Goal: Task Accomplishment & Management: Complete application form

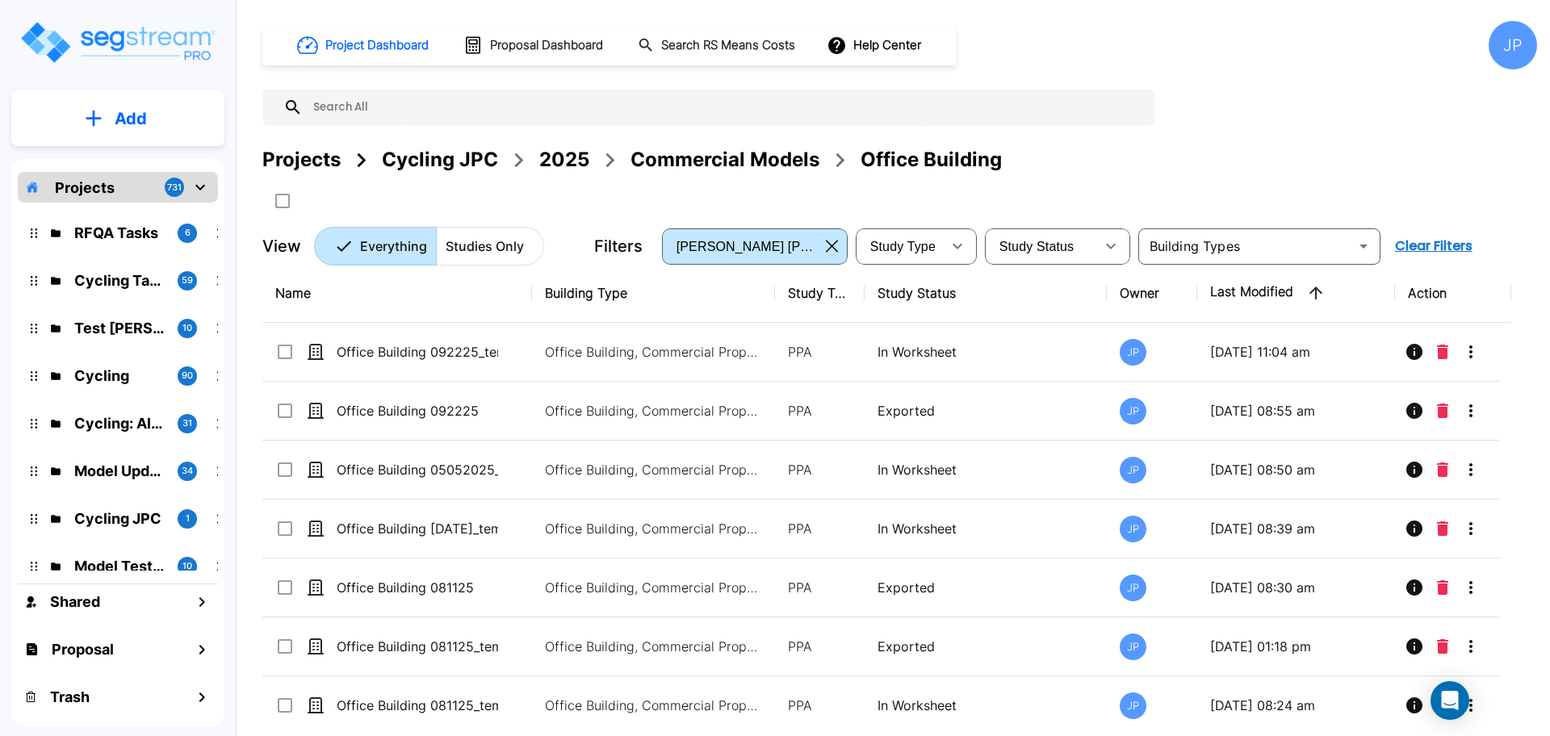
scroll to position [187, 0]
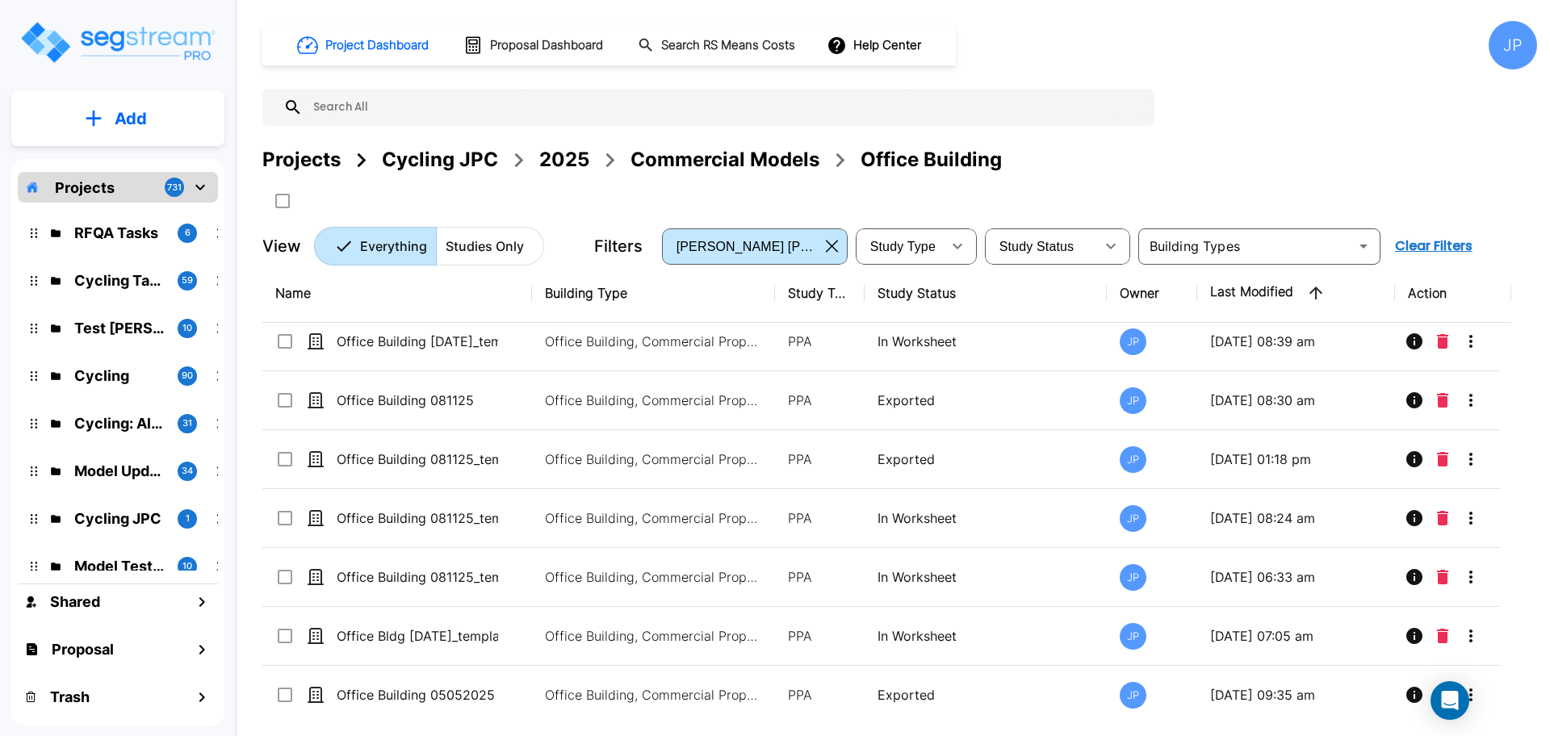
drag, startPoint x: 720, startPoint y: 162, endPoint x: 827, endPoint y: 6, distance: 189.8
click at [720, 162] on div "Commercial Models" at bounding box center [724, 159] width 189 height 29
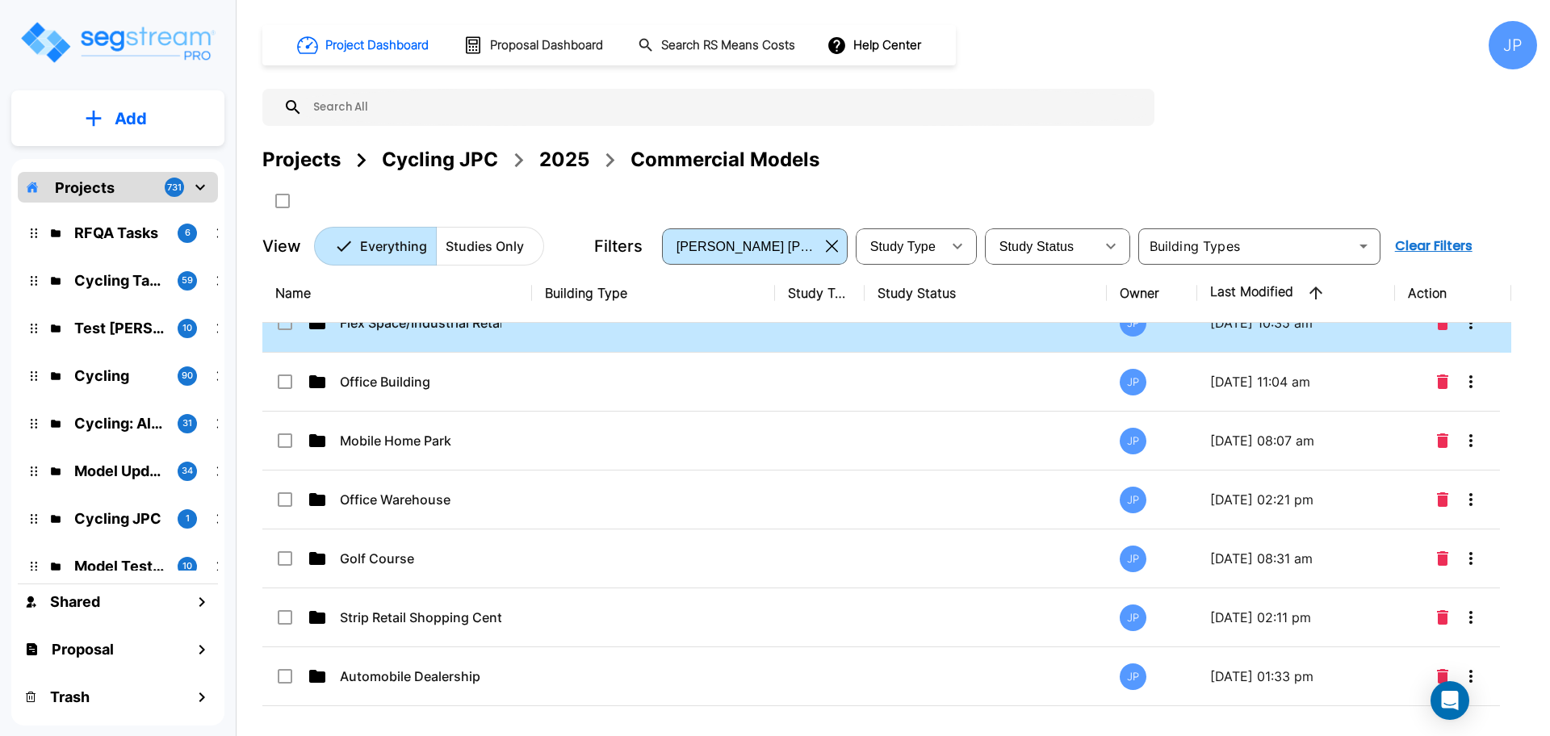
scroll to position [0, 0]
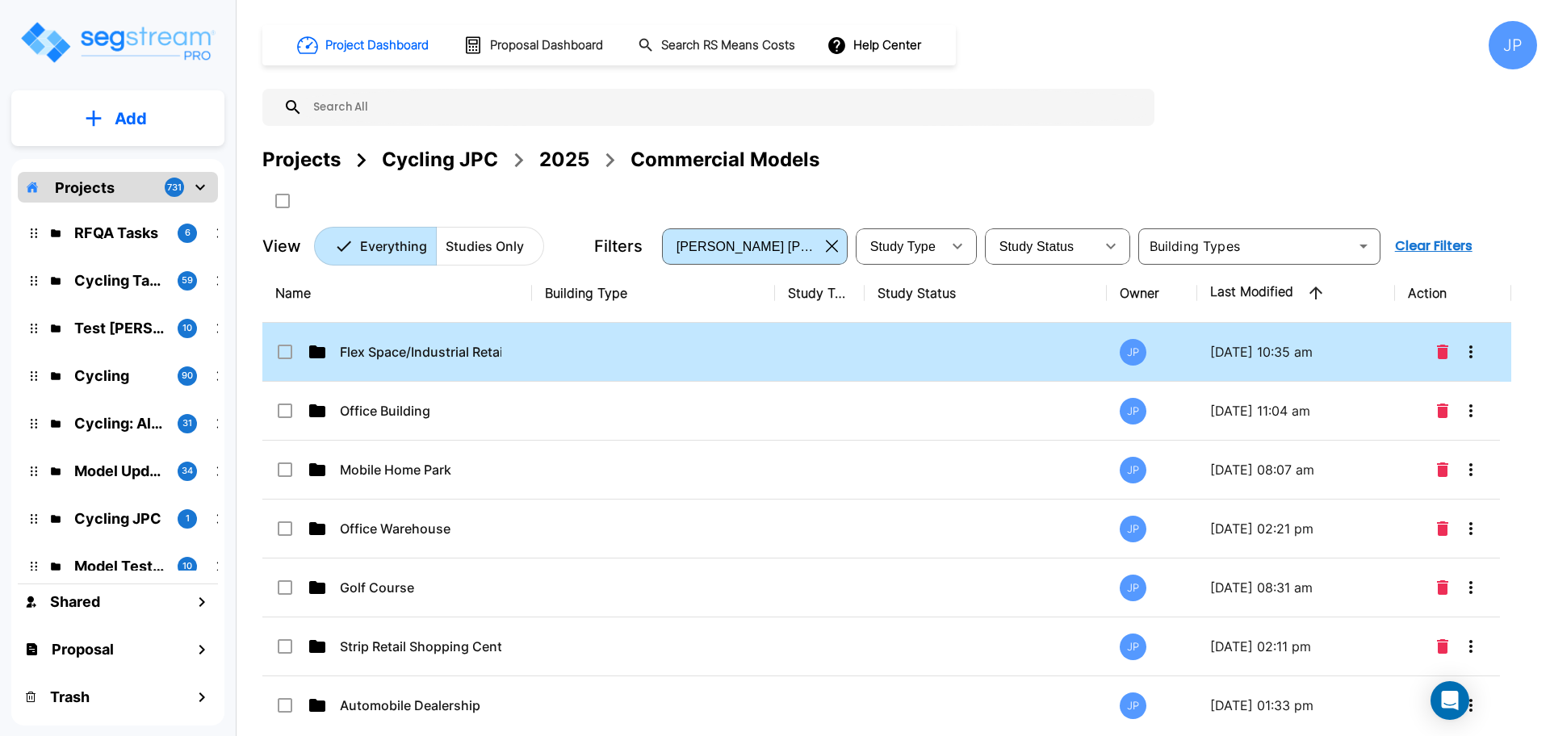
click at [725, 352] on td at bounding box center [653, 352] width 243 height 59
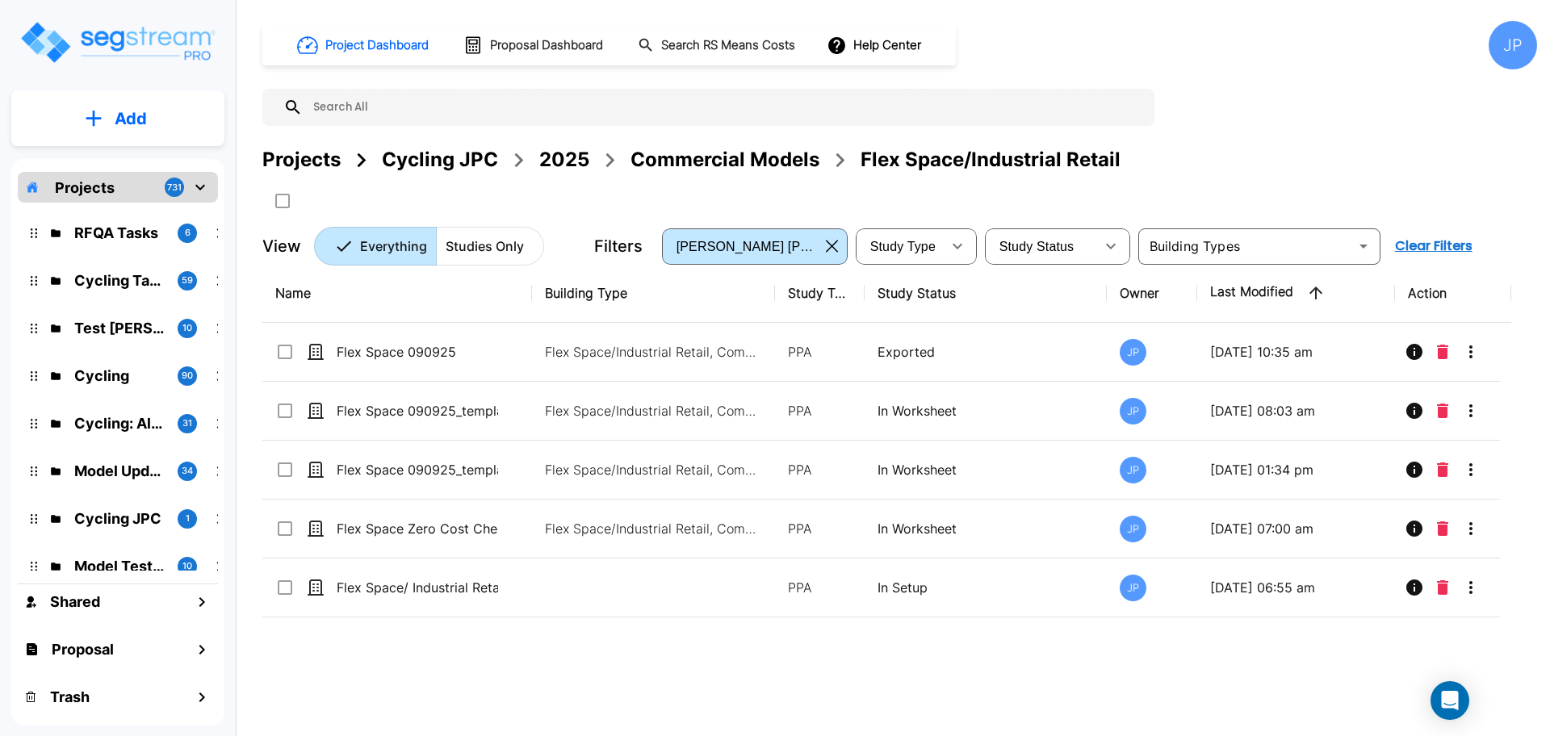
click at [148, 116] on button "Add" at bounding box center [117, 118] width 213 height 47
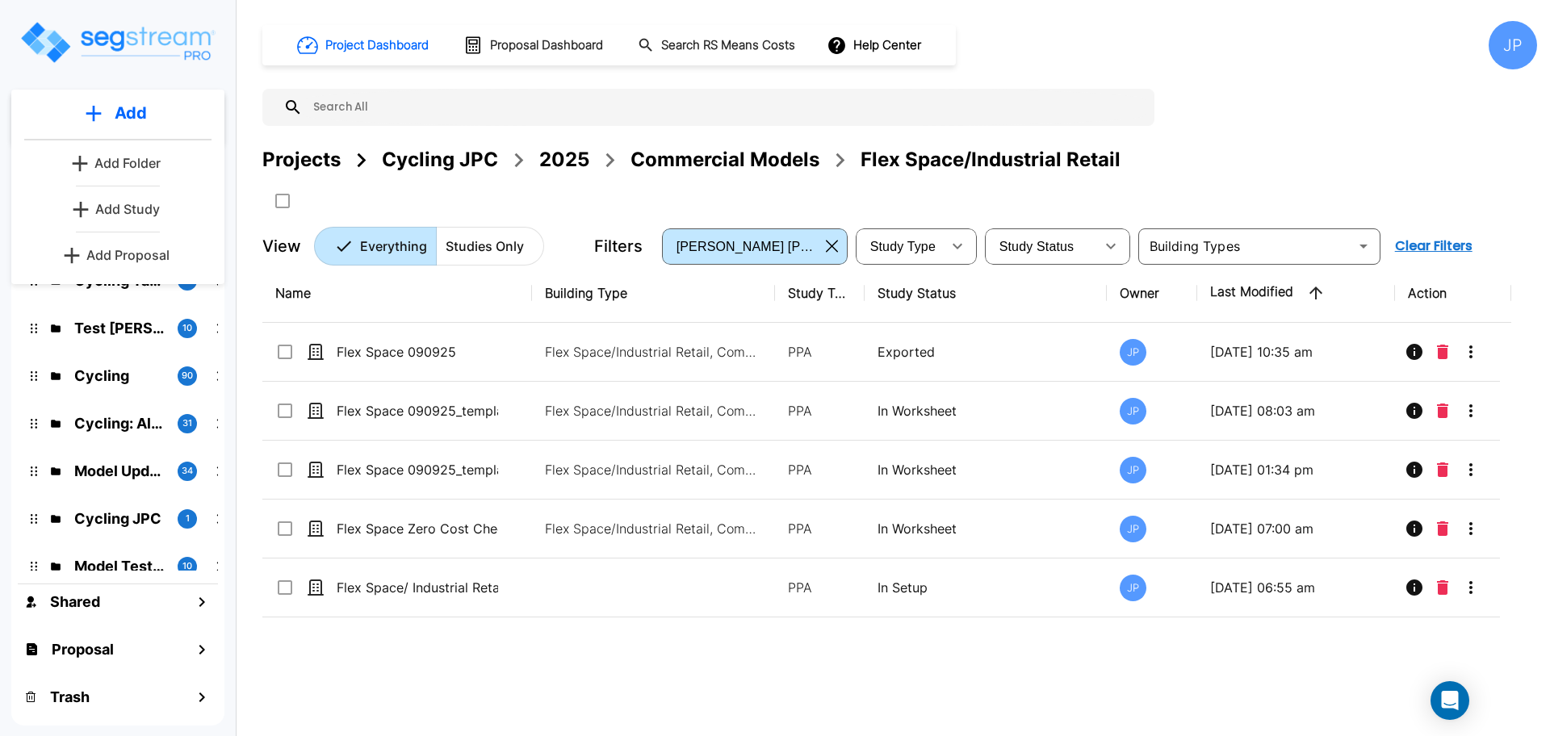
click at [147, 211] on p "Add Study" at bounding box center [127, 208] width 65 height 19
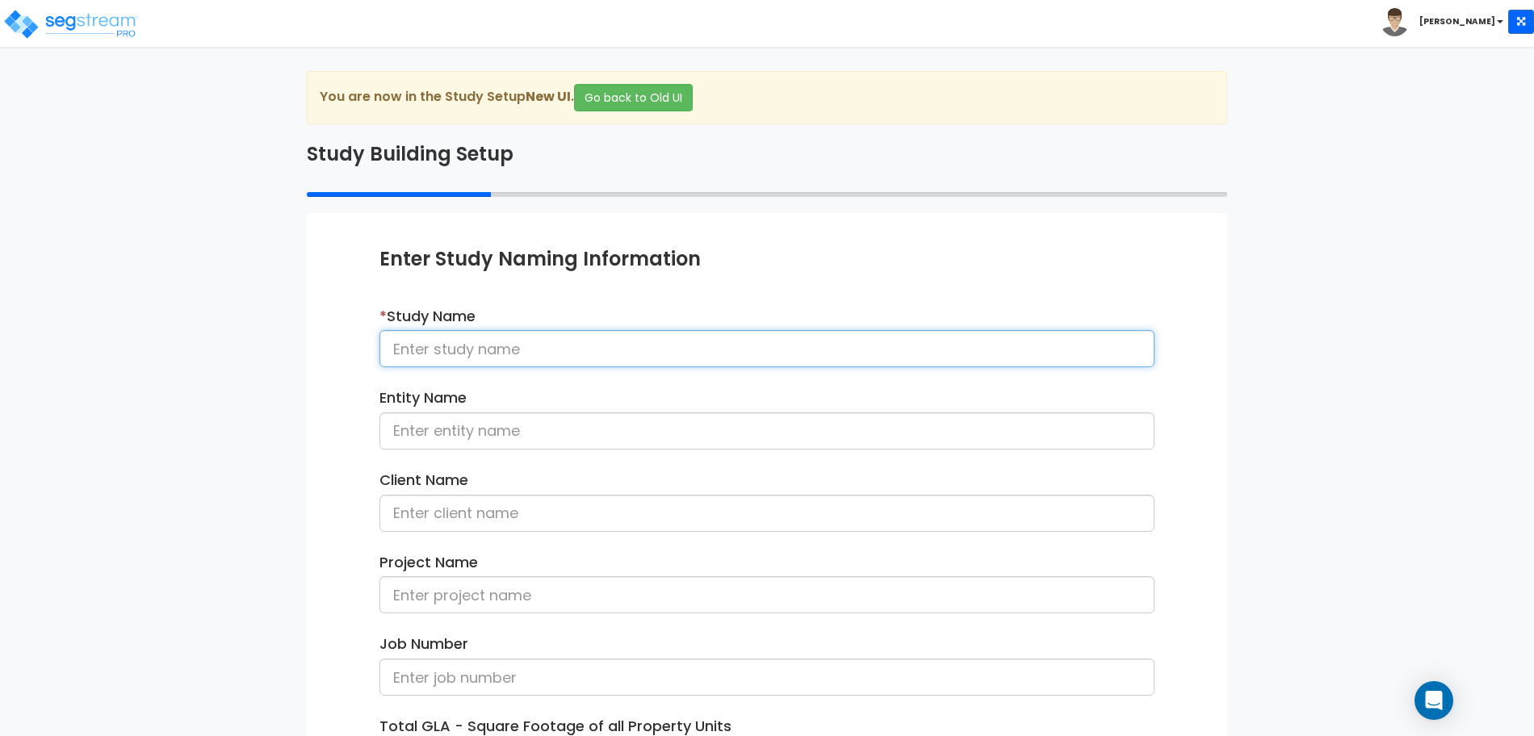
click at [620, 349] on input at bounding box center [766, 348] width 775 height 37
type input "Flex Space 093025"
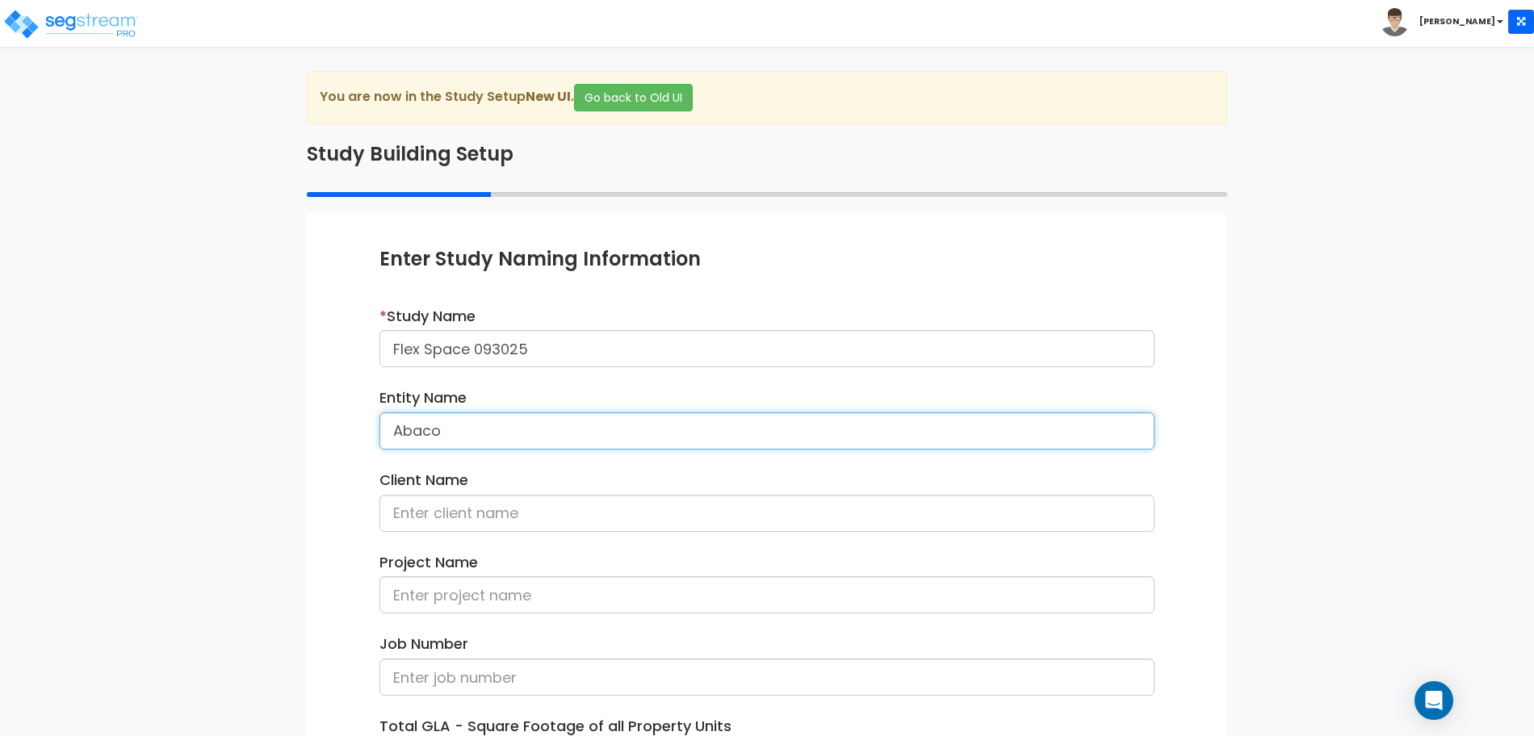
type input "Abaco"
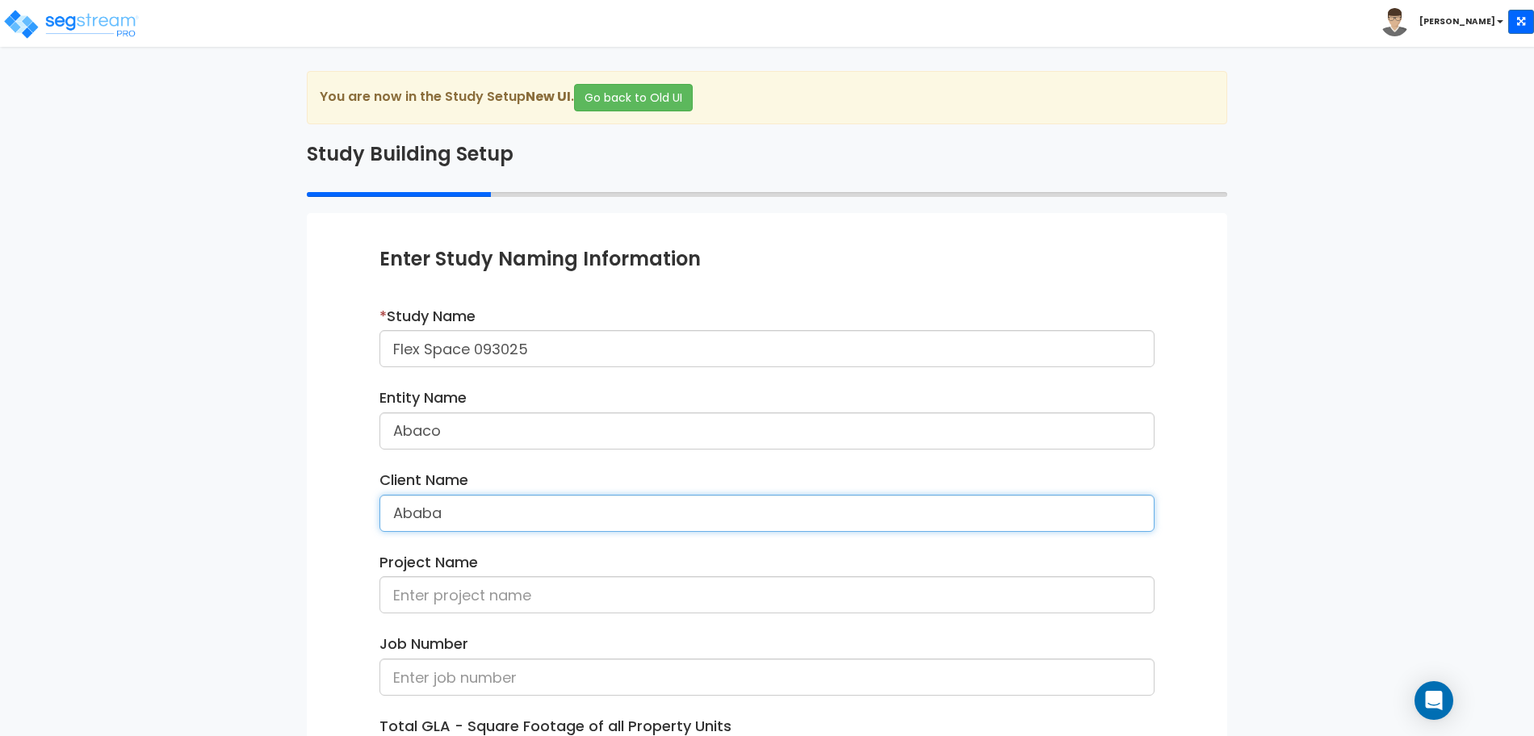
type input "Ababa"
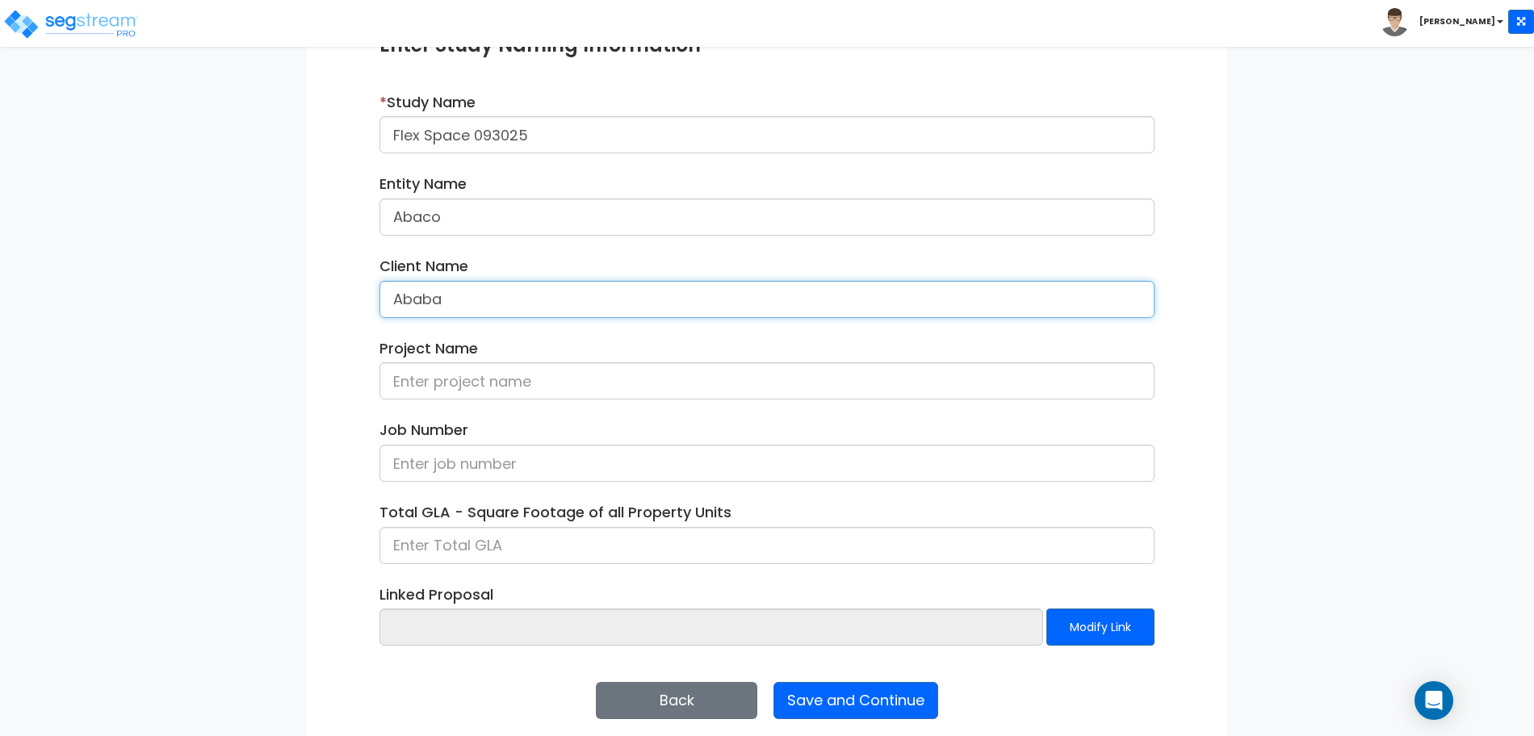
scroll to position [228, 0]
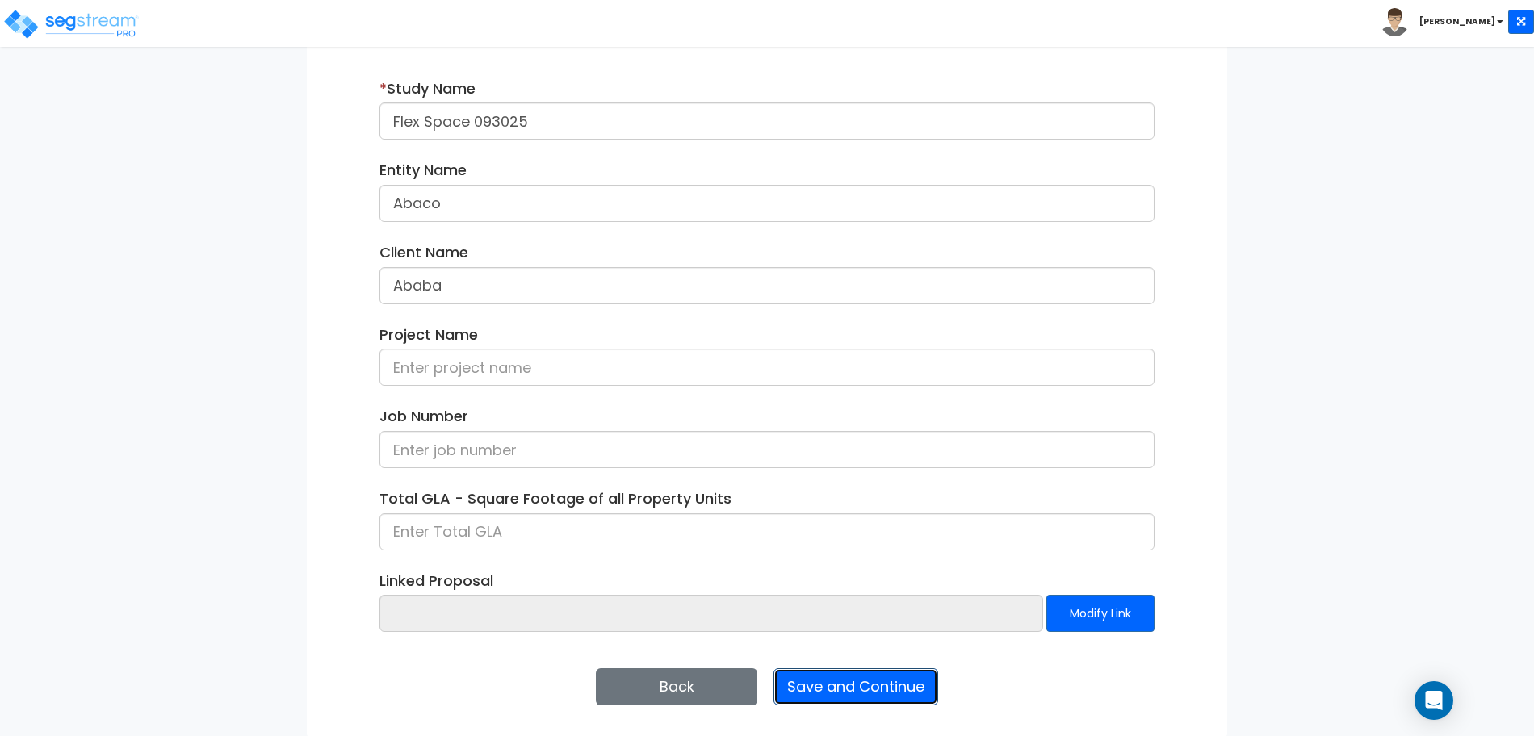
click at [859, 691] on button "Save and Continue" at bounding box center [855, 686] width 165 height 37
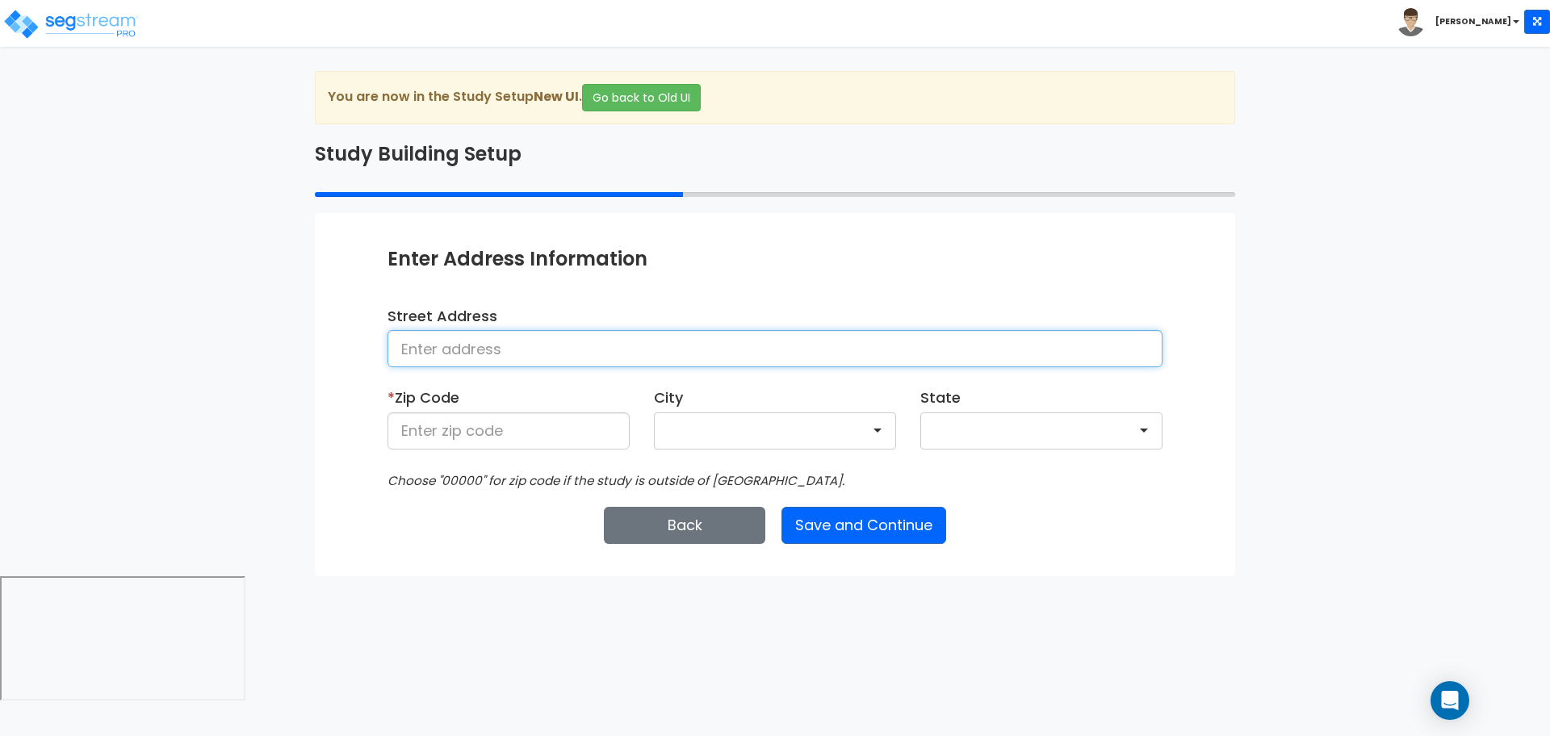
click at [613, 341] on input at bounding box center [774, 348] width 775 height 37
type input "25 Nighthawk Drive"
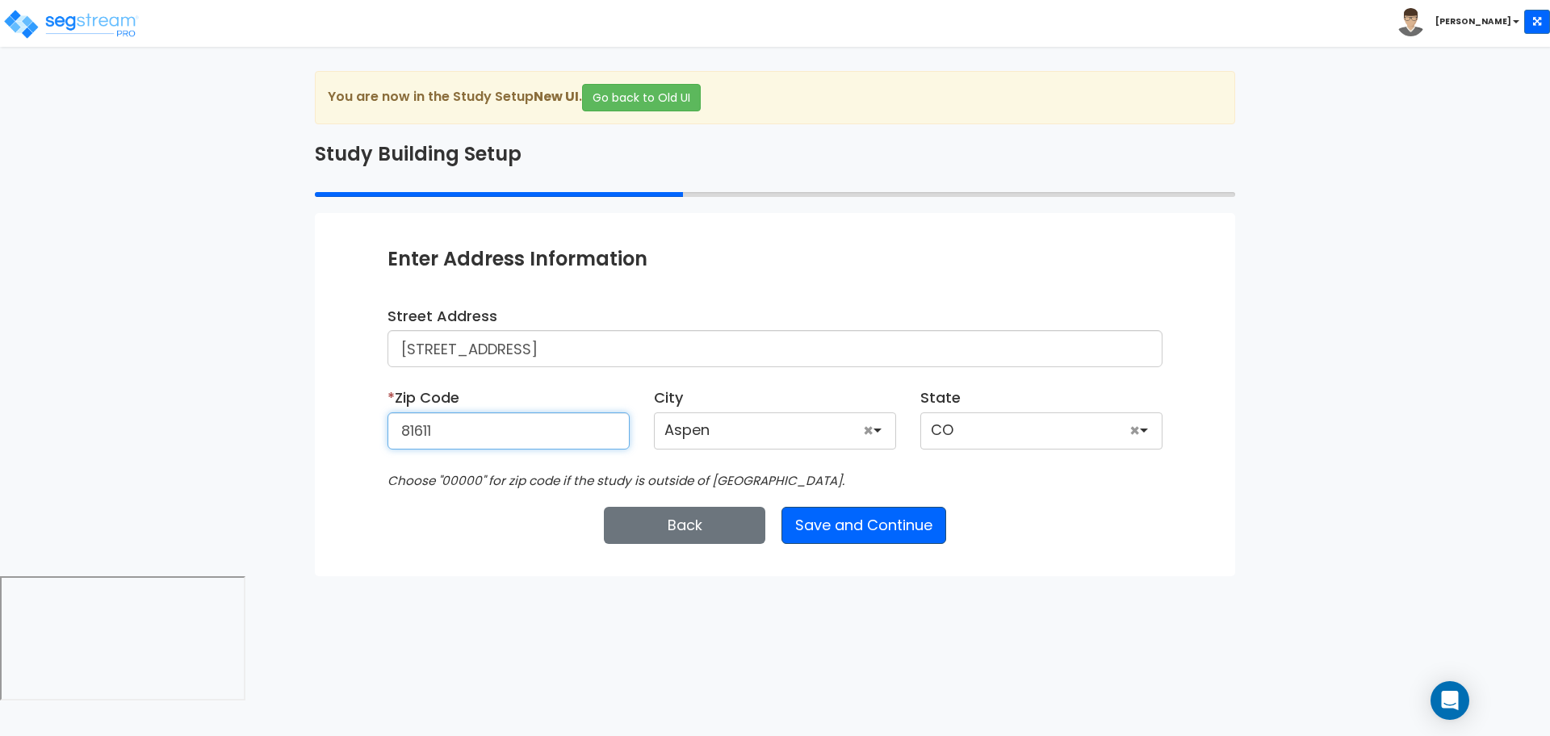
type input "81611"
click at [914, 513] on button "Save and Continue" at bounding box center [863, 525] width 165 height 37
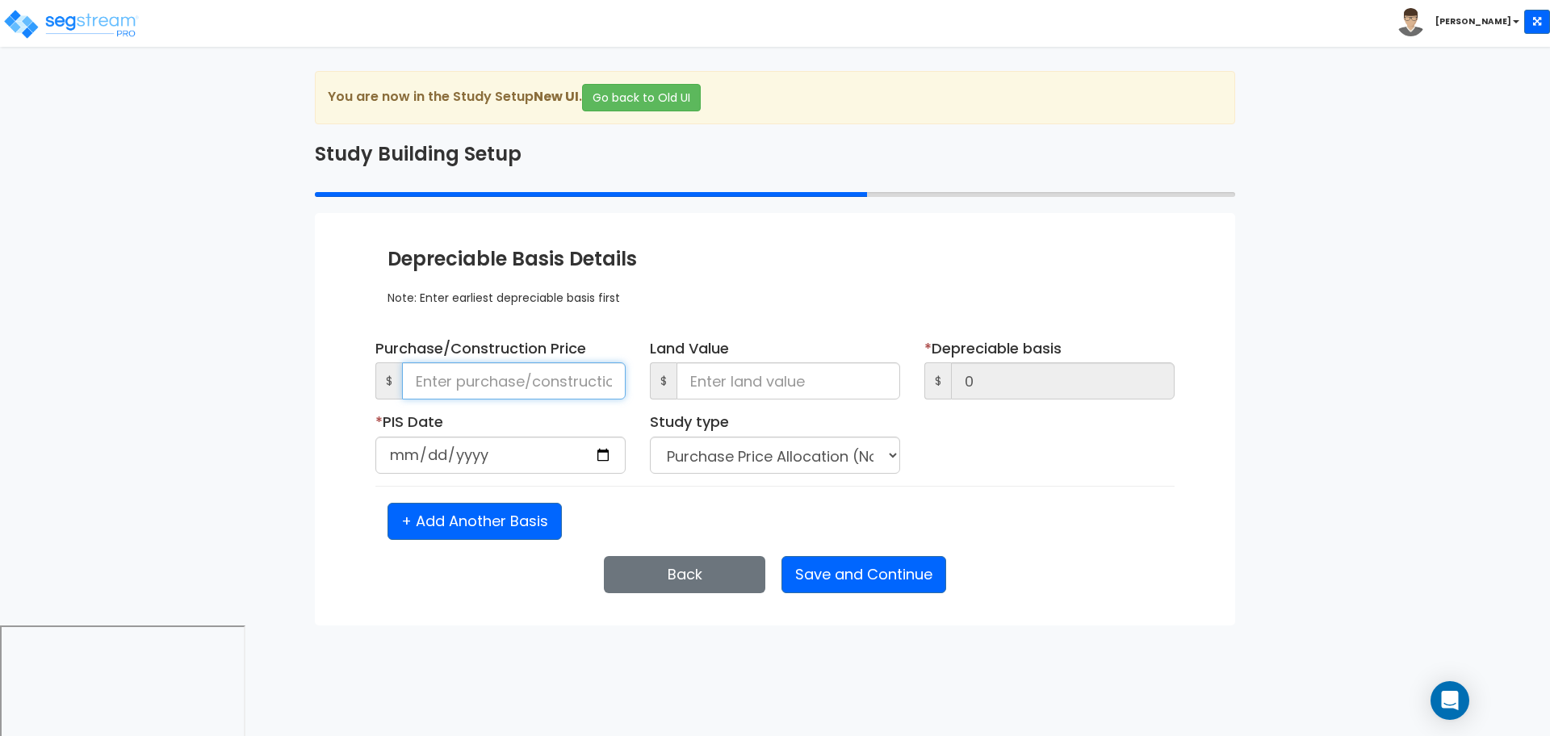
click at [540, 386] on input at bounding box center [514, 380] width 224 height 37
type input "3"
type input "30"
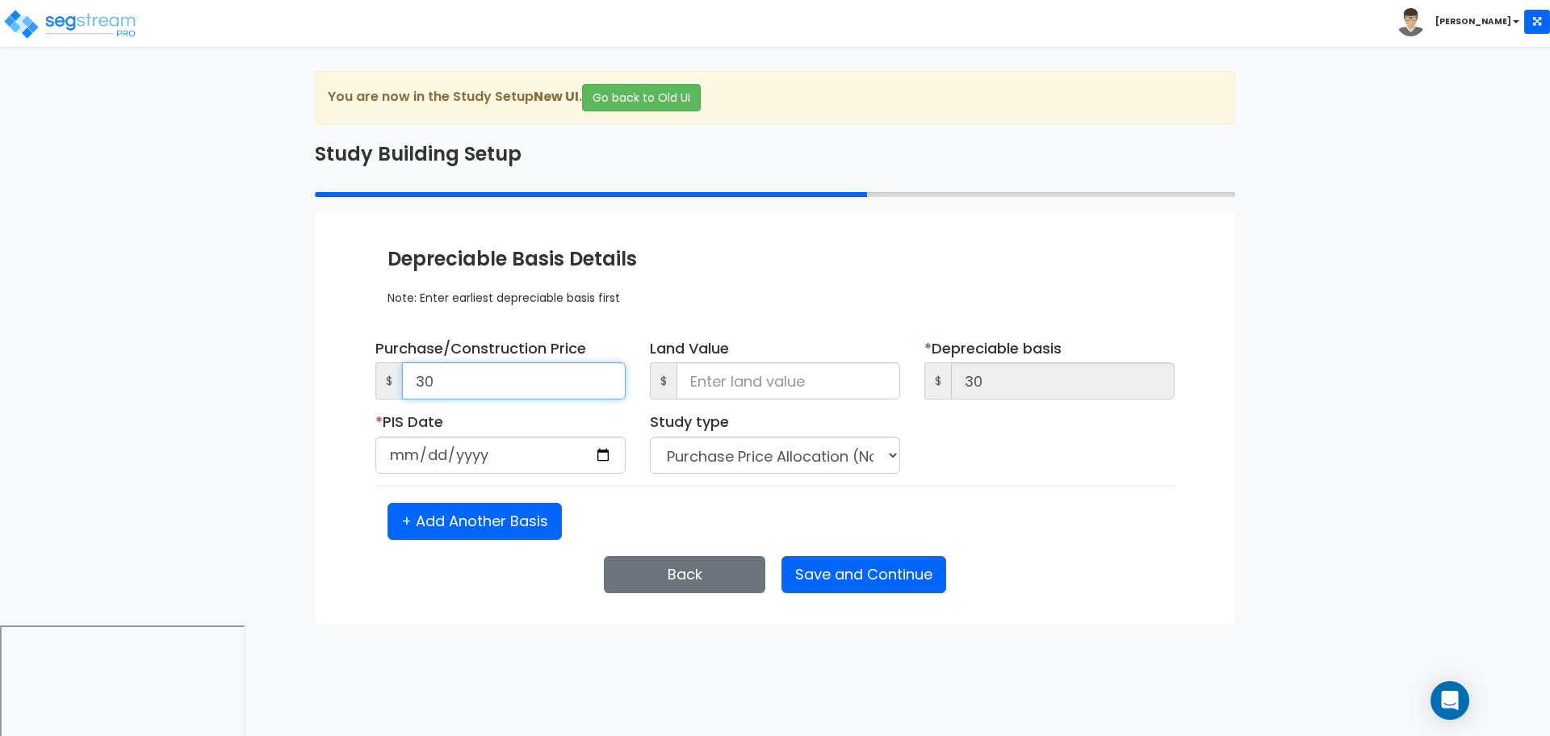
type input "300"
type input "3,000"
type input "30,000"
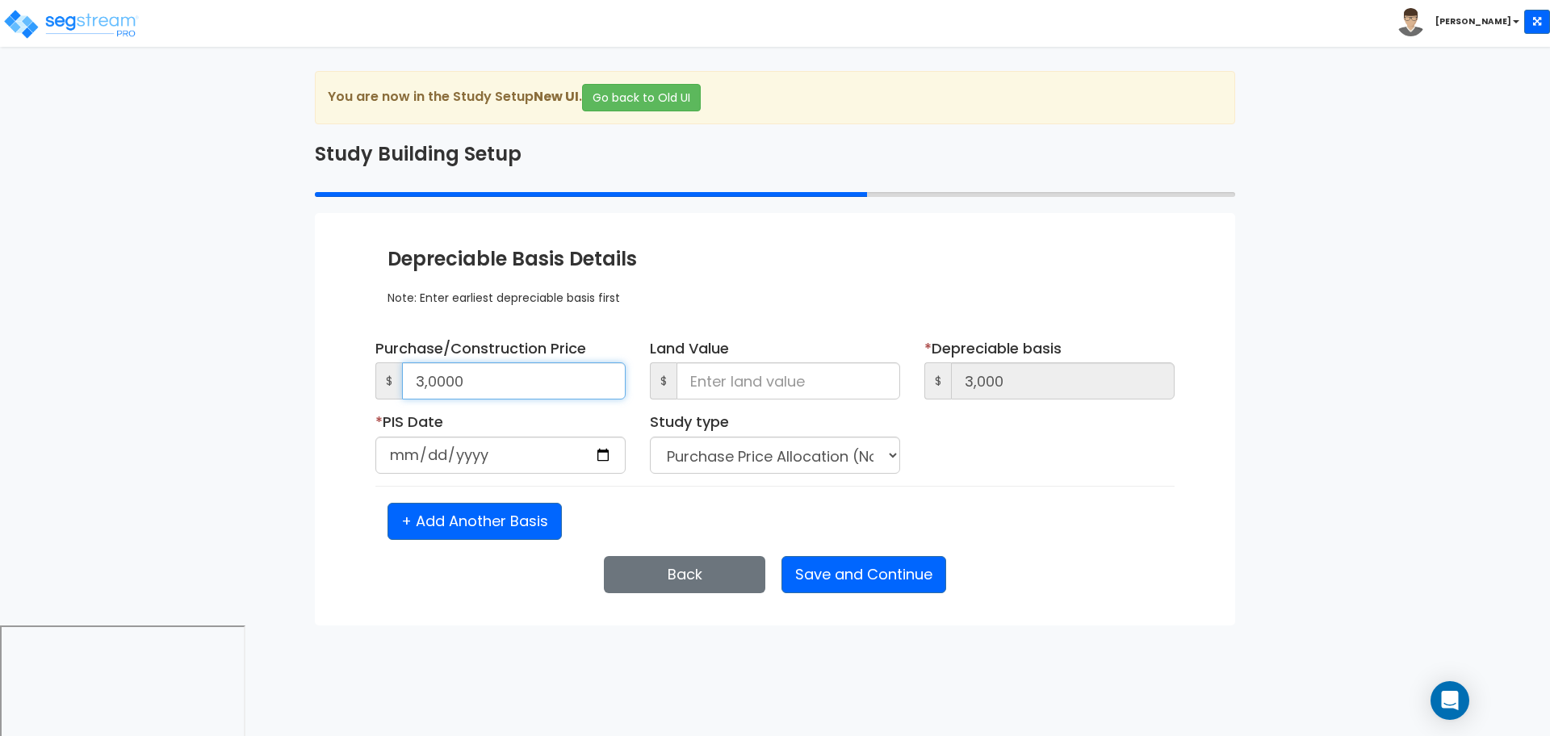
type input "30,000"
type input "300,000"
type input "3,000,000"
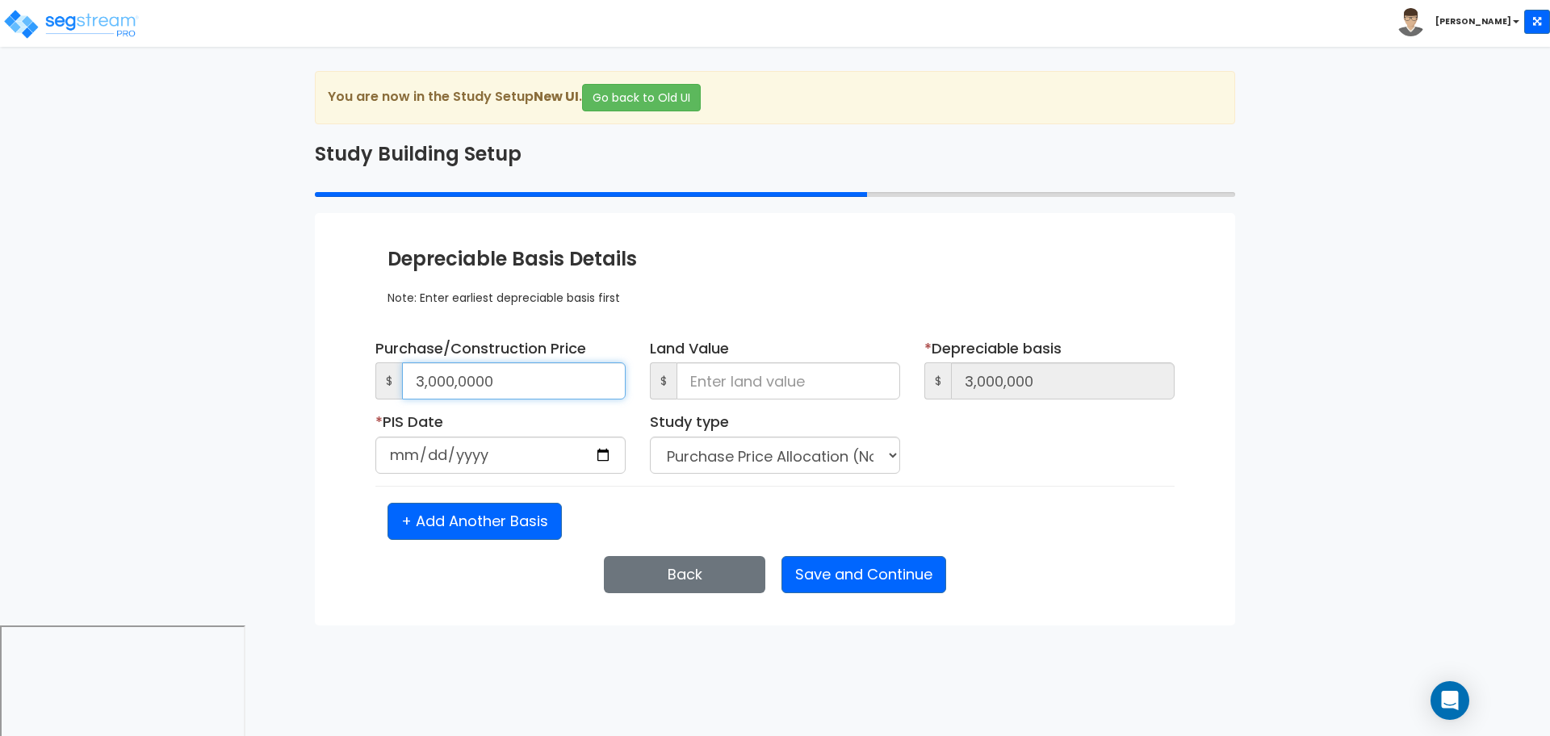
type input "30,000,000"
type input "3,000,000"
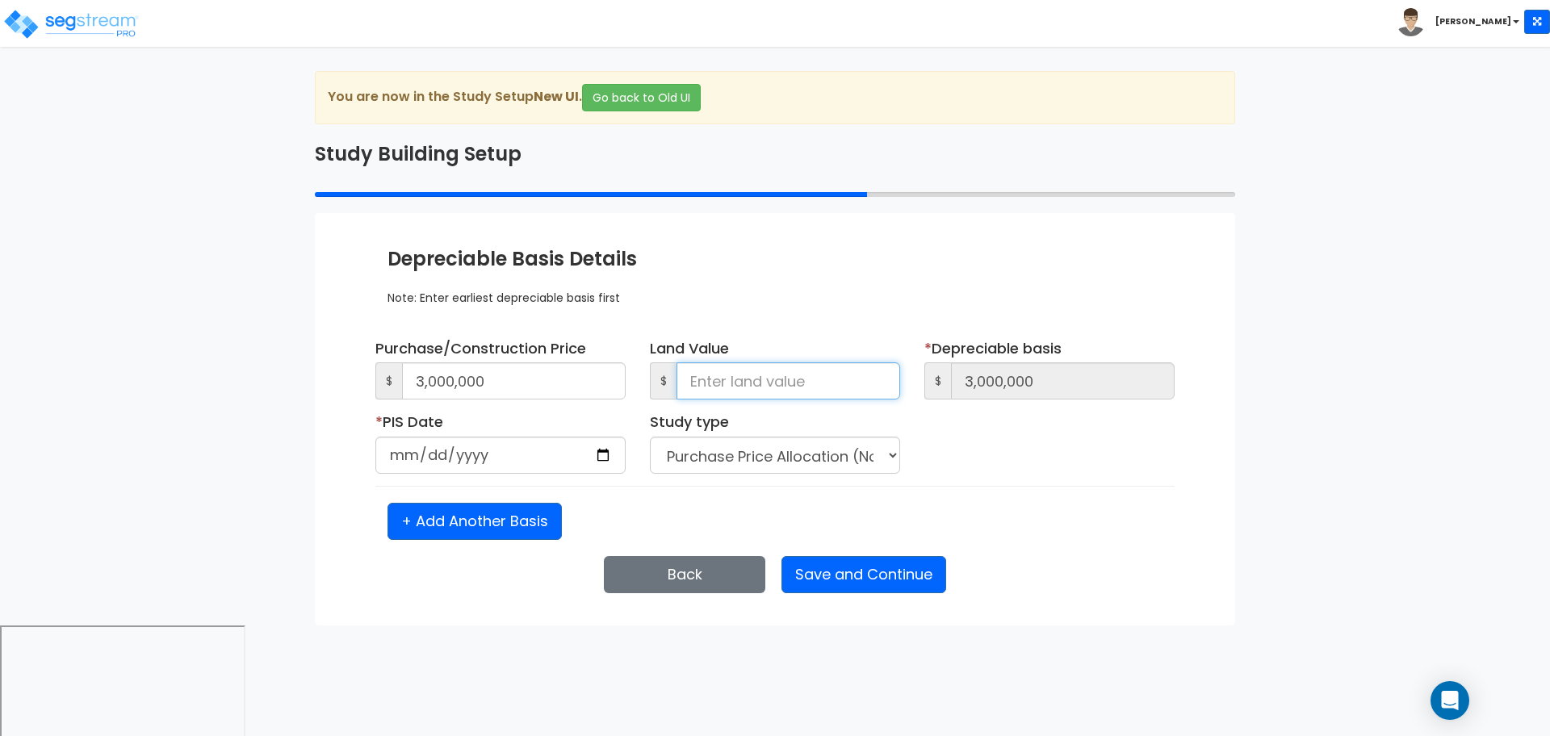
type input "0"
type input "3,000,000"
type input "0"
type input "2025-09-30"
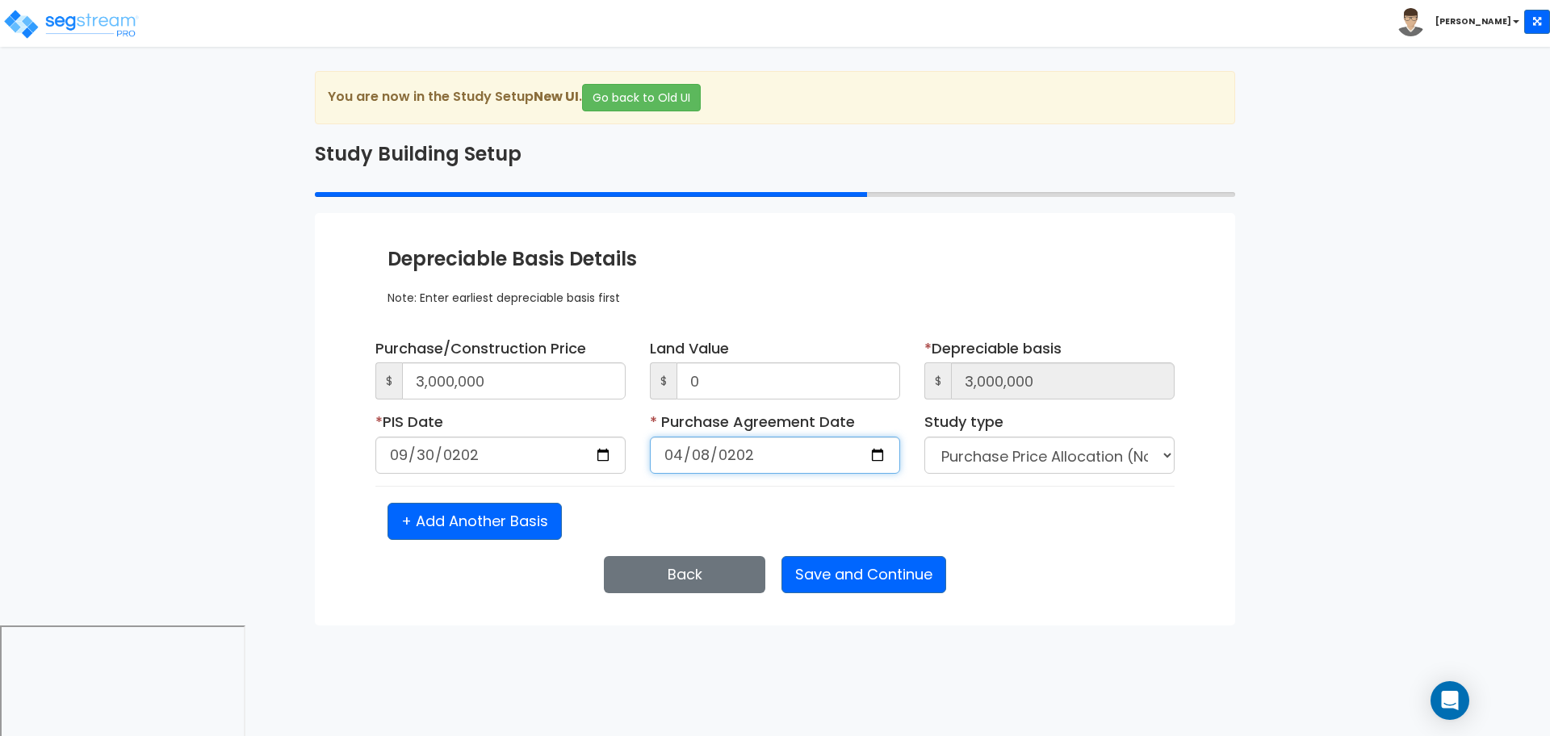
type input "2025-04-08"
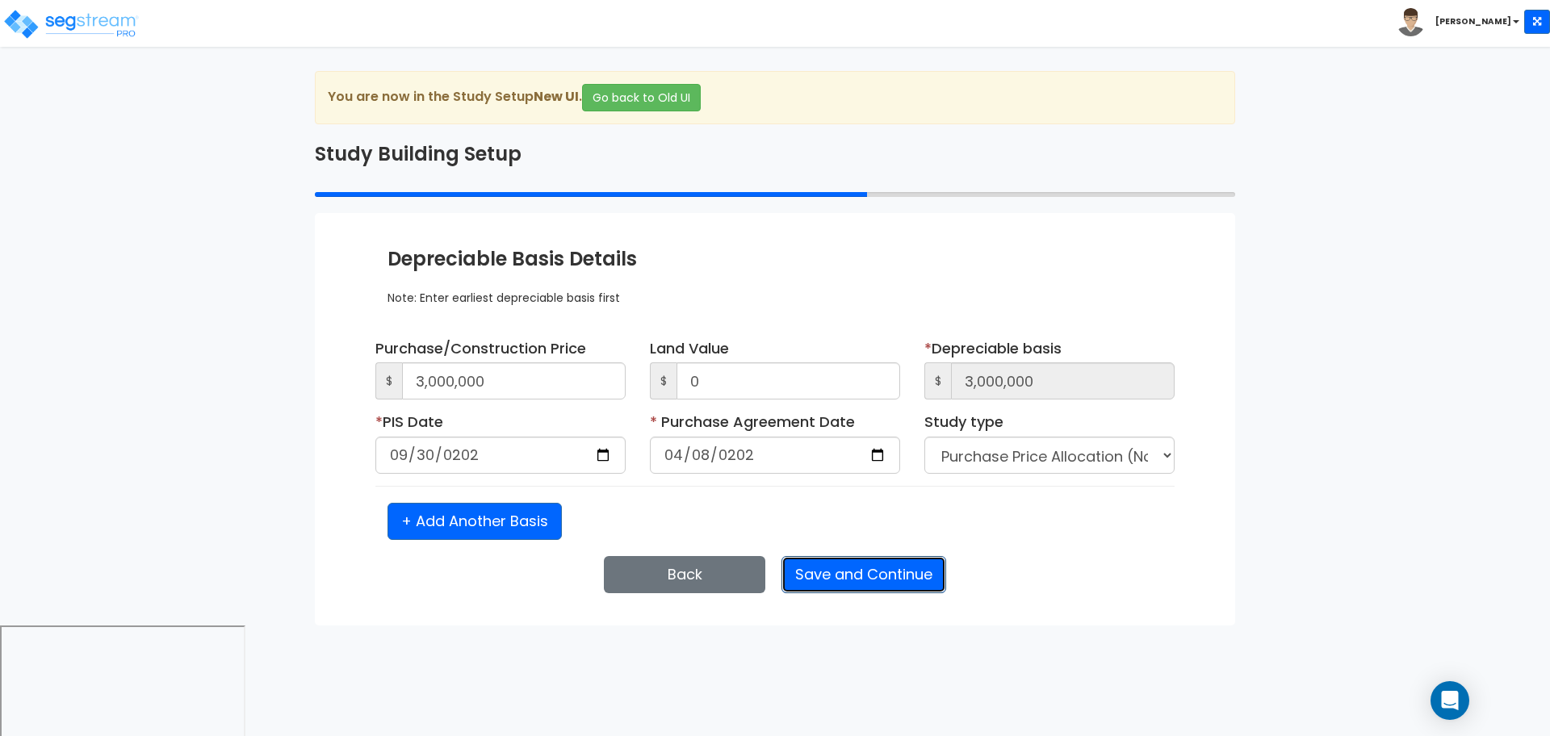
click at [877, 577] on button "Save and Continue" at bounding box center [863, 574] width 165 height 37
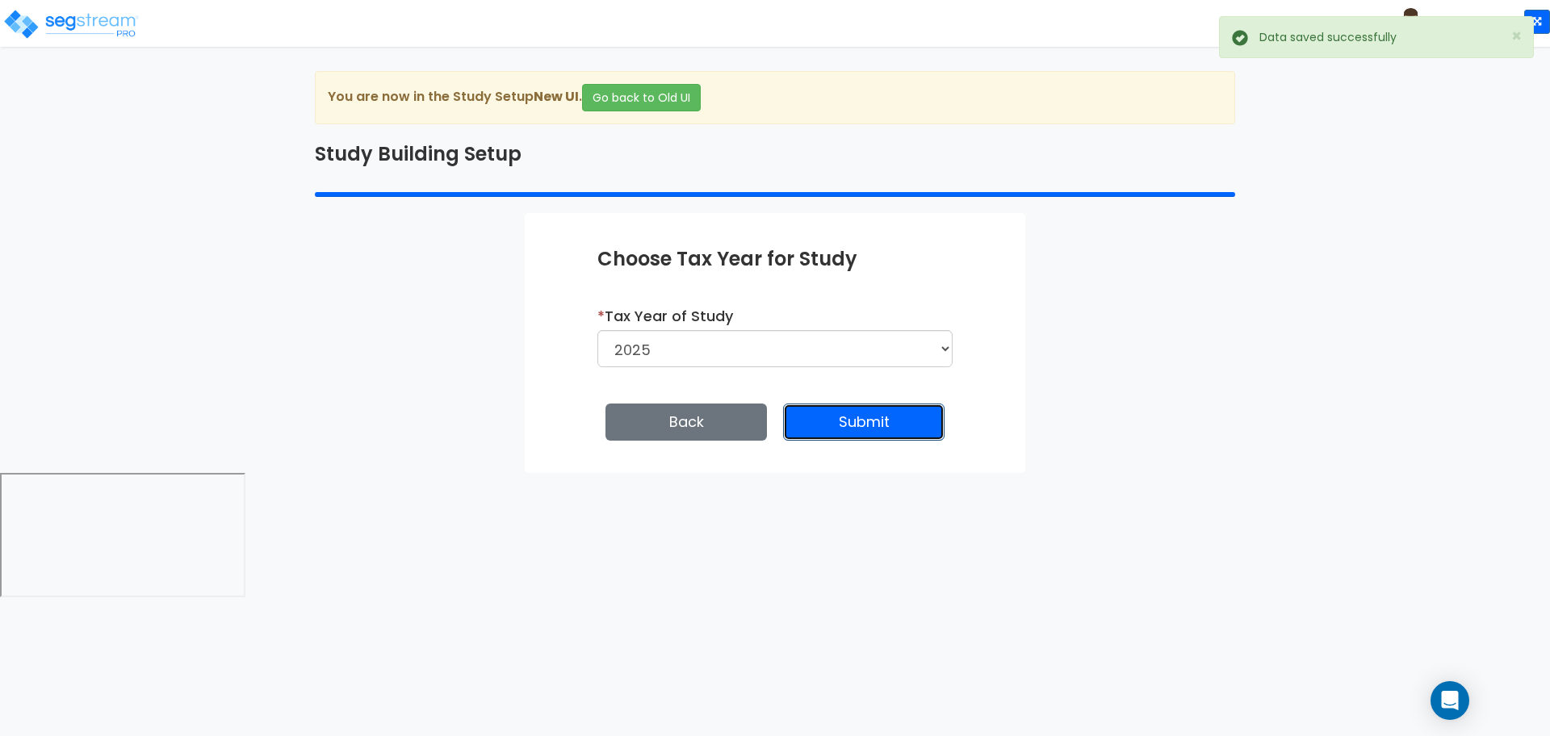
click at [813, 426] on button "Submit" at bounding box center [863, 422] width 161 height 37
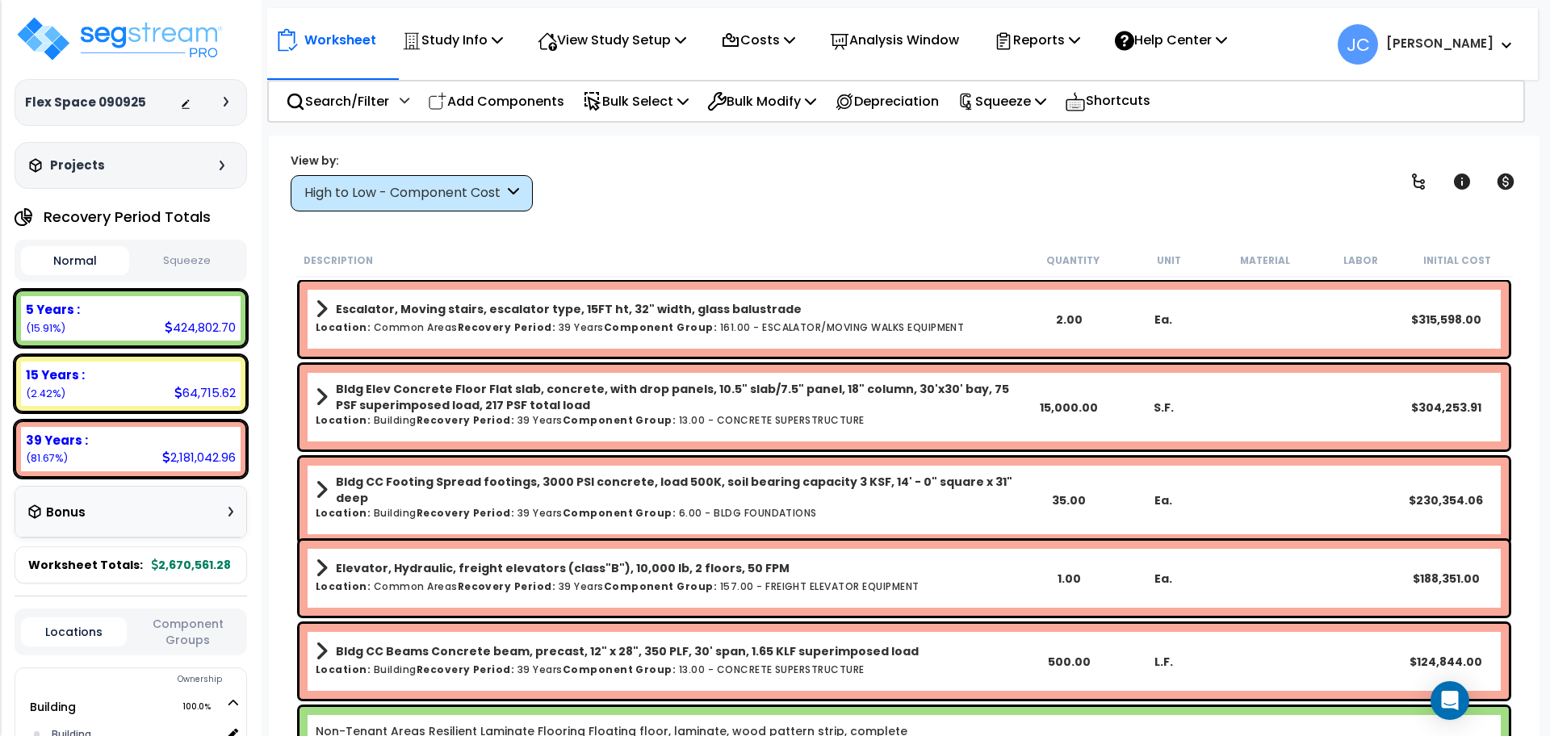
click at [457, 188] on div "High to Low - Component Cost" at bounding box center [403, 193] width 199 height 19
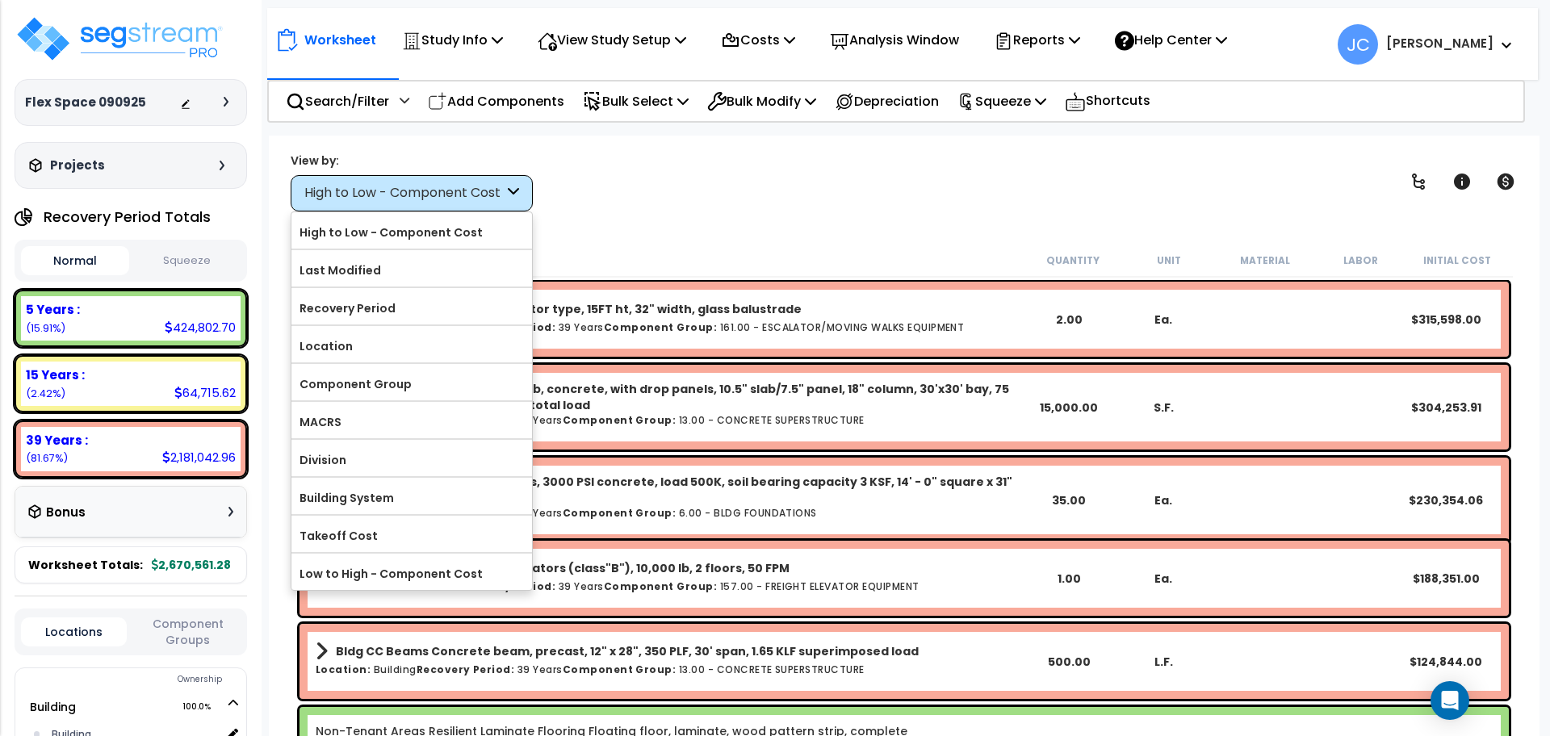
click at [605, 228] on div "Worksheet Study Info Study Setup Add Property Unit Template study Clone study JC" at bounding box center [904, 504] width 1270 height 736
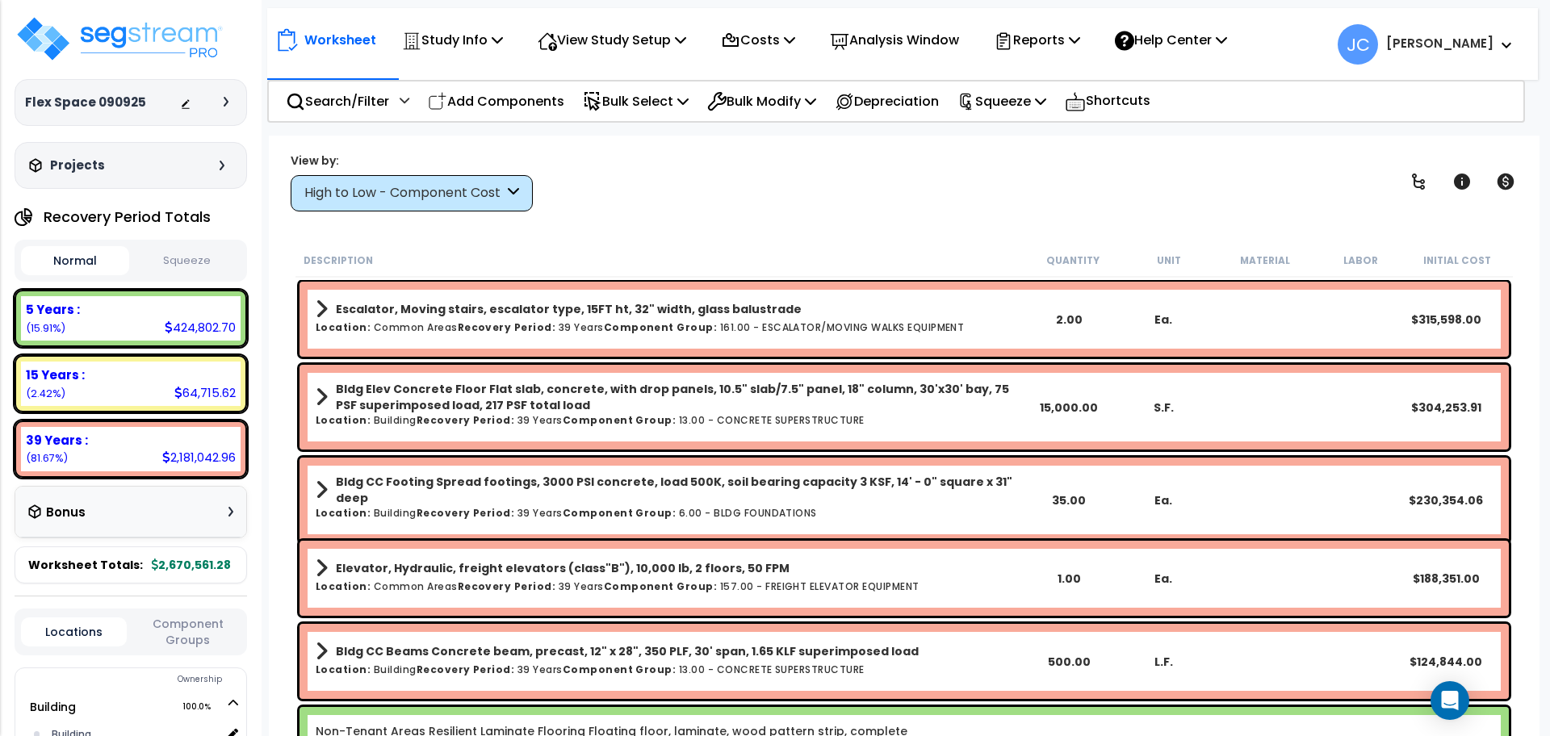
click at [432, 190] on div "High to Low - Component Cost" at bounding box center [403, 193] width 199 height 19
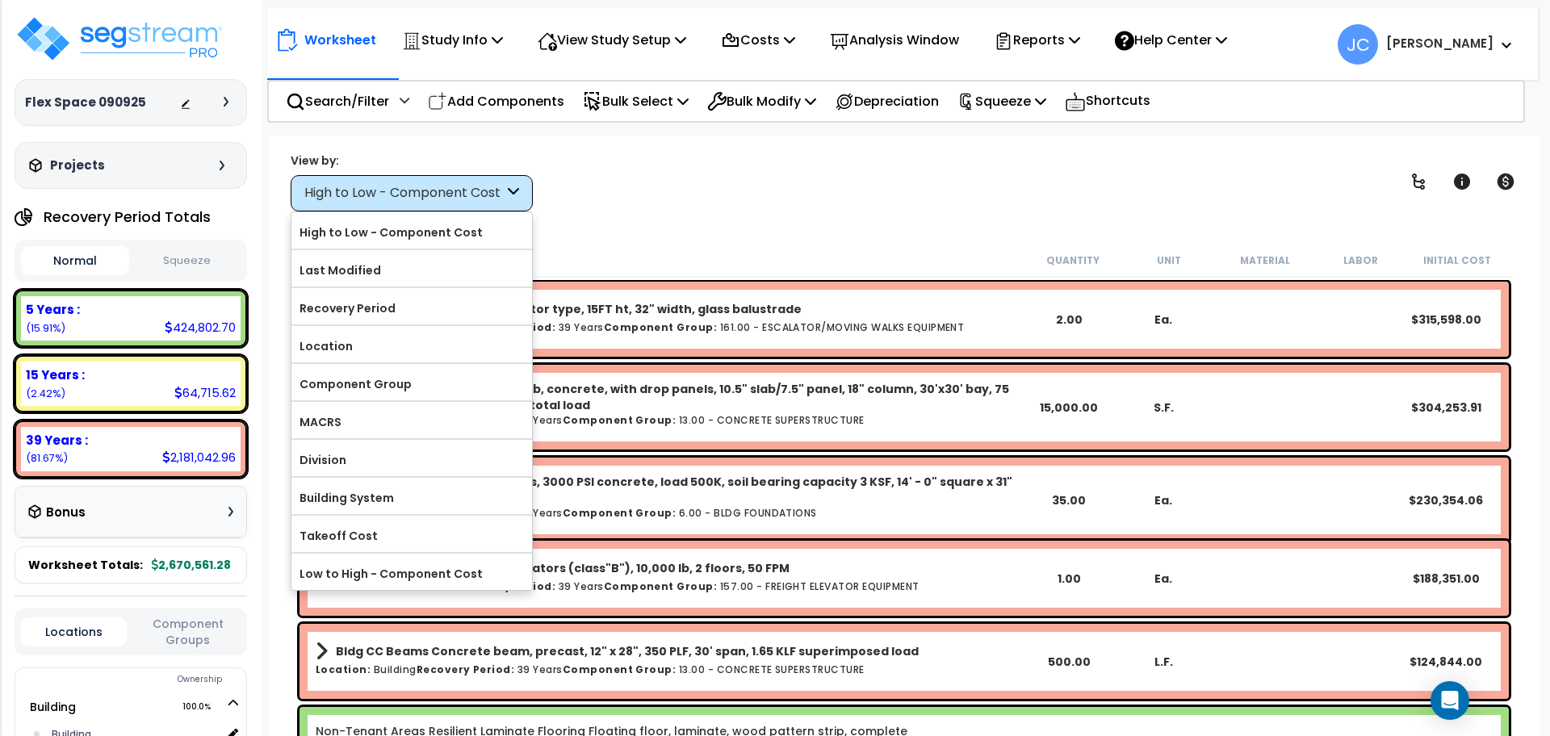
click at [628, 221] on div "Worksheet Study Info Study Setup Add Property Unit Template study Clone study JC" at bounding box center [904, 504] width 1270 height 736
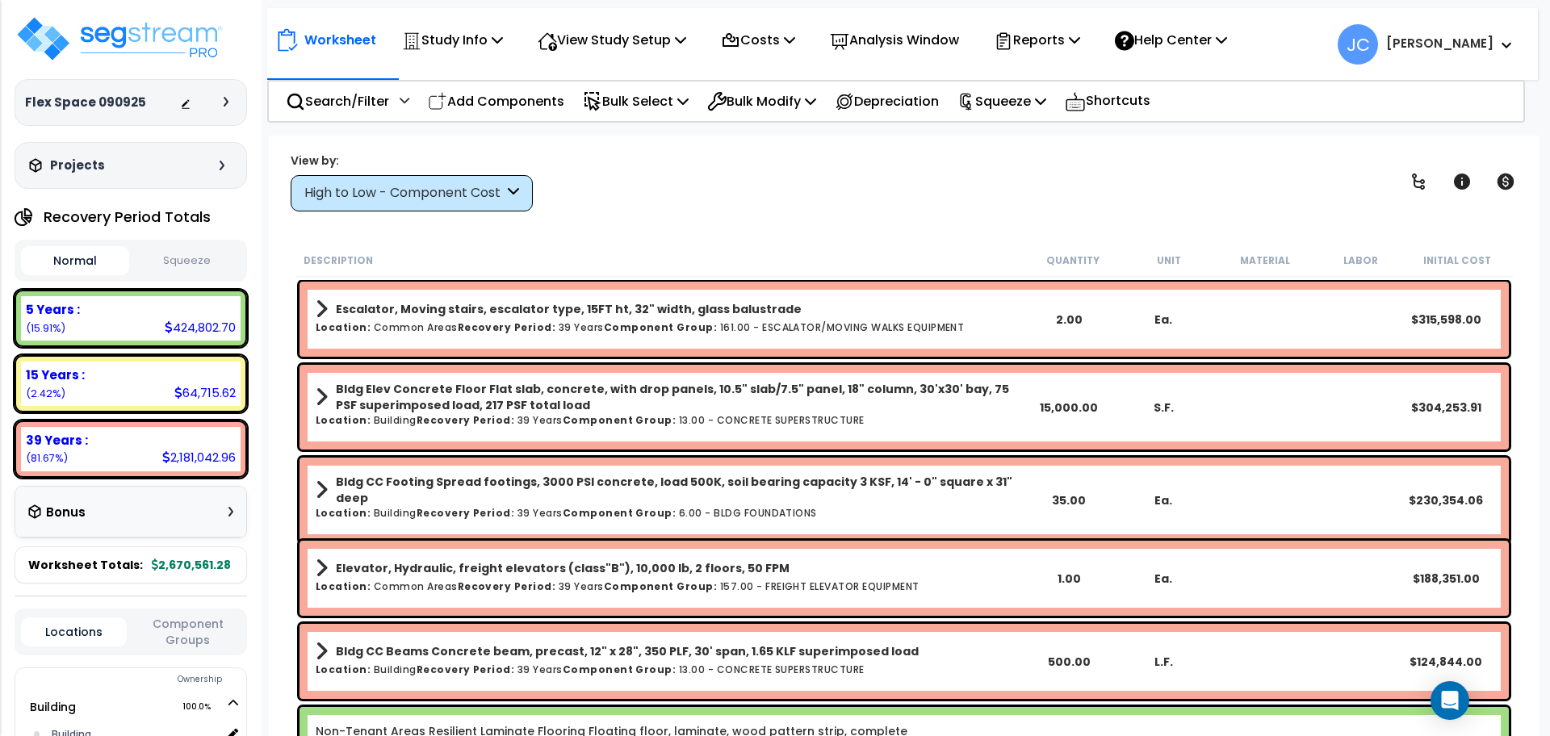
click at [226, 97] on icon at bounding box center [226, 102] width 5 height 10
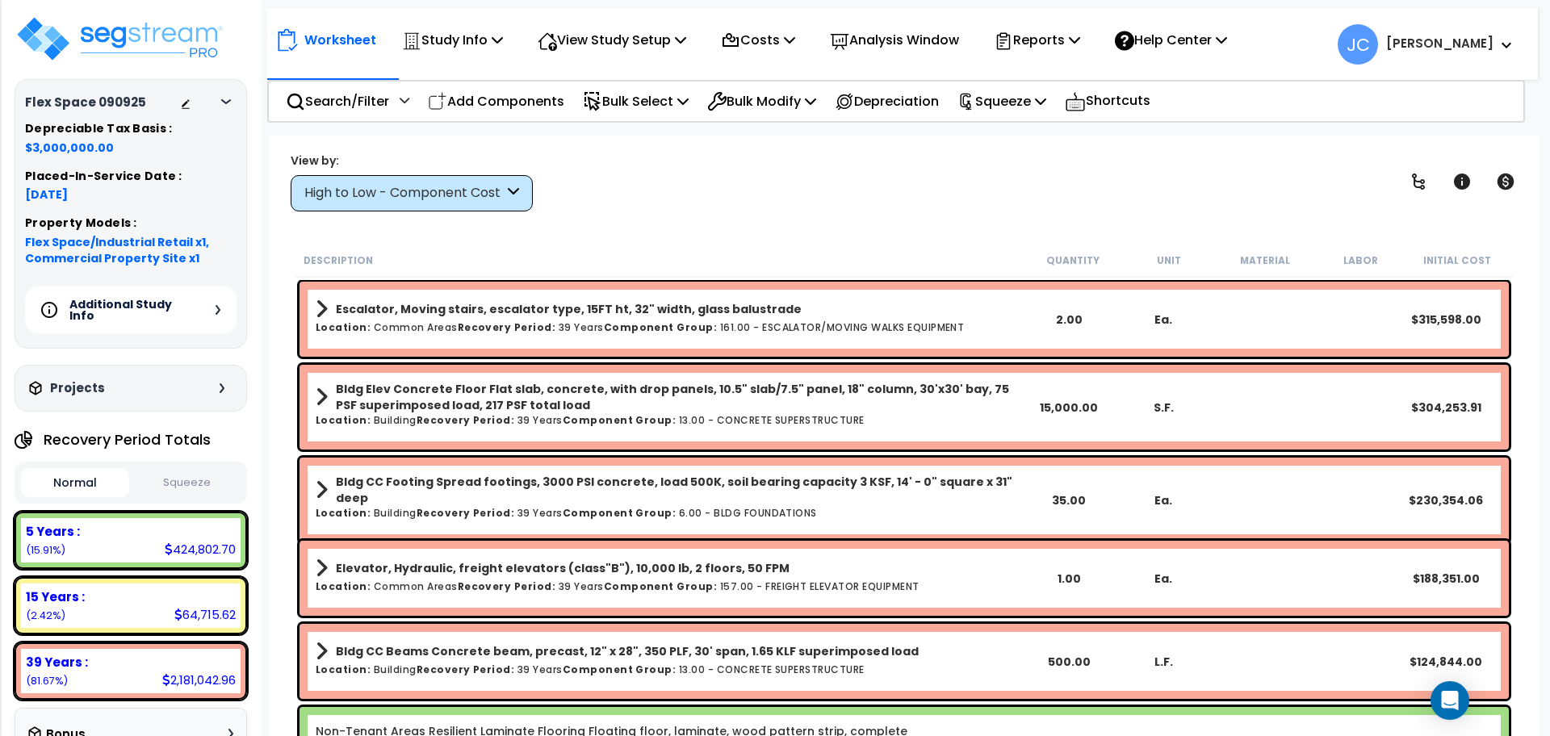
click at [226, 97] on div at bounding box center [230, 102] width 13 height 10
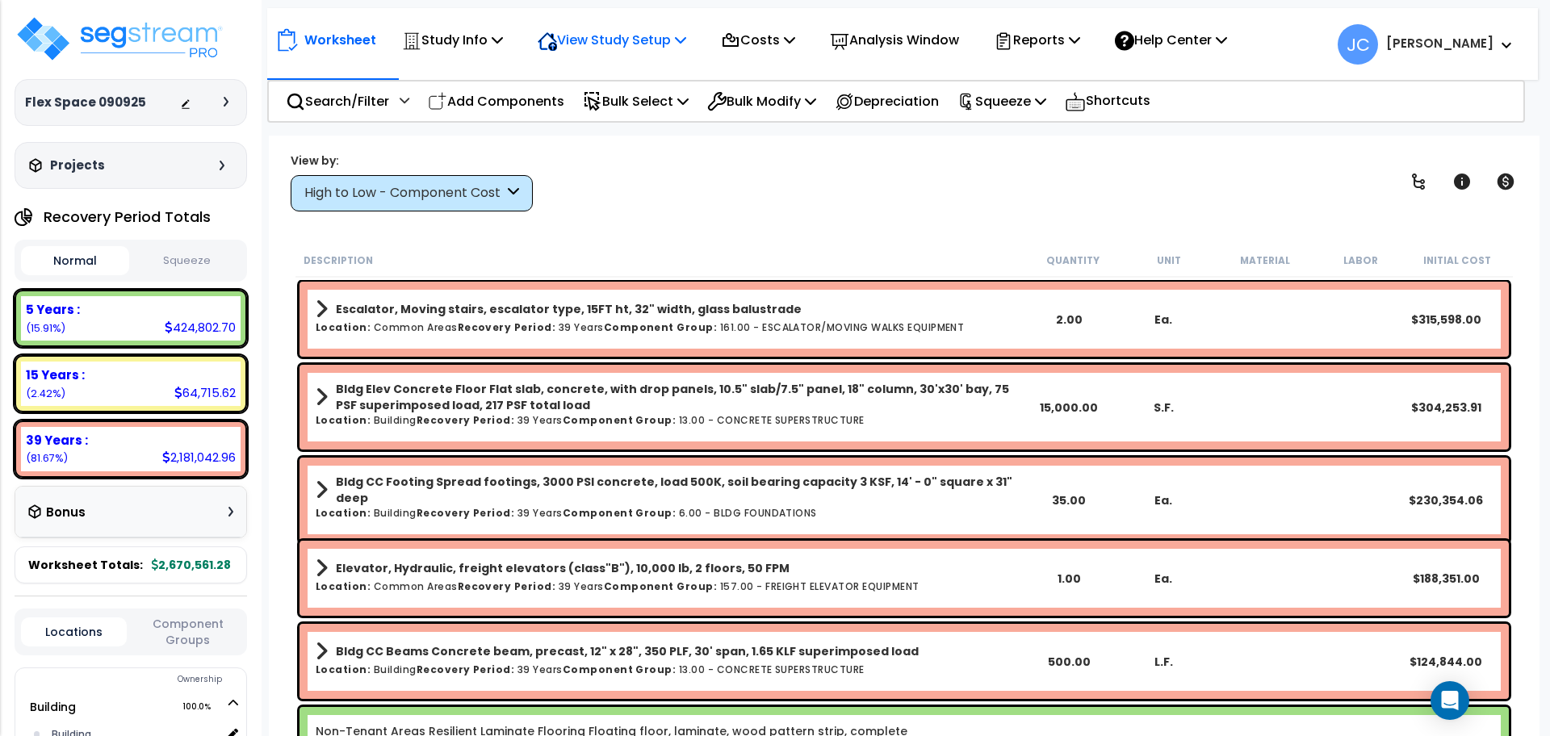
click at [661, 32] on p "View Study Setup" at bounding box center [612, 40] width 149 height 22
click at [642, 119] on link "View Questionnaire" at bounding box center [609, 110] width 160 height 32
click at [499, 182] on div "High to Low - Component Cost" at bounding box center [412, 193] width 242 height 36
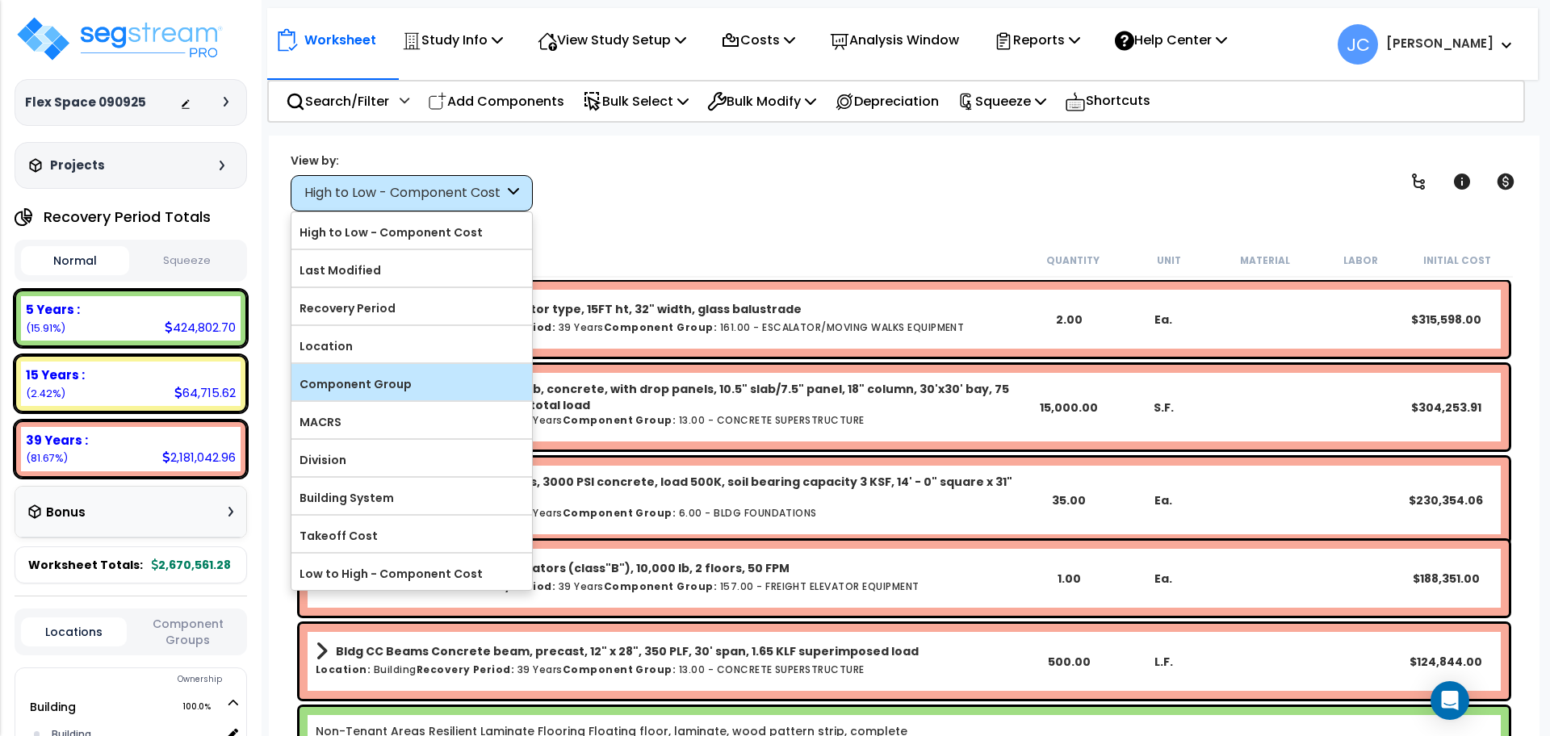
click at [489, 379] on label "Component Group" at bounding box center [411, 384] width 241 height 24
click at [0, 0] on input "Component Group" at bounding box center [0, 0] width 0 height 0
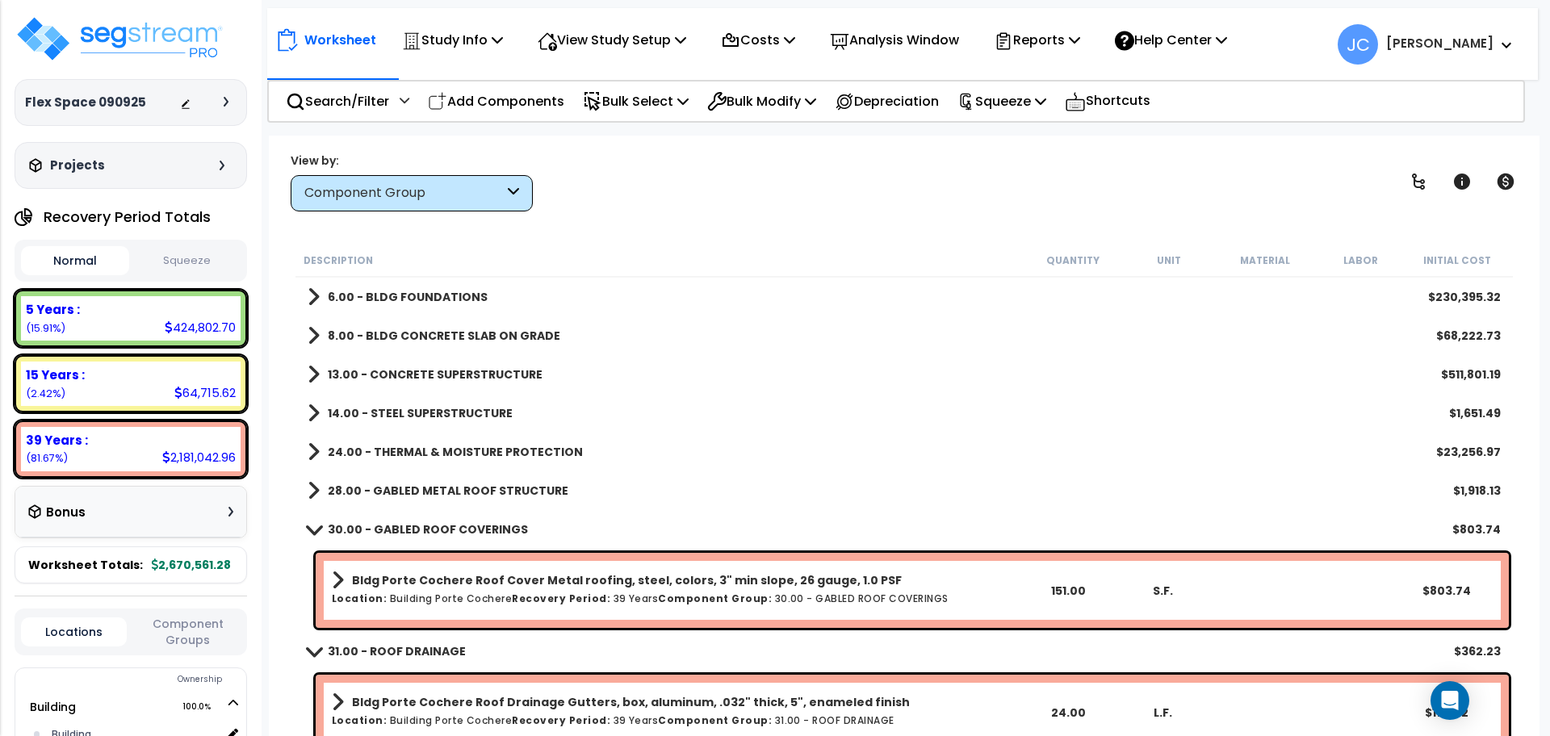
click at [452, 298] on b "6.00 - BLDG FOUNDATIONS" at bounding box center [408, 297] width 160 height 16
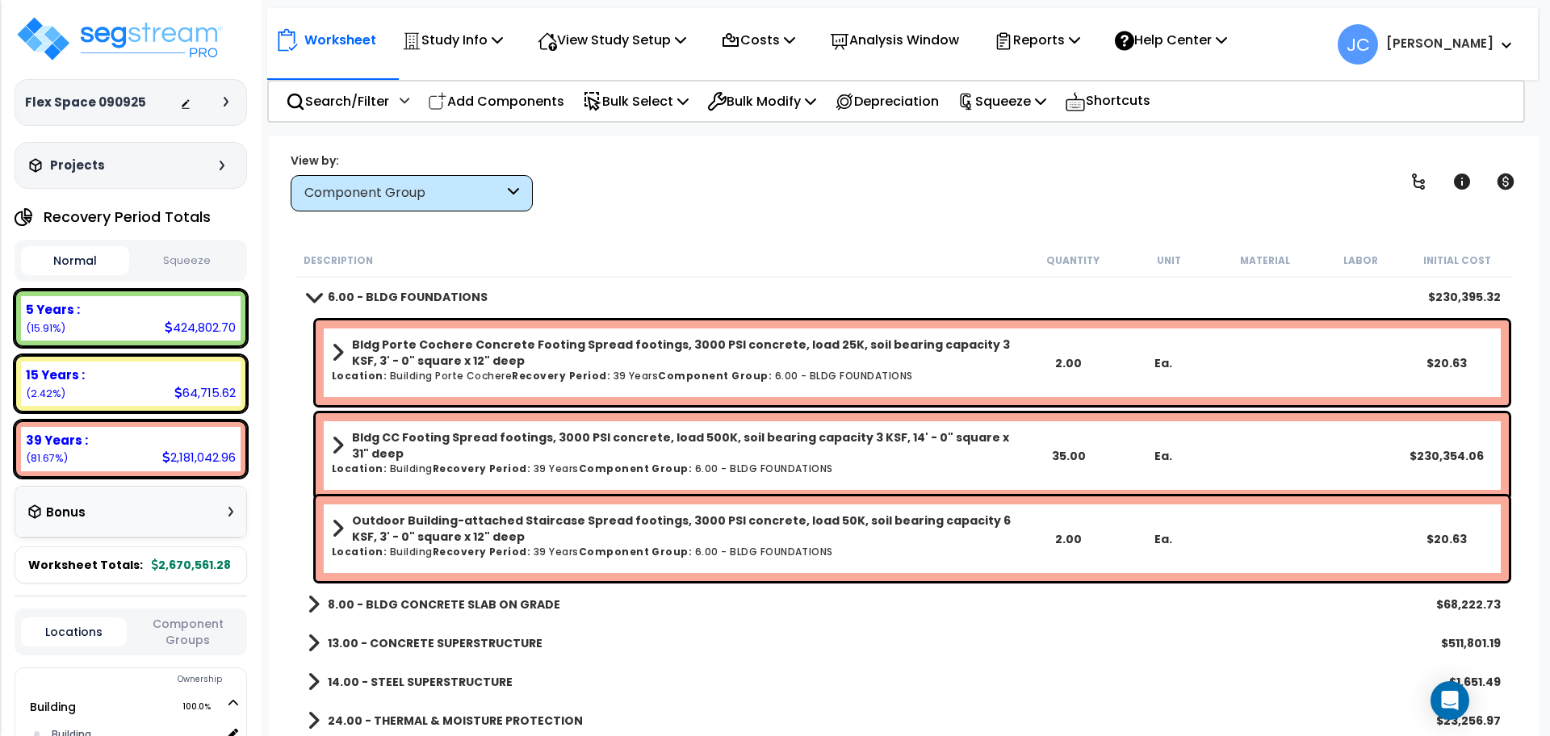
click at [471, 306] on link "6.00 - BLDG FOUNDATIONS" at bounding box center [398, 297] width 180 height 23
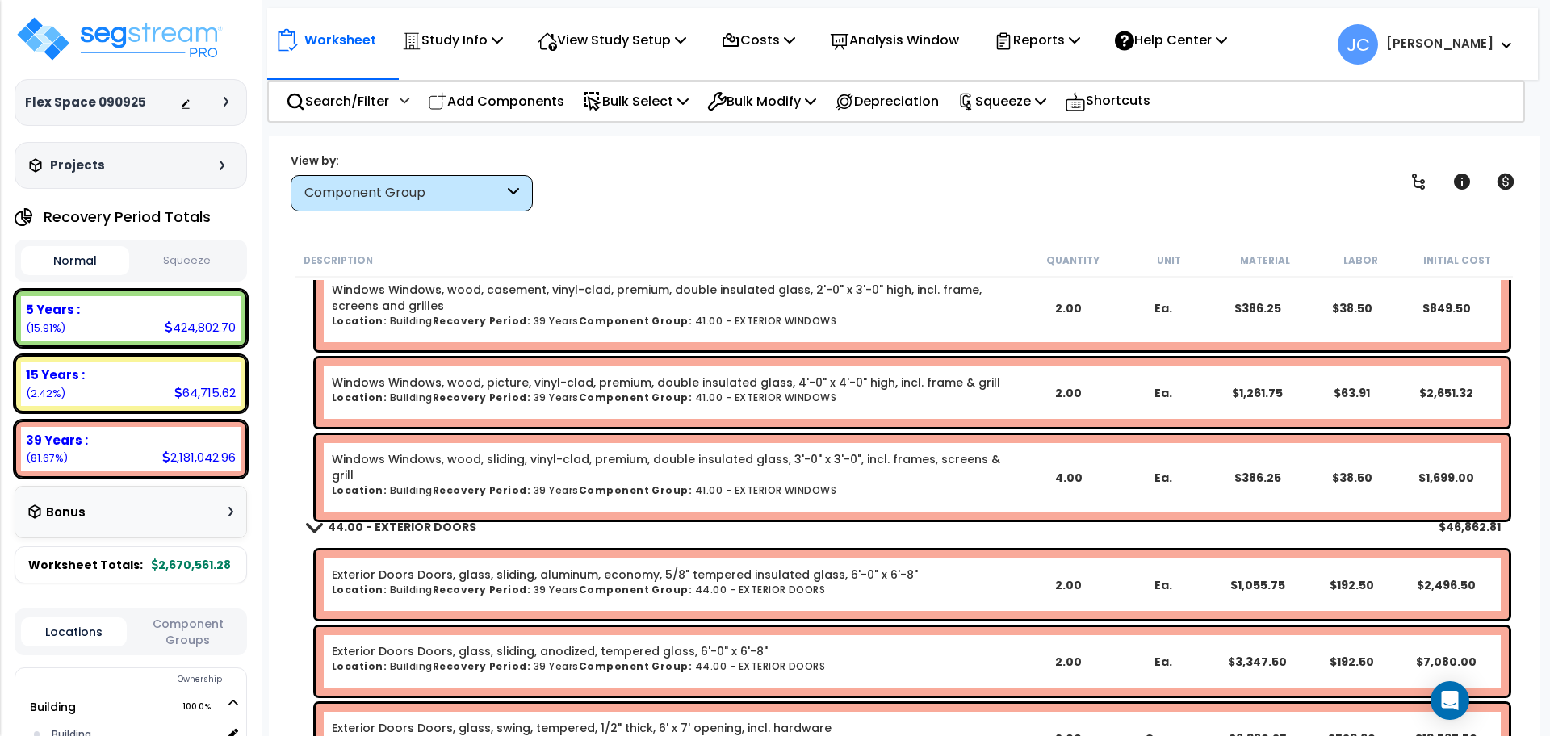
scroll to position [2151, 0]
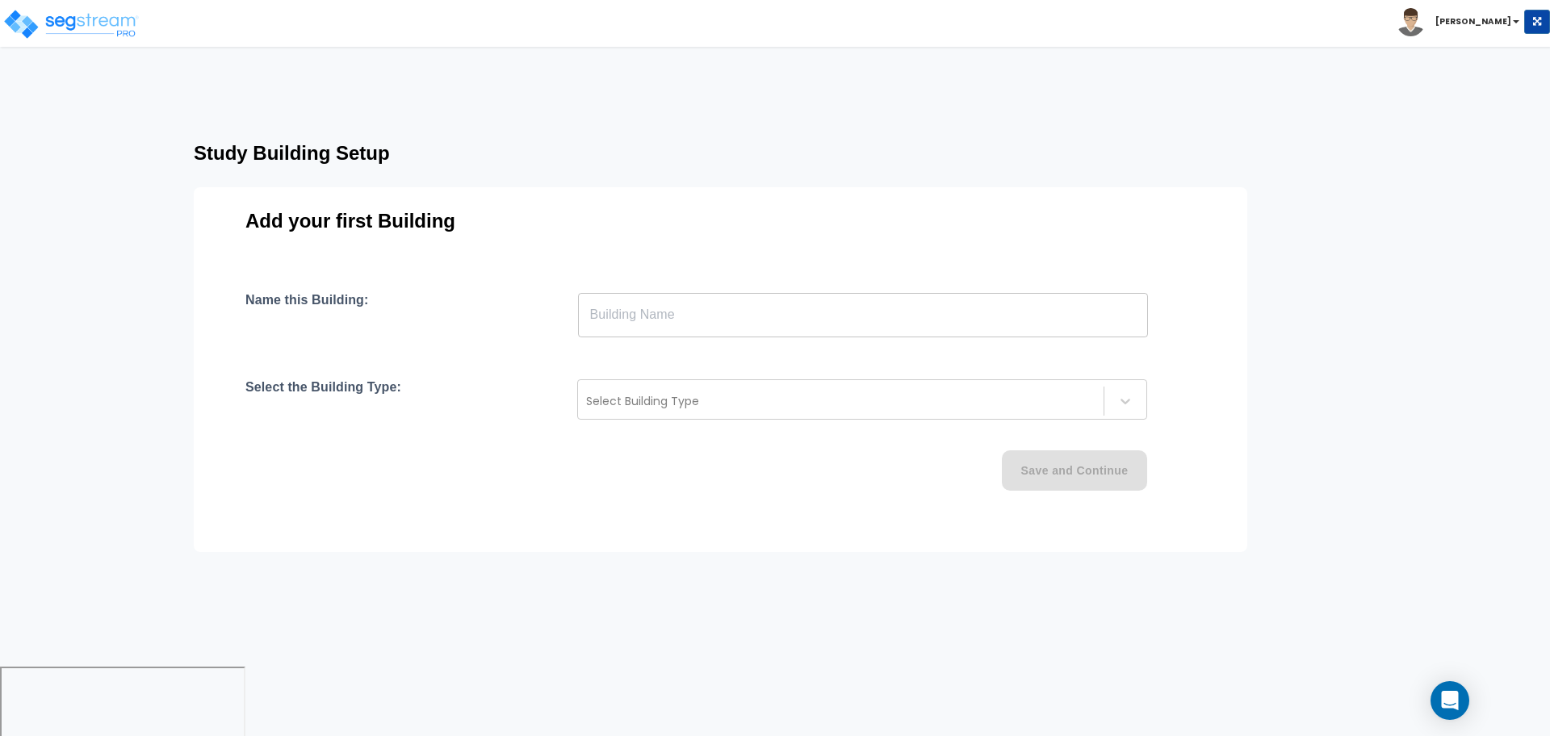
click at [702, 324] on input "text" at bounding box center [863, 314] width 570 height 45
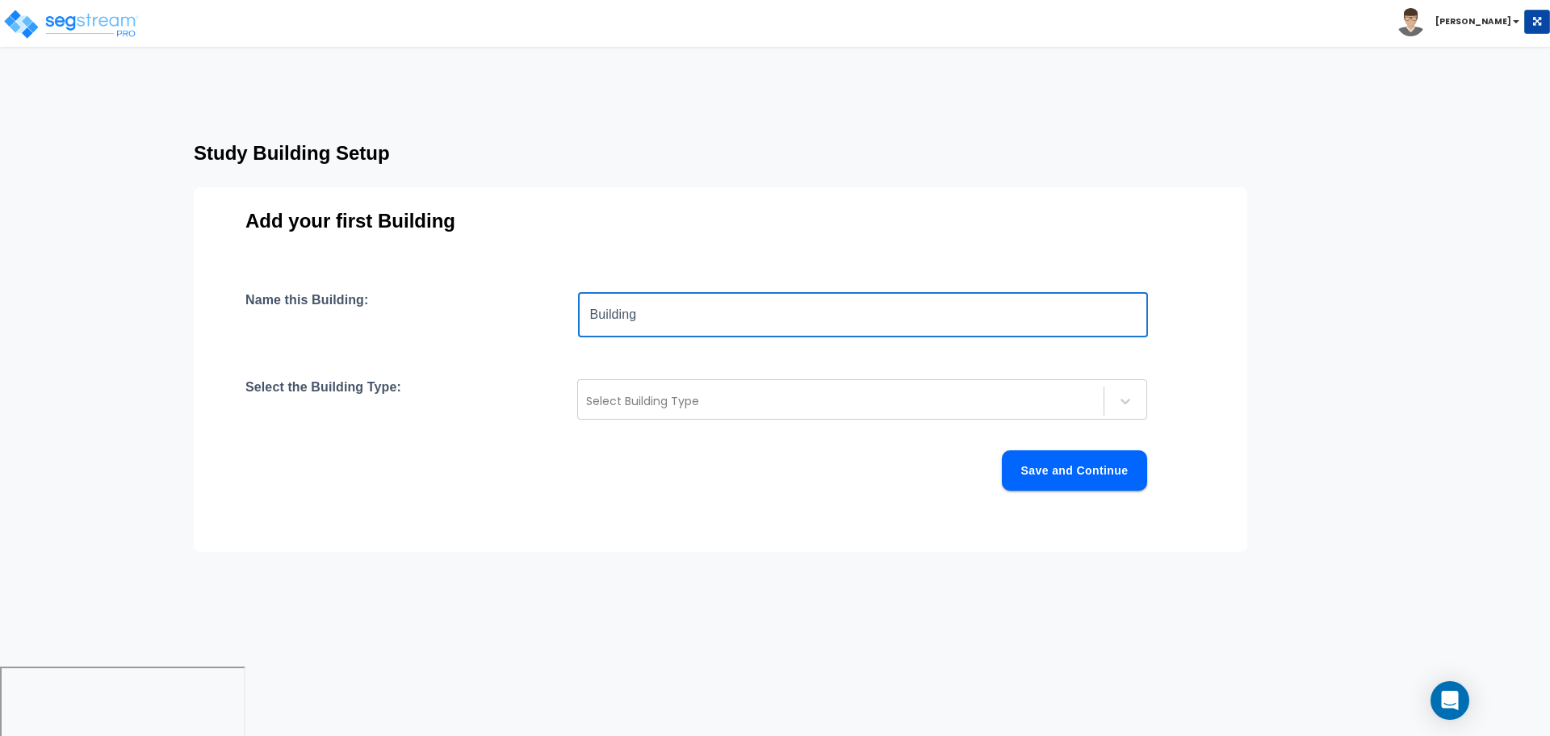
type input "Building"
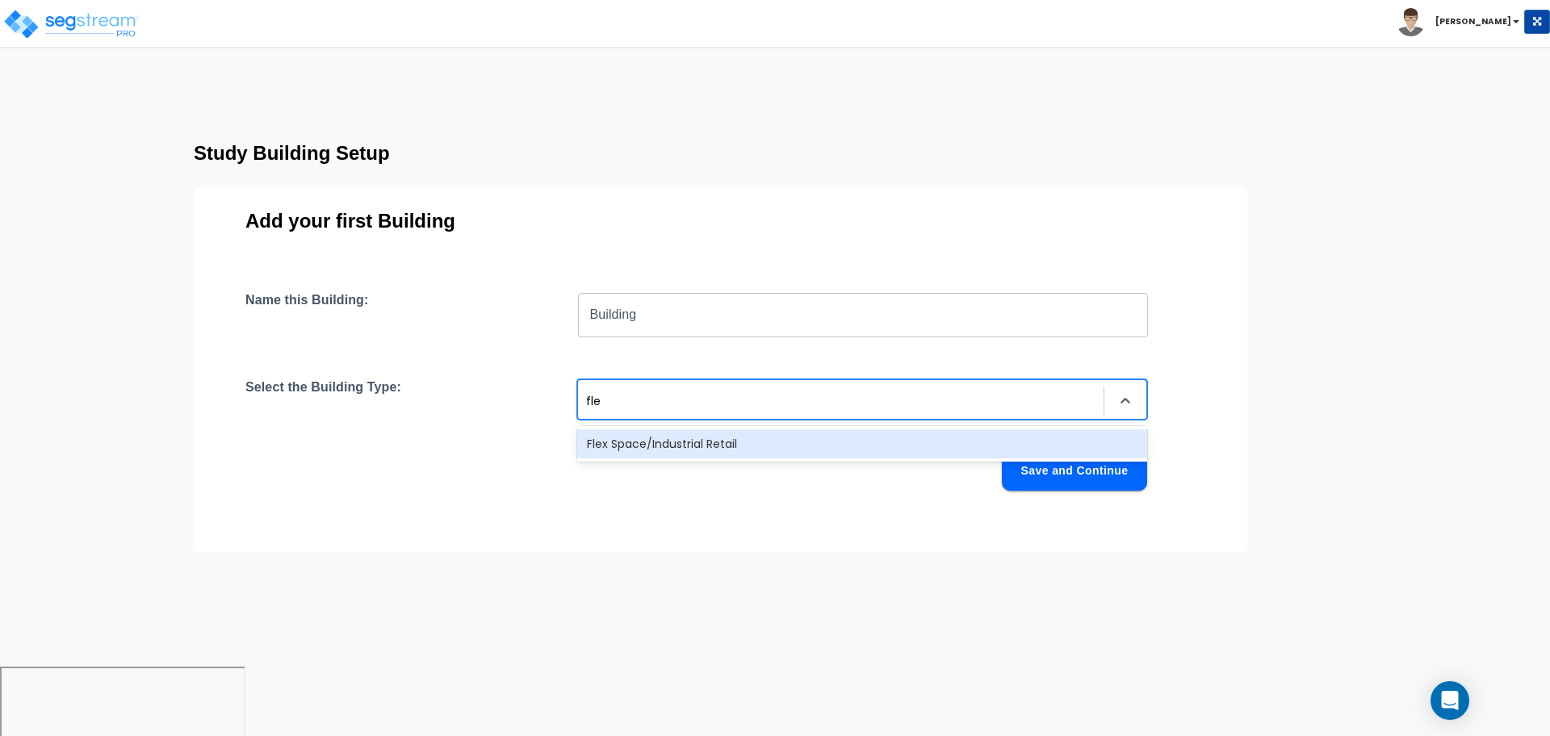
type input "flex"
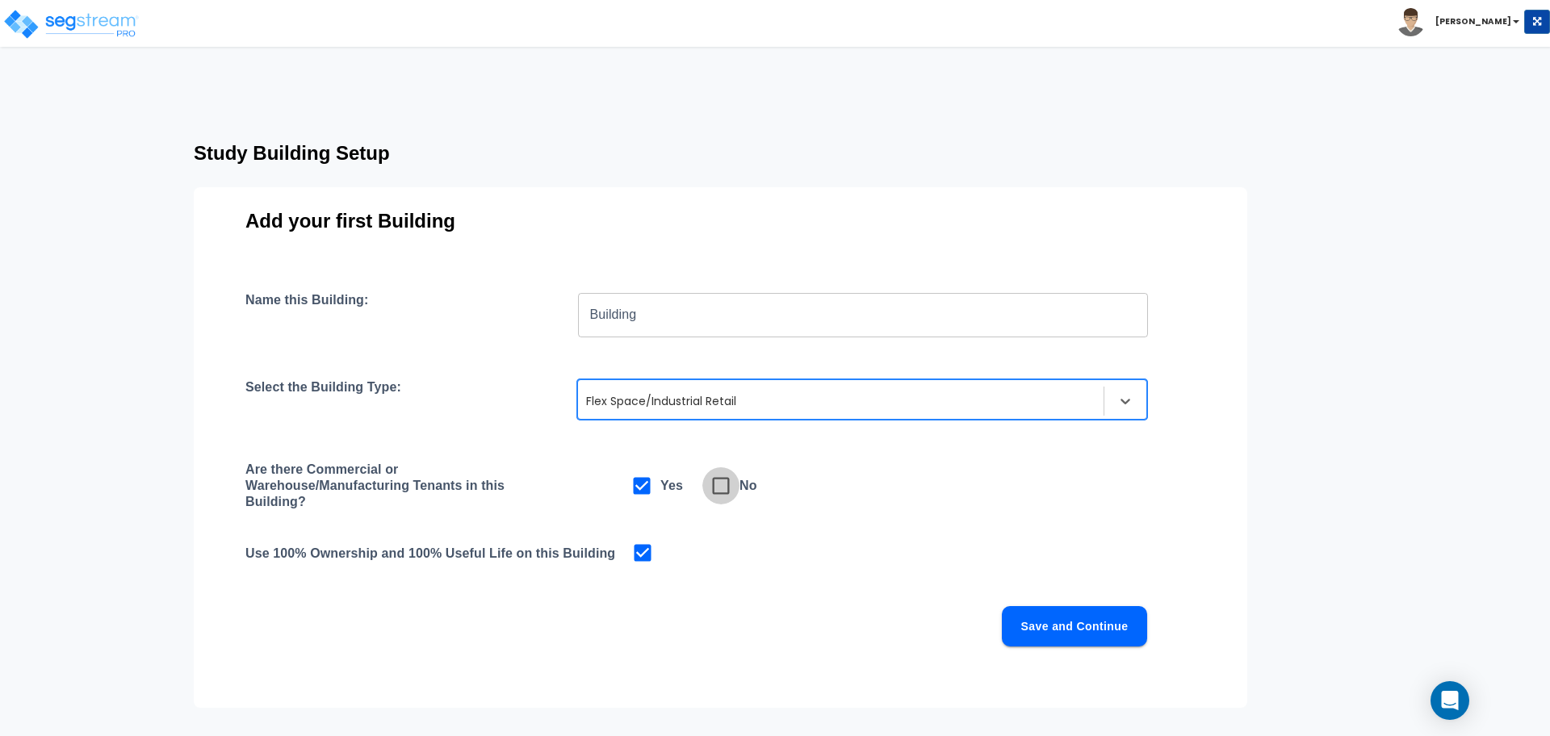
click at [711, 492] on icon at bounding box center [720, 486] width 23 height 23
checkbox input "false"
checkbox input "true"
click at [1035, 606] on button "Save and Continue" at bounding box center [1074, 626] width 145 height 40
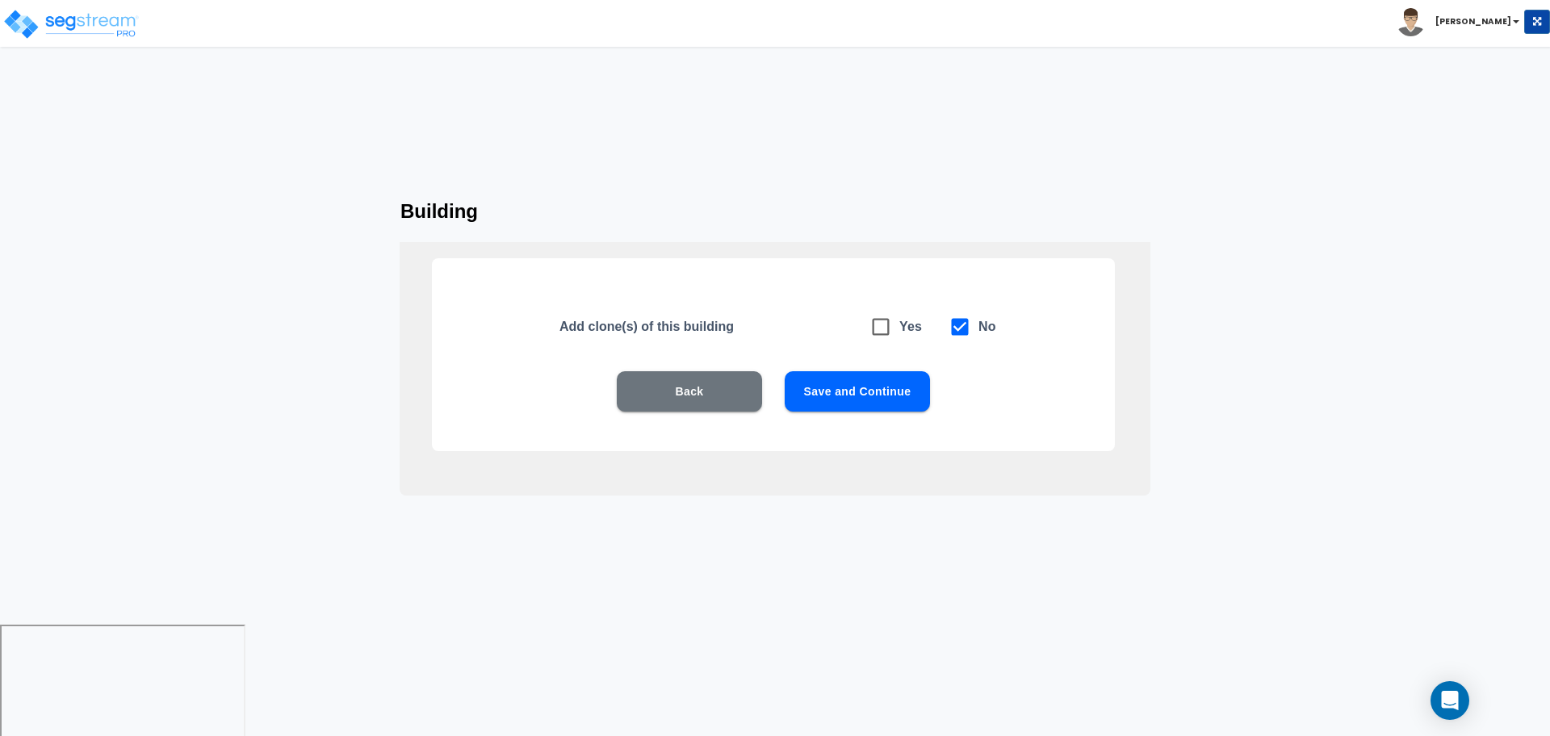
click at [865, 405] on button "Save and Continue" at bounding box center [857, 391] width 145 height 40
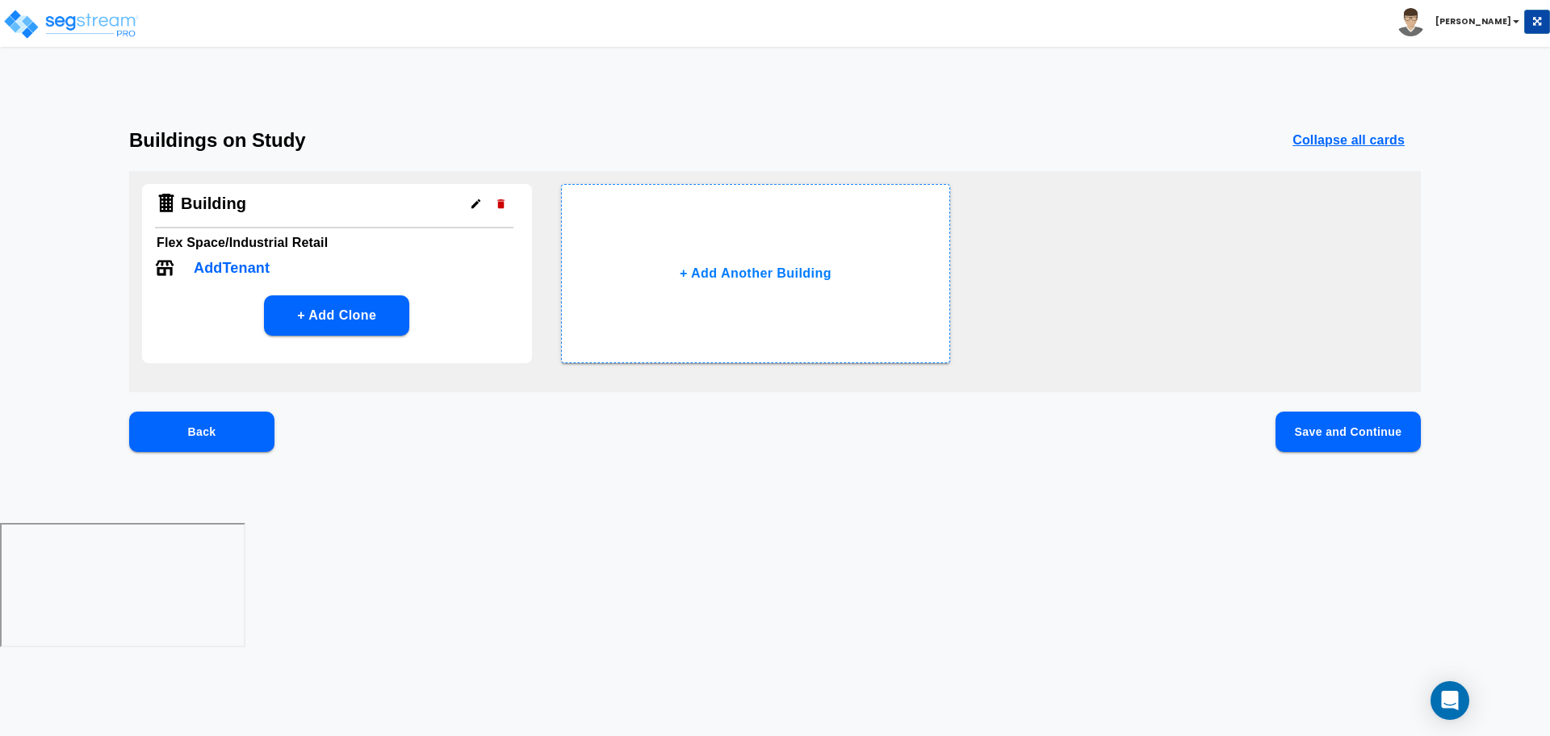
click at [1299, 430] on button "Save and Continue" at bounding box center [1347, 432] width 145 height 40
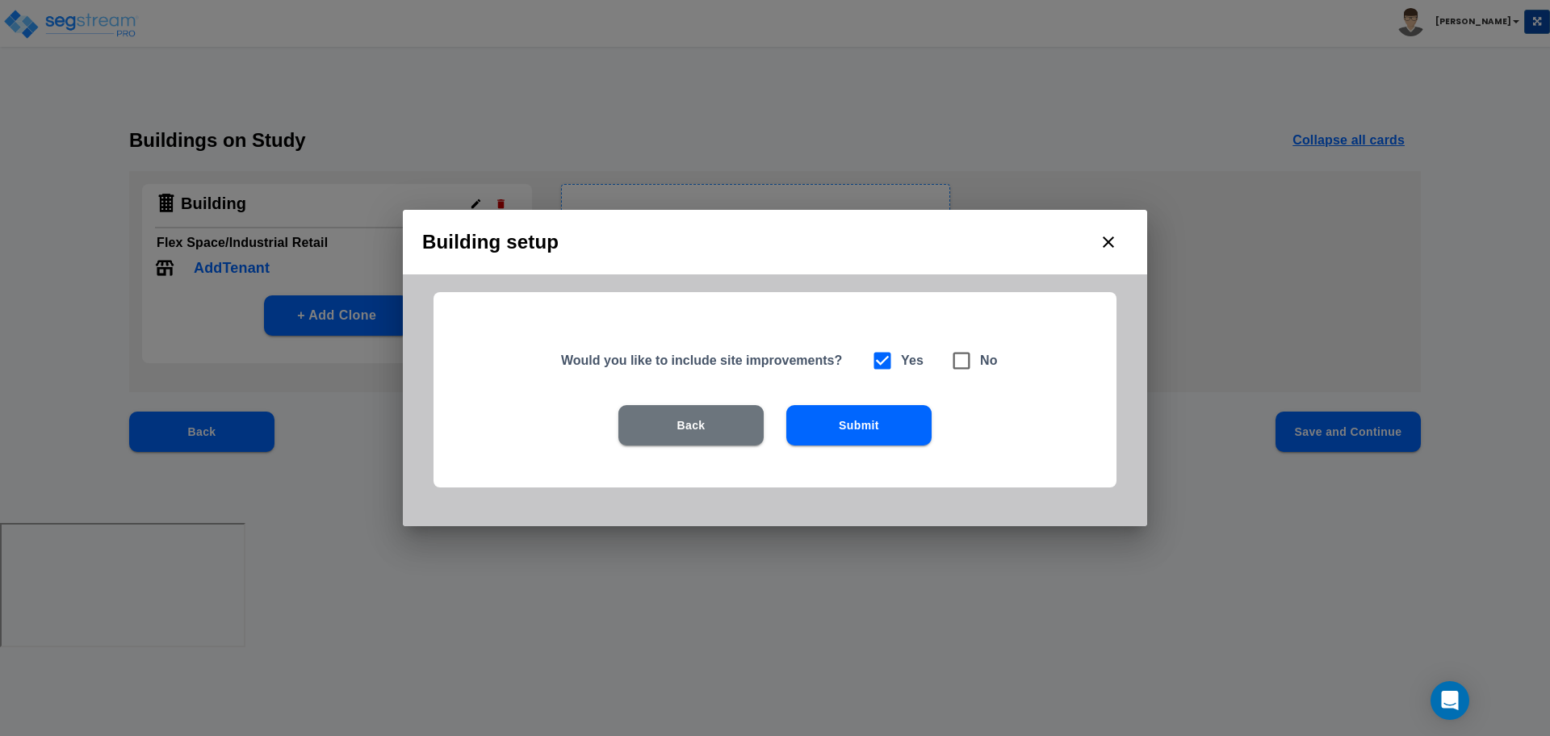
click at [880, 416] on button "Submit" at bounding box center [858, 425] width 145 height 40
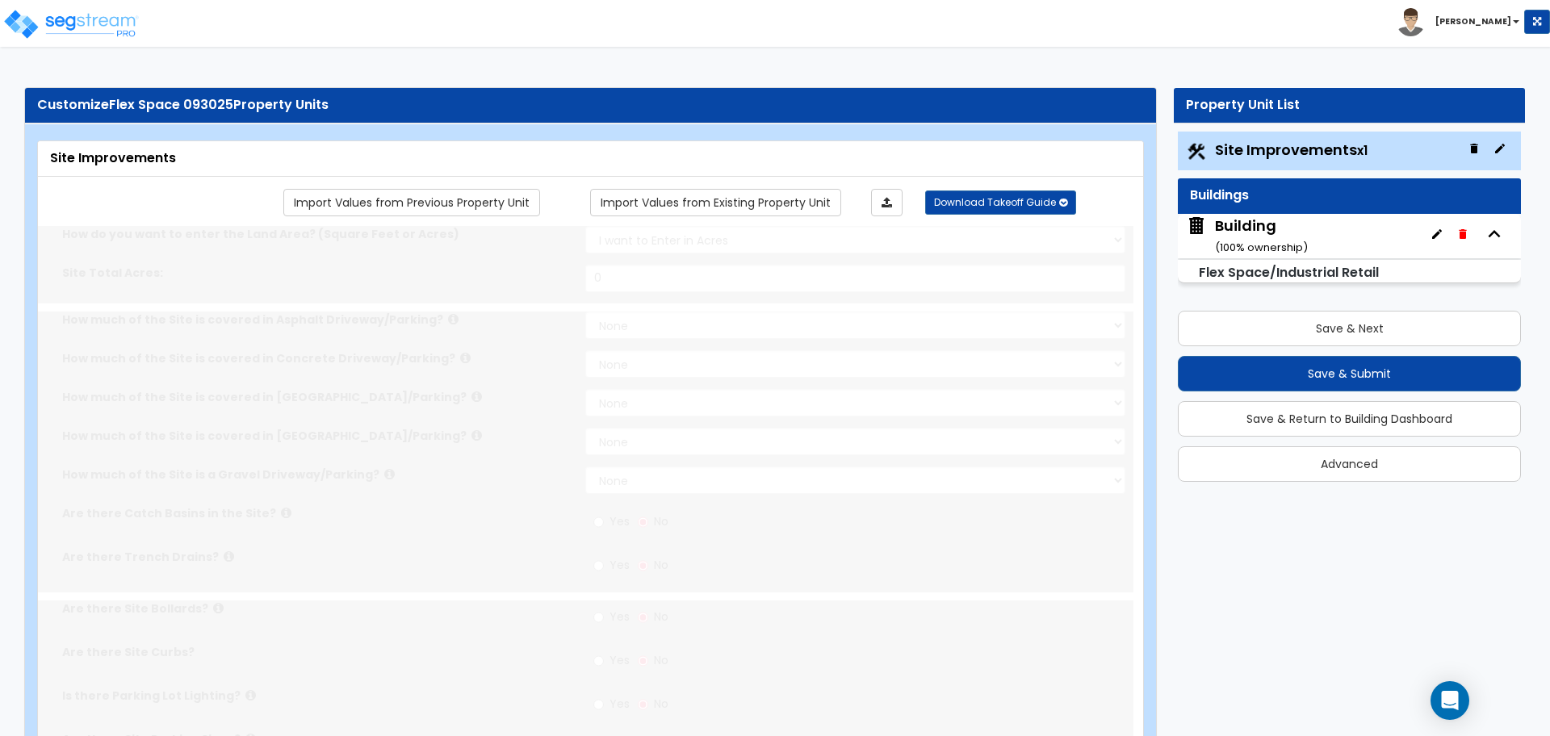
scroll to position [53, 0]
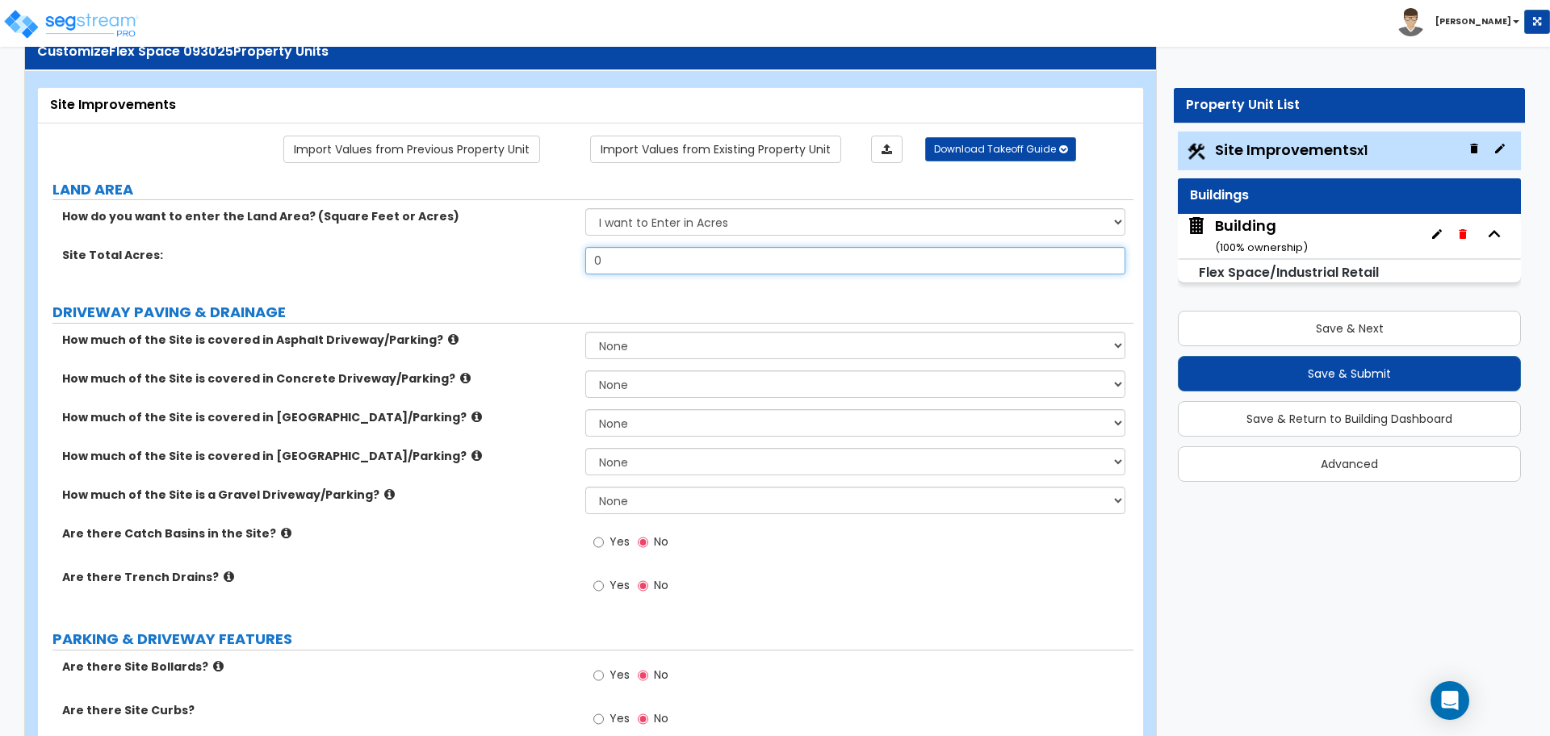
click at [708, 267] on input "0" at bounding box center [854, 260] width 539 height 27
type input "1"
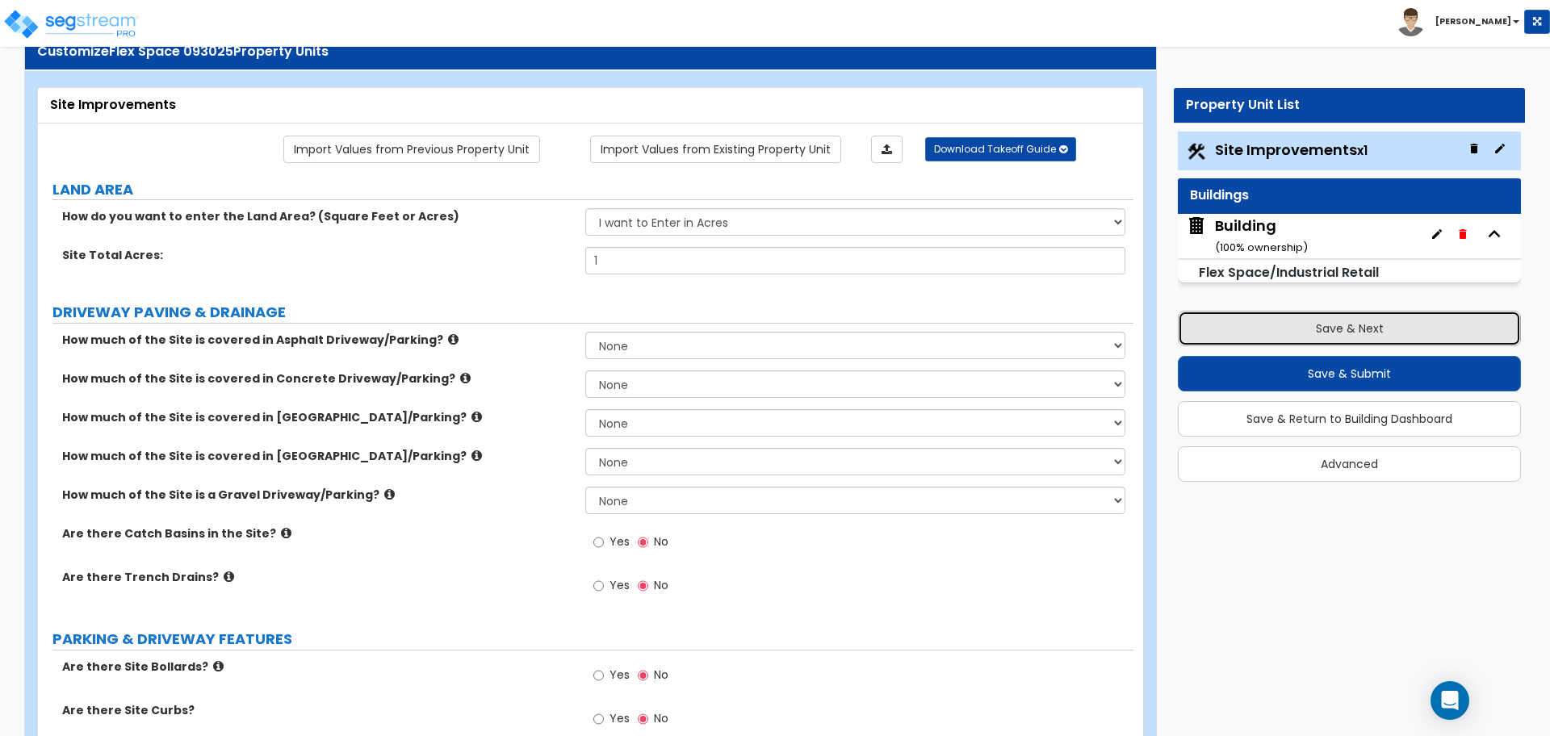
click at [1301, 313] on button "Save & Next" at bounding box center [1349, 329] width 343 height 36
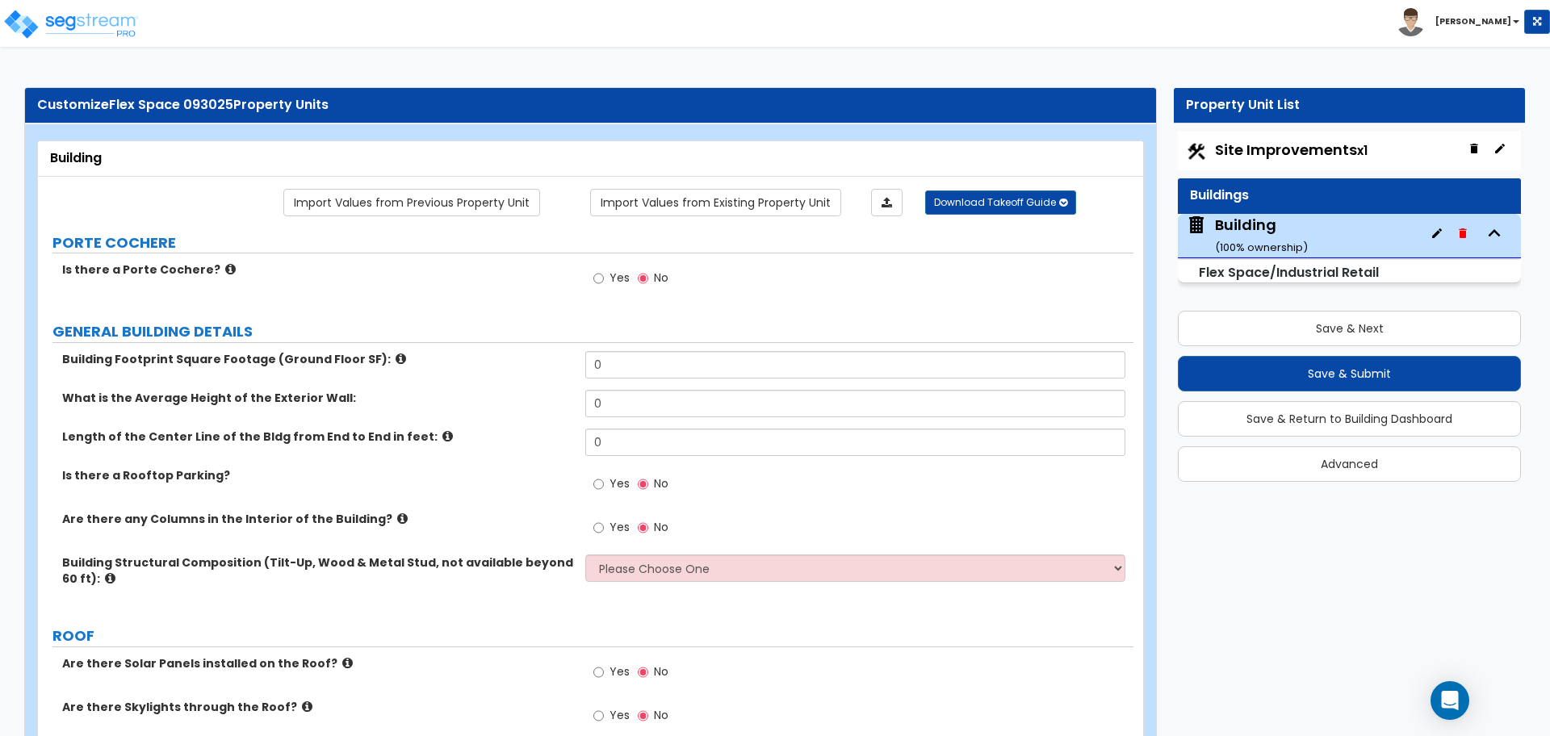
click at [225, 263] on icon at bounding box center [230, 269] width 10 height 12
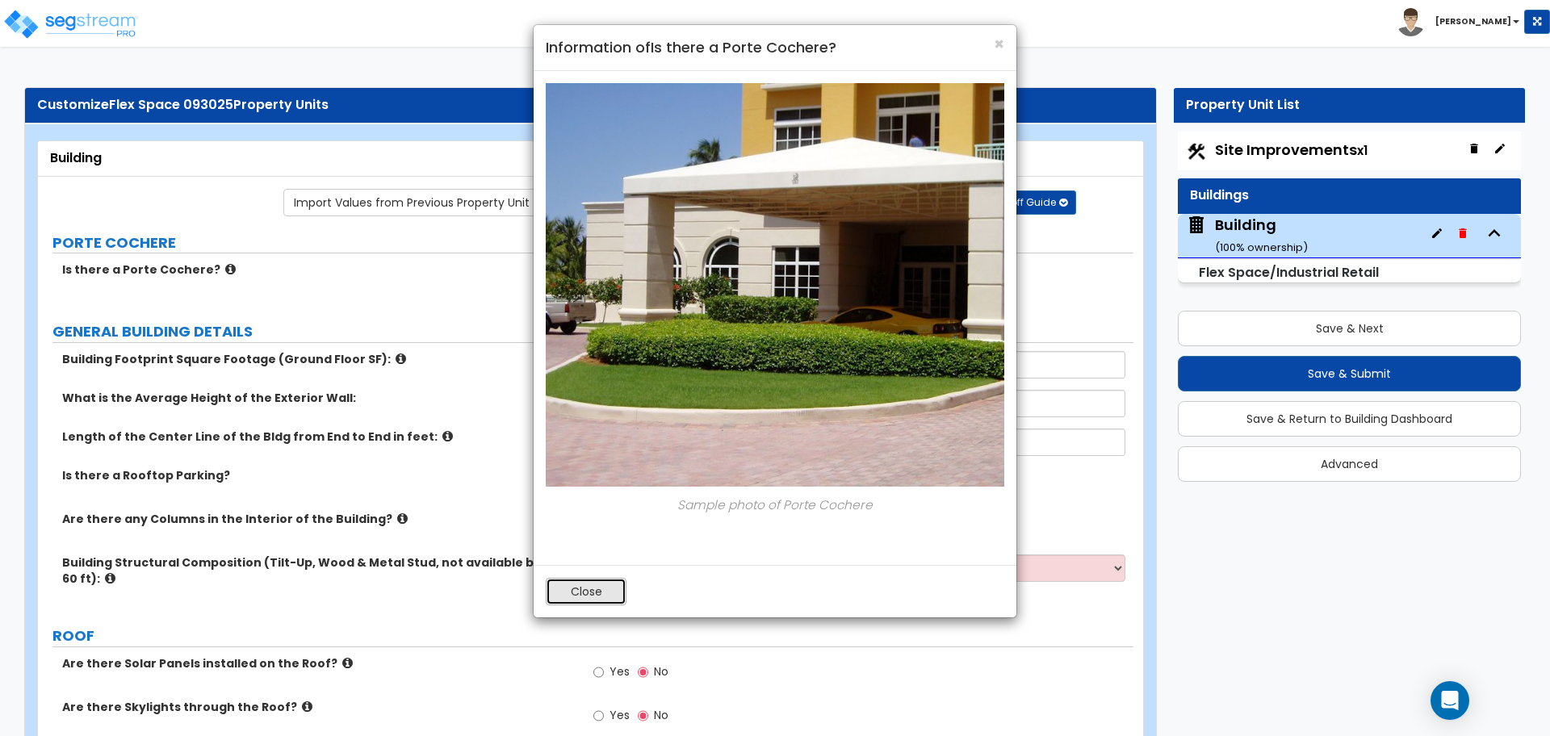
click at [589, 602] on button "Close" at bounding box center [586, 591] width 81 height 27
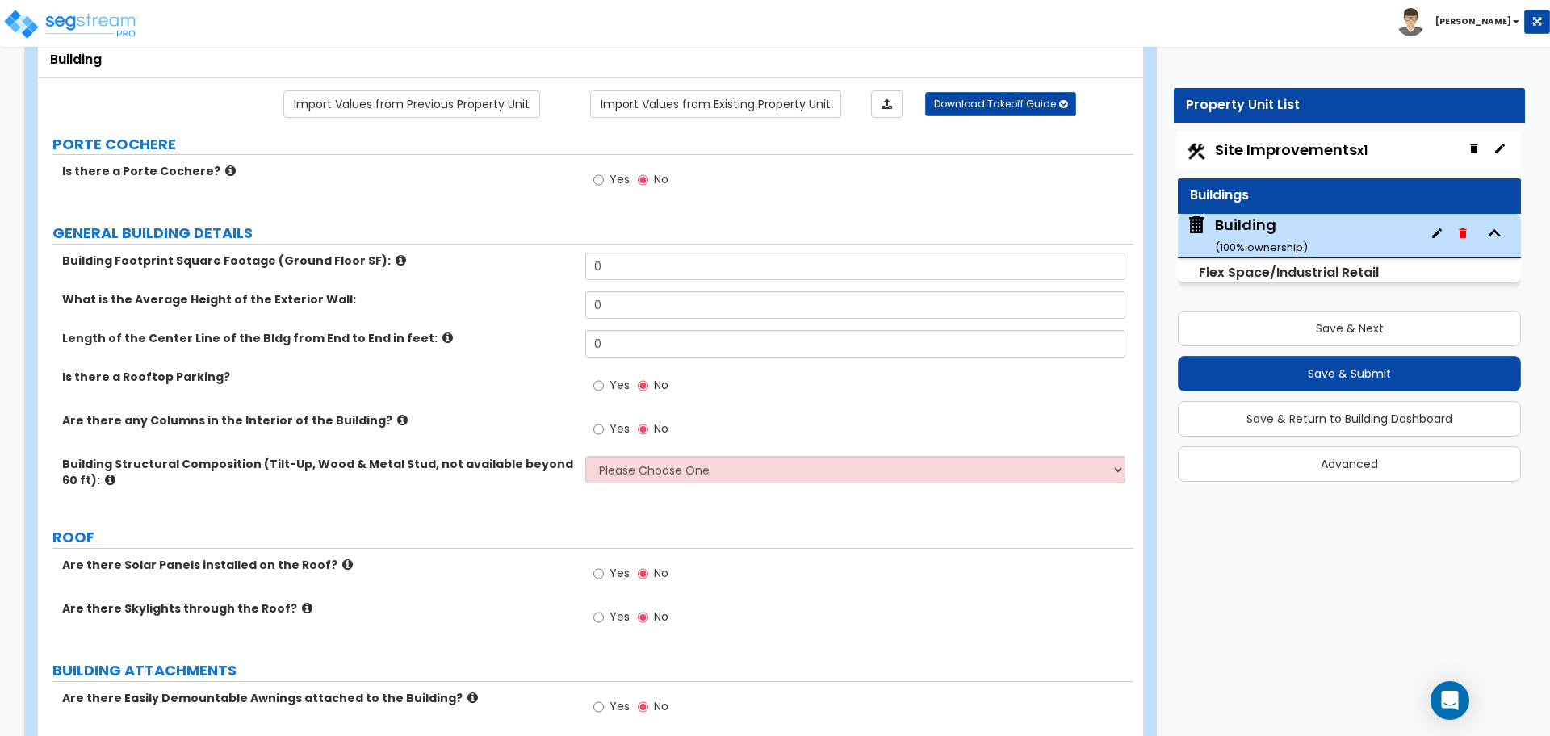
scroll to position [79, 0]
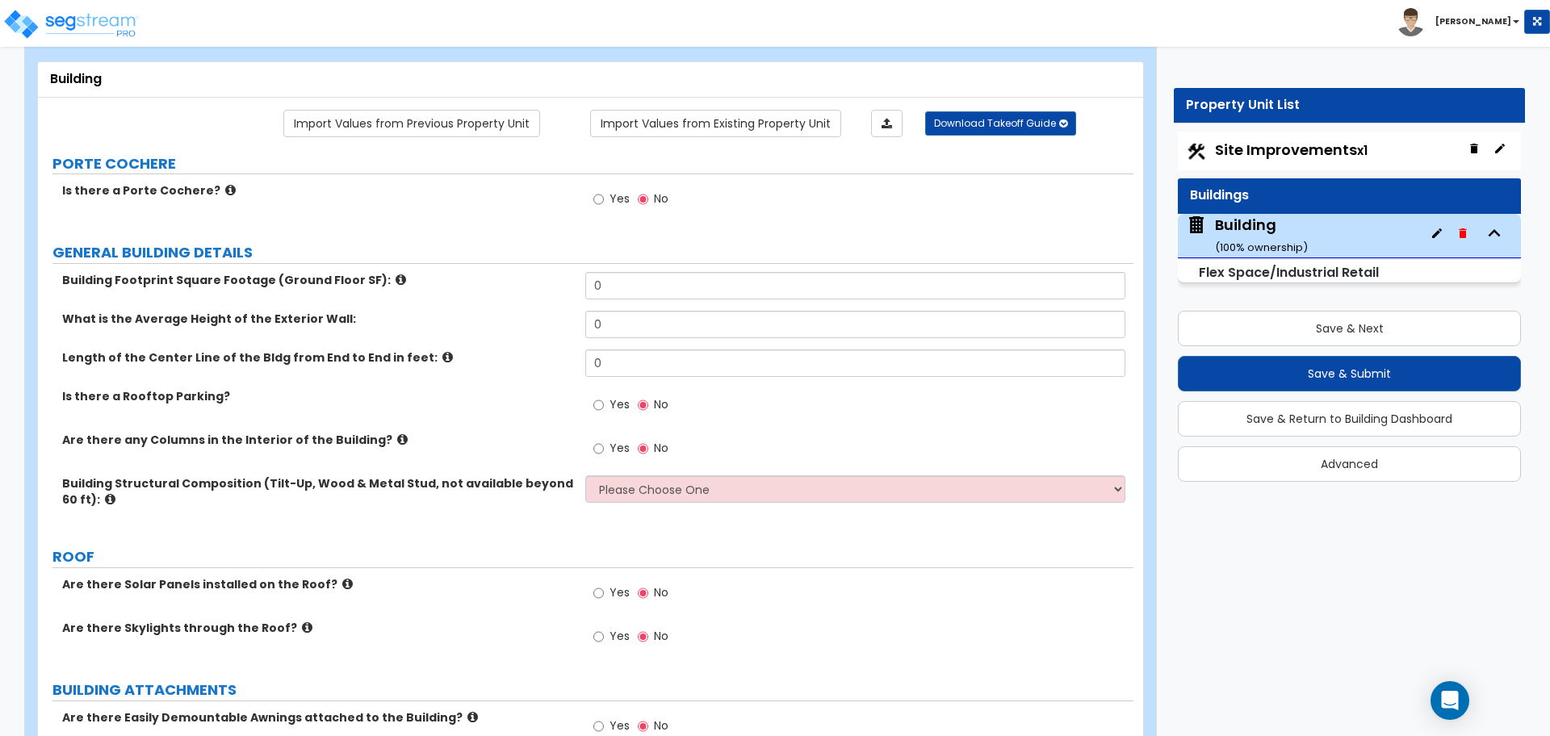
click at [395, 275] on icon at bounding box center [400, 280] width 10 height 12
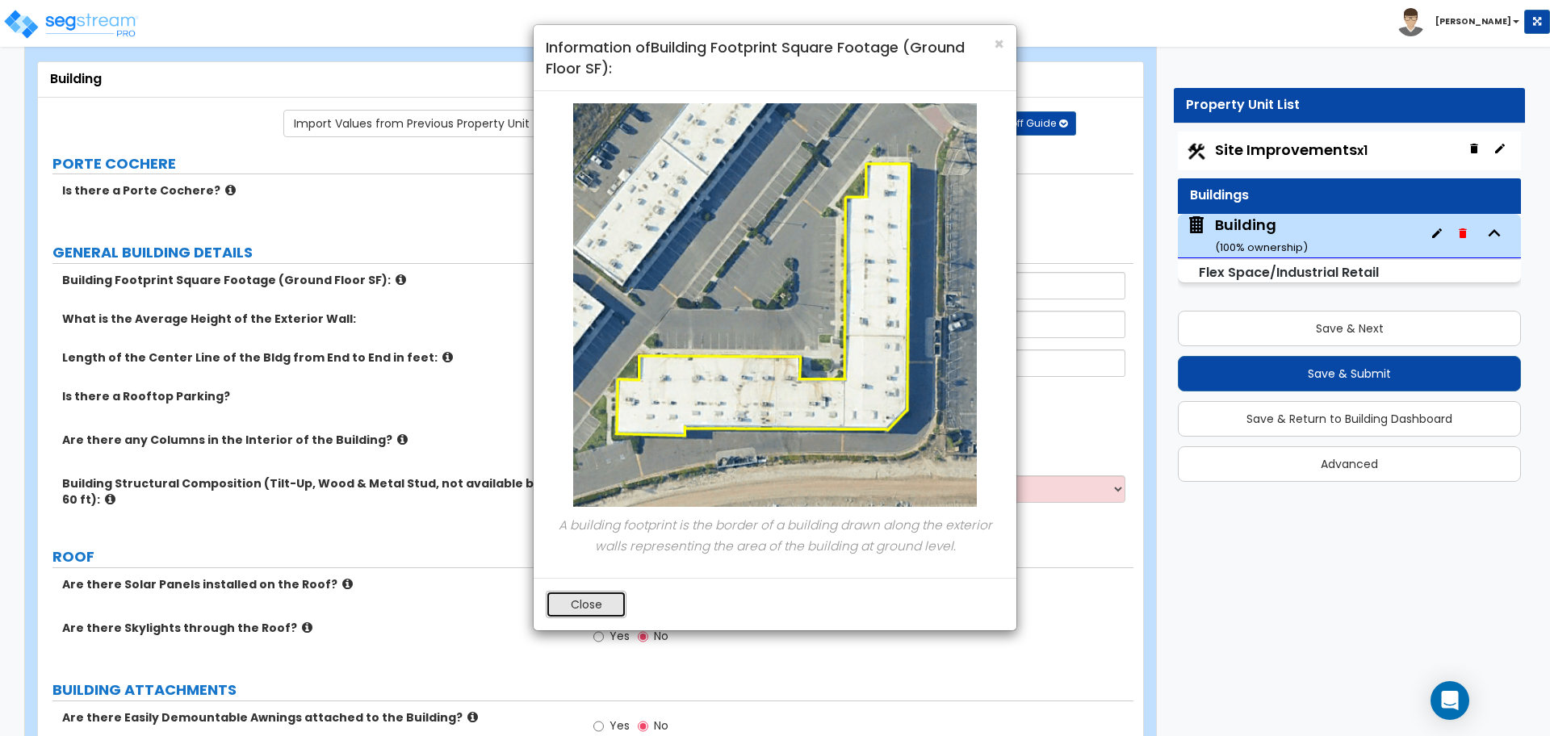
click at [584, 607] on button "Close" at bounding box center [586, 604] width 81 height 27
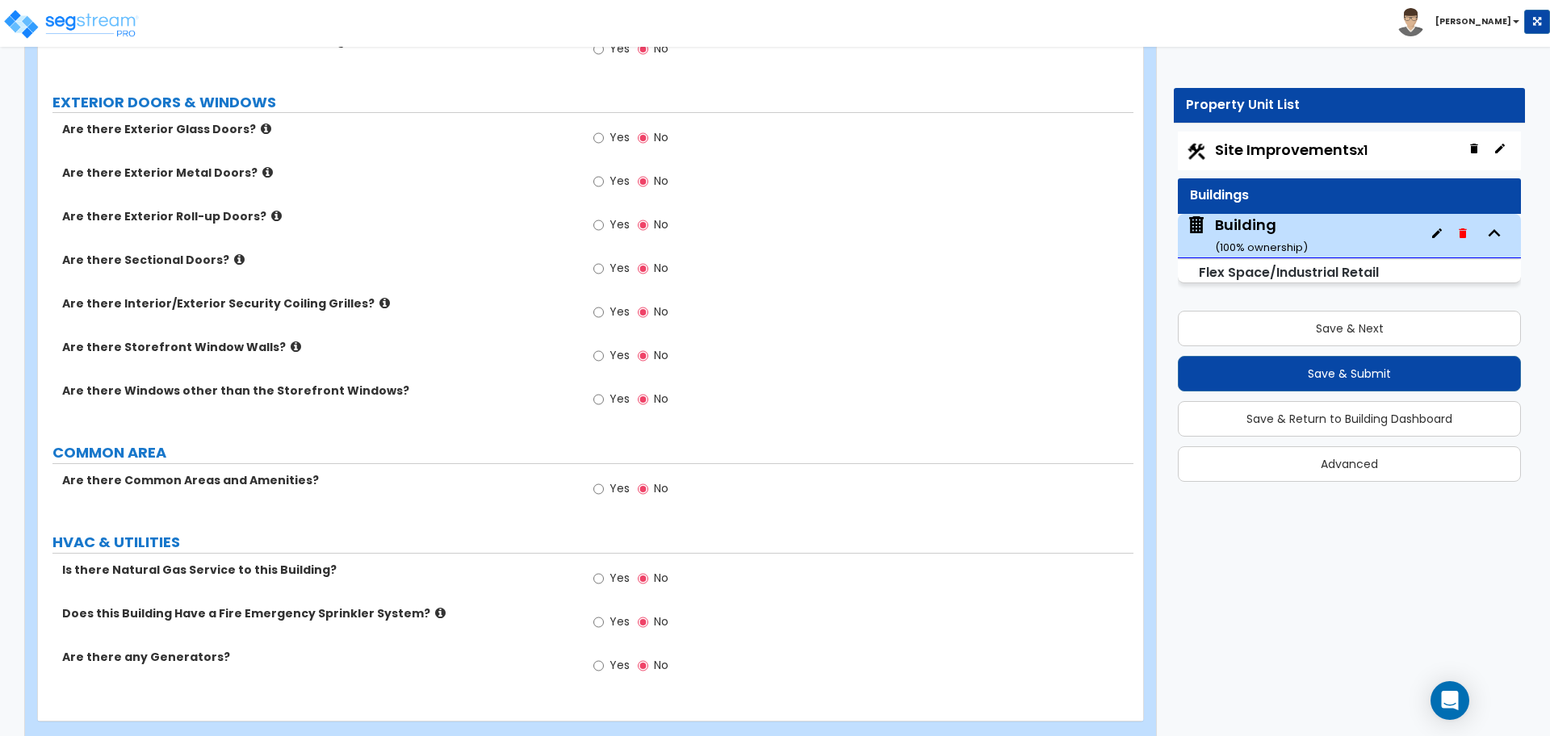
click at [618, 480] on span "Yes" at bounding box center [619, 488] width 20 height 16
click at [604, 480] on input "Yes" at bounding box center [598, 489] width 10 height 18
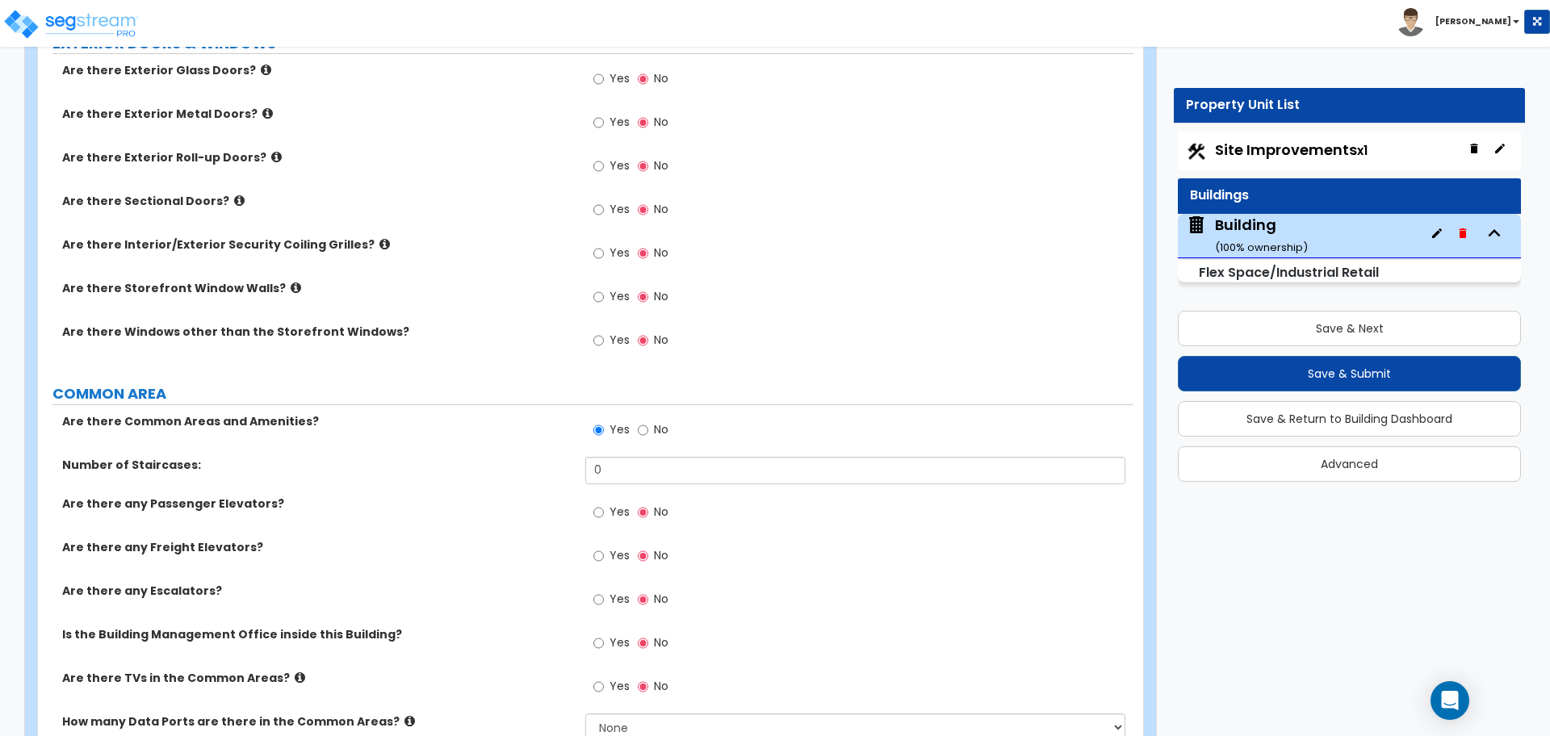
click at [656, 428] on span "No" at bounding box center [661, 429] width 15 height 16
click at [648, 428] on input "No" at bounding box center [643, 430] width 10 height 18
radio input "false"
radio input "true"
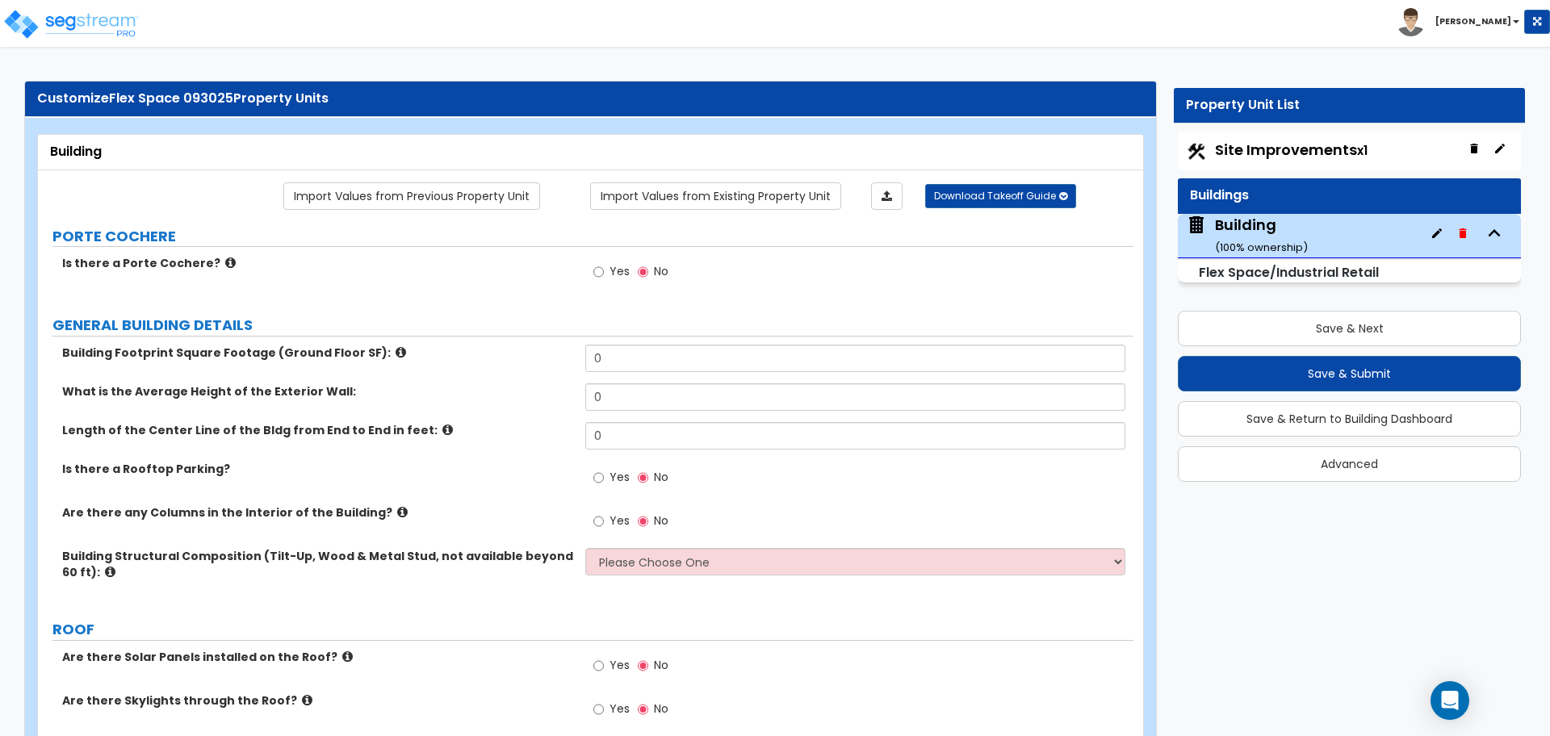
scroll to position [0, 0]
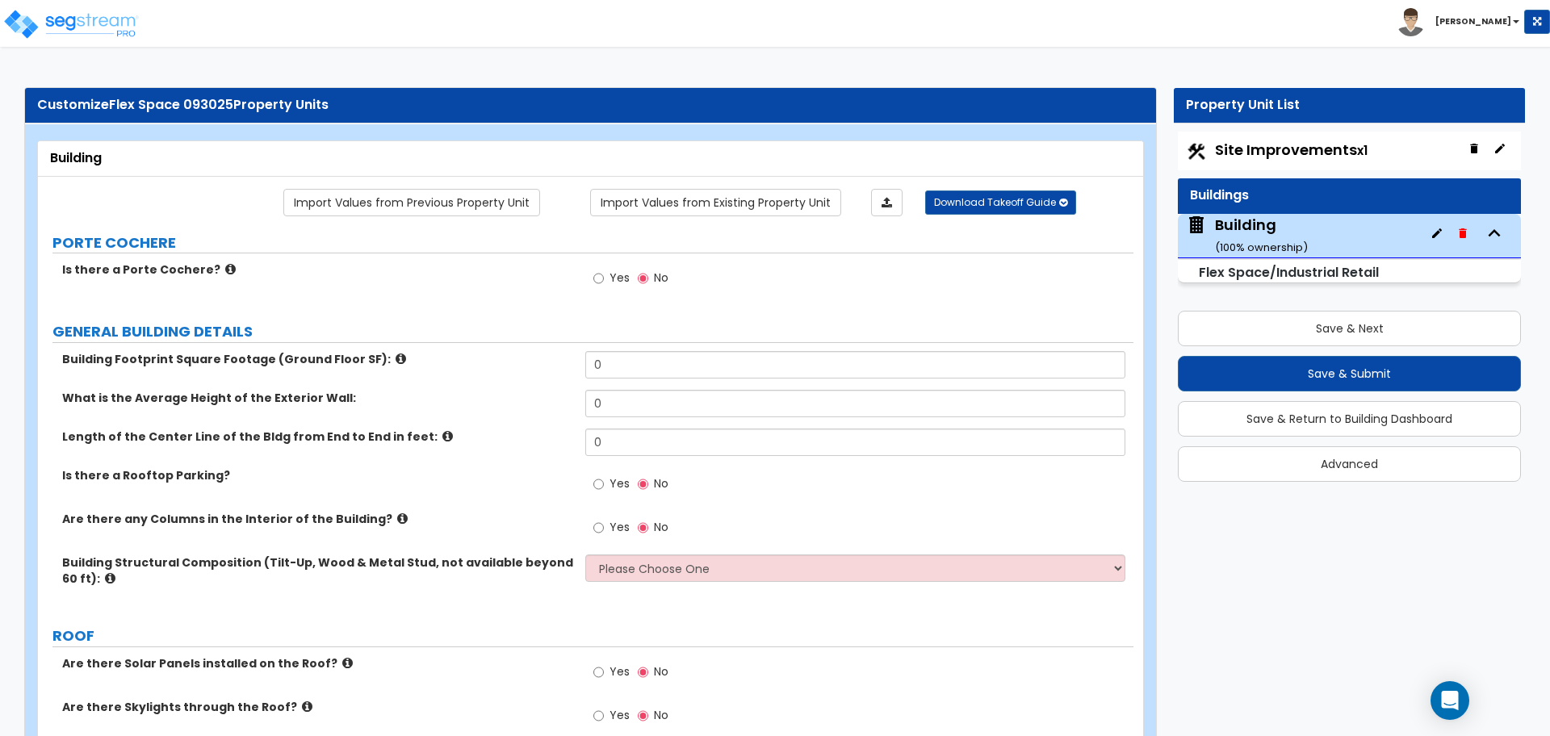
click at [225, 265] on icon at bounding box center [230, 269] width 10 height 12
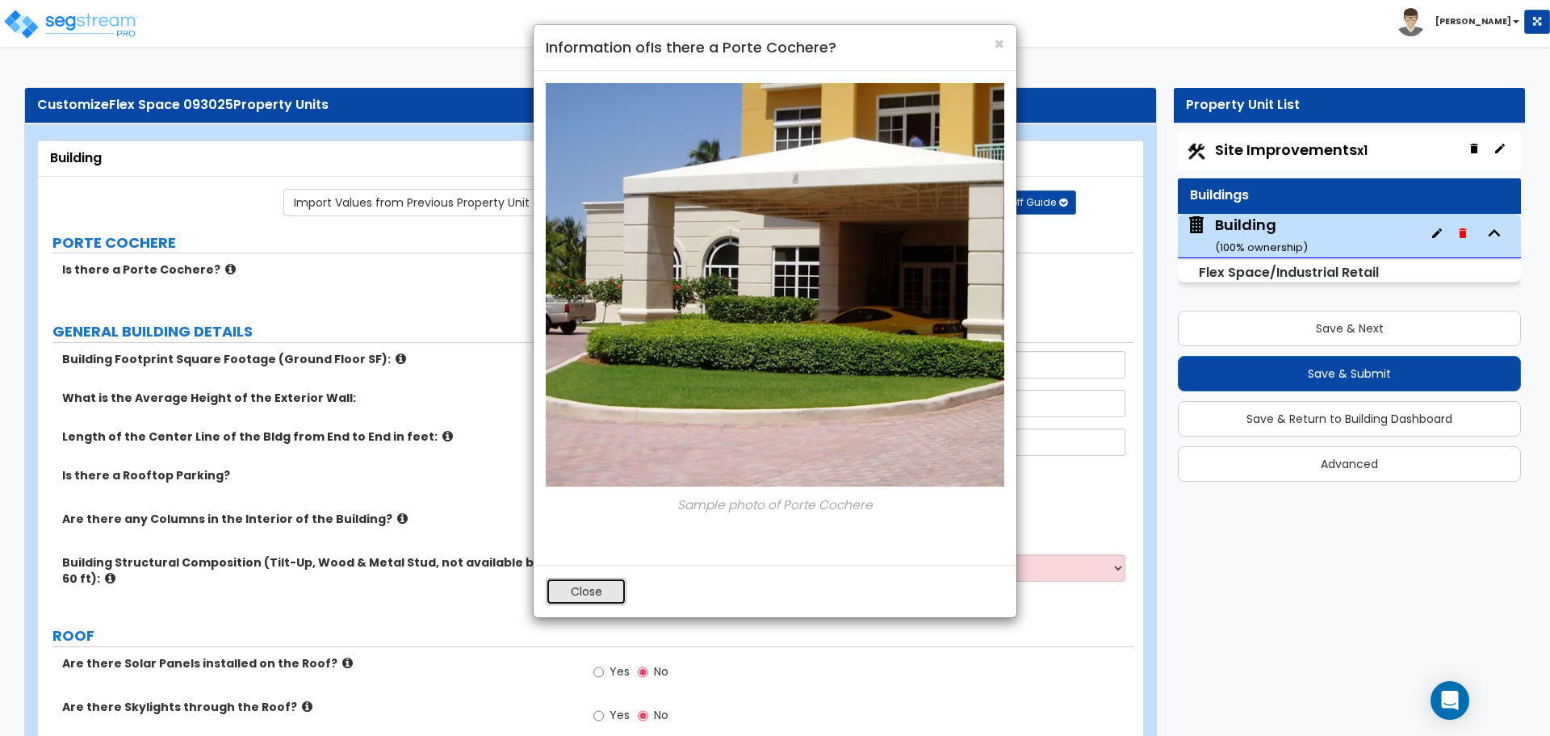
click at [606, 600] on button "Close" at bounding box center [586, 591] width 81 height 27
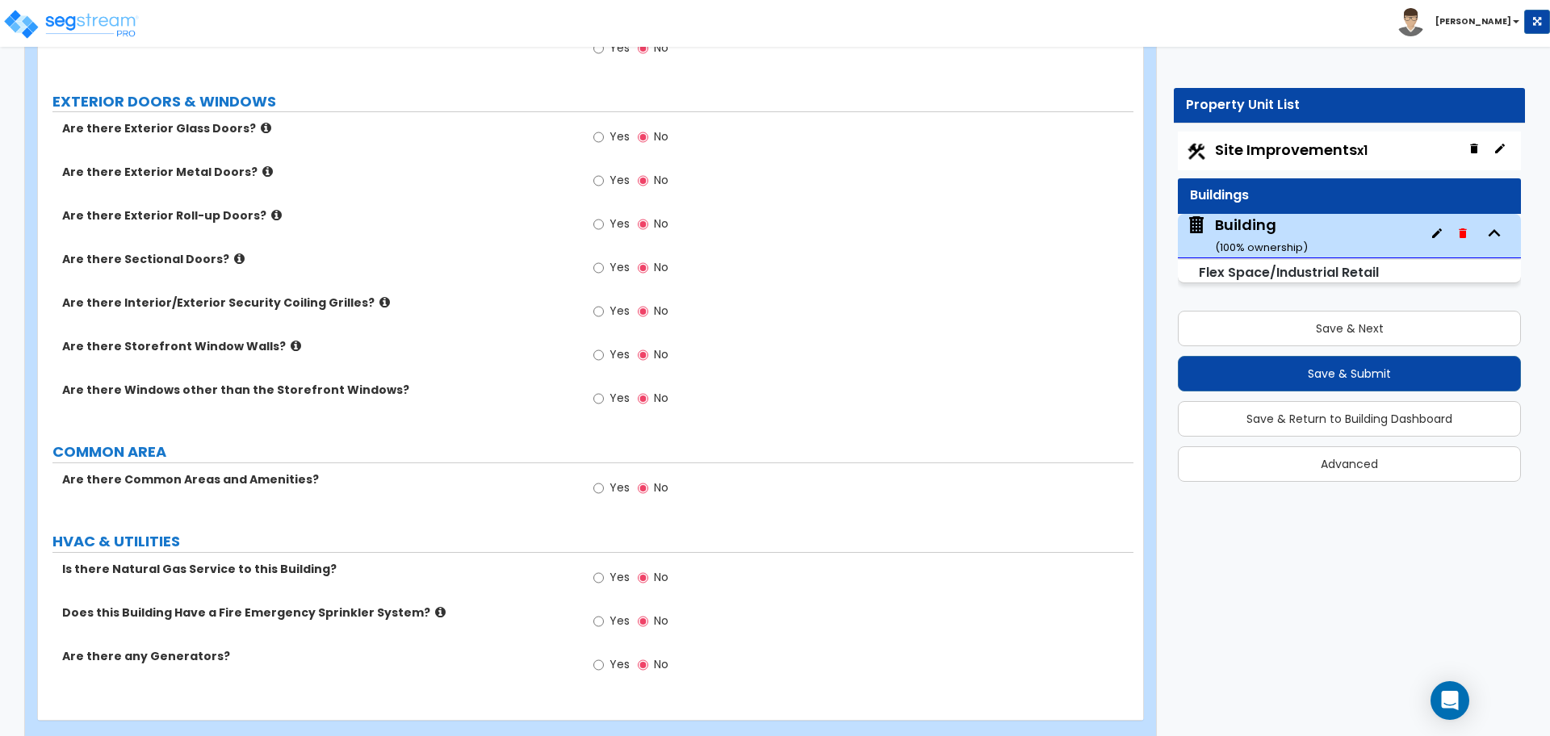
scroll to position [966, 0]
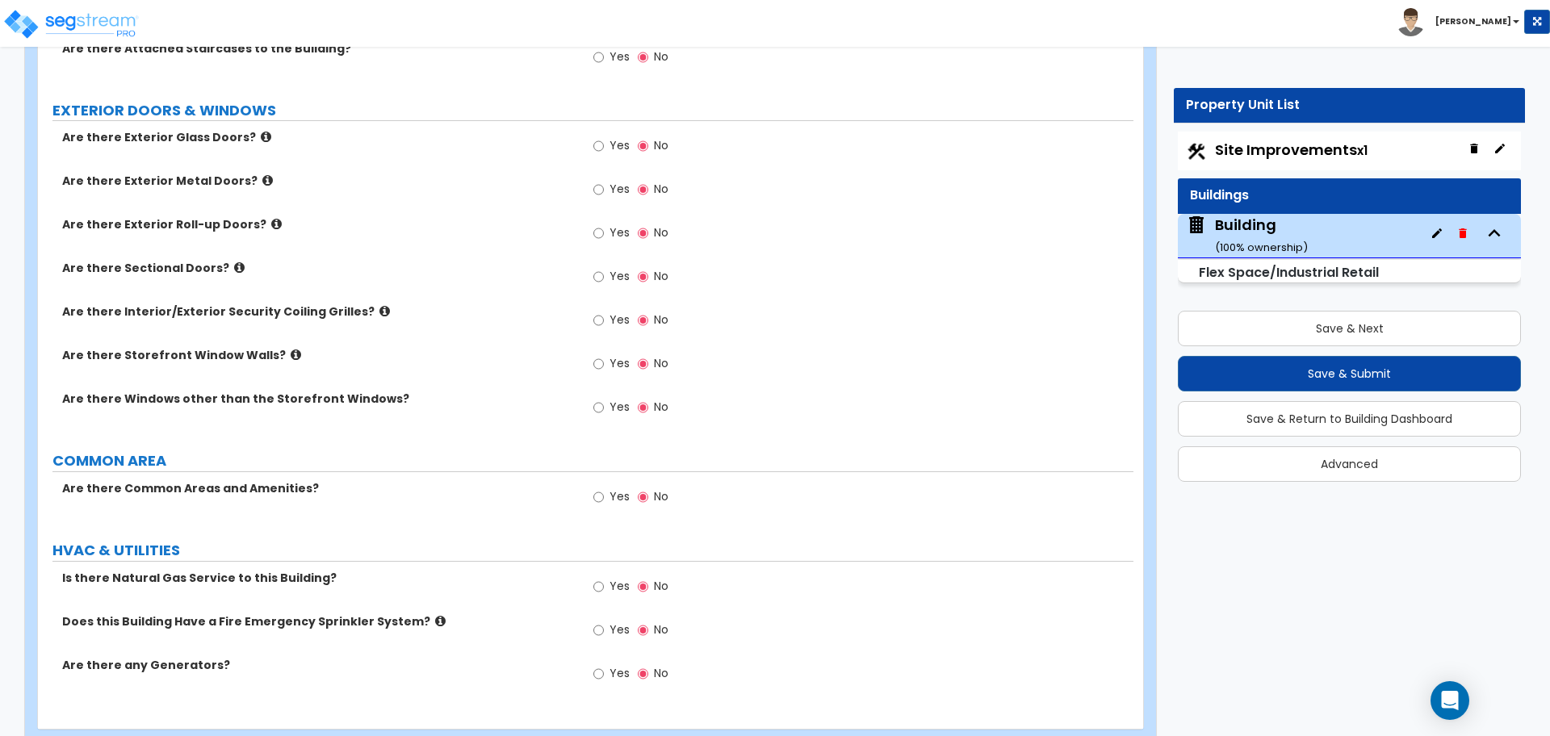
click at [616, 488] on span "Yes" at bounding box center [619, 496] width 20 height 16
click at [604, 488] on input "Yes" at bounding box center [598, 497] width 10 height 18
radio input "true"
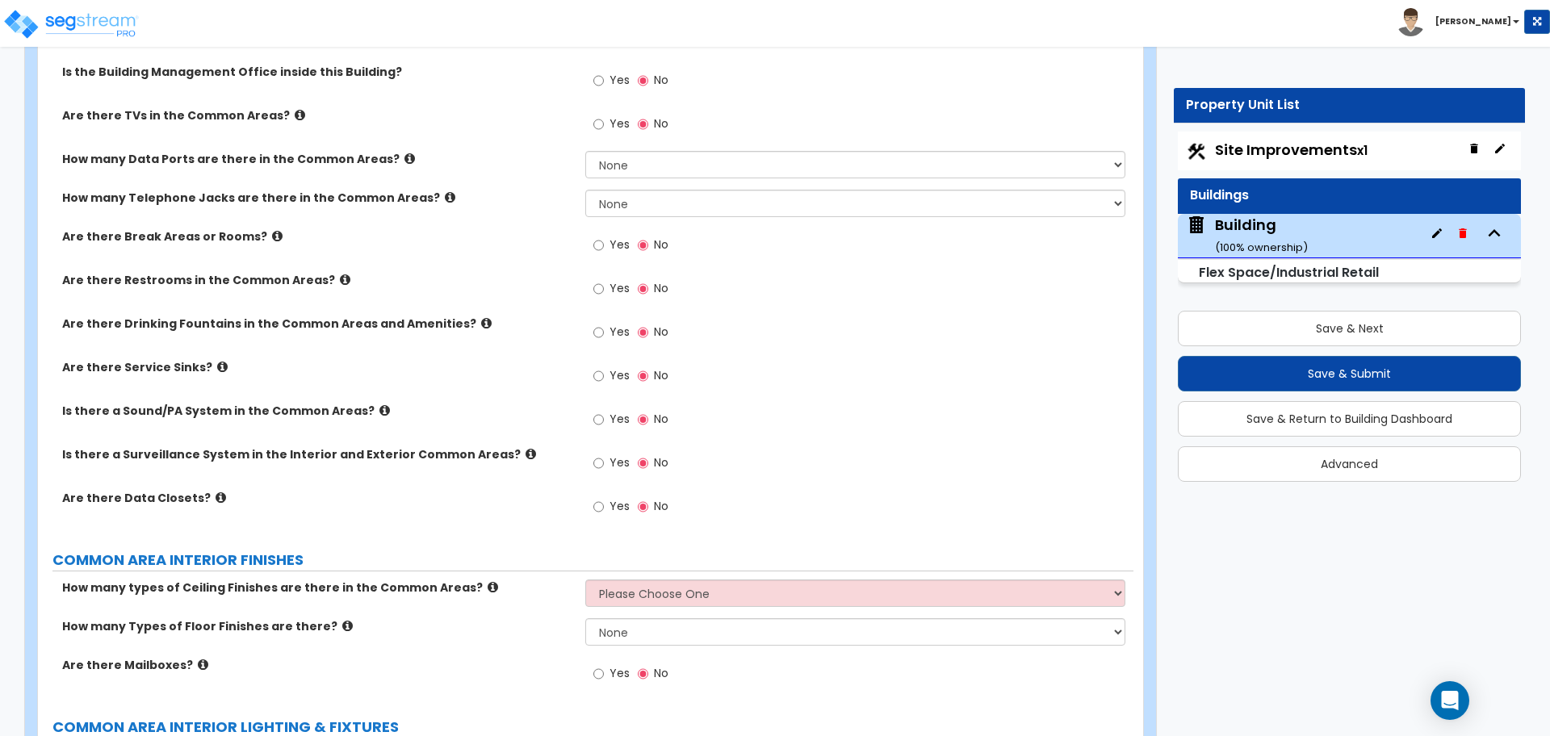
scroll to position [1588, 0]
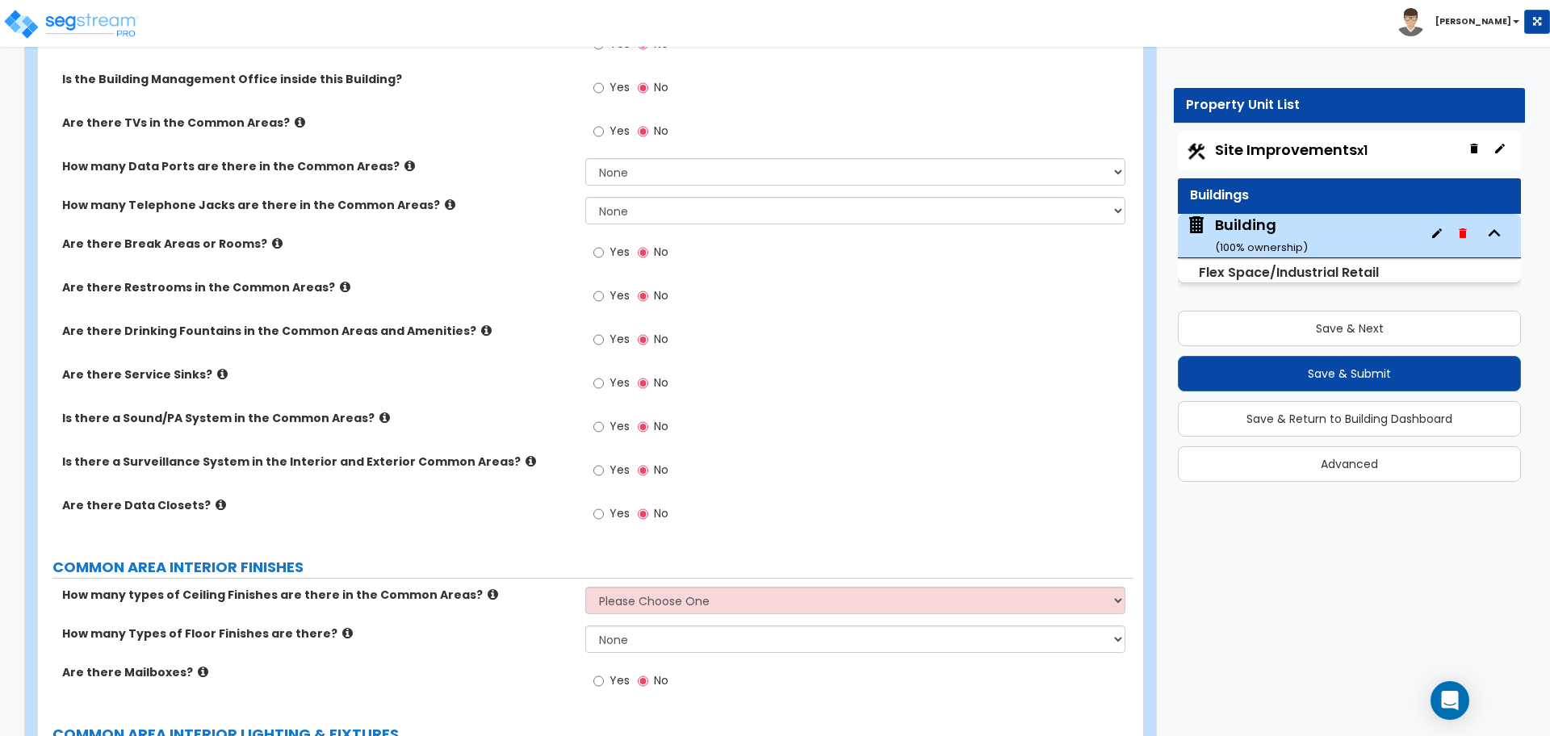
click at [617, 250] on span "Yes" at bounding box center [619, 252] width 20 height 16
click at [604, 250] on input "Yes" at bounding box center [598, 253] width 10 height 18
radio input "true"
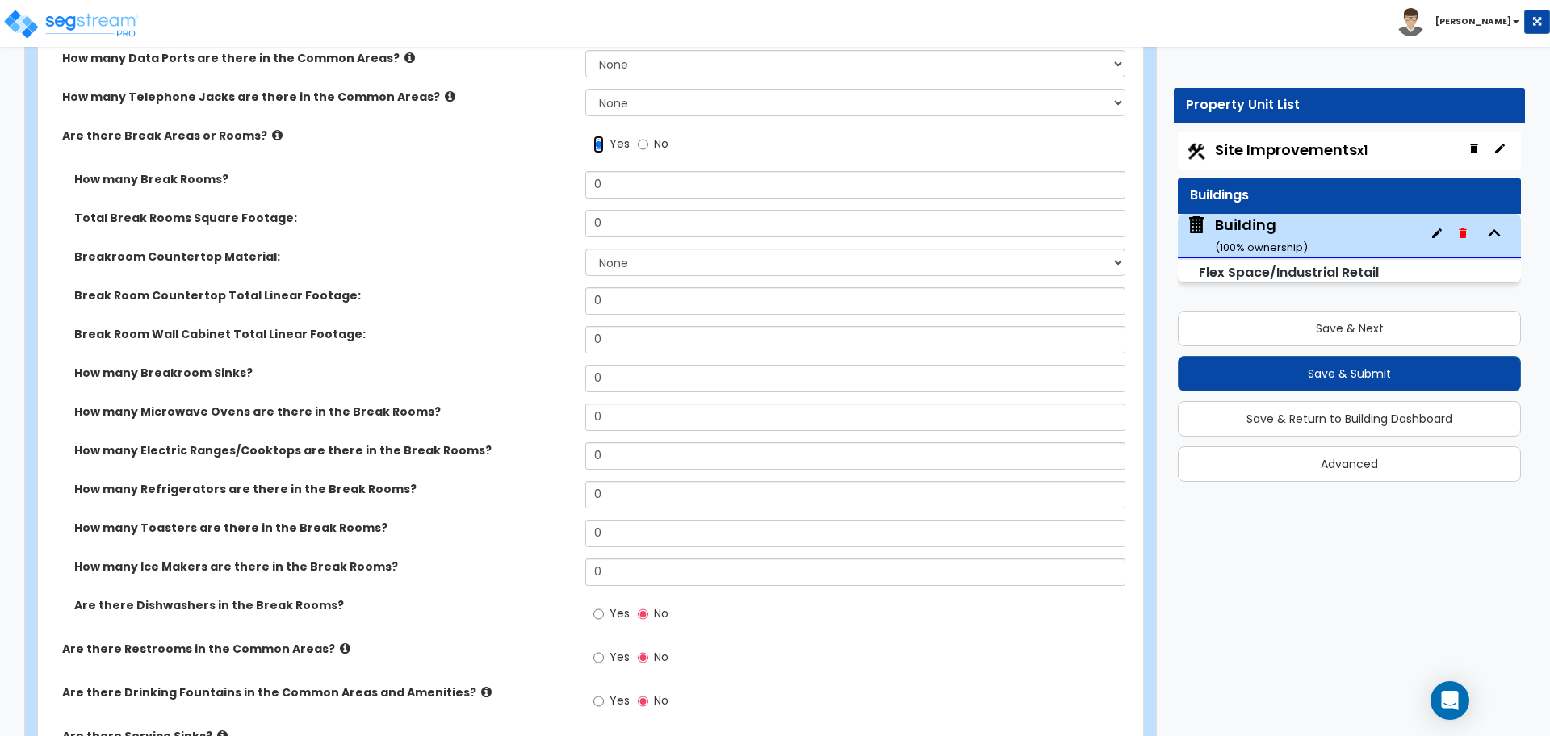
scroll to position [1701, 0]
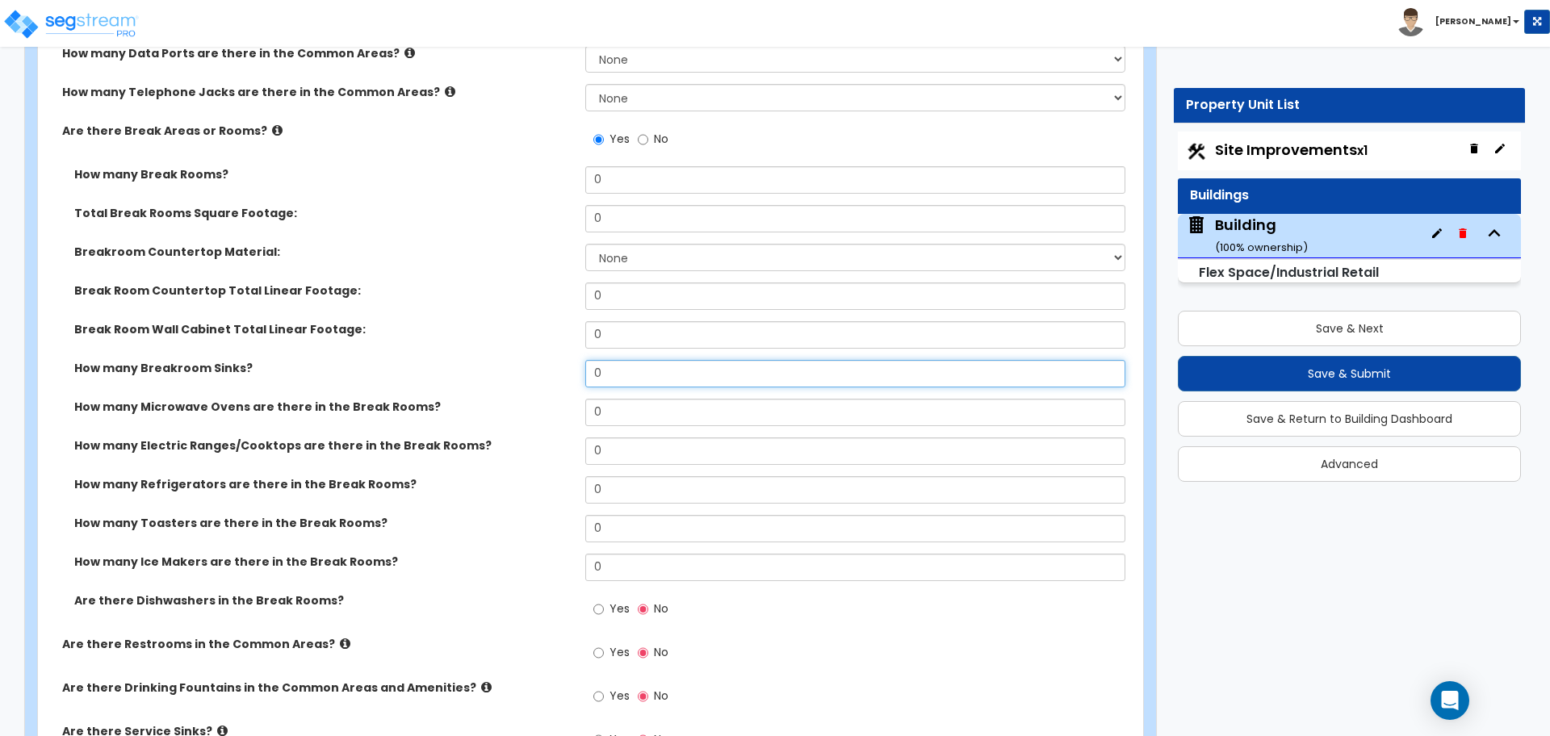
drag, startPoint x: 614, startPoint y: 378, endPoint x: 532, endPoint y: 375, distance: 82.4
click at [532, 375] on div "How many Breakroom Sinks? 0" at bounding box center [585, 379] width 1095 height 39
type input "1"
select select "1"
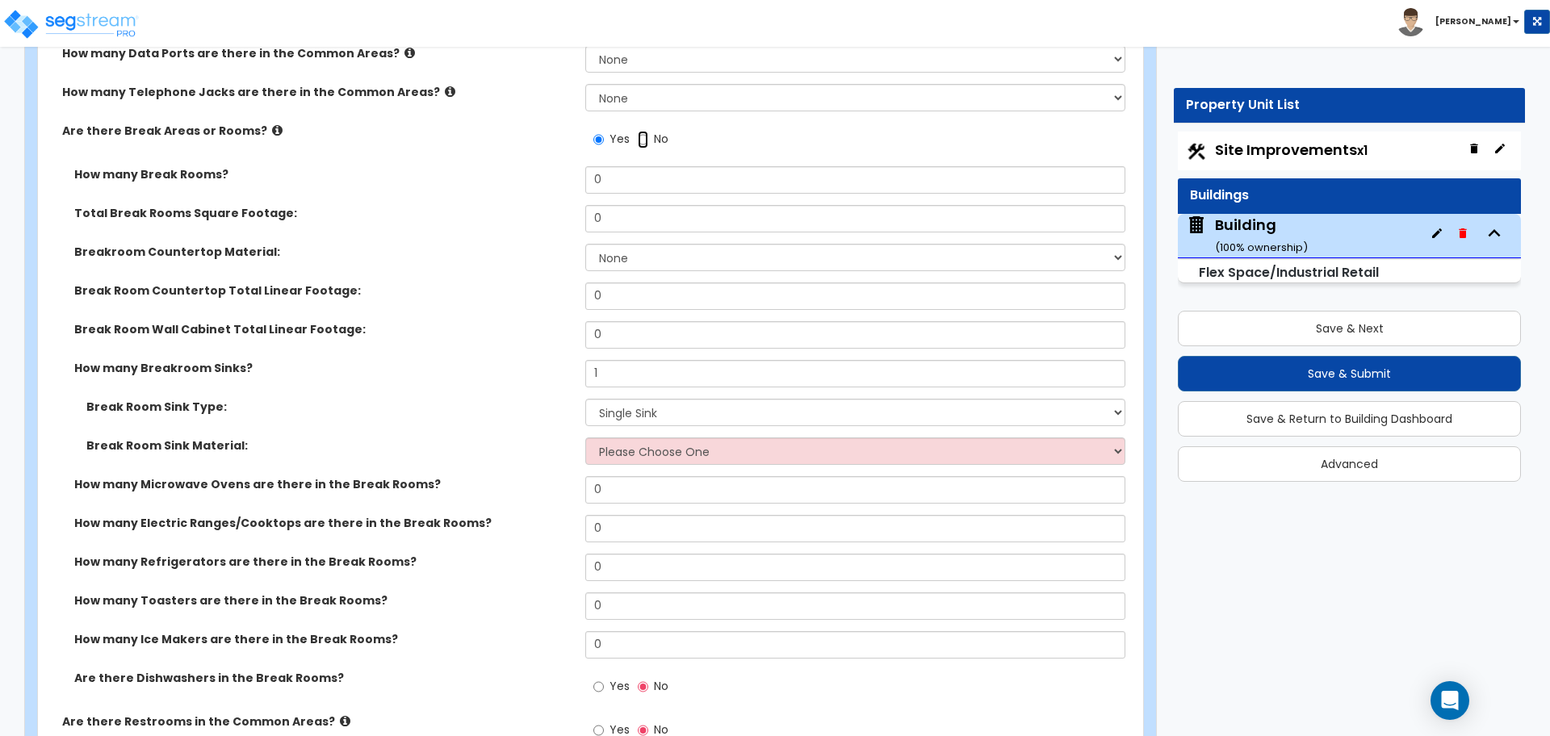
click at [642, 136] on input "No" at bounding box center [643, 140] width 10 height 18
radio input "false"
radio input "true"
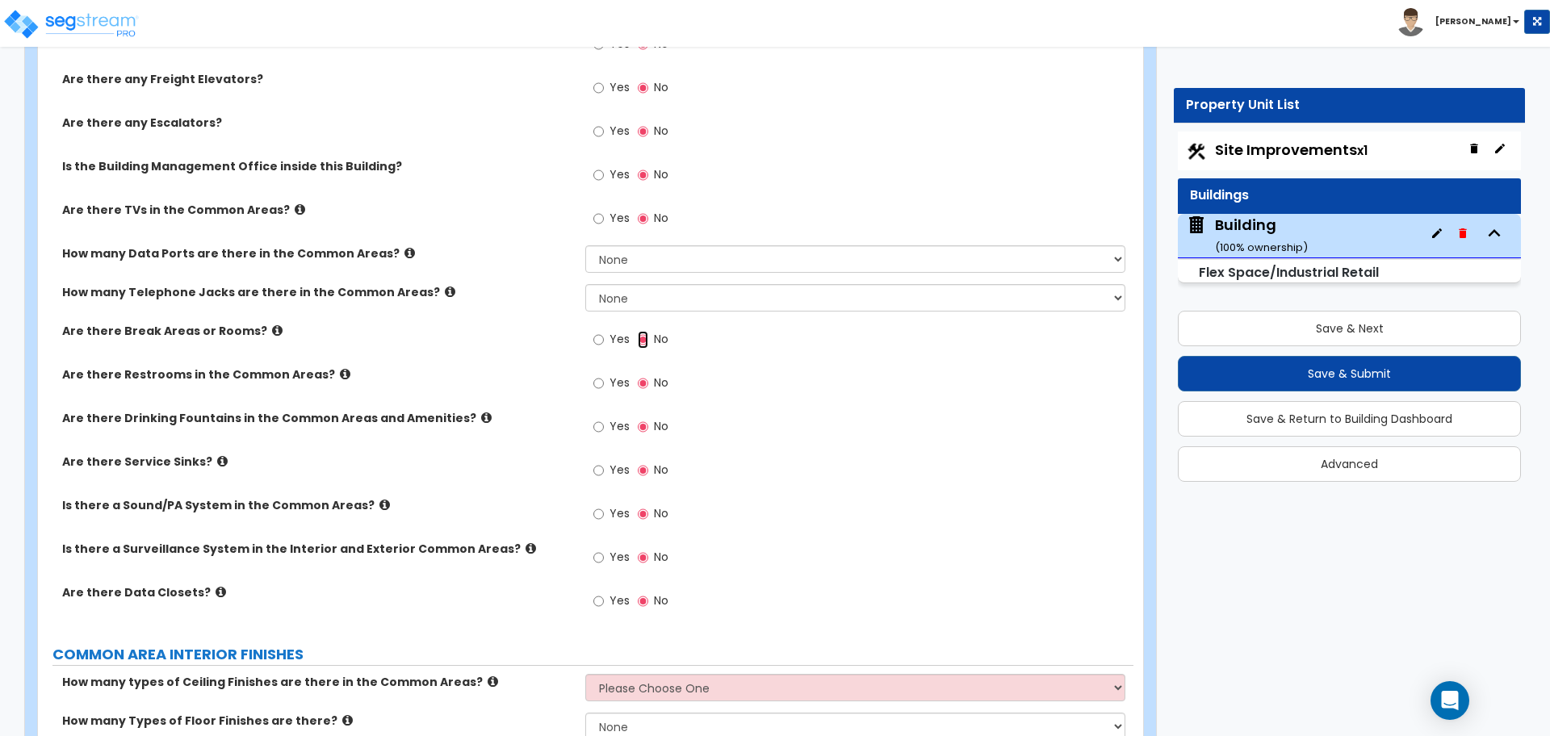
scroll to position [1488, 0]
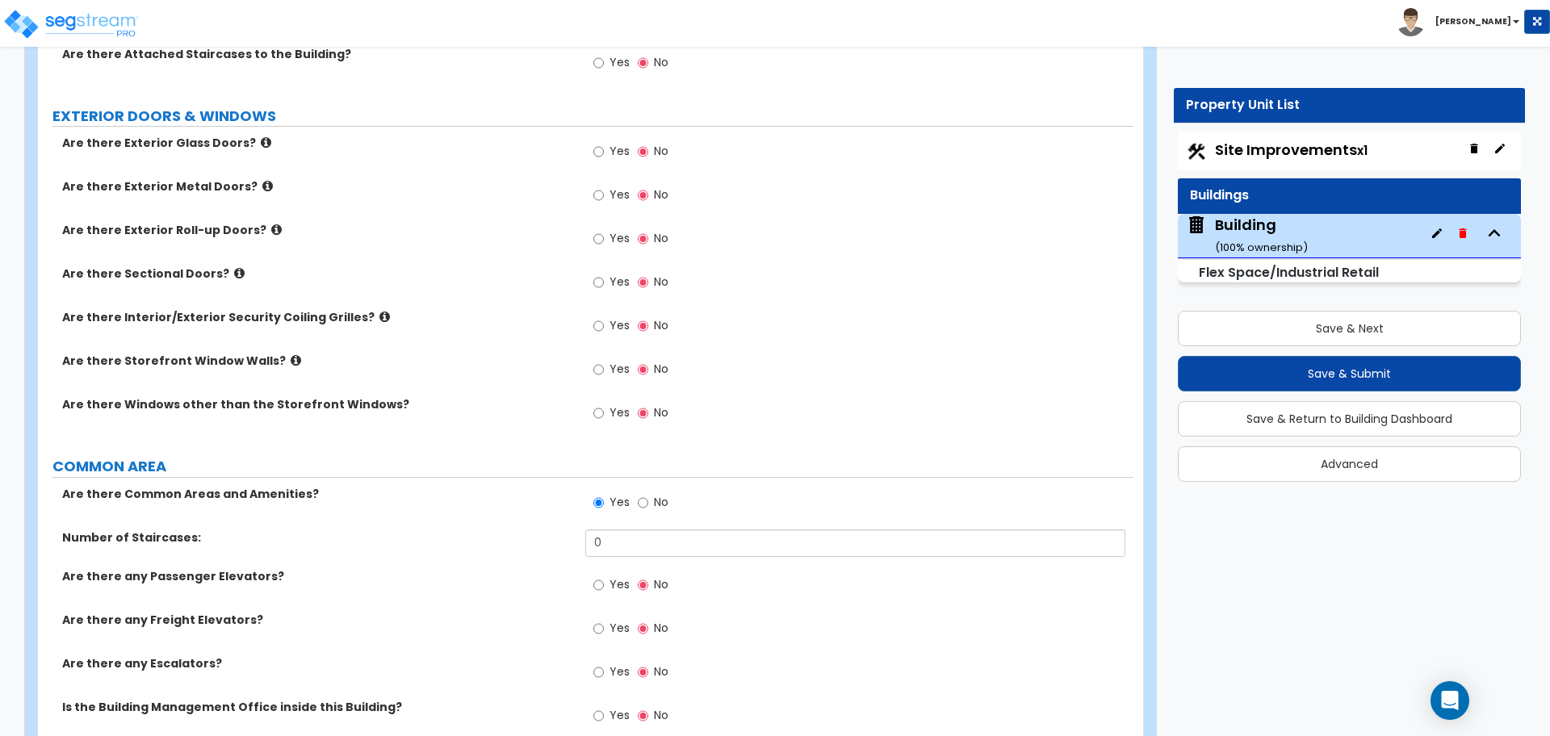
click at [654, 503] on span "No" at bounding box center [661, 502] width 15 height 16
click at [648, 503] on input "No" at bounding box center [643, 503] width 10 height 18
radio input "false"
radio input "true"
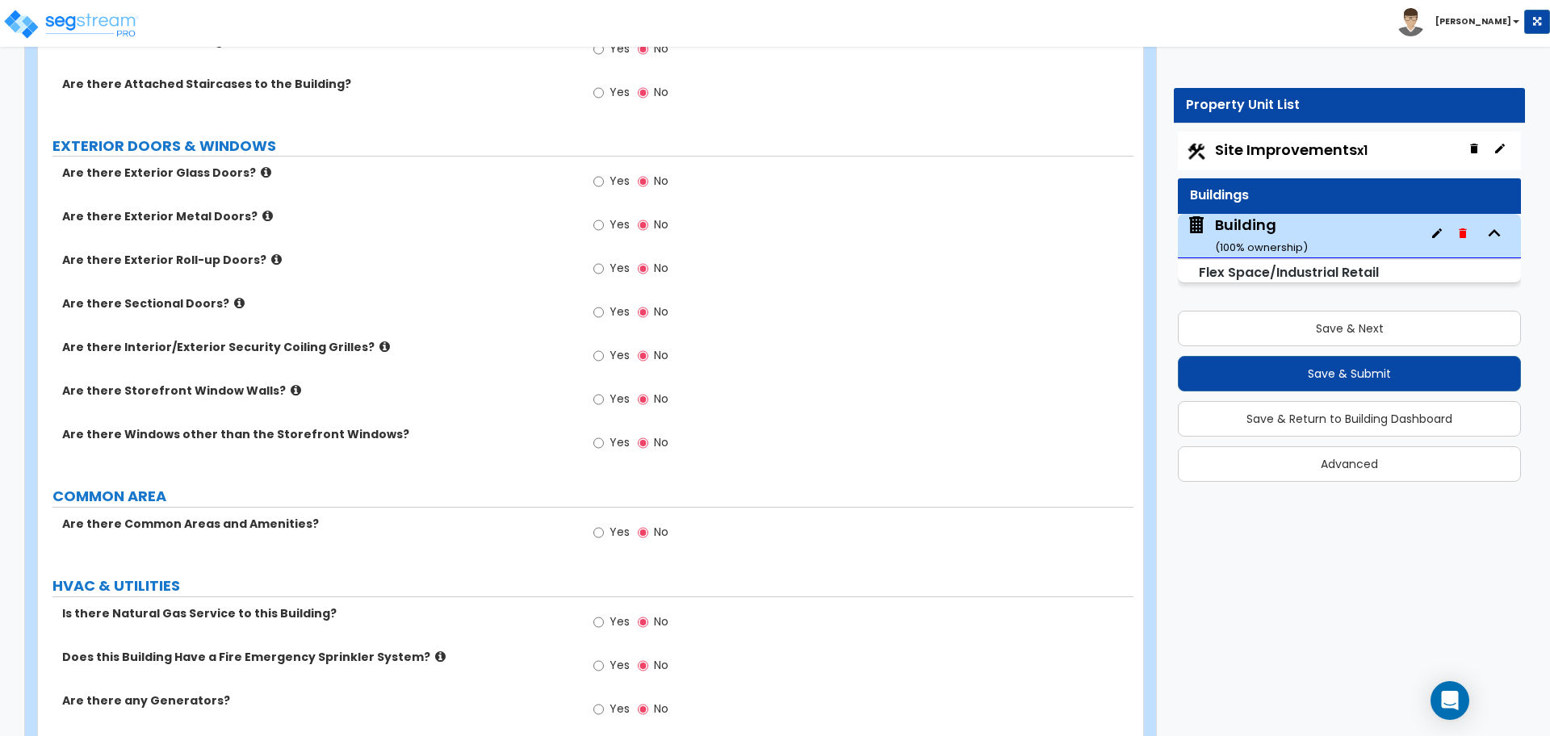
click at [617, 450] on label "Yes" at bounding box center [611, 444] width 36 height 27
click at [604, 450] on input "Yes" at bounding box center [598, 443] width 10 height 18
radio input "true"
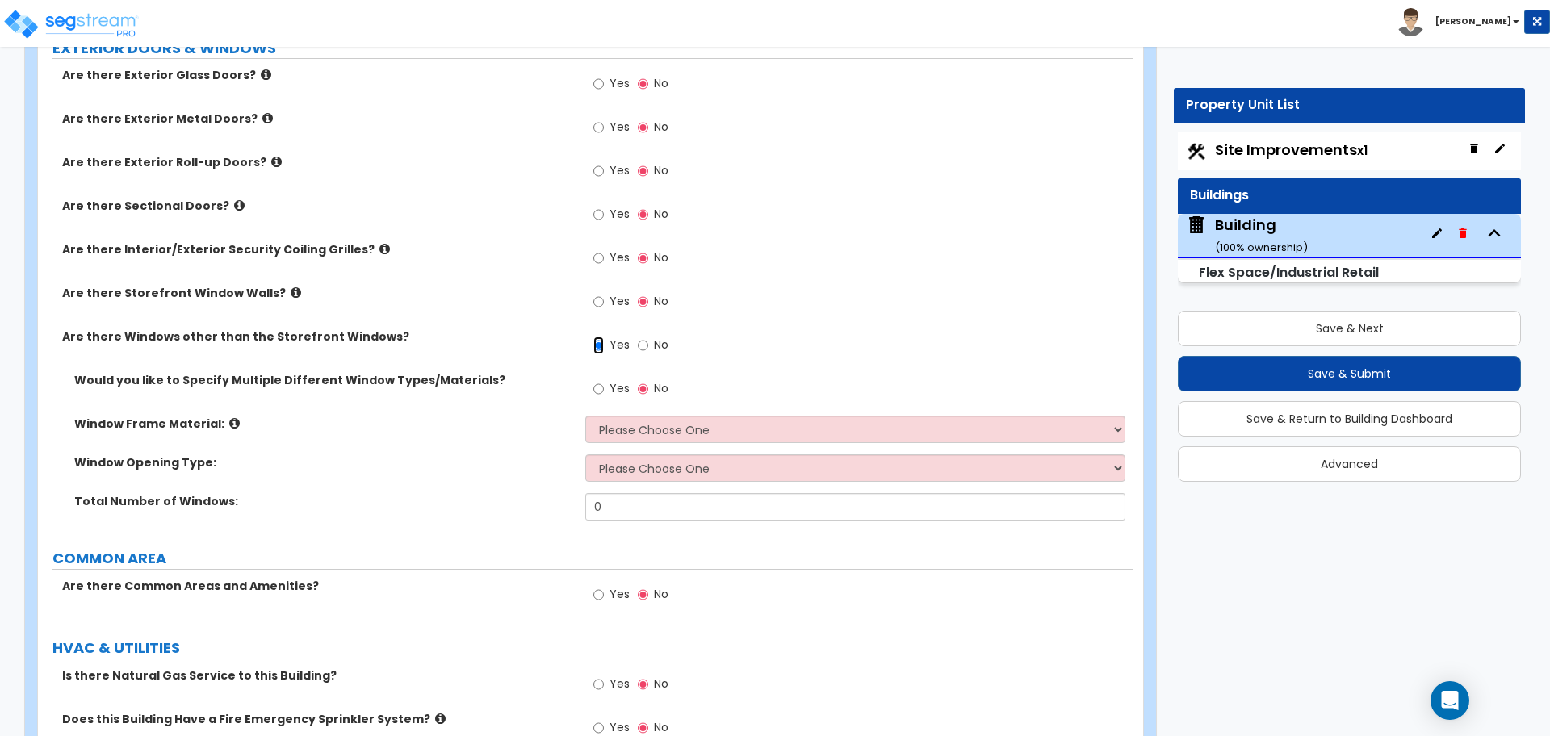
scroll to position [1073, 0]
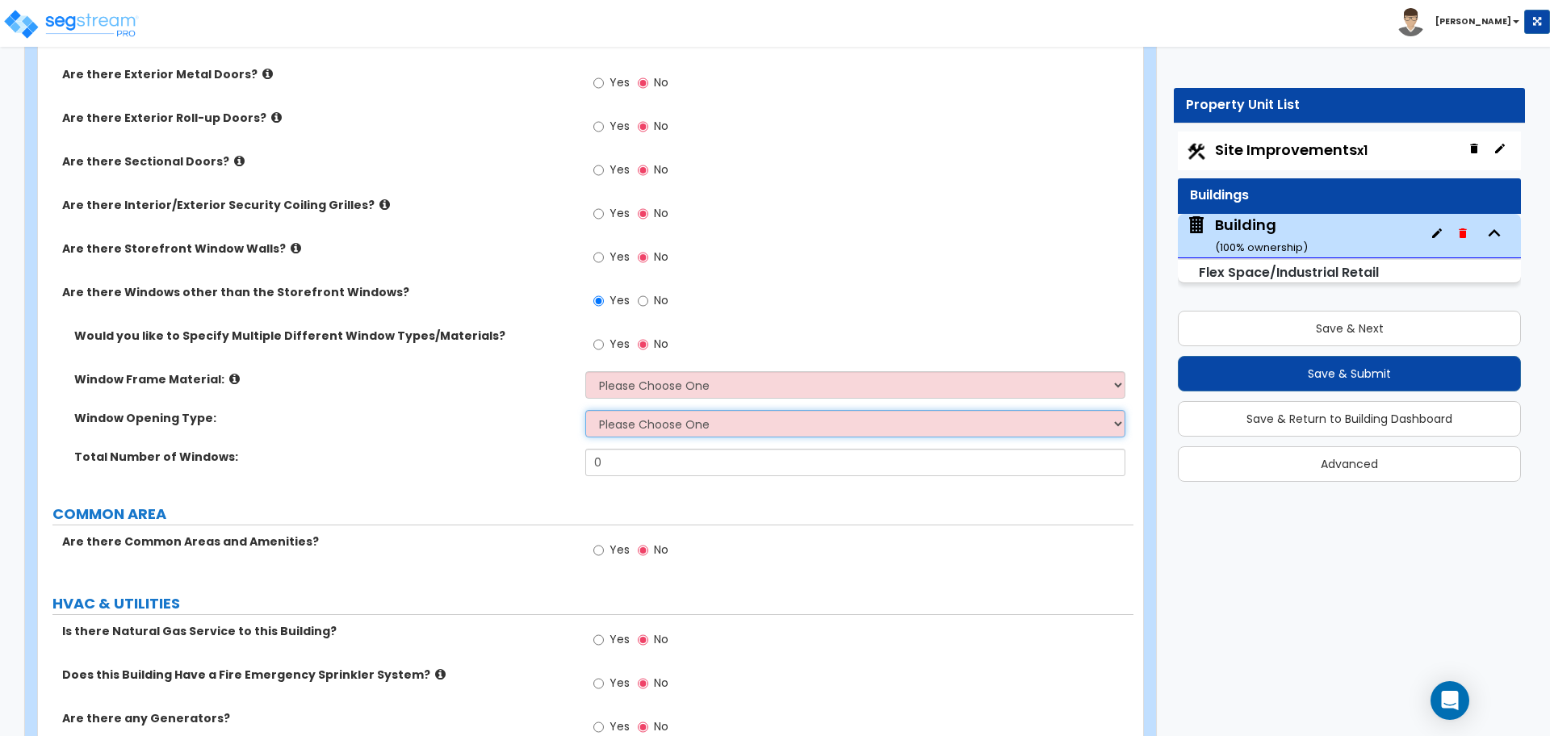
click at [672, 410] on select "Please Choose One Sliding Window Fixed/Picture Window Awning Window Swing/Casem…" at bounding box center [854, 423] width 539 height 27
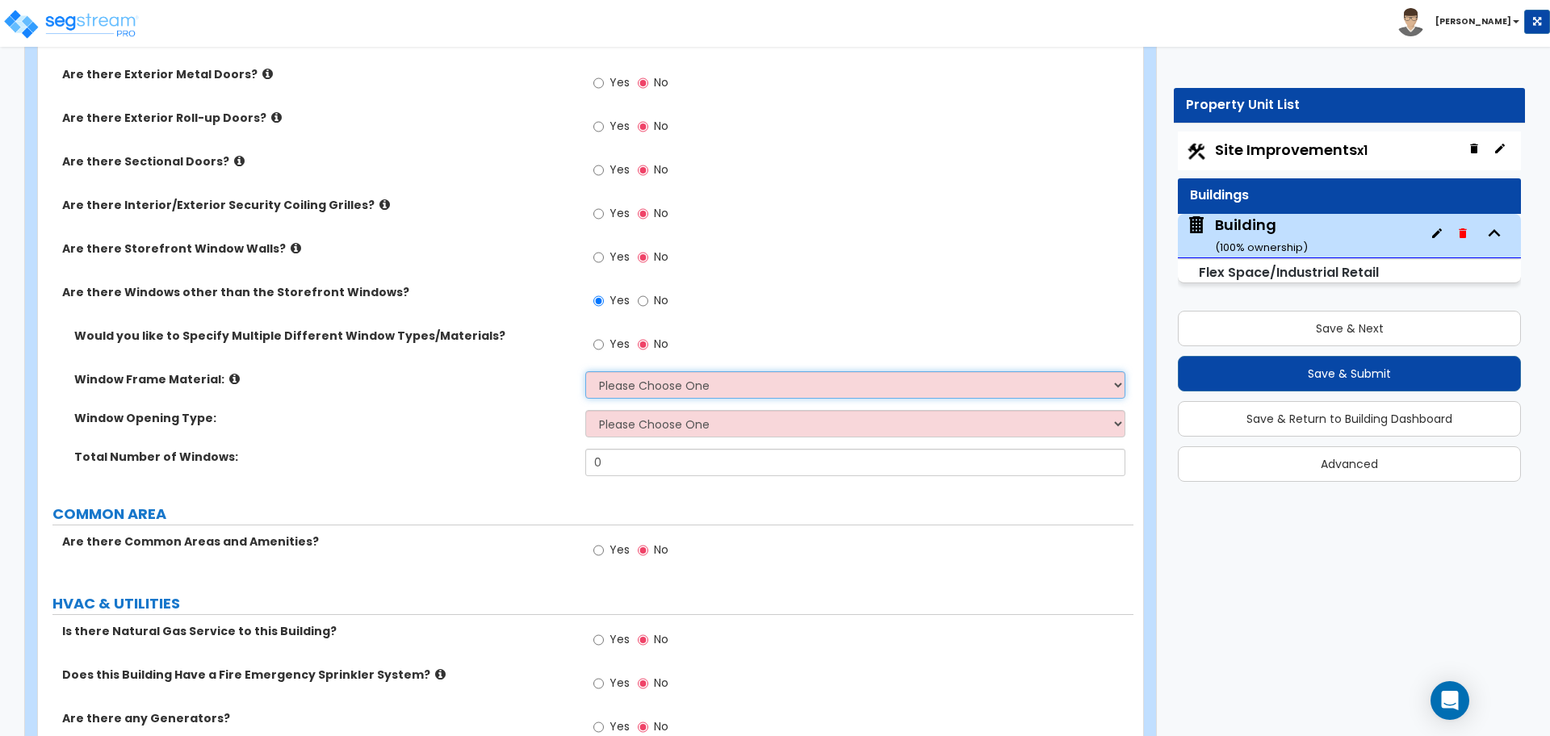
click at [635, 374] on select "Please Choose One Vinyl Aluminum Wood" at bounding box center [854, 384] width 539 height 27
select select "1"
click at [585, 371] on select "Please Choose One Vinyl Aluminum Wood" at bounding box center [854, 384] width 539 height 27
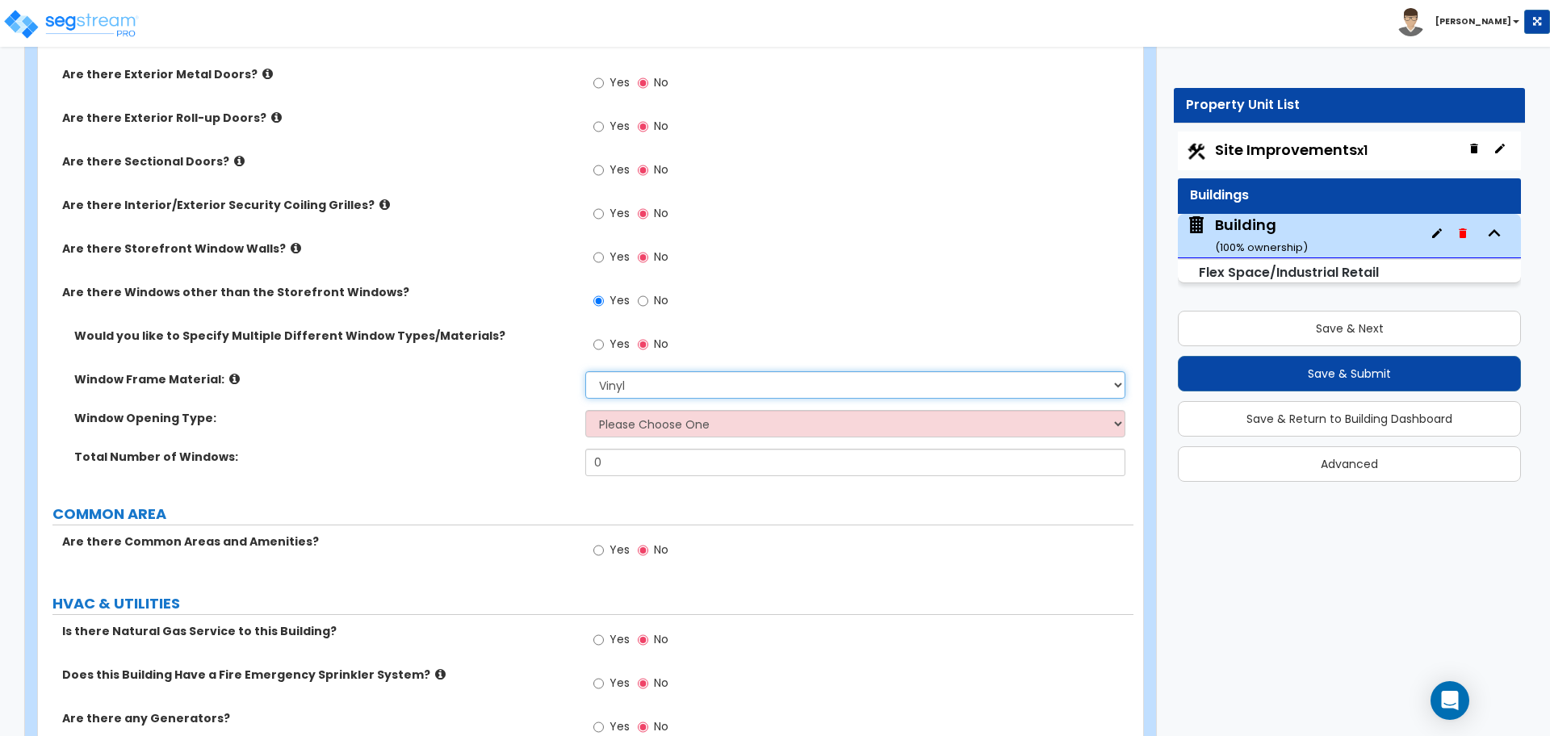
click at [651, 383] on select "Please Choose One Vinyl Aluminum Wood" at bounding box center [854, 384] width 539 height 27
click at [608, 342] on label "Yes" at bounding box center [611, 346] width 36 height 27
click at [604, 342] on input "Yes" at bounding box center [598, 345] width 10 height 18
radio input "true"
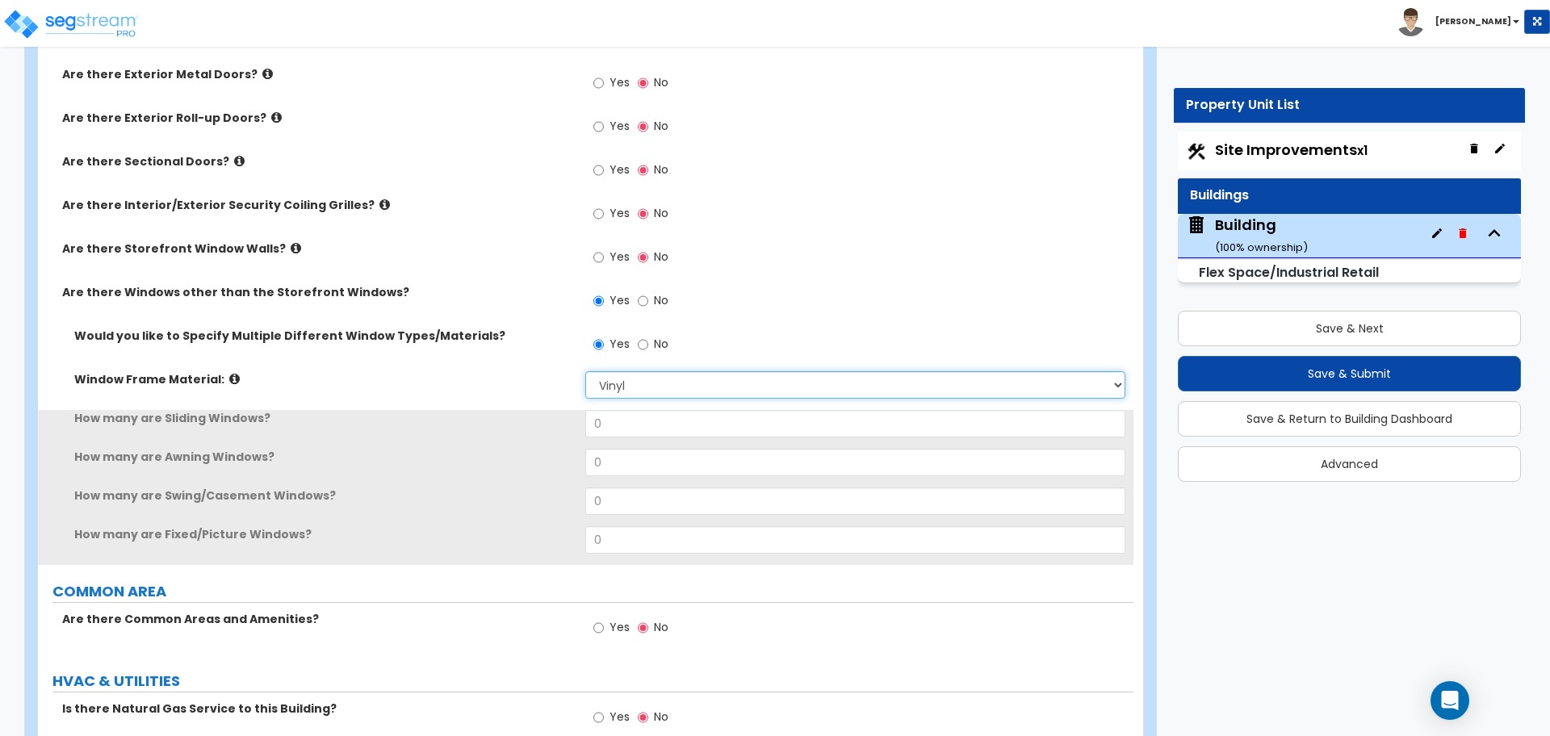
click at [648, 376] on select "Please Choose One Vinyl Aluminum Wood" at bounding box center [854, 384] width 539 height 27
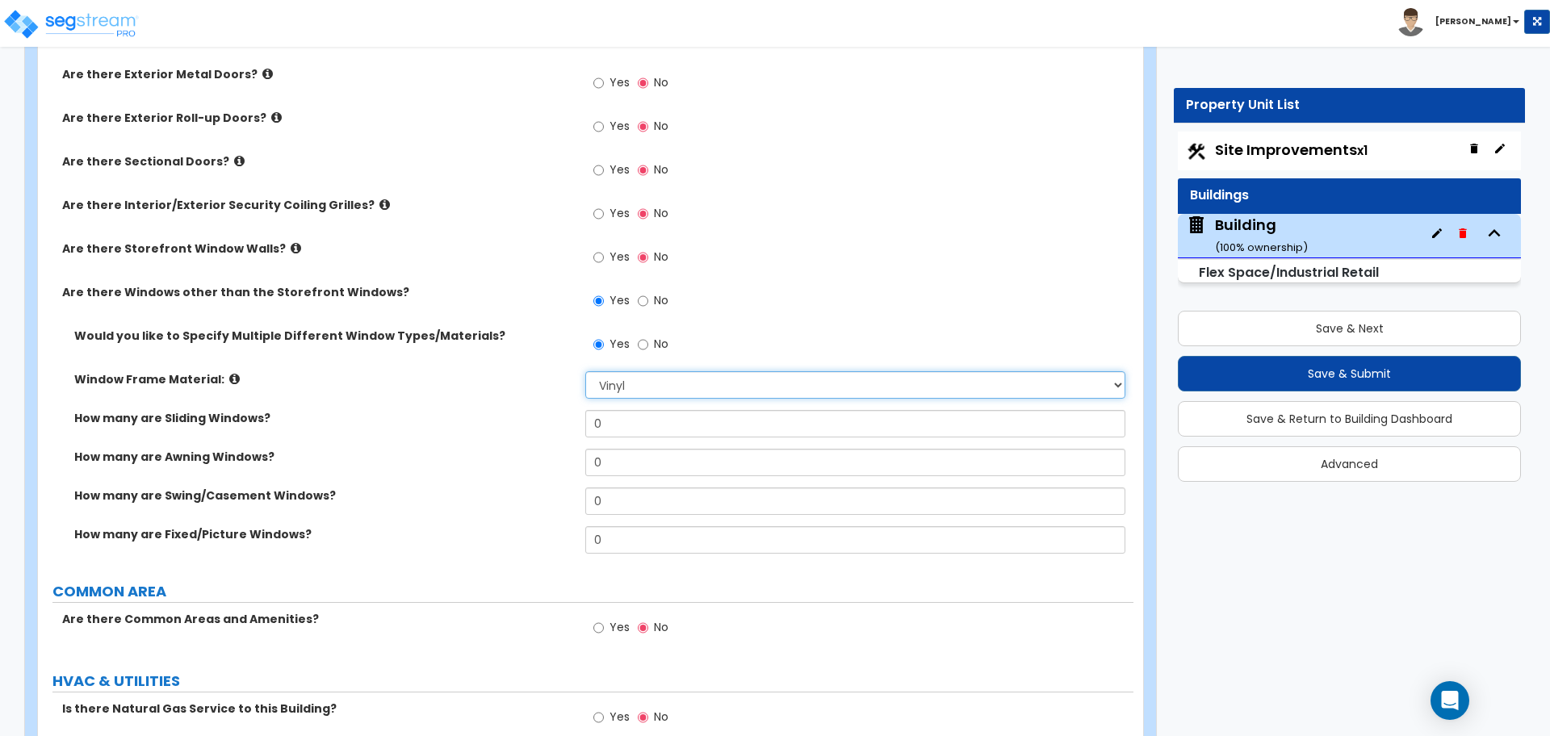
click at [614, 388] on select "Please Choose One Vinyl Aluminum Wood" at bounding box center [854, 384] width 539 height 27
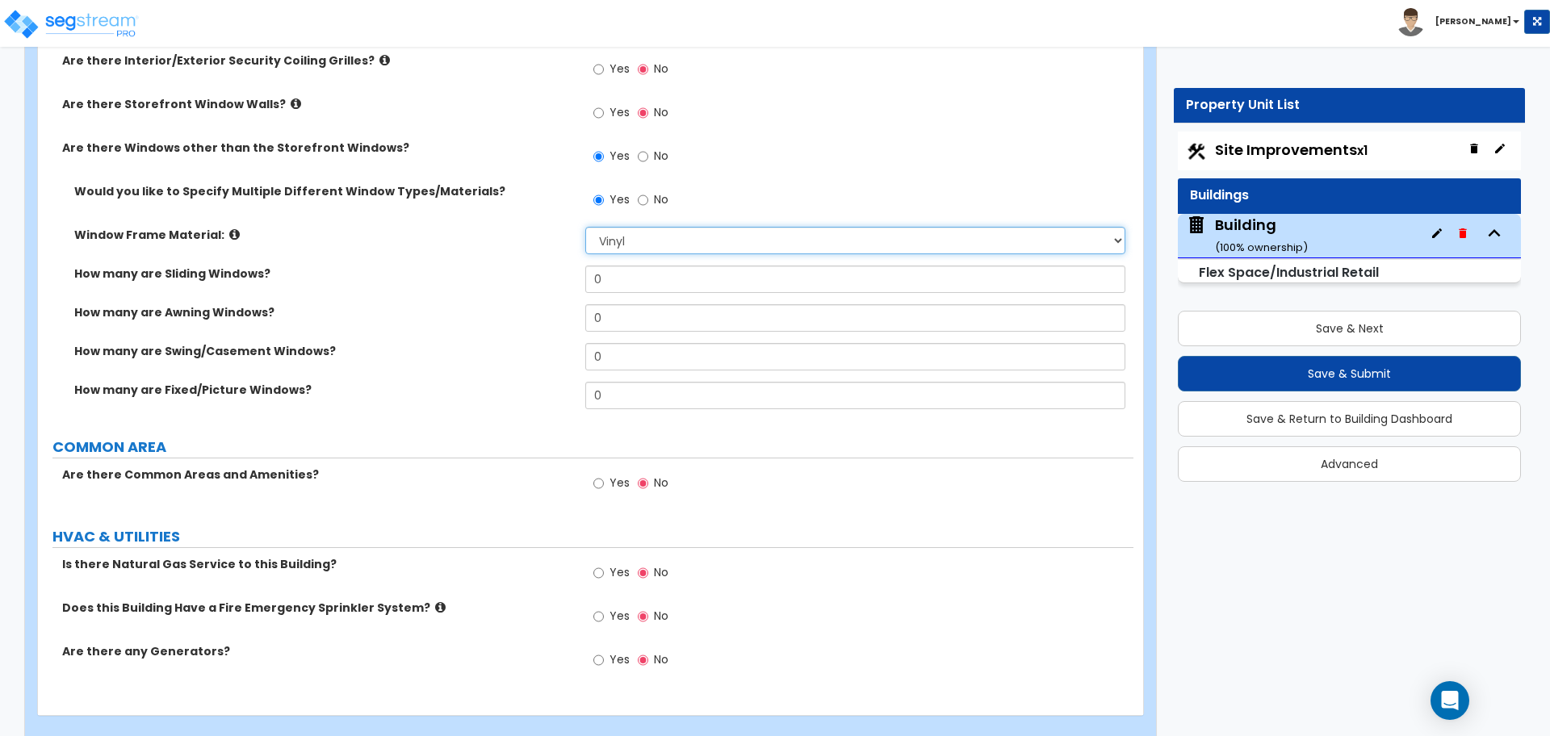
scroll to position [1238, 0]
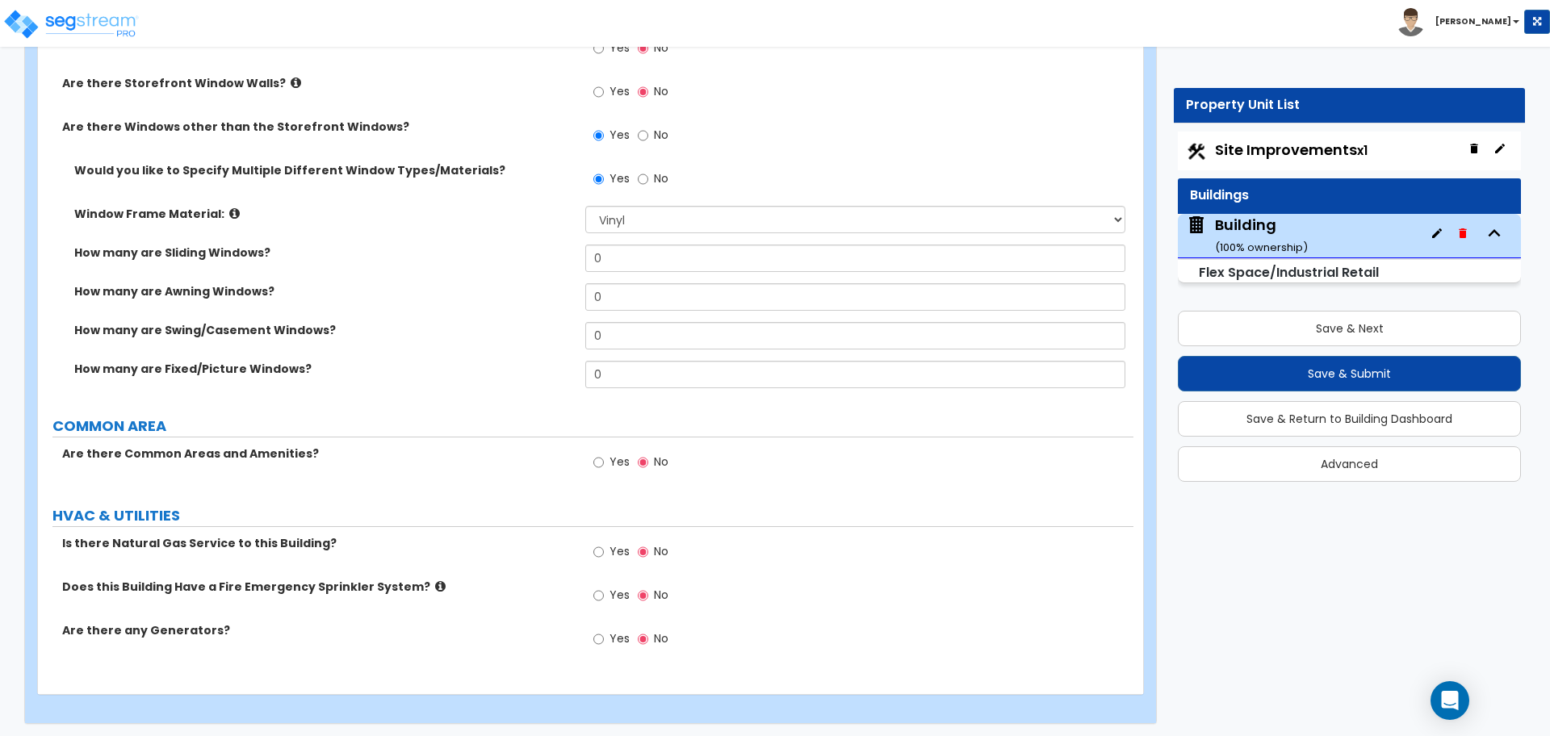
click at [615, 627] on label "Yes" at bounding box center [611, 640] width 36 height 27
click at [604, 630] on input "Yes" at bounding box center [598, 639] width 10 height 18
radio input "true"
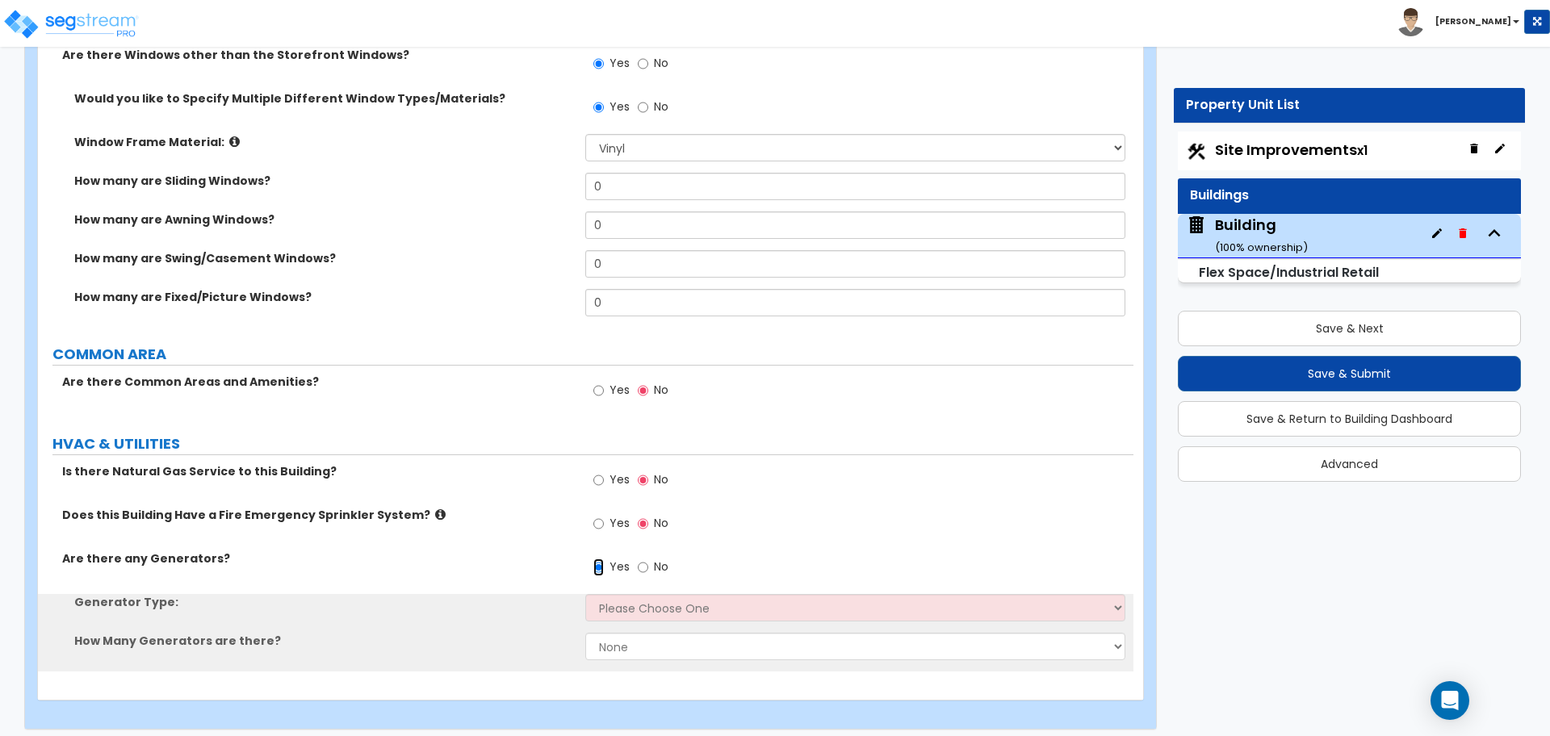
scroll to position [1316, 0]
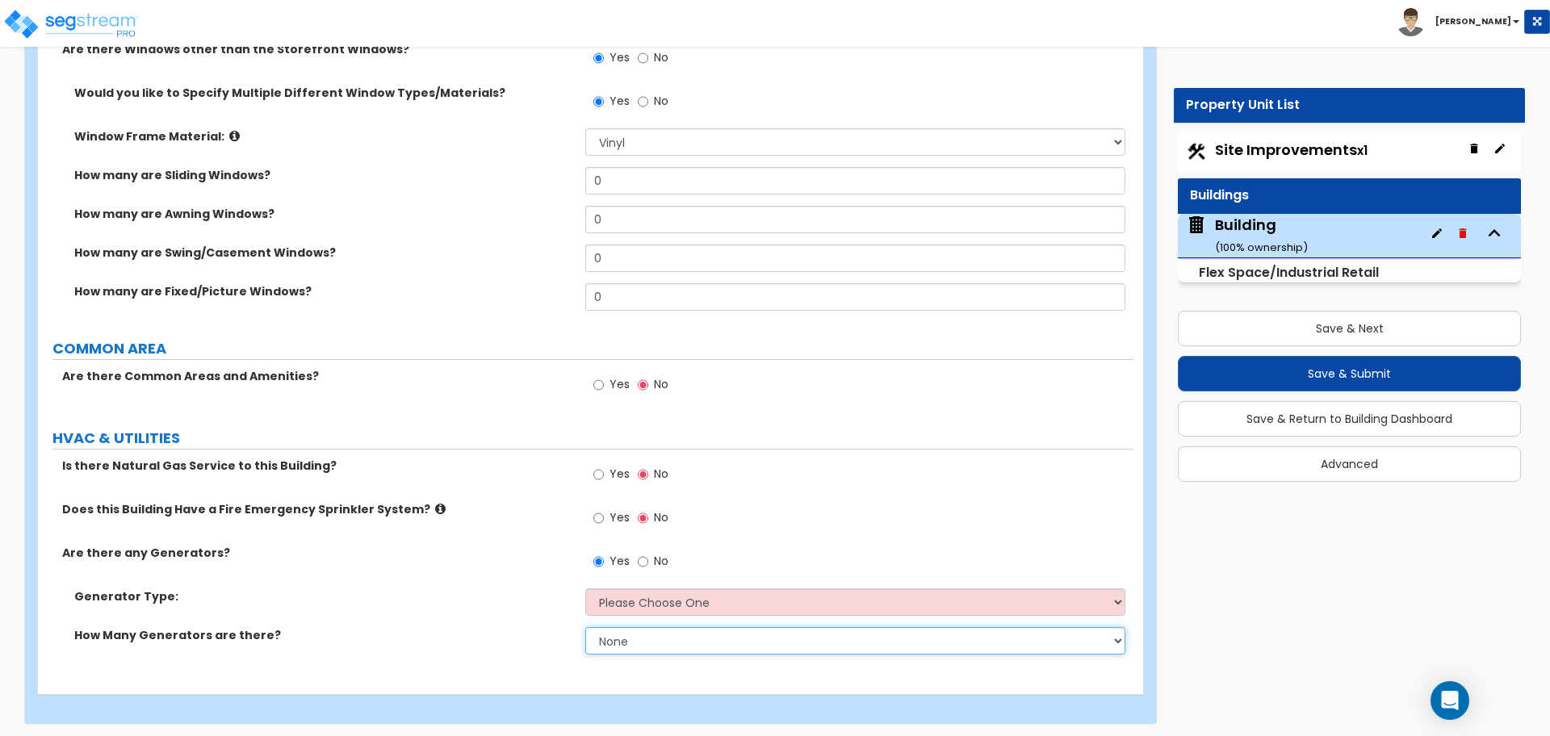
click at [668, 647] on select "None 1 2 3" at bounding box center [854, 640] width 539 height 27
select select "1"
click at [585, 627] on select "None 1 2 3" at bounding box center [854, 640] width 539 height 27
click at [657, 597] on select "Please Choose One Gas Diesel" at bounding box center [854, 601] width 539 height 27
click at [585, 588] on select "Please Choose One Gas Diesel" at bounding box center [854, 601] width 539 height 27
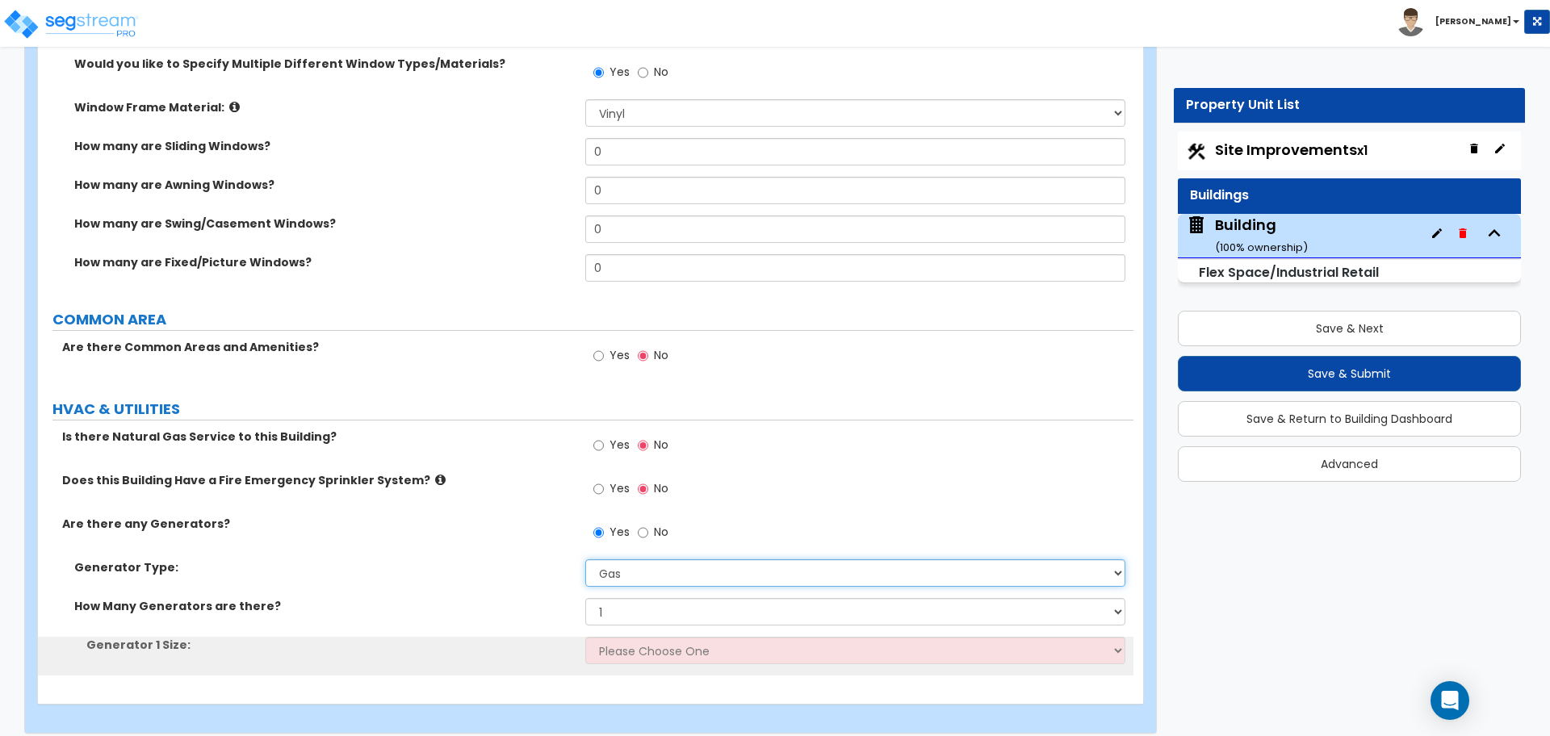
scroll to position [1348, 0]
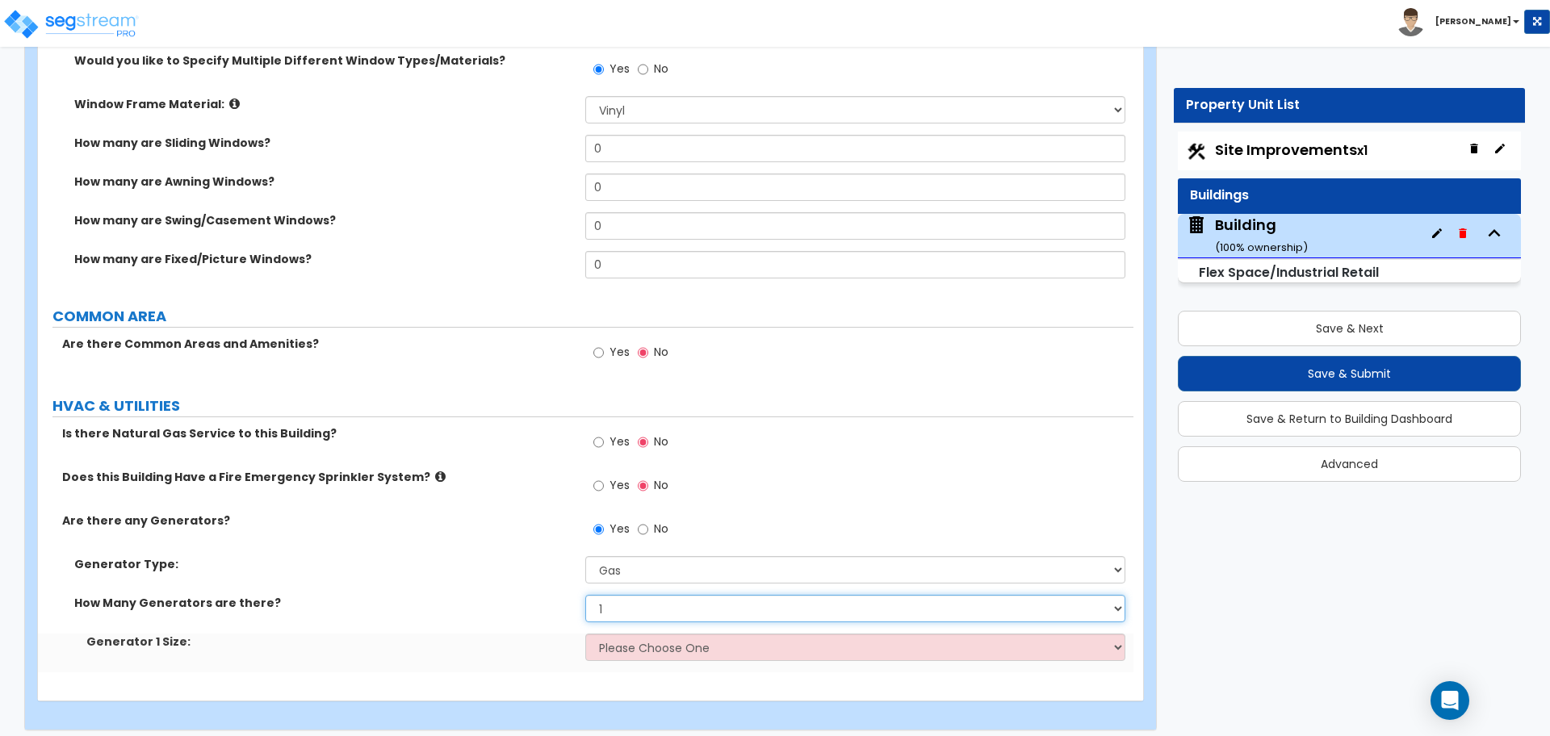
click at [655, 609] on select "None 1 2 3" at bounding box center [854, 608] width 539 height 27
click at [658, 575] on select "Please Choose One Gas Diesel" at bounding box center [854, 569] width 539 height 27
select select "0"
click at [585, 556] on select "Please Choose One Gas Diesel" at bounding box center [854, 569] width 539 height 27
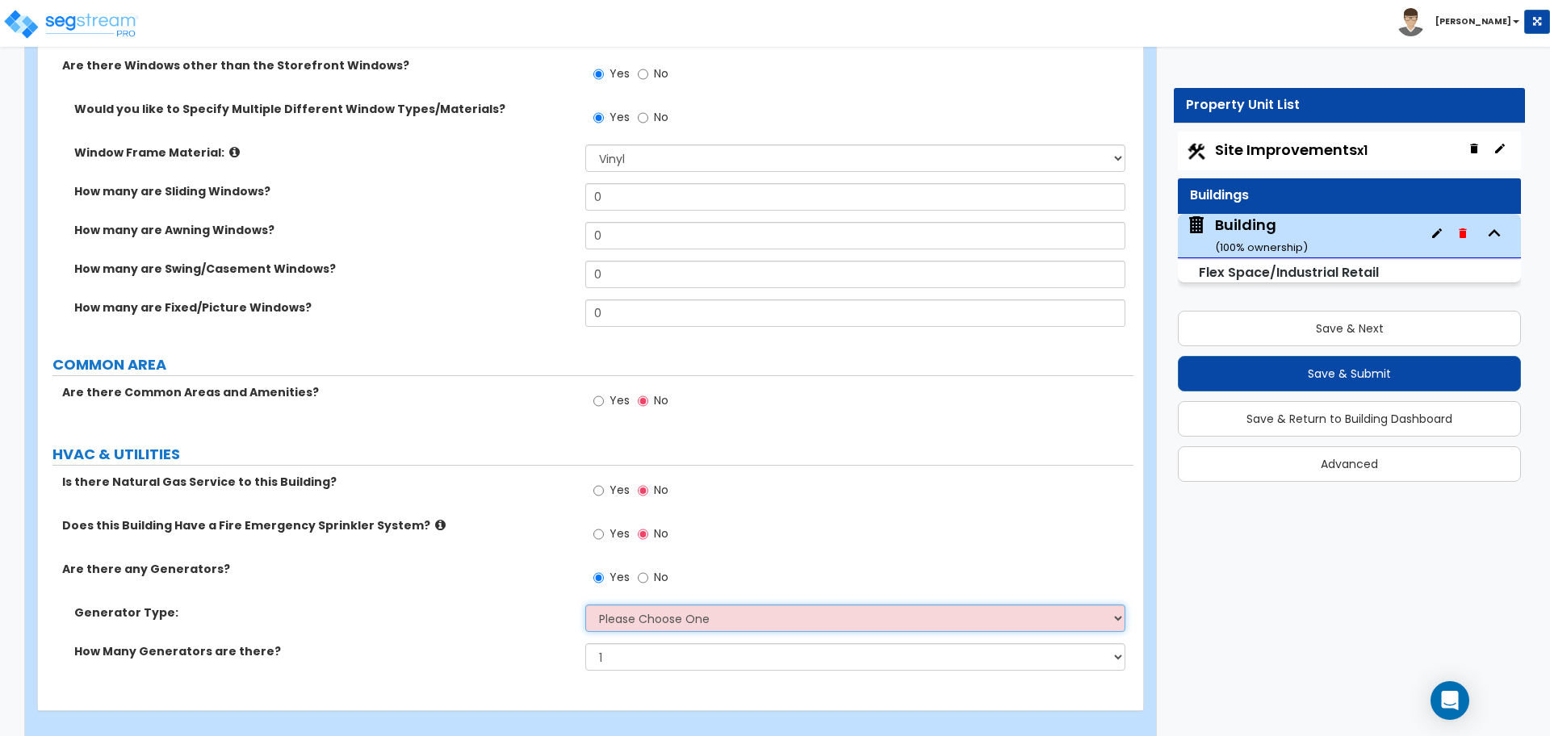
scroll to position [1293, 0]
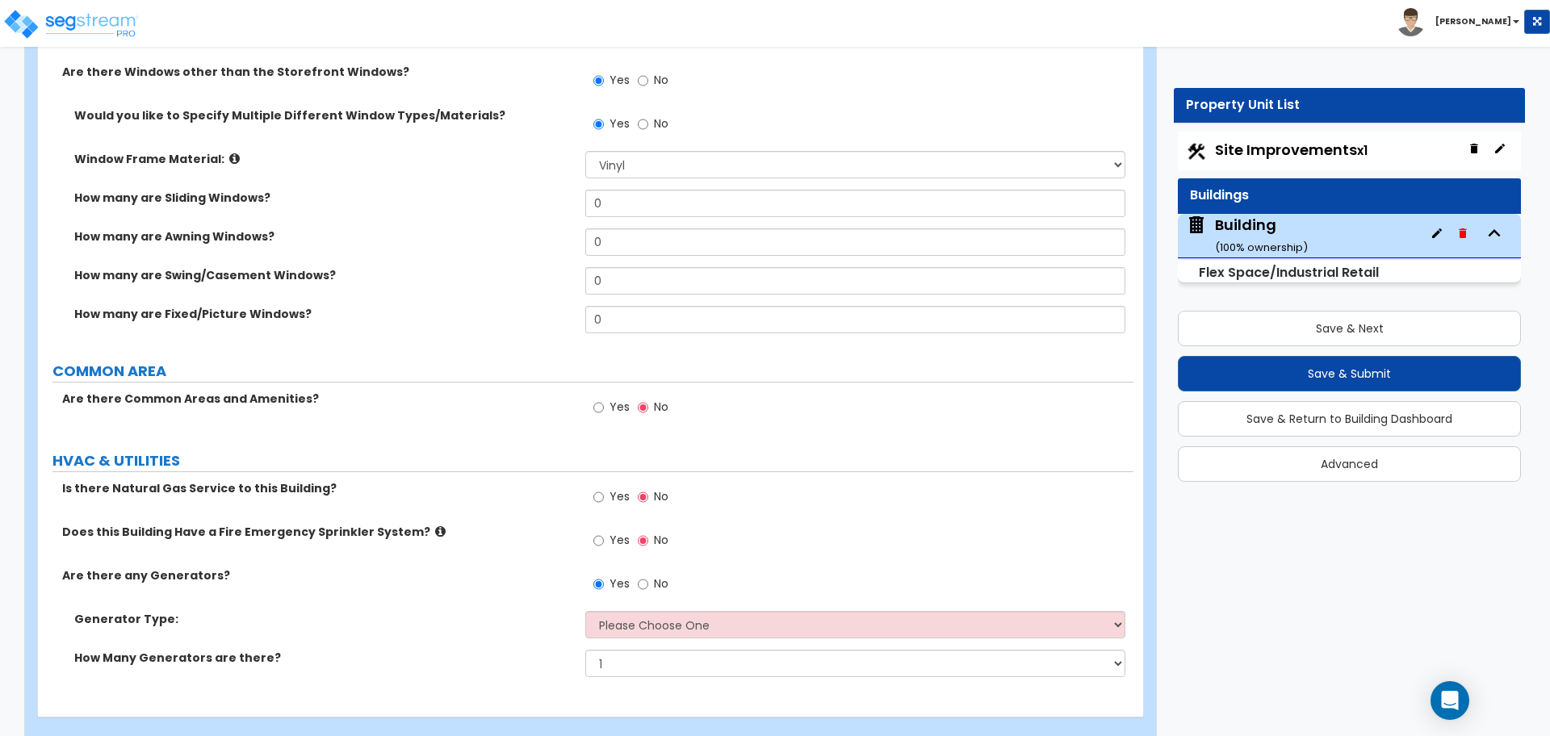
click at [674, 673] on div "How Many Generators are there? None 1 2 3" at bounding box center [585, 669] width 1095 height 39
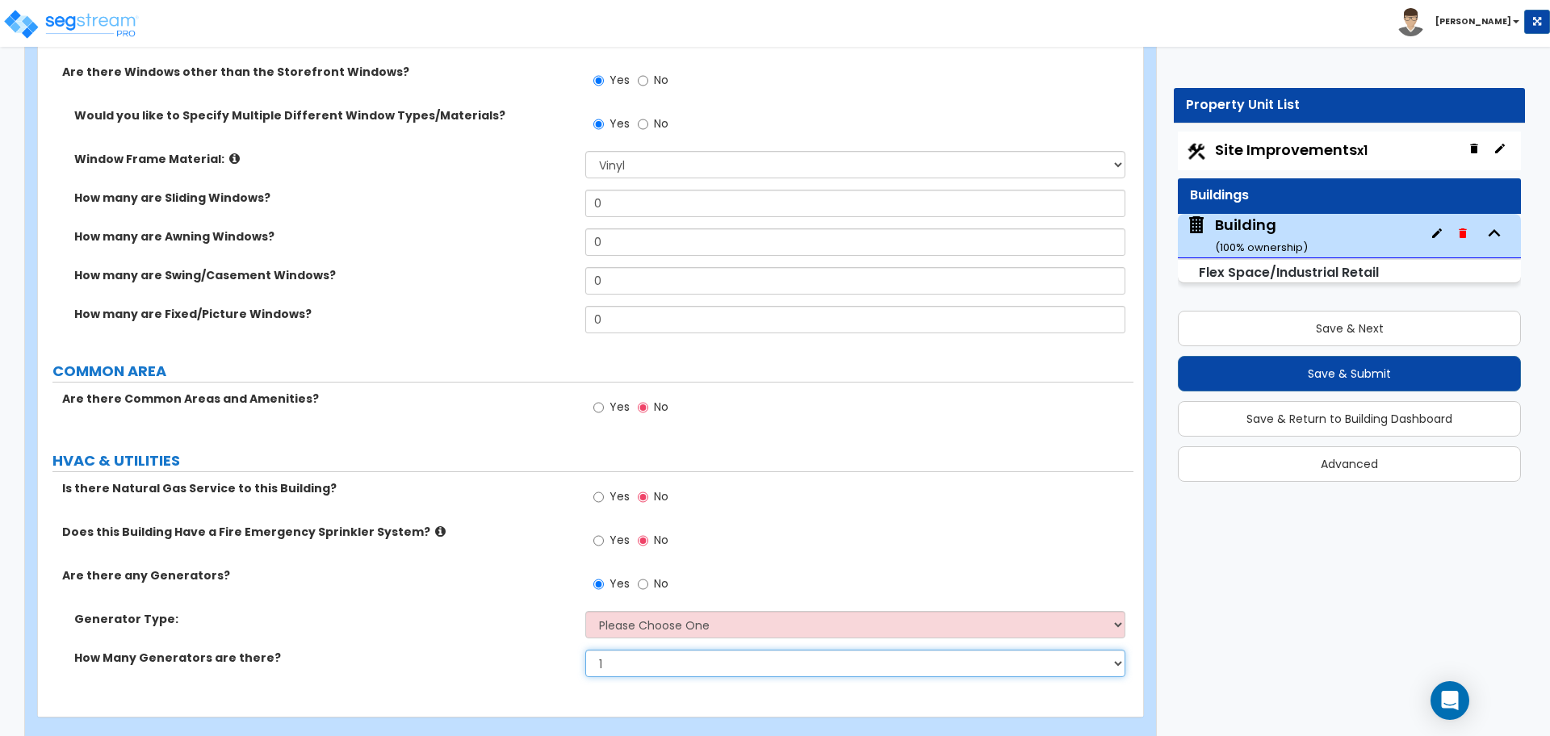
click at [676, 658] on select "None 1 2 3" at bounding box center [854, 663] width 539 height 27
select select "0"
click at [585, 650] on select "None 1 2 3" at bounding box center [854, 663] width 539 height 27
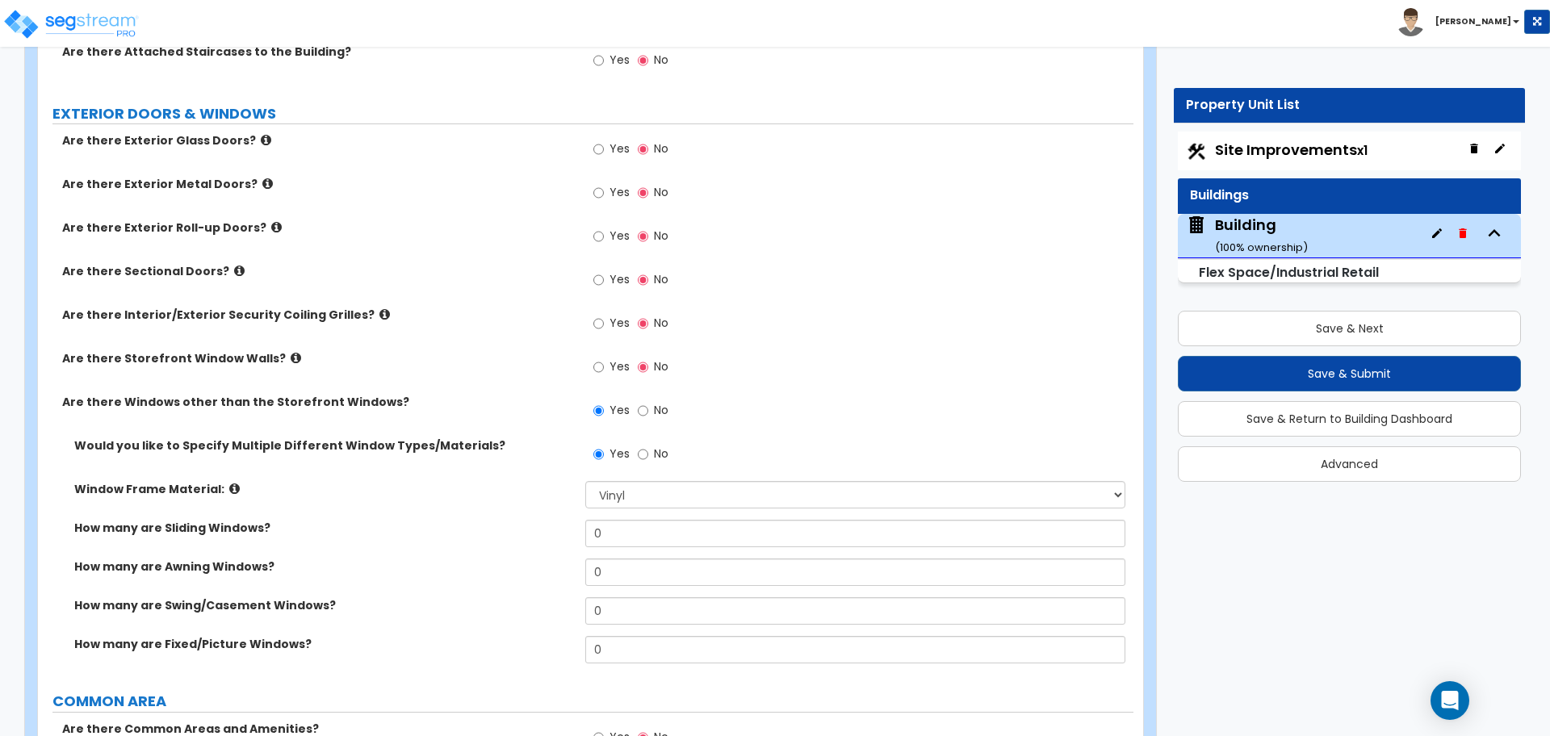
scroll to position [986, 0]
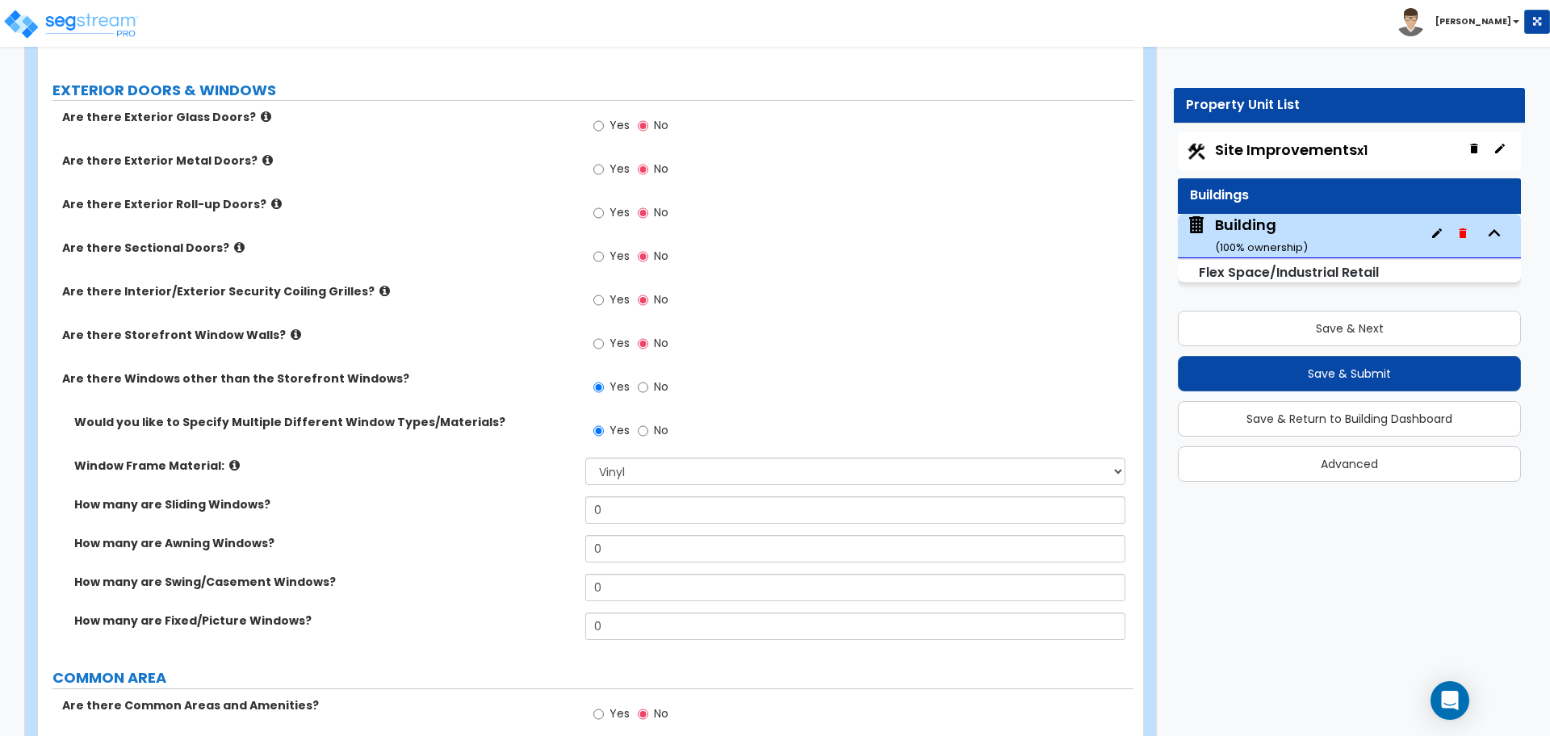
click at [652, 383] on label "No" at bounding box center [653, 388] width 31 height 27
click at [648, 383] on input "No" at bounding box center [643, 388] width 10 height 18
radio input "false"
radio input "true"
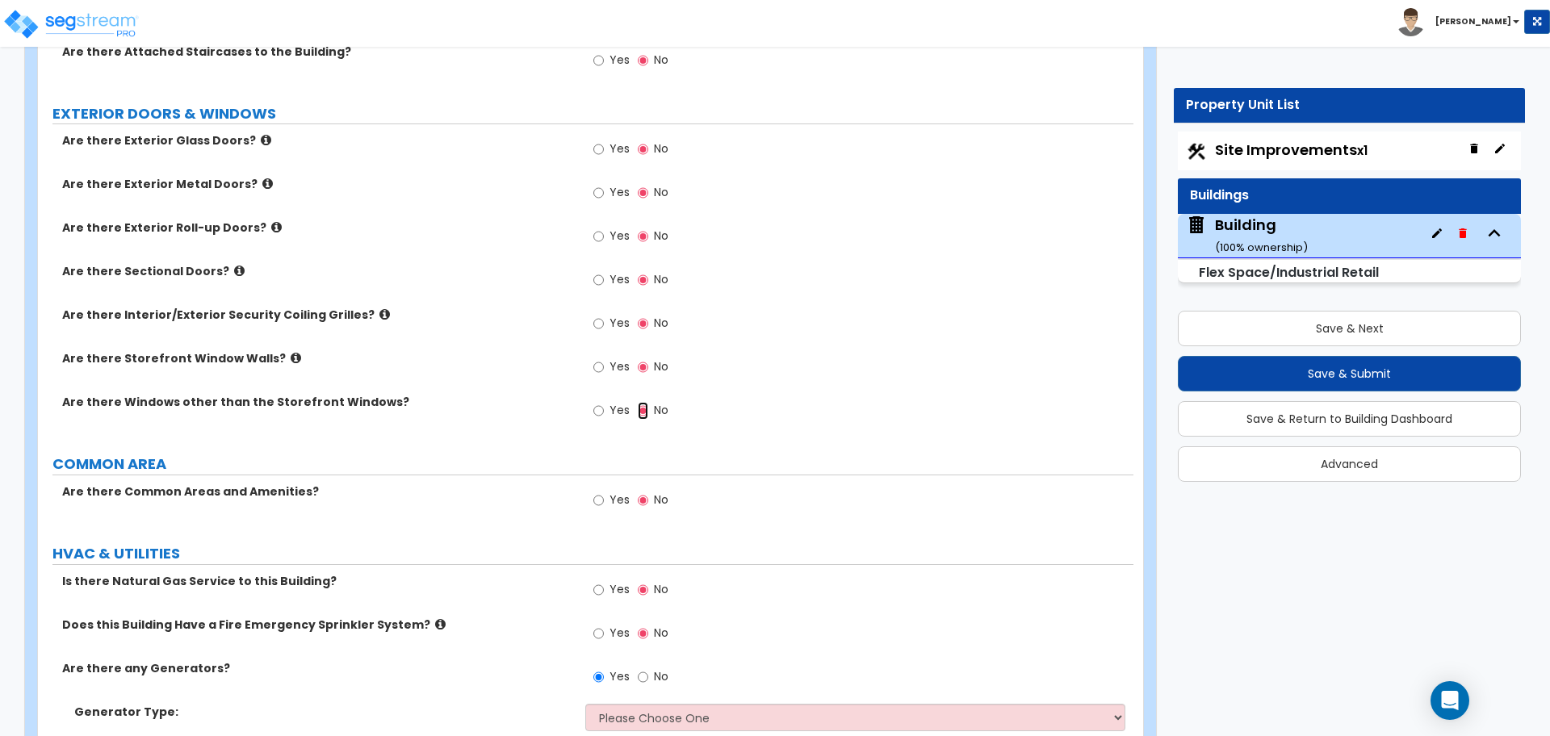
scroll to position [1078, 0]
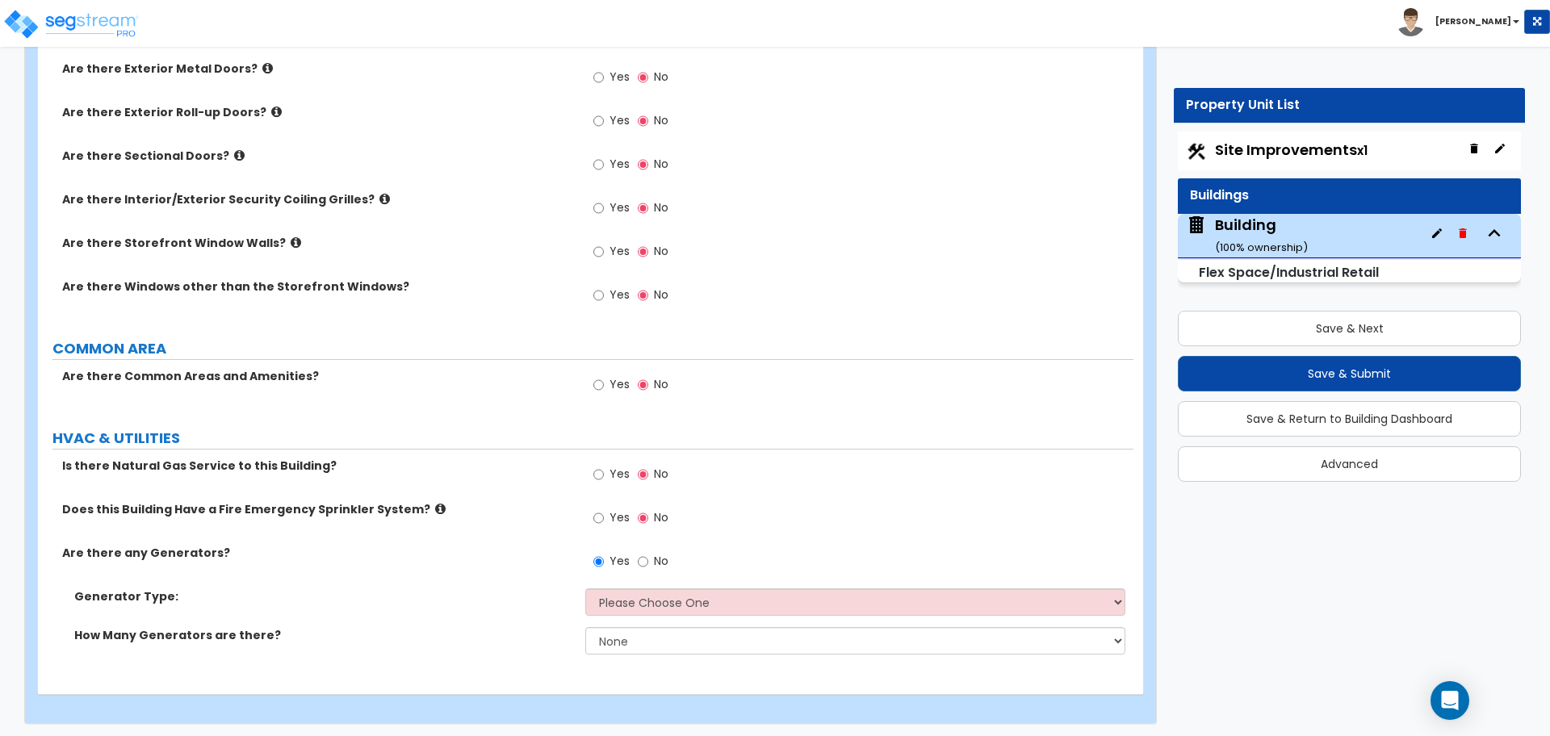
click at [646, 550] on label "No" at bounding box center [653, 563] width 31 height 27
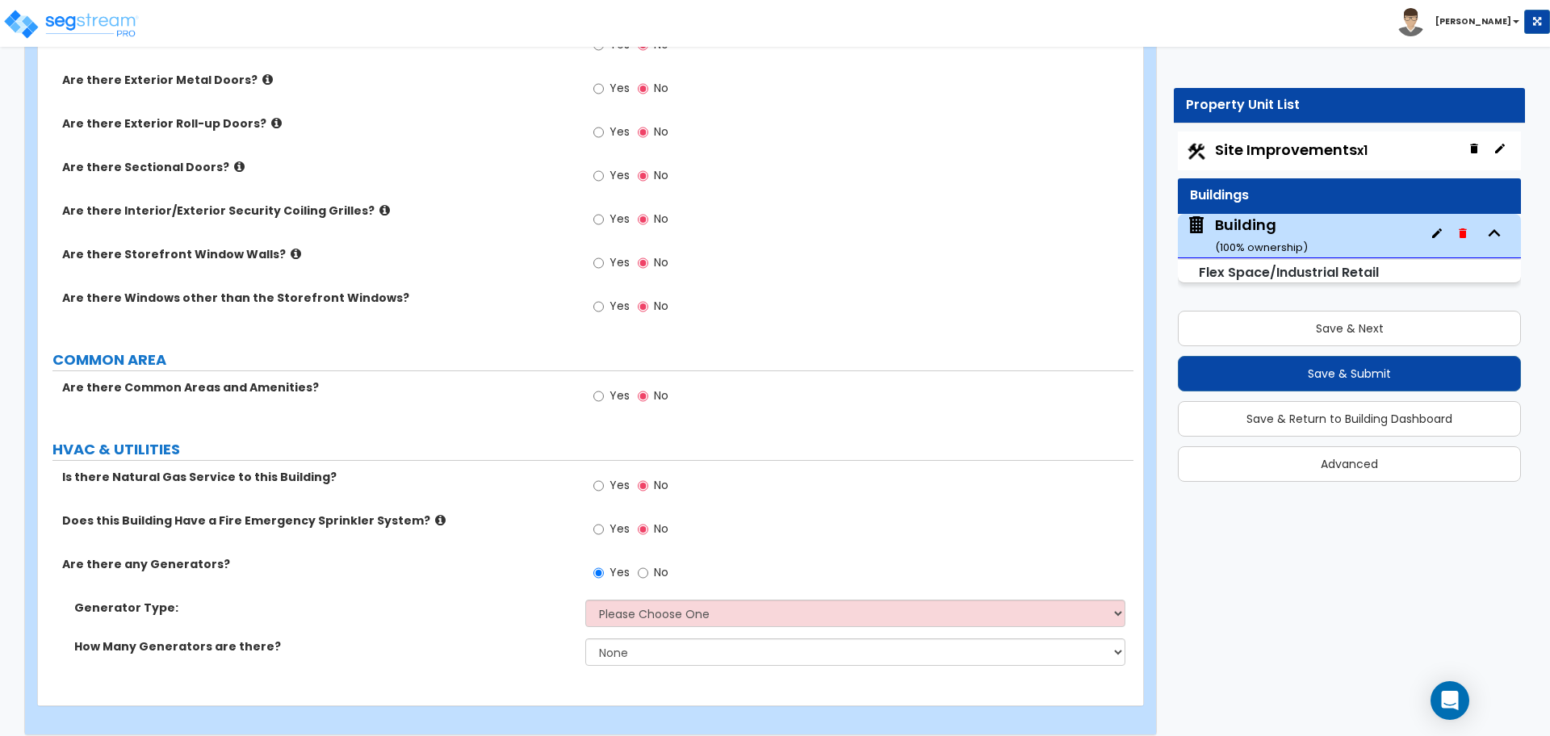
click at [649, 577] on label "No" at bounding box center [653, 574] width 31 height 27
click at [648, 577] on input "No" at bounding box center [643, 573] width 10 height 18
radio input "false"
radio input "true"
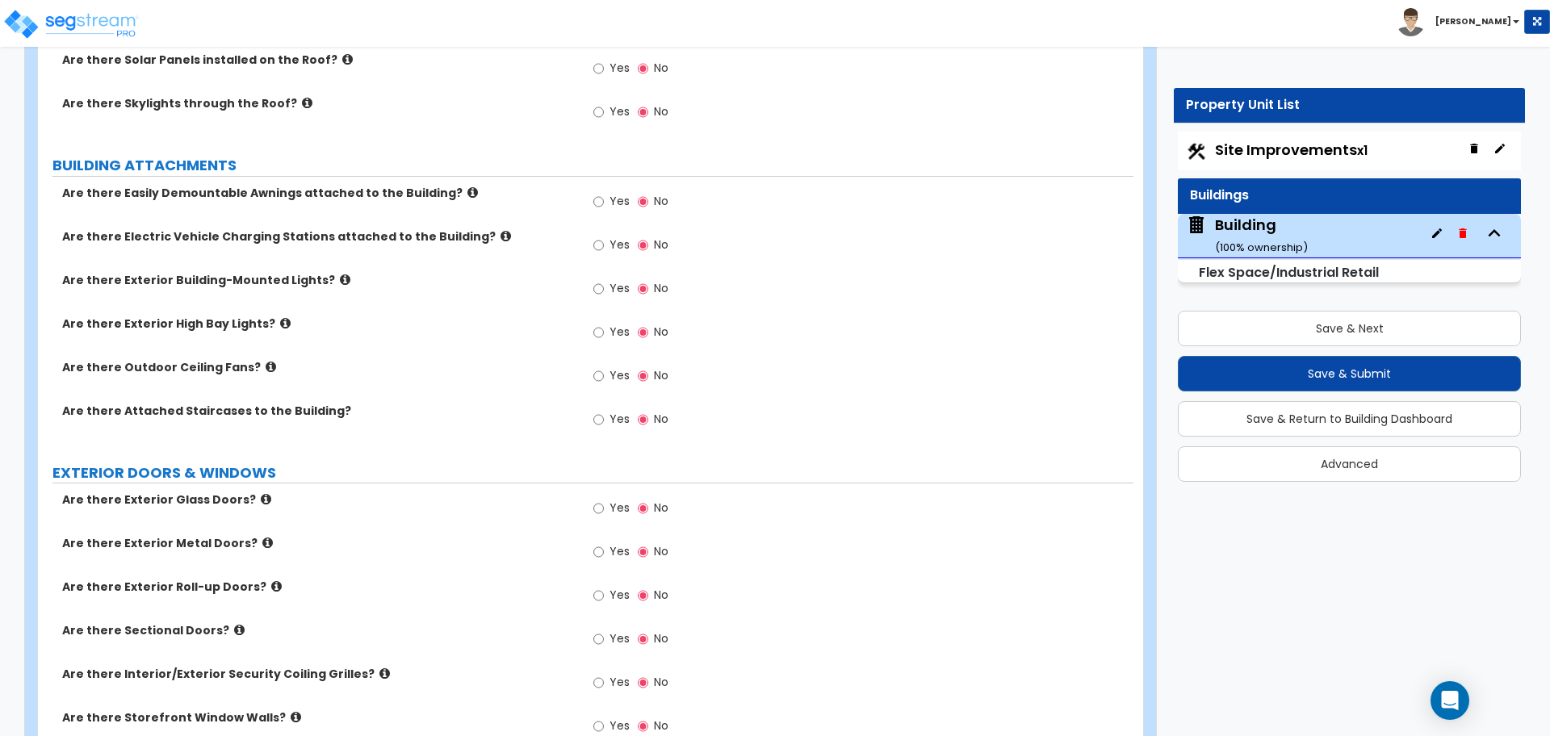
scroll to position [598, 0]
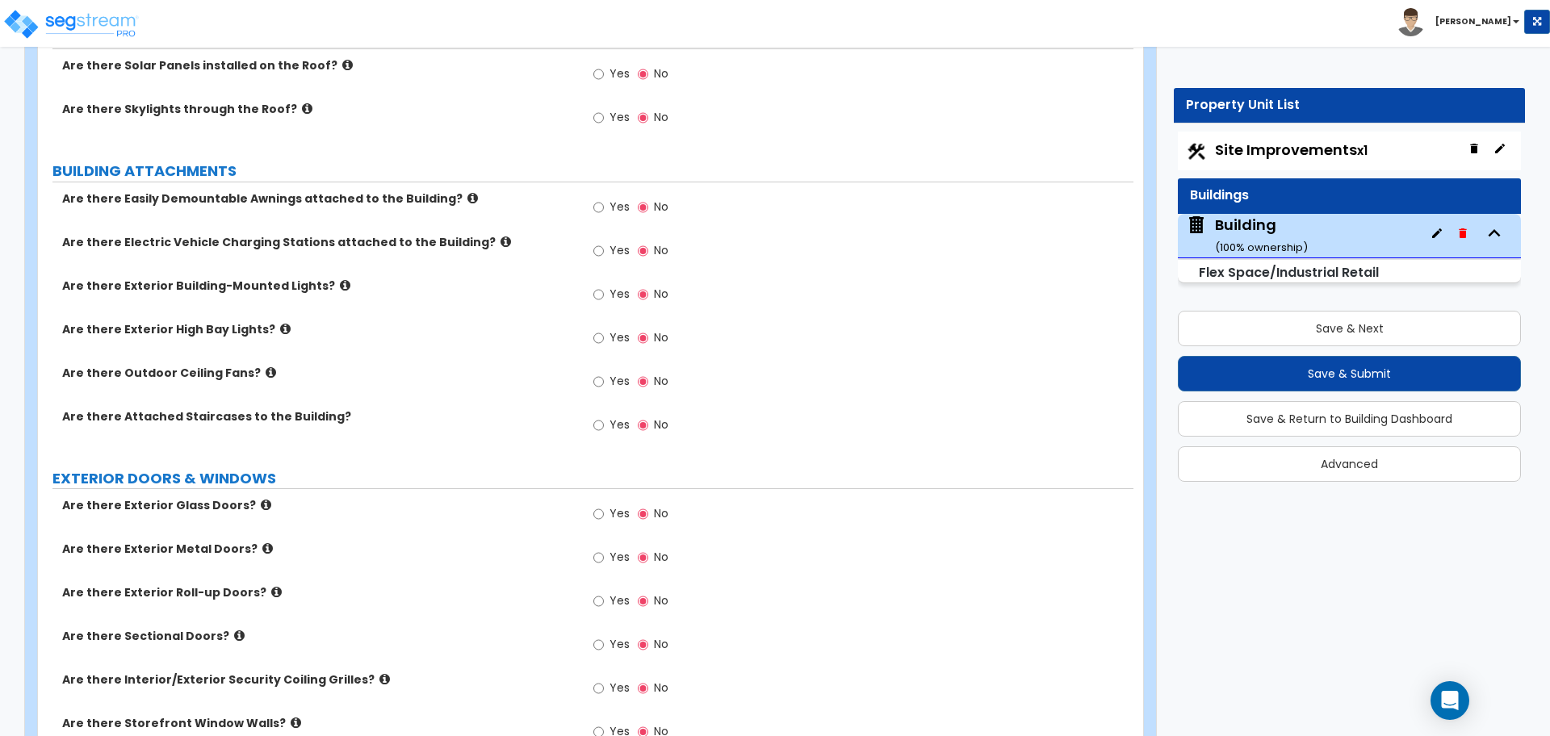
click at [615, 205] on span "Yes" at bounding box center [619, 207] width 20 height 16
click at [604, 205] on input "Yes" at bounding box center [598, 208] width 10 height 18
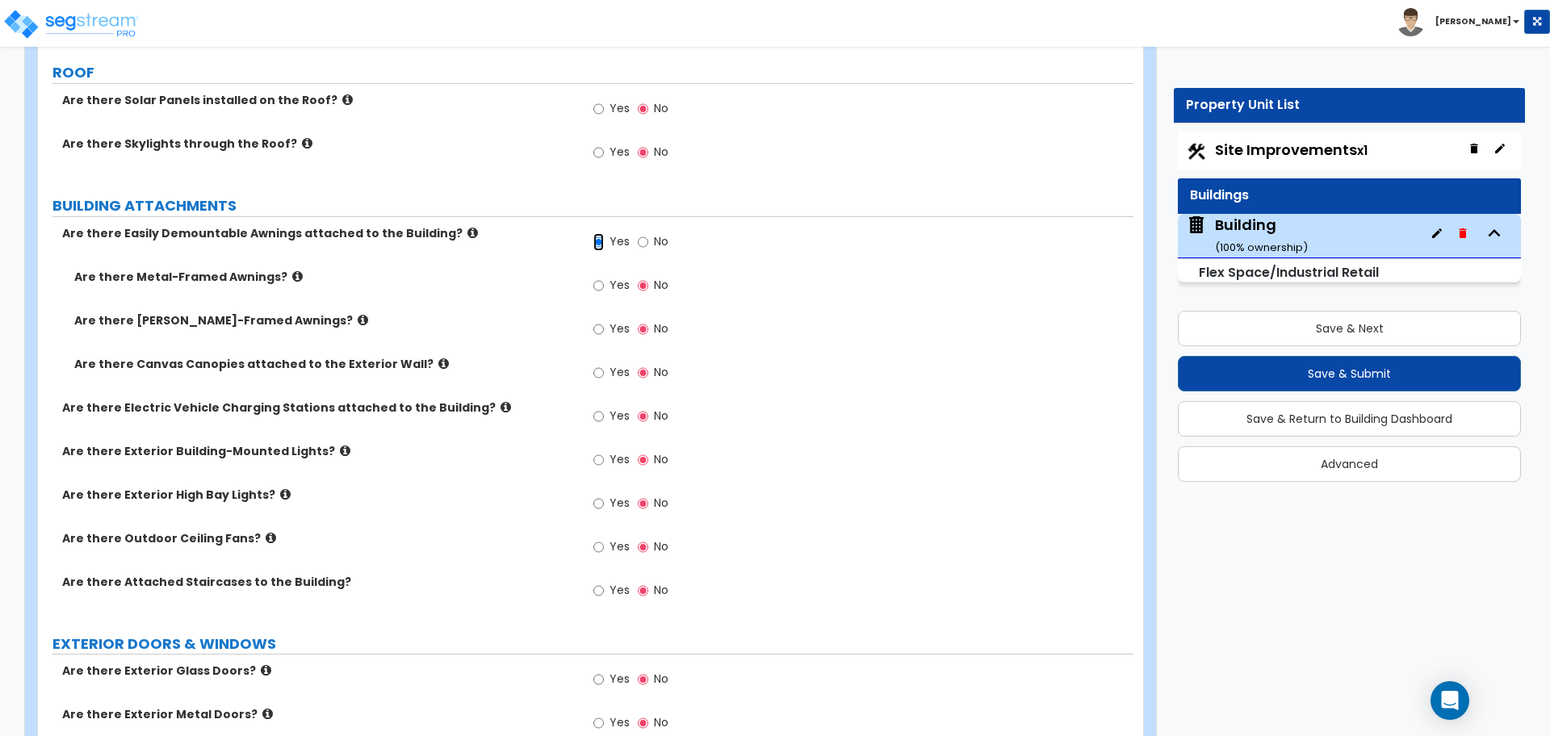
scroll to position [550, 0]
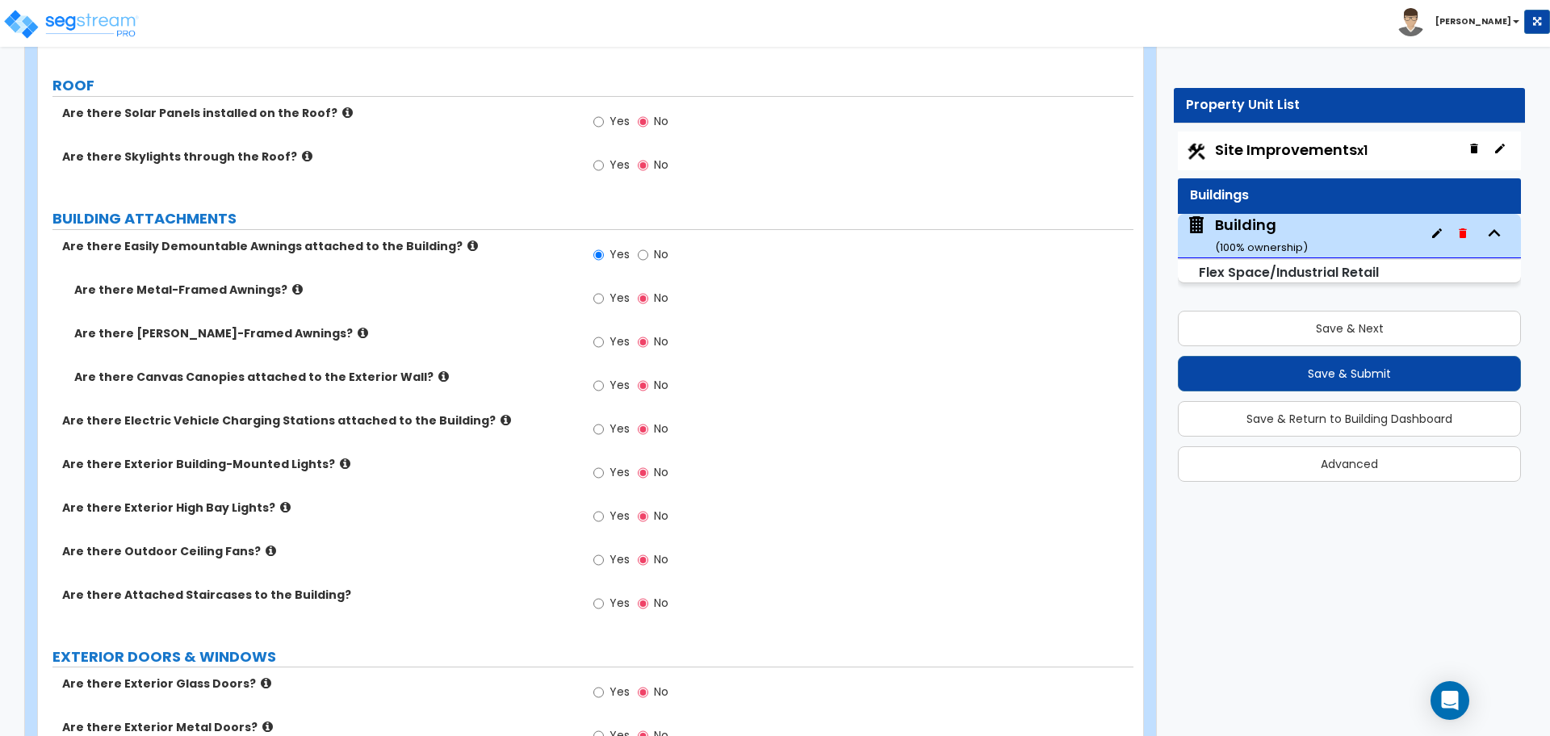
click at [654, 257] on span "No" at bounding box center [661, 254] width 15 height 16
click at [648, 257] on input "No" at bounding box center [643, 255] width 10 height 18
radio input "false"
radio input "true"
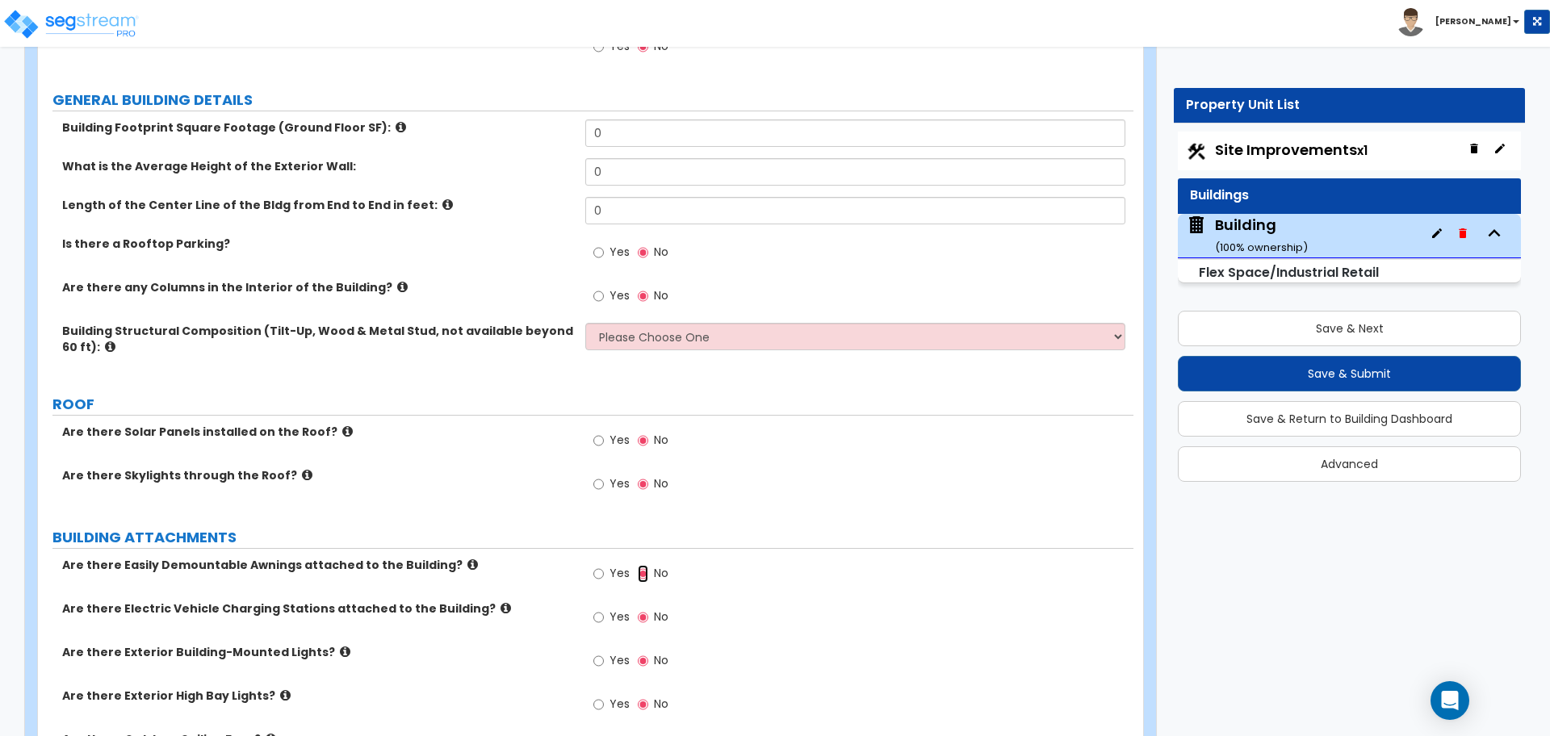
scroll to position [223, 0]
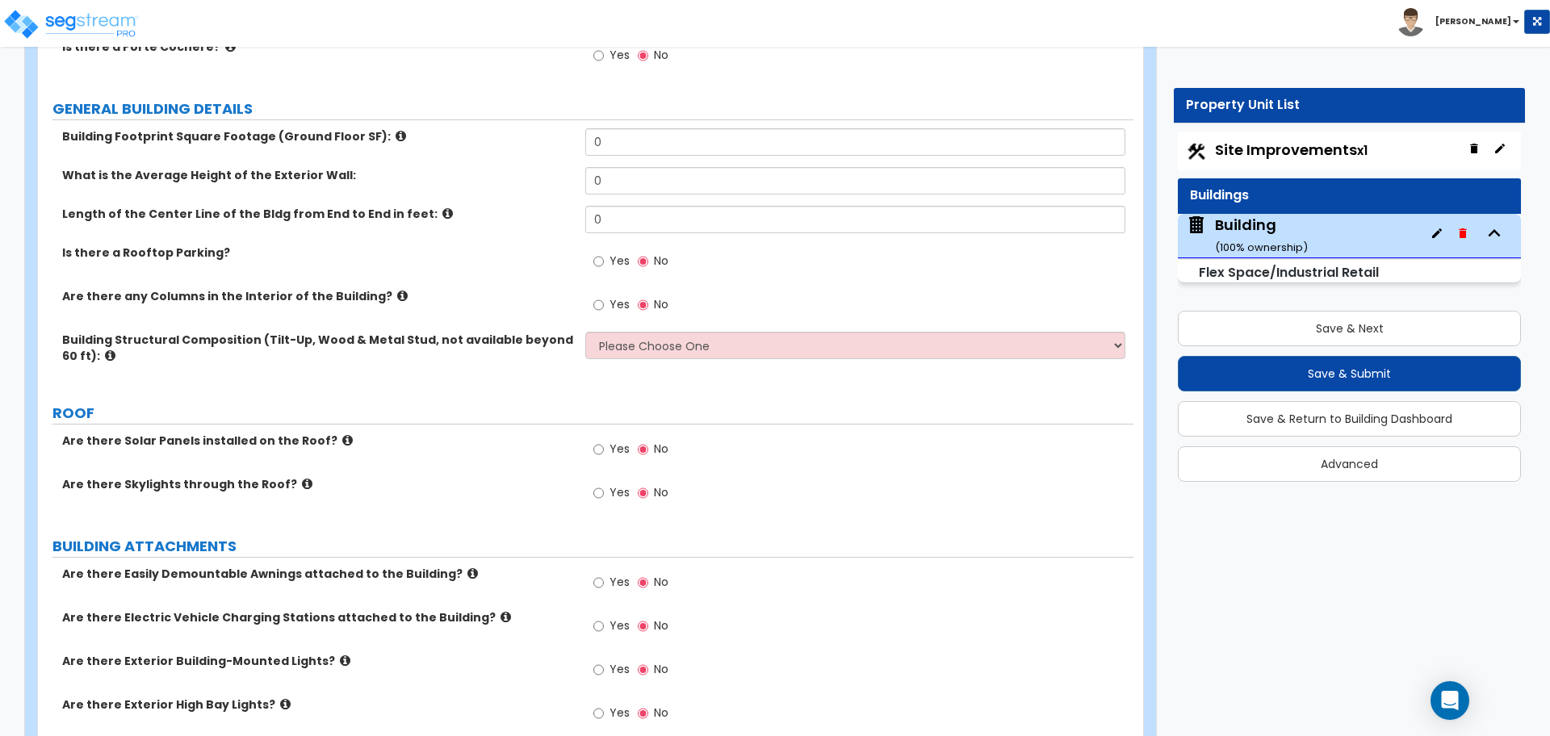
click at [612, 261] on span "Yes" at bounding box center [619, 261] width 20 height 16
click at [604, 261] on input "Yes" at bounding box center [598, 262] width 10 height 18
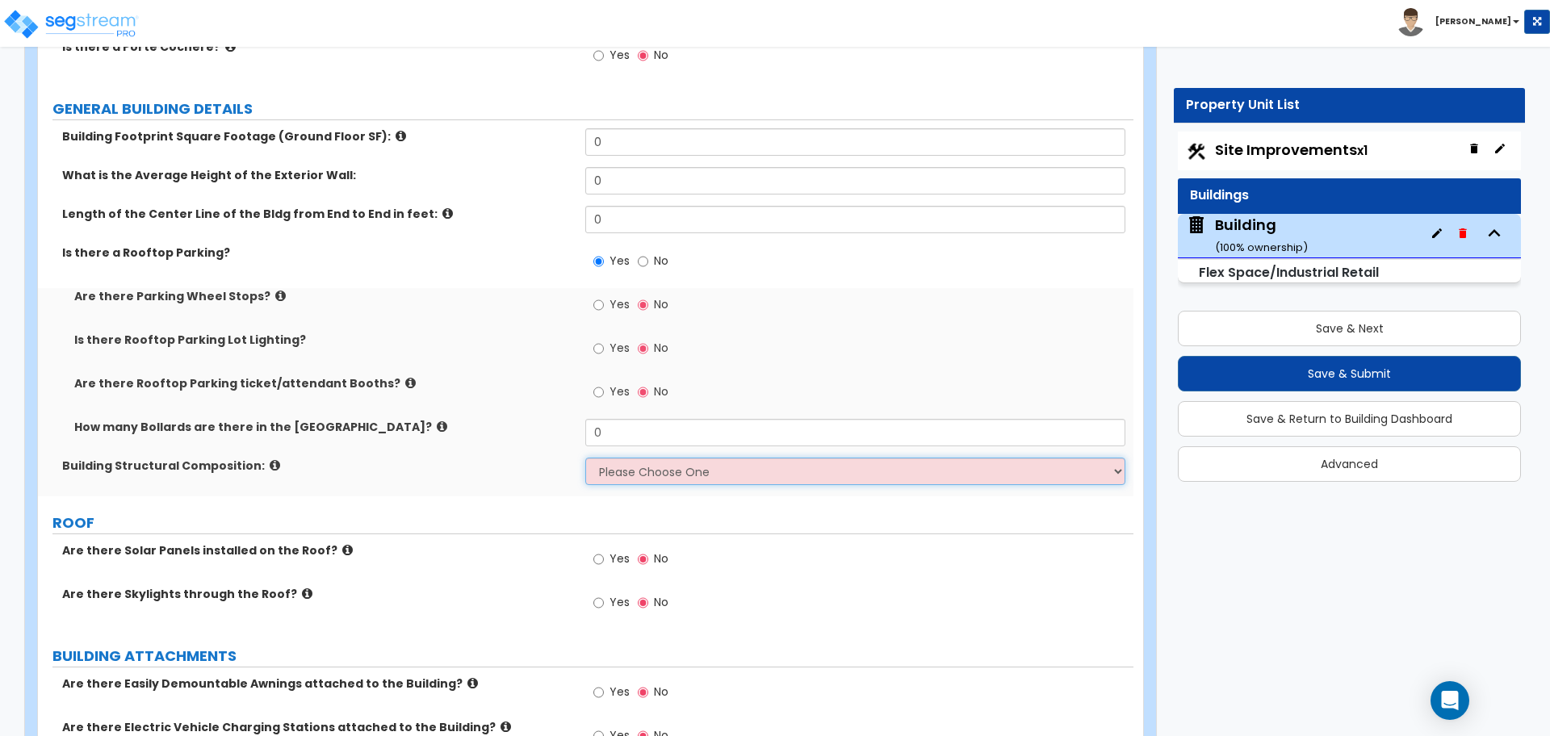
click at [716, 458] on select "Please Choose One Reinforced Concrete Structural Steel" at bounding box center [854, 471] width 539 height 27
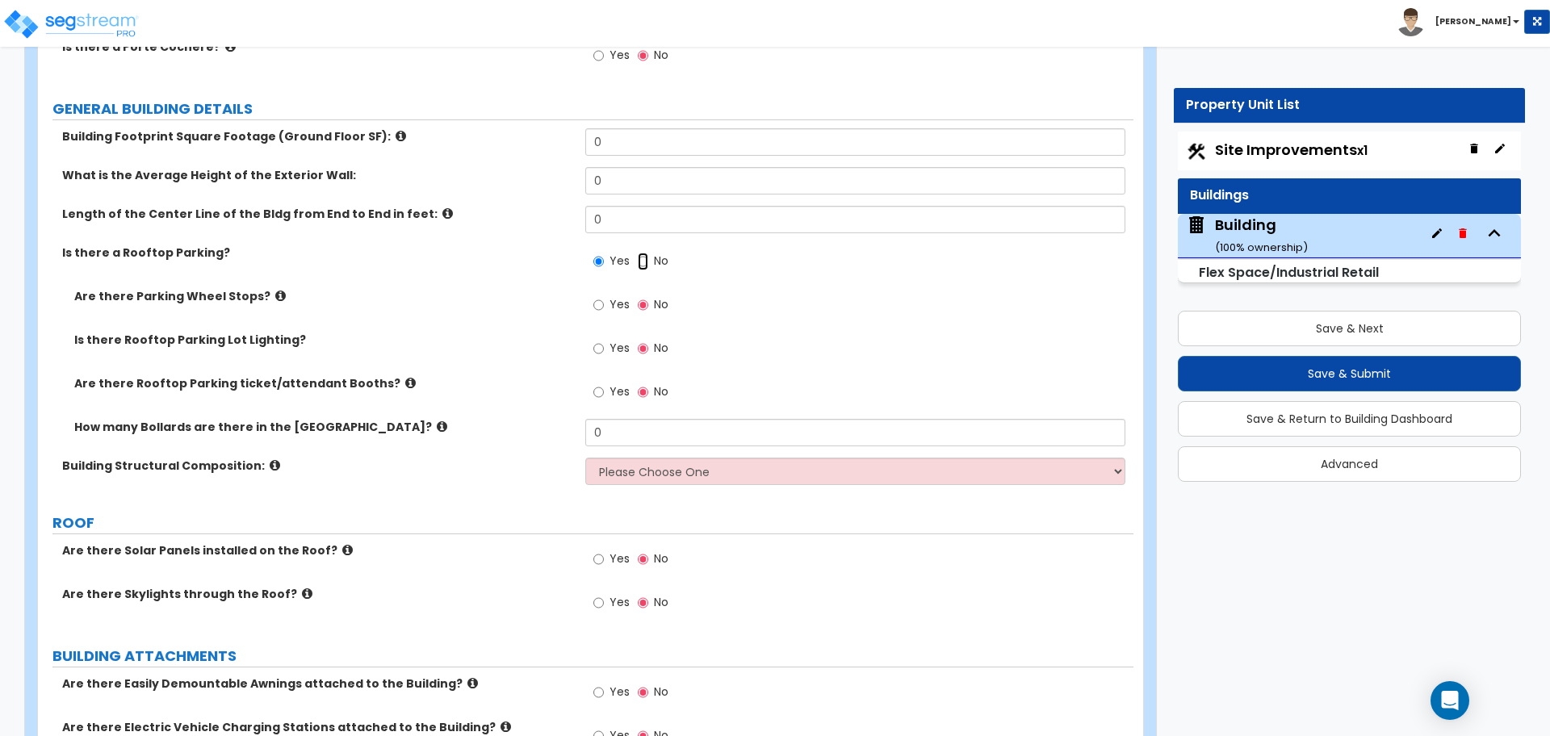
click at [646, 266] on input "No" at bounding box center [643, 262] width 10 height 18
radio input "false"
radio input "true"
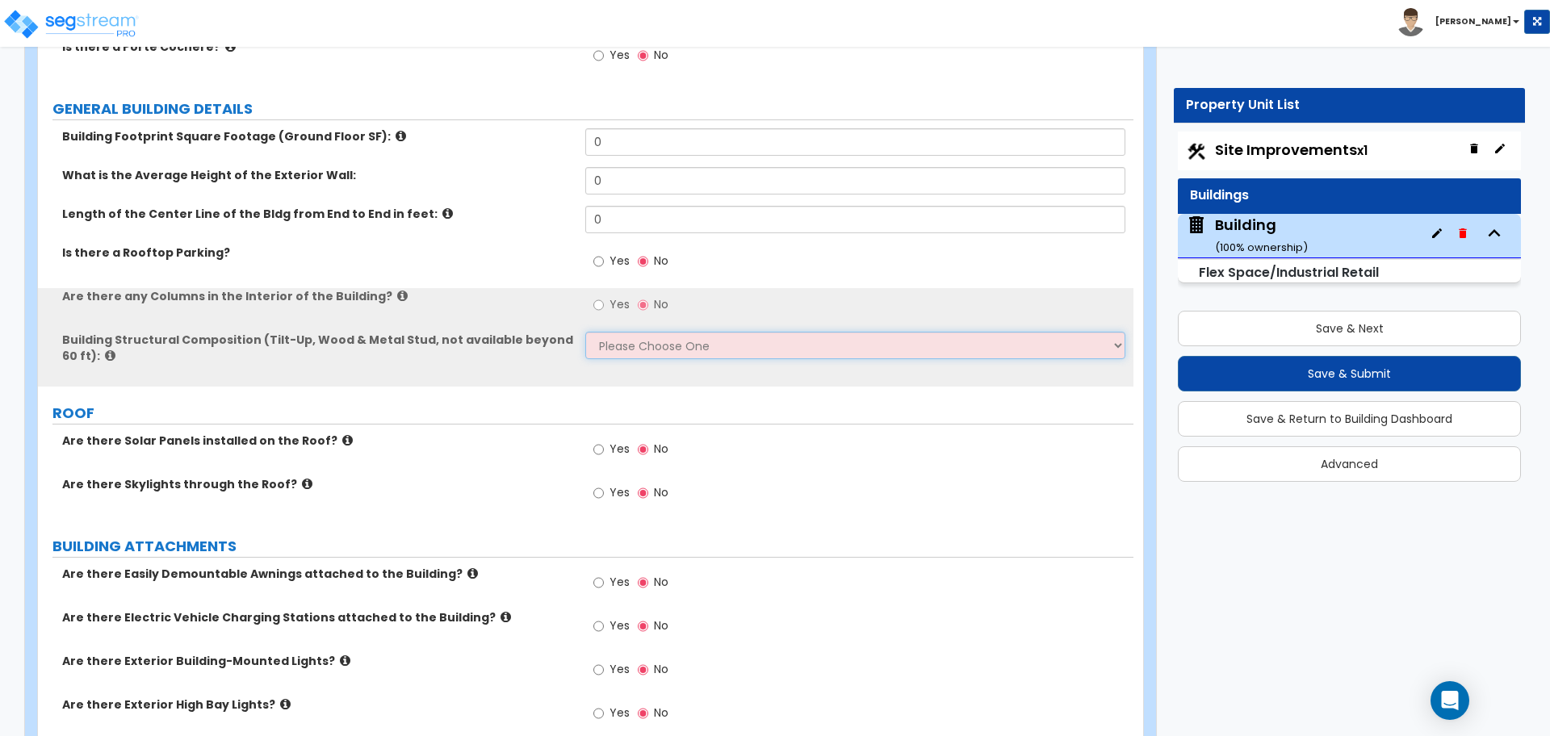
click at [659, 332] on select "Please Choose One Pre-Engineered Metal Building Tilt-up Wall Construction Reinf…" at bounding box center [854, 345] width 539 height 27
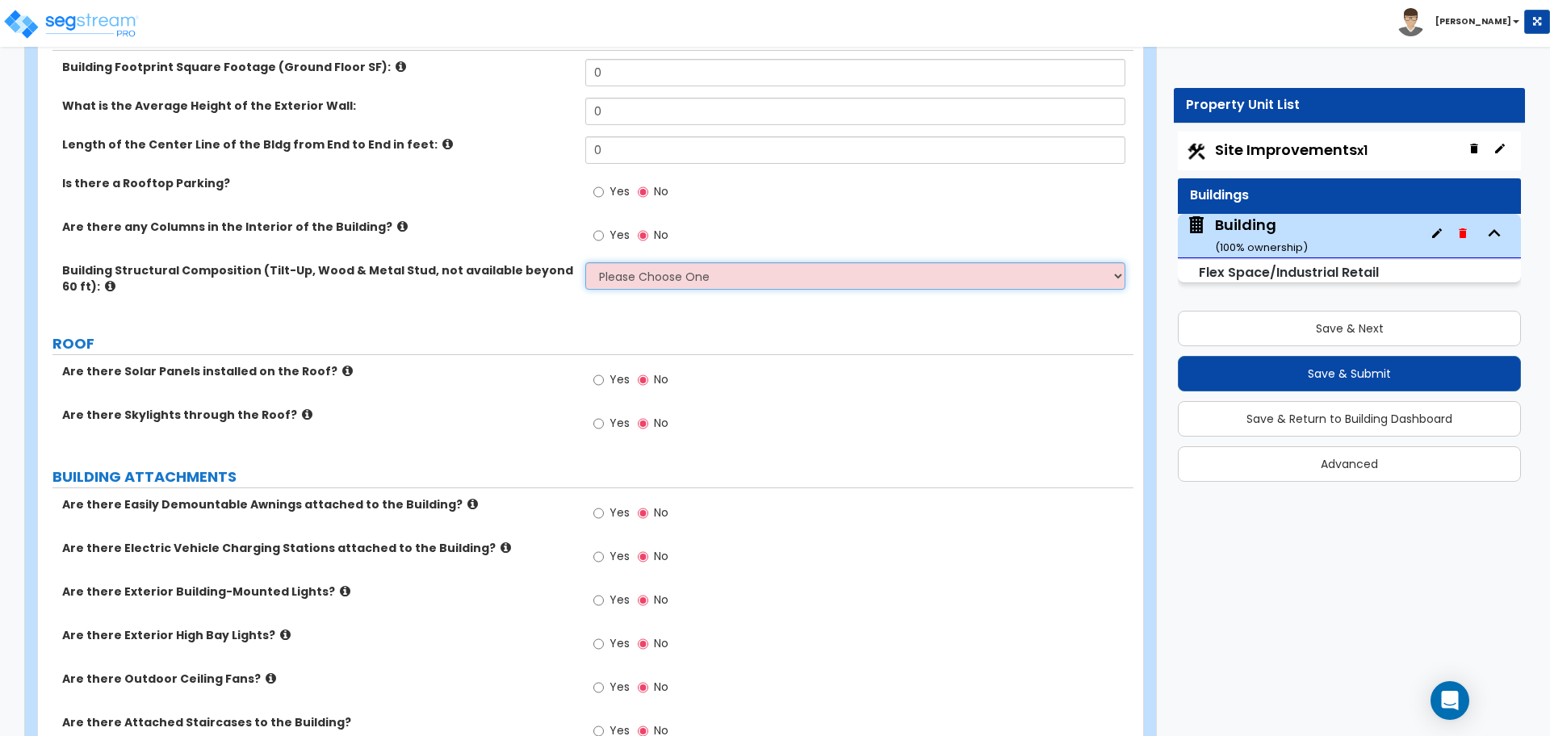
scroll to position [362, 0]
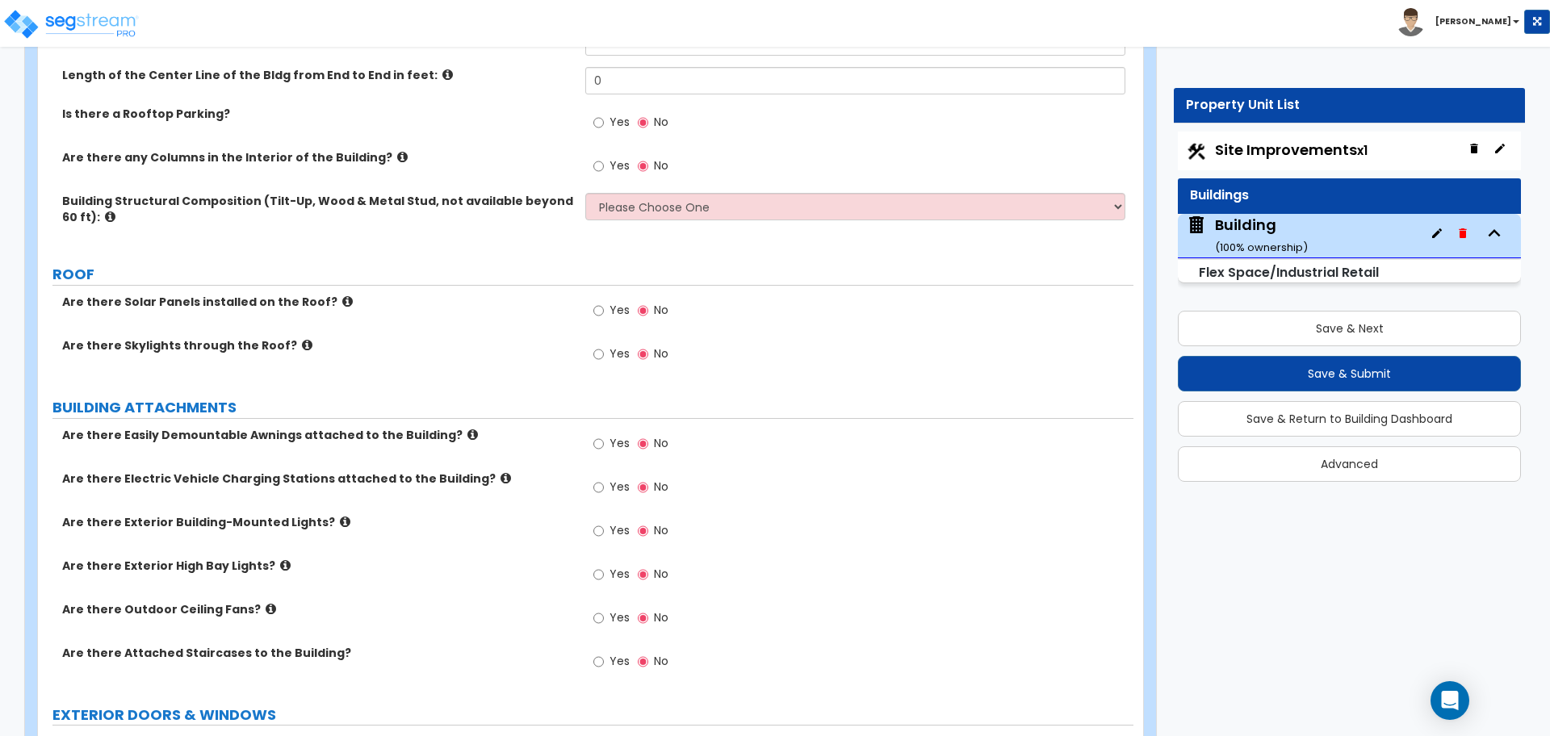
click at [615, 354] on span "Yes" at bounding box center [619, 353] width 20 height 16
click at [604, 354] on input "Yes" at bounding box center [598, 354] width 10 height 18
radio input "true"
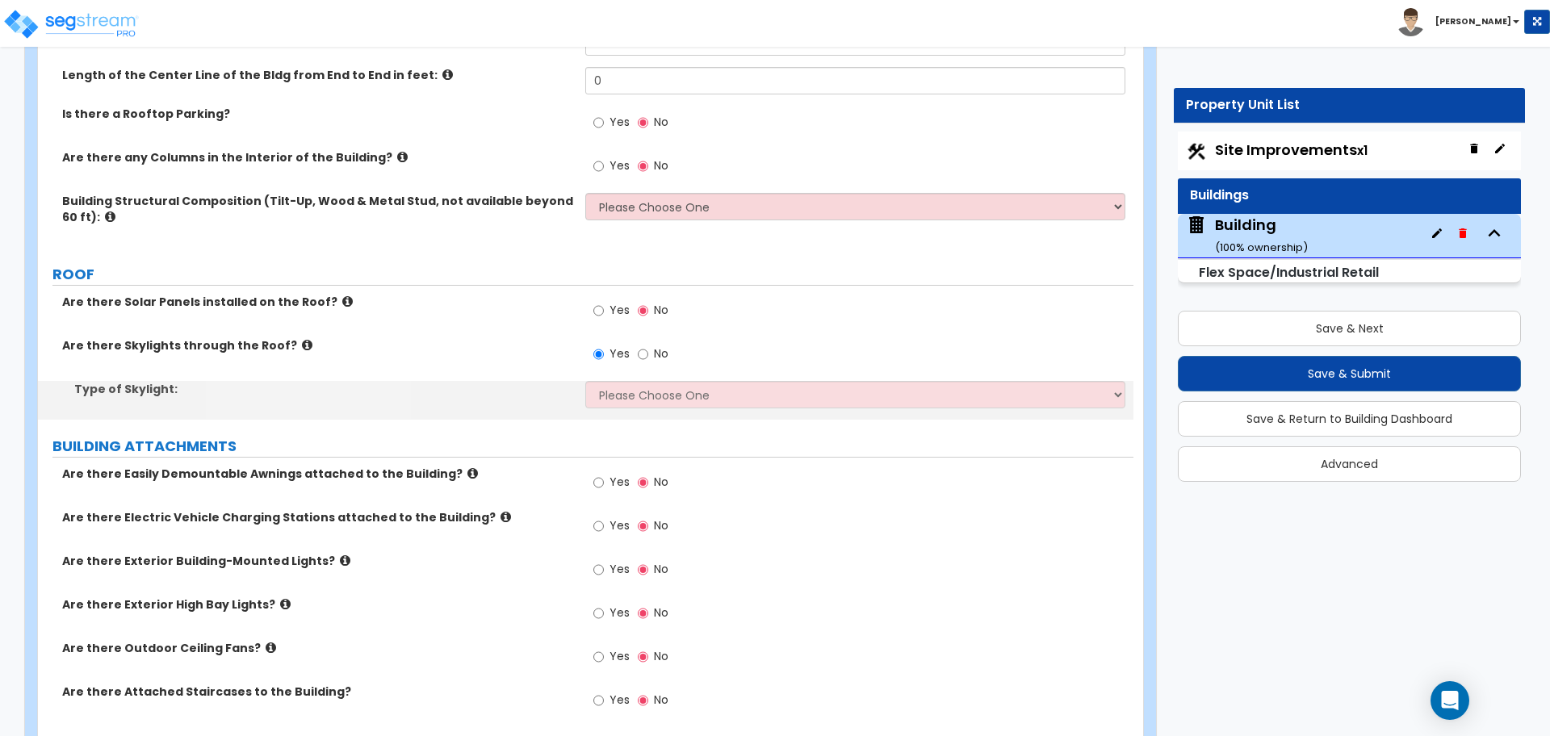
click at [302, 340] on icon at bounding box center [307, 345] width 10 height 12
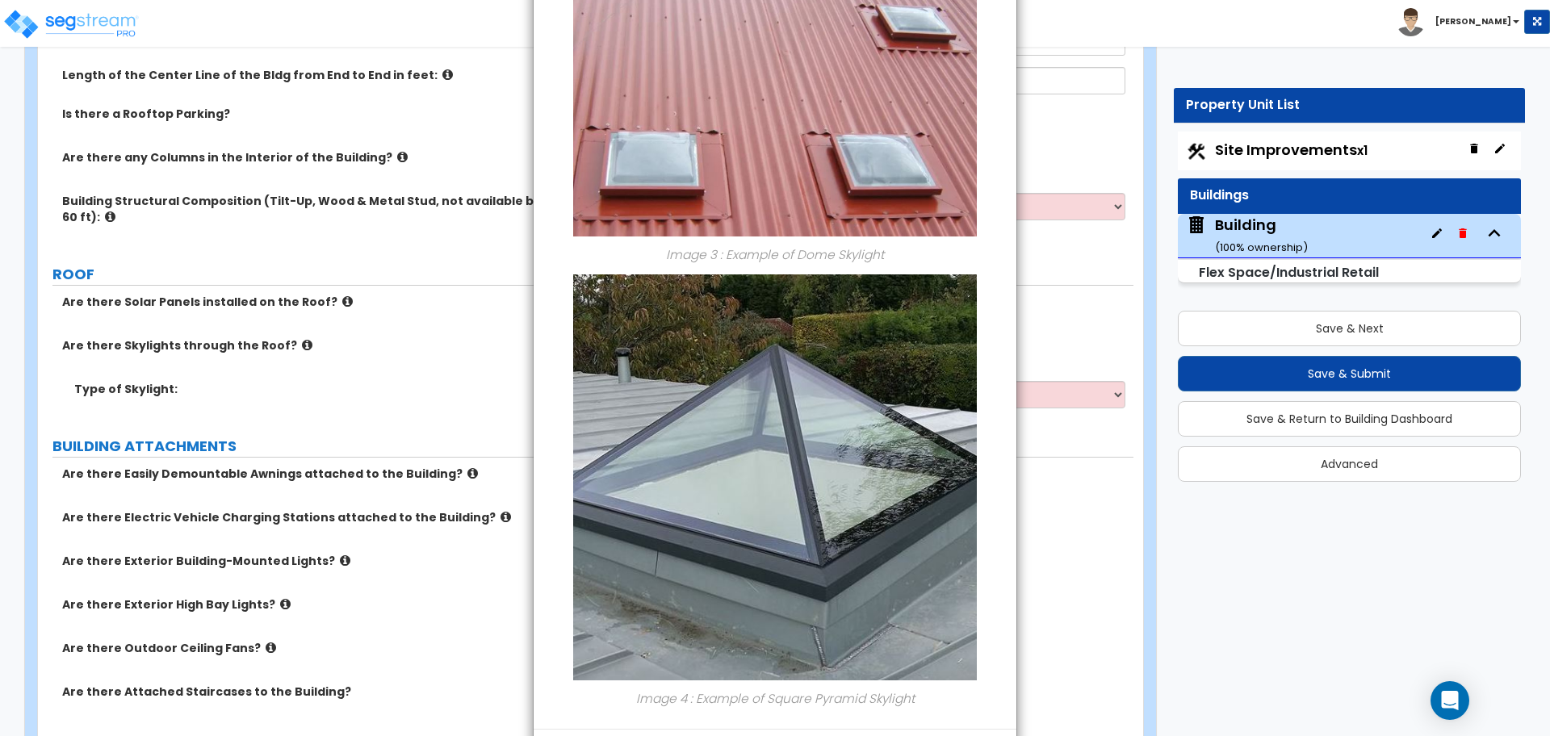
scroll to position [853, 0]
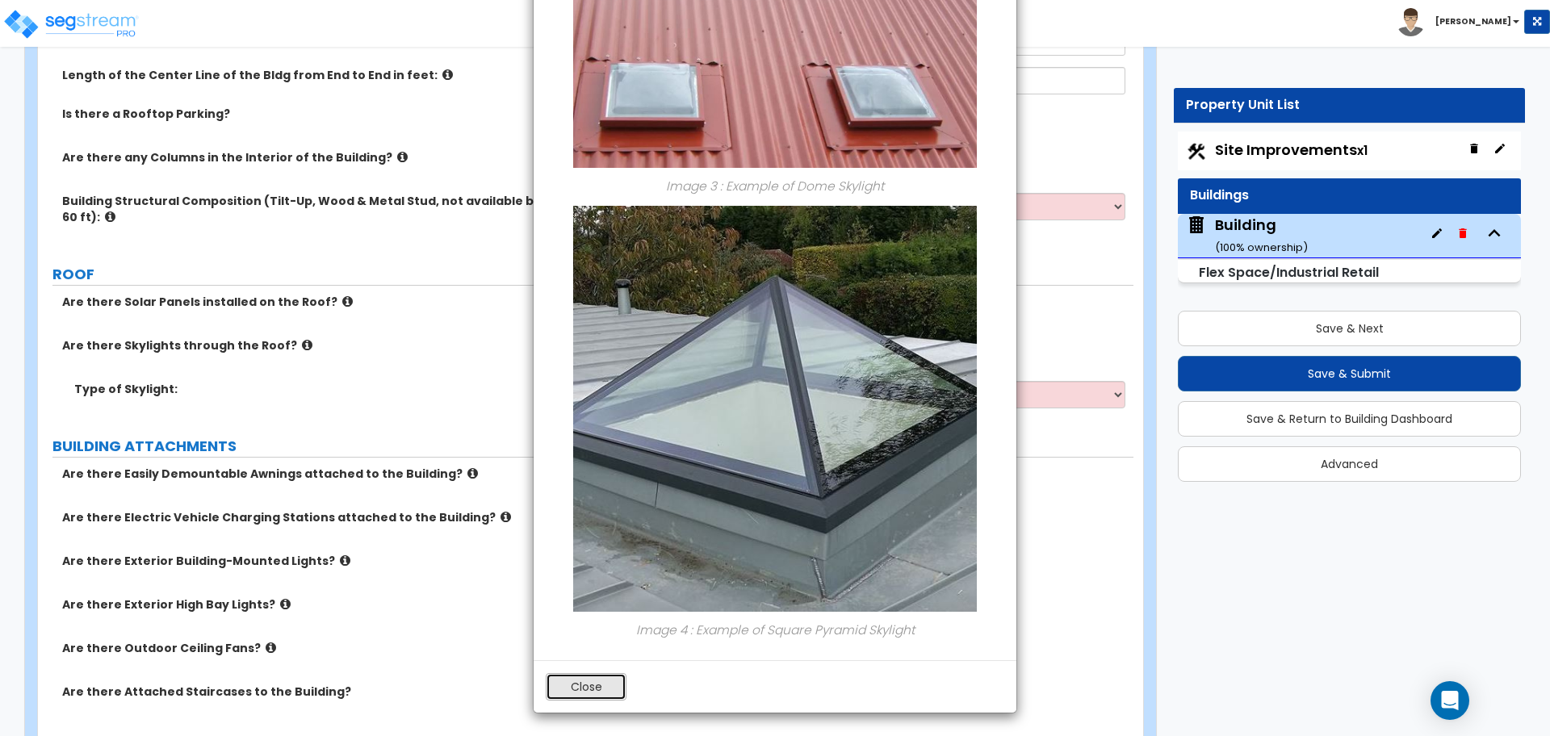
click at [593, 677] on button "Close" at bounding box center [586, 686] width 81 height 27
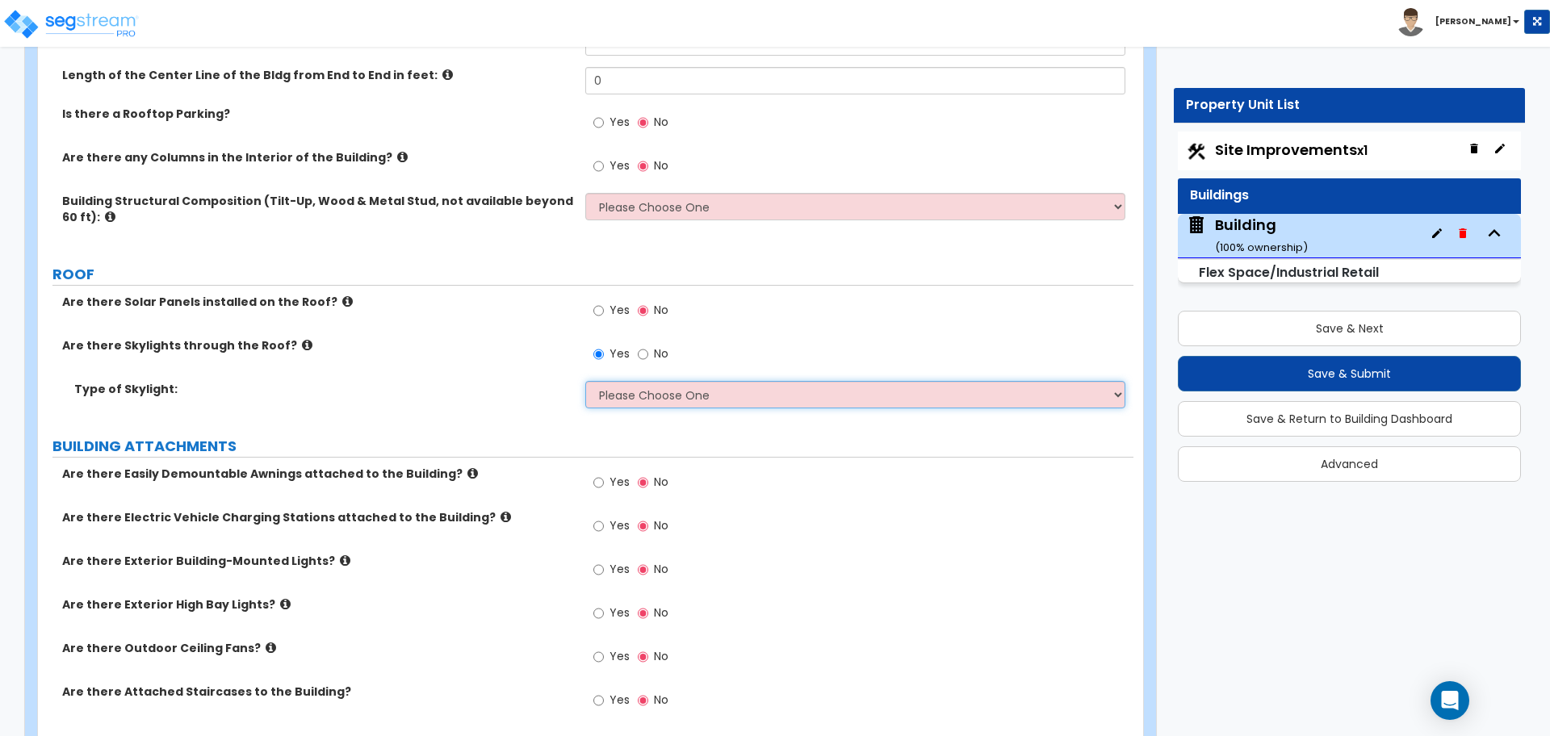
click at [704, 389] on select "Please Choose One Sandwich Panels Fixed Rectangular Glass Barrel Vault Dome Squ…" at bounding box center [854, 394] width 539 height 27
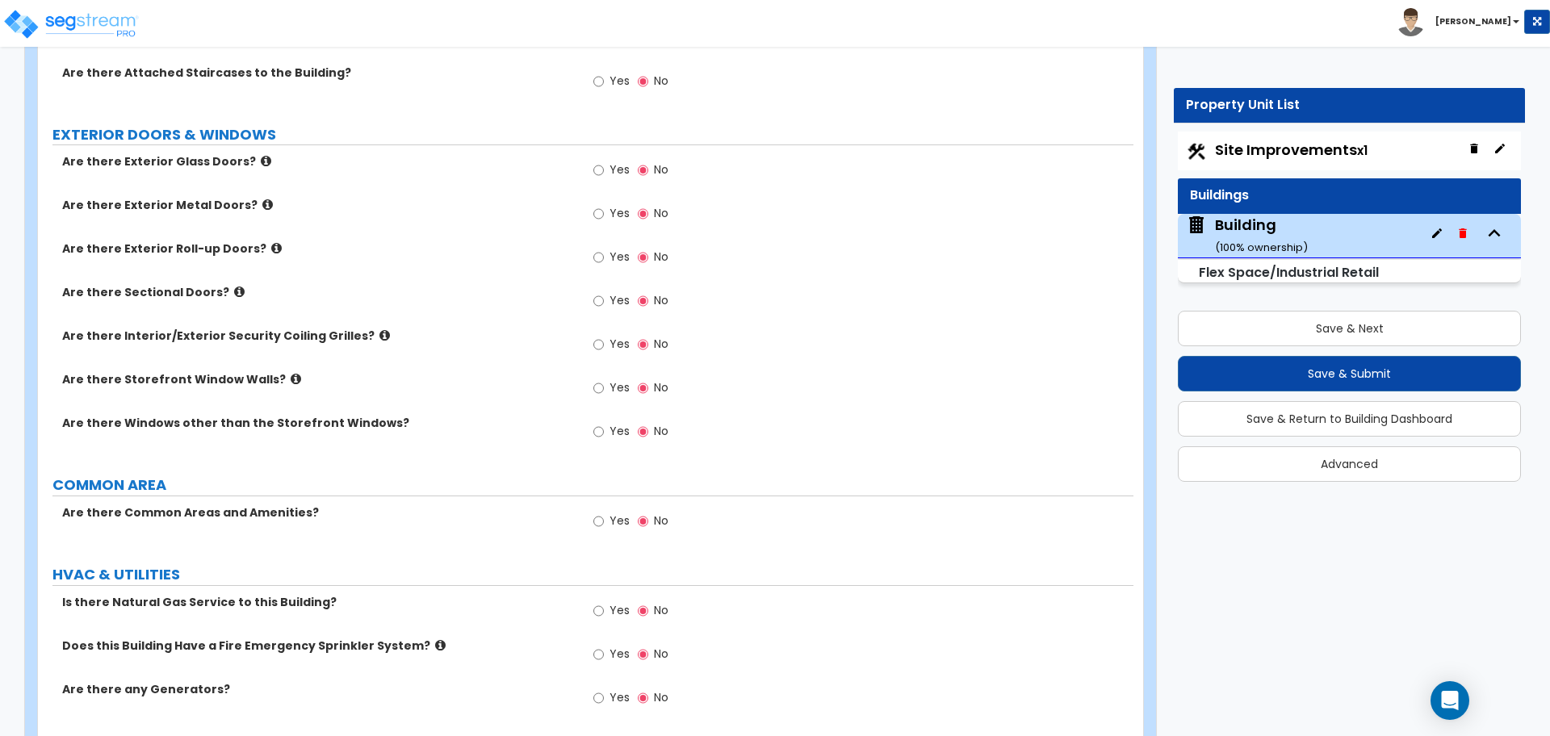
scroll to position [1040, 0]
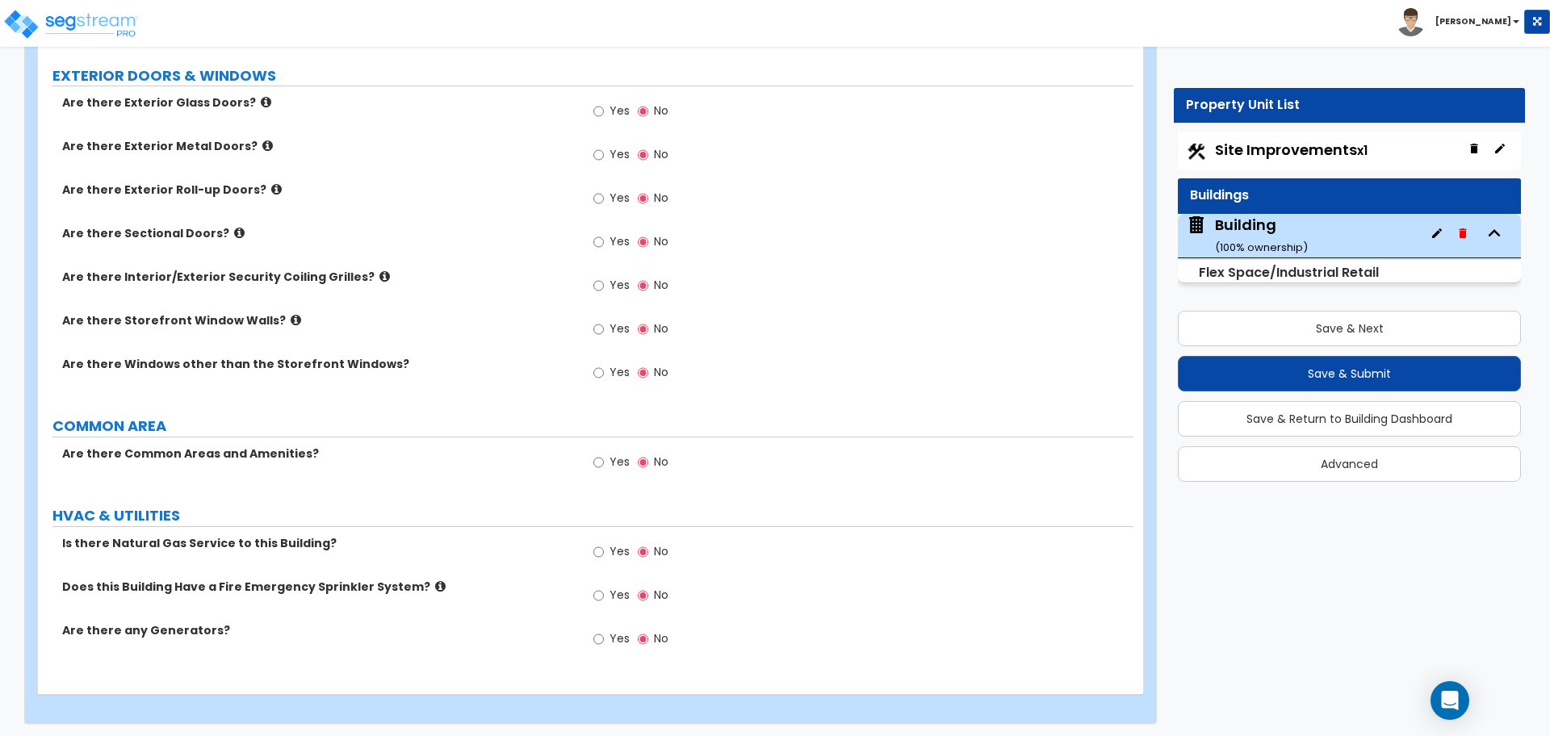
click at [621, 462] on span "Yes" at bounding box center [619, 462] width 20 height 16
click at [604, 462] on input "Yes" at bounding box center [598, 463] width 10 height 18
radio input "true"
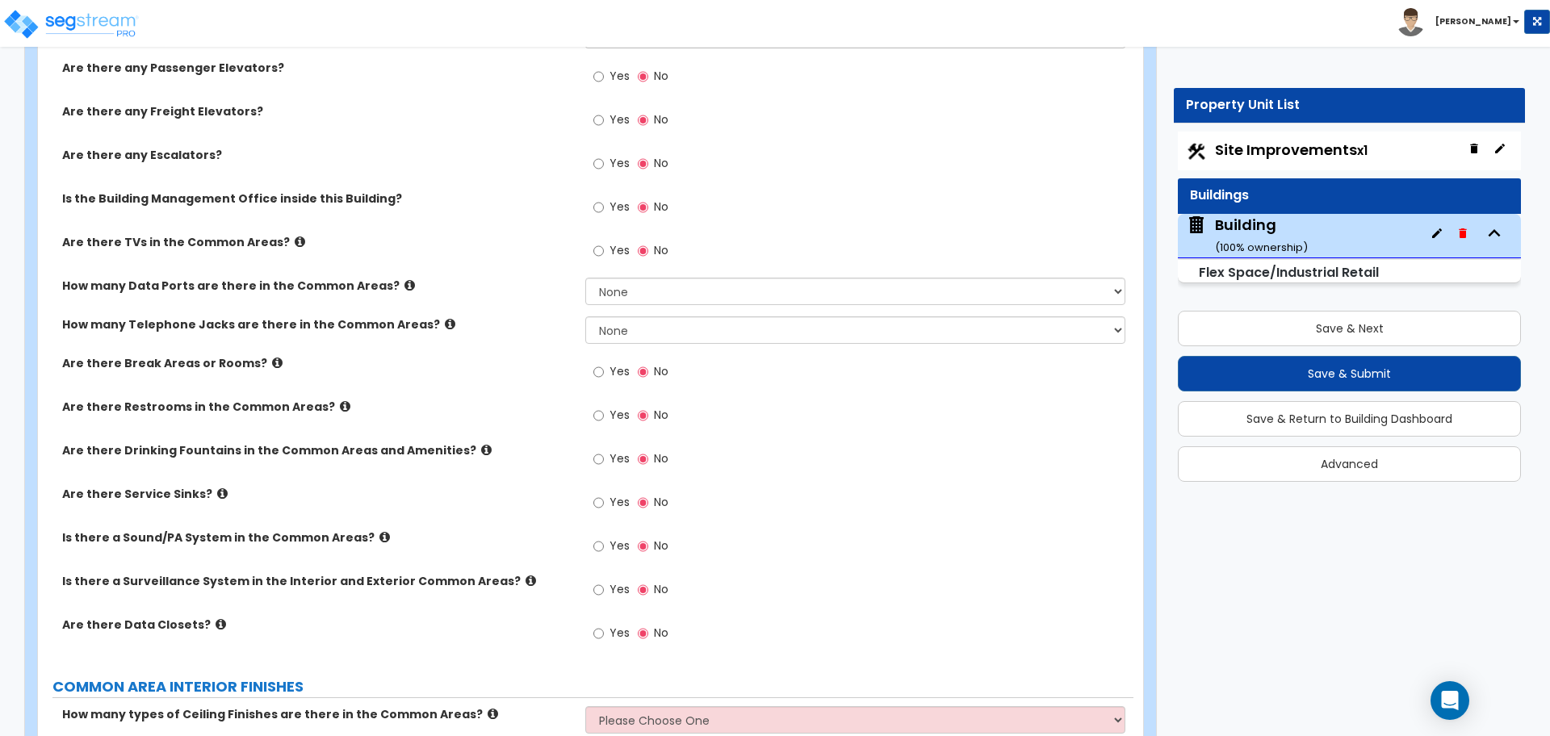
scroll to position [1501, 0]
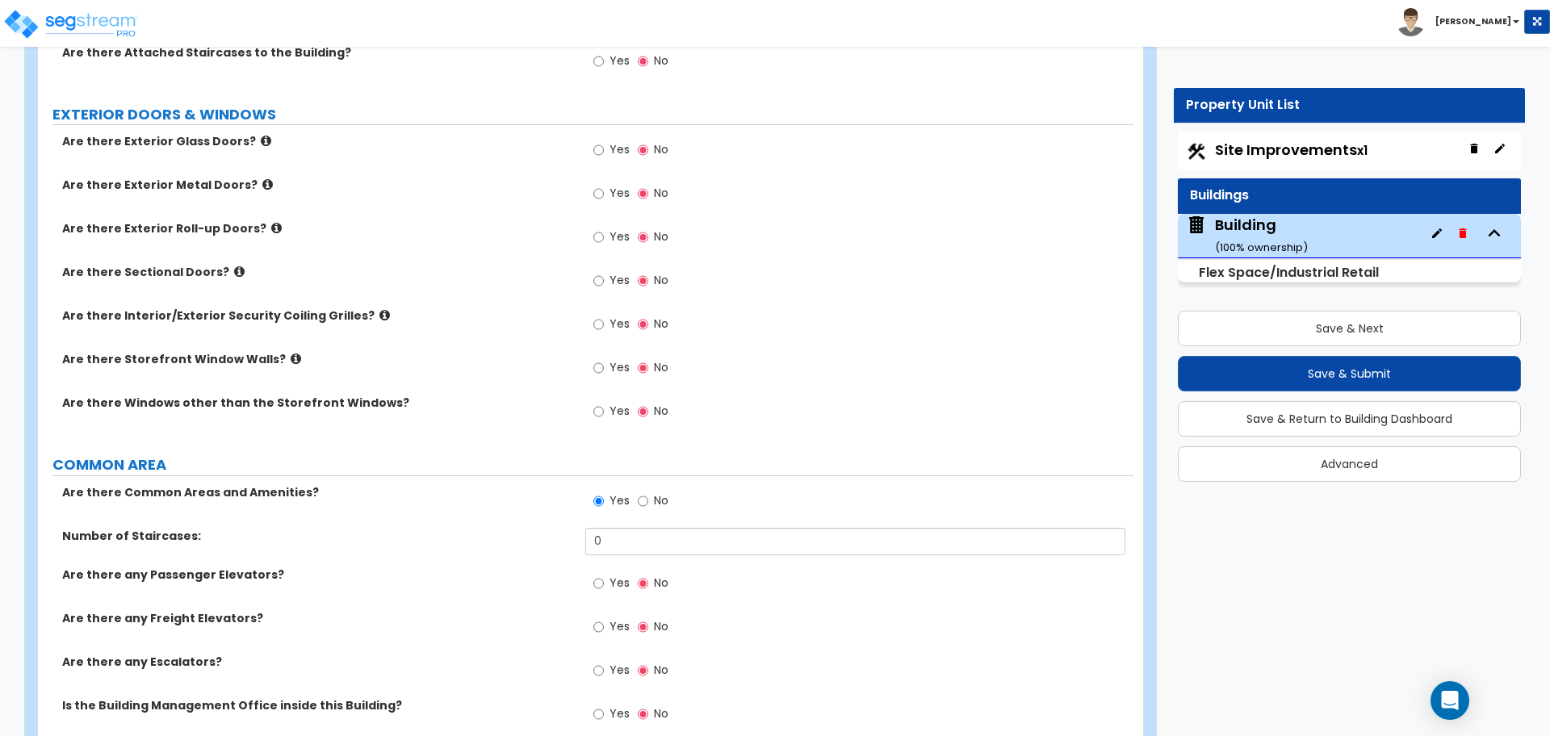
click at [611, 412] on span "Yes" at bounding box center [619, 411] width 20 height 16
click at [604, 412] on input "Yes" at bounding box center [598, 412] width 10 height 18
radio input "true"
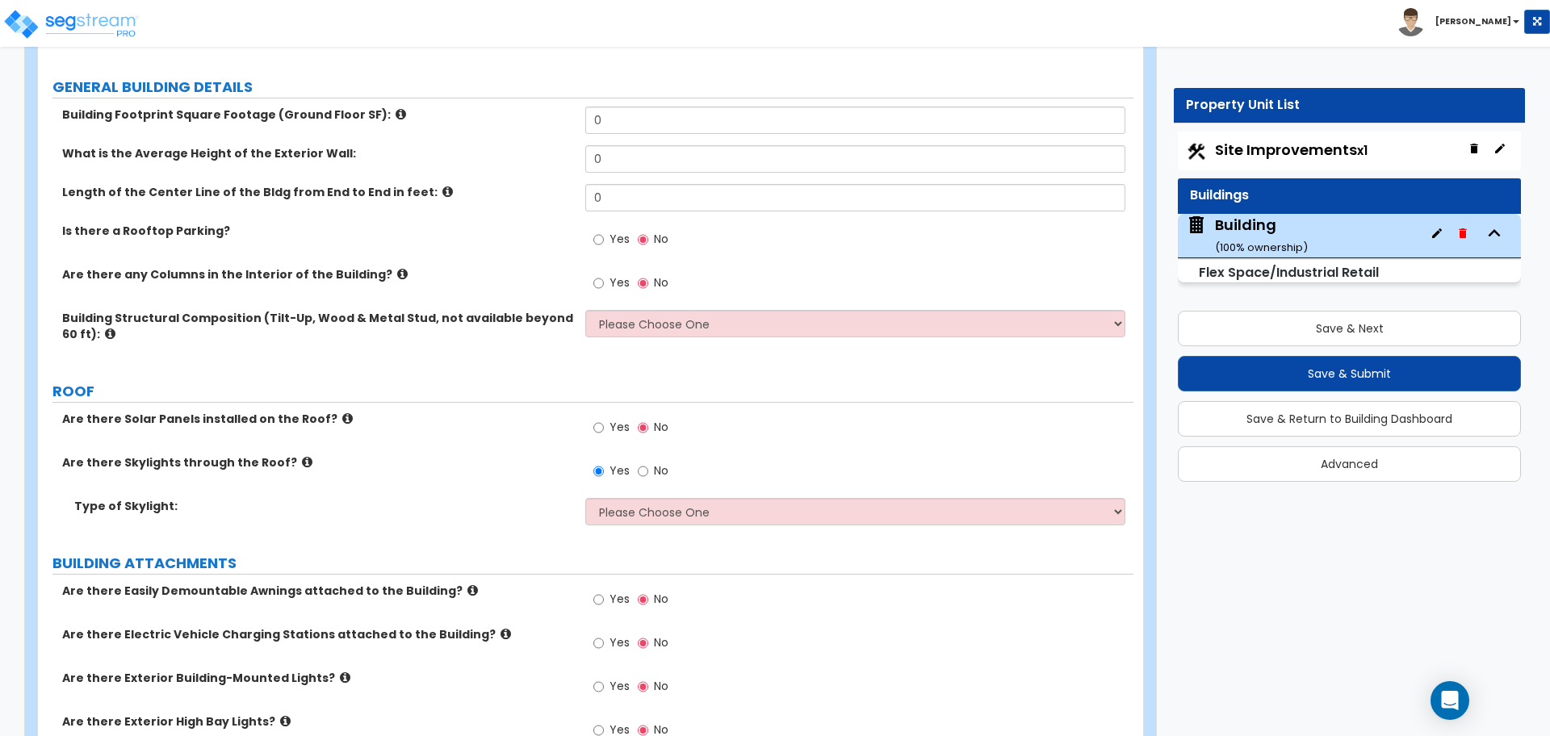
scroll to position [241, 0]
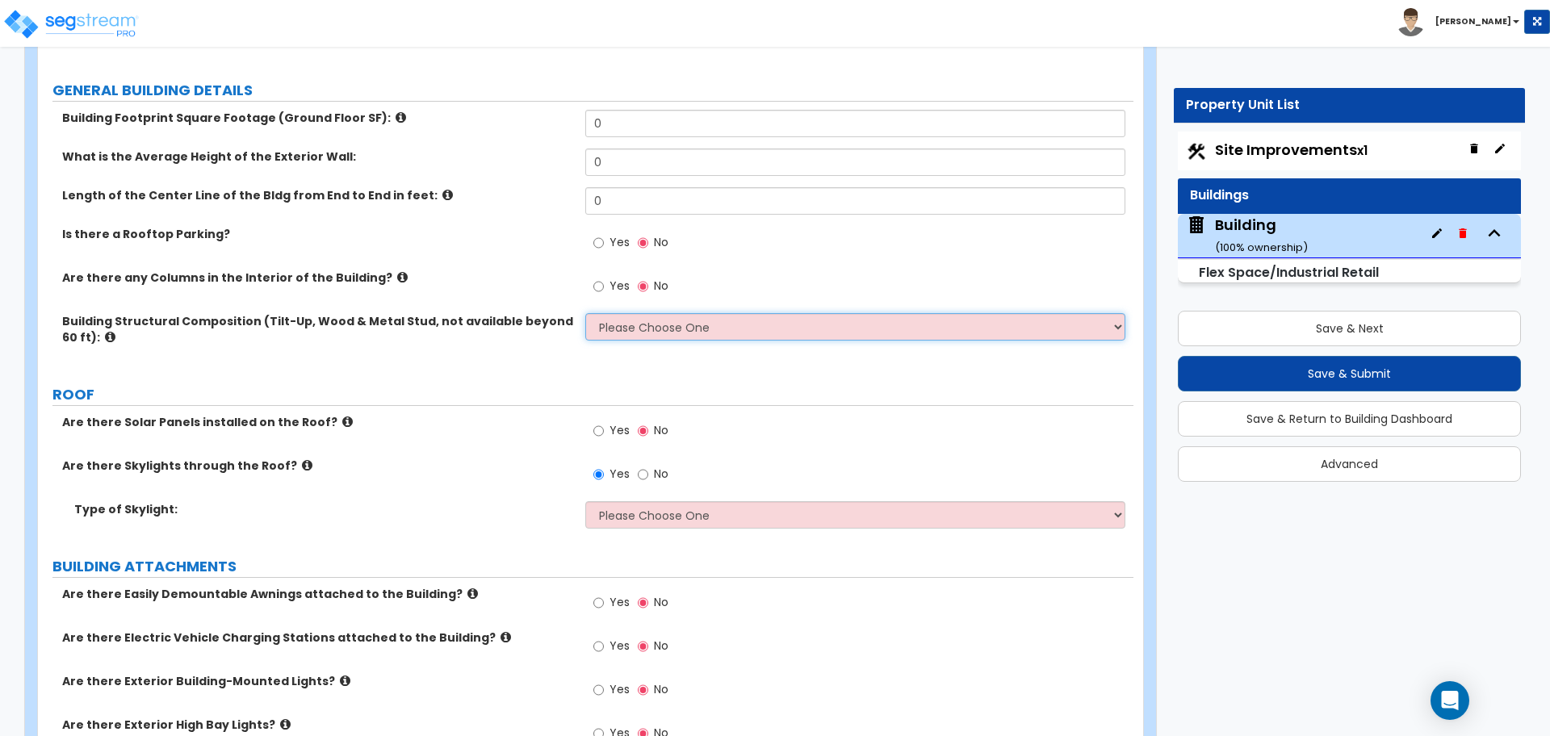
click at [697, 324] on select "Please Choose One Pre-Engineered Metal Building Tilt-up Wall Construction Reinf…" at bounding box center [854, 326] width 539 height 27
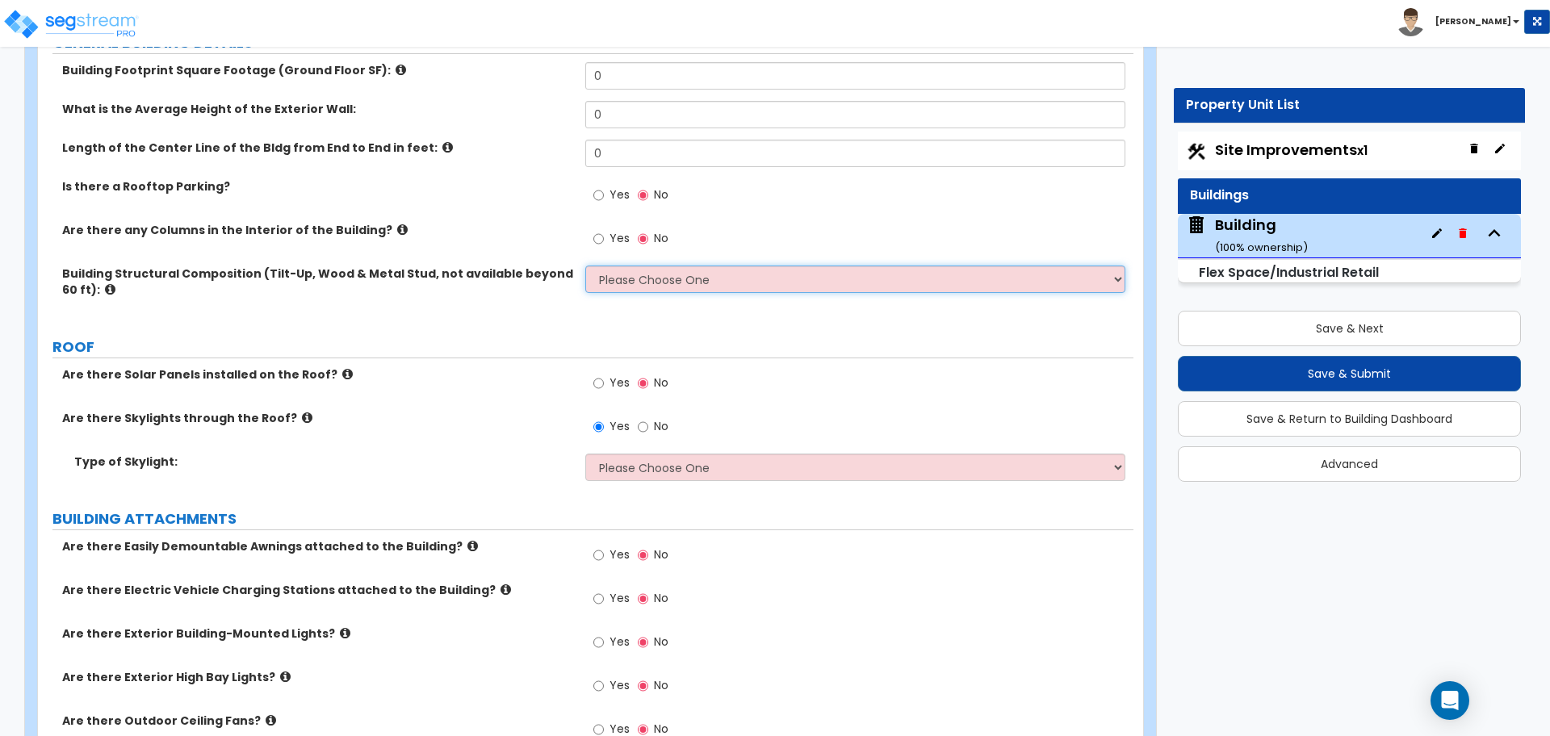
scroll to position [281, 0]
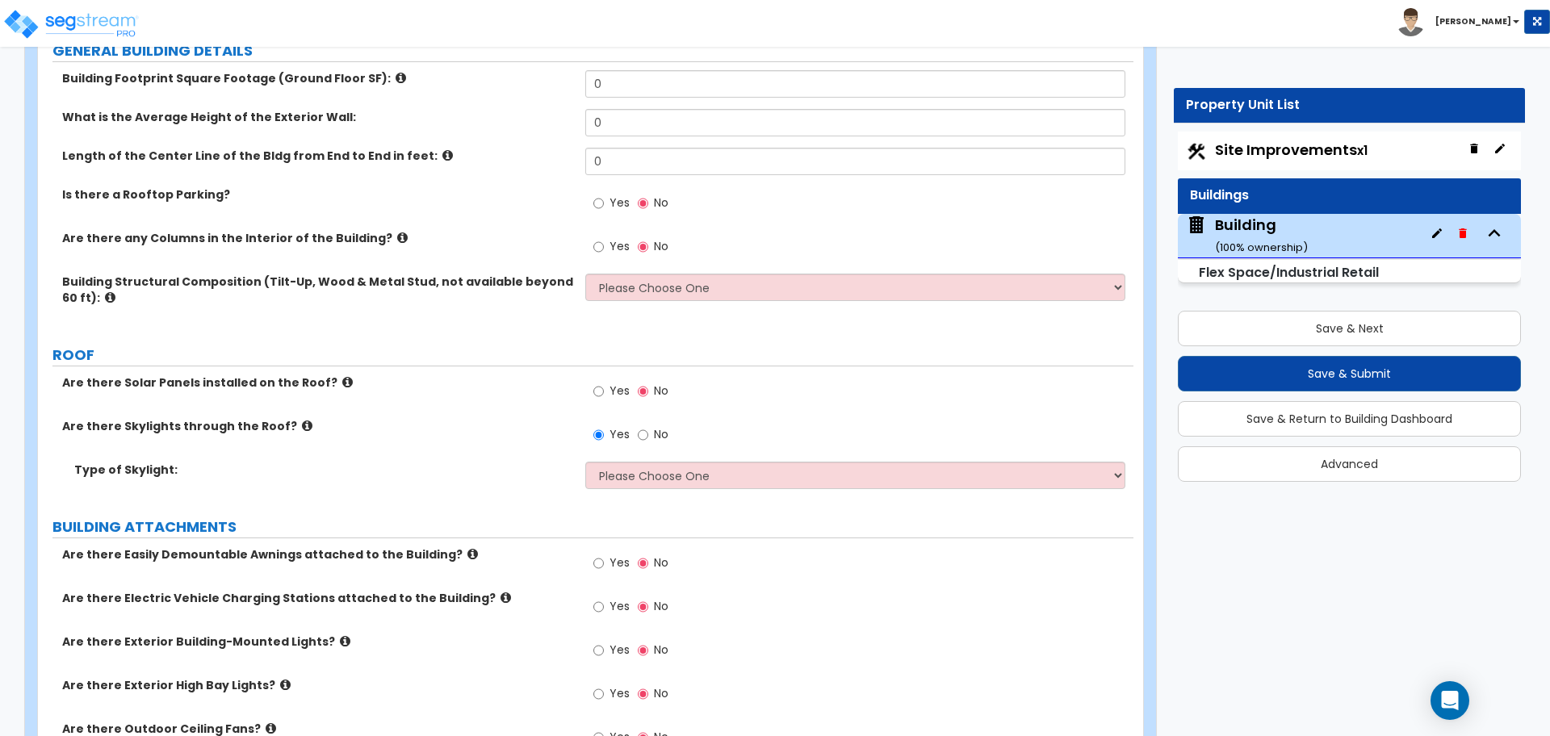
click at [657, 429] on span "No" at bounding box center [661, 434] width 15 height 16
click at [648, 429] on input "No" at bounding box center [643, 435] width 10 height 18
radio input "false"
radio input "true"
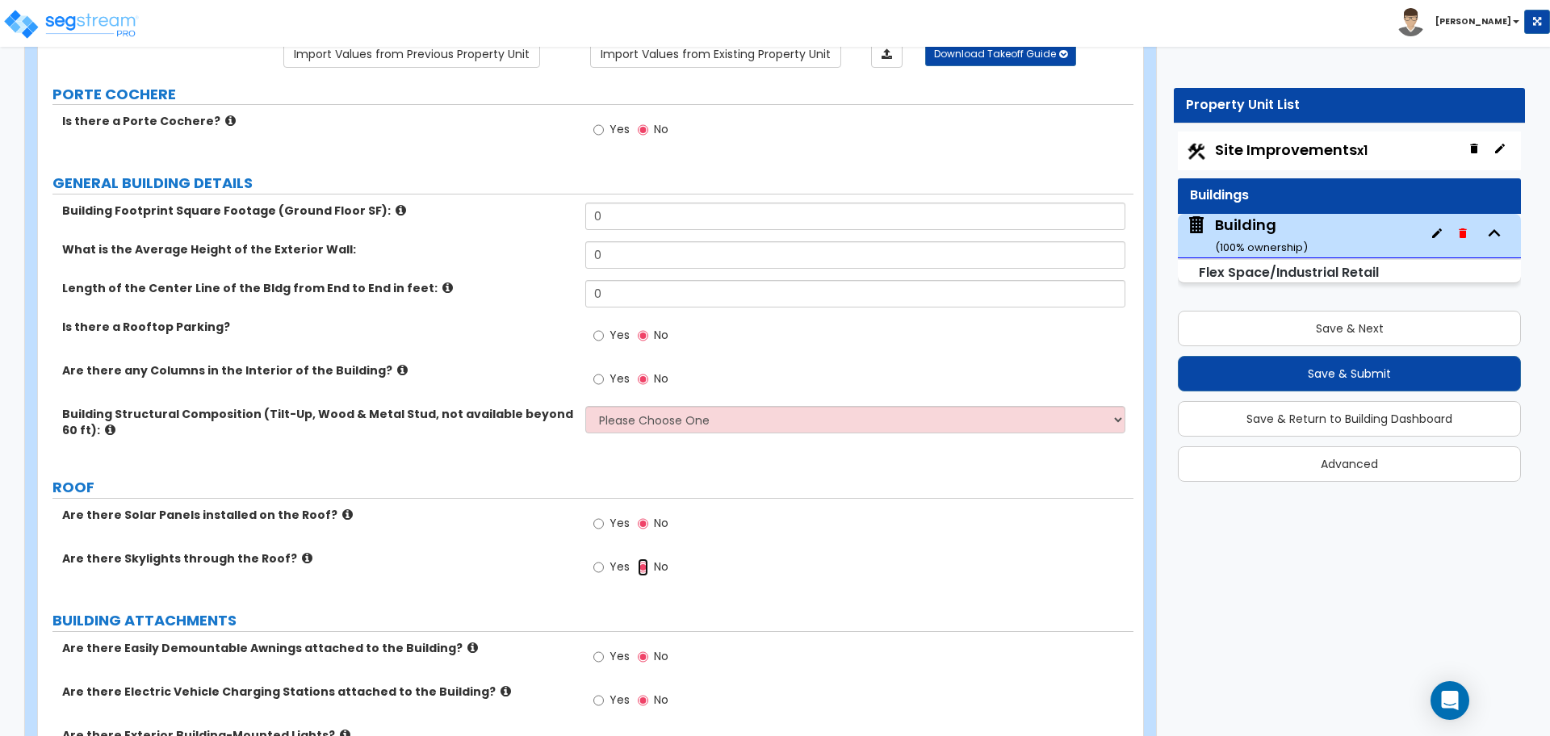
scroll to position [151, 0]
click at [592, 565] on div "Yes No" at bounding box center [630, 566] width 91 height 37
click at [619, 556] on span "Yes" at bounding box center [619, 564] width 20 height 16
click at [604, 556] on input "Yes" at bounding box center [598, 565] width 10 height 18
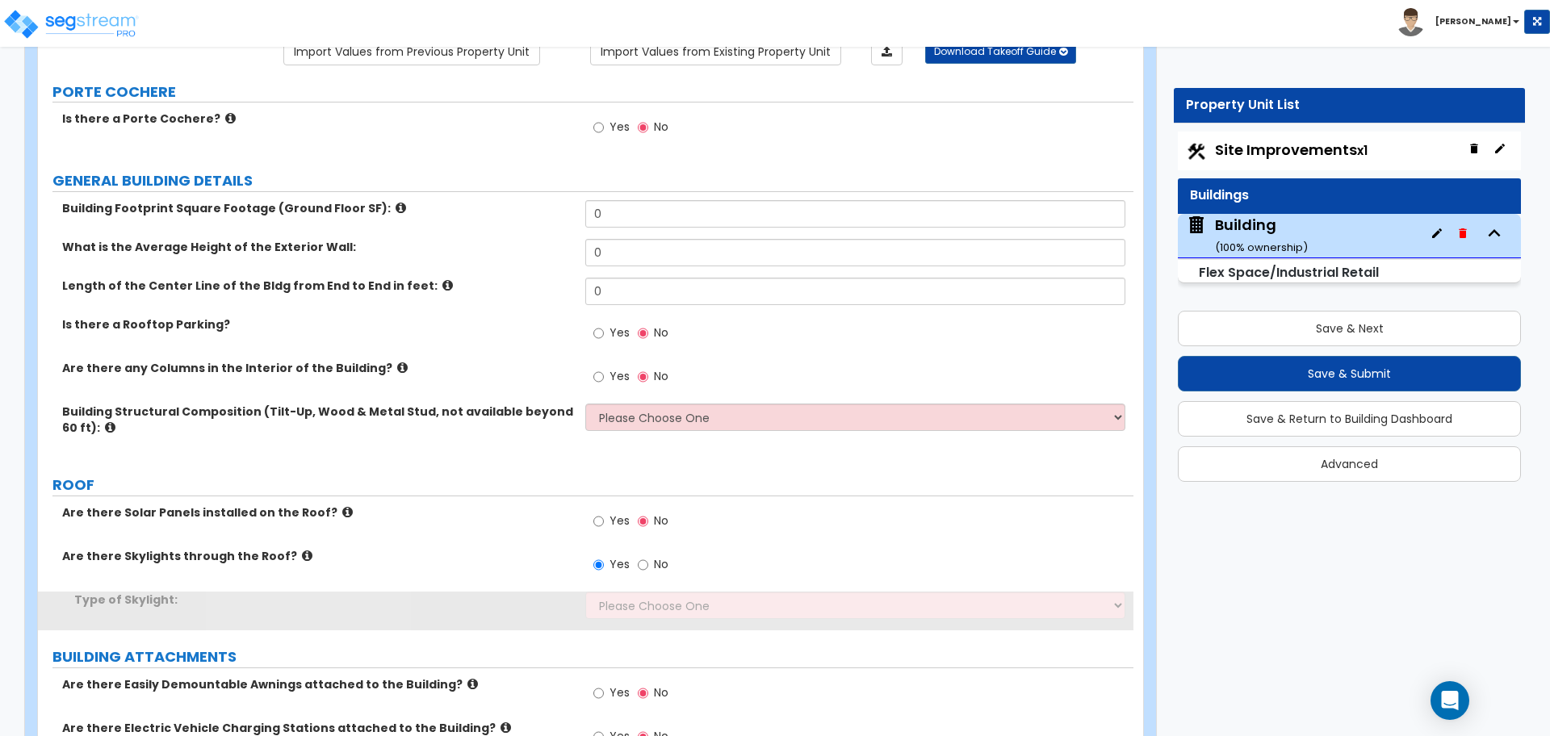
click at [683, 582] on div "Yes No" at bounding box center [858, 570] width 547 height 44
click at [690, 596] on select "Please Choose One Sandwich Panels Fixed Rectangular Glass Barrel Vault Dome Squ…" at bounding box center [854, 605] width 539 height 27
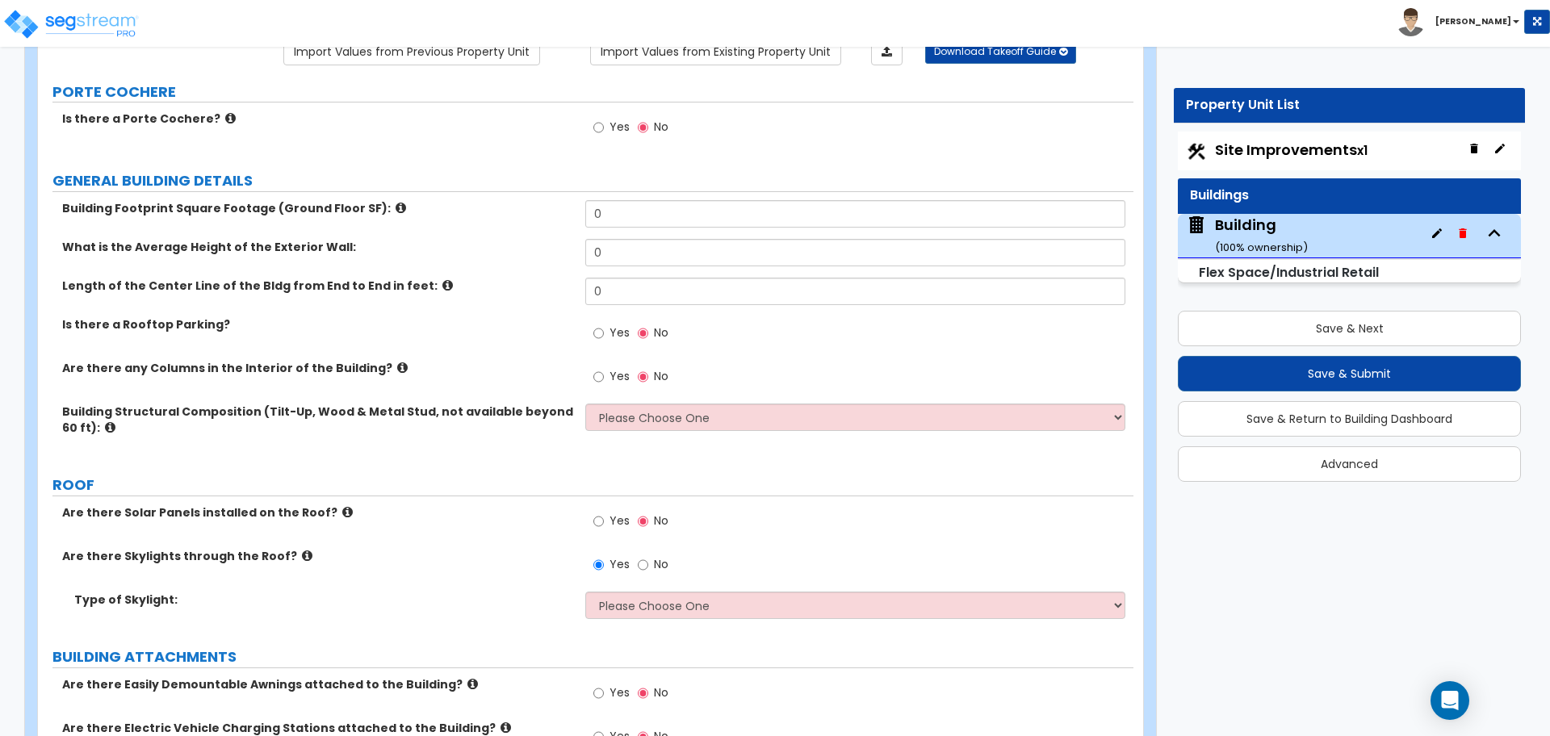
click at [666, 559] on span "No" at bounding box center [661, 564] width 15 height 16
click at [648, 559] on input "No" at bounding box center [643, 565] width 10 height 18
radio input "false"
radio input "true"
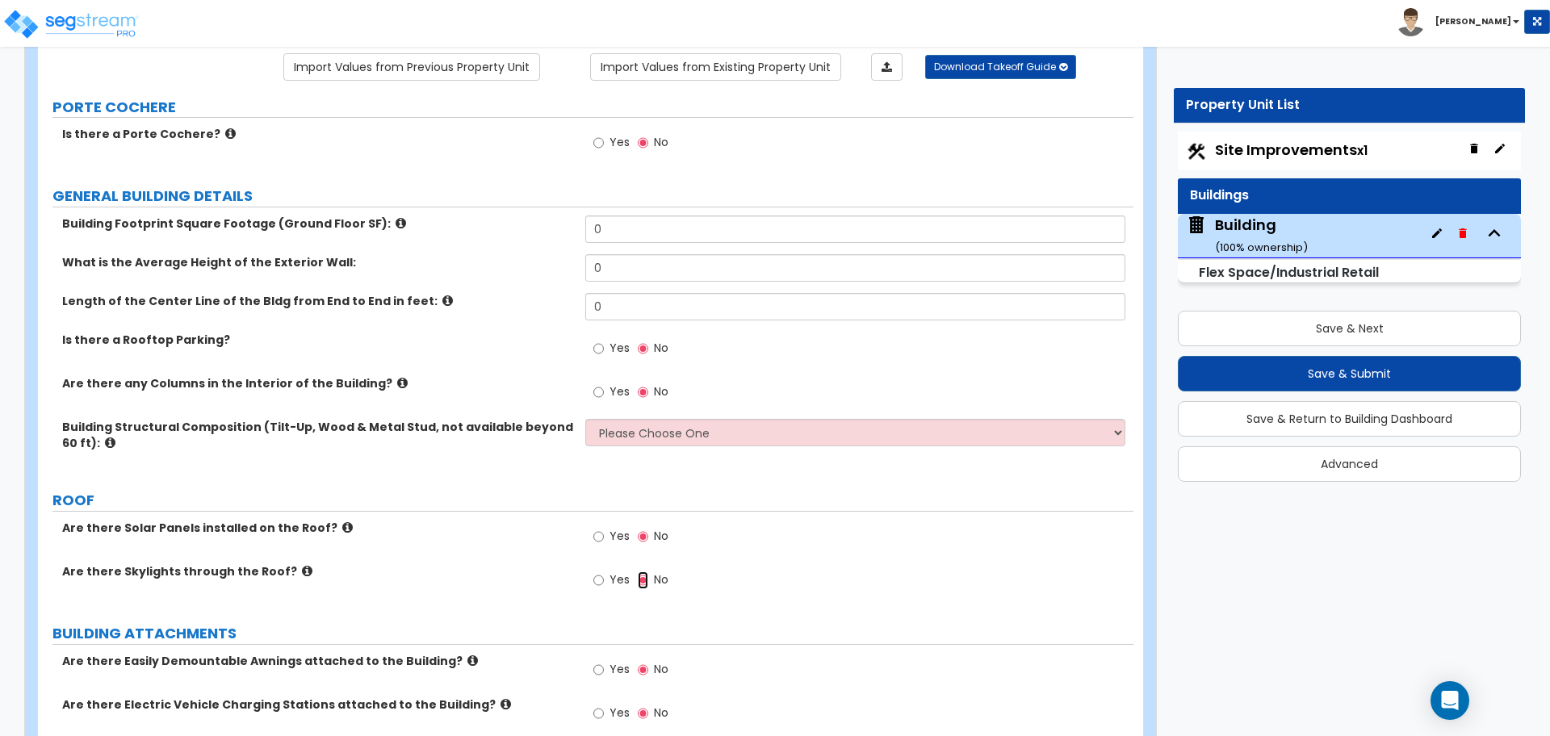
scroll to position [119, 0]
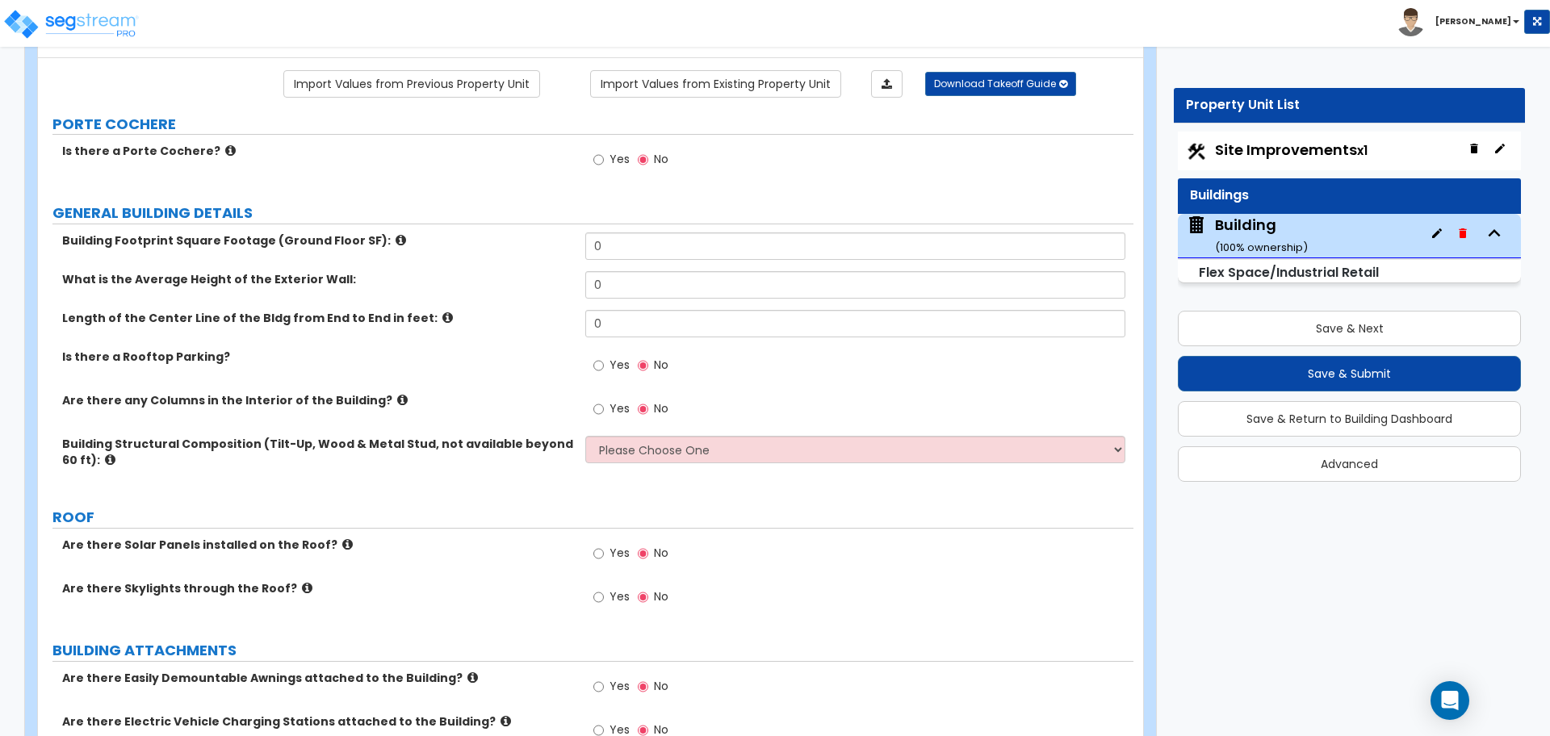
click at [619, 143] on div "Yes No" at bounding box center [630, 161] width 91 height 37
click at [619, 144] on div "Yes No" at bounding box center [630, 161] width 91 height 37
click at [616, 148] on label "Yes" at bounding box center [611, 161] width 36 height 27
click at [604, 151] on input "Yes" at bounding box center [598, 160] width 10 height 18
radio input "true"
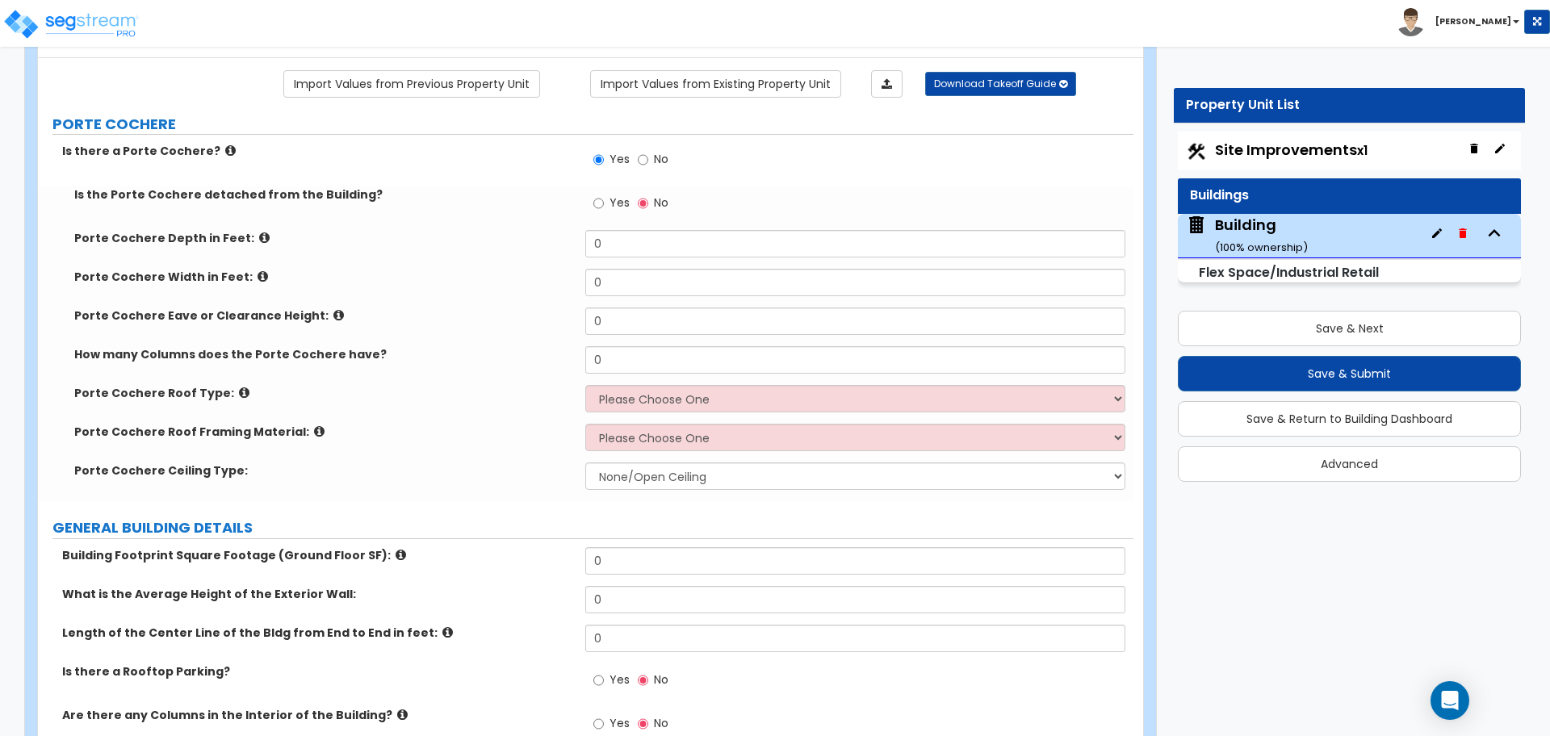
click at [225, 148] on icon at bounding box center [230, 150] width 10 height 12
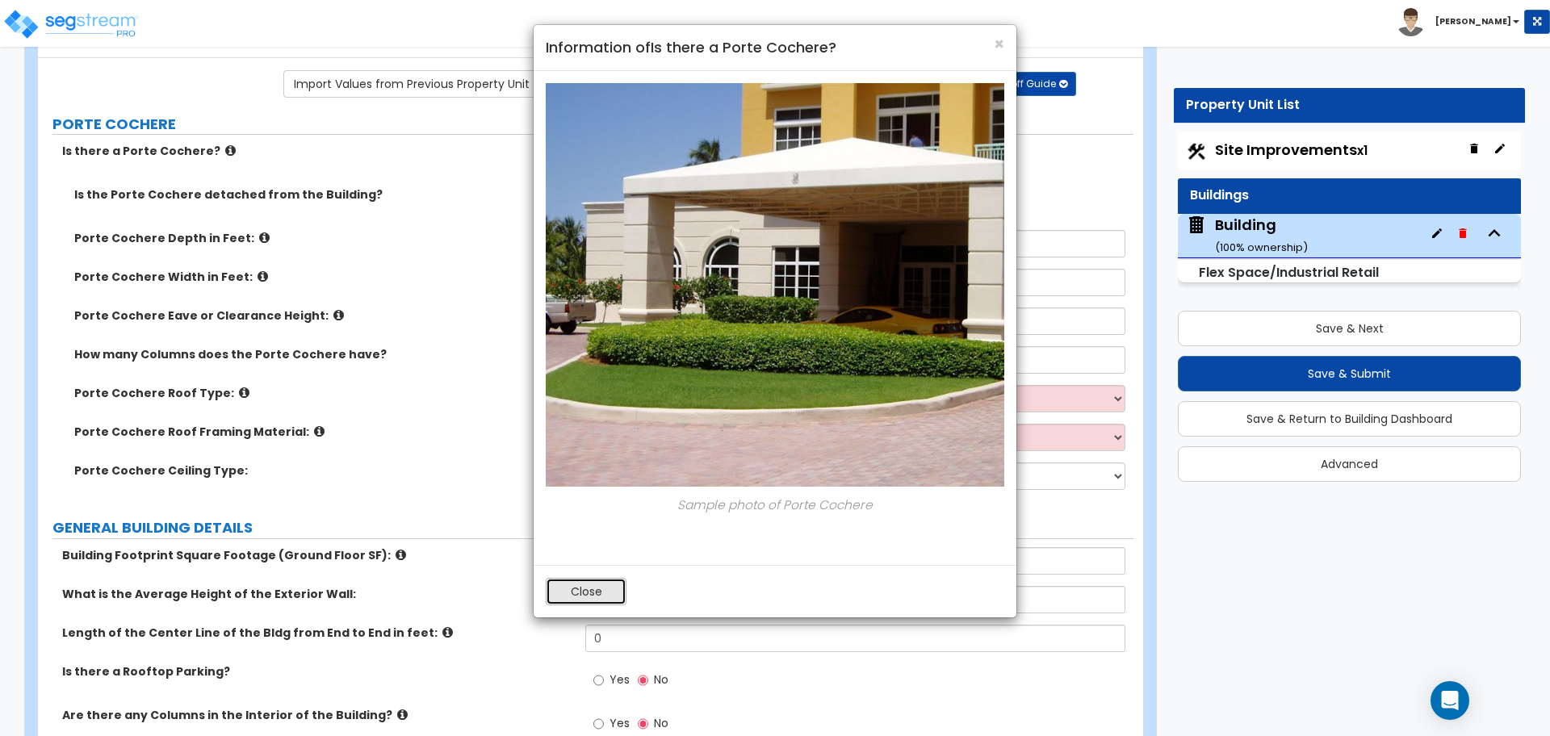
click at [590, 600] on button "Close" at bounding box center [586, 591] width 81 height 27
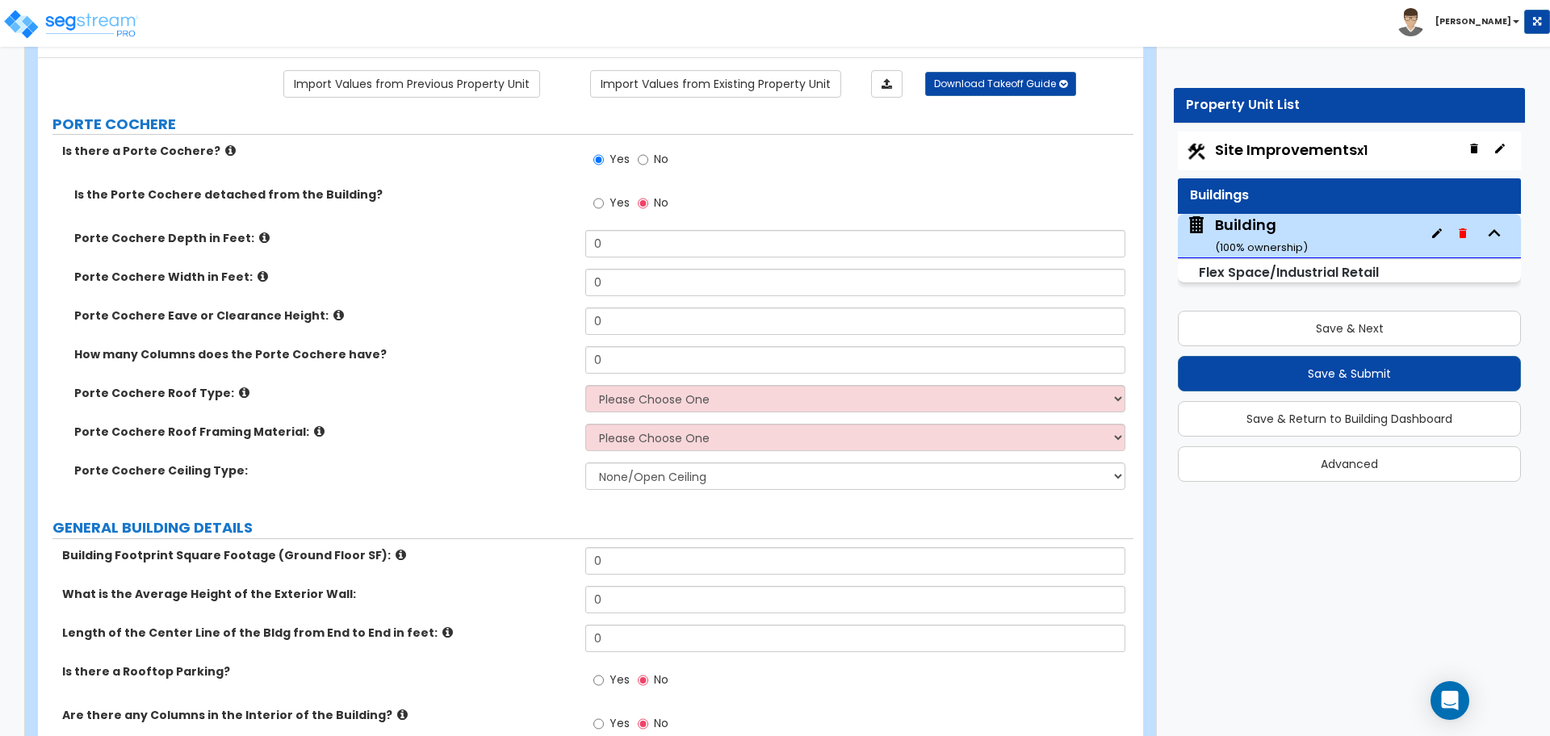
click at [630, 197] on div "Yes No" at bounding box center [630, 204] width 91 height 37
click at [605, 205] on label "Yes" at bounding box center [611, 204] width 36 height 27
click at [604, 205] on input "Yes" at bounding box center [598, 204] width 10 height 18
click at [663, 204] on span "No" at bounding box center [661, 203] width 15 height 16
click at [648, 204] on input "No" at bounding box center [643, 204] width 10 height 18
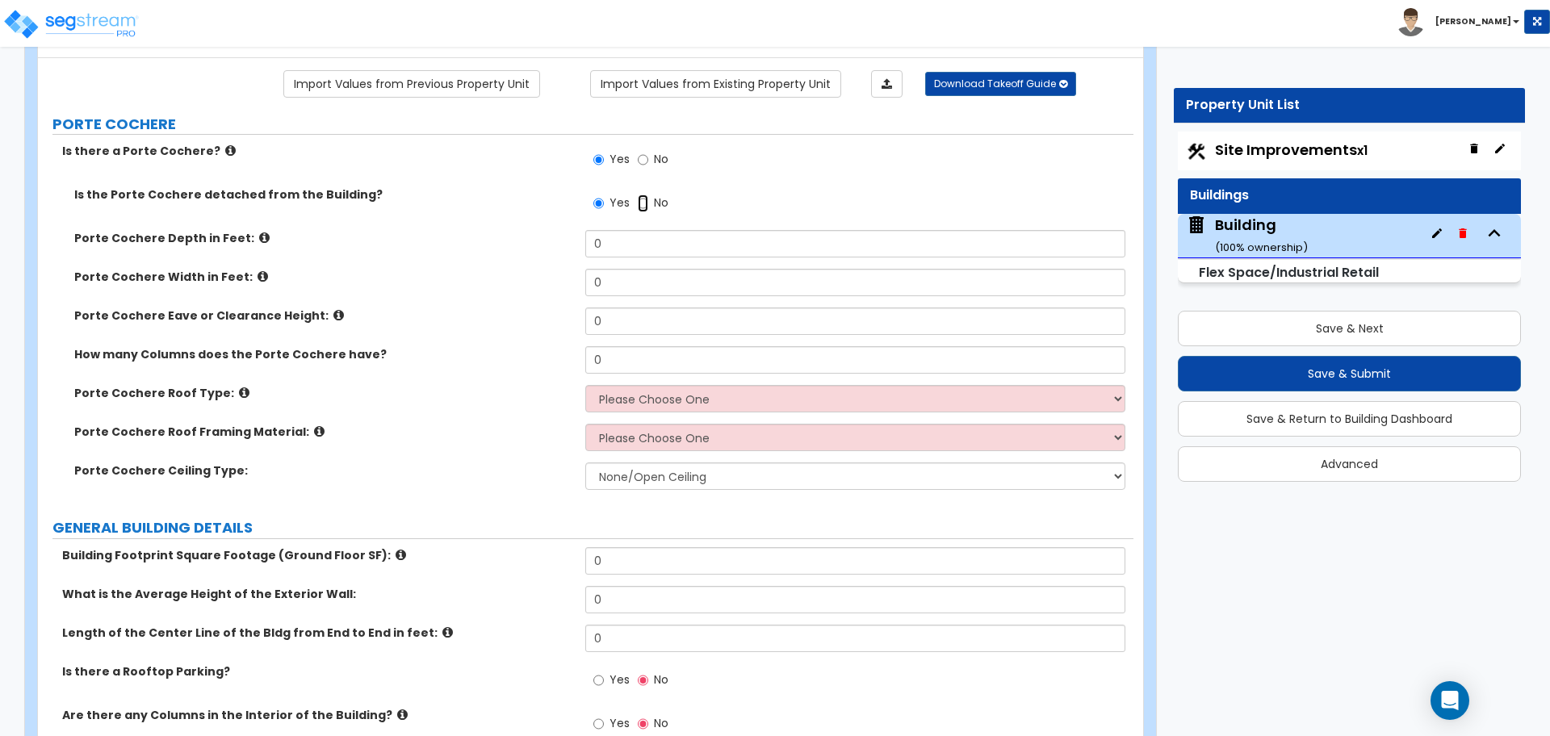
radio input "false"
radio input "true"
drag, startPoint x: 643, startPoint y: 242, endPoint x: 536, endPoint y: 236, distance: 107.5
click at [536, 236] on div "Porte Cochere Depth in Feet: 0" at bounding box center [585, 249] width 1095 height 39
type input "10"
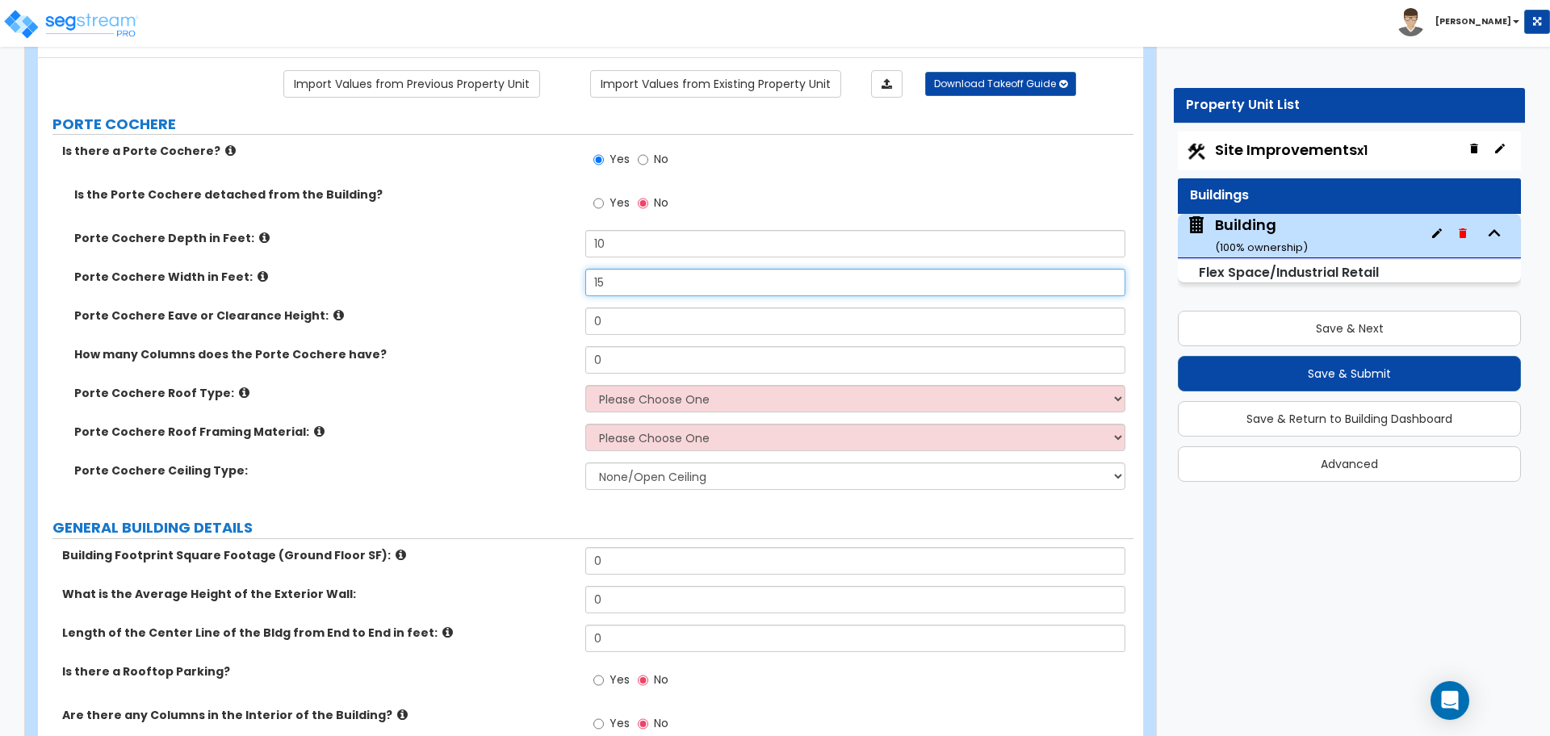
type input "15"
type input "12"
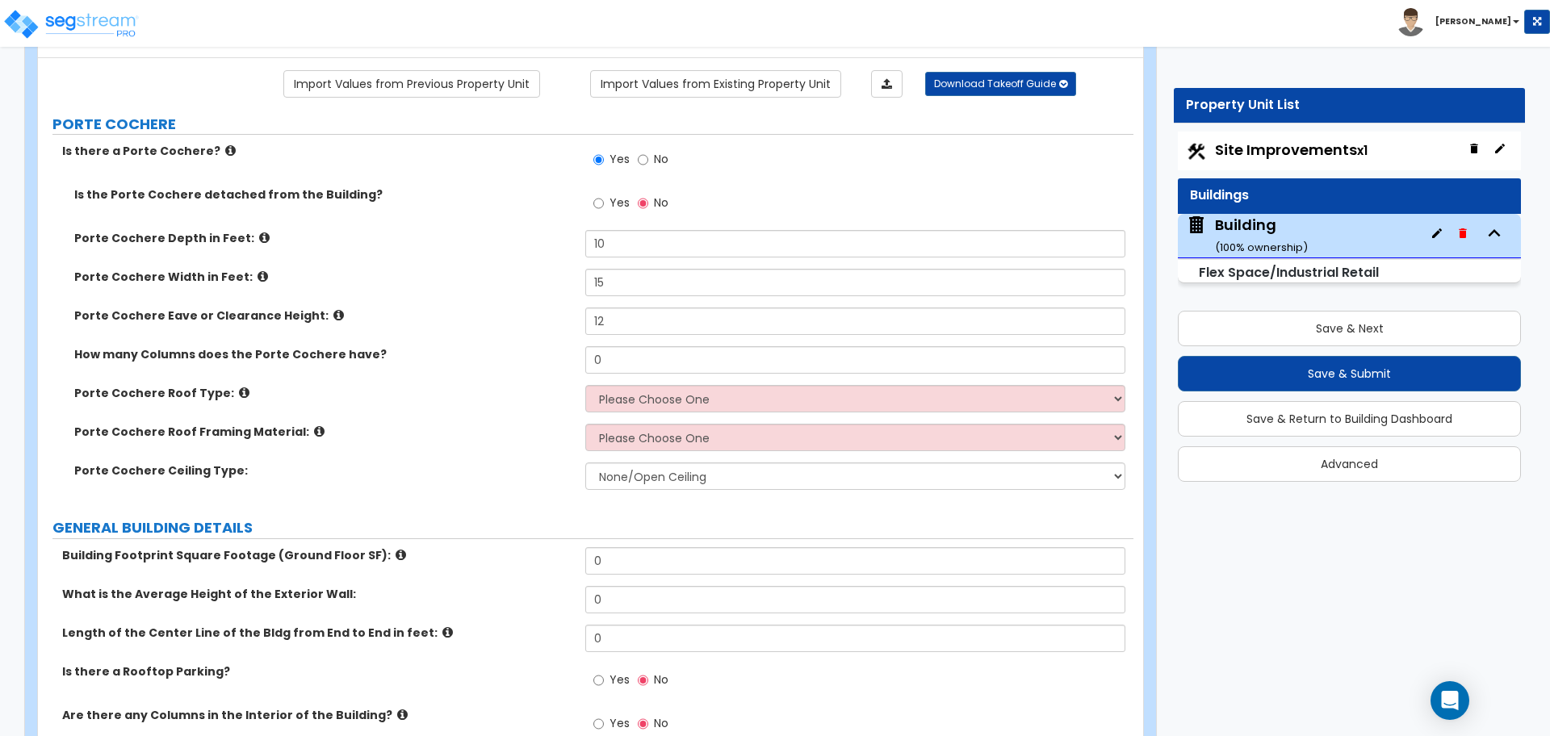
click at [259, 232] on icon at bounding box center [264, 238] width 10 height 12
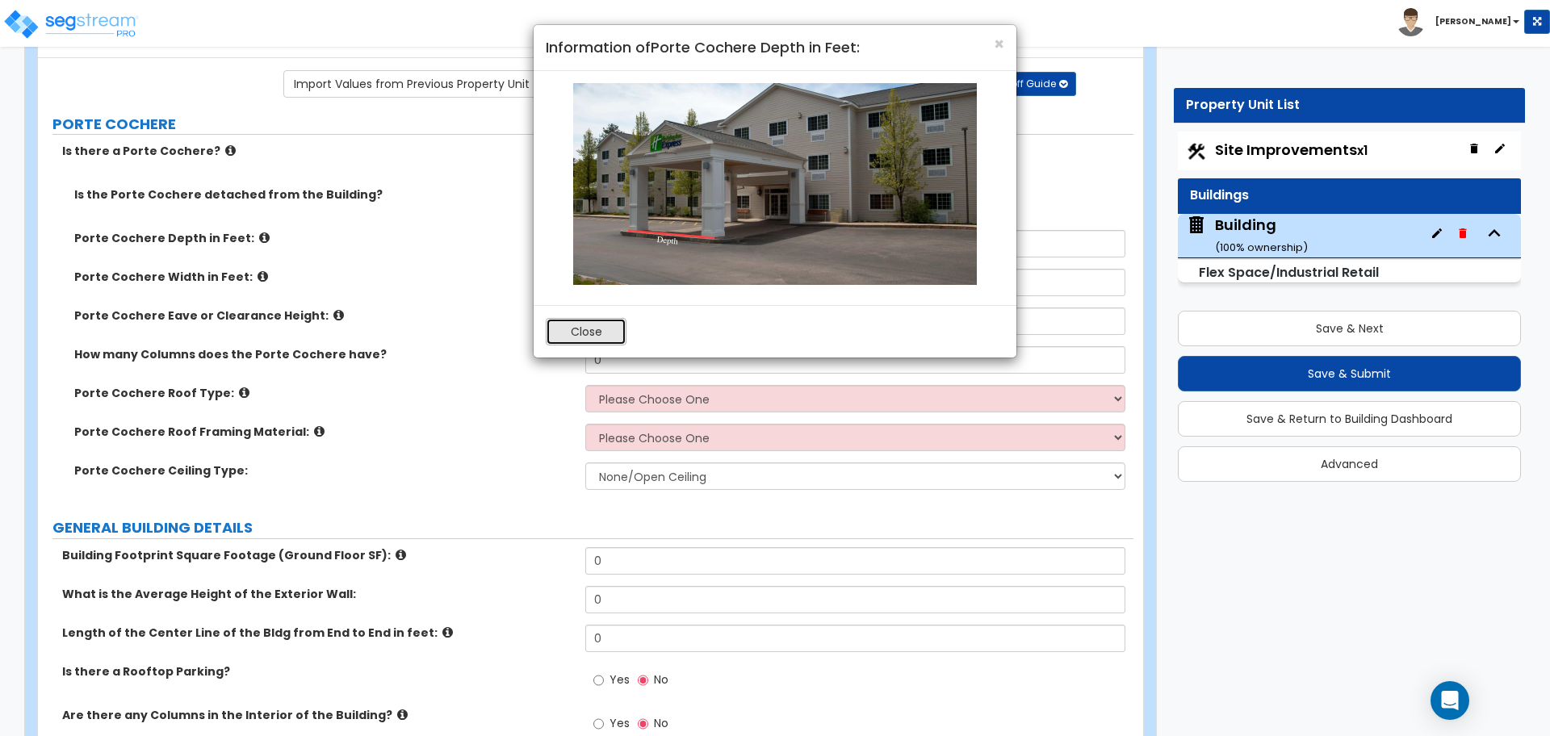
click at [588, 337] on button "Close" at bounding box center [586, 331] width 81 height 27
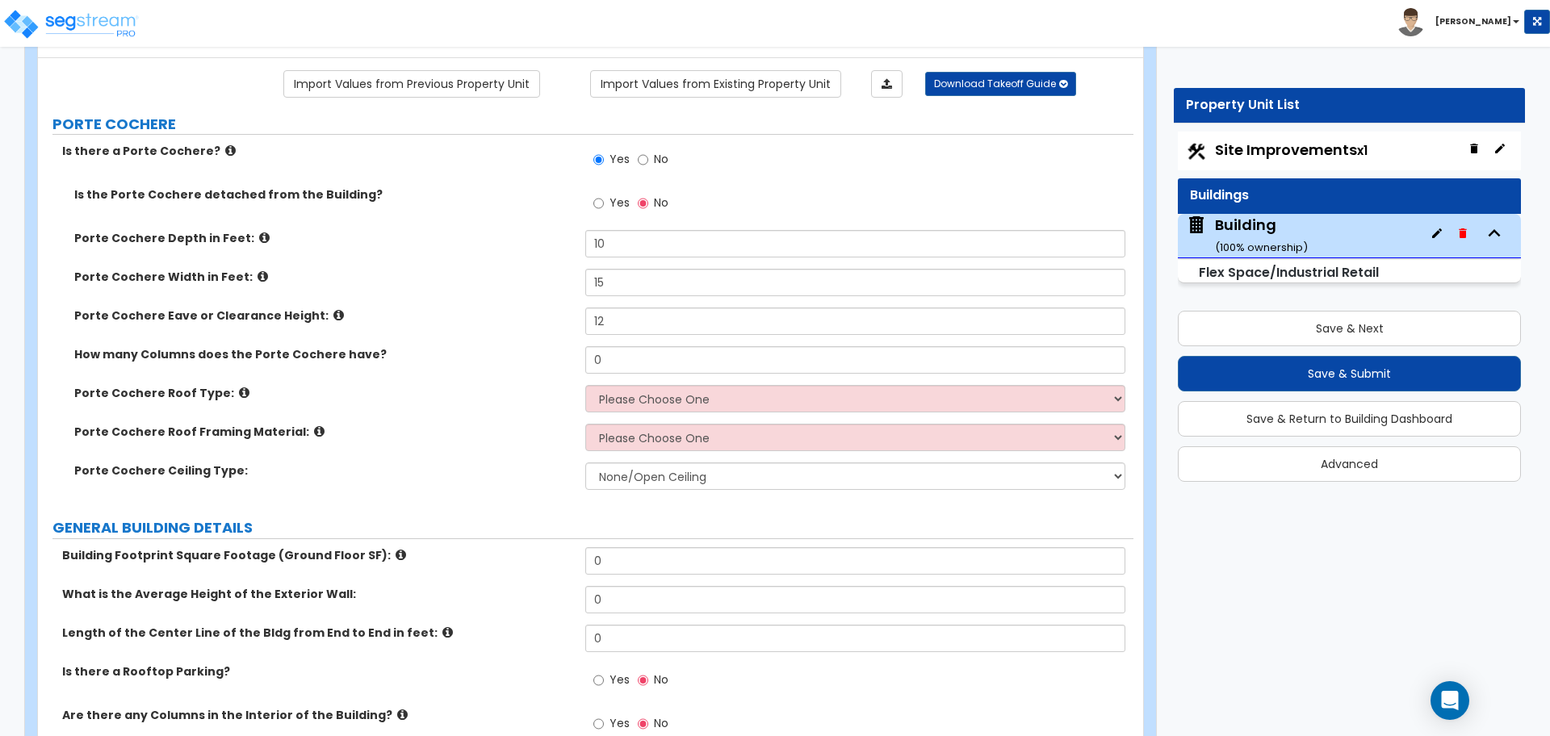
click at [257, 271] on icon at bounding box center [262, 276] width 10 height 12
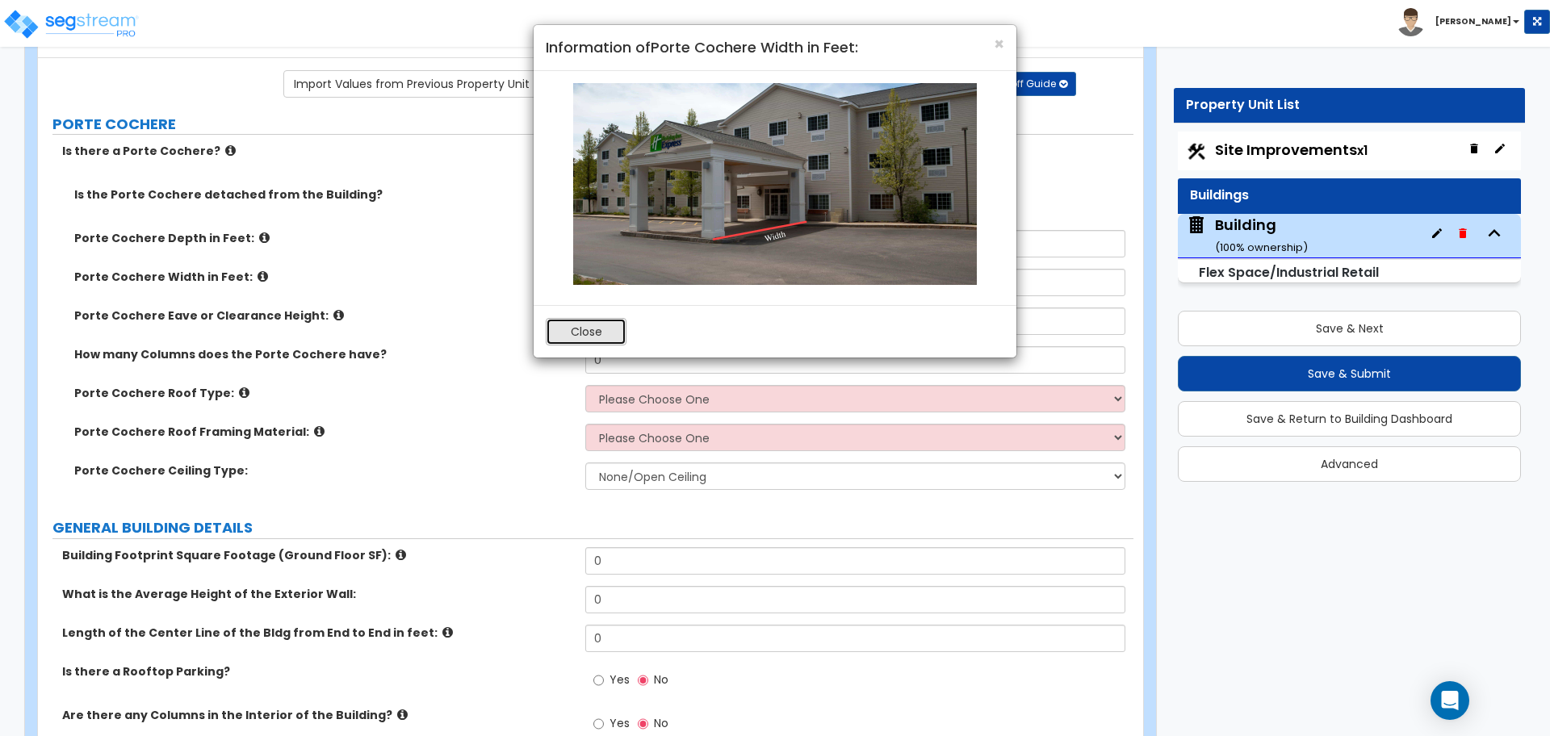
click at [549, 339] on button "Close" at bounding box center [586, 331] width 81 height 27
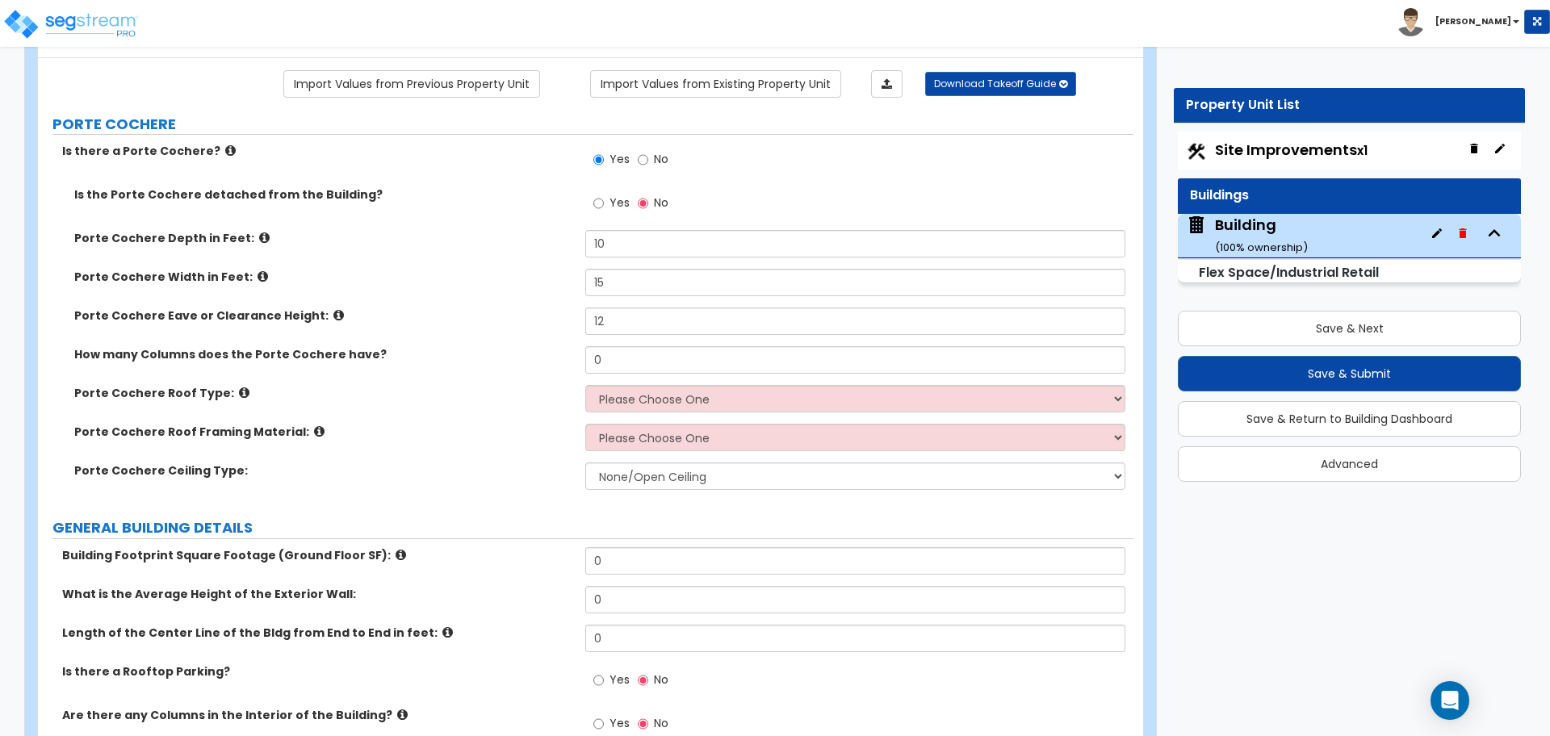
click at [302, 314] on label "Porte Cochere Eave or Clearance Height:" at bounding box center [323, 316] width 499 height 16
click at [309, 313] on label "Porte Cochere Eave or Clearance Height:" at bounding box center [323, 316] width 499 height 16
click at [333, 314] on icon at bounding box center [338, 315] width 10 height 12
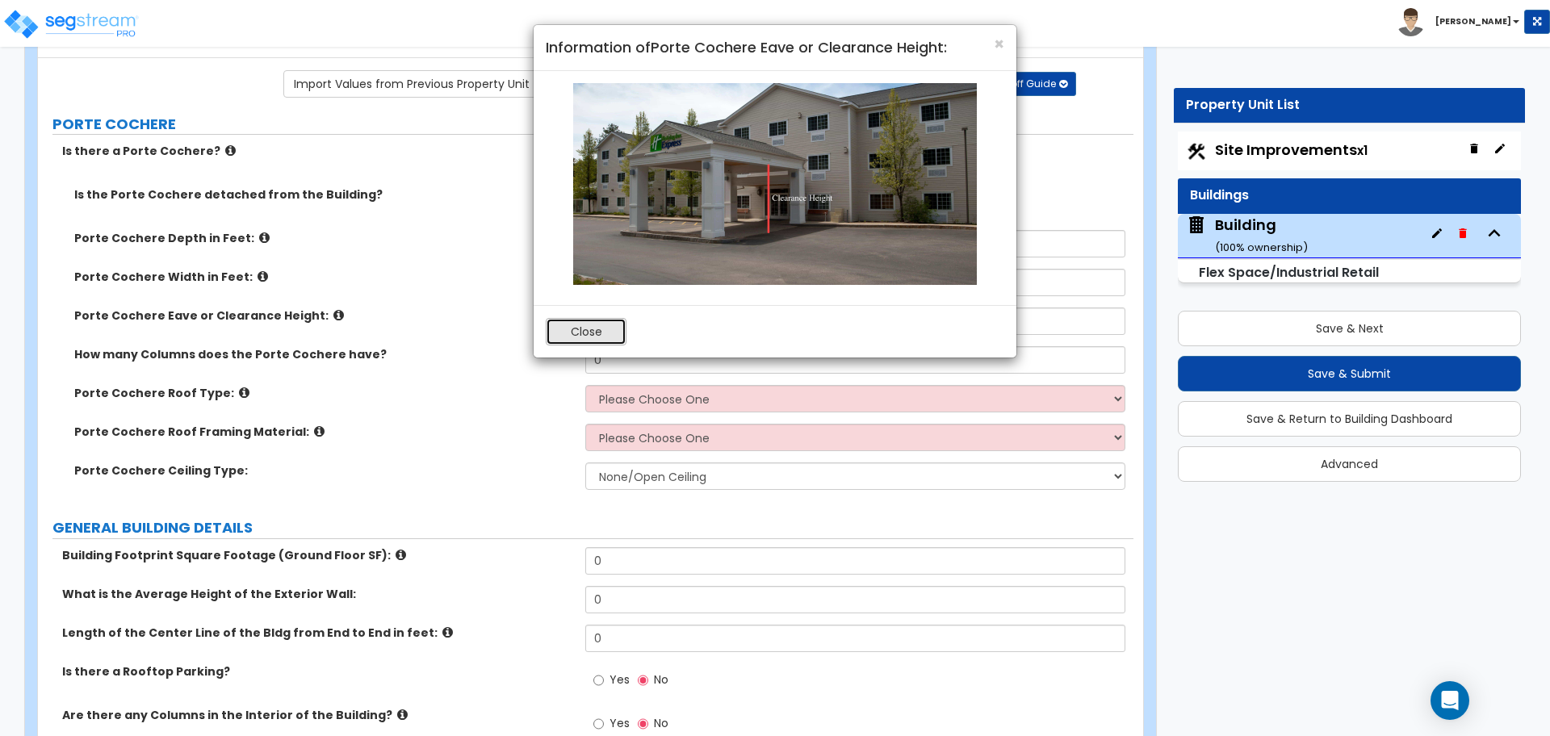
click at [567, 337] on button "Close" at bounding box center [586, 331] width 81 height 27
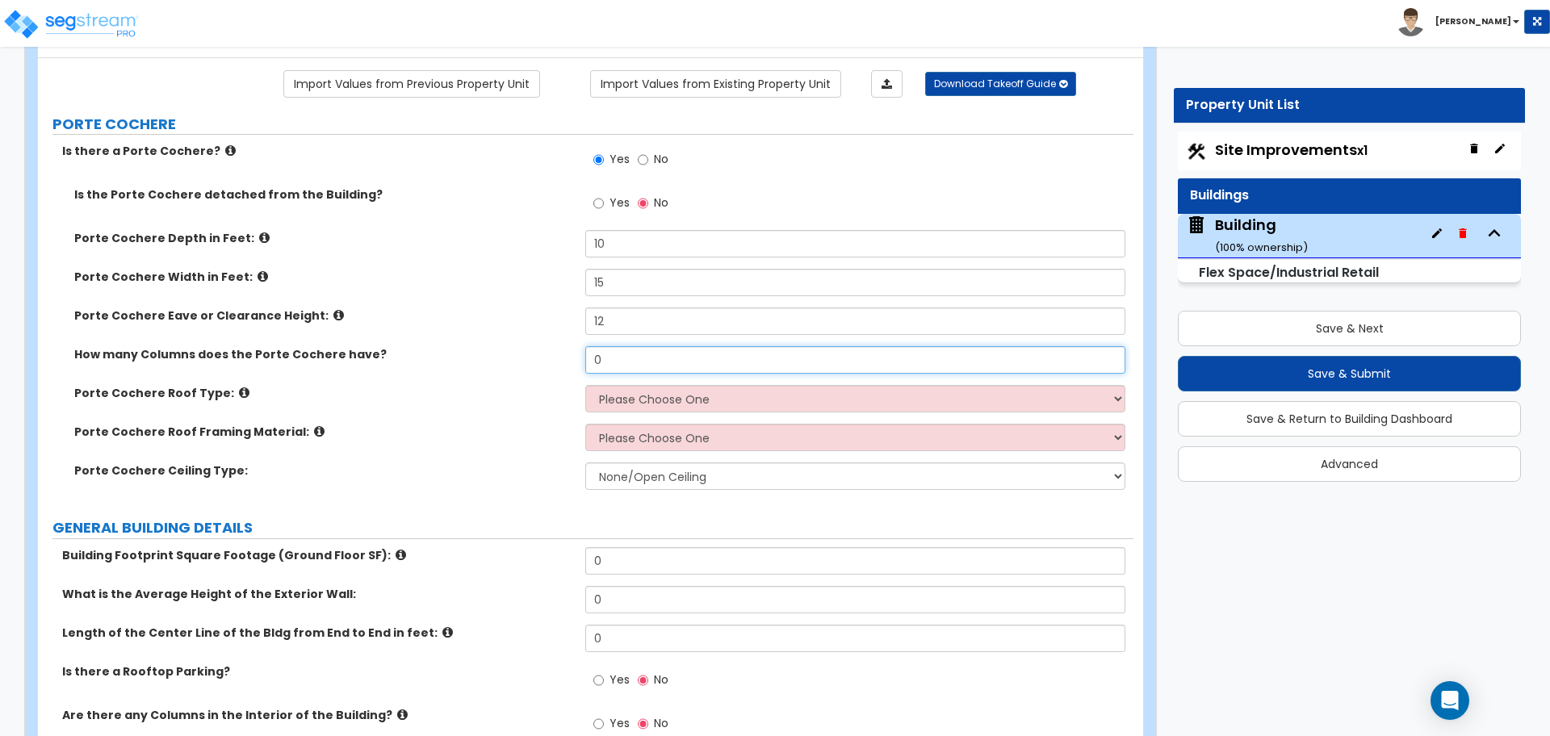
drag, startPoint x: 628, startPoint y: 367, endPoint x: 537, endPoint y: 364, distance: 91.3
click at [537, 364] on div "How many Columns does the Porte Cochere have? 0" at bounding box center [585, 365] width 1095 height 39
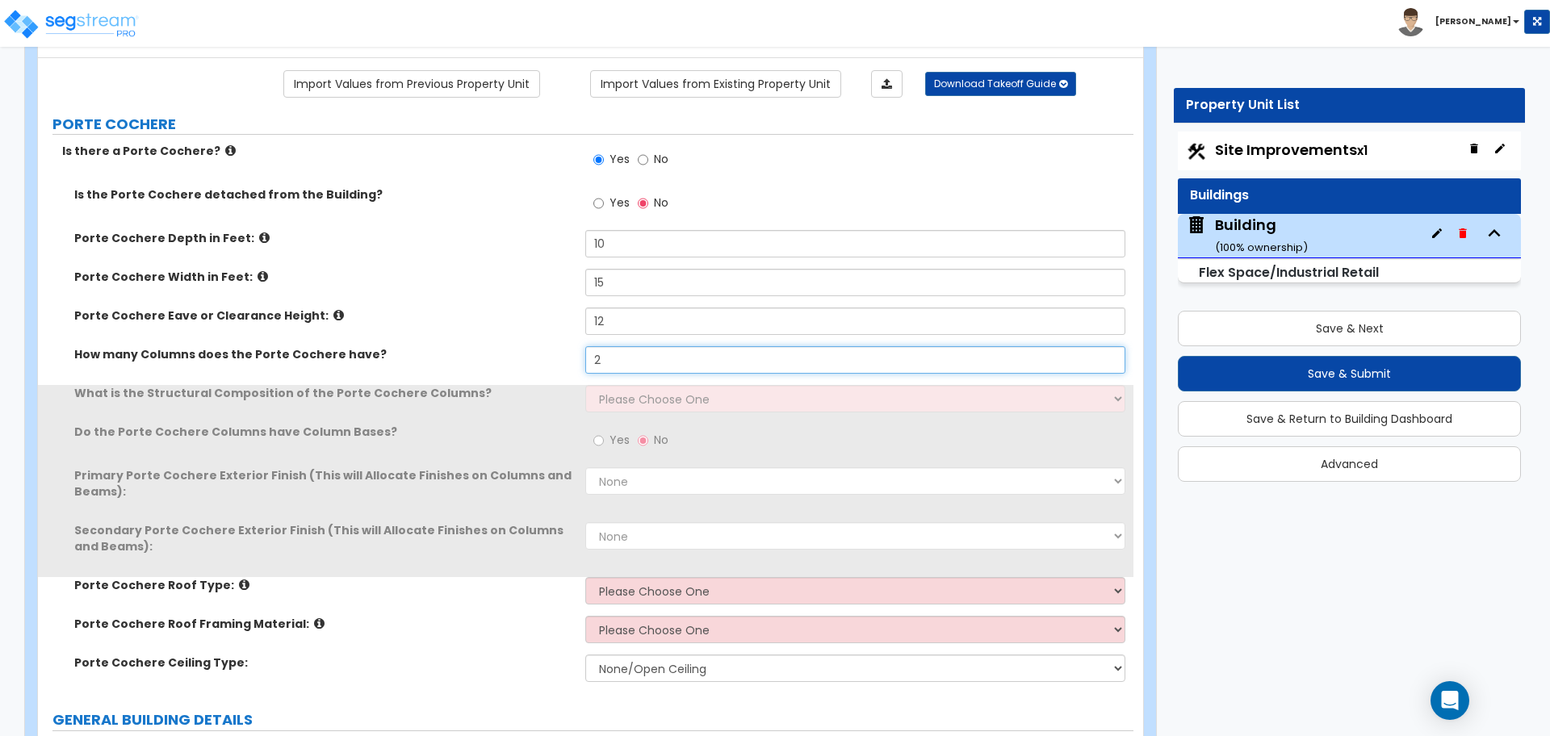
type input "2"
click at [674, 407] on select "Please Choose One Wood Steel Concrete" at bounding box center [854, 398] width 539 height 27
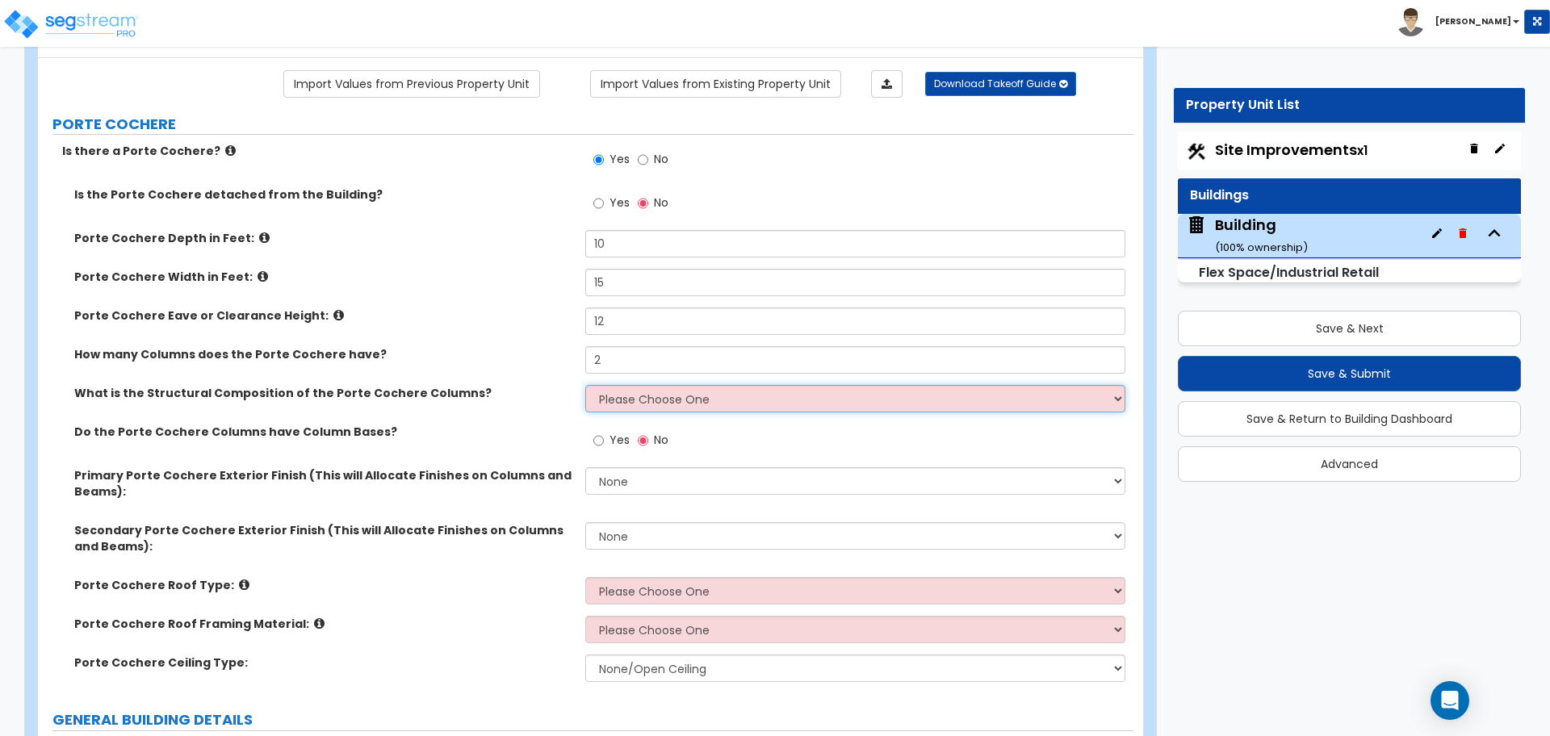
select select "2"
click at [585, 385] on select "Please Choose One Wood Steel Concrete" at bounding box center [854, 398] width 539 height 27
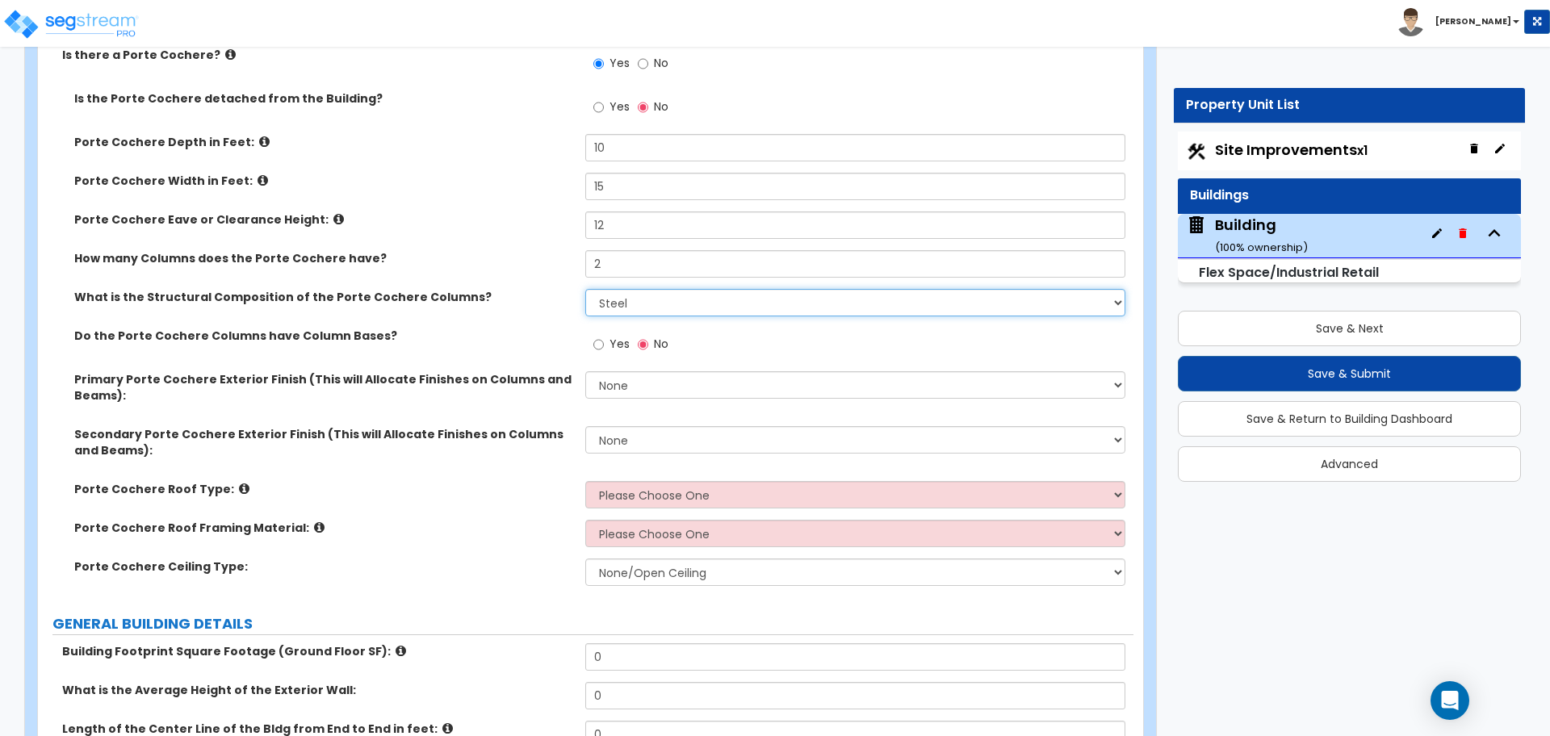
scroll to position [216, 0]
click at [616, 337] on span "Yes" at bounding box center [619, 343] width 20 height 16
click at [604, 337] on input "Yes" at bounding box center [598, 344] width 10 height 18
radio input "true"
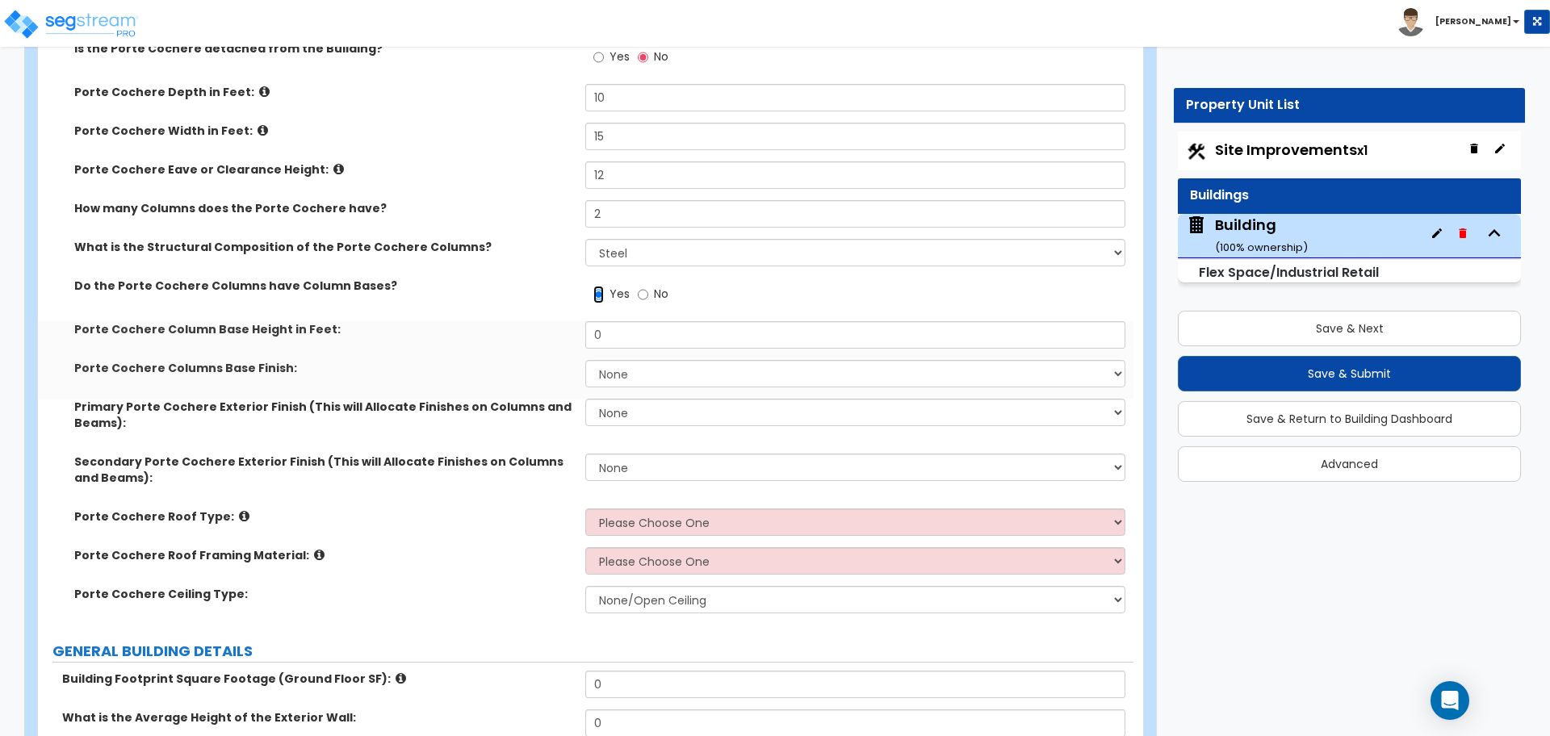
scroll to position [266, 0]
drag, startPoint x: 638, startPoint y: 329, endPoint x: 571, endPoint y: 328, distance: 67.0
click at [571, 328] on div "Porte Cochere Column Base Height in Feet: 0" at bounding box center [585, 339] width 1095 height 39
type input "3"
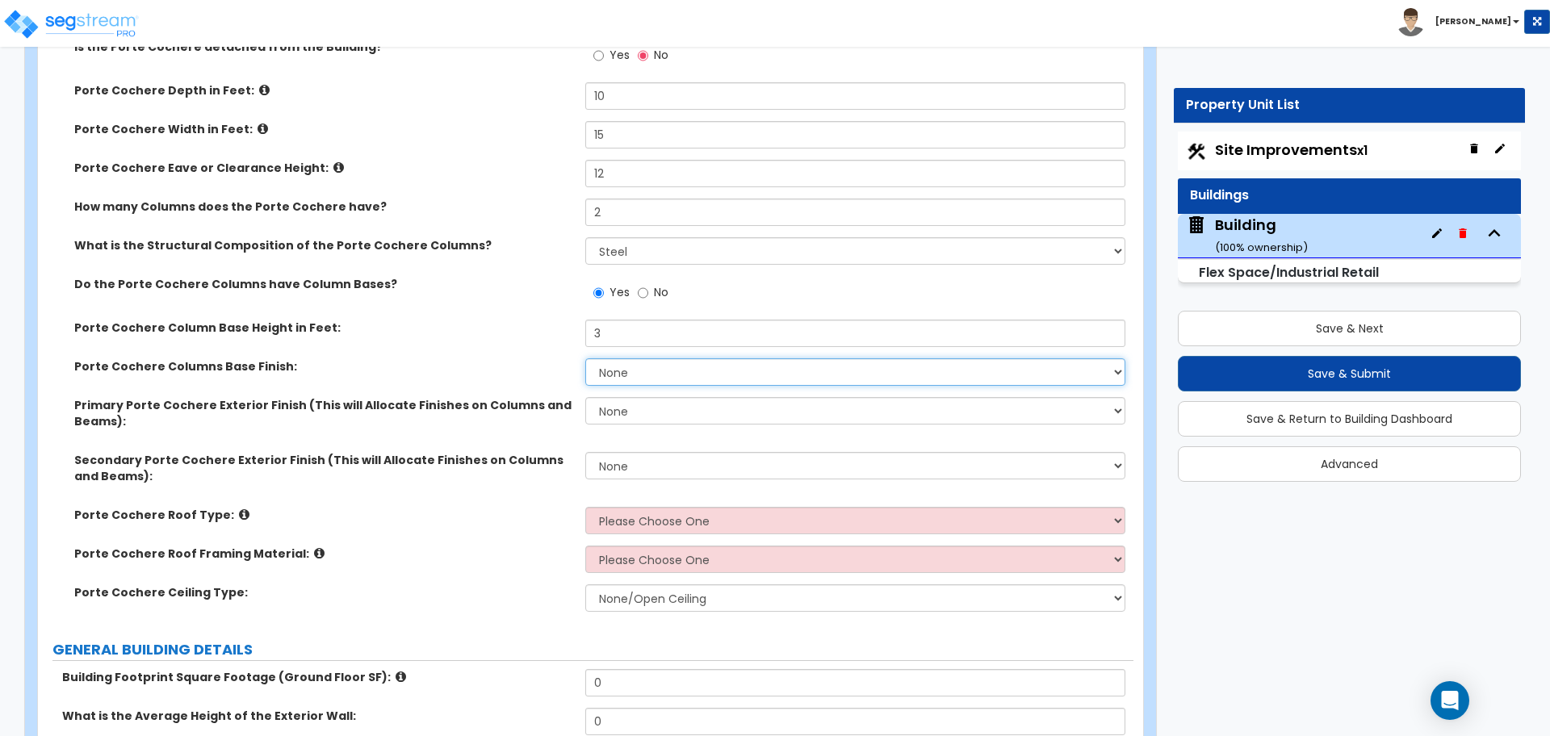
click at [664, 367] on select "None Paint Finish Stucco Finish Tile Finish Brick Veneer Stone Veneer Metal Com…" at bounding box center [854, 371] width 539 height 27
select select "5"
click at [585, 358] on select "None Paint Finish Stucco Finish Tile Finish Brick Veneer Stone Veneer Metal Com…" at bounding box center [854, 371] width 539 height 27
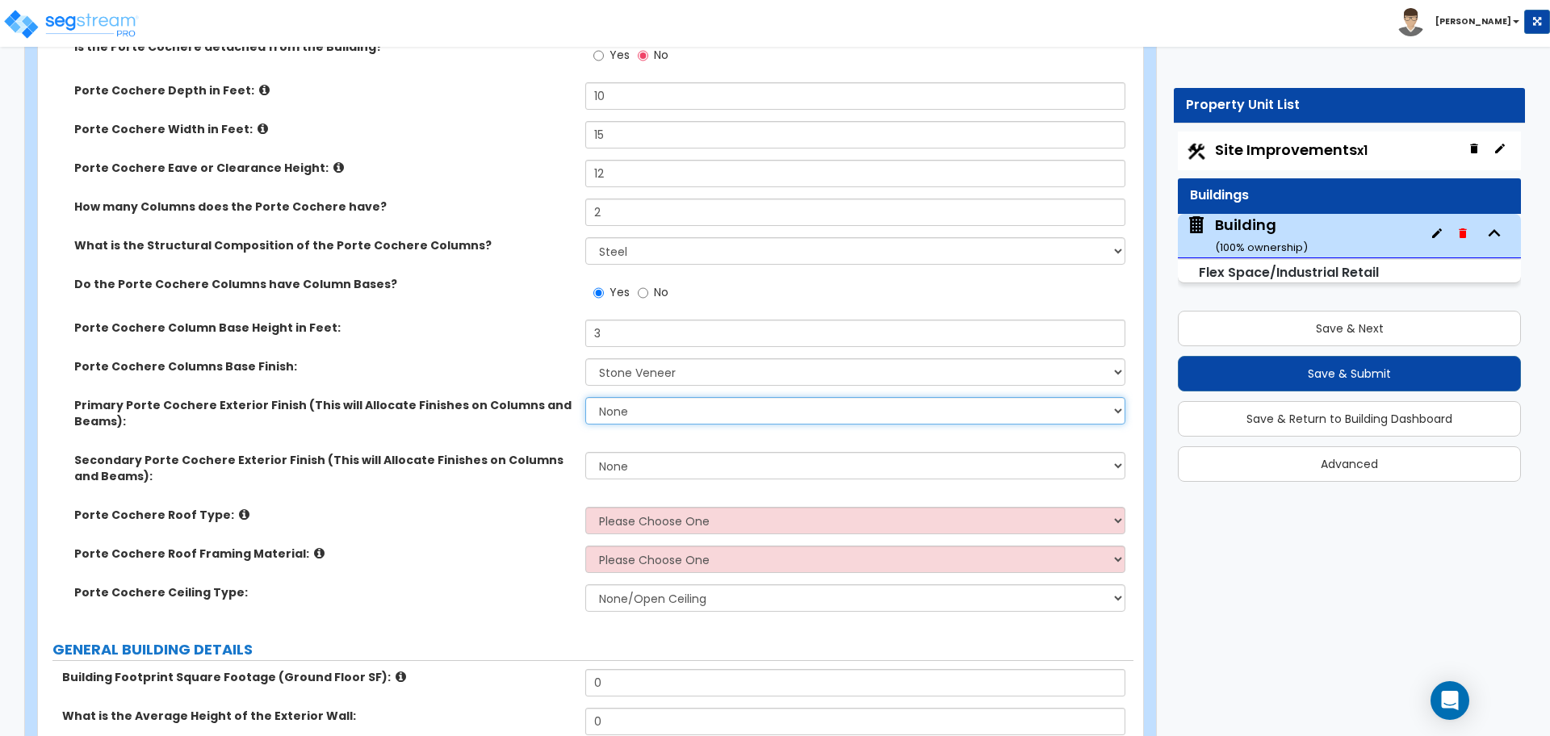
click at [670, 412] on select "None Paint Finish Stucco Finish Tile Finish Brick Veneer Stone Veneer Metal Com…" at bounding box center [854, 410] width 539 height 27
select select "2"
click at [585, 397] on select "None Paint Finish Stucco Finish Tile Finish Brick Veneer Stone Veneer Metal Com…" at bounding box center [854, 410] width 539 height 27
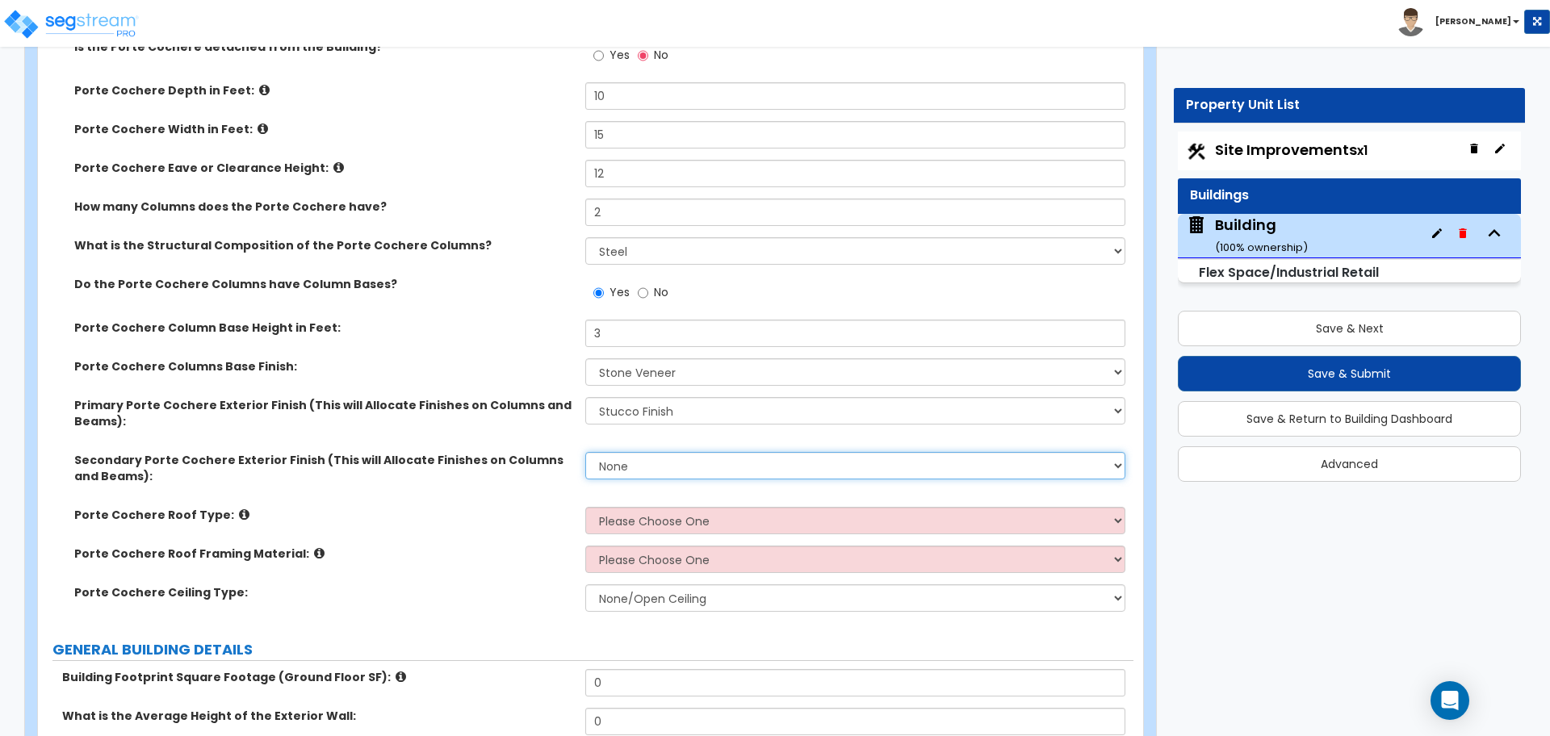
click at [679, 461] on select "None Paint Finish Stucco Finish Tile Finish Brick Veneer Stone Veneer Metal Com…" at bounding box center [854, 465] width 539 height 27
select select "4"
click at [585, 452] on select "None Paint Finish Stucco Finish Tile Finish Brick Veneer Stone Veneer Metal Com…" at bounding box center [854, 465] width 539 height 27
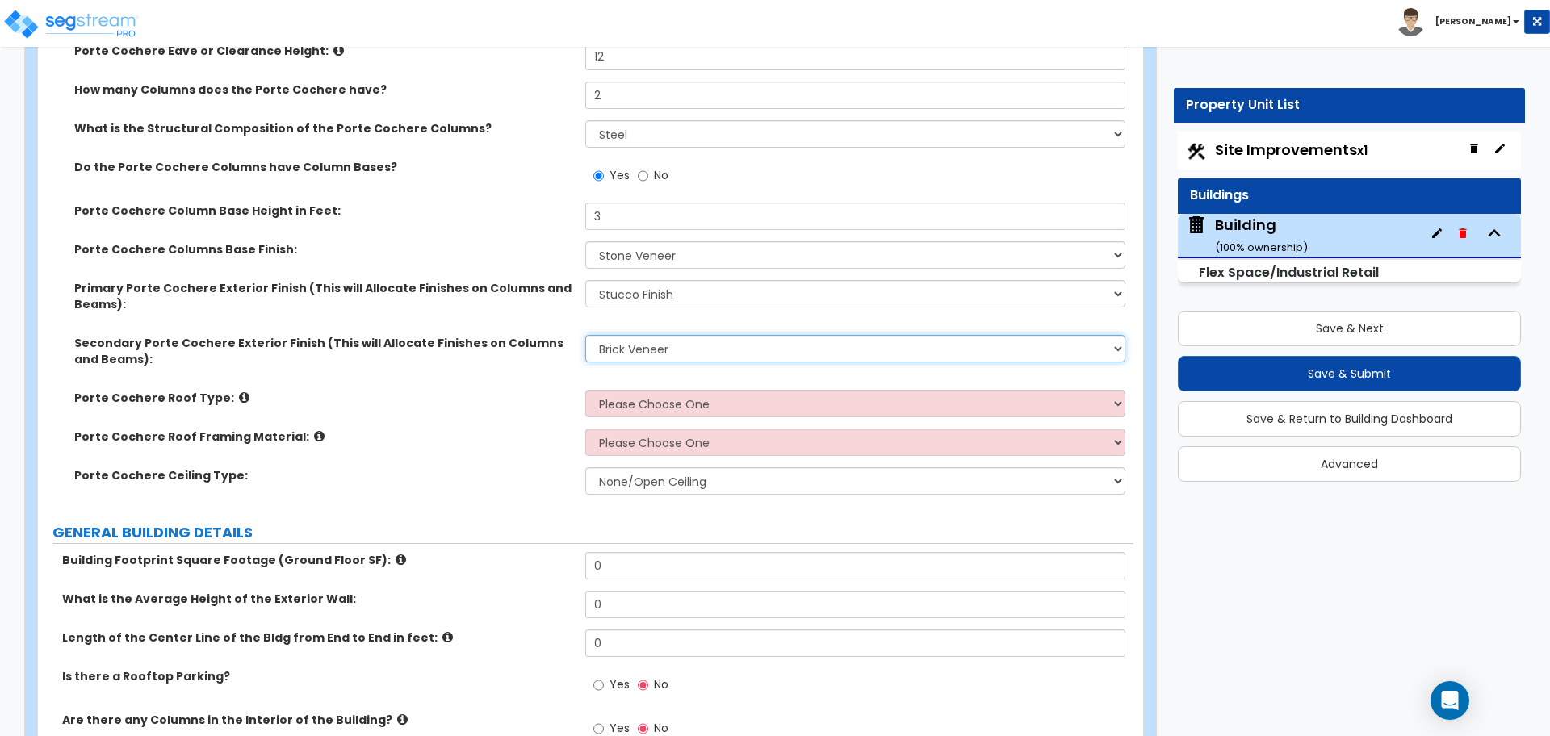
scroll to position [391, 0]
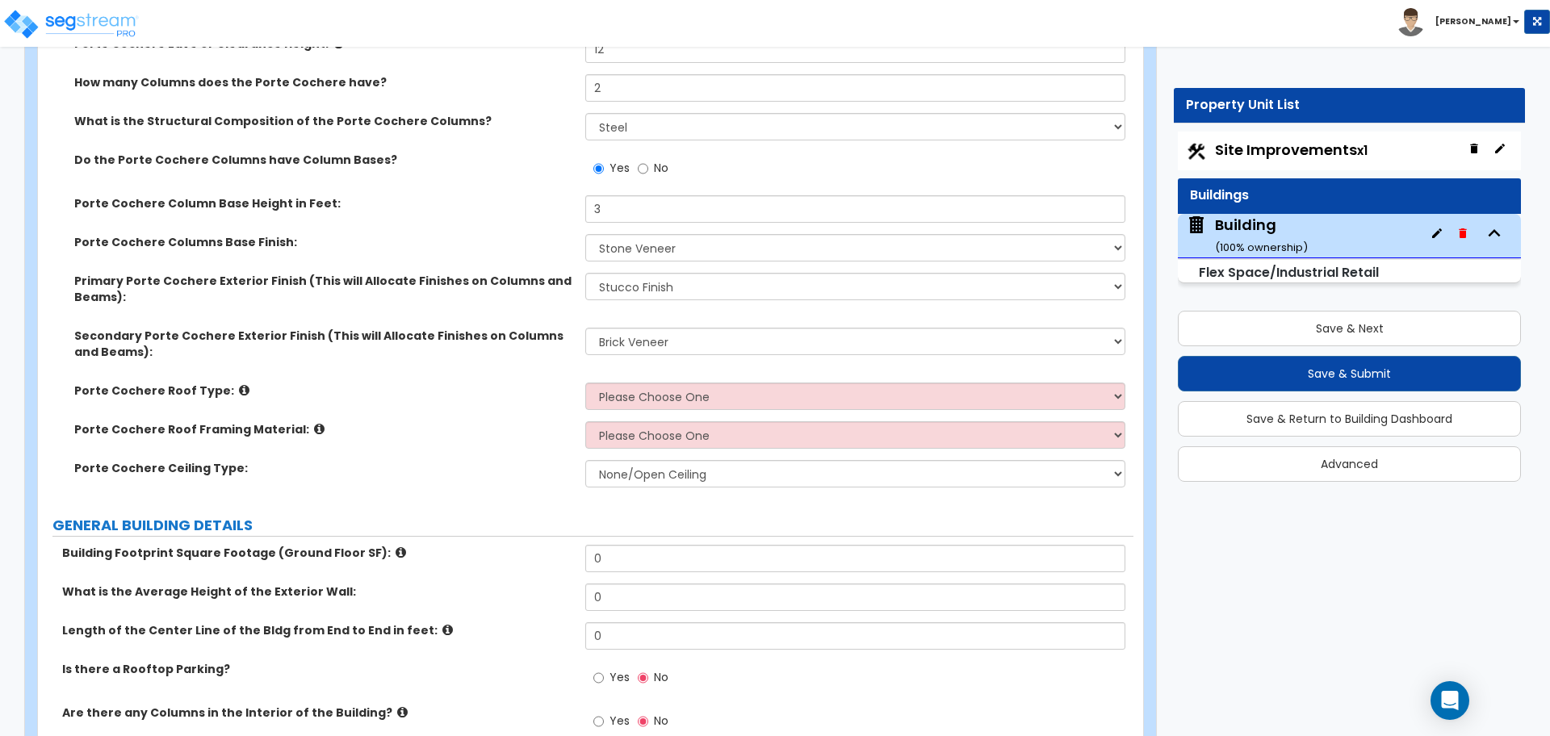
click at [239, 391] on icon at bounding box center [244, 390] width 10 height 12
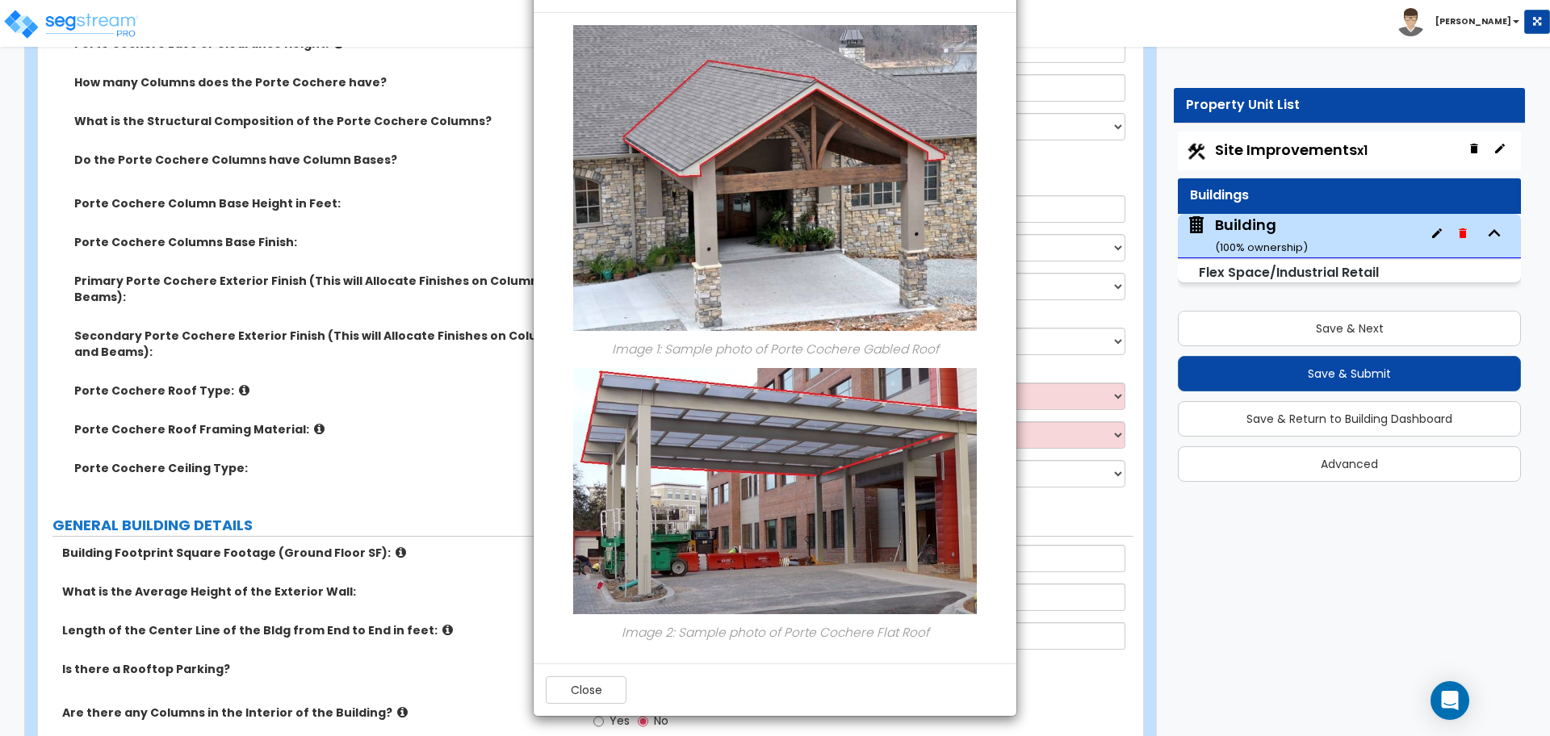
scroll to position [61, 0]
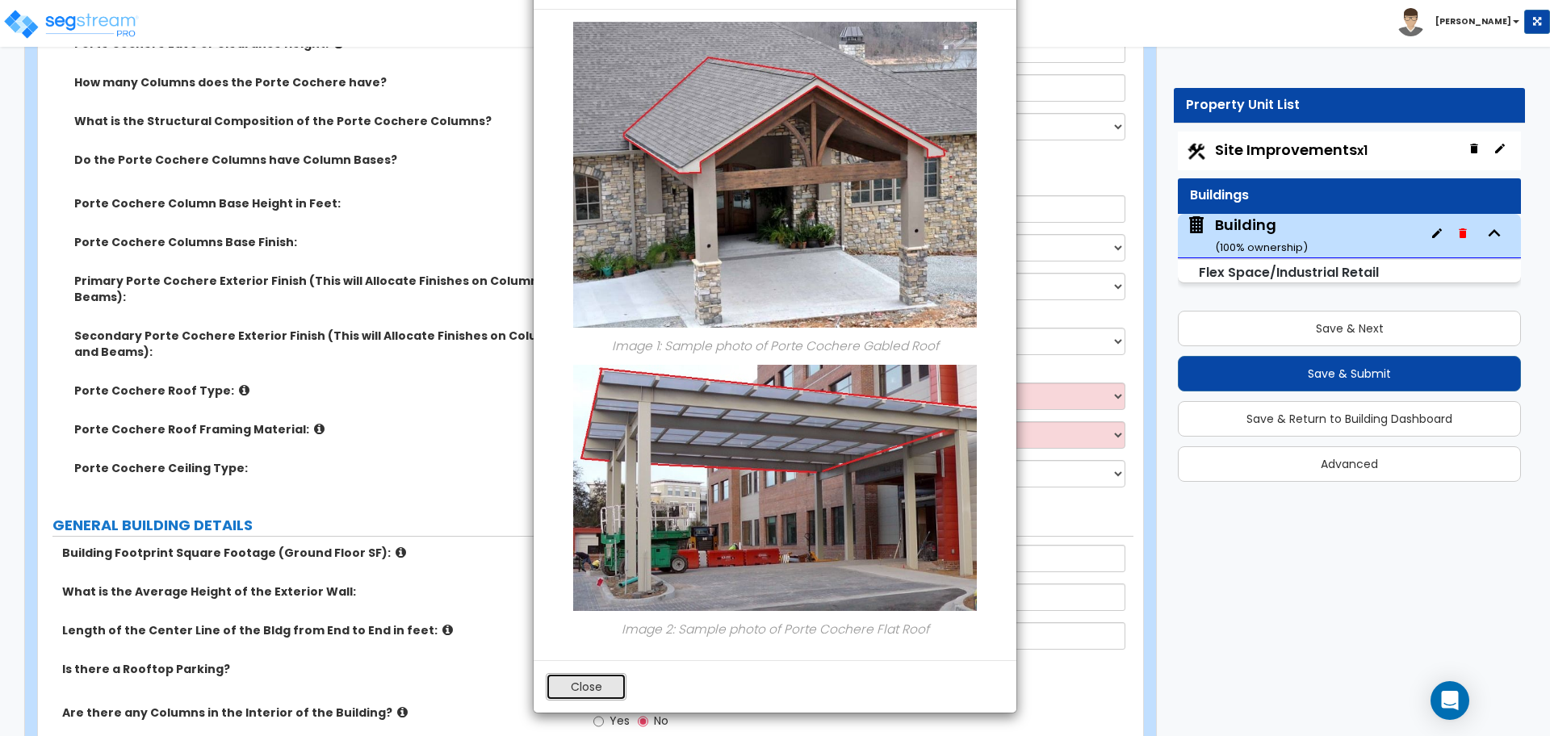
click at [582, 677] on button "Close" at bounding box center [586, 686] width 81 height 27
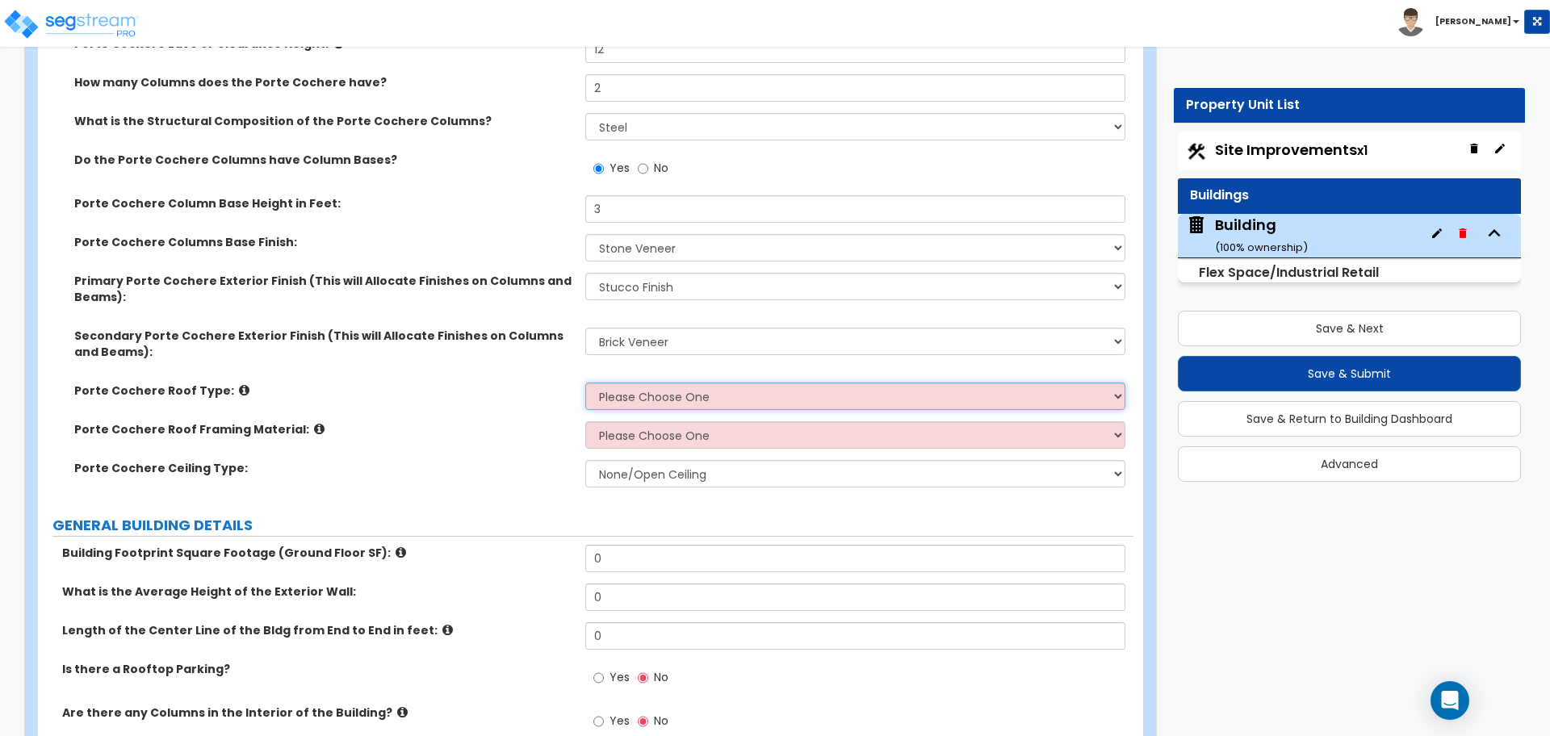
click at [644, 407] on select "Please Choose One Gabled Roof Flat Roof" at bounding box center [854, 396] width 539 height 27
select select "1"
click at [585, 383] on select "Please Choose One Gabled Roof Flat Roof" at bounding box center [854, 396] width 539 height 27
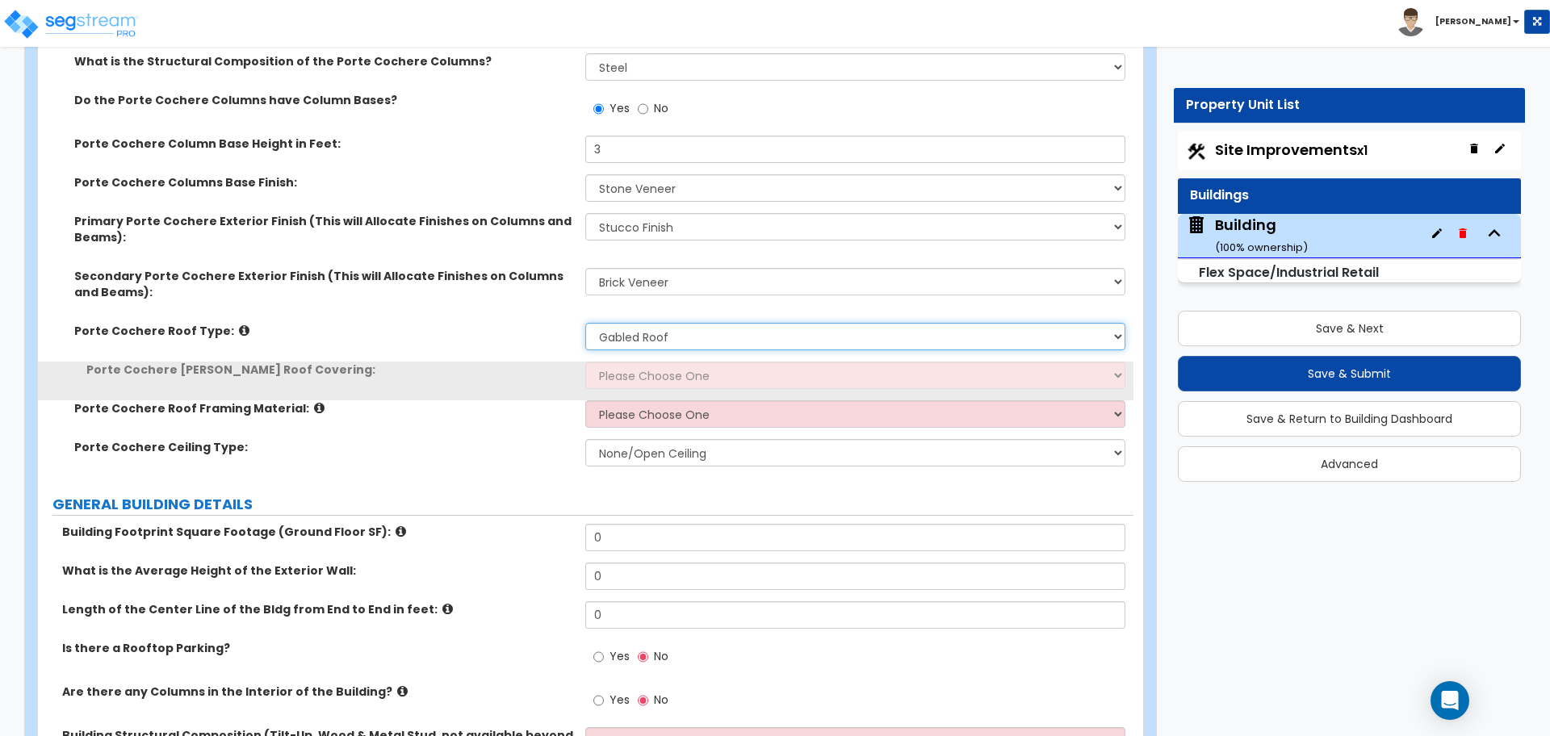
scroll to position [457, 0]
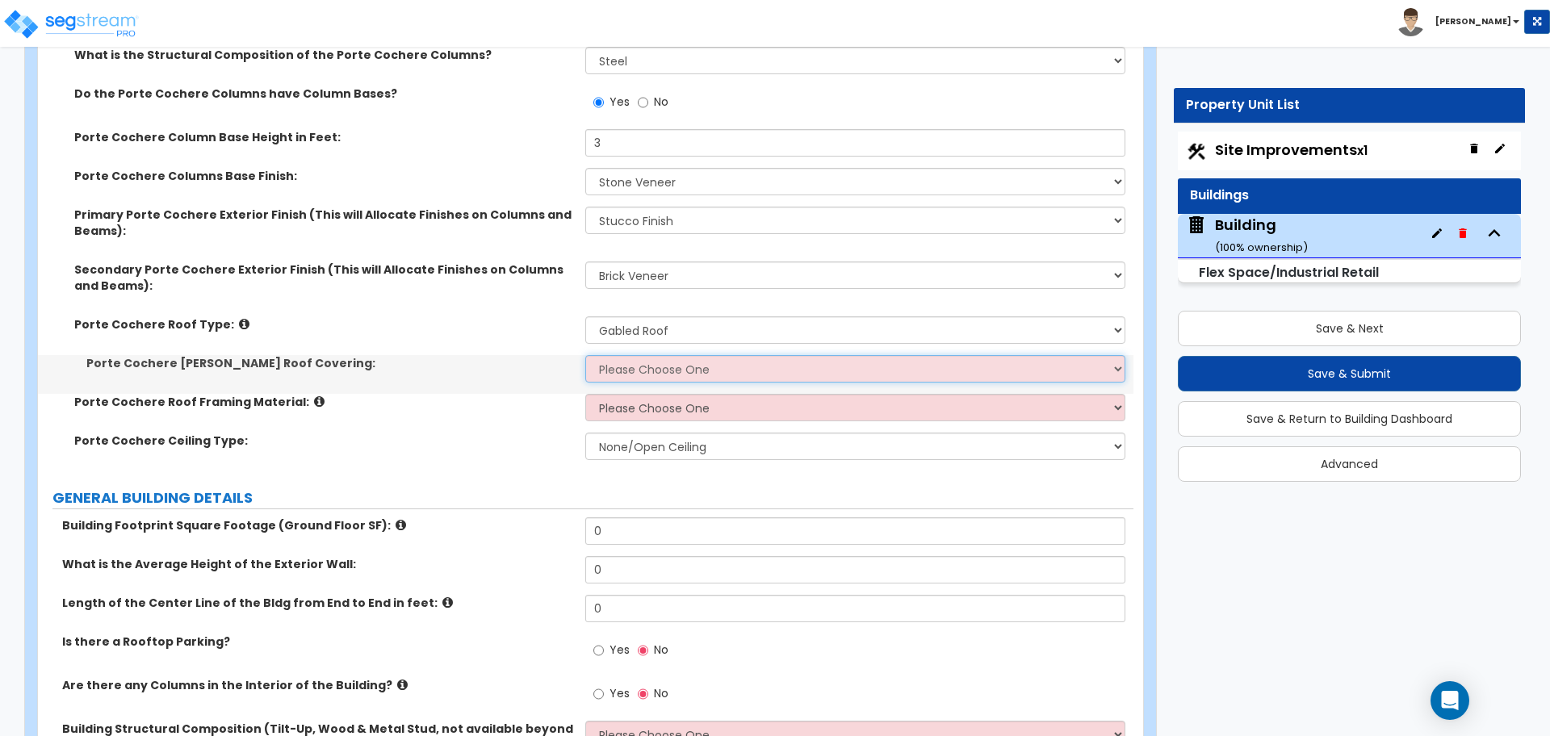
click at [643, 379] on select "Please Choose One Asphalt Shingle Clay Tile Wood Shingle Metal Shingle Standing…" at bounding box center [854, 368] width 539 height 27
select select "4"
click at [585, 355] on select "Please Choose One Asphalt Shingle Clay Tile Wood Shingle Metal Shingle Standing…" at bounding box center [854, 368] width 539 height 27
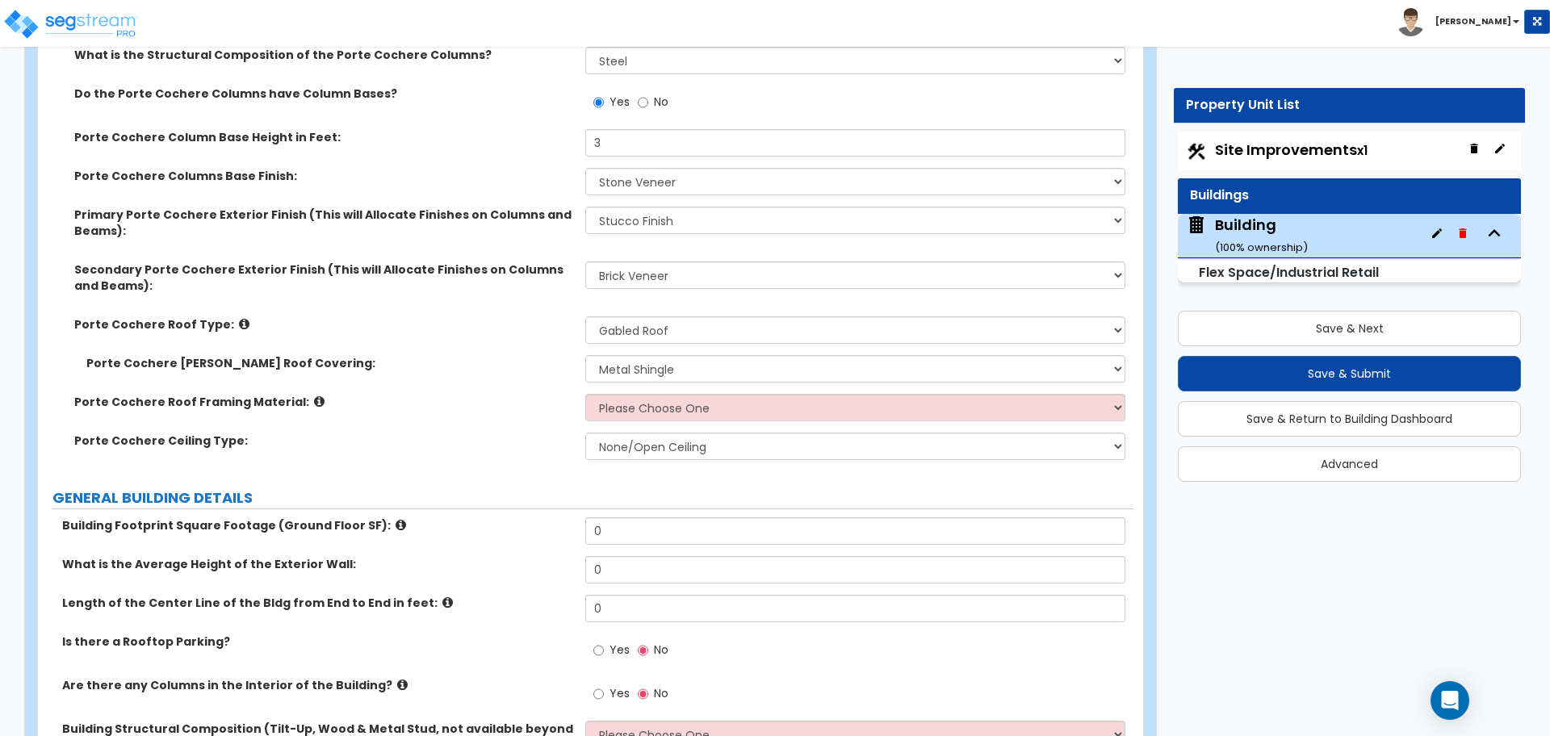
click at [314, 396] on icon at bounding box center [319, 401] width 10 height 12
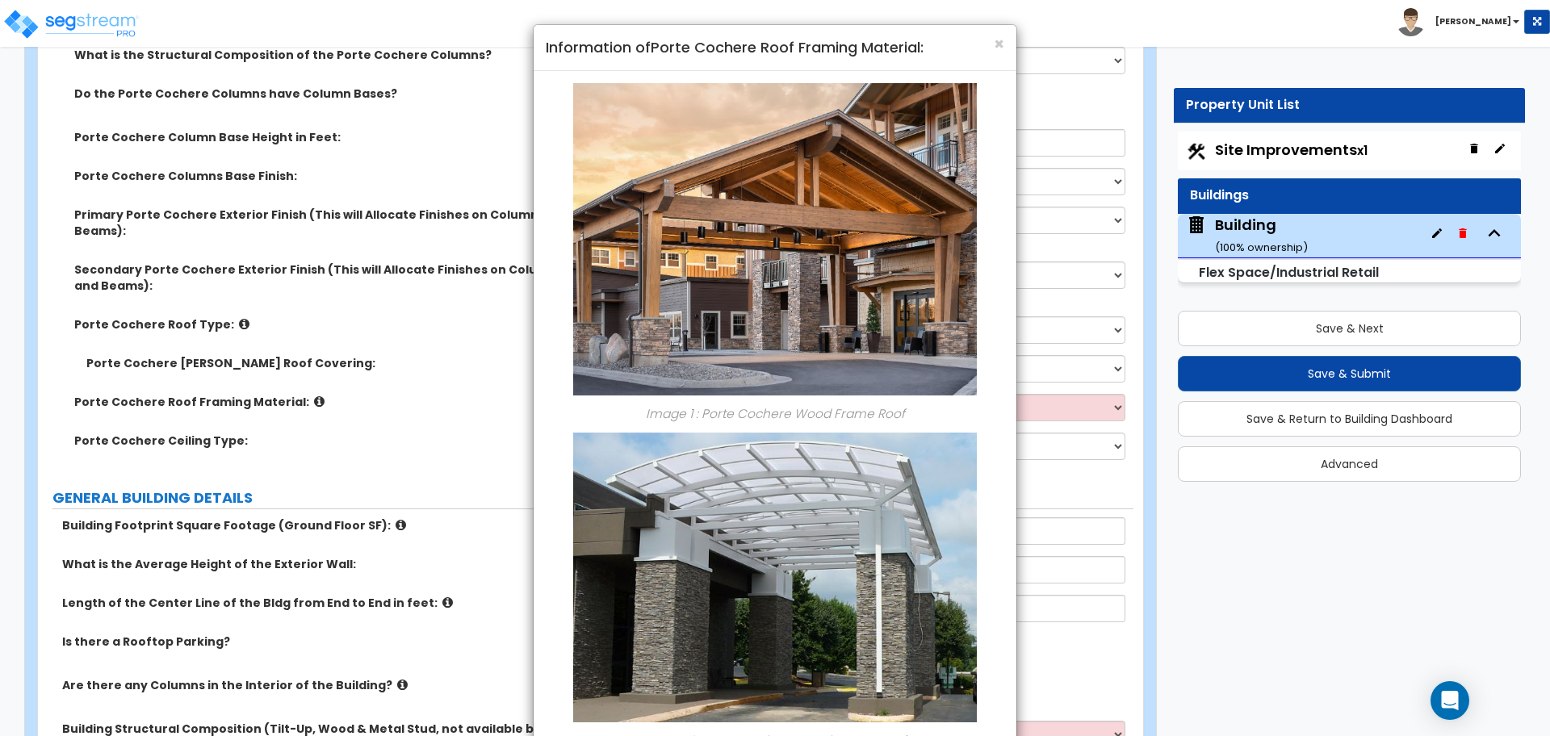
scroll to position [111, 0]
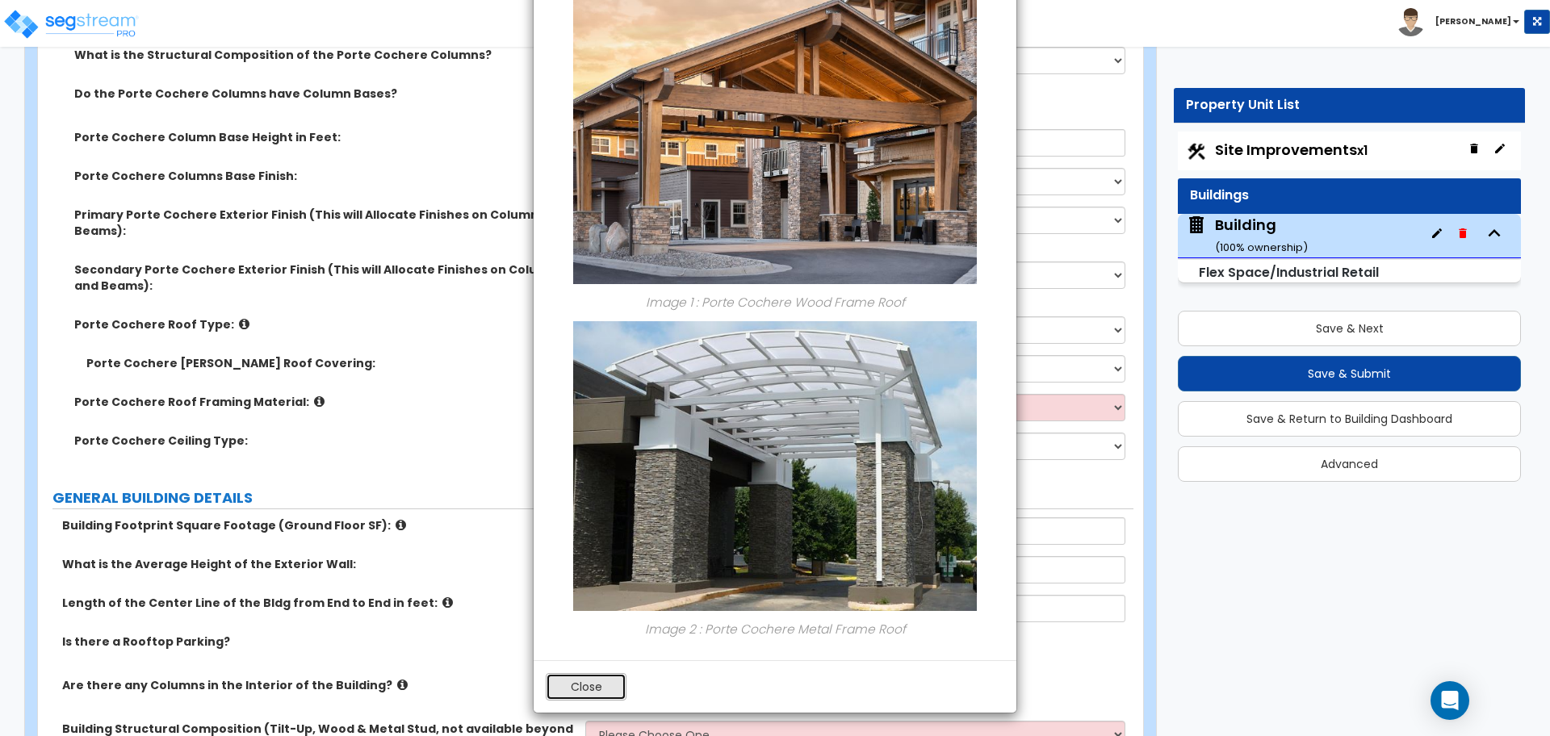
click at [587, 678] on button "Close" at bounding box center [586, 686] width 81 height 27
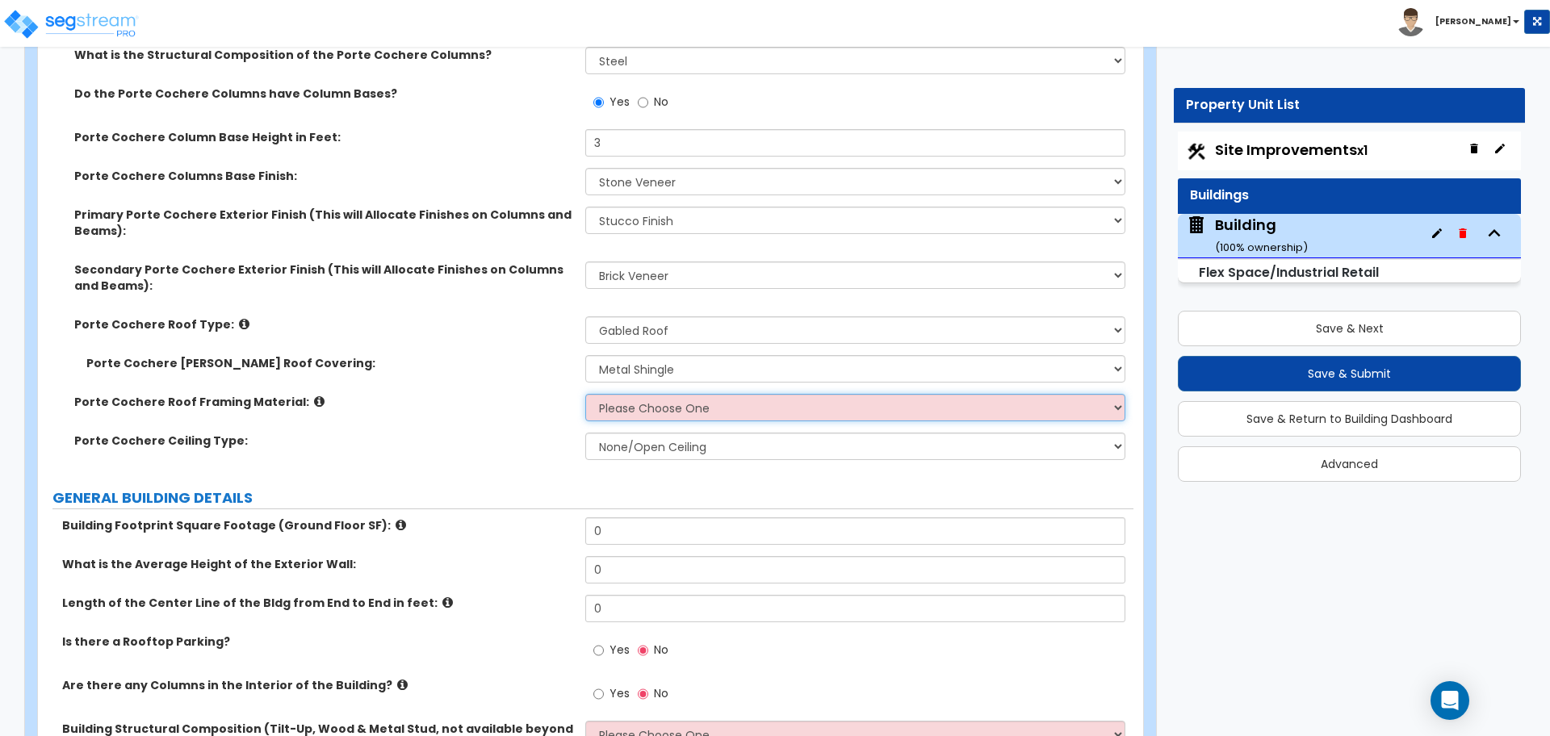
click at [638, 413] on select "Please Choose One Wood Metal" at bounding box center [854, 407] width 539 height 27
select select "2"
click at [585, 394] on select "Please Choose One Wood Metal" at bounding box center [854, 407] width 539 height 27
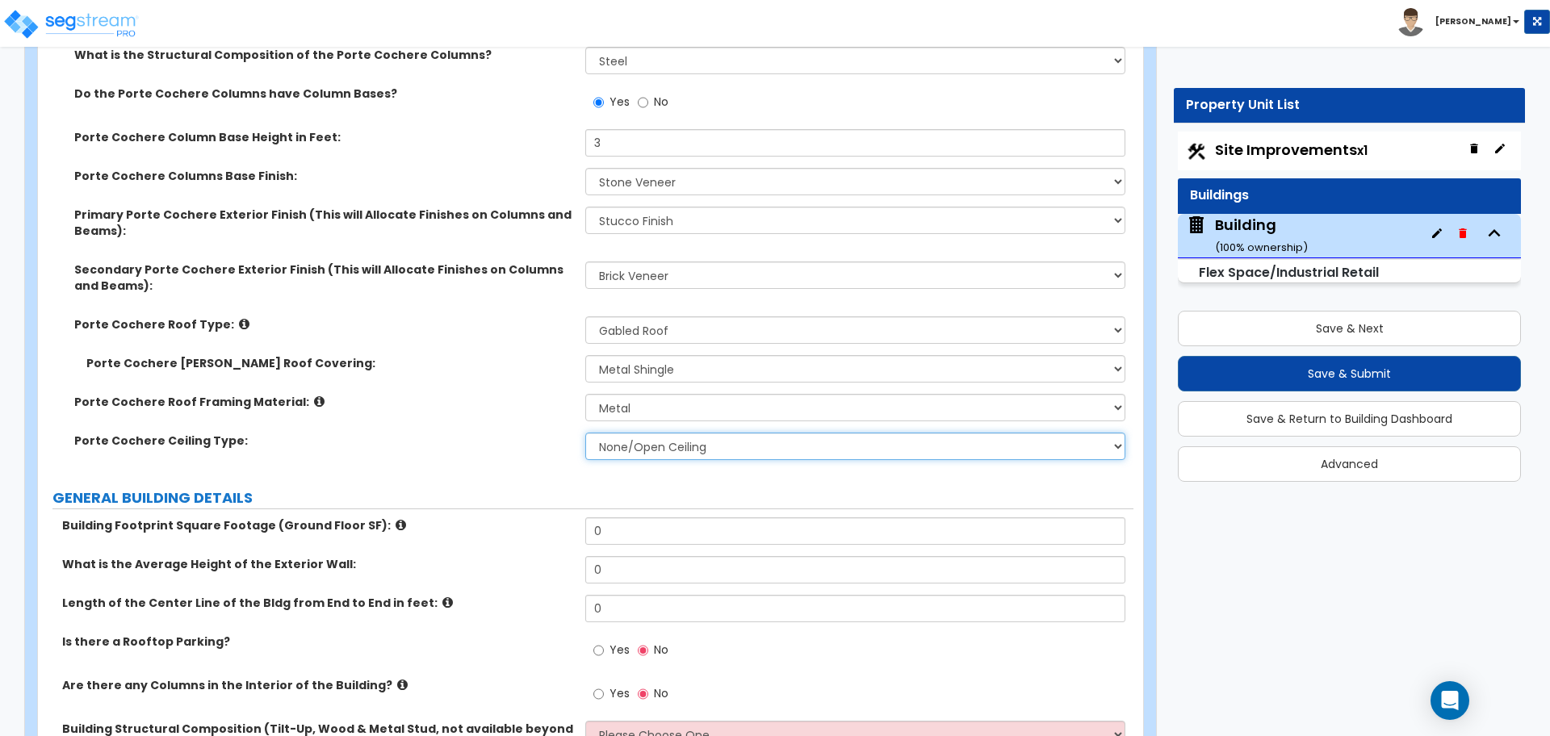
click at [693, 446] on select "None/Open Ceiling Drywall Ceiling Suspended Metal Ceiling" at bounding box center [854, 446] width 539 height 27
click at [585, 433] on select "None/Open Ceiling Drywall Ceiling Suspended Metal Ceiling" at bounding box center [854, 446] width 539 height 27
click at [688, 446] on select "None/Open Ceiling Drywall Ceiling Suspended Metal Ceiling" at bounding box center [854, 446] width 539 height 27
select select "2"
click at [585, 433] on select "None/Open Ceiling Drywall Ceiling Suspended Metal Ceiling" at bounding box center [854, 446] width 539 height 27
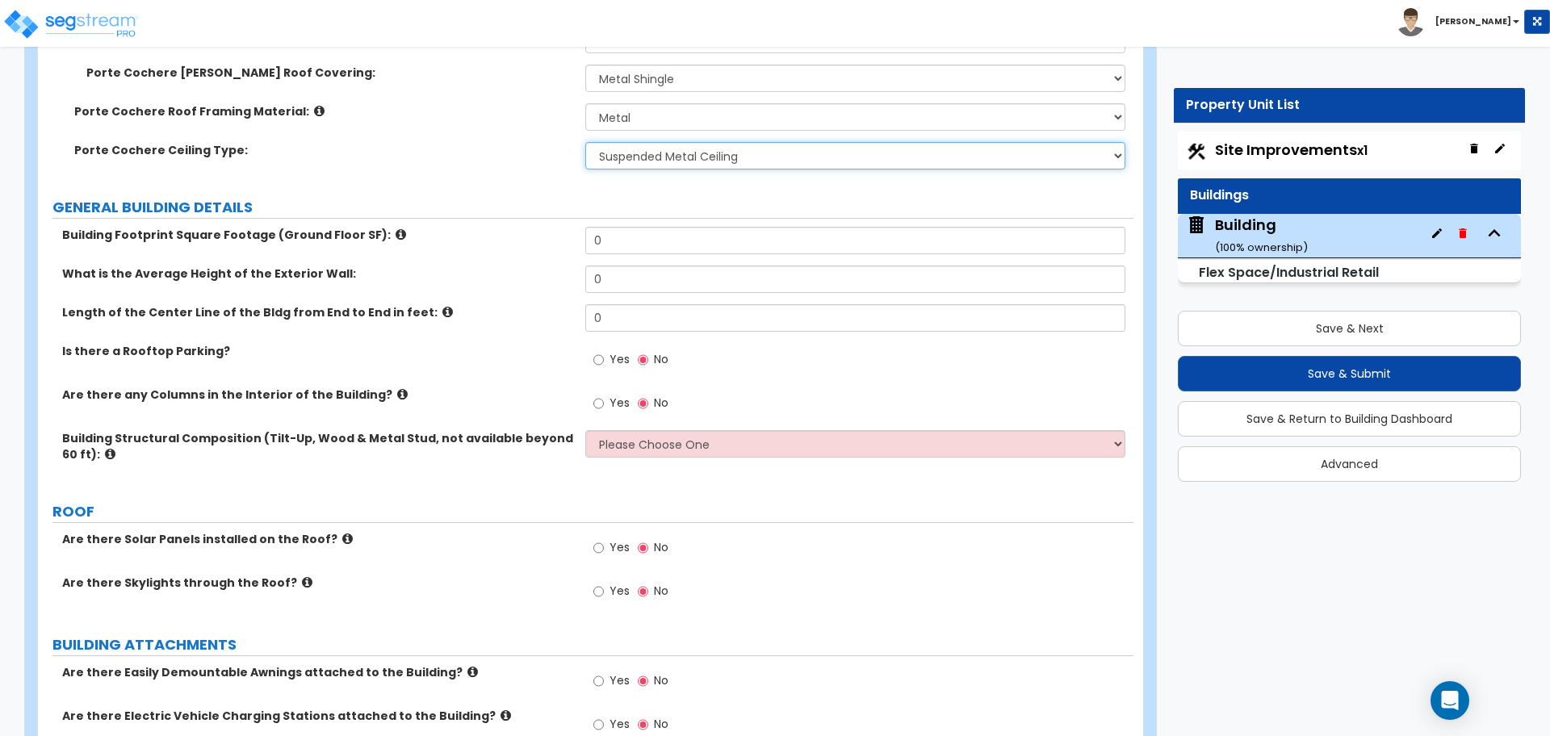
scroll to position [757, 0]
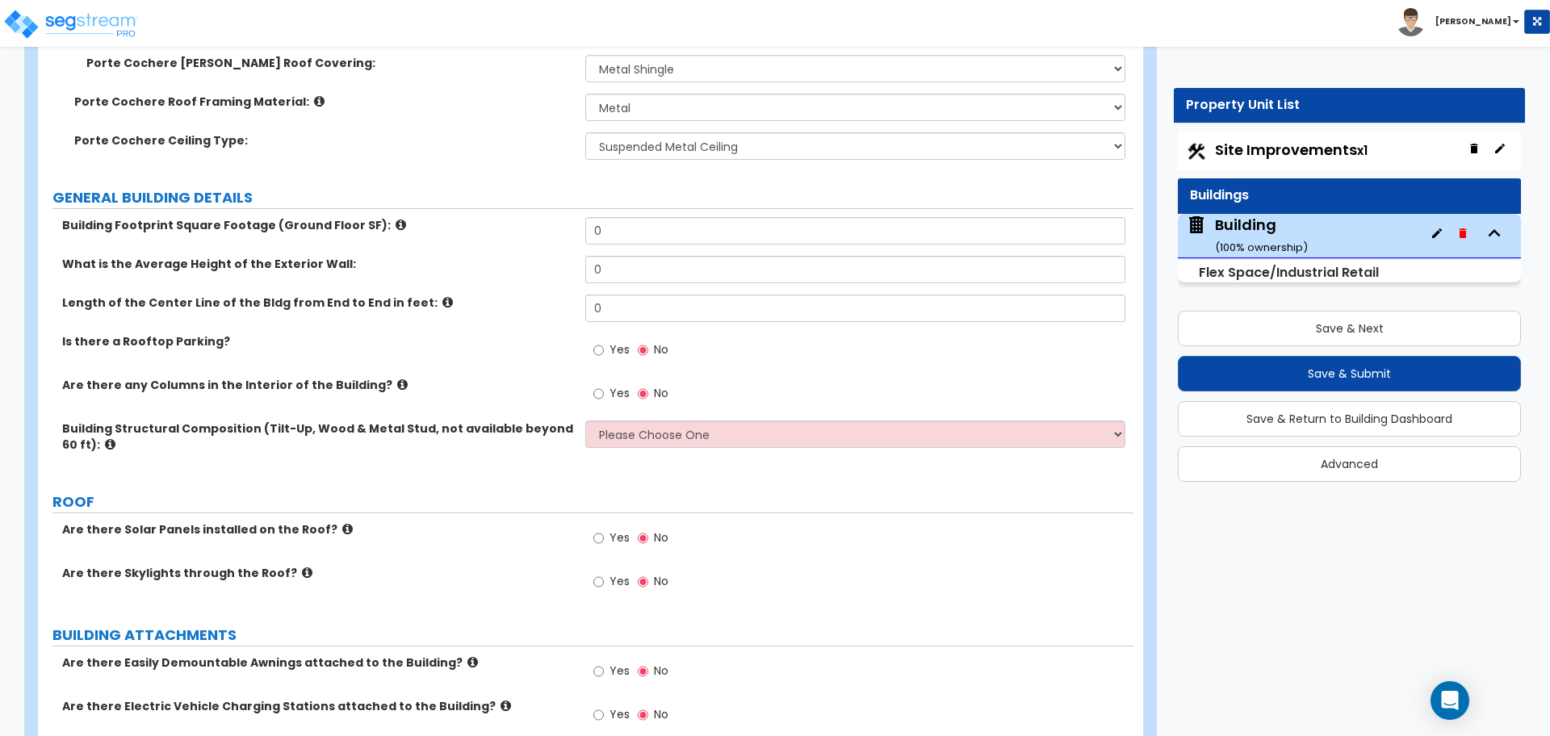
click at [395, 219] on icon at bounding box center [400, 225] width 10 height 12
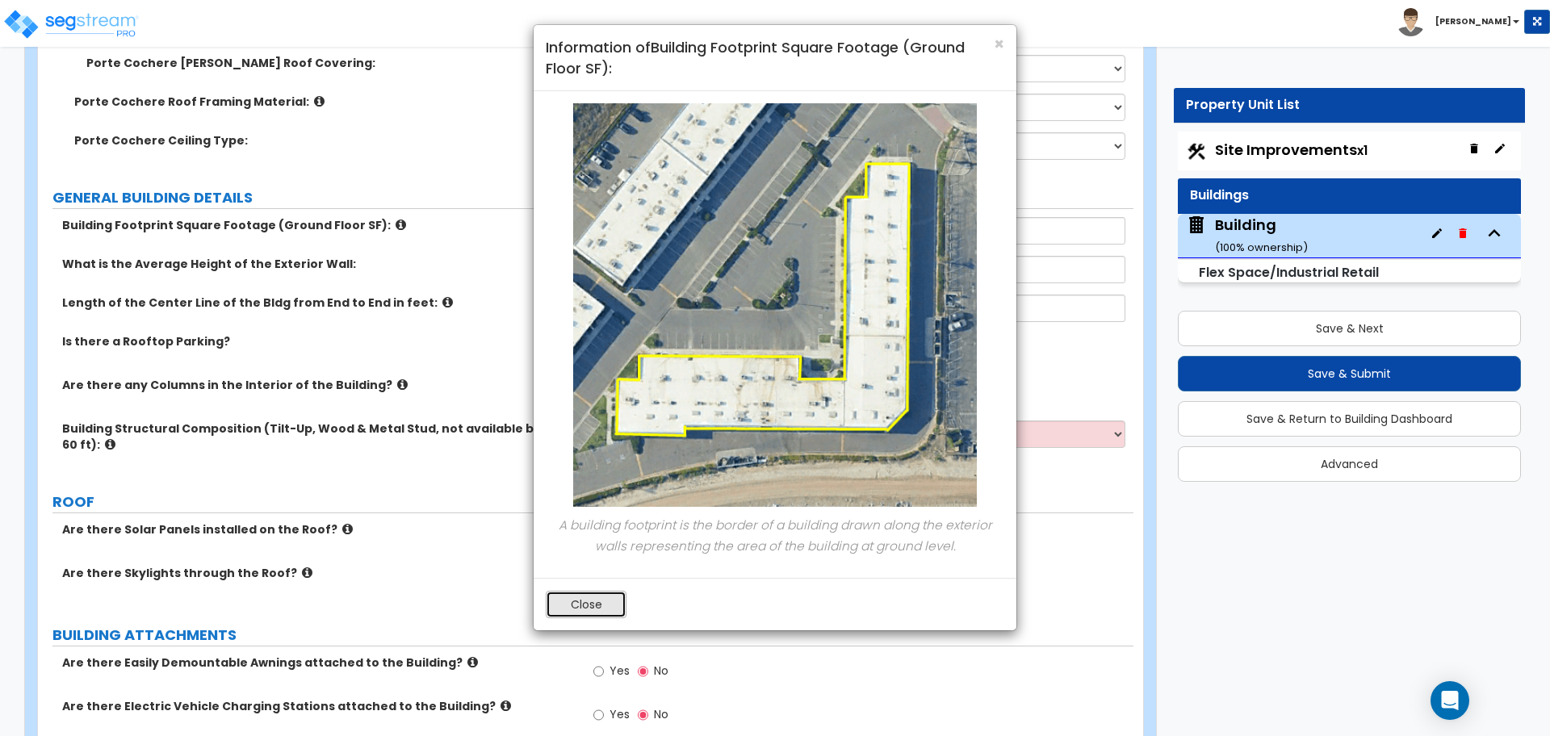
click at [587, 607] on button "Close" at bounding box center [586, 604] width 81 height 27
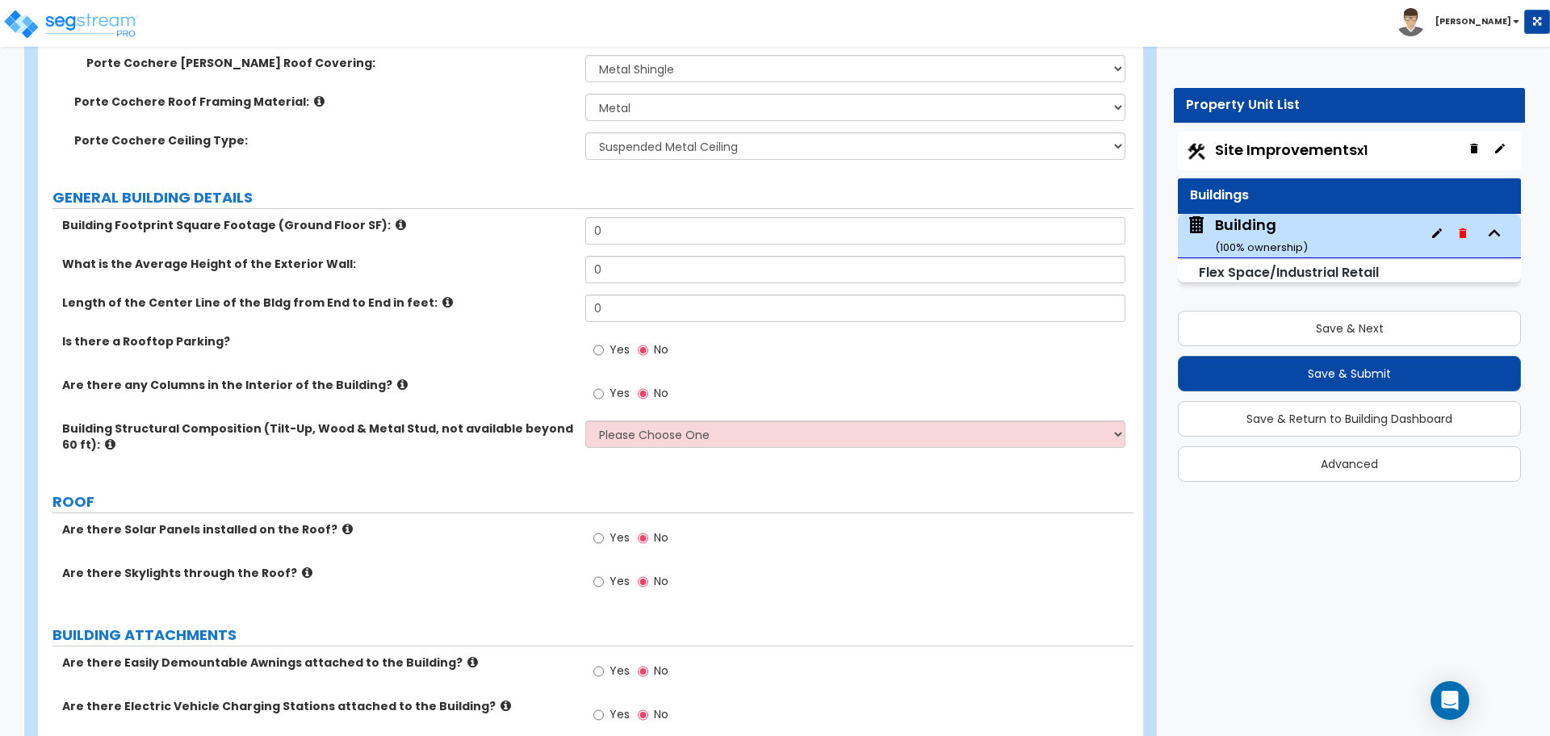
drag, startPoint x: 641, startPoint y: 243, endPoint x: 589, endPoint y: 227, distance: 54.1
click at [589, 227] on div "Building Footprint Square Footage (Ground Floor SF): 0" at bounding box center [585, 236] width 1095 height 39
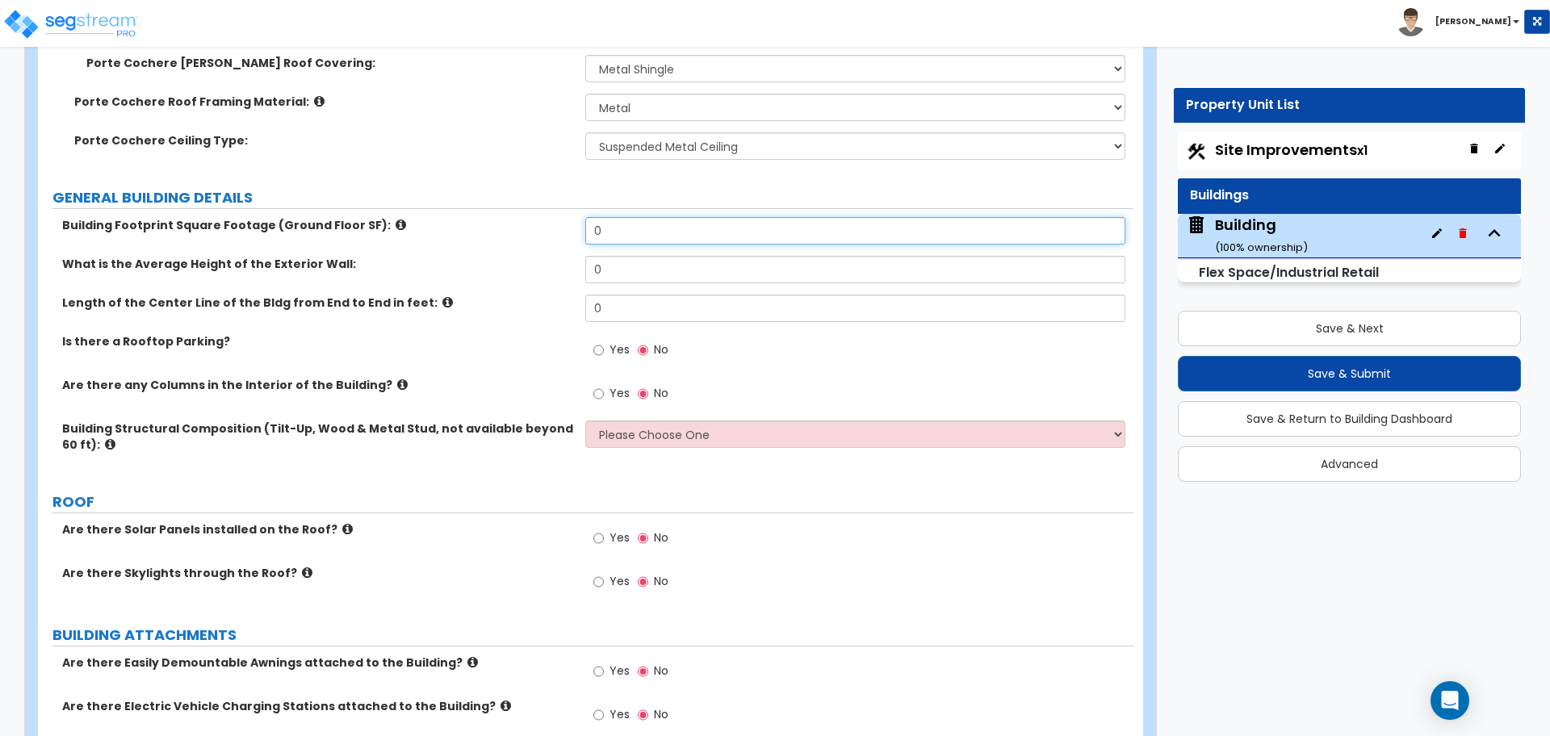
drag, startPoint x: 604, startPoint y: 231, endPoint x: 584, endPoint y: 229, distance: 20.2
click at [584, 229] on div "Building Footprint Square Footage (Ground Floor SF): 0" at bounding box center [585, 236] width 1095 height 39
type input "10,000"
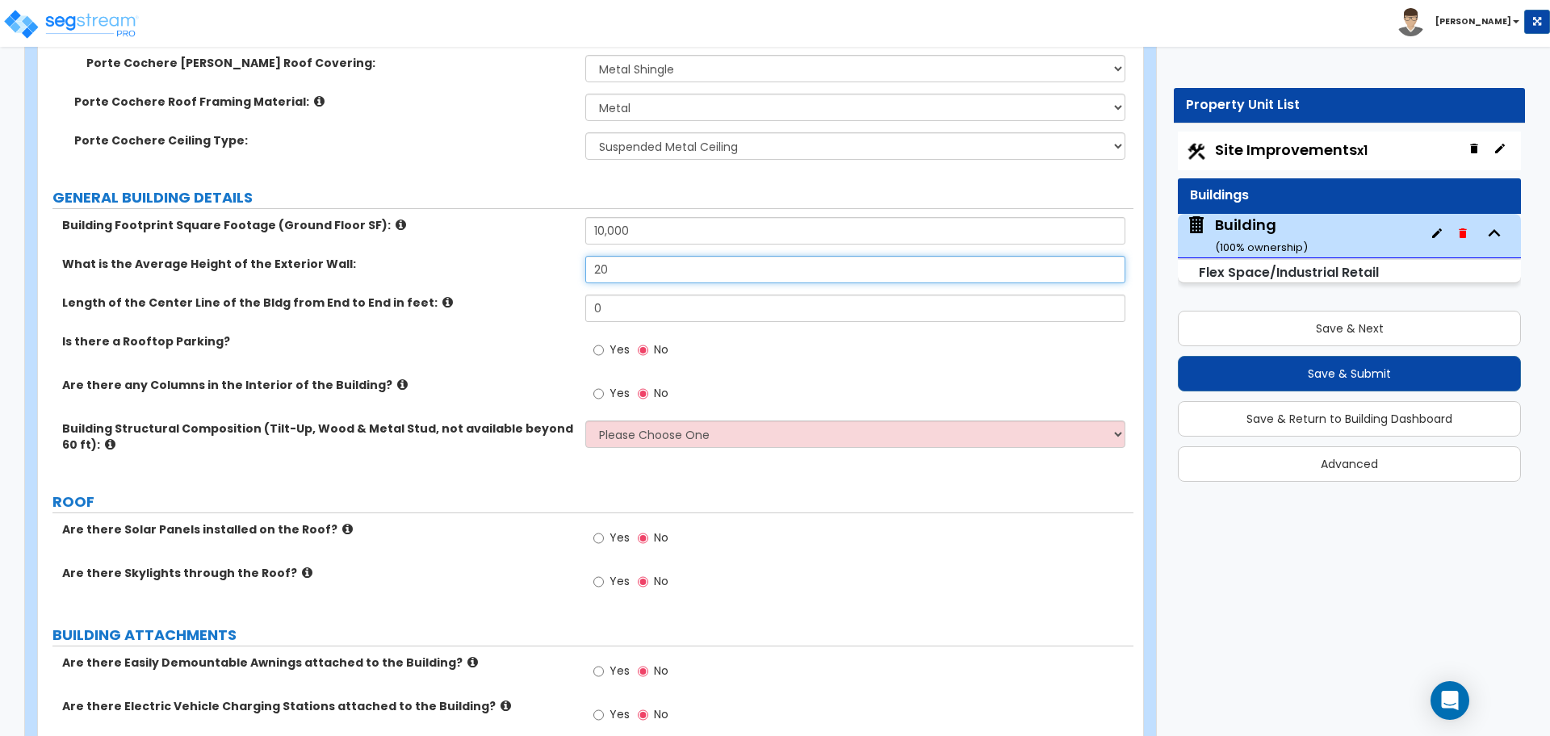
type input "20"
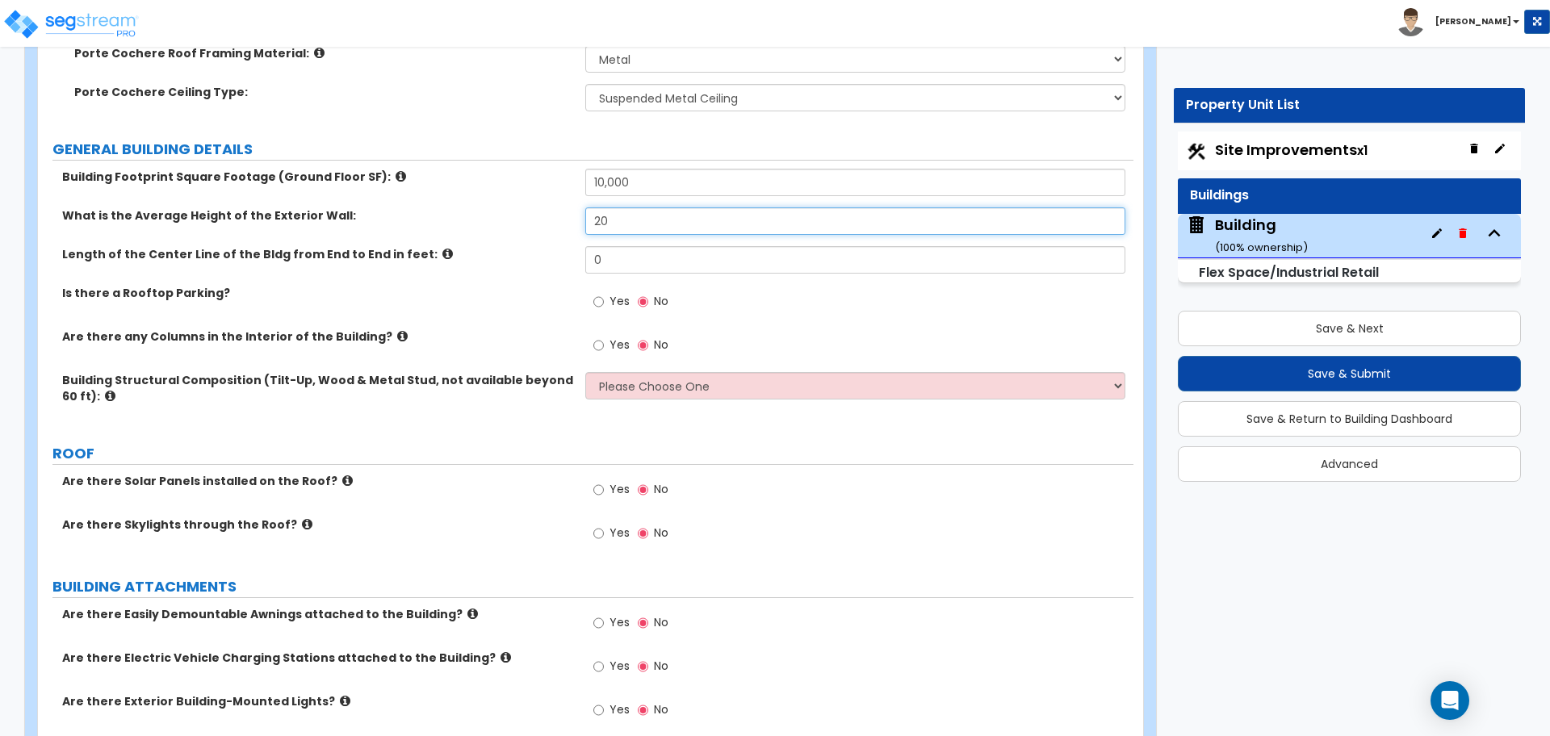
scroll to position [806, 0]
type input "125"
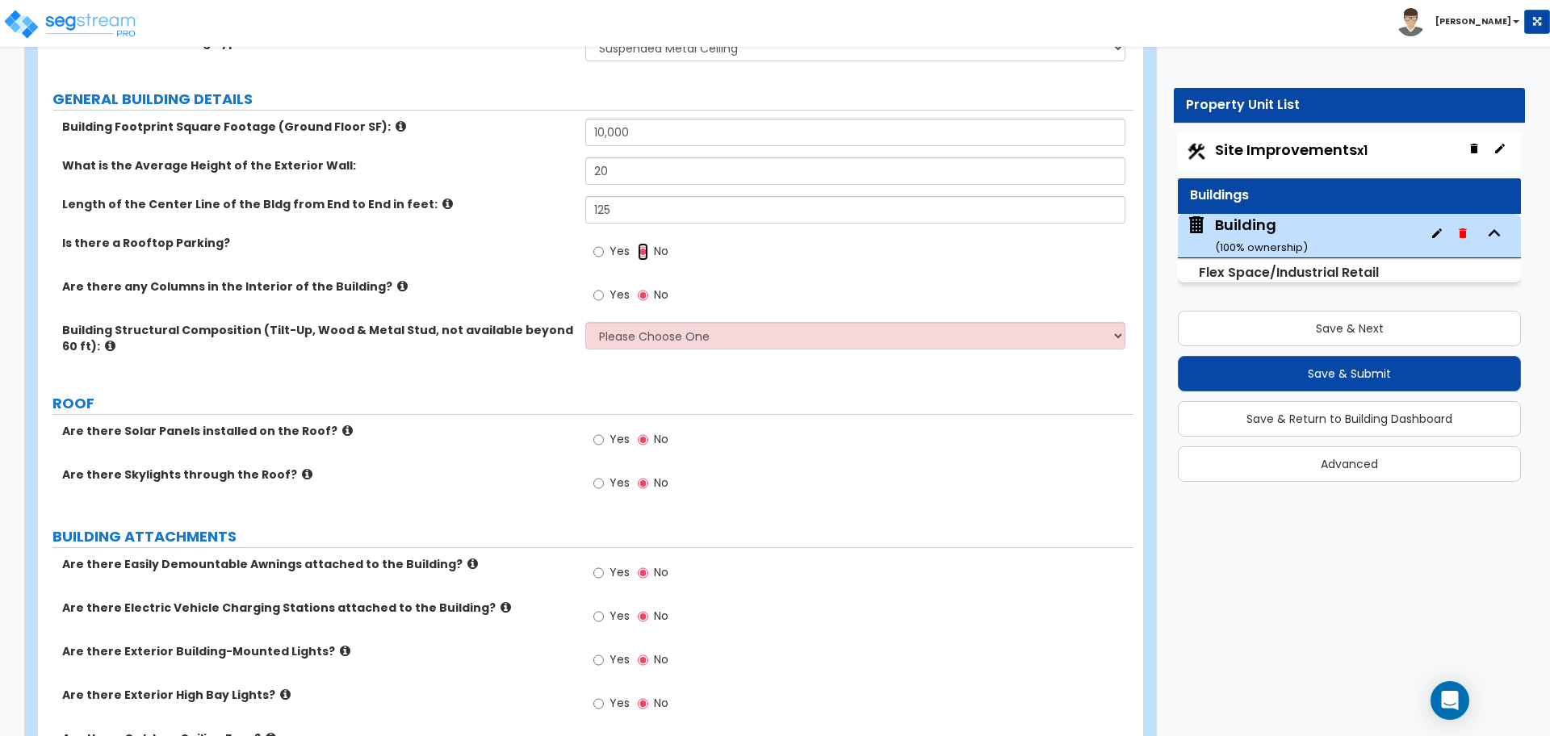
scroll to position [859, 0]
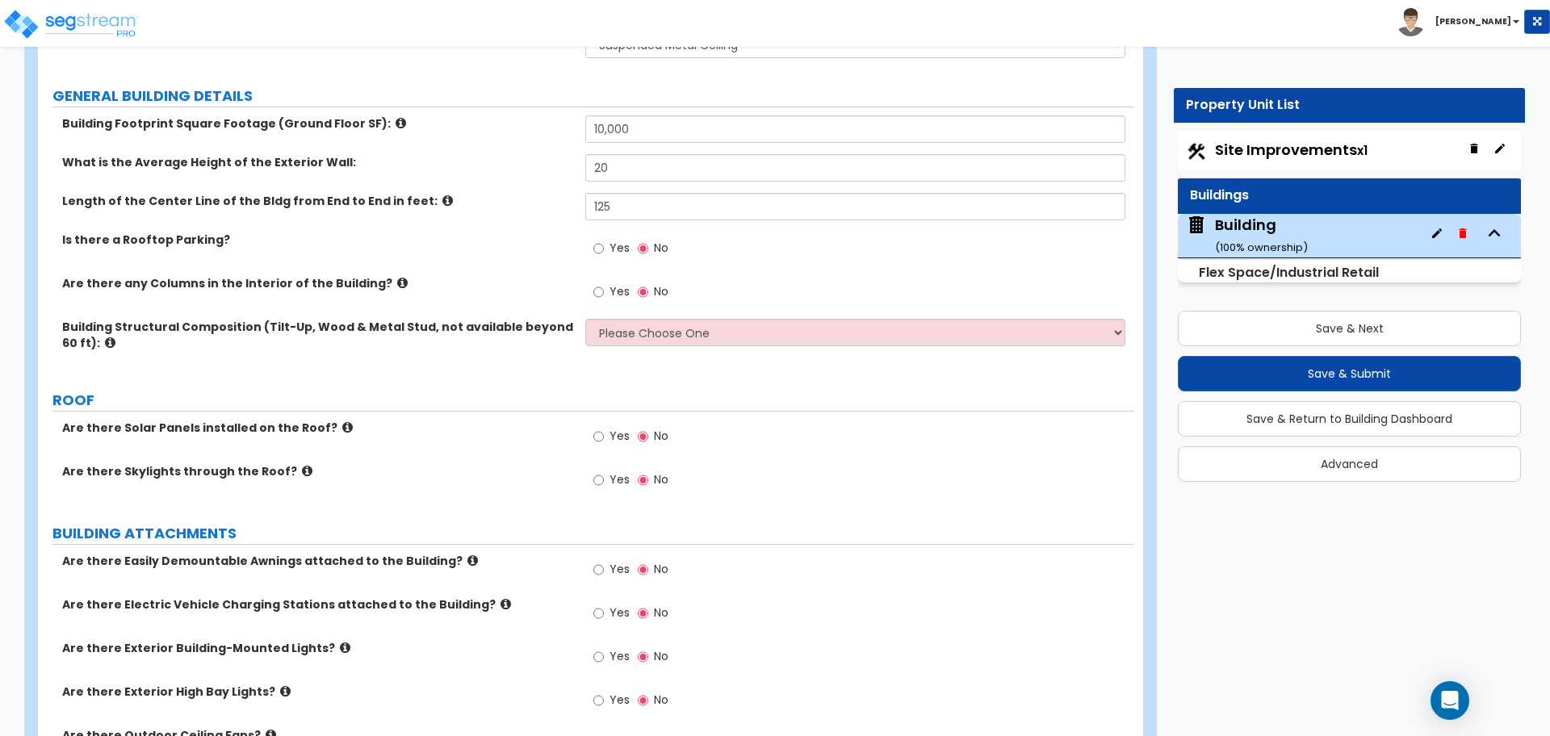
click at [610, 249] on span "Yes" at bounding box center [619, 248] width 20 height 16
click at [604, 249] on input "Yes" at bounding box center [598, 249] width 10 height 18
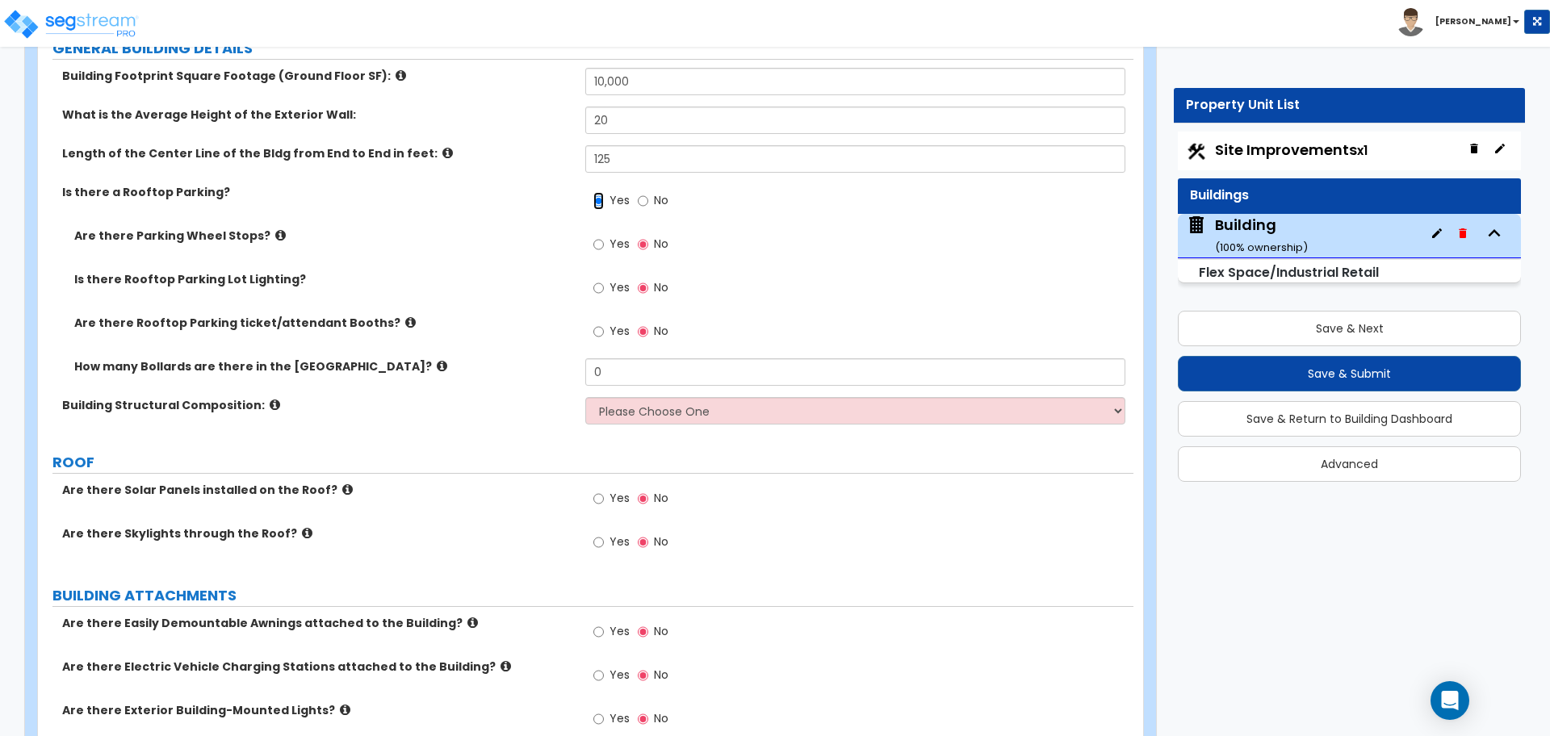
scroll to position [910, 0]
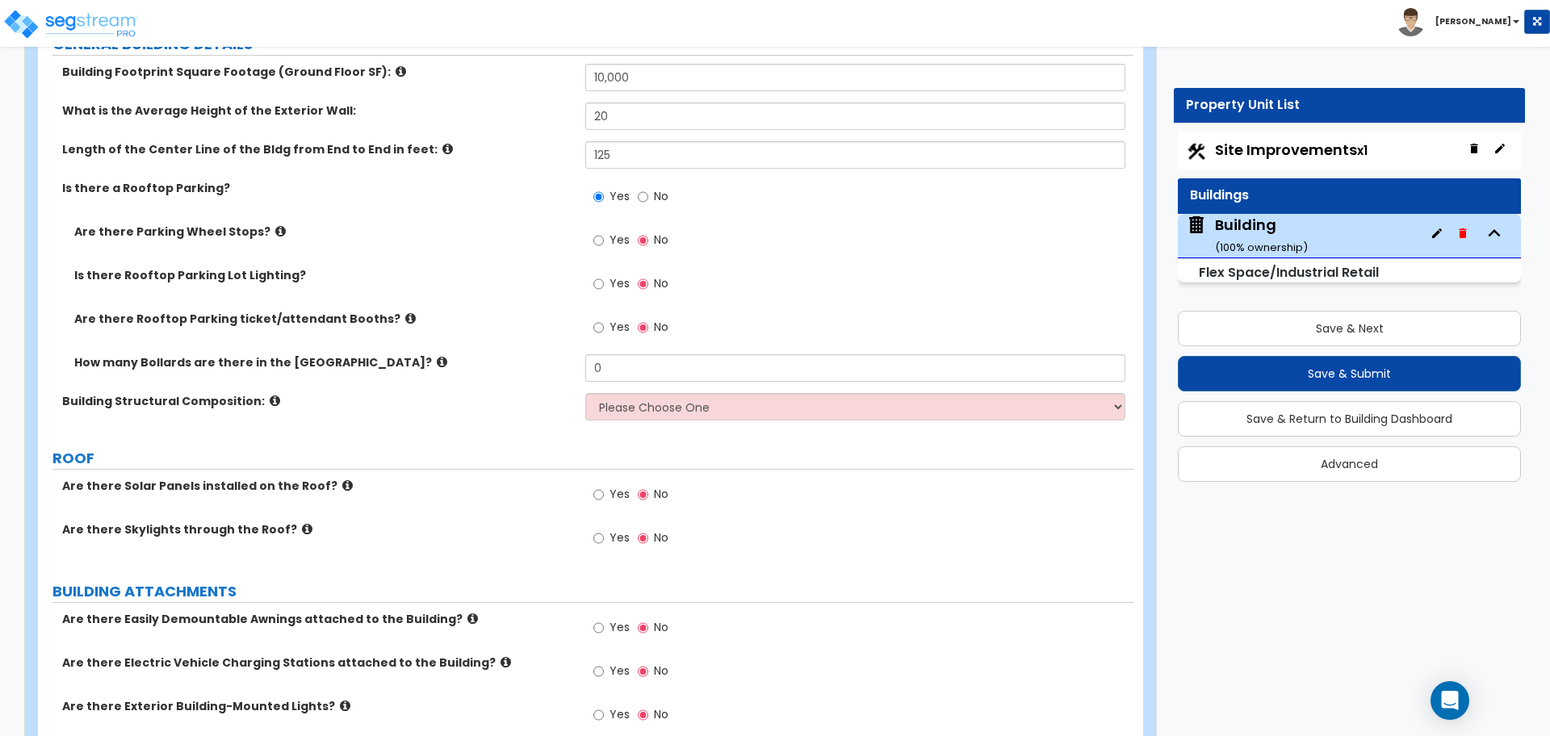
click at [659, 190] on span "No" at bounding box center [661, 196] width 15 height 16
click at [648, 190] on input "No" at bounding box center [643, 197] width 10 height 18
radio input "false"
radio input "true"
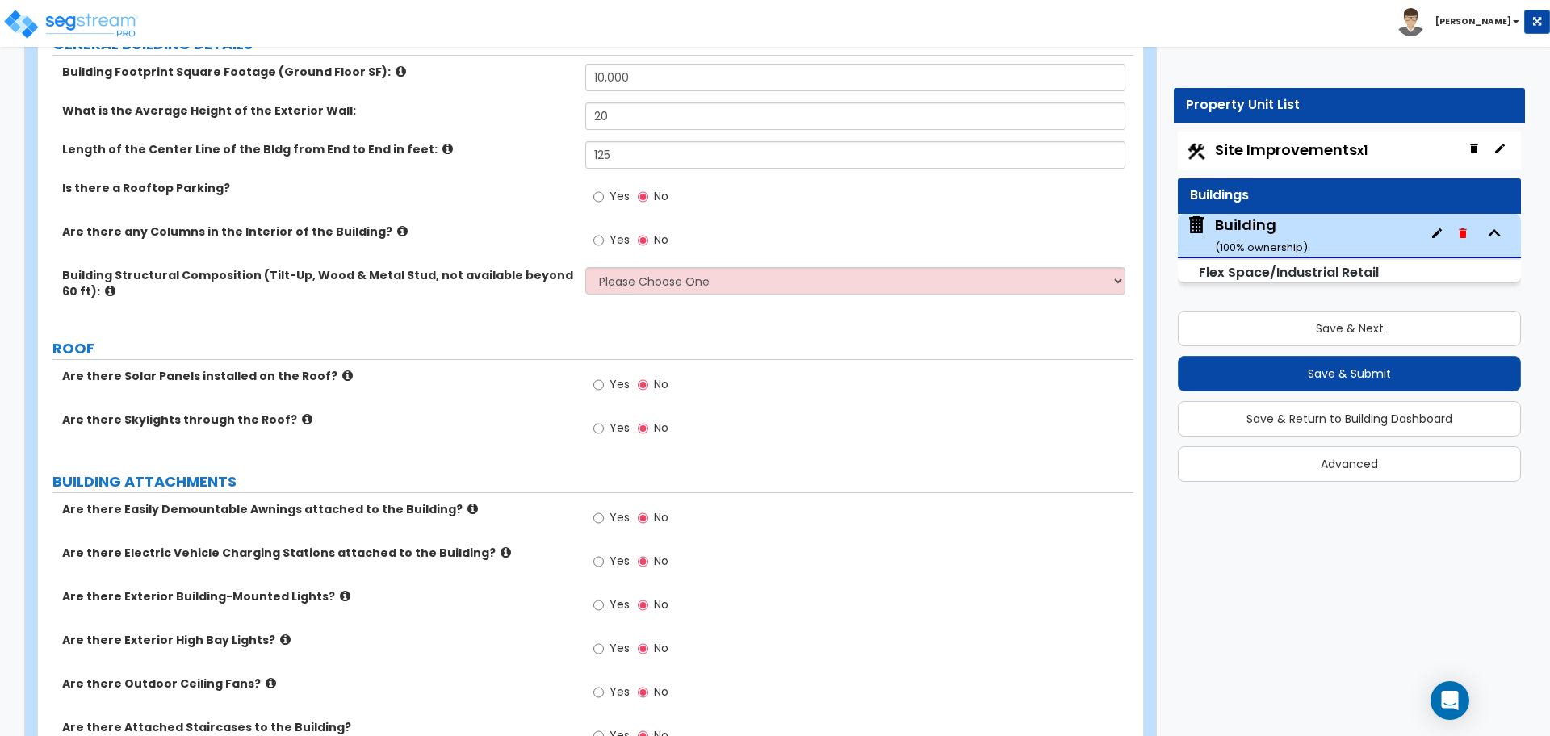
click at [397, 227] on icon at bounding box center [402, 231] width 10 height 12
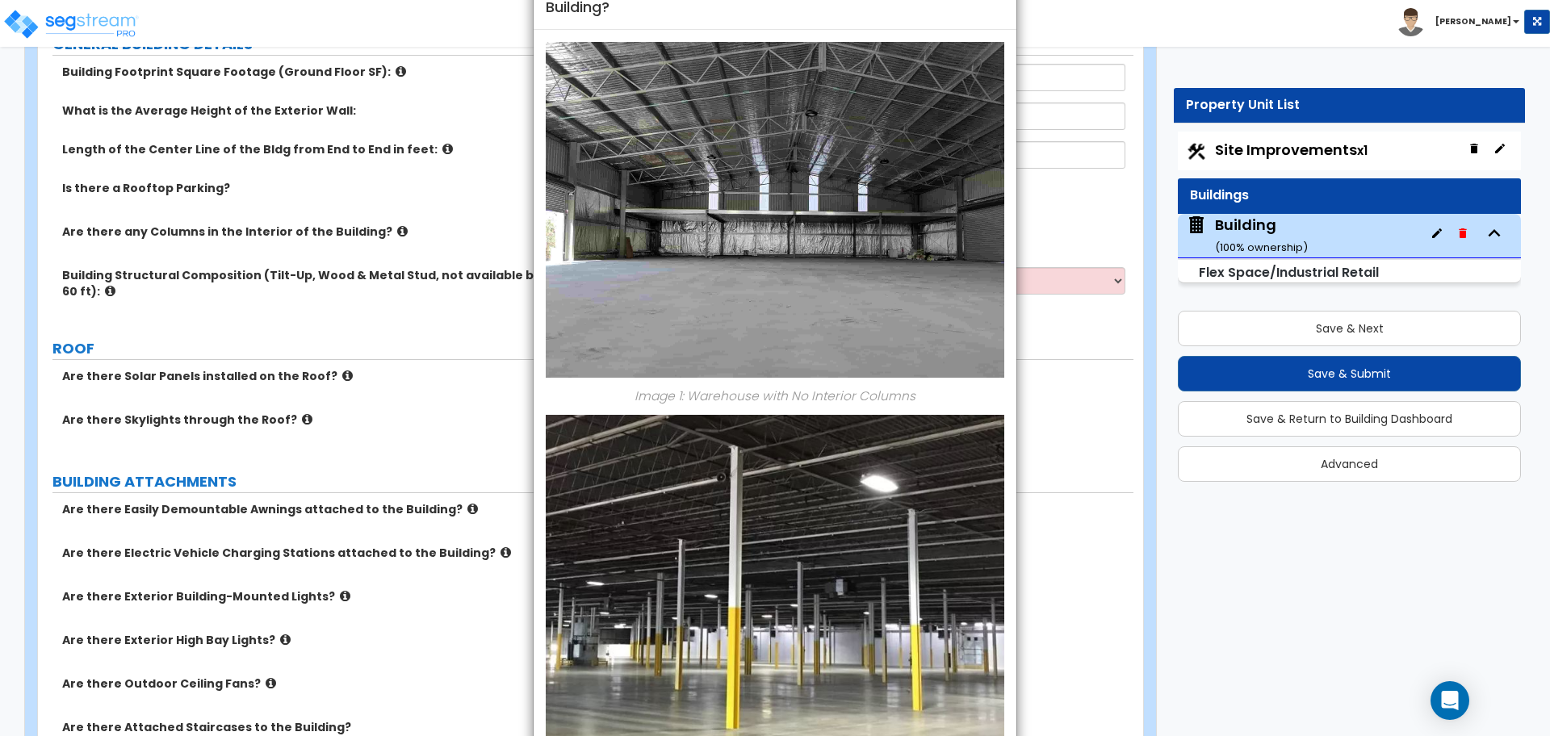
scroll to position [292, 0]
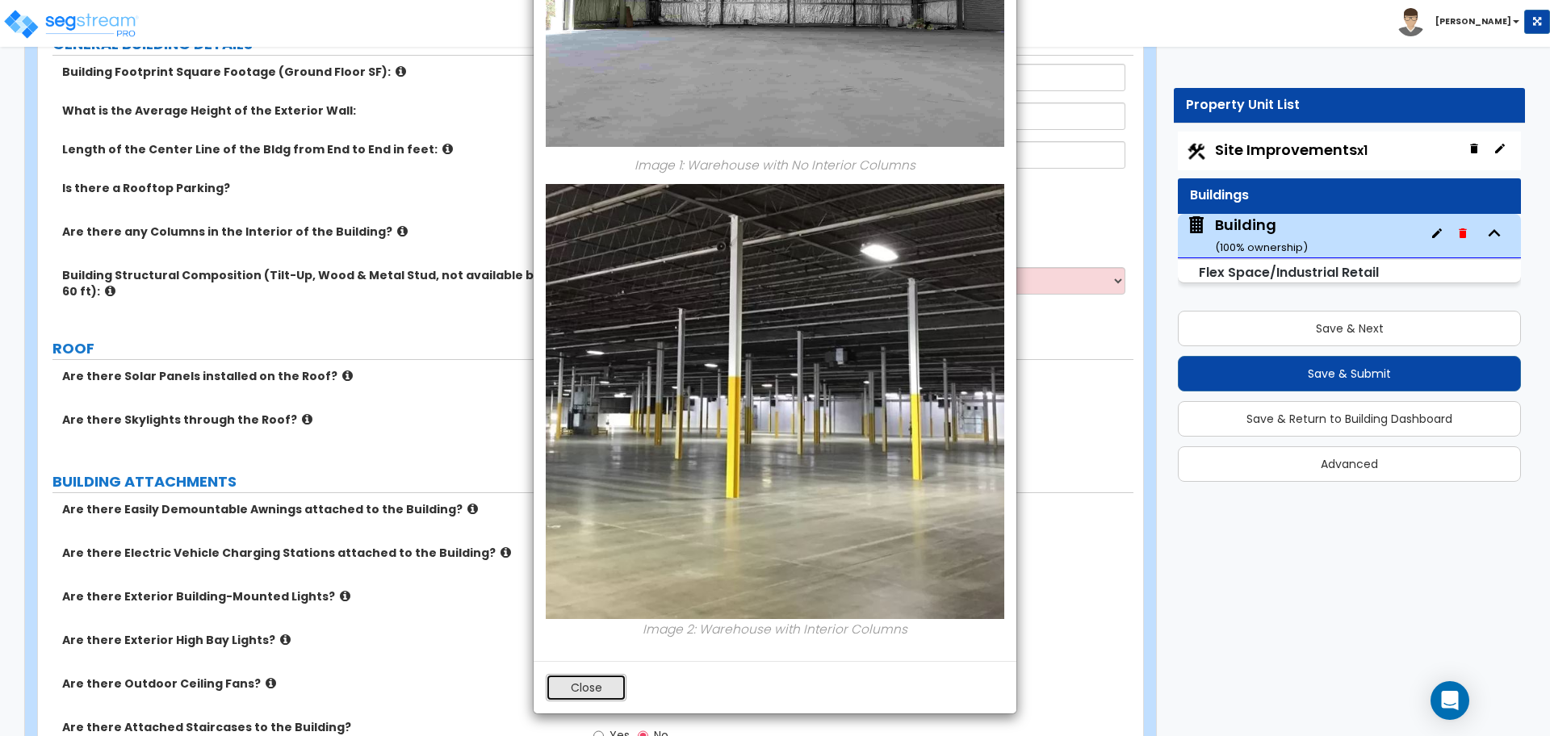
click at [608, 682] on button "Close" at bounding box center [586, 687] width 81 height 27
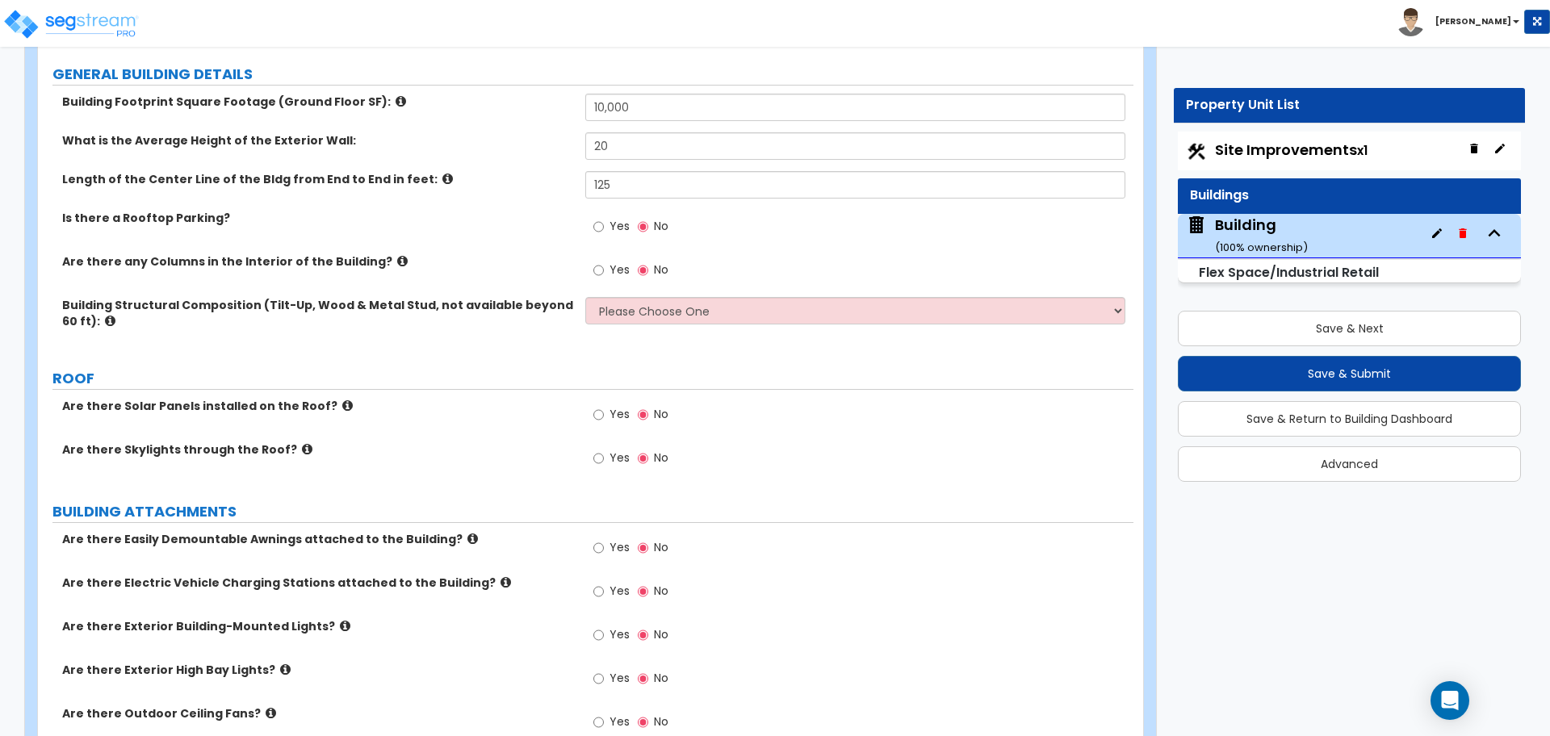
scroll to position [871, 0]
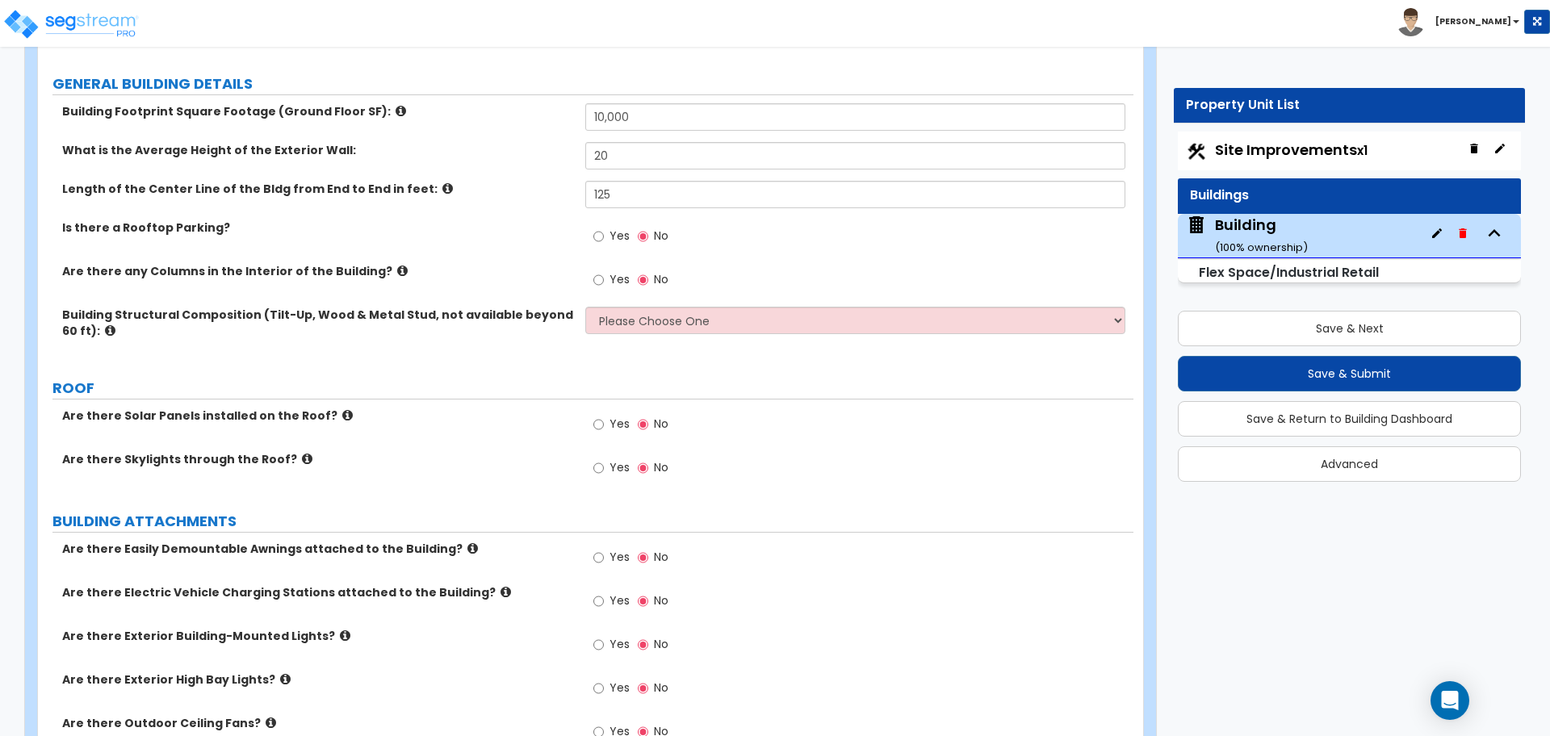
click at [613, 282] on span "Yes" at bounding box center [619, 279] width 20 height 16
click at [604, 282] on input "Yes" at bounding box center [598, 280] width 10 height 18
click at [669, 283] on div "Yes No" at bounding box center [630, 281] width 91 height 37
click at [651, 282] on label "No" at bounding box center [653, 281] width 31 height 27
click at [648, 282] on input "No" at bounding box center [643, 280] width 10 height 18
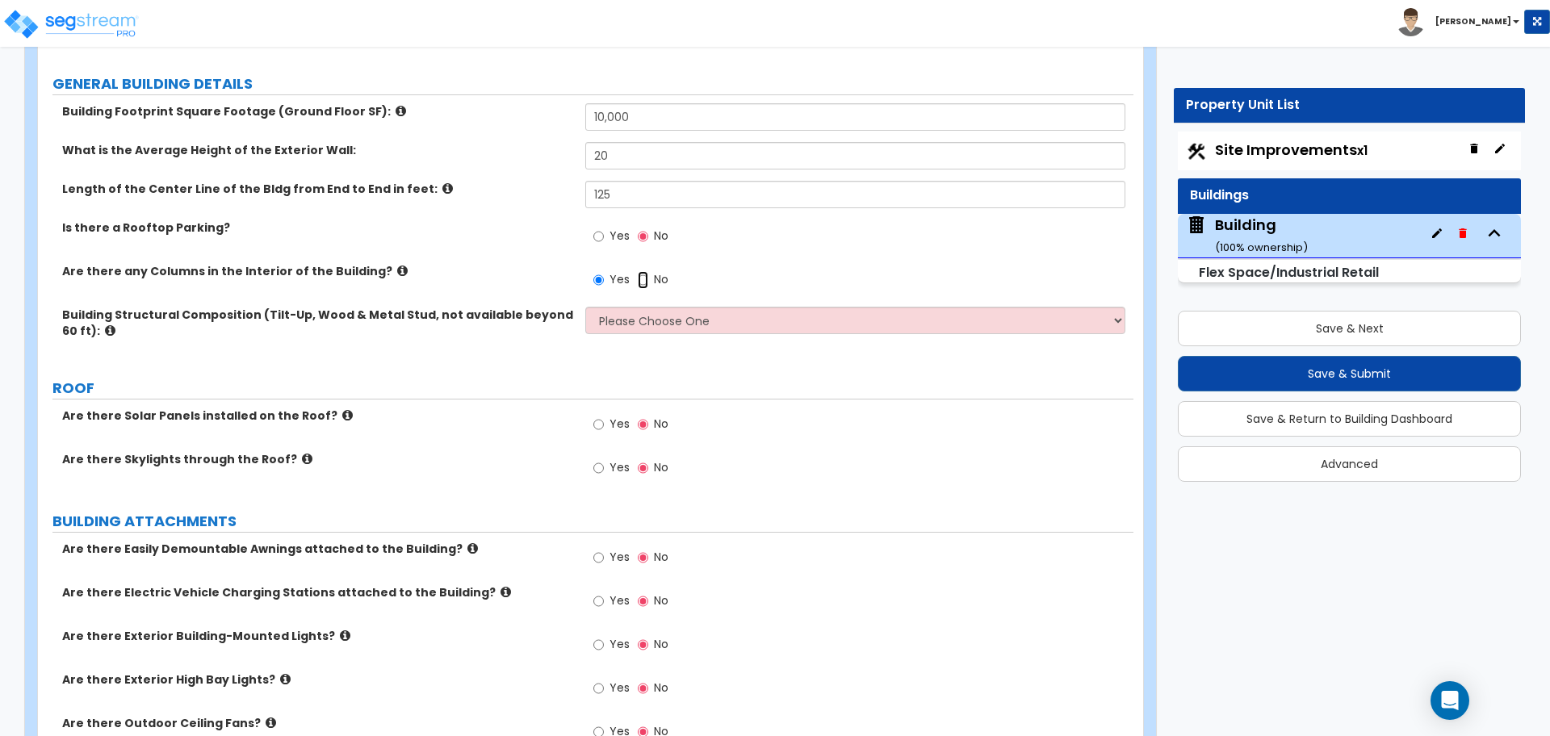
radio input "false"
radio input "true"
click at [644, 317] on select "Please Choose One Pre-Engineered Metal Building Tilt-up Wall Construction Reinf…" at bounding box center [854, 320] width 539 height 27
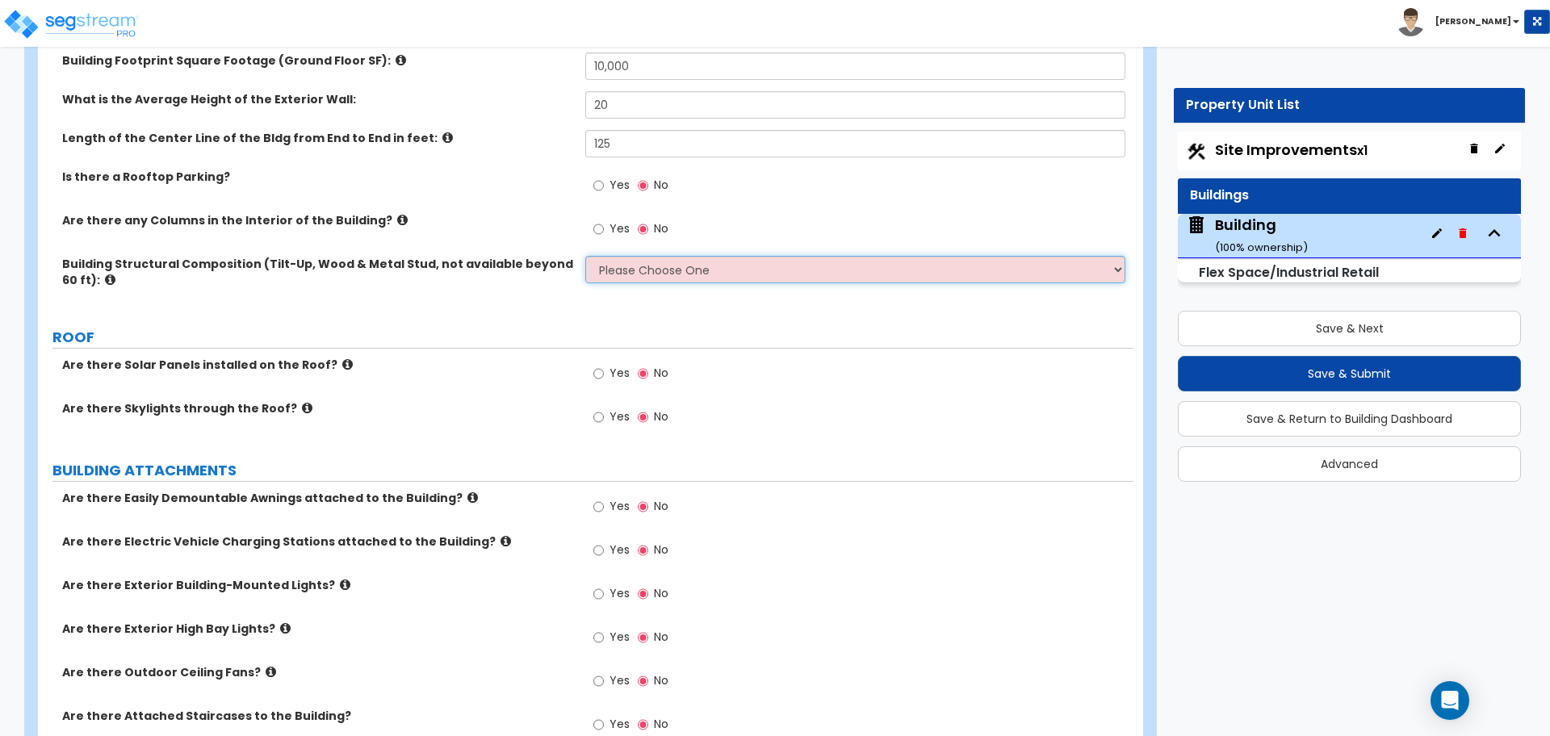
scroll to position [923, 0]
click at [757, 283] on div "Building Structural Composition (Tilt-Up, Wood & Metal Stud, not available beyo…" at bounding box center [585, 282] width 1095 height 55
click at [752, 270] on select "Please Choose One Pre-Engineered Metal Building Tilt-up Wall Construction Reinf…" at bounding box center [854, 268] width 539 height 27
select select "1"
click at [585, 255] on select "Please Choose One Pre-Engineered Metal Building Tilt-up Wall Construction Reinf…" at bounding box center [854, 268] width 539 height 27
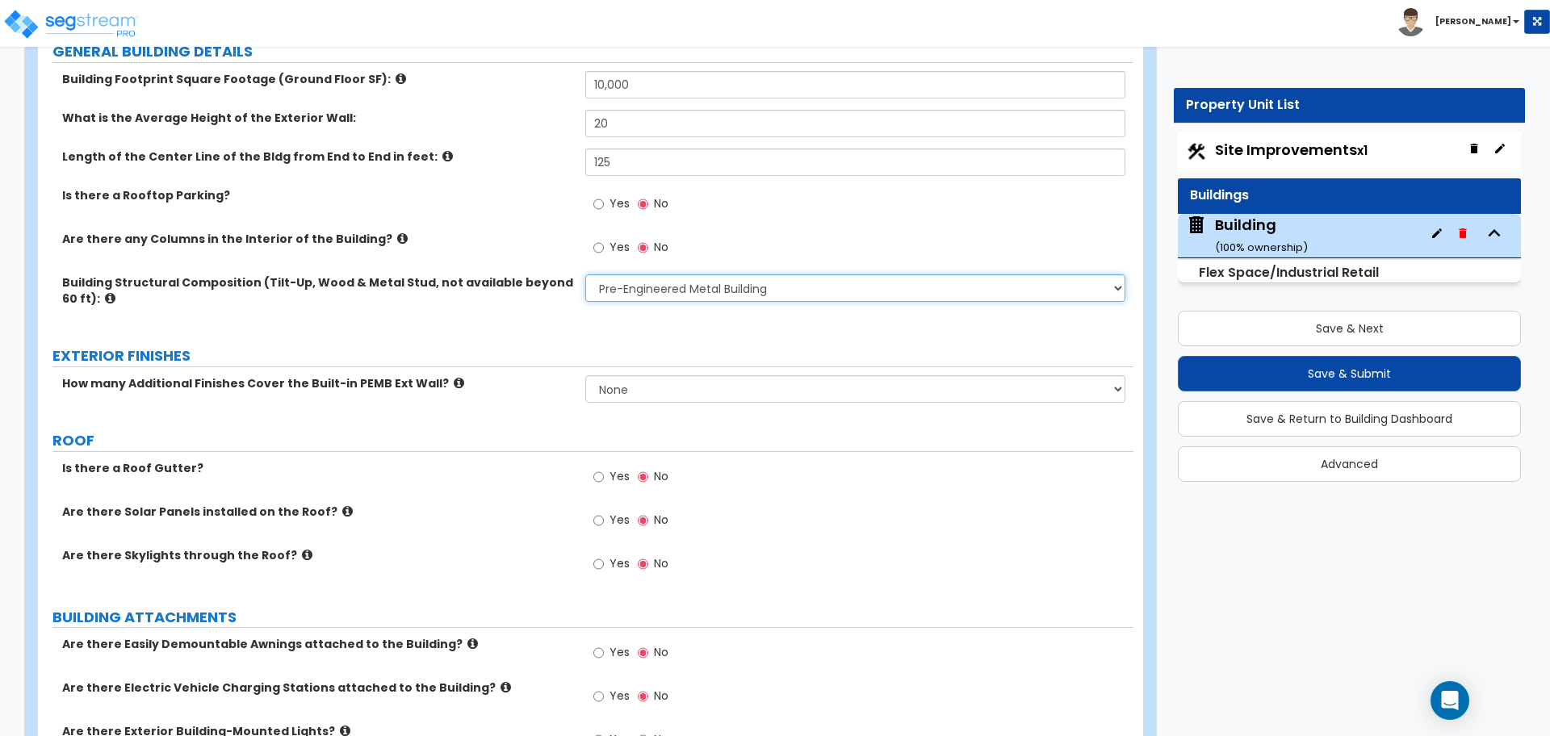
scroll to position [906, 0]
click at [752, 290] on select "Please Choose One Pre-Engineered Metal Building Tilt-up Wall Construction Reinf…" at bounding box center [854, 285] width 539 height 27
click at [454, 380] on icon at bounding box center [459, 381] width 10 height 12
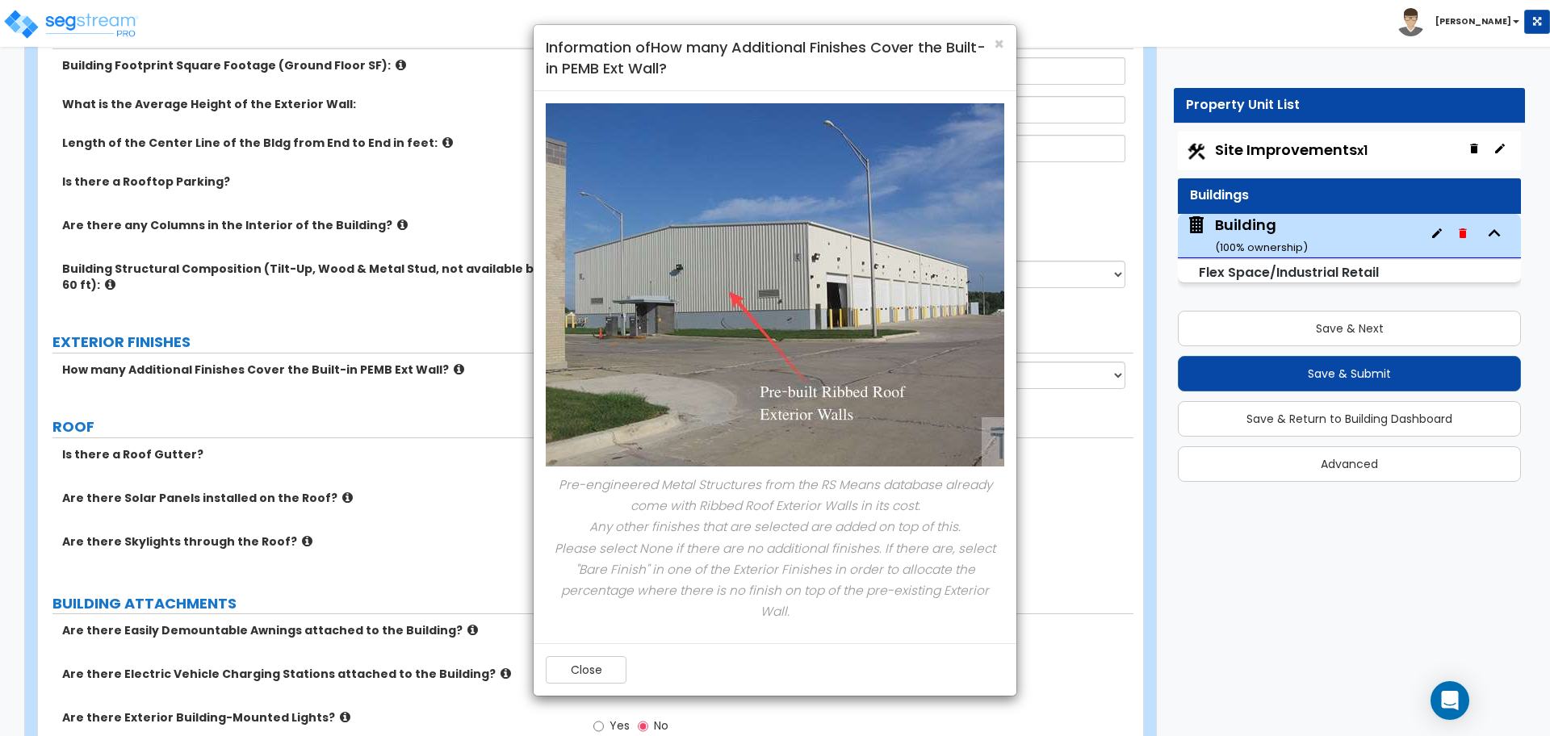
scroll to position [922, 0]
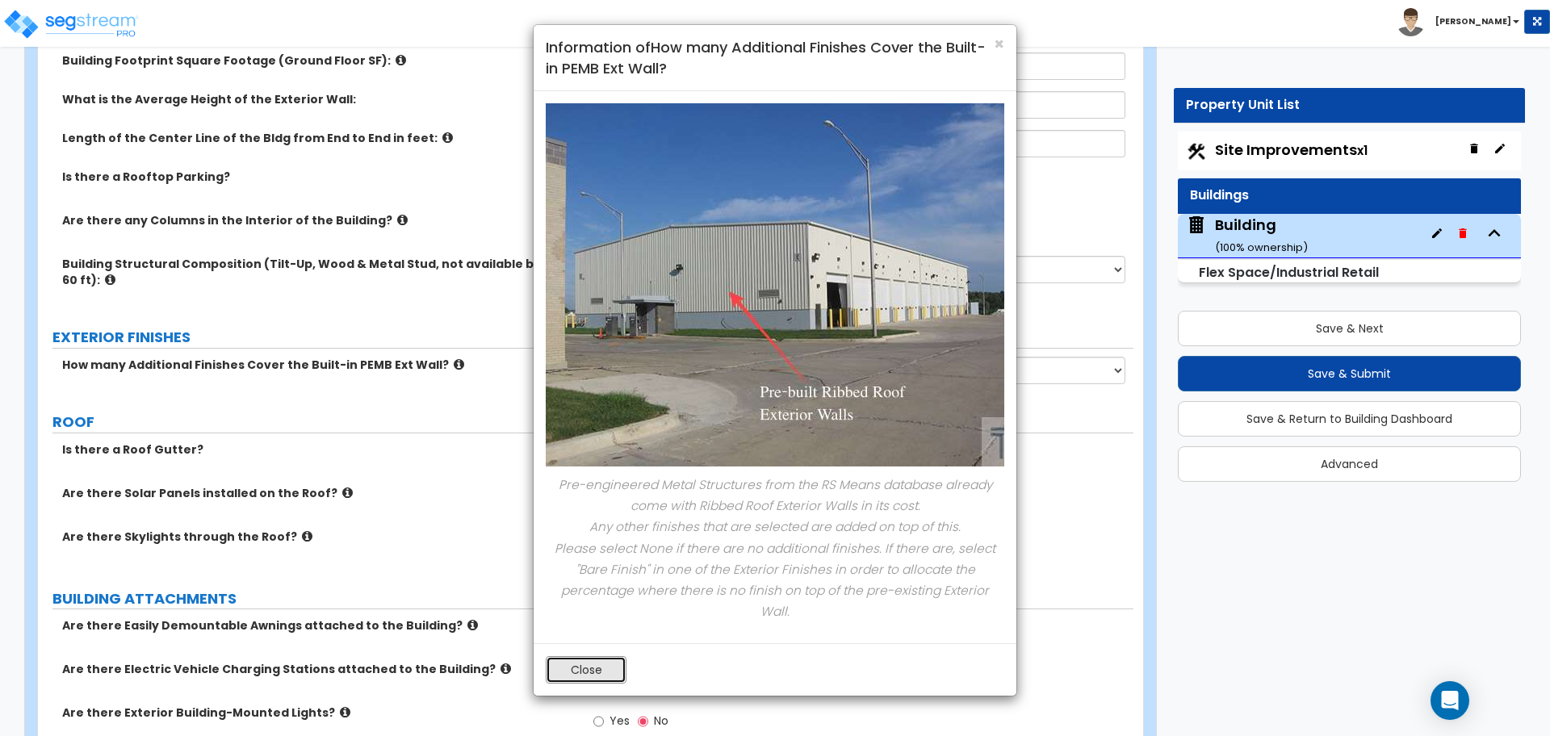
click at [599, 656] on button "Close" at bounding box center [586, 669] width 81 height 27
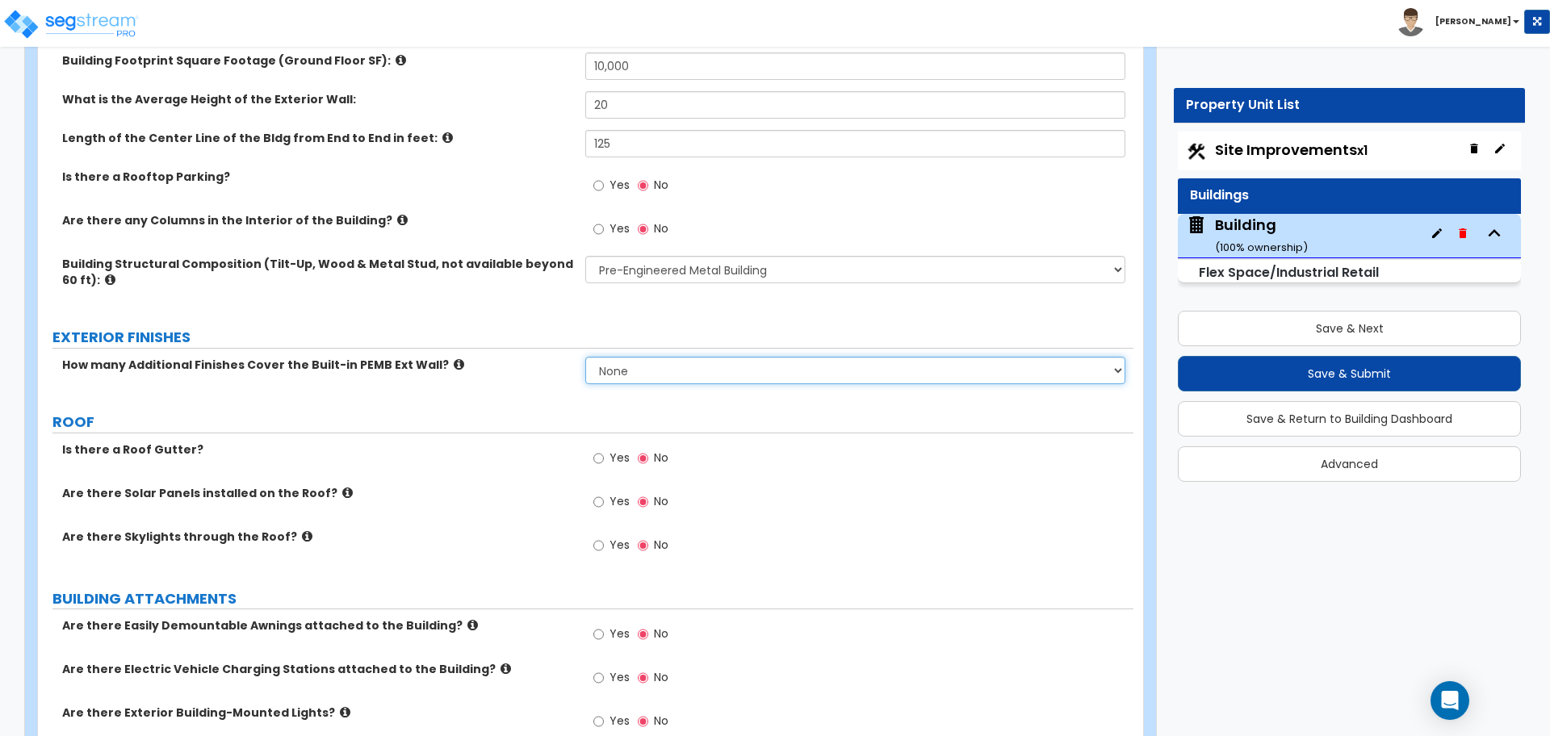
click at [753, 362] on select "None 1 2 3" at bounding box center [854, 370] width 539 height 27
select select "3"
click at [585, 357] on select "None 1 2 3" at bounding box center [854, 370] width 539 height 27
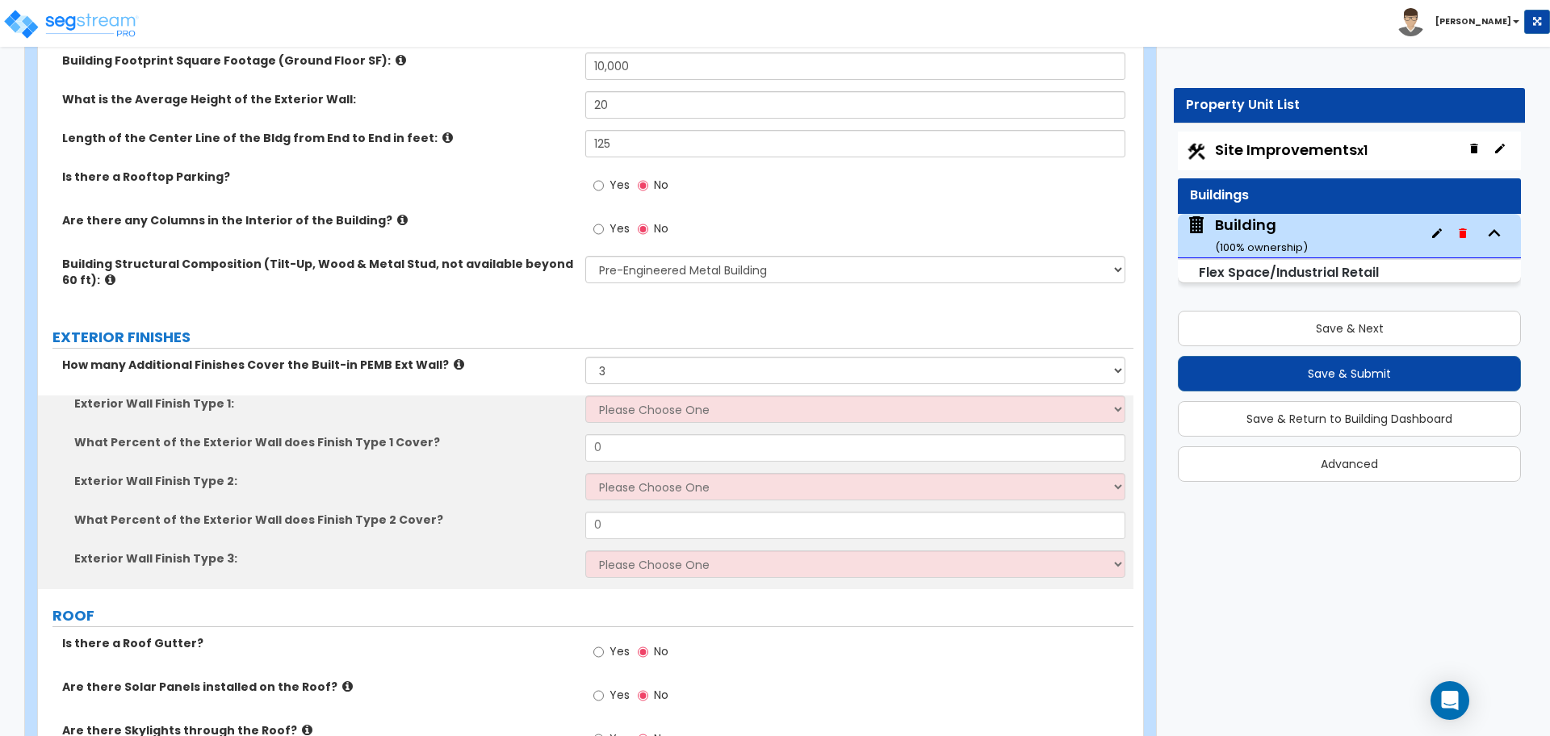
click at [454, 360] on icon at bounding box center [459, 364] width 10 height 12
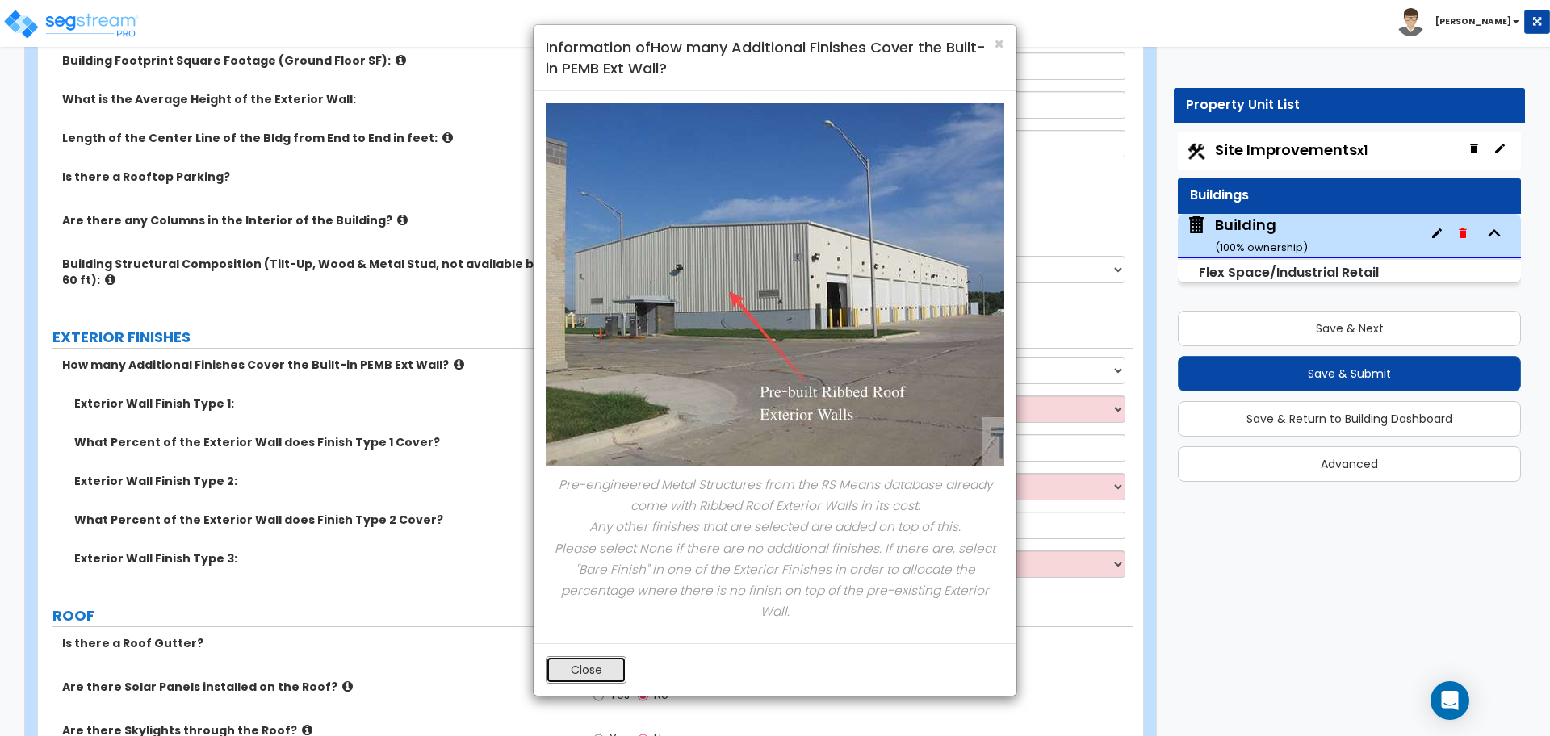
click at [614, 656] on button "Close" at bounding box center [586, 669] width 81 height 27
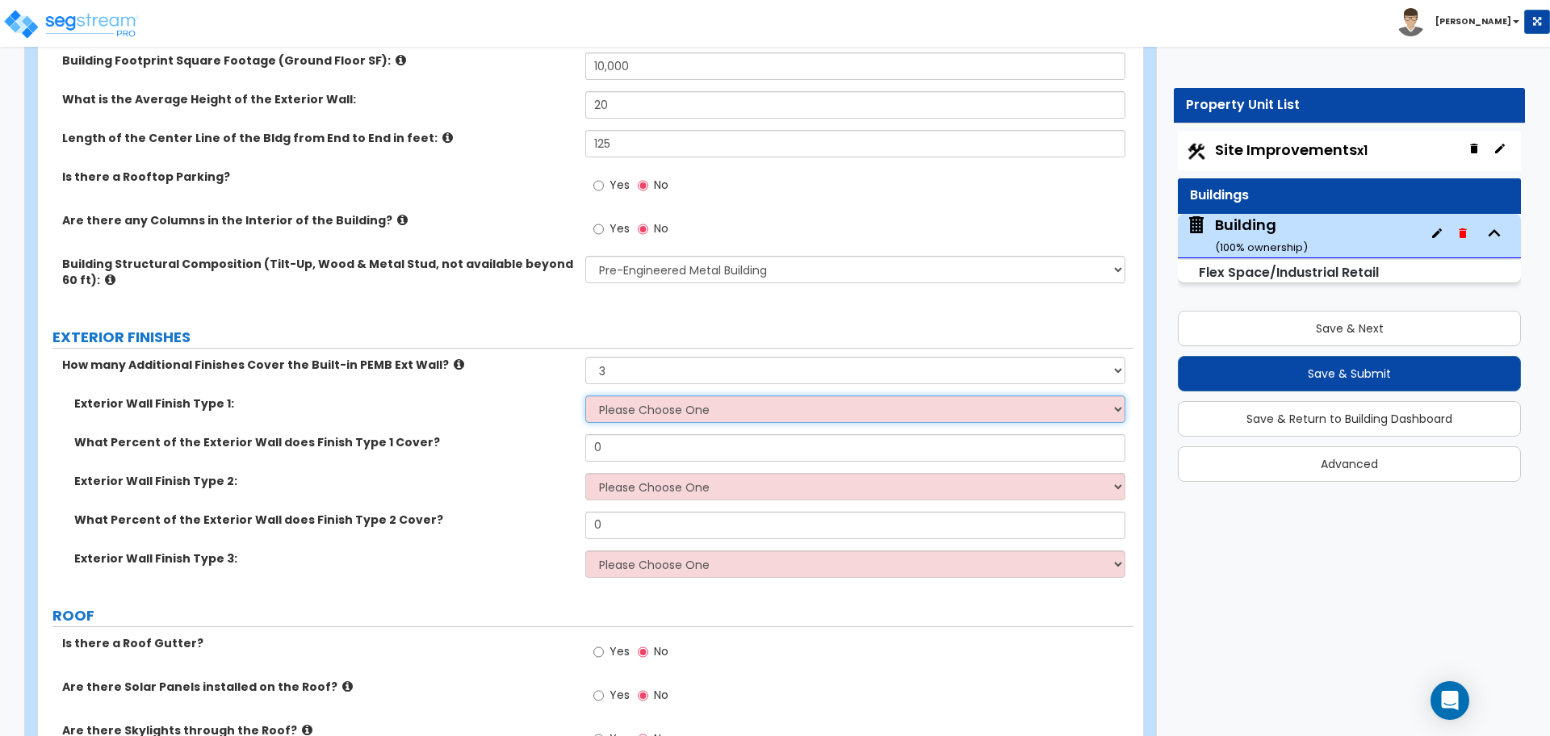
click at [702, 401] on select "Please Choose One No Finish/Shared Wall No Wall Brick Veneer Stone Veneer Wood …" at bounding box center [854, 408] width 539 height 27
click at [658, 411] on select "Please Choose One No Finish/Shared Wall No Wall Brick Veneer Stone Veneer Wood …" at bounding box center [854, 408] width 539 height 27
click at [656, 402] on select "Please Choose One No Finish/Shared Wall No Wall Brick Veneer Stone Veneer Wood …" at bounding box center [854, 408] width 539 height 27
click at [661, 395] on select "Please Choose One No Finish/Shared Wall No Wall Brick Veneer Stone Veneer Wood …" at bounding box center [854, 408] width 539 height 27
click at [645, 414] on select "Please Choose One No Finish/Shared Wall No Wall Brick Veneer Stone Veneer Wood …" at bounding box center [854, 408] width 539 height 27
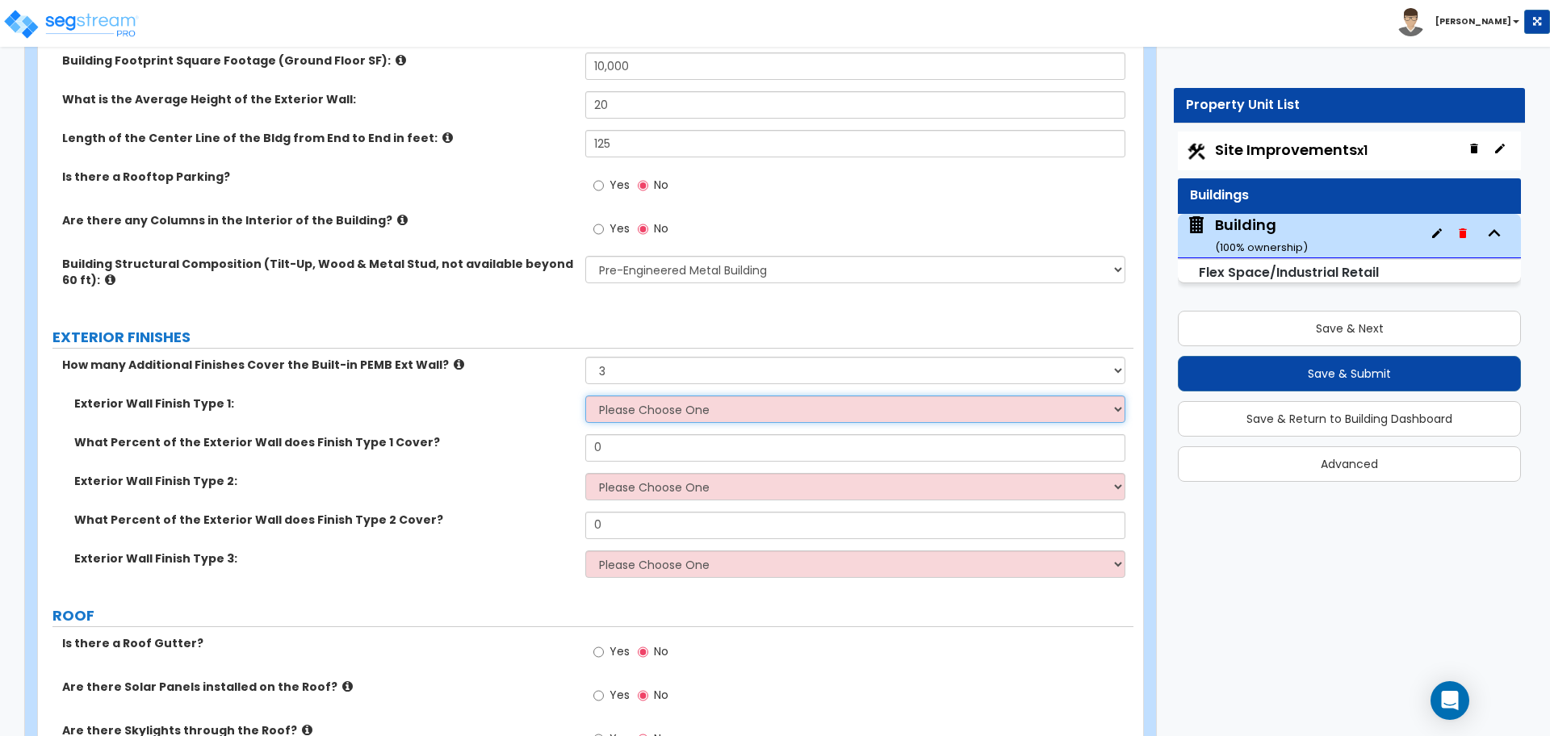
click at [680, 405] on select "Please Choose One No Finish/Shared Wall No Wall Brick Veneer Stone Veneer Wood …" at bounding box center [854, 408] width 539 height 27
click at [683, 395] on select "Please Choose One No Finish/Shared Wall No Wall Brick Veneer Stone Veneer Wood …" at bounding box center [854, 408] width 539 height 27
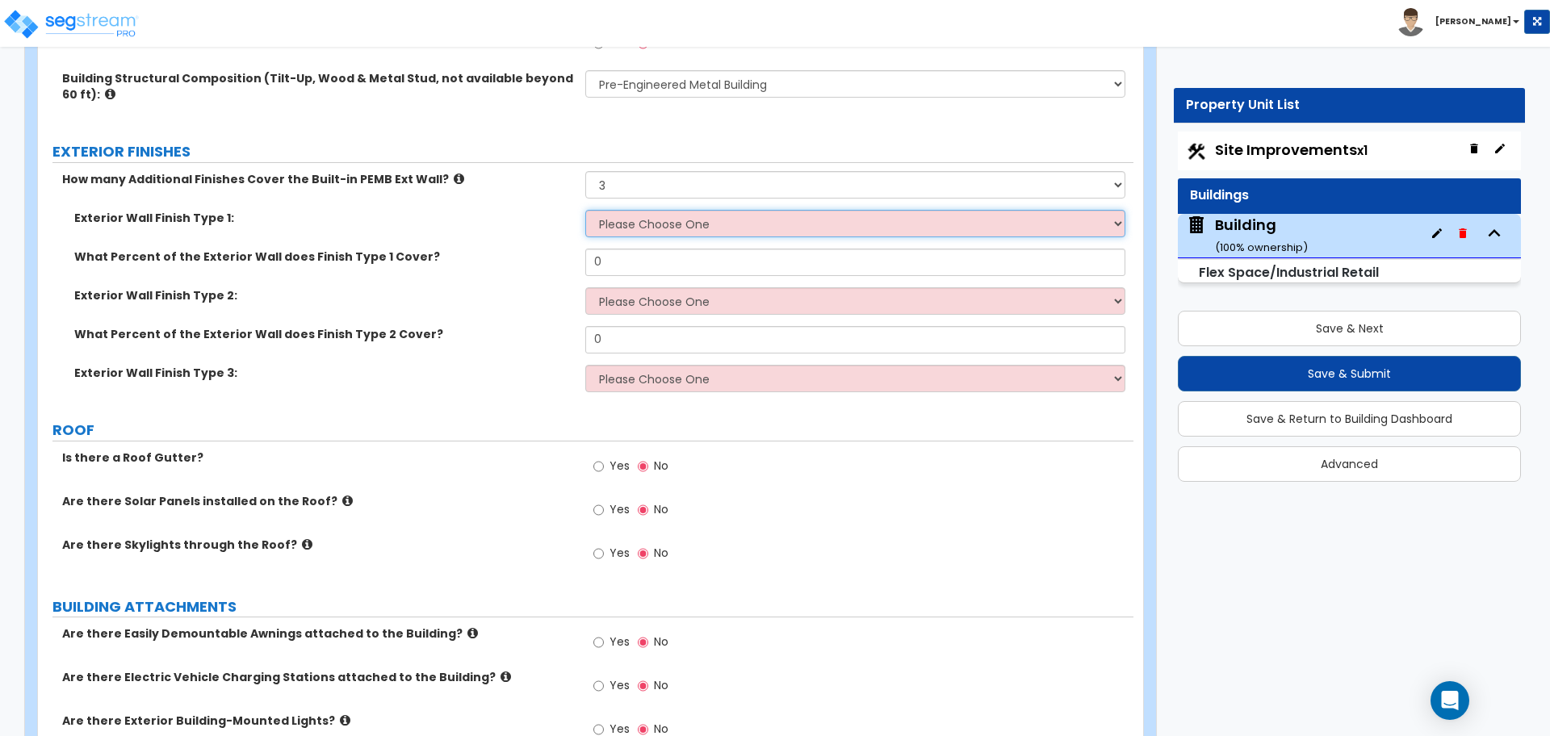
scroll to position [1141, 0]
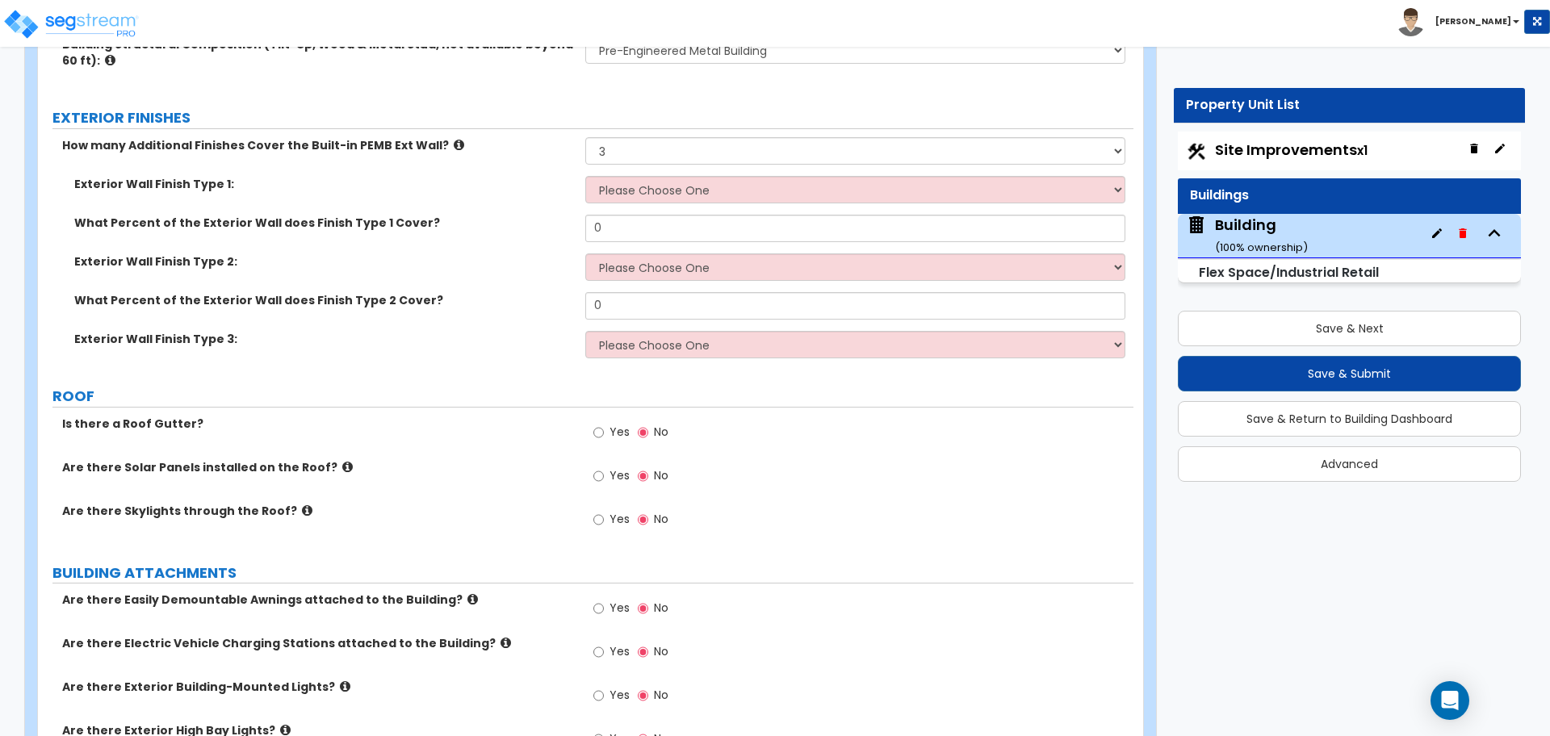
click at [713, 203] on div "Exterior Wall Finish Type 1: Please Choose One No Finish/Shared Wall No Wall Br…" at bounding box center [585, 195] width 1095 height 39
click at [713, 199] on select "Please Choose One No Finish/Shared Wall No Wall Brick Veneer Stone Veneer Wood …" at bounding box center [854, 189] width 539 height 27
select select "7"
click at [585, 176] on select "Please Choose One No Finish/Shared Wall No Wall Brick Veneer Stone Veneer Wood …" at bounding box center [854, 189] width 539 height 27
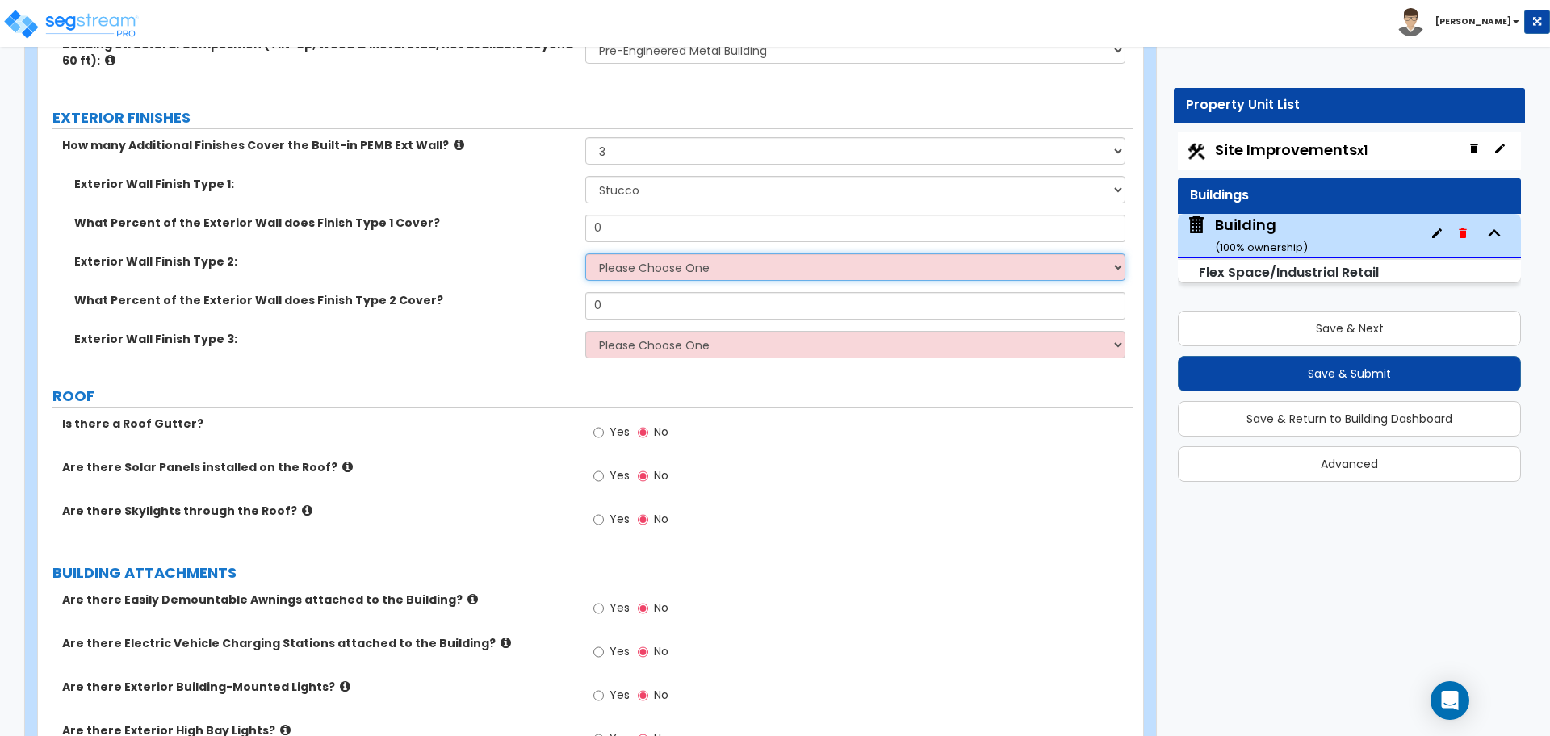
click at [692, 266] on select "Please Choose One No Finish/Shared Wall No Wall Brick Veneer Stone Veneer Wood …" at bounding box center [854, 266] width 539 height 27
select select "8"
click at [585, 253] on select "Please Choose One No Finish/Shared Wall No Wall Brick Veneer Stone Veneer Wood …" at bounding box center [854, 266] width 539 height 27
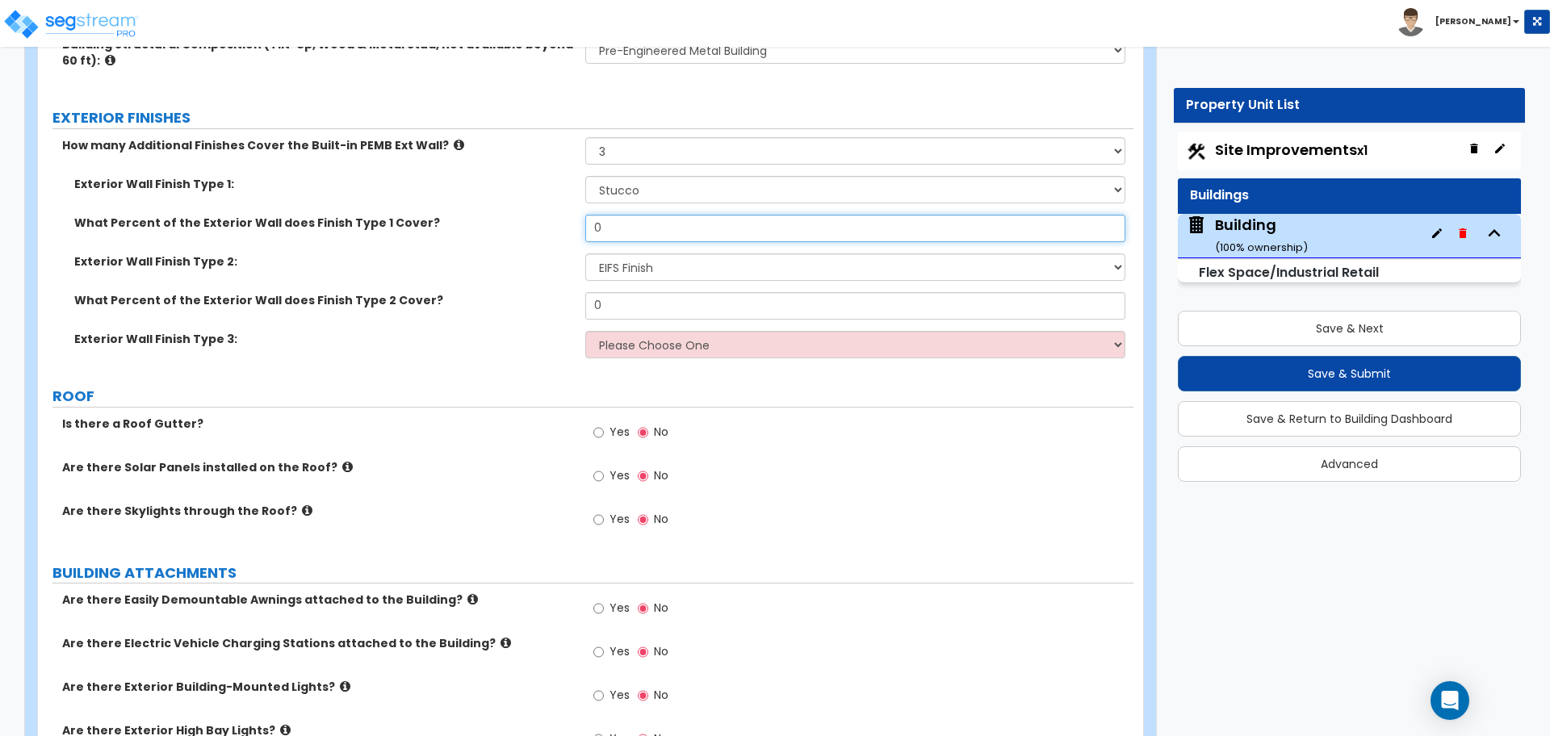
drag, startPoint x: 672, startPoint y: 232, endPoint x: 575, endPoint y: 218, distance: 97.8
click at [575, 218] on div "What Percent of the Exterior Wall does Finish Type 1 Cover? 0" at bounding box center [585, 234] width 1095 height 39
type input "40"
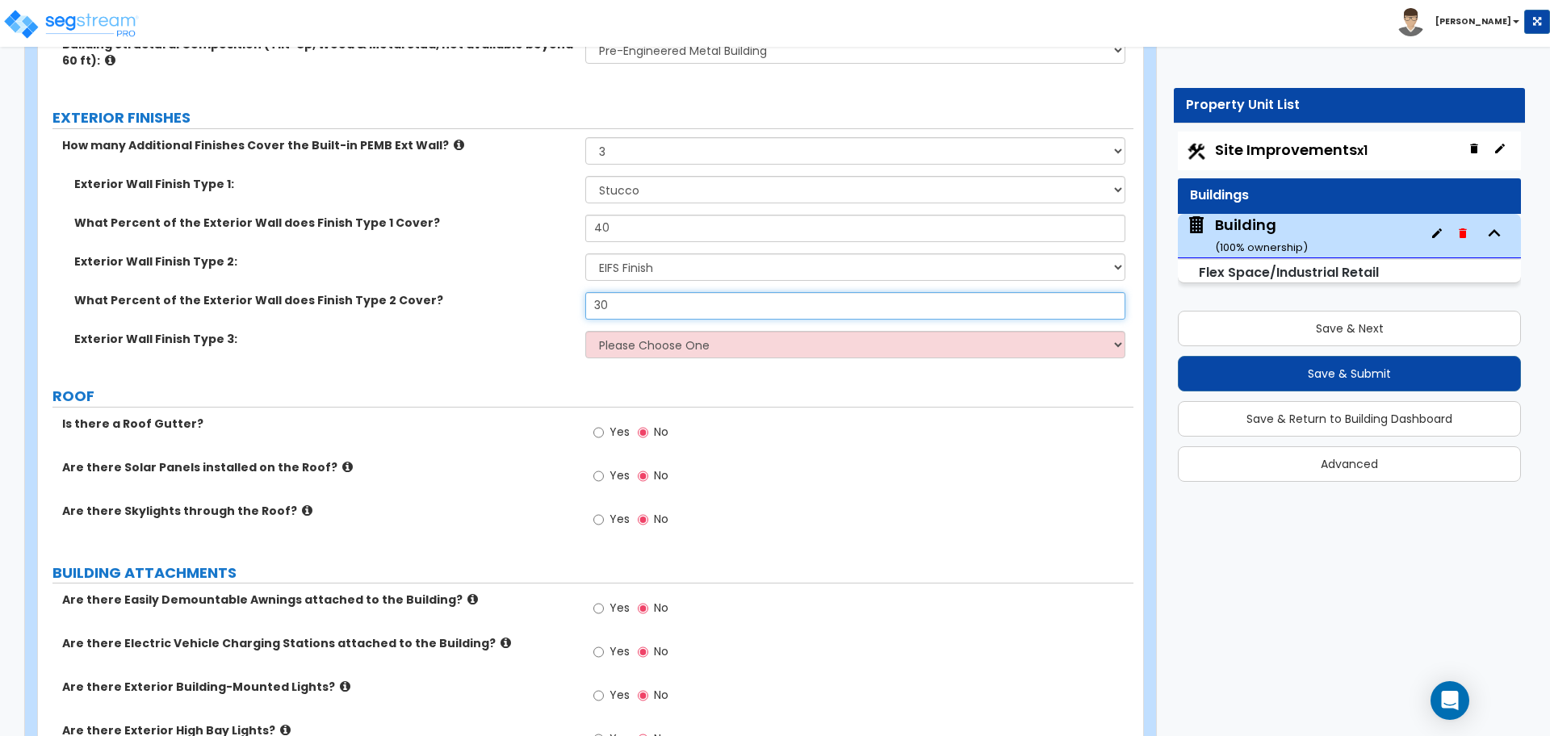
type input "30"
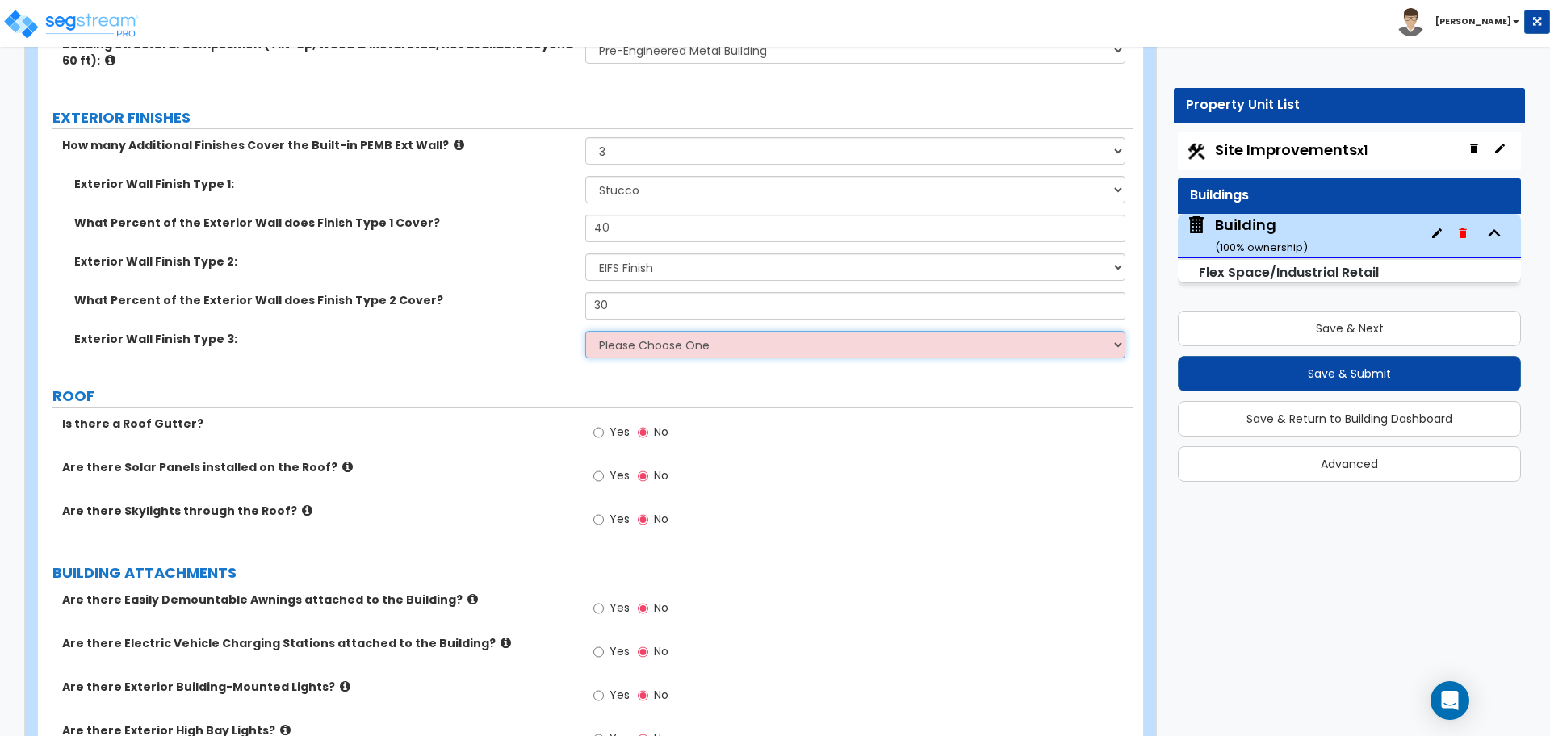
click at [727, 347] on select "Please Choose One No Finish/Shared Wall No Wall Brick Veneer Stone Veneer Wood …" at bounding box center [854, 344] width 539 height 27
select select "1"
click at [585, 331] on select "Please Choose One No Finish/Shared Wall No Wall Brick Veneer Stone Veneer Wood …" at bounding box center [854, 344] width 539 height 27
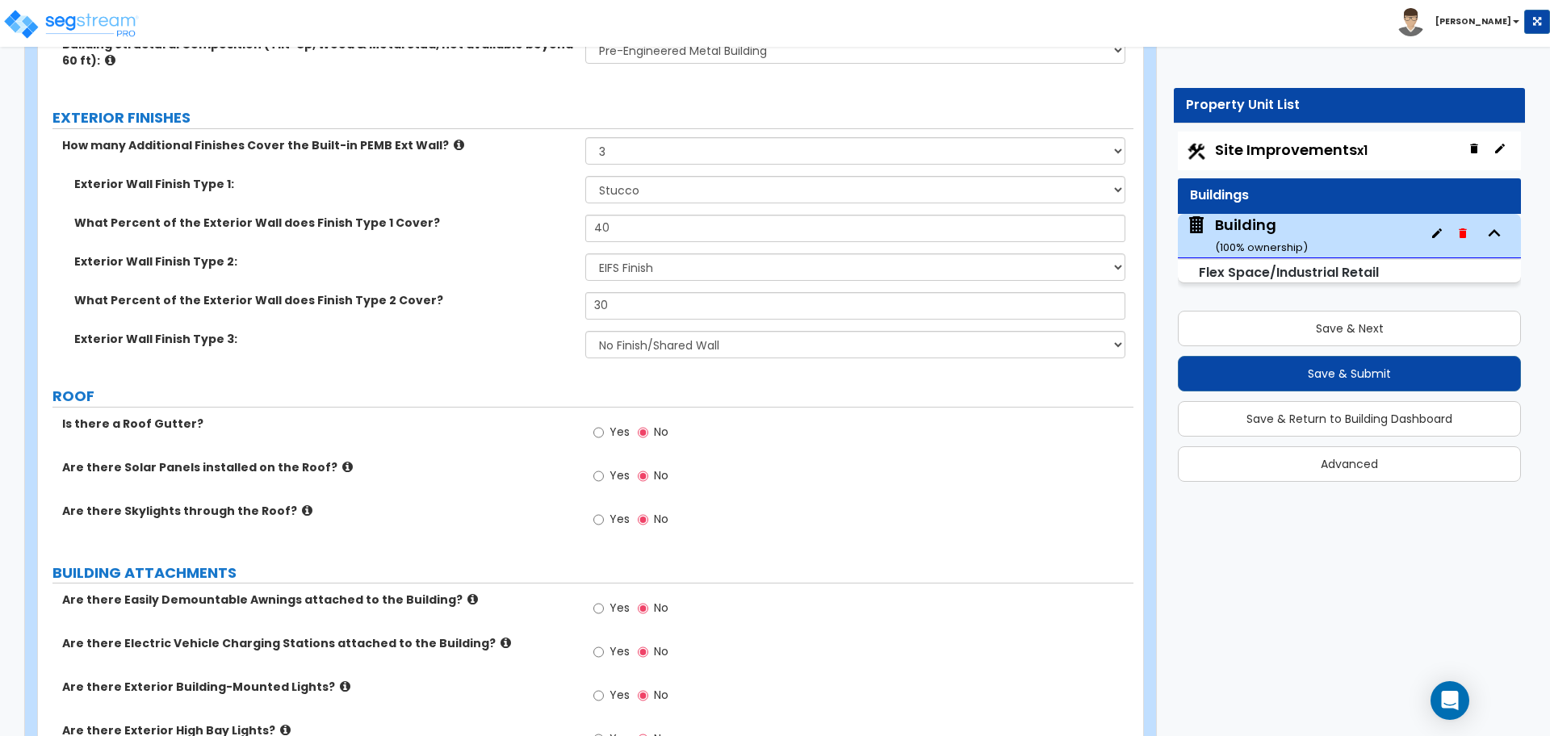
click at [454, 140] on icon at bounding box center [459, 145] width 10 height 12
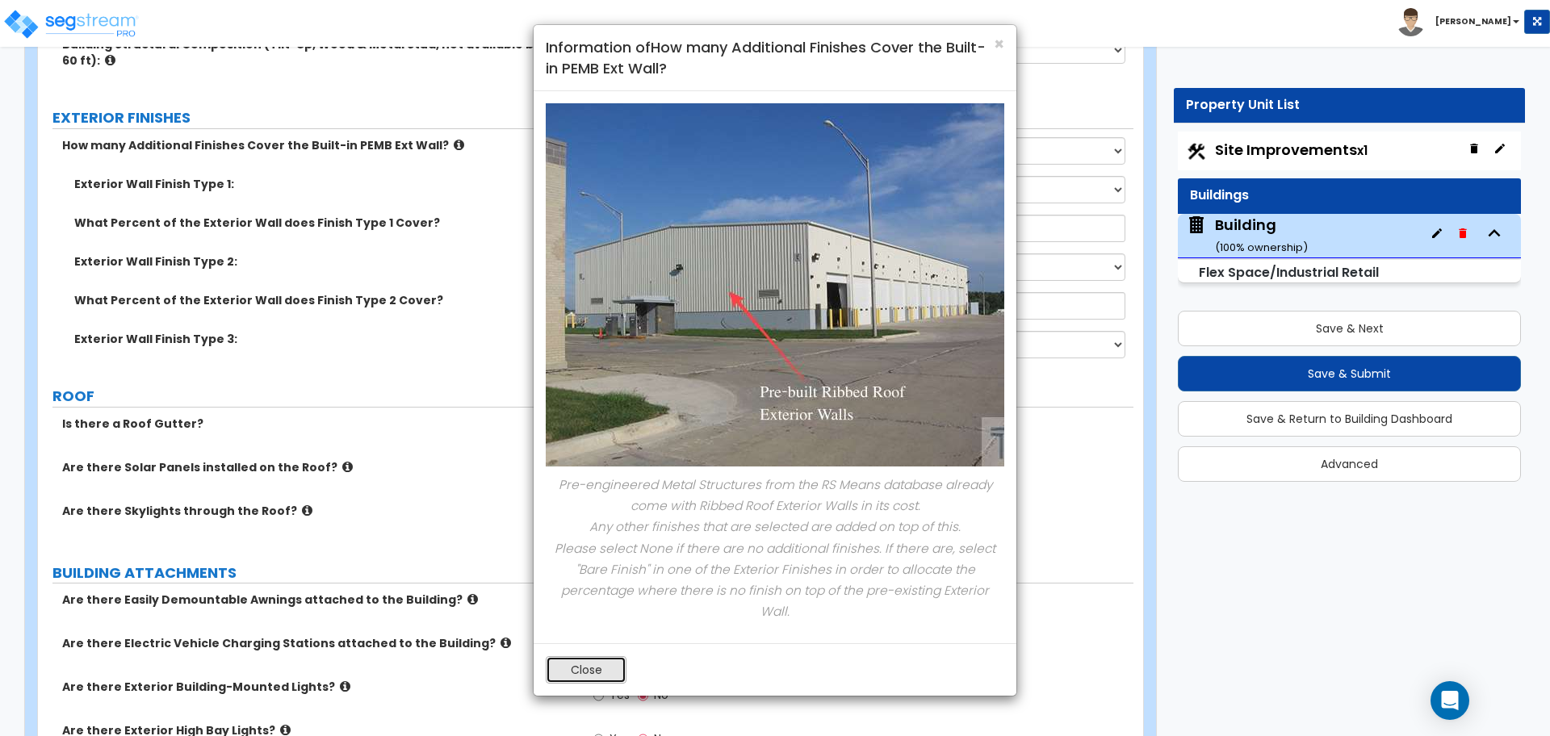
click at [567, 656] on button "Close" at bounding box center [586, 669] width 81 height 27
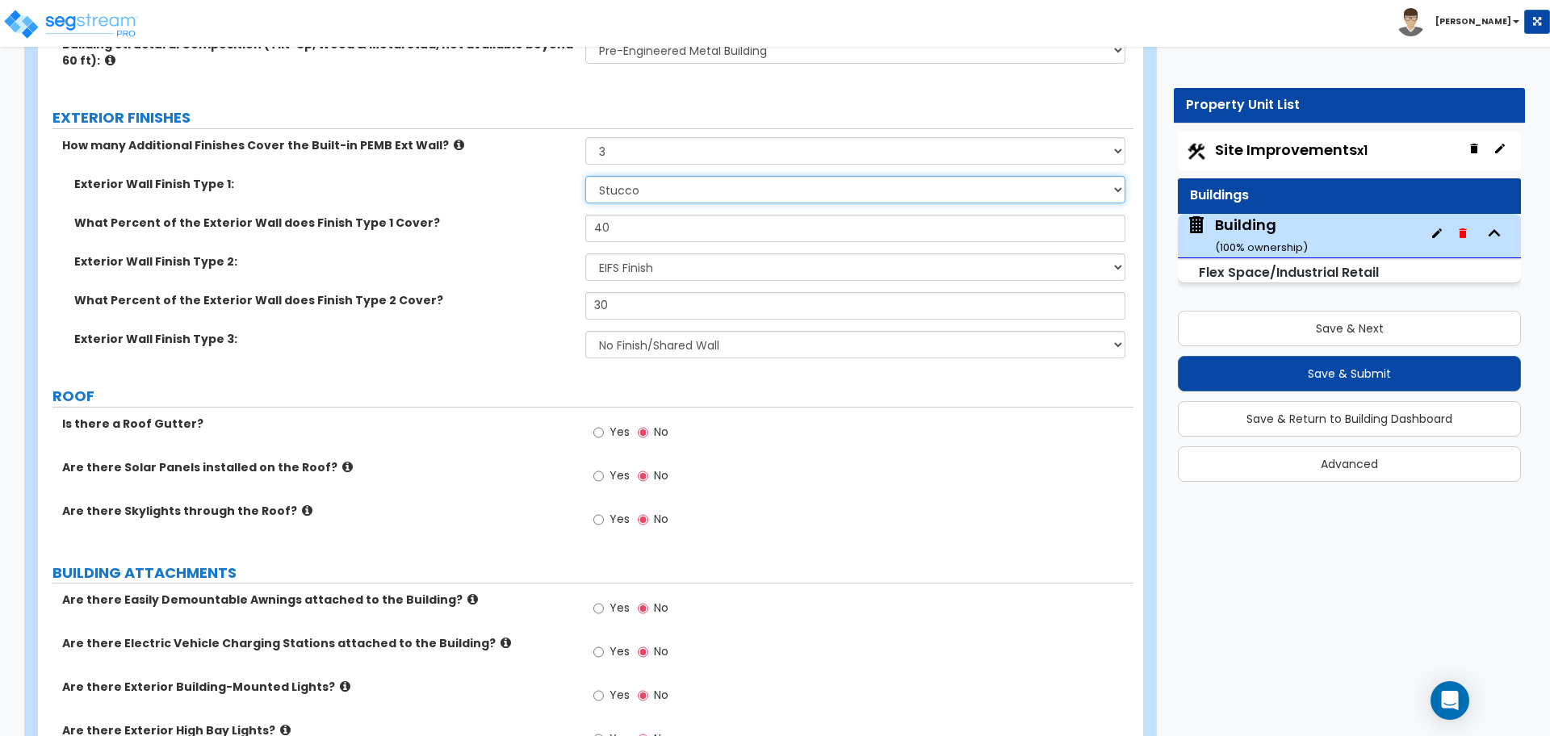
click at [650, 186] on select "Please Choose One No Finish/Shared Wall No Wall Brick Veneer Stone Veneer Wood …" at bounding box center [854, 189] width 539 height 27
click at [656, 196] on select "Please Choose One No Finish/Shared Wall No Wall Brick Veneer Stone Veneer Wood …" at bounding box center [854, 189] width 539 height 27
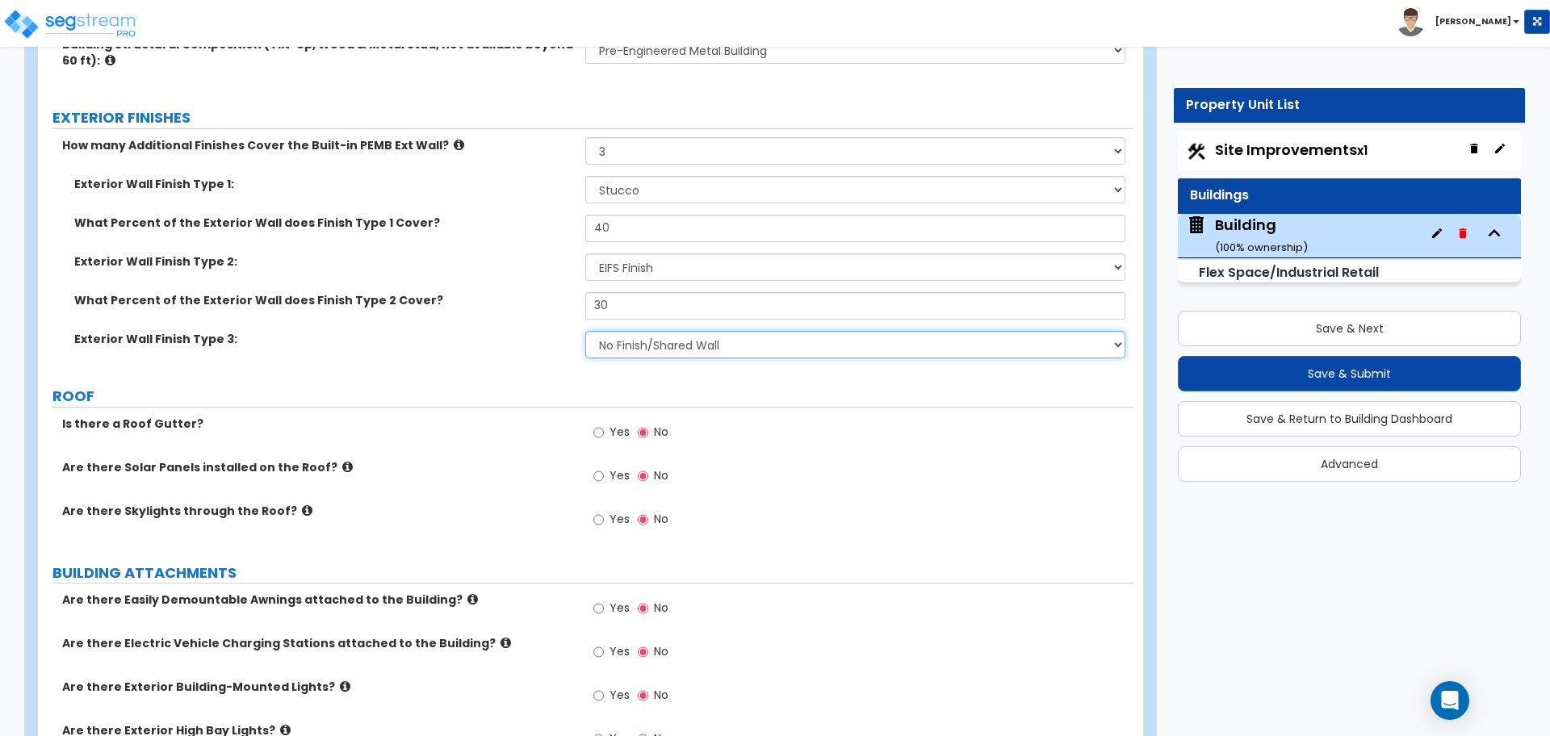
click at [642, 340] on select "Please Choose One No Finish/Shared Wall No Wall Brick Veneer Stone Veneer Wood …" at bounding box center [854, 344] width 539 height 27
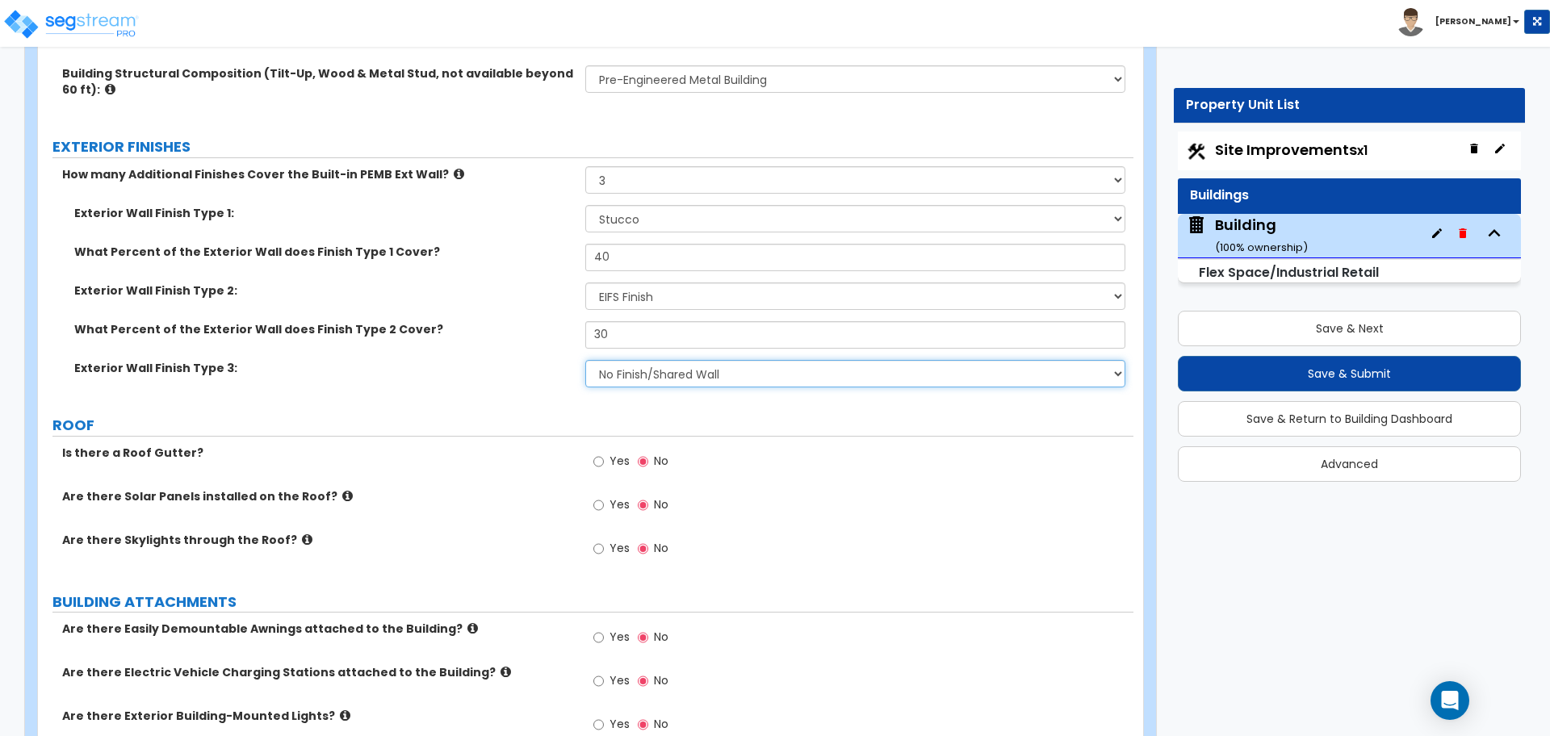
scroll to position [1109, 0]
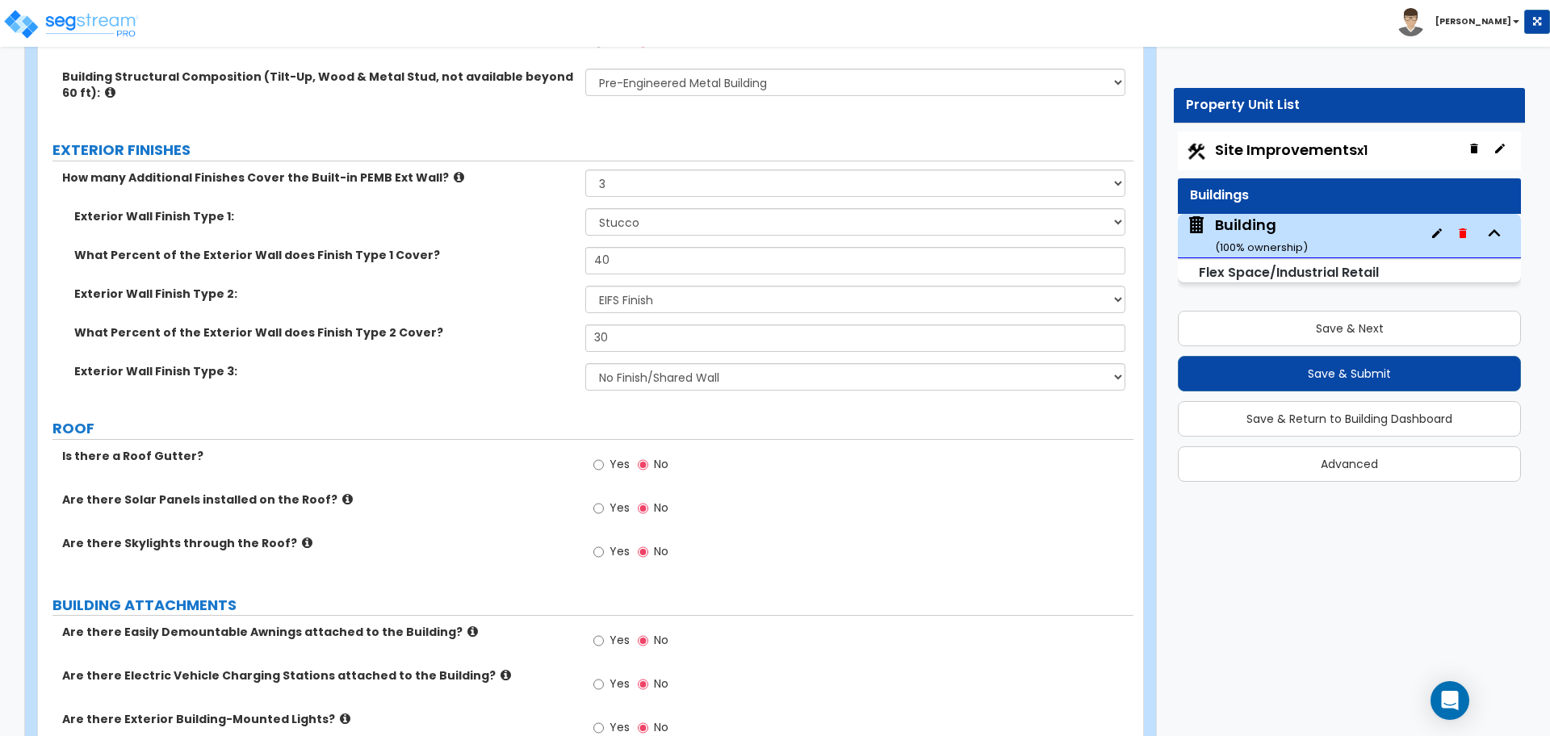
click at [711, 396] on div "Exterior Wall Finish Type 3: Please Choose One No Finish/Shared Wall No Wall Br…" at bounding box center [585, 382] width 1095 height 39
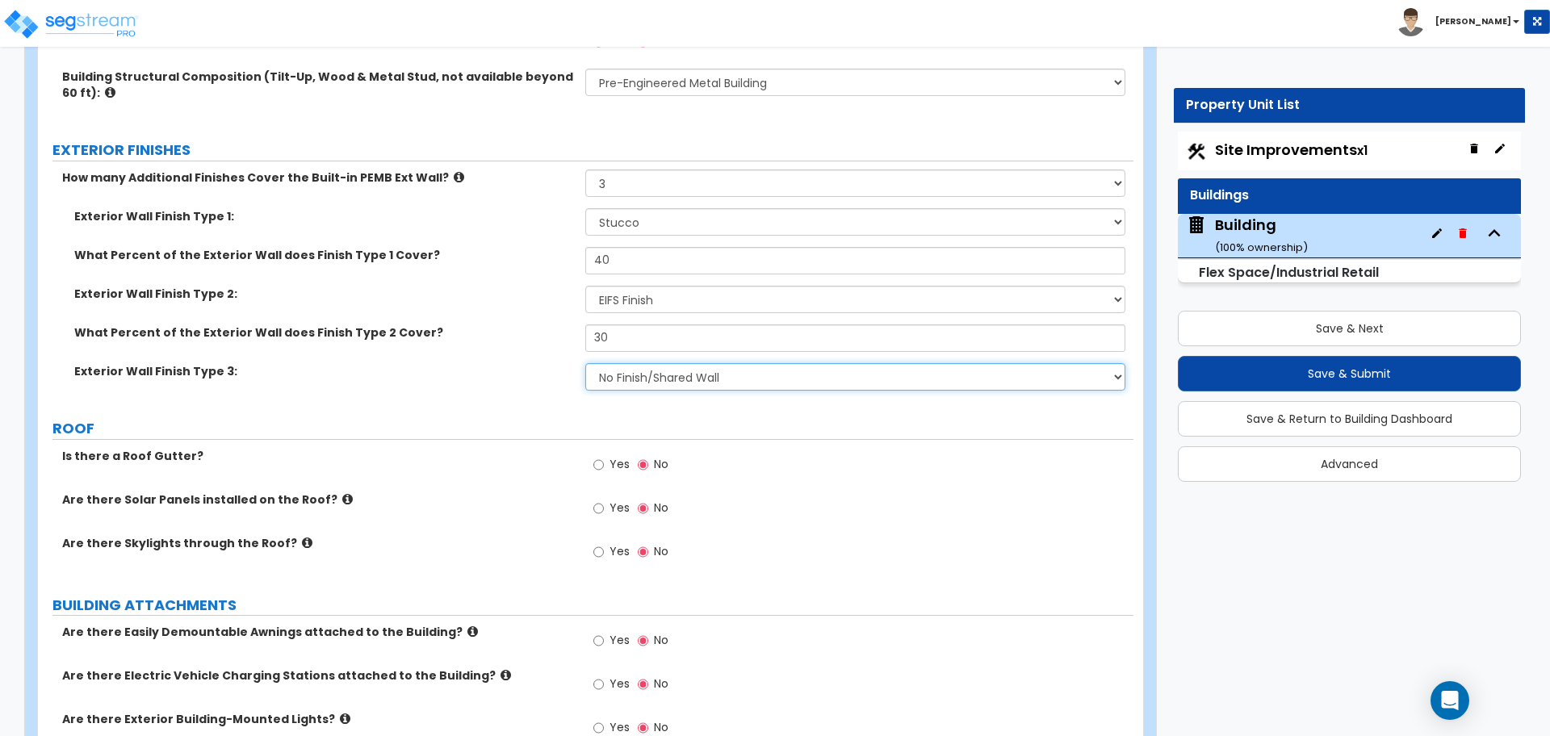
click at [710, 382] on select "Please Choose One No Finish/Shared Wall No Wall Brick Veneer Stone Veneer Wood …" at bounding box center [854, 376] width 539 height 27
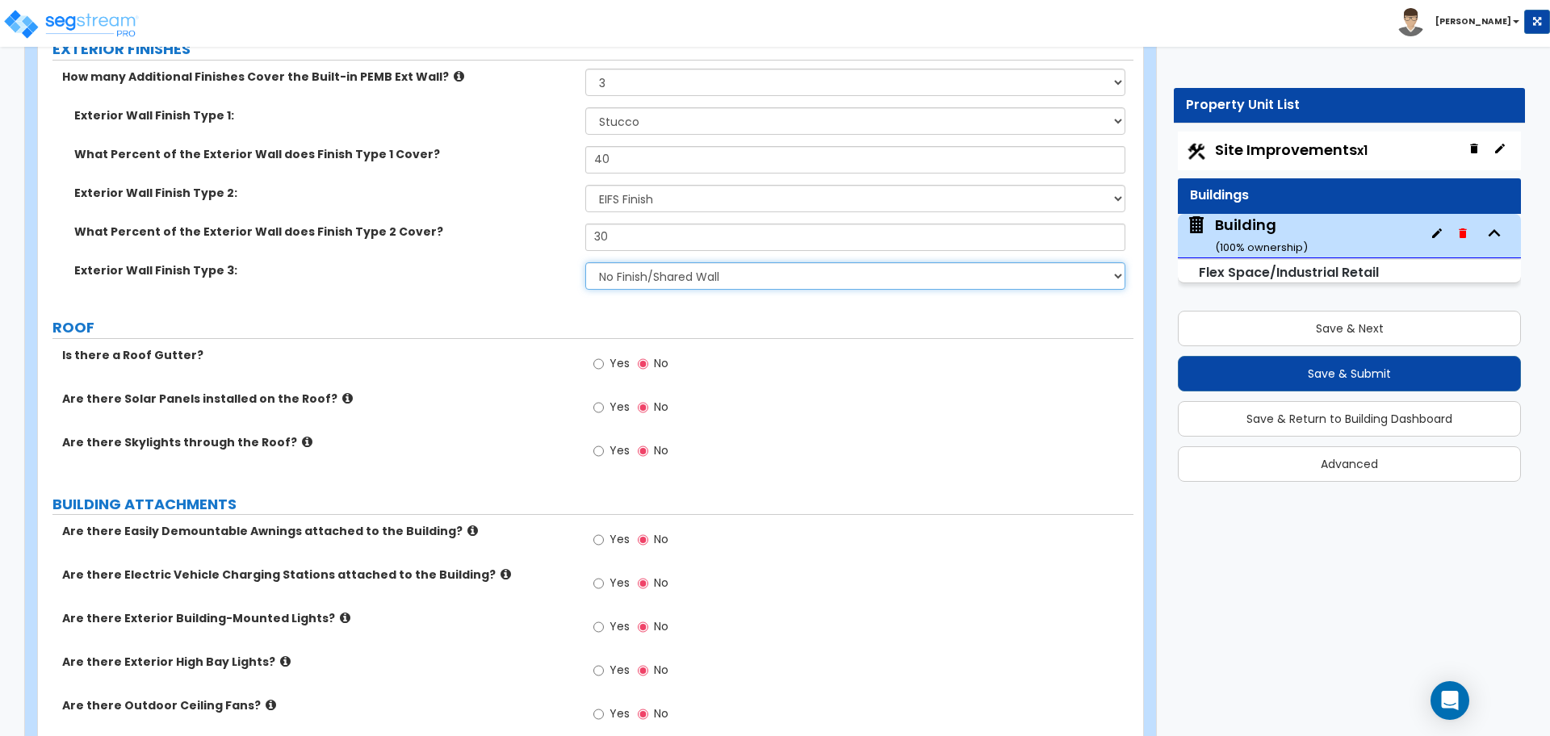
scroll to position [1200, 0]
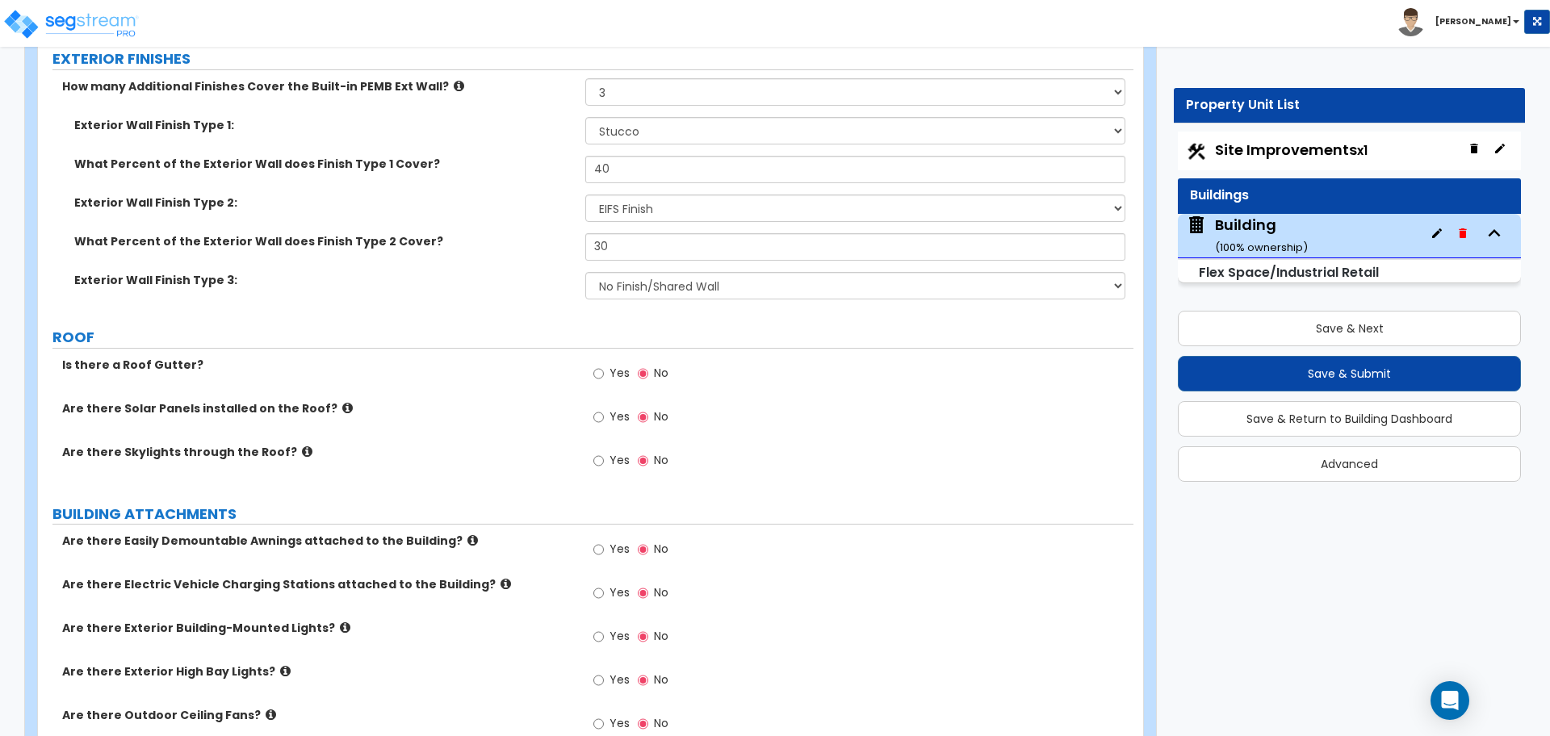
click at [621, 368] on span "Yes" at bounding box center [619, 373] width 20 height 16
click at [604, 368] on input "Yes" at bounding box center [598, 374] width 10 height 18
radio input "true"
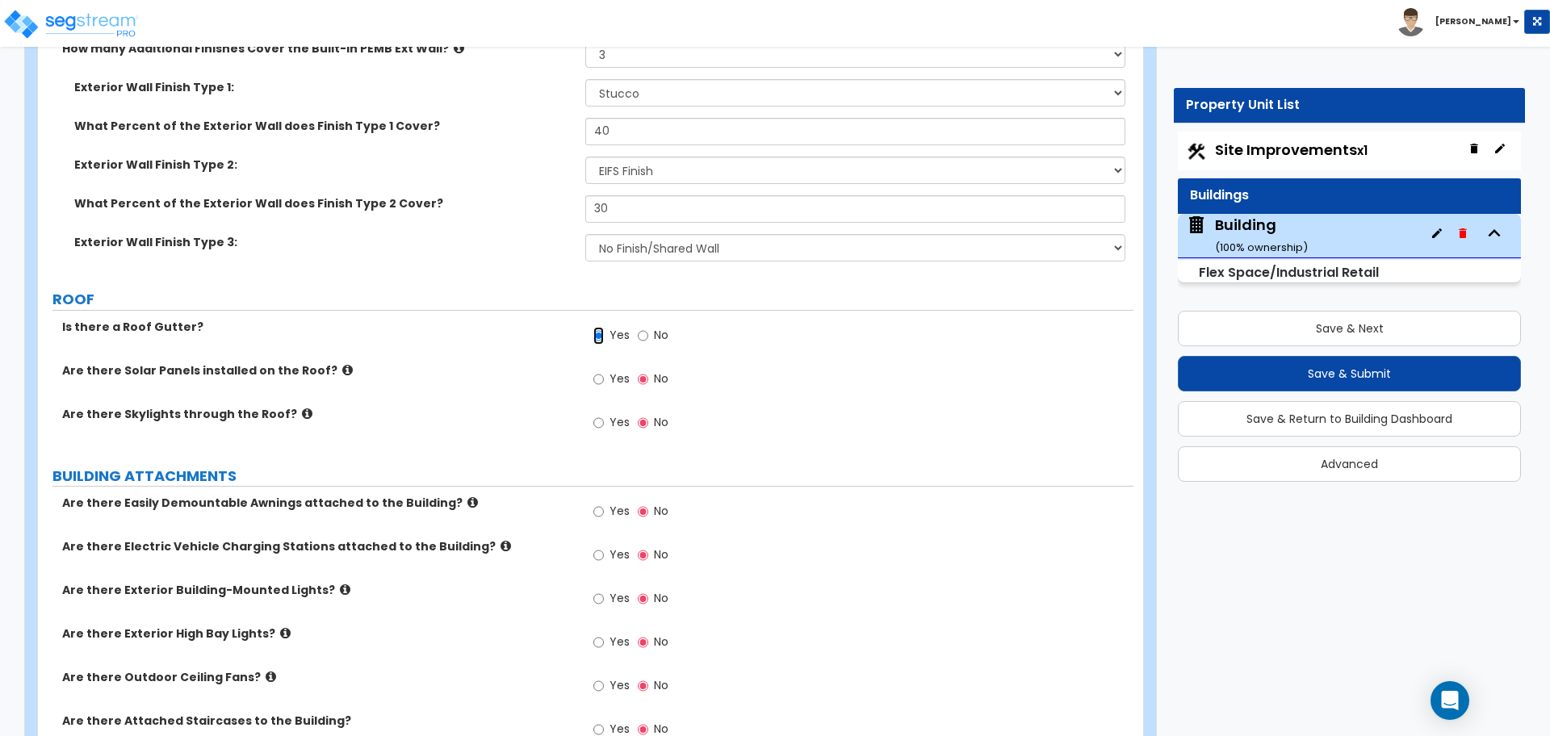
scroll to position [1242, 0]
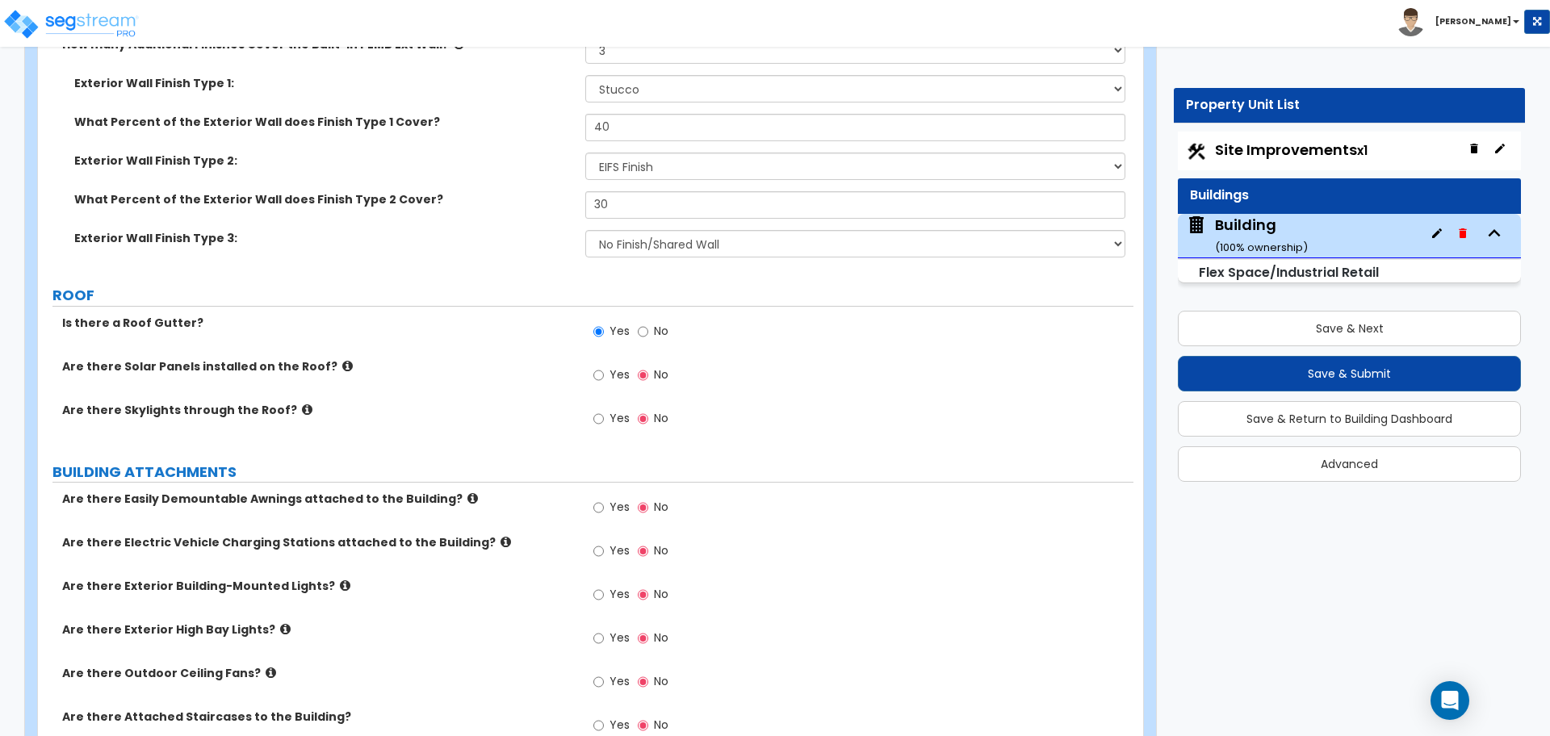
click at [616, 373] on span "Yes" at bounding box center [619, 374] width 20 height 16
click at [604, 373] on input "Yes" at bounding box center [598, 375] width 10 height 18
radio input "true"
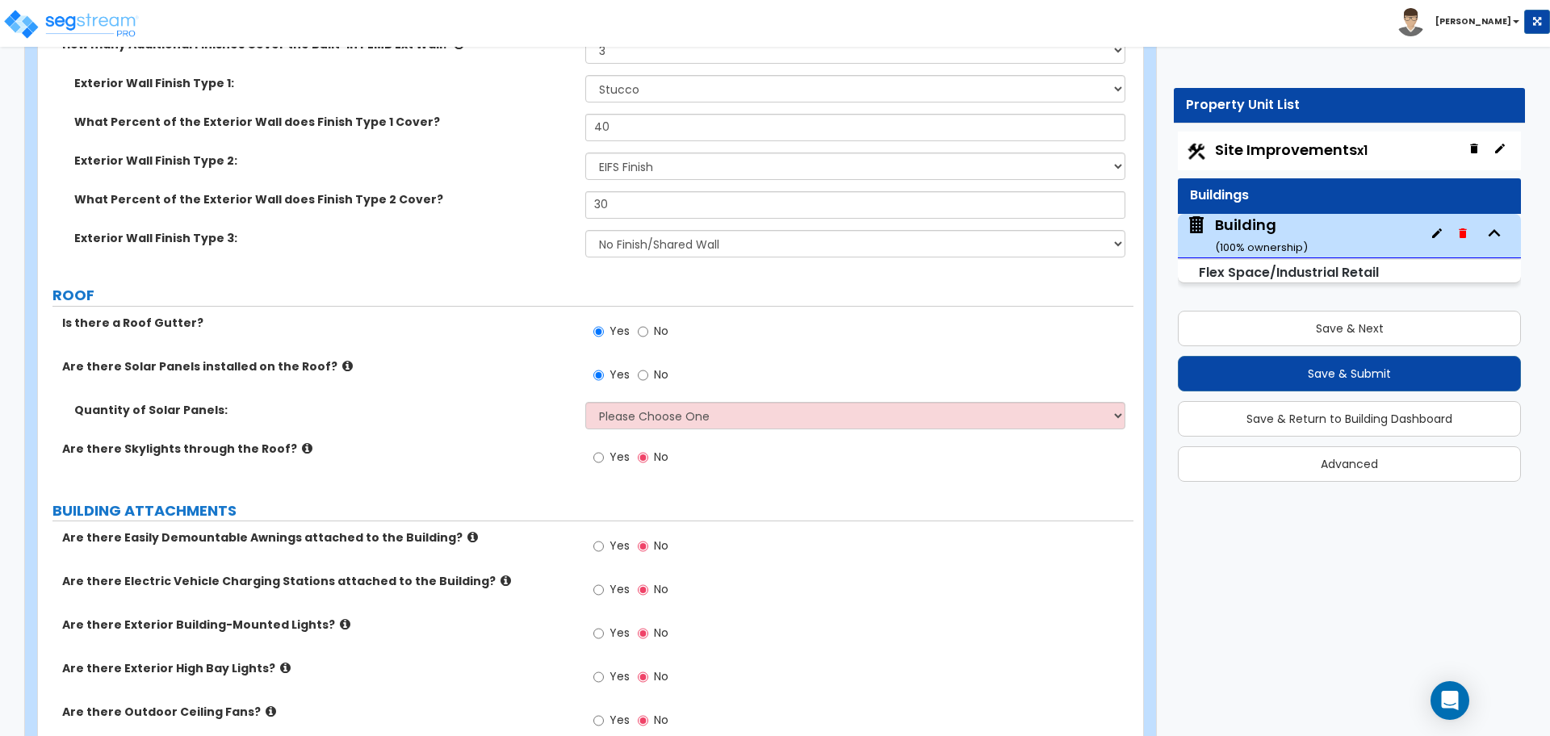
click at [663, 325] on span "No" at bounding box center [661, 331] width 15 height 16
click at [648, 325] on input "No" at bounding box center [643, 332] width 10 height 18
radio input "false"
radio input "true"
click at [612, 330] on span "Yes" at bounding box center [619, 331] width 20 height 16
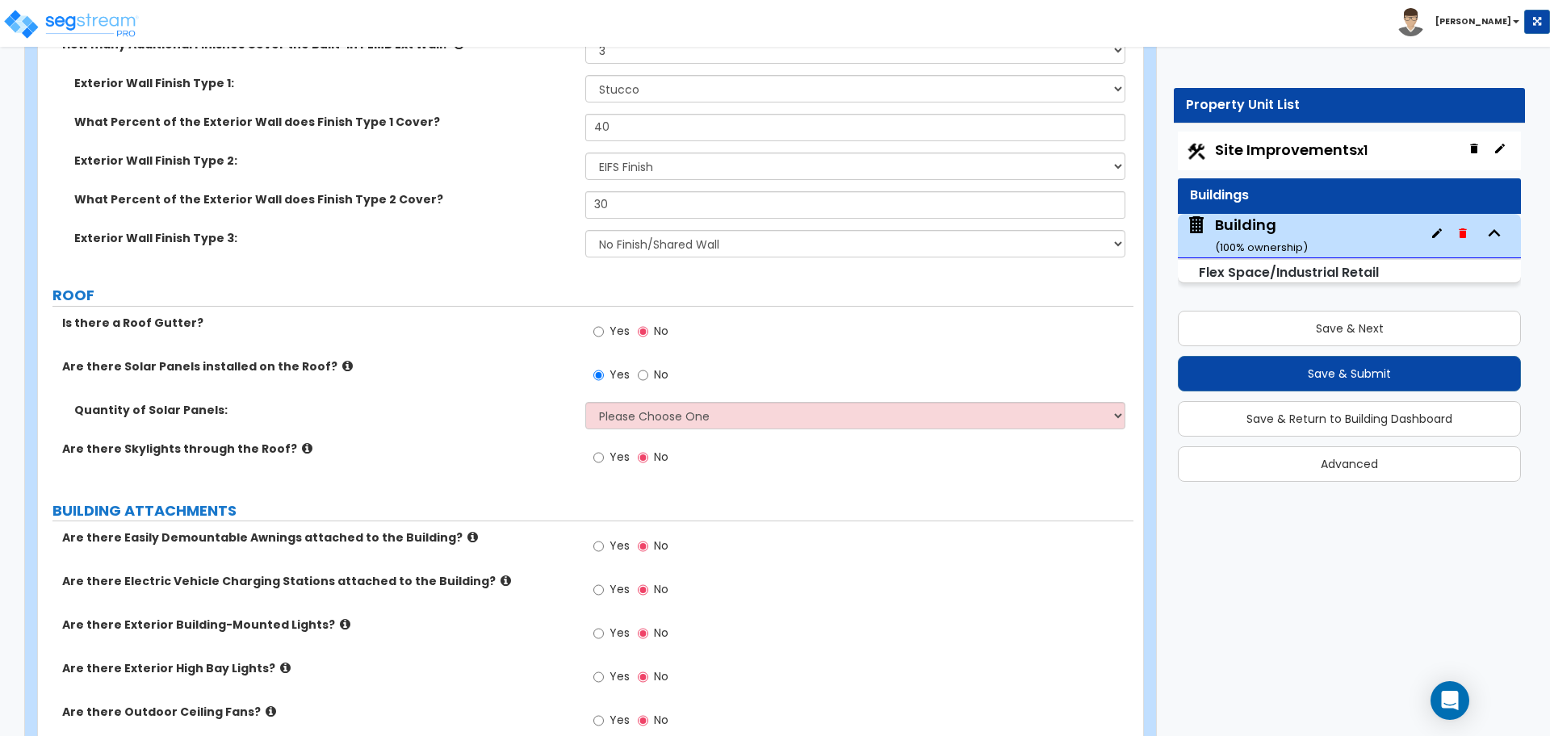
click at [604, 330] on input "Yes" at bounding box center [598, 332] width 10 height 18
radio input "true"
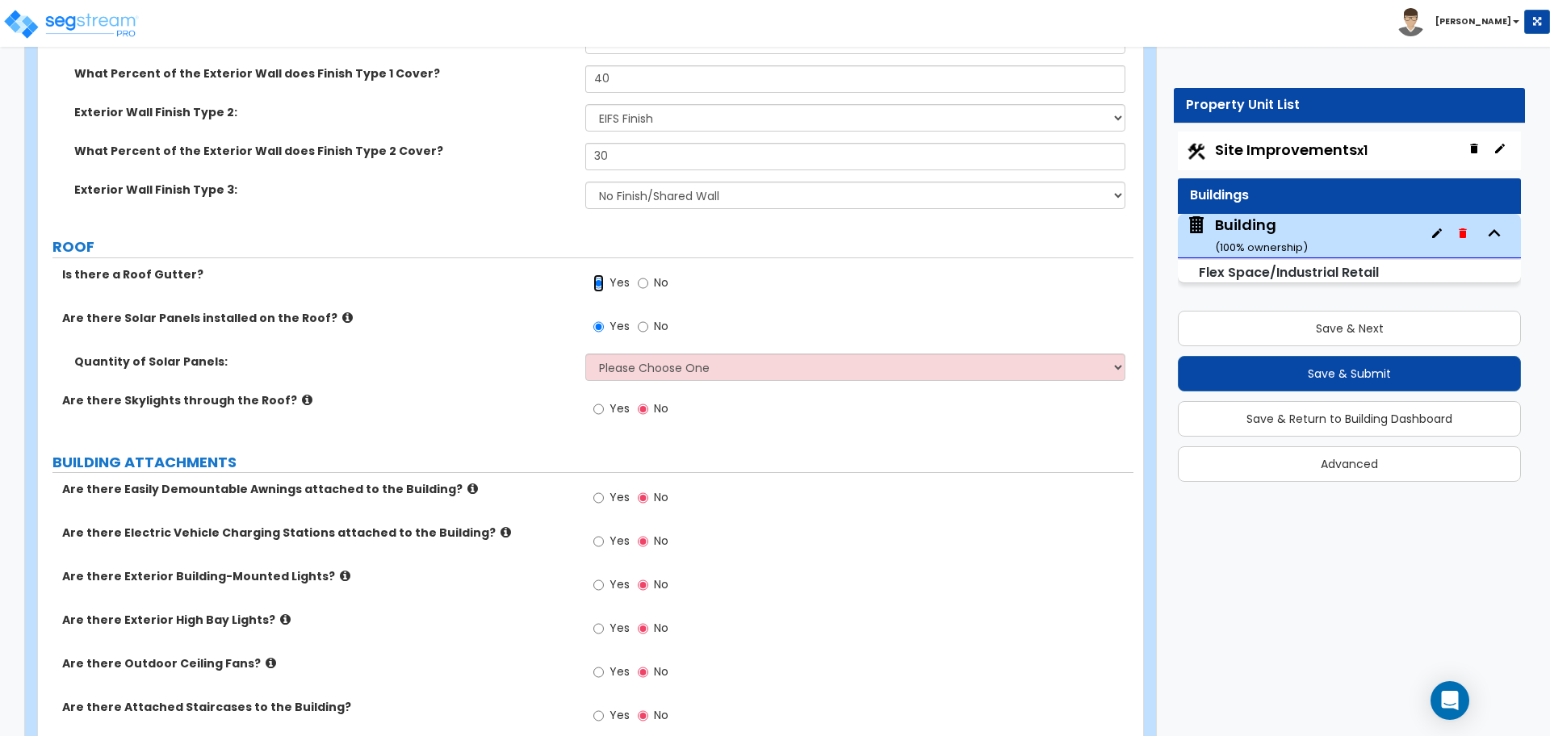
scroll to position [1293, 0]
click at [342, 311] on icon at bounding box center [347, 315] width 10 height 12
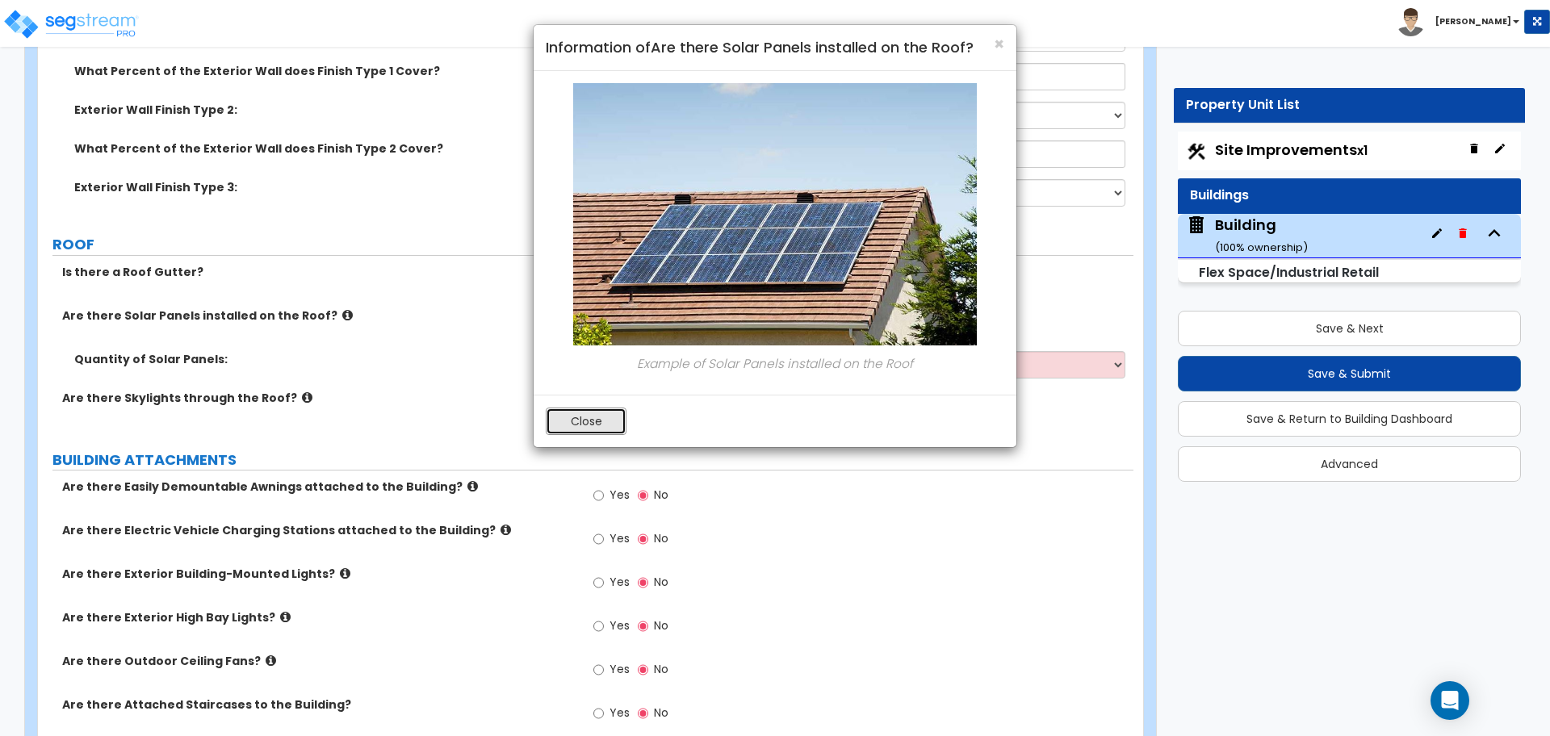
click at [588, 418] on button "Close" at bounding box center [586, 421] width 81 height 27
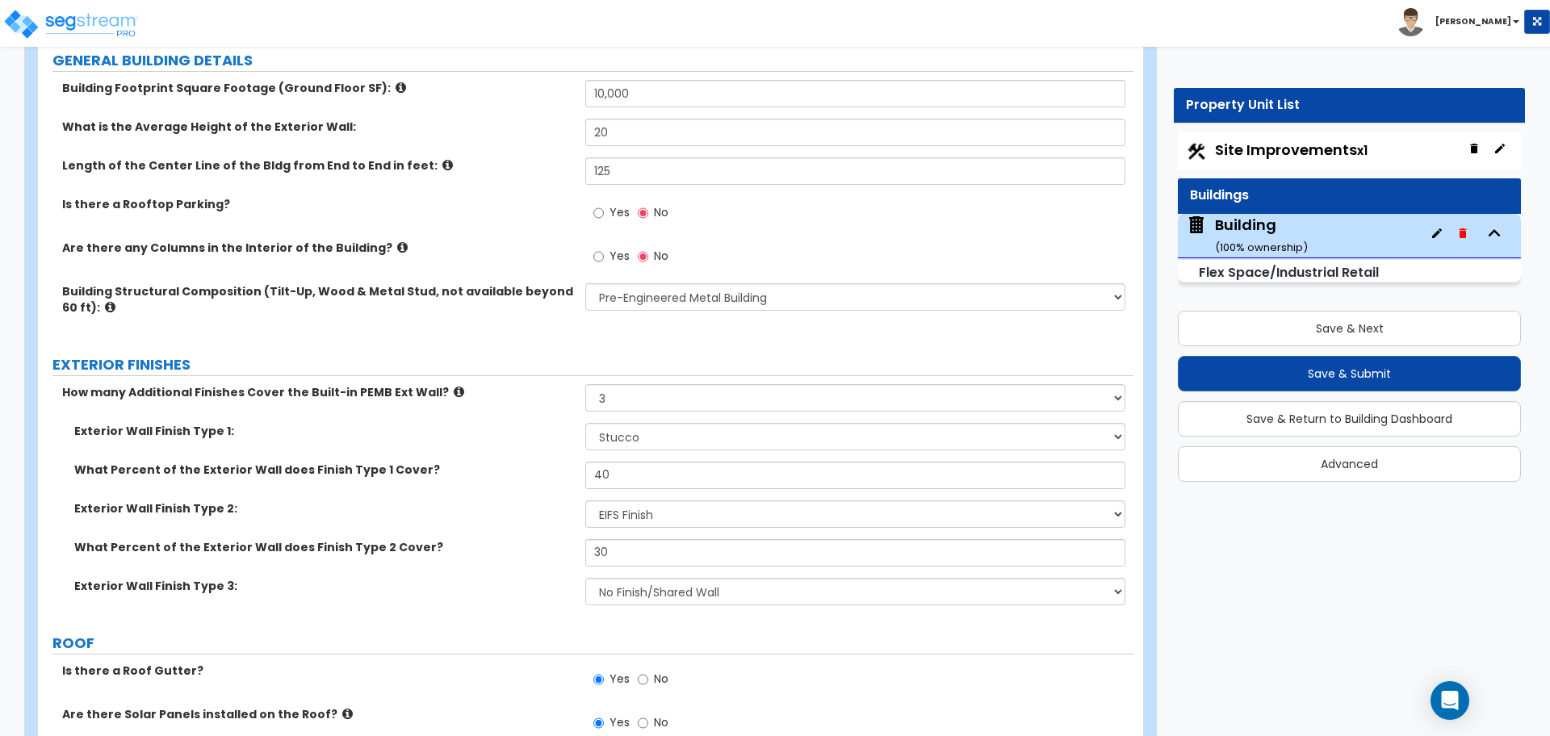
scroll to position [889, 0]
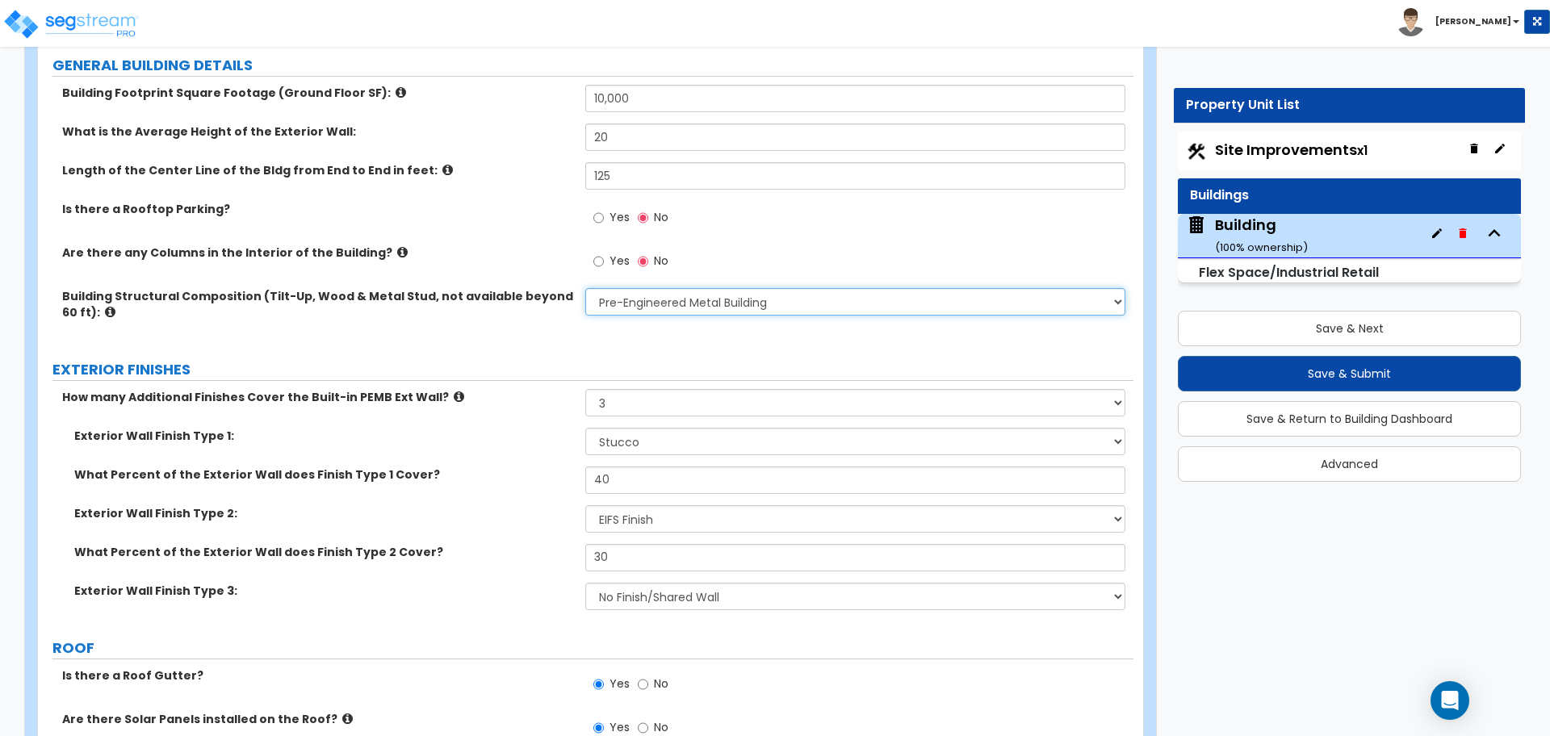
click at [669, 307] on select "Please Choose One Pre-Engineered Metal Building Tilt-up Wall Construction Reinf…" at bounding box center [854, 301] width 539 height 27
select select "4"
click at [585, 288] on select "Please Choose One Pre-Engineered Metal Building Tilt-up Wall Construction Reinf…" at bounding box center [854, 301] width 539 height 27
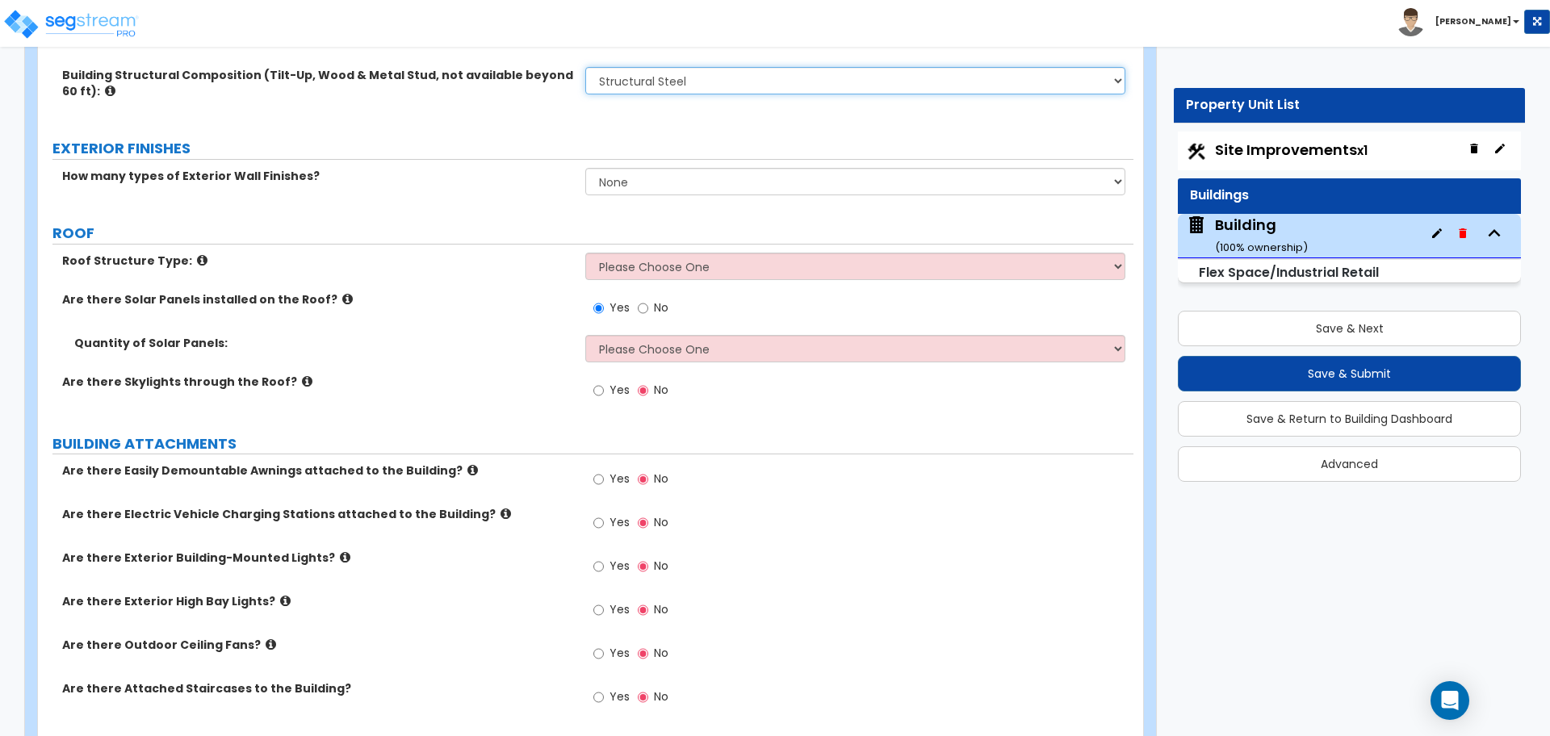
scroll to position [1094, 0]
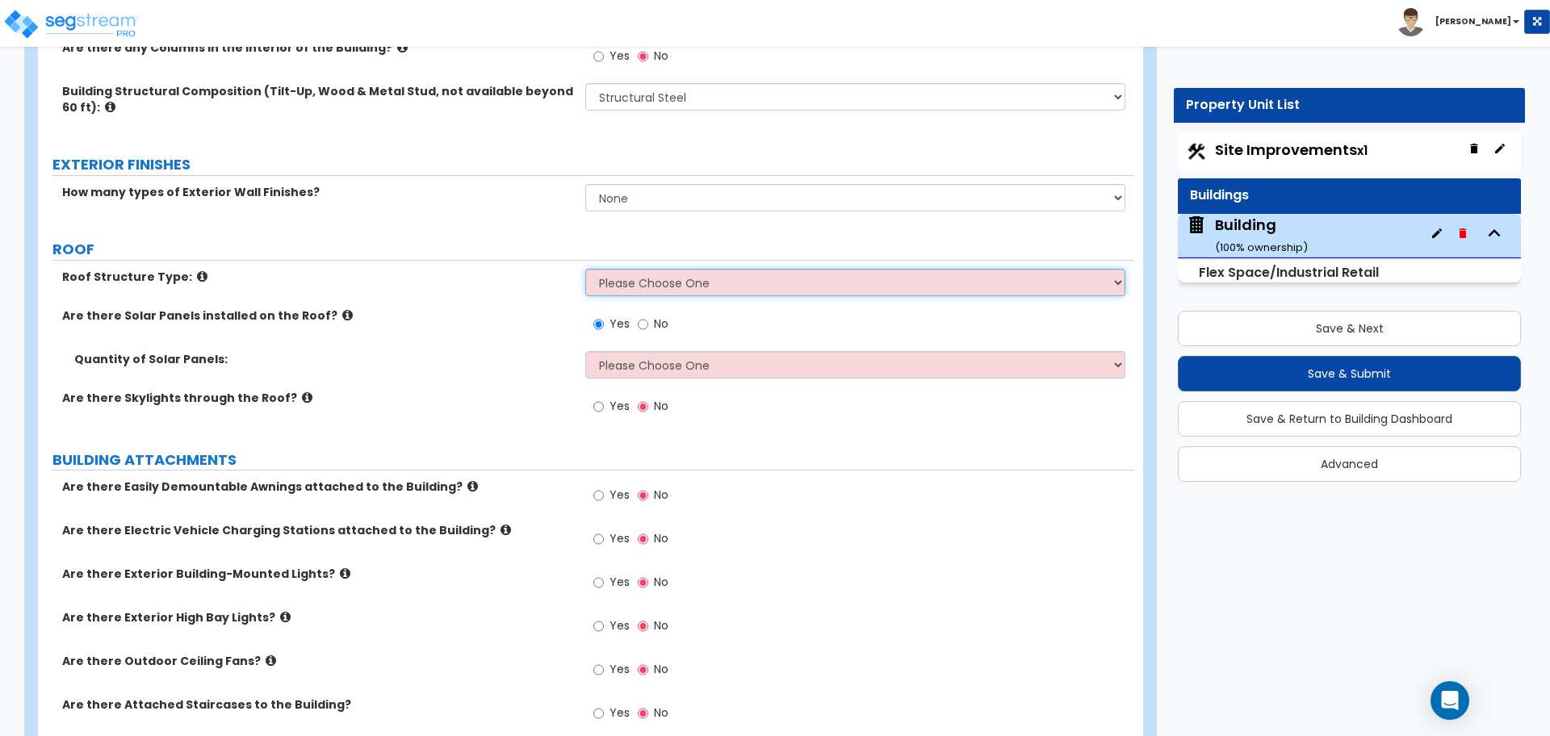
click at [643, 277] on select "Please Choose One Gable Roof Flat Roof Hybrid Gable & Flat Roof" at bounding box center [854, 282] width 539 height 27
click at [585, 269] on select "Please Choose One Gable Roof Flat Roof Hybrid Gable & Flat Roof" at bounding box center [854, 282] width 539 height 27
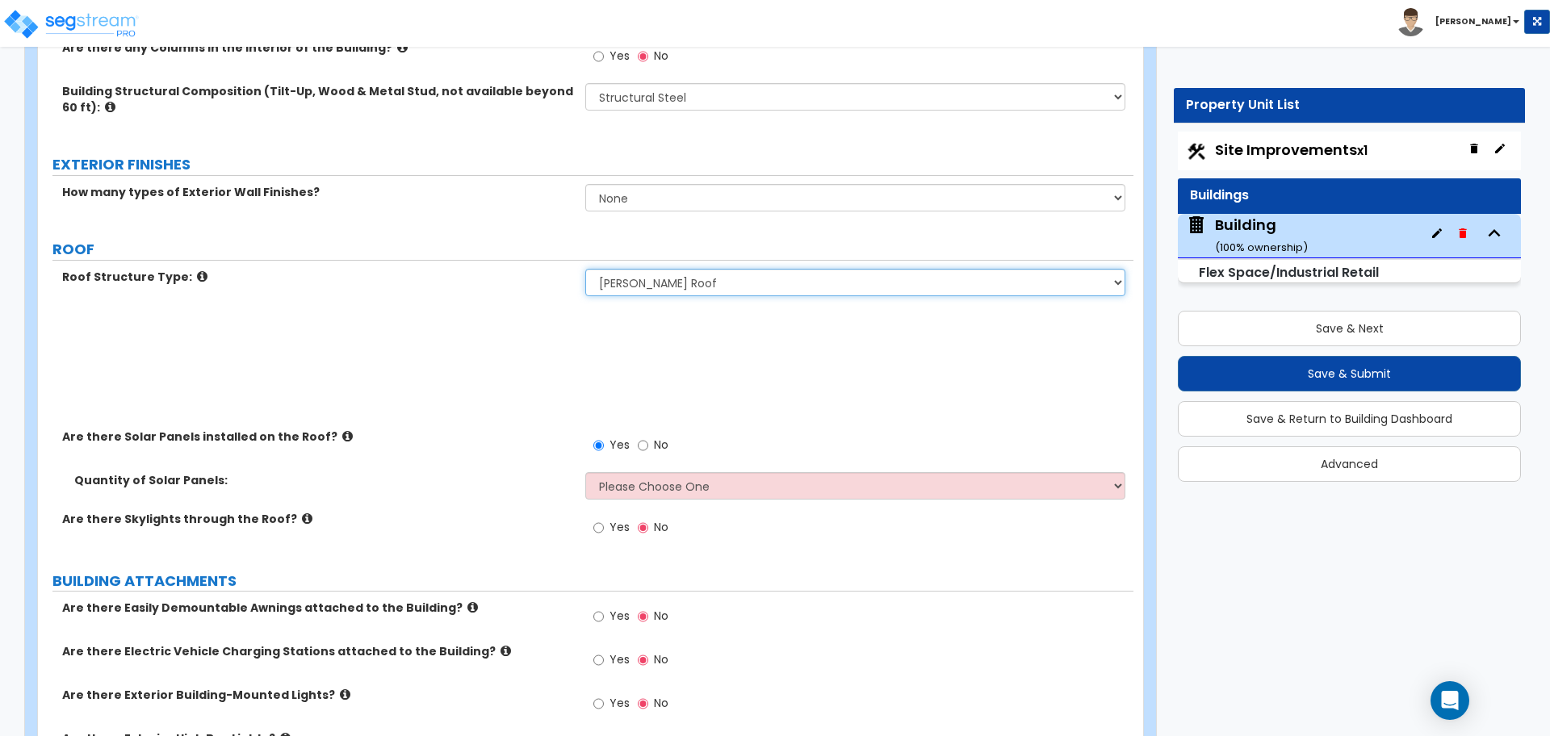
click at [649, 274] on select "Please Choose One Gable Roof Flat Roof Hybrid Gable & Flat Roof" at bounding box center [854, 282] width 539 height 27
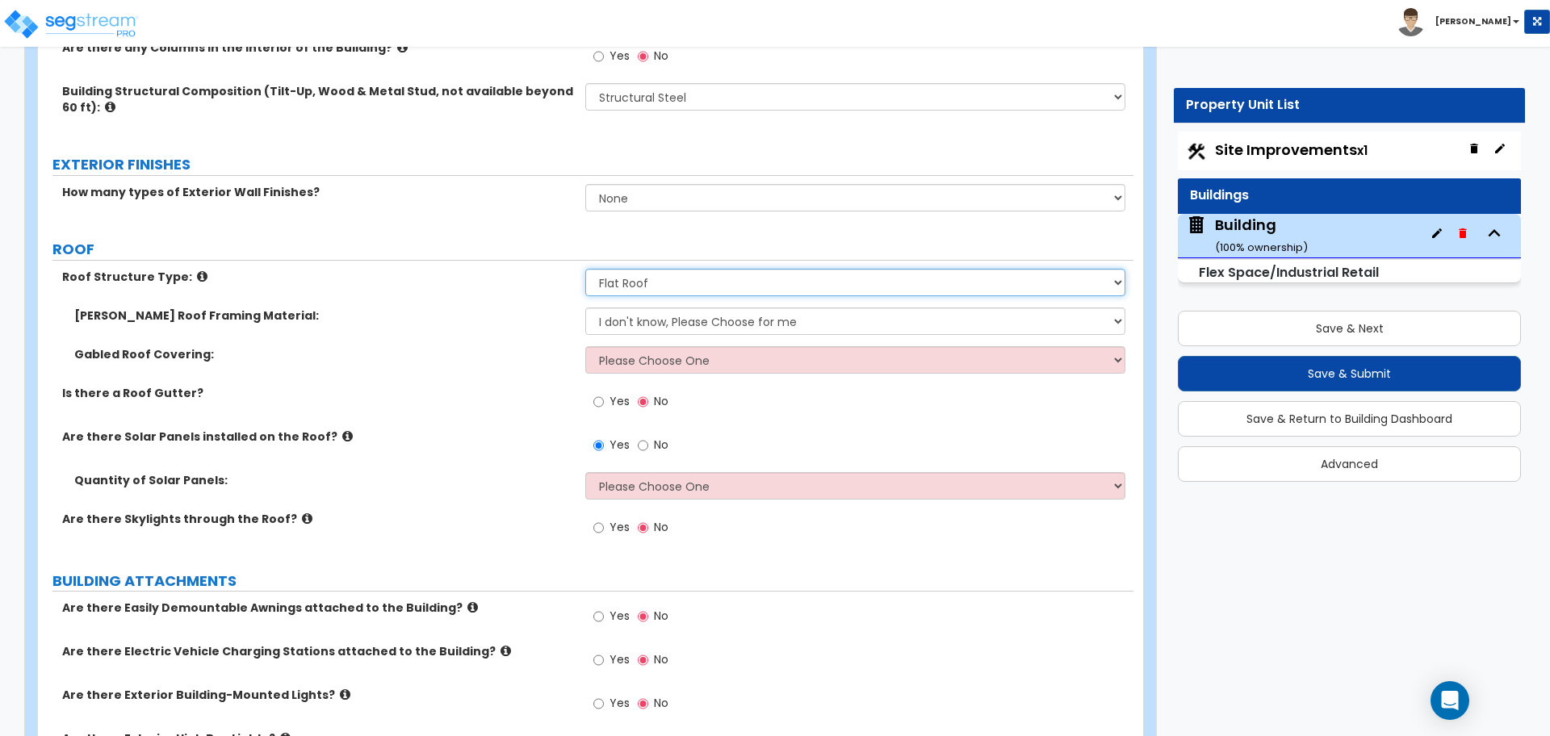
click at [585, 269] on select "Please Choose One Gable Roof Flat Roof Hybrid Gable & Flat Roof" at bounding box center [854, 282] width 539 height 27
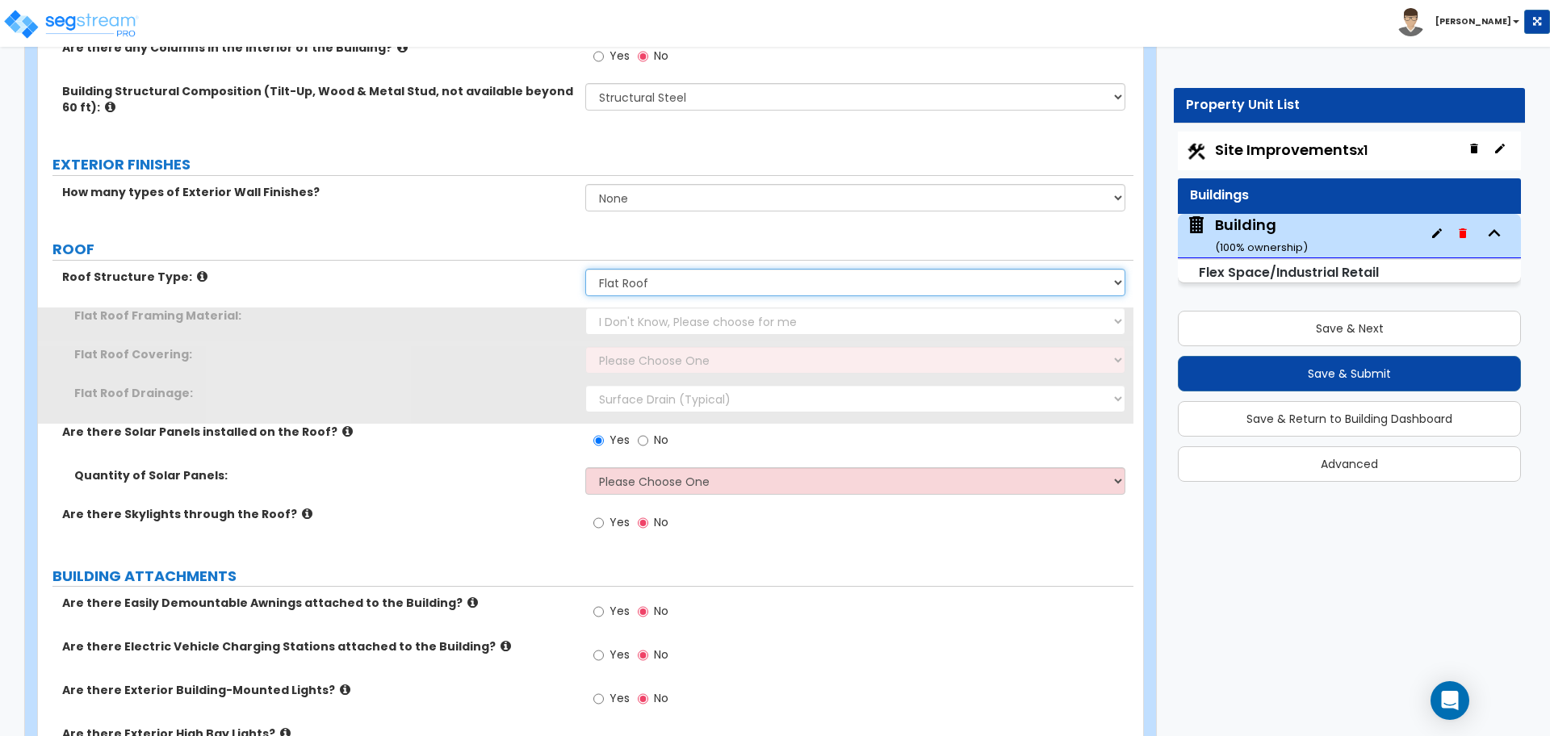
click at [647, 273] on select "Please Choose One Gable Roof Flat Roof Hybrid Gable & Flat Roof" at bounding box center [854, 282] width 539 height 27
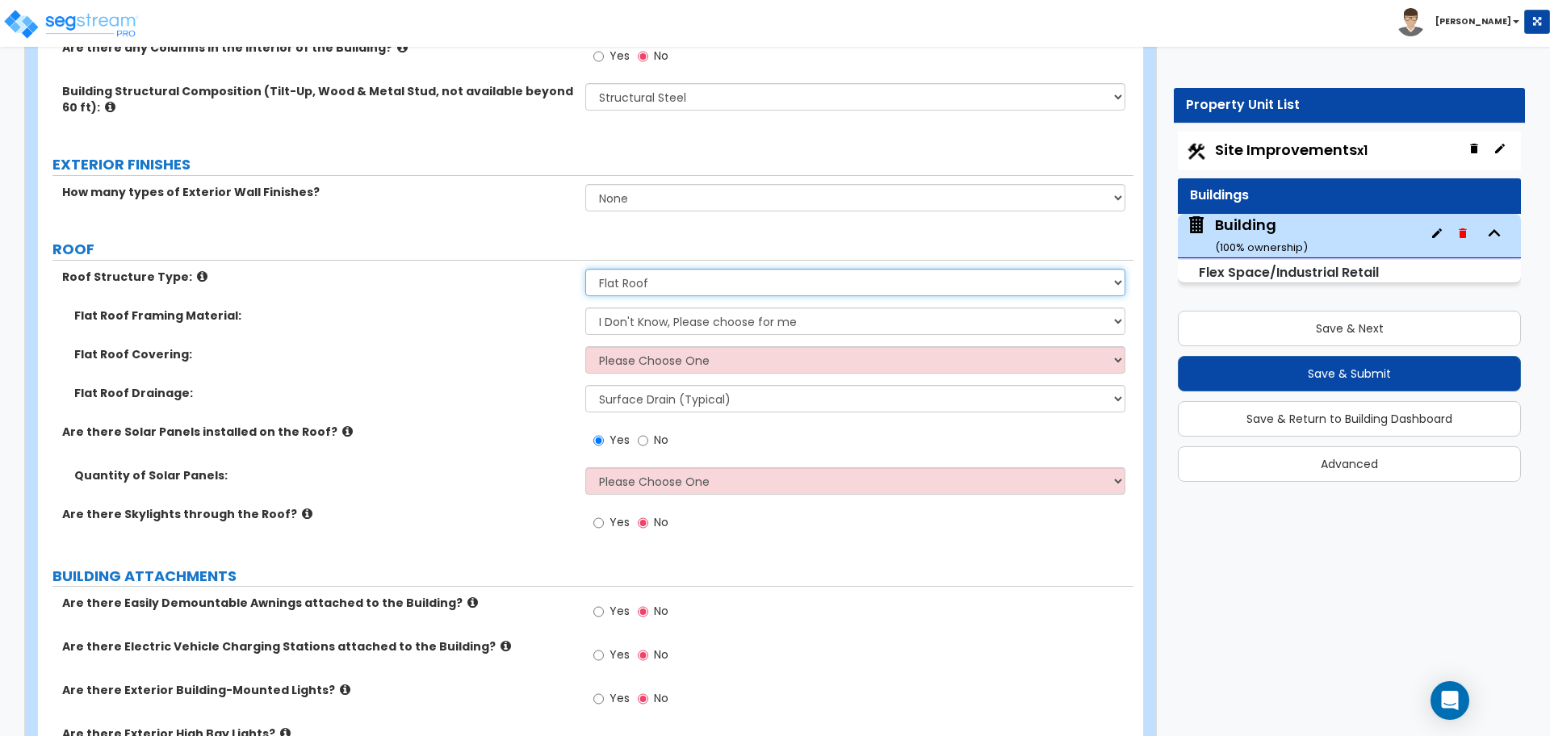
select select "3"
click at [585, 269] on select "Please Choose One Gable Roof Flat Roof Hybrid Gable & Flat Roof" at bounding box center [854, 282] width 539 height 27
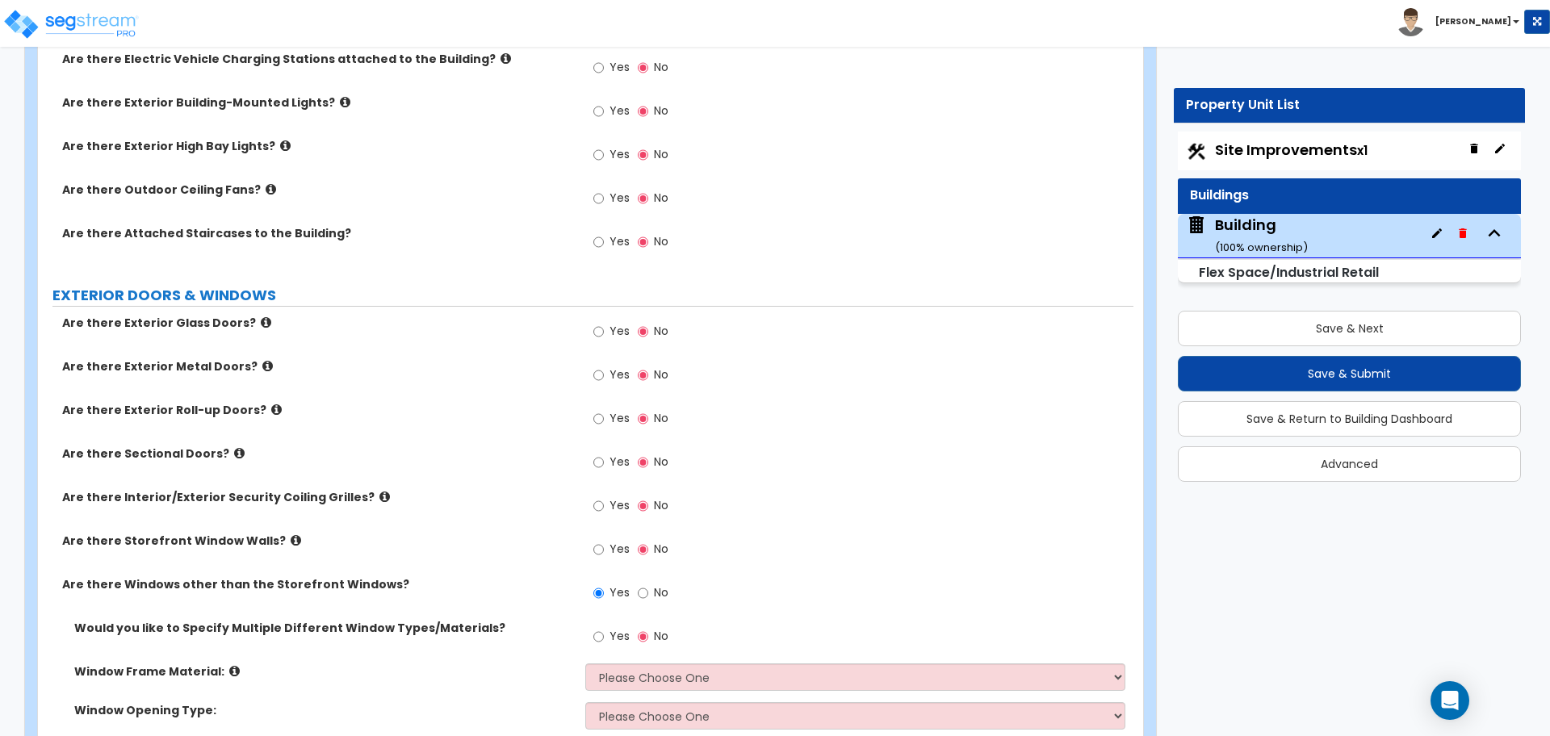
scroll to position [1797, 0]
click at [616, 232] on label "Yes" at bounding box center [611, 245] width 36 height 27
click at [604, 235] on input "Yes" at bounding box center [598, 244] width 10 height 18
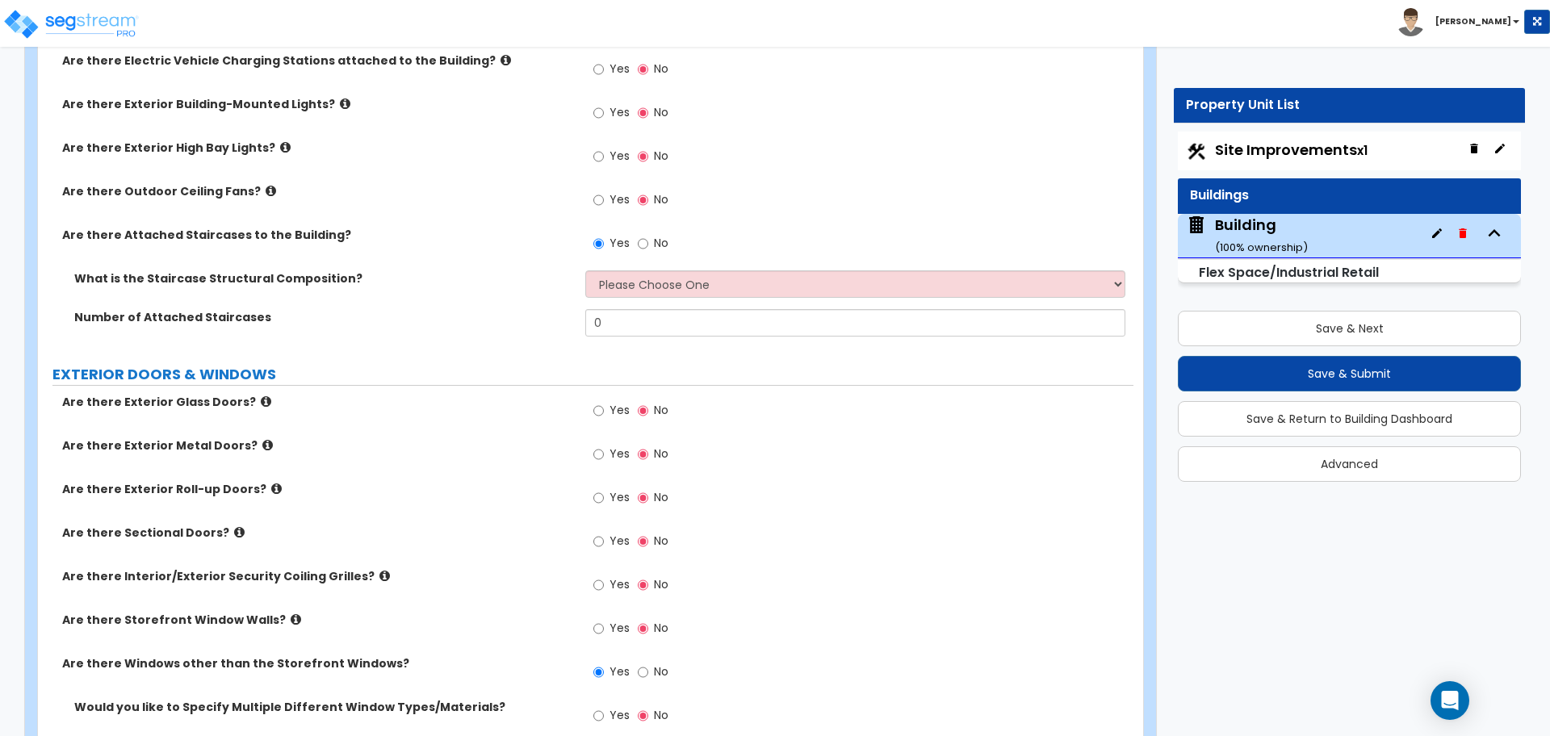
click at [654, 246] on span "No" at bounding box center [661, 243] width 15 height 16
click at [648, 246] on input "No" at bounding box center [643, 244] width 10 height 18
radio input "false"
radio input "true"
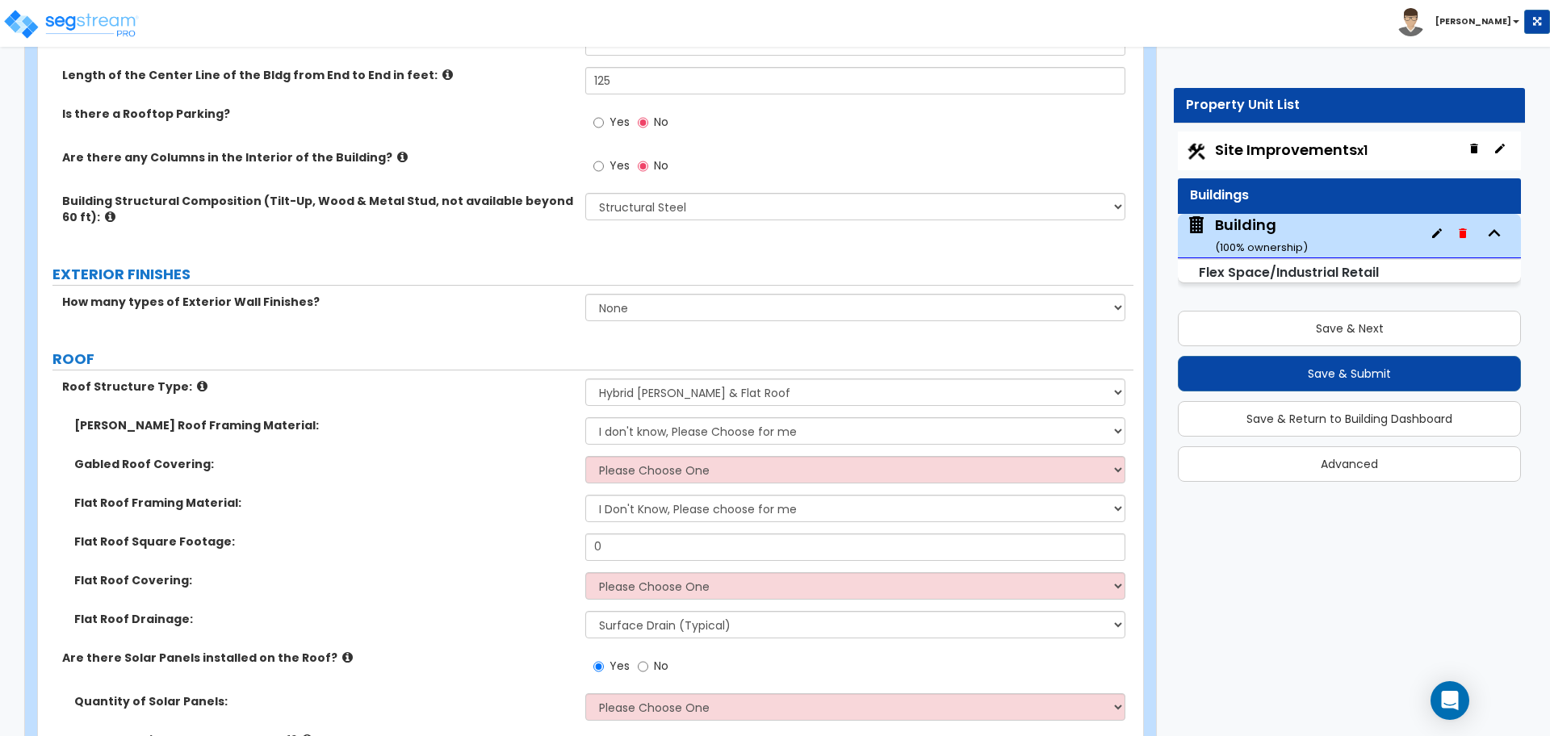
scroll to position [987, 0]
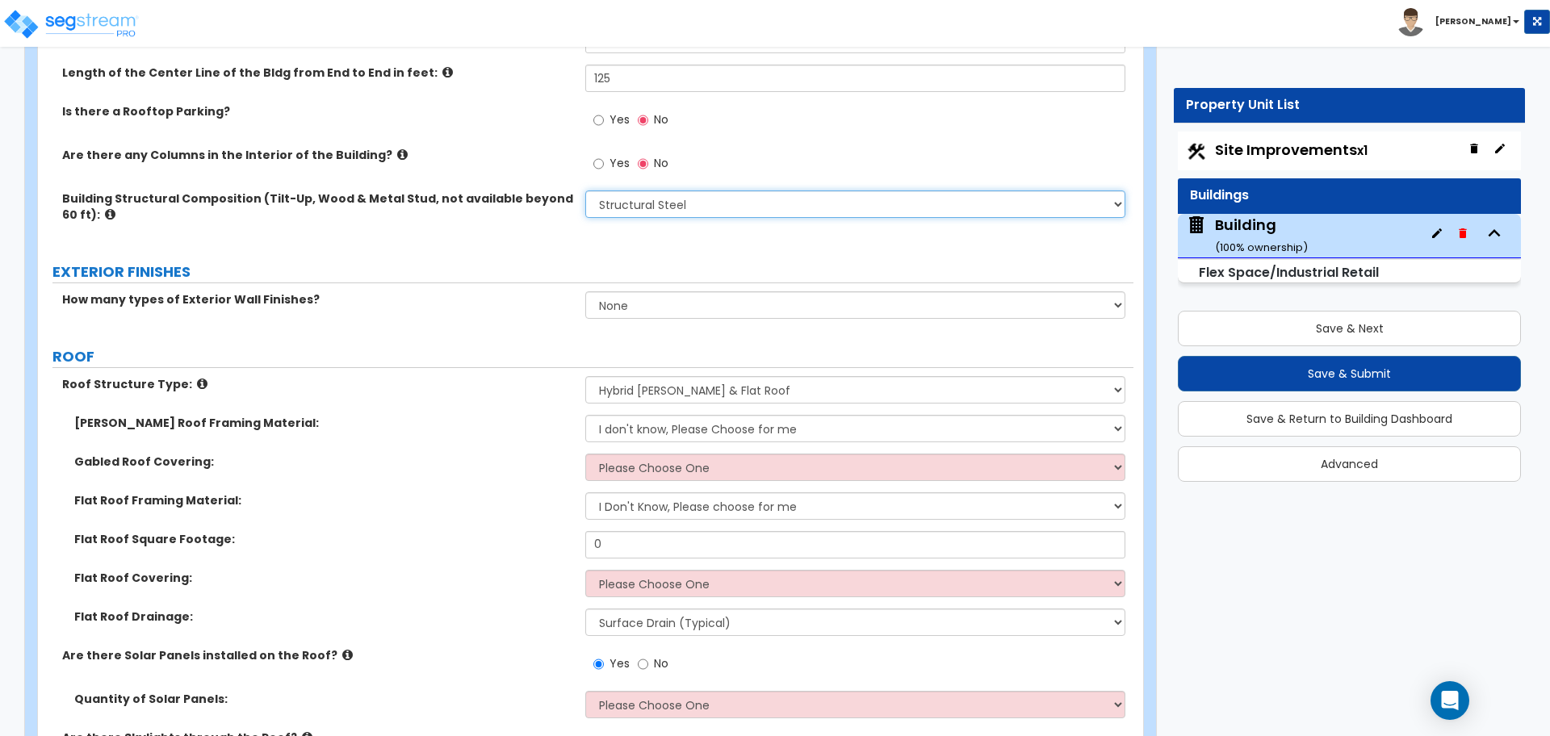
click at [629, 191] on select "Please Choose One Pre-Engineered Metal Building Tilt-up Wall Construction Reinf…" at bounding box center [854, 203] width 539 height 27
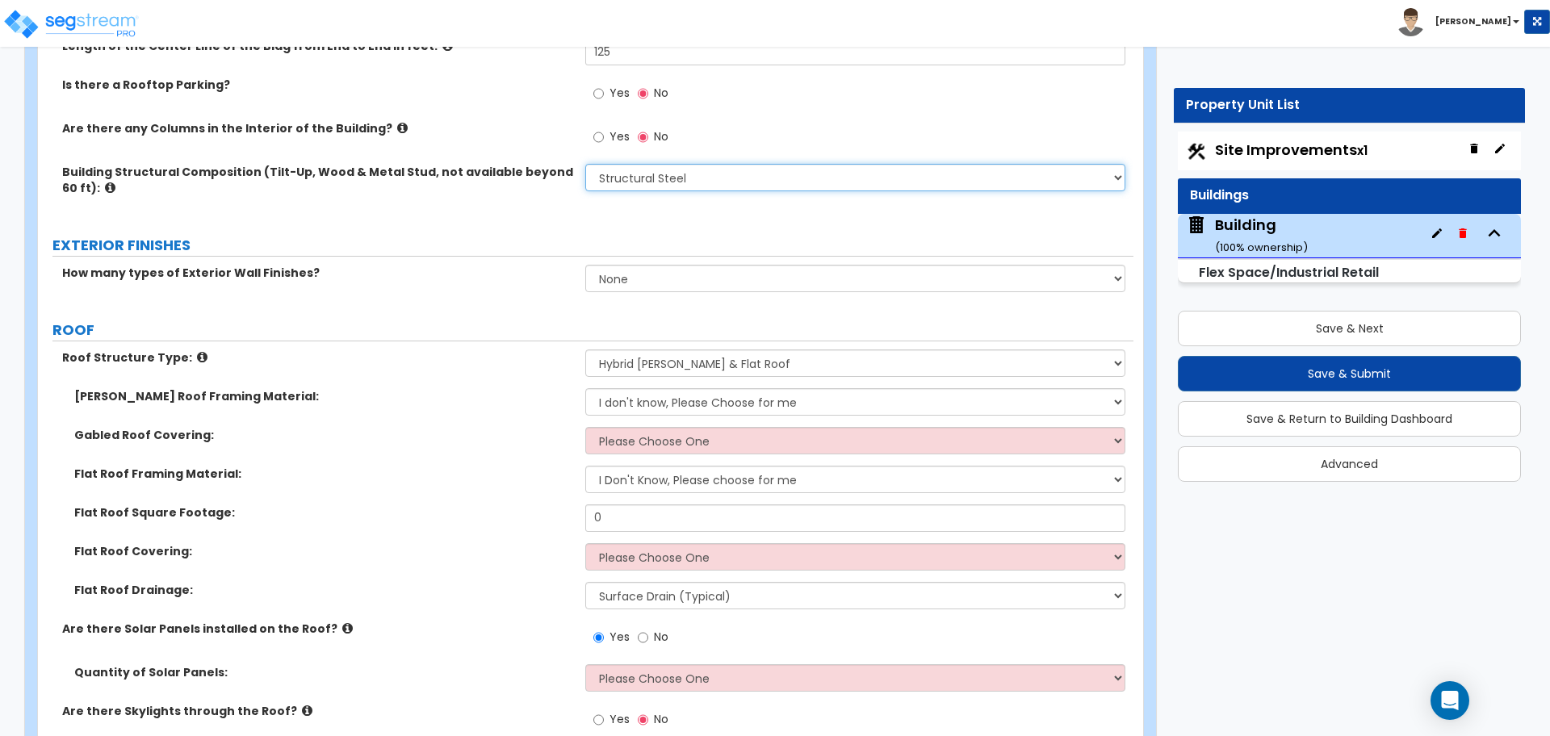
scroll to position [1019, 0]
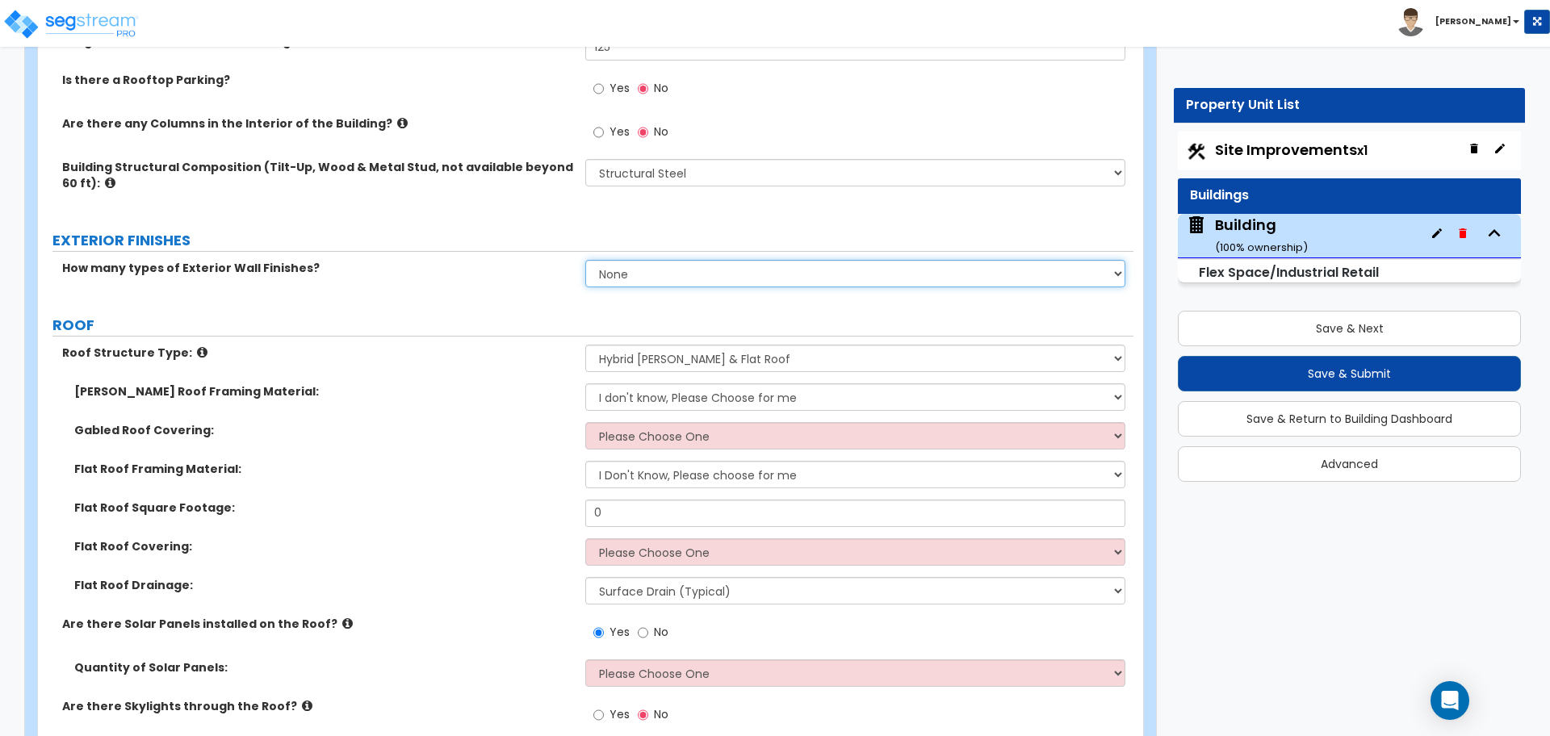
click at [622, 274] on select "None 1 2 3" at bounding box center [854, 273] width 539 height 27
select select "3"
click at [585, 260] on select "None 1 2 3" at bounding box center [854, 273] width 539 height 27
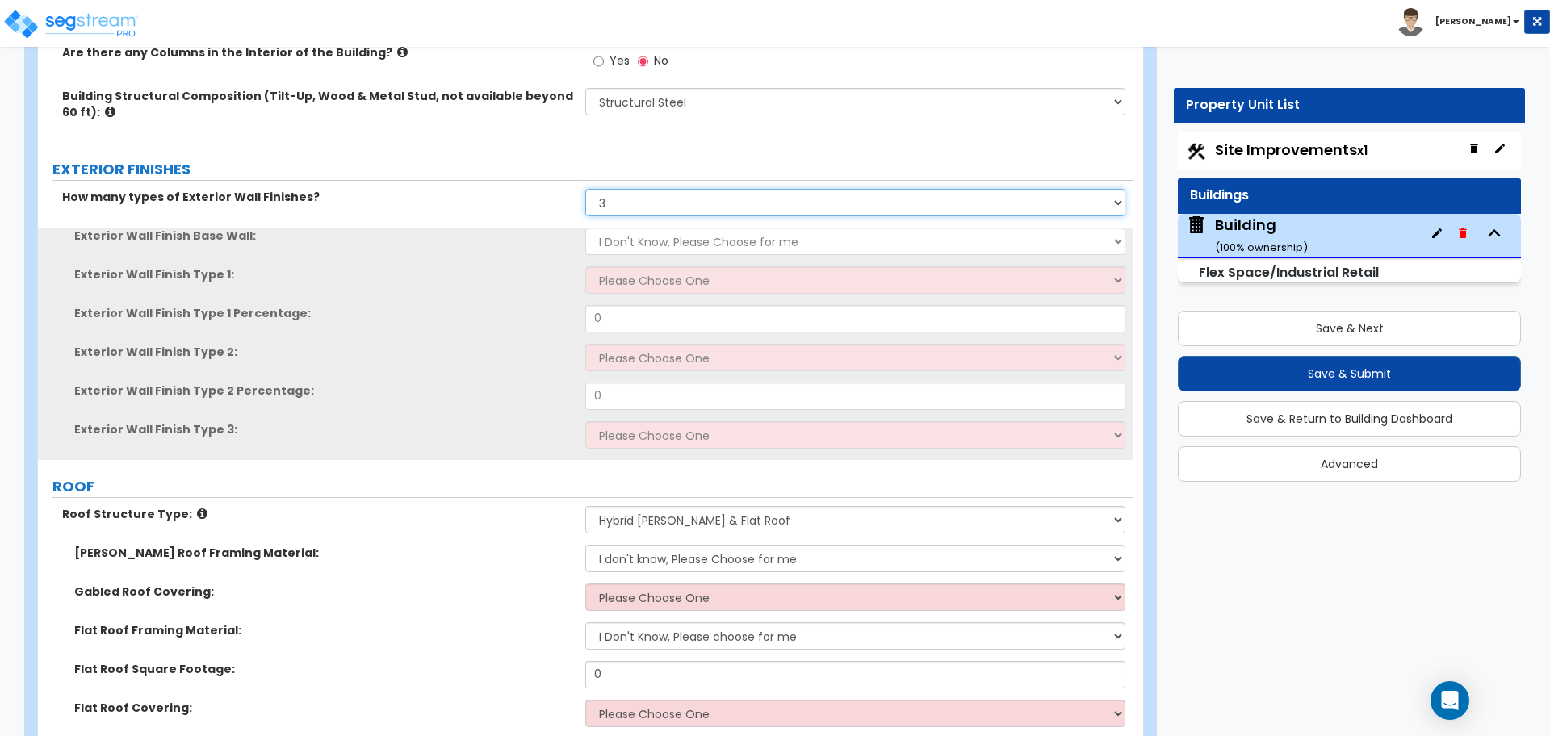
scroll to position [1103, 0]
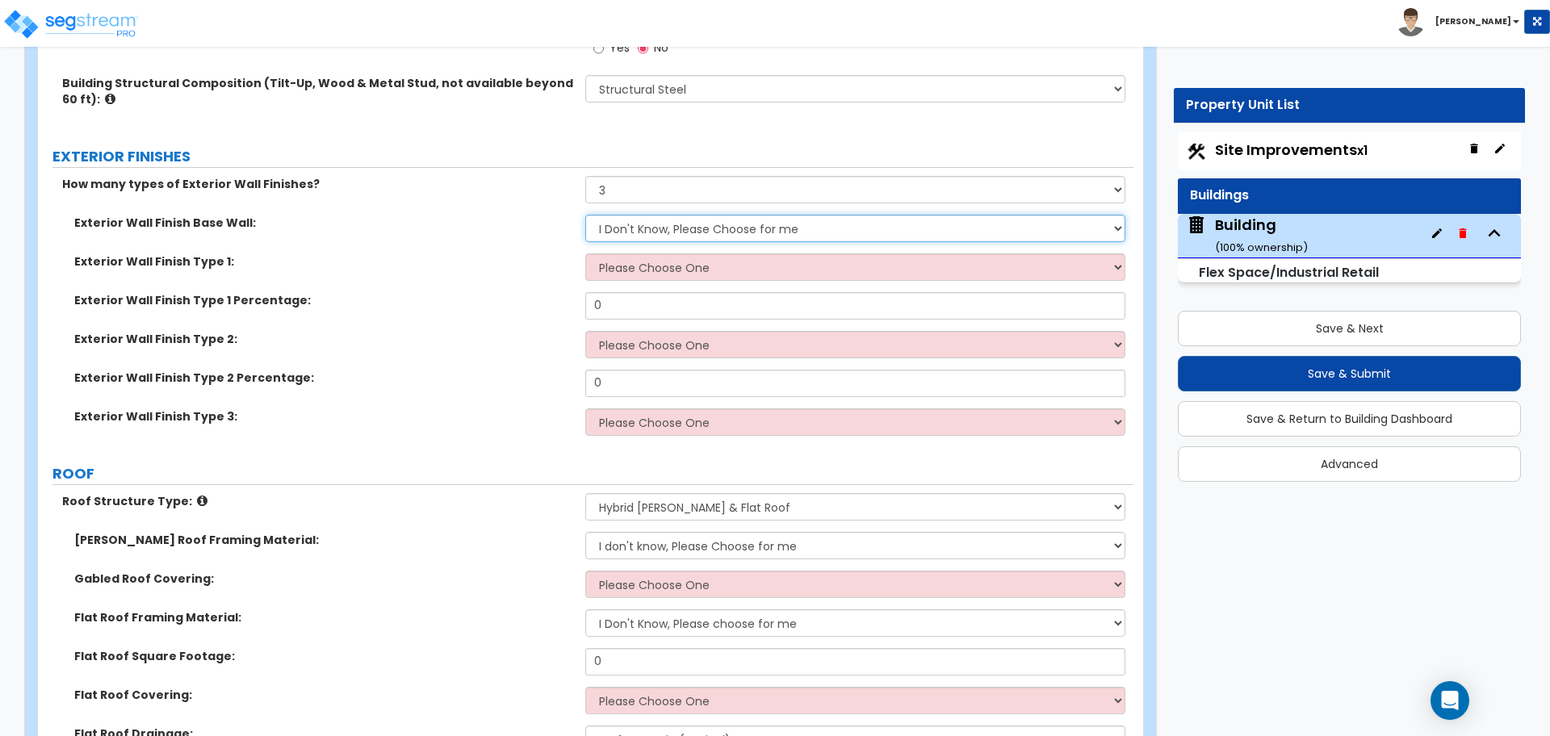
click at [687, 236] on select "I Don't Know, Please Choose for me Concrete Masonry Units (CMU) Cast-in-Place C…" at bounding box center [854, 228] width 539 height 27
select select "5"
click at [585, 215] on select "I Don't Know, Please Choose for me Concrete Masonry Units (CMU) Cast-in-Place C…" at bounding box center [854, 228] width 539 height 27
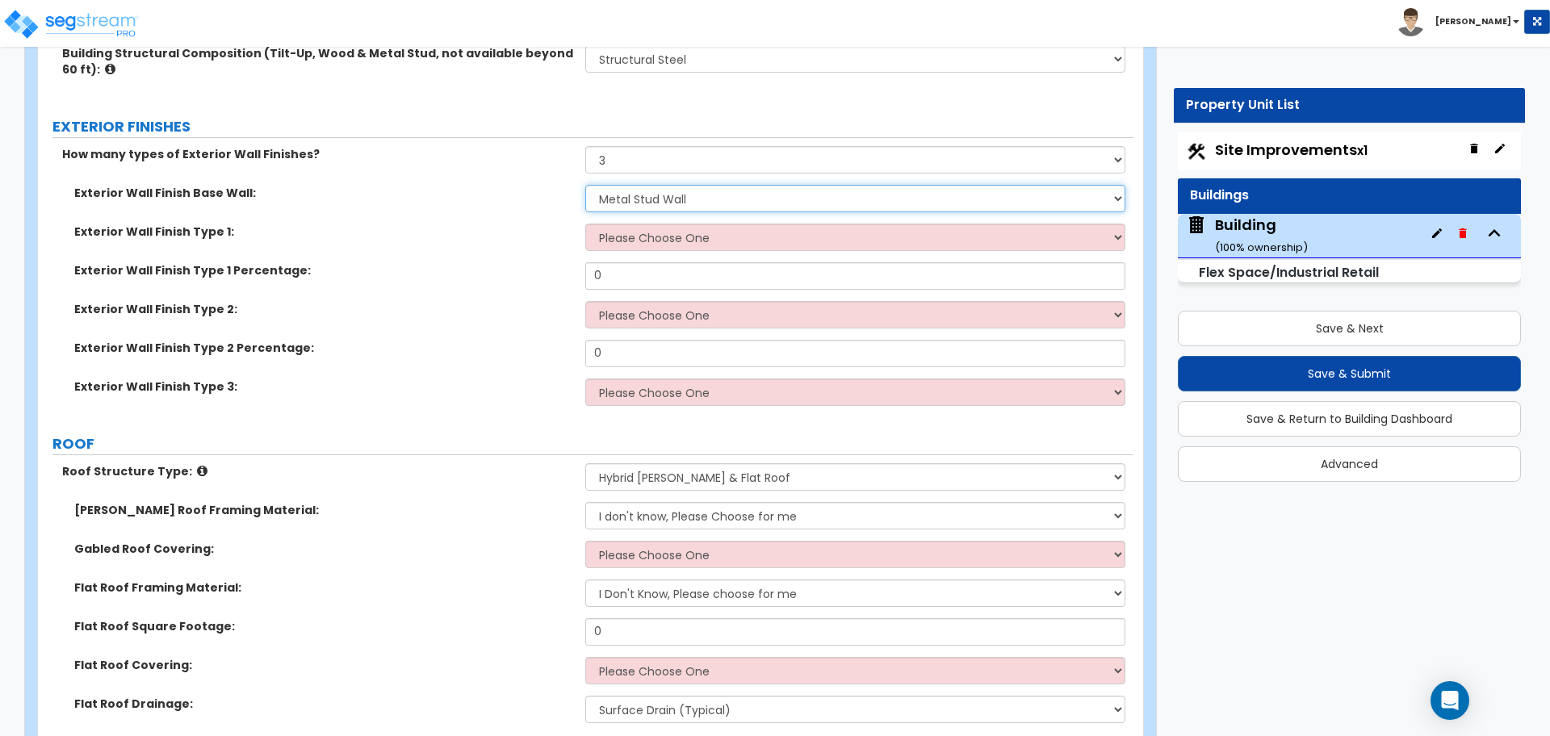
scroll to position [1140, 0]
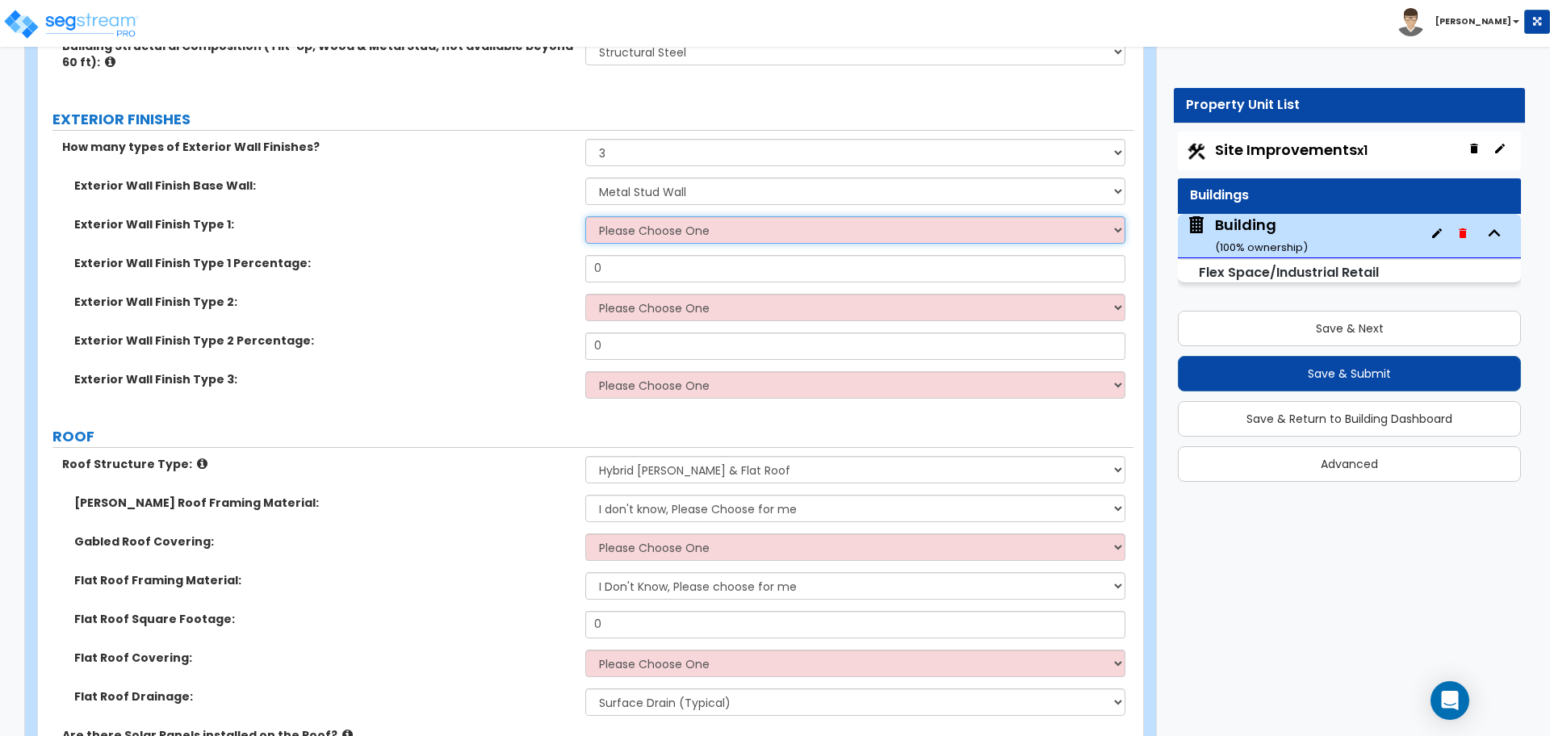
click at [691, 218] on select "Please Choose One No Finish/Shared Wall No Wall Brick Veneer Stone Veneer Wood …" at bounding box center [854, 229] width 539 height 27
click at [693, 236] on select "Please Choose One No Finish/Shared Wall No Wall Brick Veneer Stone Veneer Wood …" at bounding box center [854, 229] width 539 height 27
select select "7"
click at [585, 216] on select "Please Choose One No Finish/Shared Wall No Wall Brick Veneer Stone Veneer Wood …" at bounding box center [854, 229] width 539 height 27
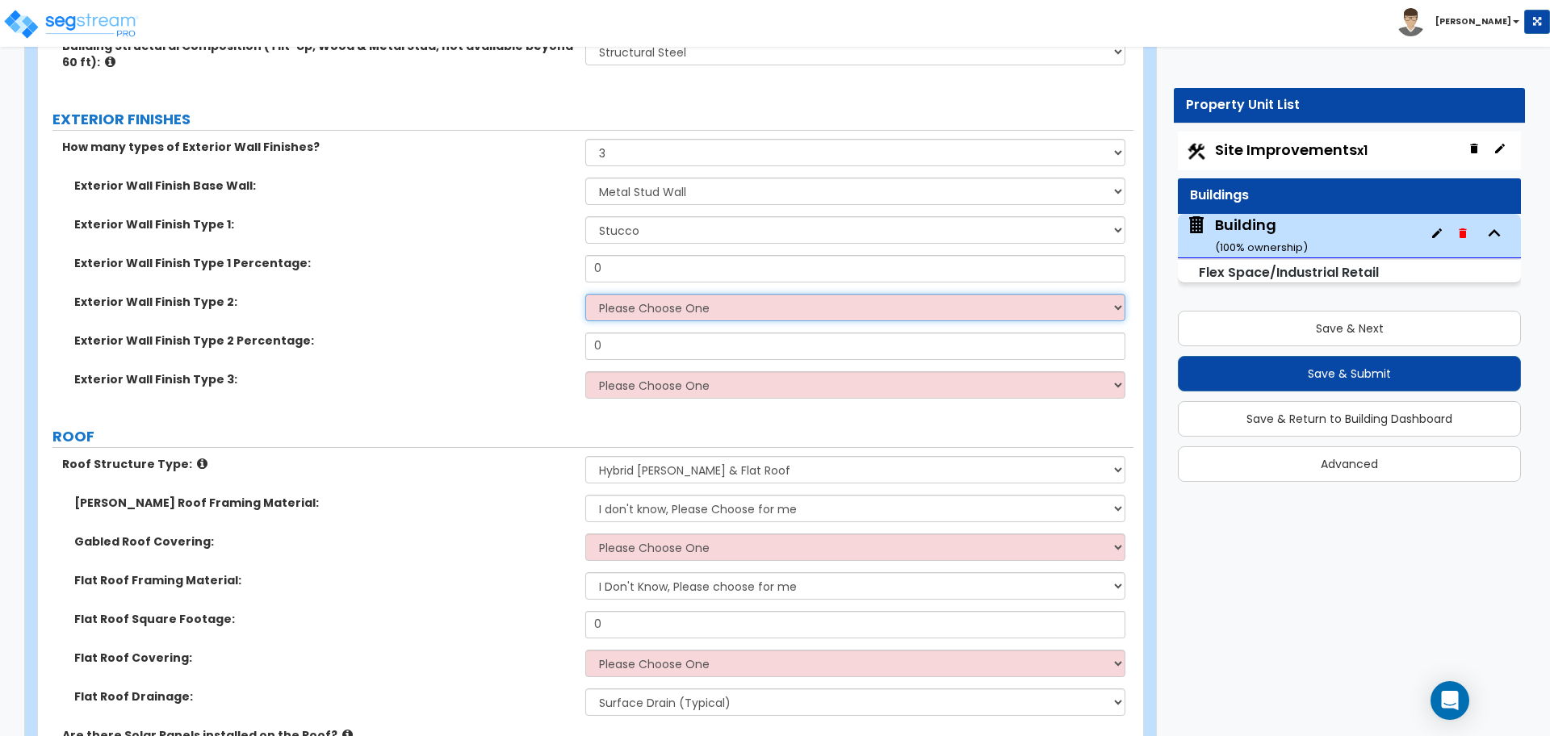
click at [688, 315] on select "Please Choose One No Finish/Shared Wall No Wall Brick Veneer Stone Veneer Wood …" at bounding box center [854, 307] width 539 height 27
select select "8"
click at [585, 294] on select "Please Choose One No Finish/Shared Wall No Wall Brick Veneer Stone Veneer Wood …" at bounding box center [854, 307] width 539 height 27
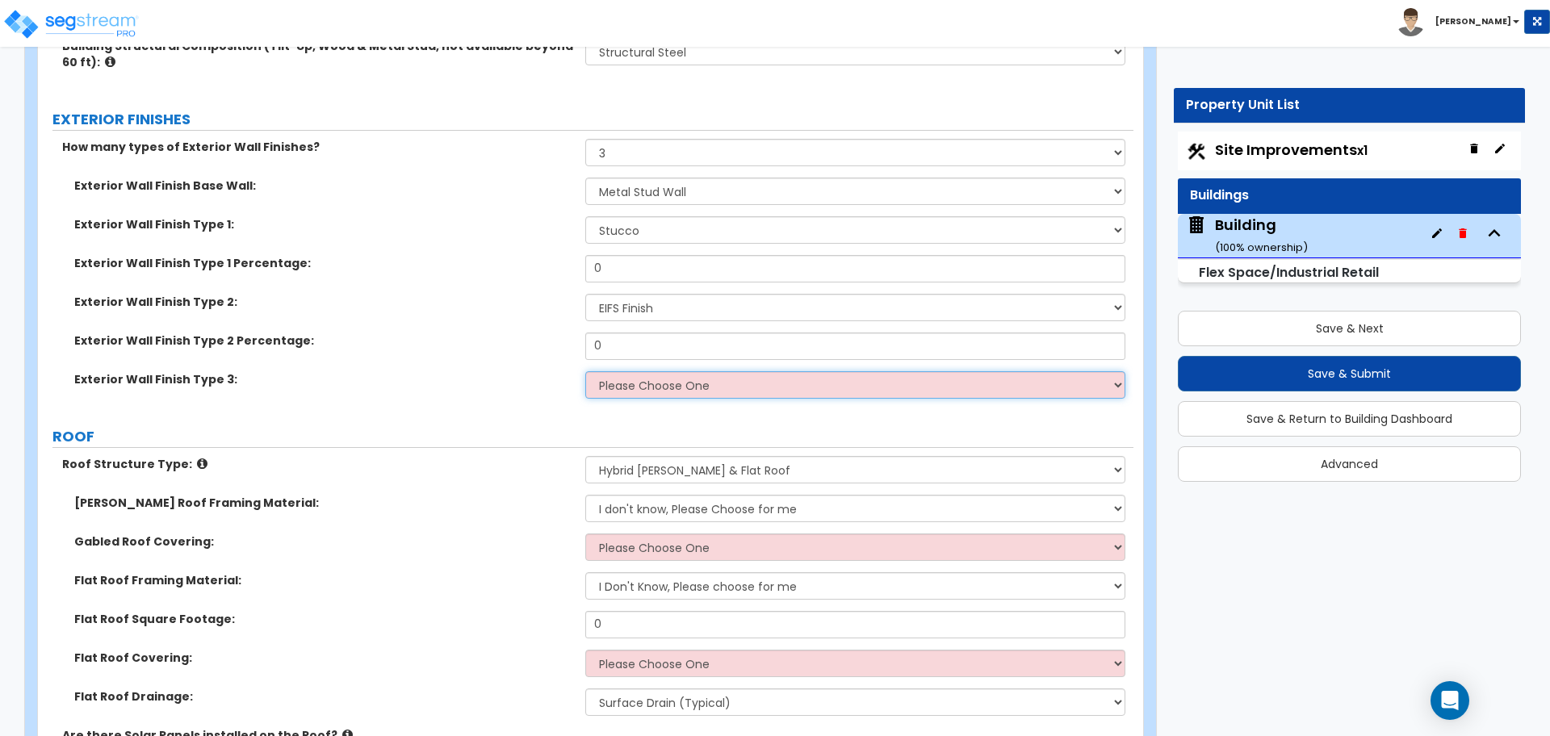
click at [745, 386] on select "Please Choose One No Finish/Shared Wall No Wall Brick Veneer Stone Veneer Wood …" at bounding box center [854, 384] width 539 height 27
select select "11"
click at [585, 371] on select "Please Choose One No Finish/Shared Wall No Wall Brick Veneer Stone Veneer Wood …" at bounding box center [854, 384] width 539 height 27
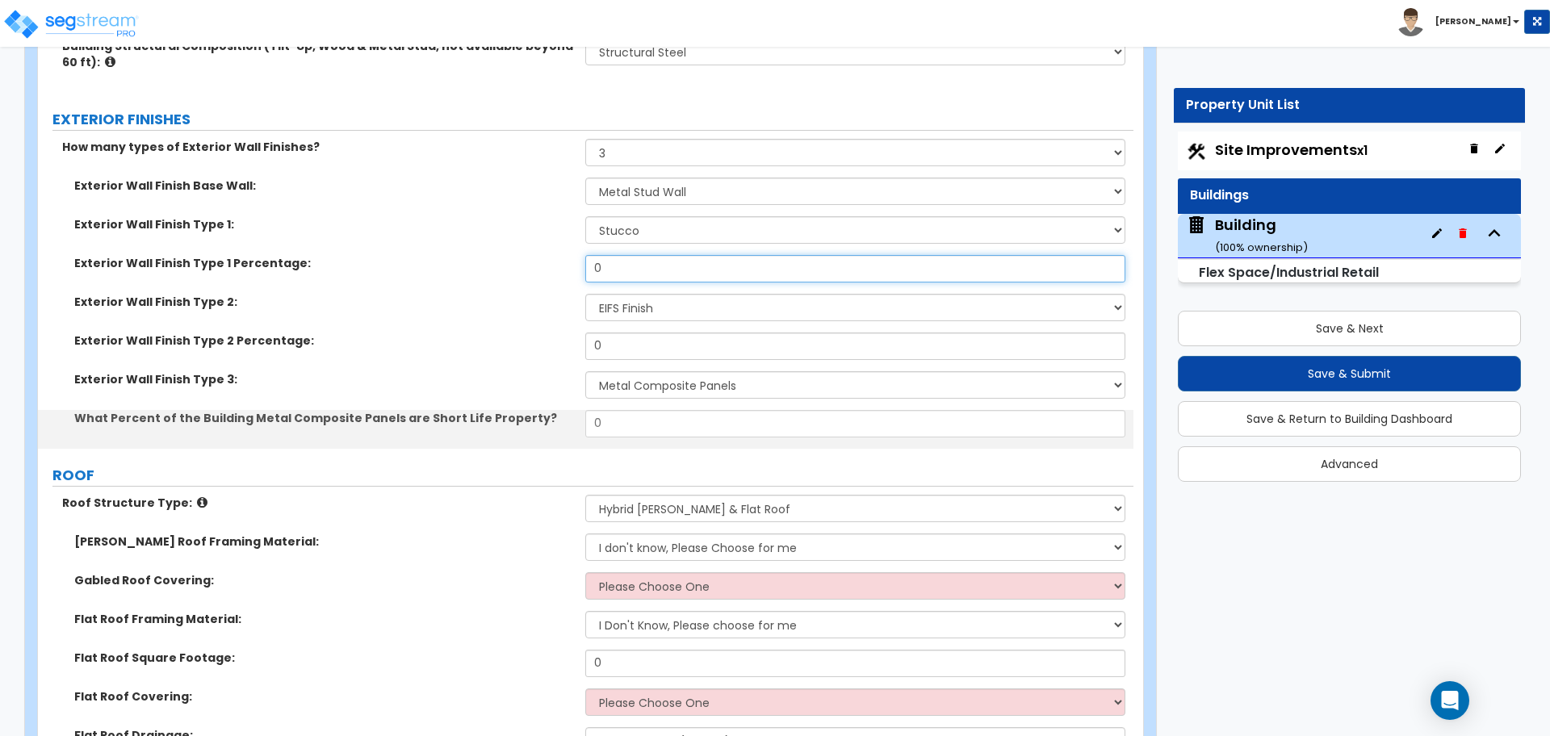
drag, startPoint x: 642, startPoint y: 277, endPoint x: 551, endPoint y: 262, distance: 91.6
click at [551, 262] on div "Exterior Wall Finish Type 1 Percentage: 0" at bounding box center [585, 274] width 1095 height 39
type input "40"
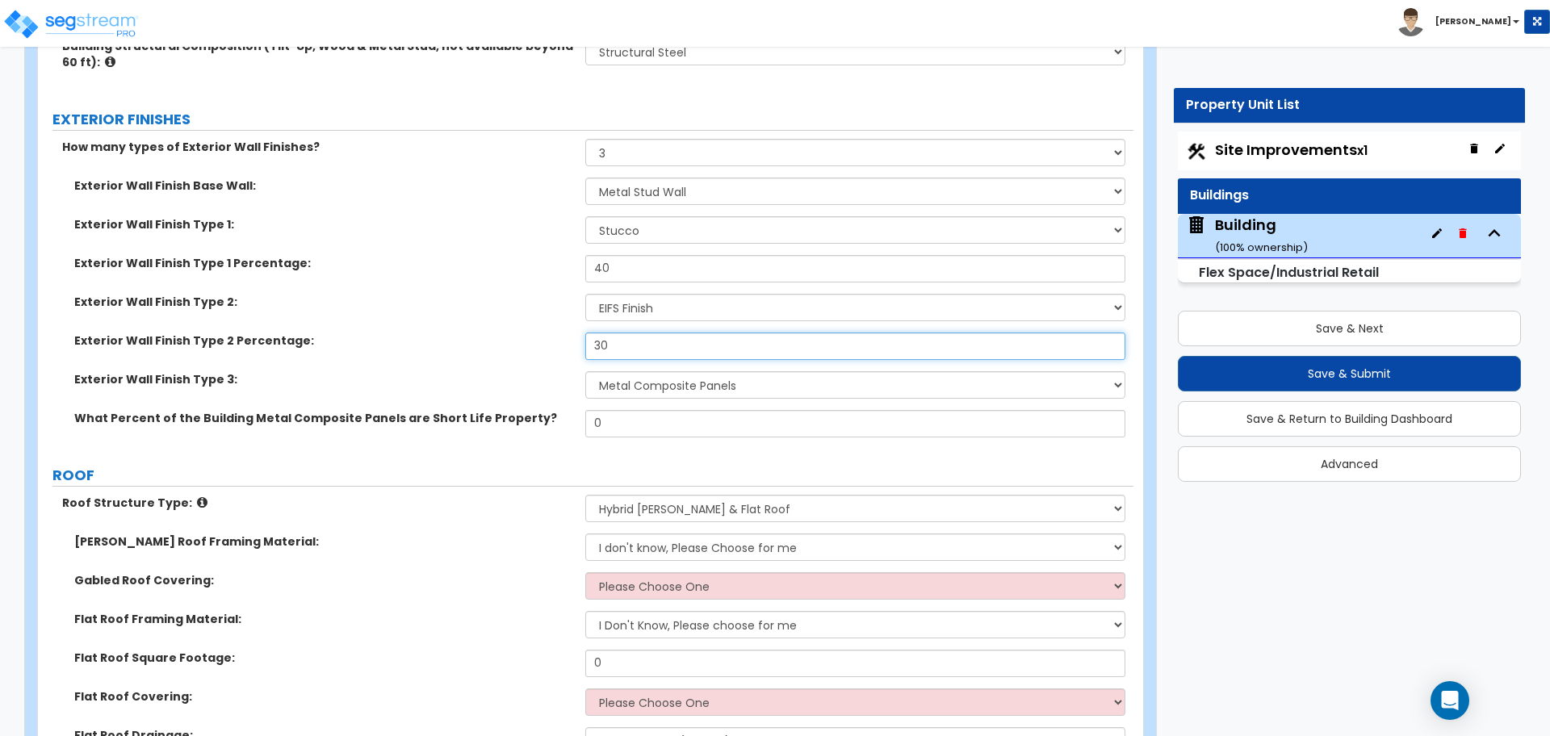
type input "30"
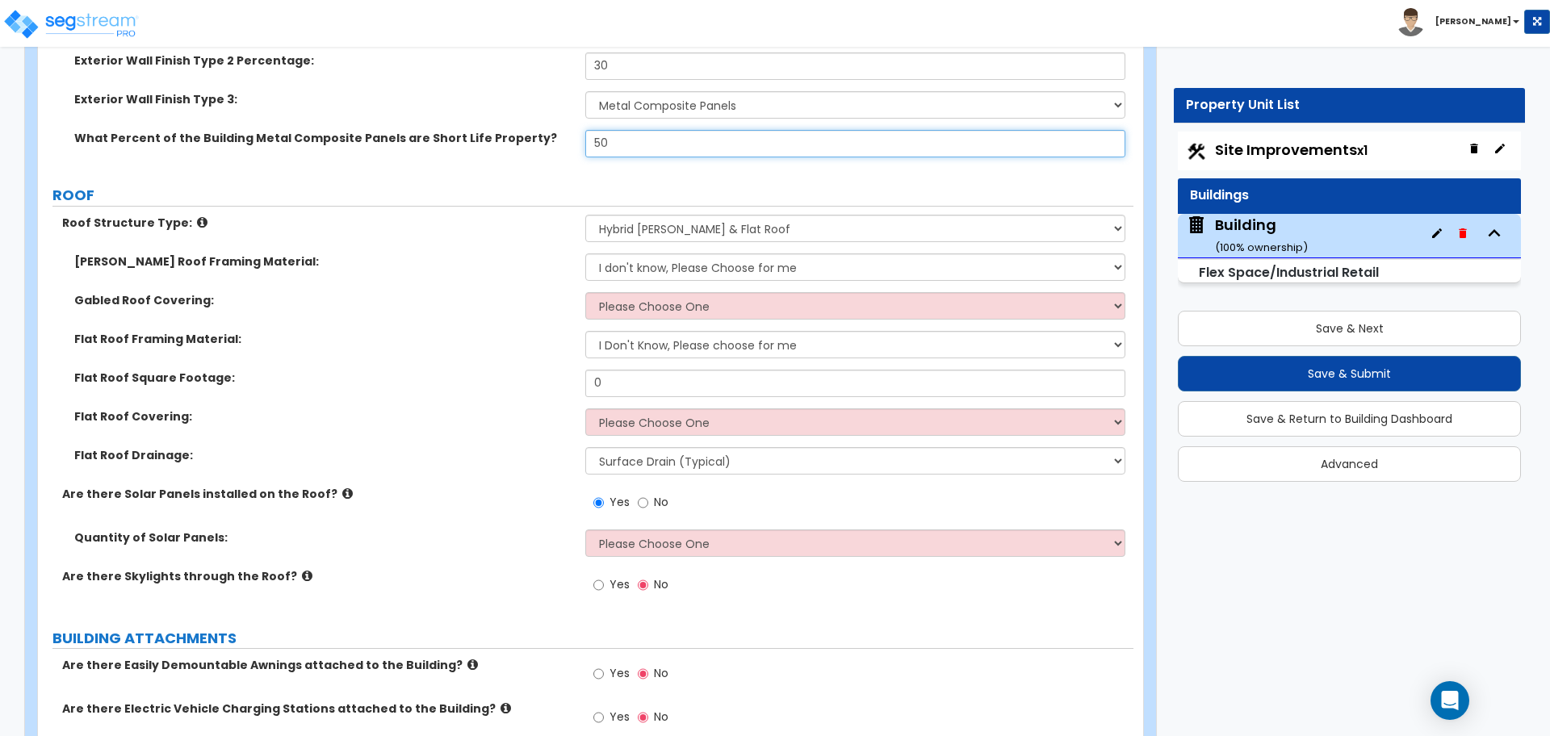
scroll to position [1435, 0]
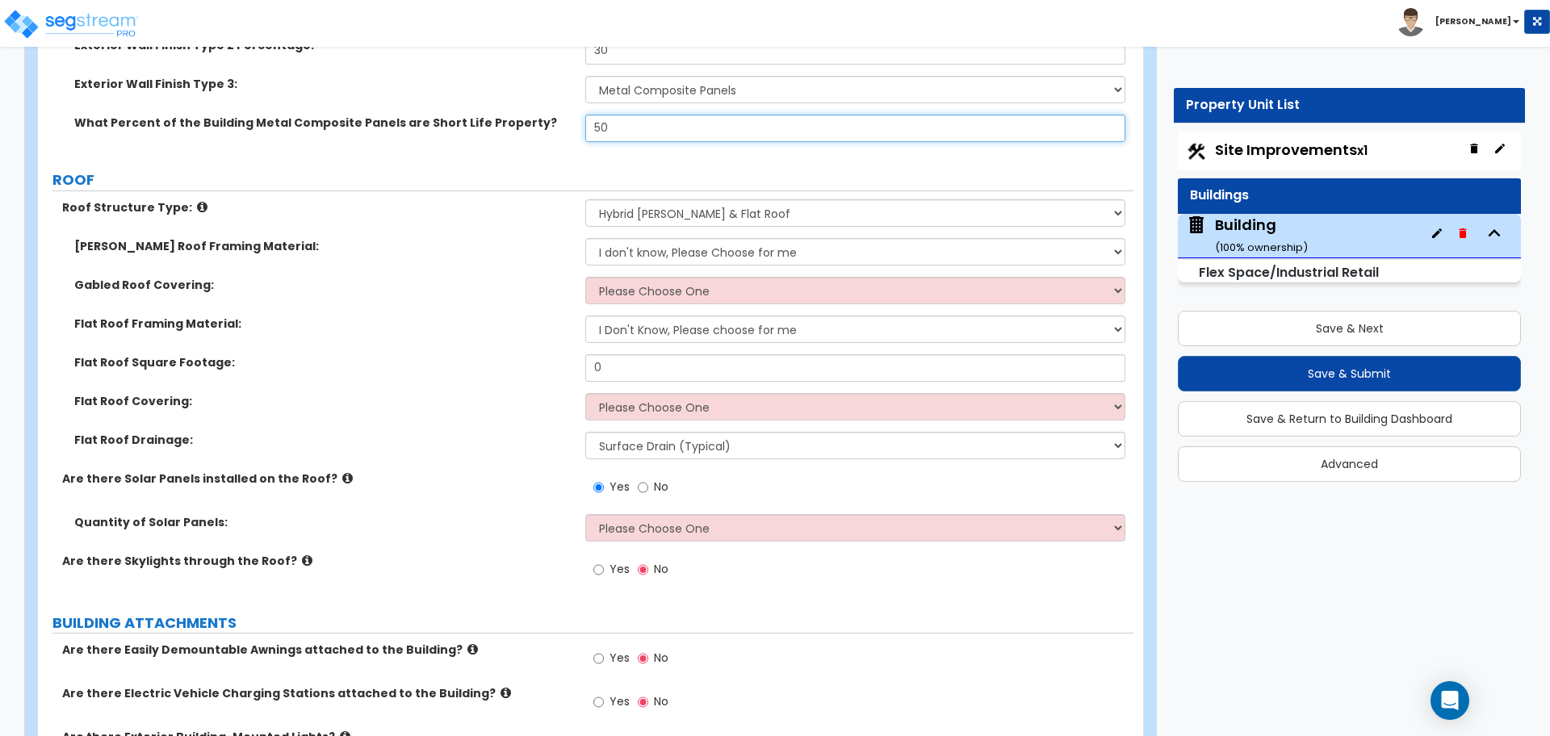
type input "50"
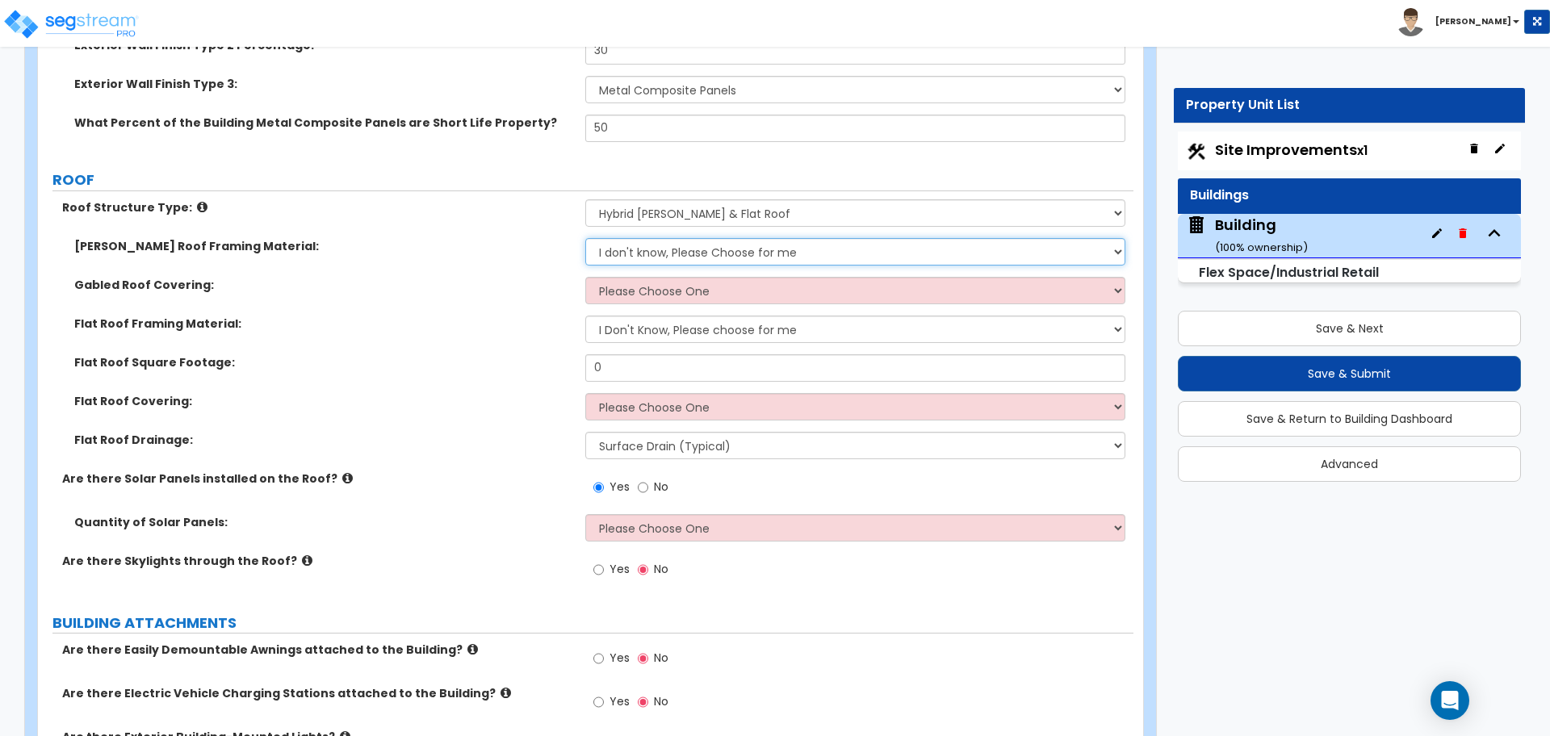
click at [693, 238] on select "I don't know, Please Choose for me Metal Wood" at bounding box center [854, 251] width 539 height 27
select select "1"
click at [585, 238] on select "I don't know, Please Choose for me Metal Wood" at bounding box center [854, 251] width 539 height 27
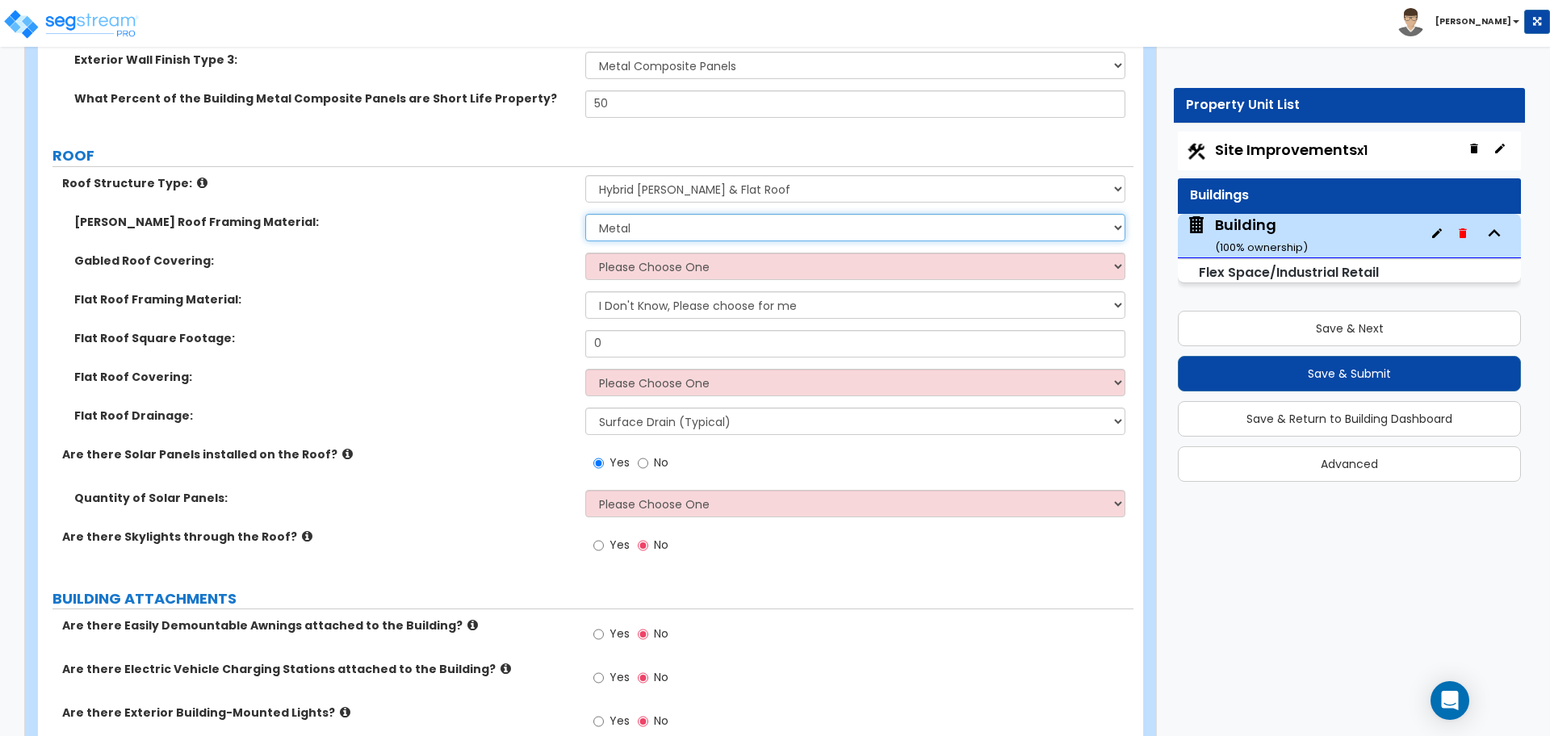
scroll to position [1464, 0]
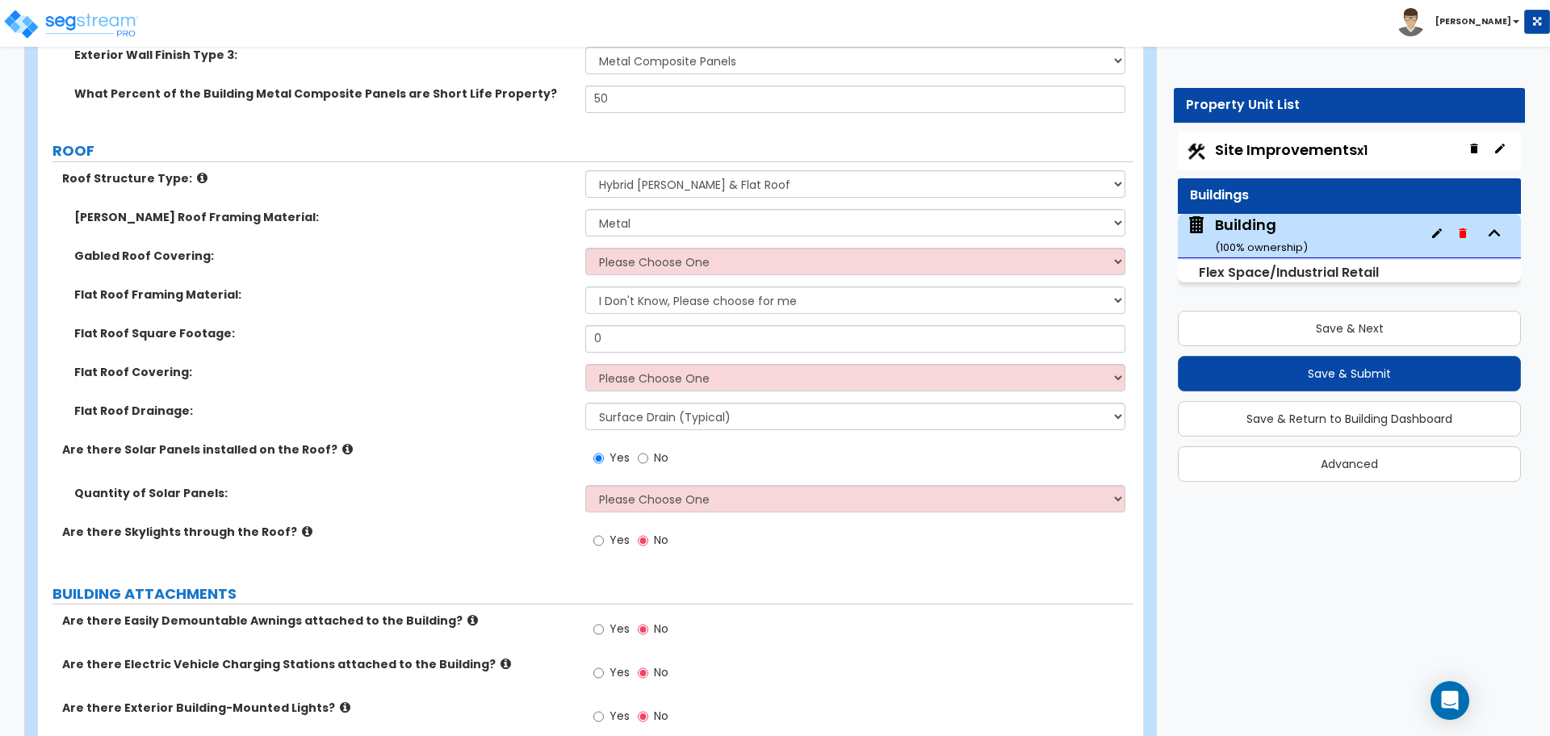
click at [705, 274] on div "Gabled Roof Covering: Please Choose One Asphalt Shingle Clay Tile Wood Shingle …" at bounding box center [585, 267] width 1095 height 39
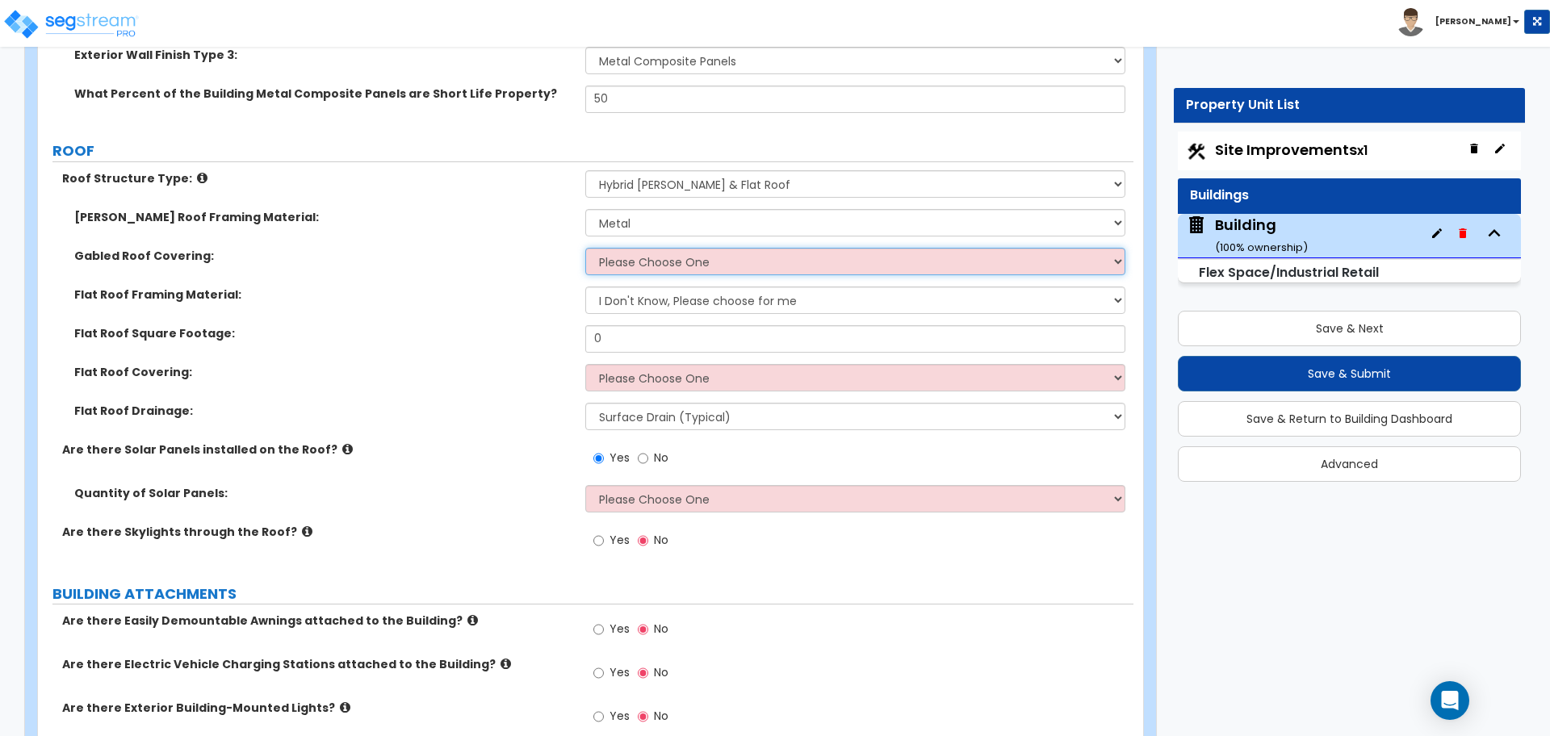
click at [700, 266] on select "Please Choose One Asphalt Shingle Clay Tile Wood Shingle Metal Shingle Standing…" at bounding box center [854, 261] width 539 height 27
select select "4"
click at [585, 248] on select "Please Choose One Asphalt Shingle Clay Tile Wood Shingle Metal Shingle Standing…" at bounding box center [854, 261] width 539 height 27
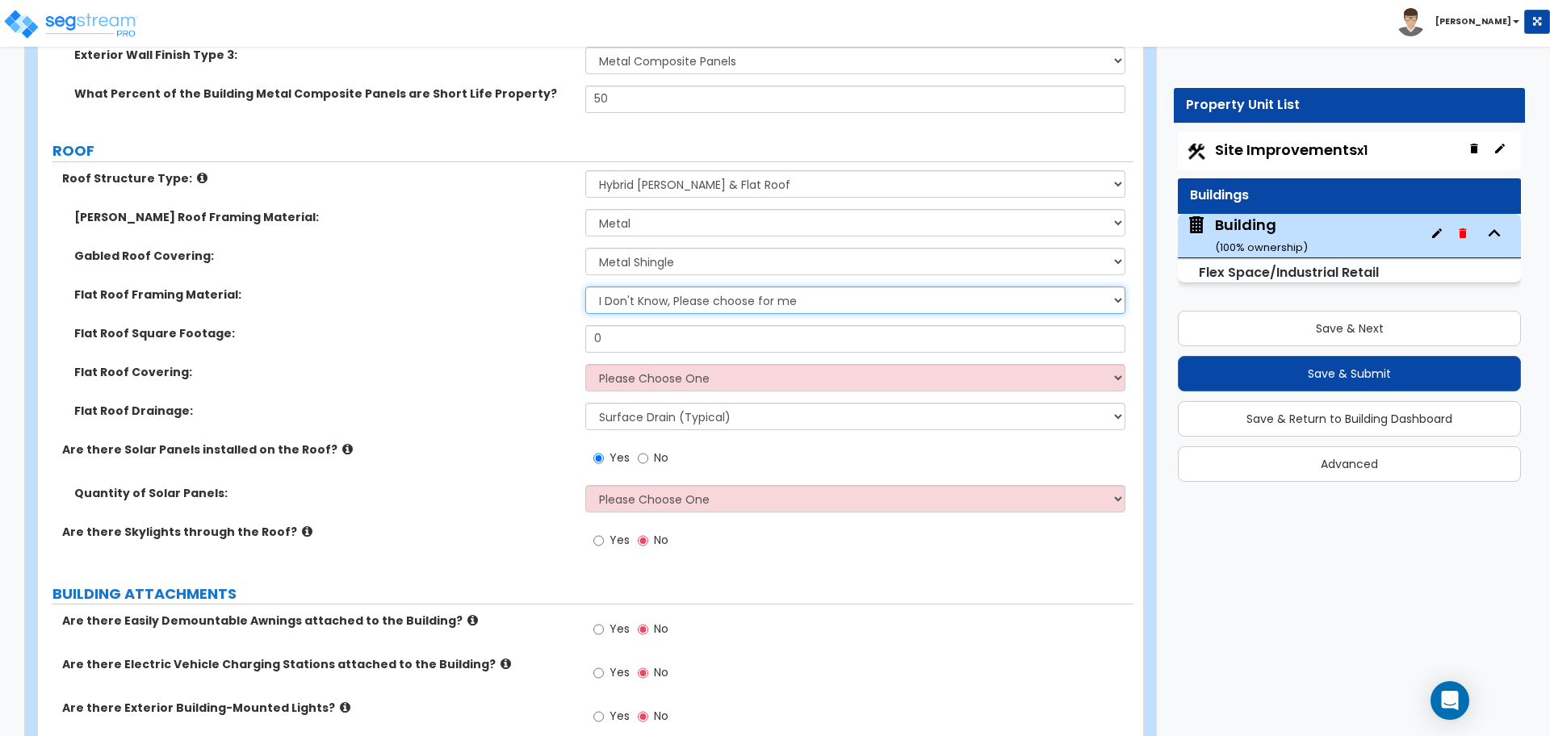
click at [717, 302] on select "I Don't Know, Please choose for me Metal Wood" at bounding box center [854, 300] width 539 height 27
select select "1"
click at [585, 287] on select "I Don't Know, Please choose for me Metal Wood" at bounding box center [854, 300] width 539 height 27
click at [695, 340] on input "0" at bounding box center [854, 338] width 539 height 27
drag, startPoint x: 693, startPoint y: 337, endPoint x: 570, endPoint y: 329, distance: 122.9
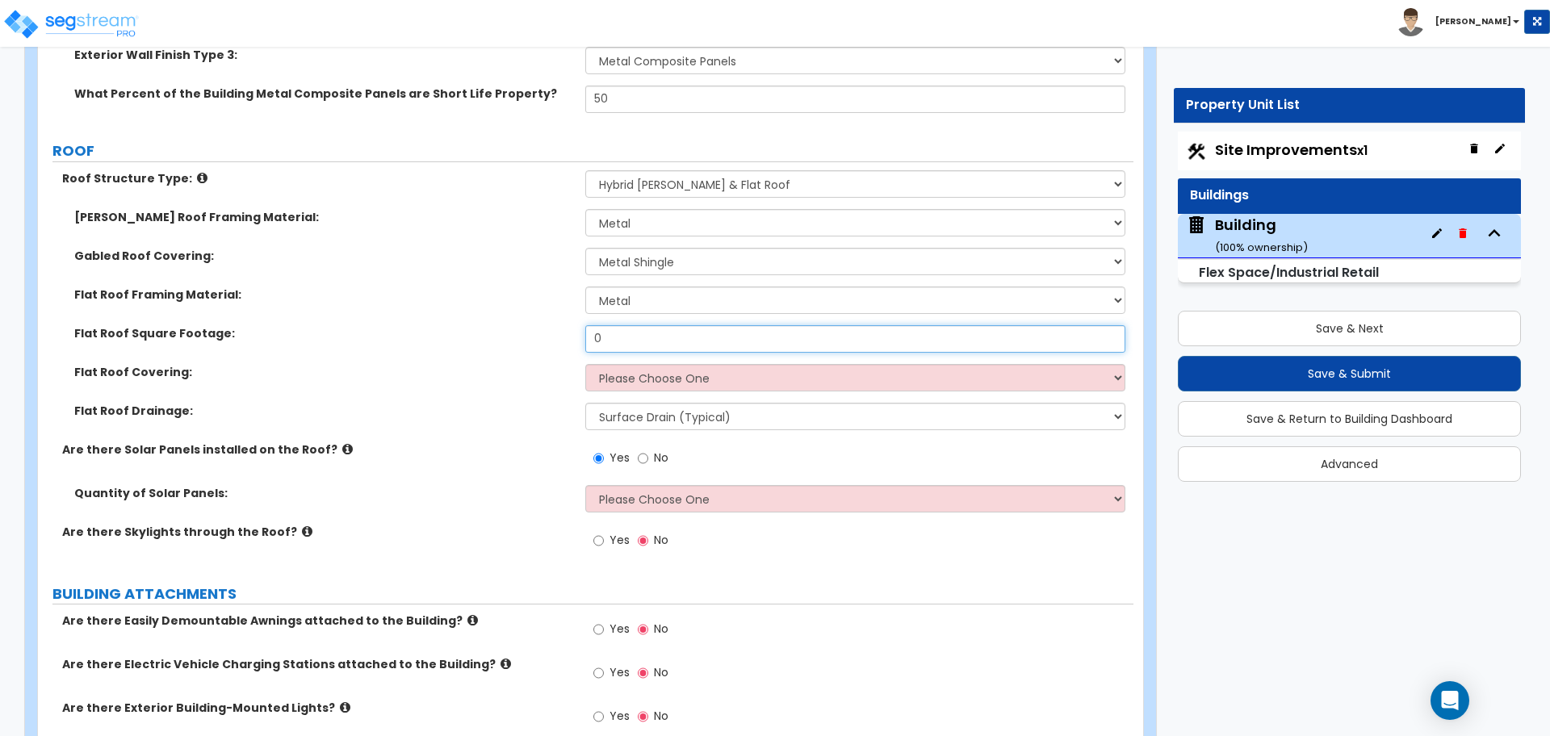
click at [570, 329] on div "Flat Roof Square Footage: 0" at bounding box center [585, 344] width 1095 height 39
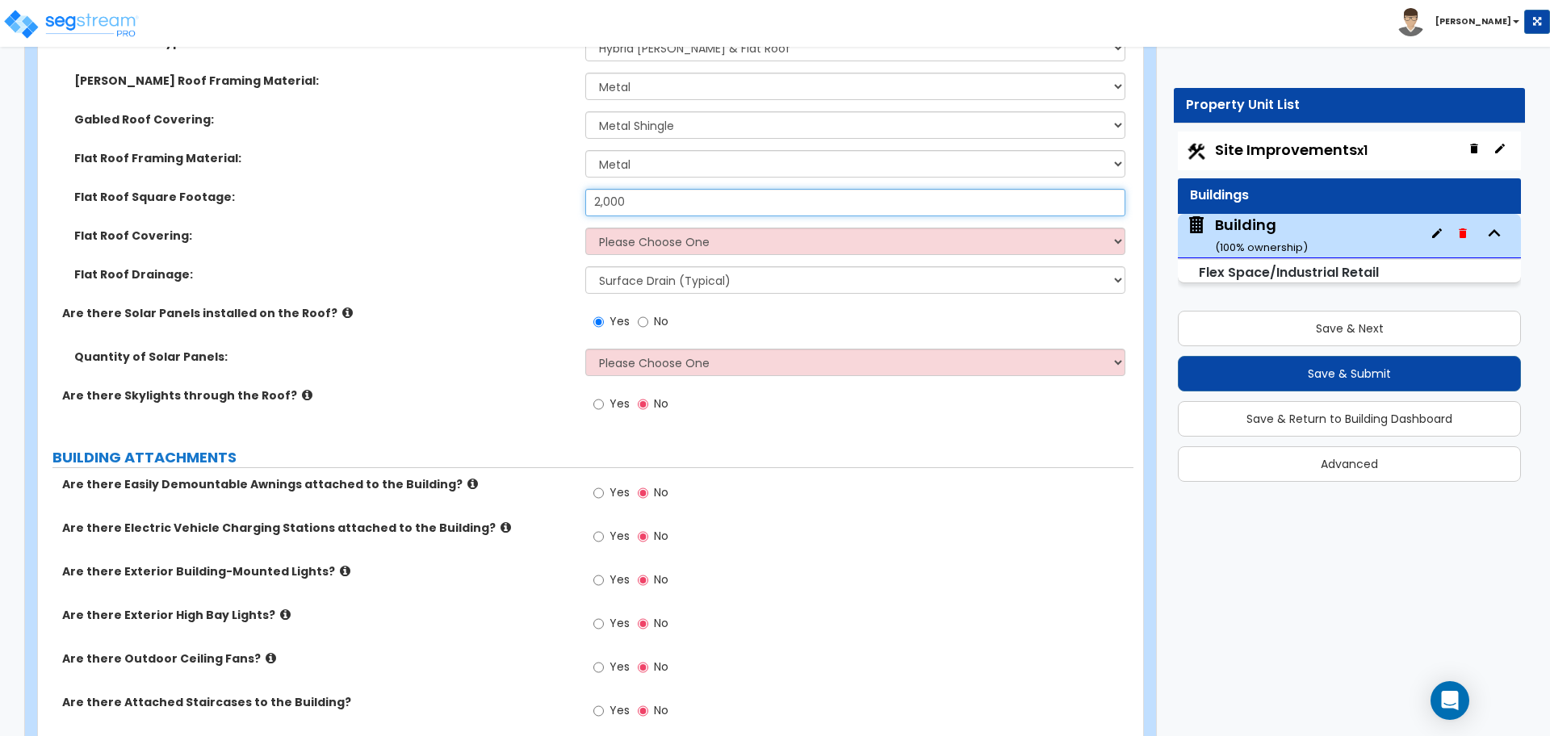
scroll to position [1622, 0]
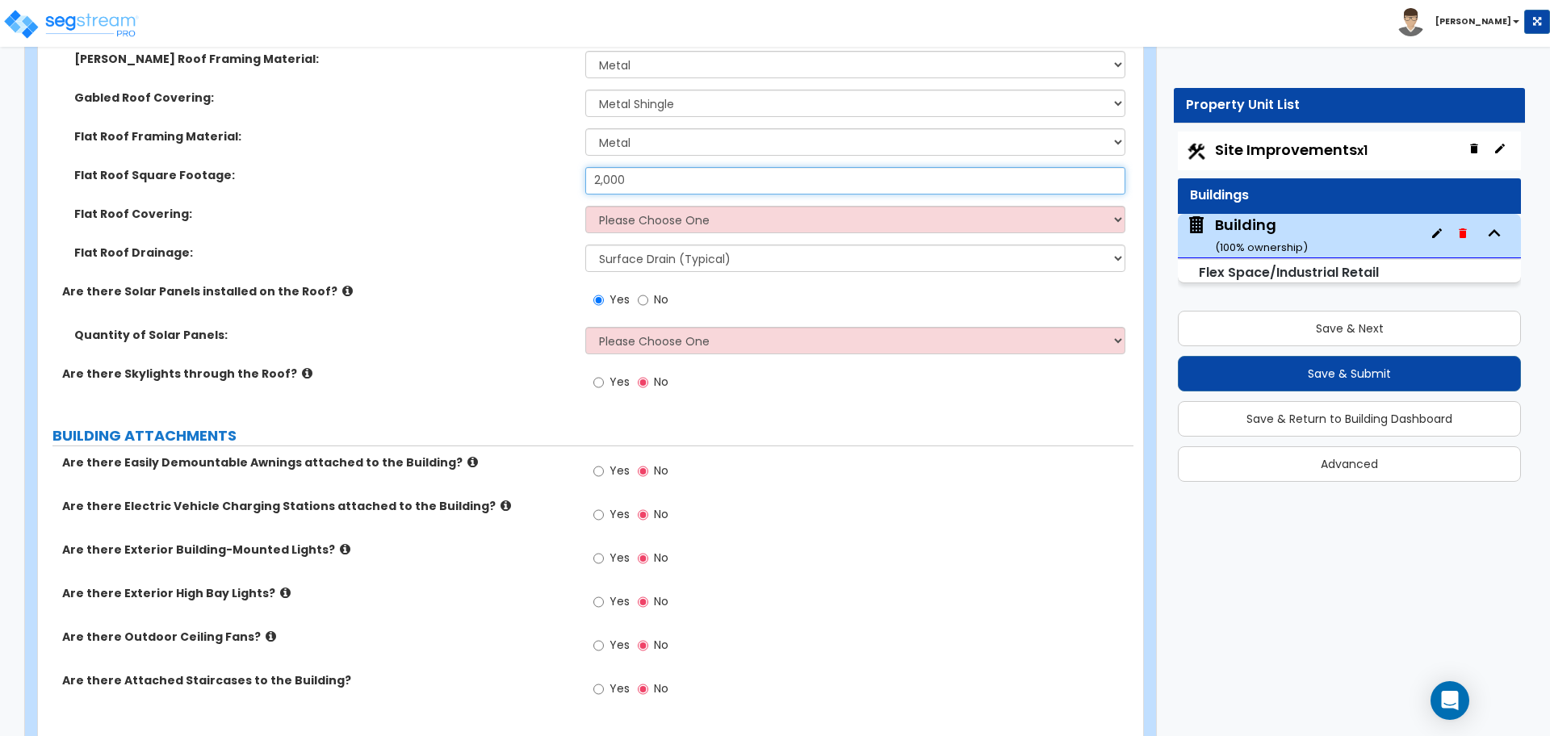
type input "2,000"
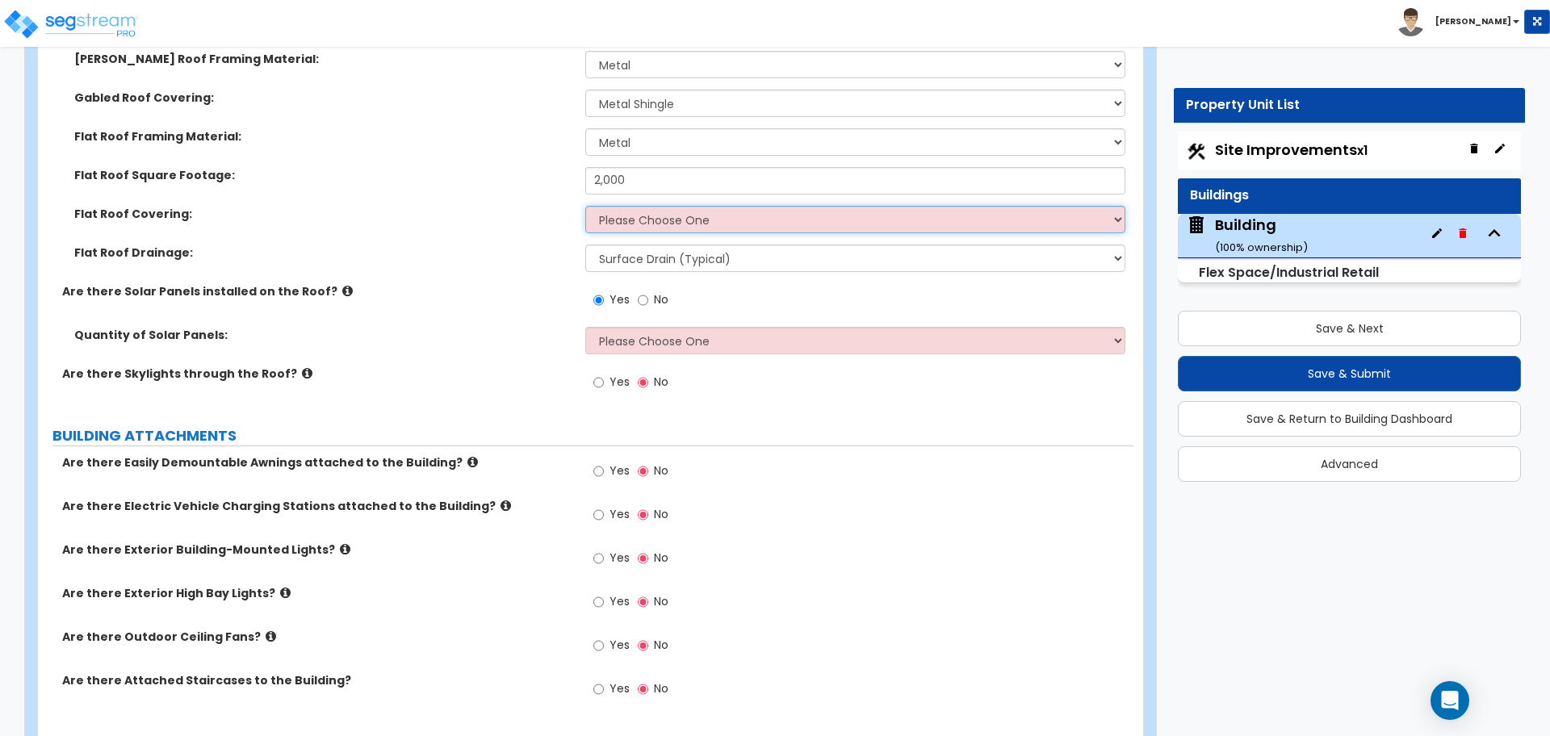
click at [694, 230] on select "Please Choose One Rolled Asphalt PVC Membrane Plastic (EPDM) Membrane Asphalt F…" at bounding box center [854, 219] width 539 height 27
select select "2"
click at [585, 206] on select "Please Choose One Rolled Asphalt PVC Membrane Plastic (EPDM) Membrane Asphalt F…" at bounding box center [854, 219] width 539 height 27
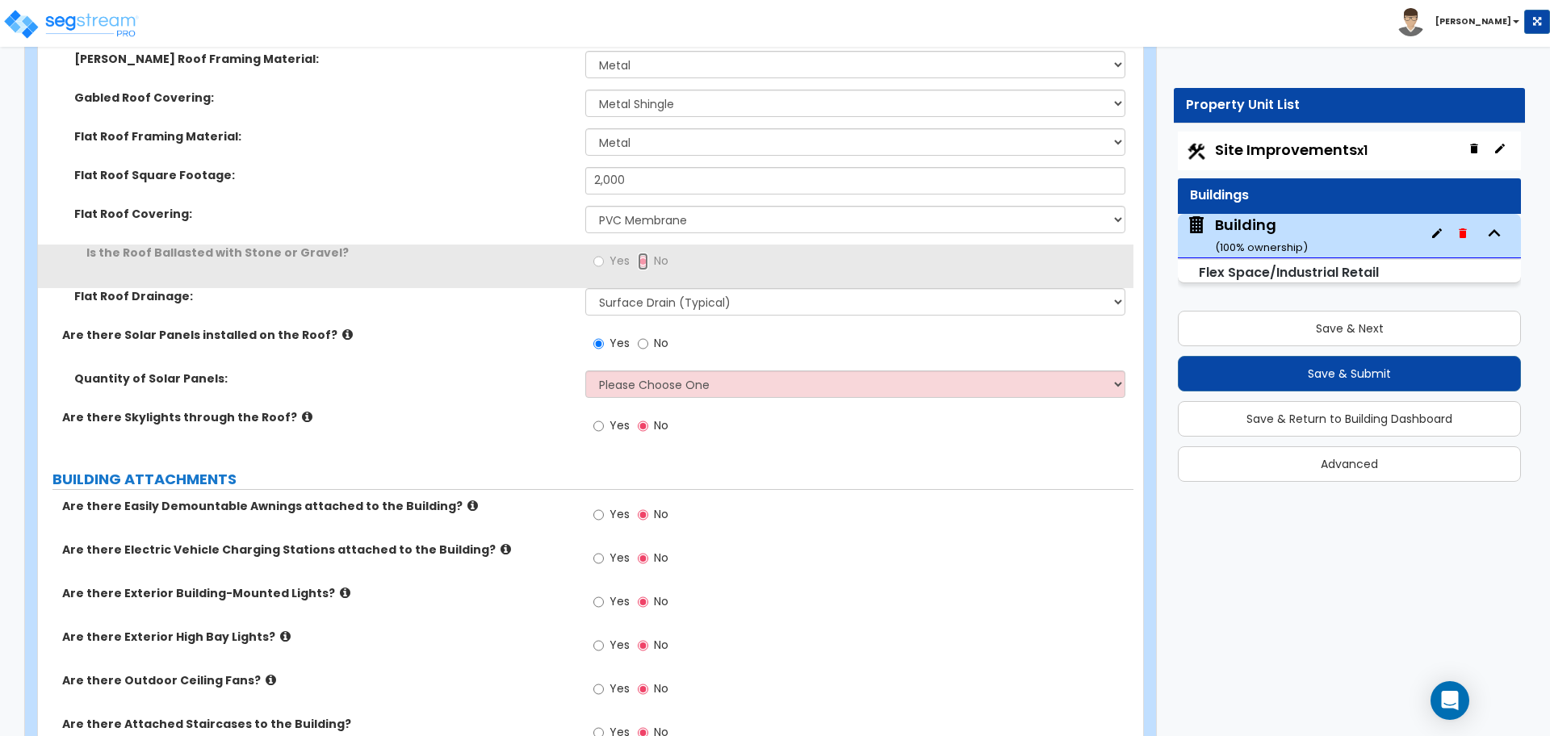
click at [638, 264] on input "No" at bounding box center [643, 262] width 10 height 18
click at [621, 262] on span "Yes" at bounding box center [619, 261] width 20 height 16
click at [604, 262] on input "Yes" at bounding box center [598, 262] width 10 height 18
radio input "true"
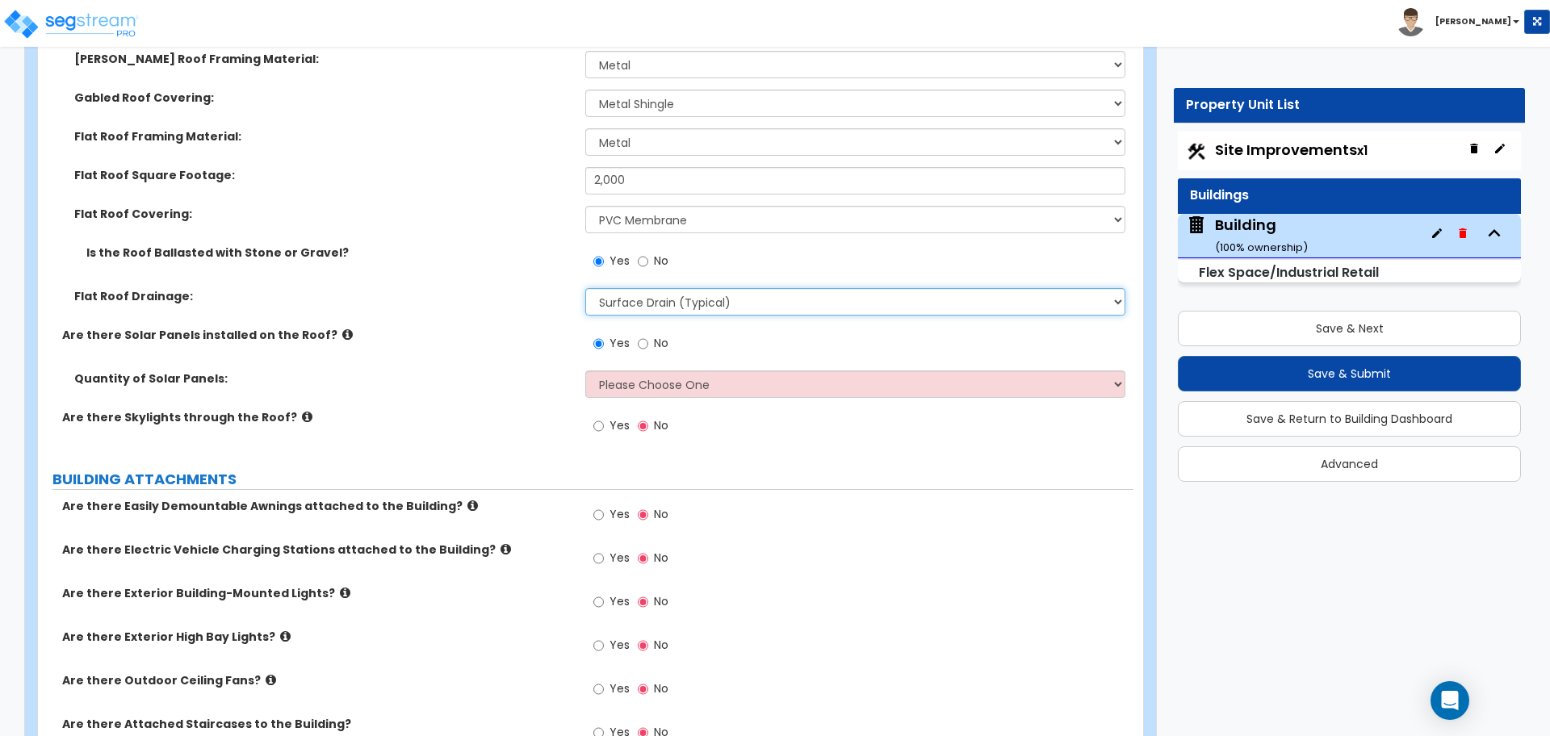
click at [688, 301] on select "Surface Drain (Typical) Gutters Downspout Only" at bounding box center [854, 301] width 539 height 27
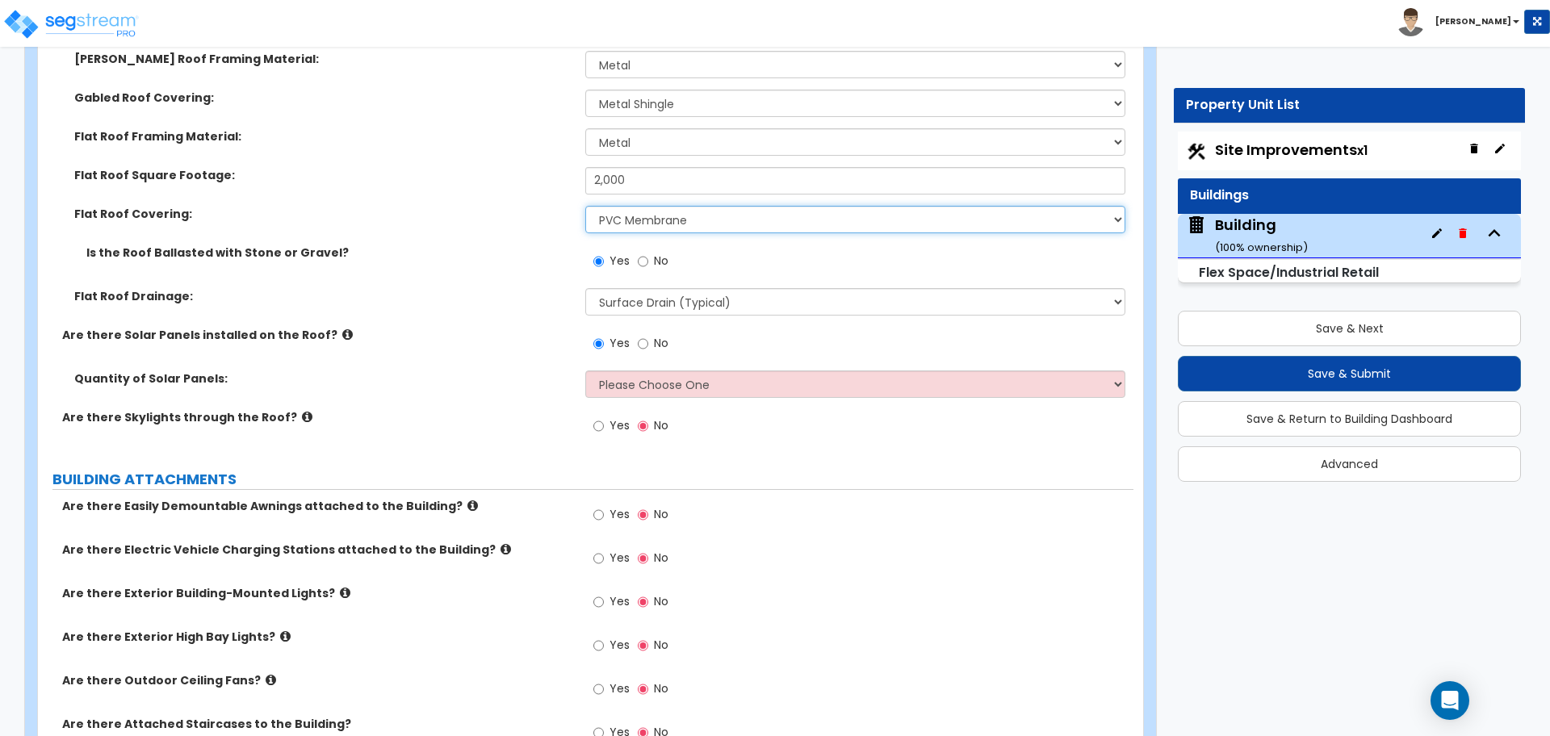
click at [642, 220] on select "Please Choose One Rolled Asphalt PVC Membrane Plastic (EPDM) Membrane Asphalt F…" at bounding box center [854, 219] width 539 height 27
click at [585, 206] on select "Please Choose One Rolled Asphalt PVC Membrane Plastic (EPDM) Membrane Asphalt F…" at bounding box center [854, 219] width 539 height 27
click at [659, 216] on select "Please Choose One Rolled Asphalt PVC Membrane Plastic (EPDM) Membrane Asphalt F…" at bounding box center [854, 219] width 539 height 27
click at [585, 206] on select "Please Choose One Rolled Asphalt PVC Membrane Plastic (EPDM) Membrane Asphalt F…" at bounding box center [854, 219] width 539 height 27
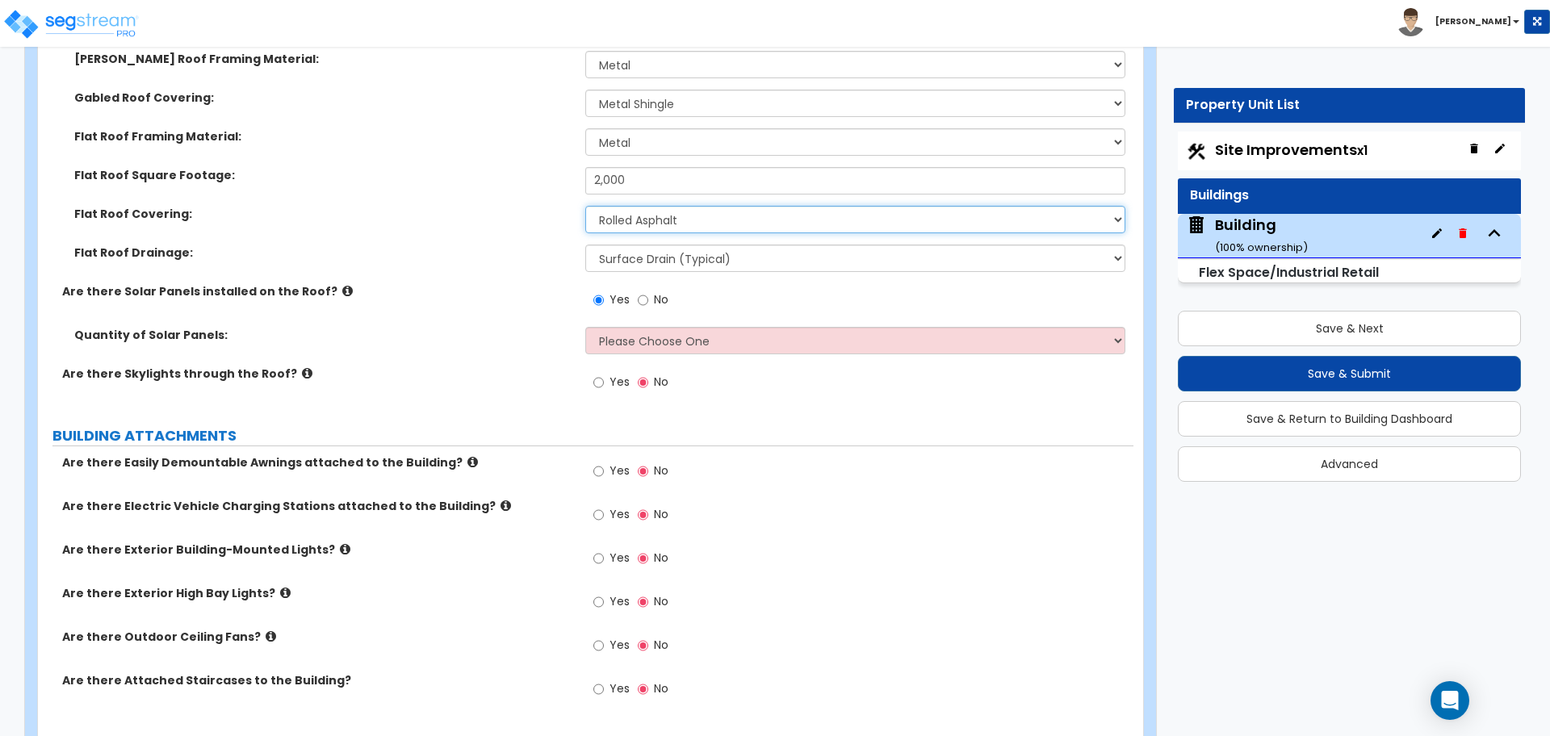
click at [689, 217] on select "Please Choose One Rolled Asphalt PVC Membrane Plastic (EPDM) Membrane Asphalt F…" at bounding box center [854, 219] width 539 height 27
click at [585, 206] on select "Please Choose One Rolled Asphalt PVC Membrane Plastic (EPDM) Membrane Asphalt F…" at bounding box center [854, 219] width 539 height 27
click at [691, 211] on select "Please Choose One Rolled Asphalt PVC Membrane Plastic (EPDM) Membrane Asphalt F…" at bounding box center [854, 219] width 539 height 27
click at [585, 206] on select "Please Choose One Rolled Asphalt PVC Membrane Plastic (EPDM) Membrane Asphalt F…" at bounding box center [854, 219] width 539 height 27
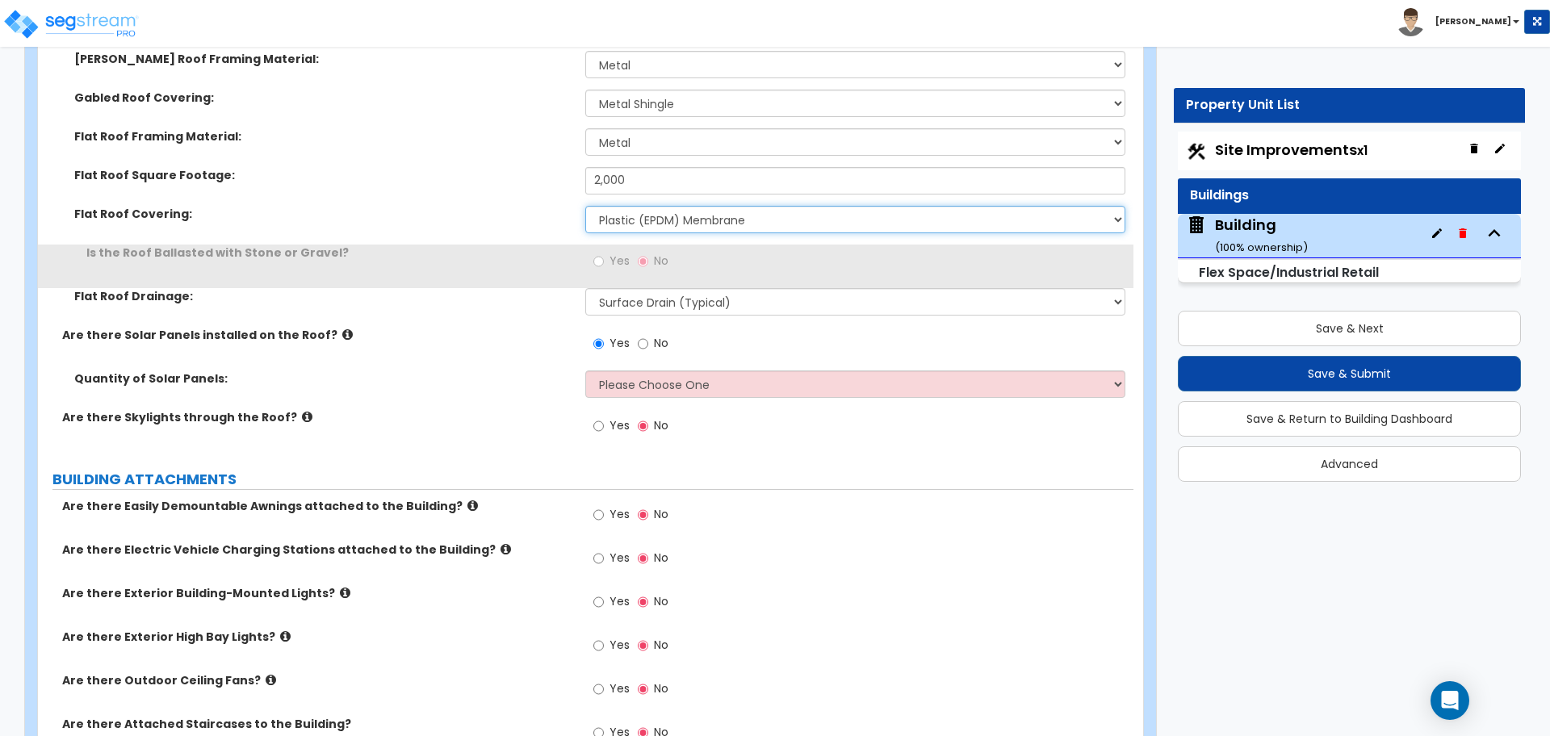
click at [665, 218] on select "Please Choose One Rolled Asphalt PVC Membrane Plastic (EPDM) Membrane Asphalt F…" at bounding box center [854, 219] width 539 height 27
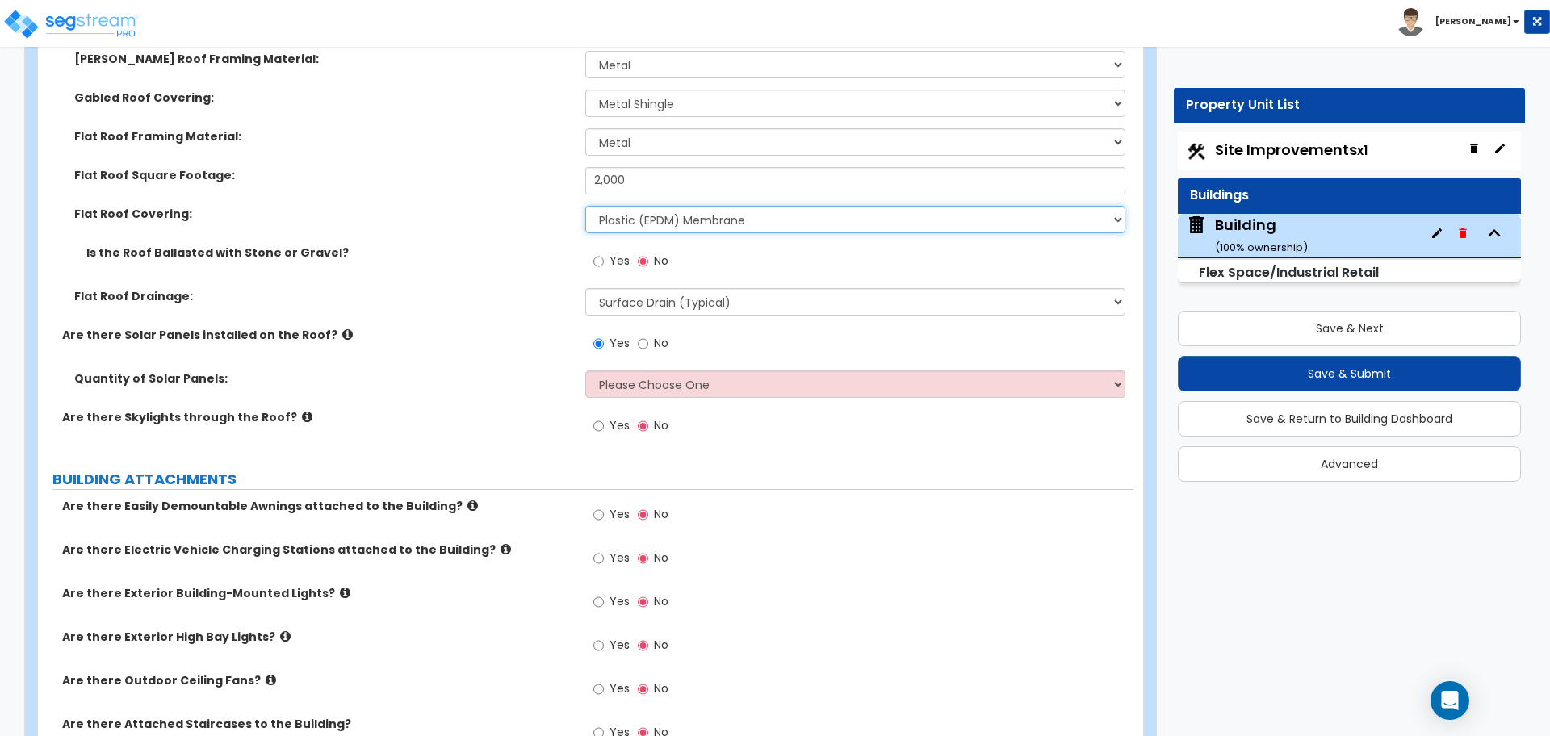
select select "2"
click at [585, 206] on select "Please Choose One Rolled Asphalt PVC Membrane Plastic (EPDM) Membrane Asphalt F…" at bounding box center [854, 219] width 539 height 27
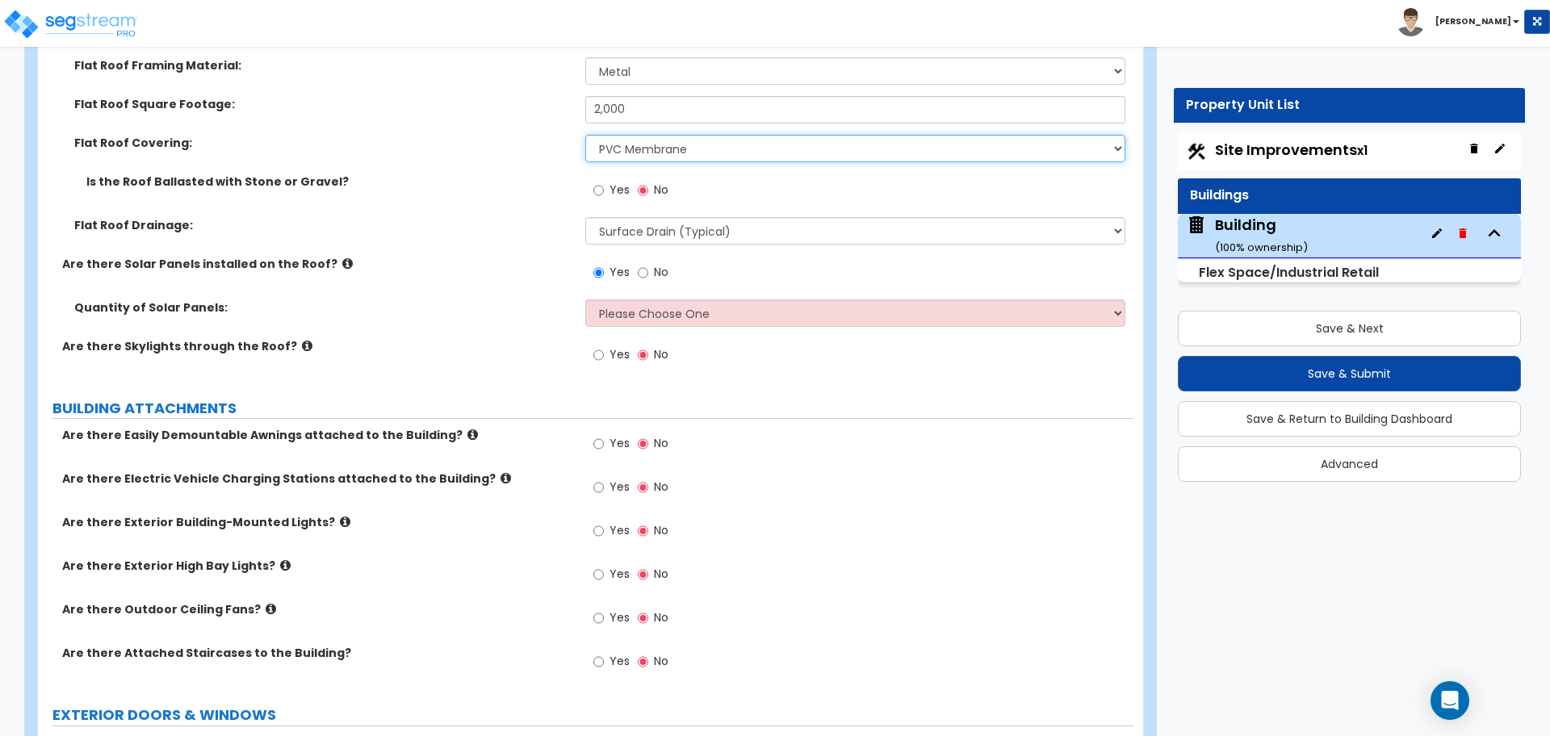
scroll to position [1695, 0]
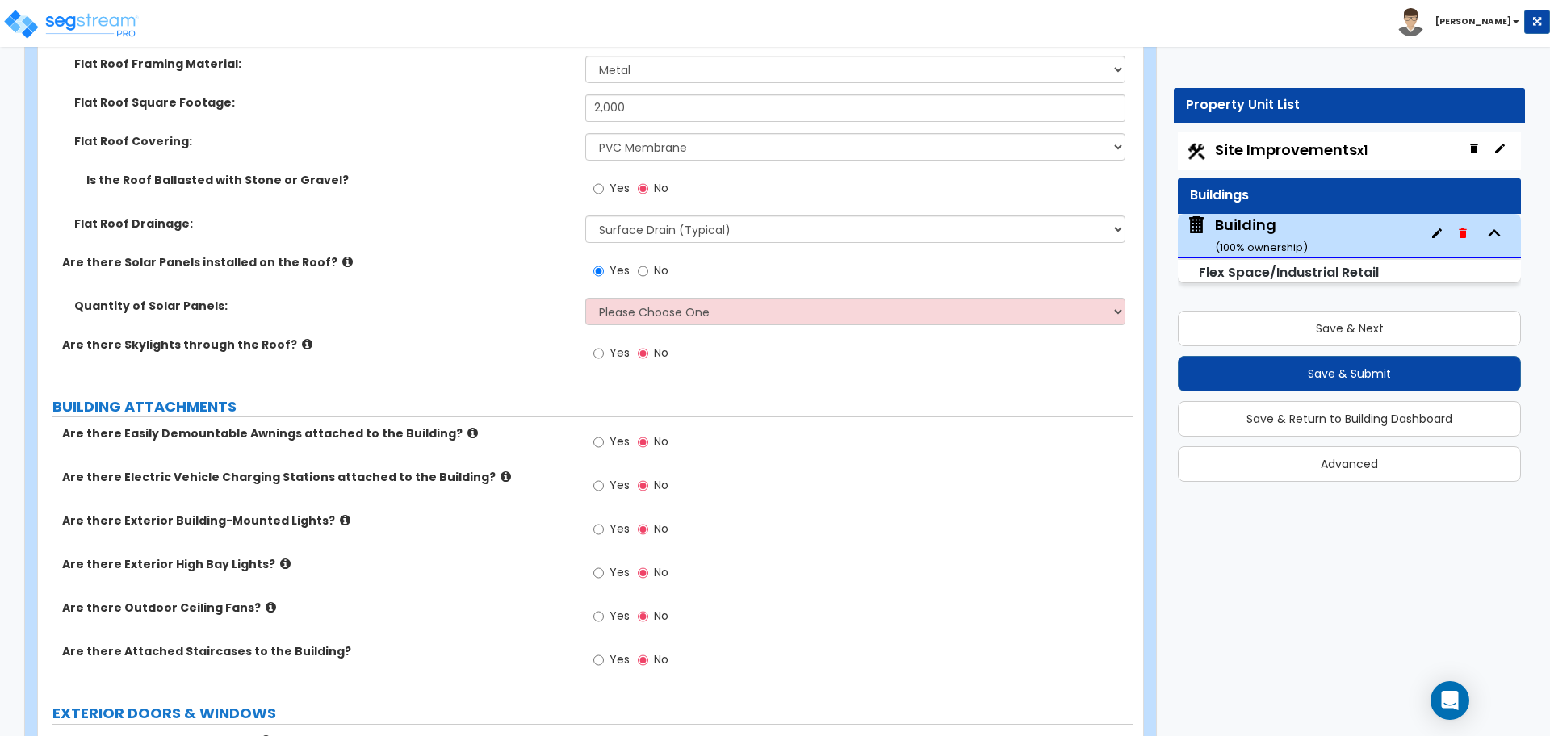
click at [610, 193] on label "Yes" at bounding box center [611, 190] width 36 height 27
click at [604, 193] on input "Yes" at bounding box center [598, 189] width 10 height 18
radio input "true"
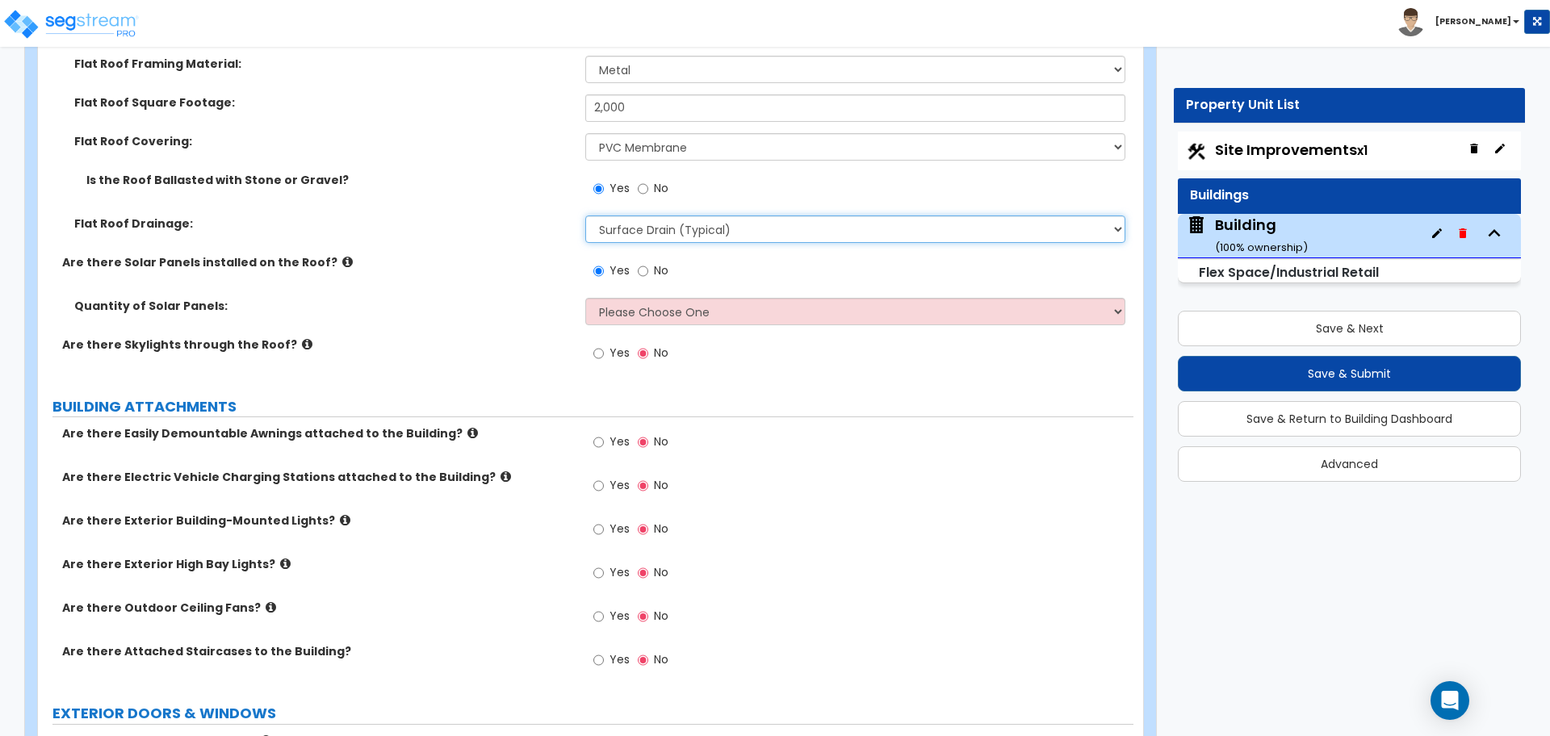
click at [647, 232] on select "Surface Drain (Typical) Gutters Downspout Only" at bounding box center [854, 229] width 539 height 27
click at [637, 222] on select "Surface Drain (Typical) Gutters Downspout Only" at bounding box center [854, 229] width 539 height 27
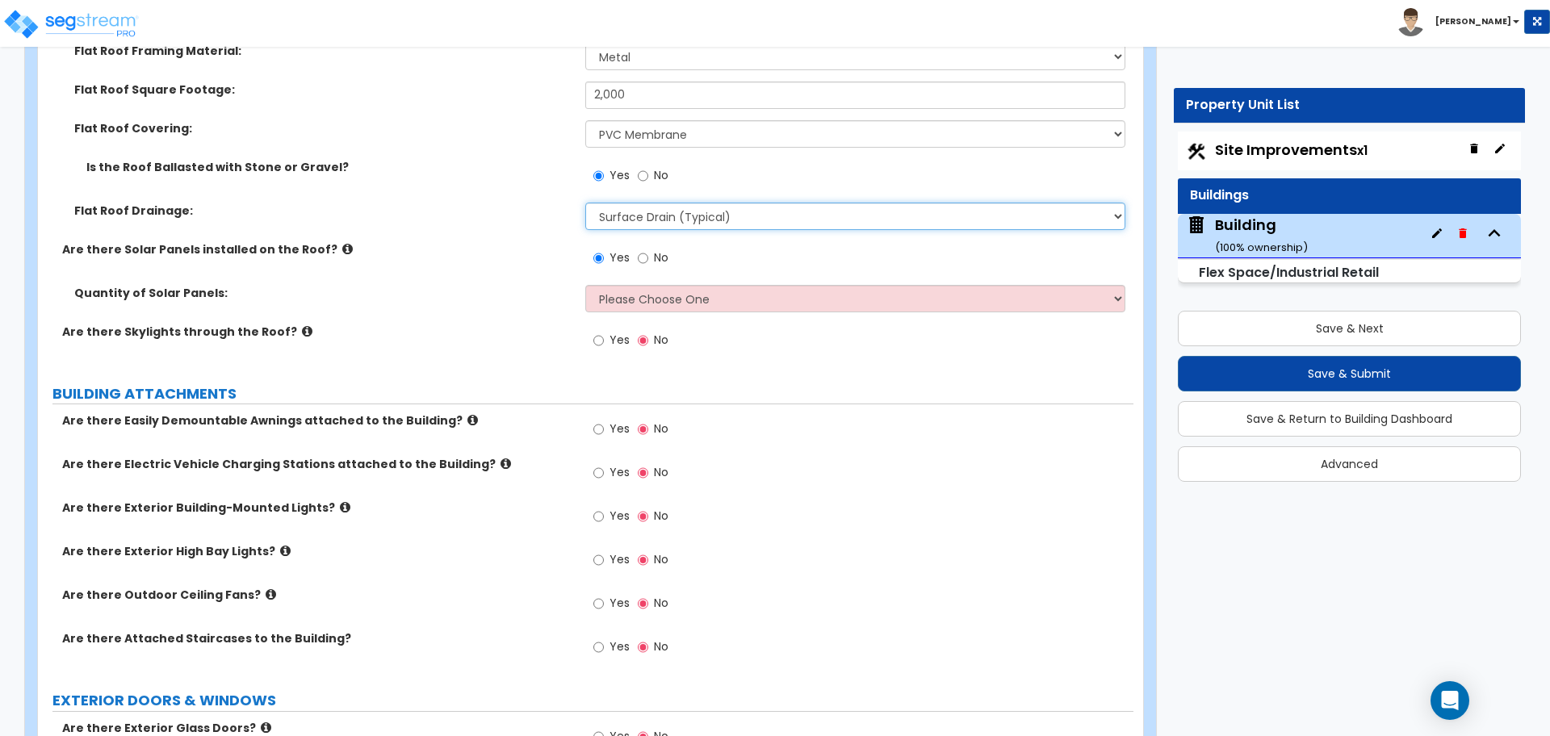
click at [697, 223] on select "Surface Drain (Typical) Gutters Downspout Only" at bounding box center [854, 216] width 539 height 27
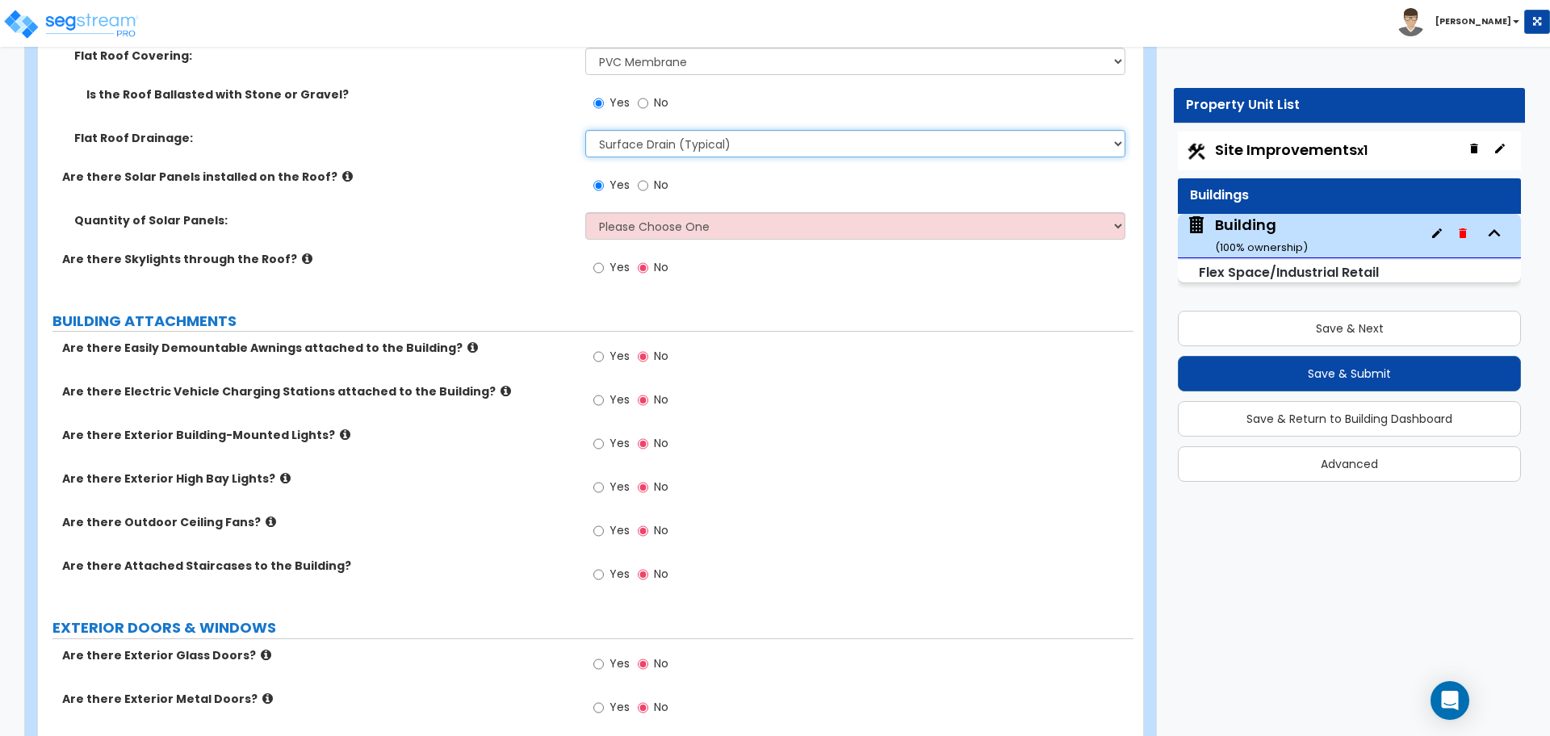
scroll to position [1781, 0]
click at [651, 226] on select "Please Choose One Enter the Percentage of Roof Covered by Solar Panels Enter th…" at bounding box center [854, 224] width 539 height 27
click at [585, 211] on select "Please Choose One Enter the Percentage of Roof Covered by Solar Panels Enter th…" at bounding box center [854, 224] width 539 height 27
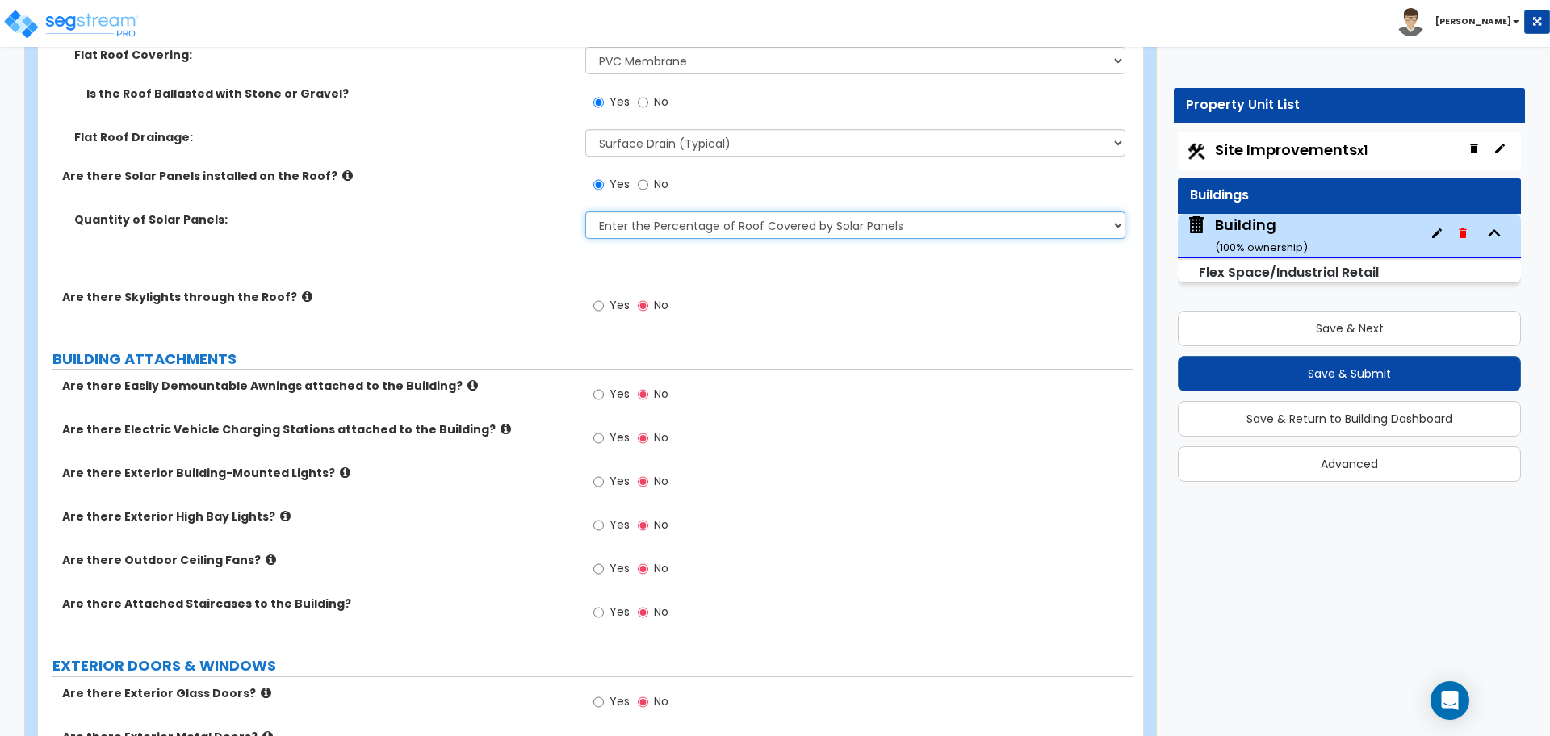
click at [654, 224] on select "Please Choose One Enter the Percentage of Roof Covered by Solar Panels Enter th…" at bounding box center [854, 224] width 539 height 27
select select "2"
click at [585, 211] on select "Please Choose One Enter the Percentage of Roof Covered by Solar Panels Enter th…" at bounding box center [854, 224] width 539 height 27
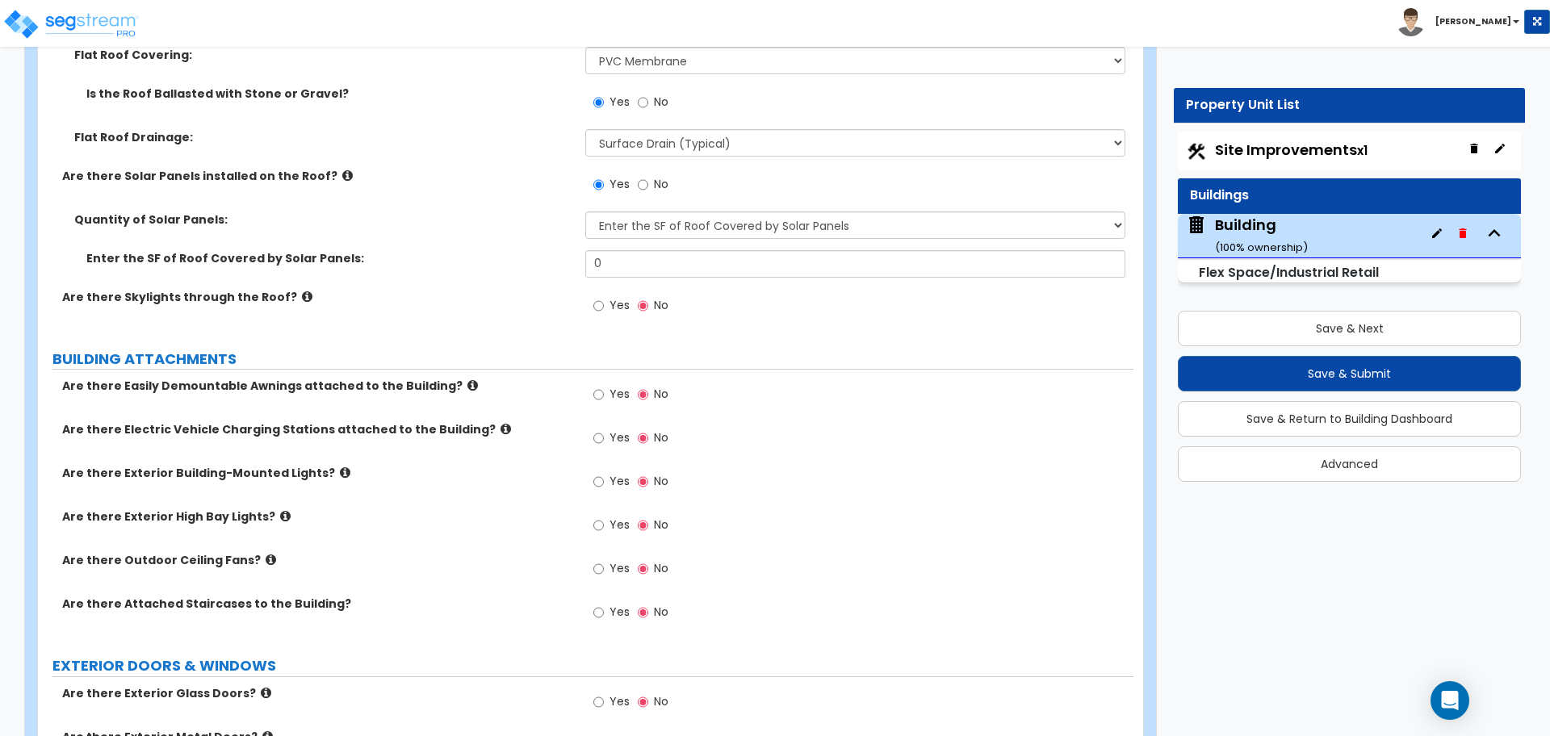
click at [660, 184] on span "No" at bounding box center [661, 184] width 15 height 16
click at [648, 184] on input "No" at bounding box center [643, 185] width 10 height 18
radio input "false"
radio input "true"
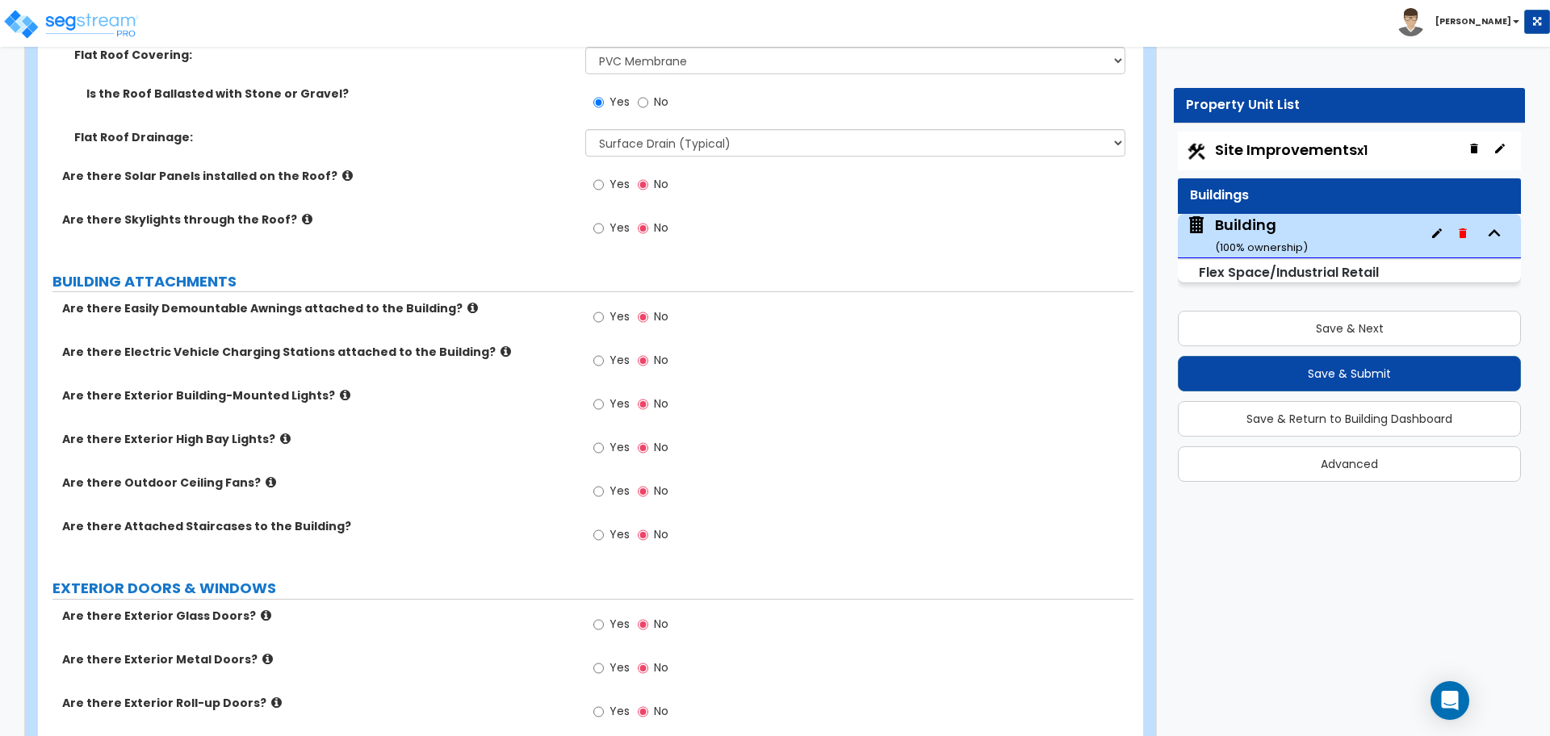
click at [342, 174] on icon at bounding box center [347, 175] width 10 height 12
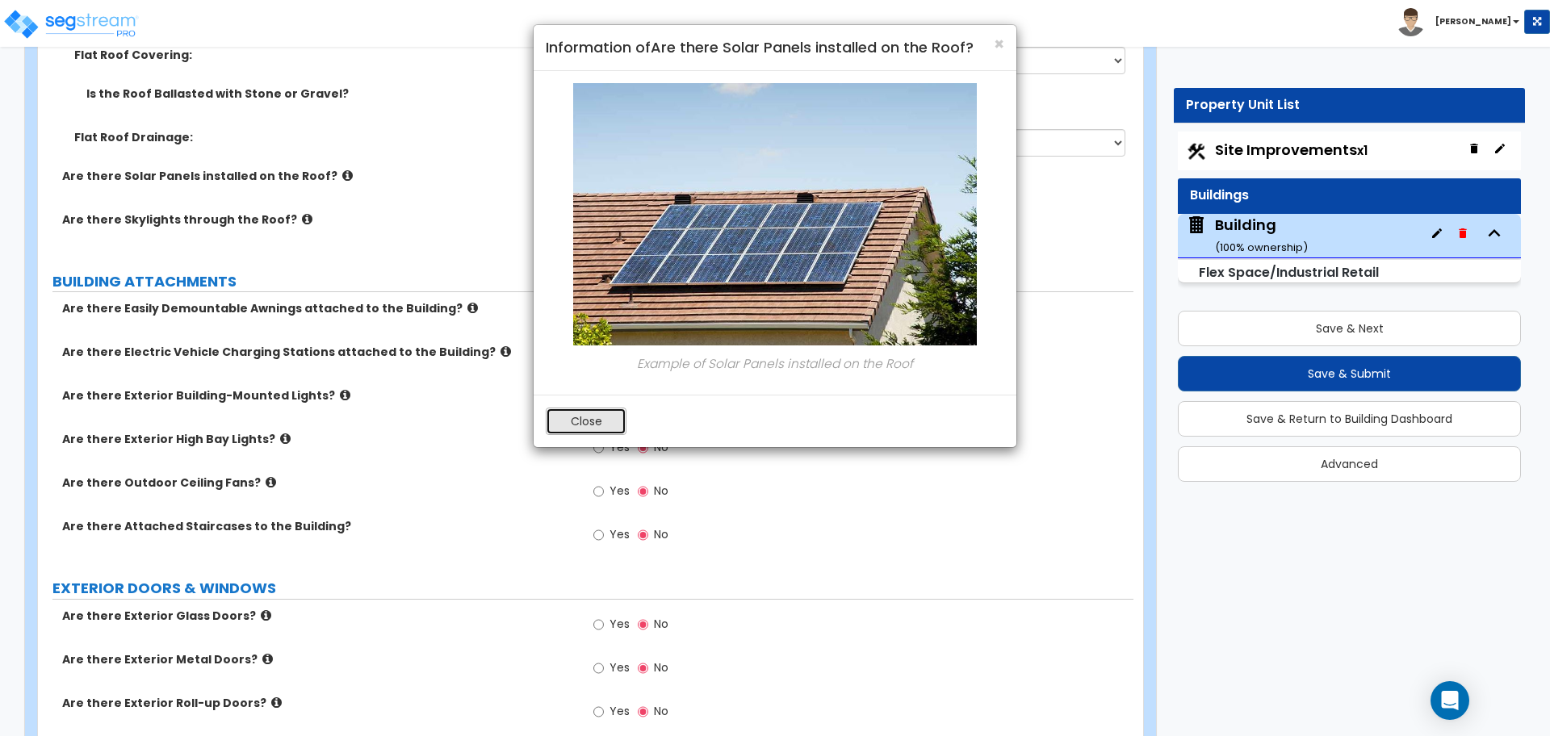
click at [603, 416] on button "Close" at bounding box center [586, 421] width 81 height 27
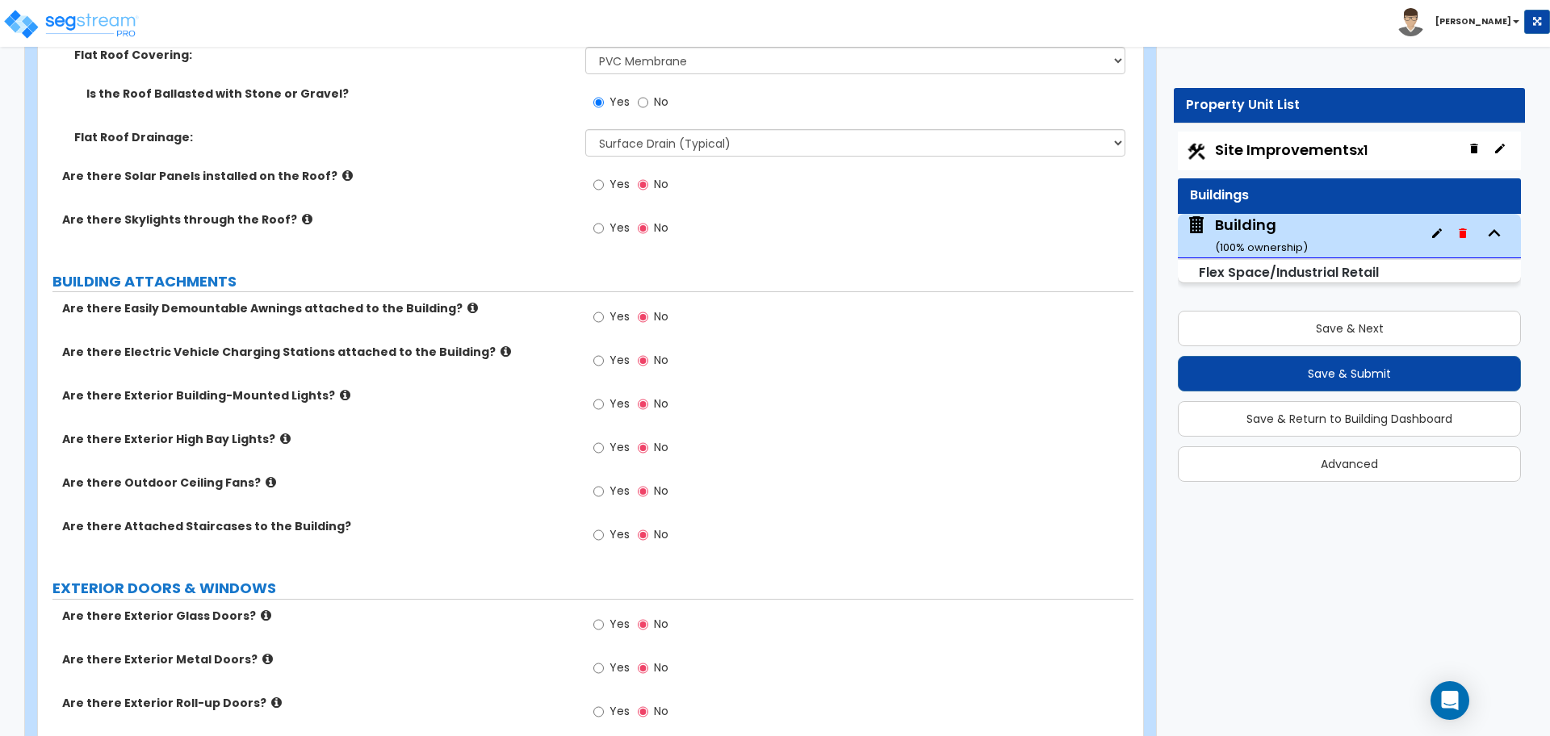
click at [622, 224] on span "Yes" at bounding box center [619, 228] width 20 height 16
click at [604, 224] on input "Yes" at bounding box center [598, 229] width 10 height 18
radio input "true"
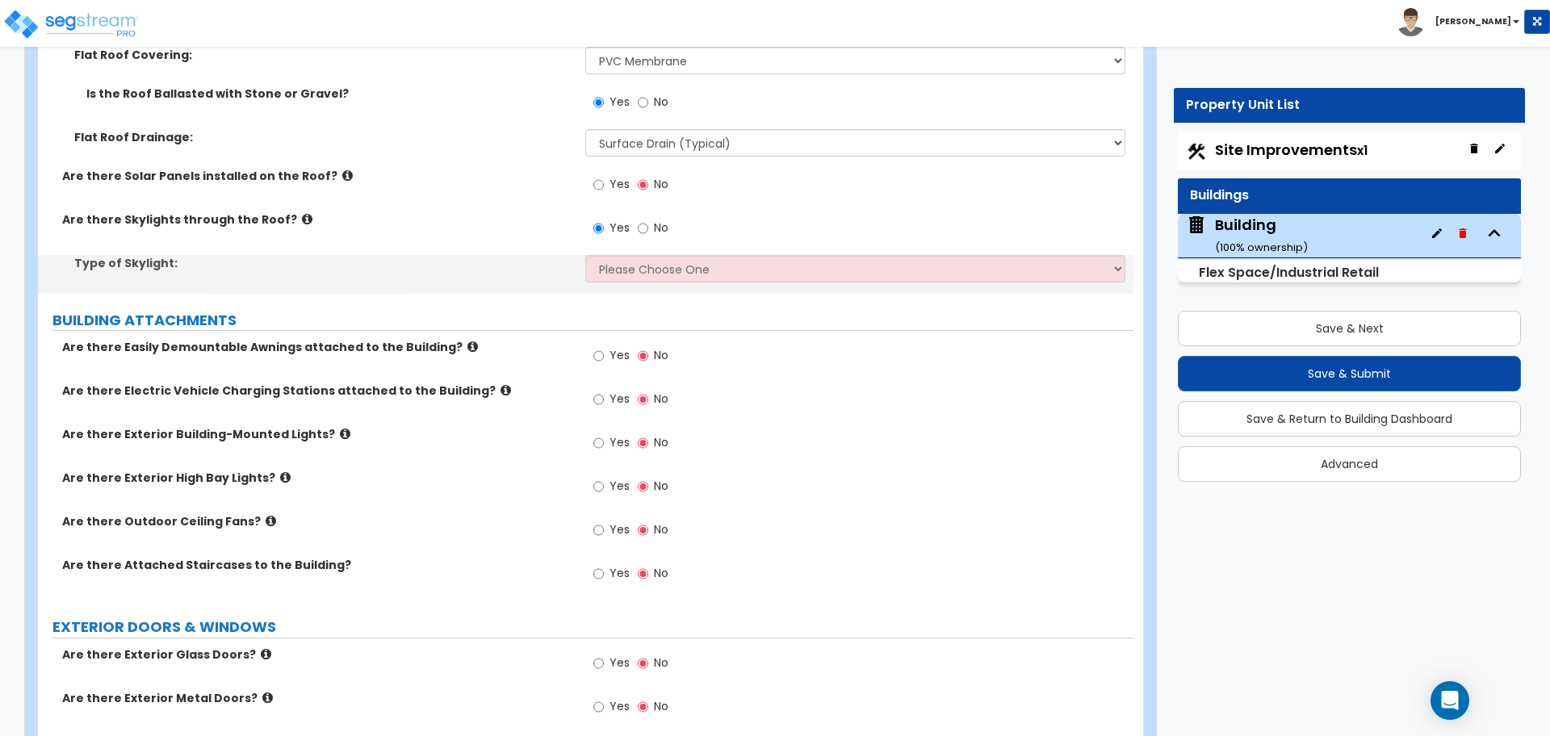
click at [302, 218] on icon at bounding box center [307, 219] width 10 height 12
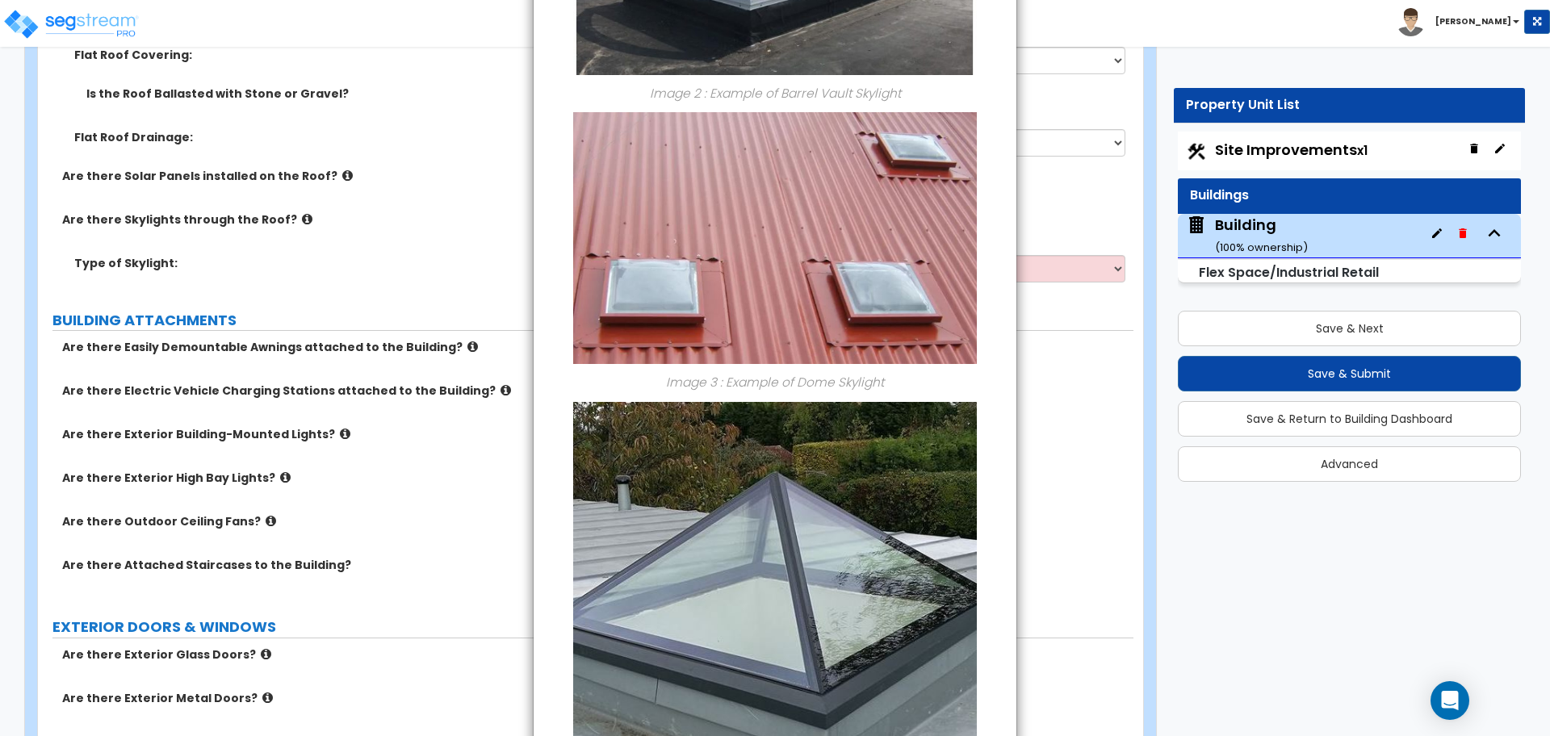
scroll to position [853, 0]
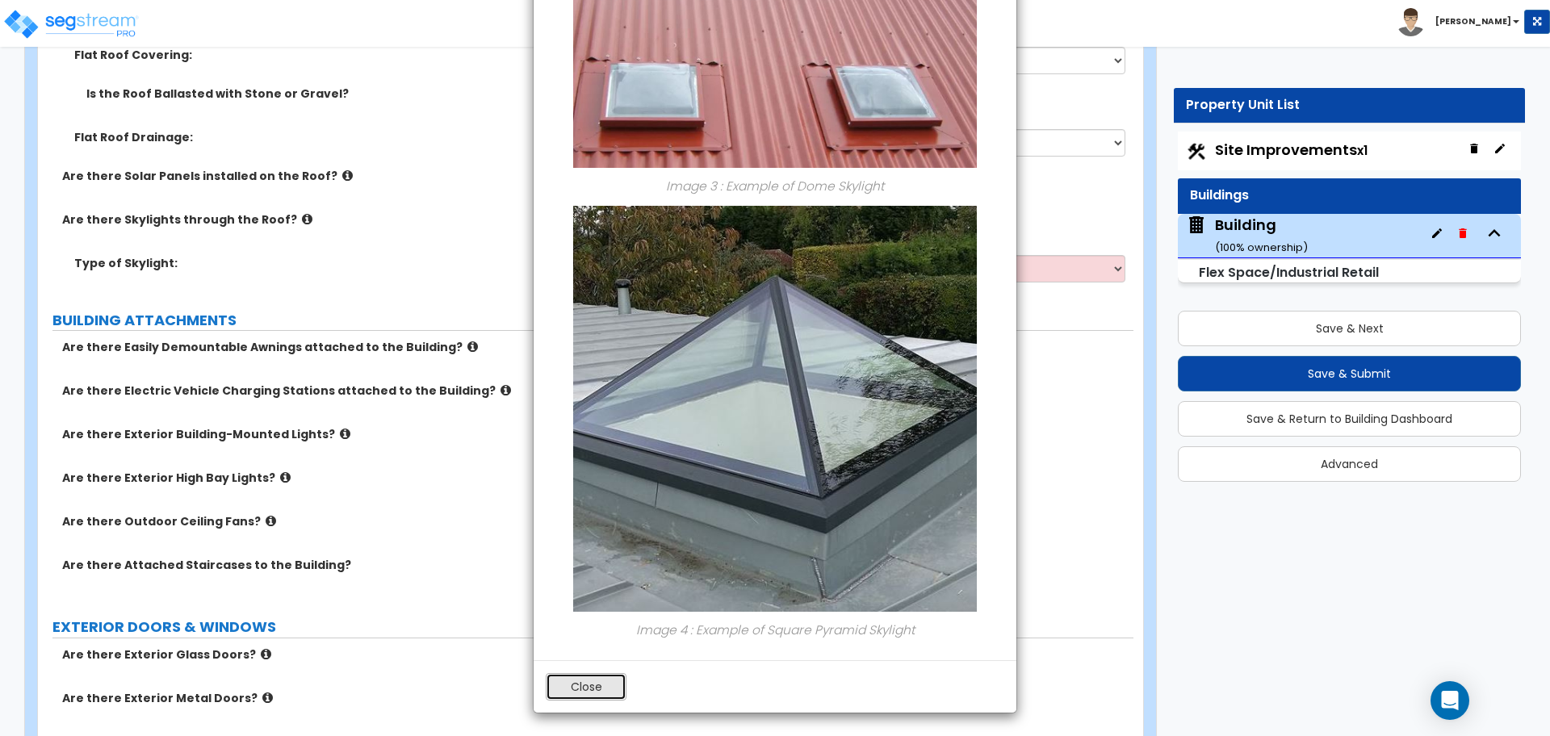
click at [567, 691] on button "Close" at bounding box center [586, 686] width 81 height 27
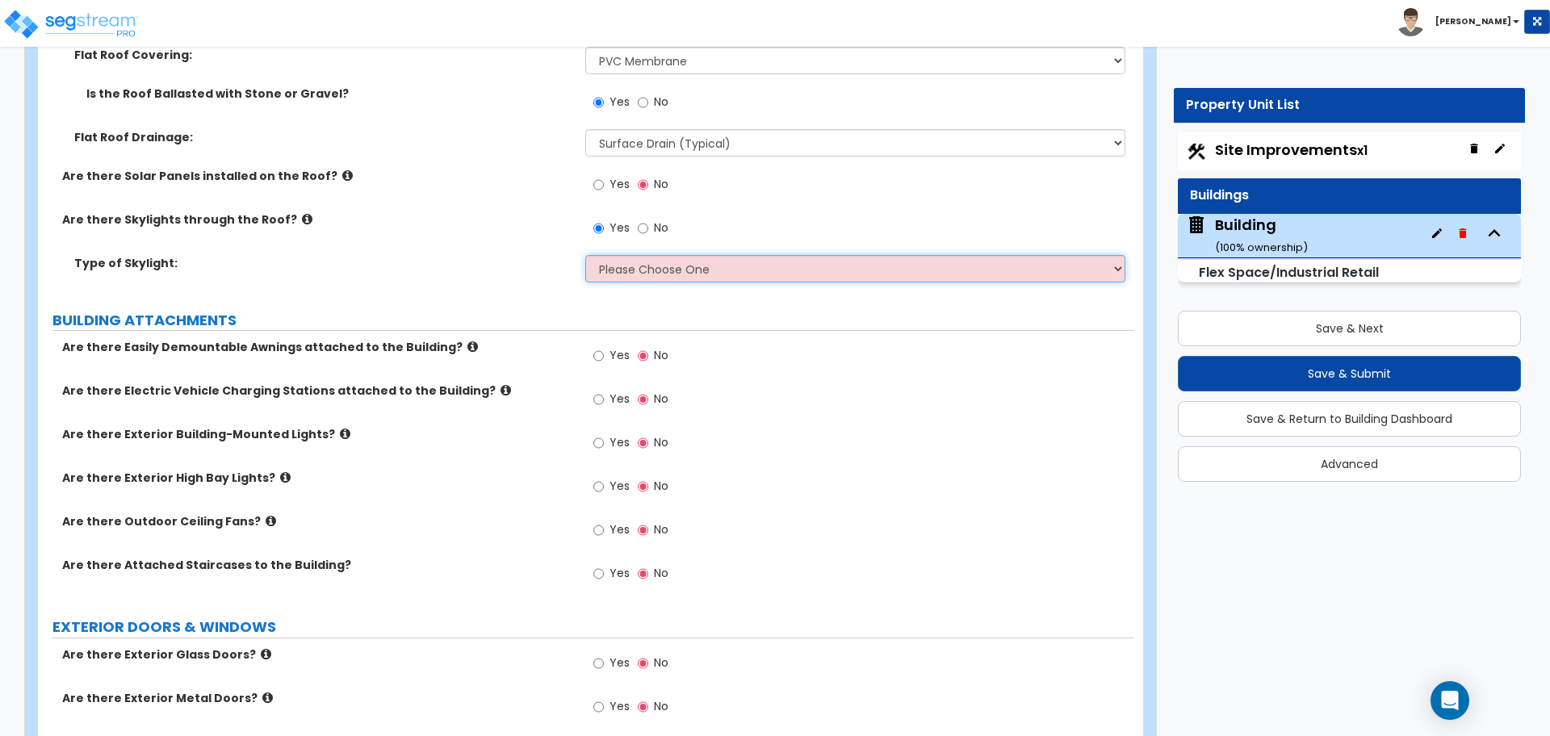
click at [676, 266] on select "Please Choose One Sandwich Panels Fixed Rectangular Glass Barrel Vault Dome Squ…" at bounding box center [854, 268] width 539 height 27
select select "3"
click at [585, 255] on select "Please Choose One Sandwich Panels Fixed Rectangular Glass Barrel Vault Dome Squ…" at bounding box center [854, 268] width 539 height 27
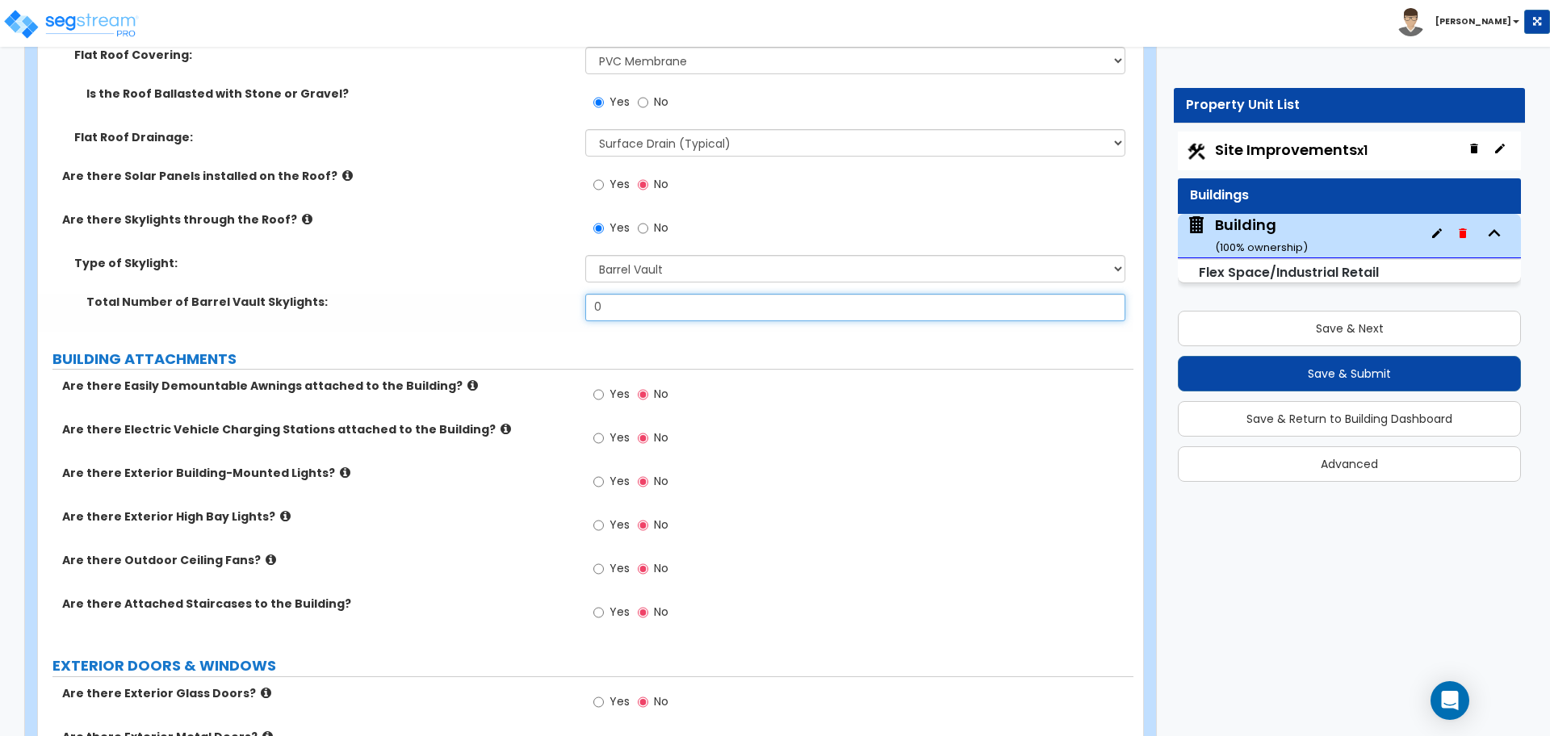
drag, startPoint x: 648, startPoint y: 303, endPoint x: 525, endPoint y: 299, distance: 122.8
click at [525, 299] on div "Total Number of Barrel Vault Skylights: 0" at bounding box center [585, 313] width 1095 height 39
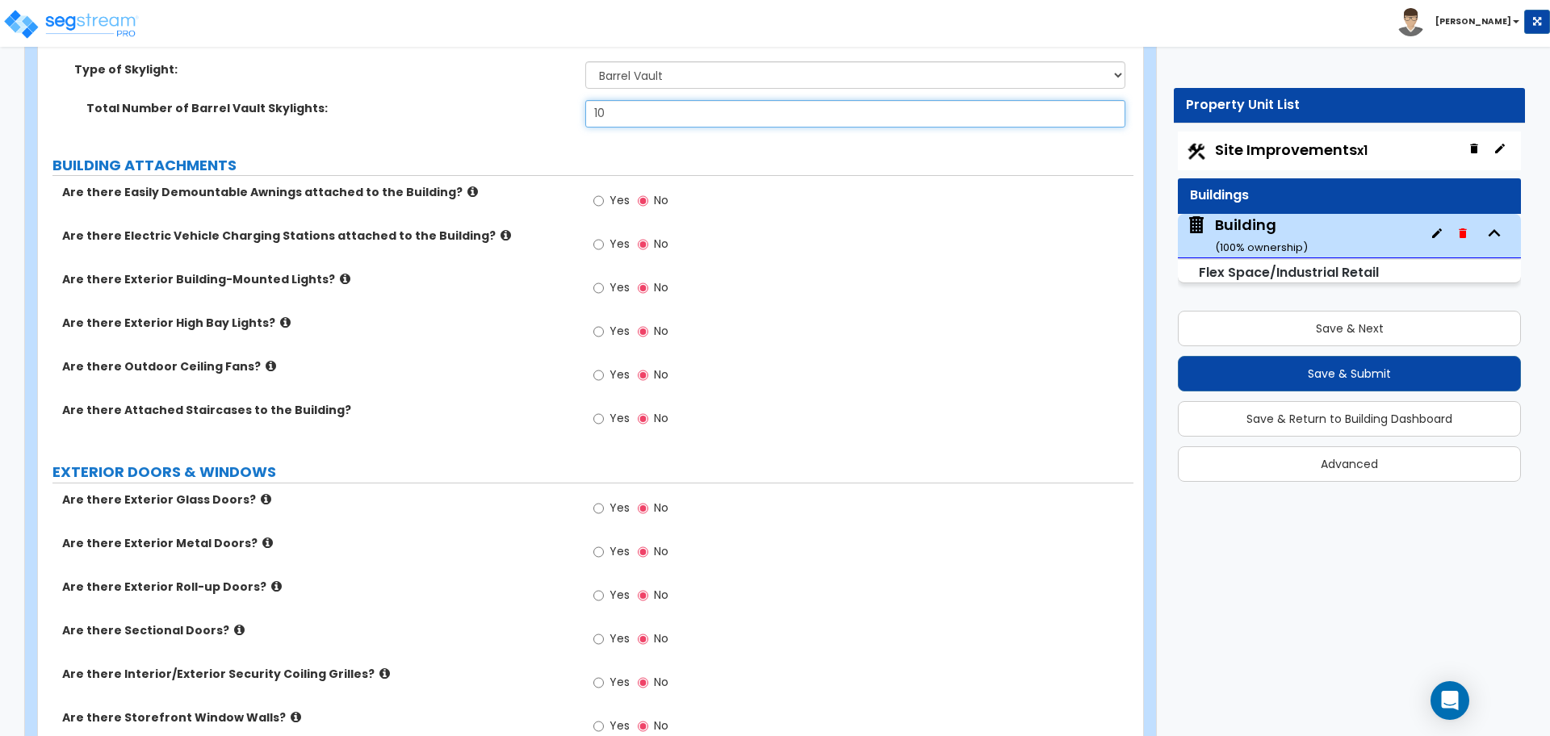
scroll to position [1982, 0]
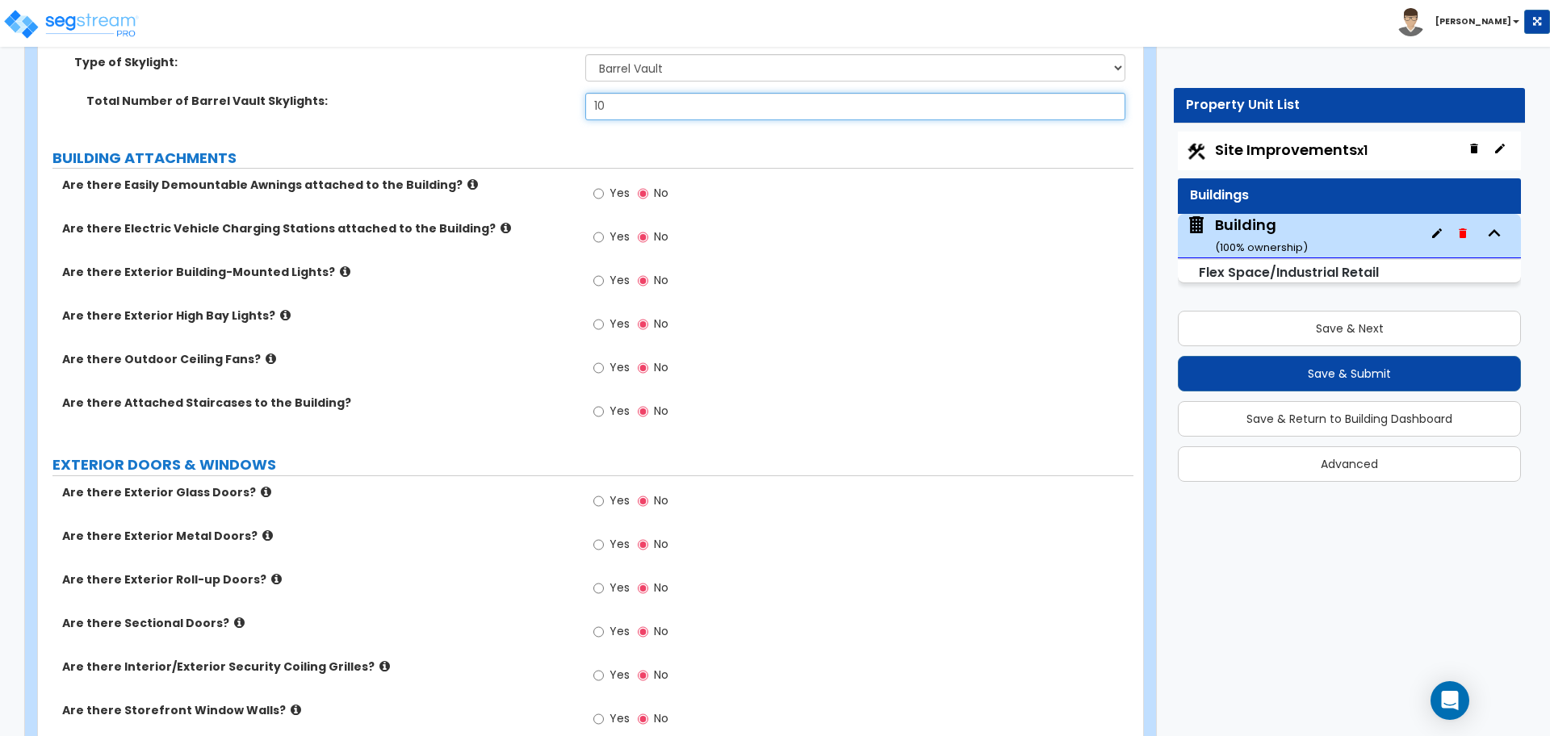
type input "10"
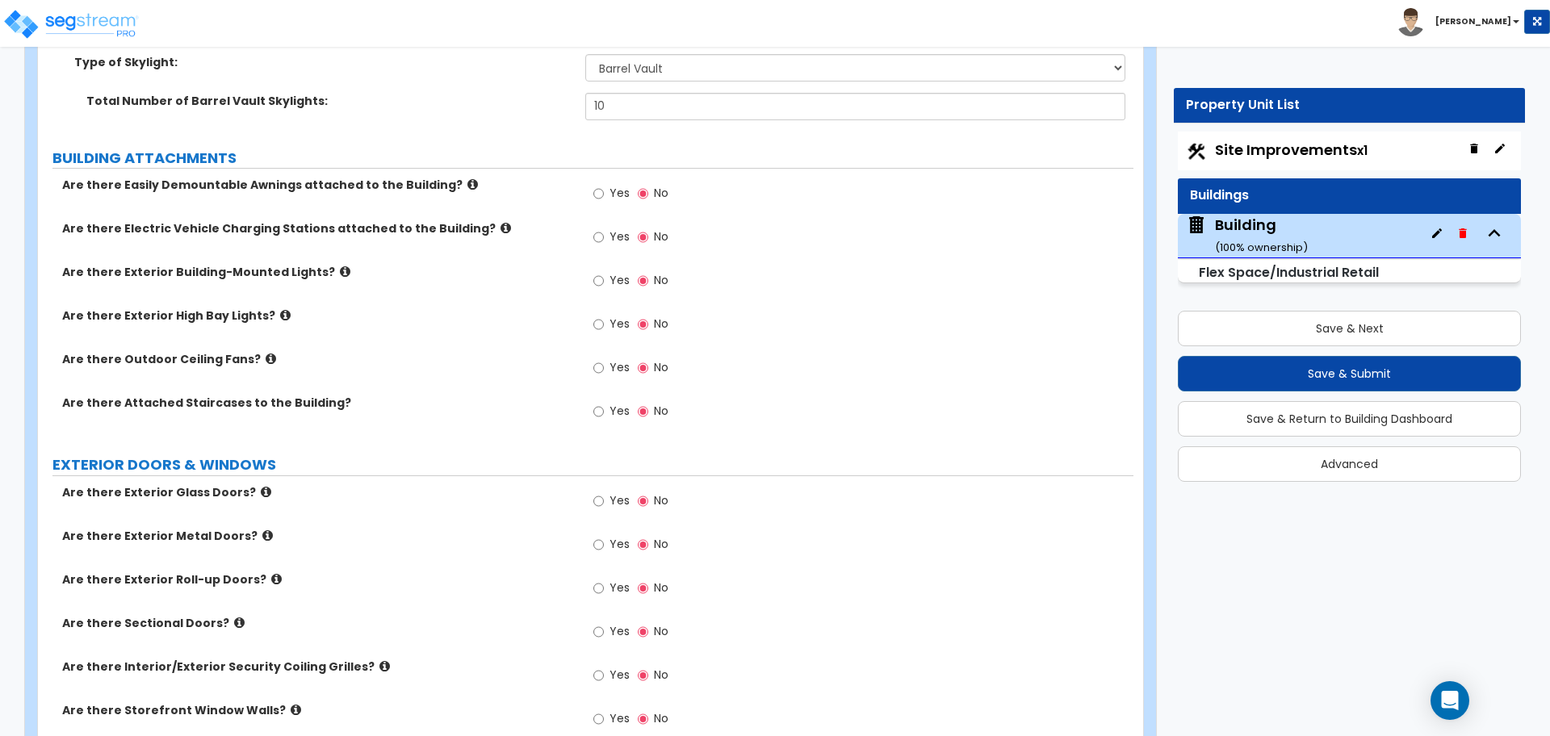
click at [611, 190] on span "Yes" at bounding box center [619, 193] width 20 height 16
click at [604, 190] on input "Yes" at bounding box center [598, 194] width 10 height 18
radio input "true"
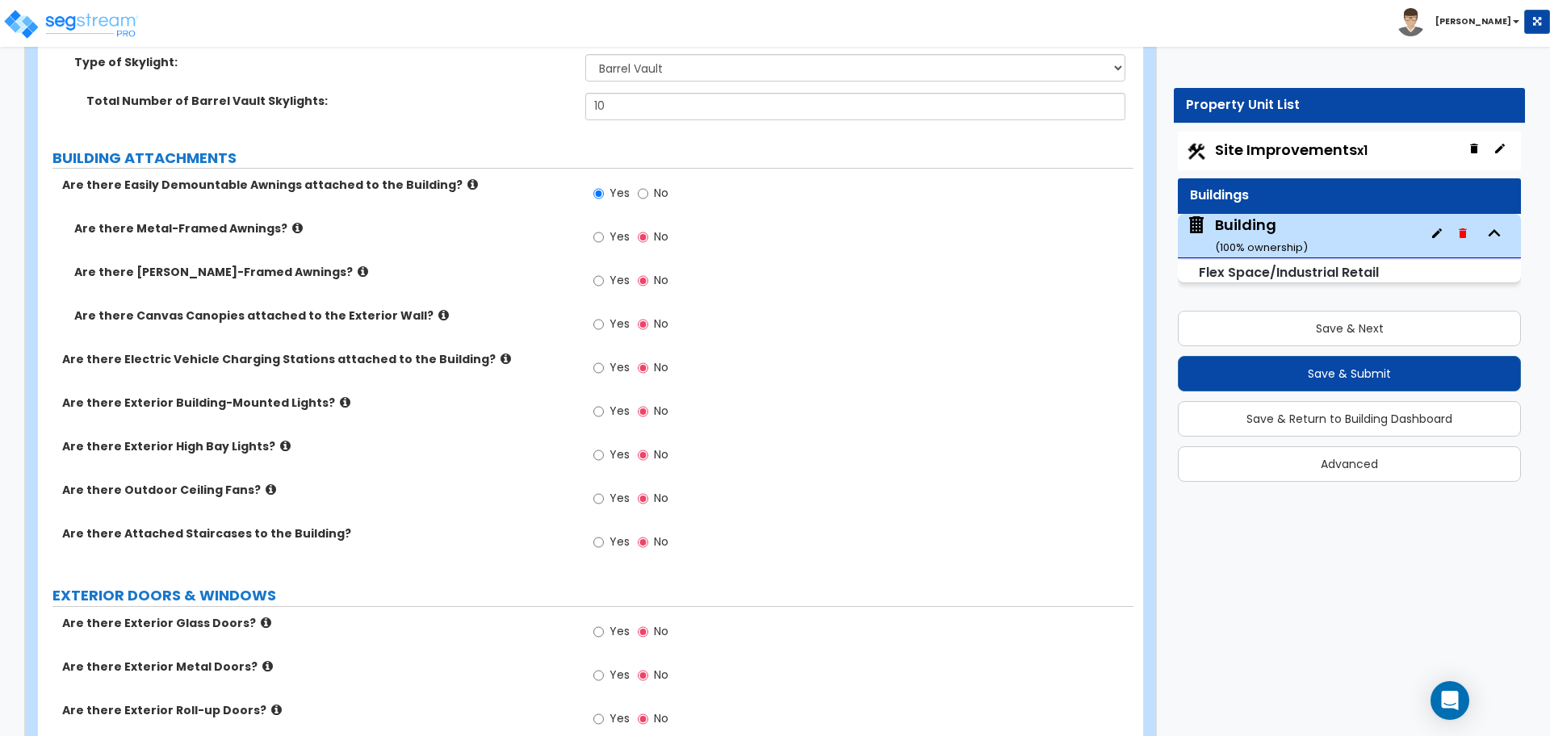
click at [467, 178] on icon at bounding box center [472, 184] width 10 height 12
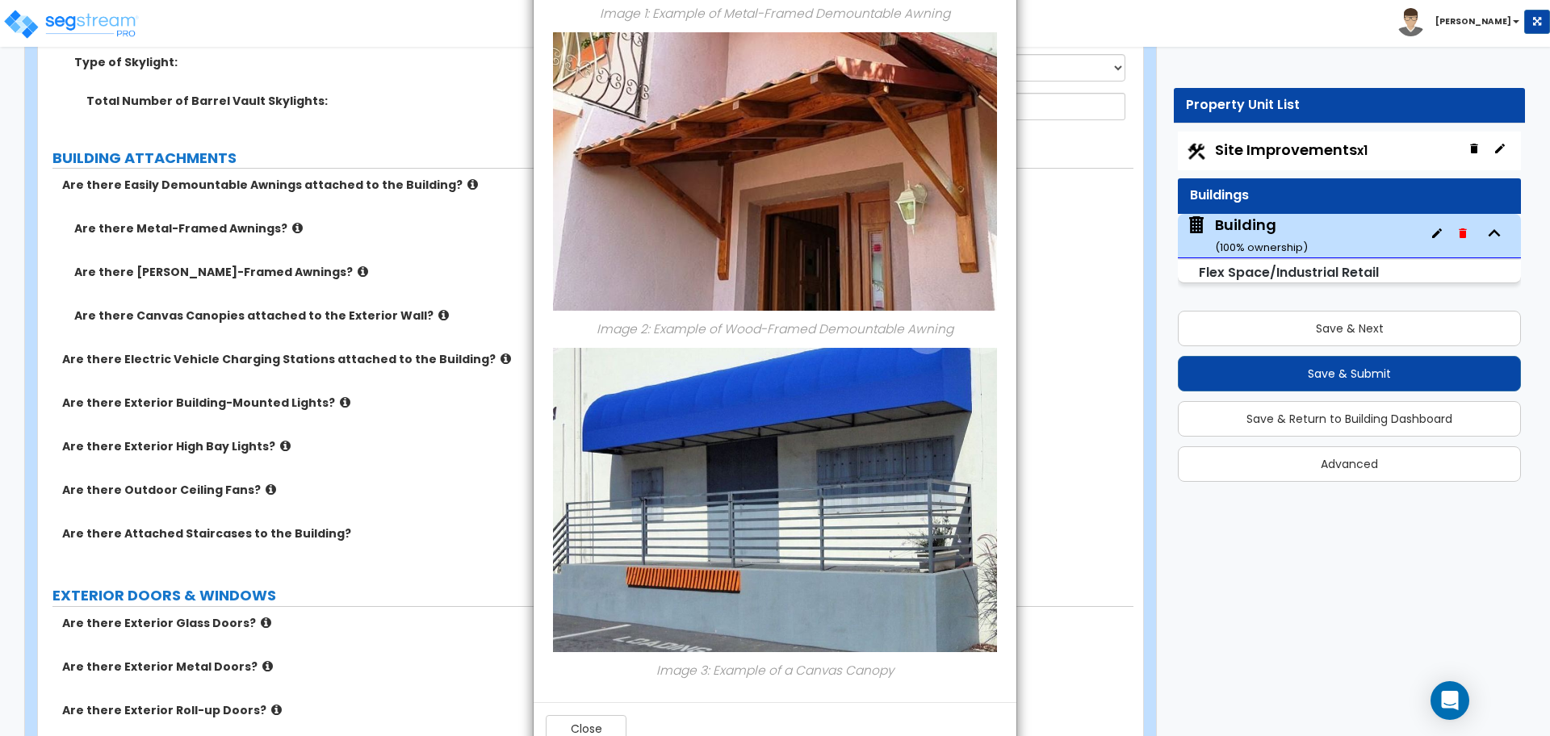
scroll to position [604, 0]
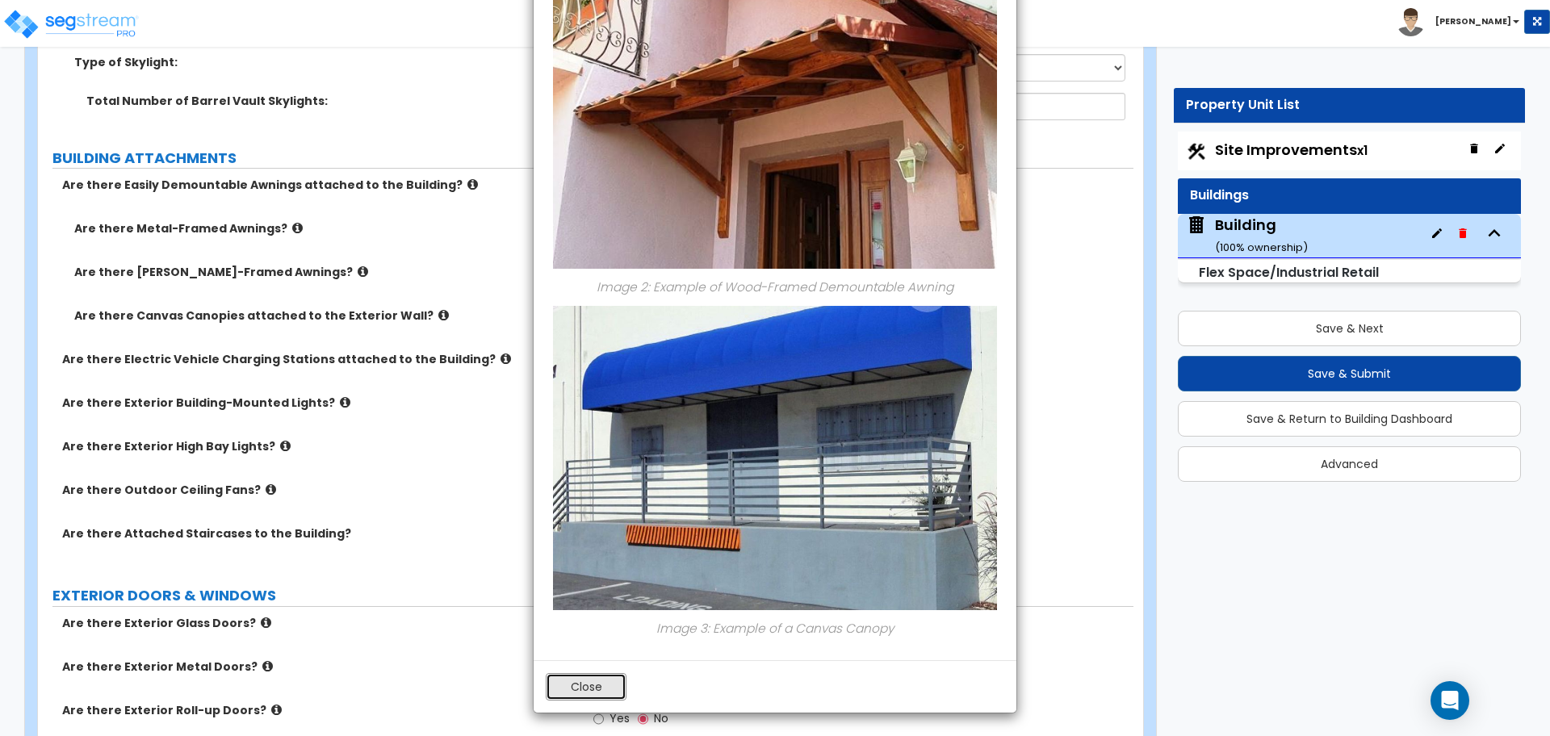
click at [592, 692] on button "Close" at bounding box center [586, 686] width 81 height 27
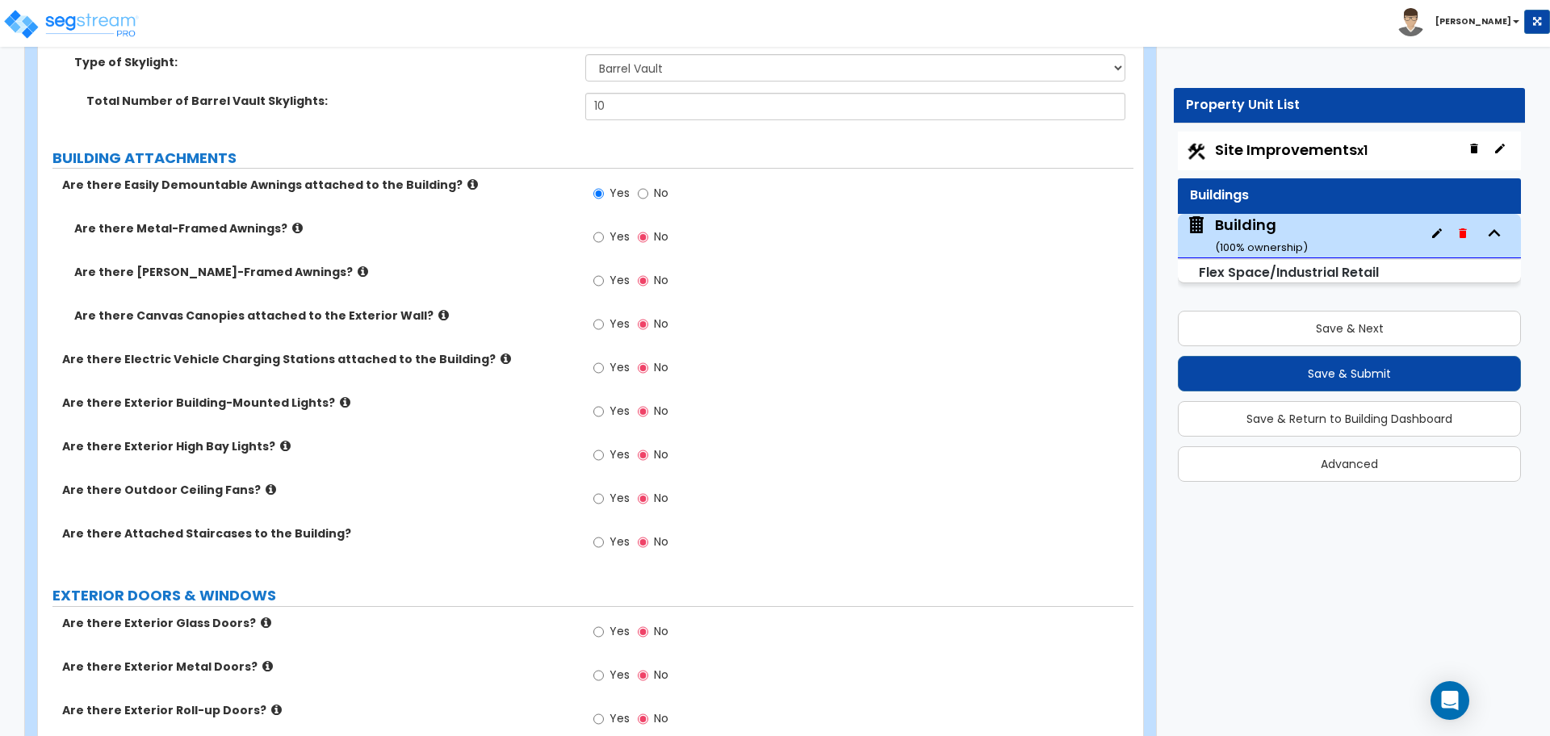
click at [292, 228] on icon at bounding box center [297, 228] width 10 height 12
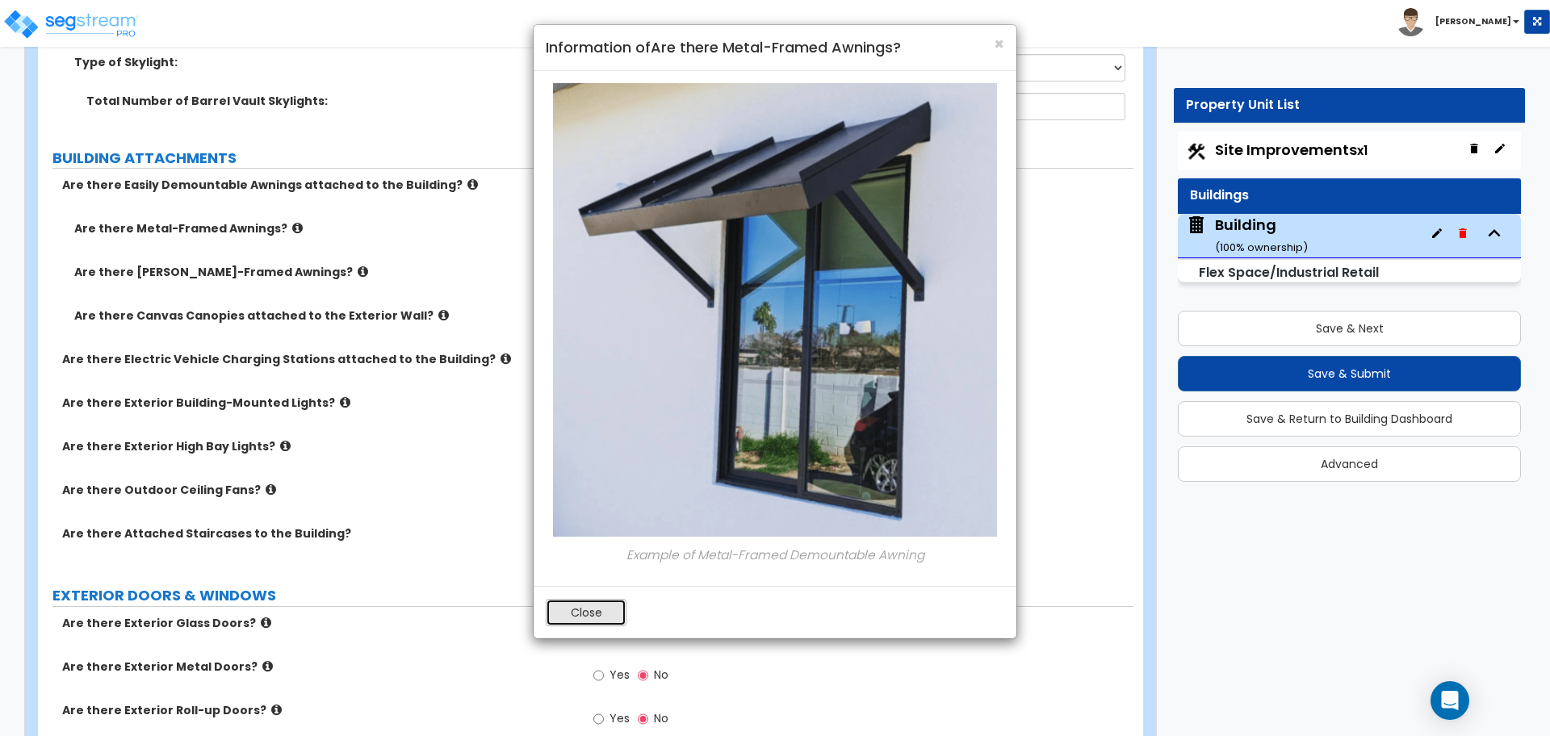
drag, startPoint x: 602, startPoint y: 619, endPoint x: 553, endPoint y: 571, distance: 68.5
click at [602, 618] on button "Close" at bounding box center [586, 612] width 81 height 27
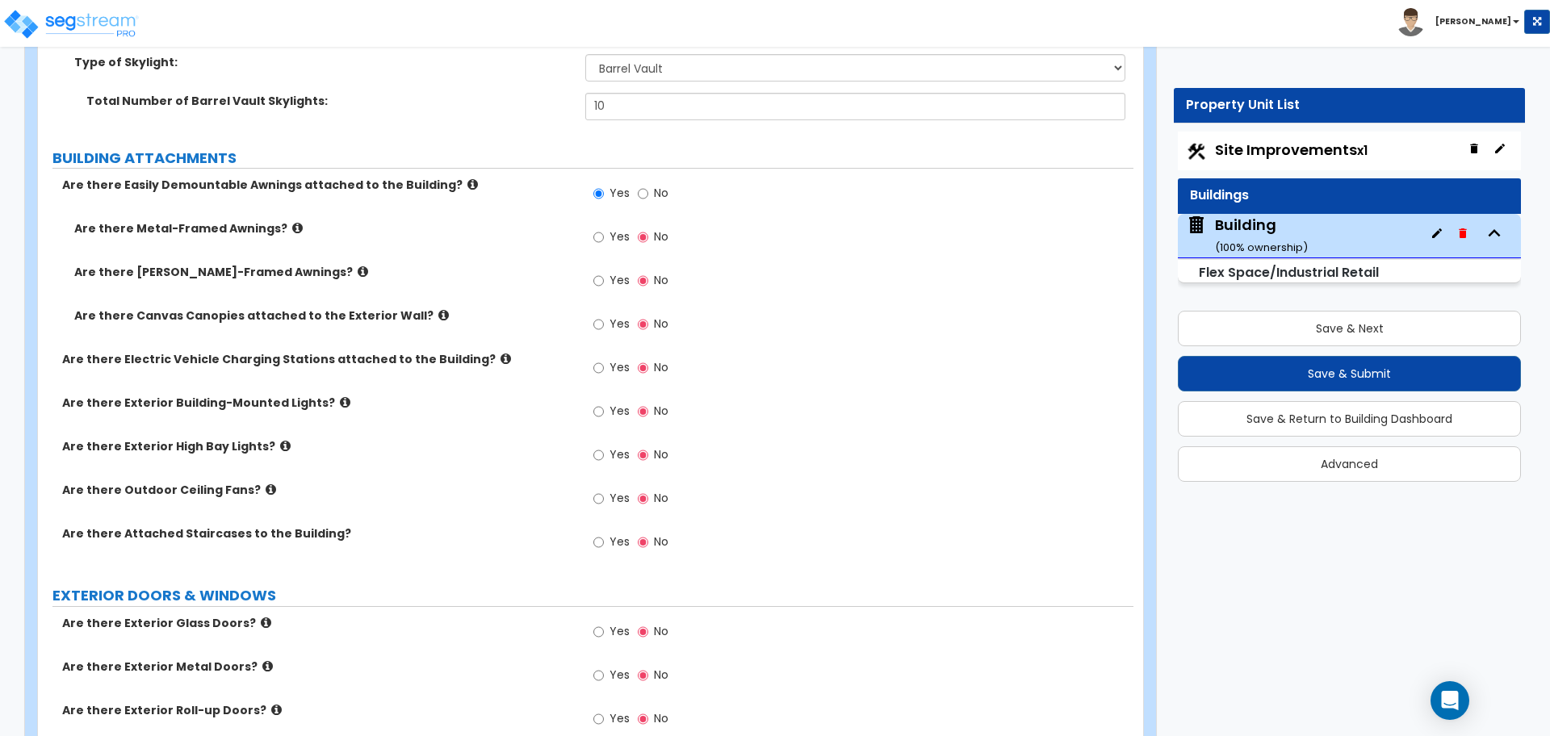
click at [358, 266] on icon at bounding box center [363, 272] width 10 height 12
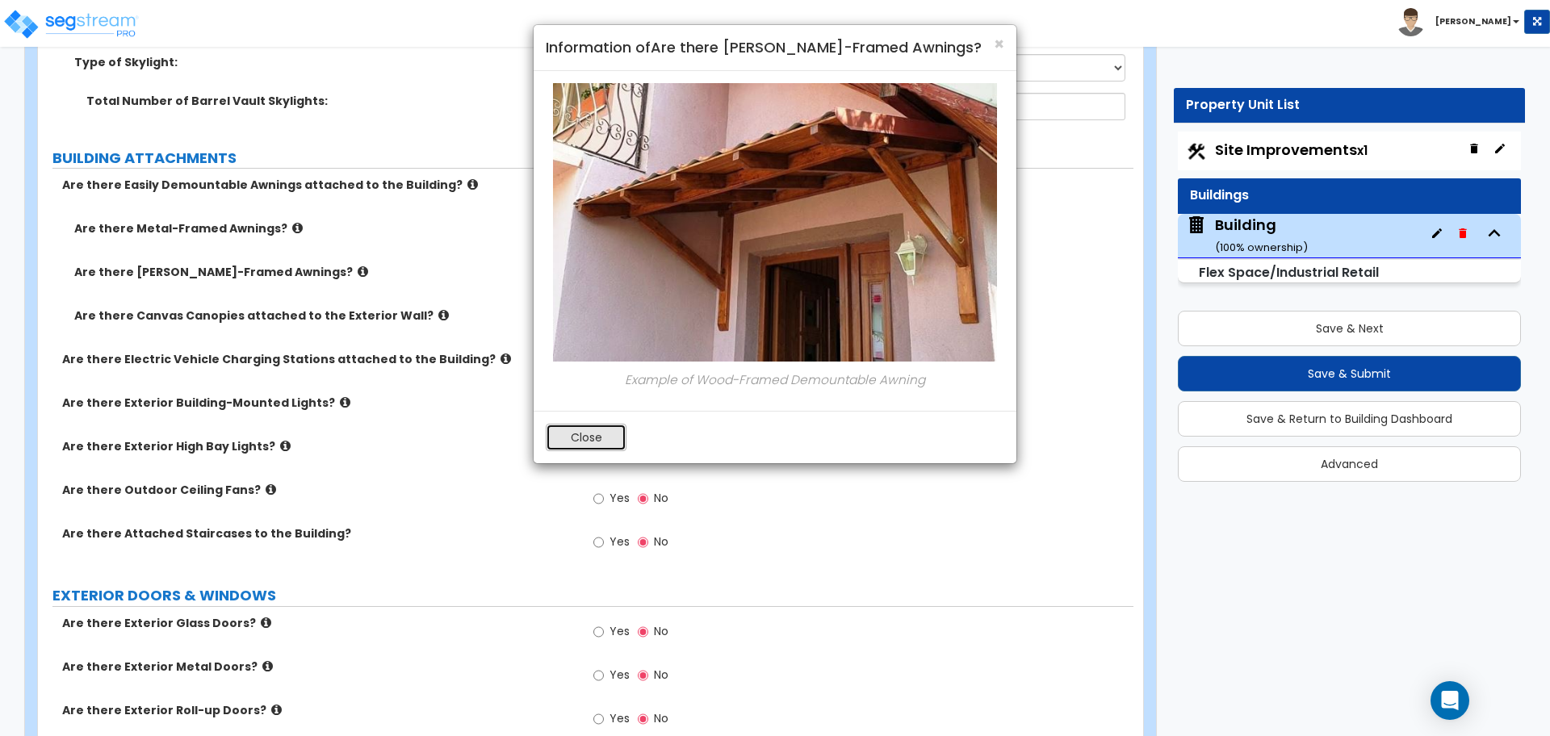
click at [600, 439] on button "Close" at bounding box center [586, 437] width 81 height 27
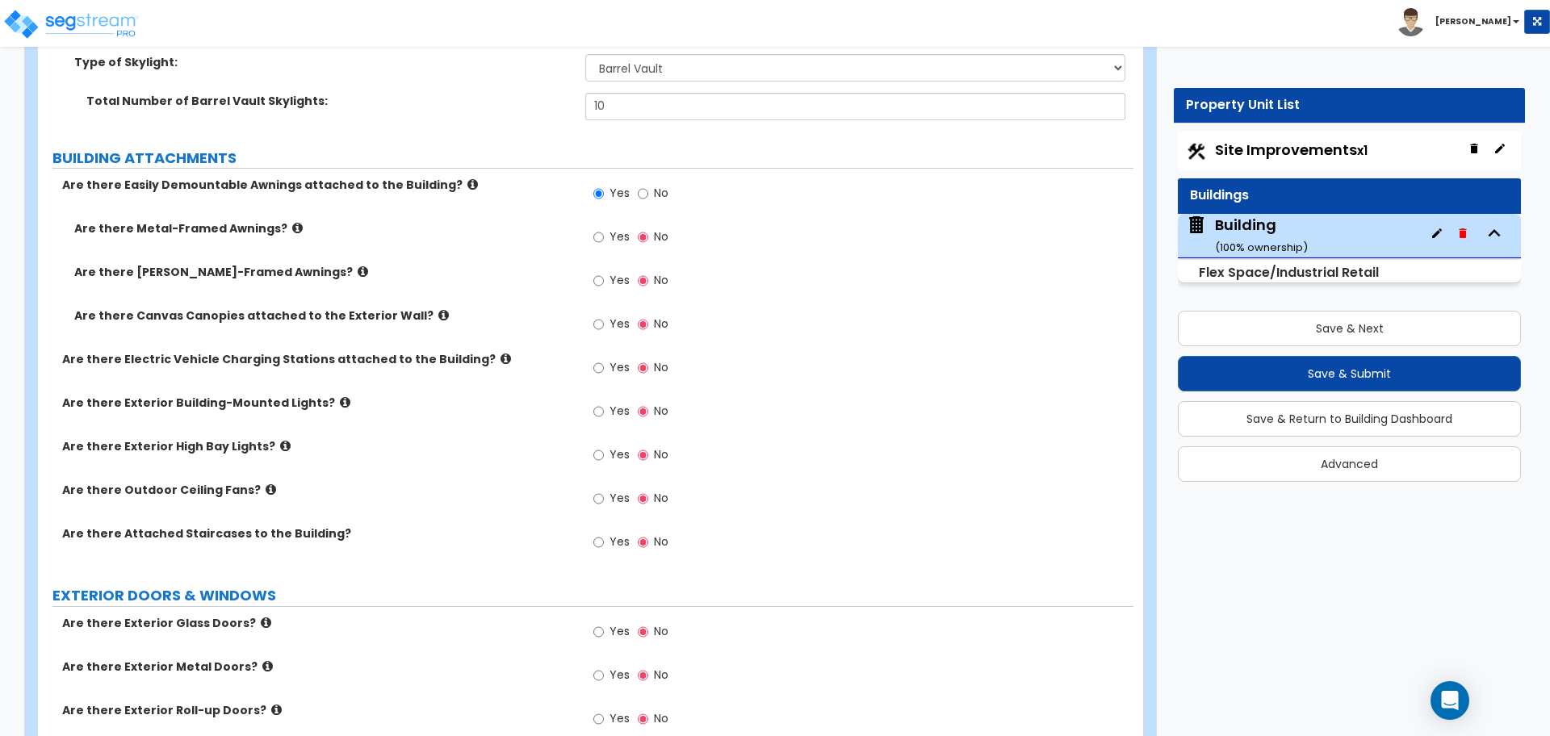
click at [438, 311] on icon at bounding box center [443, 315] width 10 height 12
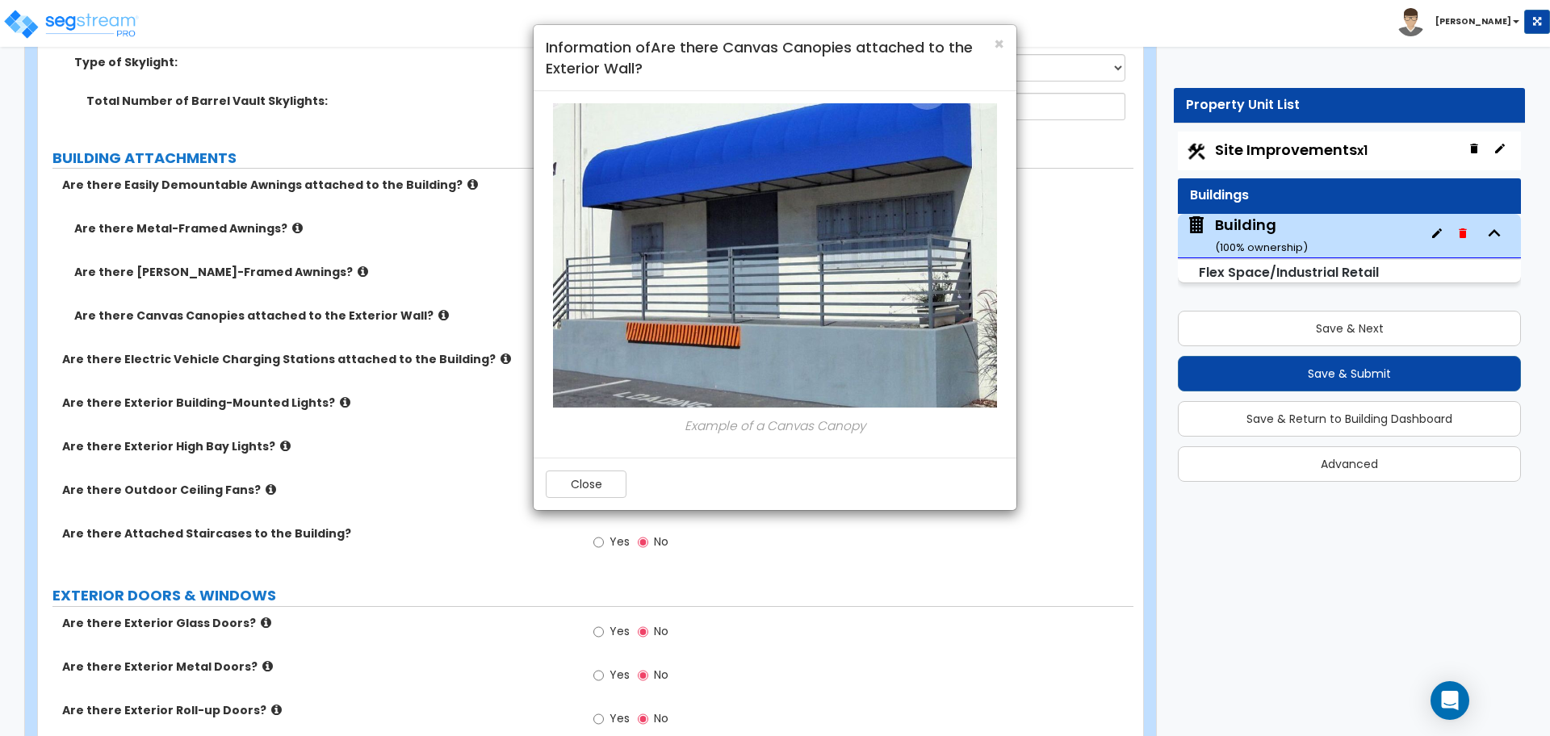
click at [610, 503] on div "Close" at bounding box center [775, 484] width 483 height 52
click at [607, 493] on button "Close" at bounding box center [586, 484] width 81 height 27
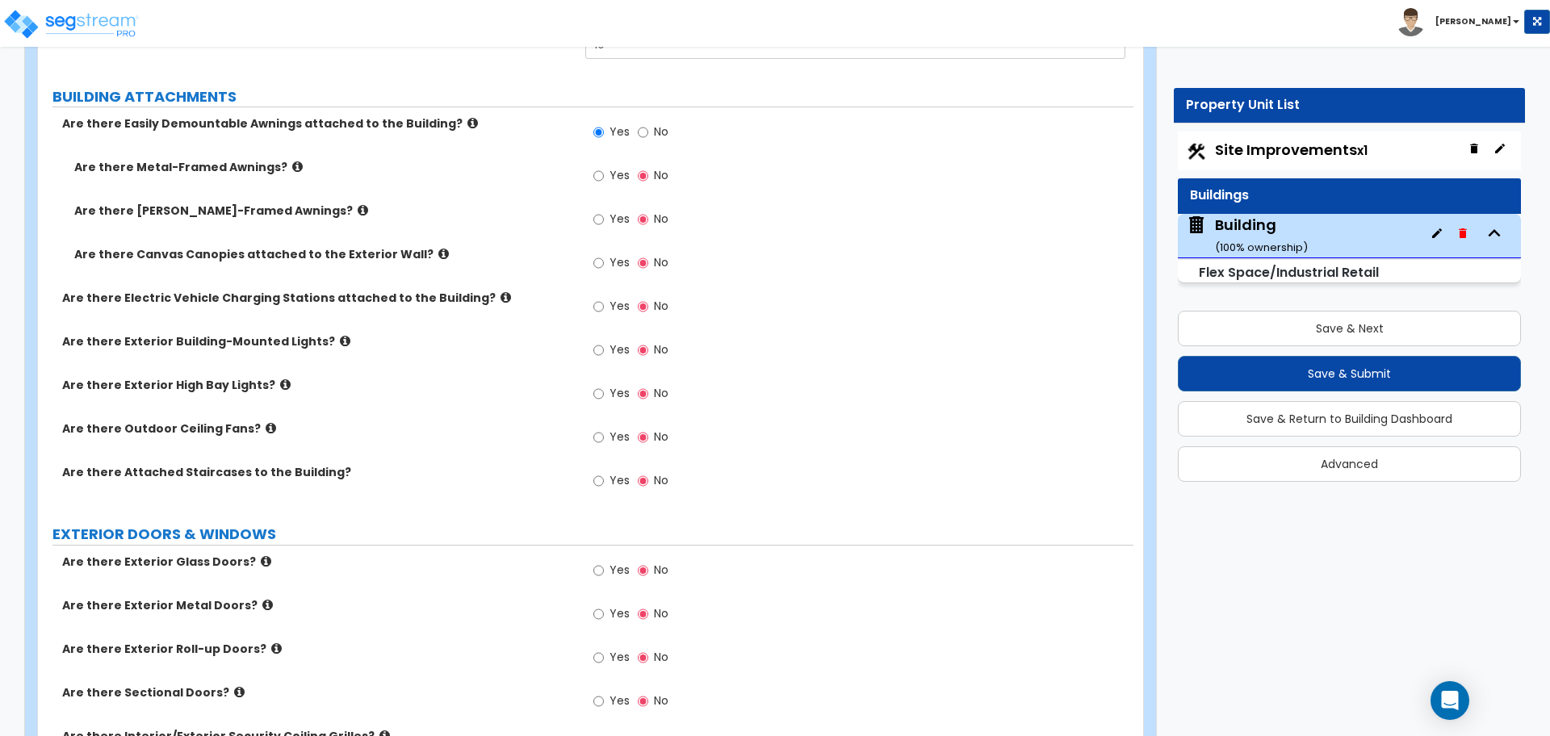
scroll to position [2046, 0]
click at [613, 170] on span "Yes" at bounding box center [619, 173] width 20 height 16
click at [604, 170] on input "Yes" at bounding box center [598, 174] width 10 height 18
radio input "true"
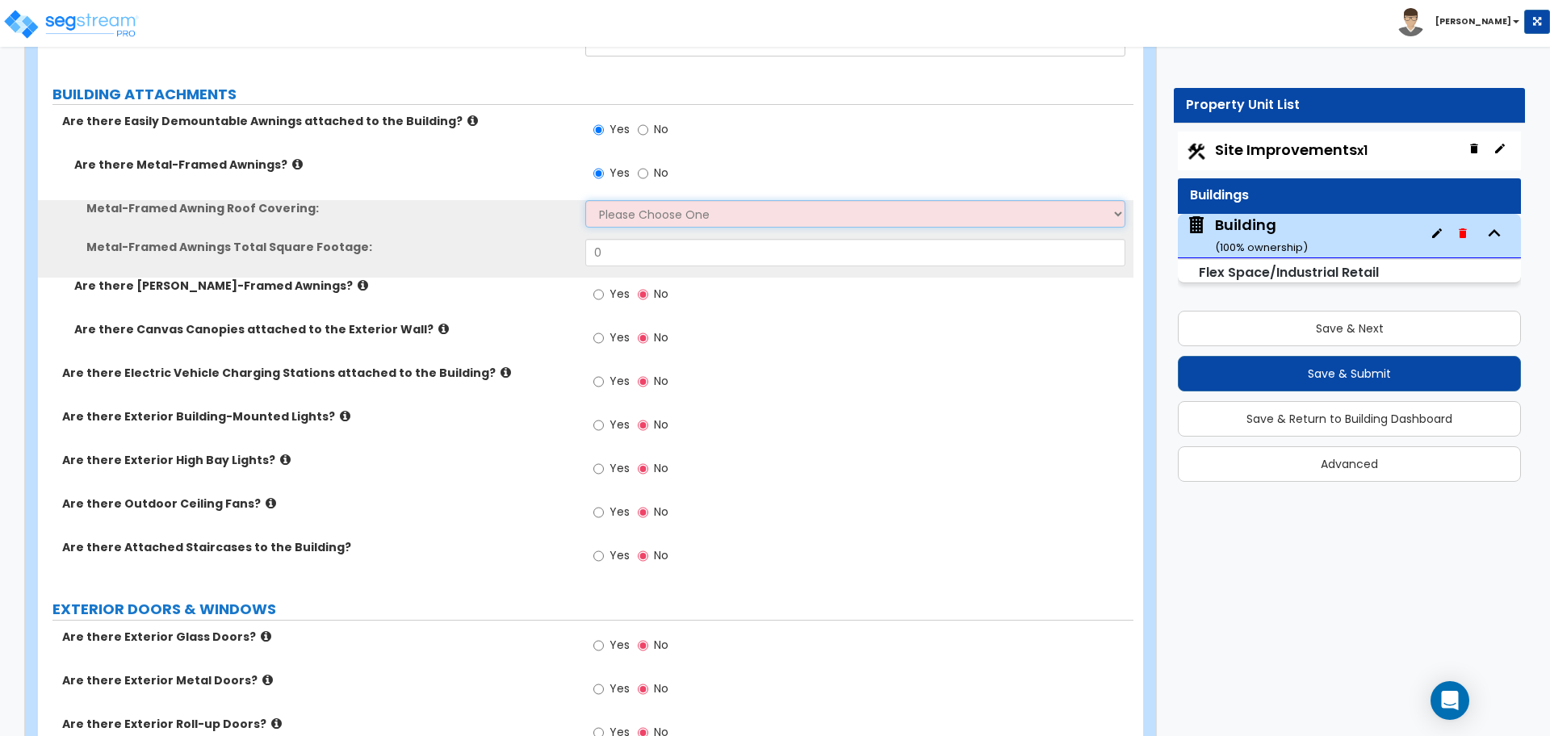
click at [622, 212] on select "Please Choose One Plastic Metal Glass" at bounding box center [854, 213] width 539 height 27
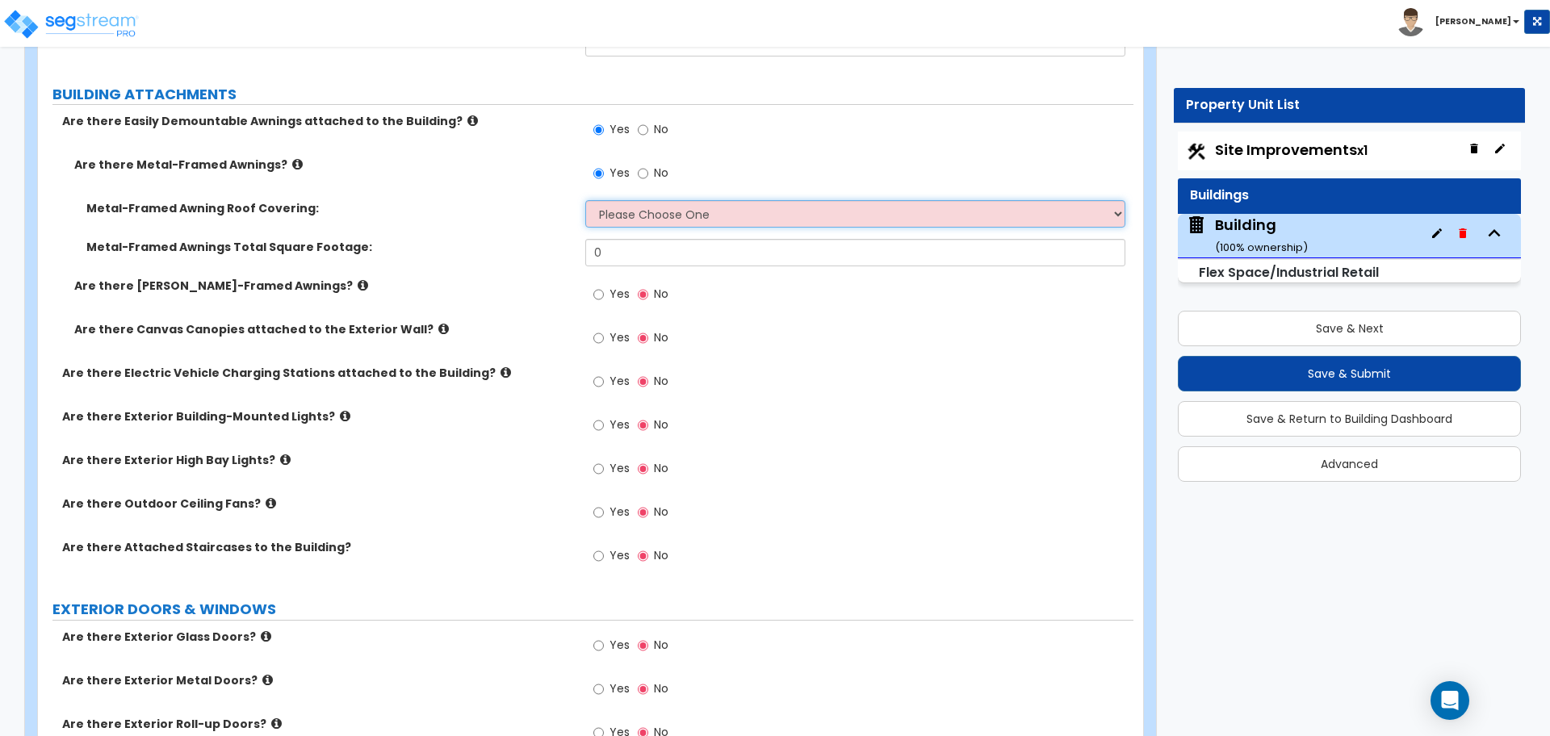
select select "3"
click at [585, 200] on select "Please Choose One Plastic Metal Glass" at bounding box center [854, 213] width 539 height 27
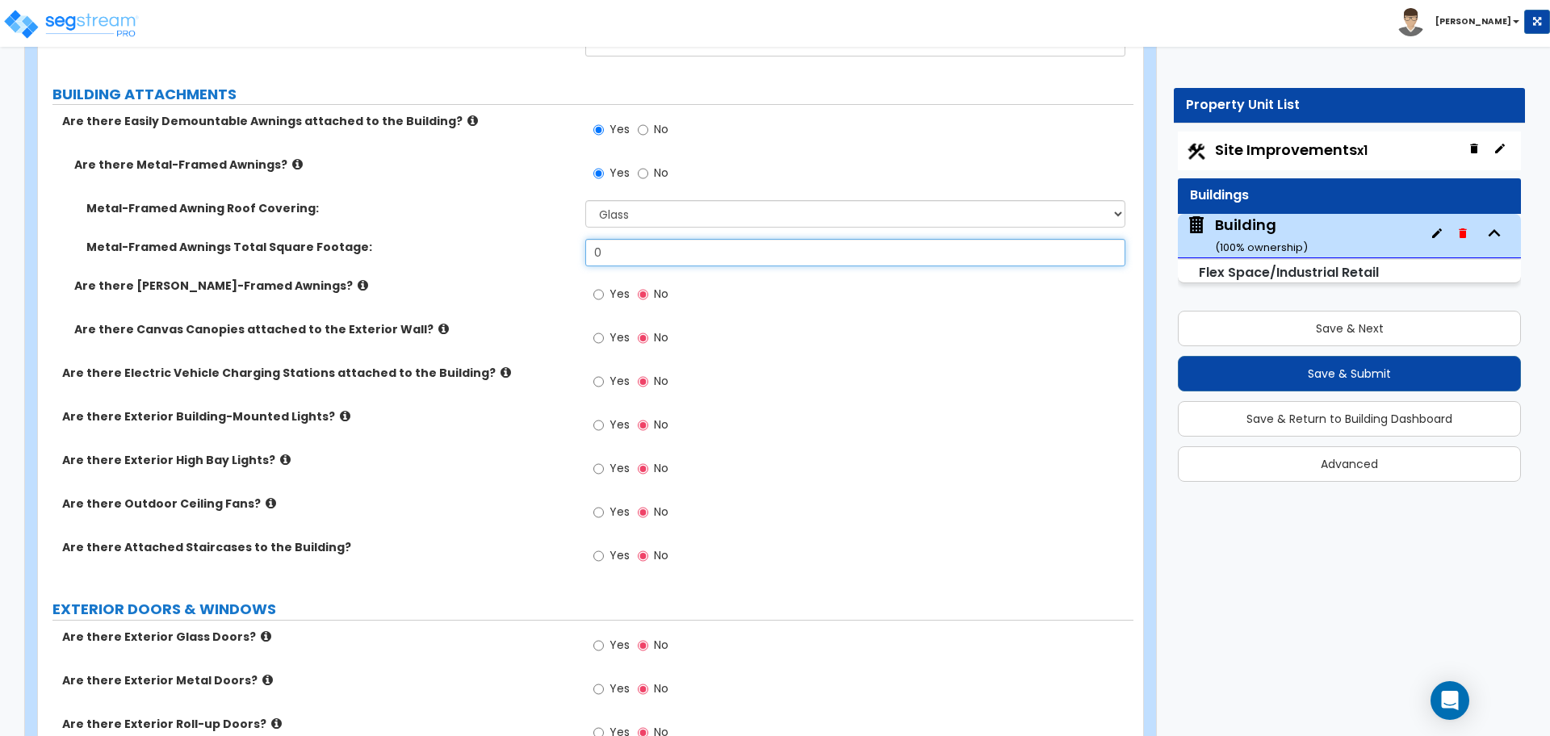
drag, startPoint x: 621, startPoint y: 254, endPoint x: 560, endPoint y: 249, distance: 61.6
click at [560, 249] on div "Metal-Framed Awnings Total Square Footage: 0" at bounding box center [585, 258] width 1095 height 39
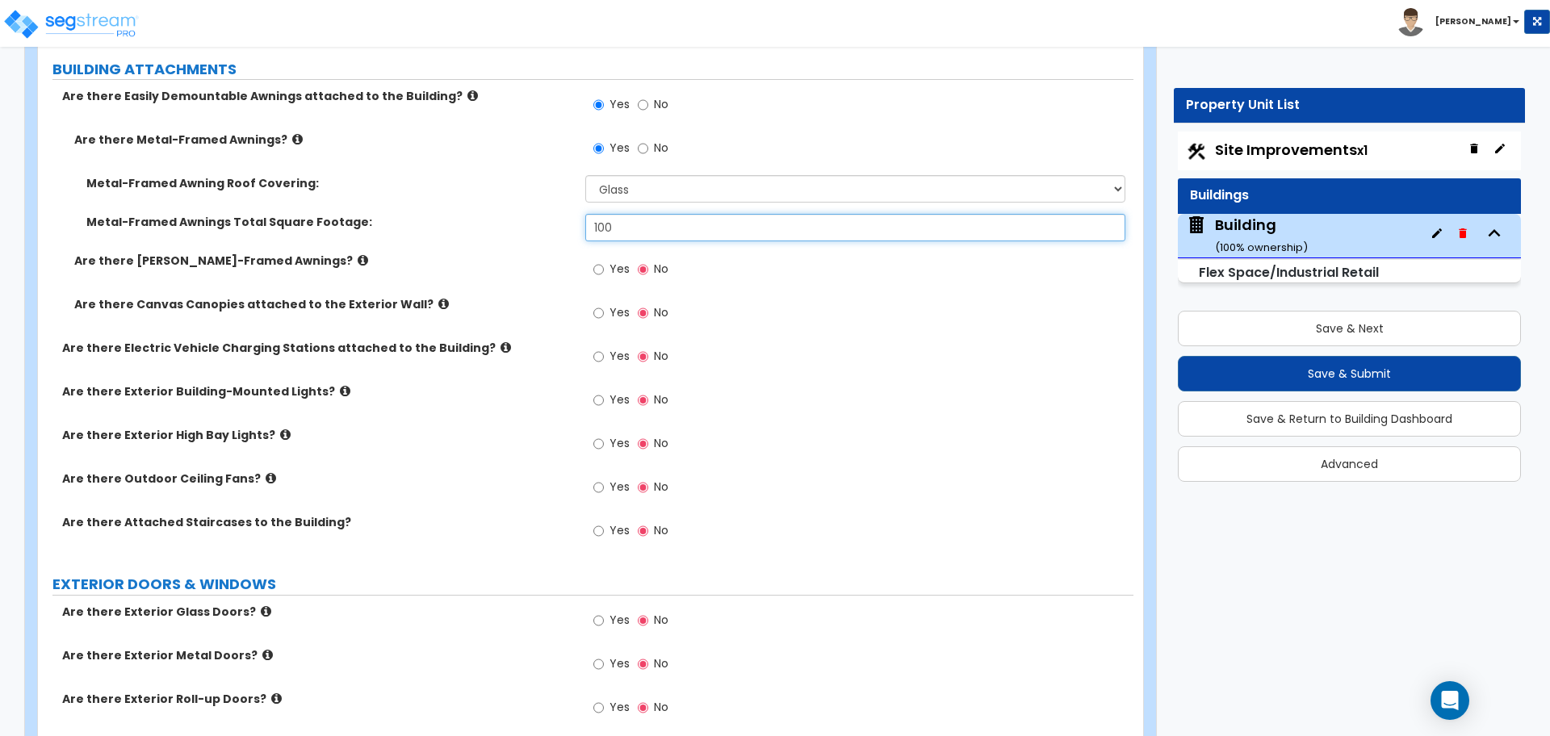
scroll to position [2087, 0]
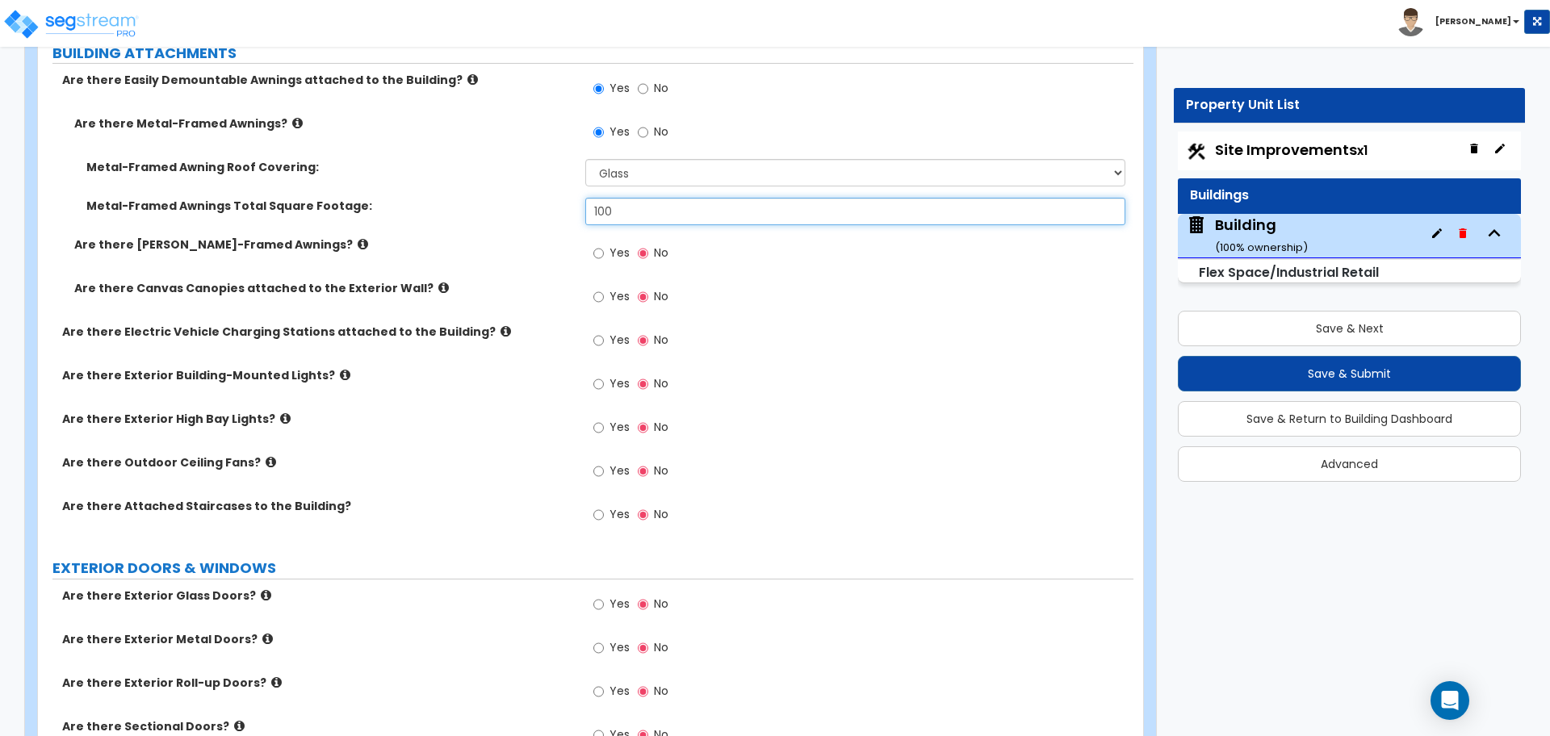
type input "100"
click at [358, 241] on icon at bounding box center [363, 244] width 10 height 12
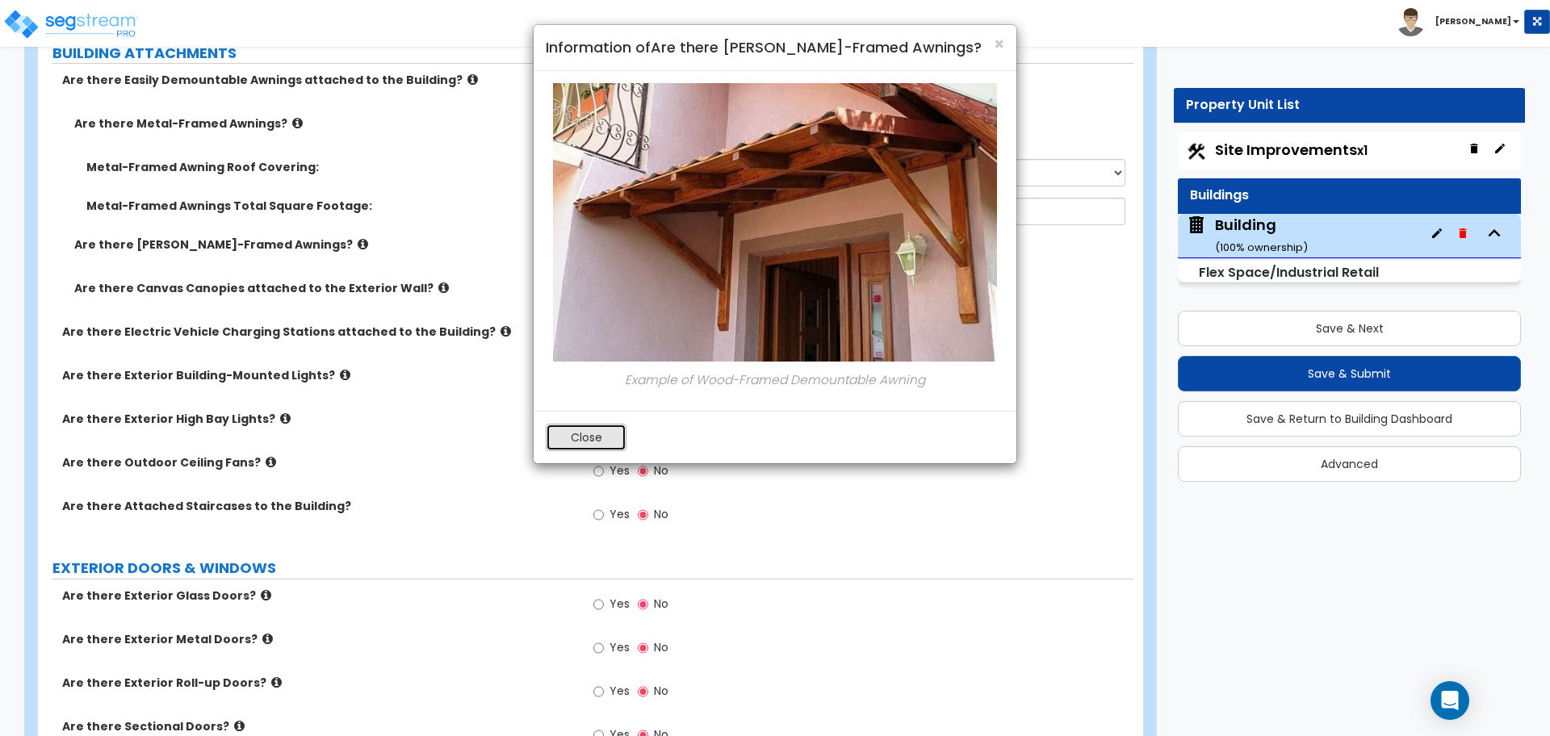
click at [600, 441] on button "Close" at bounding box center [586, 437] width 81 height 27
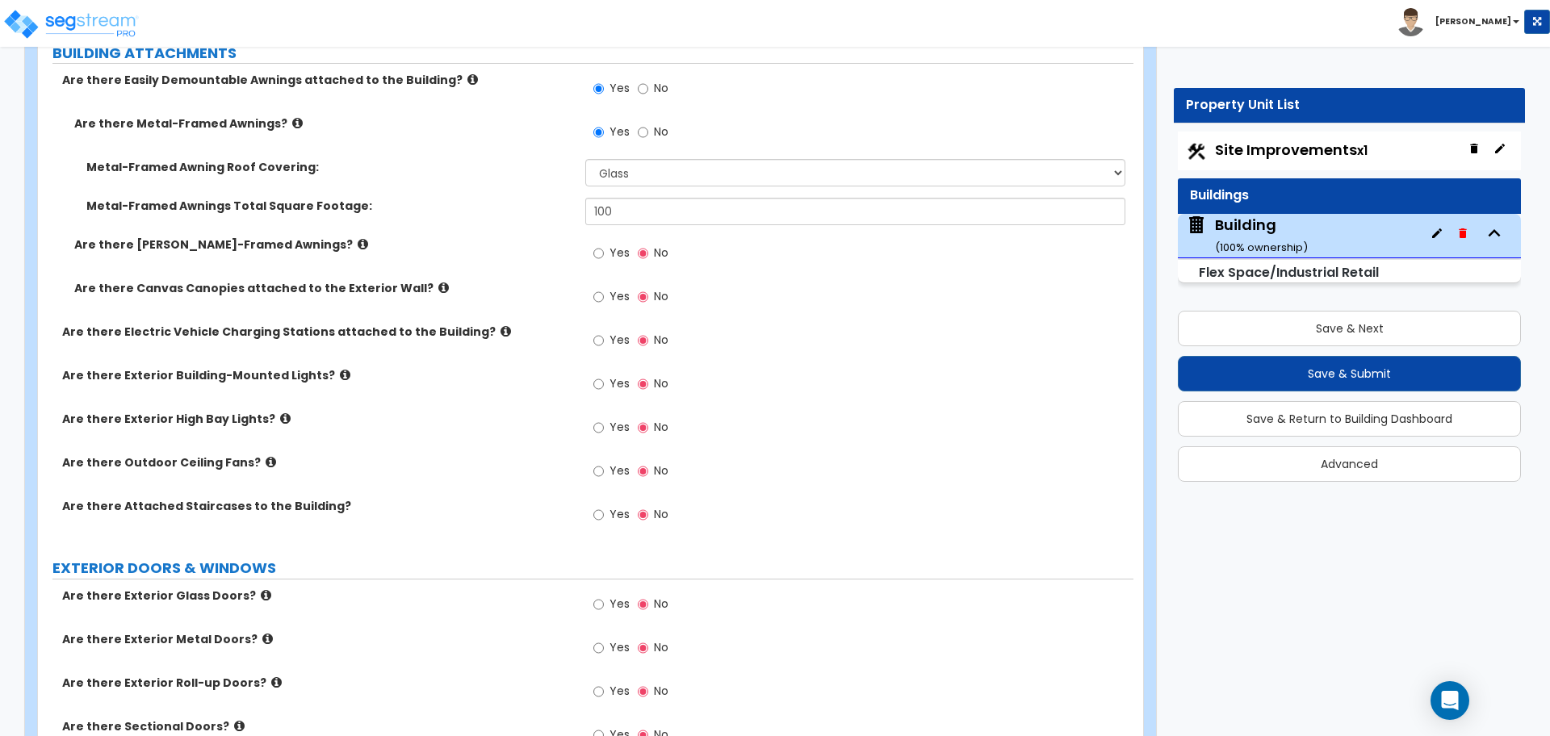
click at [620, 251] on span "Yes" at bounding box center [619, 253] width 20 height 16
click at [604, 251] on input "Yes" at bounding box center [598, 254] width 10 height 18
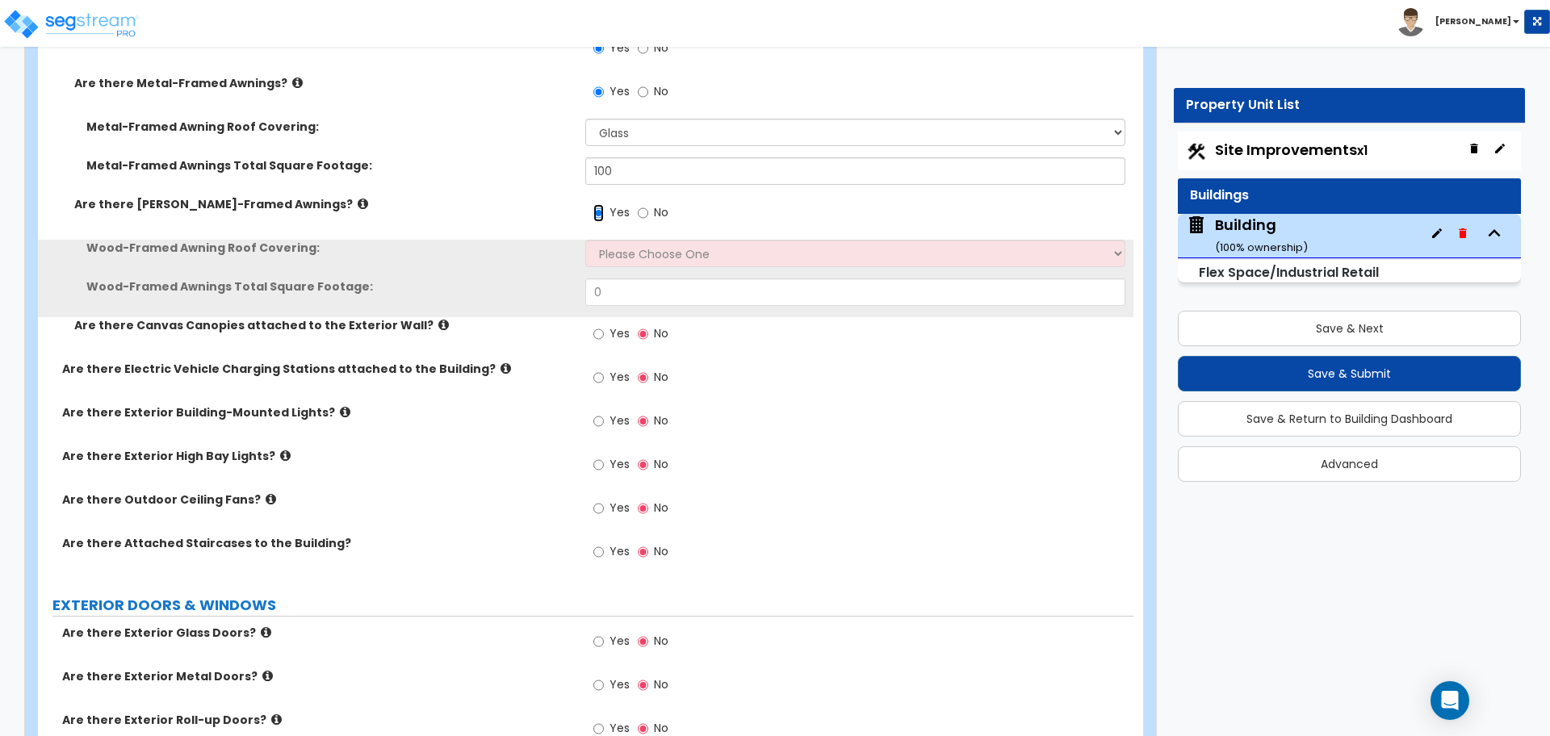
scroll to position [2129, 0]
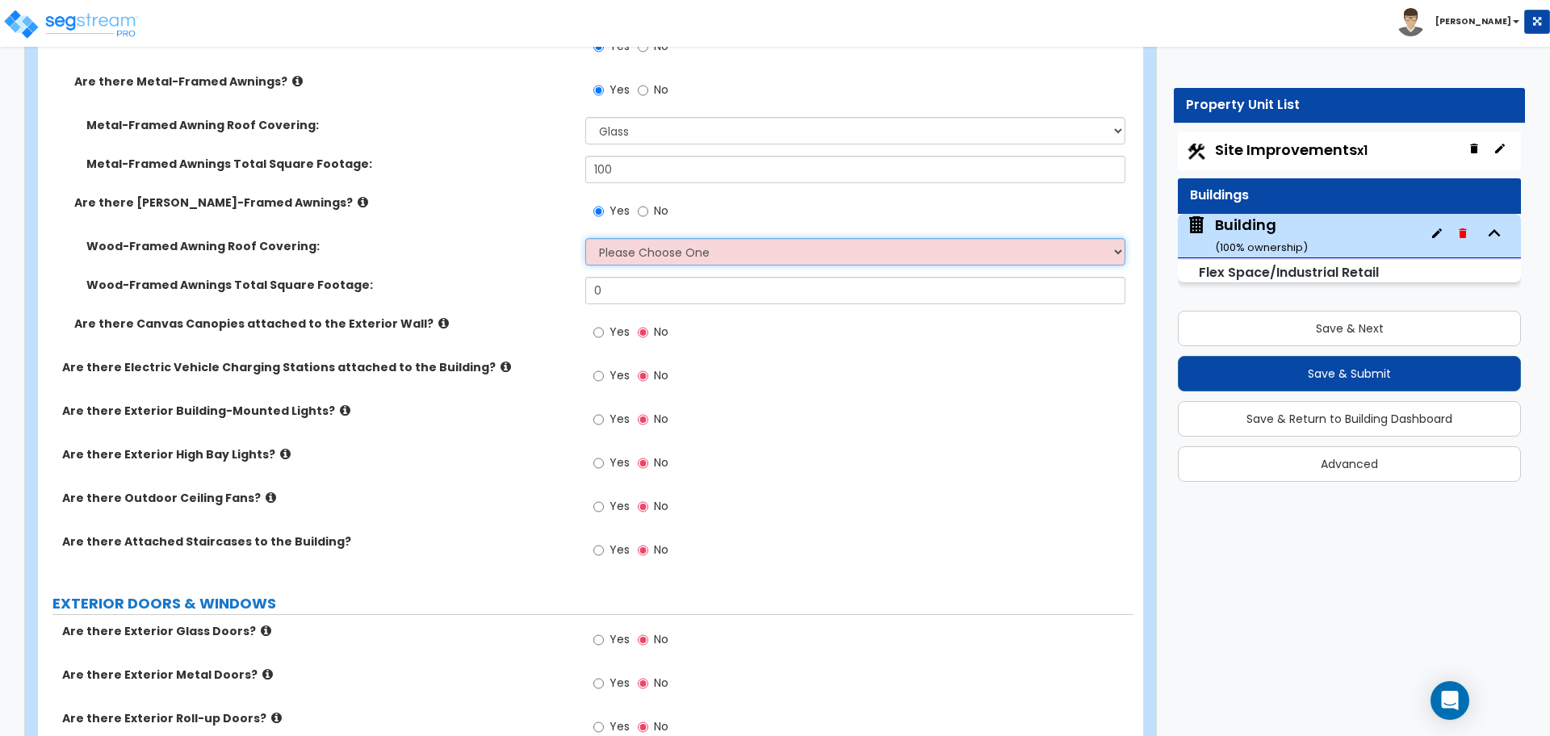
click at [639, 251] on select "Please Choose One Asphalt Shingle Clay Tile Wood Shingle Metal Shingle Standing…" at bounding box center [854, 251] width 539 height 27
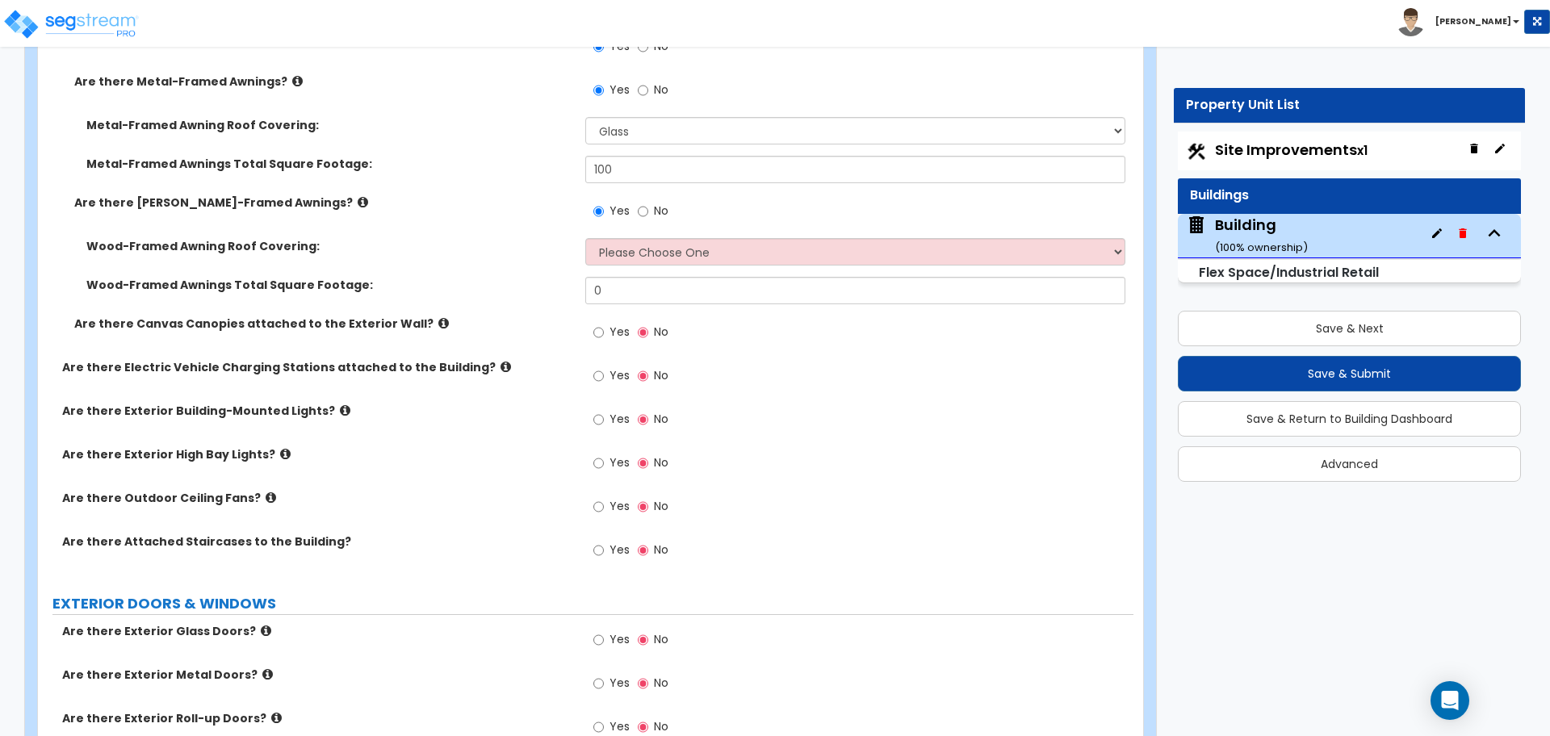
click at [662, 203] on span "No" at bounding box center [661, 211] width 15 height 16
click at [648, 203] on input "No" at bounding box center [643, 212] width 10 height 18
radio input "false"
radio input "true"
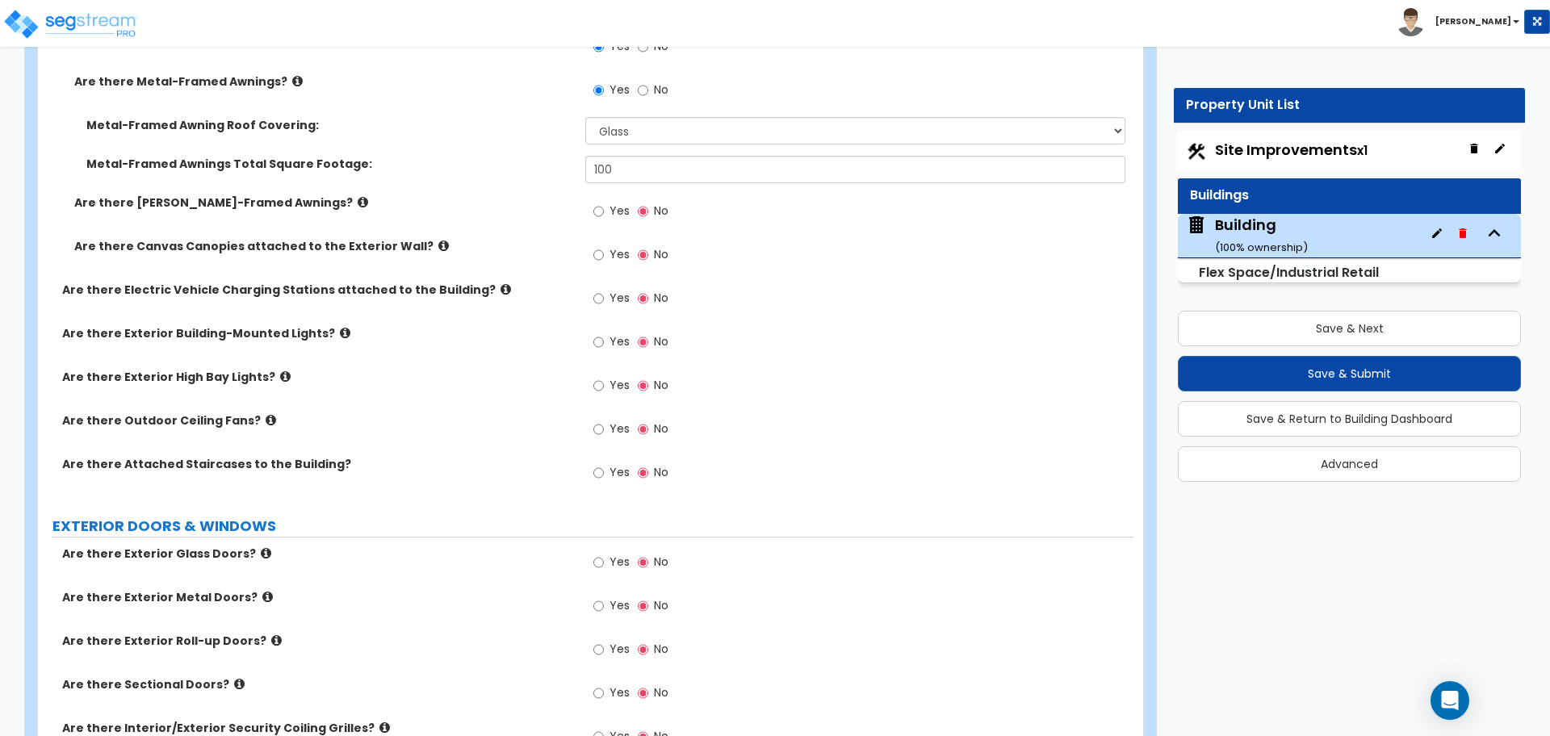
click at [358, 199] on icon at bounding box center [363, 202] width 10 height 12
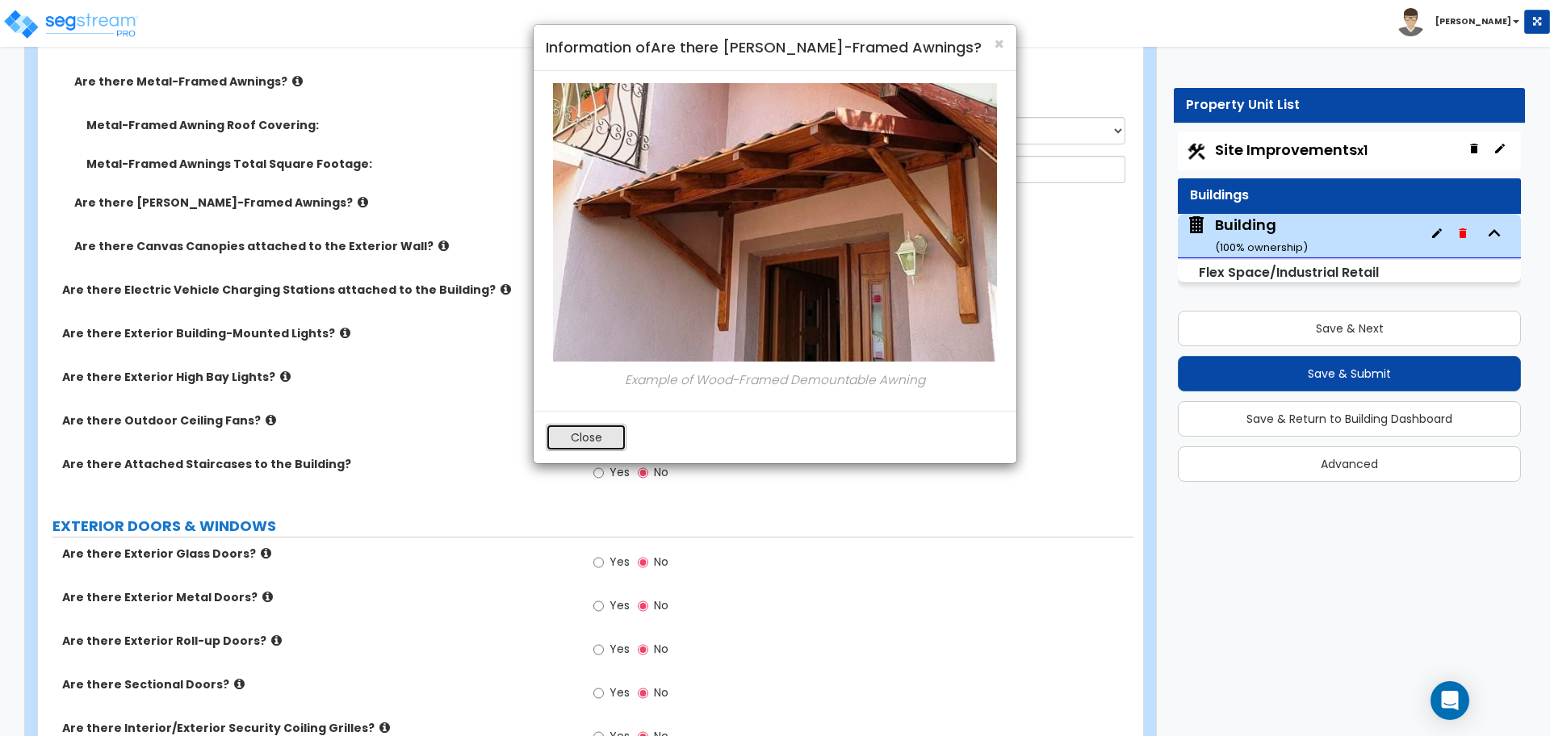
click at [609, 437] on button "Close" at bounding box center [586, 437] width 81 height 27
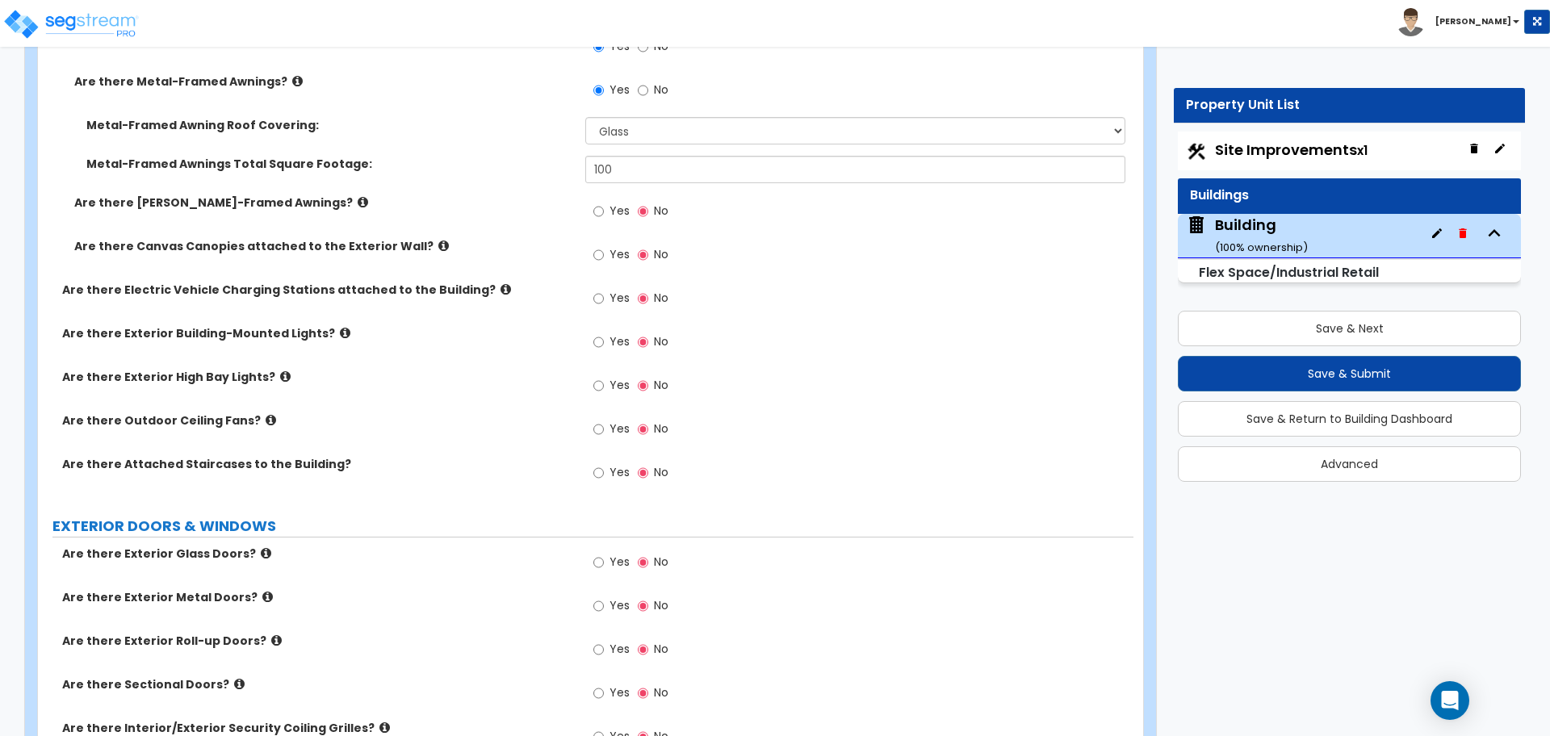
click at [609, 253] on label "Yes" at bounding box center [611, 256] width 36 height 27
click at [604, 253] on input "Yes" at bounding box center [598, 255] width 10 height 18
radio input "true"
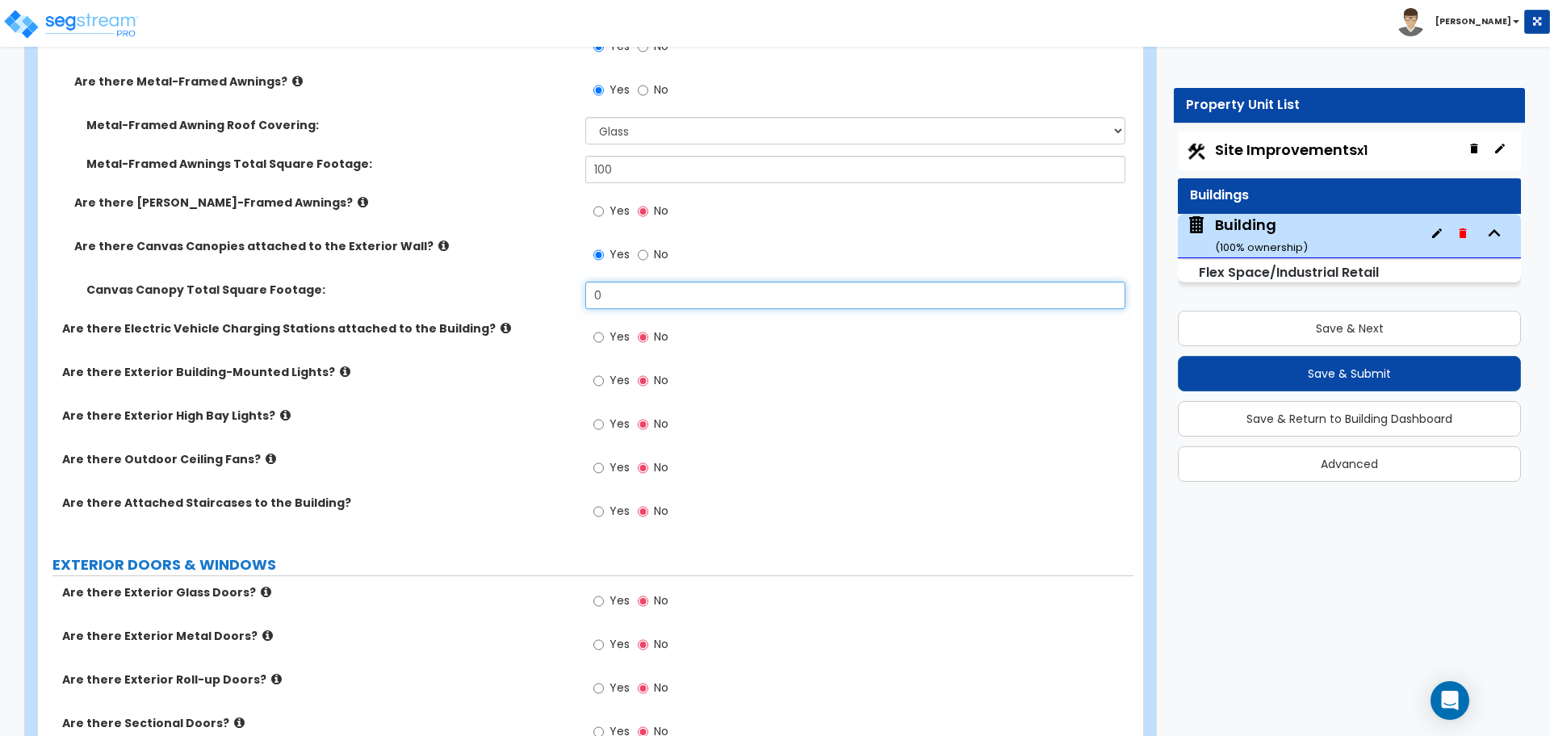
drag, startPoint x: 633, startPoint y: 299, endPoint x: 561, endPoint y: 287, distance: 72.8
click at [561, 287] on div "Canvas Canopy Total Square Footage: 0" at bounding box center [585, 301] width 1095 height 39
type input "150"
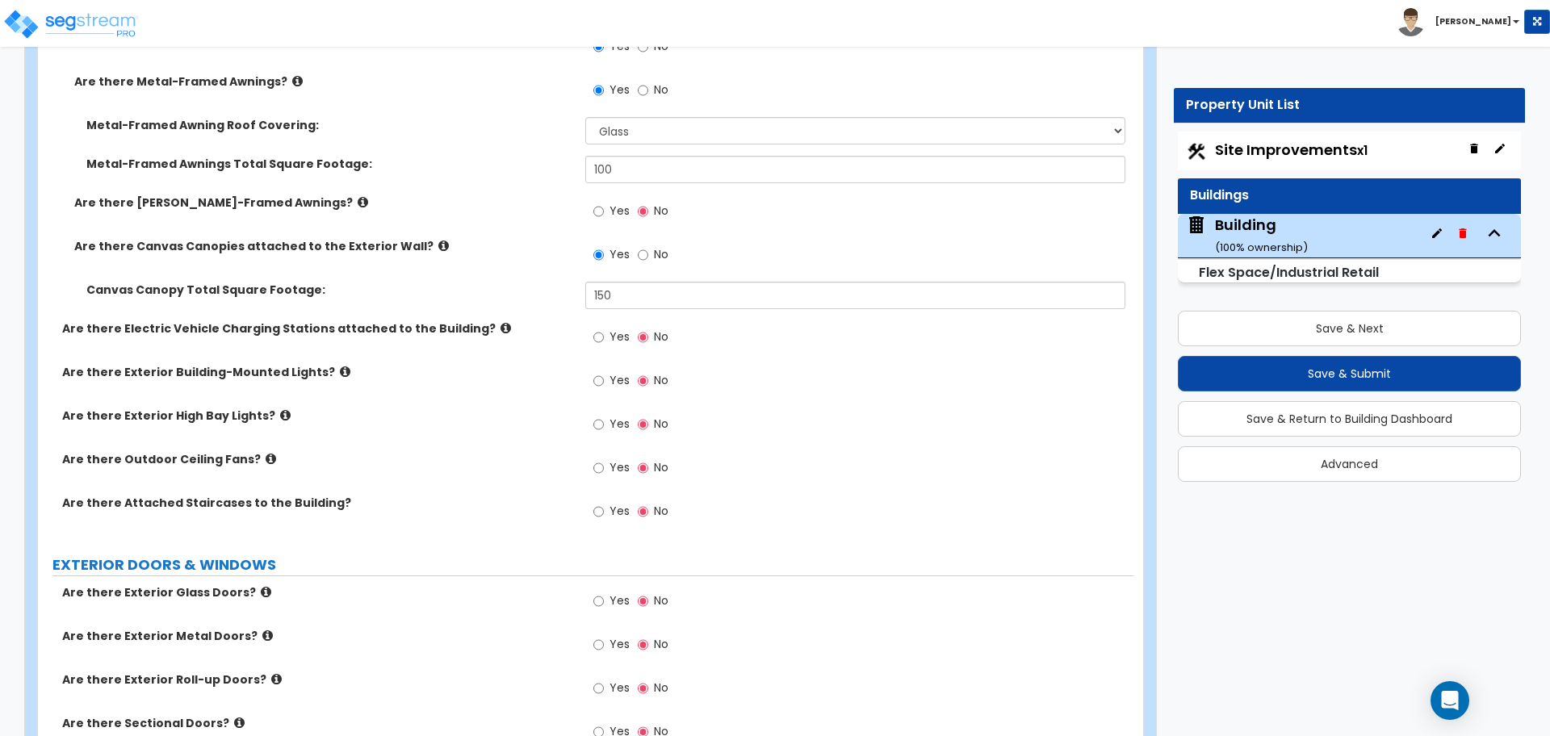
click at [438, 241] on icon at bounding box center [443, 246] width 10 height 12
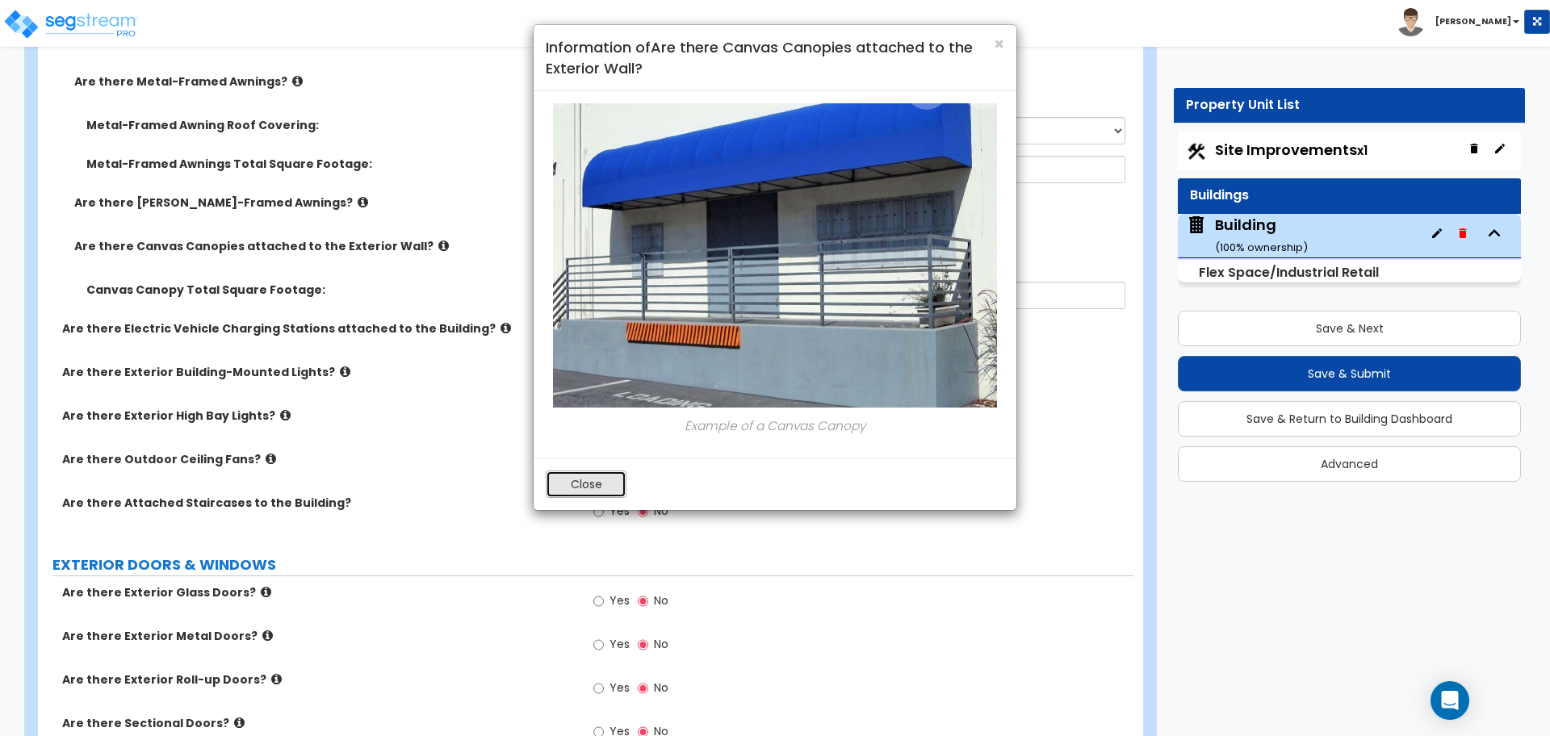
click at [588, 478] on button "Close" at bounding box center [586, 484] width 81 height 27
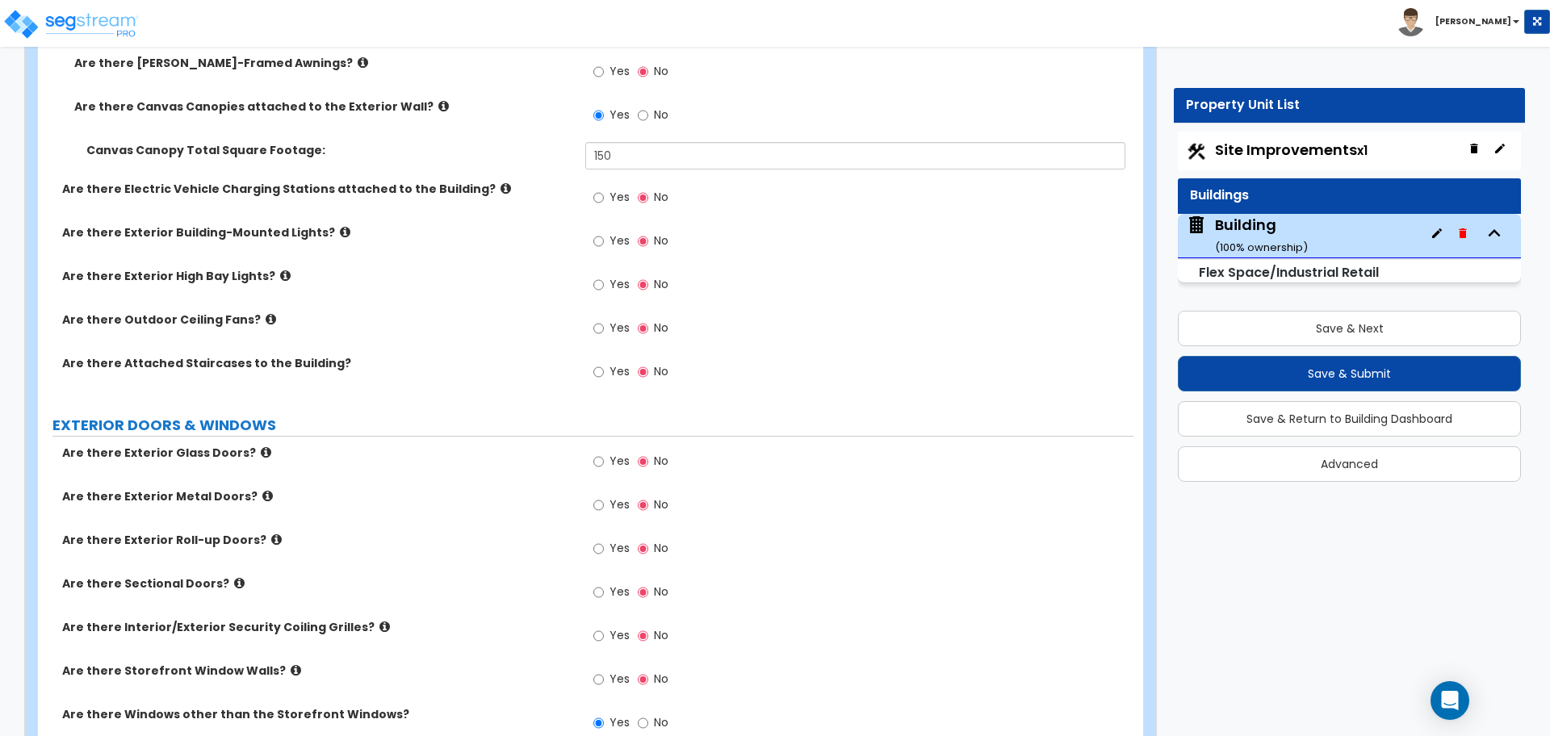
scroll to position [2272, 0]
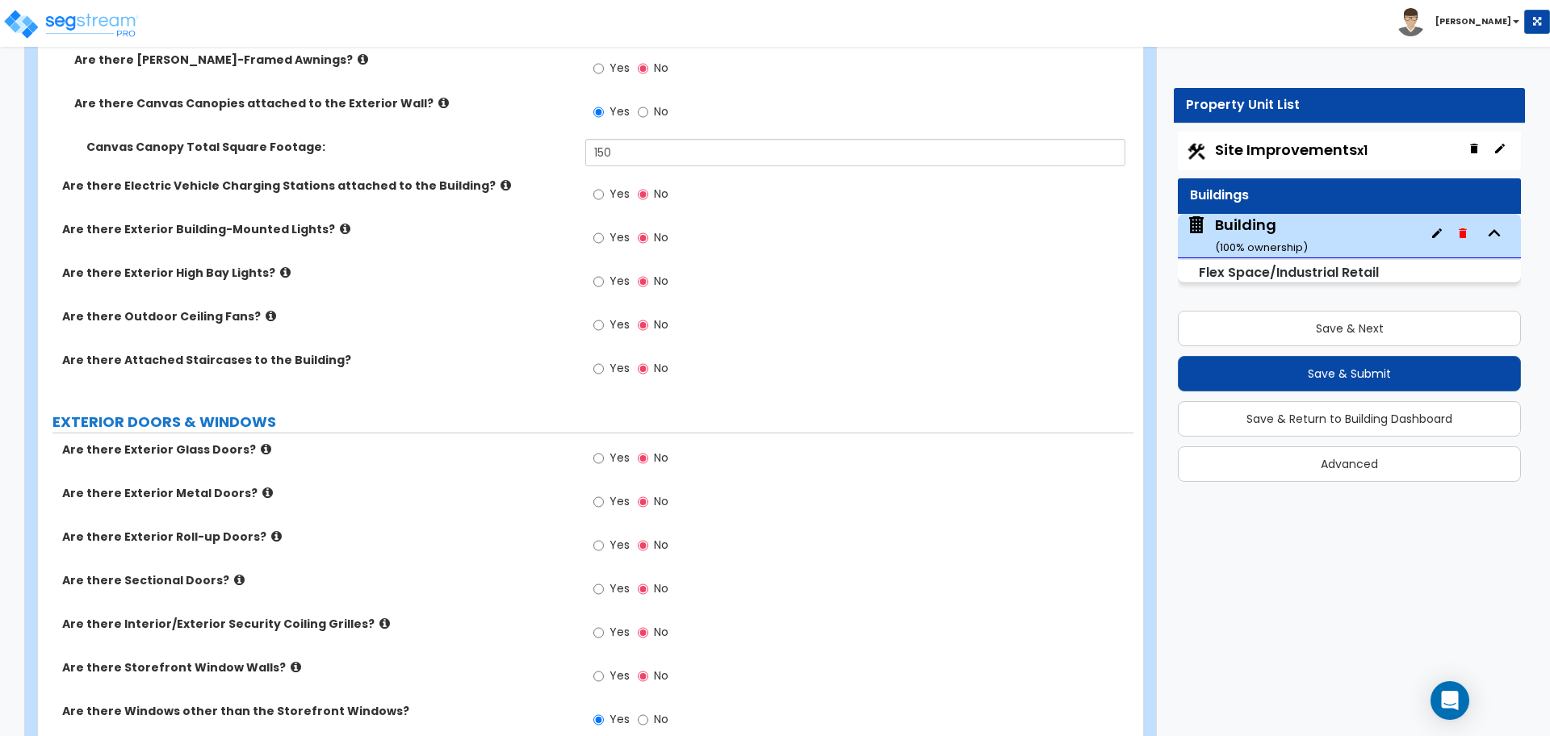
click at [500, 181] on icon at bounding box center [505, 185] width 10 height 12
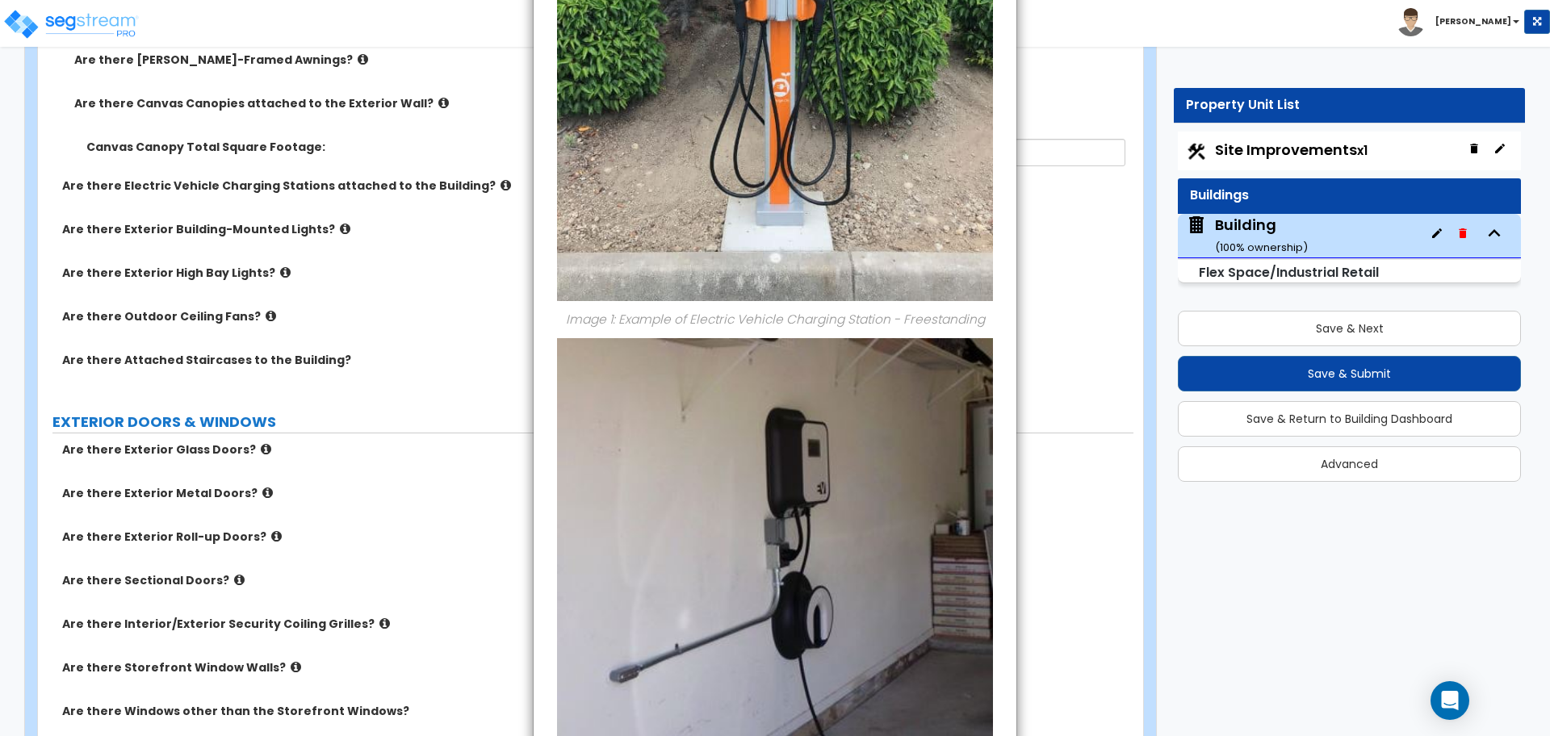
scroll to position [591, 0]
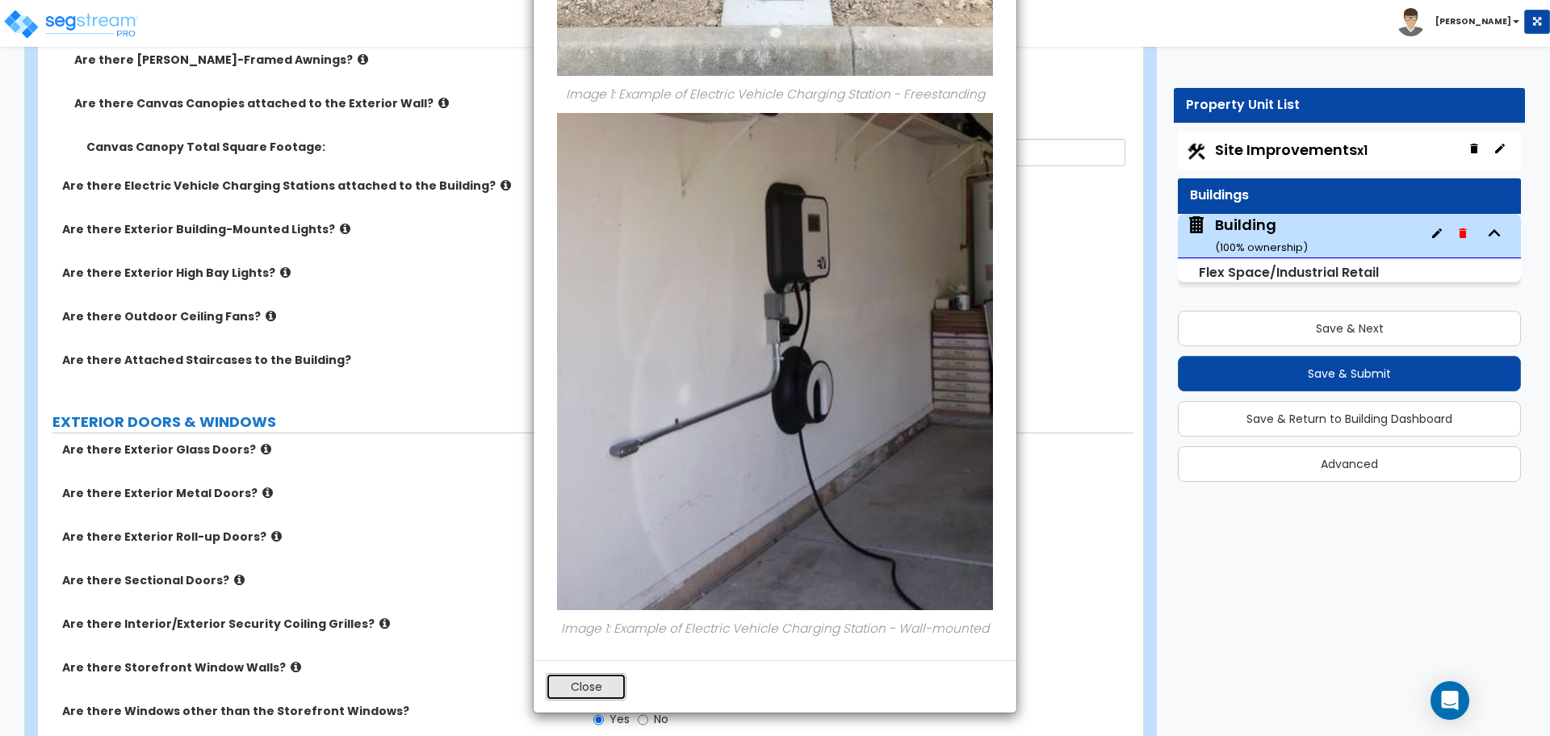
click at [606, 682] on button "Close" at bounding box center [586, 686] width 81 height 27
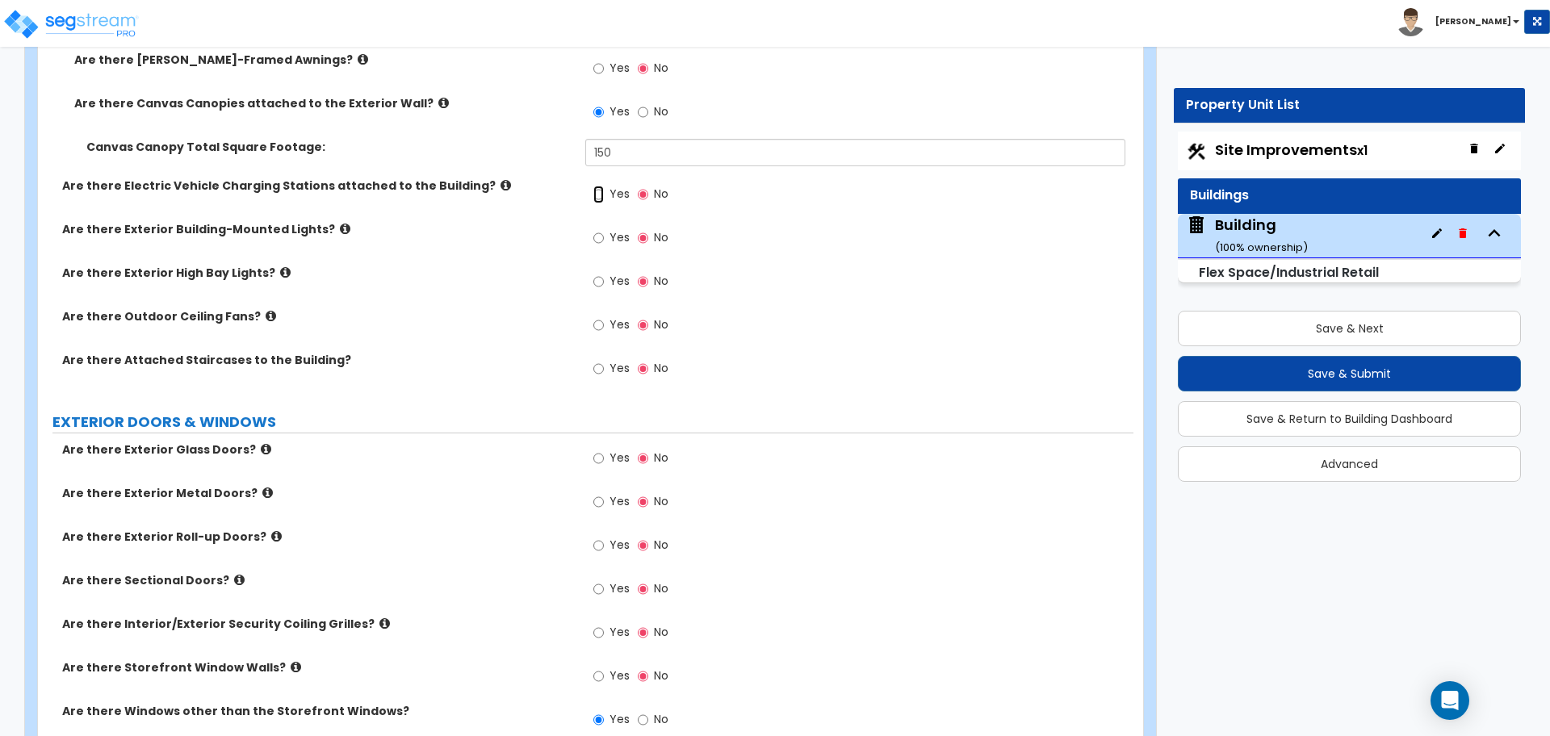
click at [604, 197] on input "Yes" at bounding box center [598, 195] width 10 height 18
radio input "true"
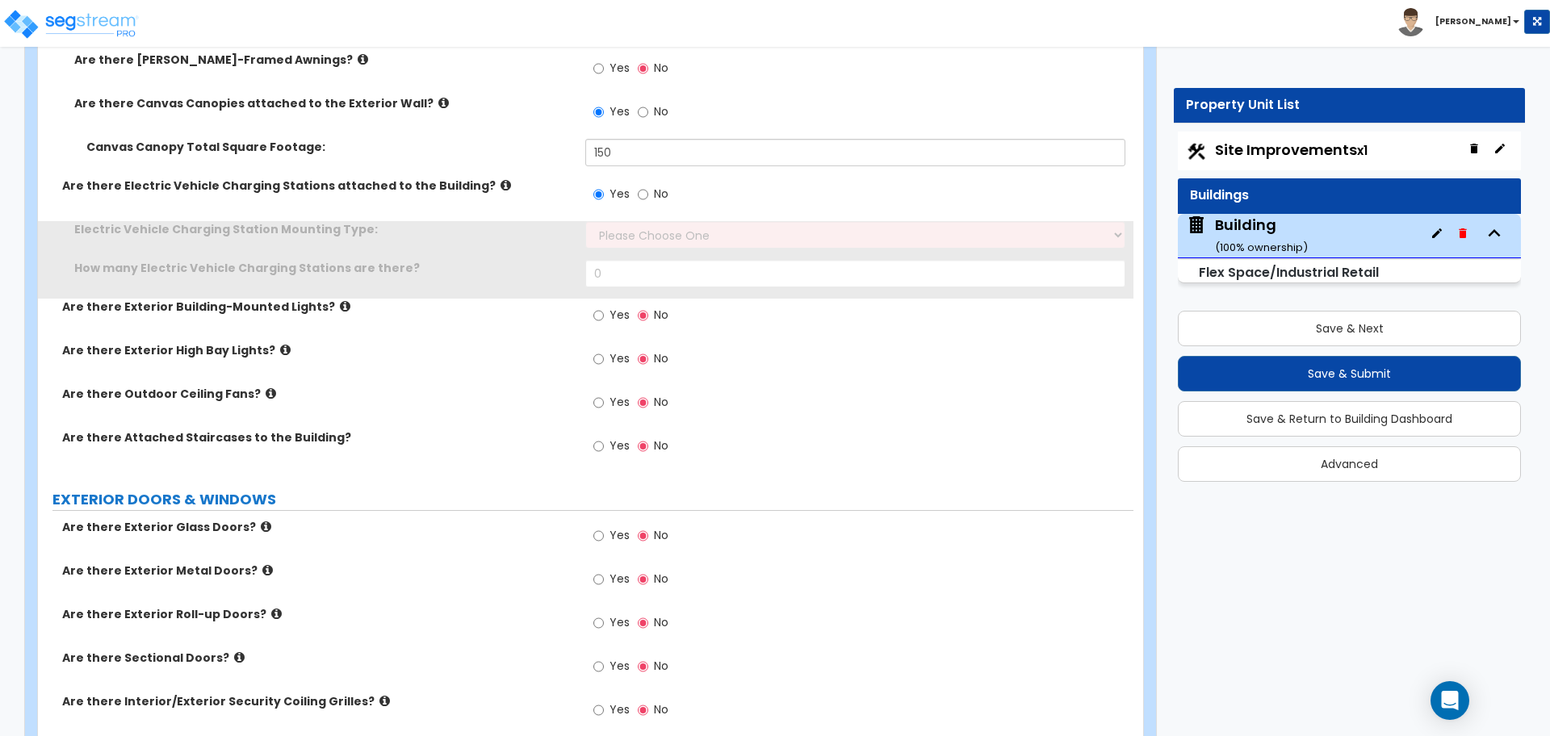
click at [619, 216] on div "Yes No" at bounding box center [858, 200] width 547 height 44
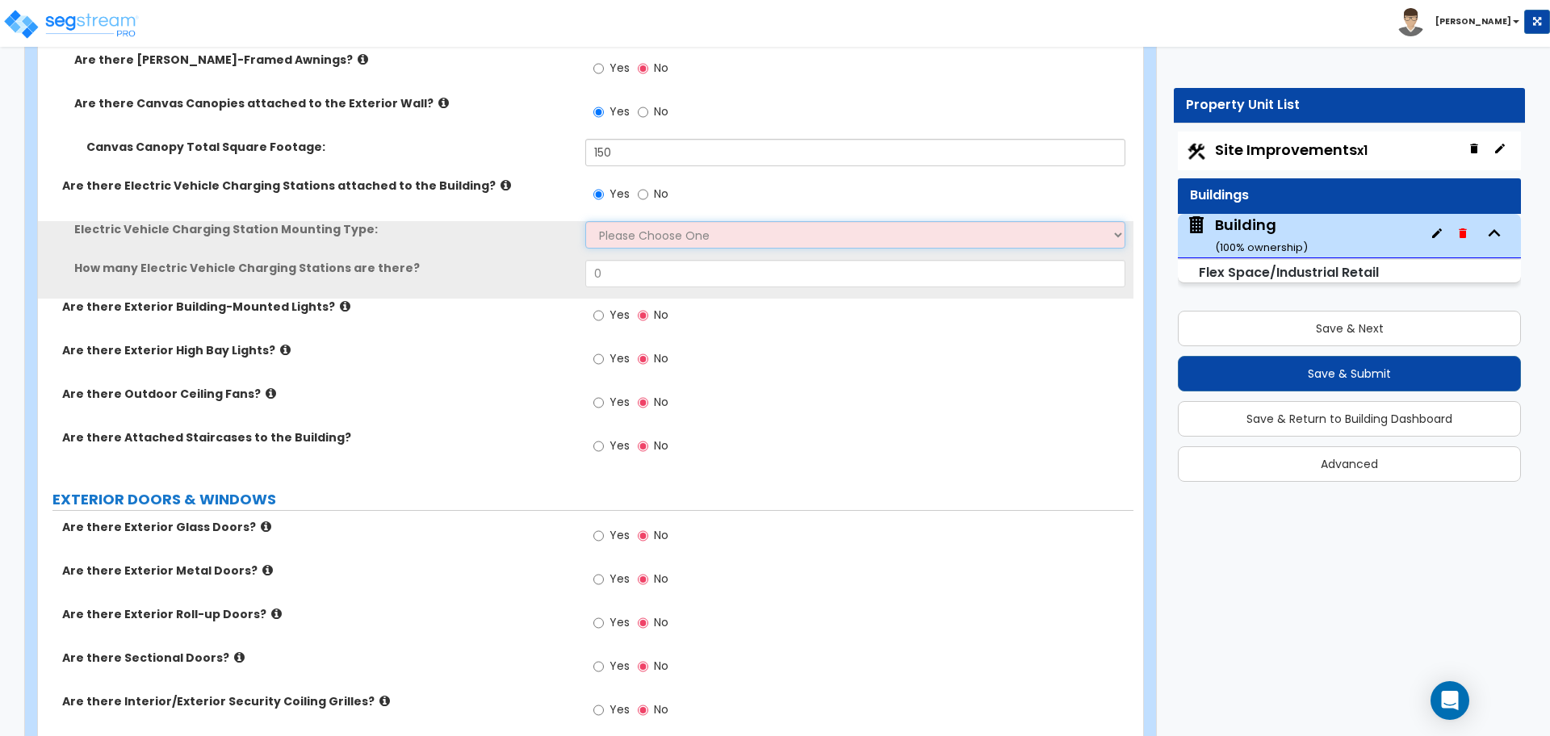
click at [624, 225] on select "Please Choose One Freestanding Wall-mounted" at bounding box center [854, 234] width 539 height 27
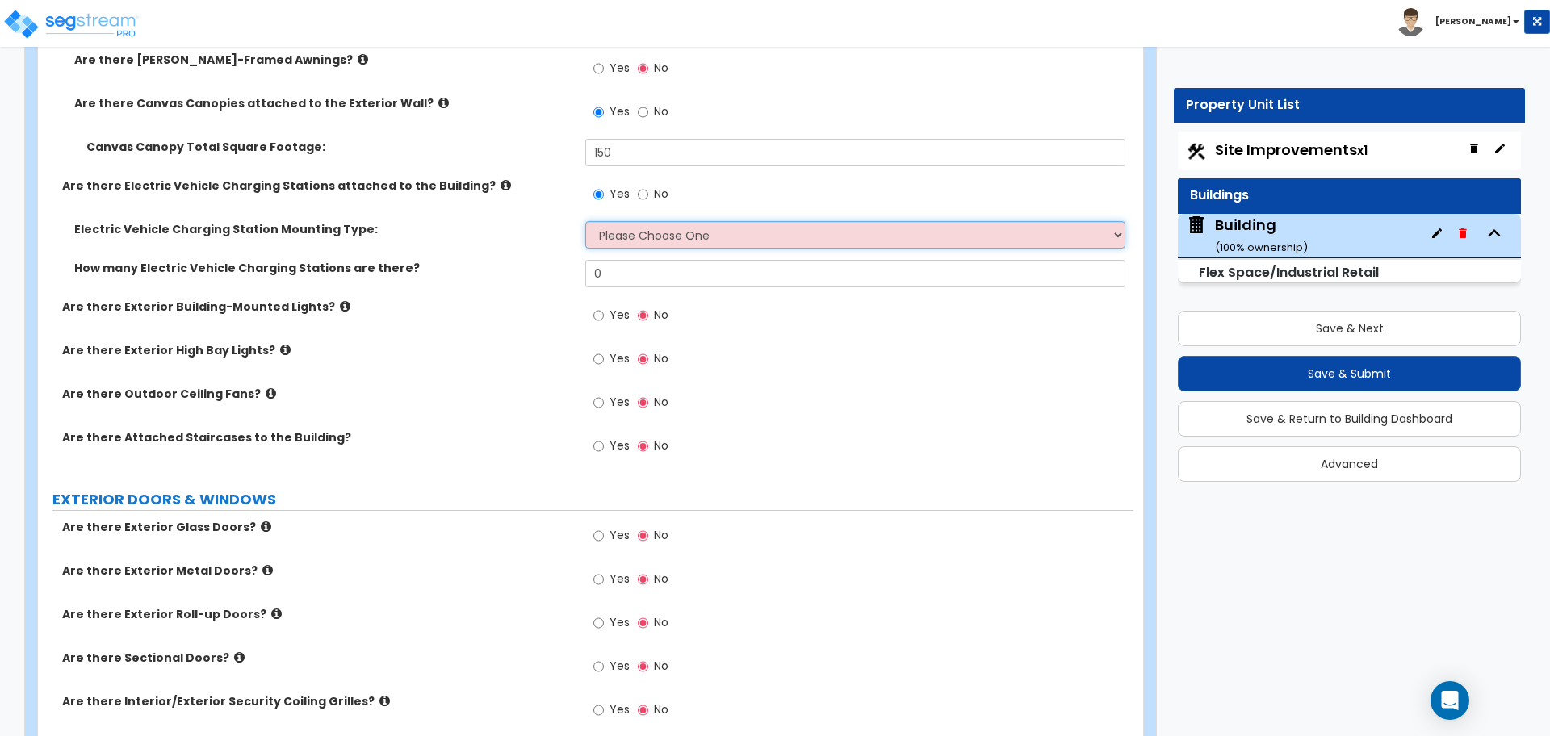
select select "2"
click at [585, 221] on select "Please Choose One Freestanding Wall-mounted" at bounding box center [854, 234] width 539 height 27
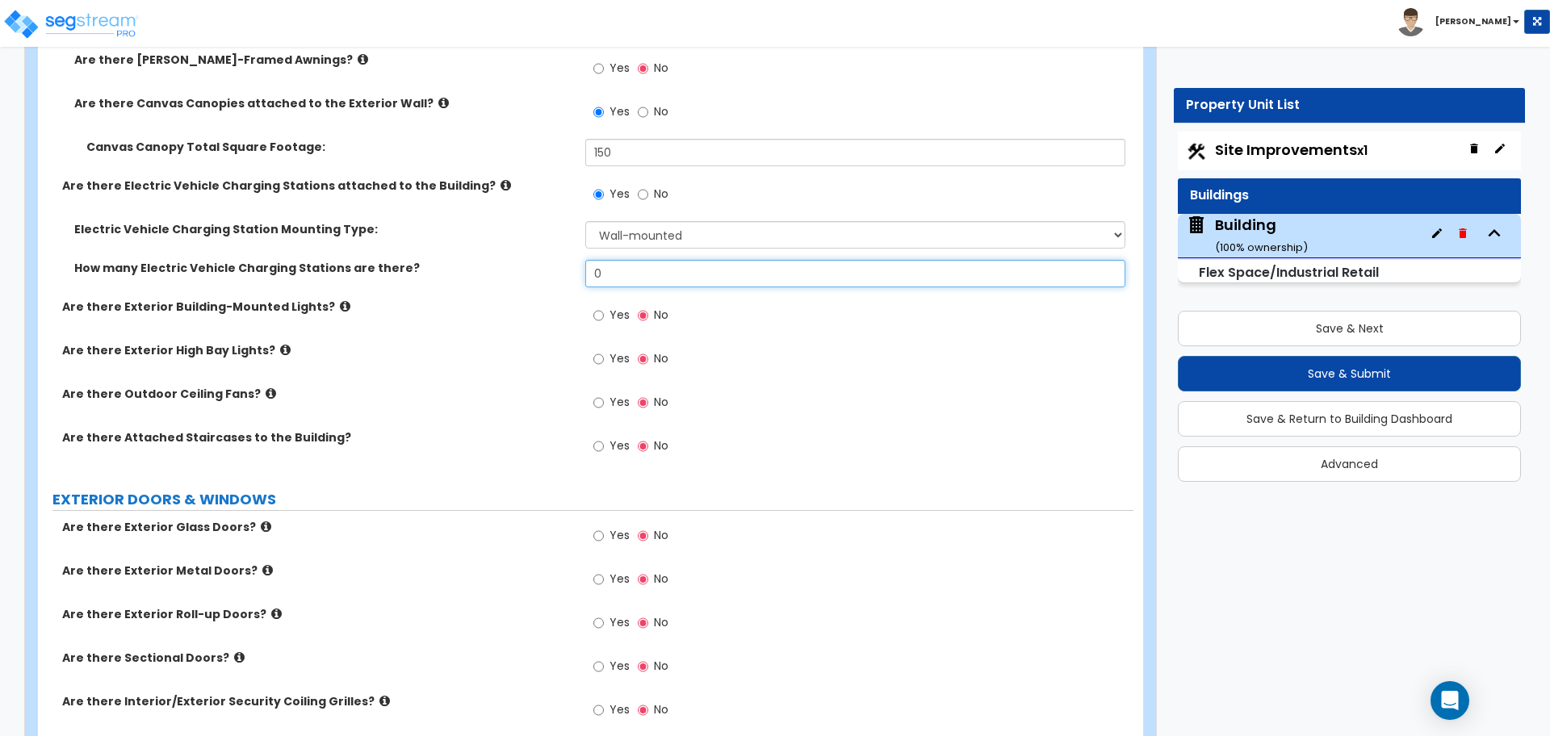
drag, startPoint x: 621, startPoint y: 276, endPoint x: 534, endPoint y: 249, distance: 91.1
click at [534, 249] on div "Electric Vehicle Charging Station Mounting Type: Please Choose One Freestanding…" at bounding box center [585, 259] width 1071 height 77
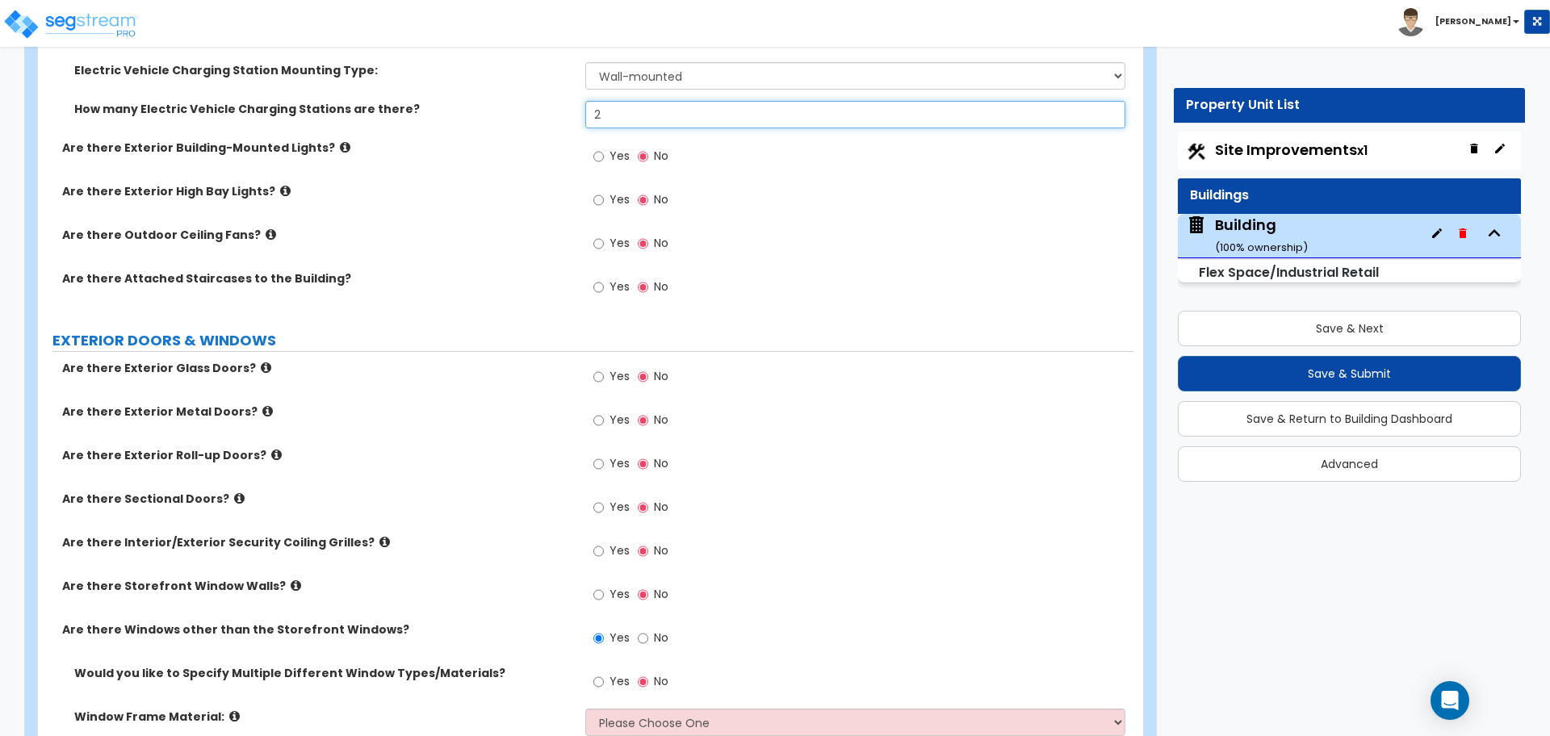
scroll to position [2433, 0]
type input "2"
click at [601, 152] on input "Yes" at bounding box center [598, 155] width 10 height 18
radio input "true"
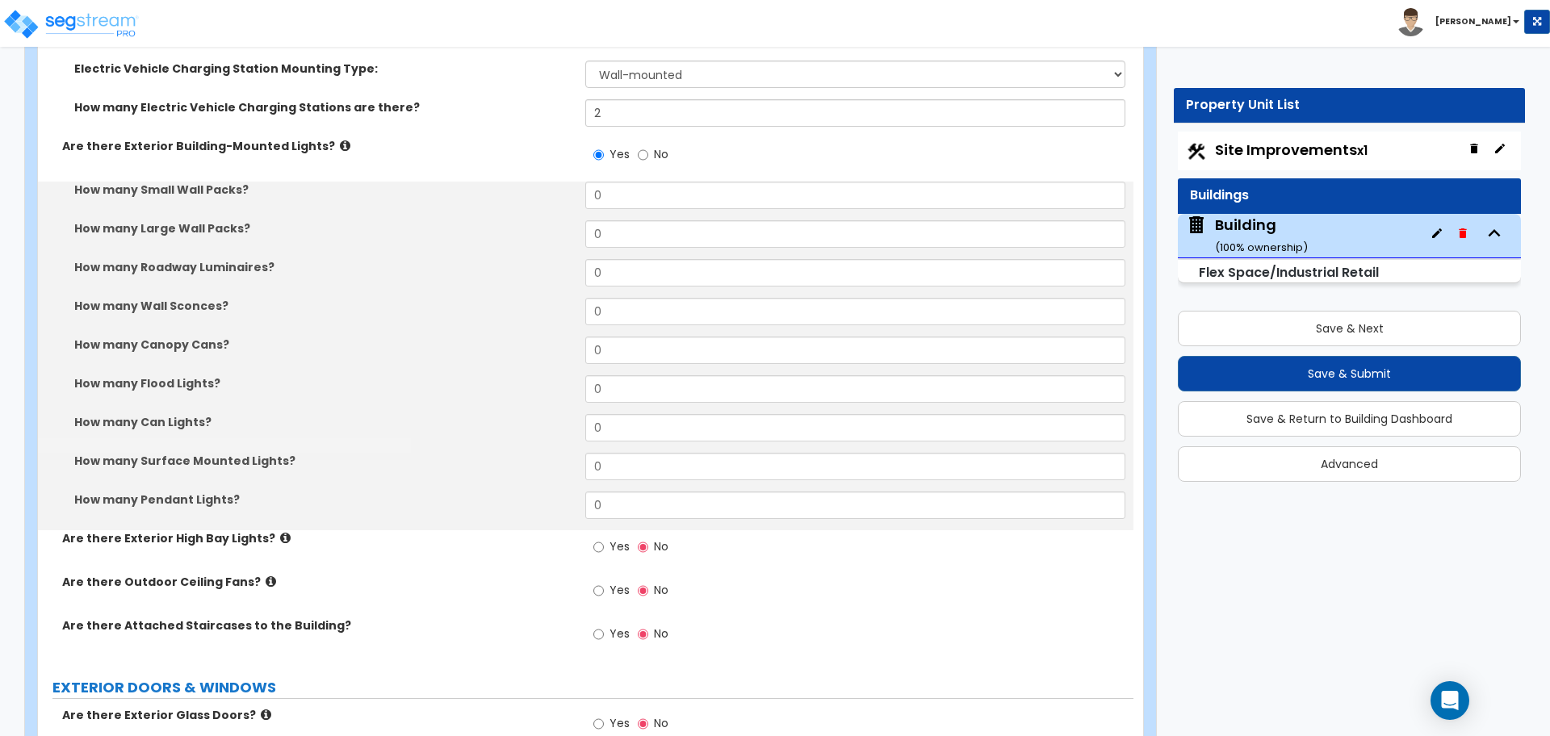
click at [340, 144] on icon at bounding box center [345, 146] width 10 height 12
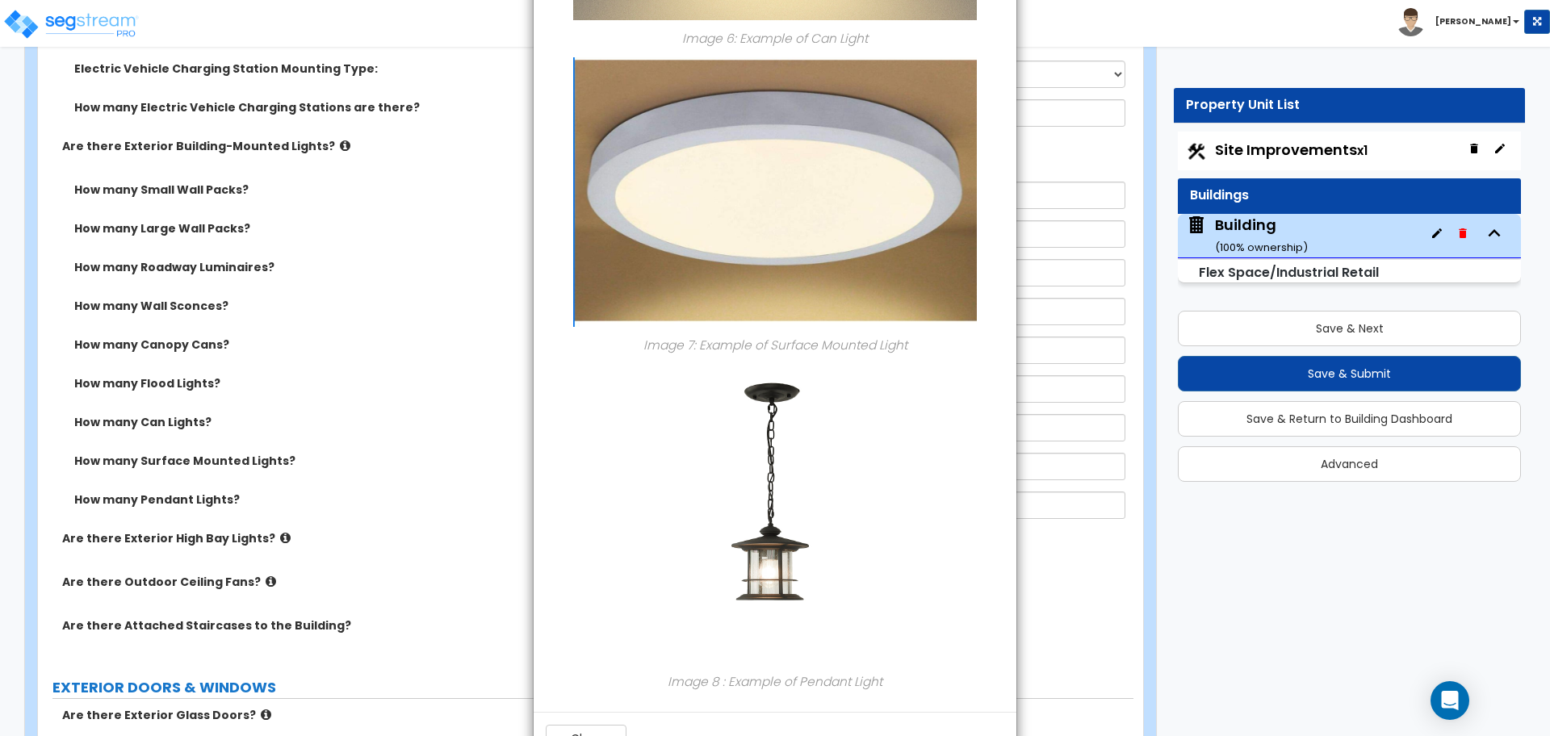
scroll to position [1986, 0]
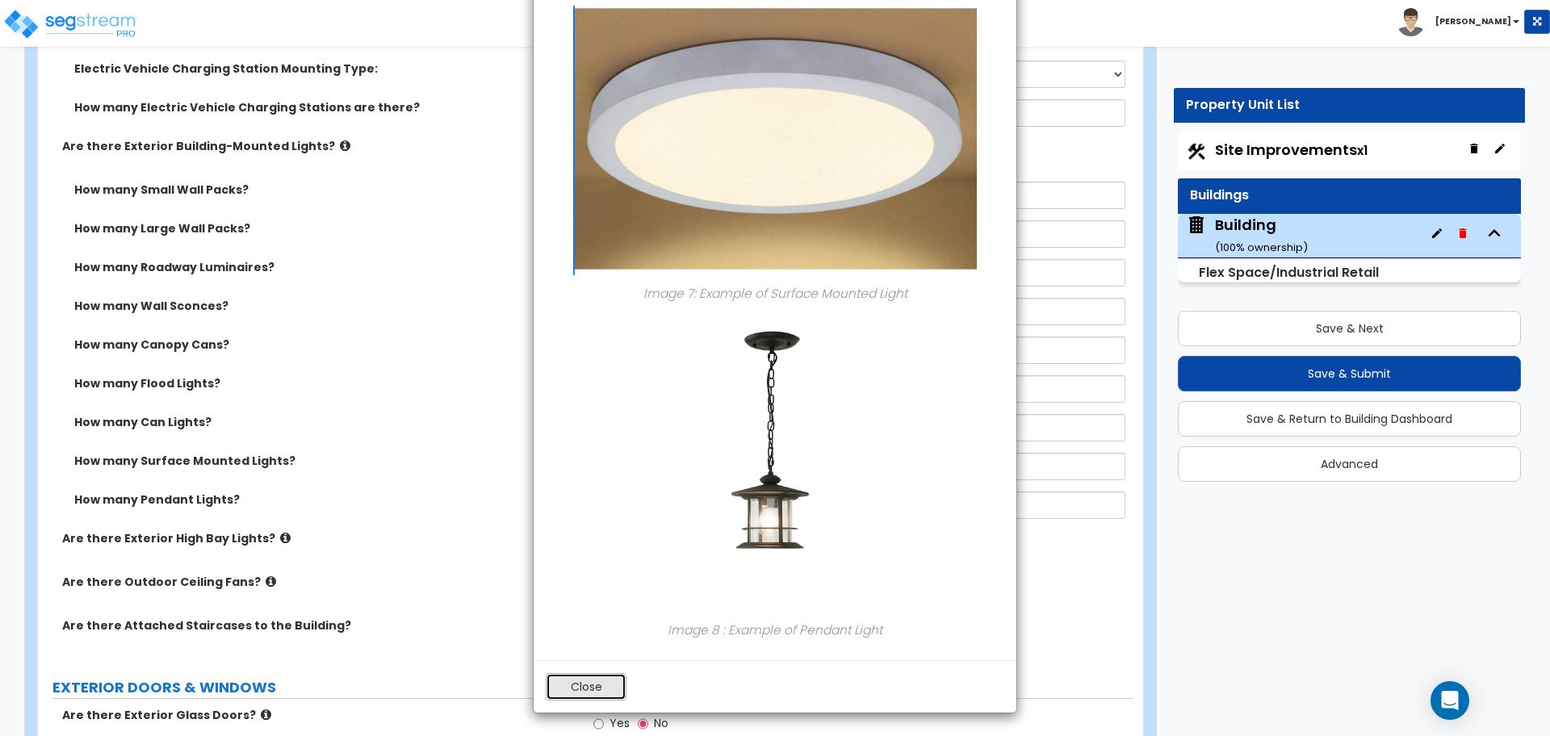
click at [573, 697] on button "Close" at bounding box center [586, 686] width 81 height 27
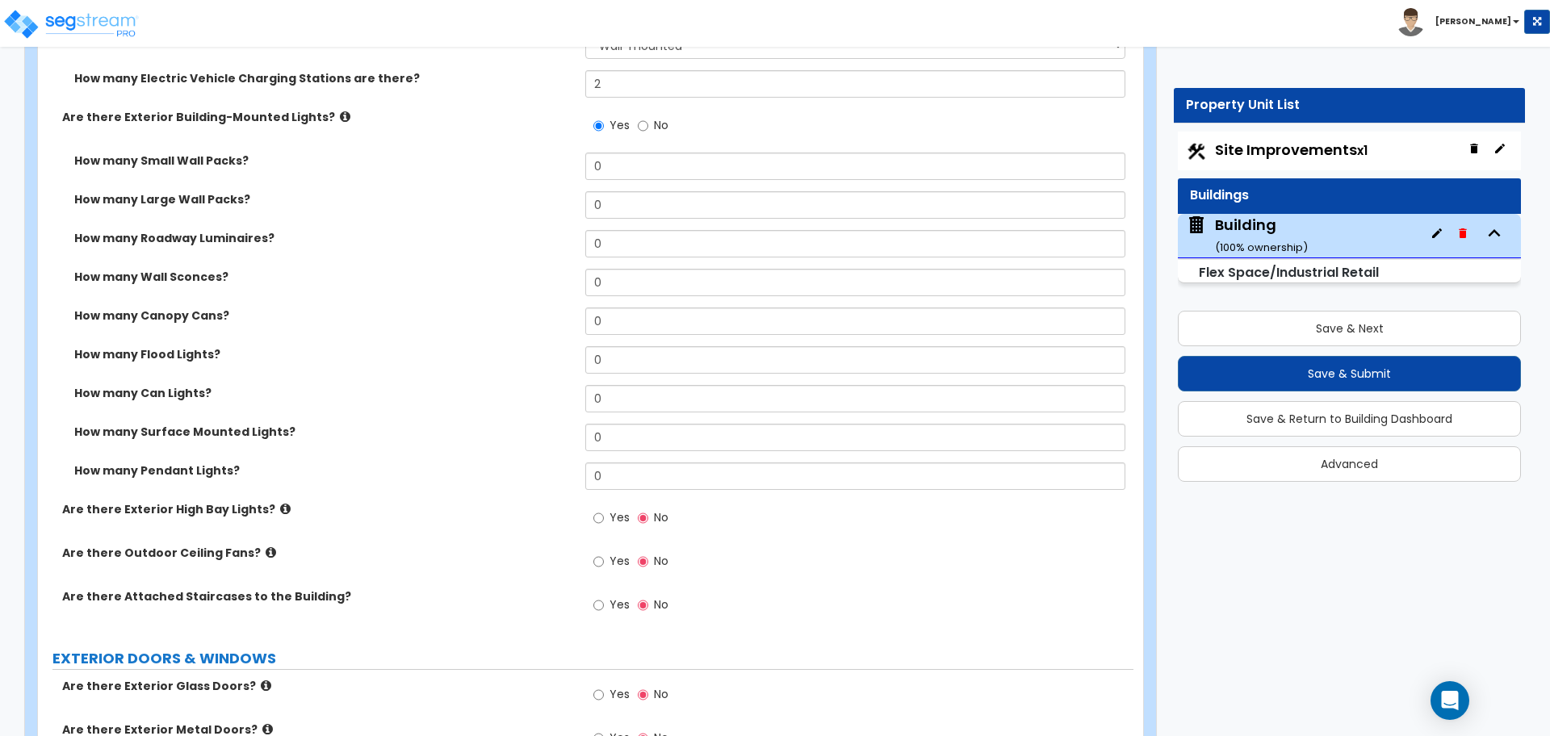
scroll to position [2463, 0]
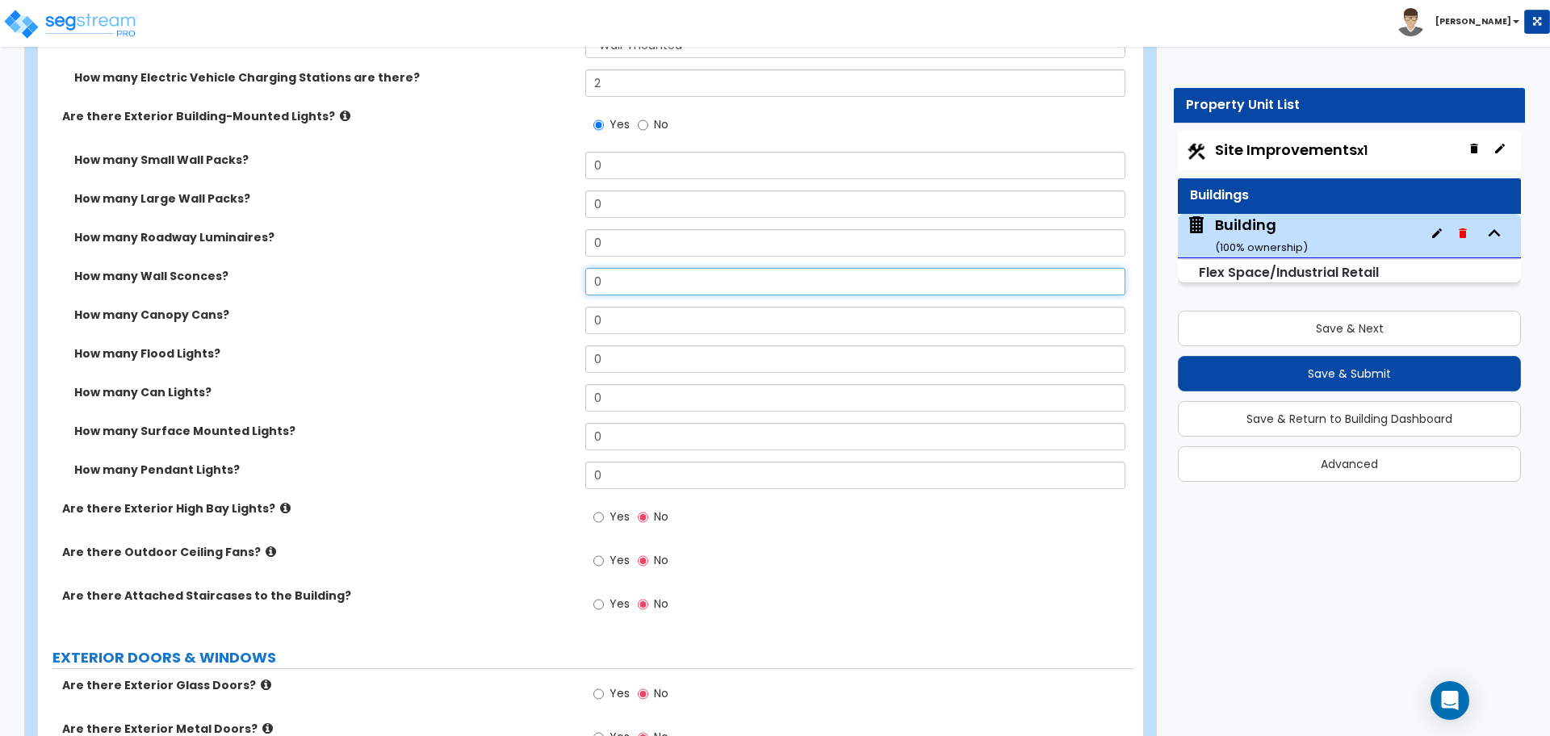
drag, startPoint x: 616, startPoint y: 282, endPoint x: 559, endPoint y: 275, distance: 57.8
click at [559, 277] on div "How many Wall Sconces? 0" at bounding box center [585, 287] width 1095 height 39
type input "6"
type input "8"
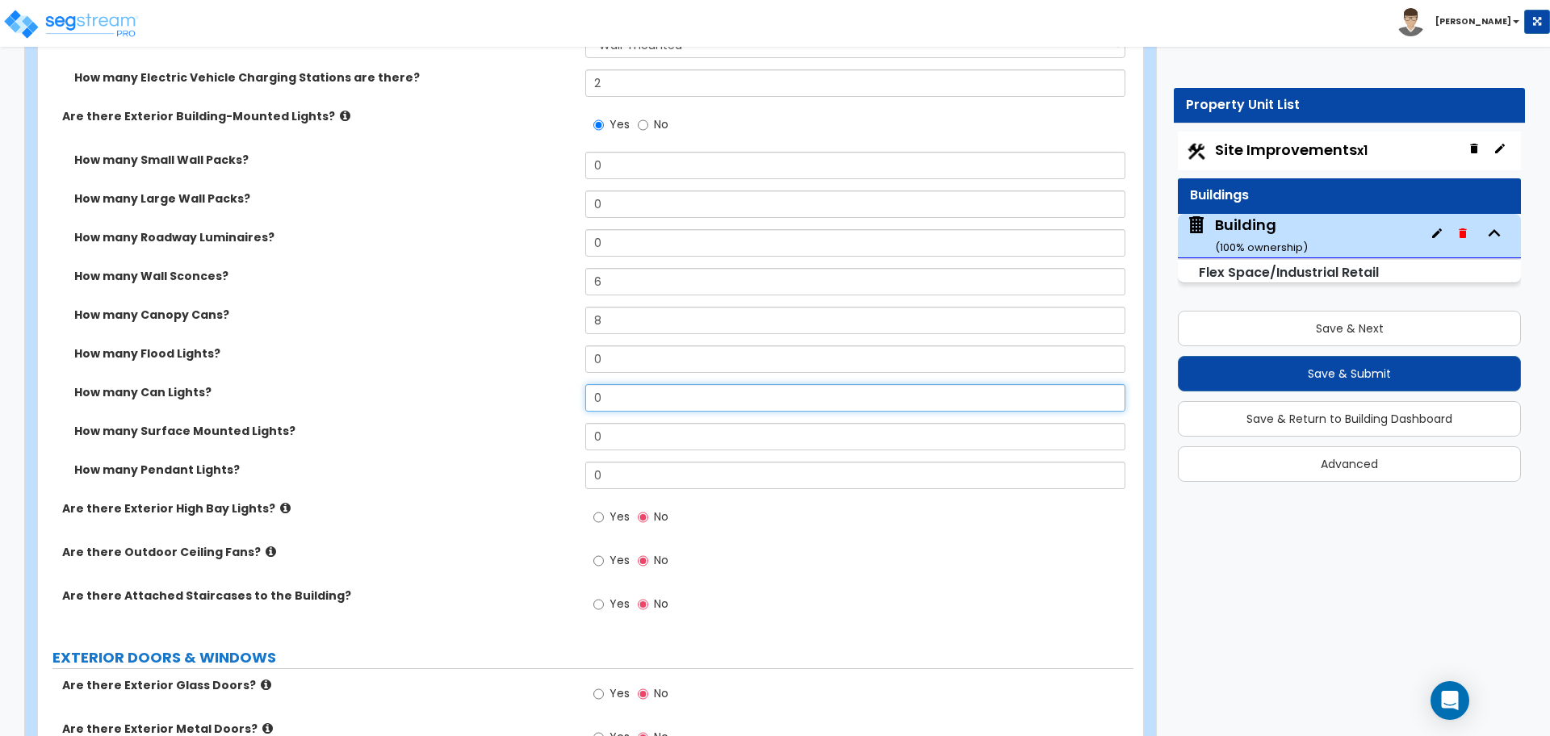
click at [653, 406] on input "0" at bounding box center [854, 397] width 539 height 27
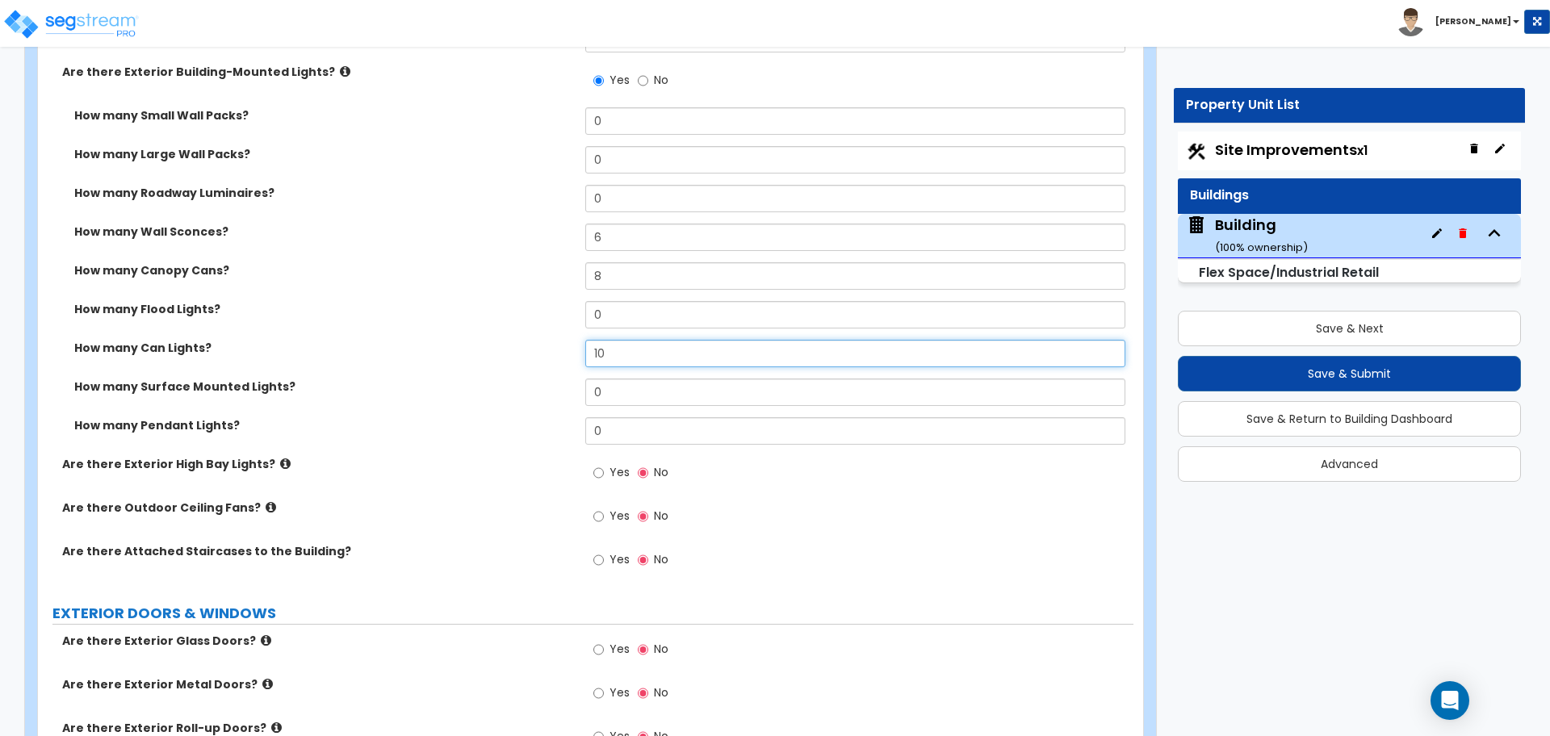
scroll to position [2524, 0]
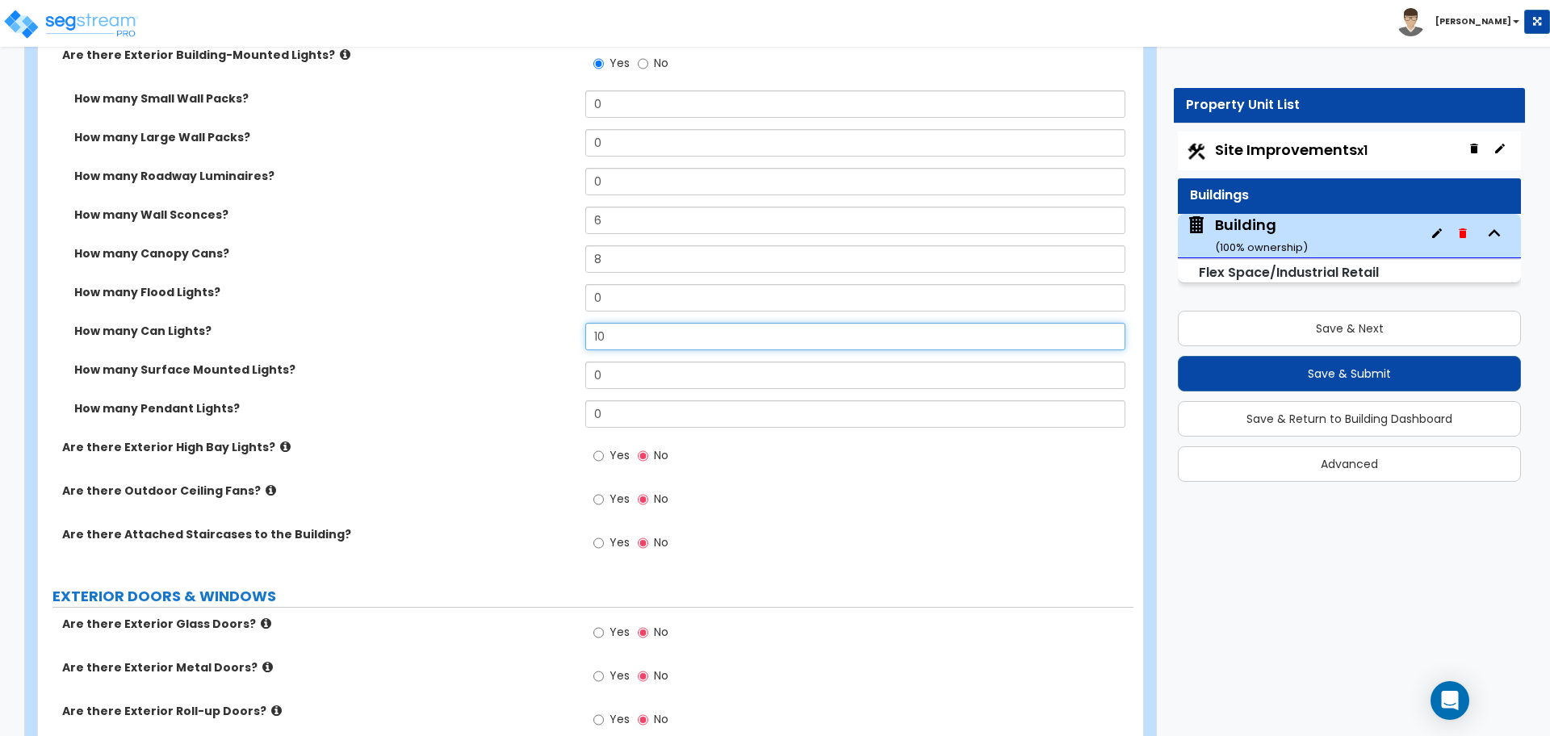
type input "10"
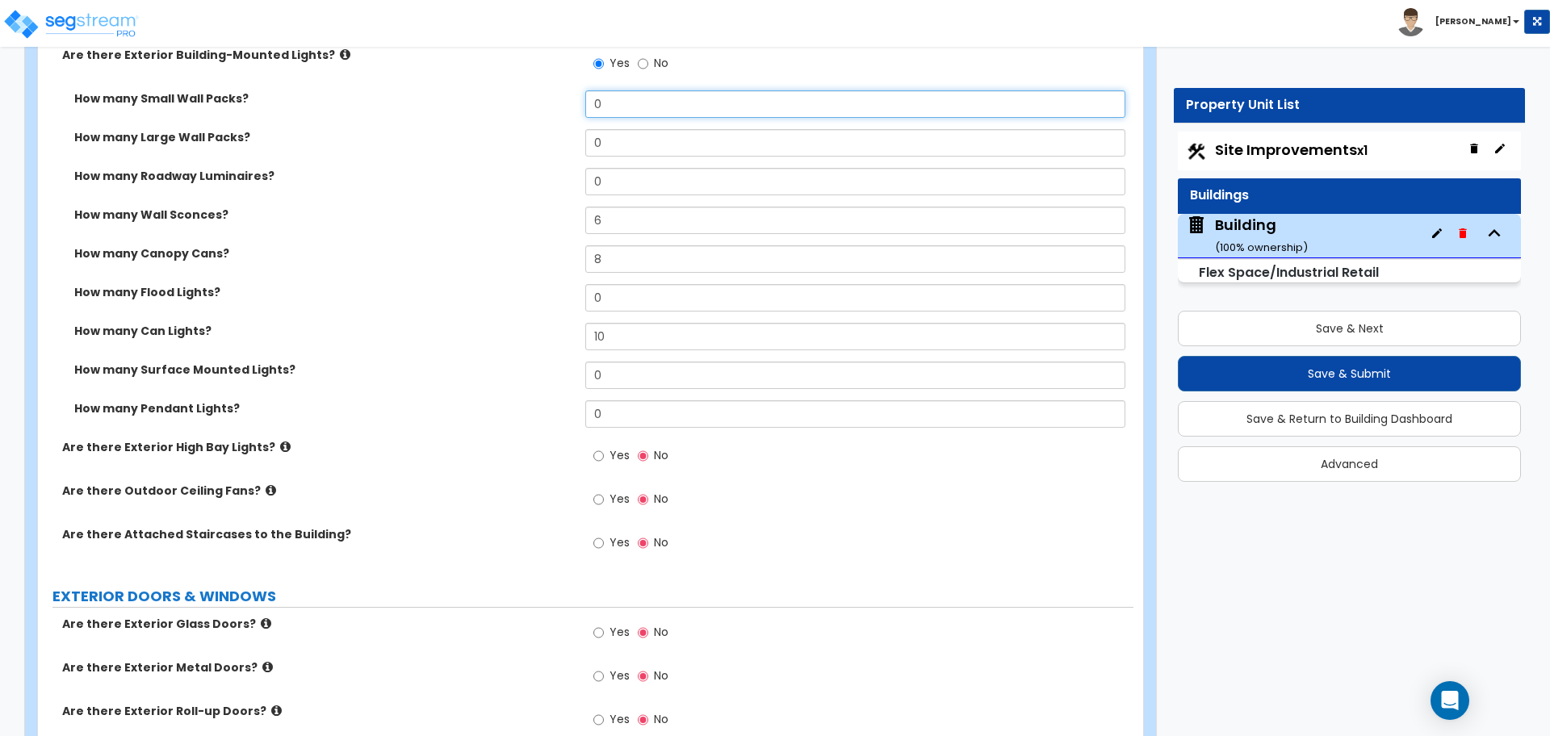
drag, startPoint x: 612, startPoint y: 103, endPoint x: 575, endPoint y: 96, distance: 37.0
click at [575, 96] on div "How many Small Wall Packs? 0" at bounding box center [585, 109] width 1095 height 39
type input "1"
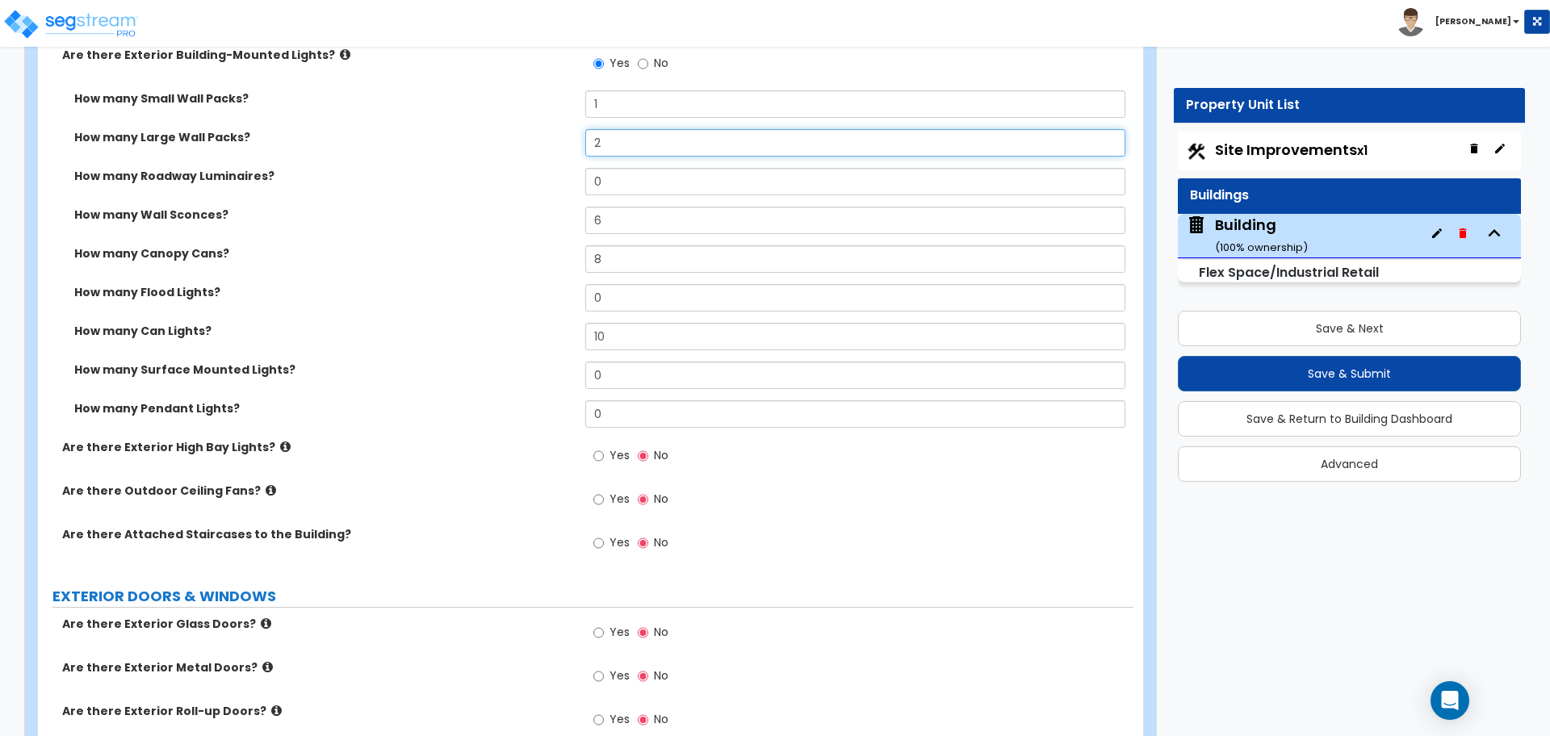
type input "2"
type input "3"
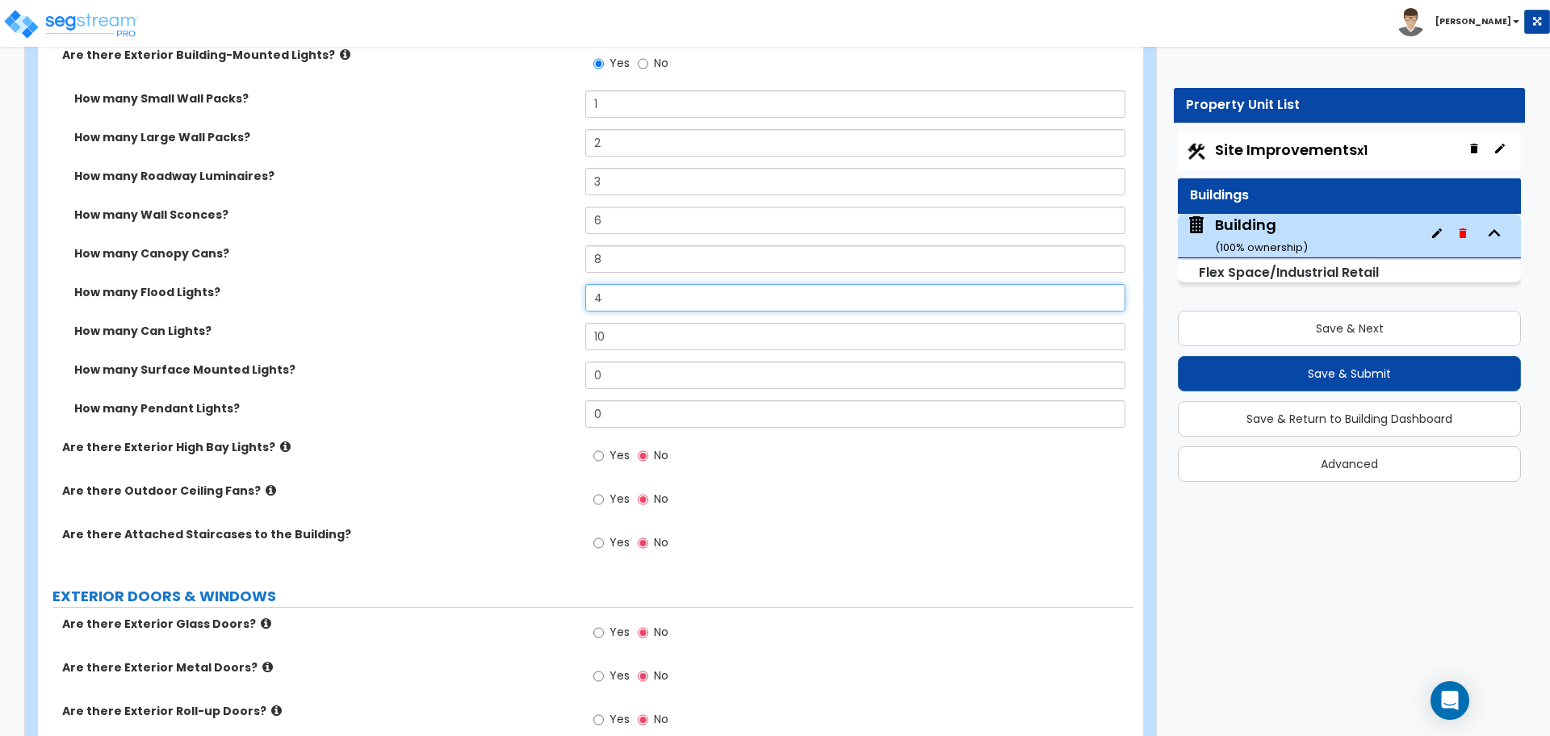
type input "4"
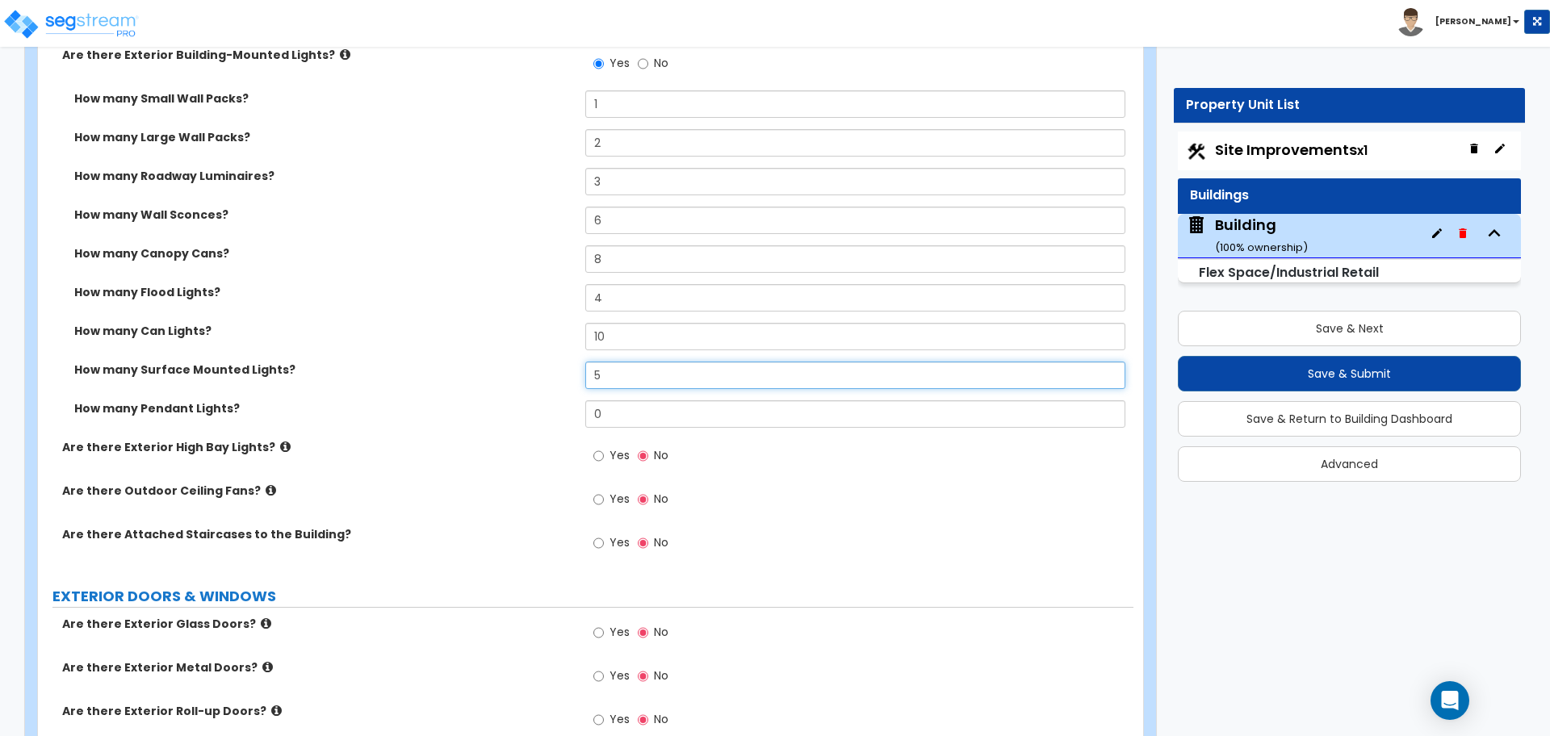
type input "5"
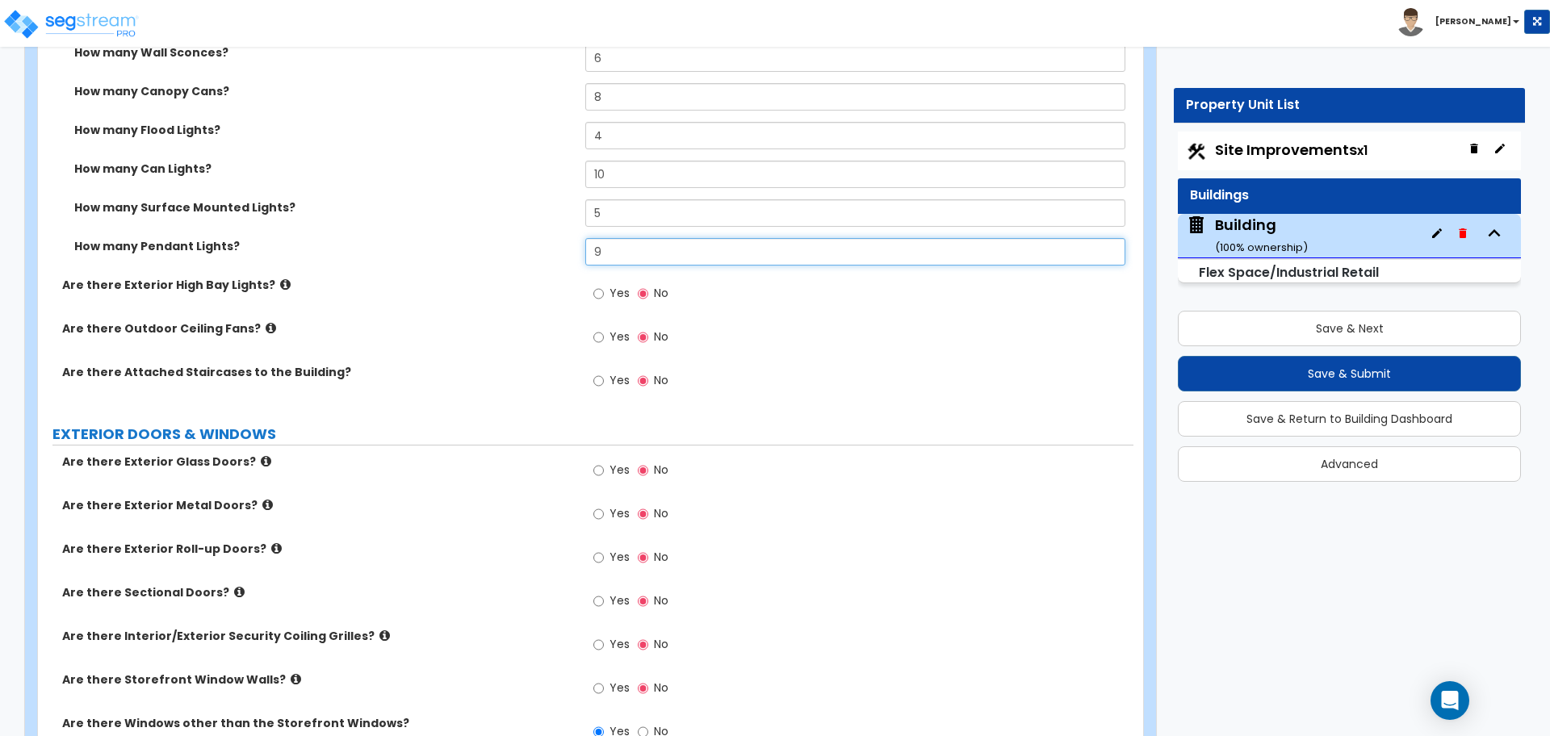
scroll to position [2692, 0]
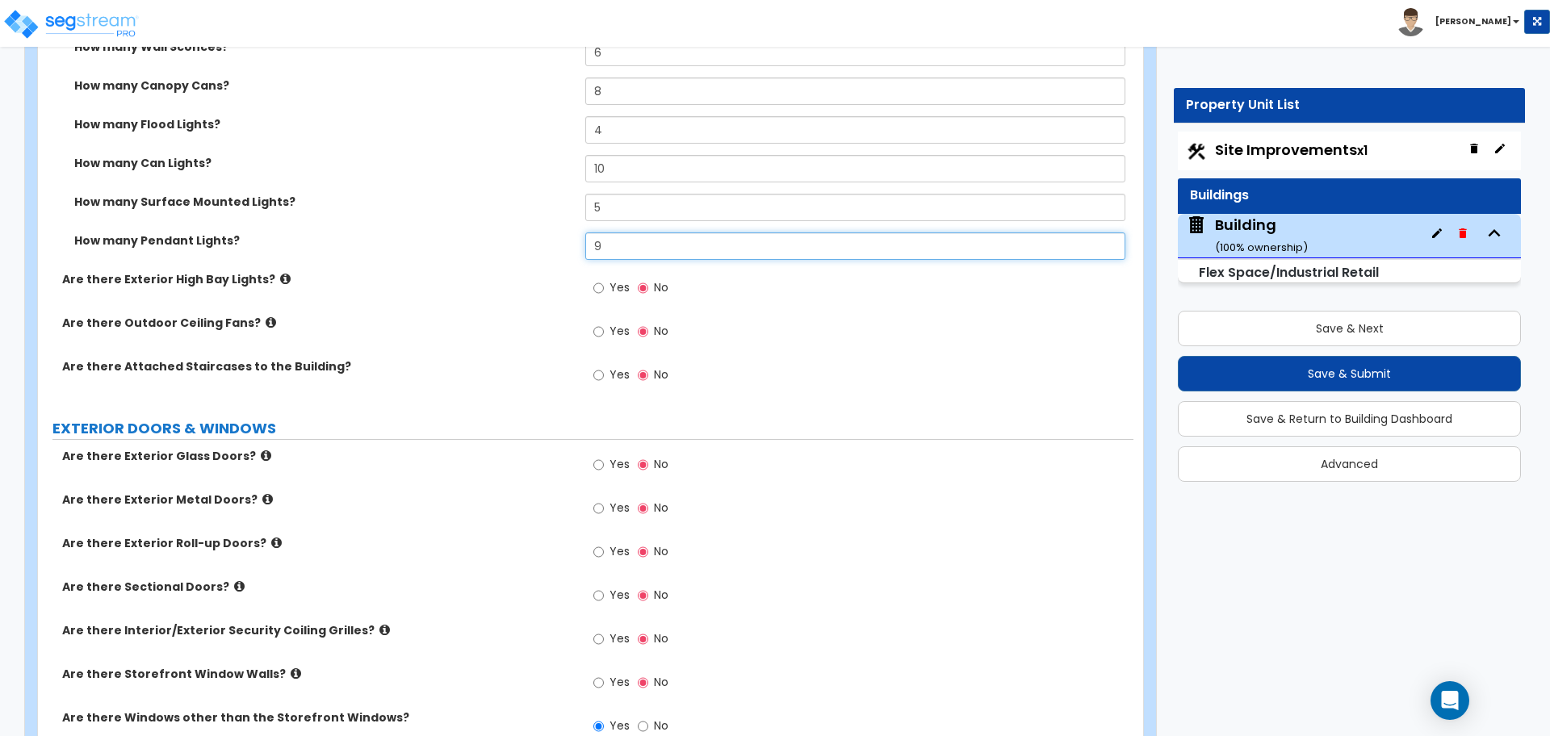
type input "9"
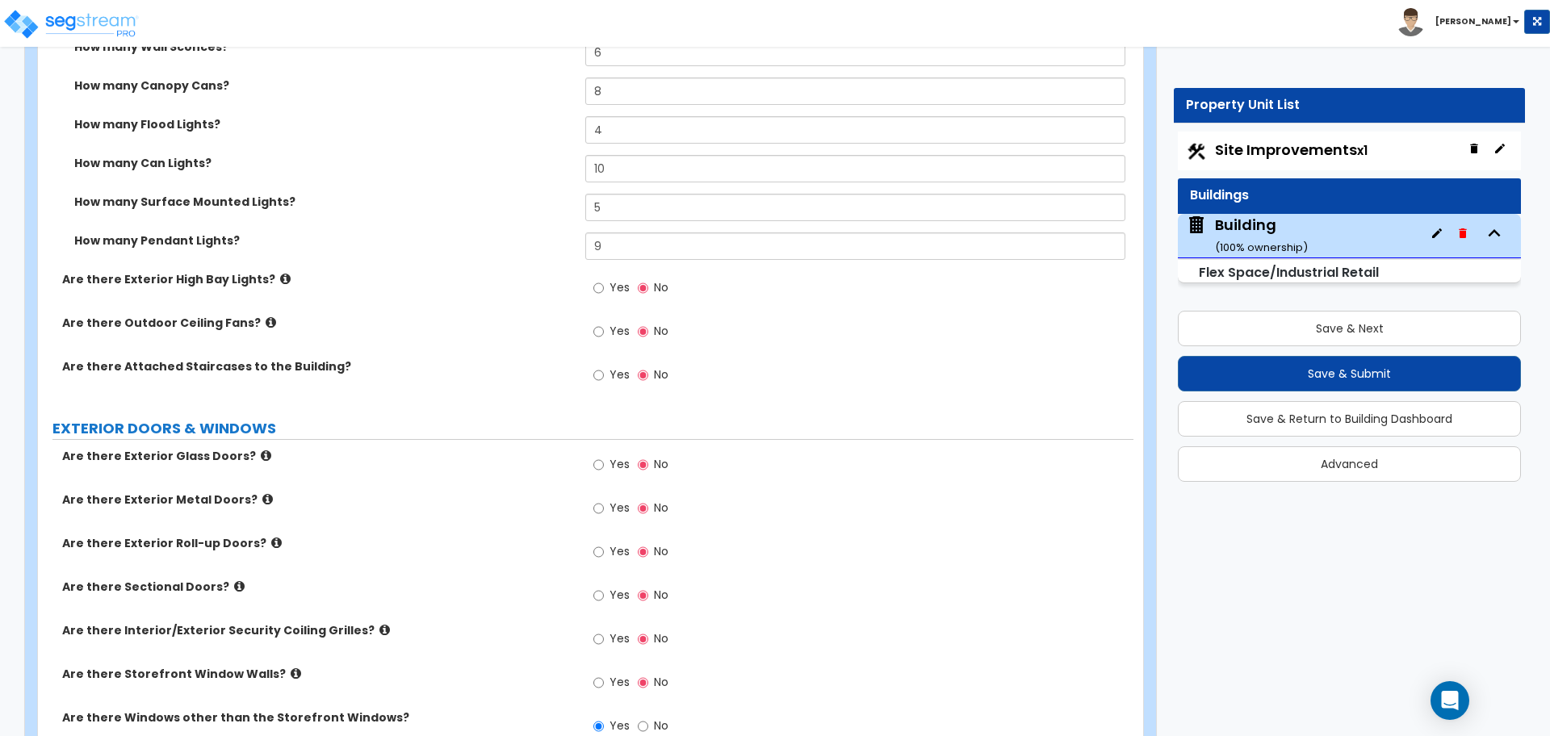
click at [280, 277] on icon at bounding box center [285, 279] width 10 height 12
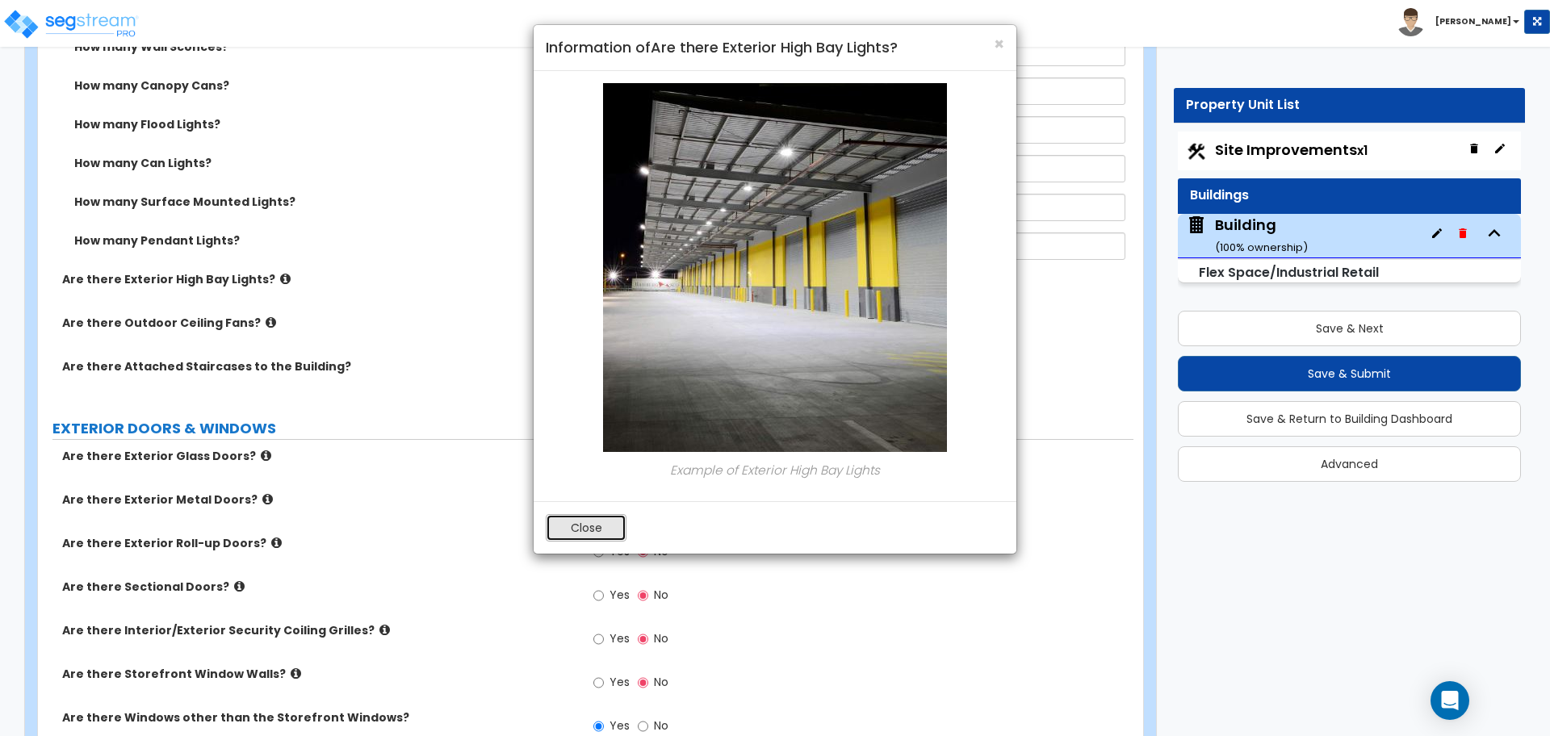
click at [589, 533] on button "Close" at bounding box center [586, 527] width 81 height 27
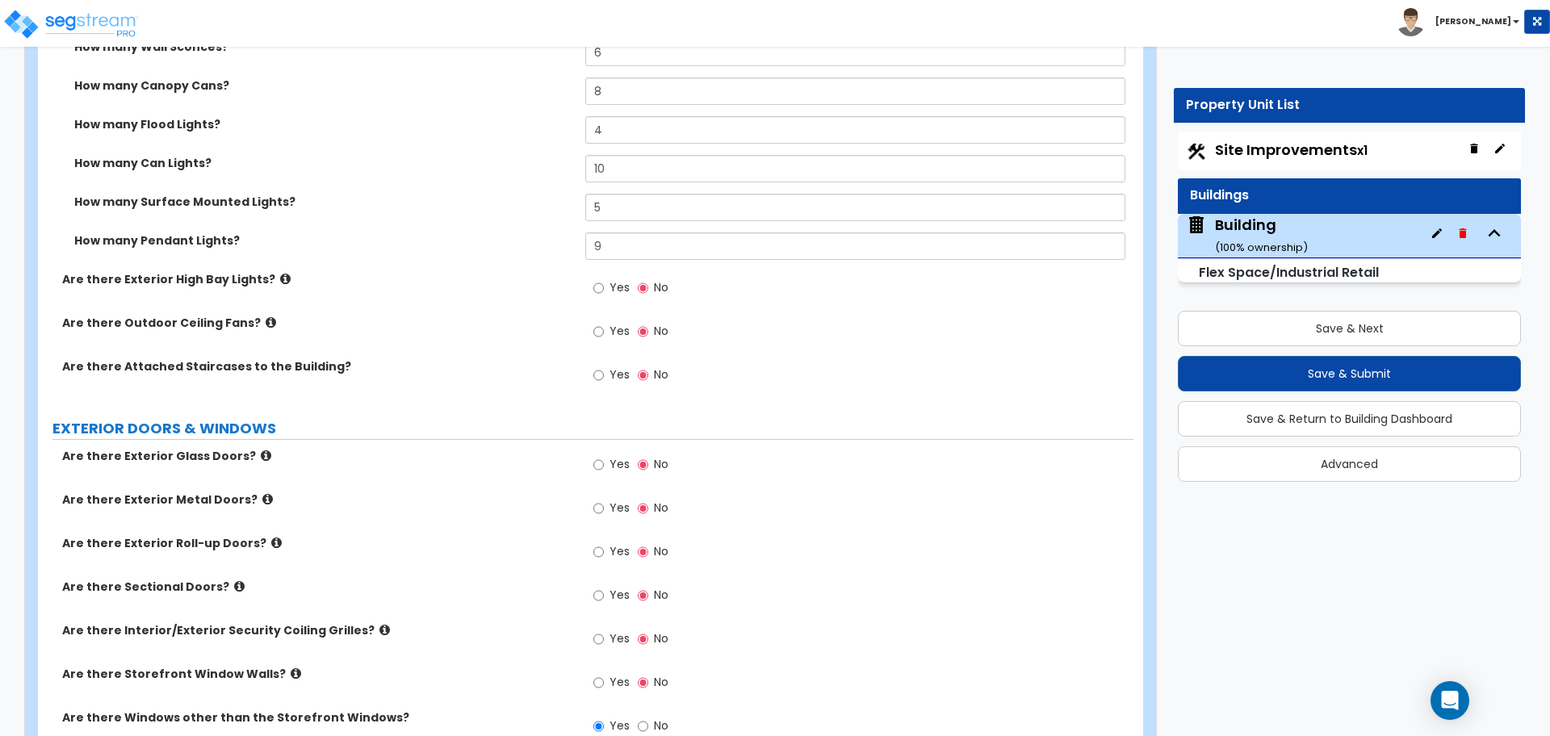
click at [613, 290] on span "Yes" at bounding box center [619, 287] width 20 height 16
click at [604, 290] on input "Yes" at bounding box center [598, 288] width 10 height 18
radio input "true"
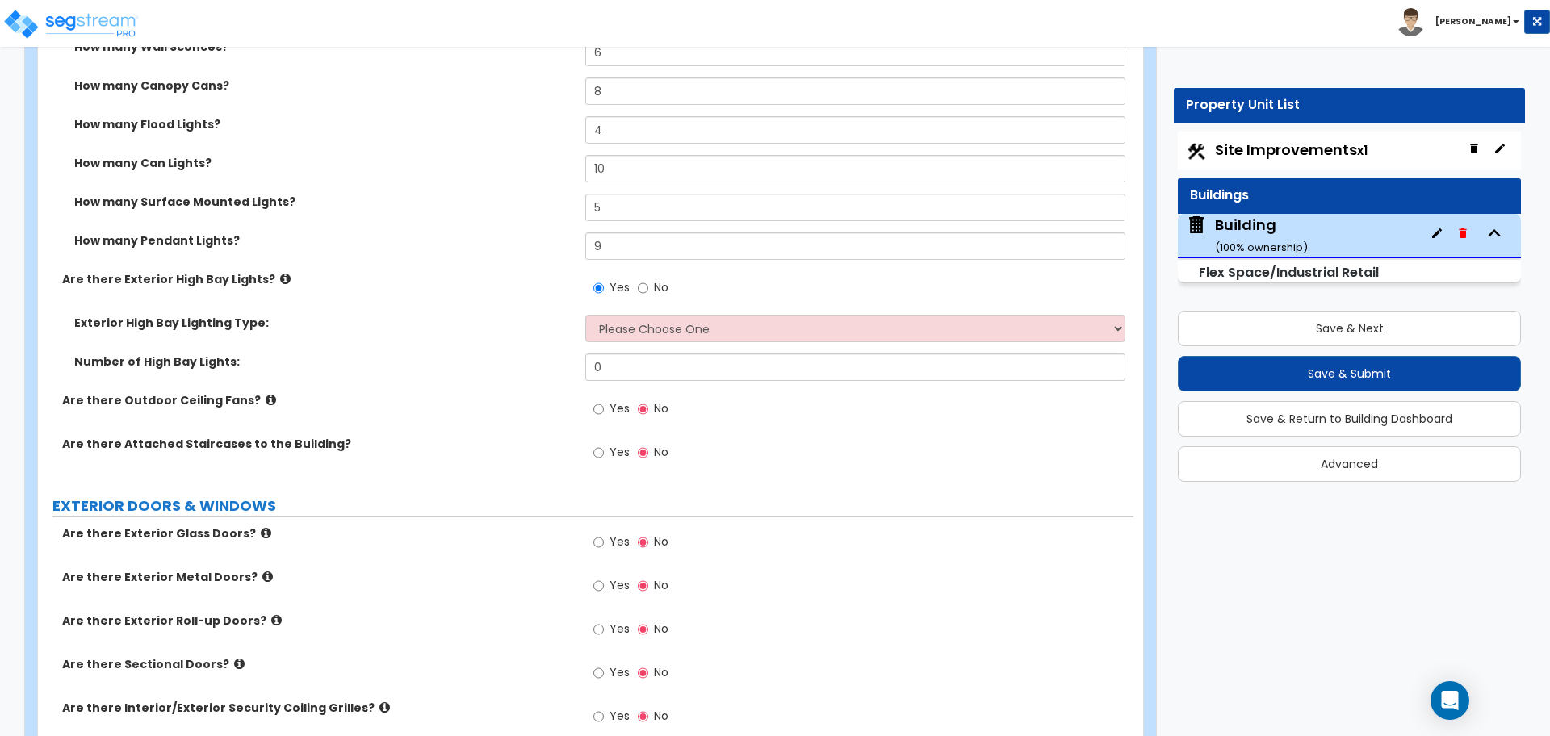
click at [280, 273] on icon at bounding box center [285, 279] width 10 height 12
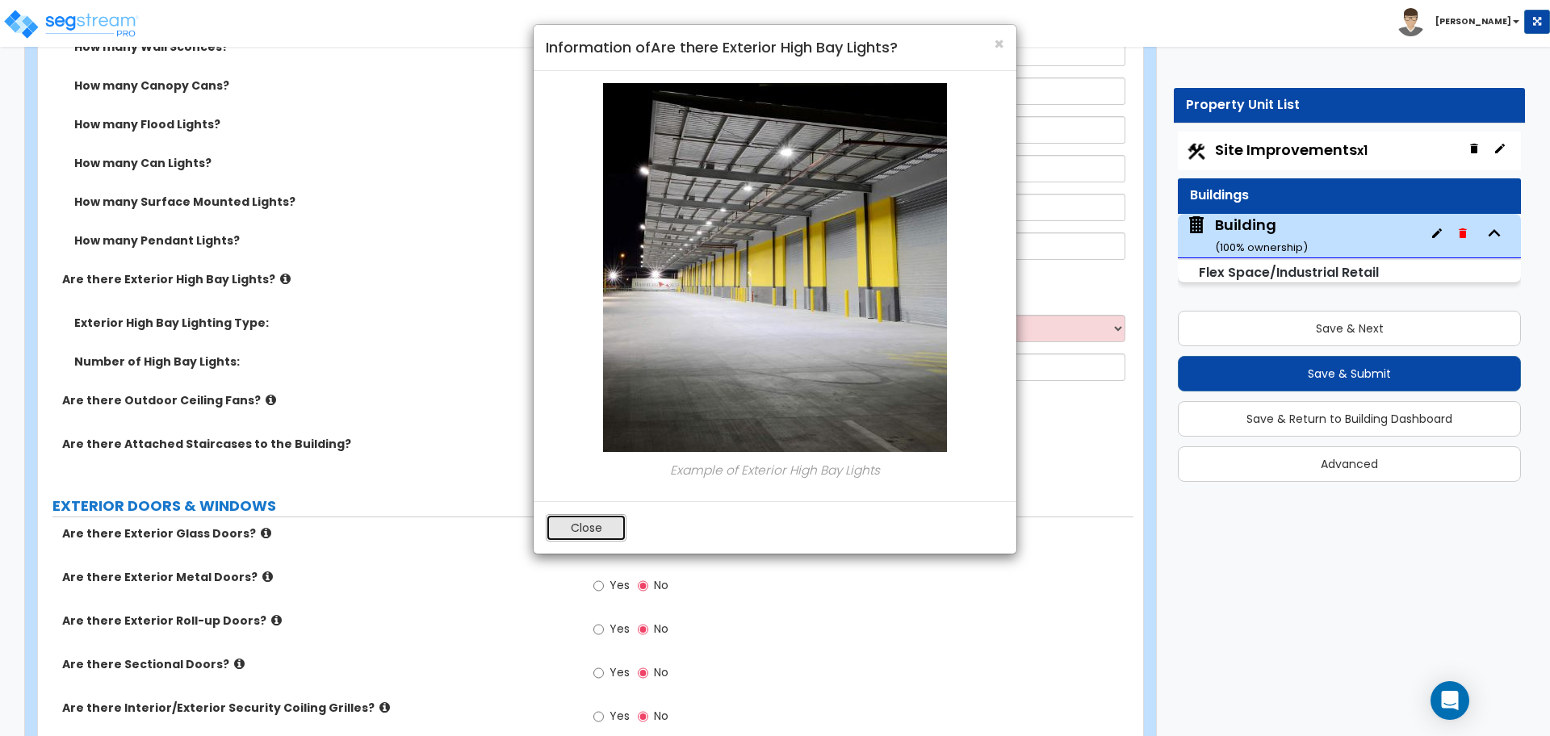
click at [575, 526] on button "Close" at bounding box center [586, 527] width 81 height 27
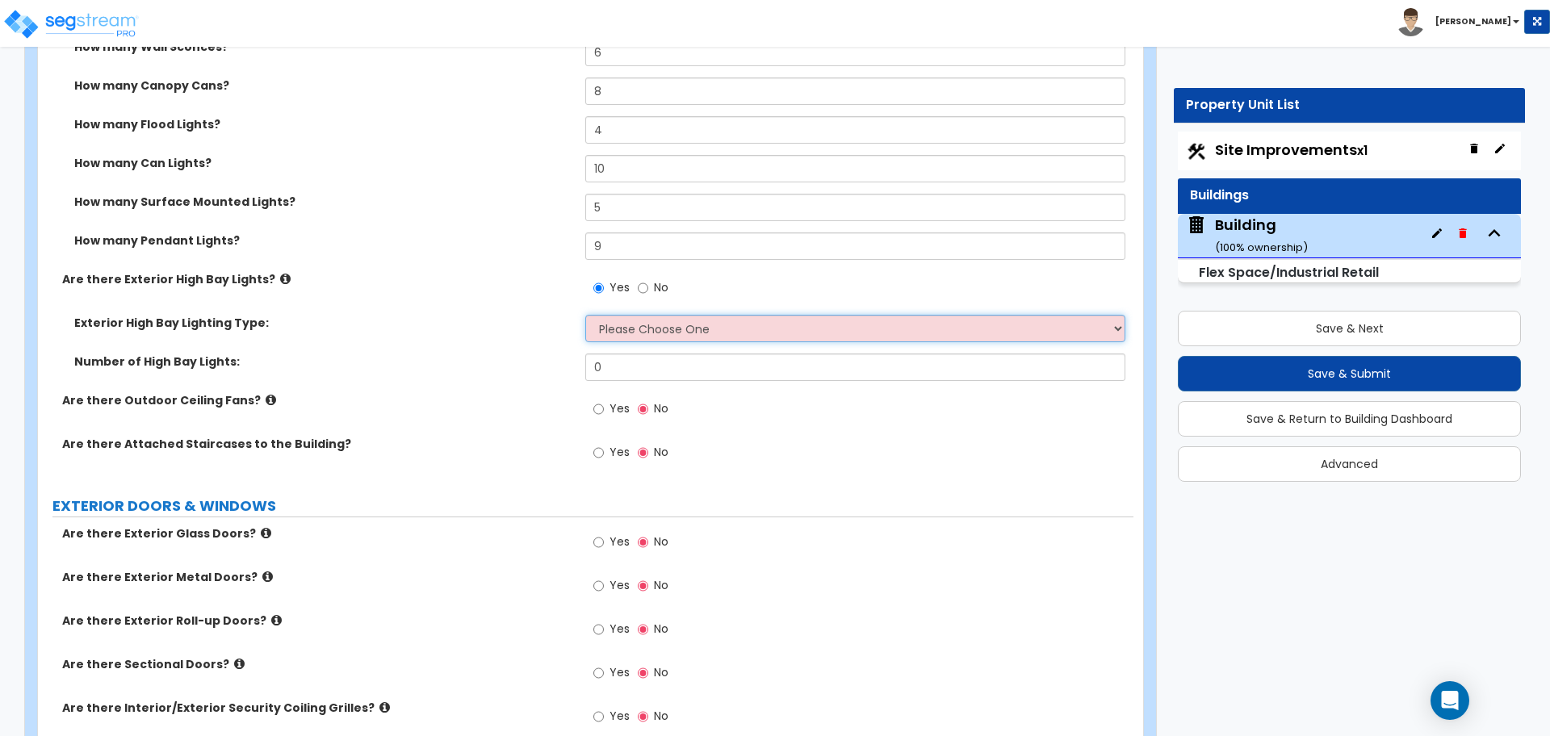
click at [640, 319] on select "Please Choose One High Intensity Discharge (HID) Lighting High Bay LED High Bay…" at bounding box center [854, 328] width 539 height 27
click at [585, 315] on select "Please Choose One High Intensity Discharge (HID) Lighting High Bay LED High Bay…" at bounding box center [854, 328] width 539 height 27
click at [643, 324] on select "Please Choose One High Intensity Discharge (HID) Lighting High Bay LED High Bay…" at bounding box center [854, 328] width 539 height 27
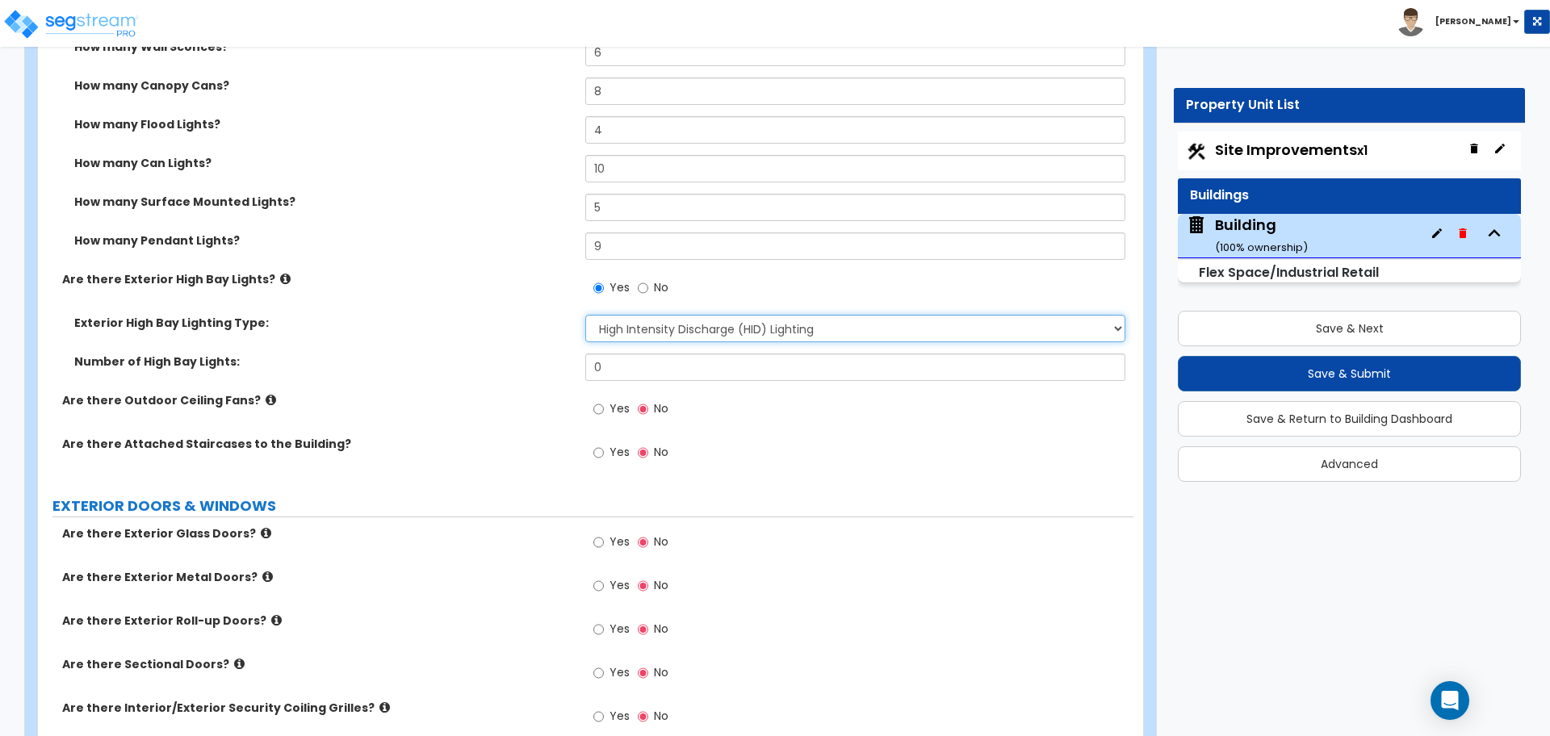
click at [585, 315] on select "Please Choose One High Intensity Discharge (HID) Lighting High Bay LED High Bay…" at bounding box center [854, 328] width 539 height 27
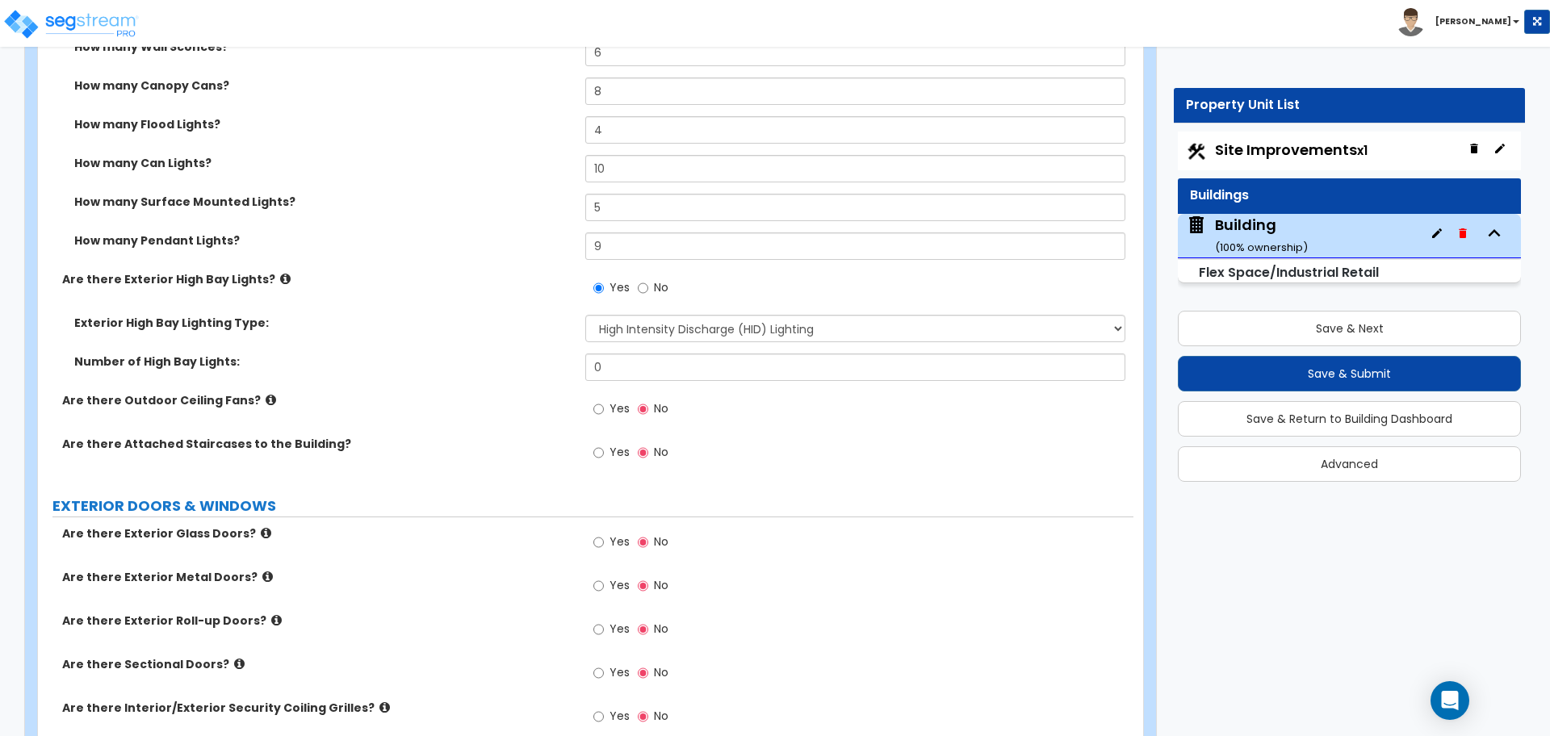
click at [654, 305] on div "Yes No" at bounding box center [858, 293] width 547 height 44
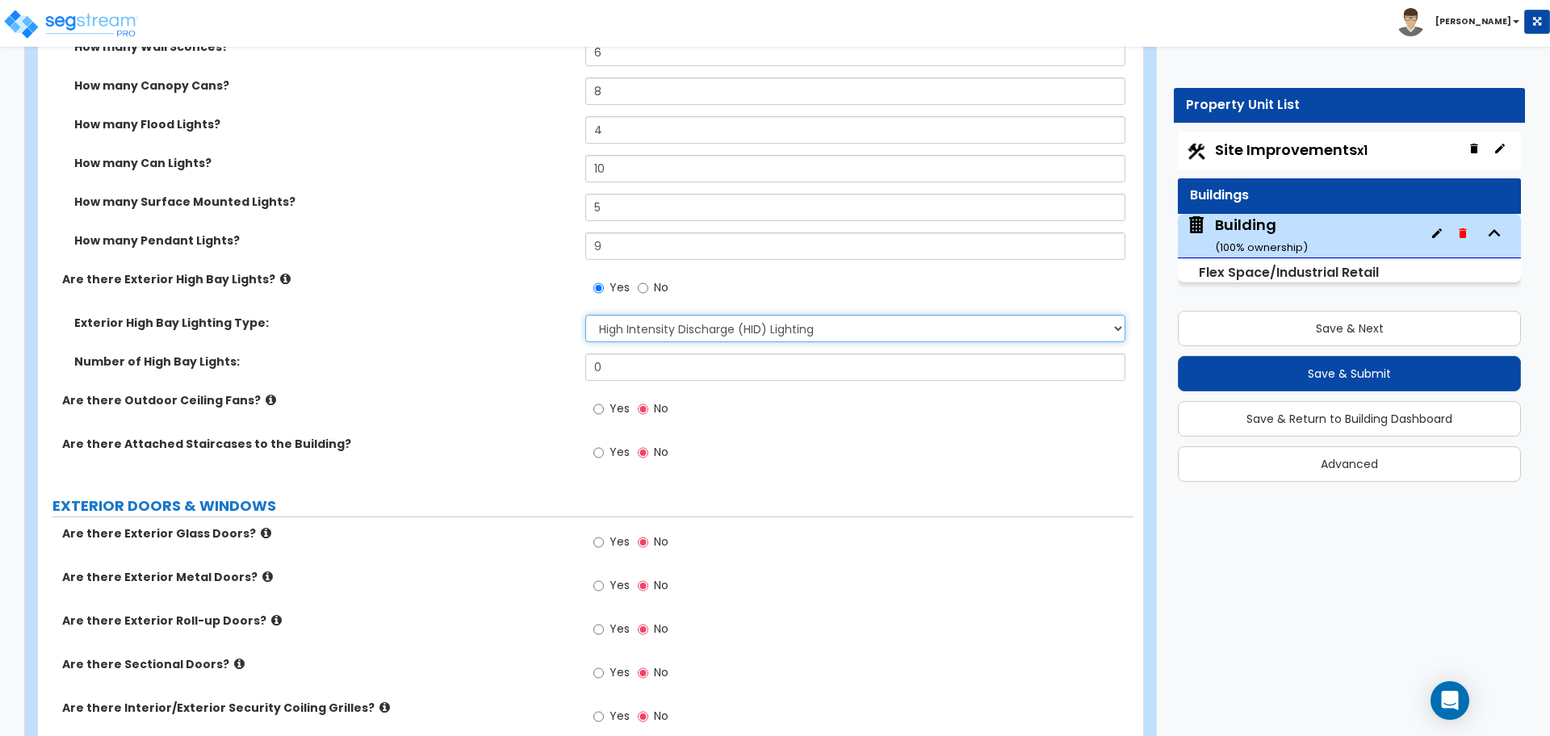
click at [651, 323] on select "Please Choose One High Intensity Discharge (HID) Lighting High Bay LED High Bay…" at bounding box center [854, 328] width 539 height 27
click at [585, 315] on select "Please Choose One High Intensity Discharge (HID) Lighting High Bay LED High Bay…" at bounding box center [854, 328] width 539 height 27
click at [644, 328] on select "Please Choose One High Intensity Discharge (HID) Lighting High Bay LED High Bay…" at bounding box center [854, 328] width 539 height 27
click at [658, 325] on select "Please Choose One High Intensity Discharge (HID) Lighting High Bay LED High Bay…" at bounding box center [854, 328] width 539 height 27
select select "1"
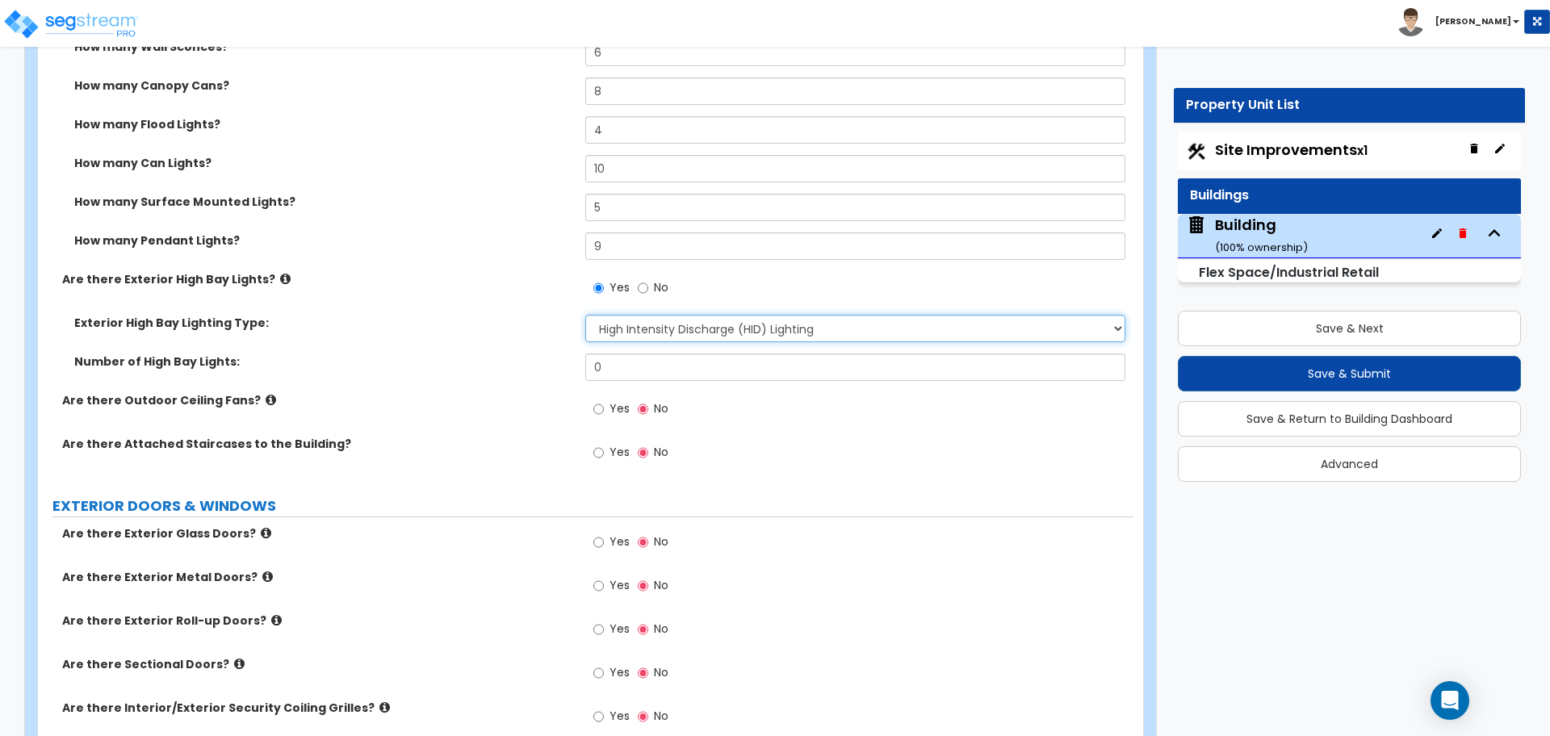
click at [585, 315] on select "Please Choose One High Intensity Discharge (HID) Lighting High Bay LED High Bay…" at bounding box center [854, 328] width 539 height 27
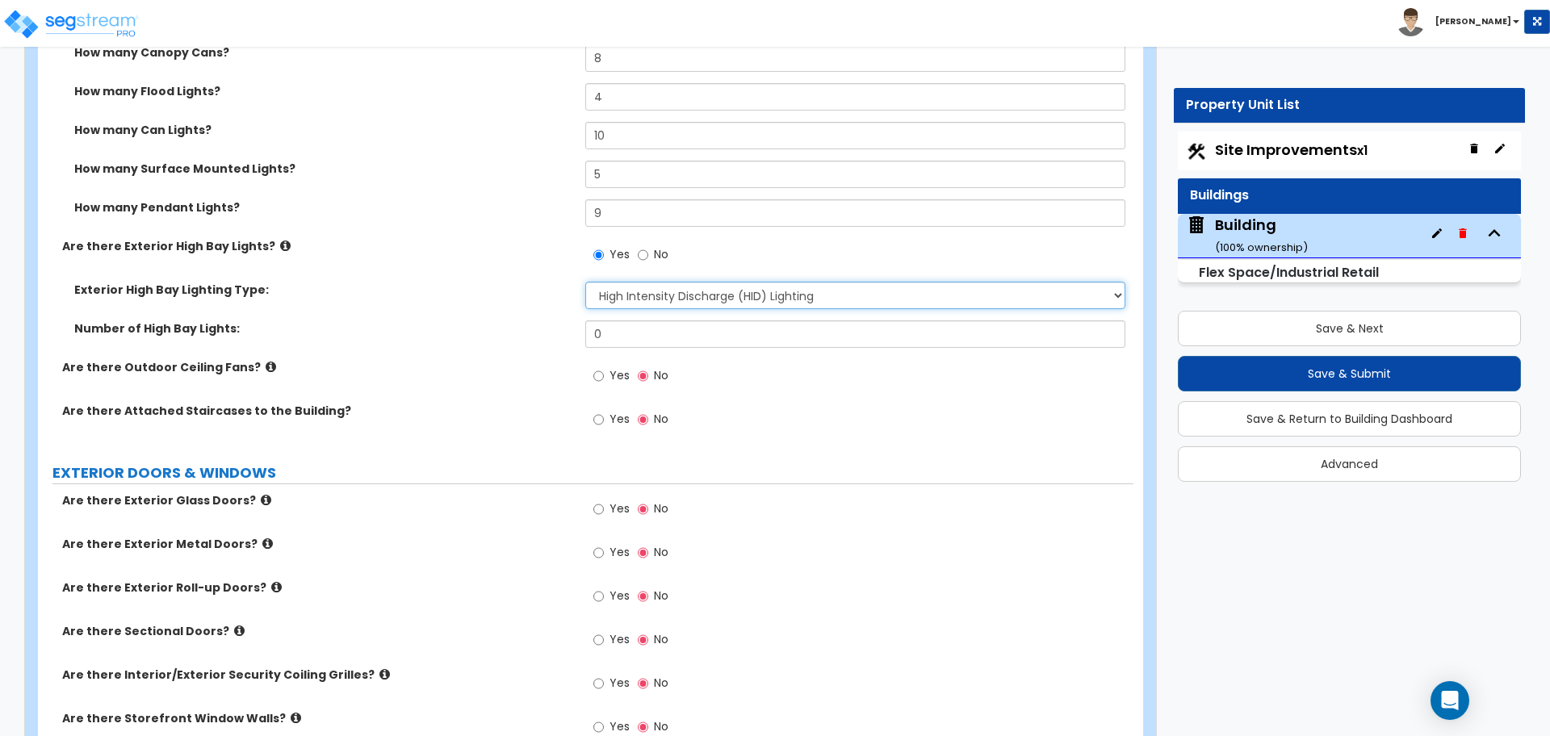
scroll to position [2727, 0]
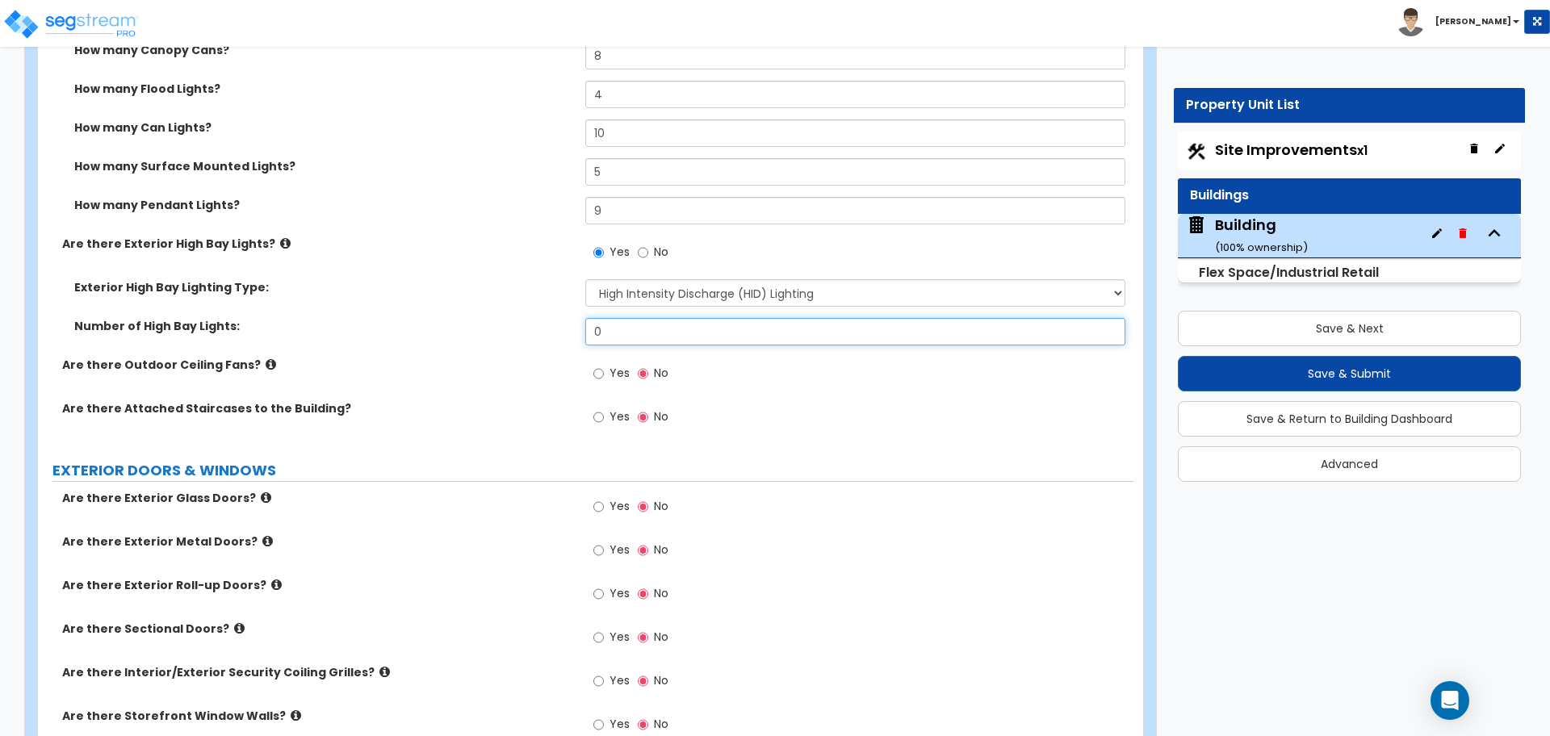
drag, startPoint x: 617, startPoint y: 333, endPoint x: 546, endPoint y: 324, distance: 72.5
click at [546, 324] on div "Number of High Bay Lights: 0" at bounding box center [585, 337] width 1095 height 39
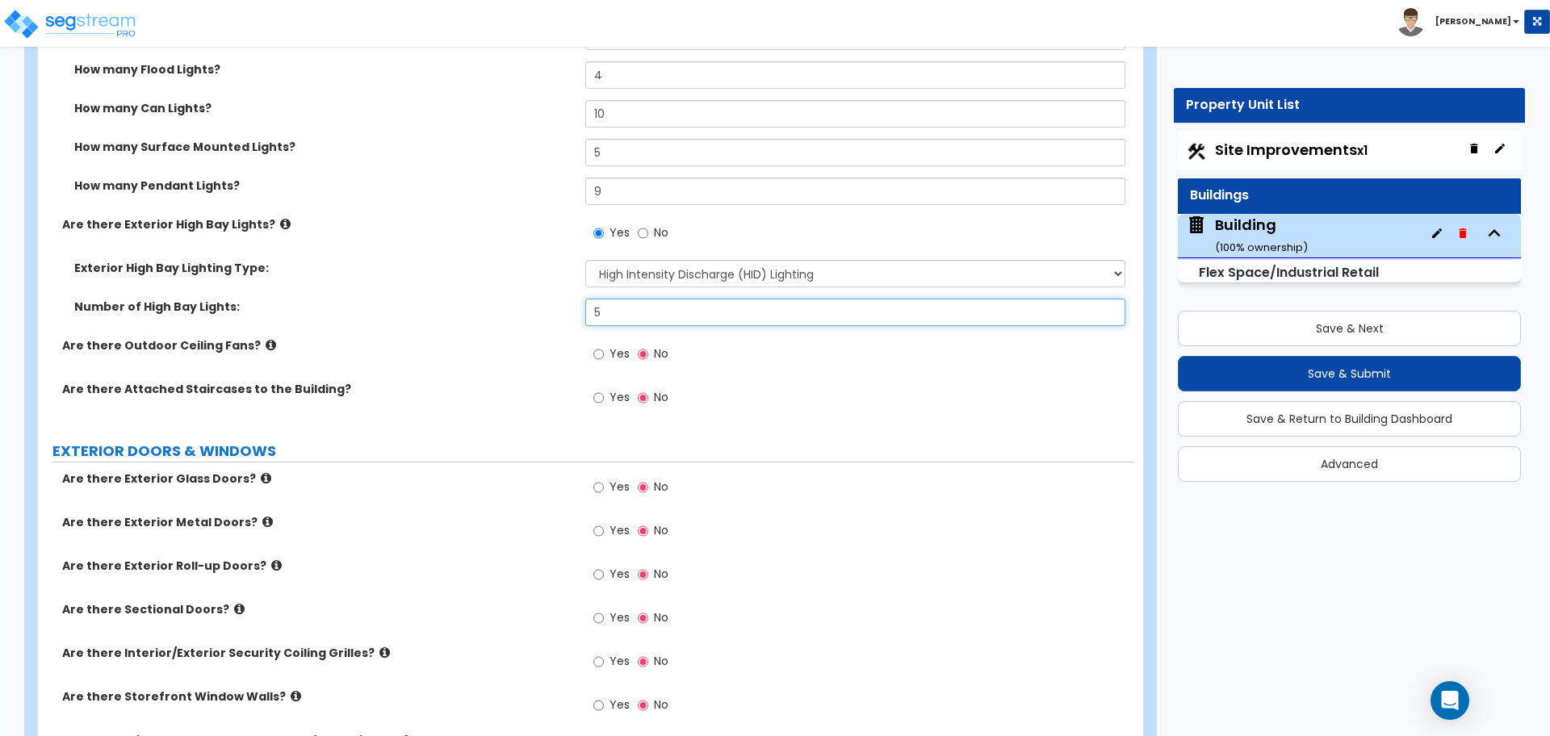
scroll to position [2760, 0]
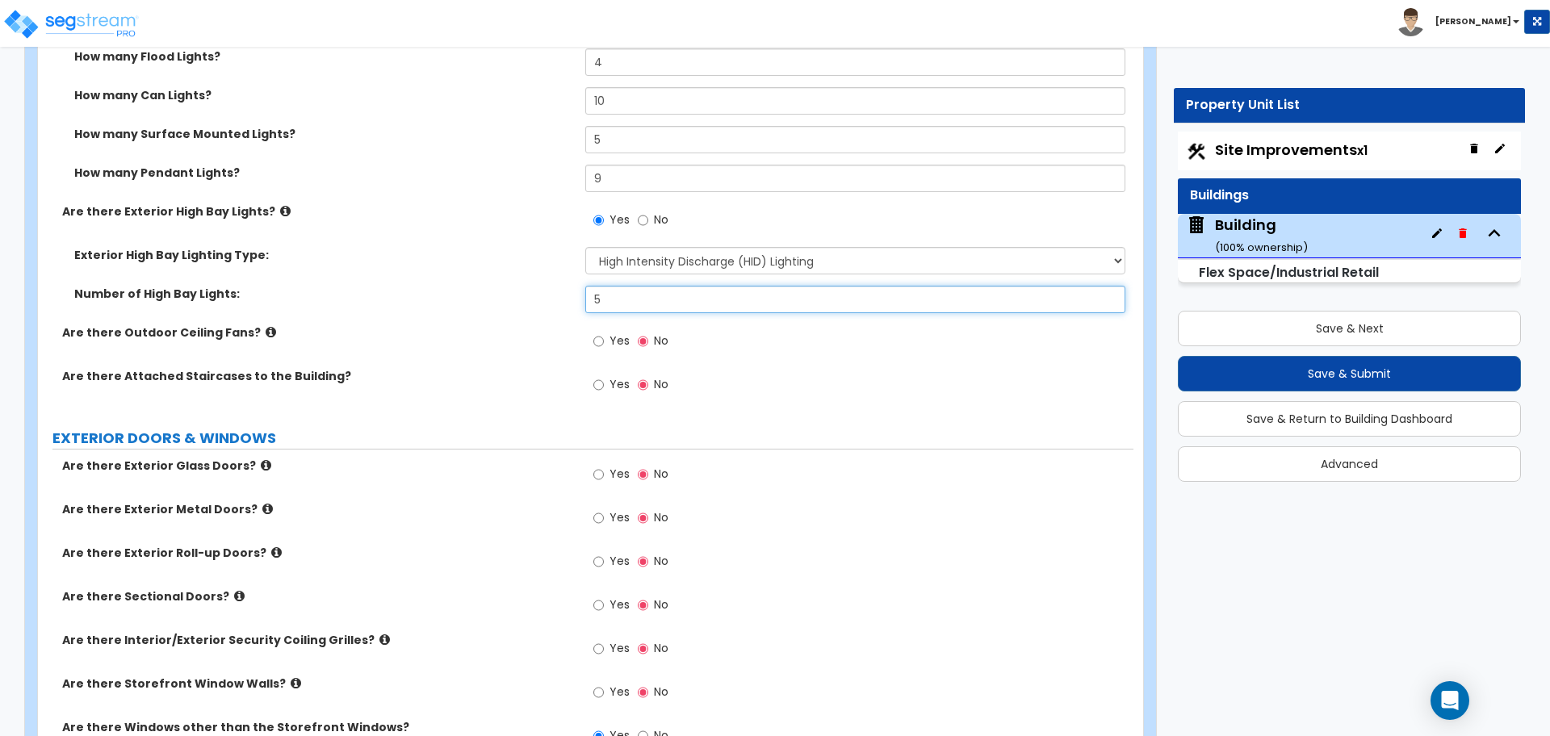
type input "5"
click at [600, 345] on input "Yes" at bounding box center [598, 342] width 10 height 18
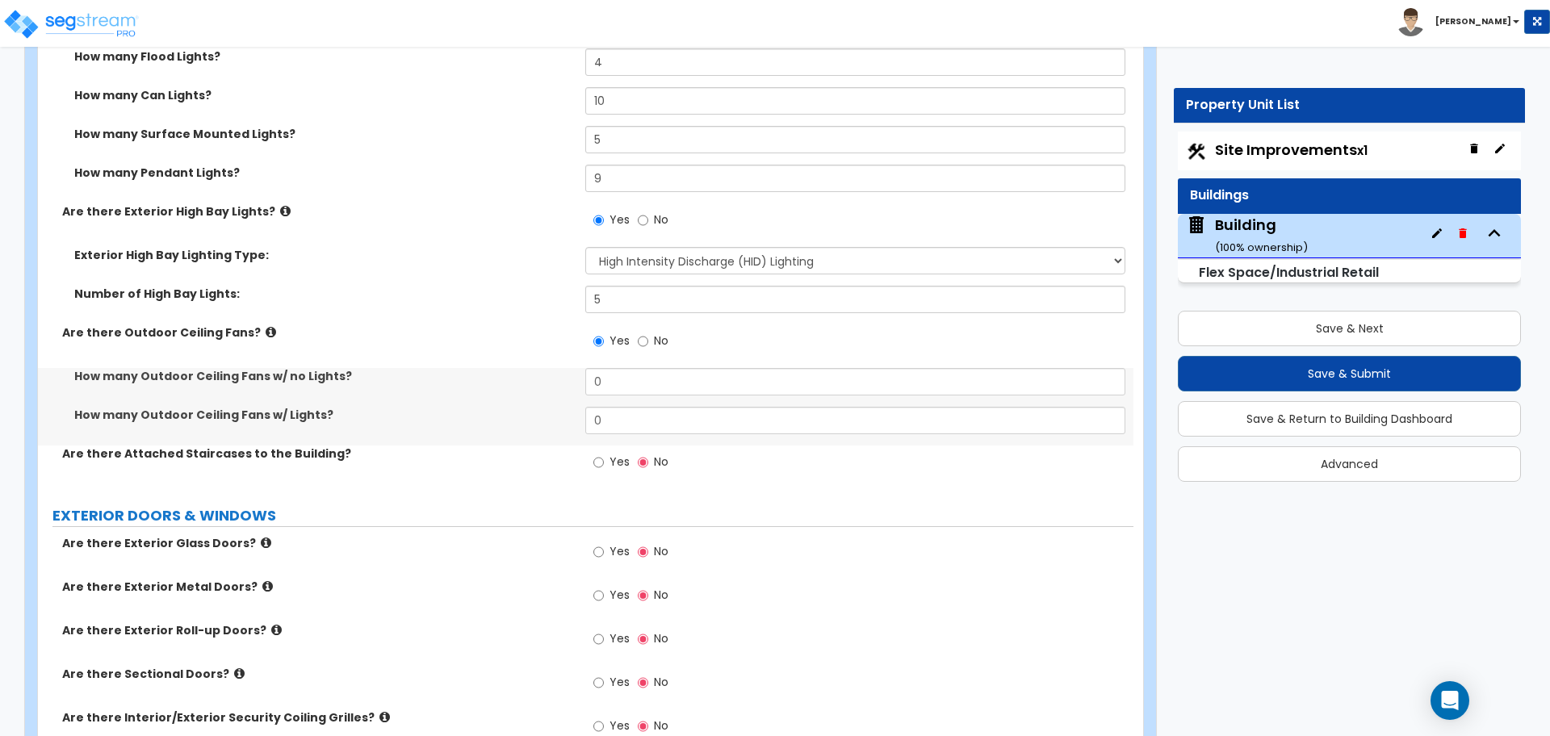
click at [266, 326] on icon at bounding box center [271, 332] width 10 height 12
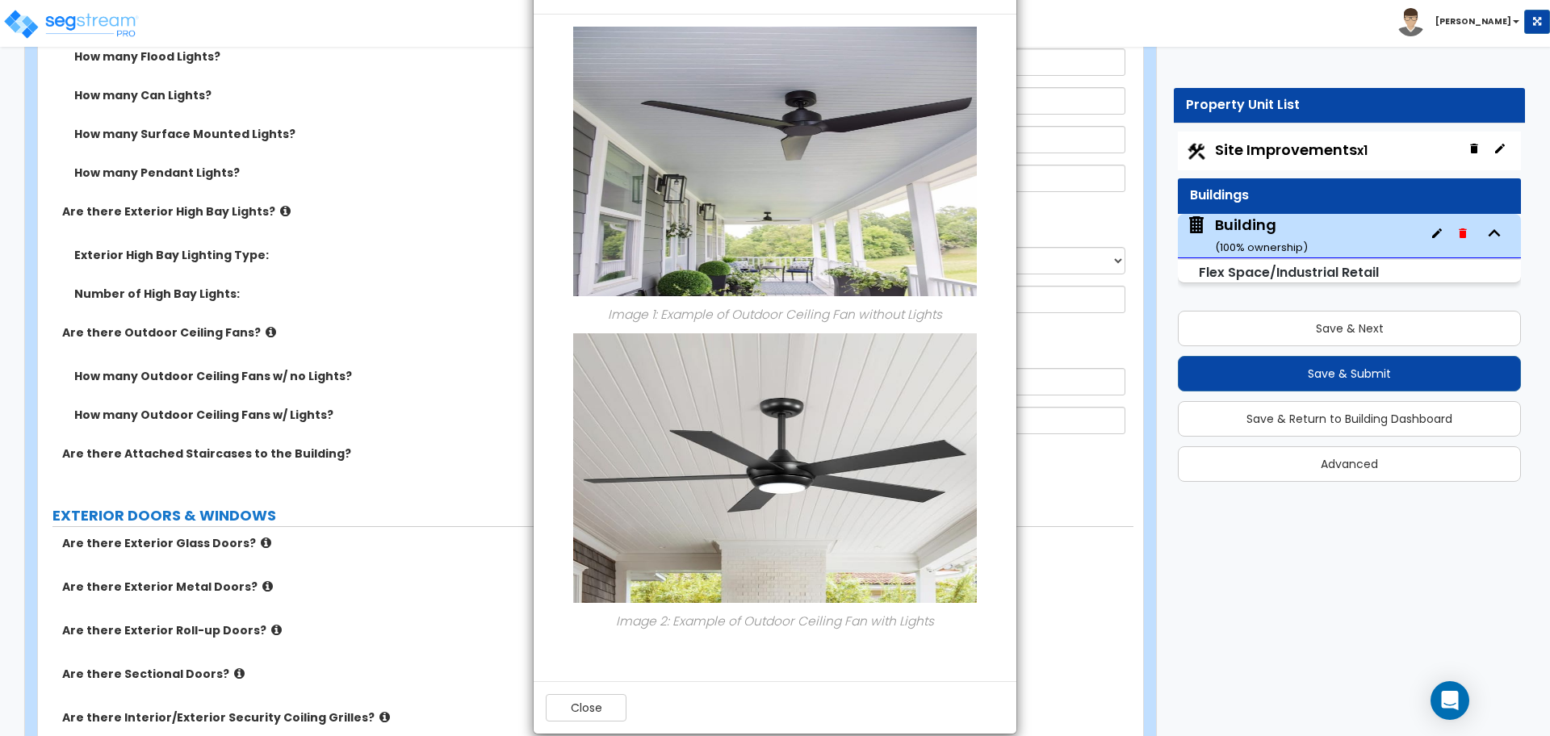
scroll to position [77, 0]
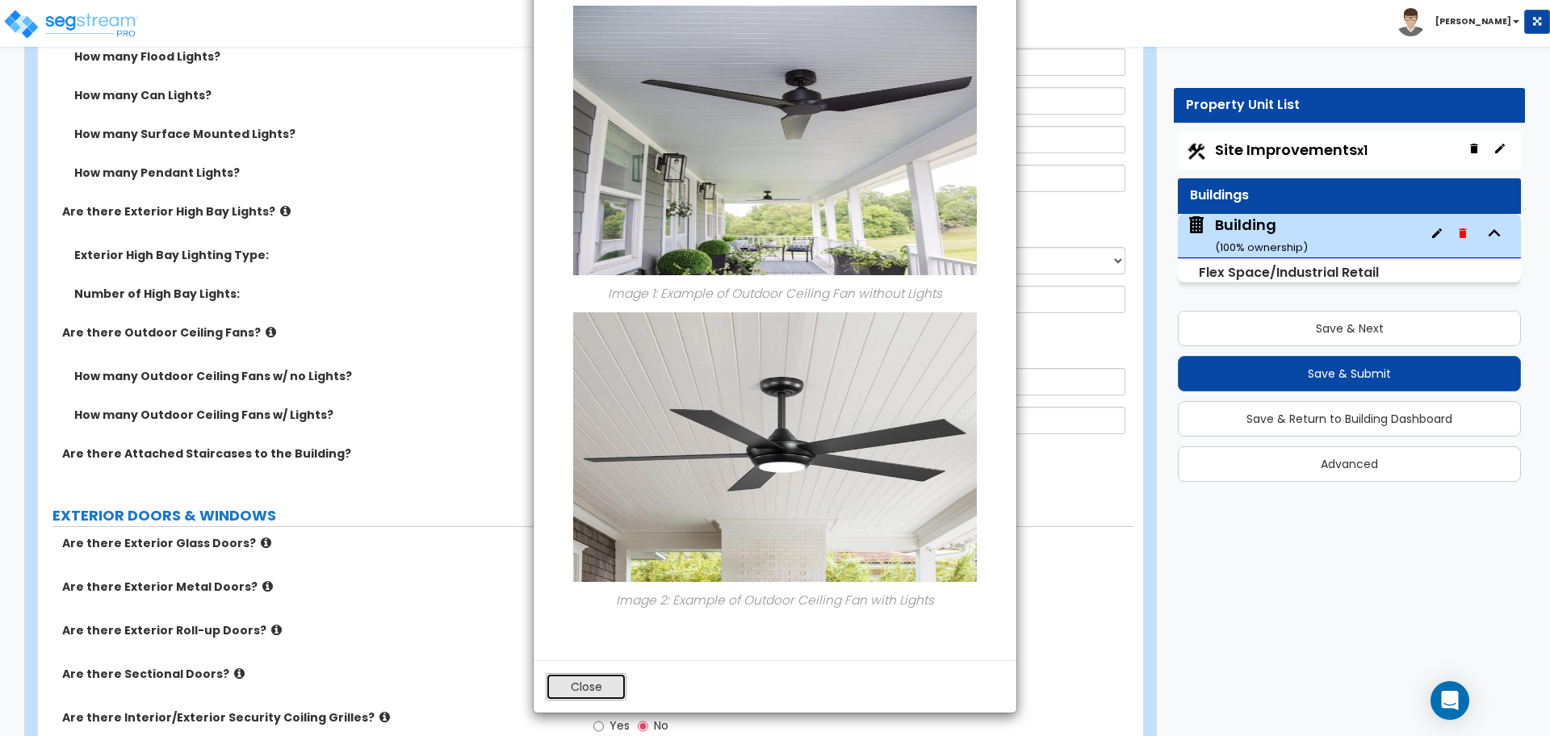
click at [596, 680] on button "Close" at bounding box center [586, 686] width 81 height 27
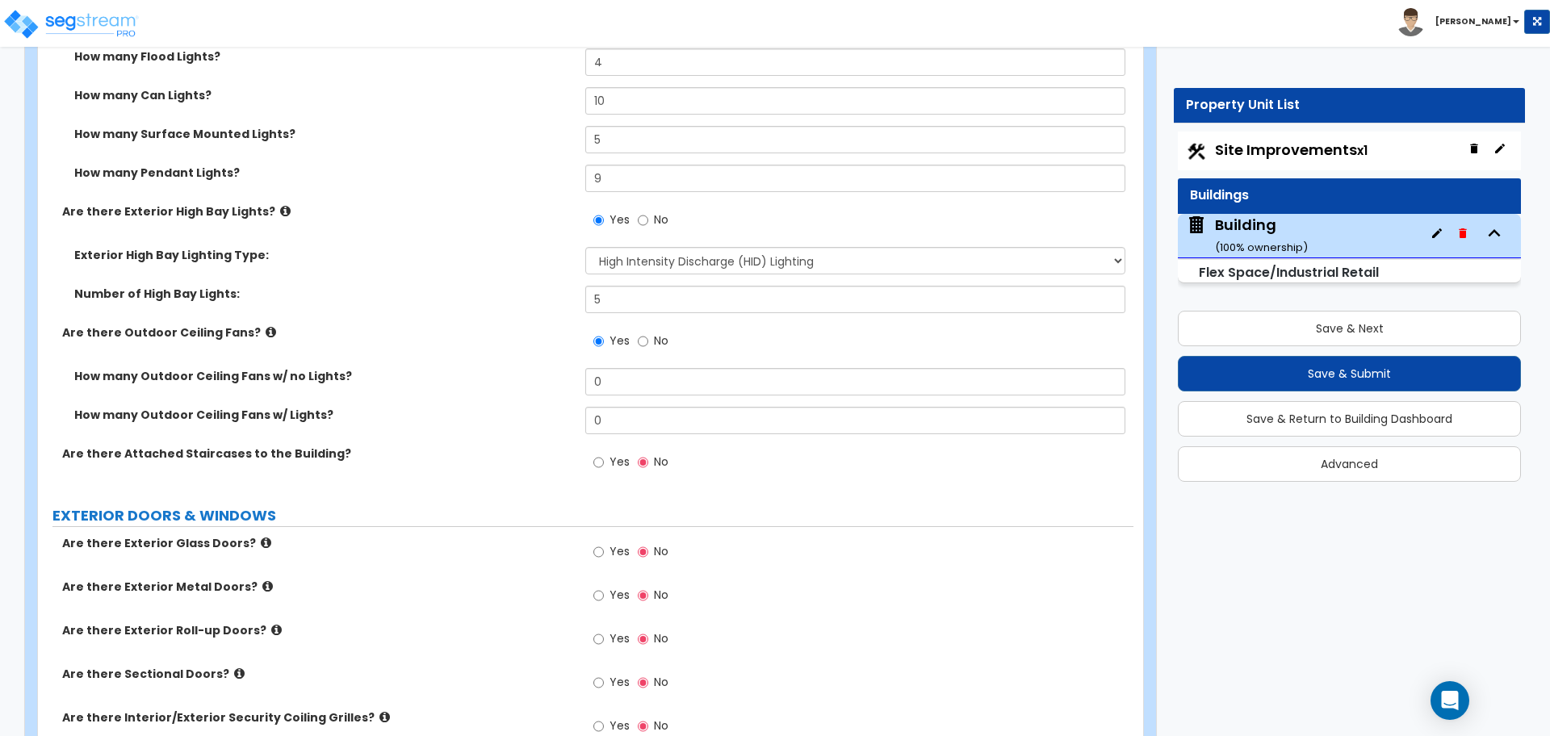
click at [654, 342] on span "No" at bounding box center [661, 341] width 15 height 16
click at [648, 342] on input "No" at bounding box center [643, 342] width 10 height 18
radio input "false"
radio input "true"
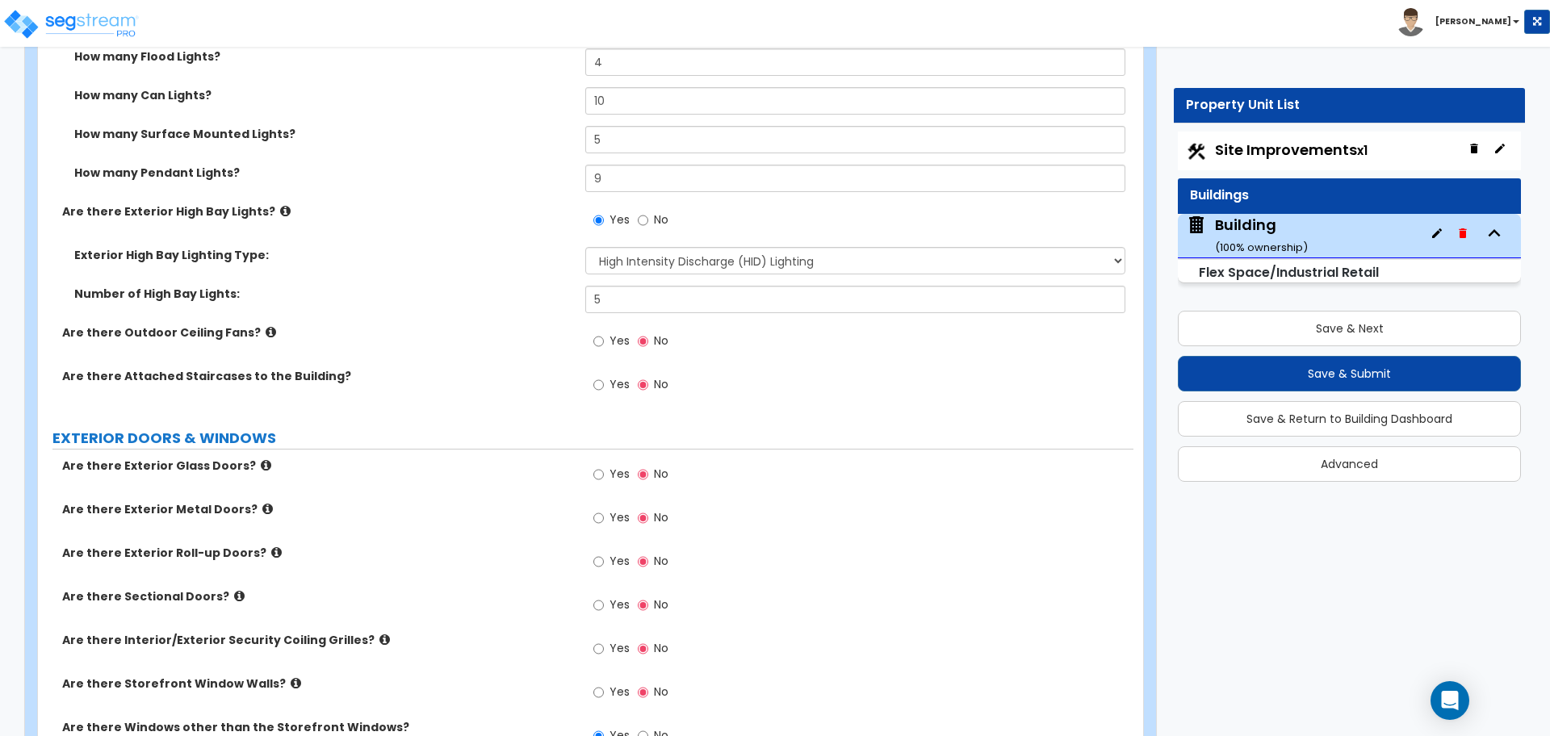
click at [604, 378] on label "Yes" at bounding box center [611, 386] width 36 height 27
click at [604, 378] on input "Yes" at bounding box center [598, 385] width 10 height 18
radio input "true"
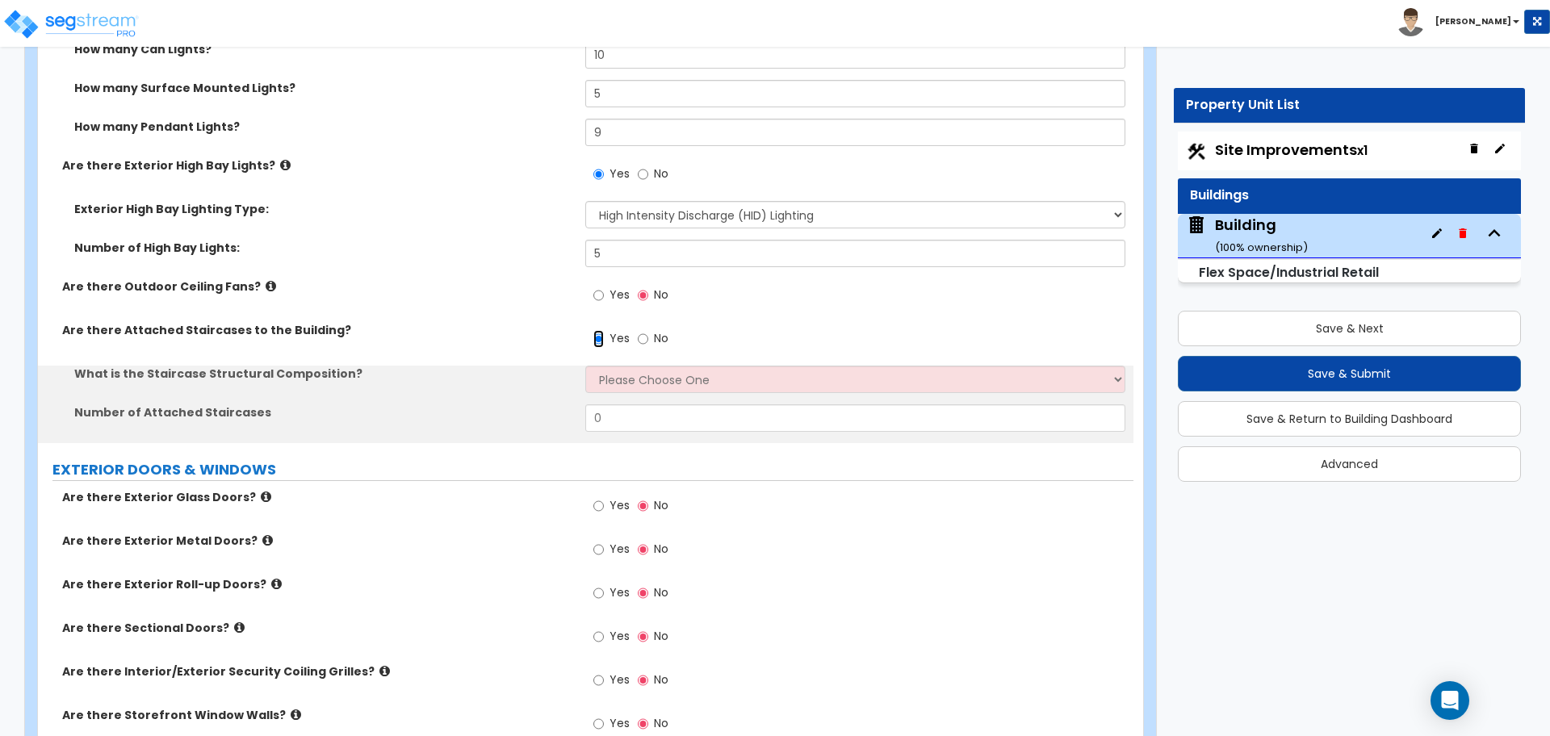
scroll to position [2808, 0]
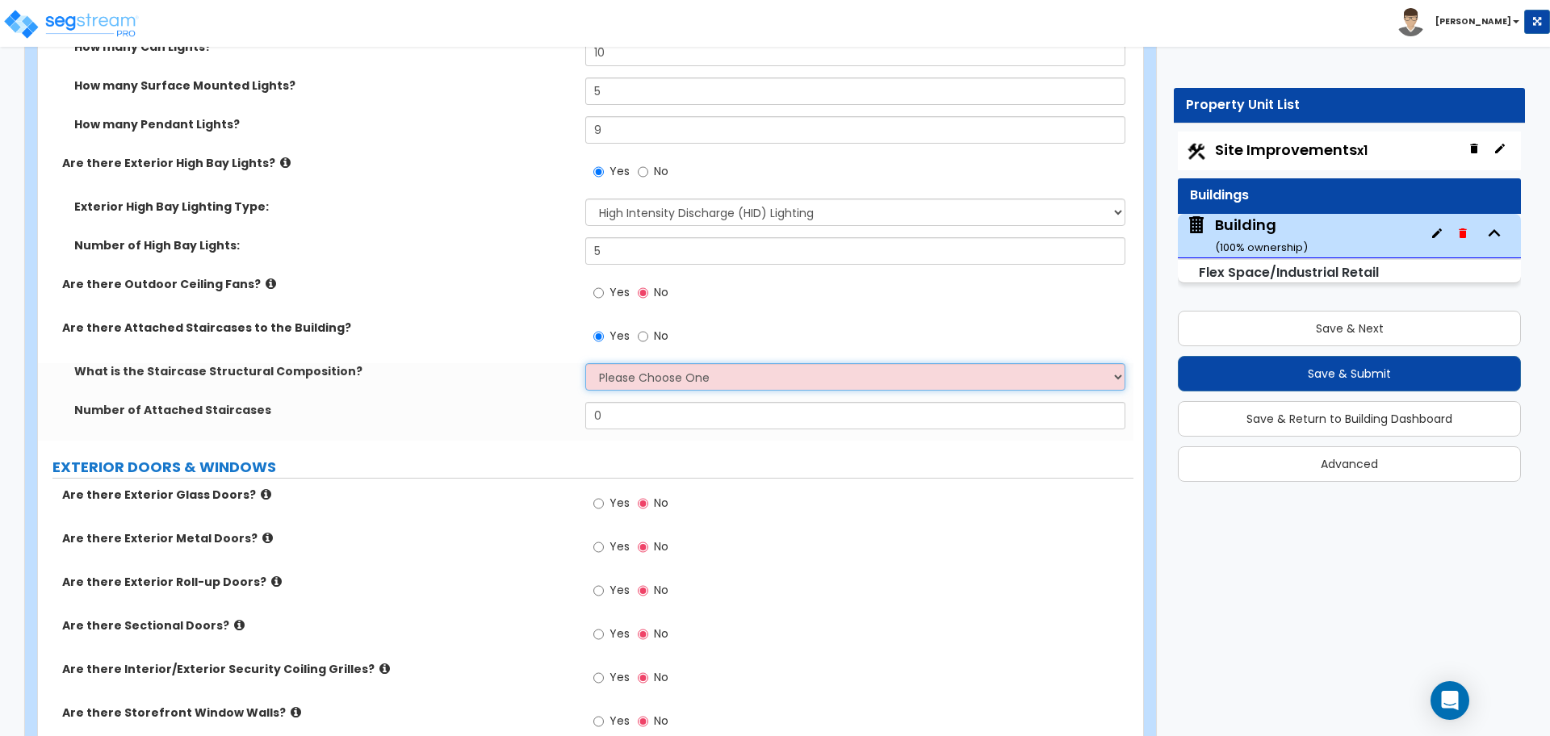
click at [626, 370] on select "Please Choose One Reinforced Concrete Structural Steel Wood" at bounding box center [854, 376] width 539 height 27
select select "4"
click at [585, 363] on select "Please Choose One Reinforced Concrete Structural Steel Wood" at bounding box center [854, 376] width 539 height 27
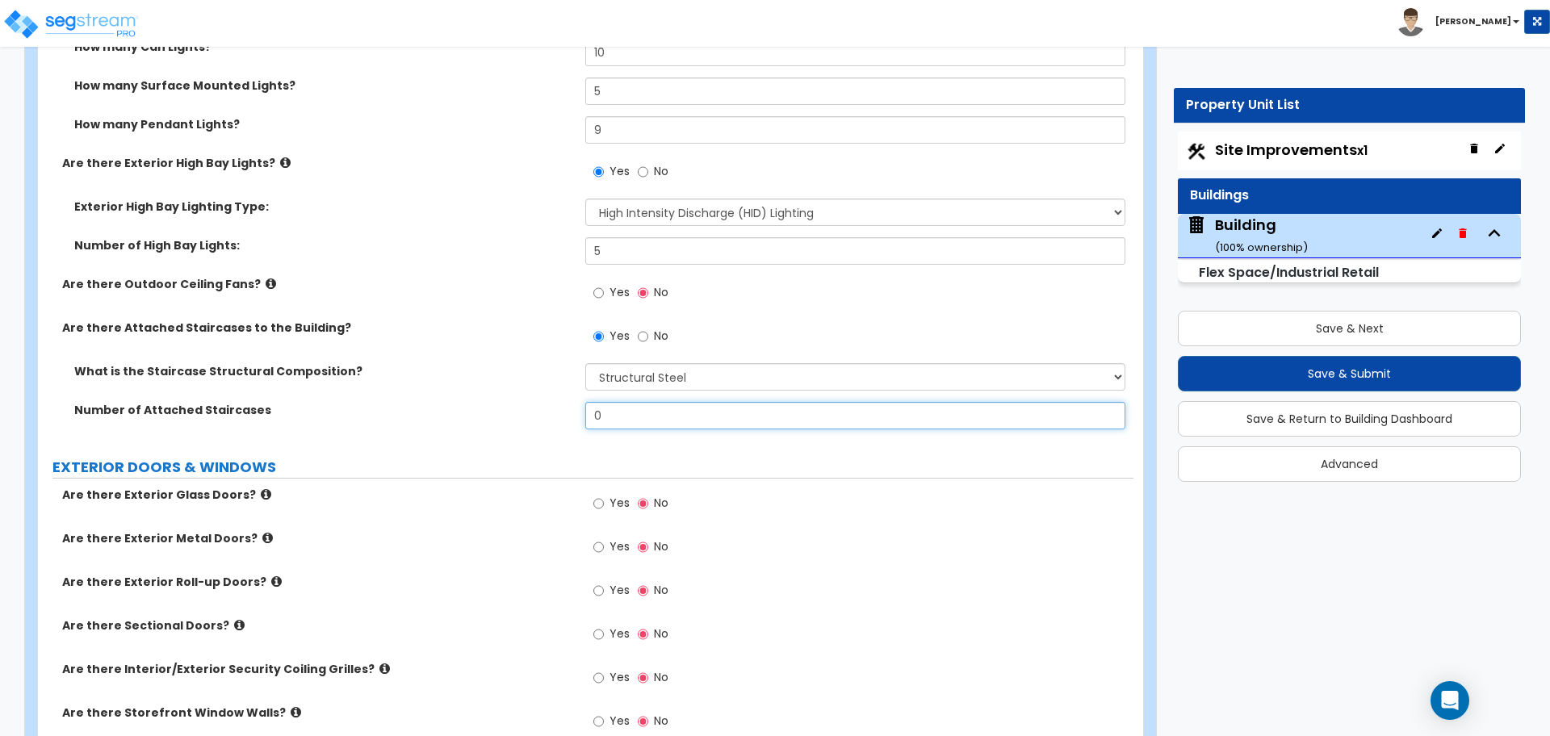
drag, startPoint x: 628, startPoint y: 425, endPoint x: 564, endPoint y: 409, distance: 65.6
click at [564, 409] on div "Number of Attached Staircases 0" at bounding box center [585, 421] width 1095 height 39
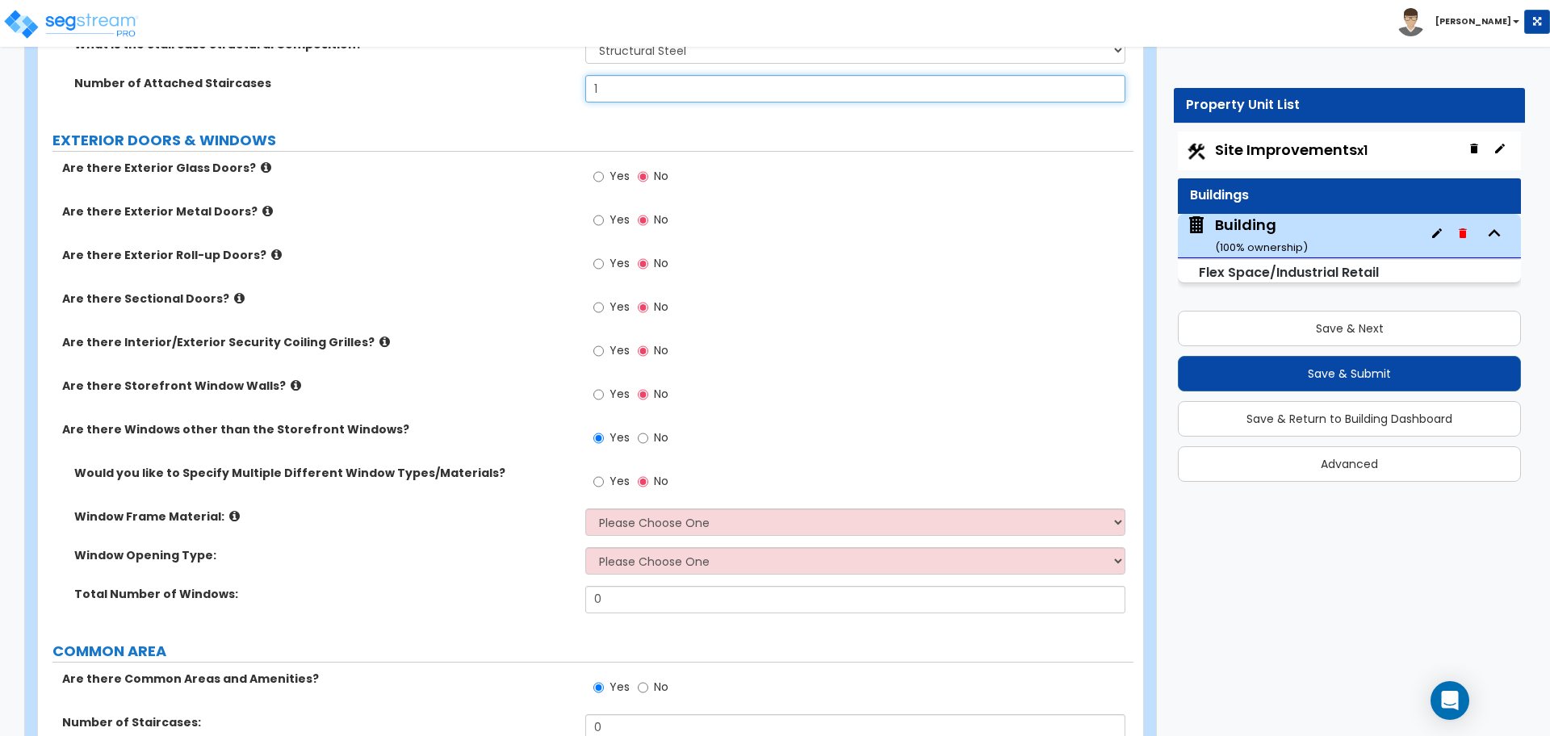
scroll to position [3140, 0]
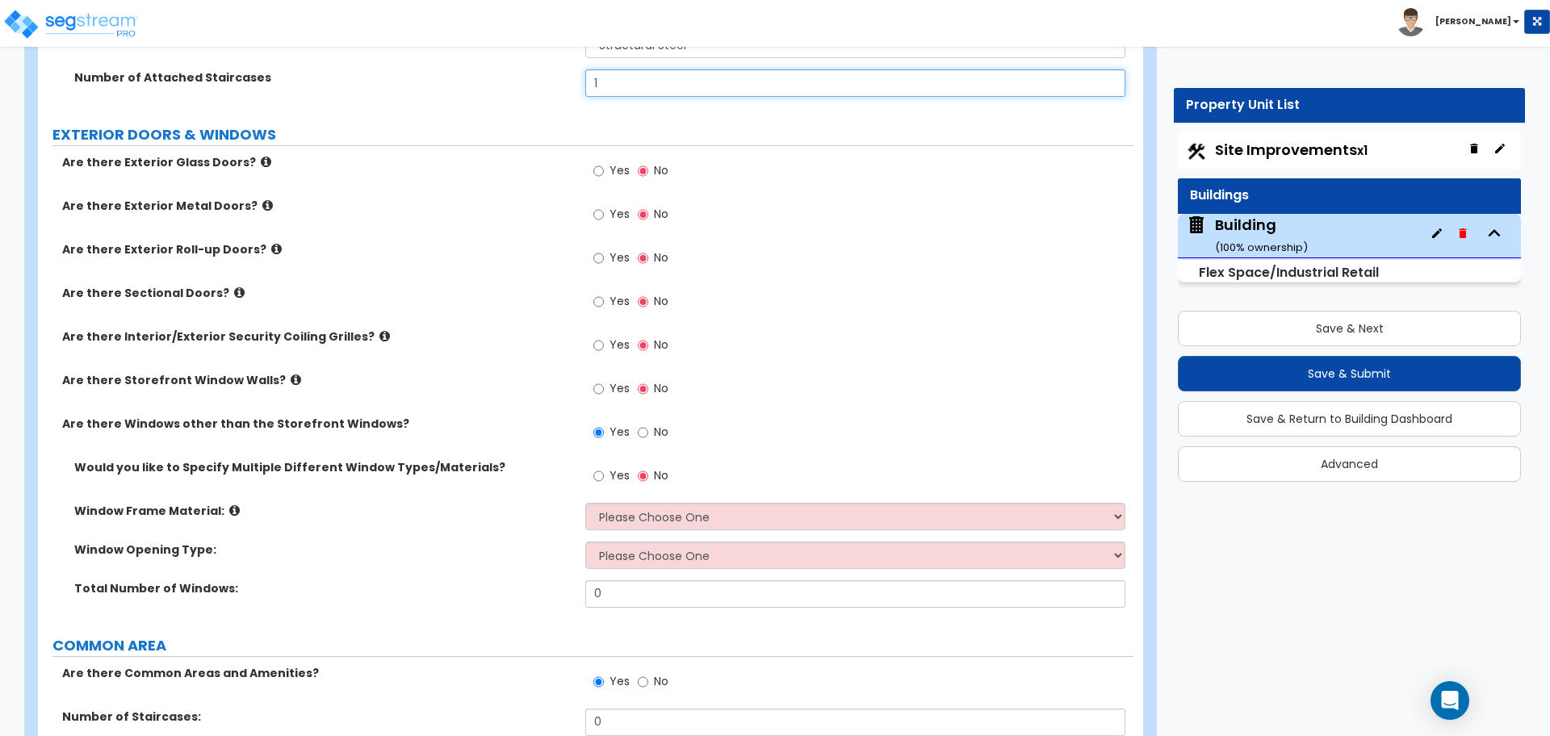
type input "1"
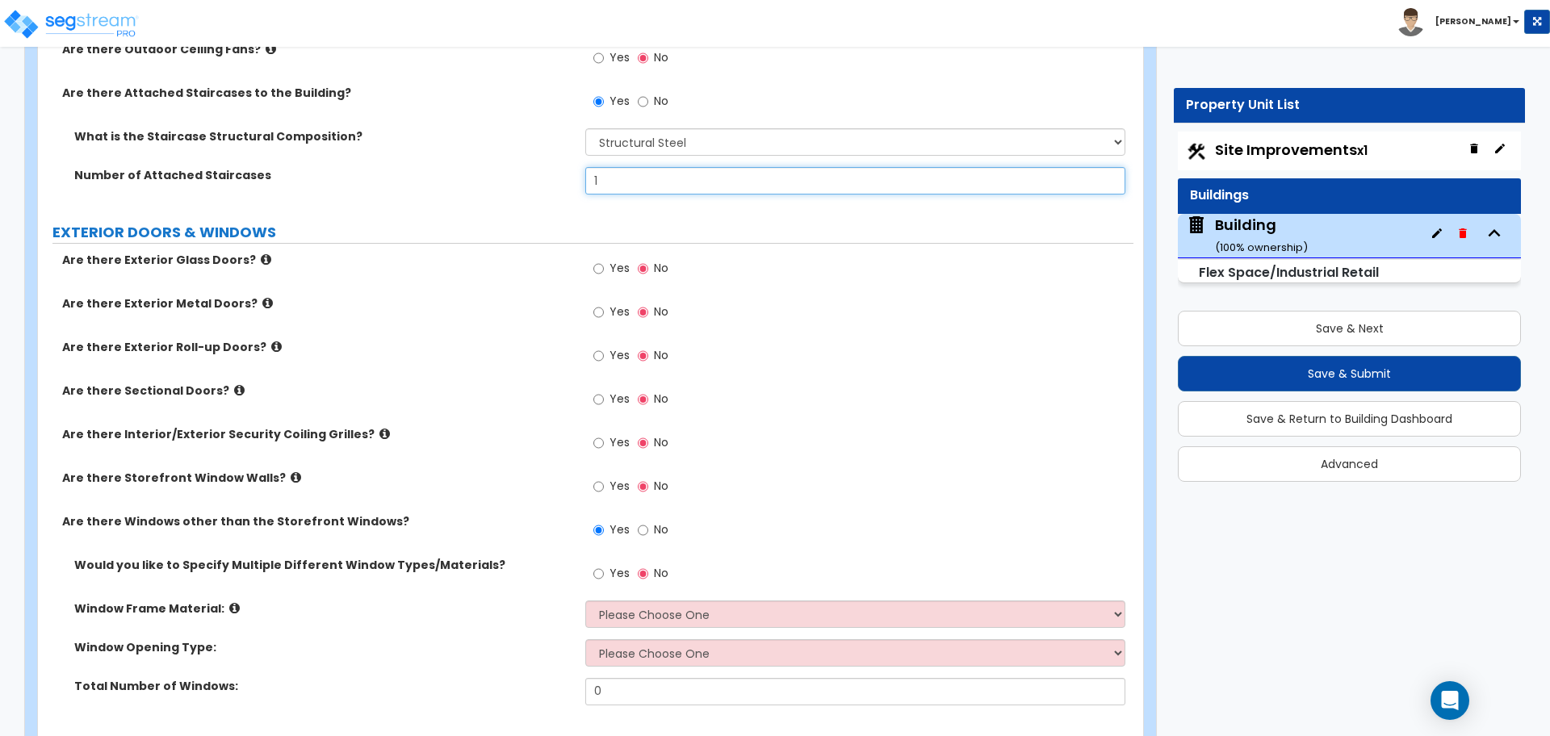
scroll to position [3037, 0]
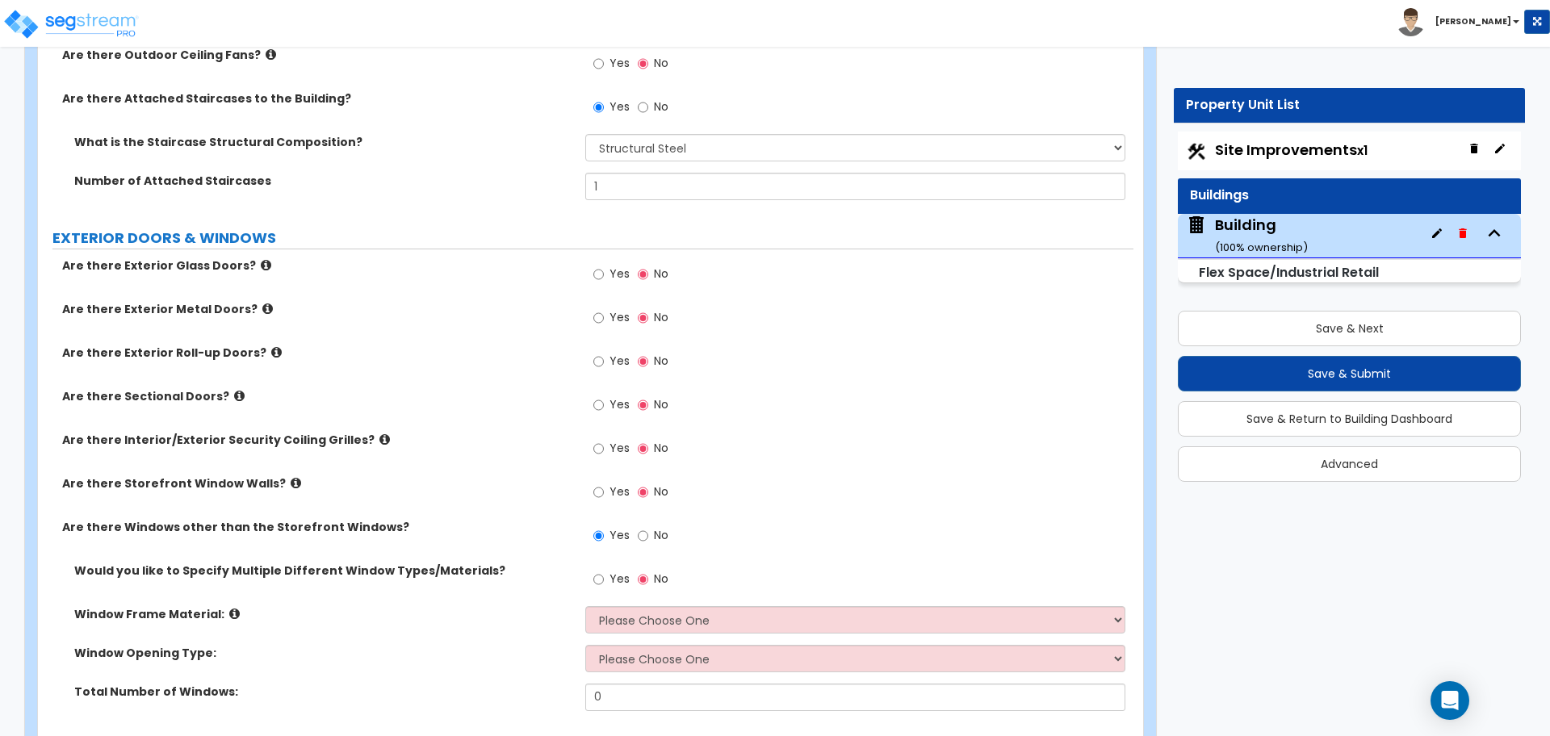
click at [621, 268] on span "Yes" at bounding box center [619, 274] width 20 height 16
click at [604, 268] on input "Yes" at bounding box center [598, 275] width 10 height 18
radio input "true"
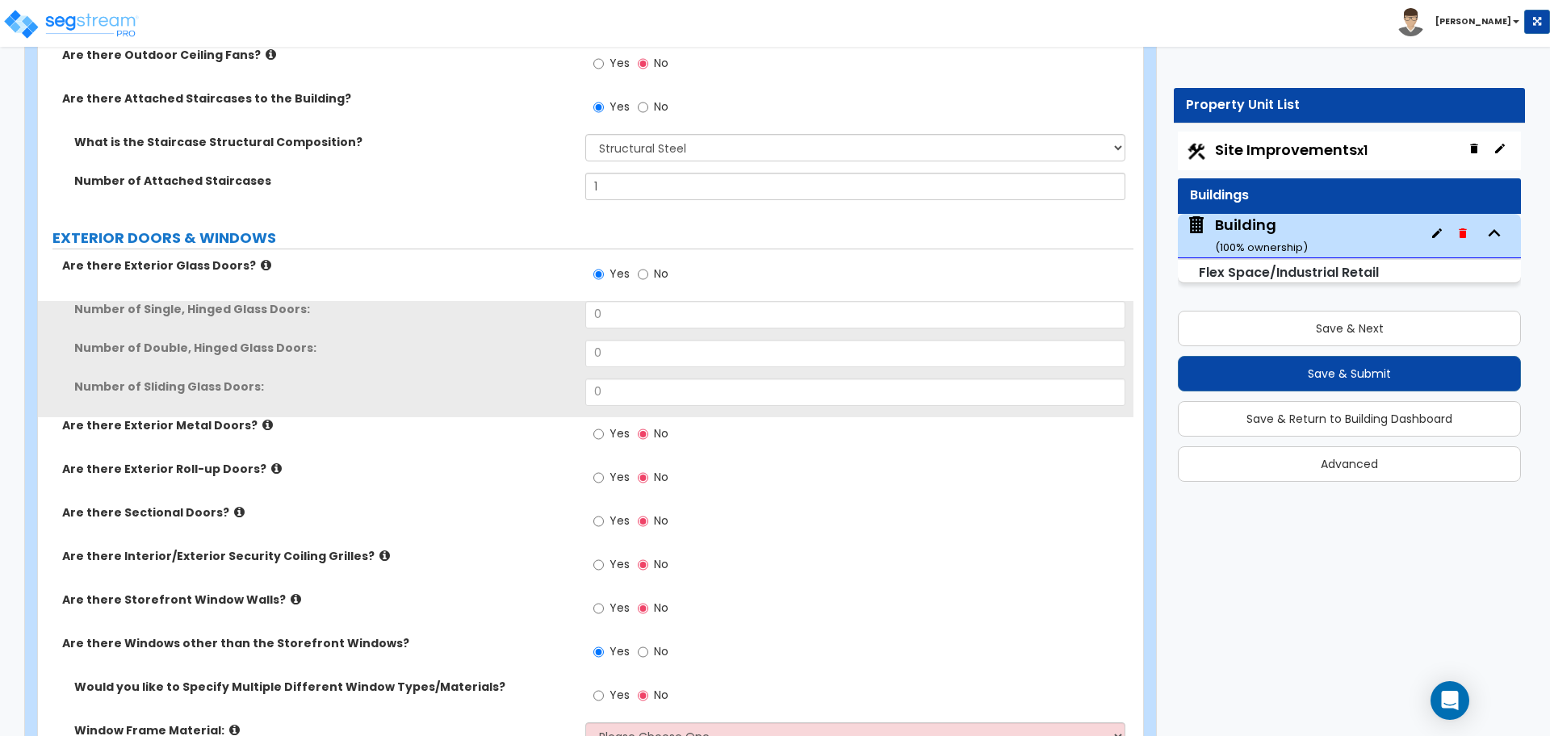
click at [261, 262] on icon at bounding box center [266, 265] width 10 height 12
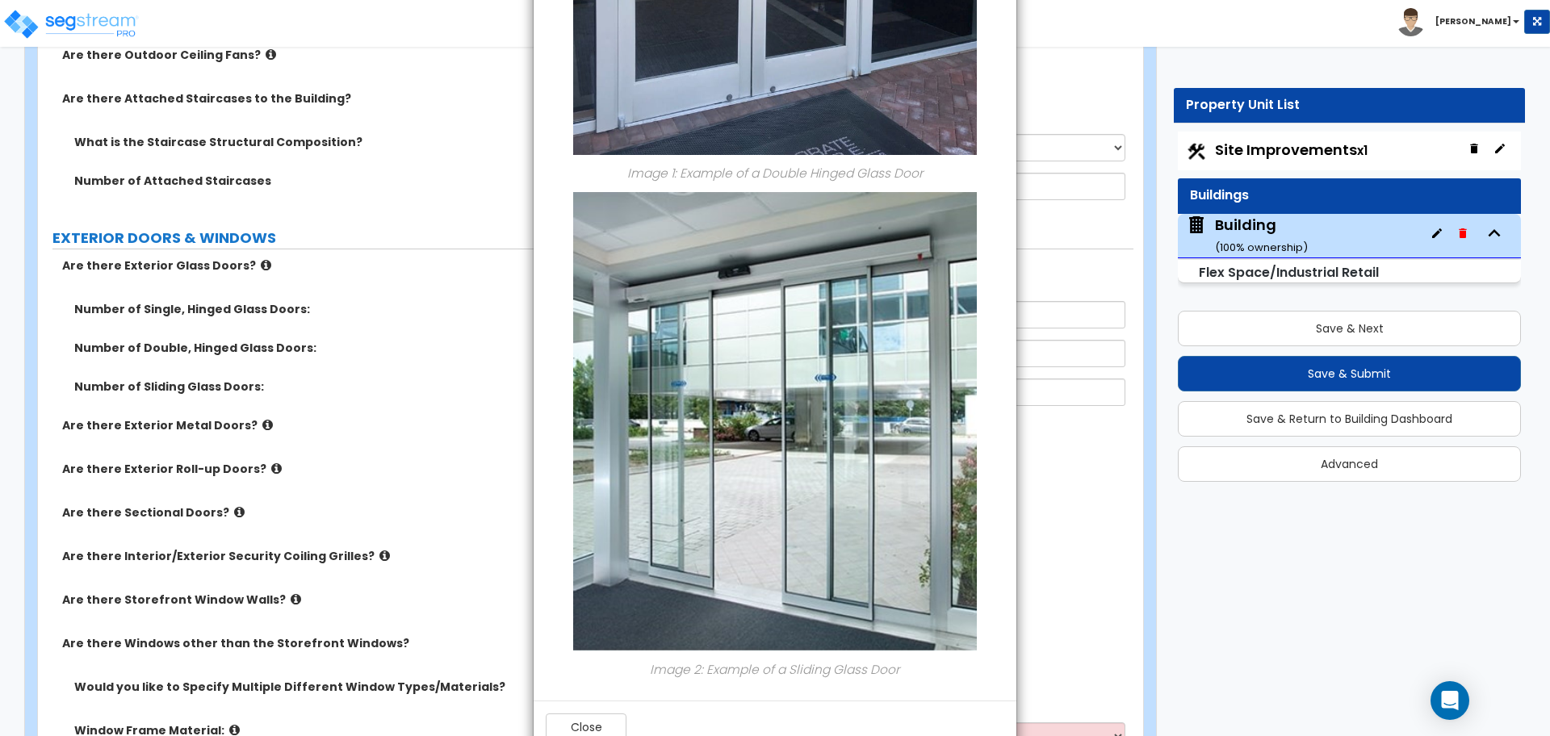
scroll to position [455, 0]
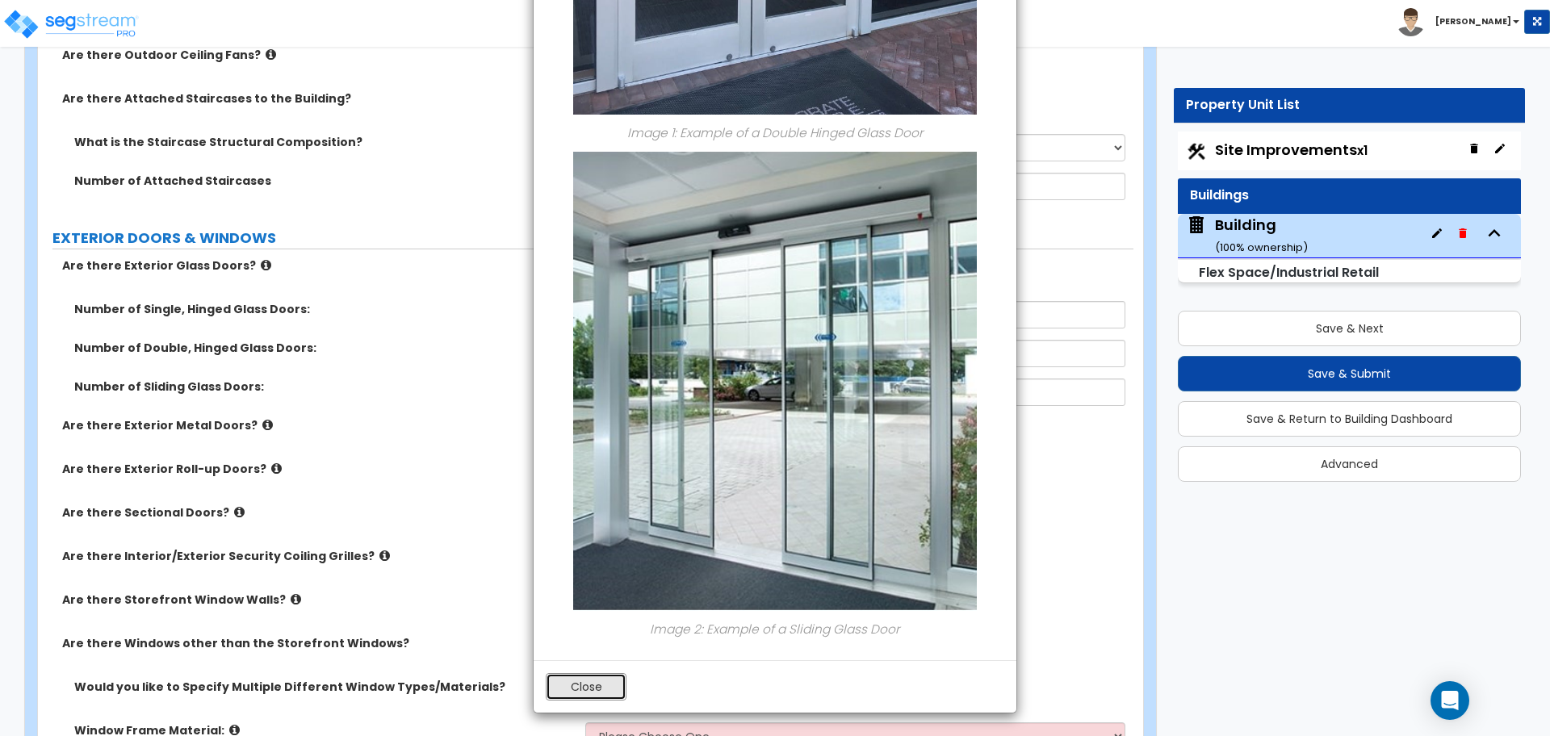
click at [590, 676] on button "Close" at bounding box center [586, 686] width 81 height 27
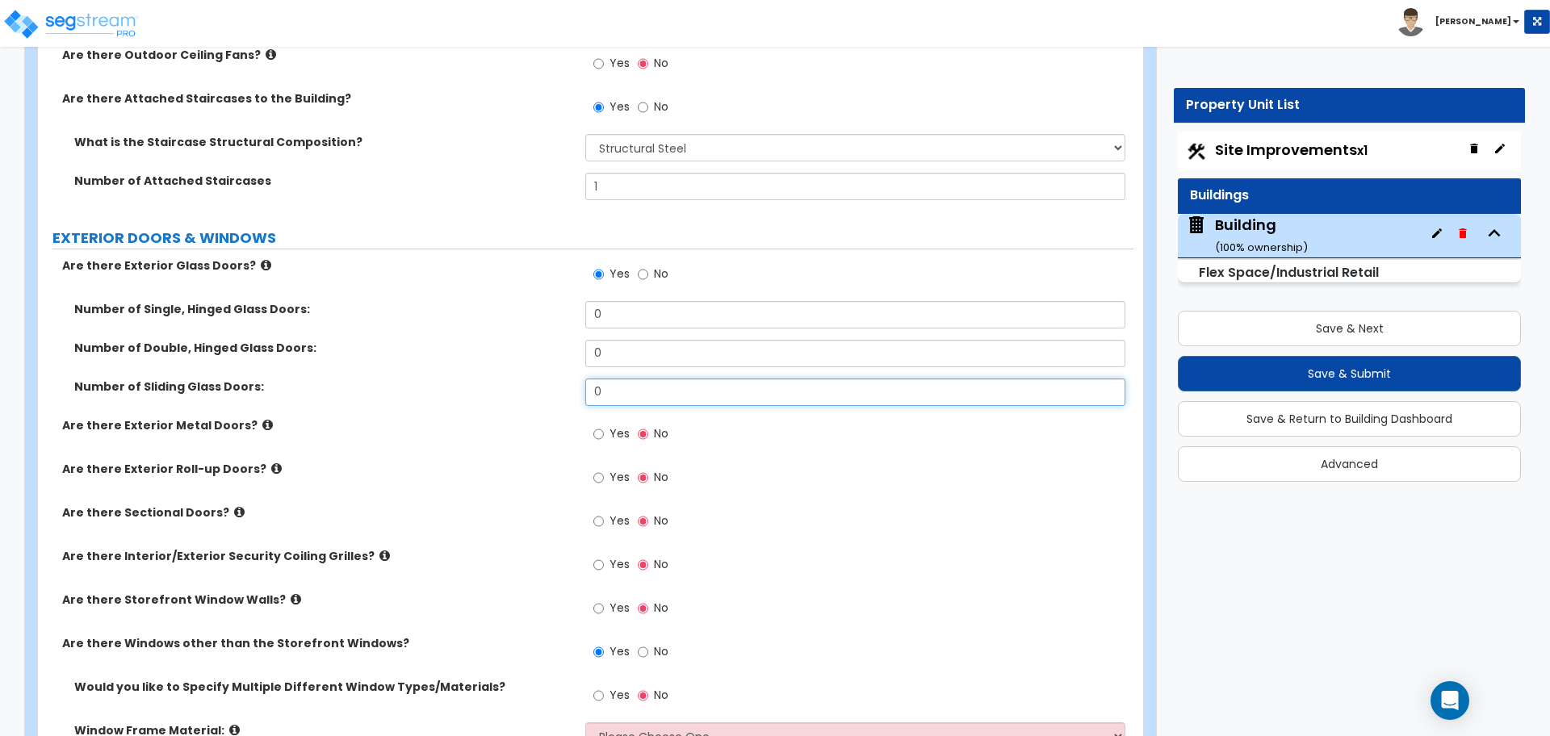
drag, startPoint x: 620, startPoint y: 395, endPoint x: 569, endPoint y: 392, distance: 50.9
click at [545, 390] on div "Number of Sliding Glass Doors: 0" at bounding box center [585, 398] width 1095 height 39
type input "2"
type input "1"
type input "0"
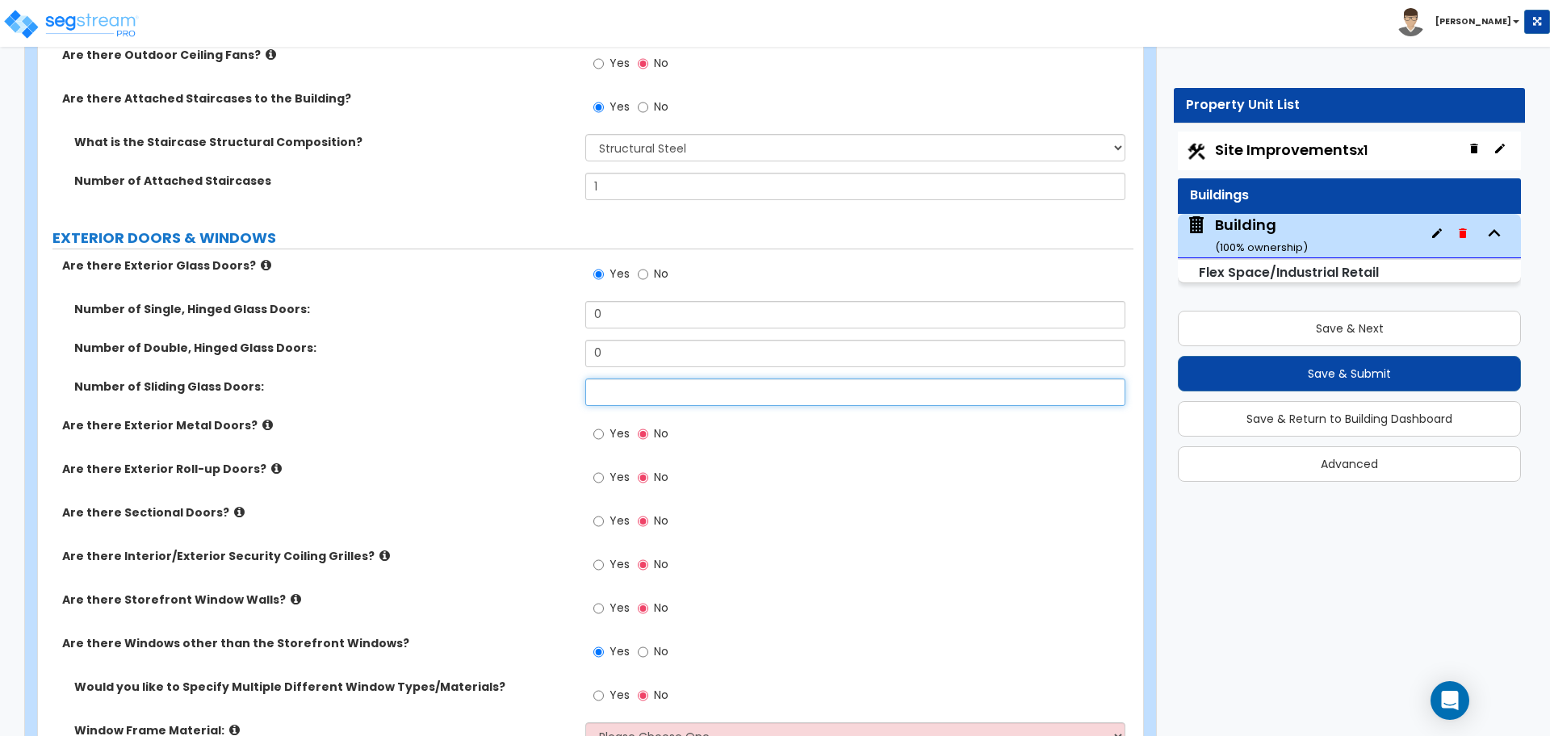
type input "1"
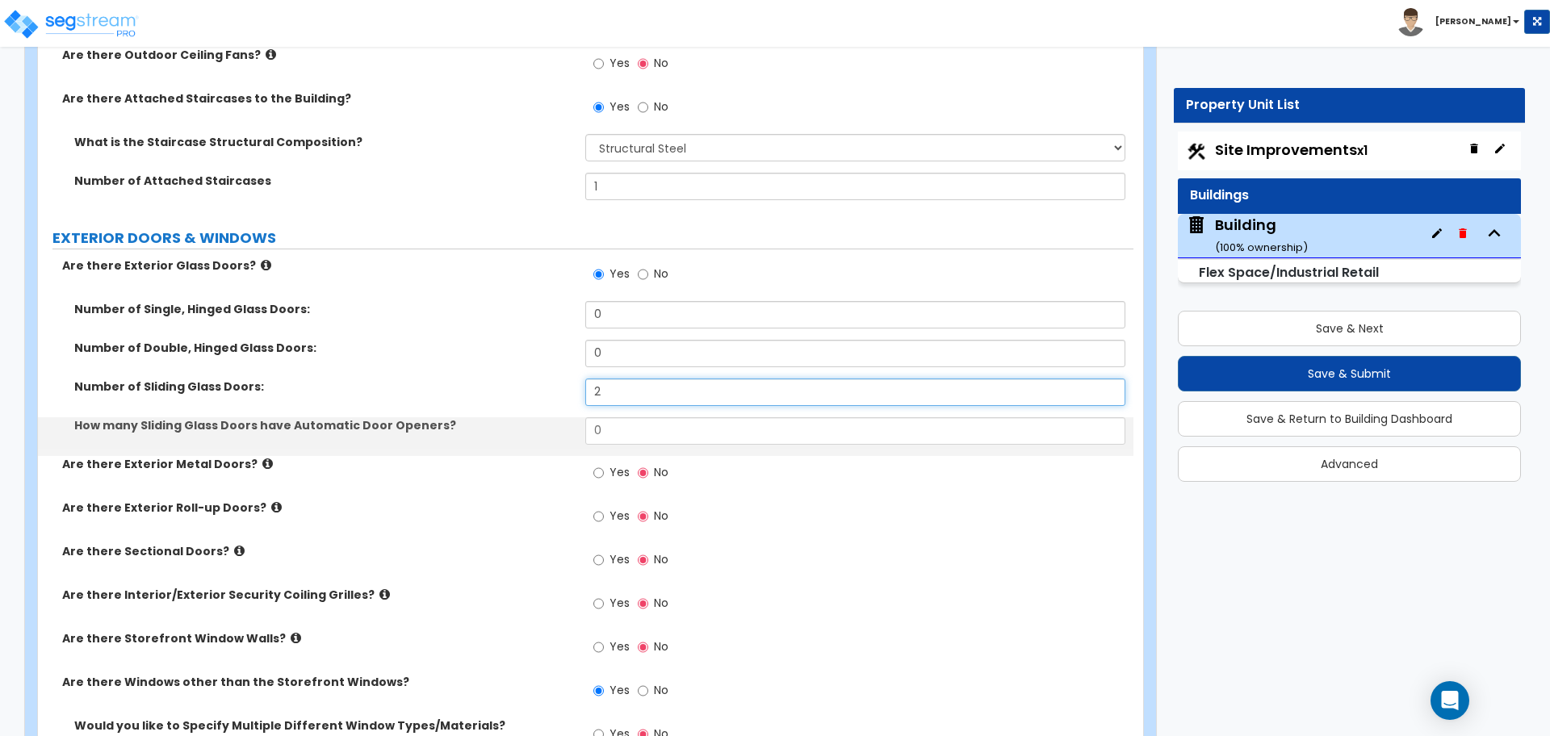
type input "2"
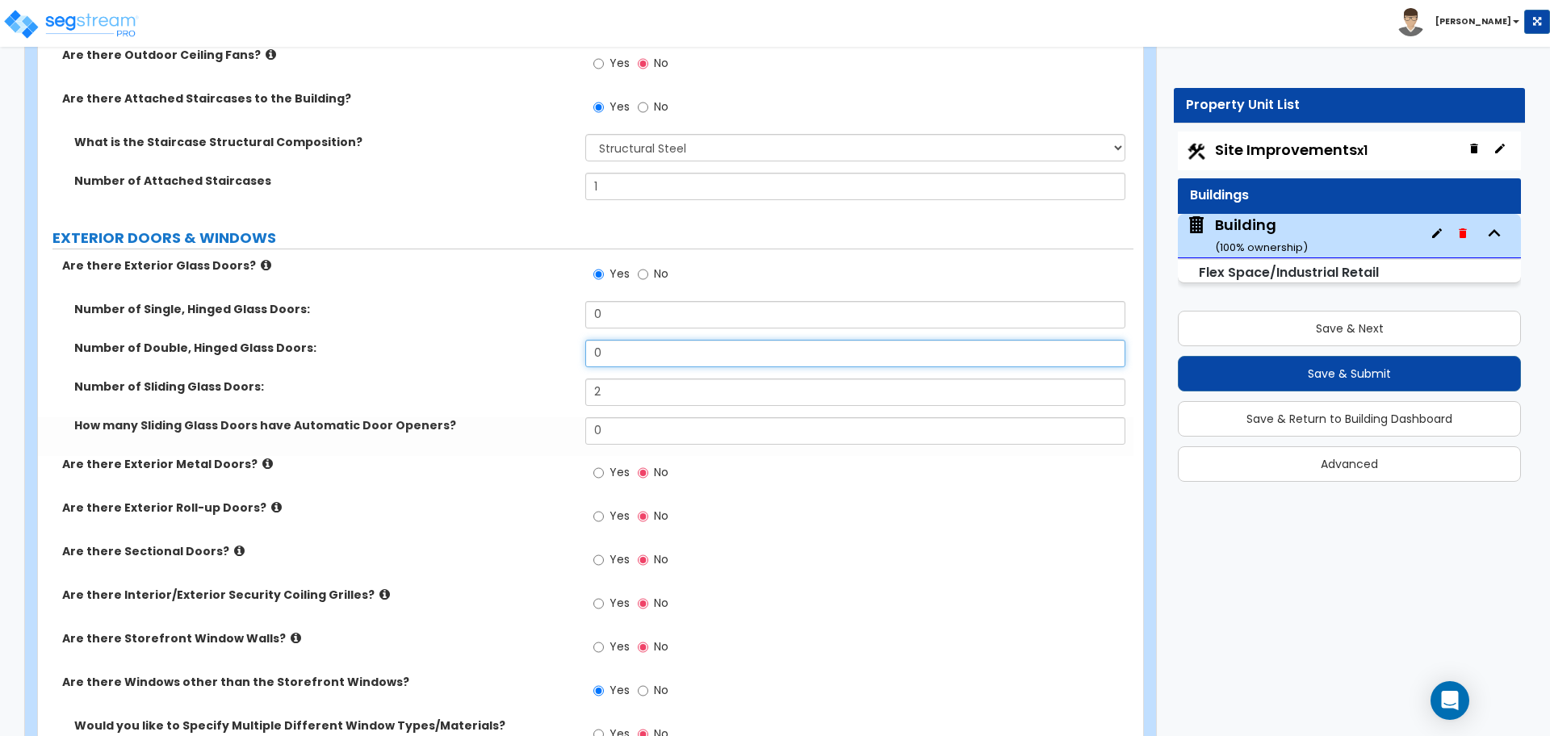
drag, startPoint x: 636, startPoint y: 359, endPoint x: 552, endPoint y: 353, distance: 84.2
click at [552, 353] on div "Number of Double, Hinged Glass Doors: 0" at bounding box center [585, 359] width 1095 height 39
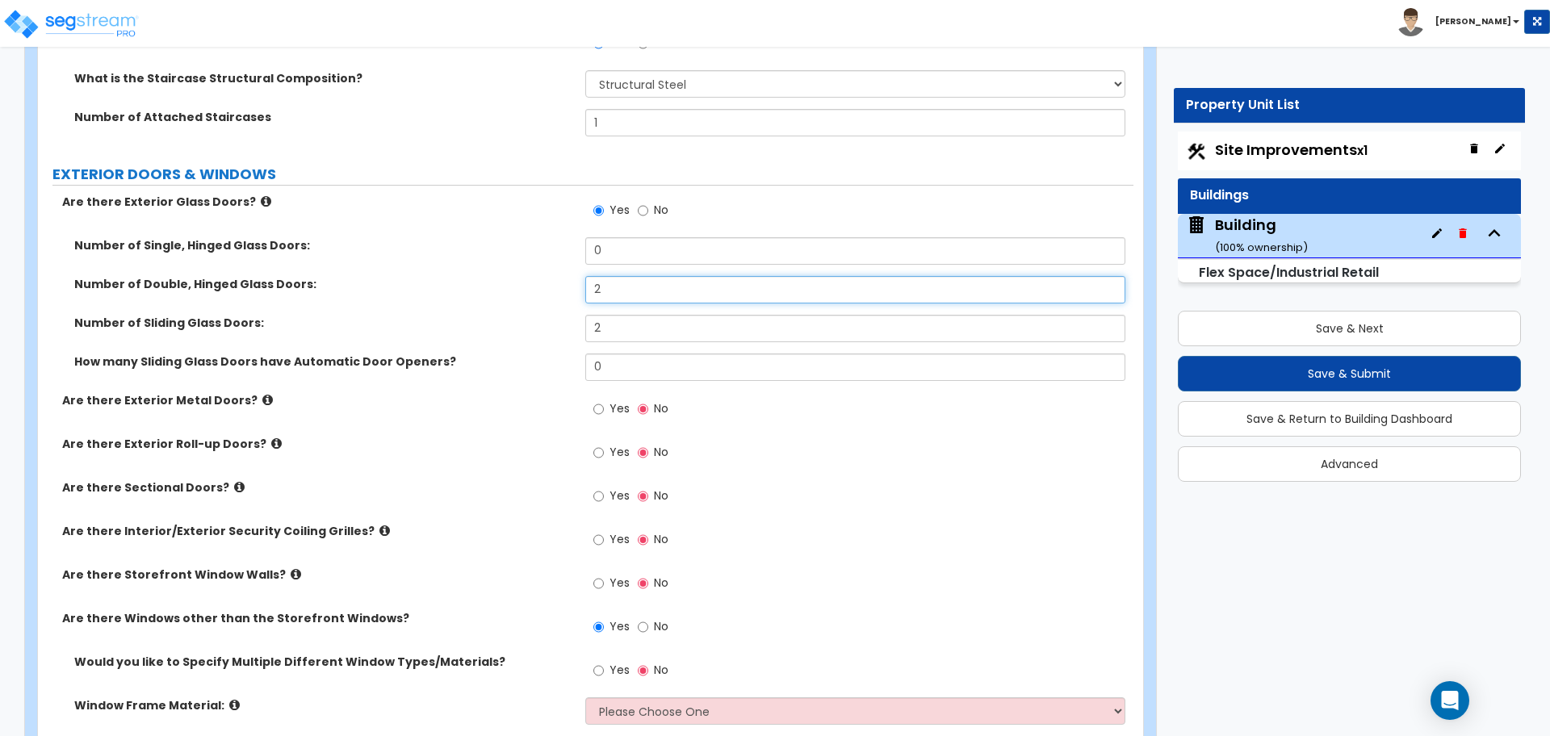
scroll to position [3102, 0]
type input "2"
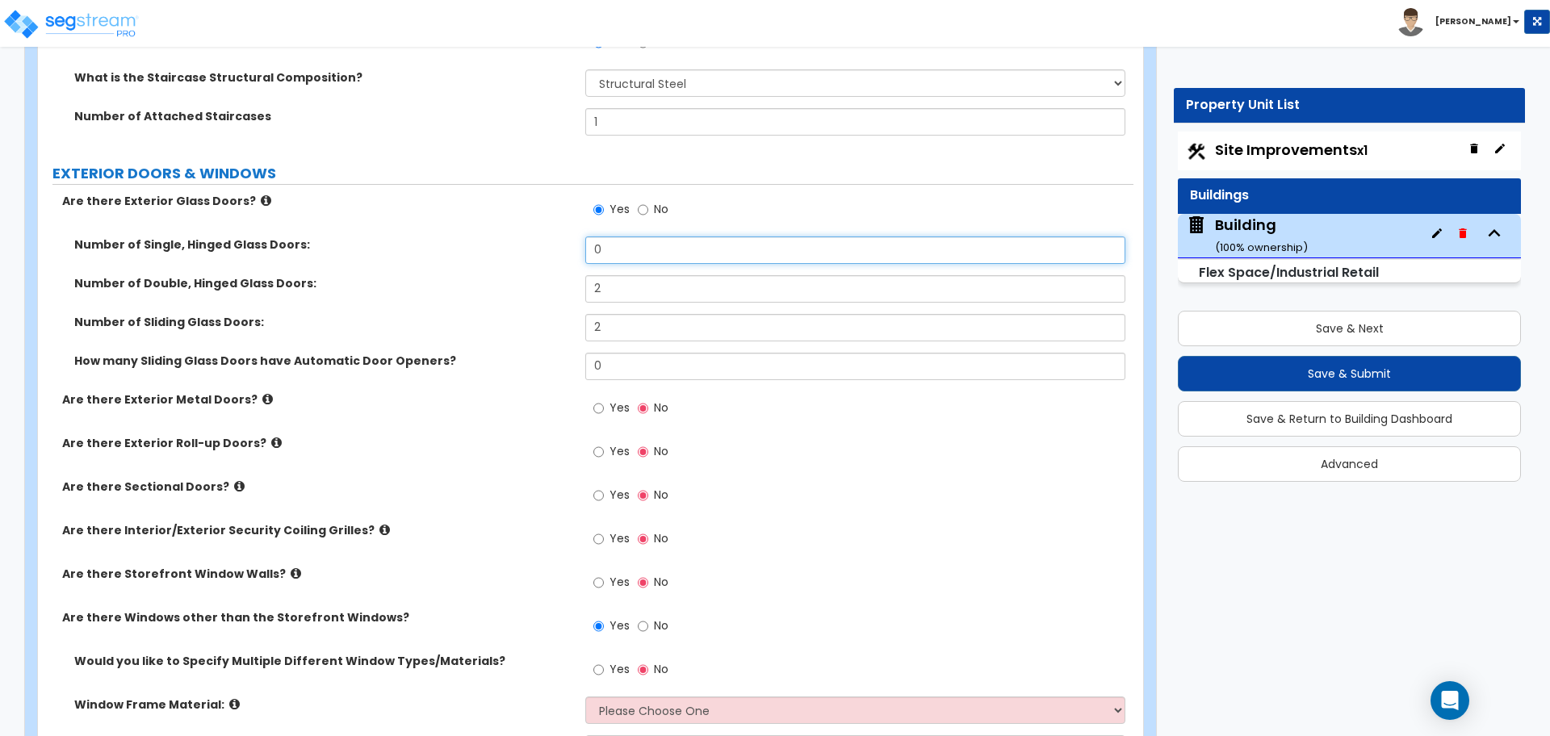
drag, startPoint x: 613, startPoint y: 242, endPoint x: 536, endPoint y: 238, distance: 76.8
click at [537, 237] on div "Number of Single, Hinged Glass Doors: 0" at bounding box center [585, 255] width 1095 height 39
type input "1"
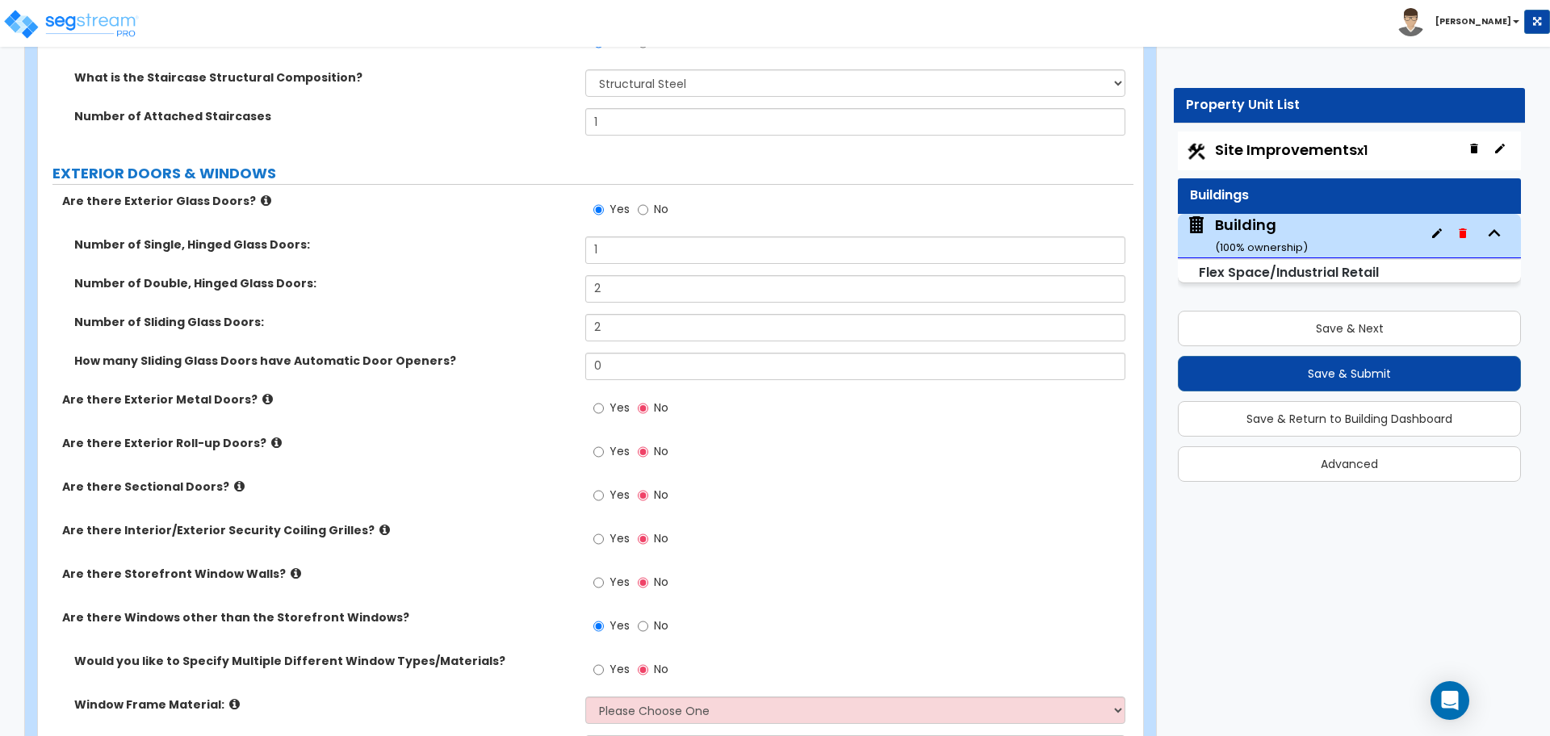
click at [610, 413] on label "Yes" at bounding box center [611, 409] width 36 height 27
click at [604, 413] on input "Yes" at bounding box center [598, 409] width 10 height 18
radio input "true"
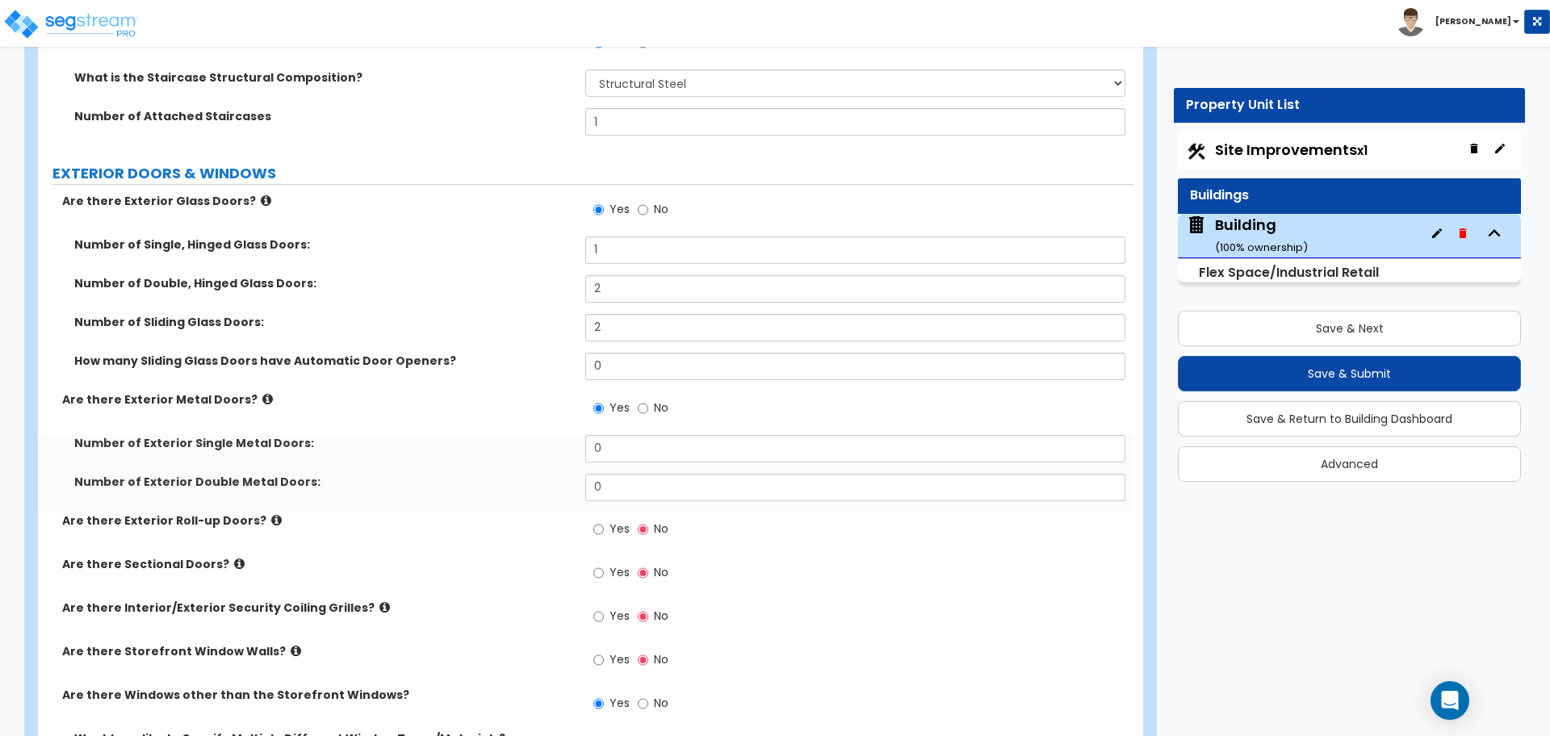
click at [254, 395] on label "Are there Exterior Metal Doors?" at bounding box center [317, 399] width 511 height 16
click at [262, 393] on icon at bounding box center [267, 399] width 10 height 12
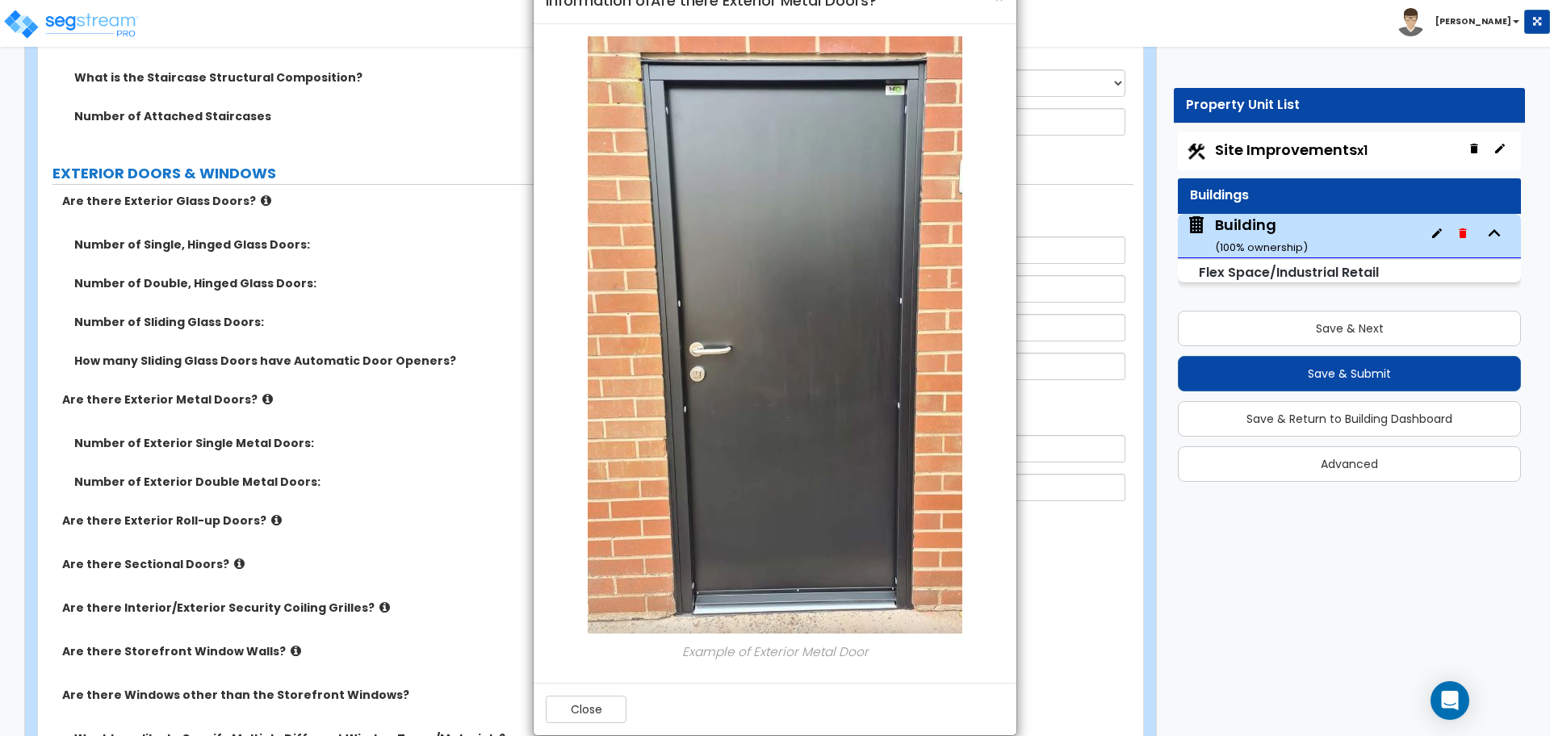
scroll to position [69, 0]
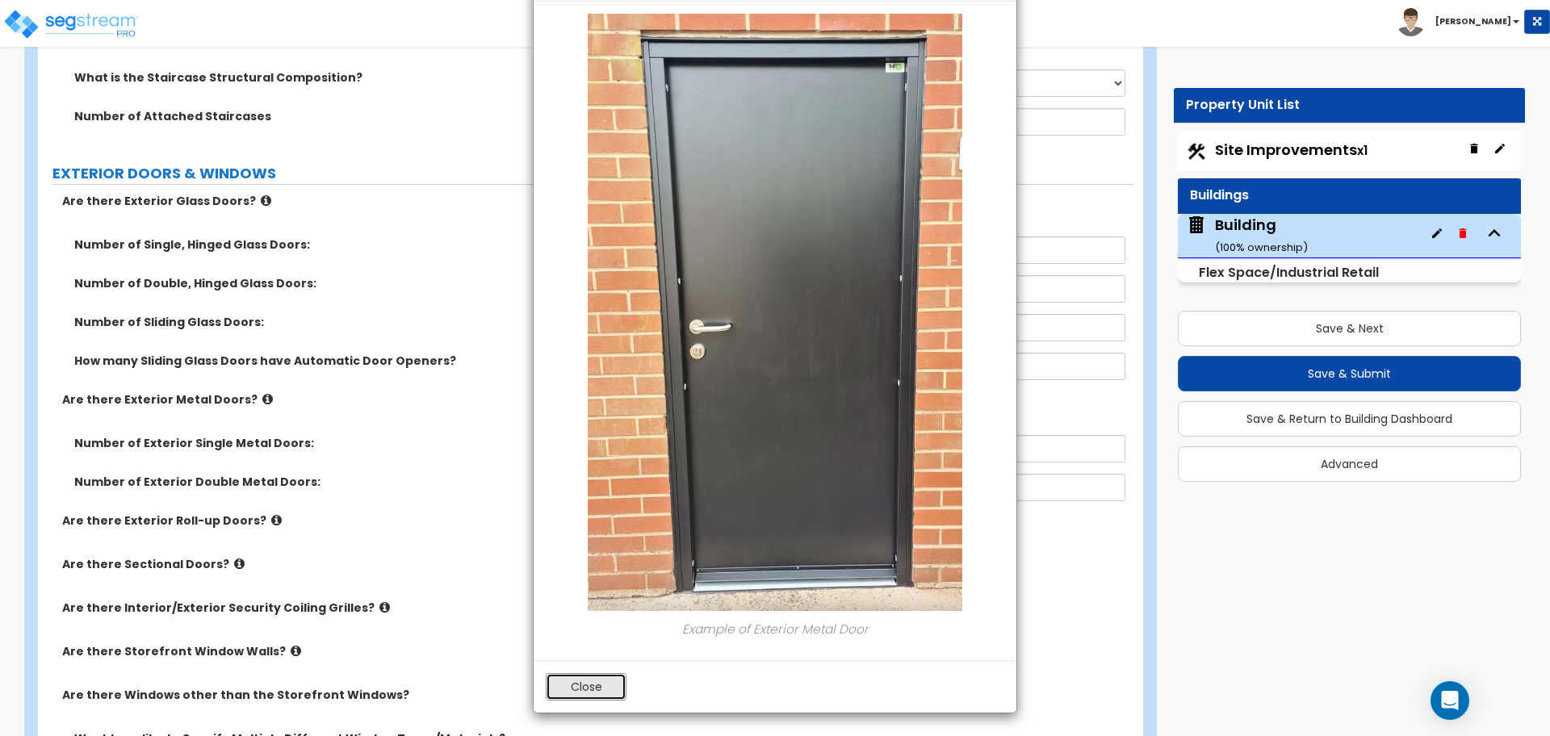
click at [598, 680] on button "Close" at bounding box center [586, 686] width 81 height 27
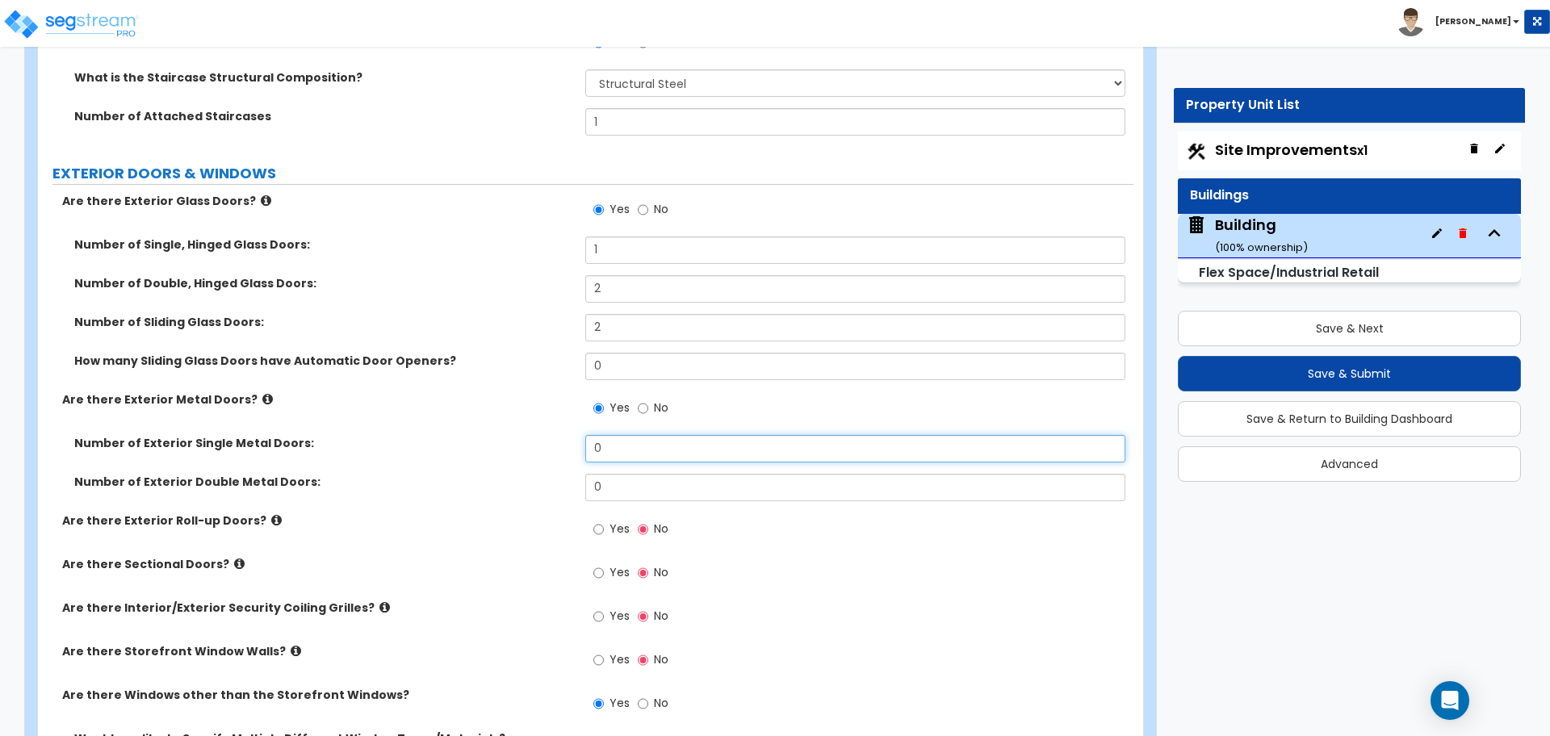
drag, startPoint x: 633, startPoint y: 441, endPoint x: 546, endPoint y: 424, distance: 88.8
click at [546, 424] on div "Are there Exterior Glass Doors? Yes No Number of Single, Hinged Glass Doors: 1 …" at bounding box center [585, 541] width 1071 height 697
type input "3"
click at [262, 394] on icon at bounding box center [267, 399] width 10 height 12
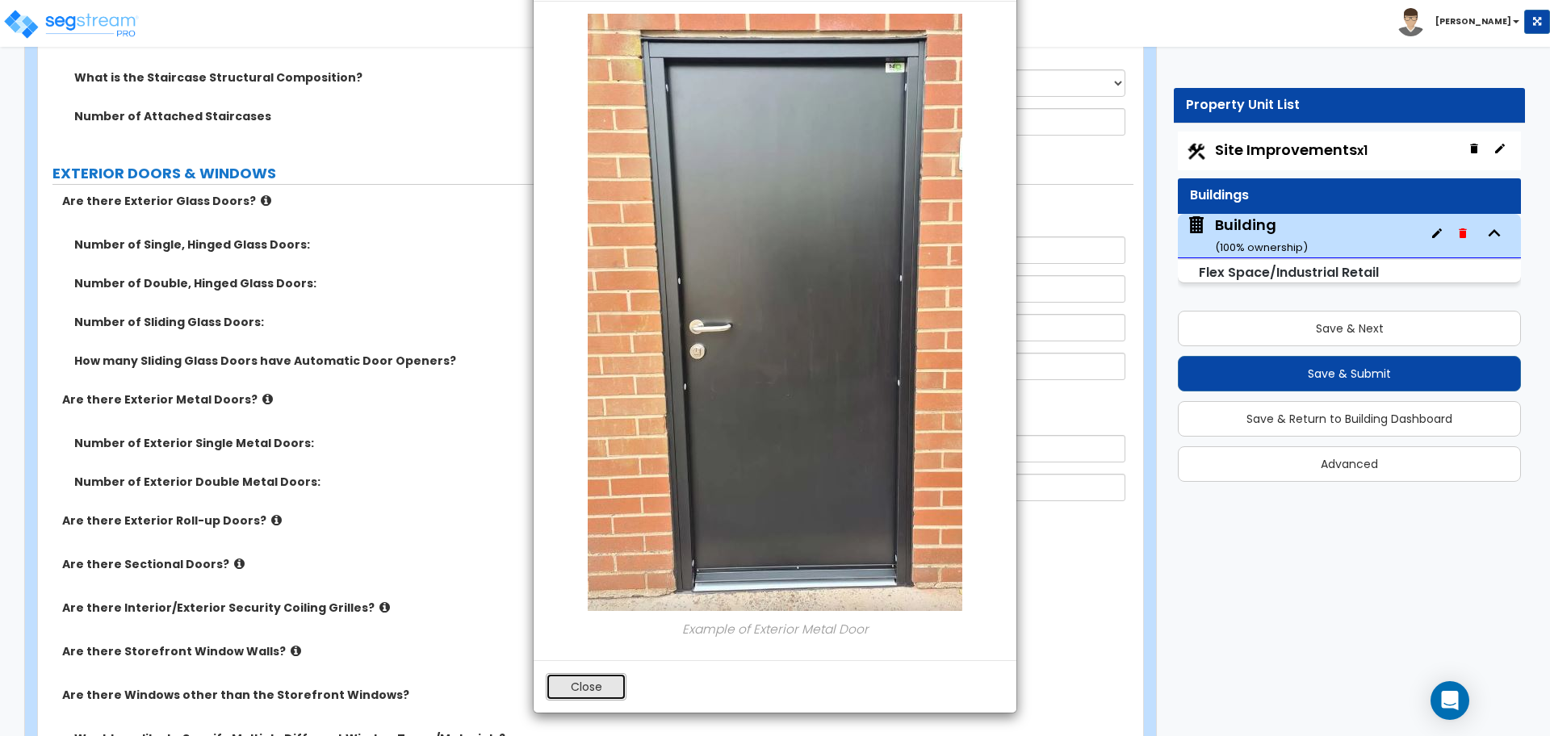
click at [588, 686] on button "Close" at bounding box center [586, 686] width 81 height 27
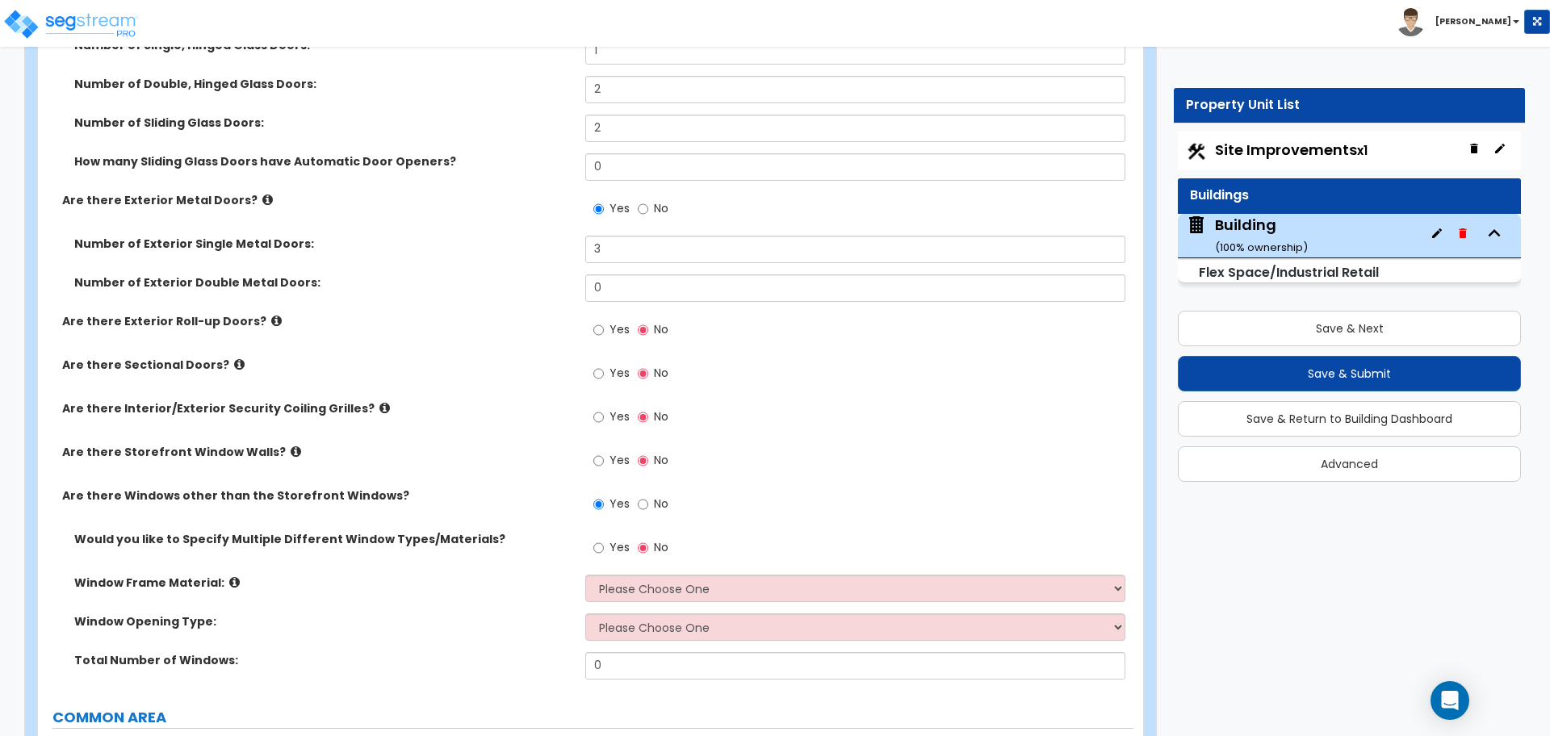
scroll to position [3302, 0]
click at [620, 327] on span "Yes" at bounding box center [619, 328] width 20 height 16
click at [604, 327] on input "Yes" at bounding box center [598, 329] width 10 height 18
radio input "true"
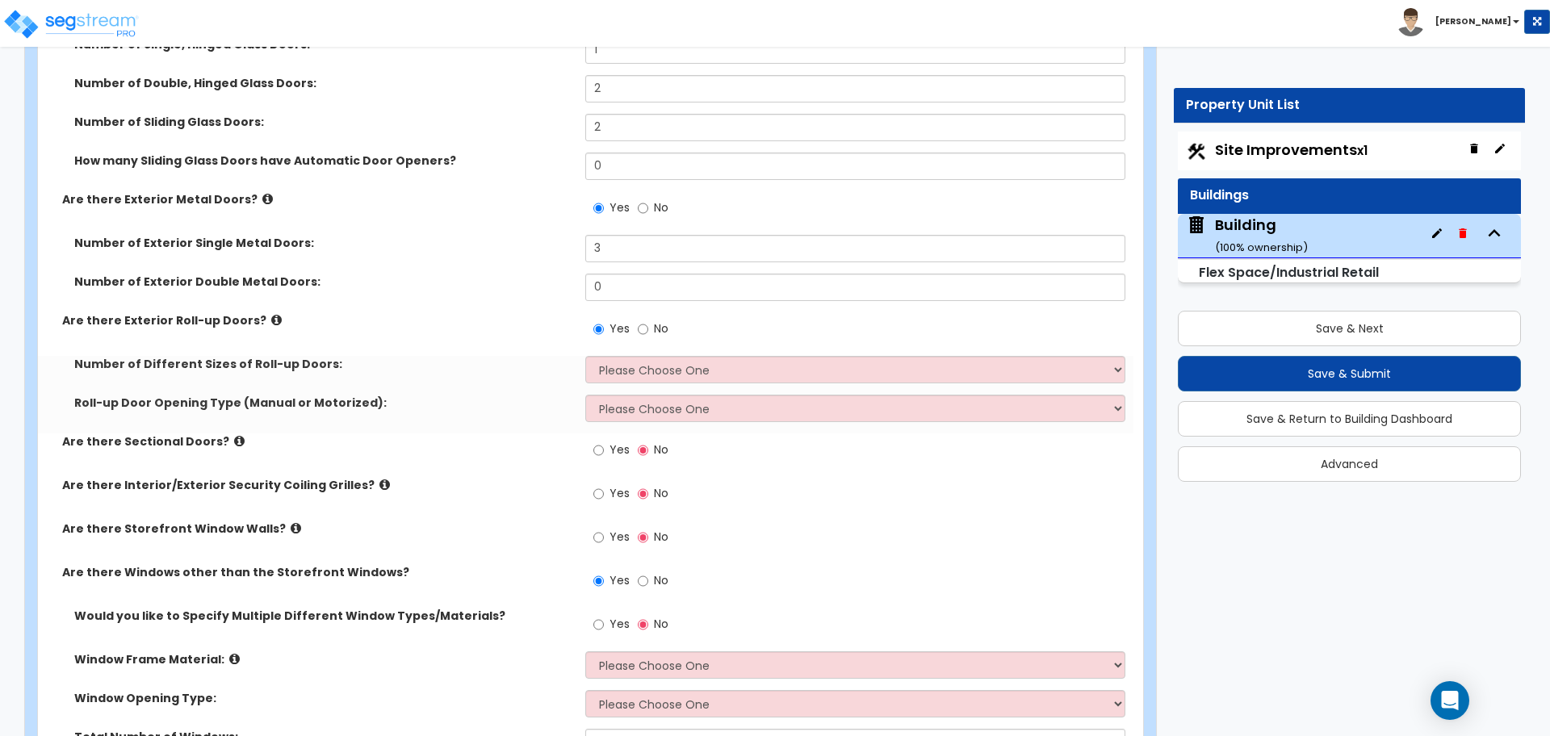
click at [271, 315] on icon at bounding box center [276, 320] width 10 height 12
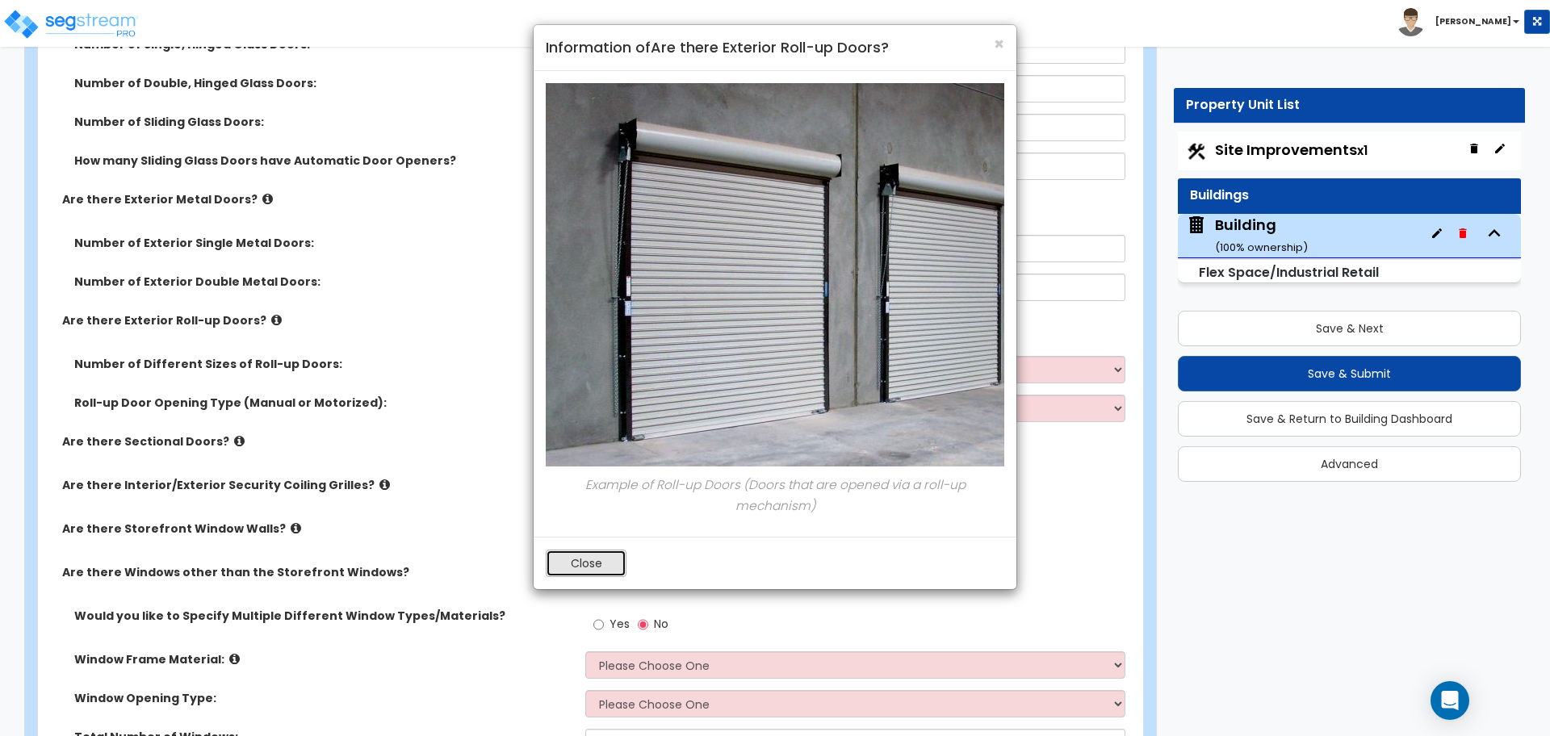
click at [580, 555] on button "Close" at bounding box center [586, 563] width 81 height 27
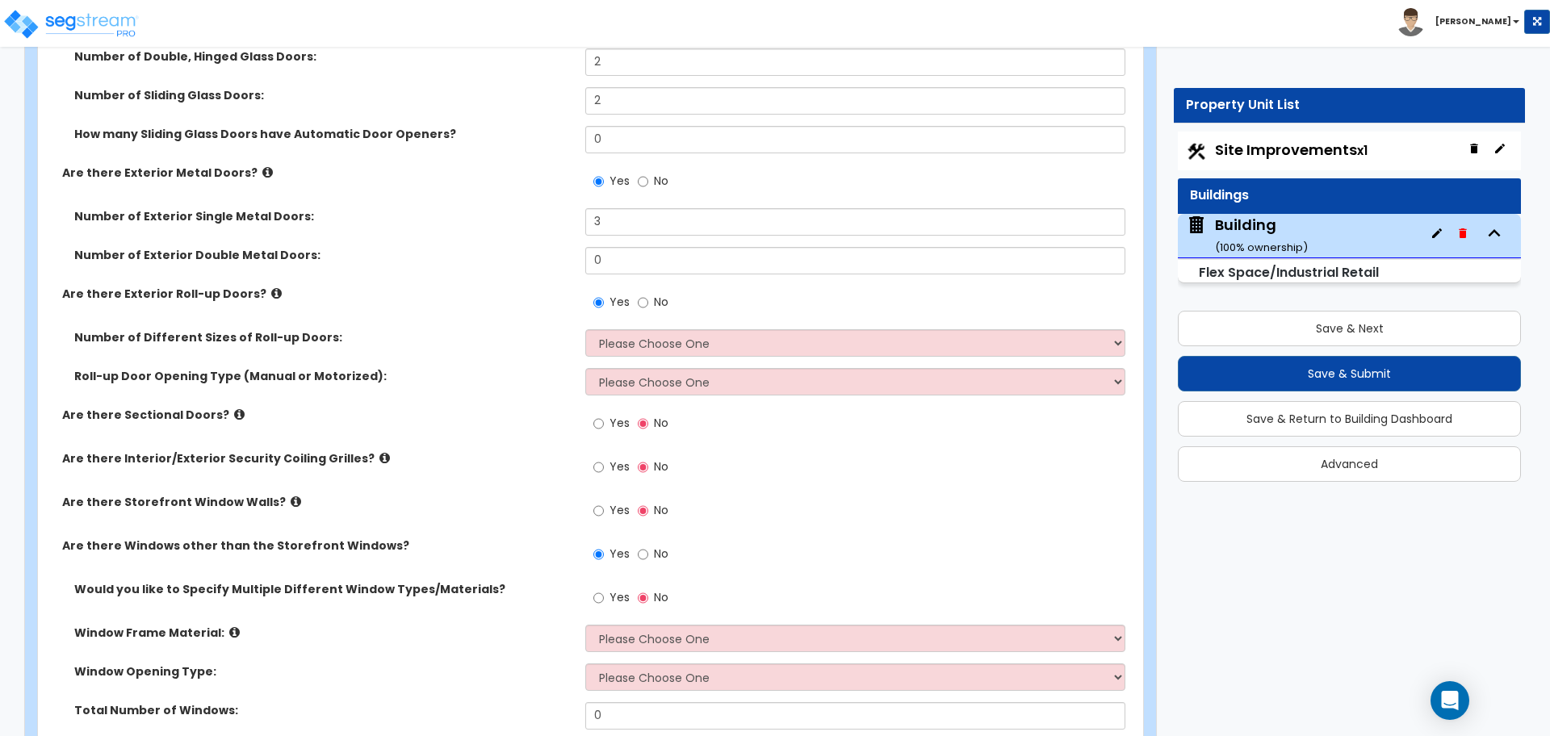
scroll to position [3344, 0]
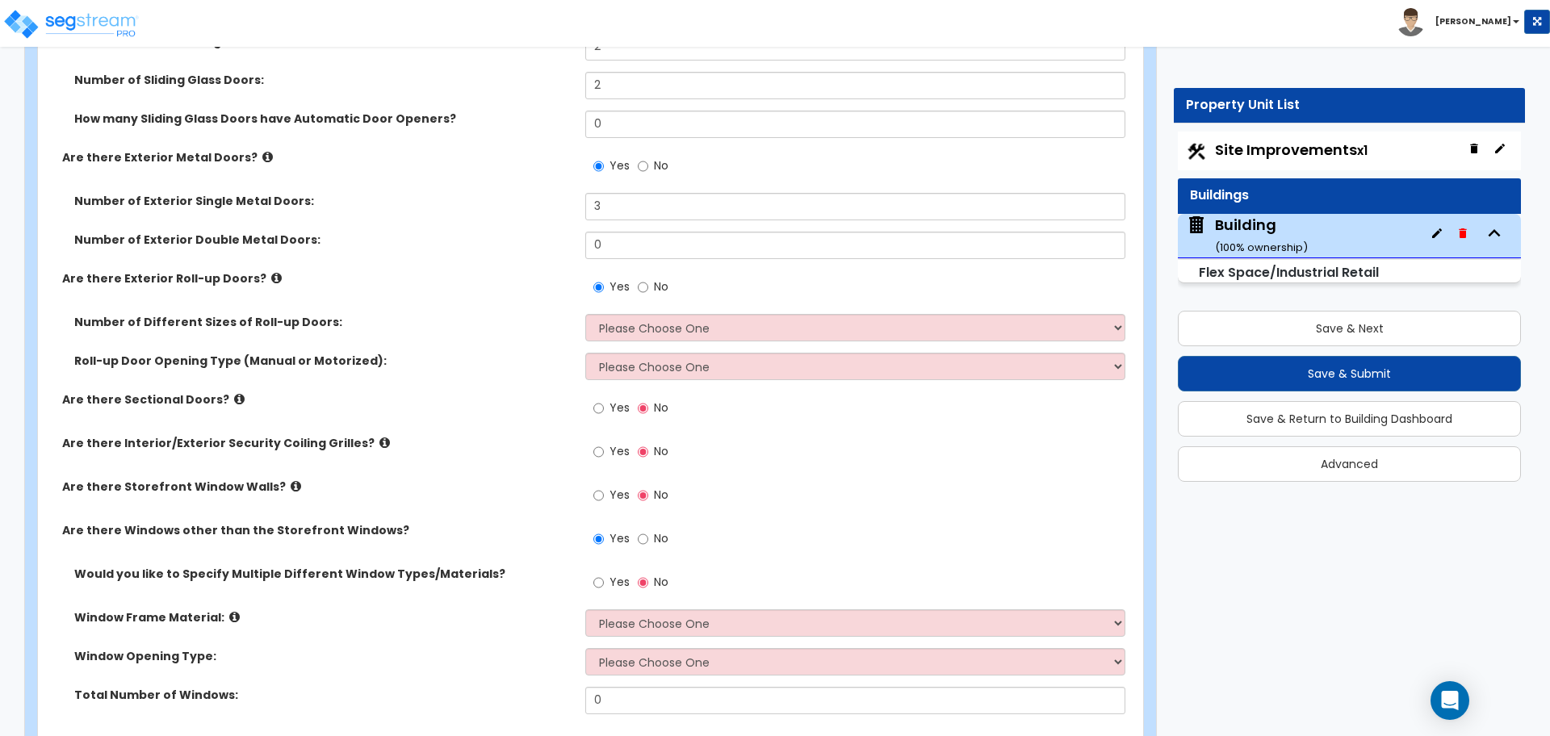
click at [271, 277] on icon at bounding box center [276, 278] width 10 height 12
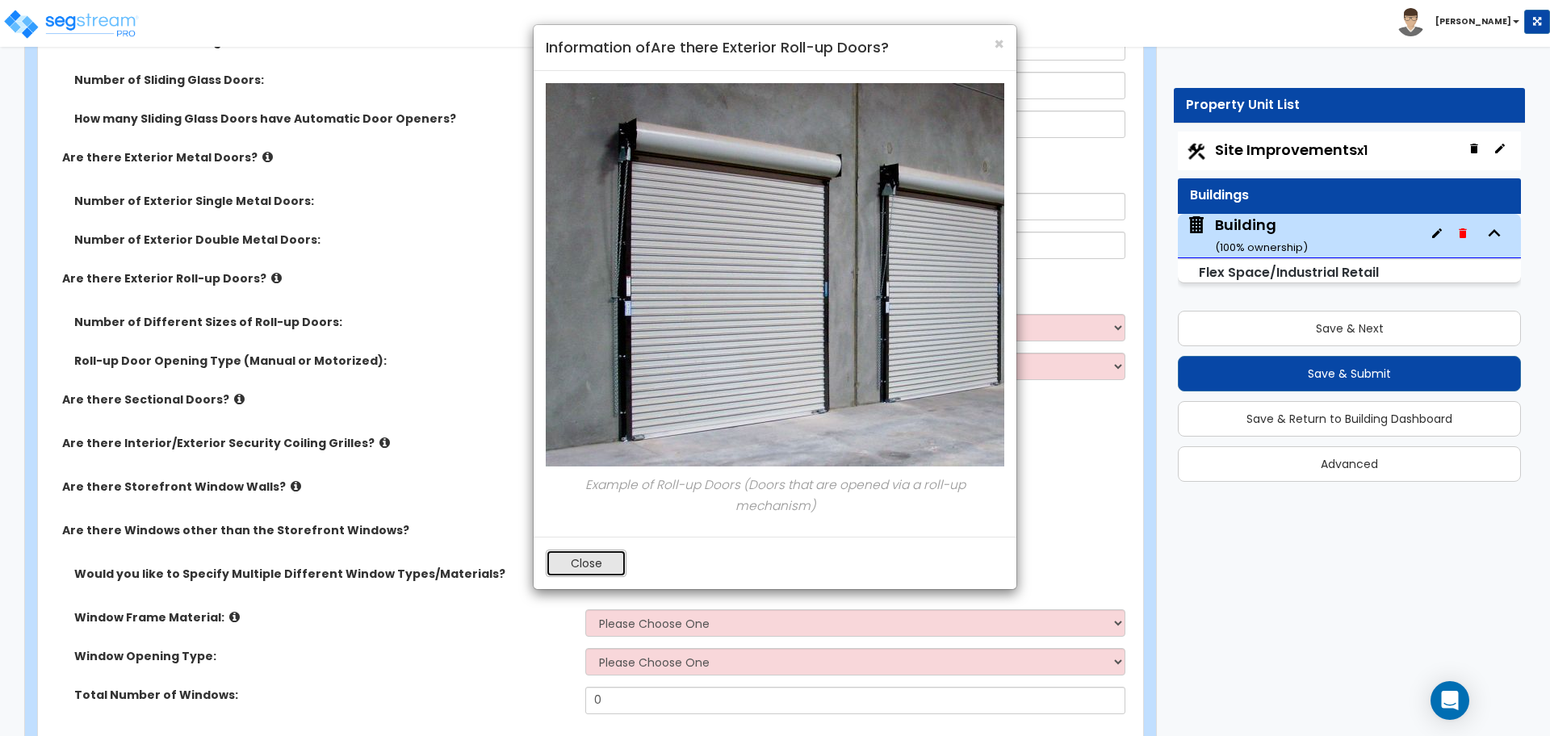
click at [584, 562] on button "Close" at bounding box center [586, 563] width 81 height 27
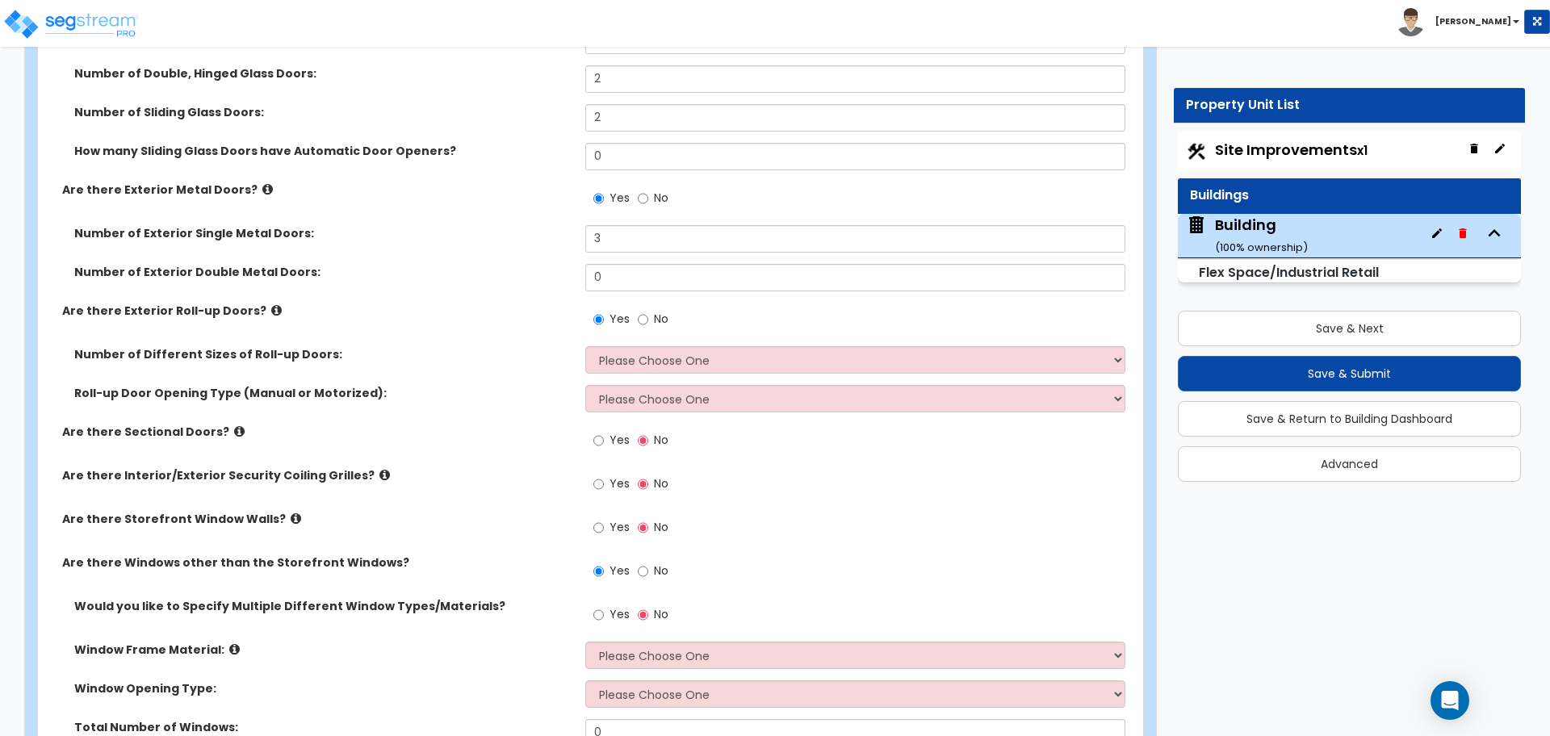
scroll to position [3308, 0]
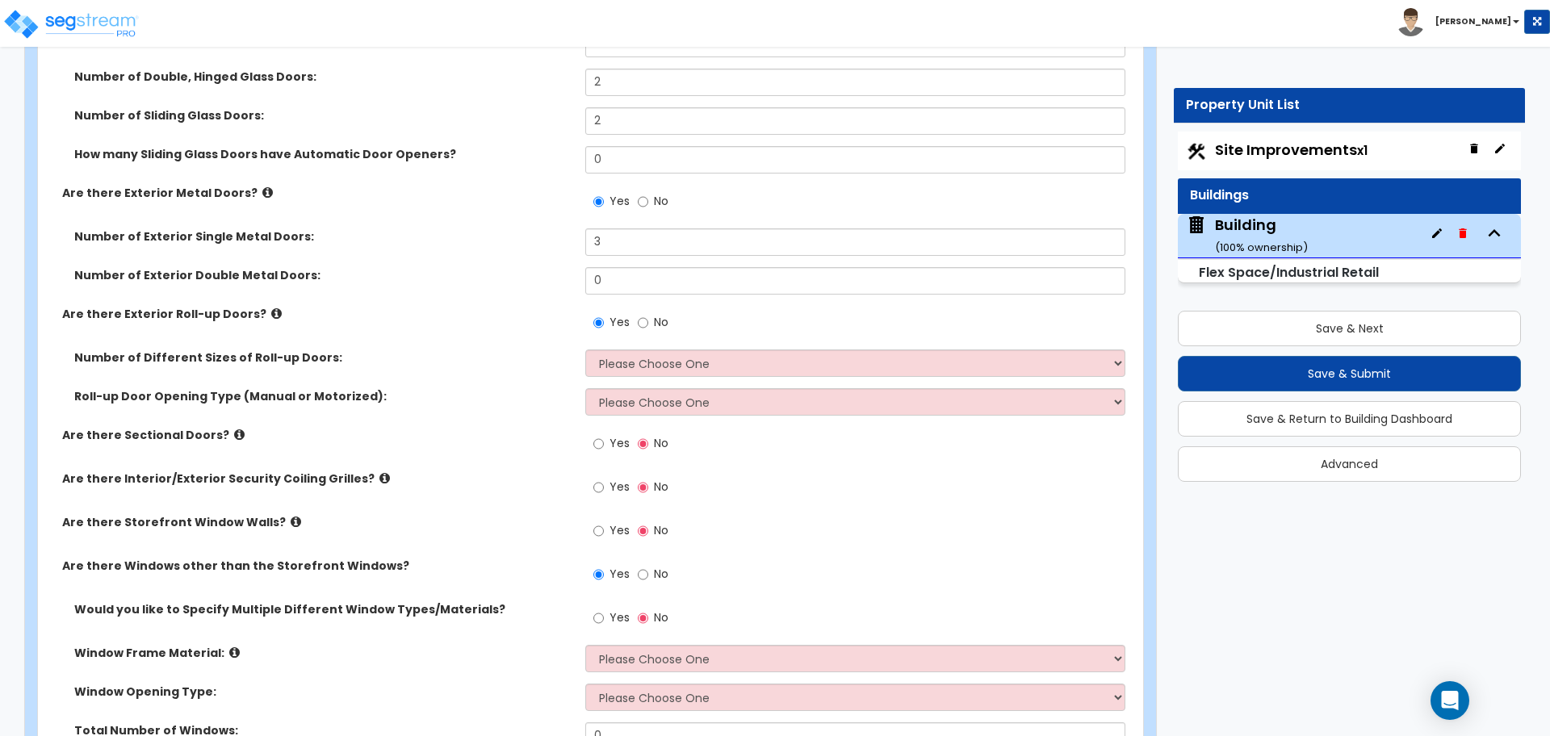
click at [701, 375] on div "Number of Different Sizes of Roll-up Doors: Please Choose One 1 2 3" at bounding box center [585, 368] width 1095 height 39
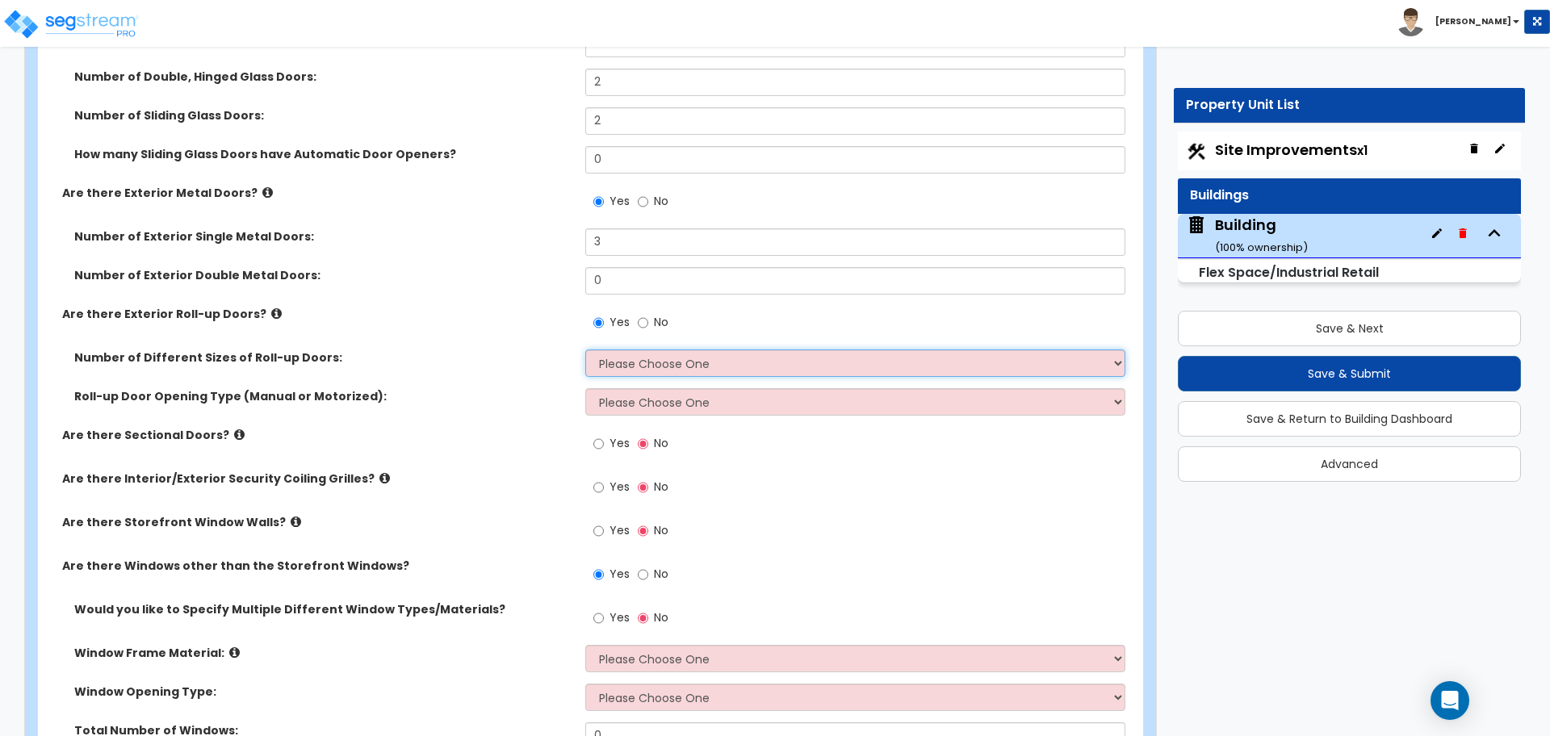
click at [691, 362] on select "Please Choose One 1 2 3" at bounding box center [854, 362] width 539 height 27
select select "3"
click at [585, 349] on select "Please Choose One 1 2 3" at bounding box center [854, 362] width 539 height 27
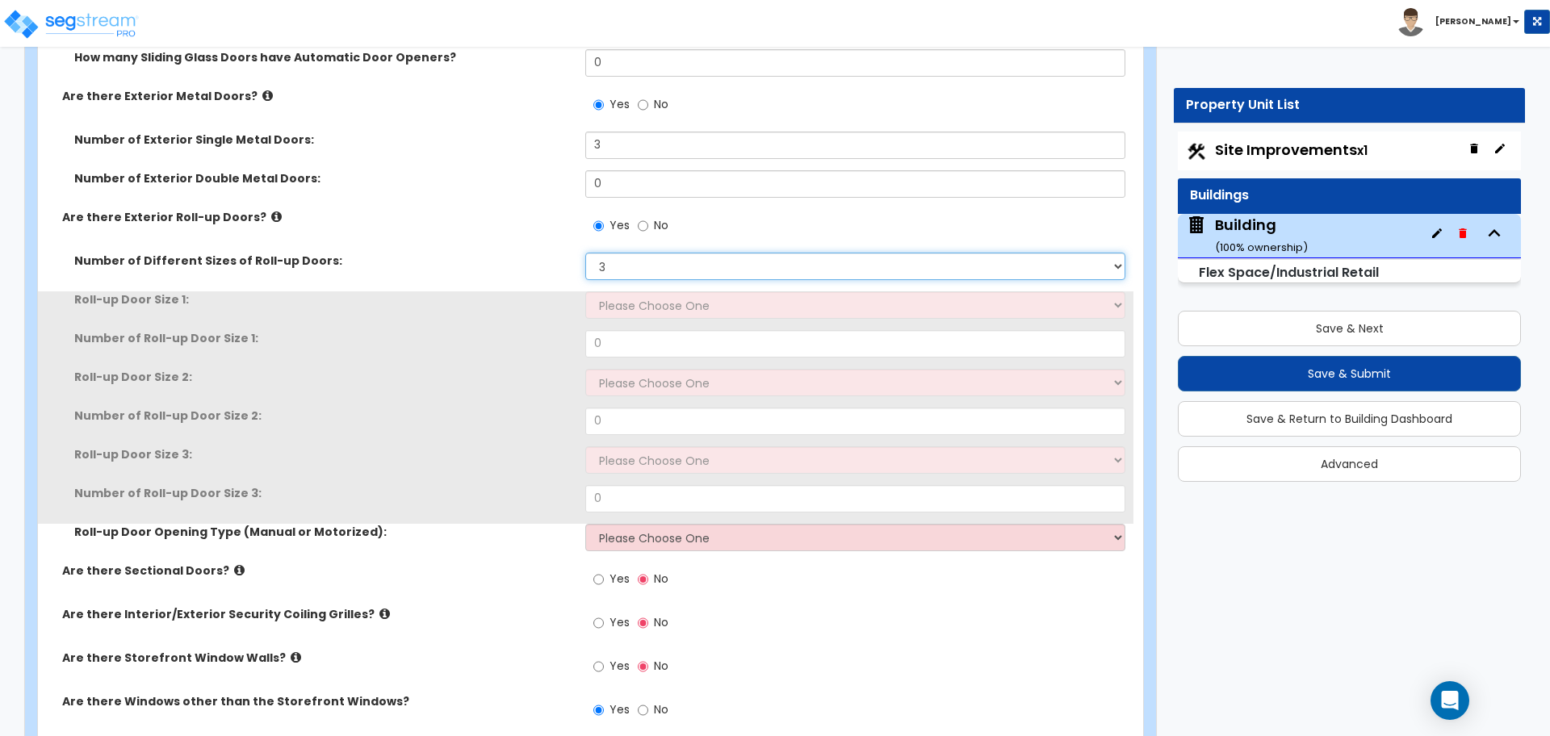
scroll to position [3408, 0]
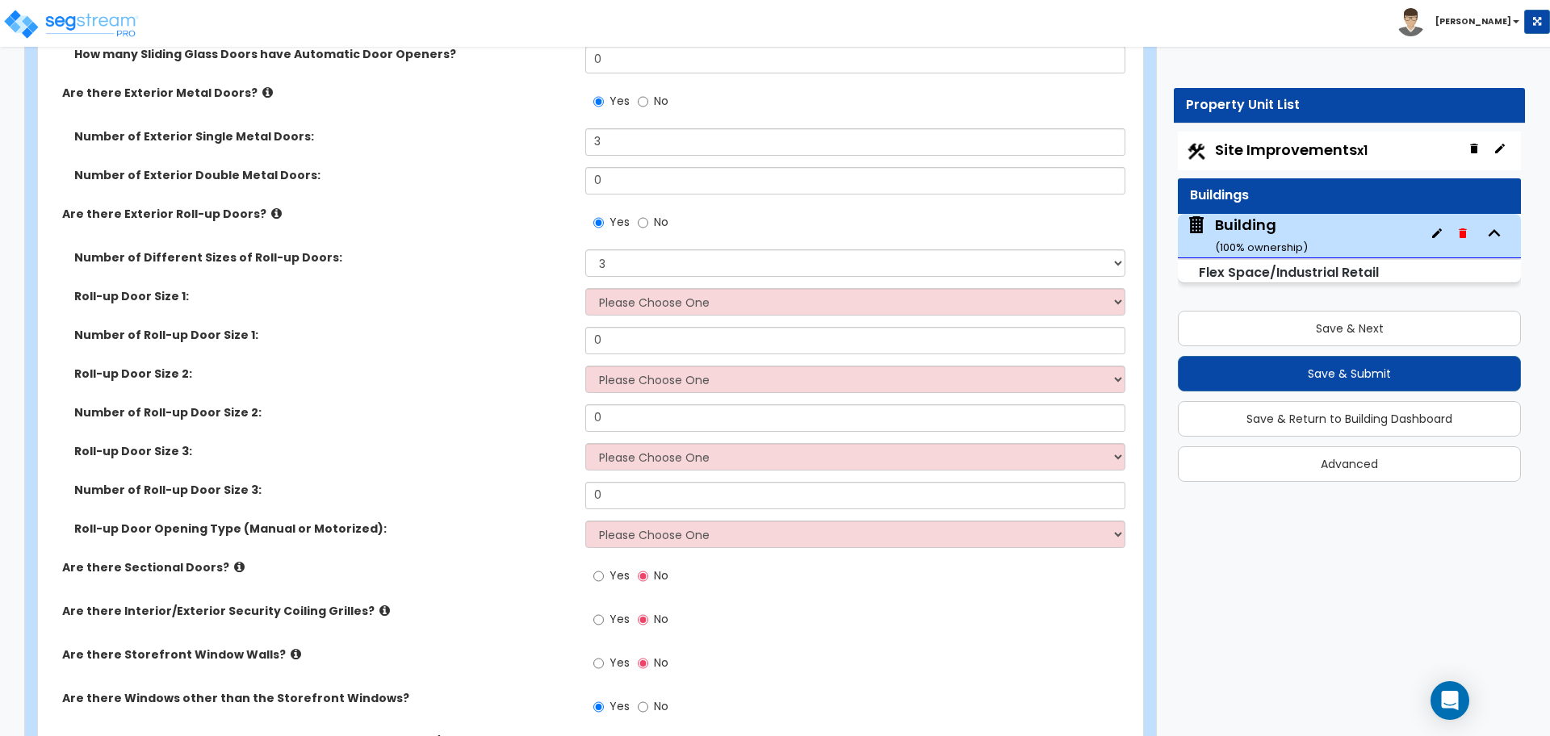
click at [672, 315] on div "Roll-up Door Size 1: Please Choose One 8' x 8' 10' x 10' 12' x 12' 14' x 14' 20…" at bounding box center [585, 307] width 1095 height 39
click at [669, 294] on select "Please Choose One 8' x 8' 10' x 10' 12' x 12' 14' x 14' 20' x 12' 20' x 16'" at bounding box center [854, 301] width 539 height 27
select select "3"
click at [585, 288] on select "Please Choose One 8' x 8' 10' x 10' 12' x 12' 14' x 14' 20' x 12' 20' x 16'" at bounding box center [854, 301] width 539 height 27
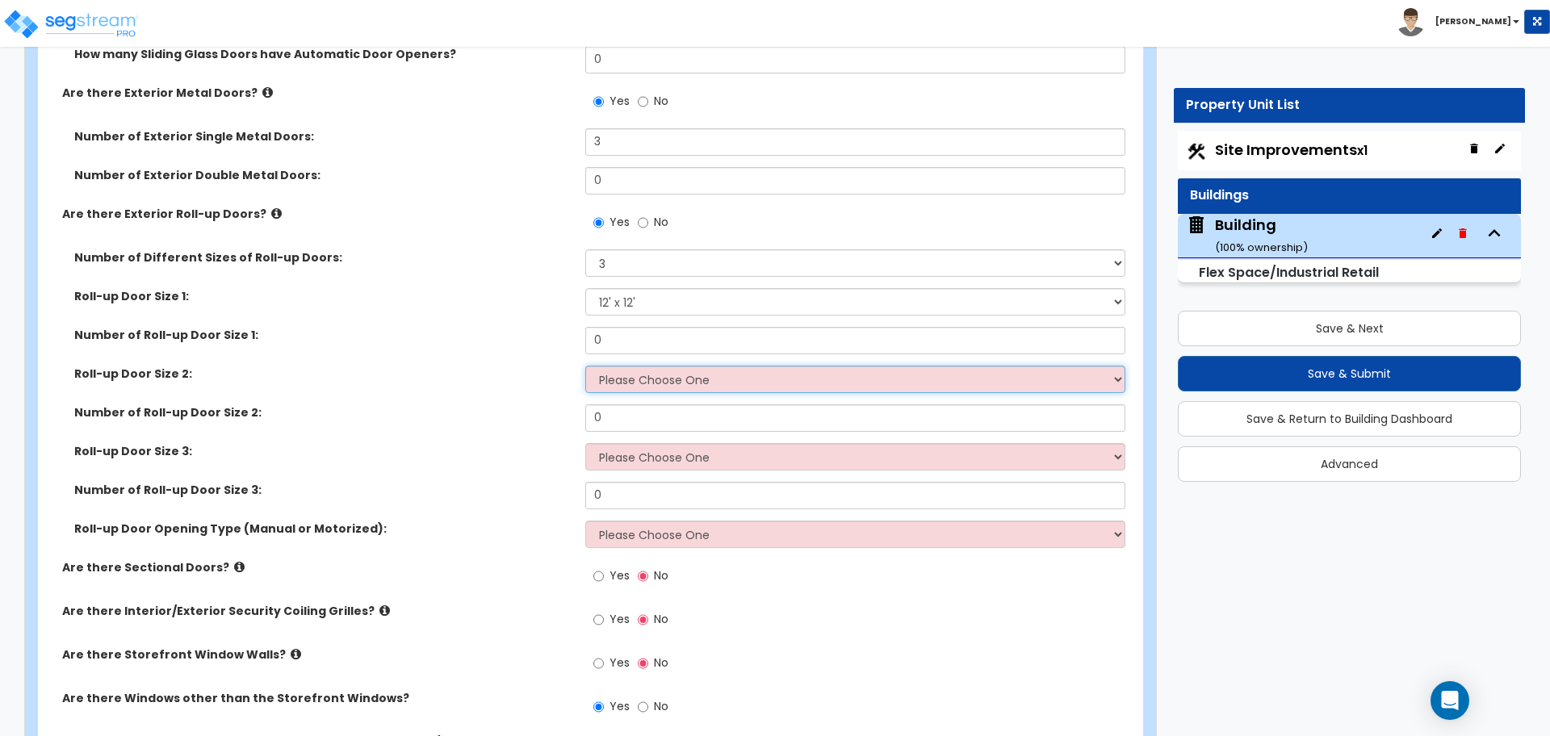
click at [684, 377] on select "Please Choose One 8' x 8' 10' x 10' 12' x 12' 14' x 14' 20' x 12' 20' x 16'" at bounding box center [854, 379] width 539 height 27
select select "4"
click at [585, 366] on select "Please Choose One 8' x 8' 10' x 10' 12' x 12' 14' x 14' 20' x 12' 20' x 16'" at bounding box center [854, 379] width 539 height 27
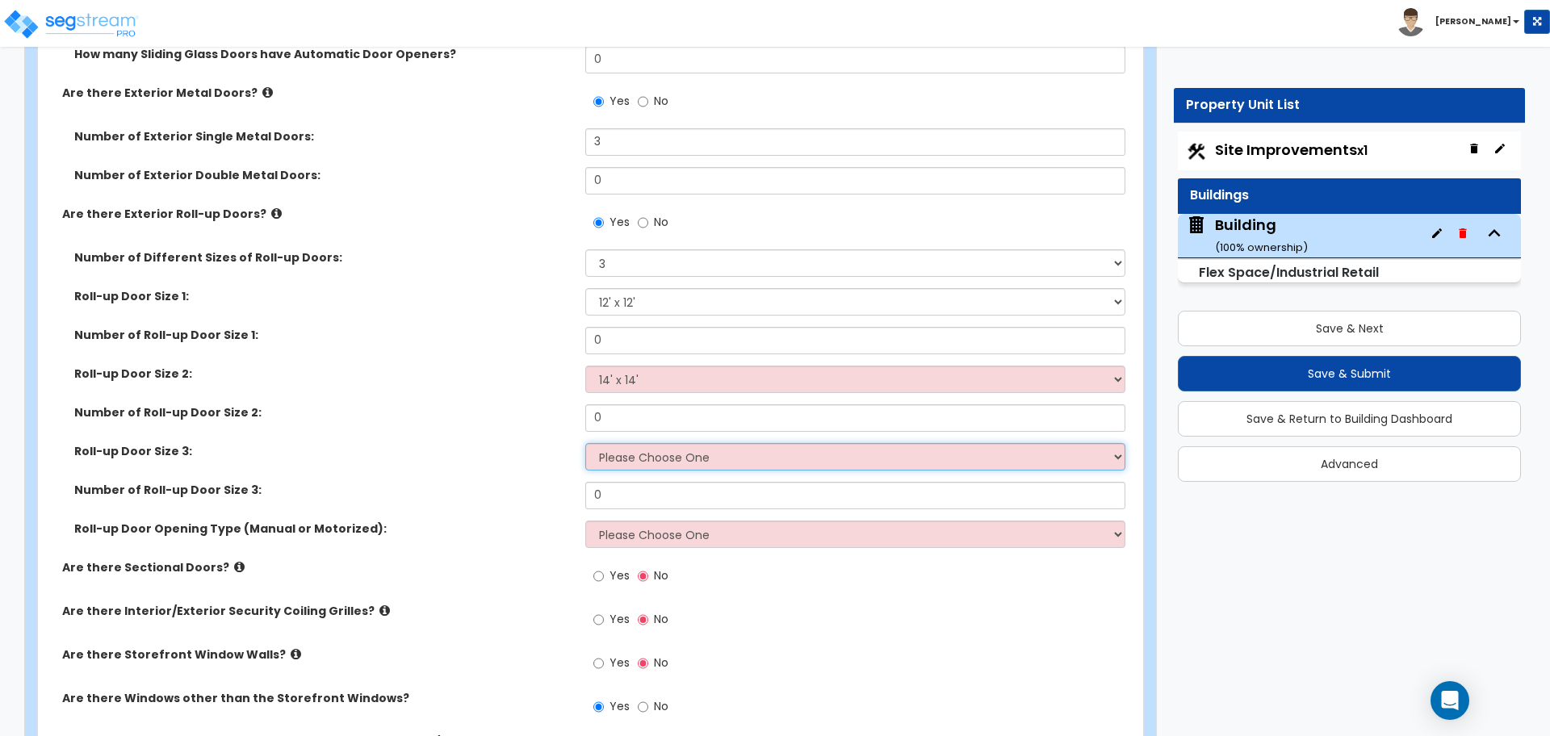
click at [684, 464] on select "Please Choose One 8' x 8' 10' x 10' 12' x 12' 14' x 14' 20' x 12' 20' x 16'" at bounding box center [854, 456] width 539 height 27
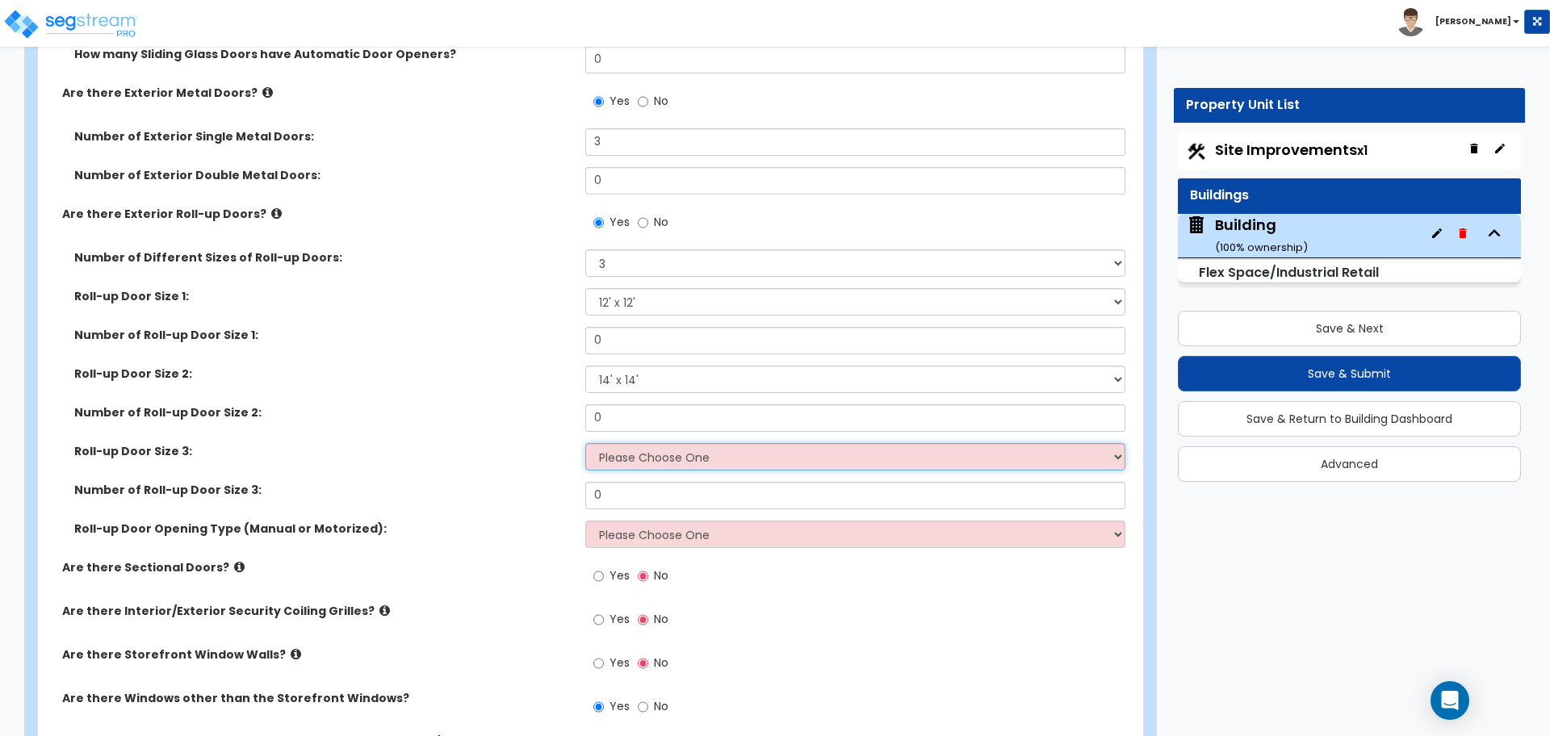
select select "5"
click at [585, 443] on select "Please Choose One 8' x 8' 10' x 10' 12' x 12' 14' x 14' 20' x 12' 20' x 16'" at bounding box center [854, 456] width 539 height 27
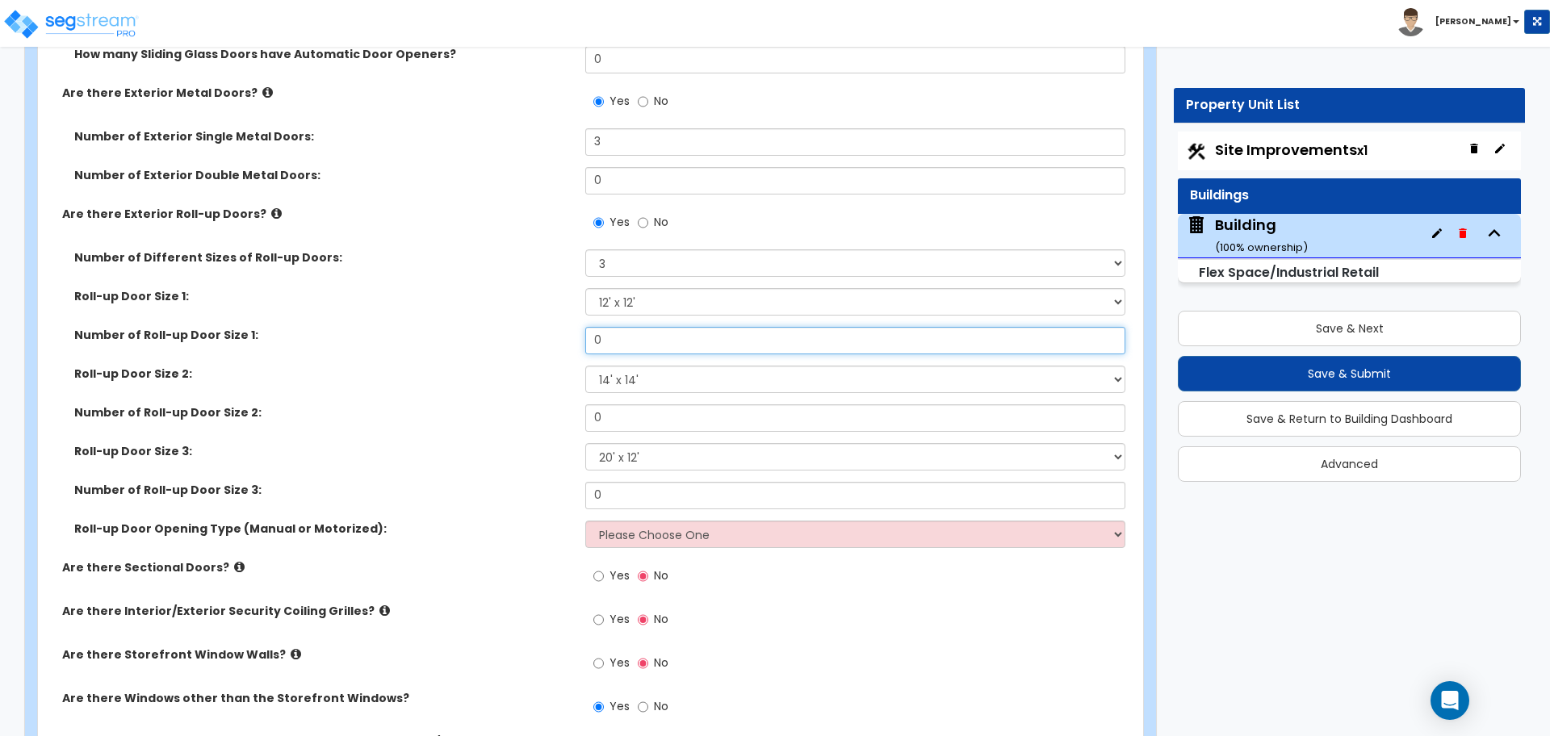
drag, startPoint x: 641, startPoint y: 331, endPoint x: 554, endPoint y: 329, distance: 86.4
click at [557, 330] on div "Number of Roll-up Door Size 1: 0" at bounding box center [585, 346] width 1095 height 39
type input "2"
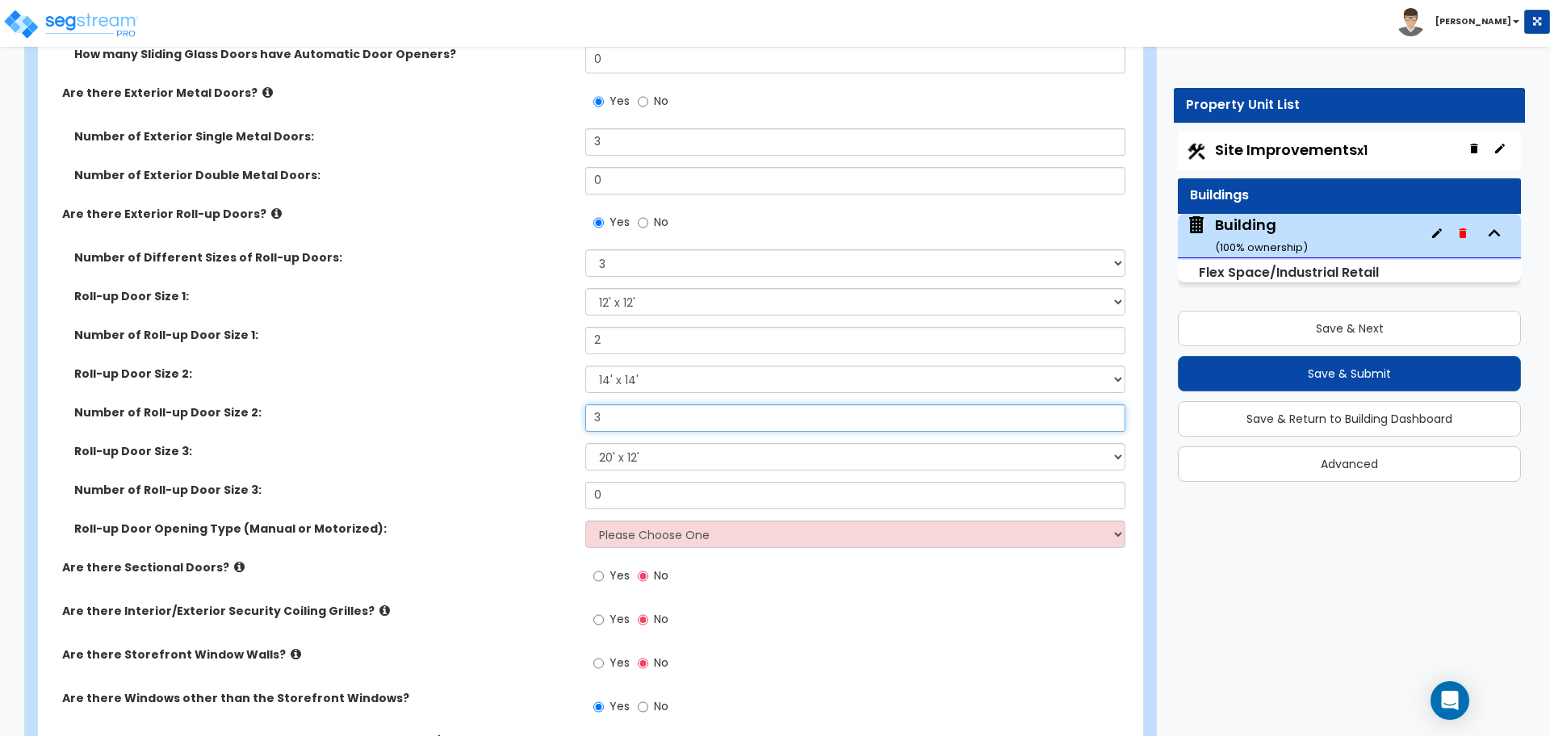
type input "3"
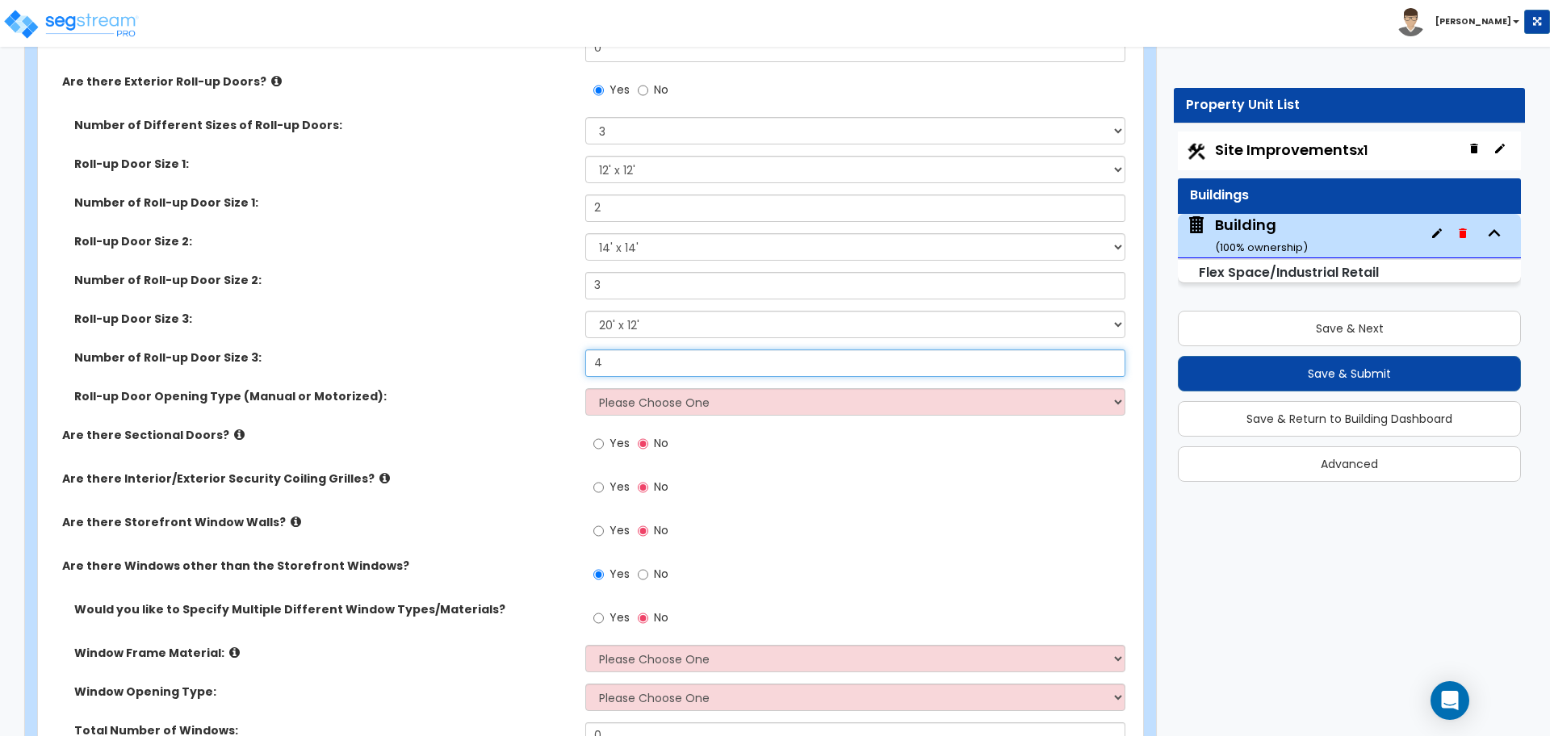
scroll to position [3555, 0]
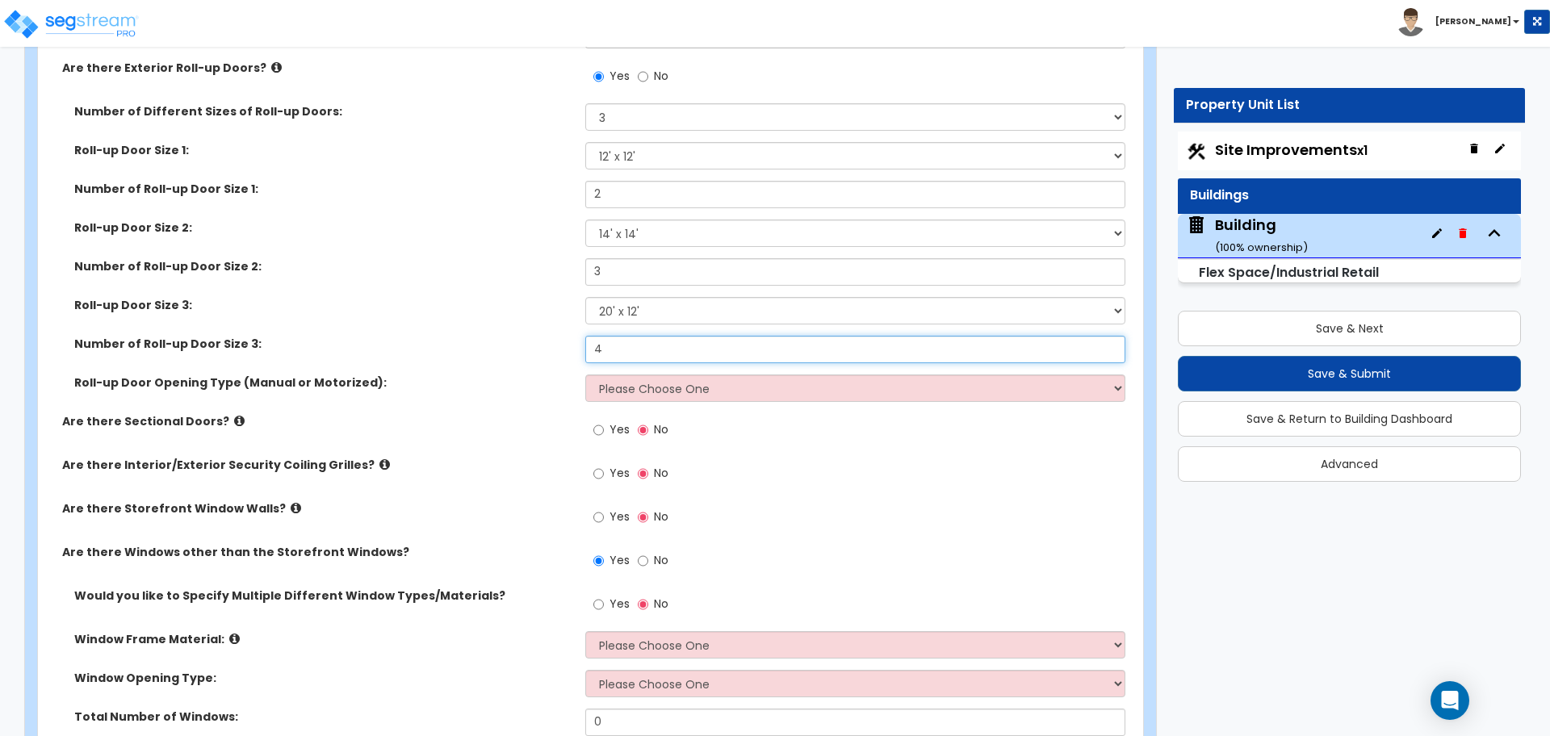
type input "4"
click at [688, 391] on select "Please Choose One All Manual All Motorized Some are Motorized" at bounding box center [854, 388] width 539 height 27
click at [585, 375] on select "Please Choose One All Manual All Motorized Some are Motorized" at bounding box center [854, 388] width 539 height 27
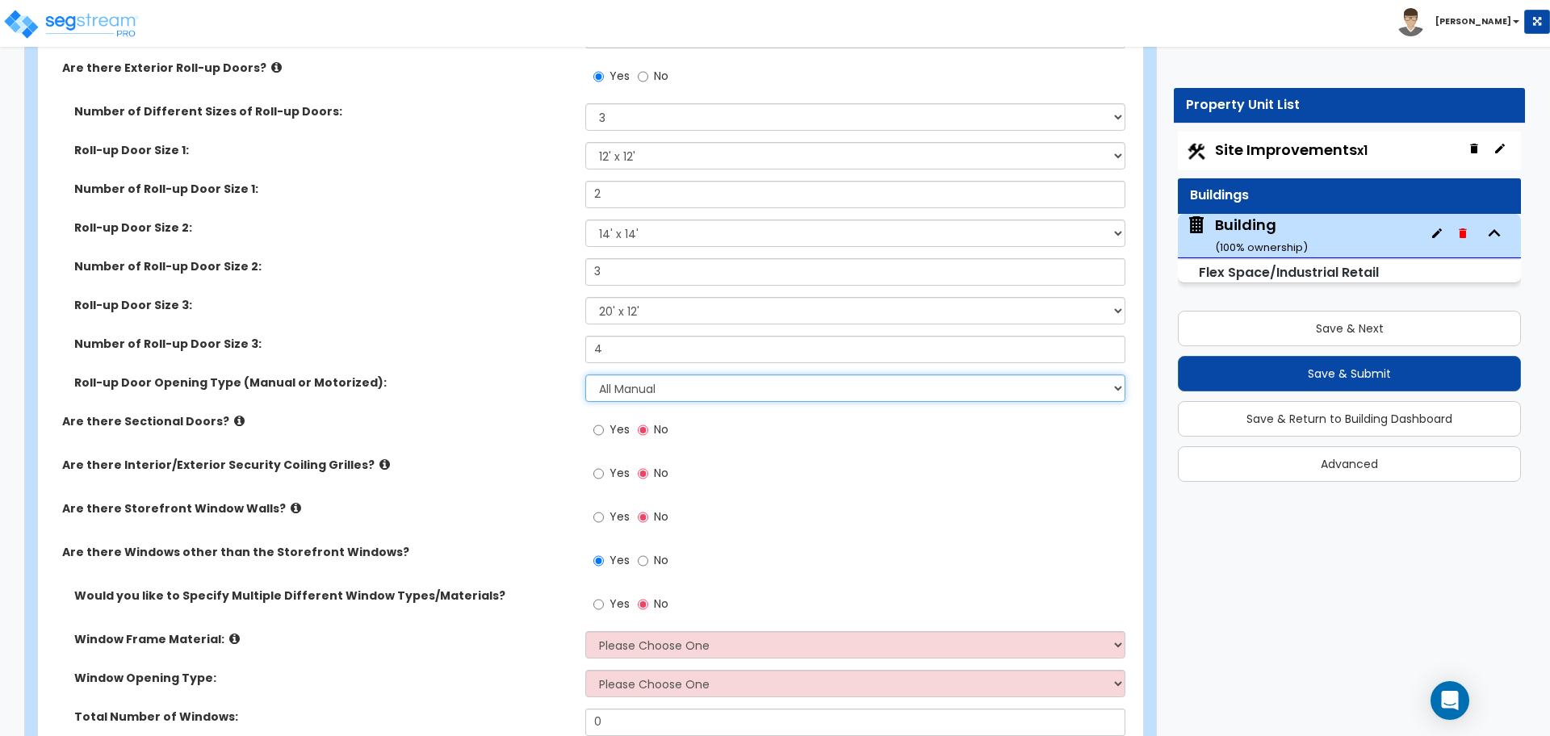
click at [675, 390] on select "Please Choose One All Manual All Motorized Some are Motorized" at bounding box center [854, 388] width 539 height 27
click at [585, 375] on select "Please Choose One All Manual All Motorized Some are Motorized" at bounding box center [854, 388] width 539 height 27
click at [668, 385] on select "Please Choose One All Manual All Motorized Some are Motorized" at bounding box center [854, 388] width 539 height 27
click at [585, 375] on select "Please Choose One All Manual All Motorized Some are Motorized" at bounding box center [854, 388] width 539 height 27
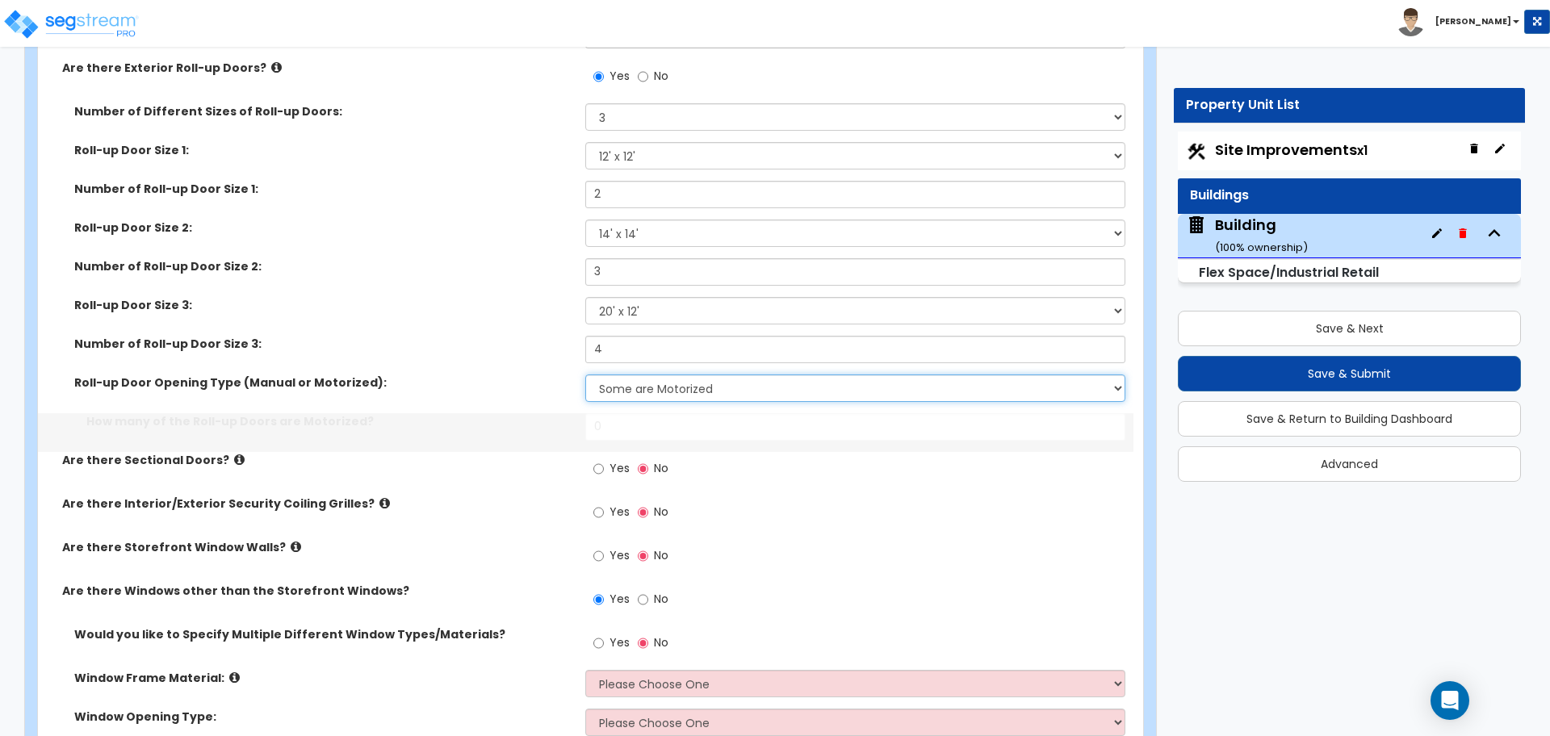
click at [662, 382] on select "Please Choose One All Manual All Motorized Some are Motorized" at bounding box center [854, 388] width 539 height 27
select select "2"
click at [585, 375] on select "Please Choose One All Manual All Motorized Some are Motorized" at bounding box center [854, 388] width 539 height 27
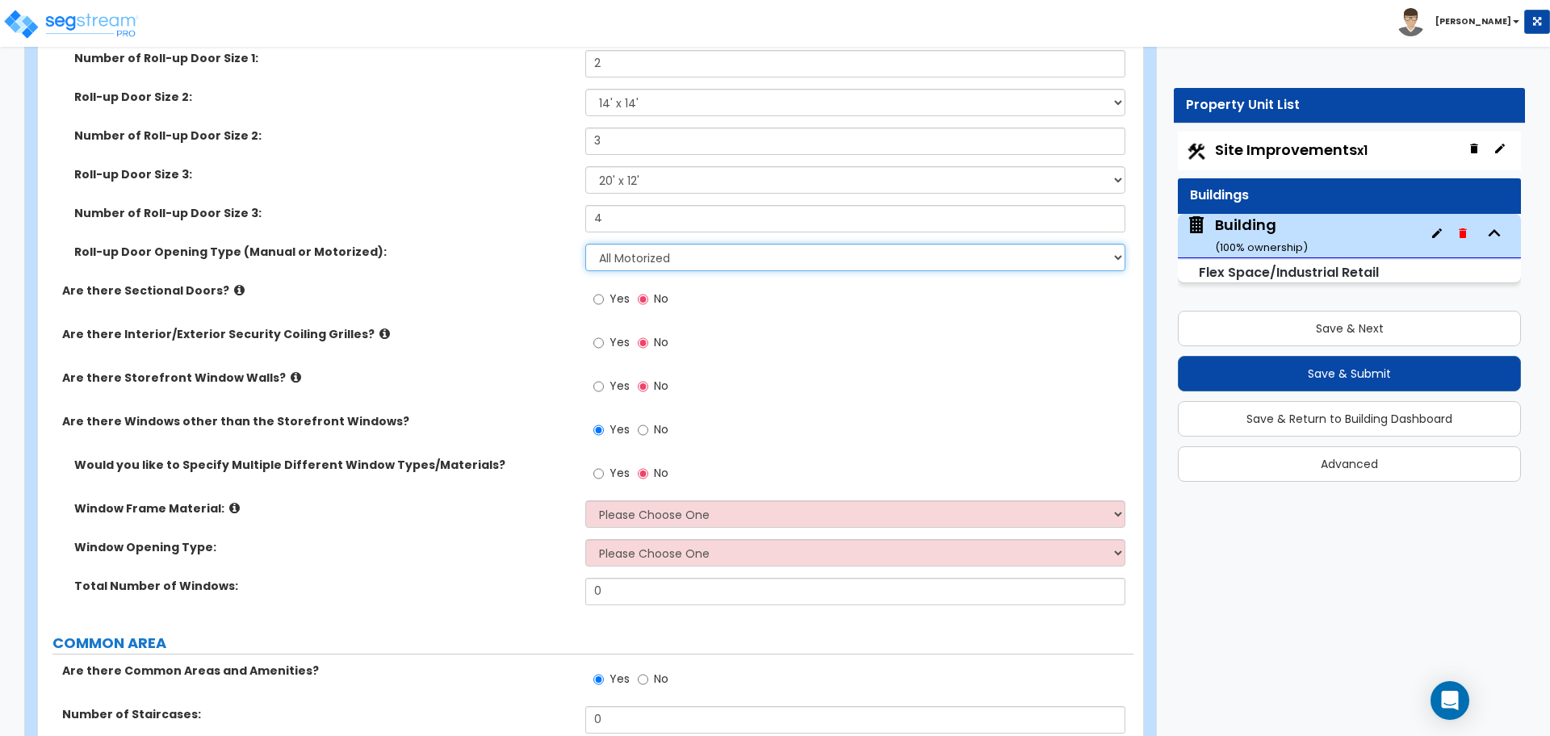
scroll to position [3687, 0]
click at [599, 290] on input "Yes" at bounding box center [598, 298] width 10 height 18
radio input "true"
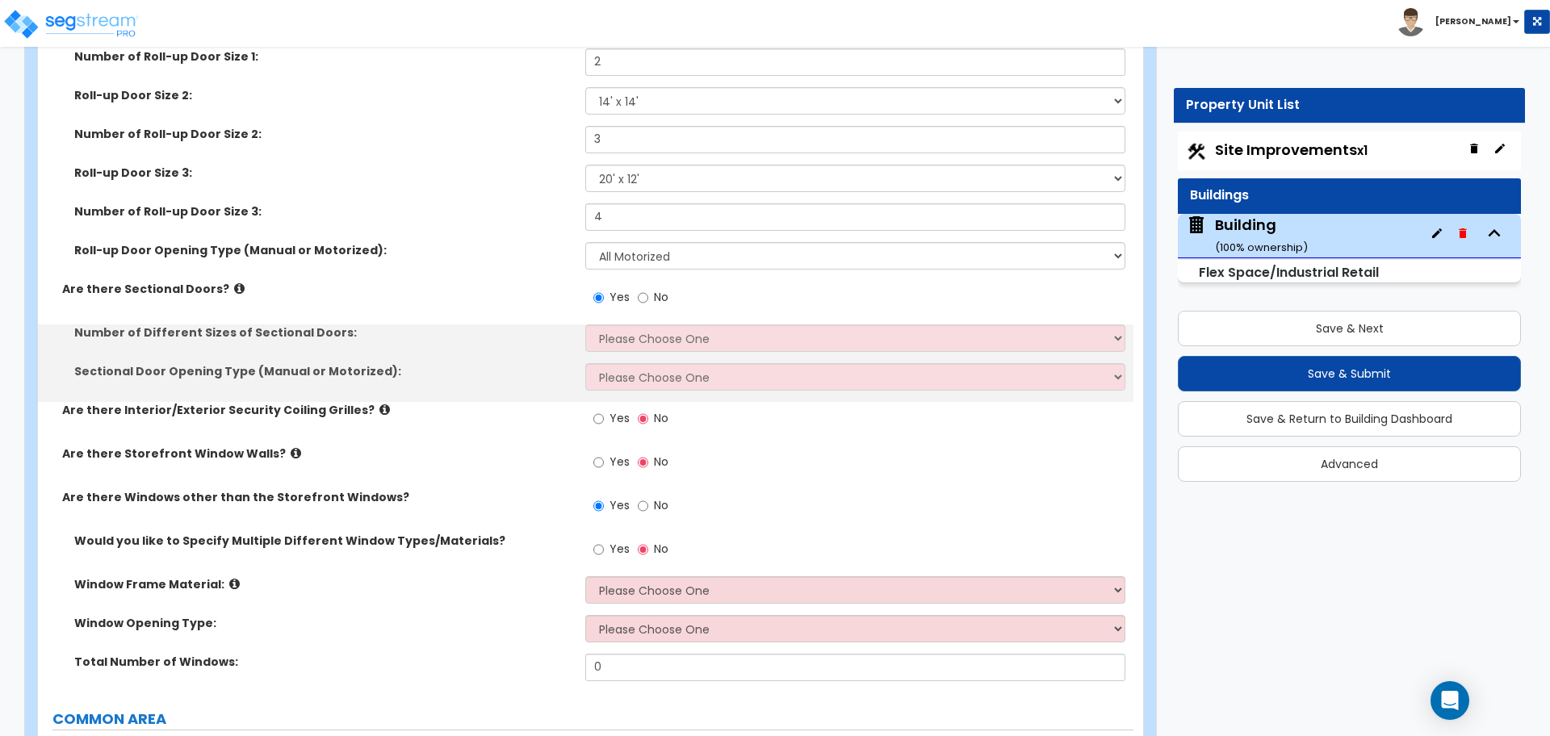
click at [234, 282] on icon at bounding box center [239, 288] width 10 height 12
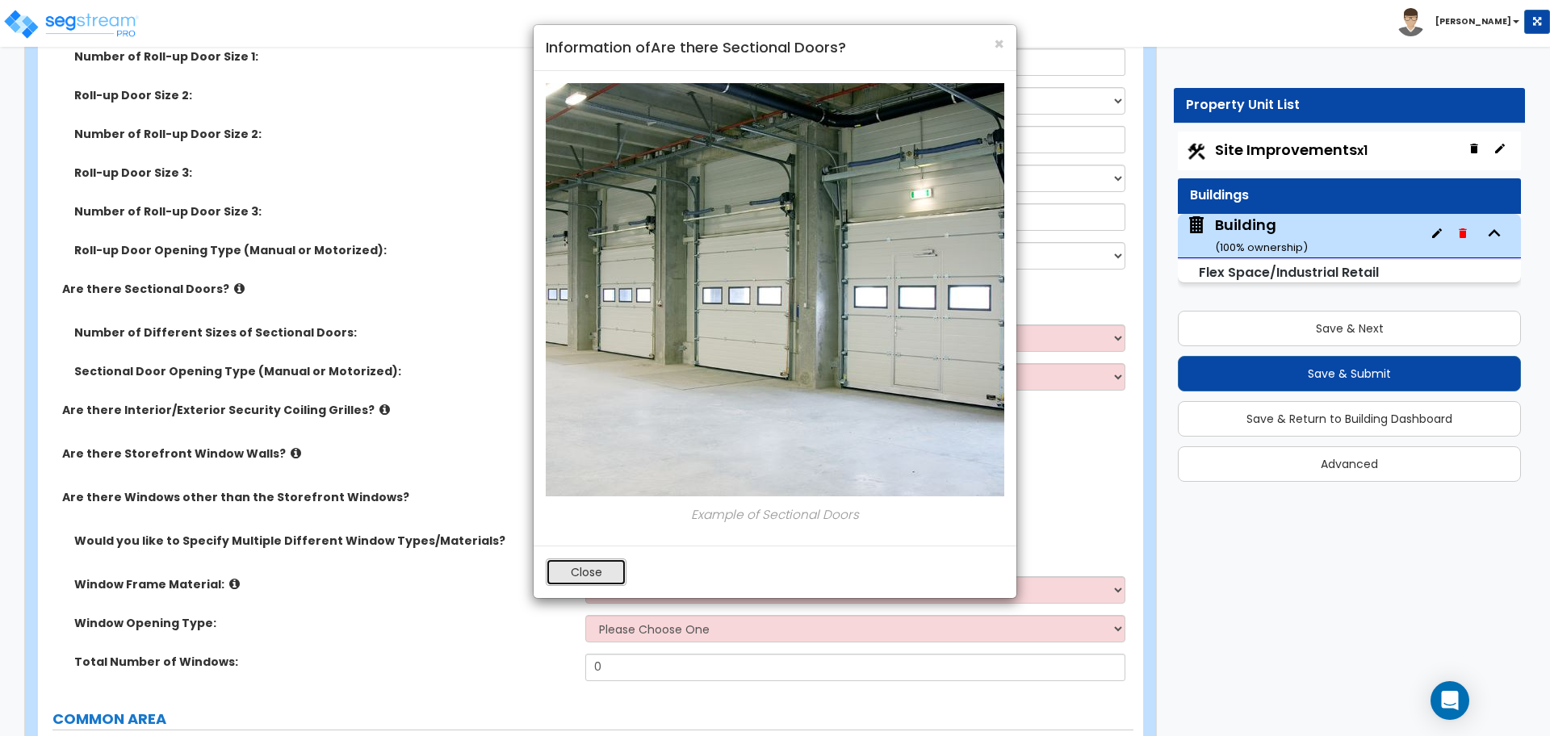
click at [573, 570] on button "Close" at bounding box center [586, 572] width 81 height 27
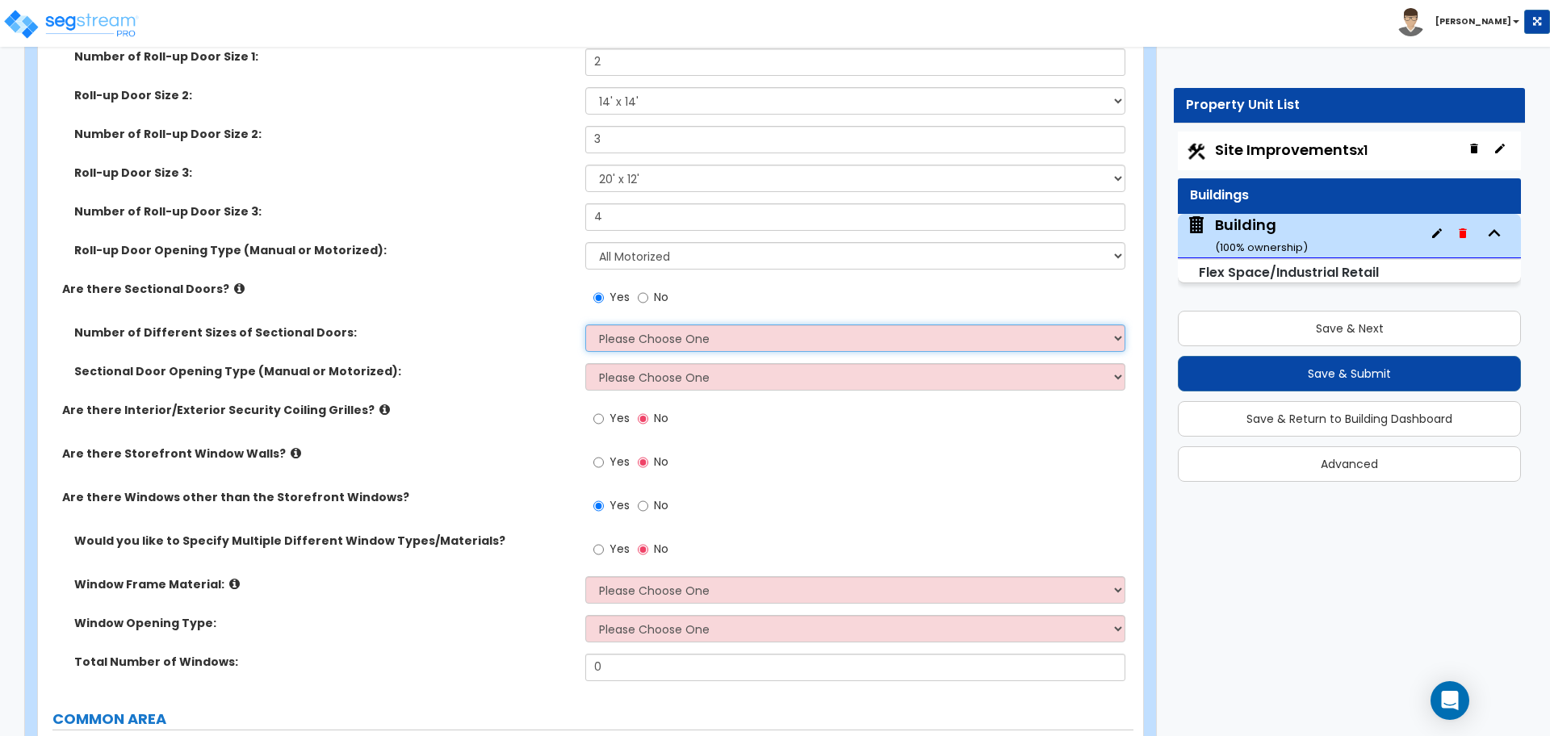
click at [642, 337] on select "Please Choose One 1 2 3" at bounding box center [854, 337] width 539 height 27
select select "3"
click at [585, 324] on select "Please Choose One 1 2 3" at bounding box center [854, 337] width 539 height 27
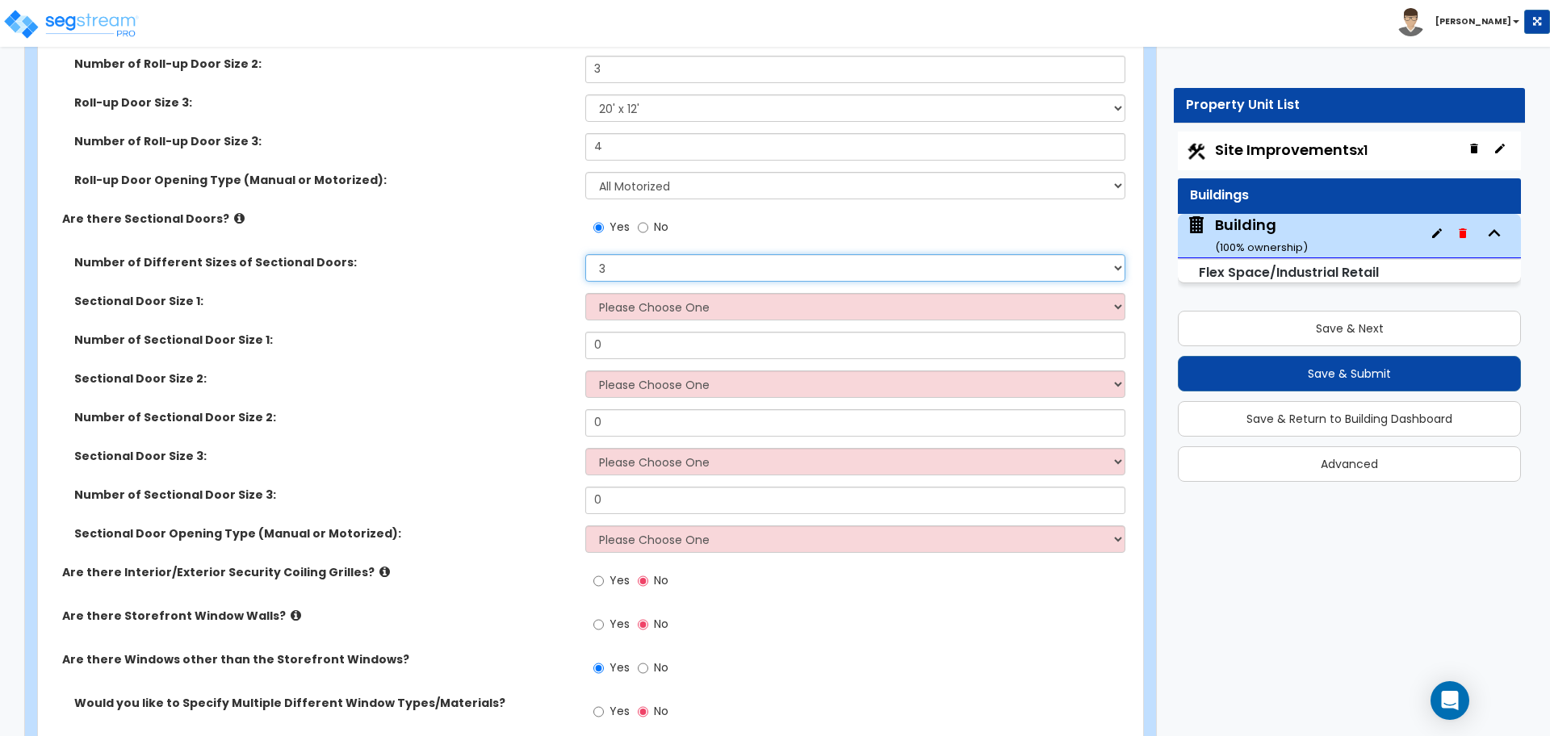
scroll to position [3760, 0]
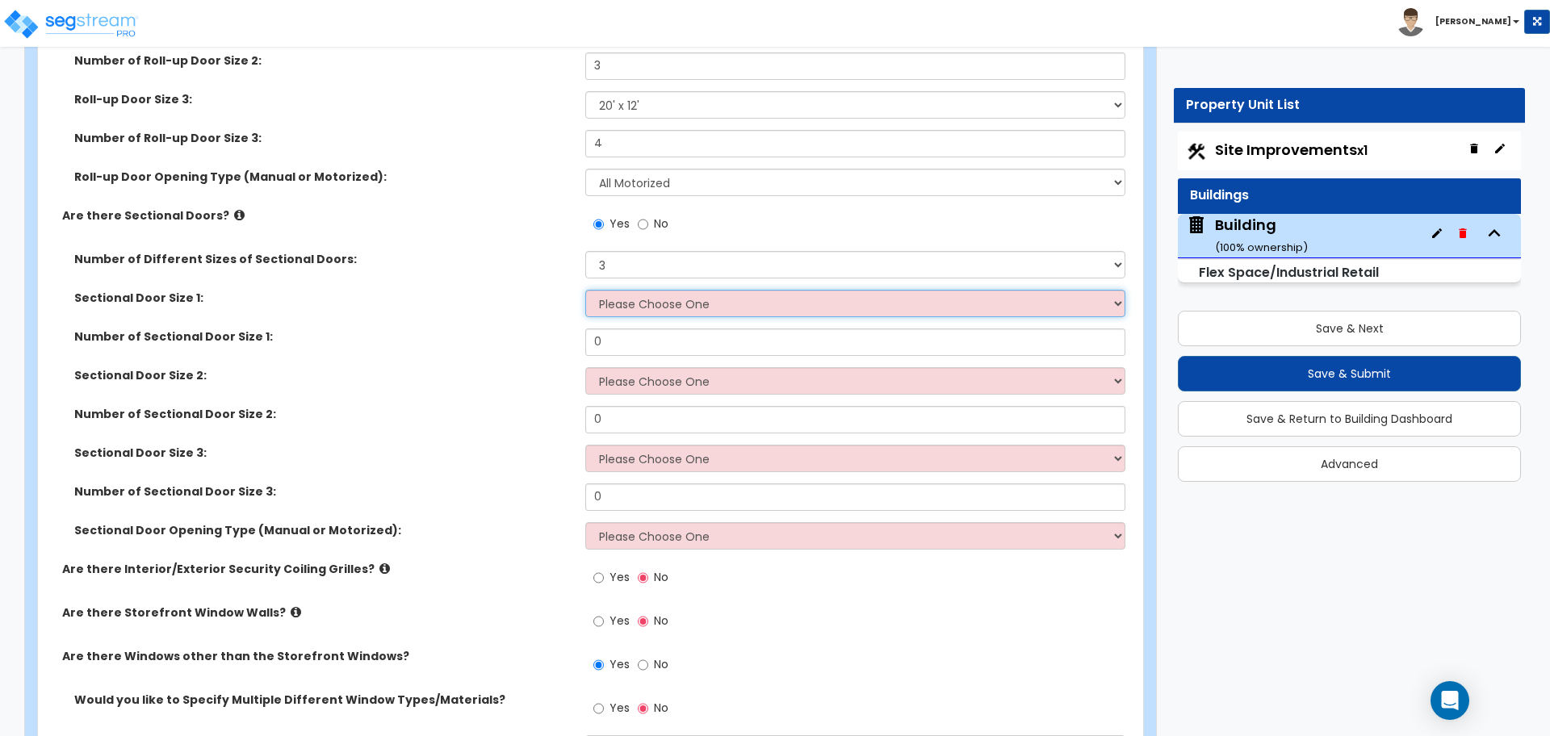
click at [637, 304] on select "Please Choose One 8' x 8' 10' x 10' 12' x 12' 20' x 14'" at bounding box center [854, 303] width 539 height 27
select select "2"
click at [585, 290] on select "Please Choose One 8' x 8' 10' x 10' 12' x 12' 20' x 14'" at bounding box center [854, 303] width 539 height 27
click at [672, 383] on select "Please Choose One 8' x 8' 10' x 10' 12' x 12' 20' x 14'" at bounding box center [854, 380] width 539 height 27
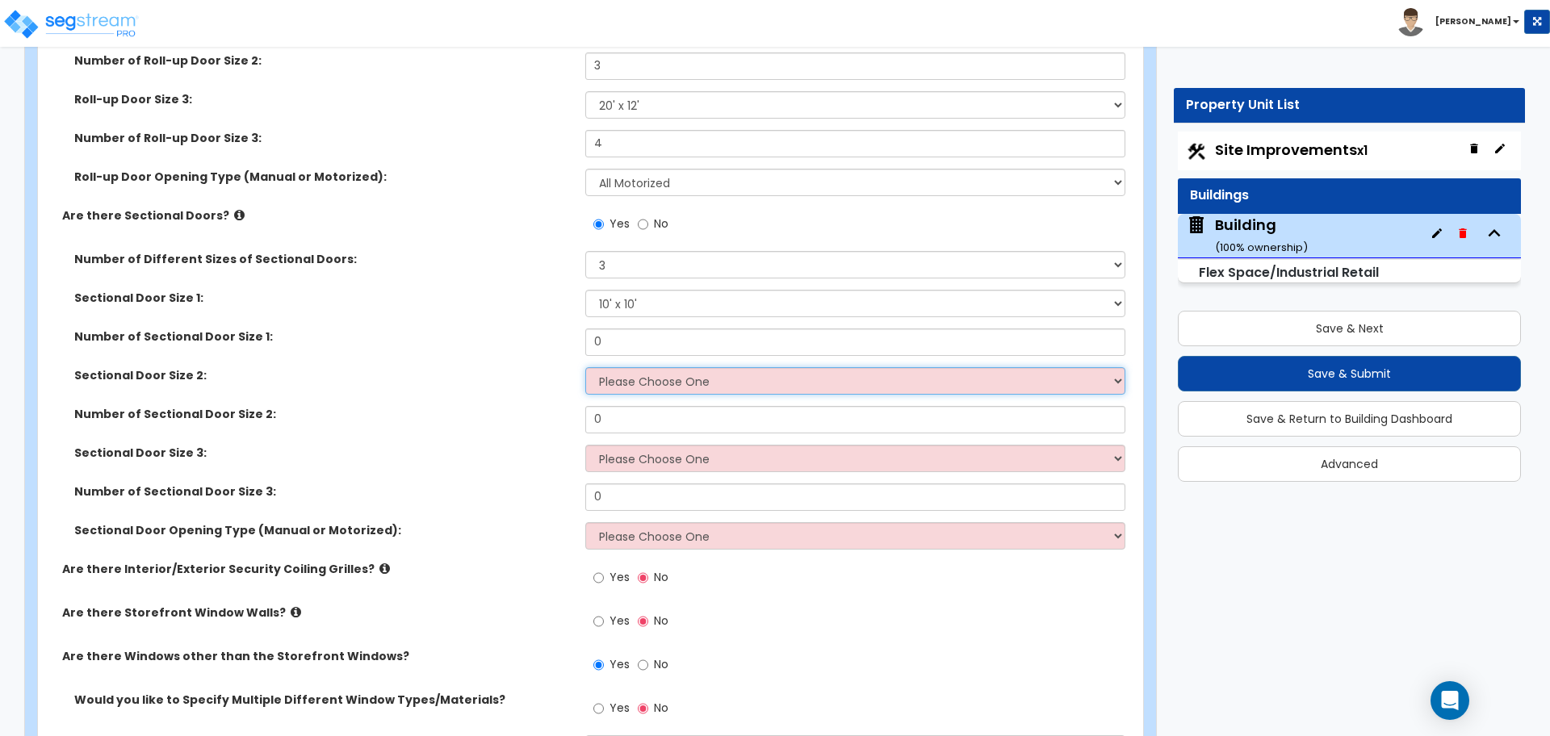
select select "3"
click at [585, 367] on select "Please Choose One 8' x 8' 10' x 10' 12' x 12' 20' x 14'" at bounding box center [854, 380] width 539 height 27
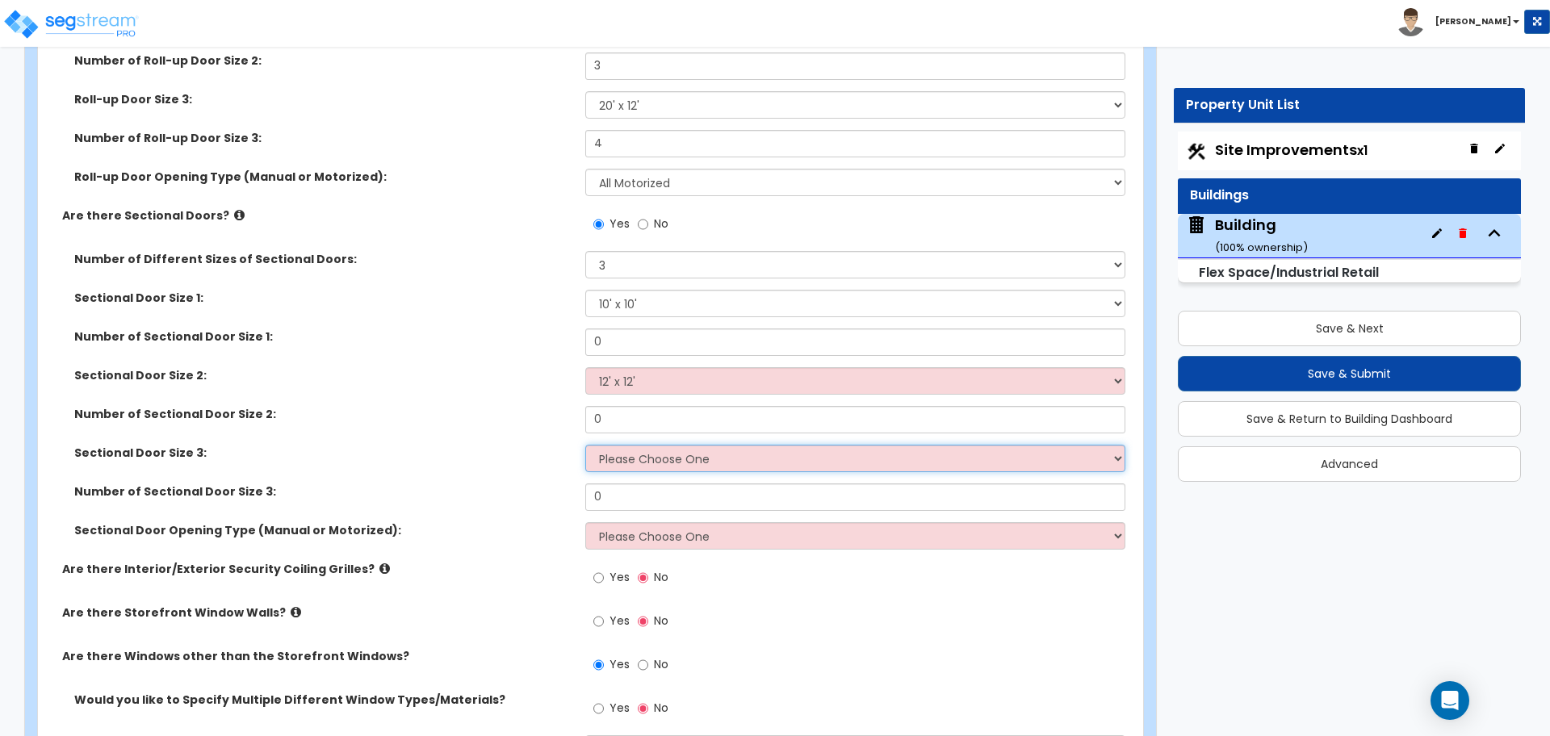
click at [673, 458] on select "Please Choose One 8' x 8' 10' x 10' 12' x 12' 20' x 14'" at bounding box center [854, 458] width 539 height 27
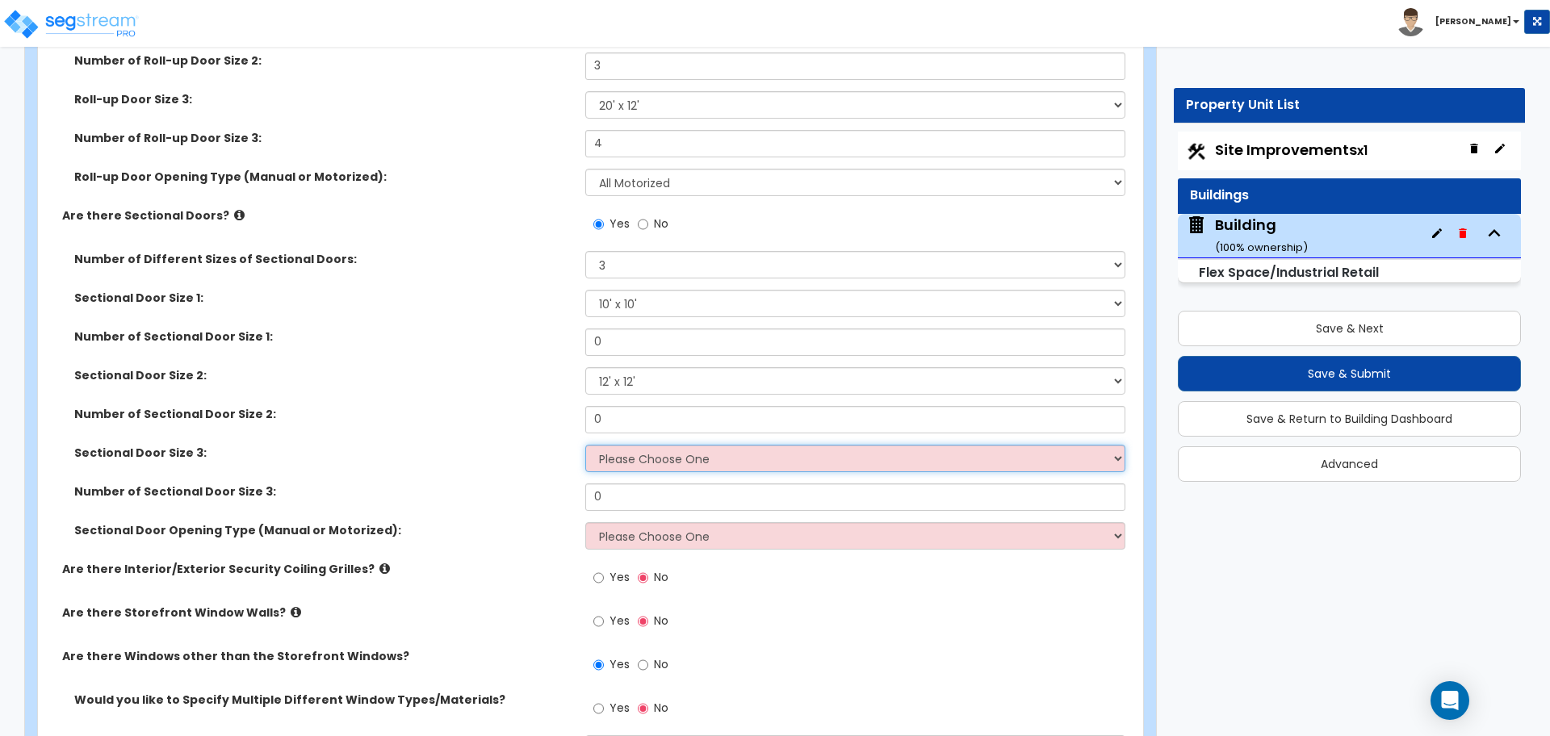
select select "4"
click at [585, 445] on select "Please Choose One 8' x 8' 10' x 10' 12' x 12' 20' x 14'" at bounding box center [854, 458] width 539 height 27
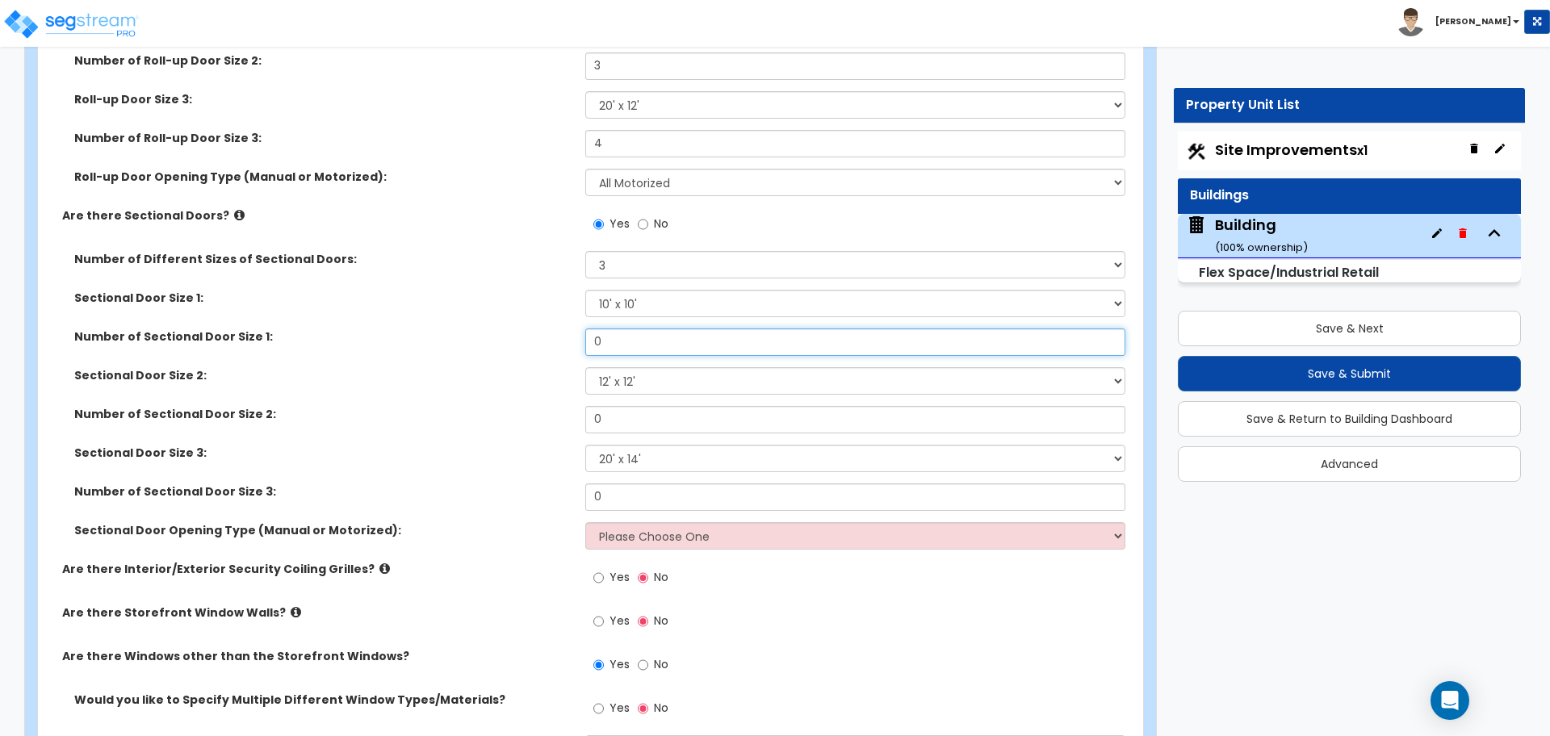
drag, startPoint x: 643, startPoint y: 343, endPoint x: 541, endPoint y: 342, distance: 102.5
click at [541, 342] on div "Number of Sectional Door Size 1: 0" at bounding box center [585, 347] width 1095 height 39
type input "2"
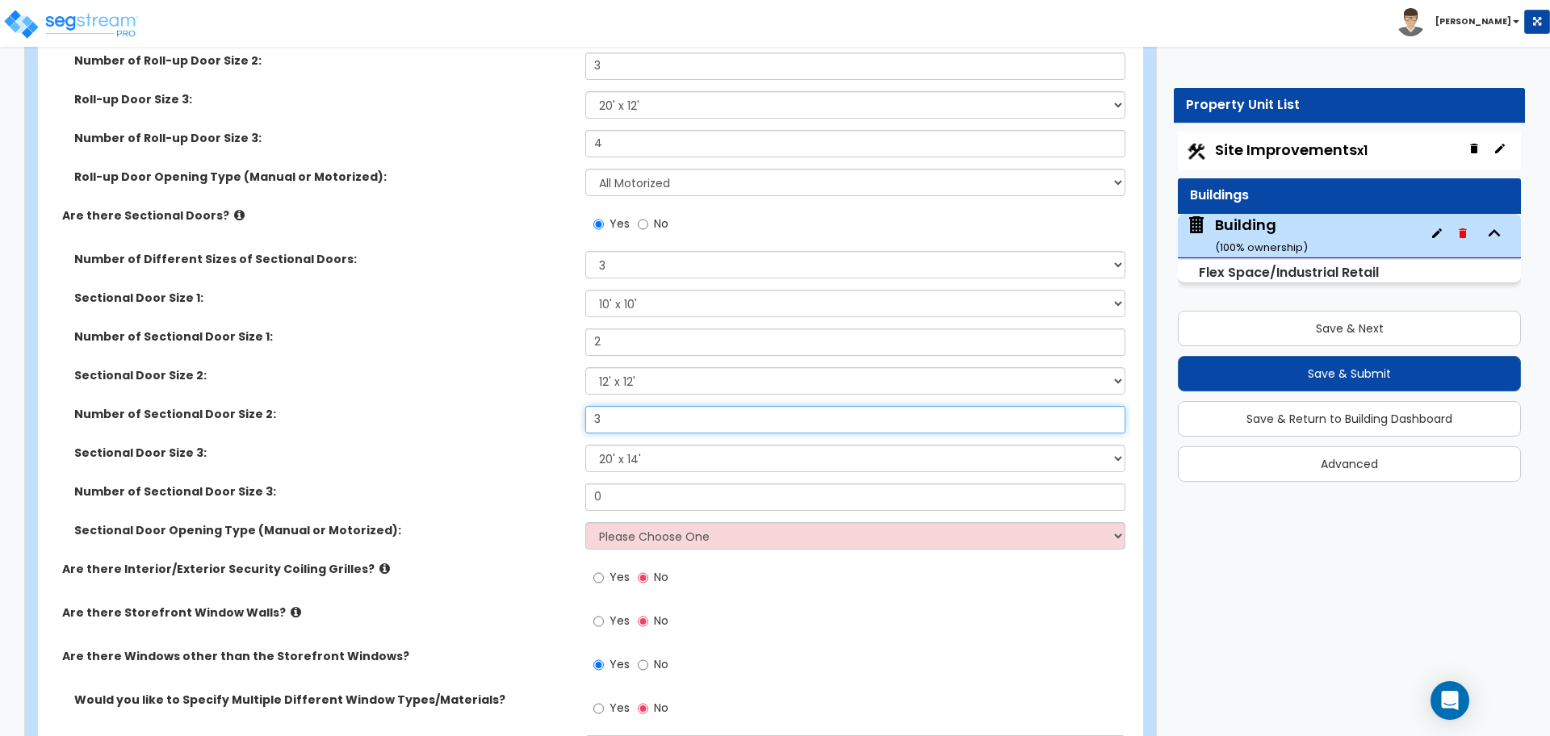
type input "3"
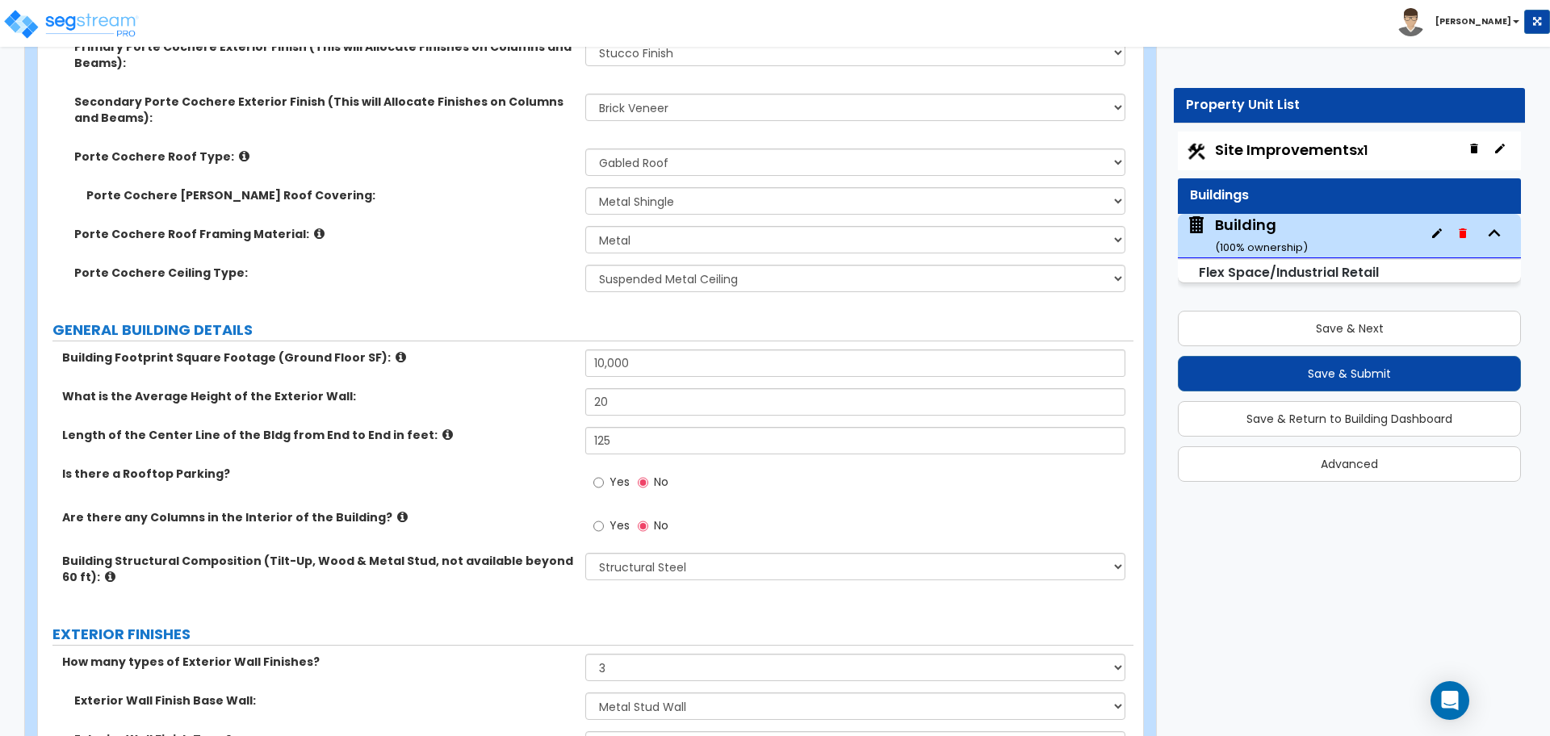
scroll to position [619, 0]
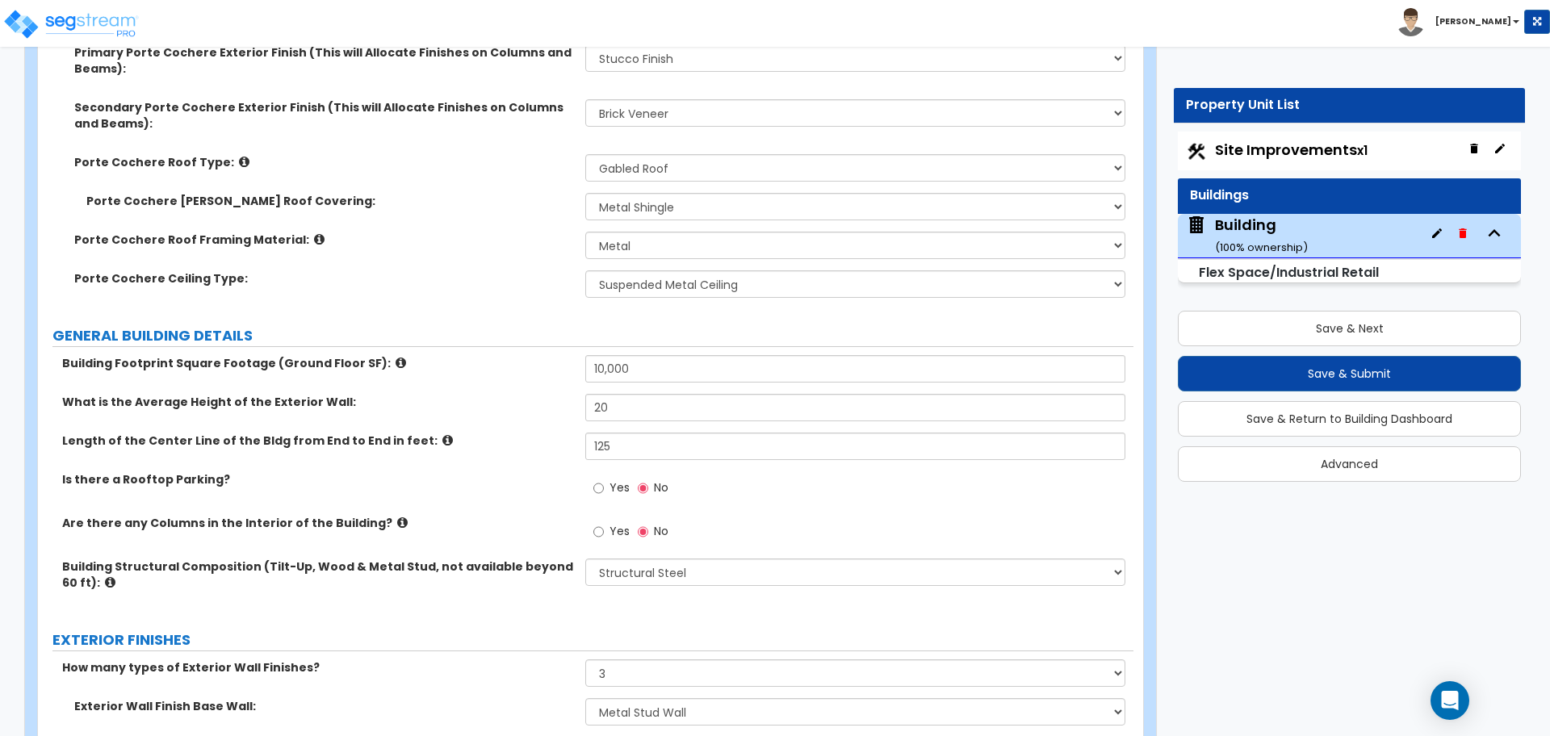
type input "4"
drag, startPoint x: 667, startPoint y: 364, endPoint x: 522, endPoint y: 364, distance: 144.5
click at [522, 364] on div "Building Footprint Square Footage (Ground Floor SF): 10,000" at bounding box center [585, 374] width 1095 height 39
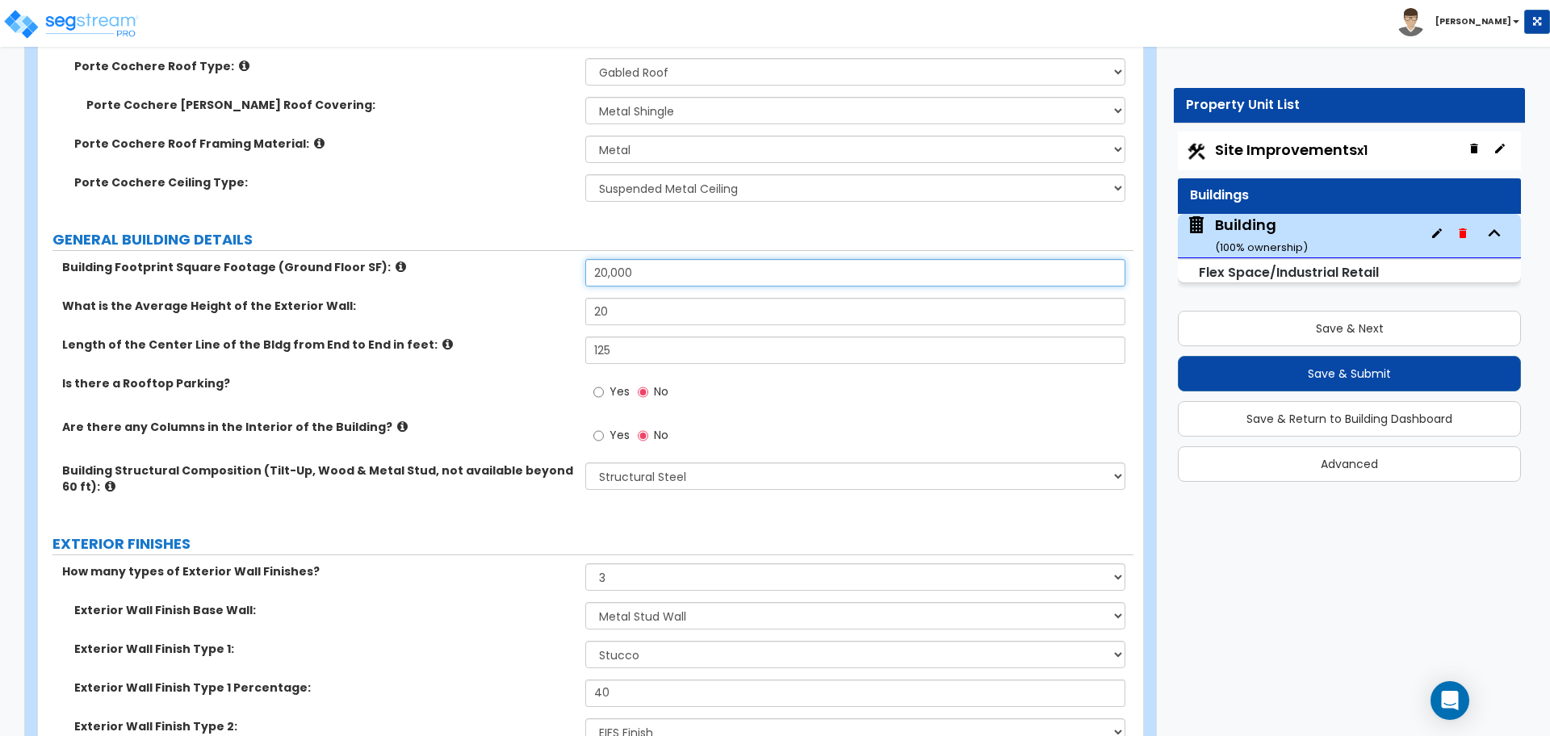
scroll to position [716, 0]
type input "20,000"
drag, startPoint x: 633, startPoint y: 351, endPoint x: 528, endPoint y: 351, distance: 104.9
click at [528, 351] on div "Length of the Center Line of the Bldg from End to End in feet: 125" at bounding box center [585, 355] width 1095 height 39
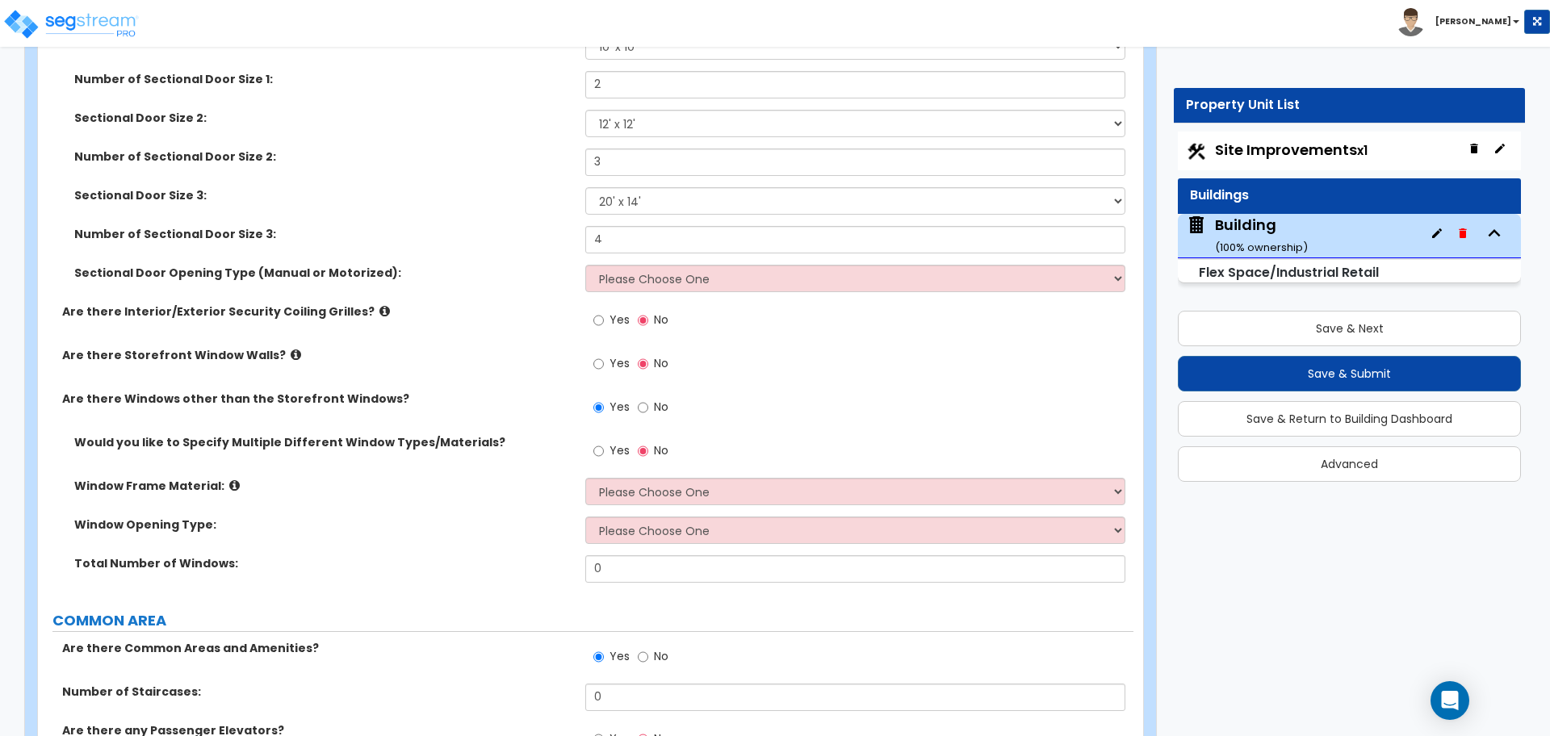
scroll to position [4019, 0]
type input "200"
click at [379, 303] on icon at bounding box center [384, 309] width 10 height 12
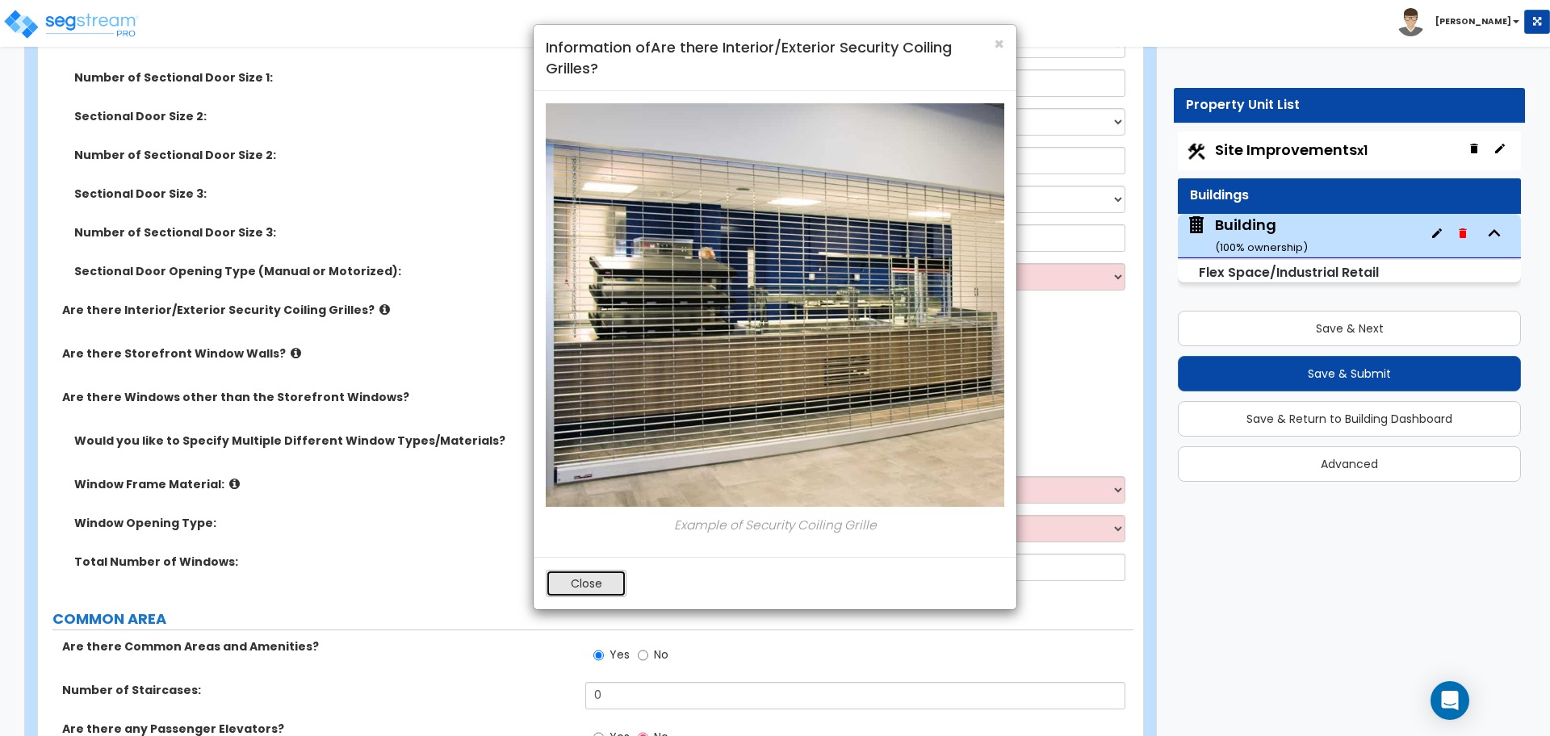
click at [581, 593] on button "Close" at bounding box center [586, 583] width 81 height 27
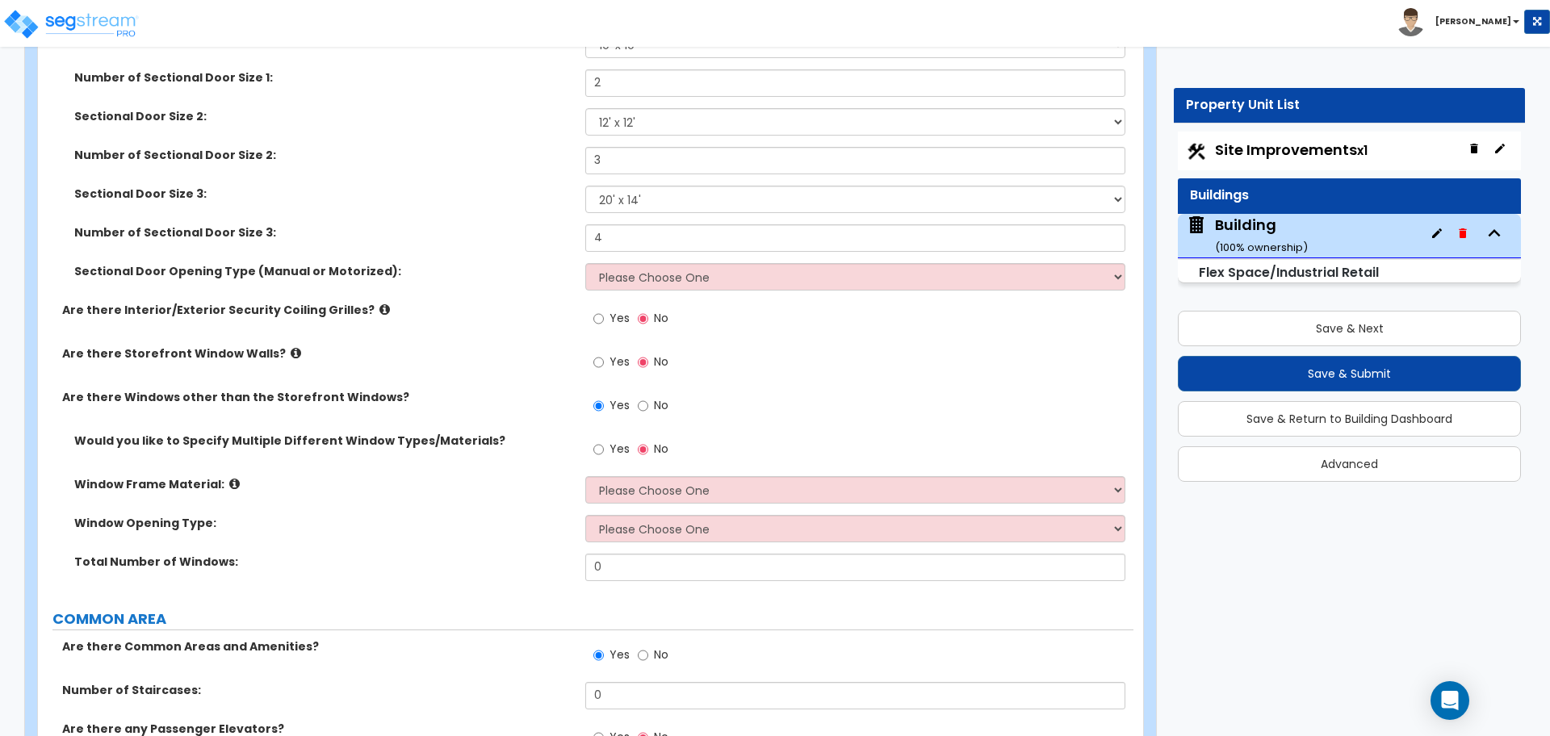
click at [589, 297] on div "Sectional Door Opening Type (Manual or Motorized): Please Choose One All Manual…" at bounding box center [585, 282] width 1095 height 39
click at [605, 311] on label "Yes" at bounding box center [611, 320] width 36 height 27
click at [604, 311] on input "Yes" at bounding box center [598, 319] width 10 height 18
radio input "true"
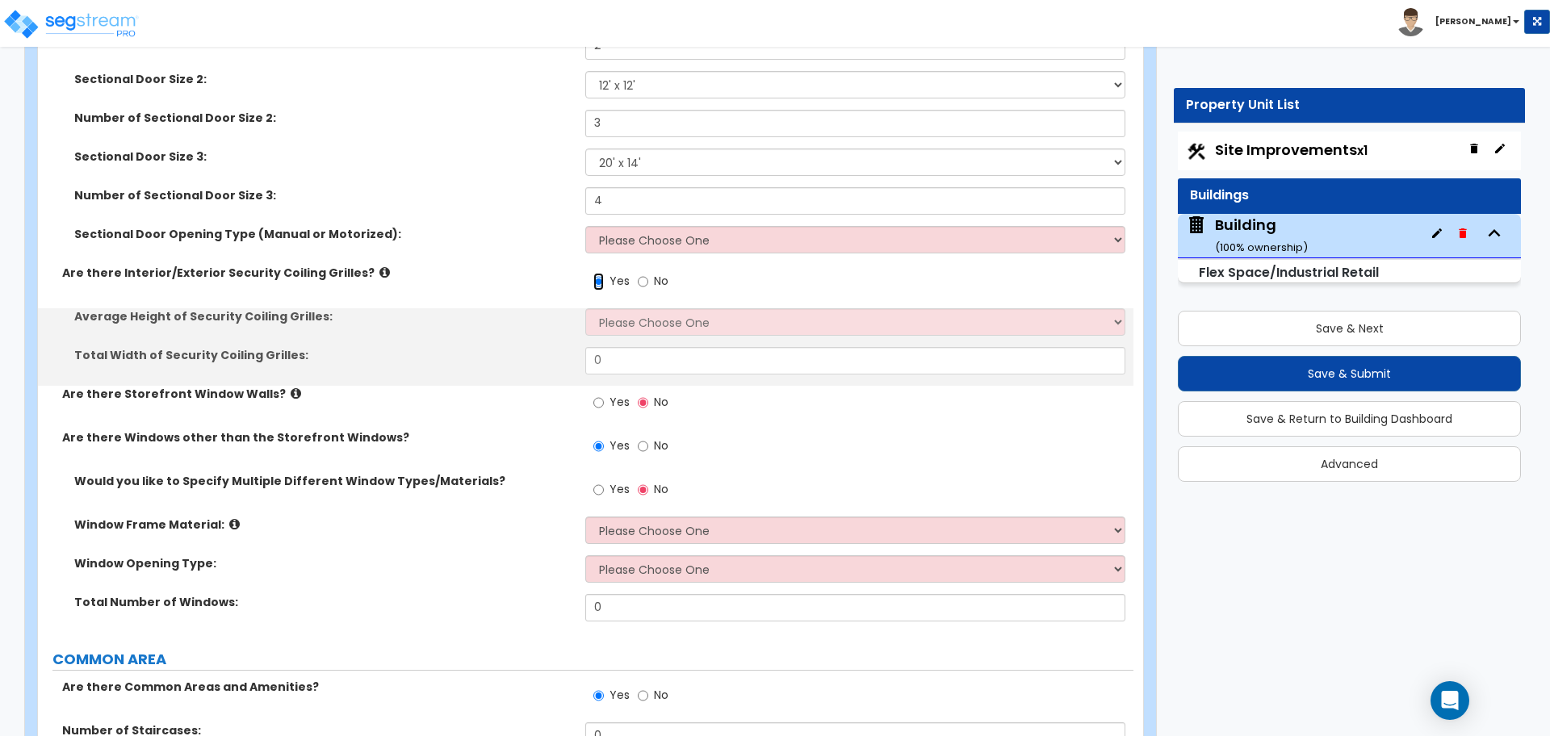
scroll to position [4057, 0]
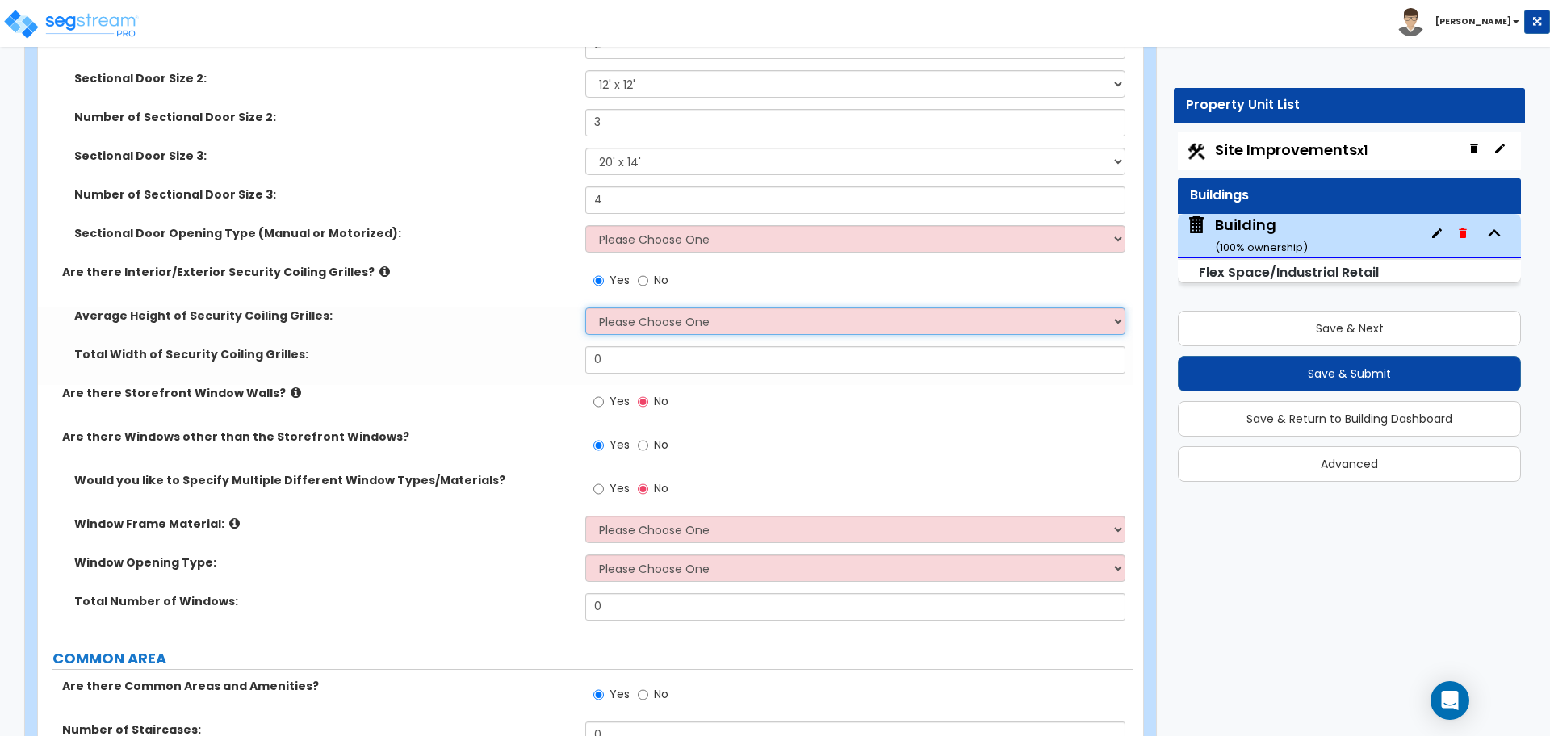
click at [636, 312] on select "Please Choose One 4 feet 6 feet 8 feet 12 feet" at bounding box center [854, 321] width 539 height 27
click at [658, 321] on select "Please Choose One 4 feet 6 feet 8 feet 12 feet" at bounding box center [854, 321] width 539 height 27
select select "4"
click at [585, 308] on select "Please Choose One 4 feet 6 feet 8 feet 12 feet" at bounding box center [854, 321] width 539 height 27
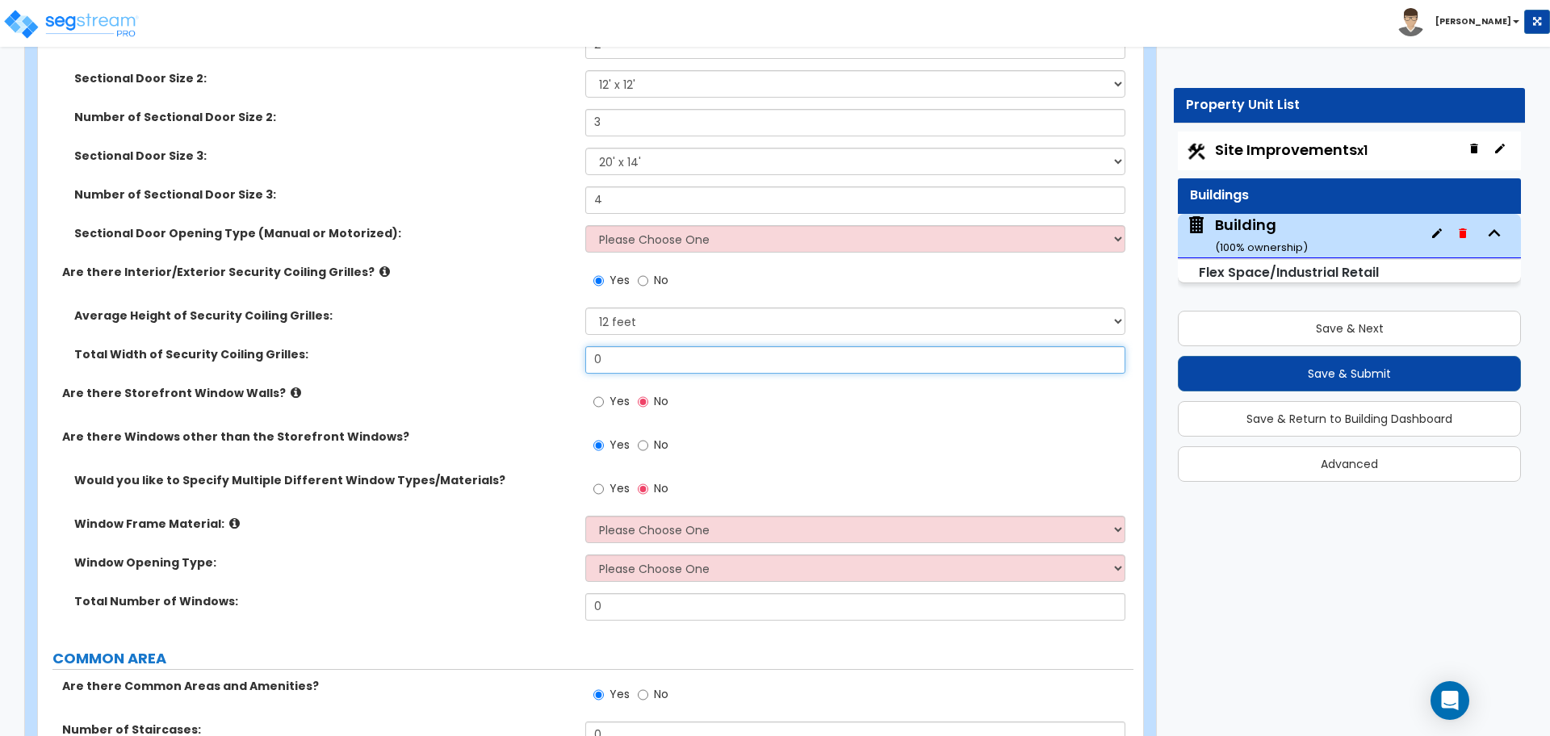
drag, startPoint x: 611, startPoint y: 358, endPoint x: 524, endPoint y: 349, distance: 87.5
click at [524, 349] on div "Total Width of Security Coiling Grilles: 0" at bounding box center [585, 365] width 1095 height 39
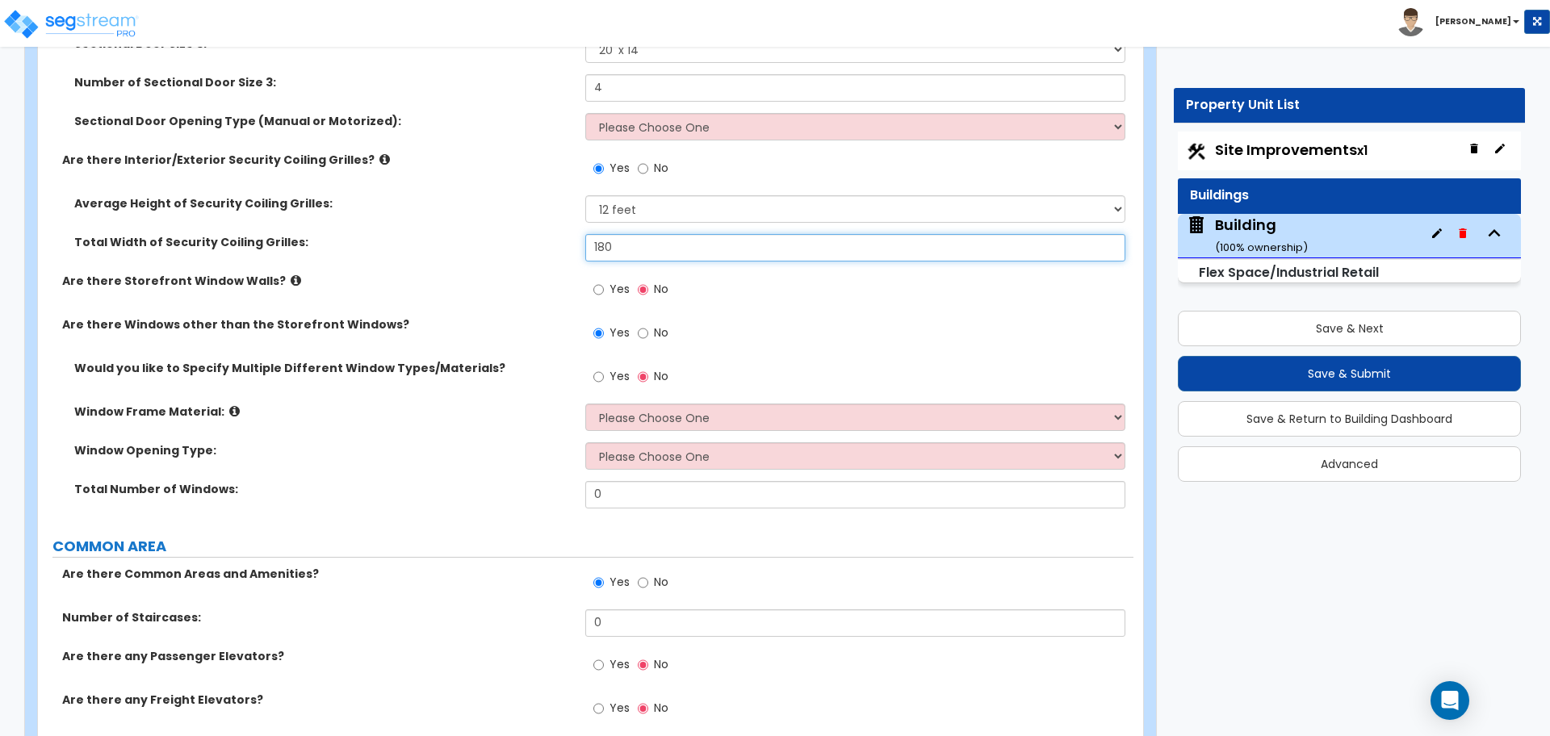
scroll to position [4190, 0]
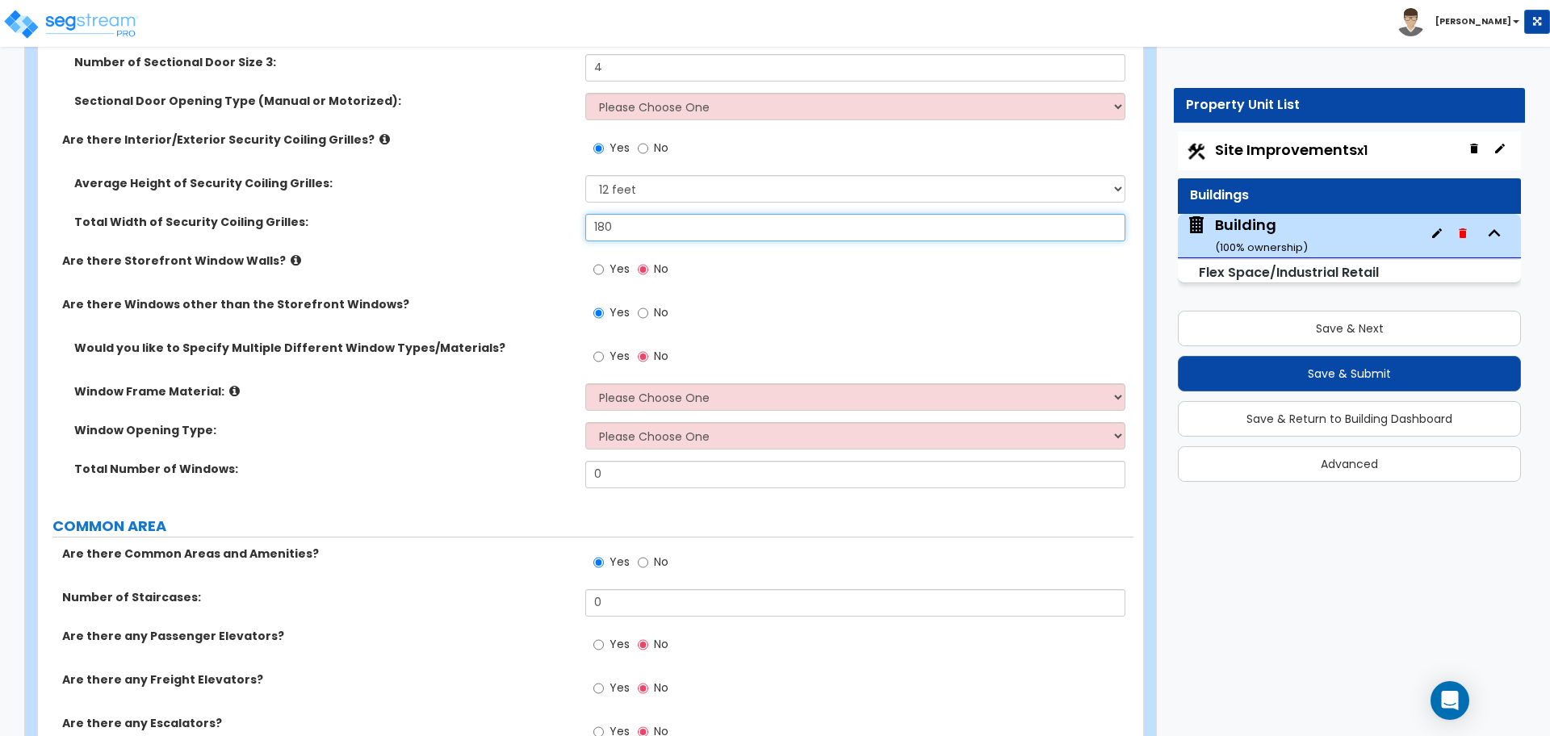
type input "180"
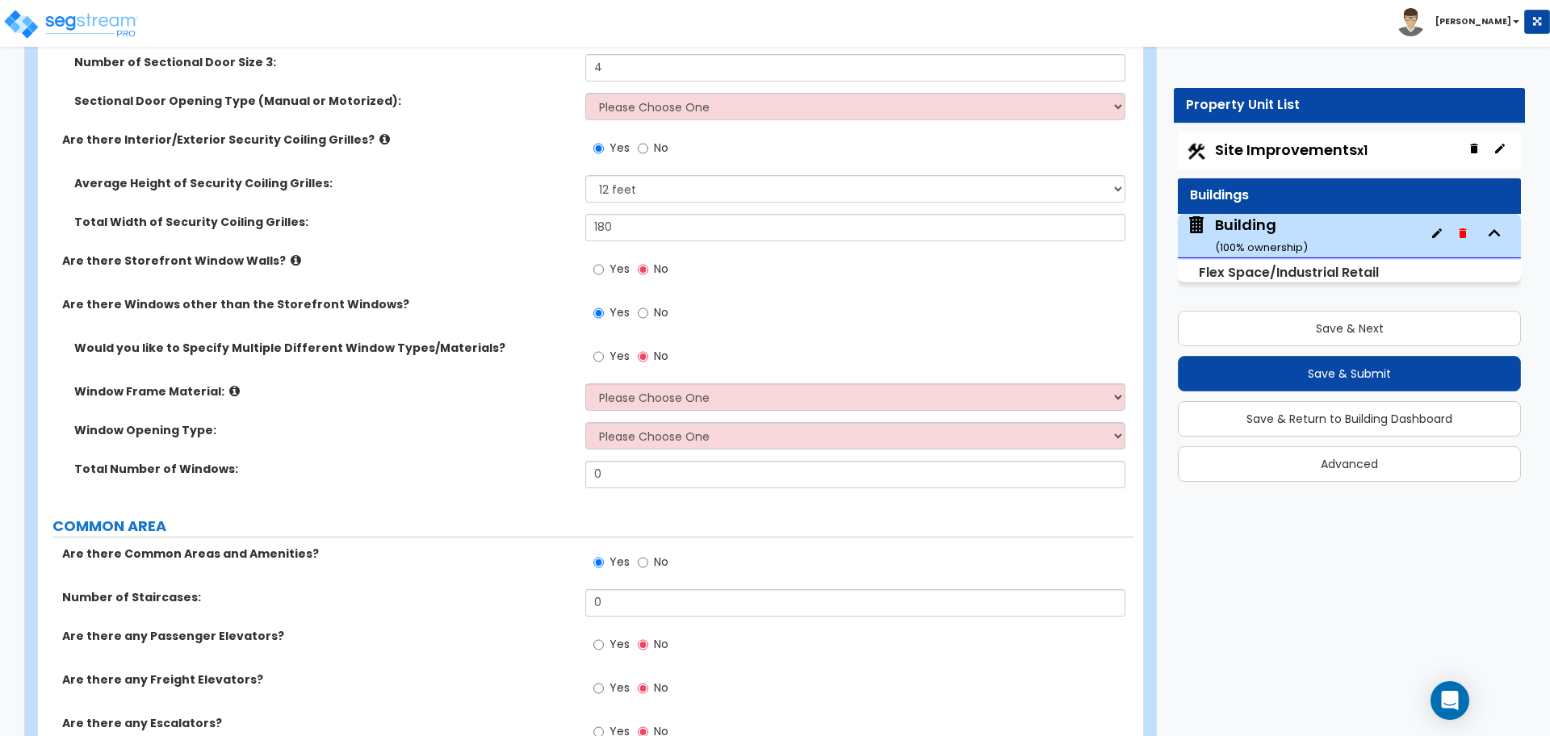
click at [291, 254] on icon at bounding box center [296, 260] width 10 height 12
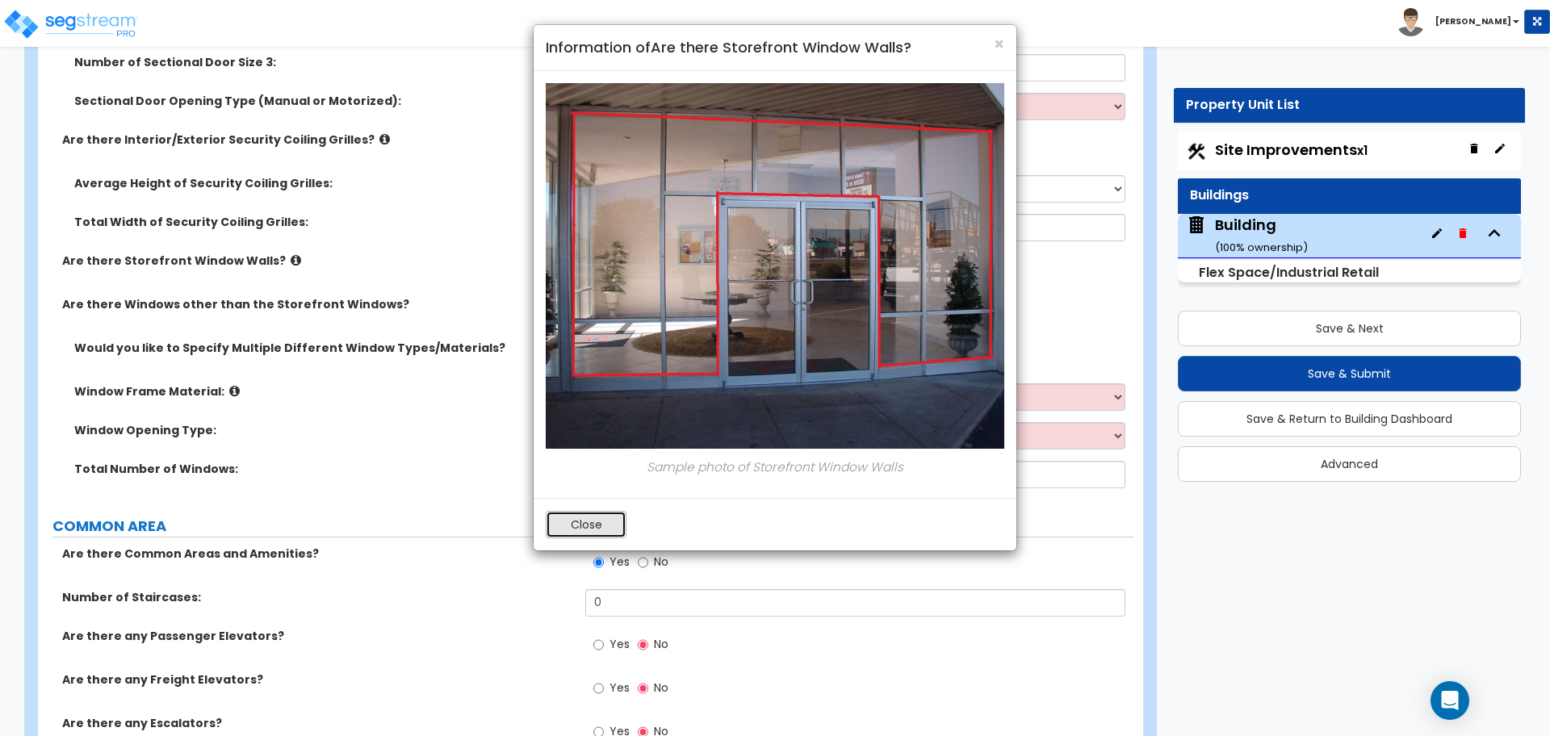
click at [596, 527] on button "Close" at bounding box center [586, 524] width 81 height 27
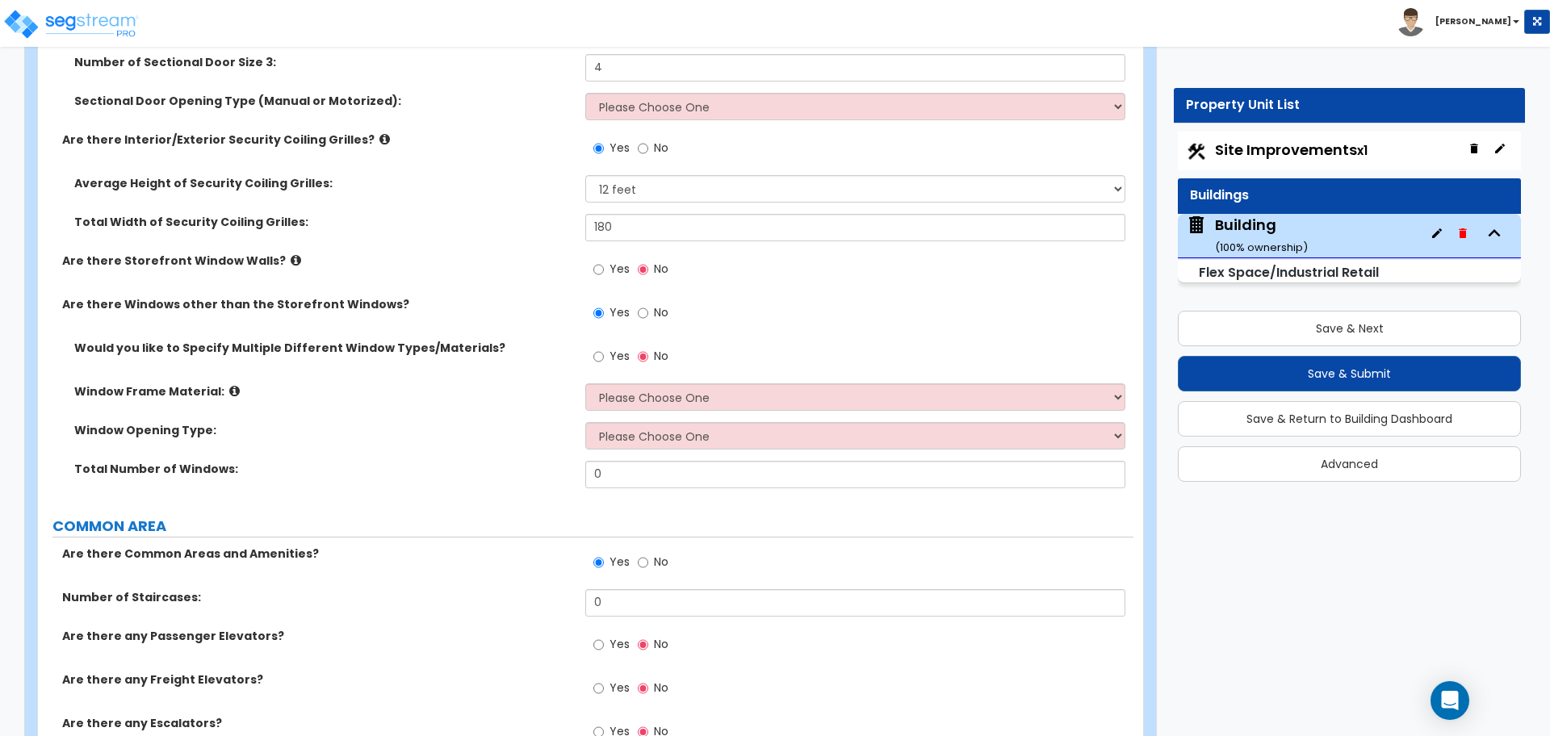
click at [618, 265] on span "Yes" at bounding box center [619, 269] width 20 height 16
click at [604, 265] on input "Yes" at bounding box center [598, 270] width 10 height 18
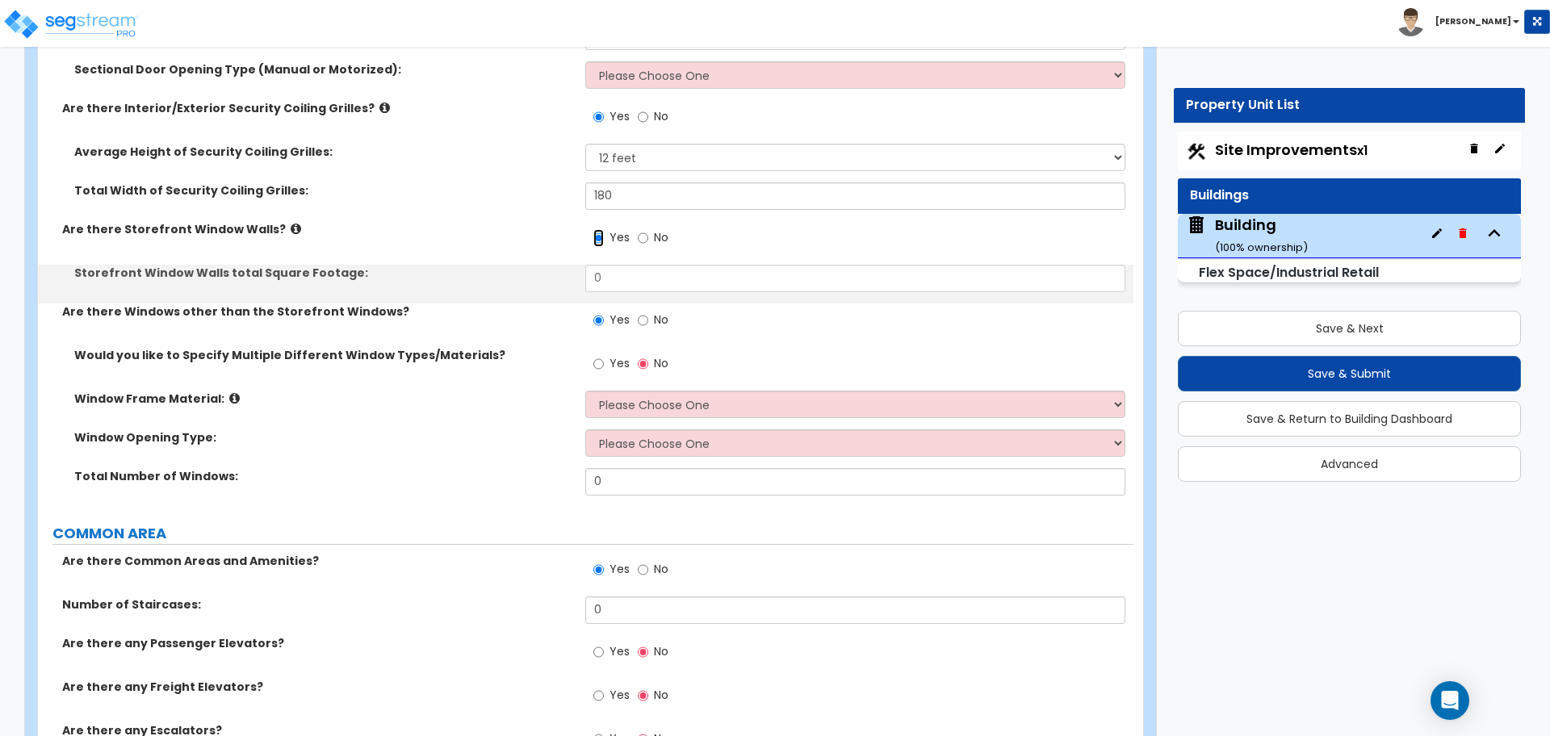
scroll to position [4225, 0]
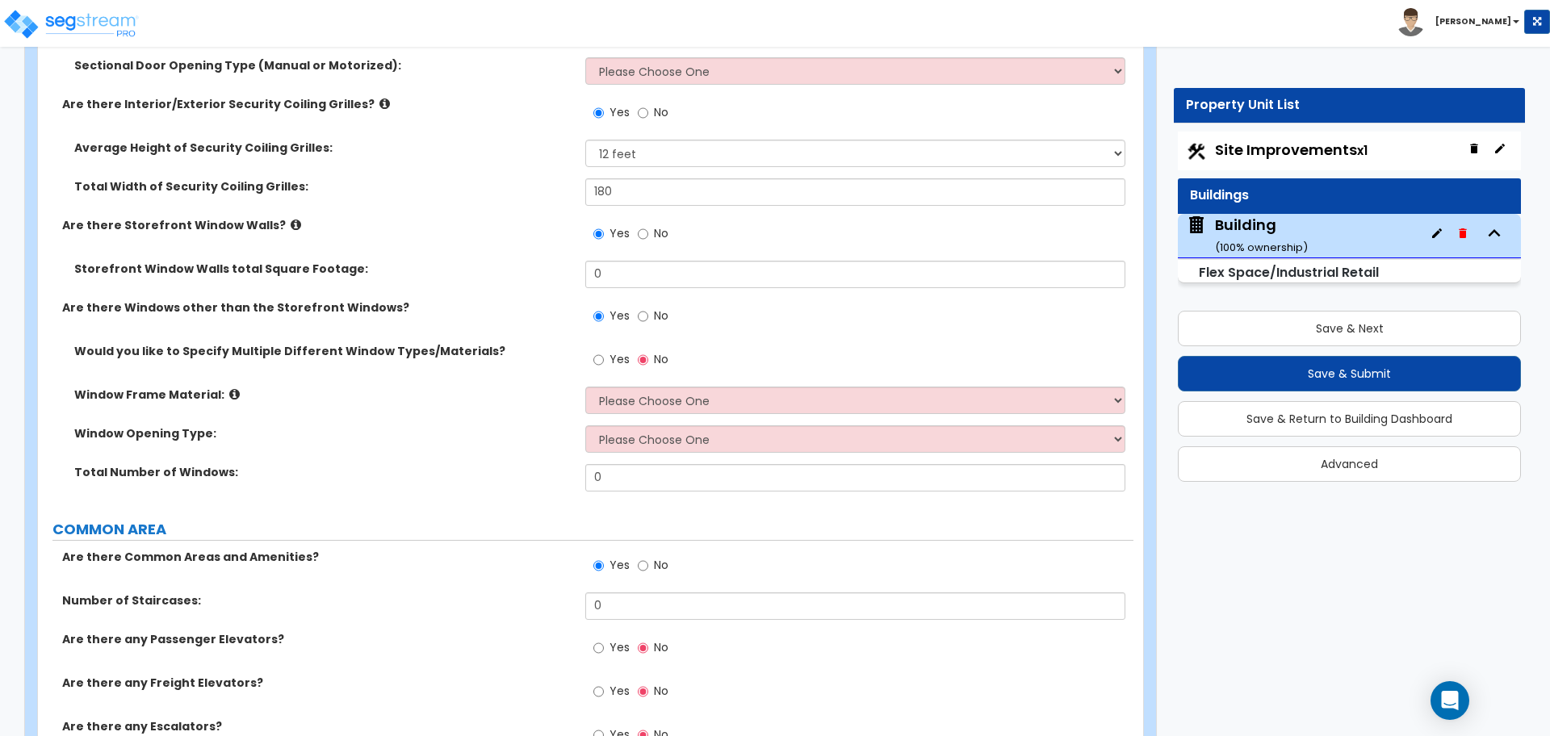
click at [650, 228] on label "No" at bounding box center [653, 235] width 31 height 27
click at [648, 228] on input "No" at bounding box center [643, 234] width 10 height 18
radio input "false"
radio input "true"
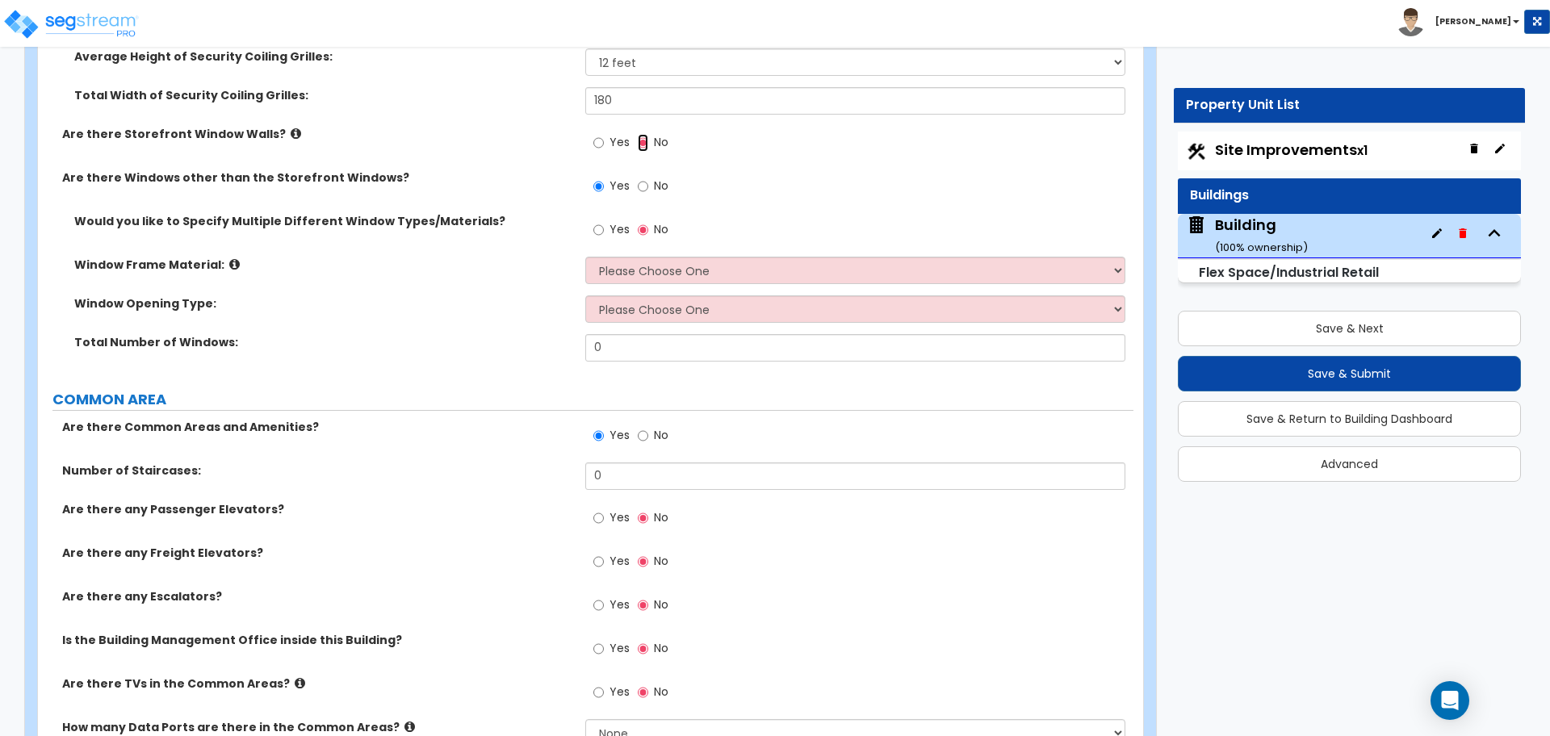
scroll to position [4318, 0]
click at [610, 227] on span "Yes" at bounding box center [619, 228] width 20 height 16
click at [604, 227] on input "Yes" at bounding box center [598, 229] width 10 height 18
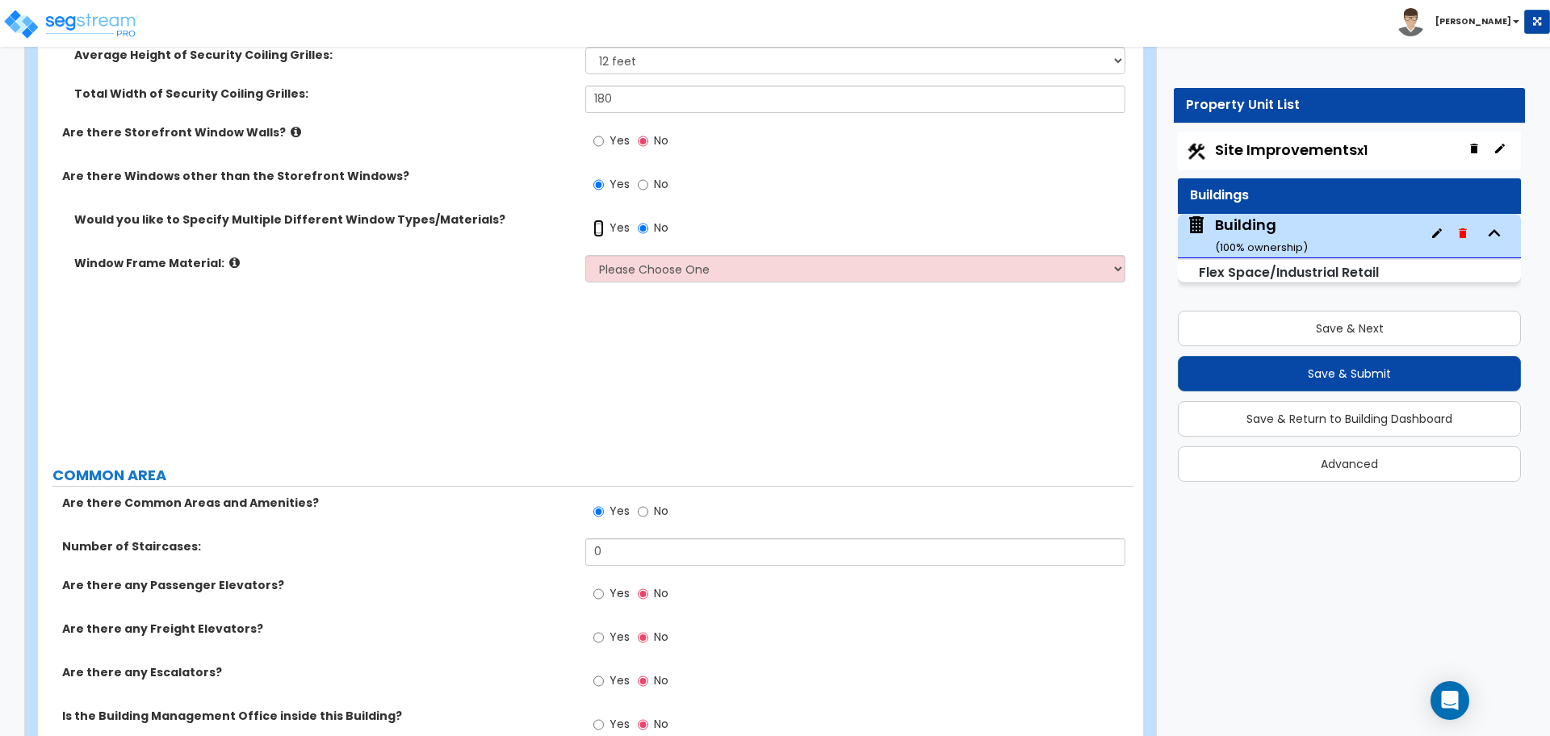
radio input "true"
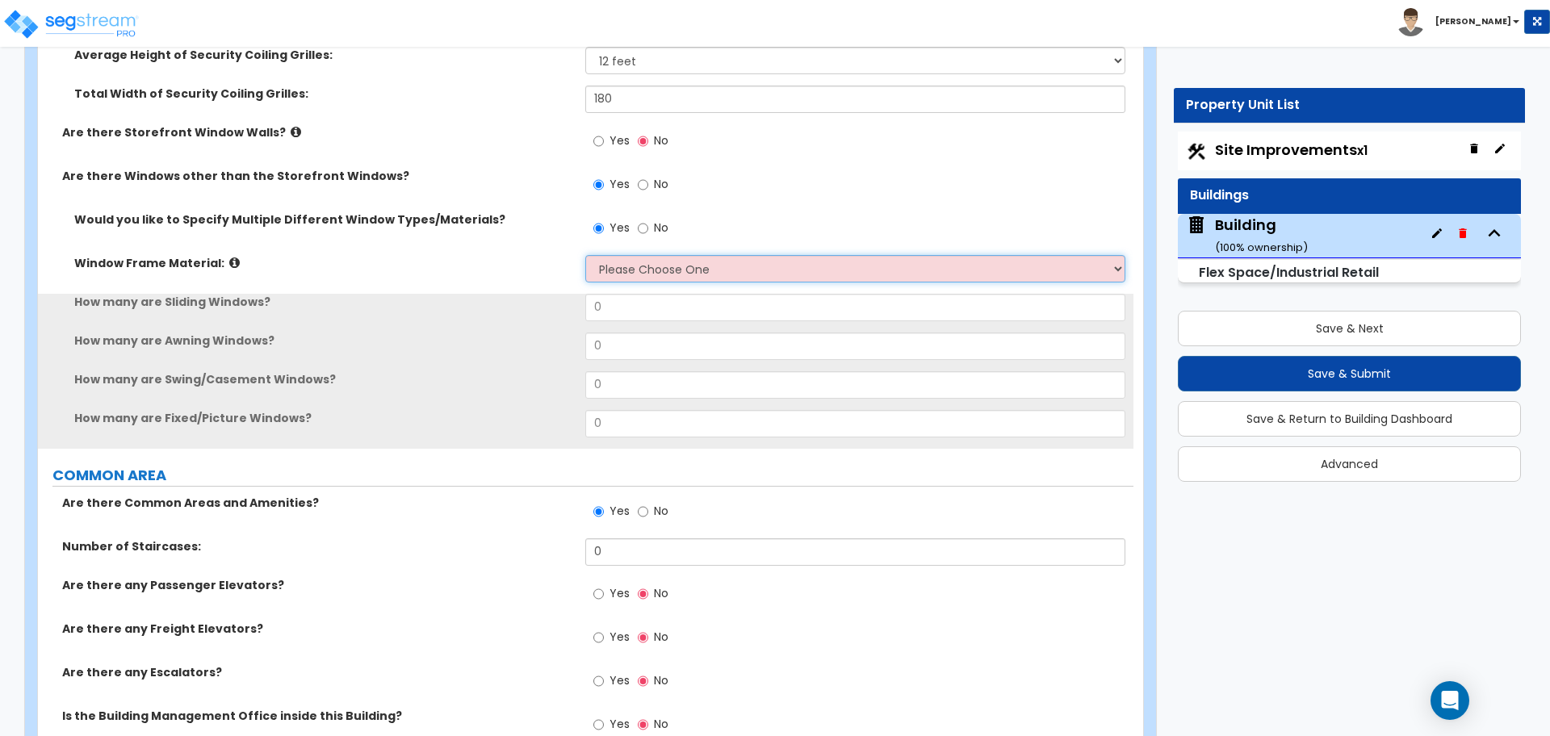
click at [672, 262] on select "Please Choose One Vinyl Aluminum Wood" at bounding box center [854, 268] width 539 height 27
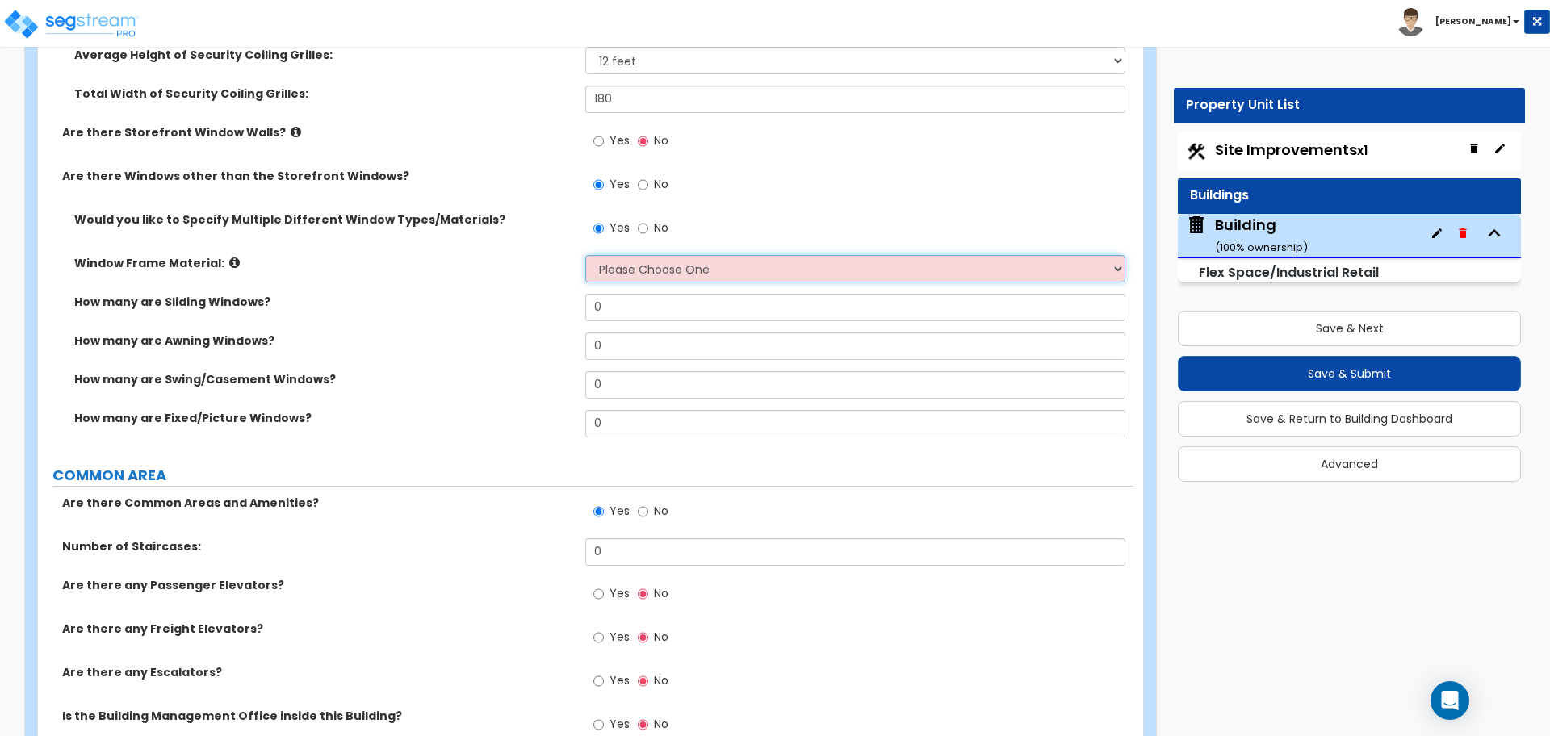
select select "1"
click at [585, 255] on select "Please Choose One Vinyl Aluminum Wood" at bounding box center [854, 268] width 539 height 27
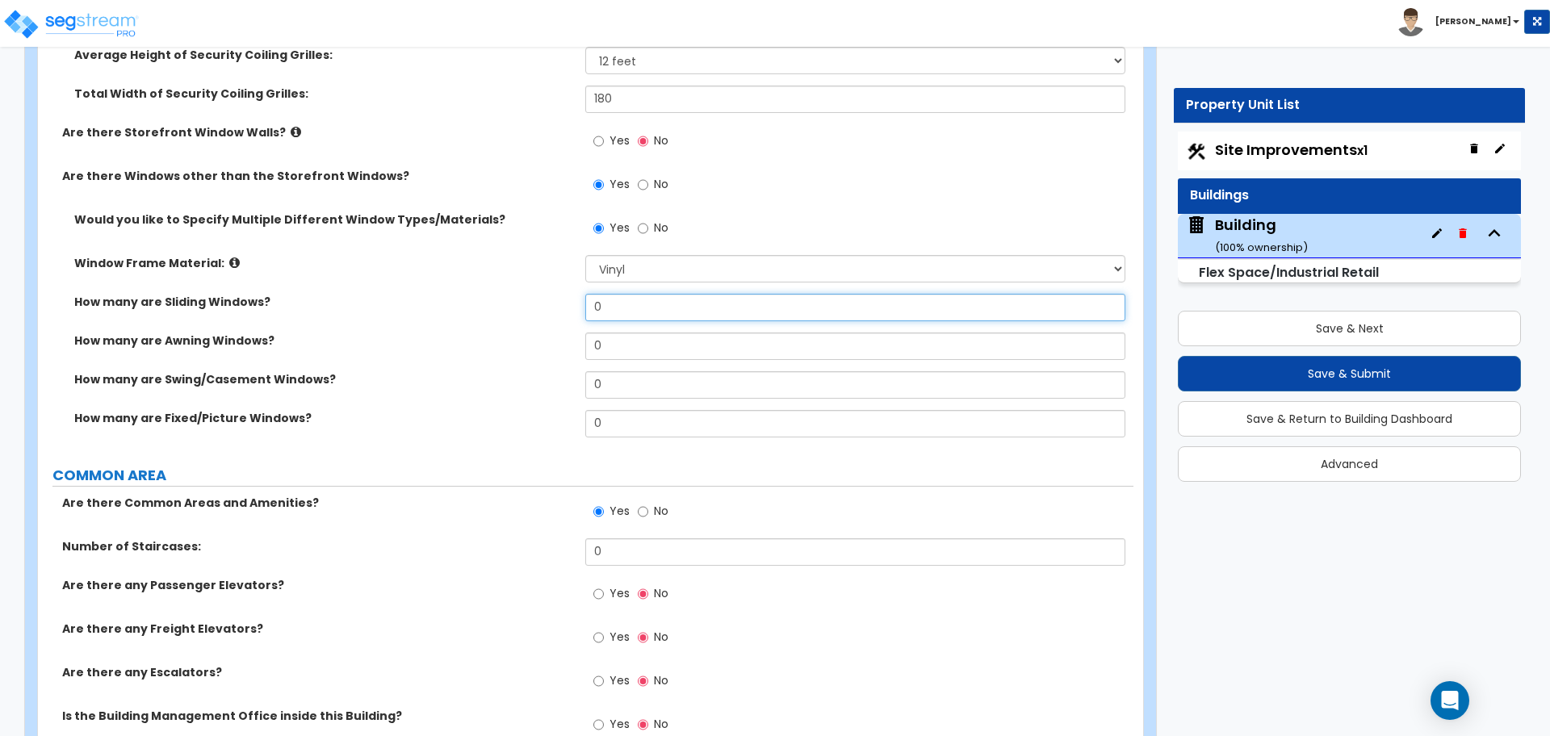
drag, startPoint x: 637, startPoint y: 304, endPoint x: 520, endPoint y: 303, distance: 117.0
click at [521, 303] on div "How many are Sliding Windows? 0" at bounding box center [585, 313] width 1095 height 39
type input "4"
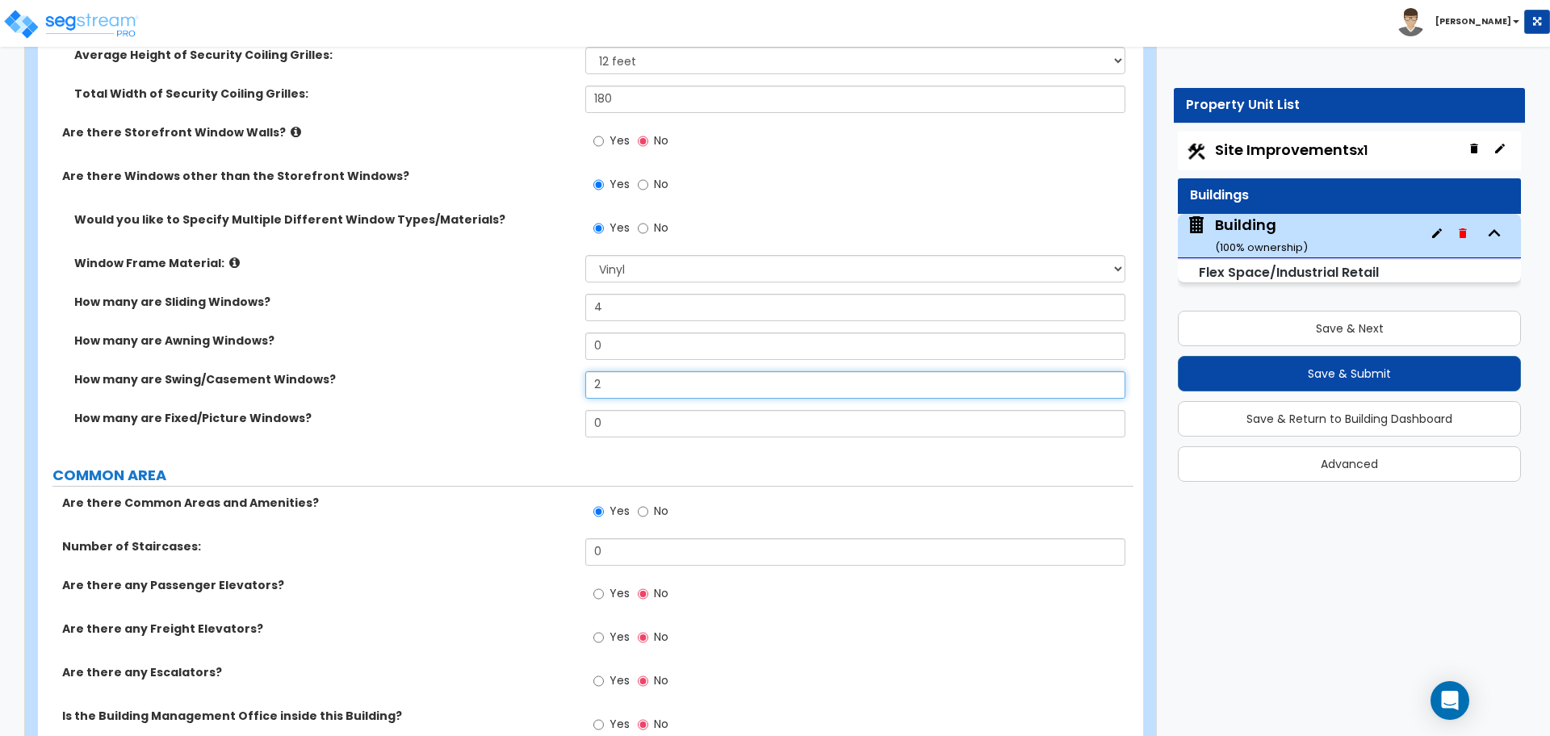
type input "2"
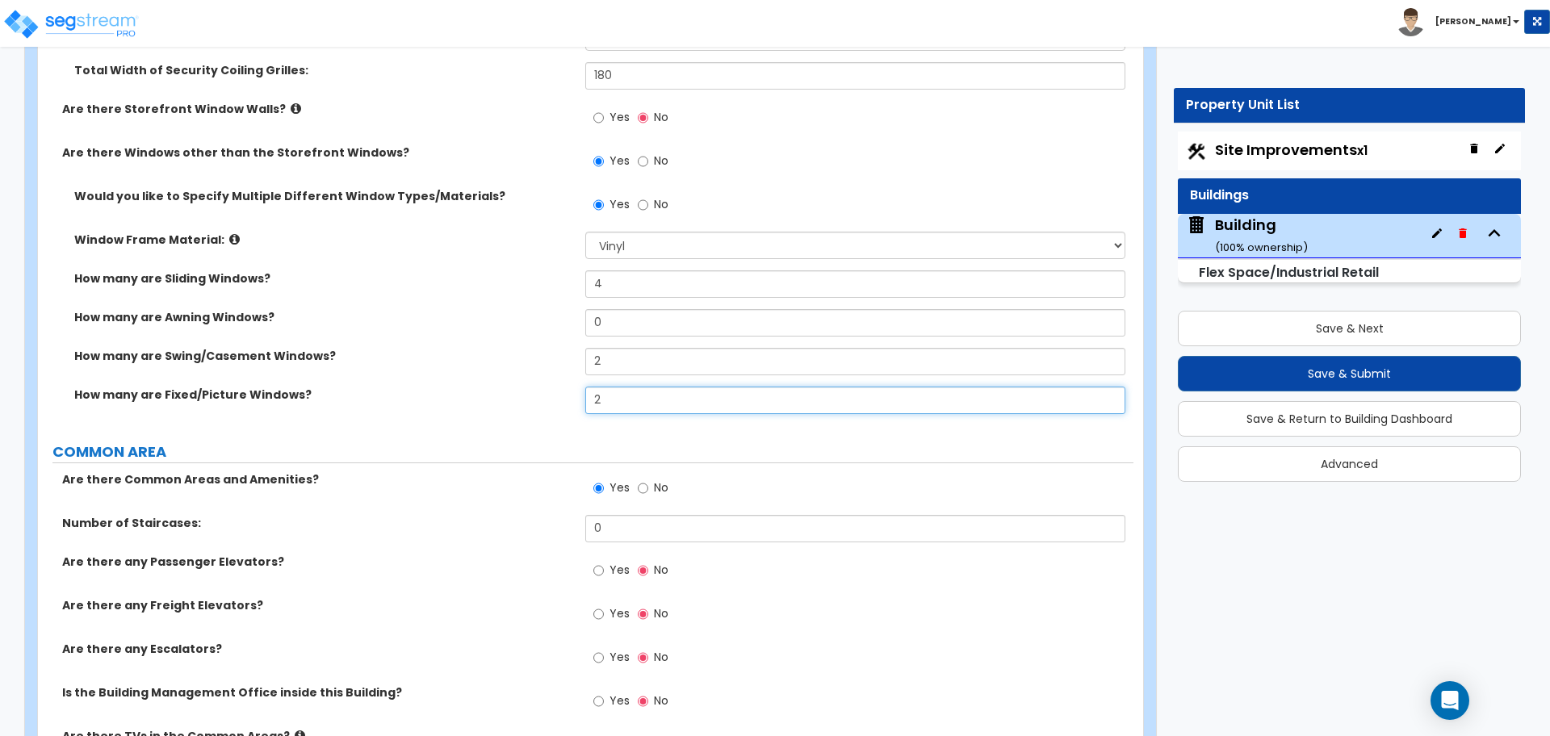
scroll to position [4342, 0]
type input "2"
drag, startPoint x: 626, startPoint y: 360, endPoint x: 559, endPoint y: 350, distance: 67.7
click at [559, 350] on div "How many are Swing/Casement Windows? 2" at bounding box center [585, 366] width 1095 height 39
type input "6"
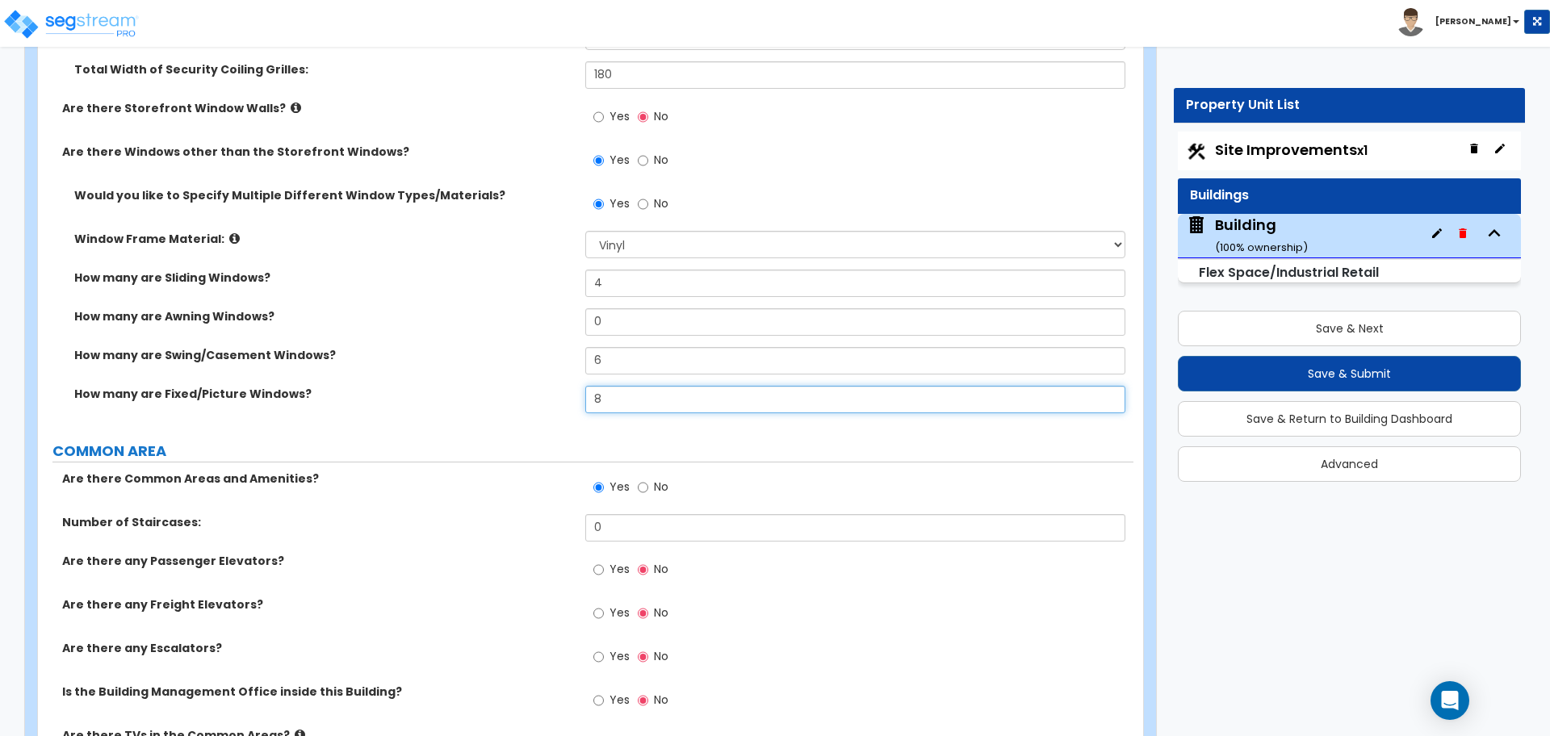
type input "8"
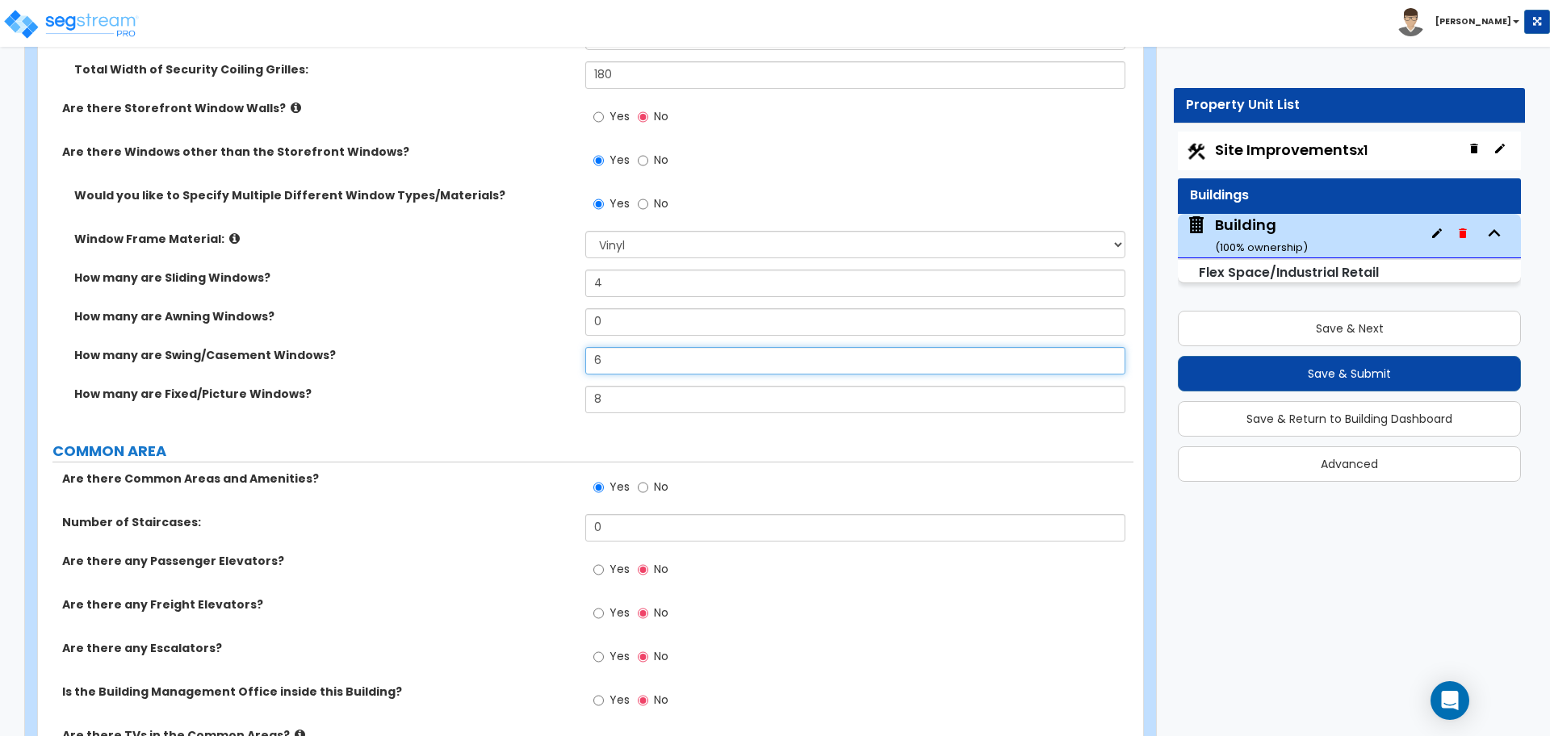
drag, startPoint x: 624, startPoint y: 363, endPoint x: 548, endPoint y: 345, distance: 78.1
click at [548, 347] on div "How many are Swing/Casement Windows? 6" at bounding box center [585, 366] width 1095 height 39
type input "5"
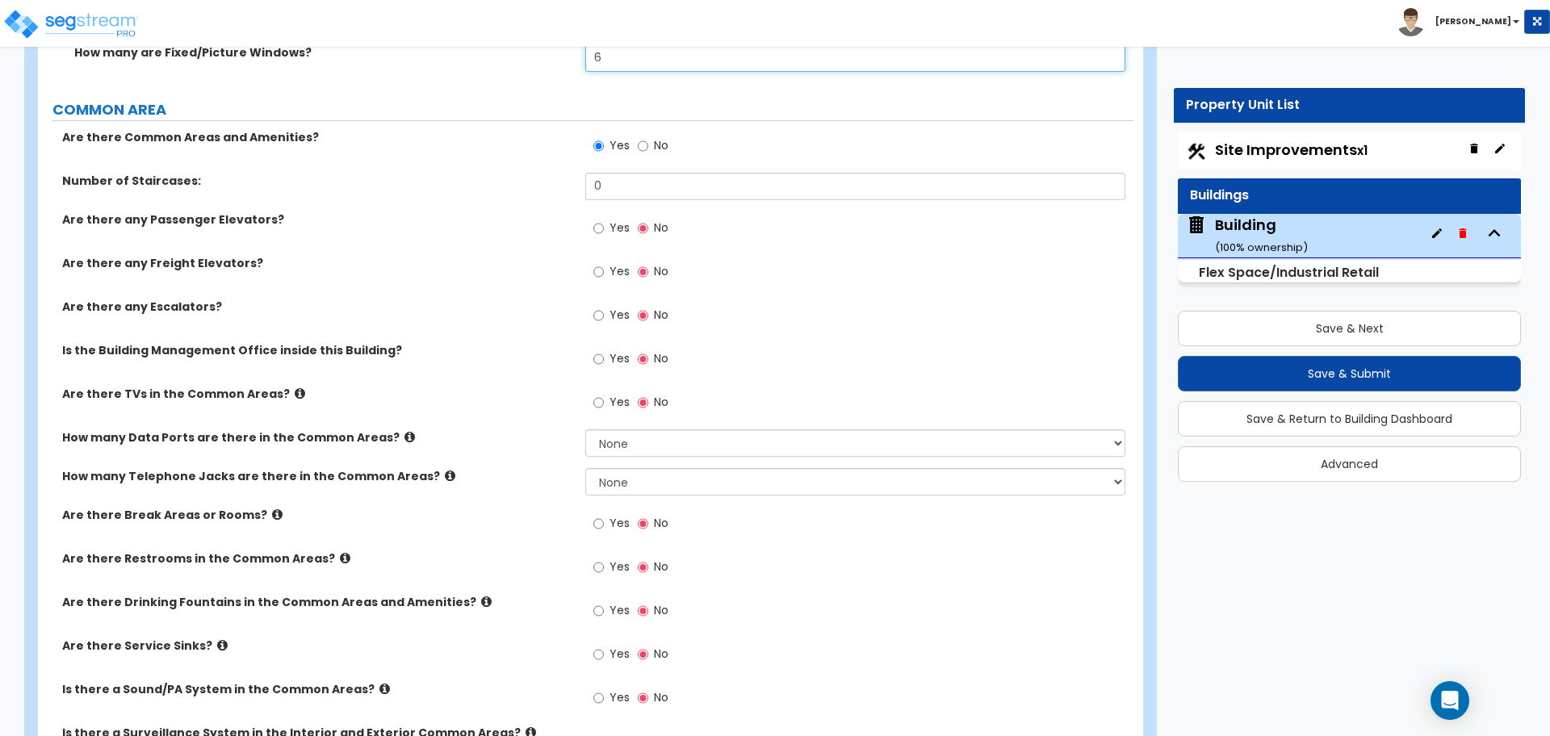
scroll to position [4686, 0]
type input "6"
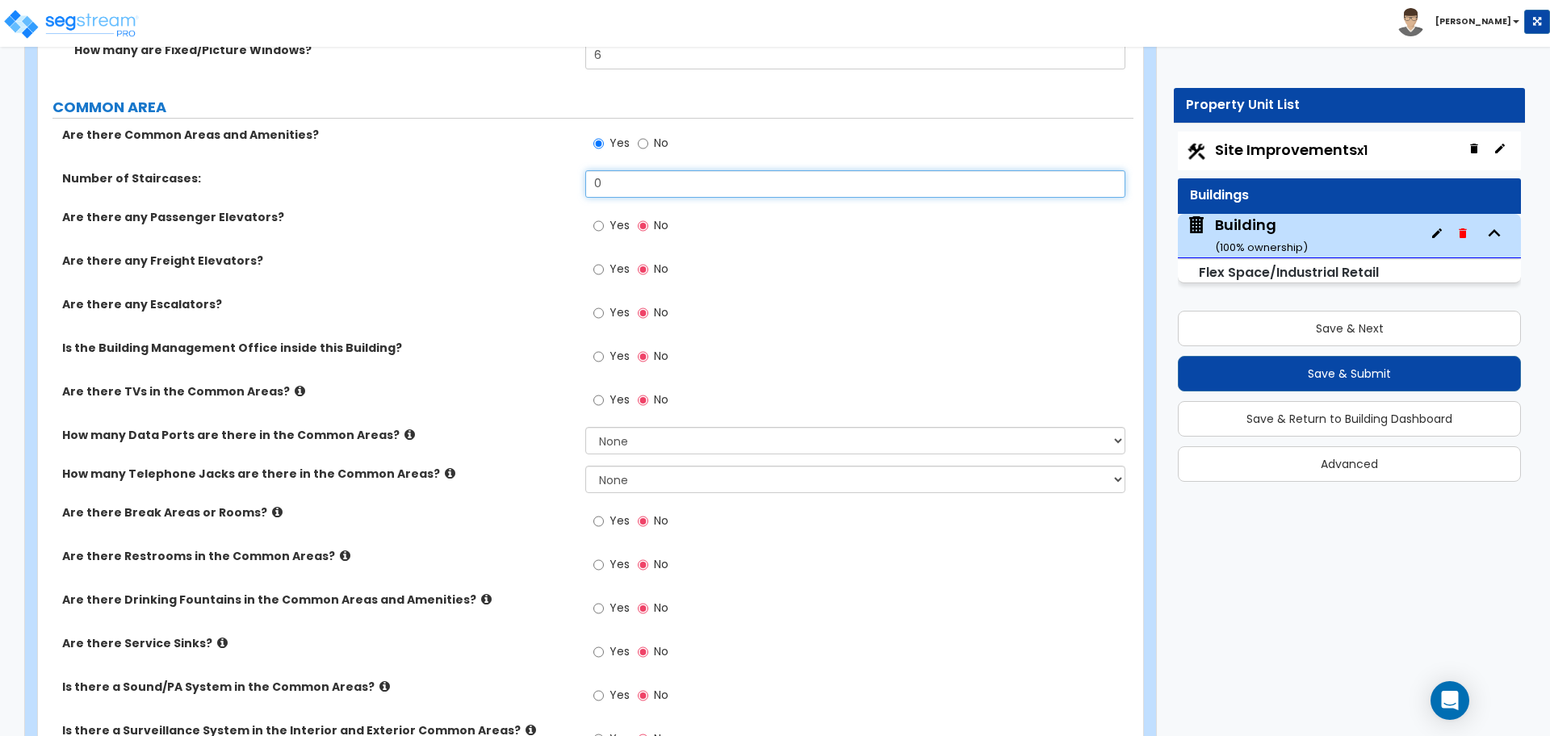
drag, startPoint x: 613, startPoint y: 180, endPoint x: 544, endPoint y: 179, distance: 68.6
click at [544, 179] on div "Number of Staircases: 0" at bounding box center [585, 189] width 1095 height 39
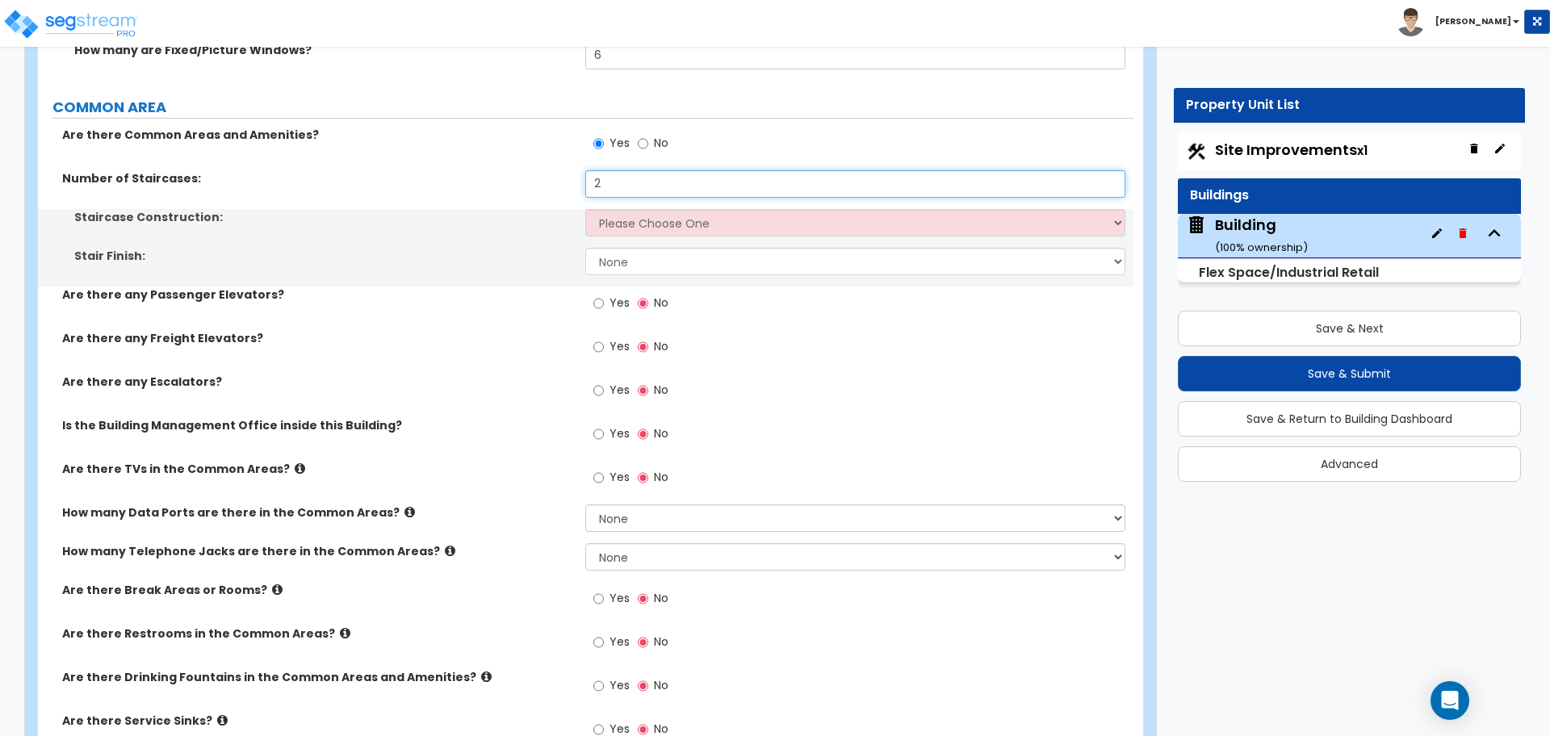
type input "2"
click at [608, 218] on select "Please Choose One Concrete Steel Wood Please Choose For Me" at bounding box center [854, 222] width 539 height 27
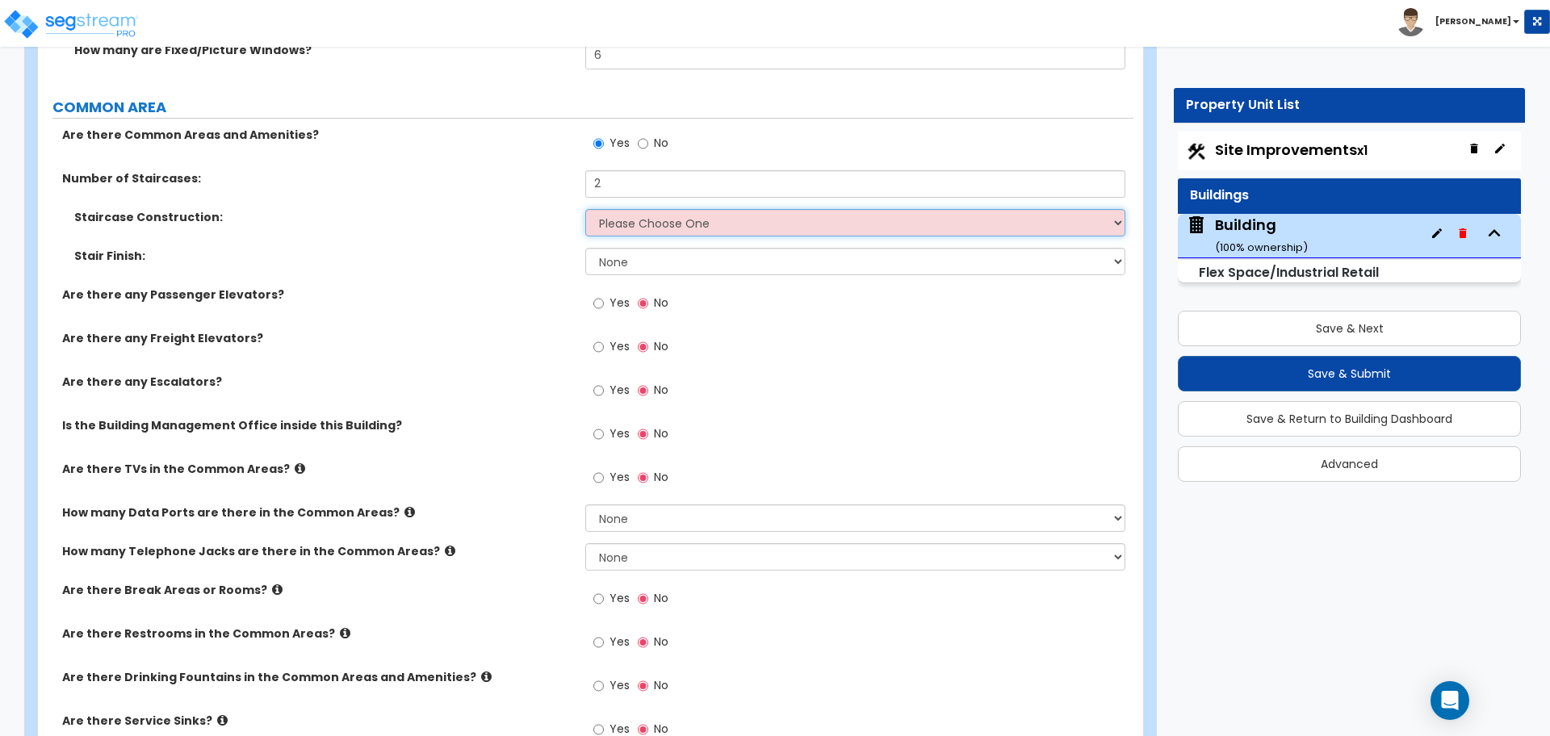
click at [647, 230] on select "Please Choose One Concrete Steel Wood Please Choose For Me" at bounding box center [854, 222] width 539 height 27
select select "2"
click at [585, 209] on select "Please Choose One Concrete Steel Wood Please Choose For Me" at bounding box center [854, 222] width 539 height 27
click at [634, 261] on select "None Tile Wood Laminate VCT Sheet Carpet Sheet Vinyl Carpet Tile" at bounding box center [854, 261] width 539 height 27
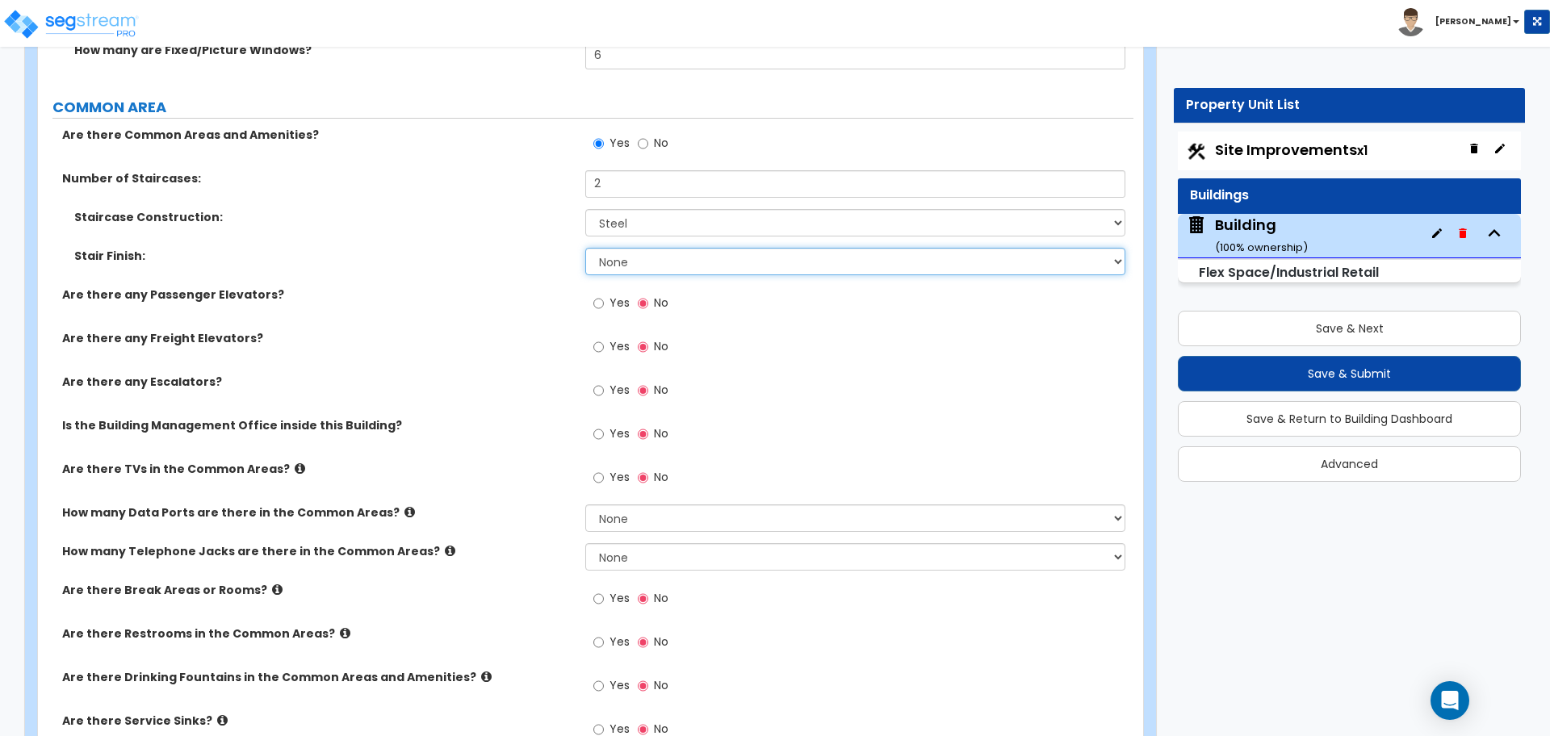
select select "3"
click at [585, 248] on select "None Tile Wood Laminate VCT Sheet Carpet Sheet Vinyl Carpet Tile" at bounding box center [854, 261] width 539 height 27
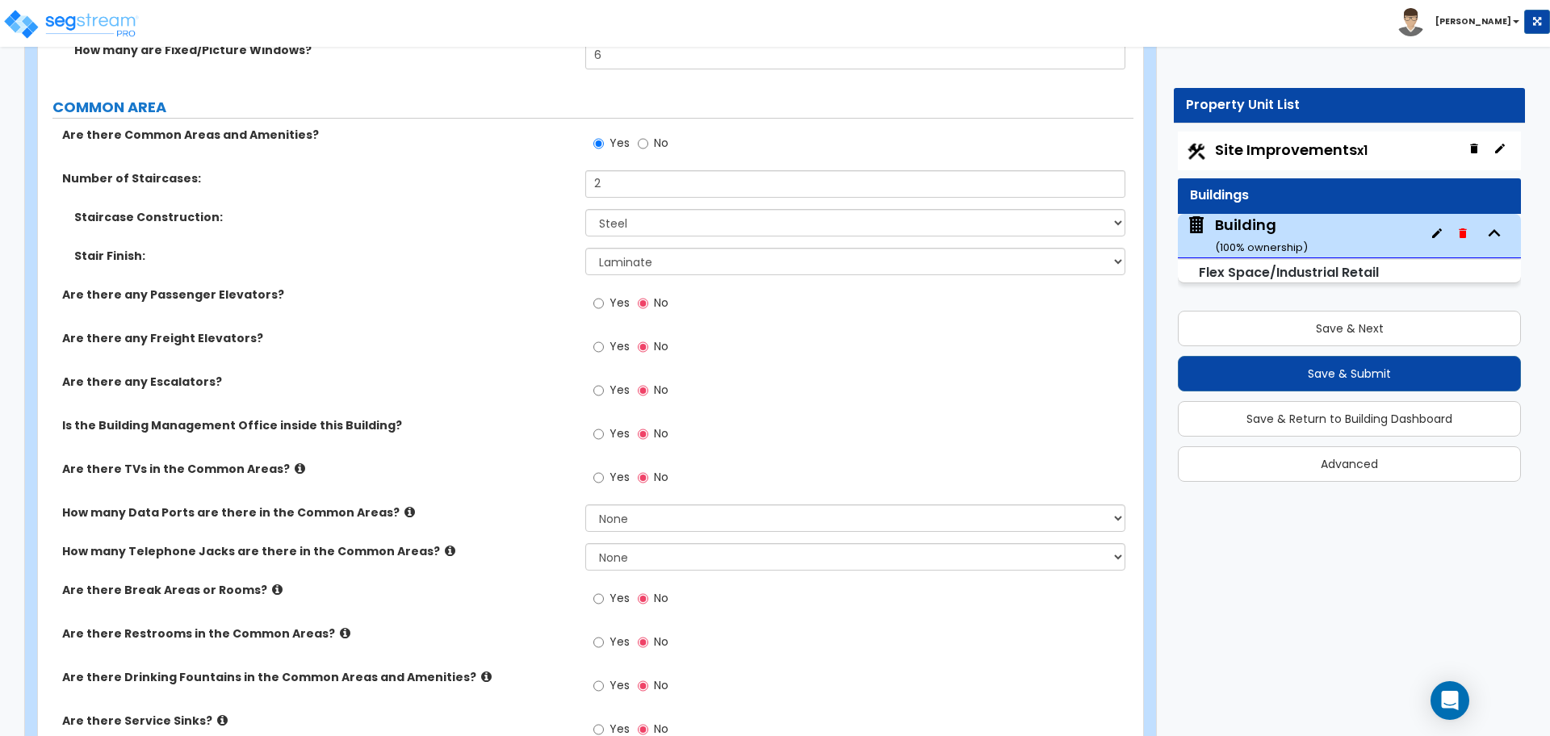
click at [591, 307] on div "Yes No" at bounding box center [630, 305] width 91 height 37
click at [609, 307] on label "Yes" at bounding box center [611, 304] width 36 height 27
click at [604, 307] on input "Yes" at bounding box center [598, 304] width 10 height 18
radio input "true"
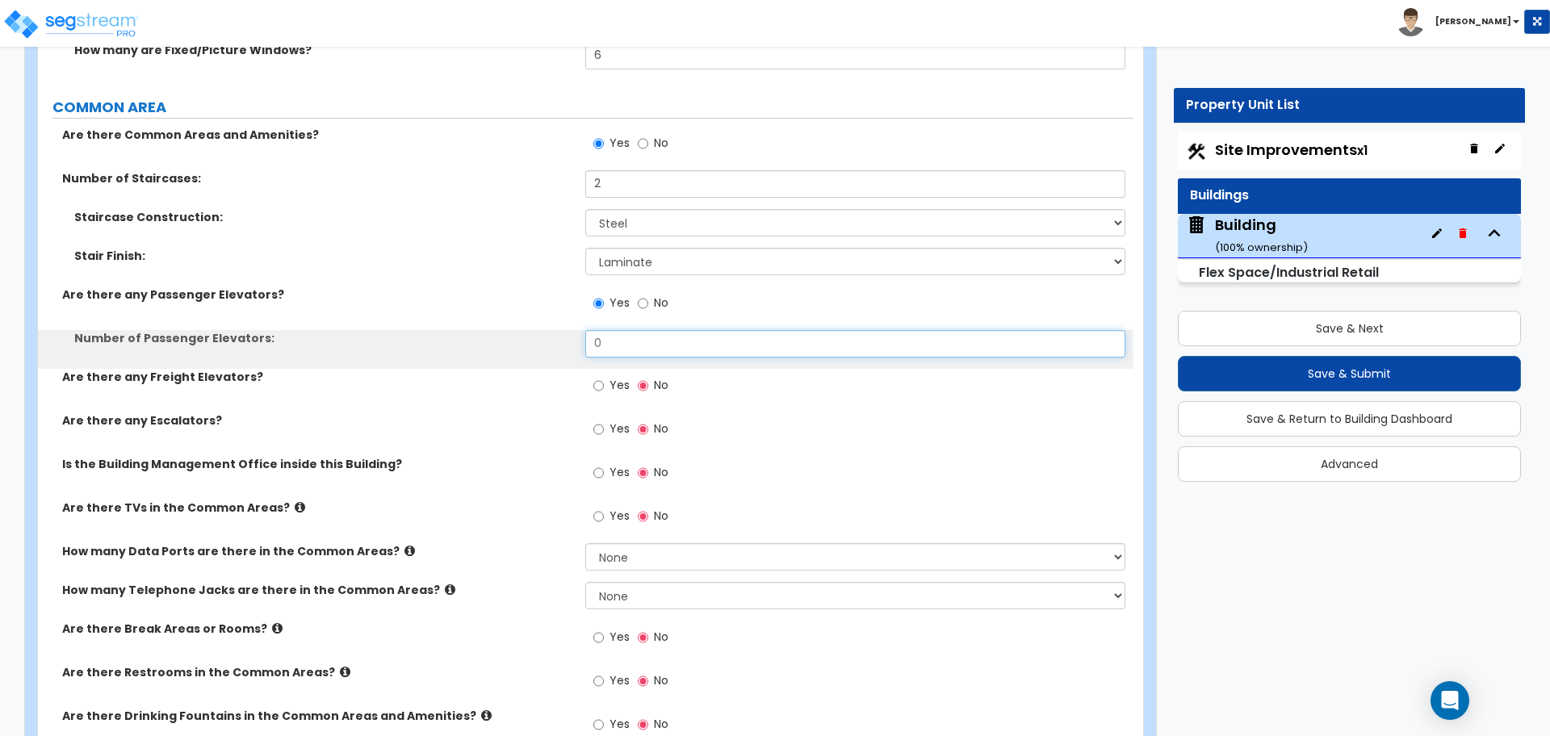
drag, startPoint x: 643, startPoint y: 350, endPoint x: 550, endPoint y: 349, distance: 93.6
click at [550, 349] on div "Number of Passenger Elevators: 0" at bounding box center [585, 349] width 1095 height 39
drag, startPoint x: 638, startPoint y: 345, endPoint x: 552, endPoint y: 334, distance: 86.3
click at [552, 334] on div "Number of Passenger Elevators: 0" at bounding box center [585, 349] width 1095 height 39
type input "1"
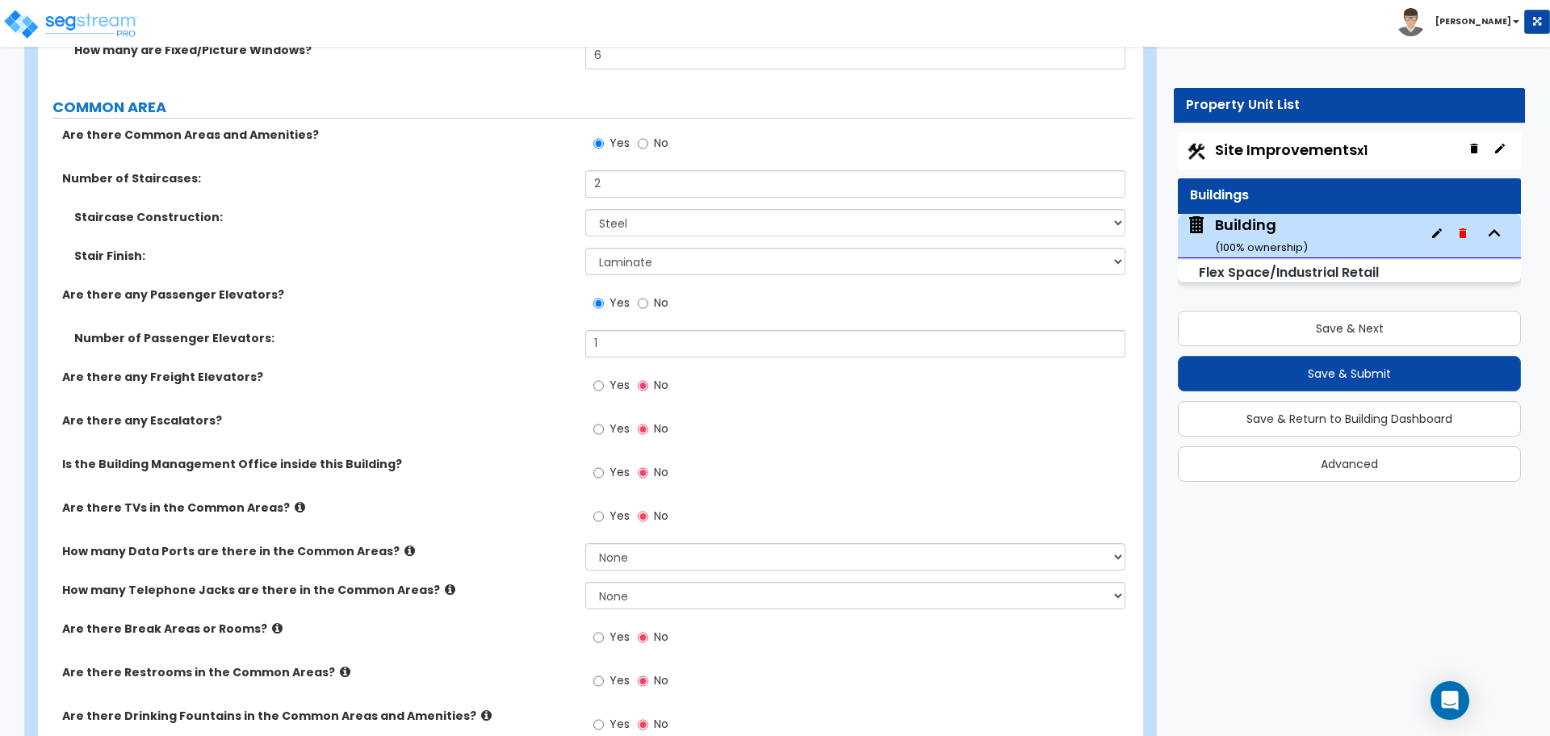
click at [605, 382] on label "Yes" at bounding box center [611, 387] width 36 height 27
click at [604, 382] on input "Yes" at bounding box center [598, 386] width 10 height 18
radio input "true"
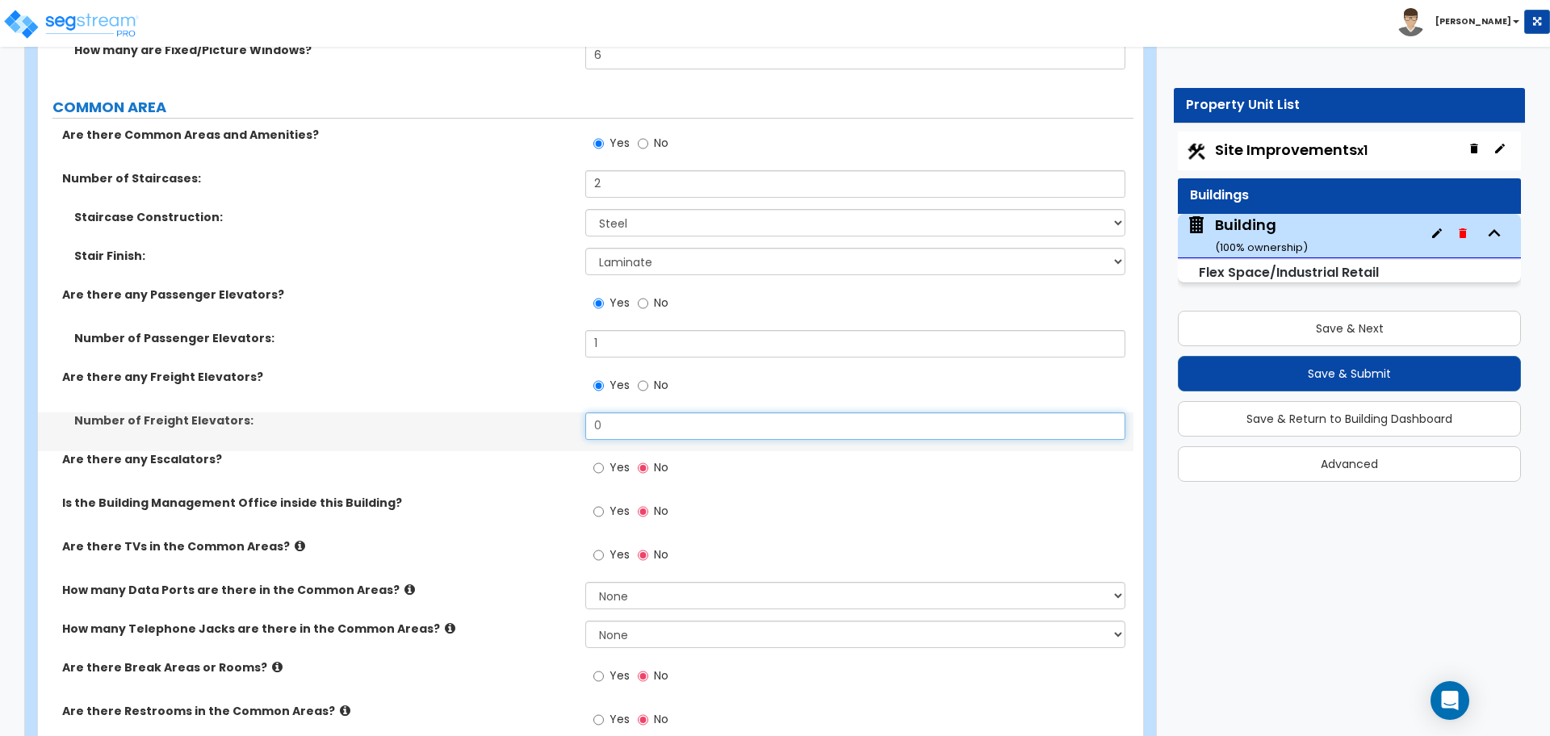
drag, startPoint x: 621, startPoint y: 422, endPoint x: 526, endPoint y: 394, distance: 98.6
click at [529, 397] on div "Are there Common Areas and Amenities? Yes No Number of Staircases: 2 Staircase …" at bounding box center [585, 546] width 1071 height 838
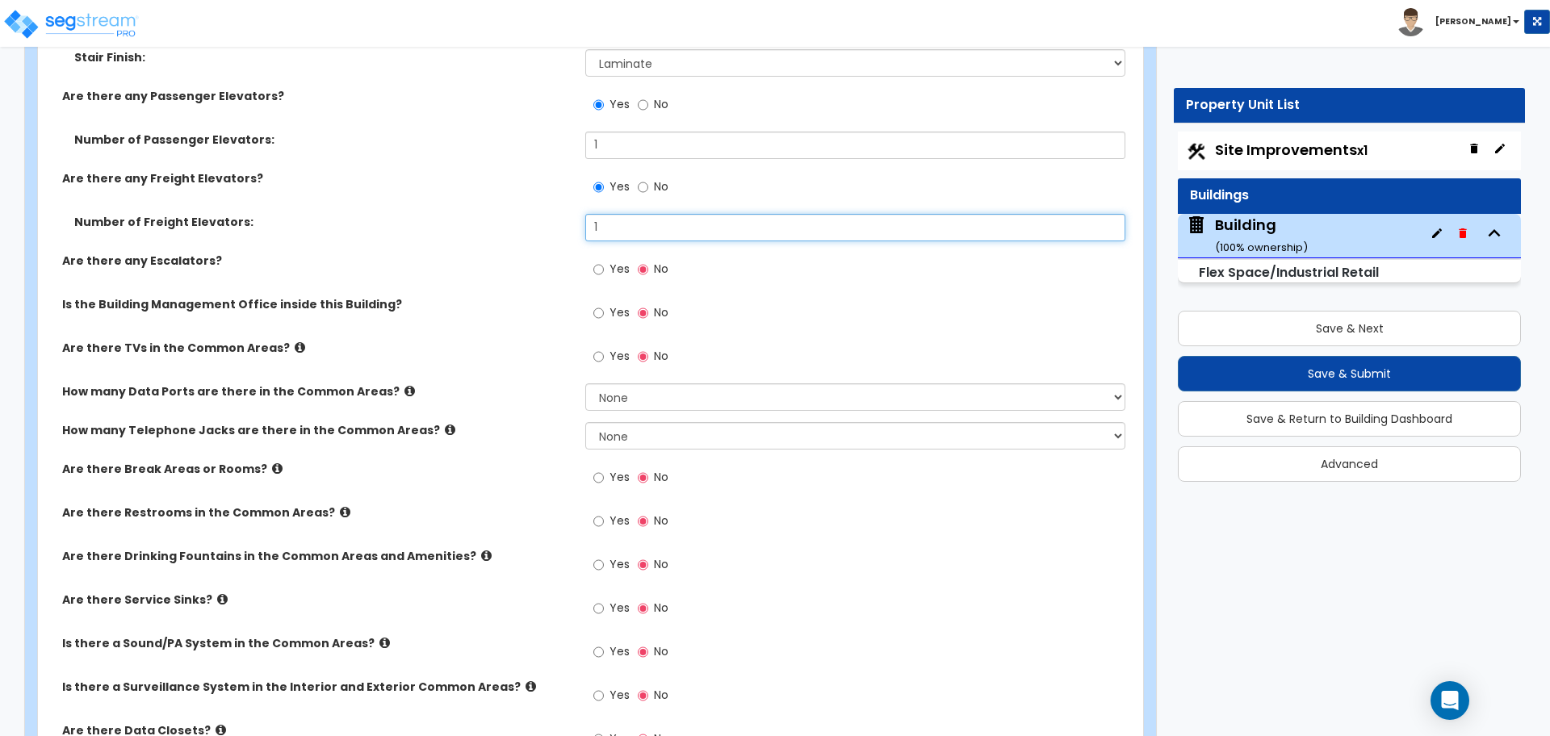
type input "1"
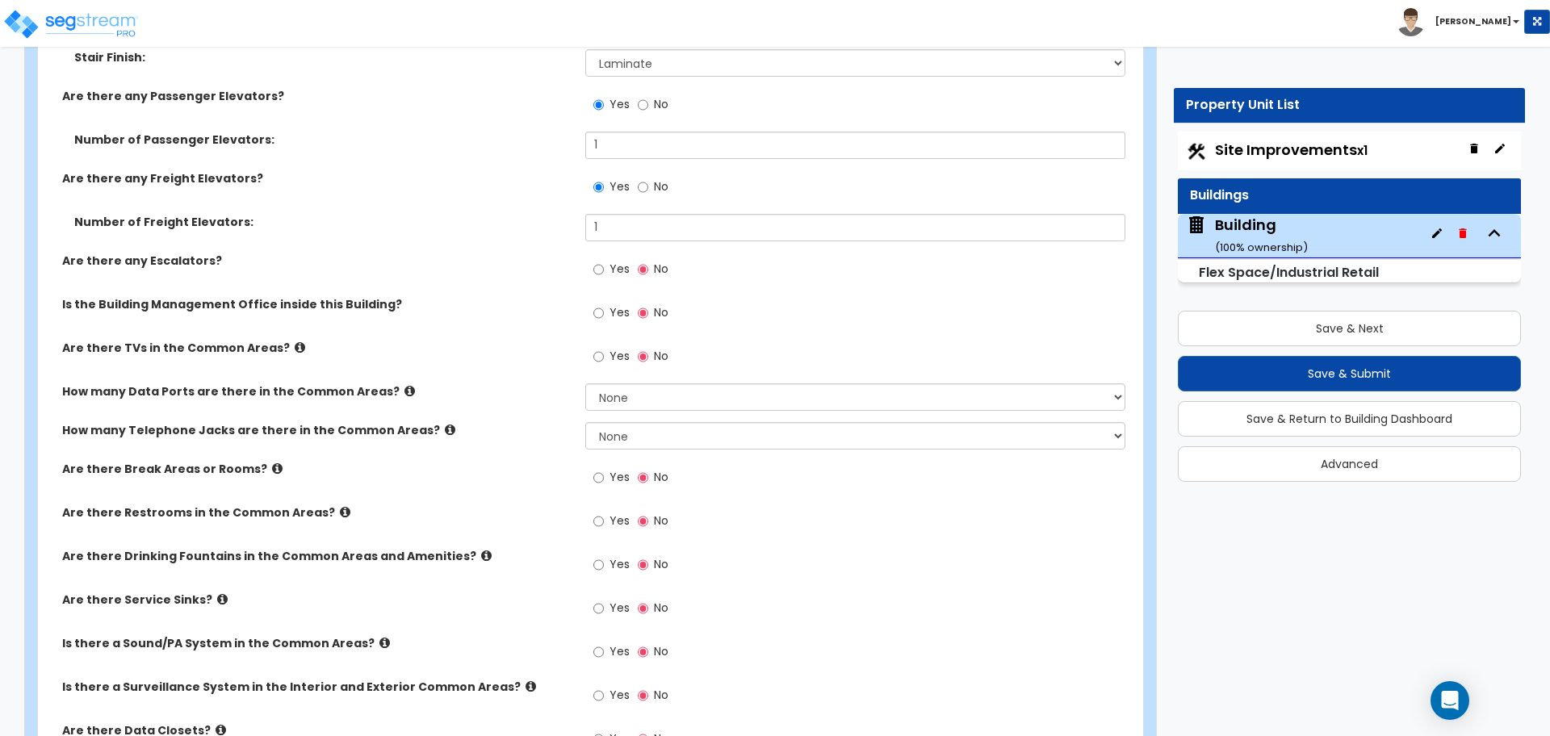
click at [624, 263] on span "Yes" at bounding box center [619, 269] width 20 height 16
click at [604, 263] on input "Yes" at bounding box center [598, 270] width 10 height 18
radio input "true"
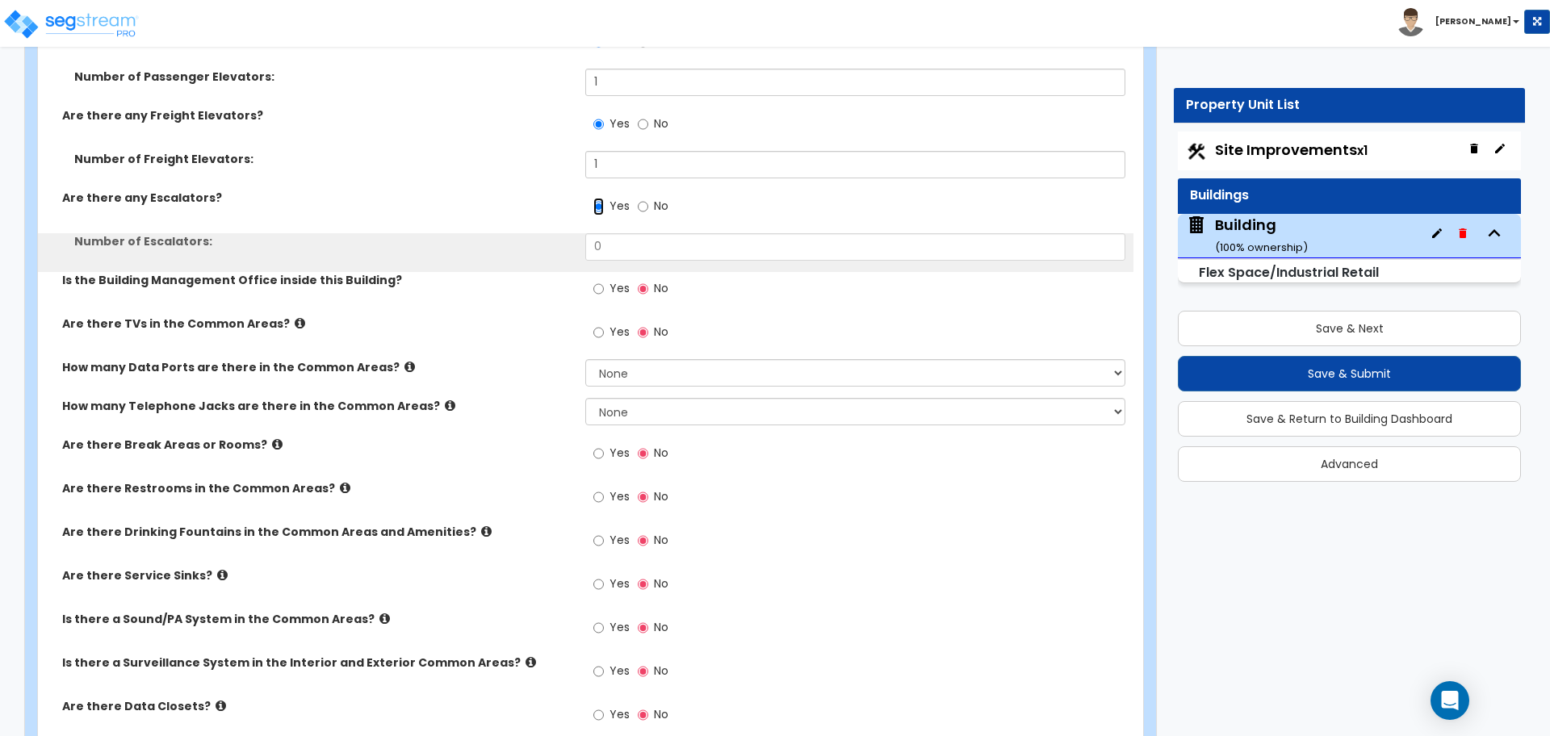
scroll to position [4951, 0]
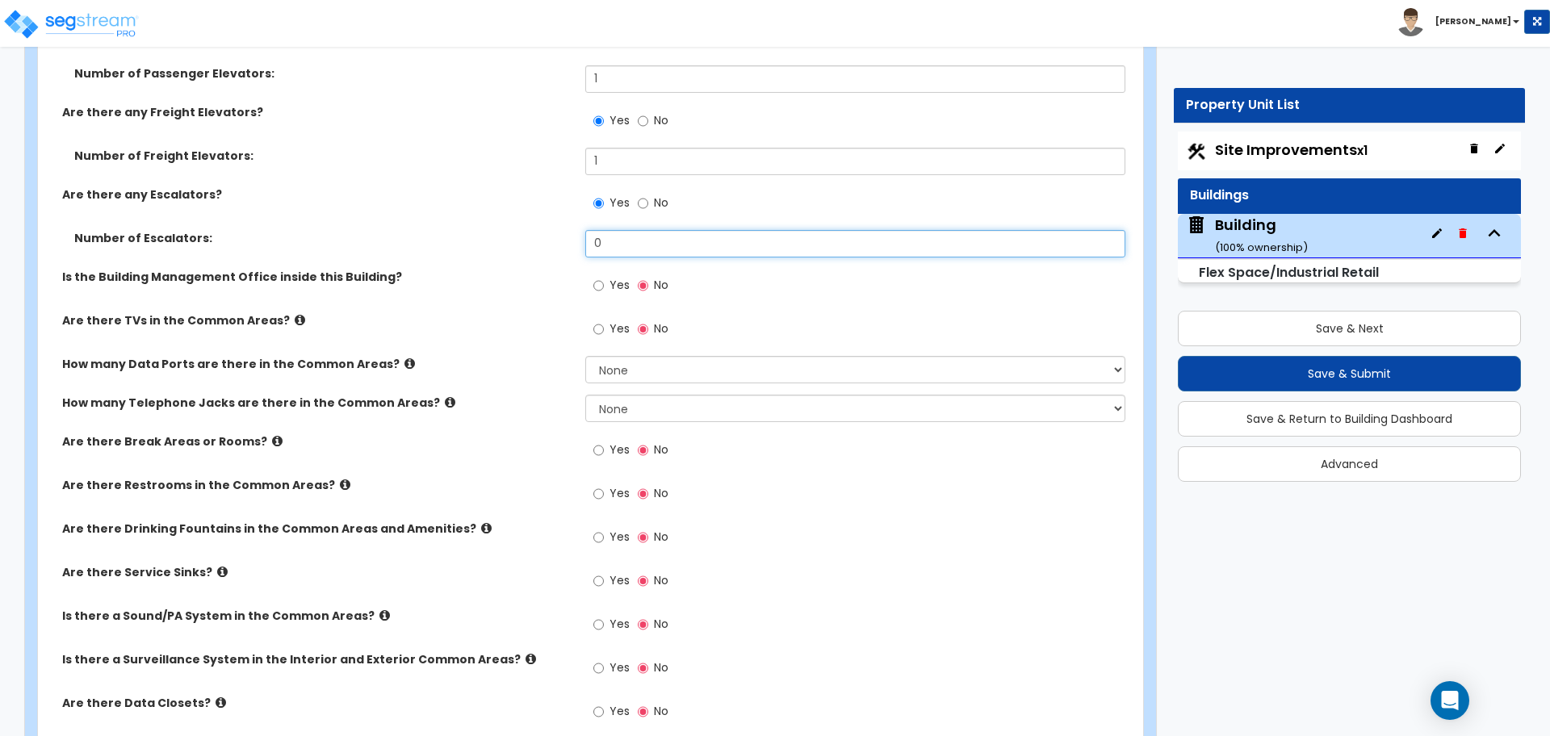
drag, startPoint x: 608, startPoint y: 237, endPoint x: 527, endPoint y: 227, distance: 81.4
click at [525, 230] on div "Number of Escalators: 0" at bounding box center [585, 249] width 1095 height 39
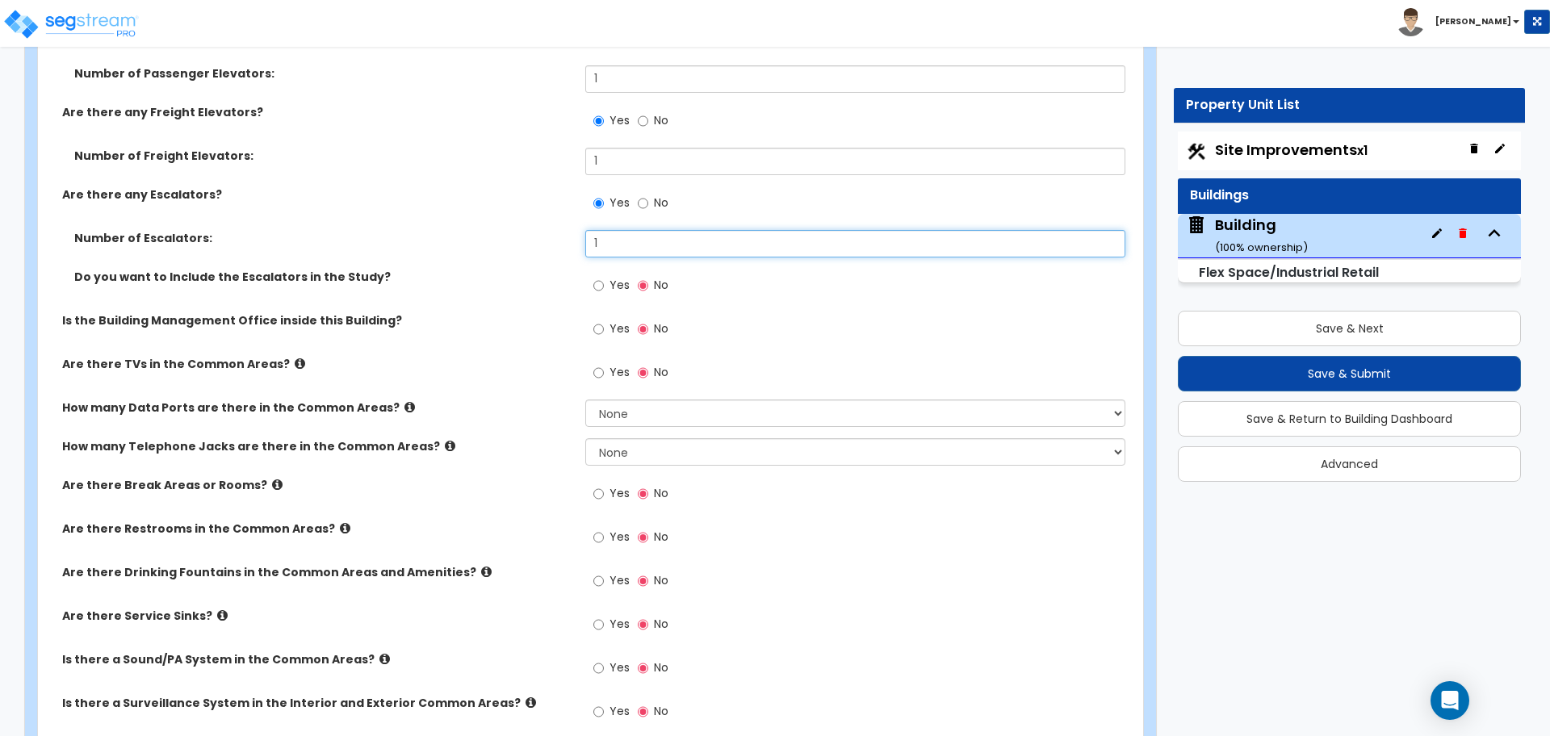
type input "1"
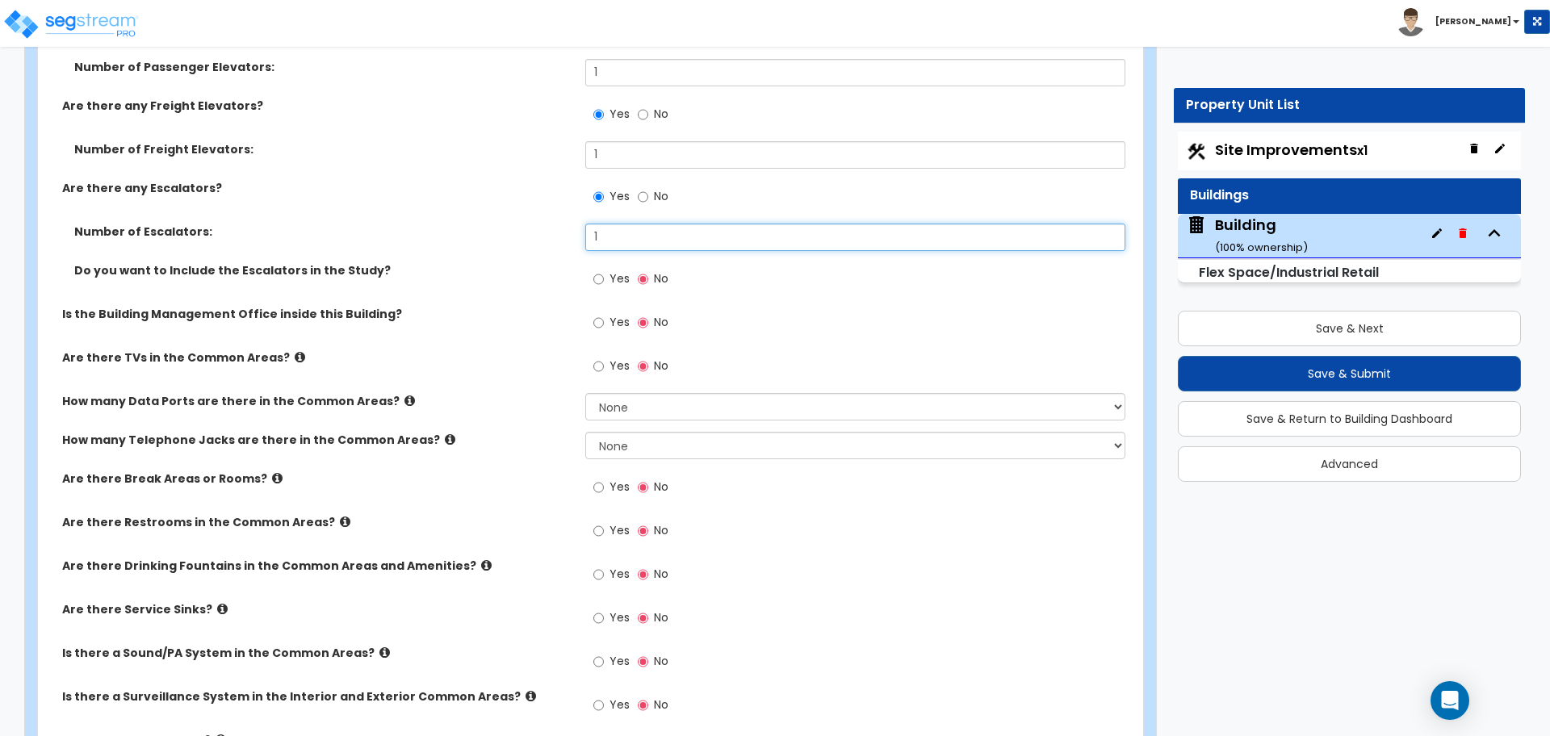
scroll to position [5003, 0]
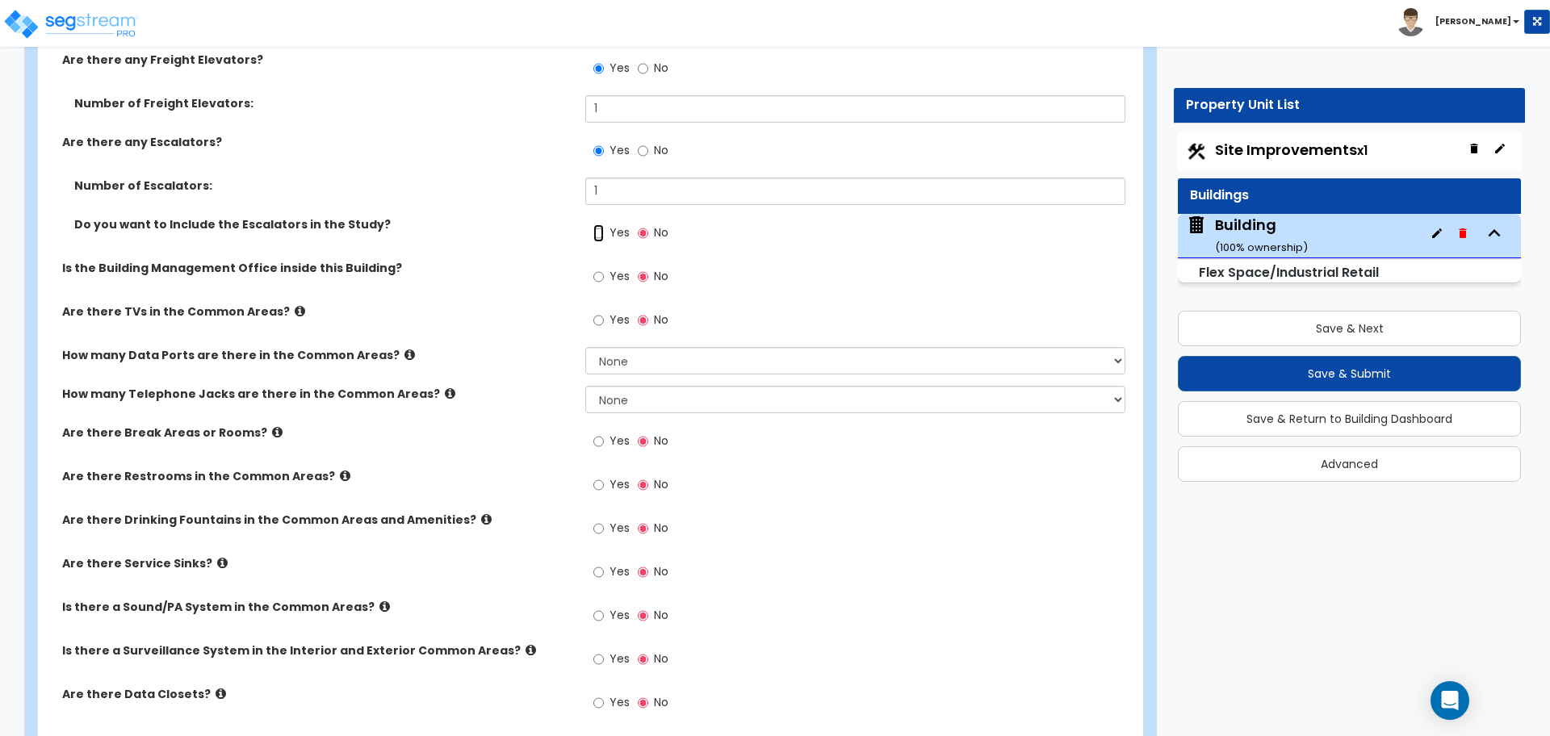
click at [596, 227] on input "Yes" at bounding box center [598, 233] width 10 height 18
radio input "true"
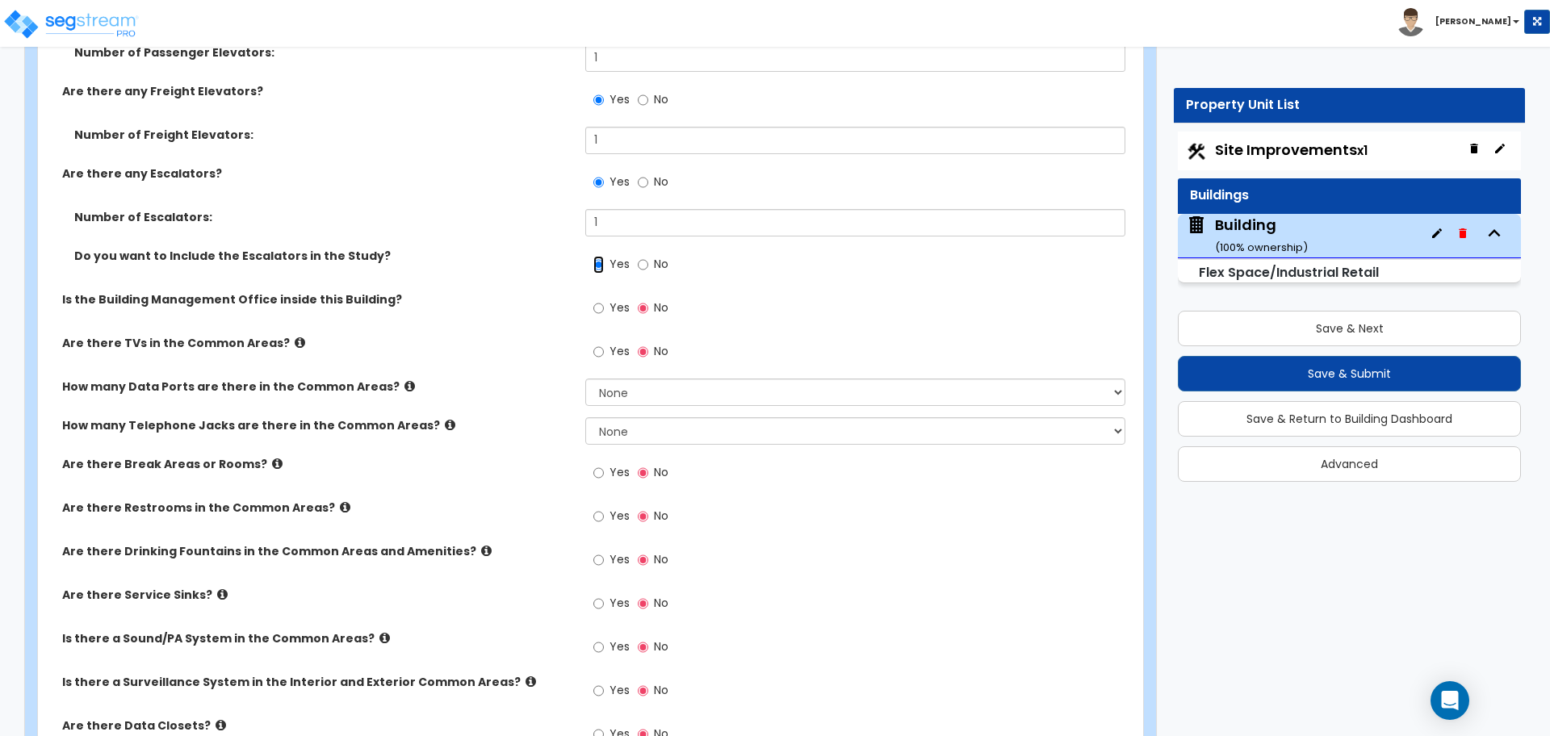
scroll to position [4962, 0]
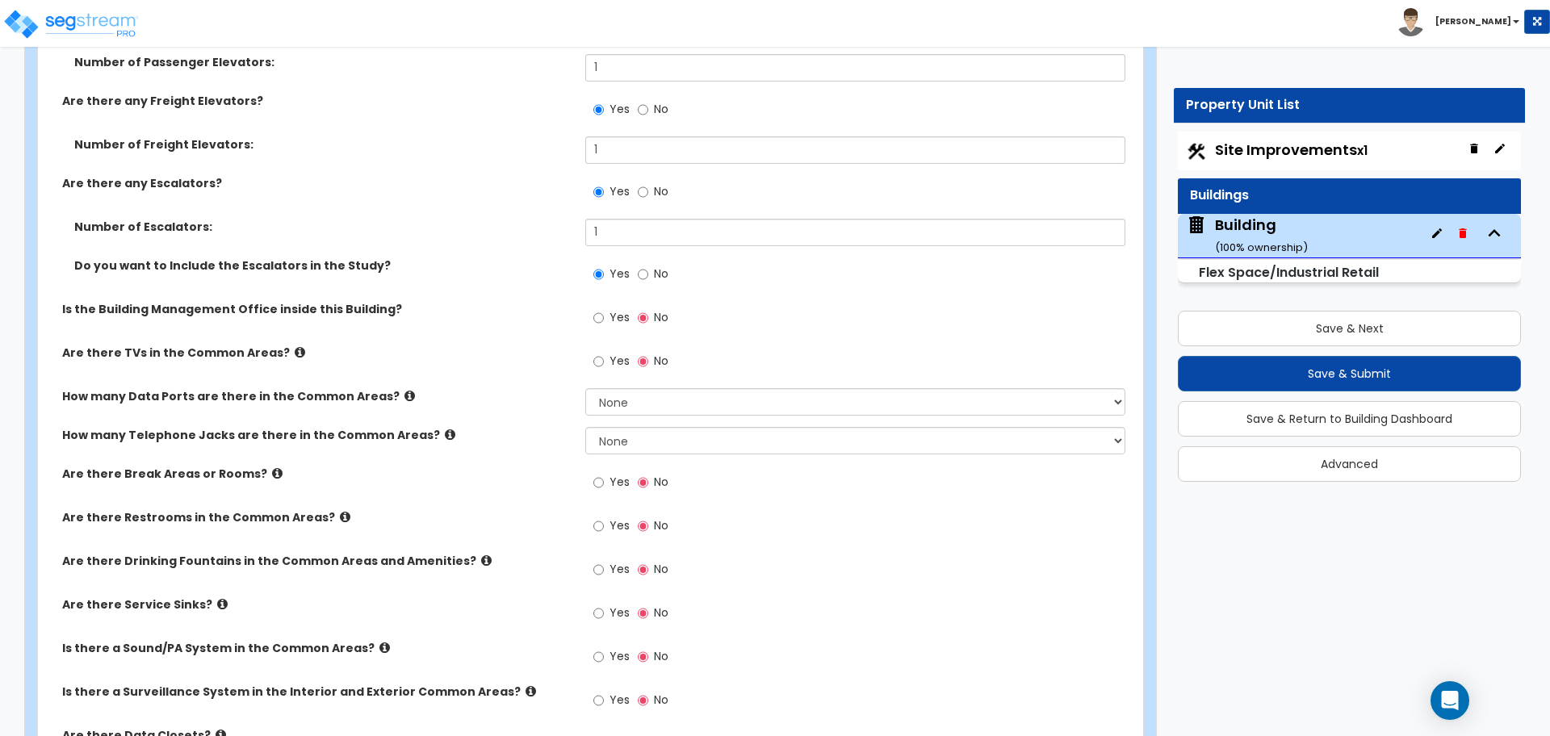
click at [606, 321] on label "Yes" at bounding box center [611, 319] width 36 height 27
click at [604, 321] on input "Yes" at bounding box center [598, 318] width 10 height 18
radio input "true"
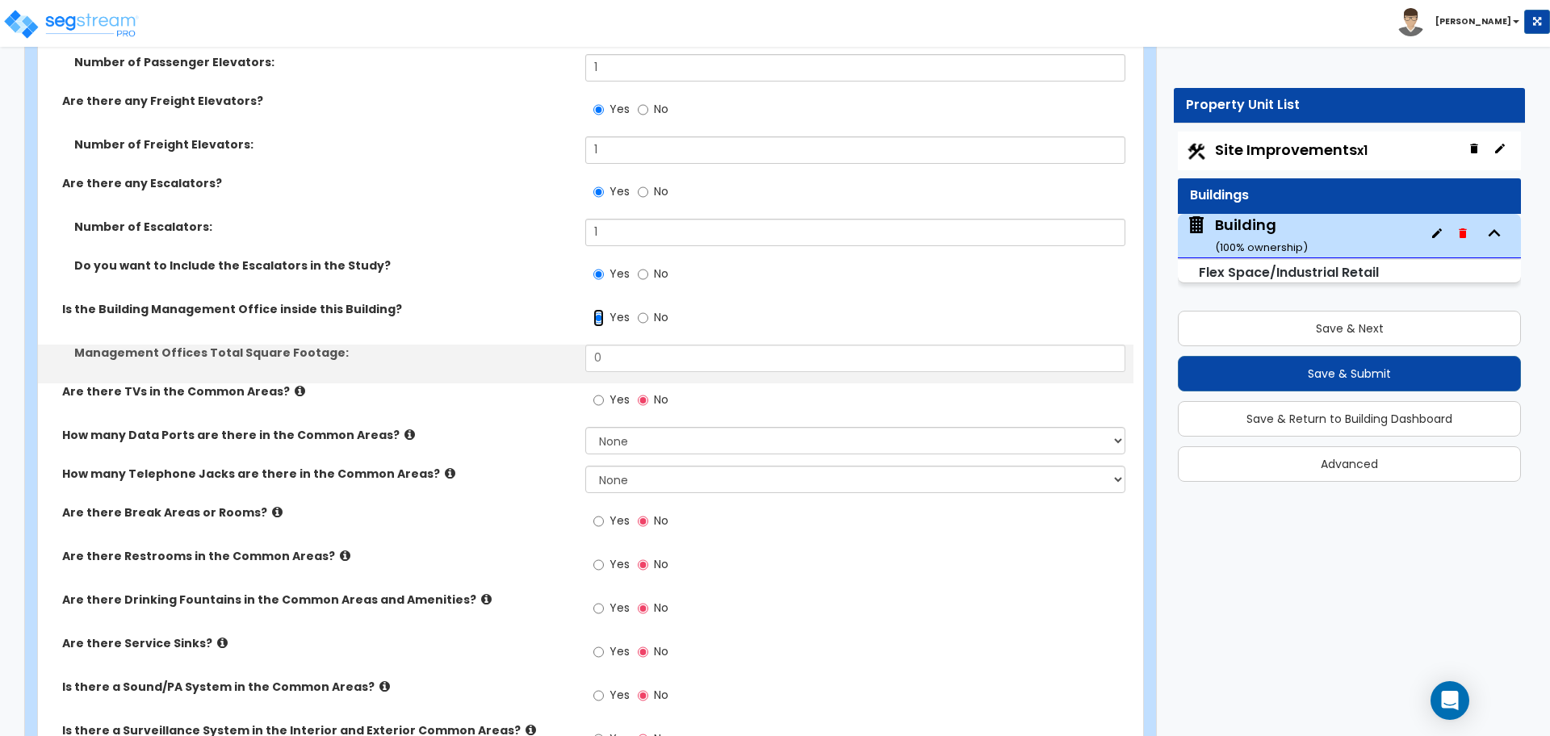
scroll to position [4971, 0]
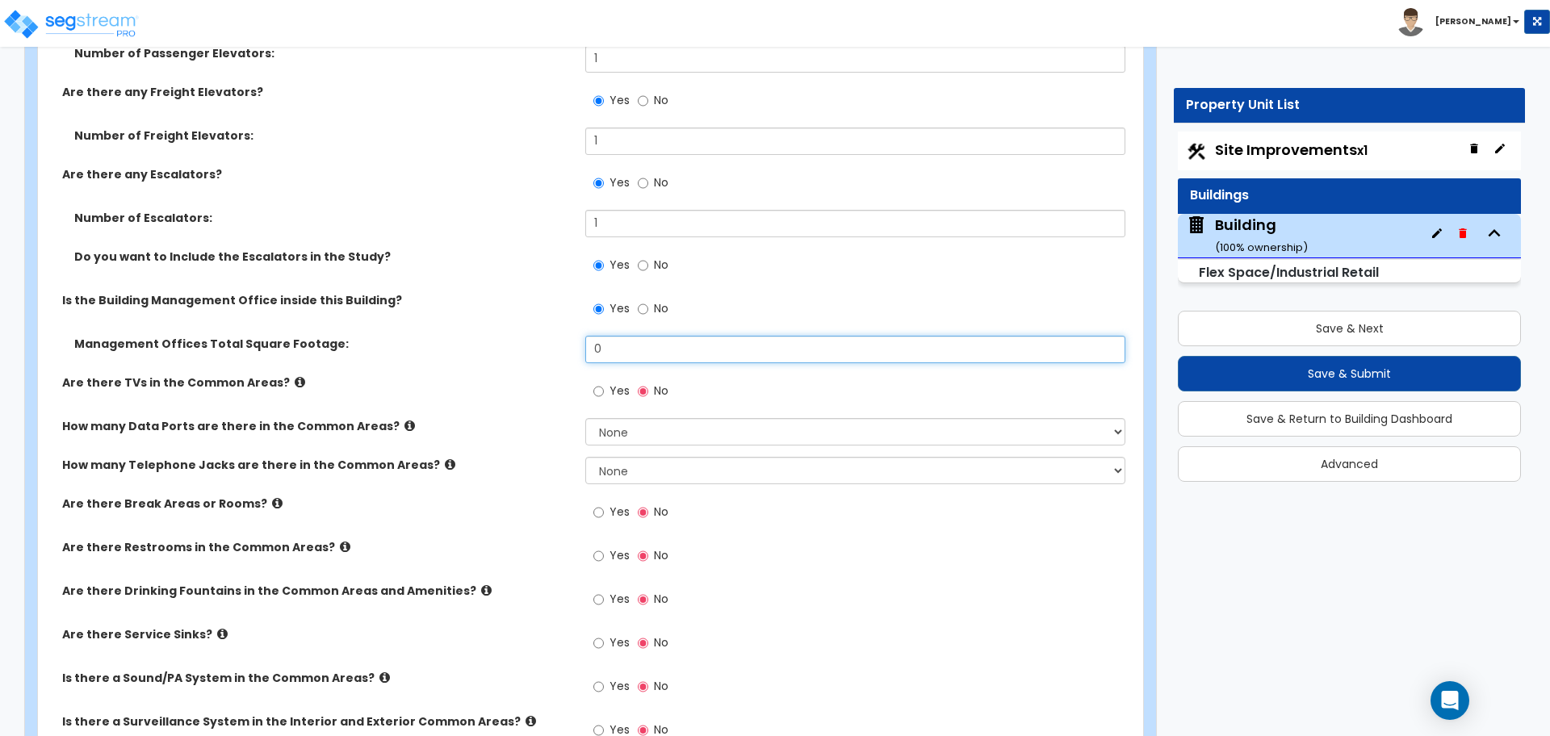
drag, startPoint x: 630, startPoint y: 349, endPoint x: 542, endPoint y: 345, distance: 88.1
click at [542, 345] on div "Management Offices Total Square Footage: 0" at bounding box center [585, 355] width 1095 height 39
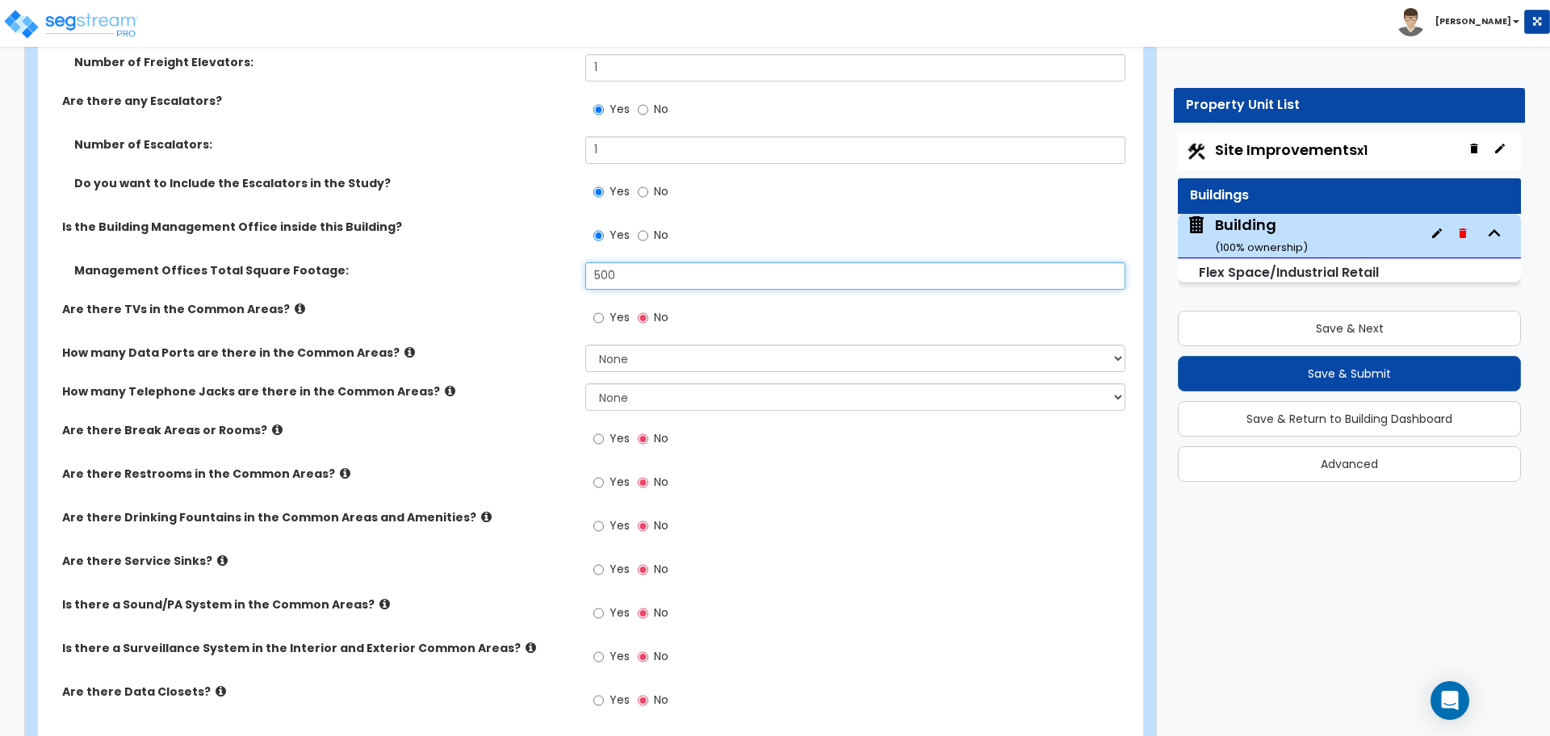
scroll to position [5045, 0]
drag, startPoint x: 652, startPoint y: 277, endPoint x: 553, endPoint y: 276, distance: 99.3
click at [553, 276] on div "Management Offices Total Square Footage: 500" at bounding box center [585, 281] width 1095 height 39
type input "8"
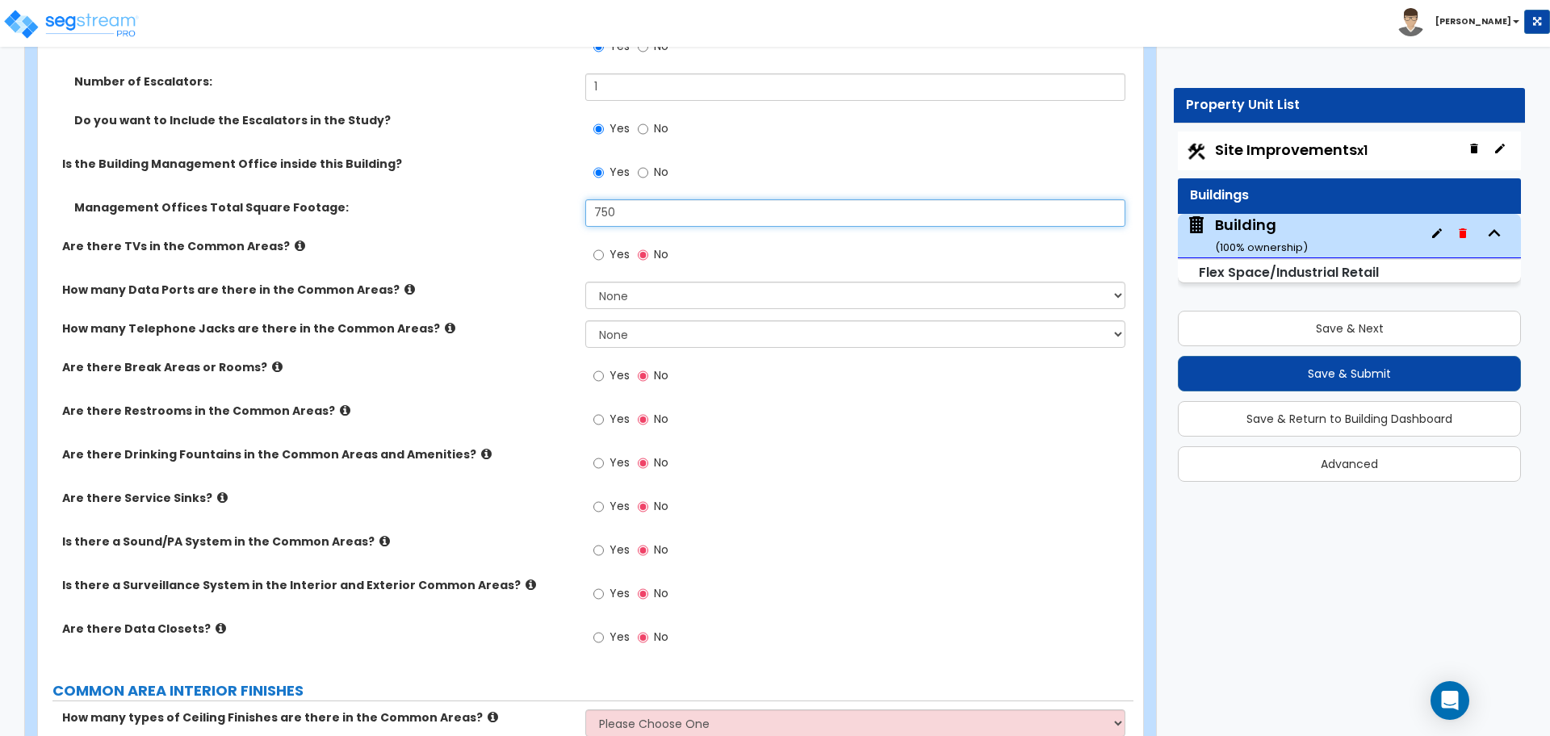
scroll to position [5109, 0]
type input "750"
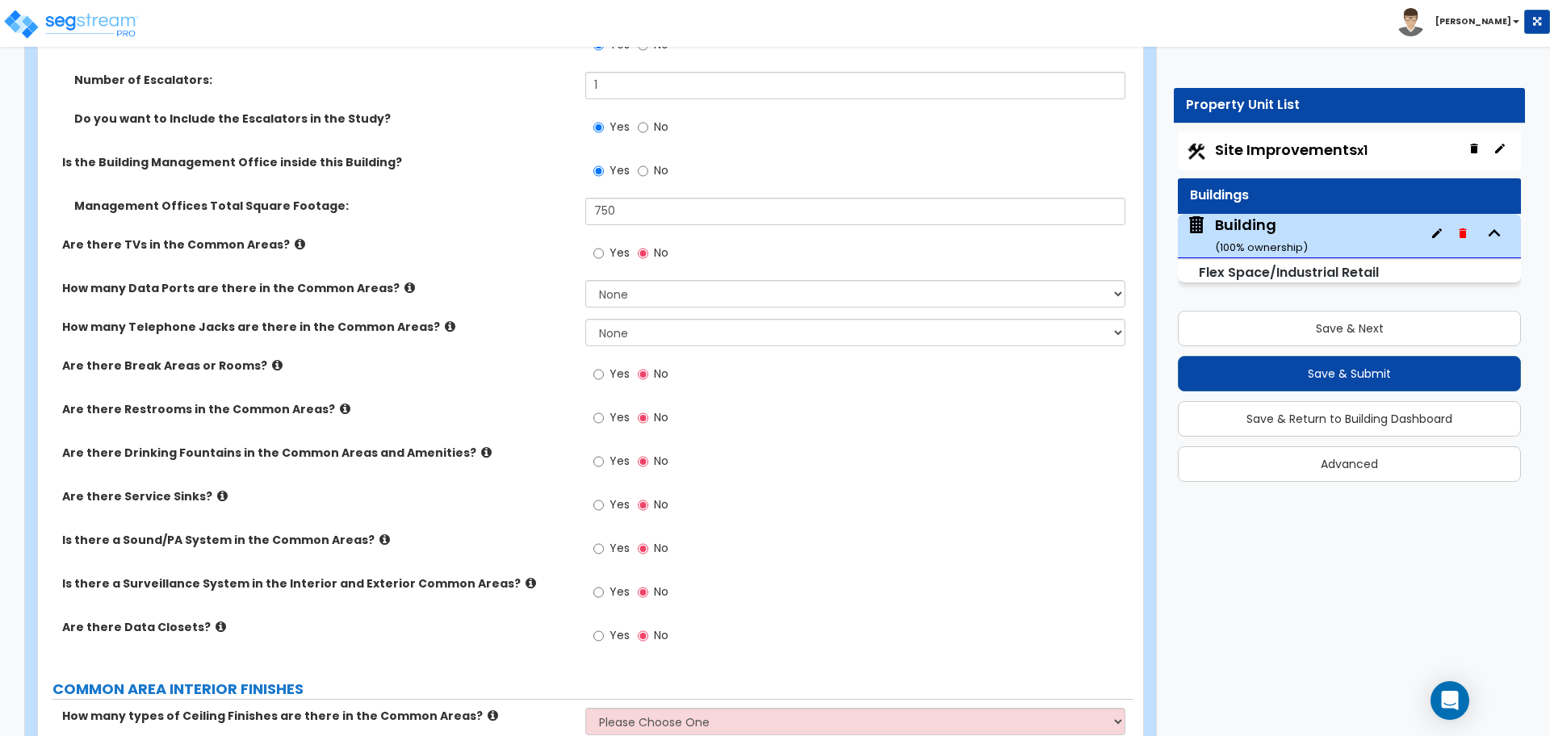
click at [295, 241] on icon at bounding box center [300, 244] width 10 height 12
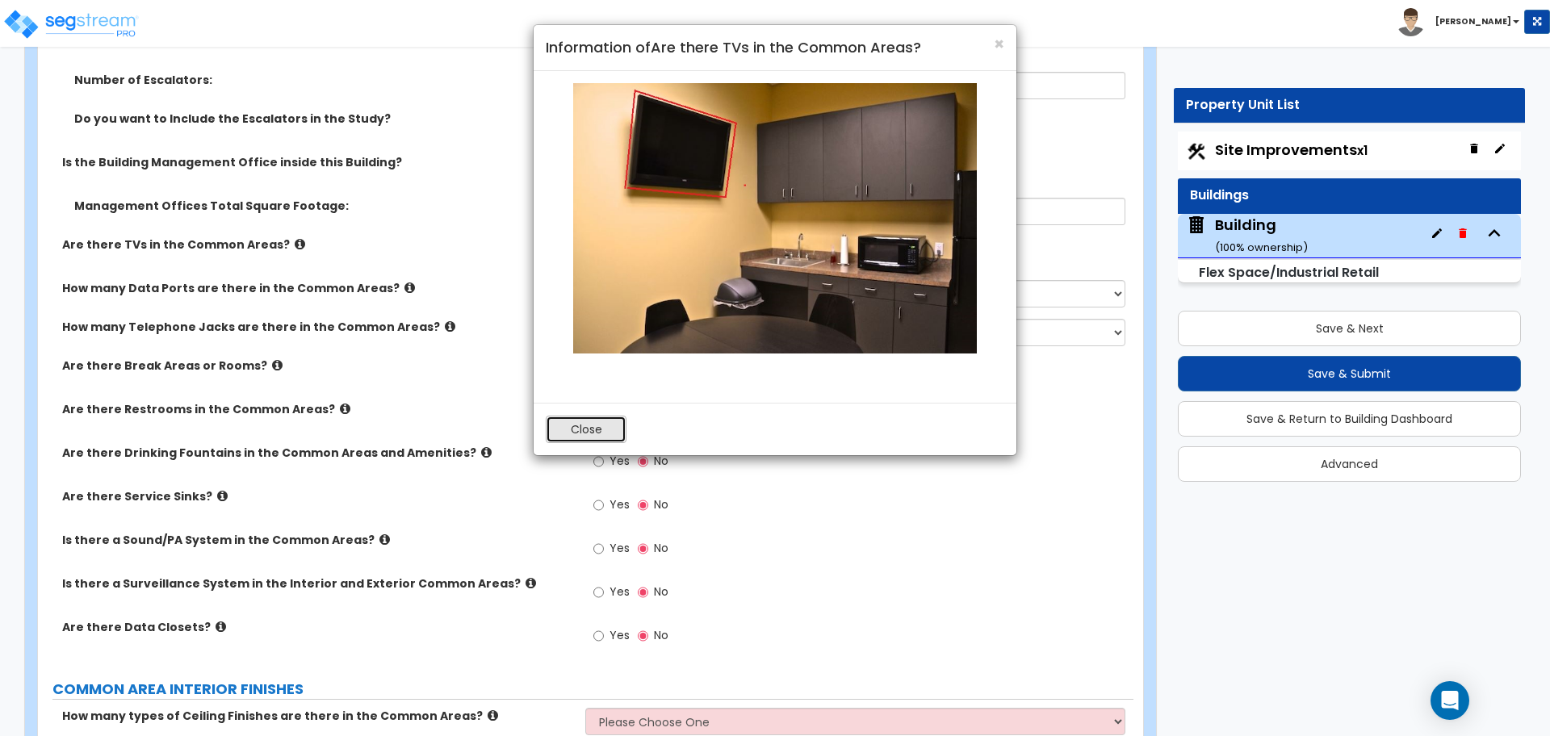
click at [574, 433] on button "Close" at bounding box center [586, 429] width 81 height 27
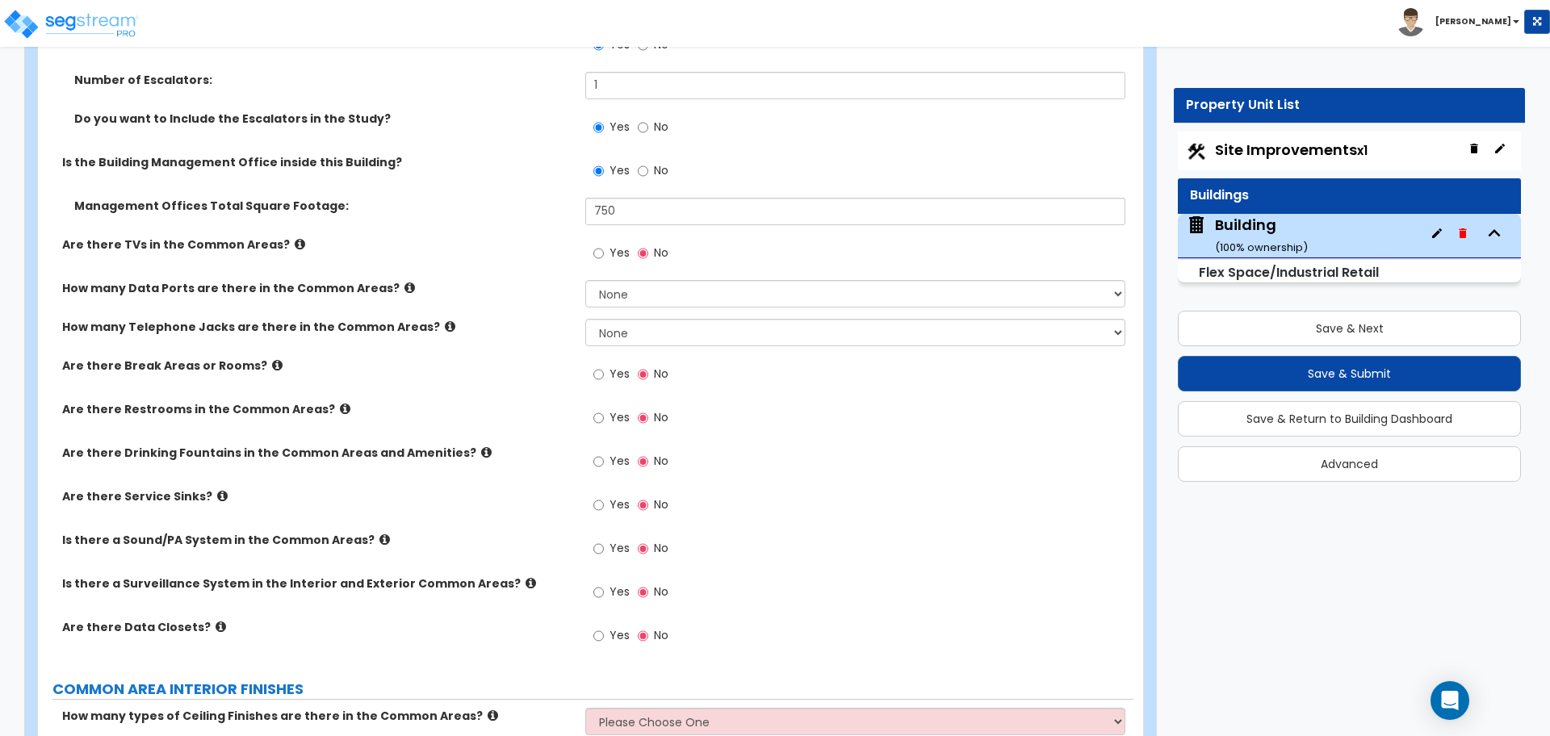
click at [622, 252] on span "Yes" at bounding box center [619, 253] width 20 height 16
click at [604, 252] on input "Yes" at bounding box center [598, 254] width 10 height 18
radio input "true"
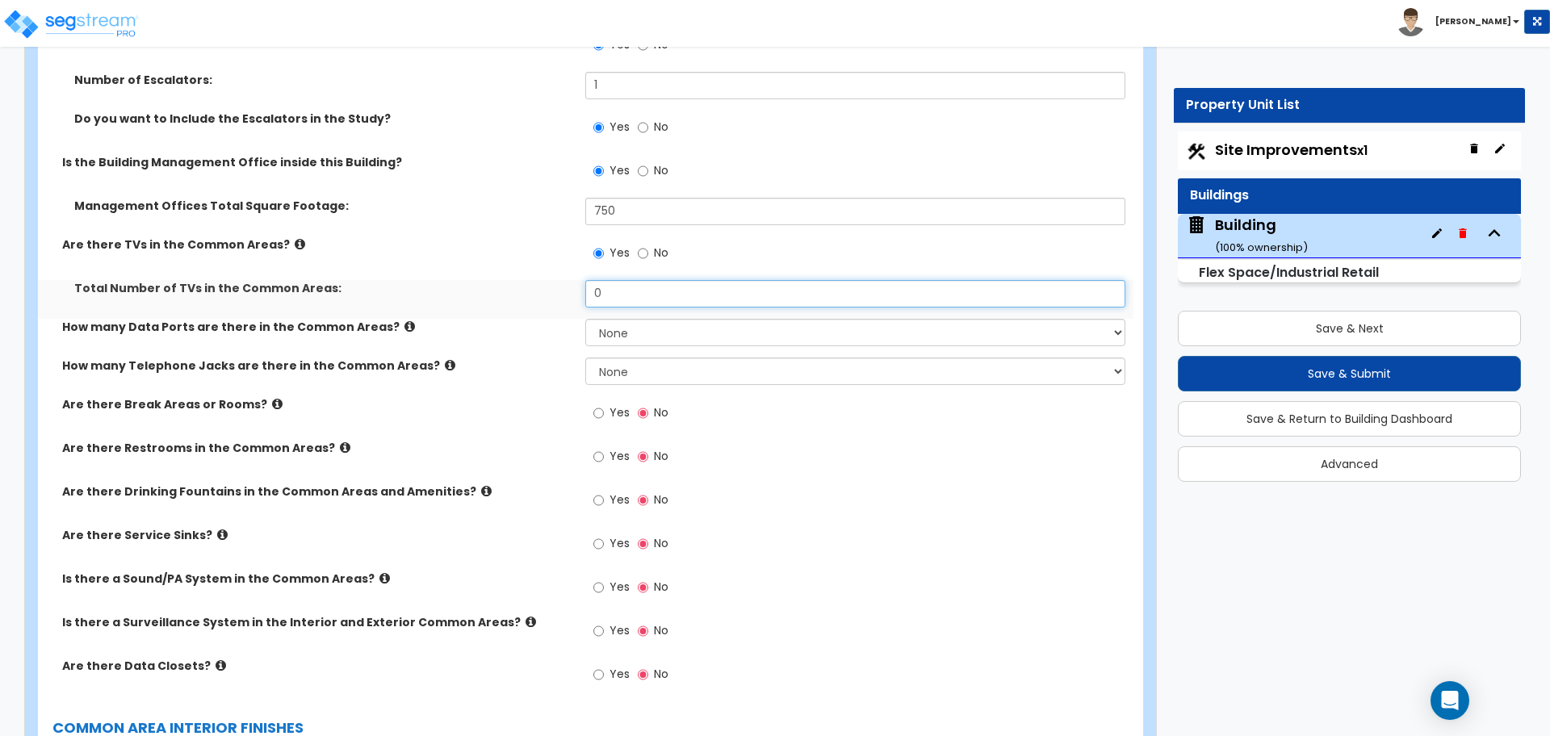
drag, startPoint x: 630, startPoint y: 291, endPoint x: 531, endPoint y: 291, distance: 98.5
click at [531, 291] on div "Total Number of TVs in the Common Areas: 0" at bounding box center [585, 299] width 1095 height 39
type input "3"
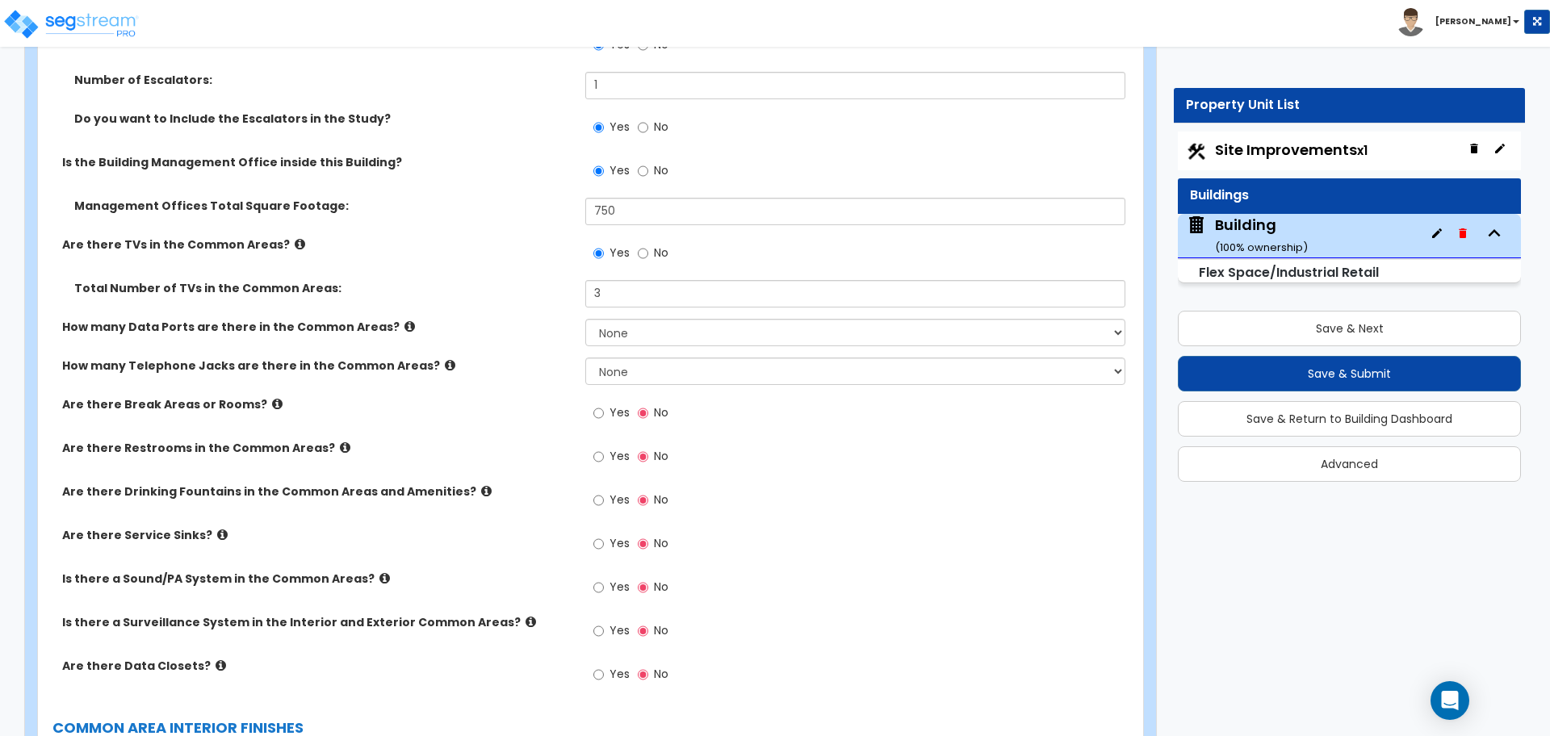
click at [295, 238] on icon at bounding box center [300, 244] width 10 height 12
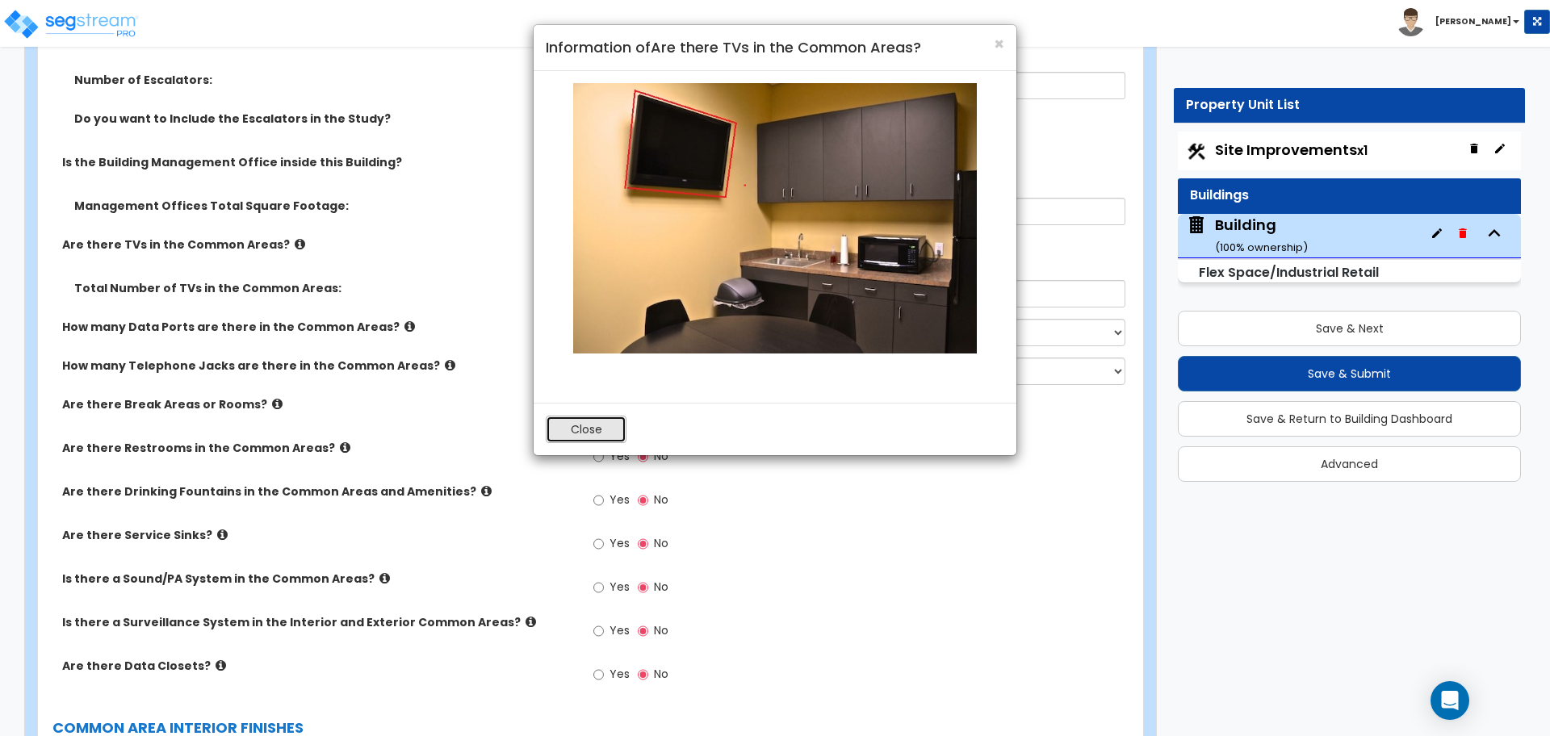
click at [580, 425] on button "Close" at bounding box center [586, 429] width 81 height 27
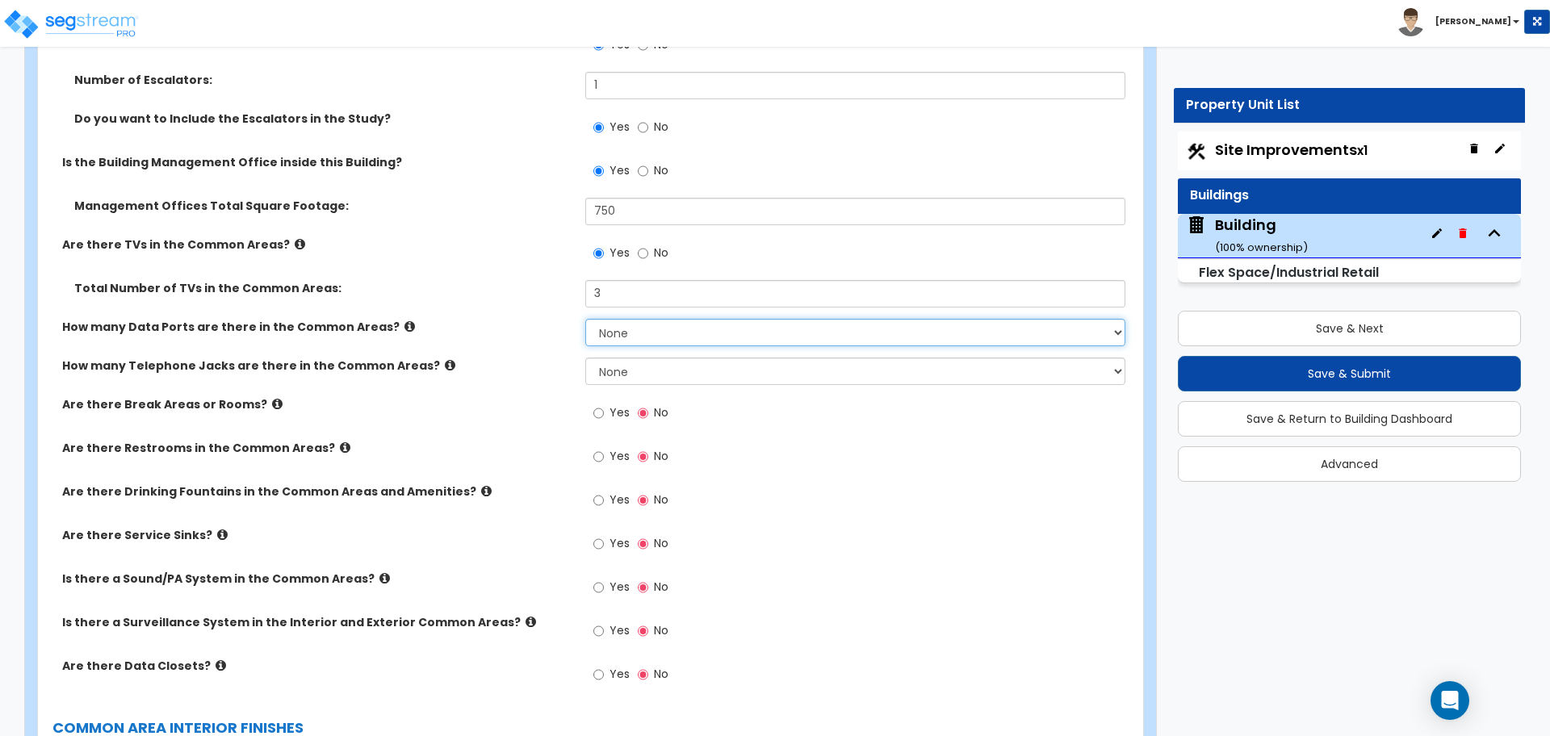
click at [612, 324] on select "None Please Estimate for Me I will specify the Quantity Exactly" at bounding box center [854, 332] width 539 height 27
select select "1"
click at [585, 319] on select "None Please Estimate for Me I will specify the Quantity Exactly" at bounding box center [854, 332] width 539 height 27
click at [659, 364] on select "None Please Estimate for Me I will specify the Quantity Exactly" at bounding box center [854, 371] width 539 height 27
select select "1"
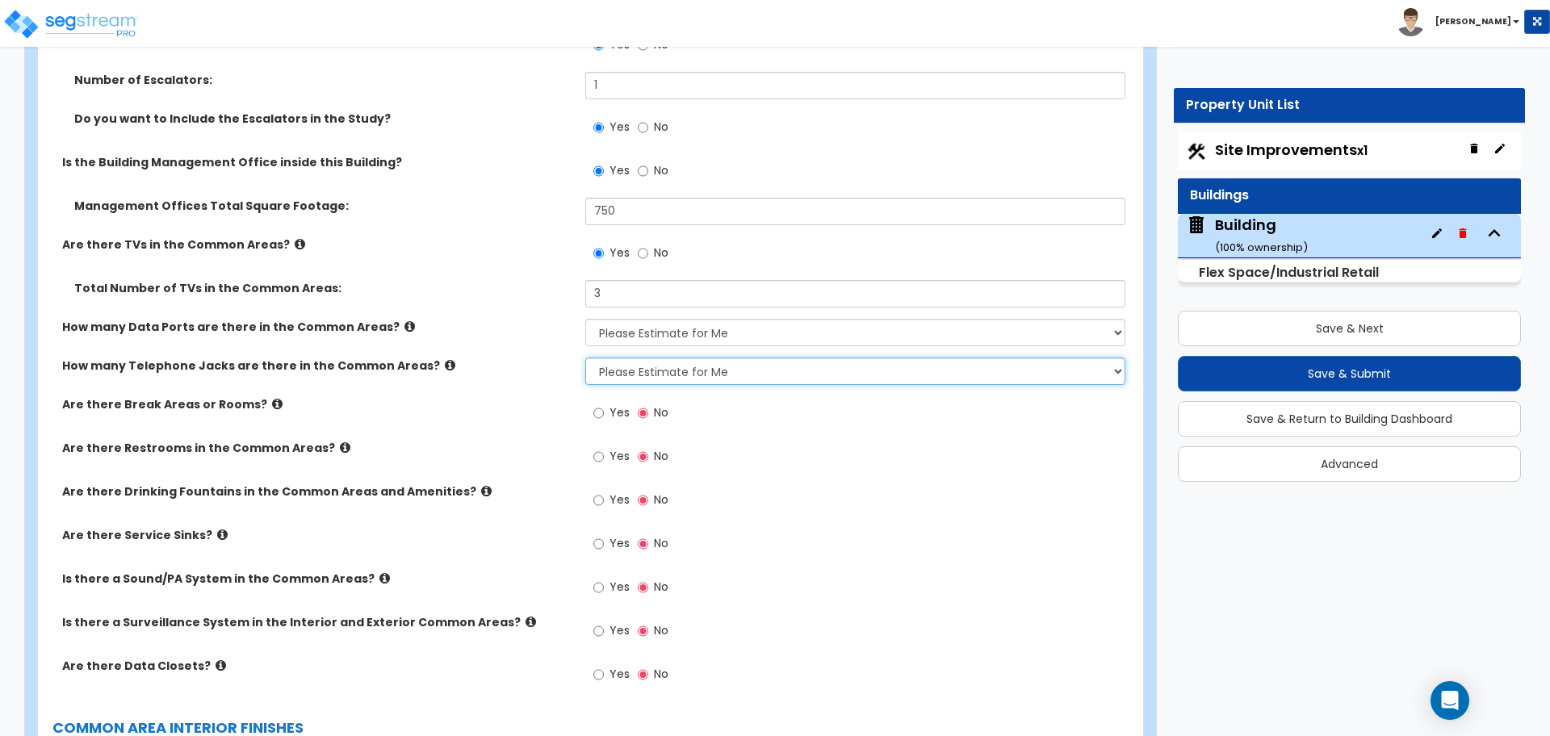
click at [585, 358] on select "None Please Estimate for Me I will specify the Quantity Exactly" at bounding box center [854, 371] width 539 height 27
click at [649, 335] on select "None Please Estimate for Me I will specify the Quantity Exactly" at bounding box center [854, 332] width 539 height 27
click at [585, 319] on select "None Please Estimate for Me I will specify the Quantity Exactly" at bounding box center [854, 332] width 539 height 27
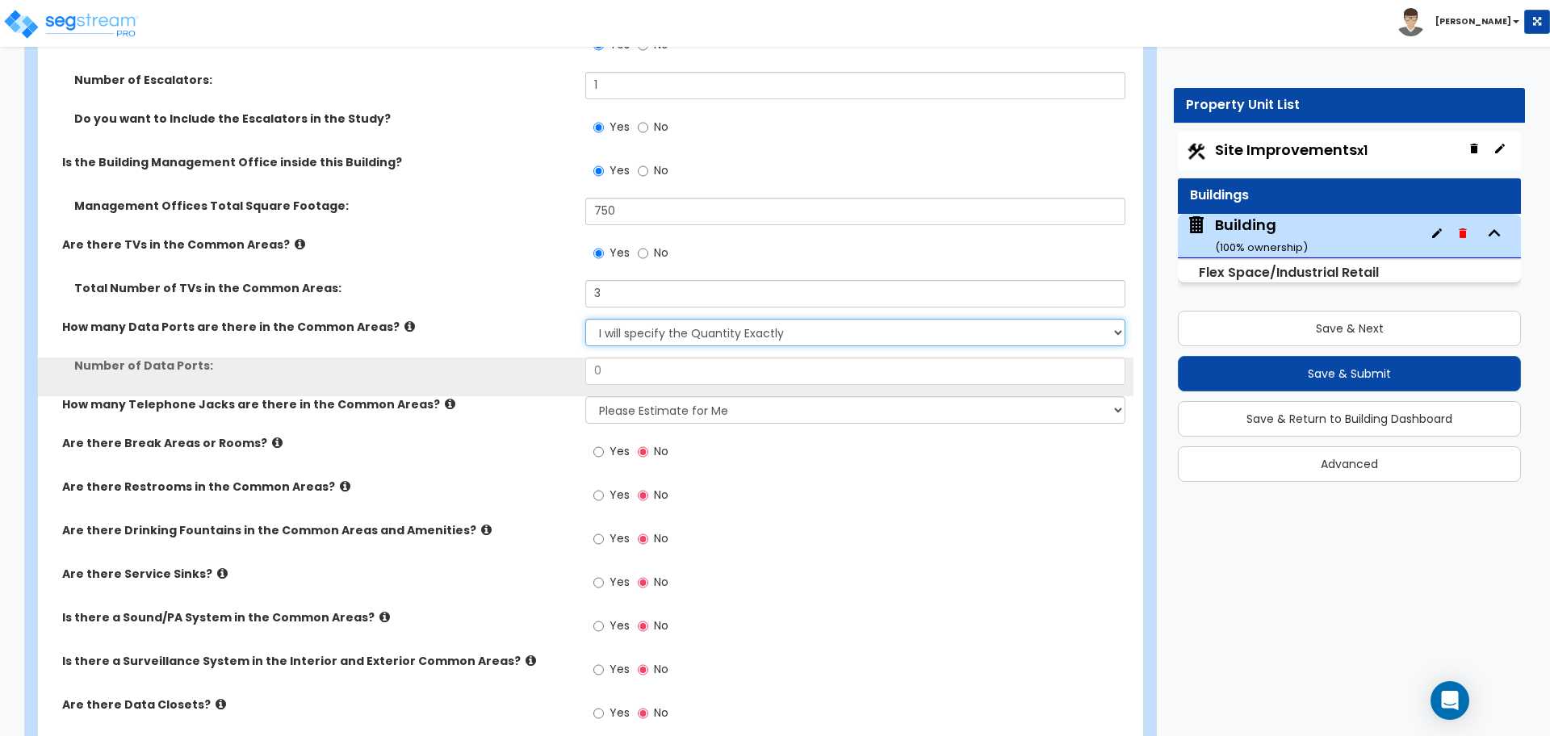
click at [644, 326] on select "None Please Estimate for Me I will specify the Quantity Exactly" at bounding box center [854, 332] width 539 height 27
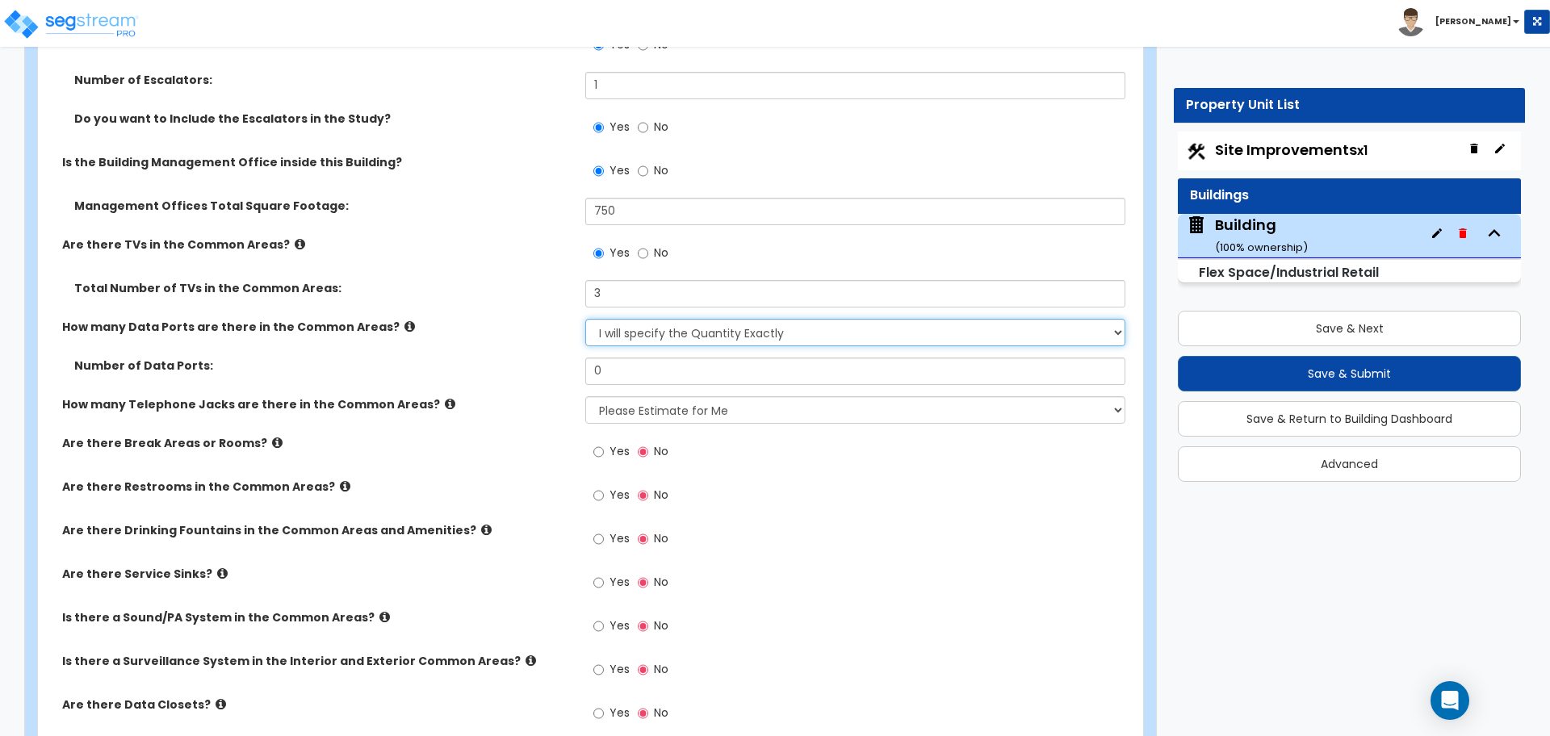
select select "1"
click at [585, 319] on select "None Please Estimate for Me I will specify the Quantity Exactly" at bounding box center [854, 332] width 539 height 27
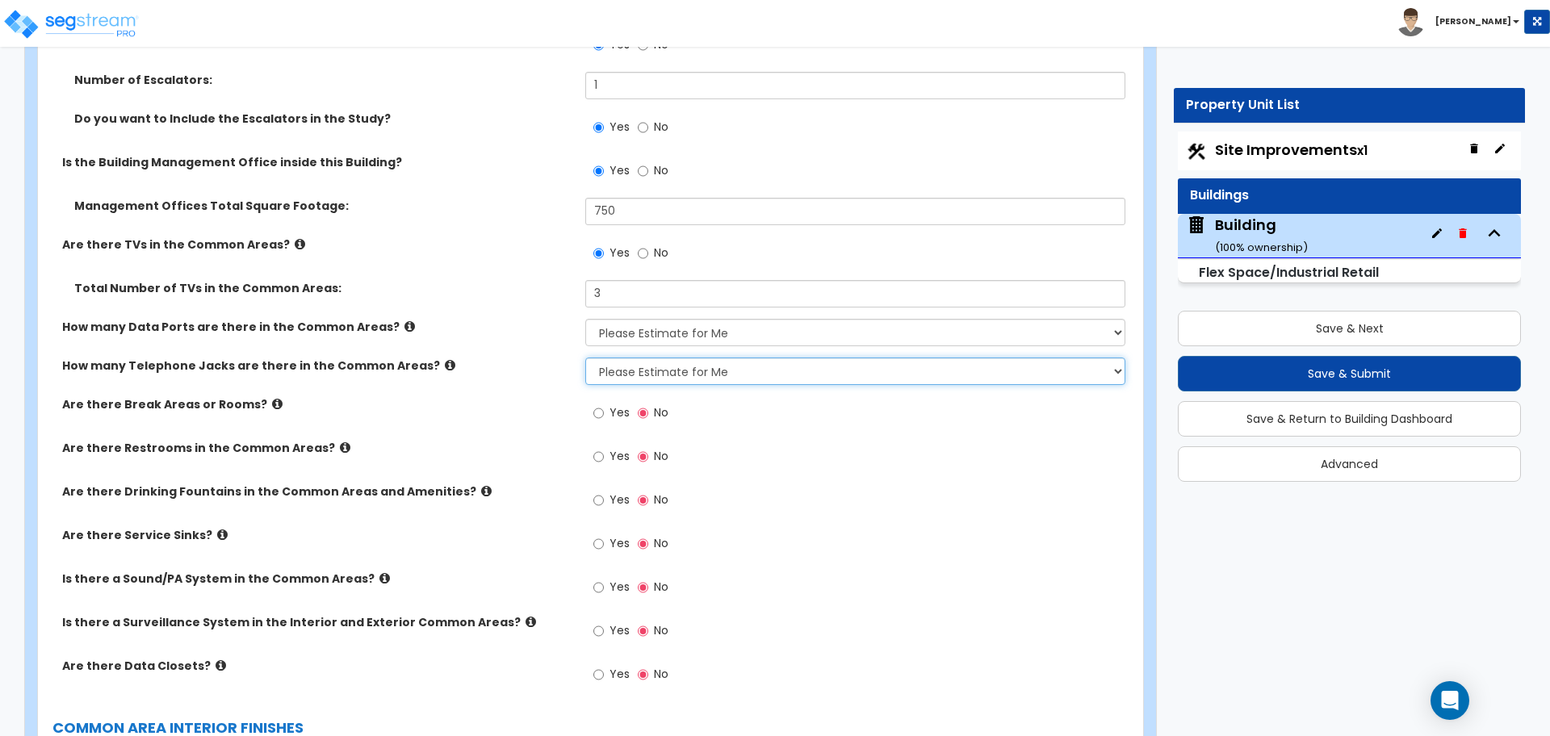
click at [656, 362] on select "None Please Estimate for Me I will specify the Quantity Exactly" at bounding box center [854, 371] width 539 height 27
click at [585, 358] on select "None Please Estimate for Me I will specify the Quantity Exactly" at bounding box center [854, 371] width 539 height 27
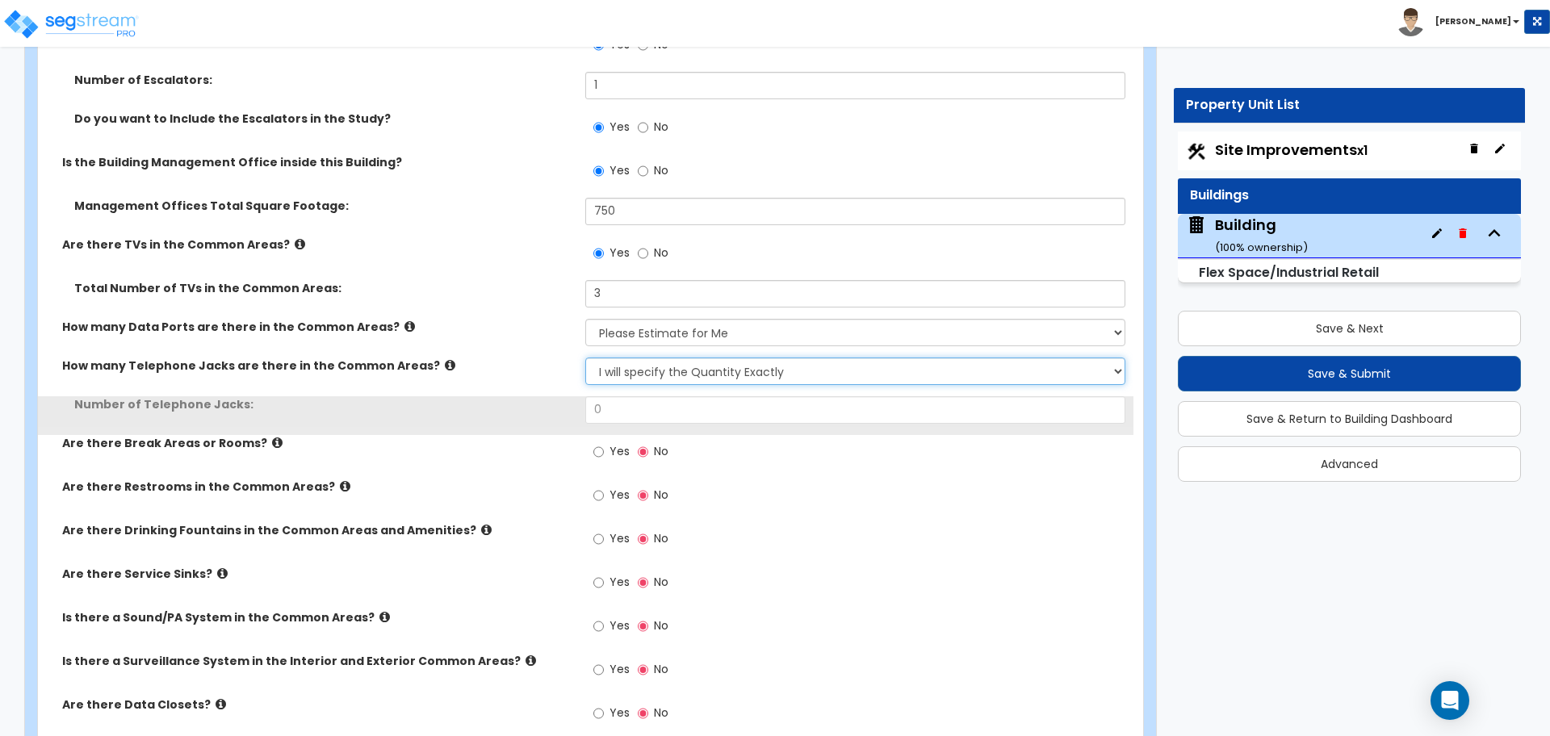
click at [661, 371] on select "None Please Estimate for Me I will specify the Quantity Exactly" at bounding box center [854, 371] width 539 height 27
select select "1"
click at [585, 358] on select "None Please Estimate for Me I will specify the Quantity Exactly" at bounding box center [854, 371] width 539 height 27
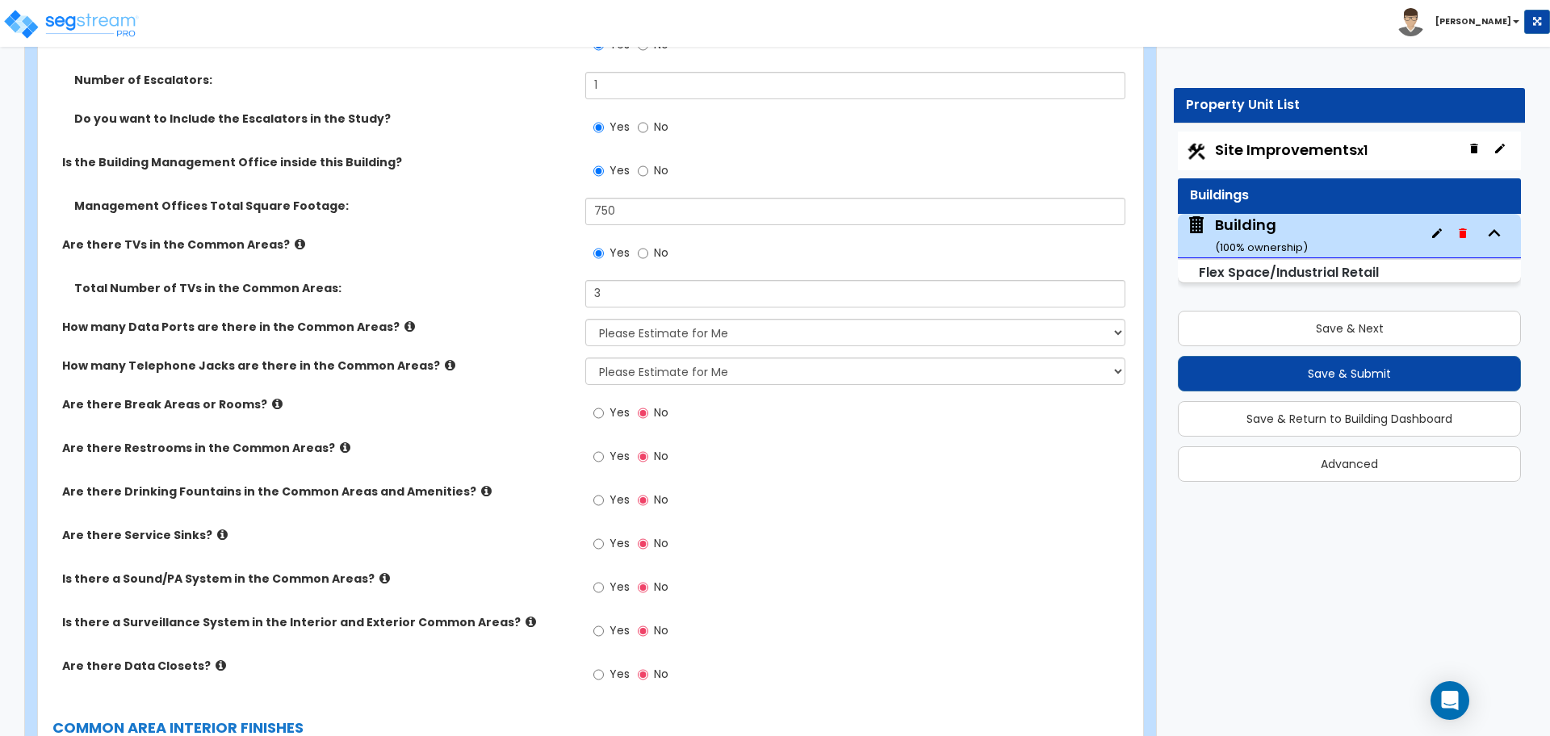
click at [404, 320] on icon at bounding box center [409, 326] width 10 height 12
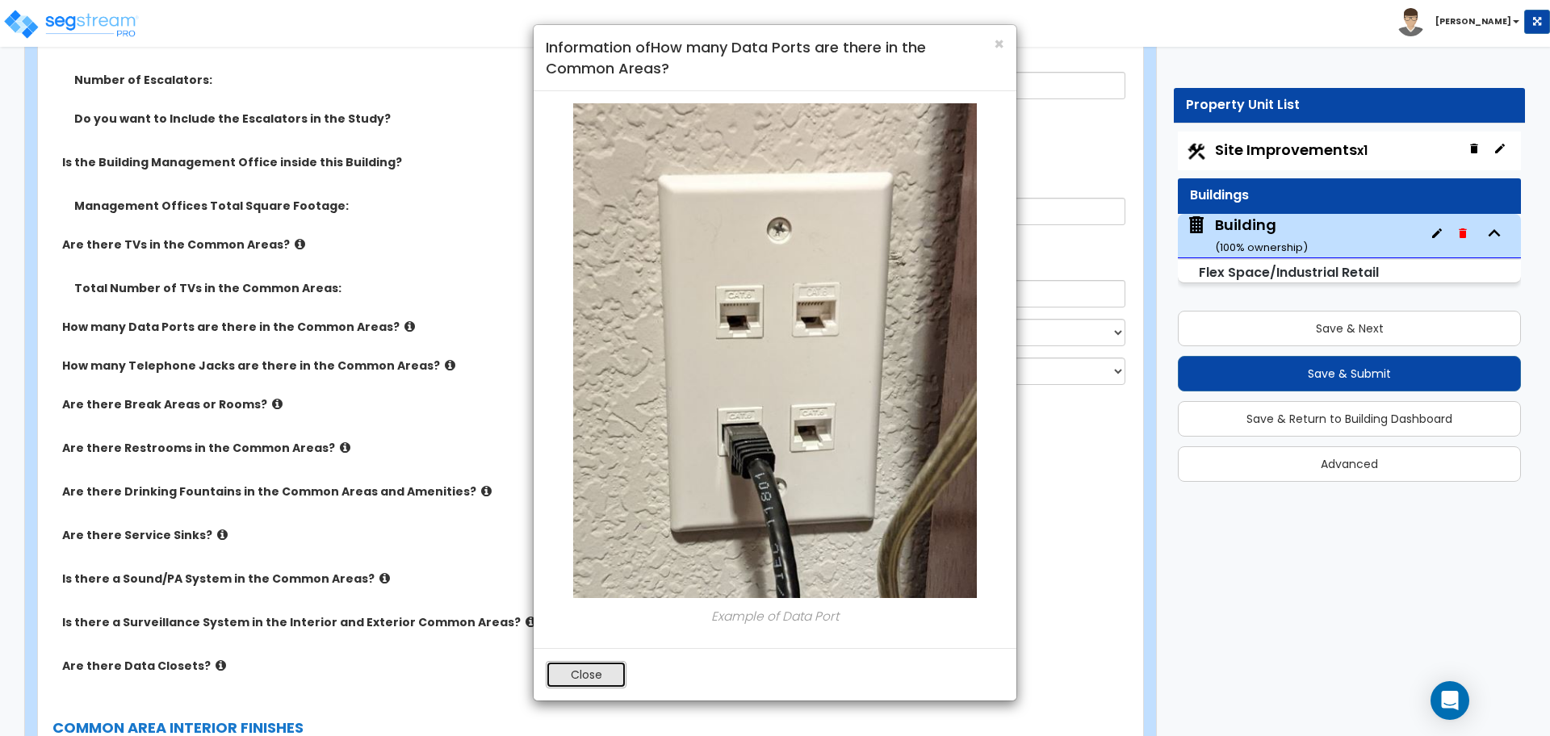
click at [582, 672] on button "Close" at bounding box center [586, 674] width 81 height 27
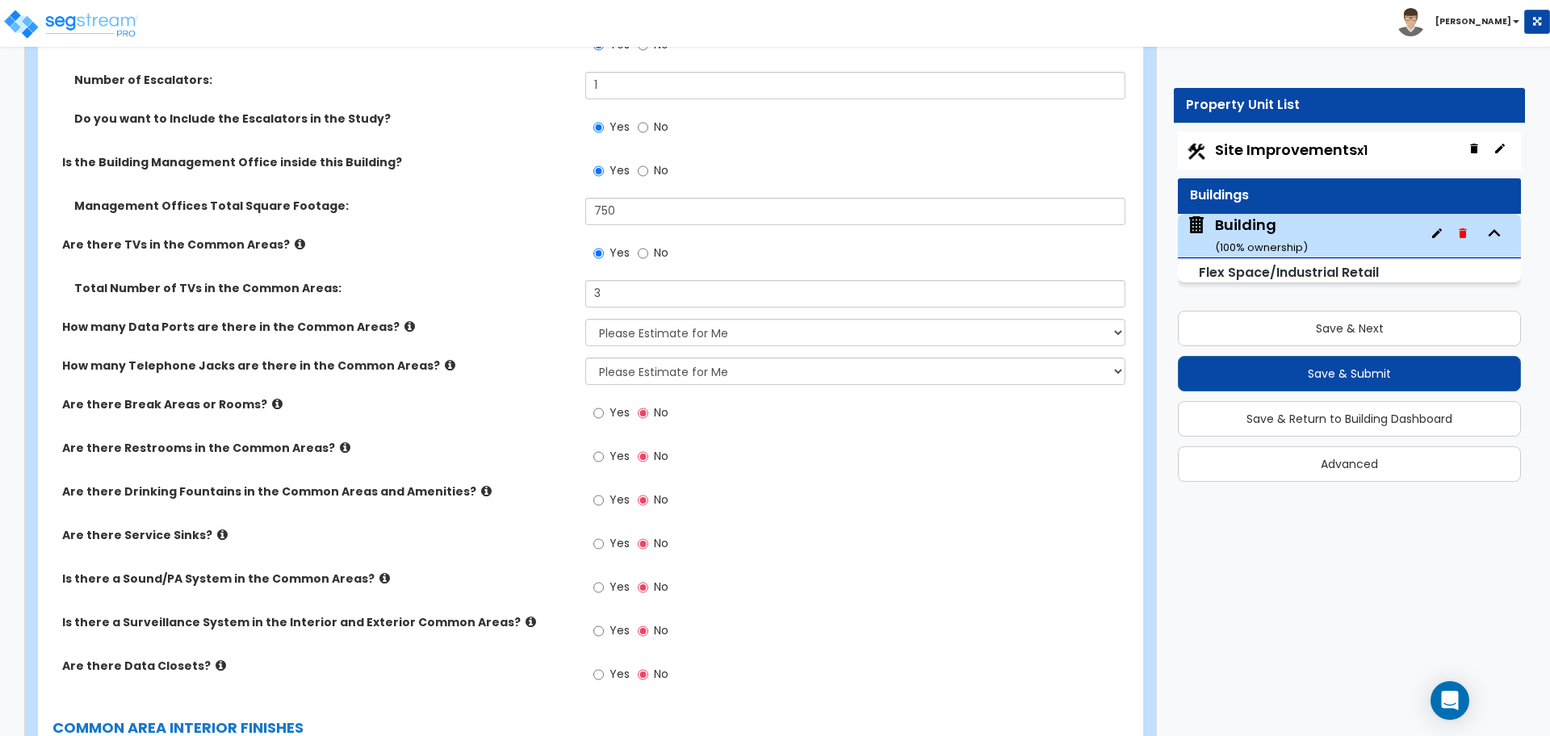
click at [427, 358] on label "How many Telephone Jacks are there in the Common Areas?" at bounding box center [317, 366] width 511 height 16
click at [445, 359] on icon at bounding box center [450, 365] width 10 height 12
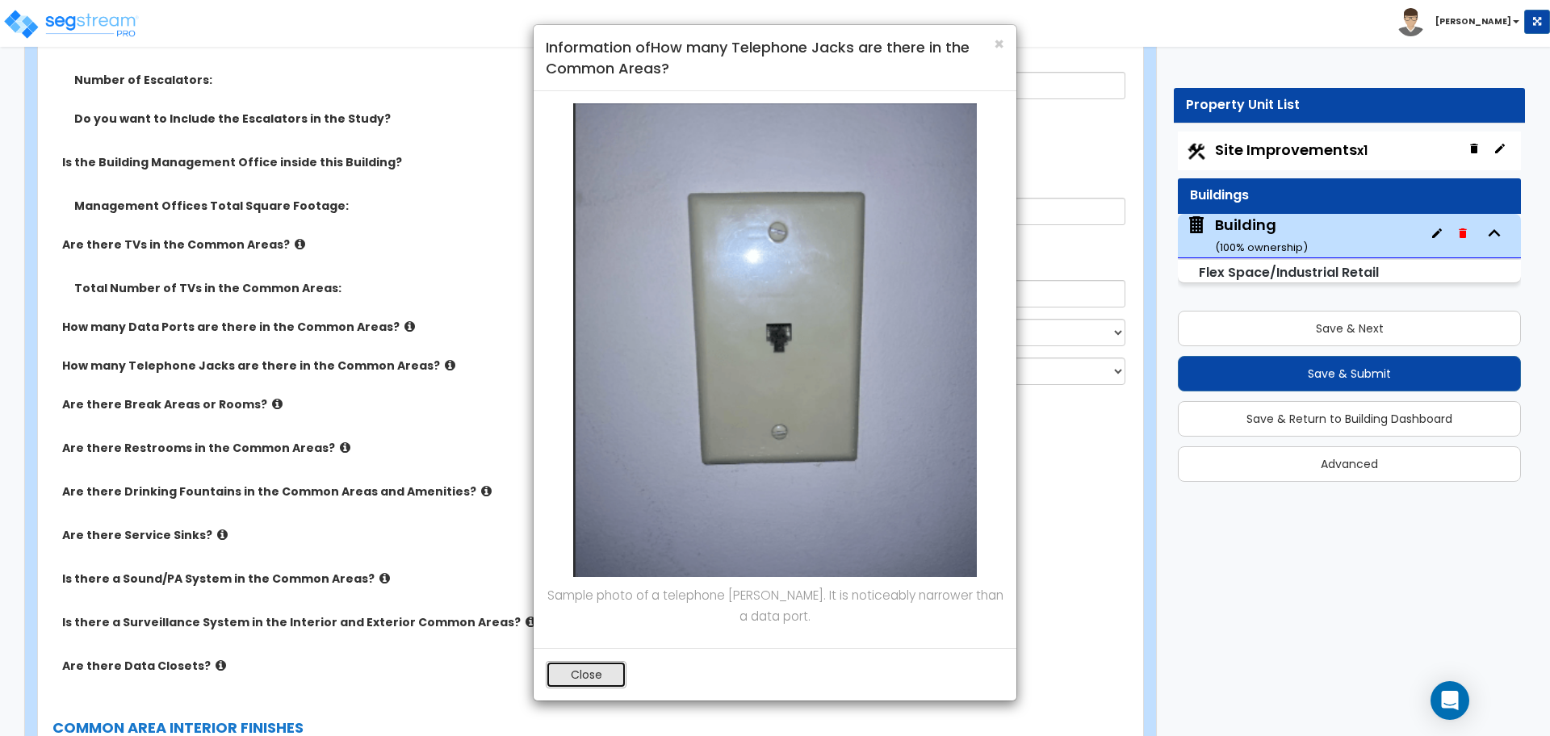
click at [592, 673] on button "Close" at bounding box center [586, 674] width 81 height 27
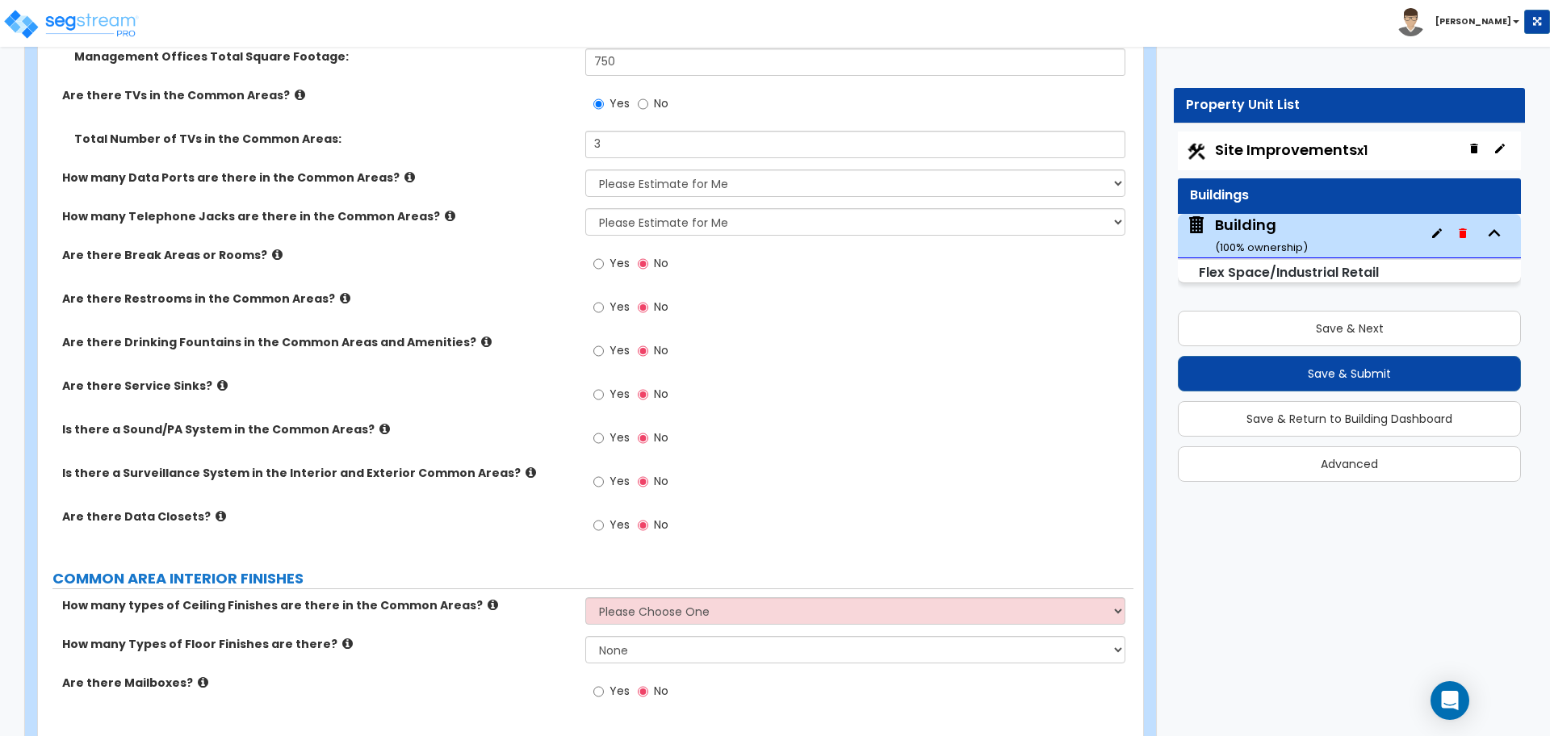
scroll to position [5264, 0]
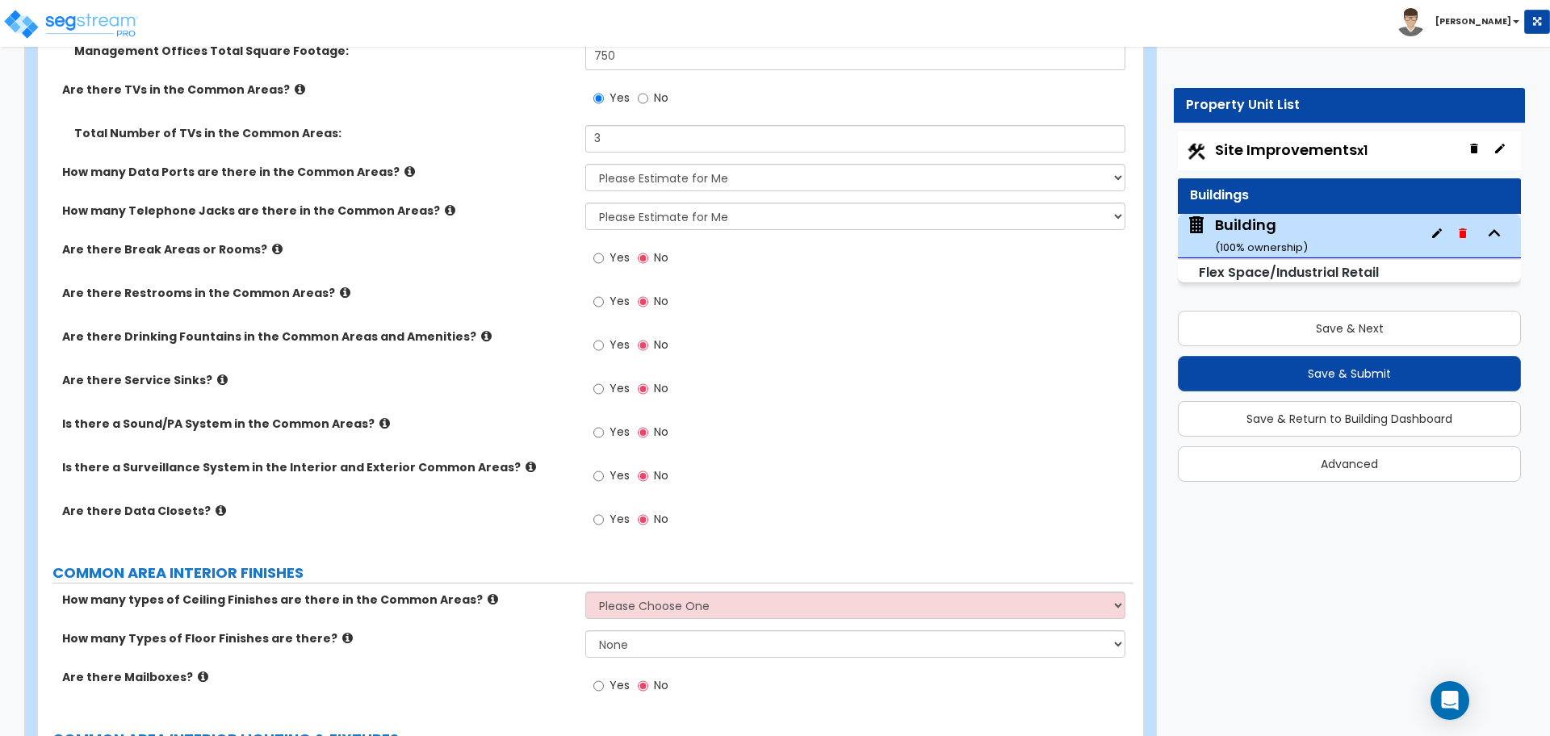
click at [607, 258] on label "Yes" at bounding box center [611, 259] width 36 height 27
click at [604, 258] on input "Yes" at bounding box center [598, 258] width 10 height 18
radio input "true"
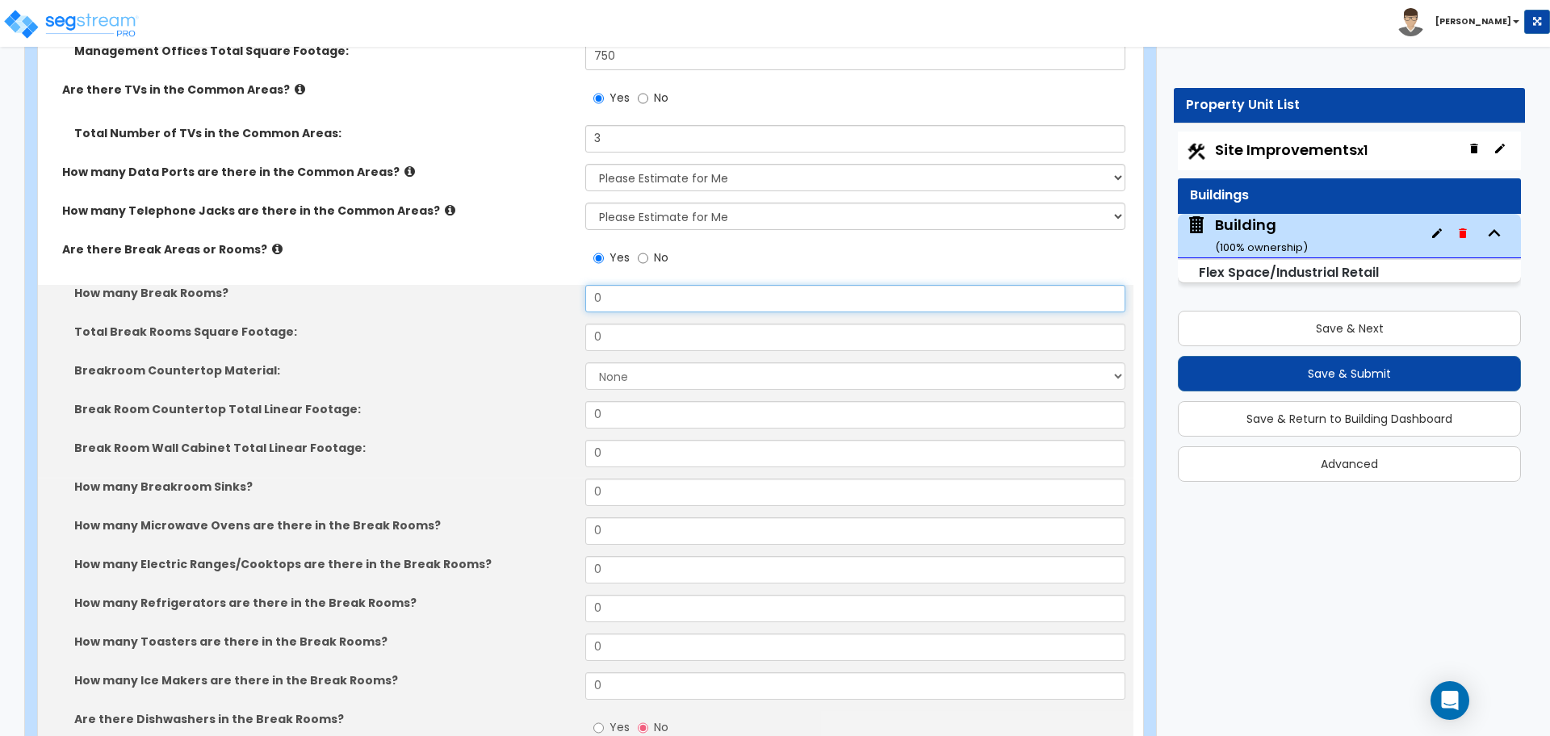
drag, startPoint x: 619, startPoint y: 292, endPoint x: 563, endPoint y: 291, distance: 56.5
click at [563, 291] on div "How many Break Rooms? 0" at bounding box center [585, 304] width 1095 height 39
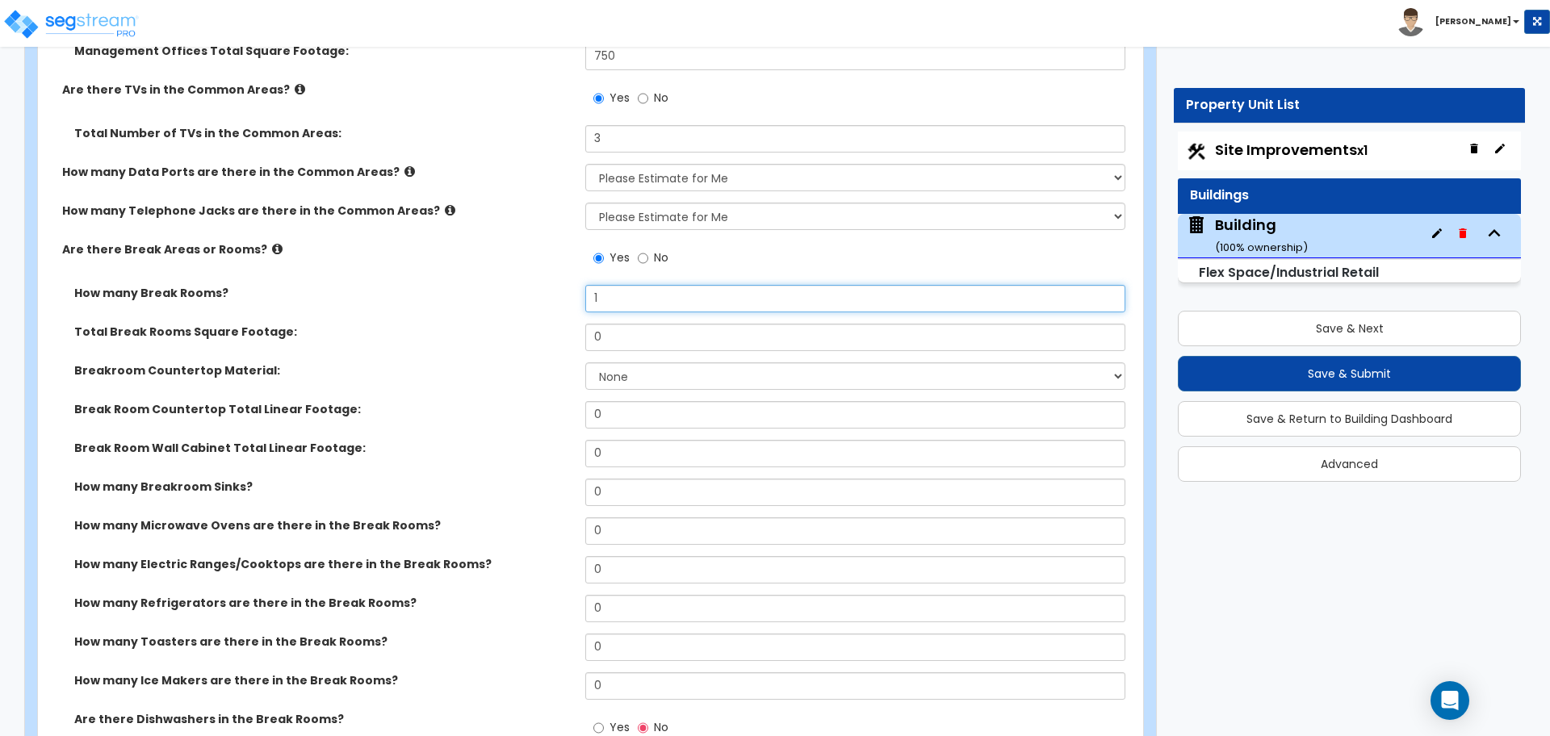
type input "1"
type input "3"
type input "250"
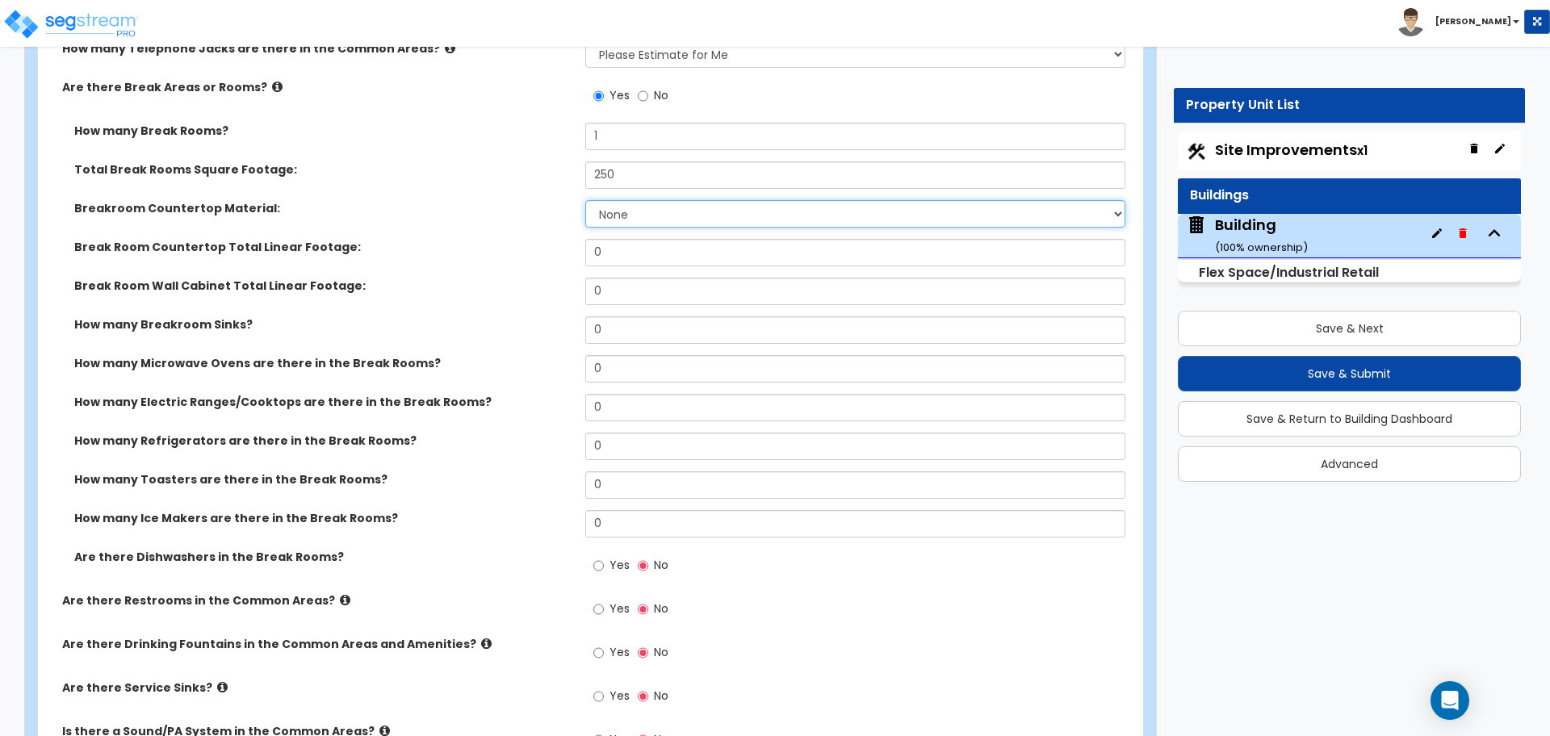
scroll to position [5432, 0]
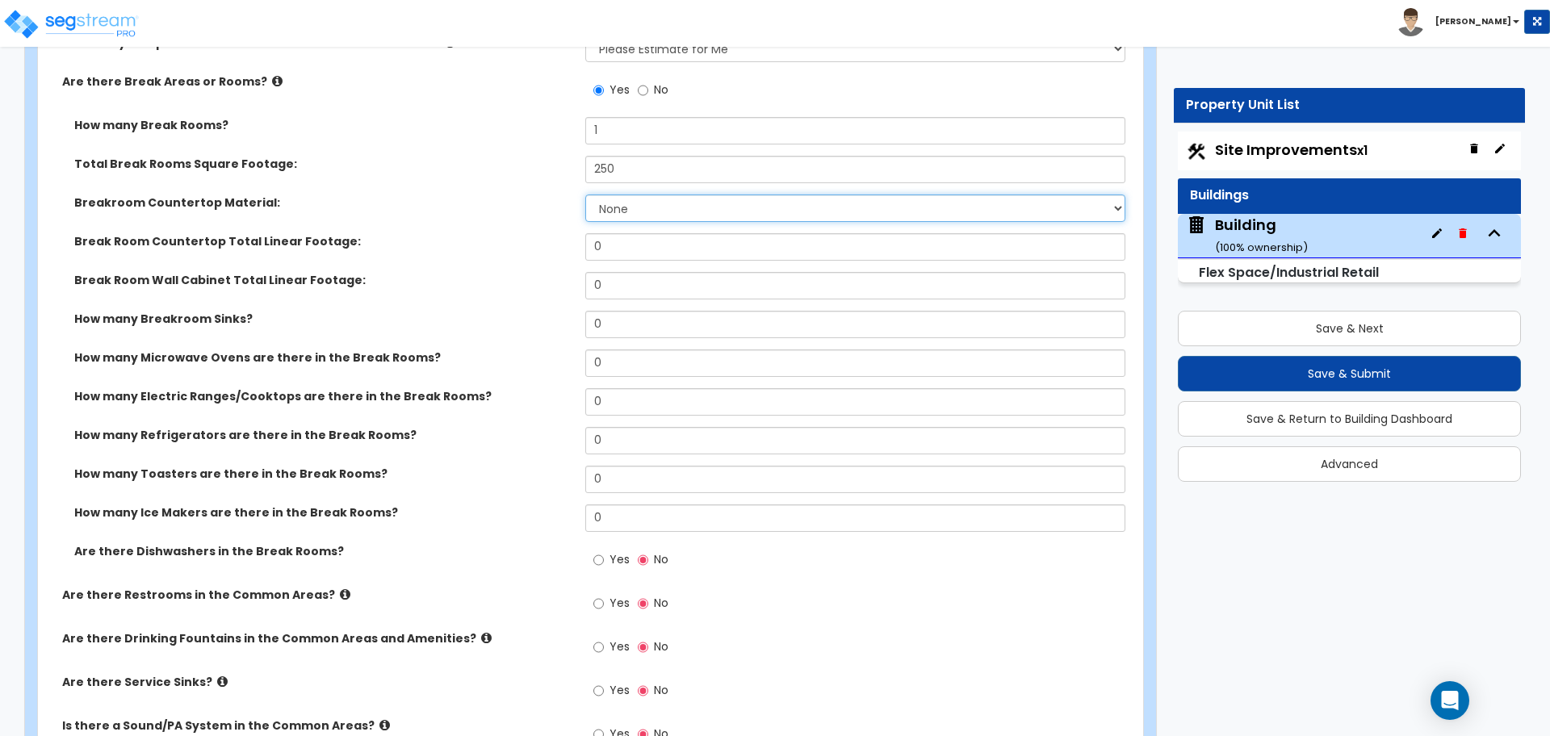
click at [662, 209] on select "None Plastic Laminate Solid Surface Stone Quartz Marble Tile Wood Stainless Ste…" at bounding box center [854, 208] width 539 height 27
select select "8"
click at [585, 195] on select "None Plastic Laminate Solid Surface Stone Quartz Marble Tile Wood Stainless Ste…" at bounding box center [854, 208] width 539 height 27
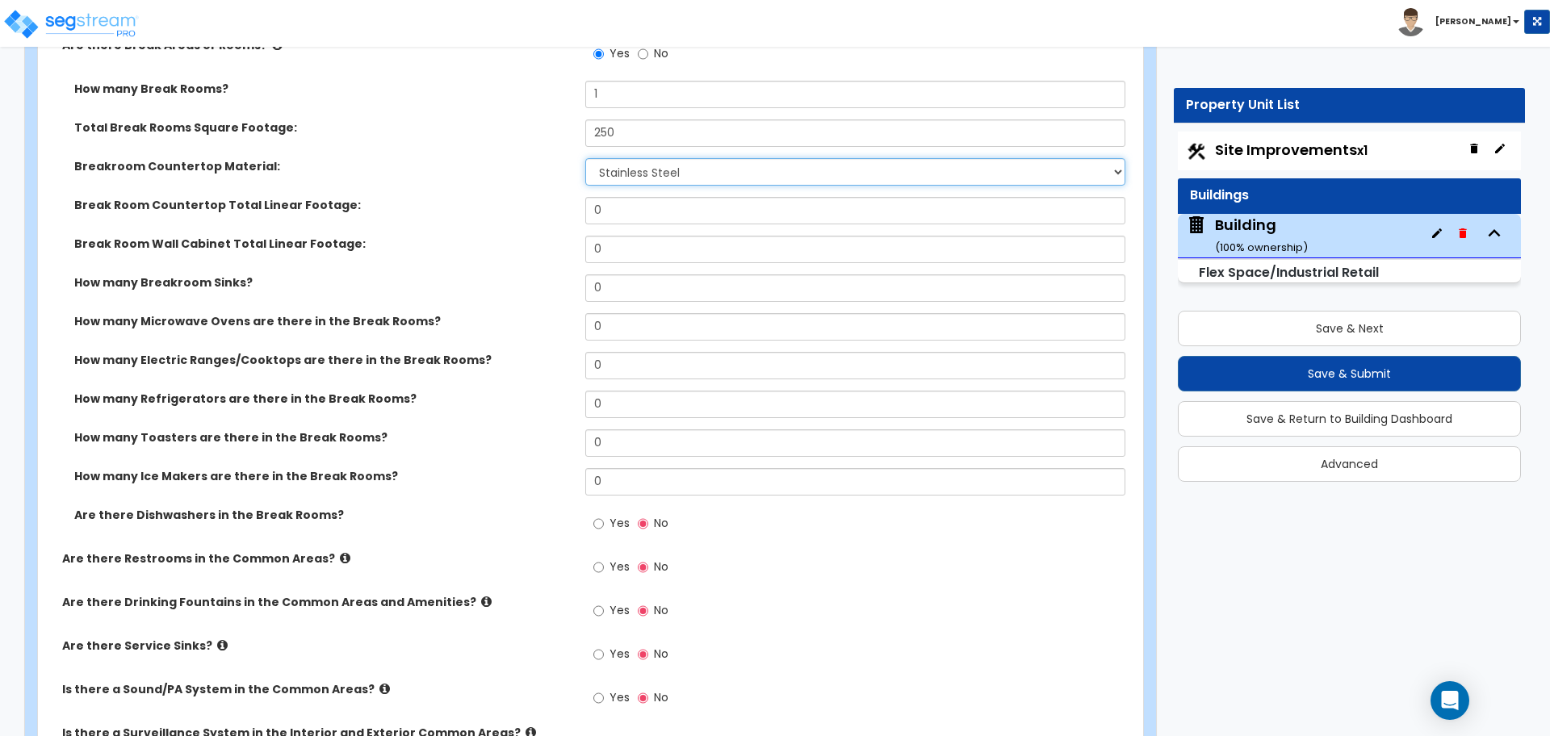
scroll to position [5471, 0]
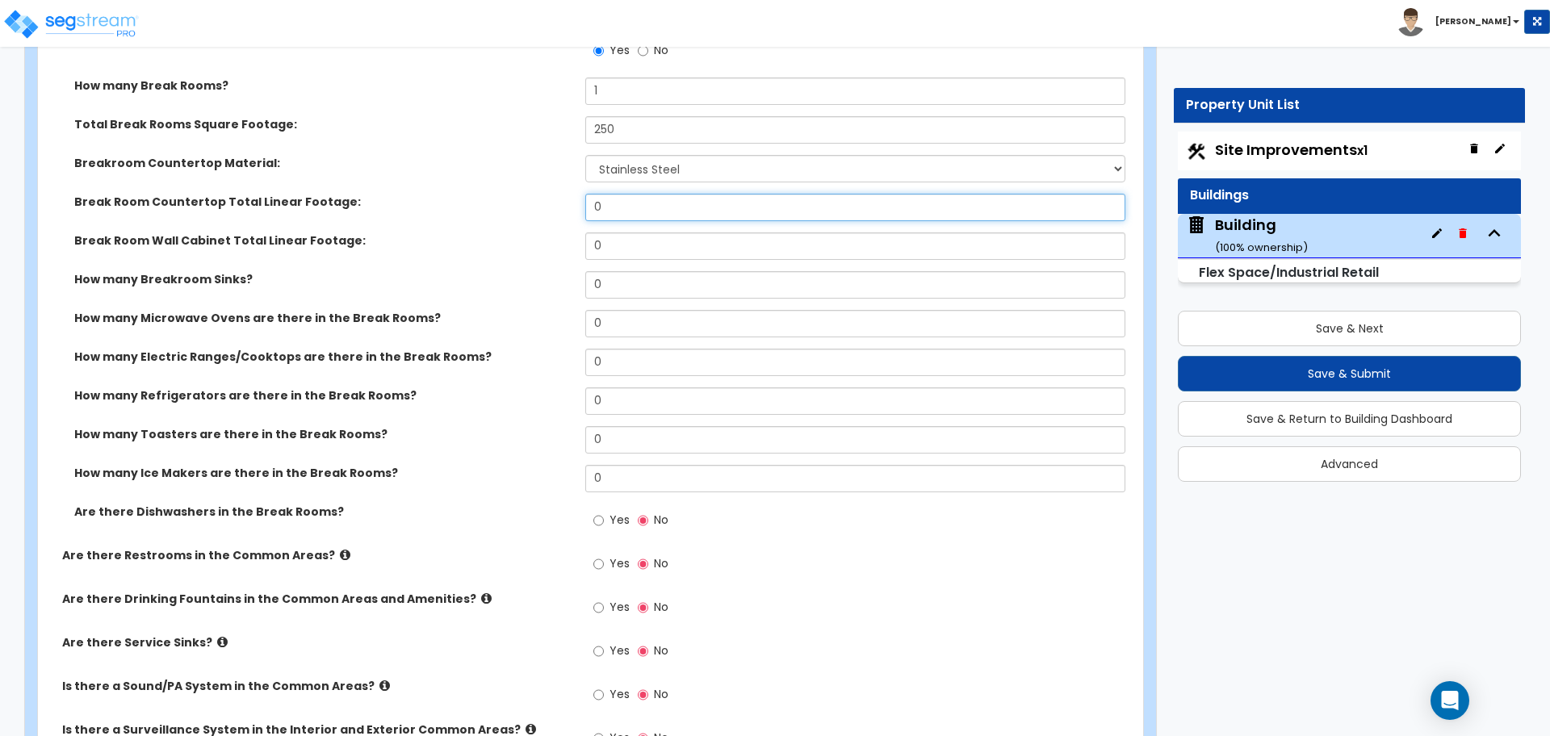
drag, startPoint x: 611, startPoint y: 207, endPoint x: 562, endPoint y: 205, distance: 49.3
click at [562, 205] on div "Break Room Countertop Total Linear Footage: 0" at bounding box center [585, 213] width 1095 height 39
type input "9"
type input "6"
type input "1"
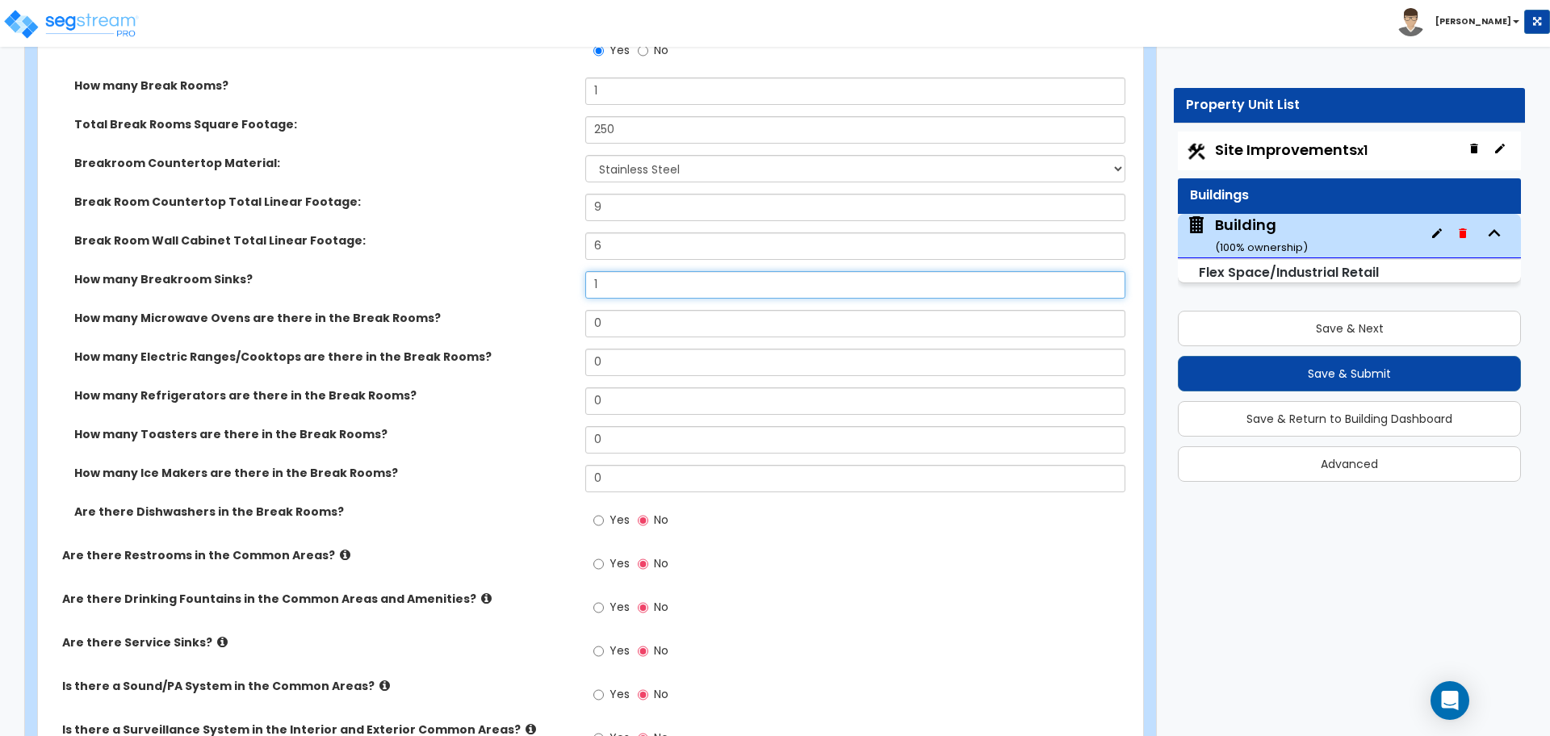
select select "1"
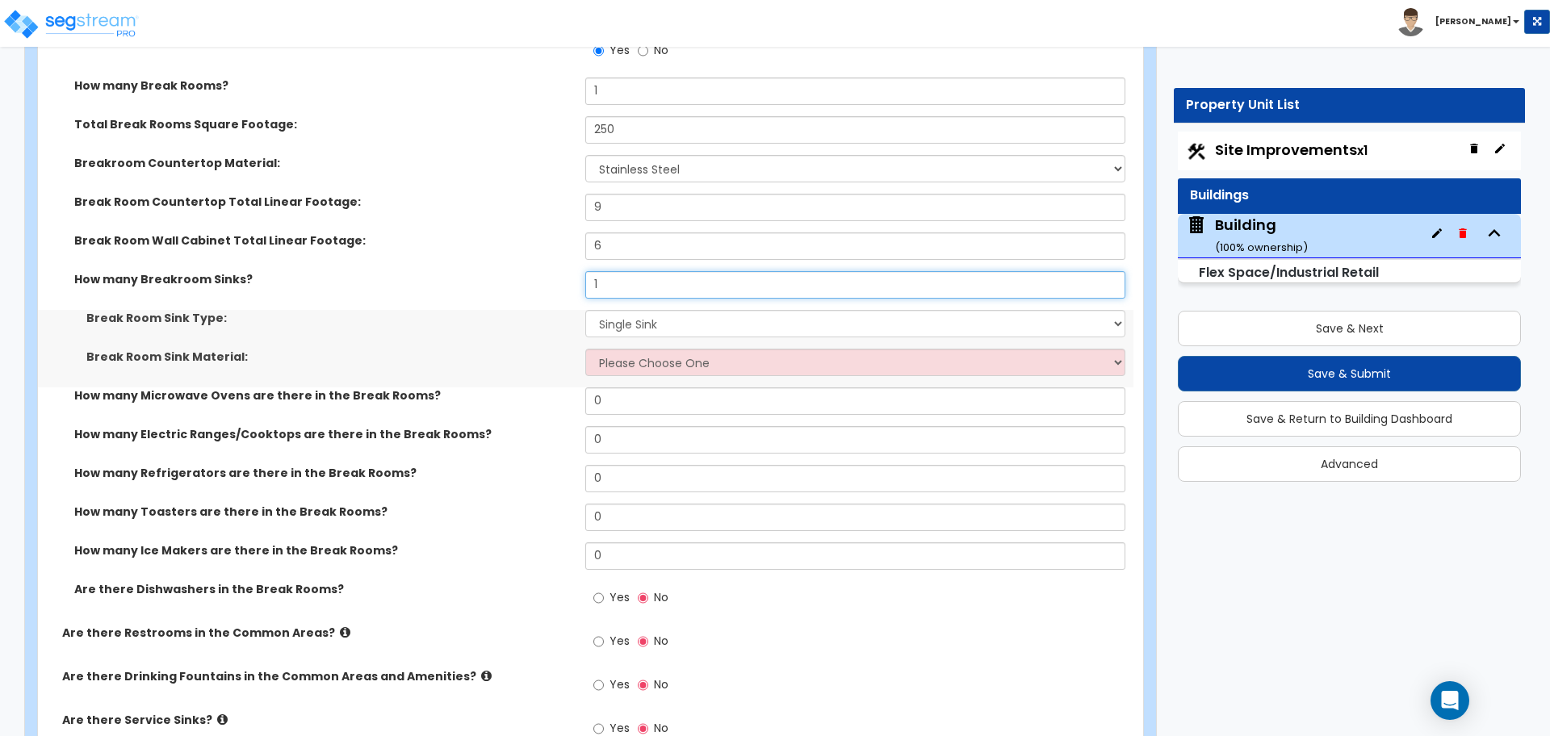
type input "1"
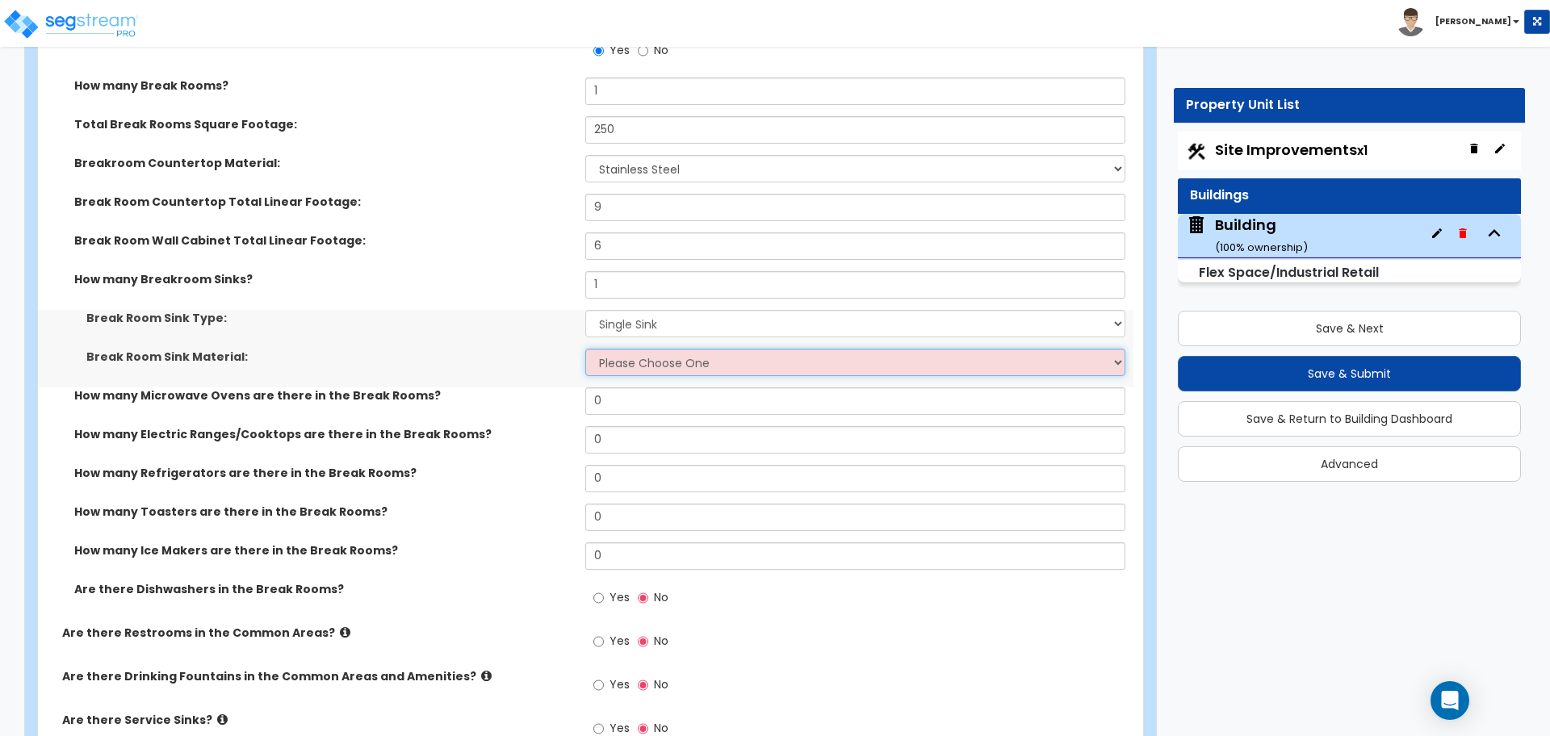
click at [697, 356] on select "Please Choose One Stainless Steel Porcelain Enamel Cast Iron" at bounding box center [854, 362] width 539 height 27
click at [585, 349] on select "Please Choose One Stainless Steel Porcelain Enamel Cast Iron" at bounding box center [854, 362] width 539 height 27
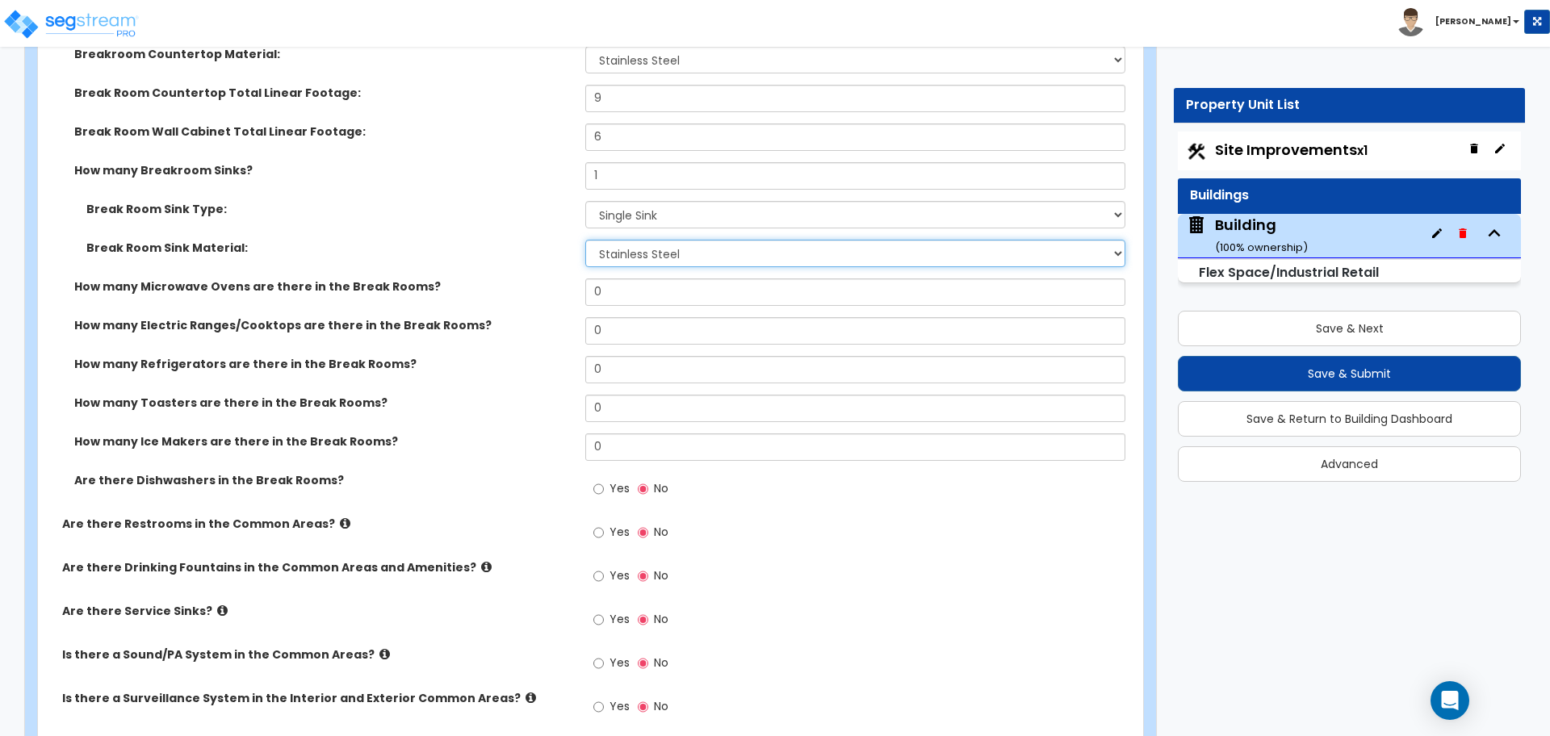
scroll to position [5582, 0]
drag, startPoint x: 614, startPoint y: 287, endPoint x: 571, endPoint y: 283, distance: 43.7
click at [571, 283] on div "How many Microwave Ovens are there in the Break Rooms? 0" at bounding box center [585, 296] width 1095 height 39
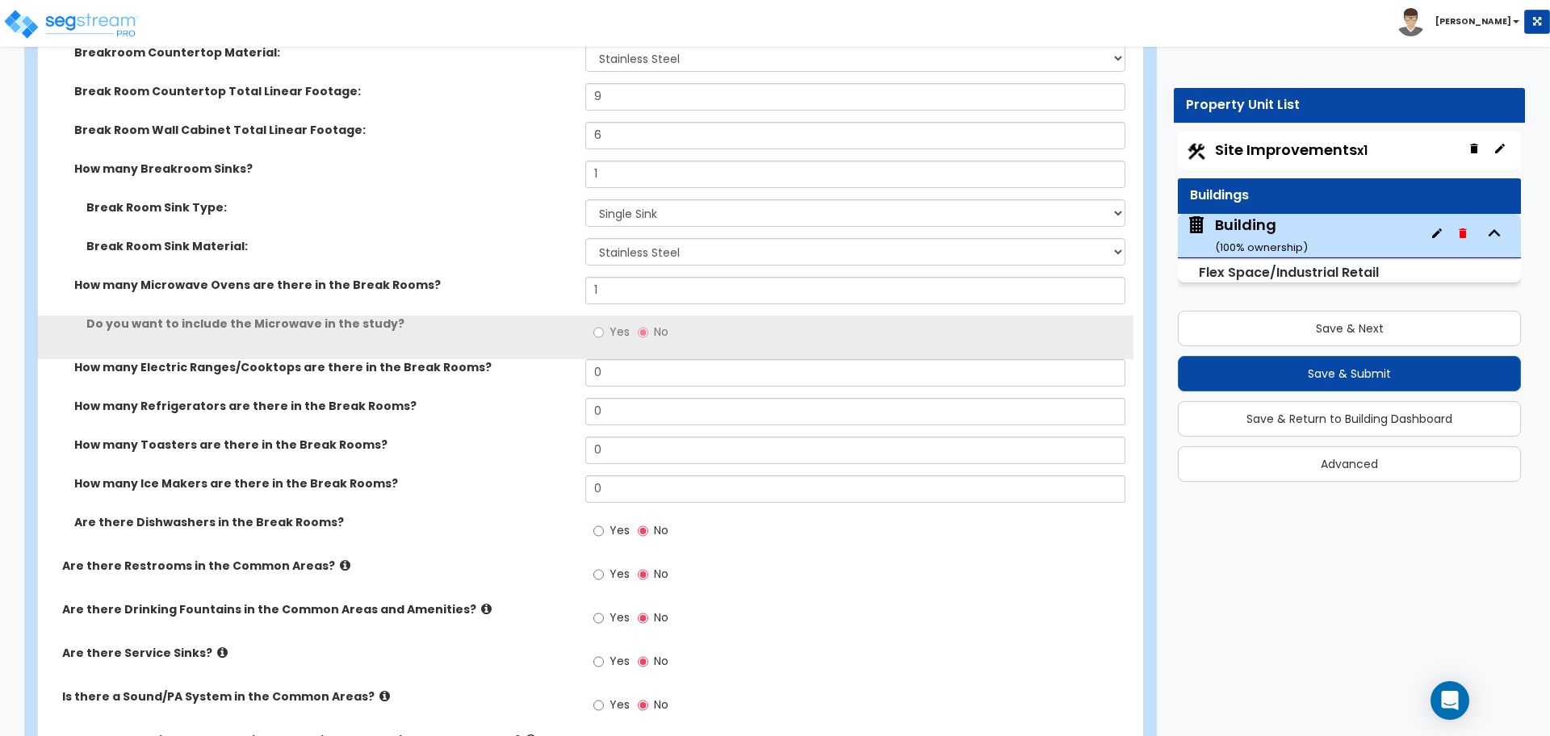
click at [613, 330] on span "Yes" at bounding box center [619, 332] width 20 height 16
click at [604, 330] on input "Yes" at bounding box center [598, 333] width 10 height 18
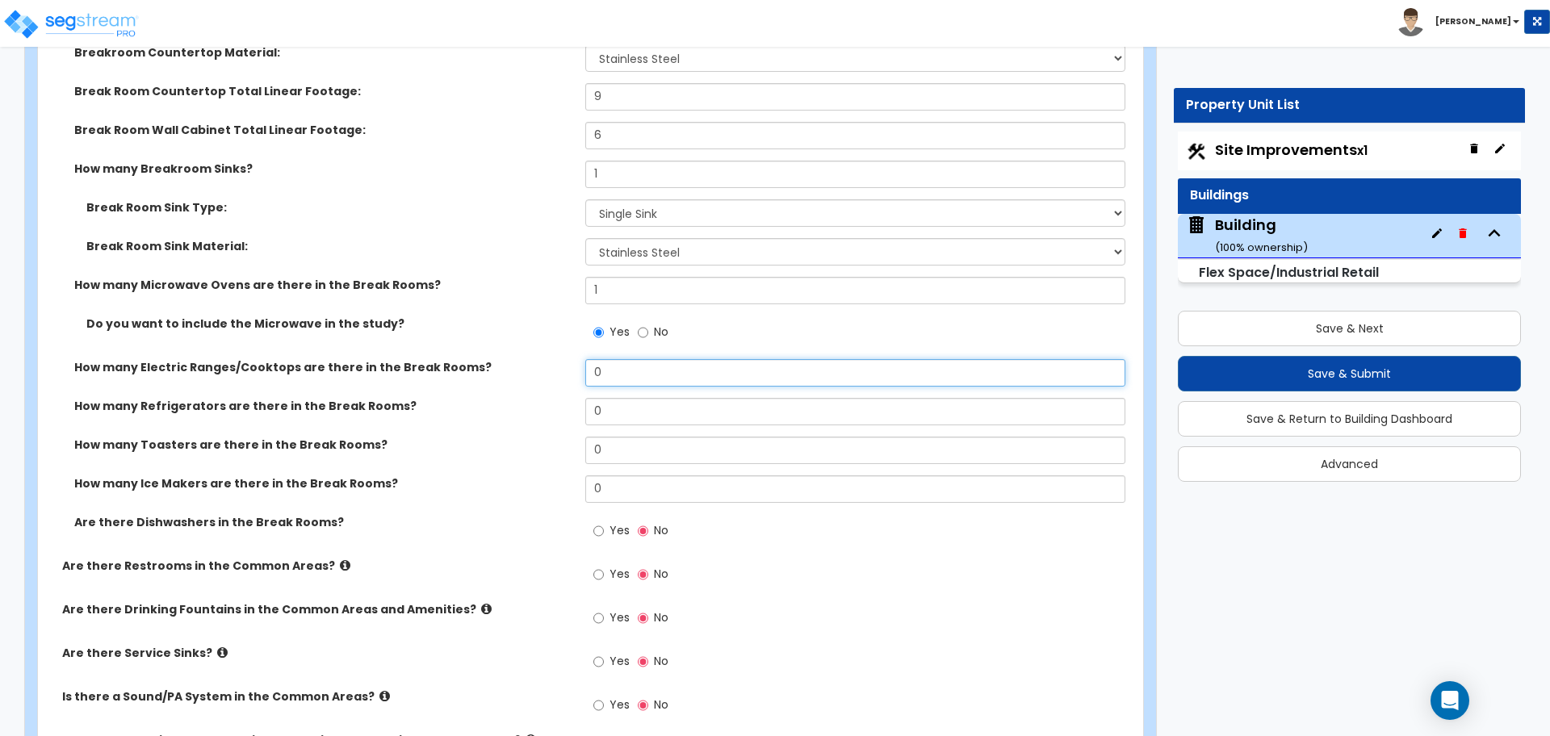
drag, startPoint x: 623, startPoint y: 376, endPoint x: 555, endPoint y: 369, distance: 68.2
click at [555, 369] on div "How many Electric Ranges/Cooktops are there in the Break Rooms? 0" at bounding box center [585, 378] width 1095 height 39
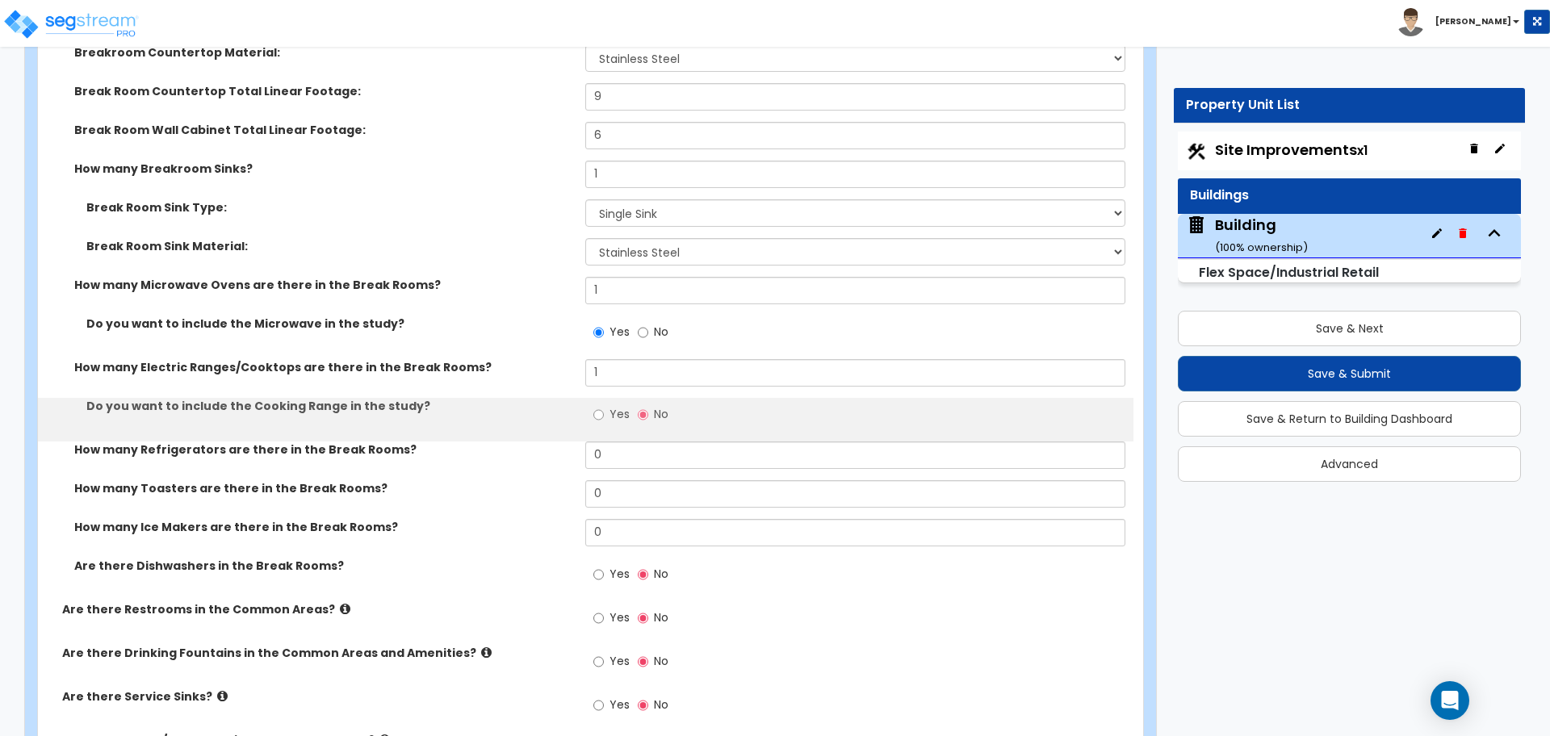
click at [609, 406] on span "Yes" at bounding box center [619, 414] width 20 height 16
click at [604, 406] on input "Yes" at bounding box center [598, 415] width 10 height 18
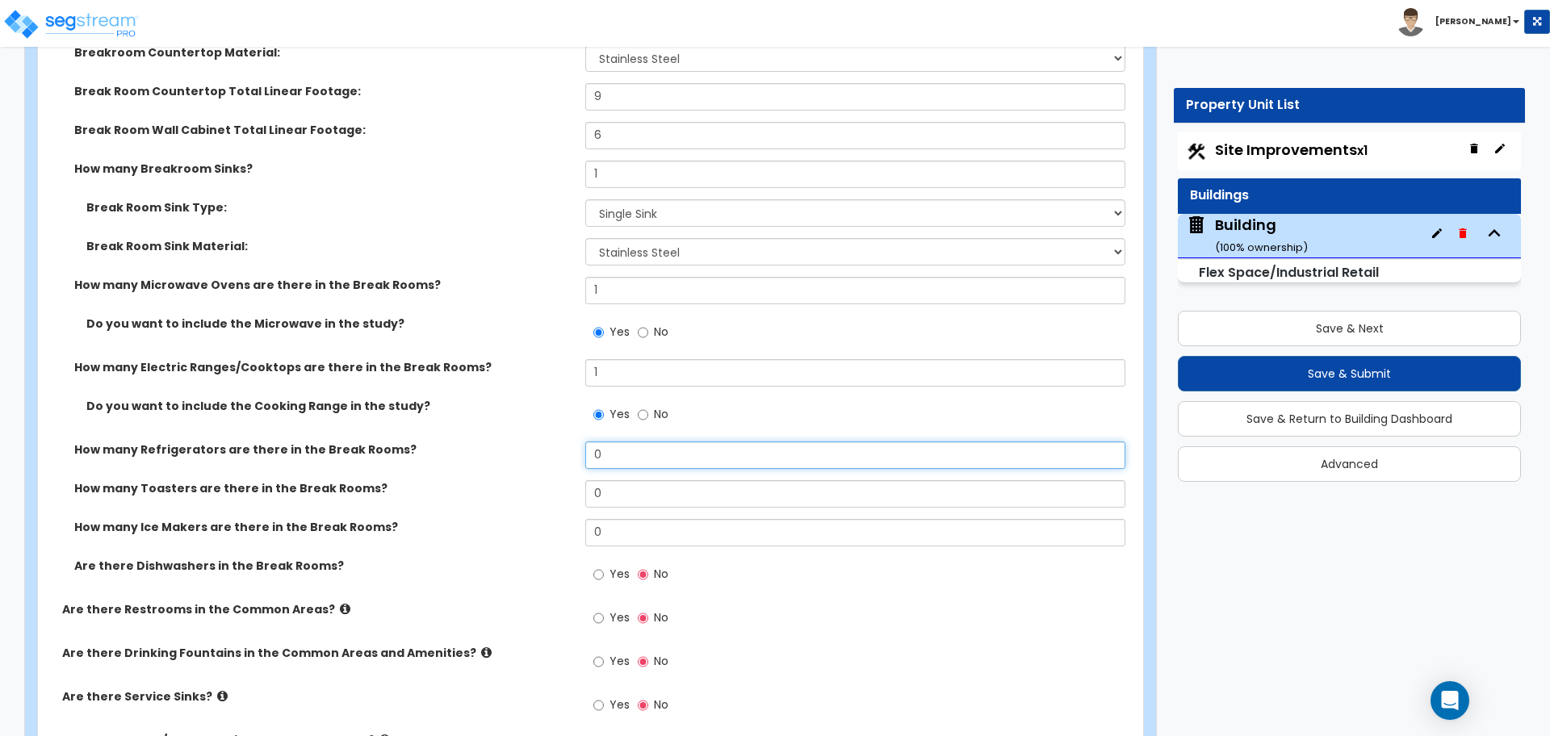
drag, startPoint x: 630, startPoint y: 455, endPoint x: 554, endPoint y: 455, distance: 75.9
click at [553, 455] on div "How many Refrigerators are there in the Break Rooms? 0" at bounding box center [585, 460] width 1095 height 39
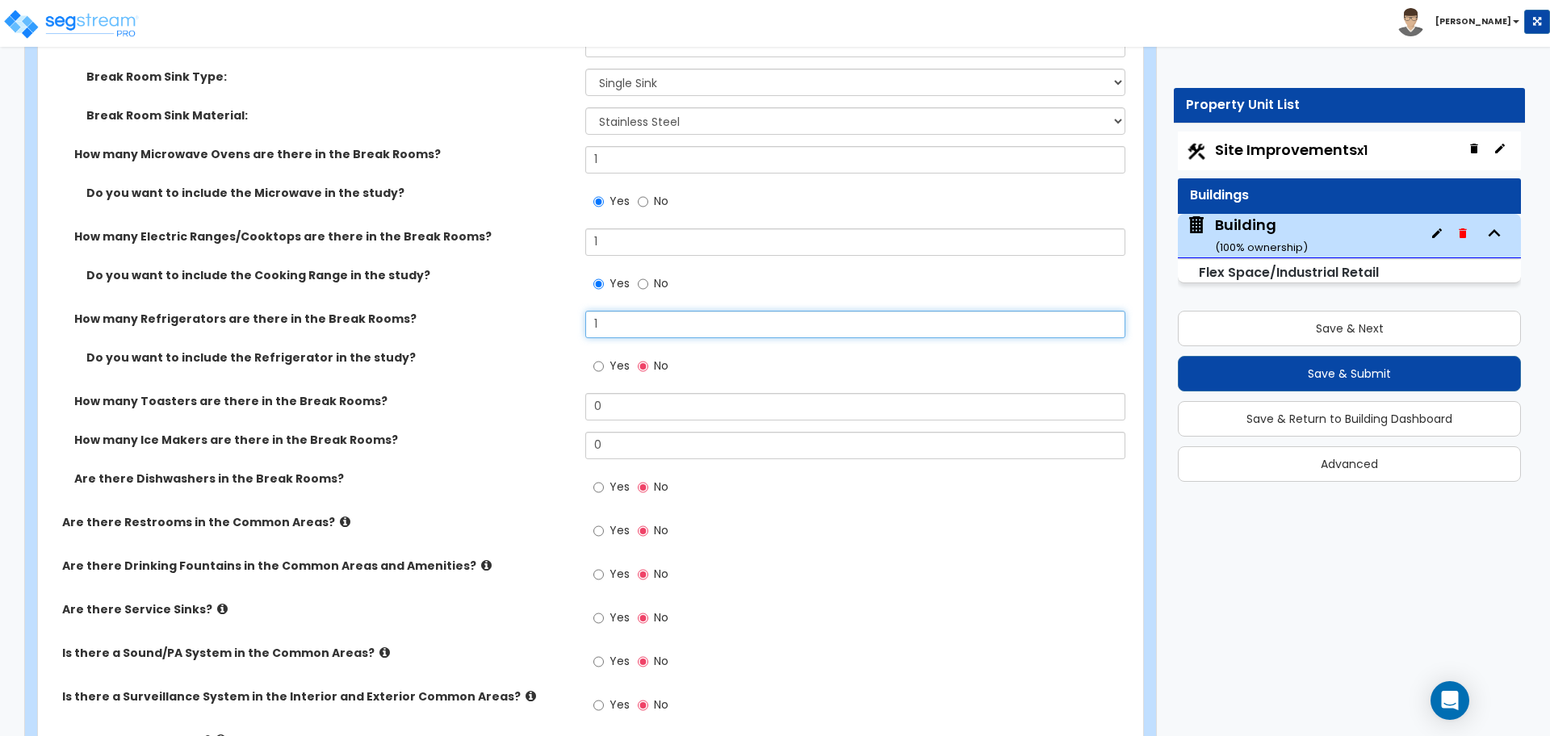
scroll to position [5718, 0]
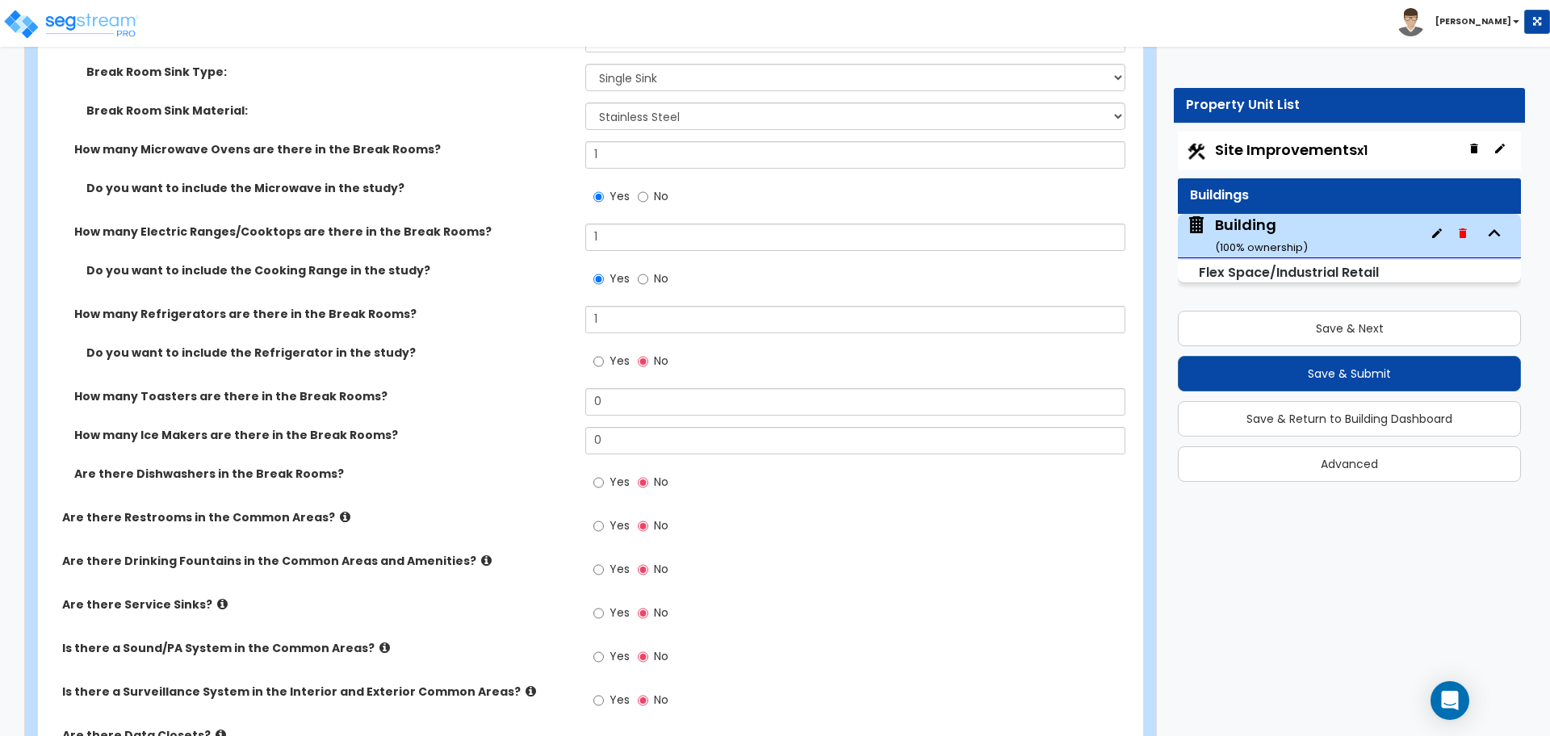
click at [613, 356] on span "Yes" at bounding box center [619, 361] width 20 height 16
click at [604, 356] on input "Yes" at bounding box center [598, 362] width 10 height 18
drag, startPoint x: 643, startPoint y: 398, endPoint x: 538, endPoint y: 387, distance: 106.3
click at [538, 388] on div "How many Toasters are there in the Break Rooms? 0" at bounding box center [585, 407] width 1095 height 39
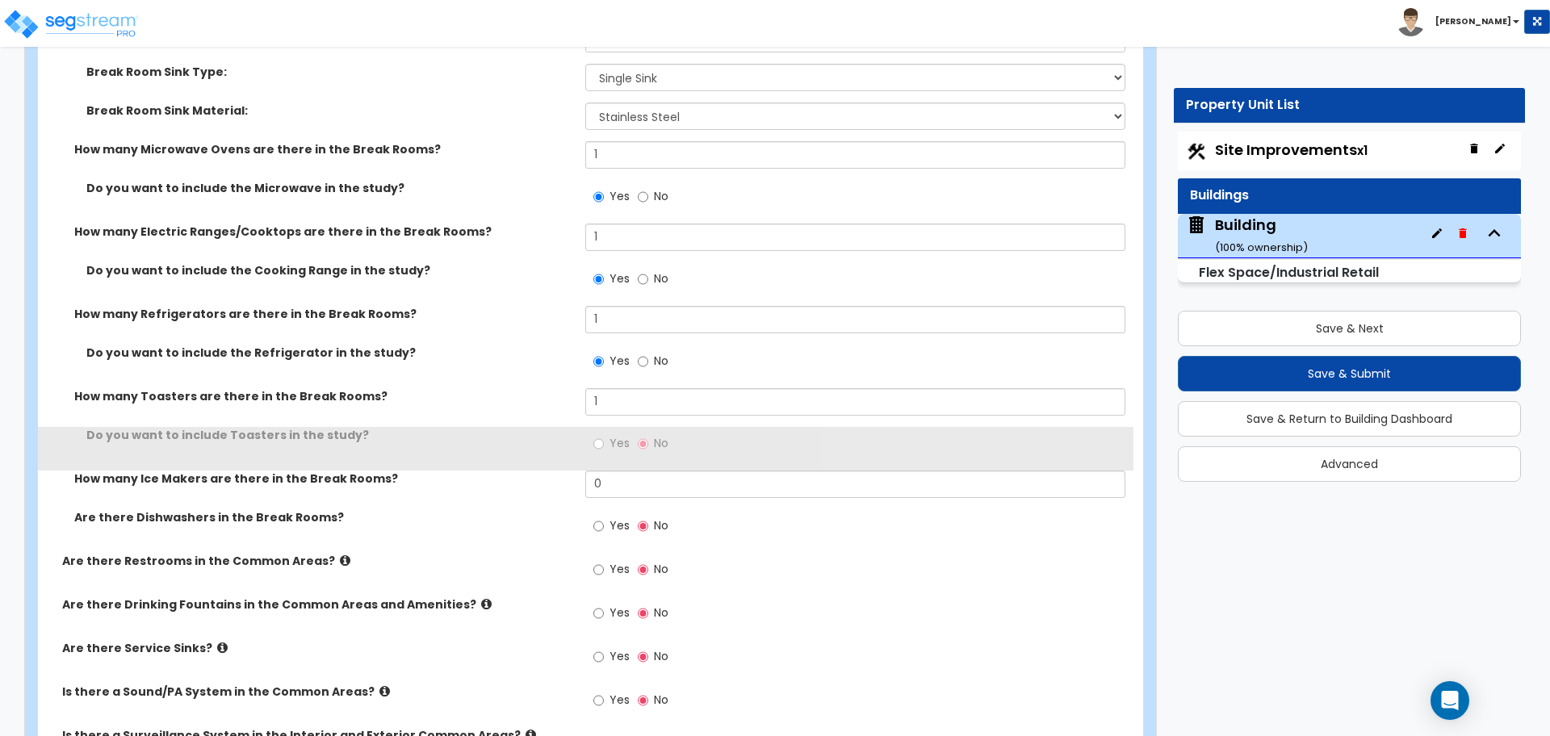
click at [615, 437] on span "Yes" at bounding box center [619, 443] width 20 height 16
click at [604, 437] on input "Yes" at bounding box center [598, 444] width 10 height 18
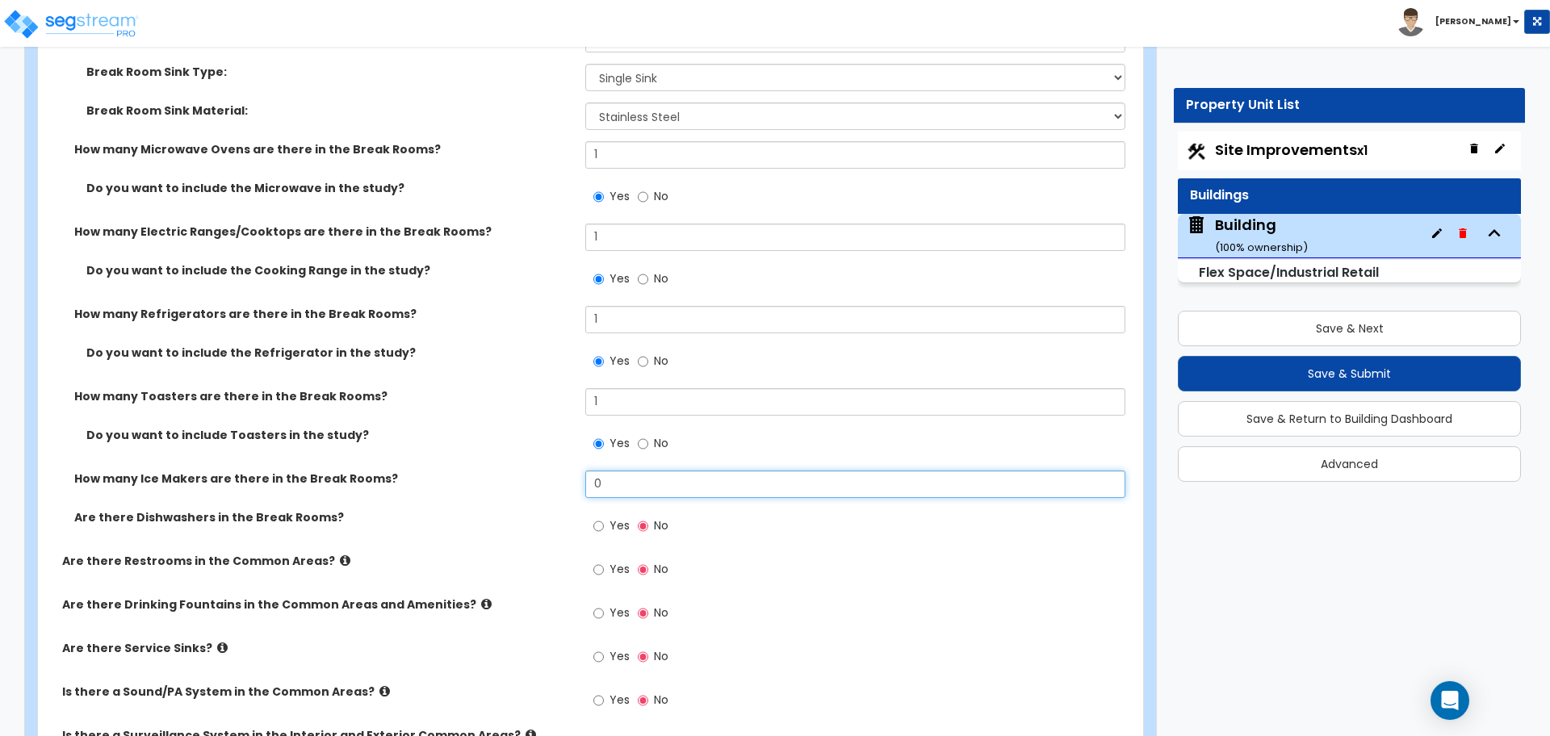
drag, startPoint x: 613, startPoint y: 486, endPoint x: 541, endPoint y: 481, distance: 72.0
click at [542, 481] on div "How many Ice Makers are there in the Break Rooms? 0" at bounding box center [585, 490] width 1095 height 39
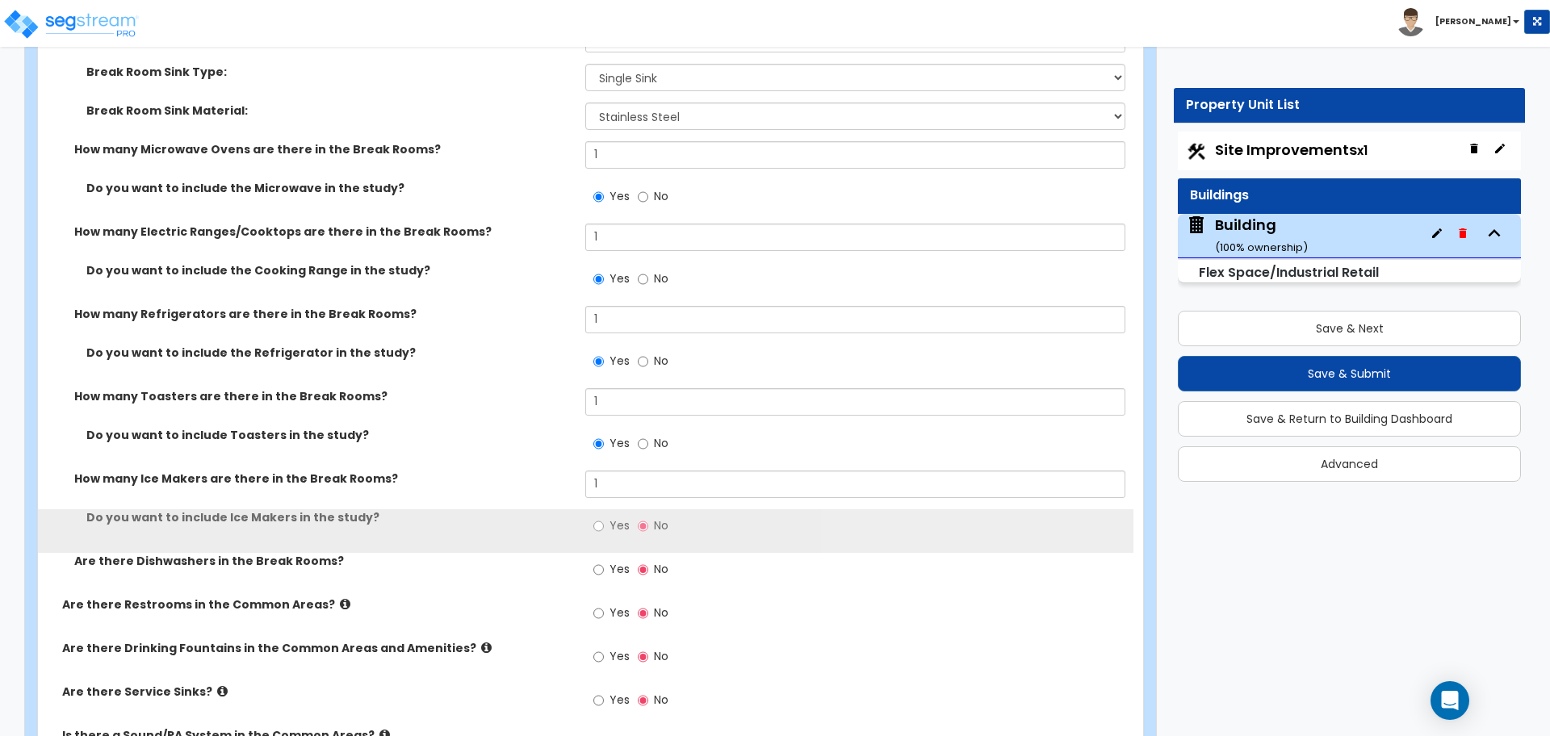
click at [609, 518] on span "Yes" at bounding box center [619, 525] width 20 height 16
click at [604, 518] on input "Yes" at bounding box center [598, 526] width 10 height 18
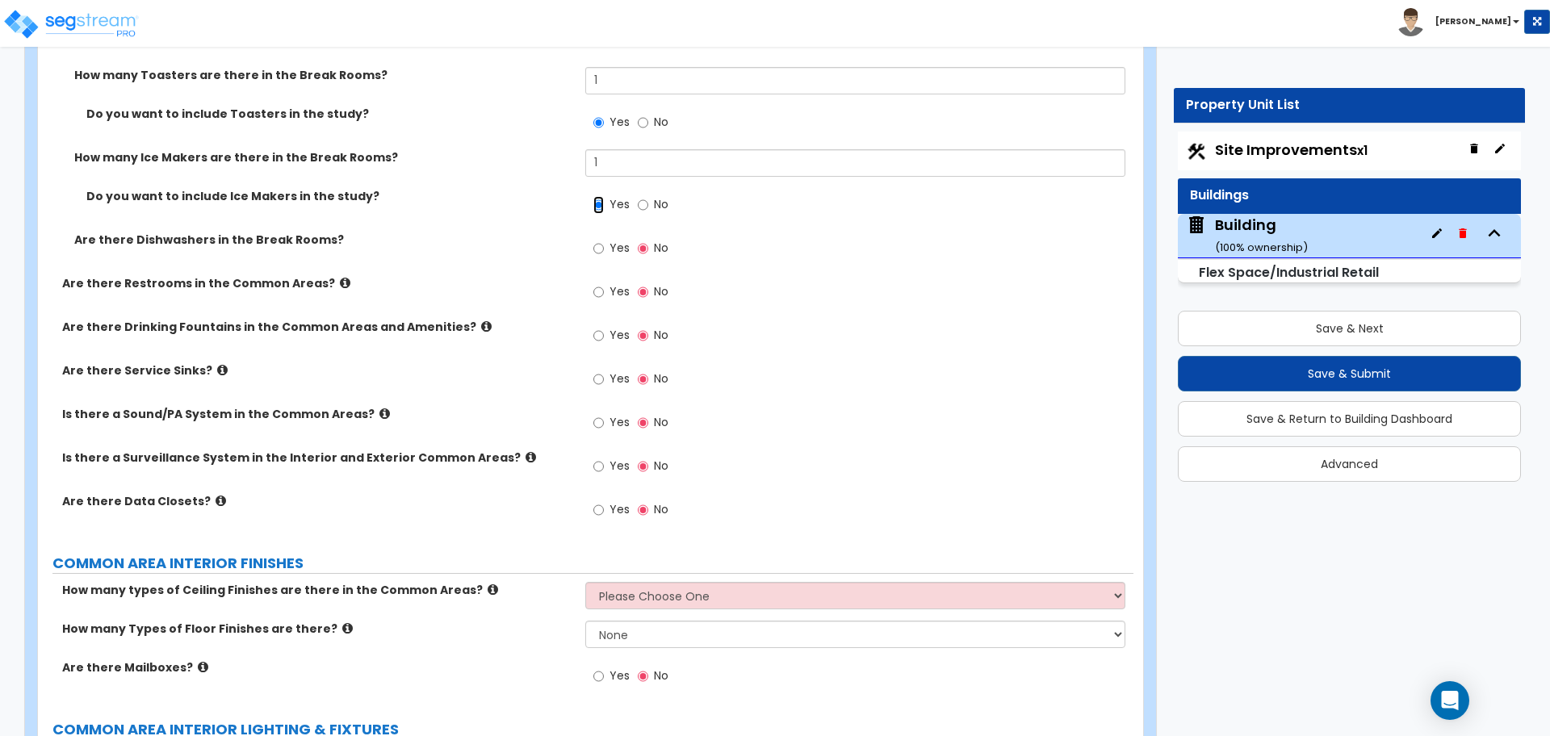
scroll to position [6036, 0]
click at [611, 250] on span "Yes" at bounding box center [619, 250] width 20 height 16
click at [604, 250] on input "Yes" at bounding box center [598, 251] width 10 height 18
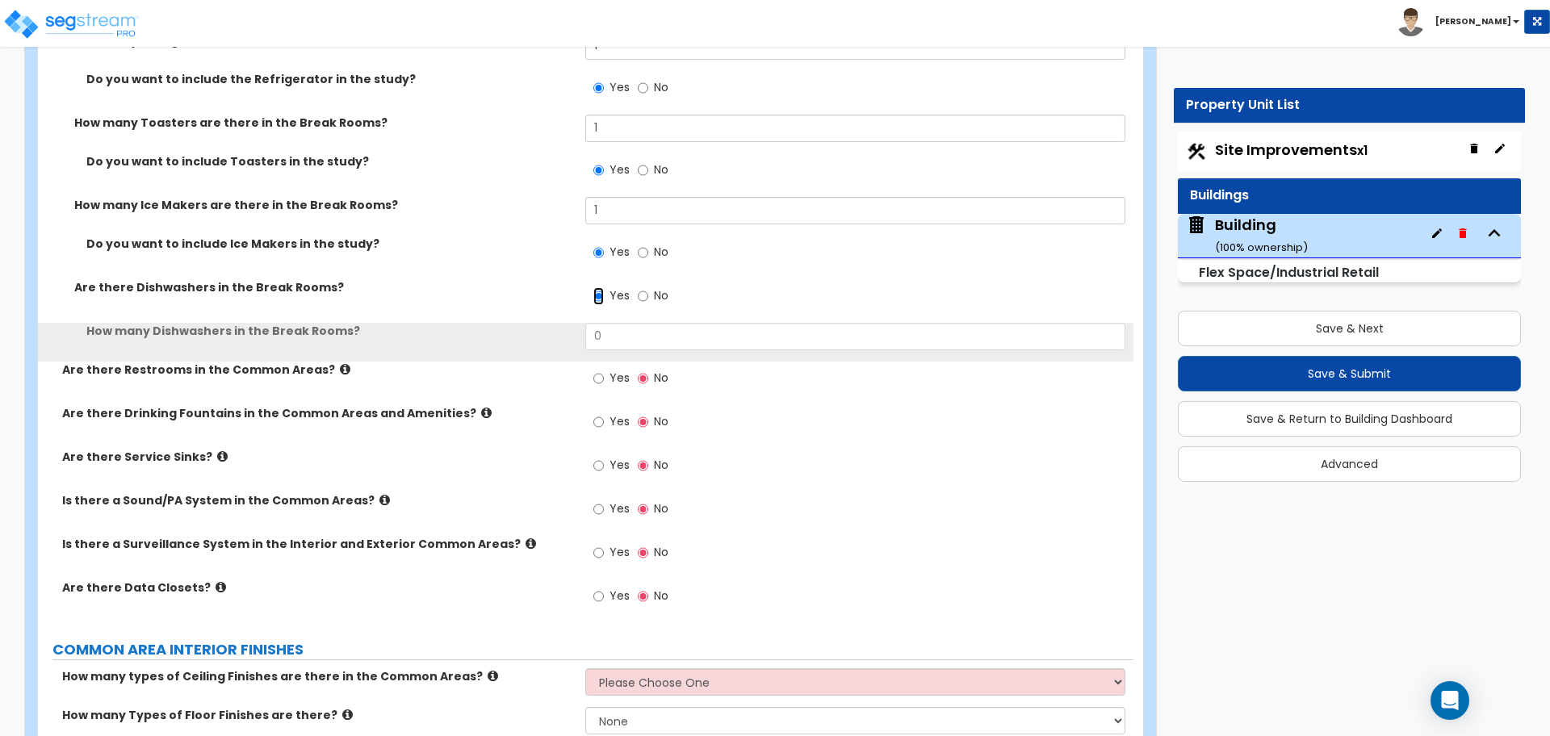
scroll to position [5989, 0]
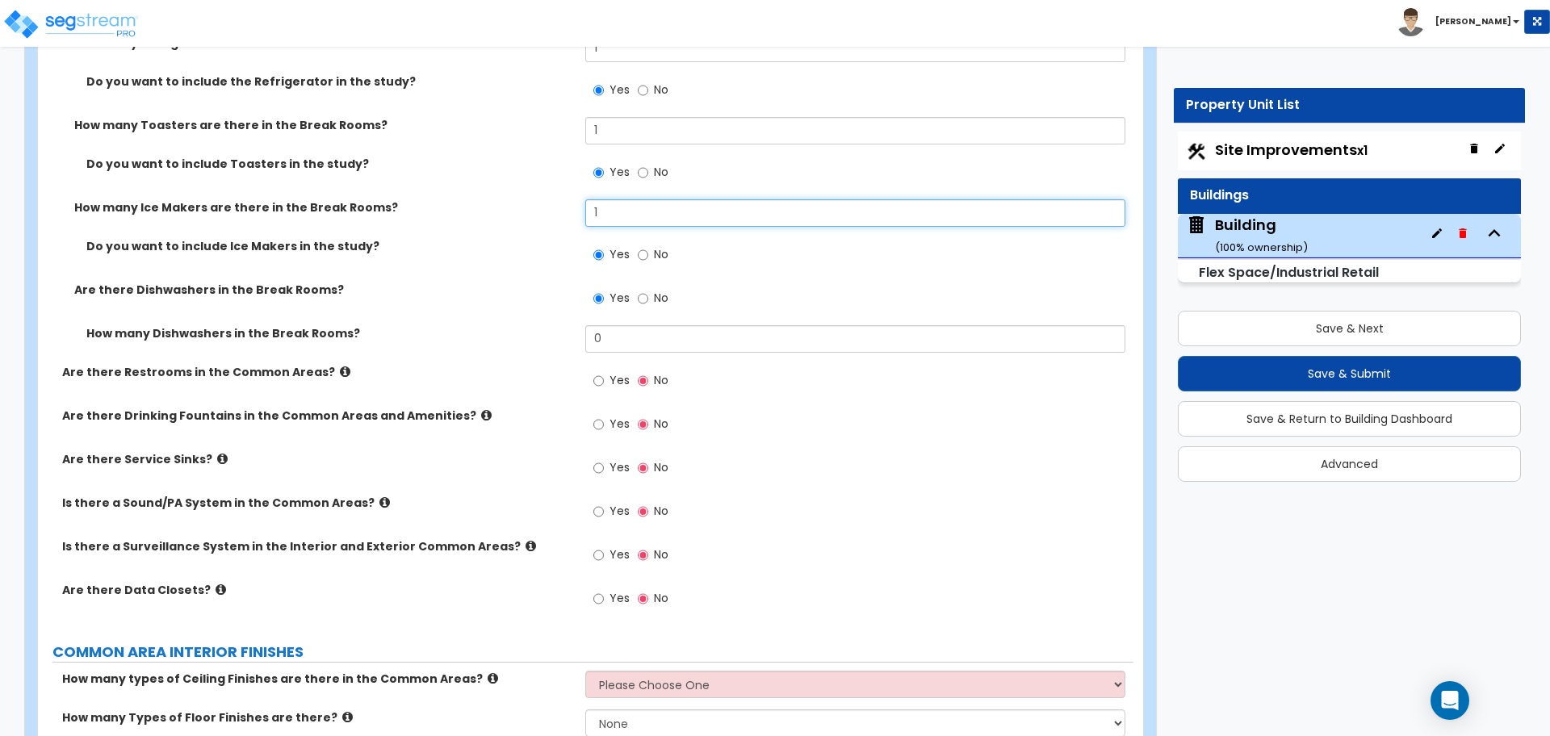
drag, startPoint x: 617, startPoint y: 205, endPoint x: 566, endPoint y: 205, distance: 50.8
click at [567, 204] on div "How many Ice Makers are there in the Break Rooms? 1" at bounding box center [585, 218] width 1095 height 39
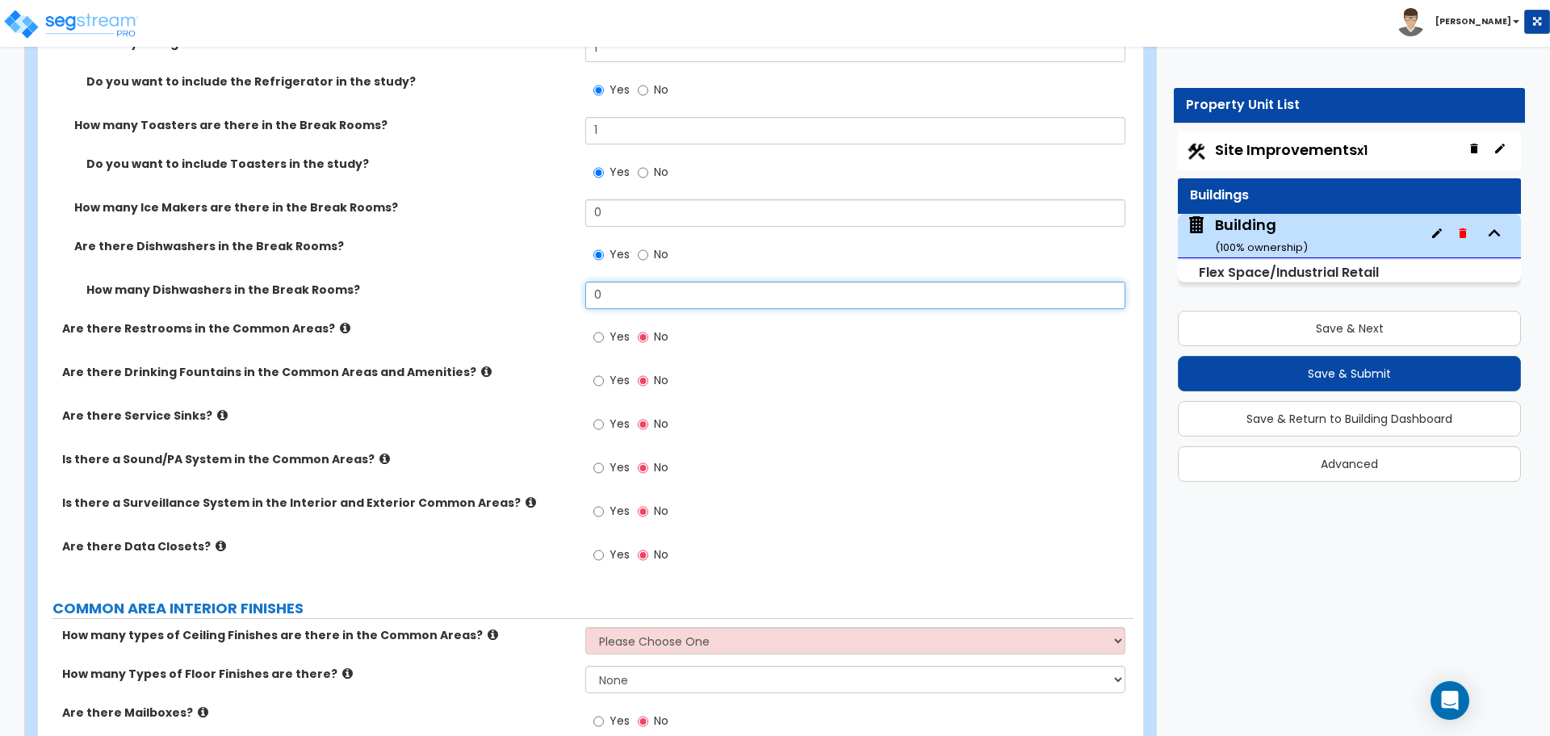
drag, startPoint x: 634, startPoint y: 287, endPoint x: 566, endPoint y: 270, distance: 70.9
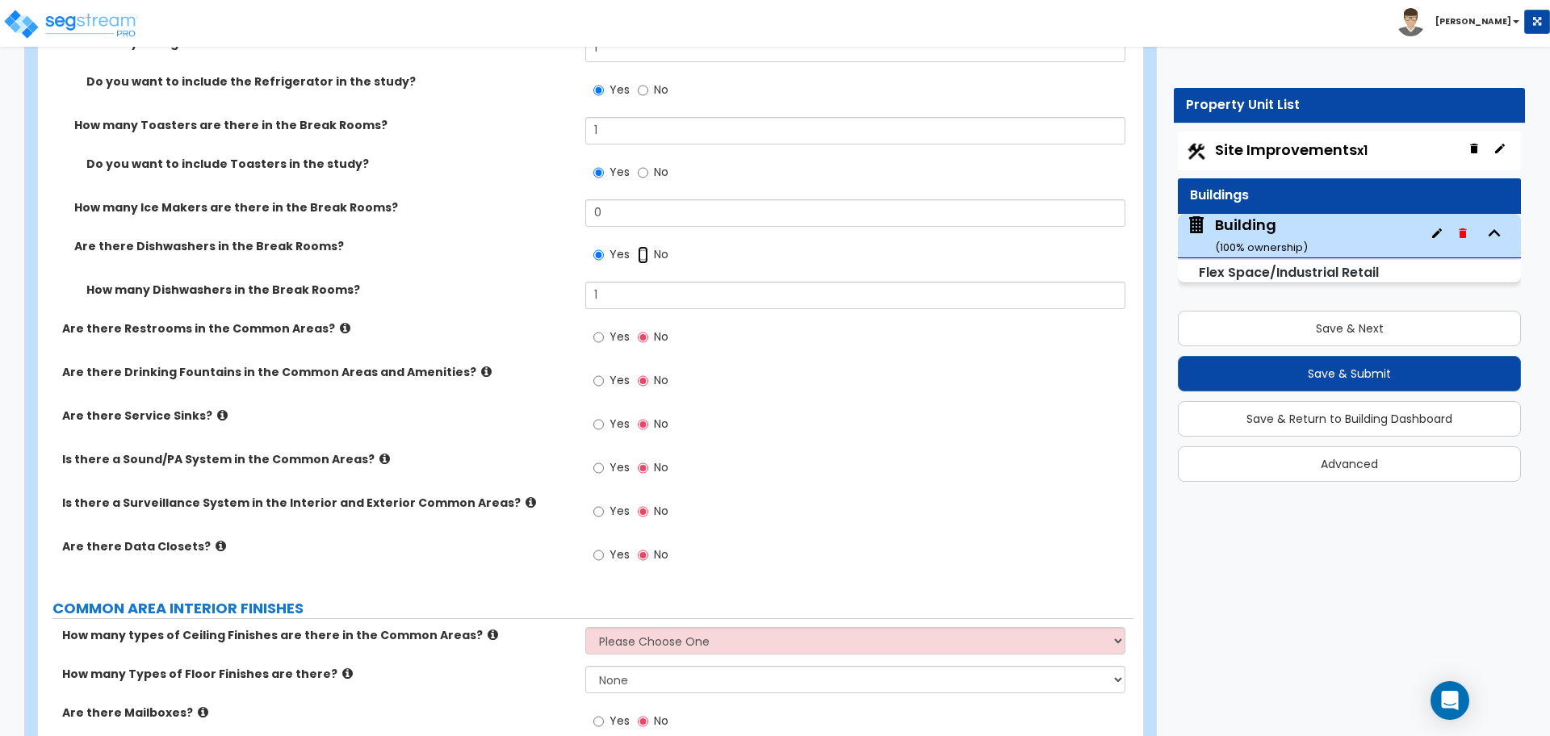
click at [647, 255] on input "No" at bounding box center [643, 255] width 10 height 18
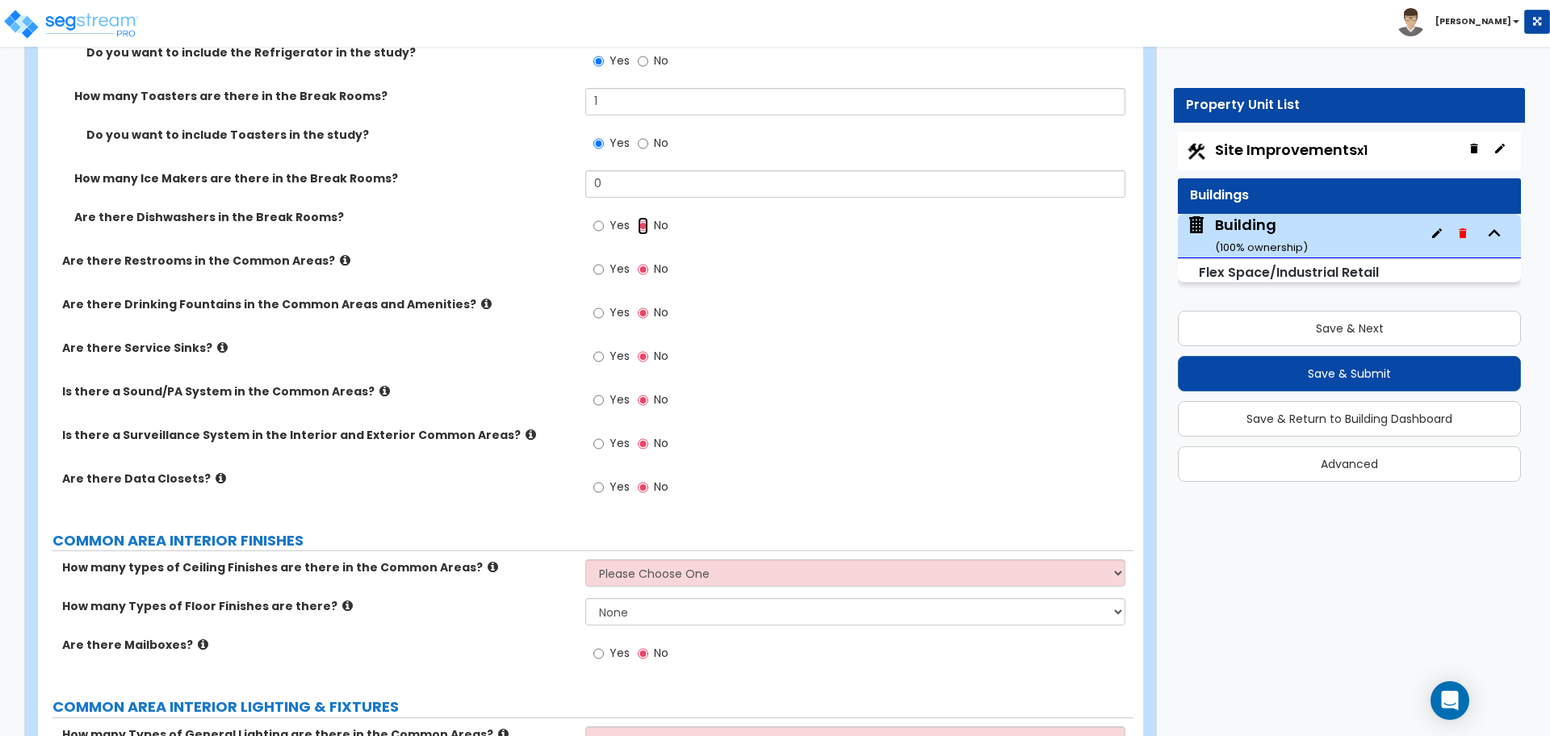
scroll to position [6019, 0]
click at [330, 257] on label "Are there Restrooms in the Common Areas?" at bounding box center [317, 259] width 511 height 16
click at [340, 257] on icon at bounding box center [345, 259] width 10 height 12
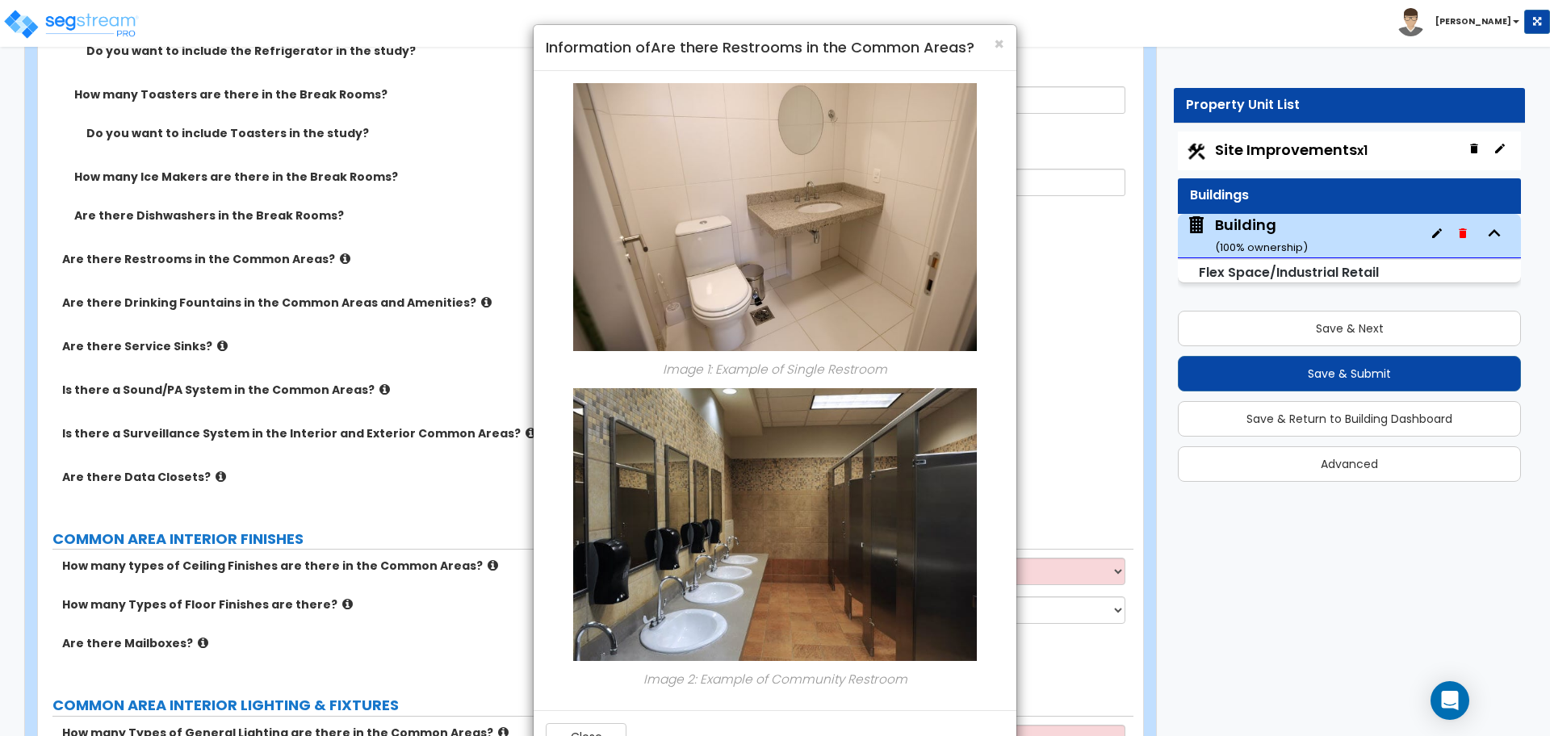
scroll to position [50, 0]
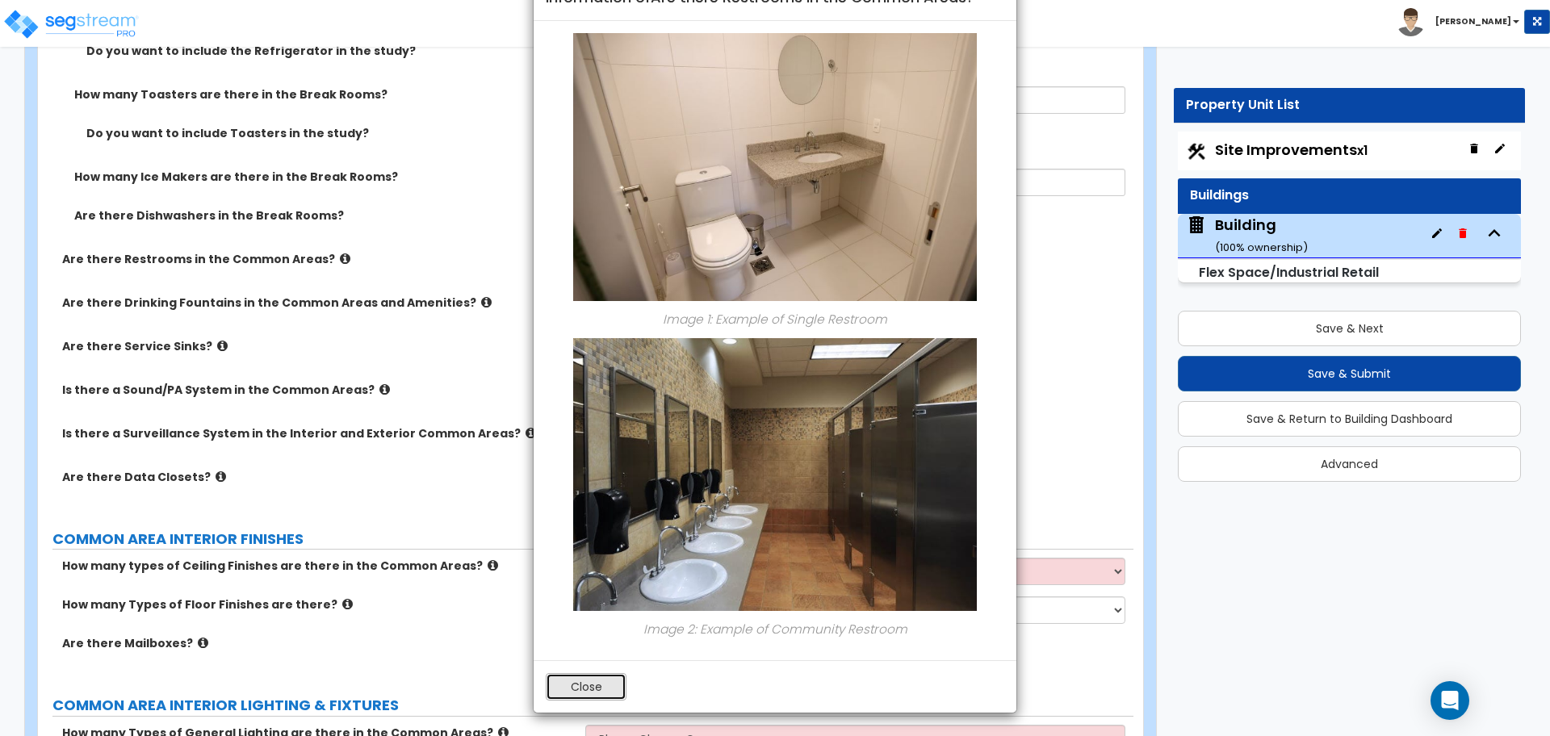
click at [573, 676] on button "Close" at bounding box center [586, 686] width 81 height 27
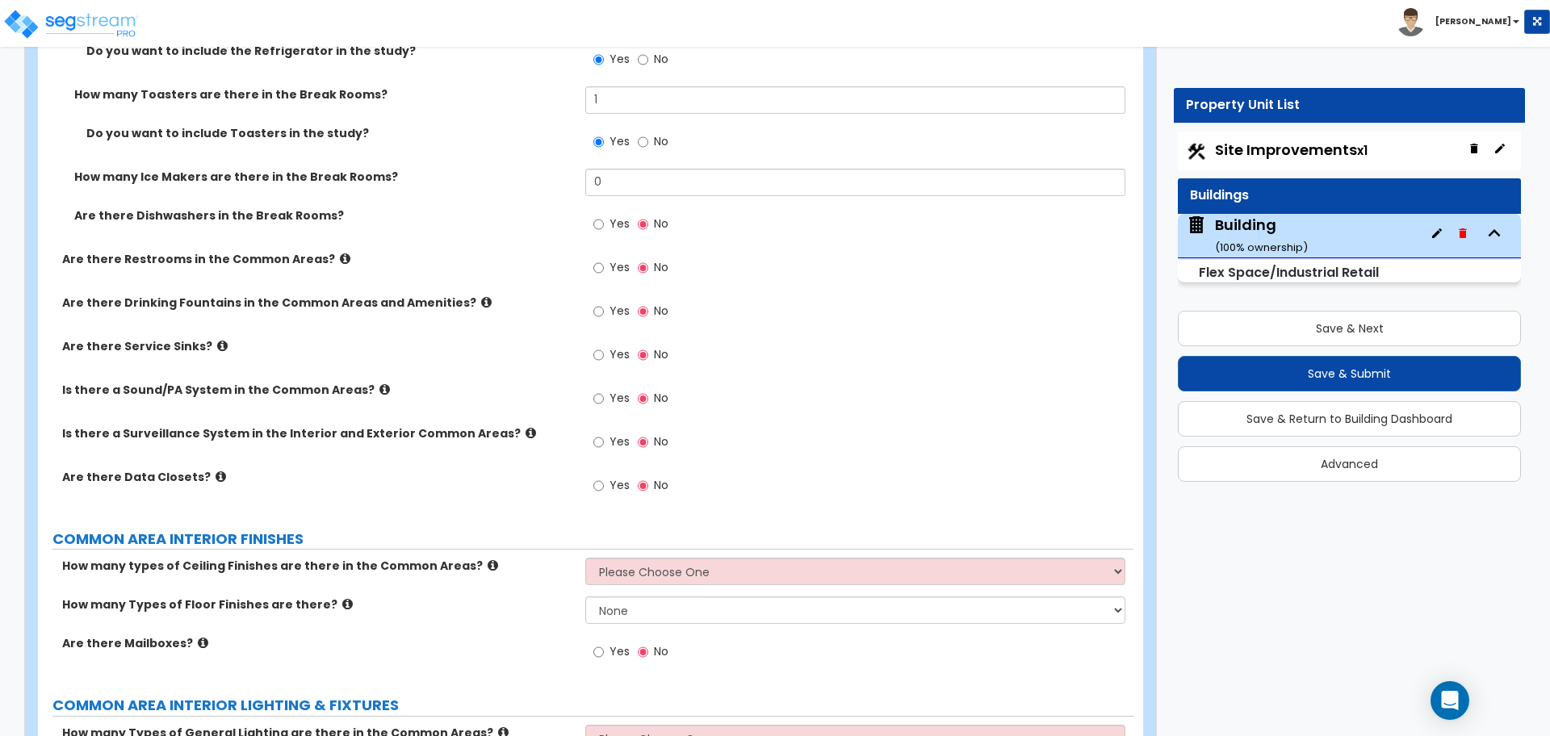
click at [619, 266] on span "Yes" at bounding box center [619, 267] width 20 height 16
click at [604, 266] on input "Yes" at bounding box center [598, 268] width 10 height 18
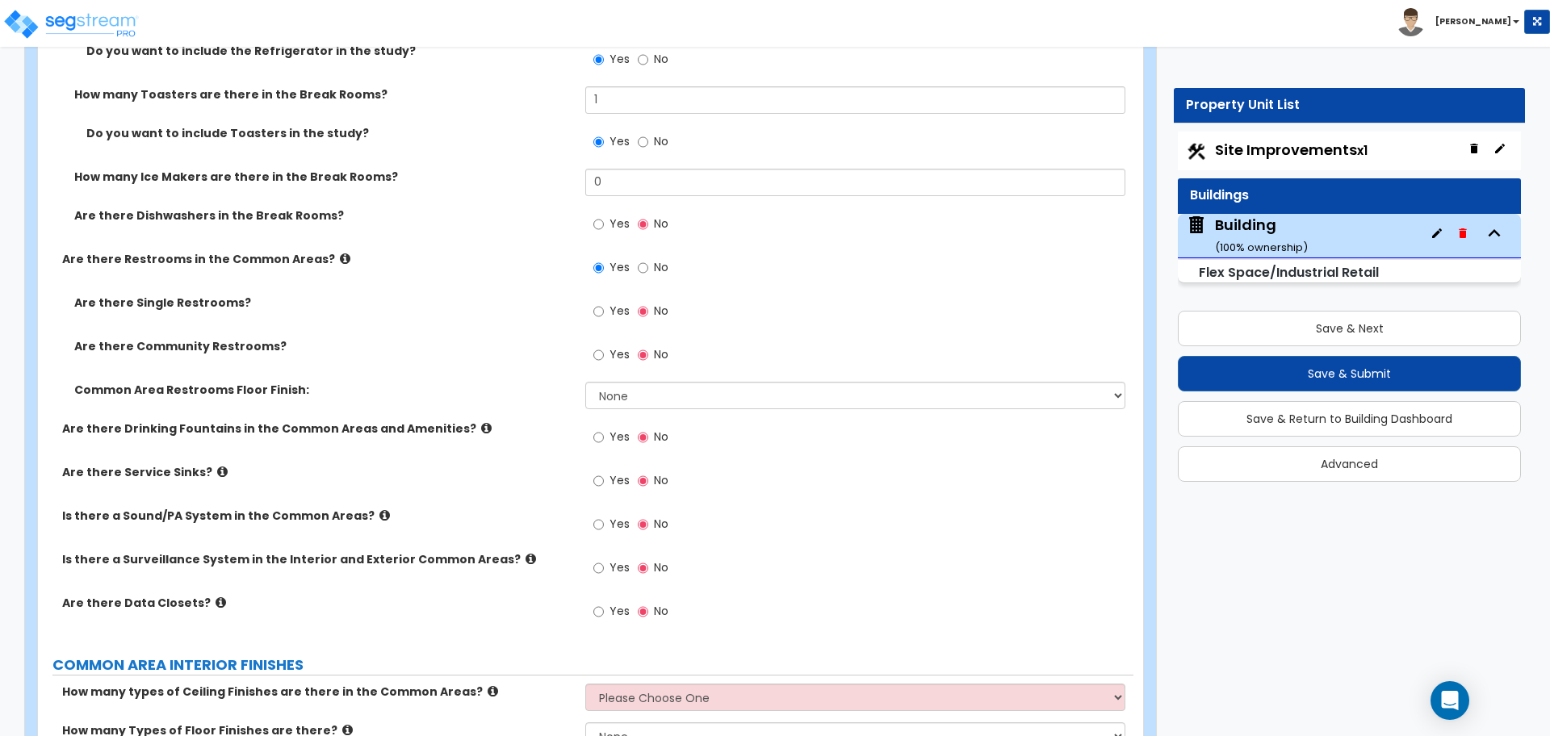
click at [591, 301] on div "Yes No" at bounding box center [630, 313] width 91 height 37
click at [603, 308] on input "Yes" at bounding box center [598, 312] width 10 height 18
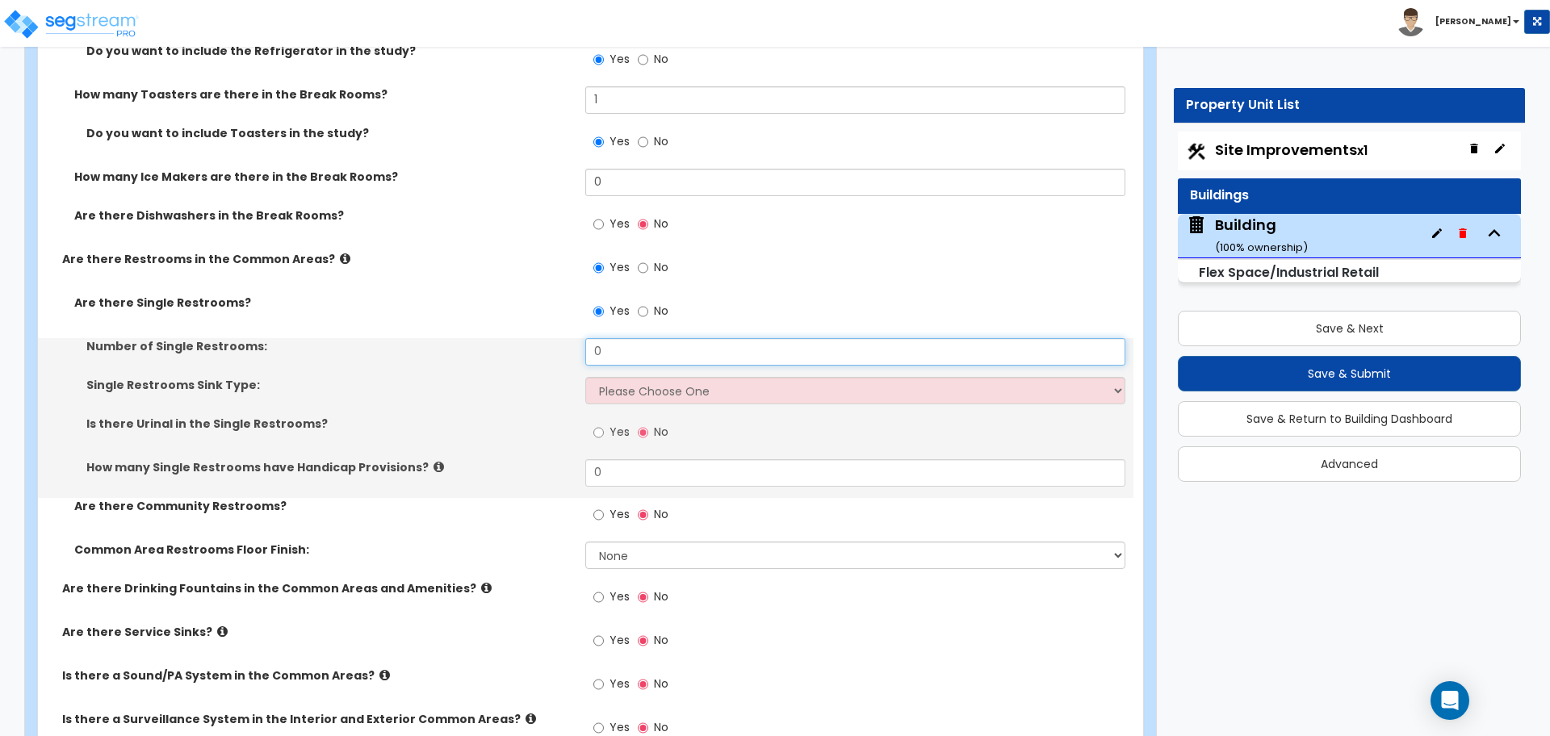
drag, startPoint x: 642, startPoint y: 353, endPoint x: 552, endPoint y: 345, distance: 89.9
click at [552, 345] on div "Number of Single Restrooms: 0" at bounding box center [585, 357] width 1095 height 39
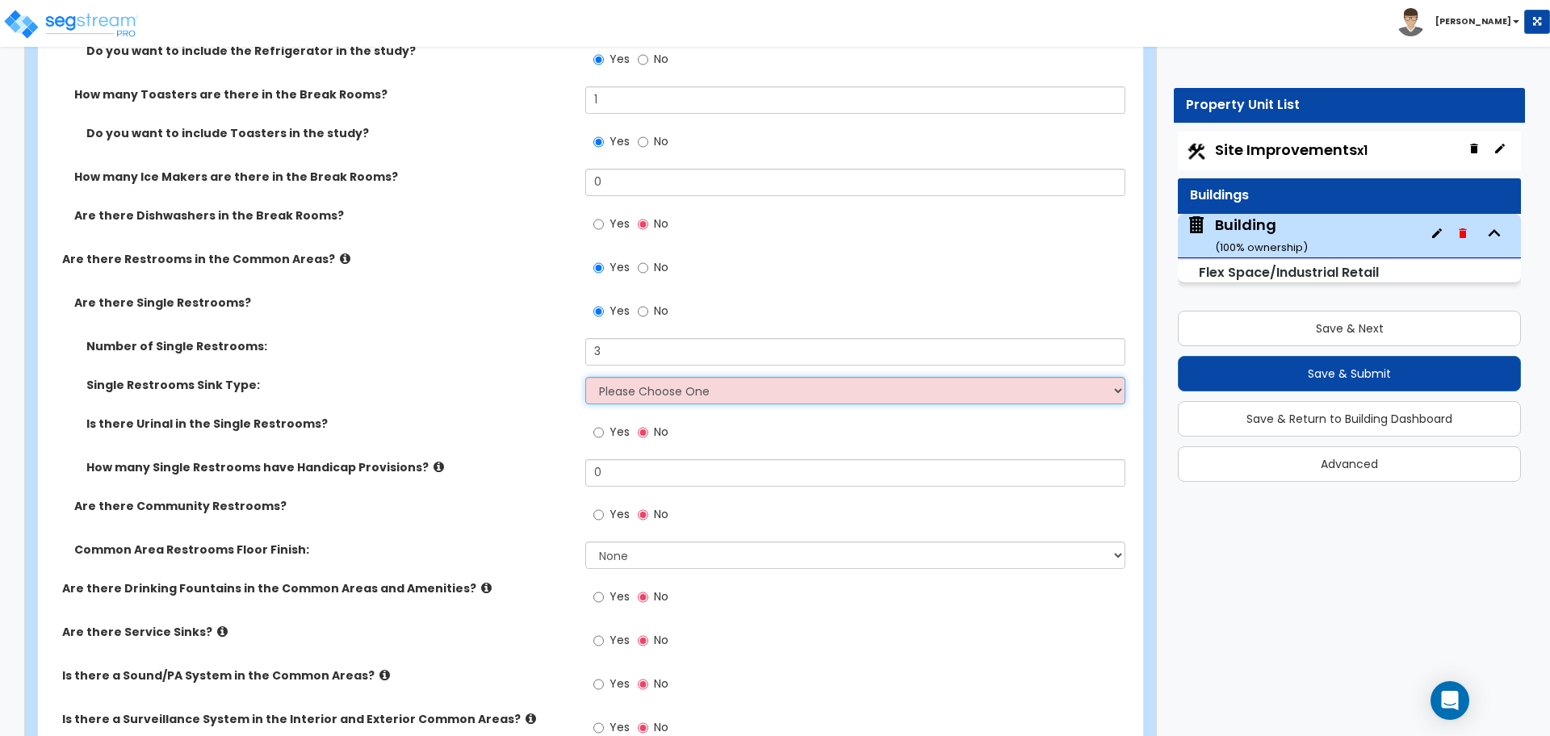
click at [651, 377] on select "Please Choose One Wall-mounted Vanity-mounted" at bounding box center [854, 390] width 539 height 27
click at [585, 377] on select "Please Choose One Wall-mounted Vanity-mounted" at bounding box center [854, 390] width 539 height 27
click at [652, 396] on select "Please Choose One Wall-mounted Vanity-mounted" at bounding box center [854, 390] width 539 height 27
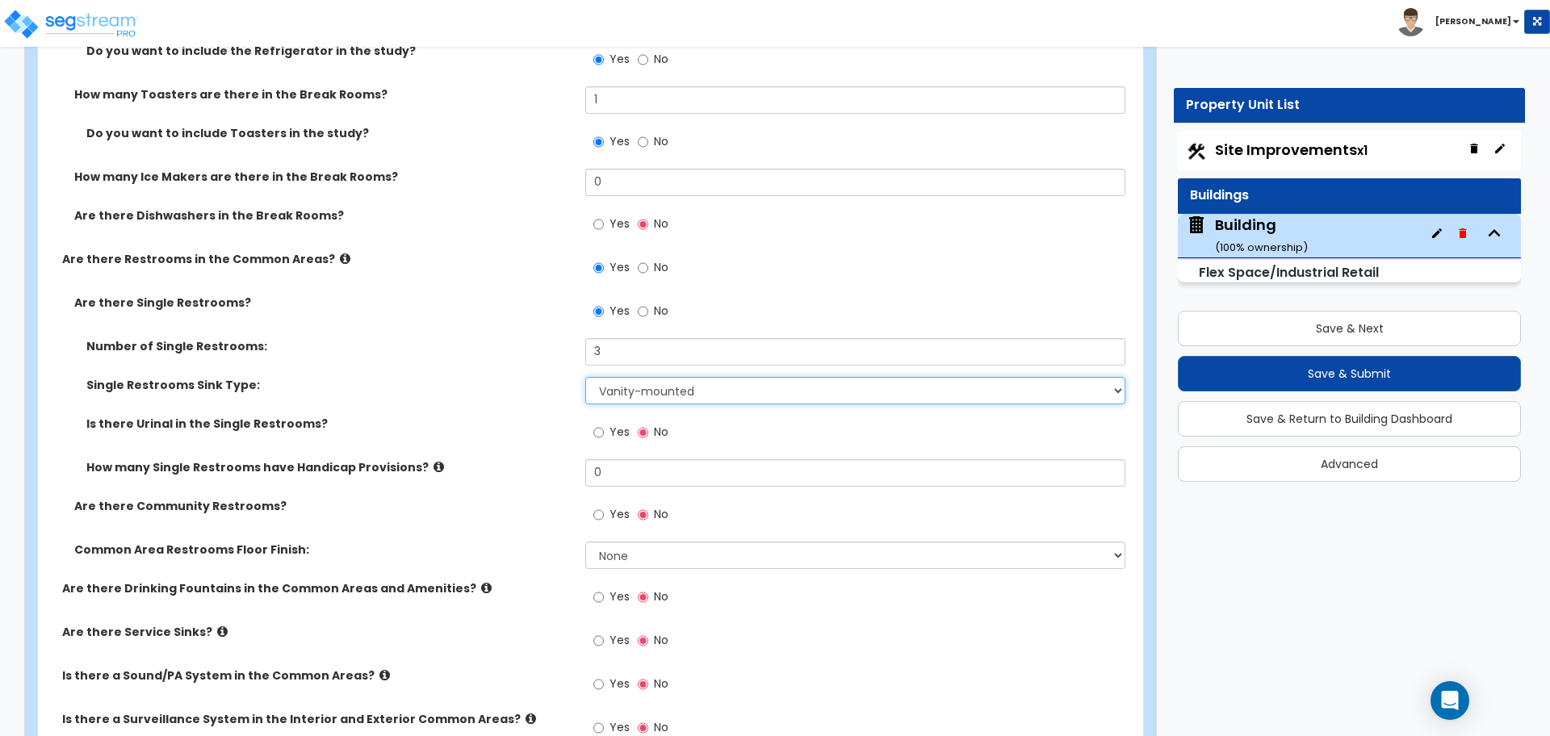
click at [585, 377] on select "Please Choose One Wall-mounted Vanity-mounted" at bounding box center [854, 390] width 539 height 27
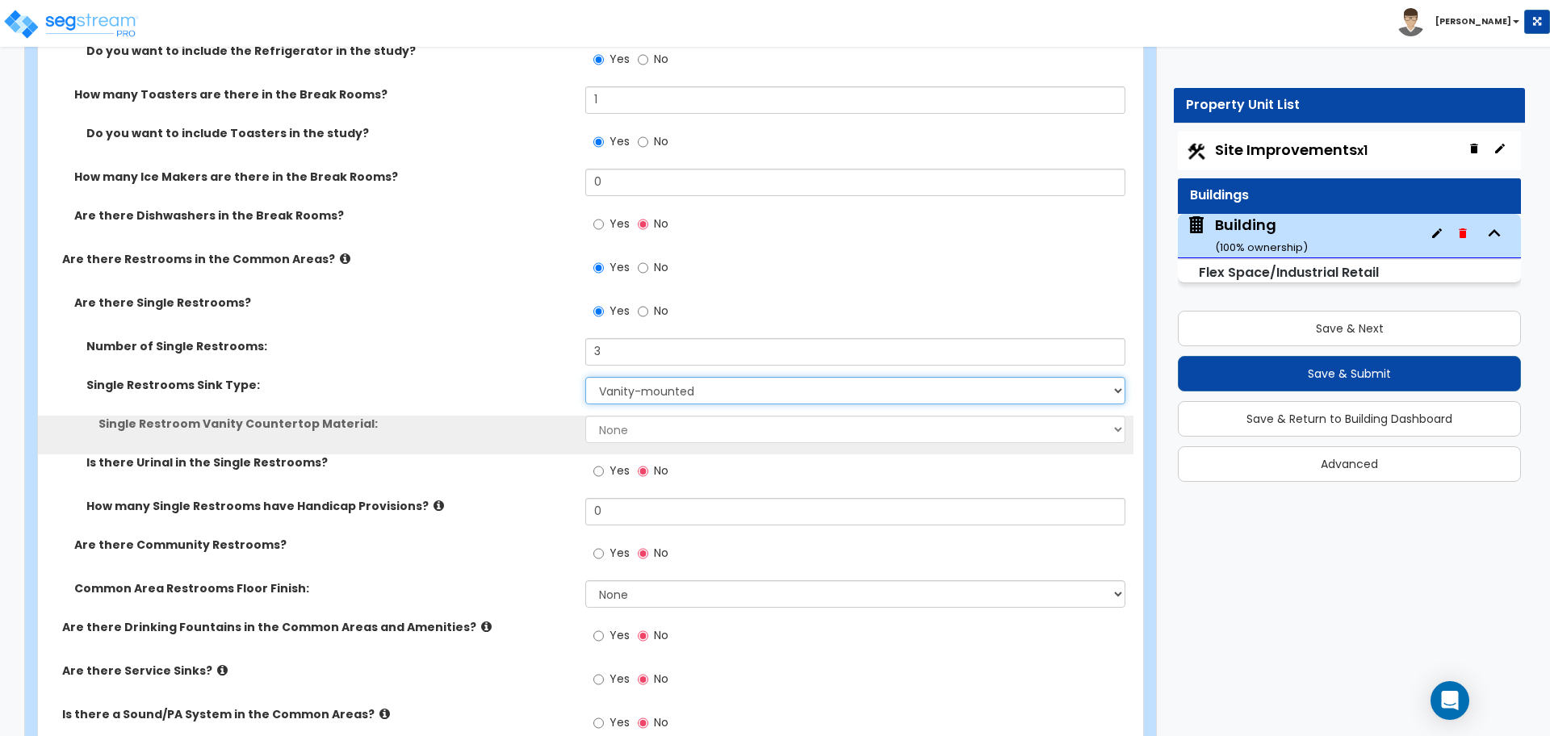
scroll to position [6031, 0]
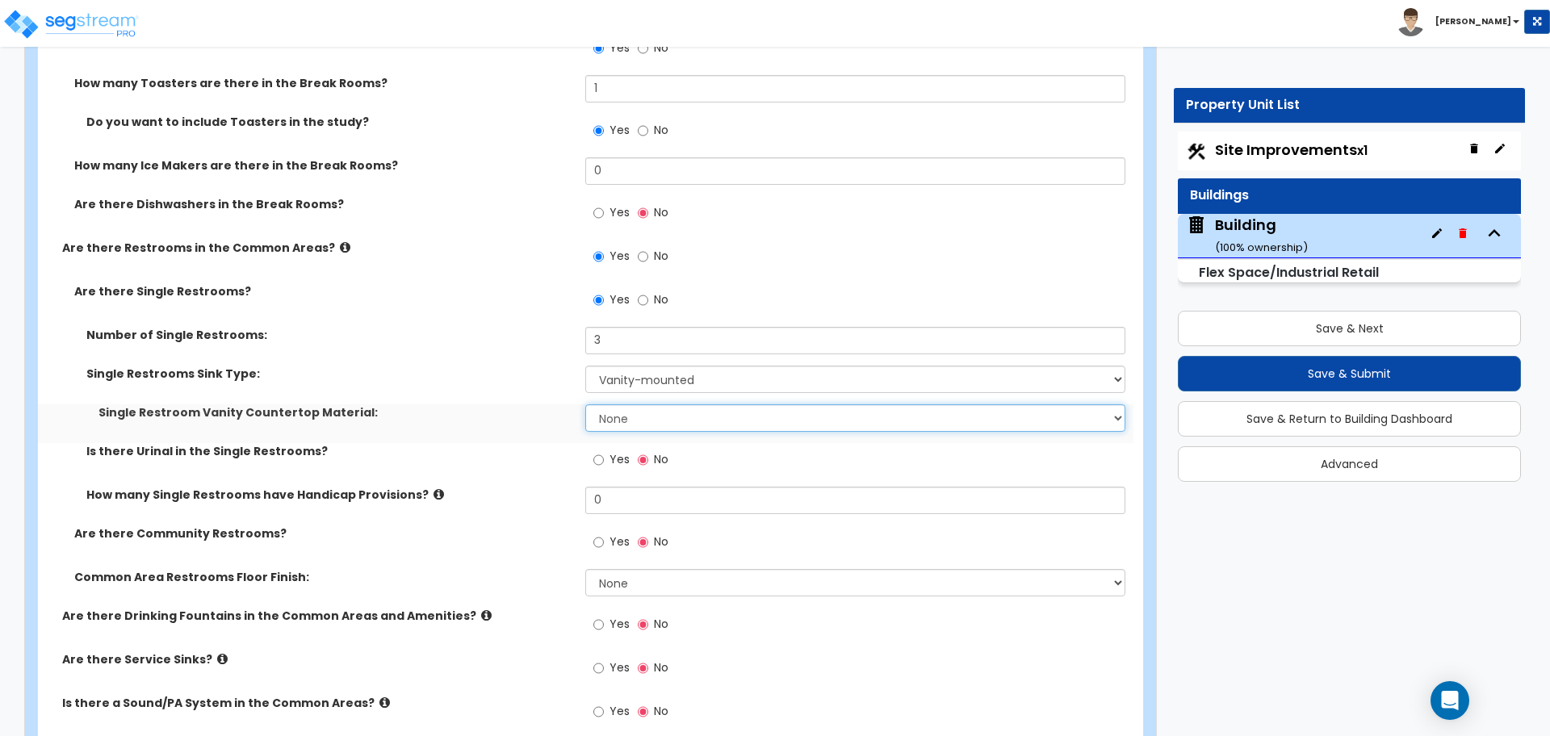
click at [653, 416] on select "None Plastic Laminate Solid Surface Stone Quartz Marble Tile Wood Stainless Ste…" at bounding box center [854, 417] width 539 height 27
click at [585, 404] on select "None Plastic Laminate Solid Surface Stone Quartz Marble Tile Wood Stainless Ste…" at bounding box center [854, 417] width 539 height 27
click at [612, 454] on span "Yes" at bounding box center [619, 459] width 20 height 16
click at [604, 454] on input "Yes" at bounding box center [598, 460] width 10 height 18
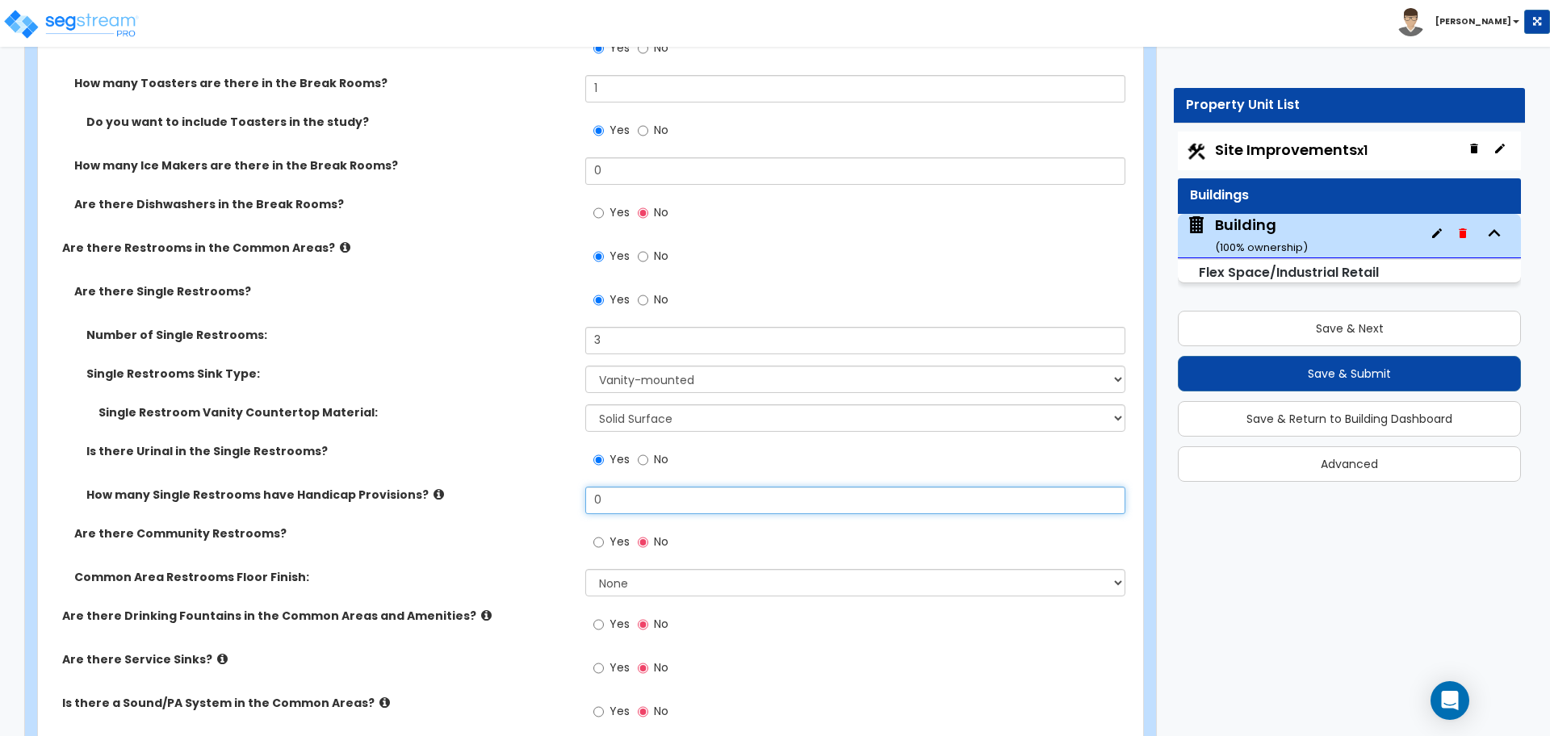
drag, startPoint x: 627, startPoint y: 508, endPoint x: 557, endPoint y: 496, distance: 71.3
click at [557, 496] on div "How many Single Restrooms have Handicap Provisions? 0" at bounding box center [585, 506] width 1095 height 39
click at [433, 490] on icon at bounding box center [438, 494] width 10 height 12
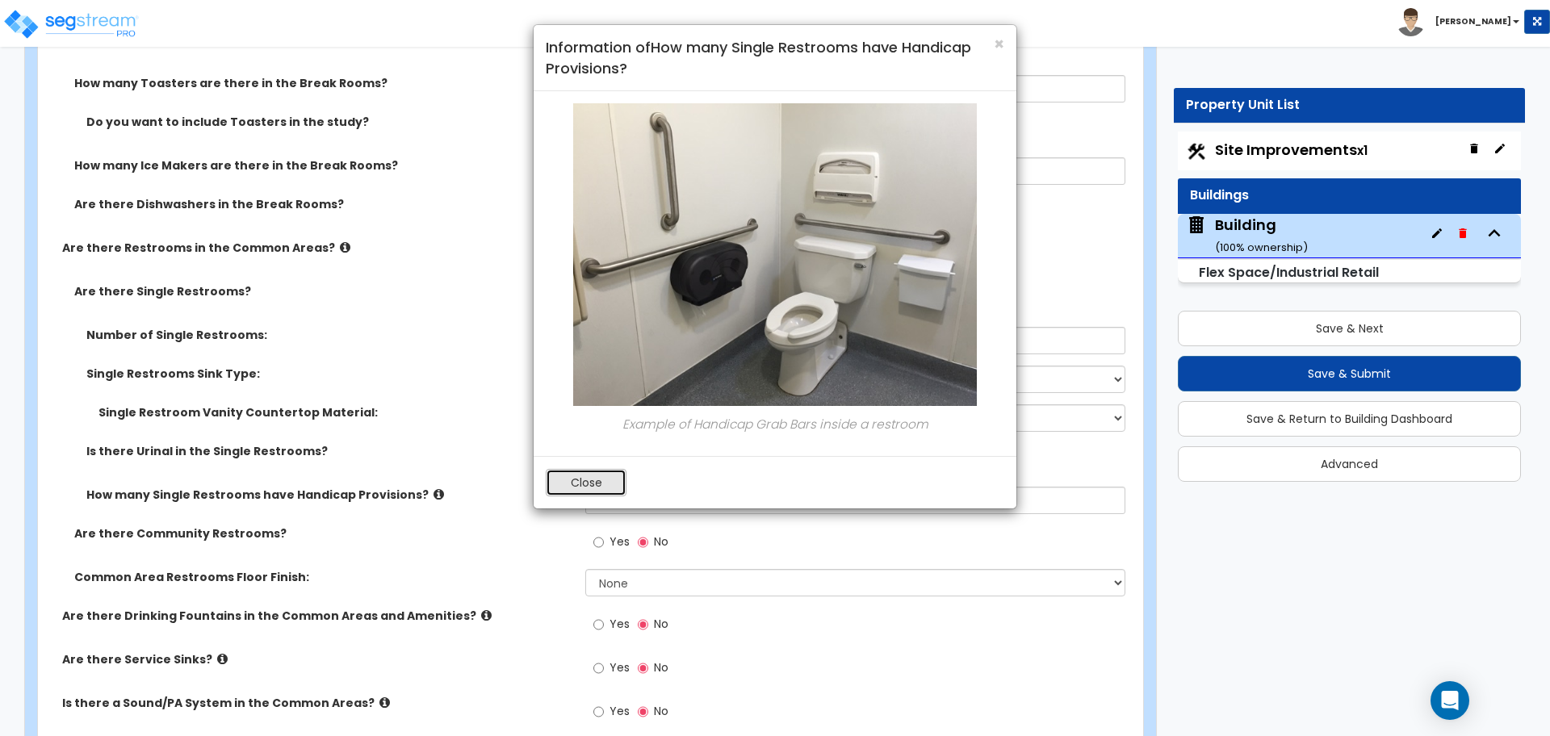
click at [604, 490] on button "Close" at bounding box center [586, 482] width 81 height 27
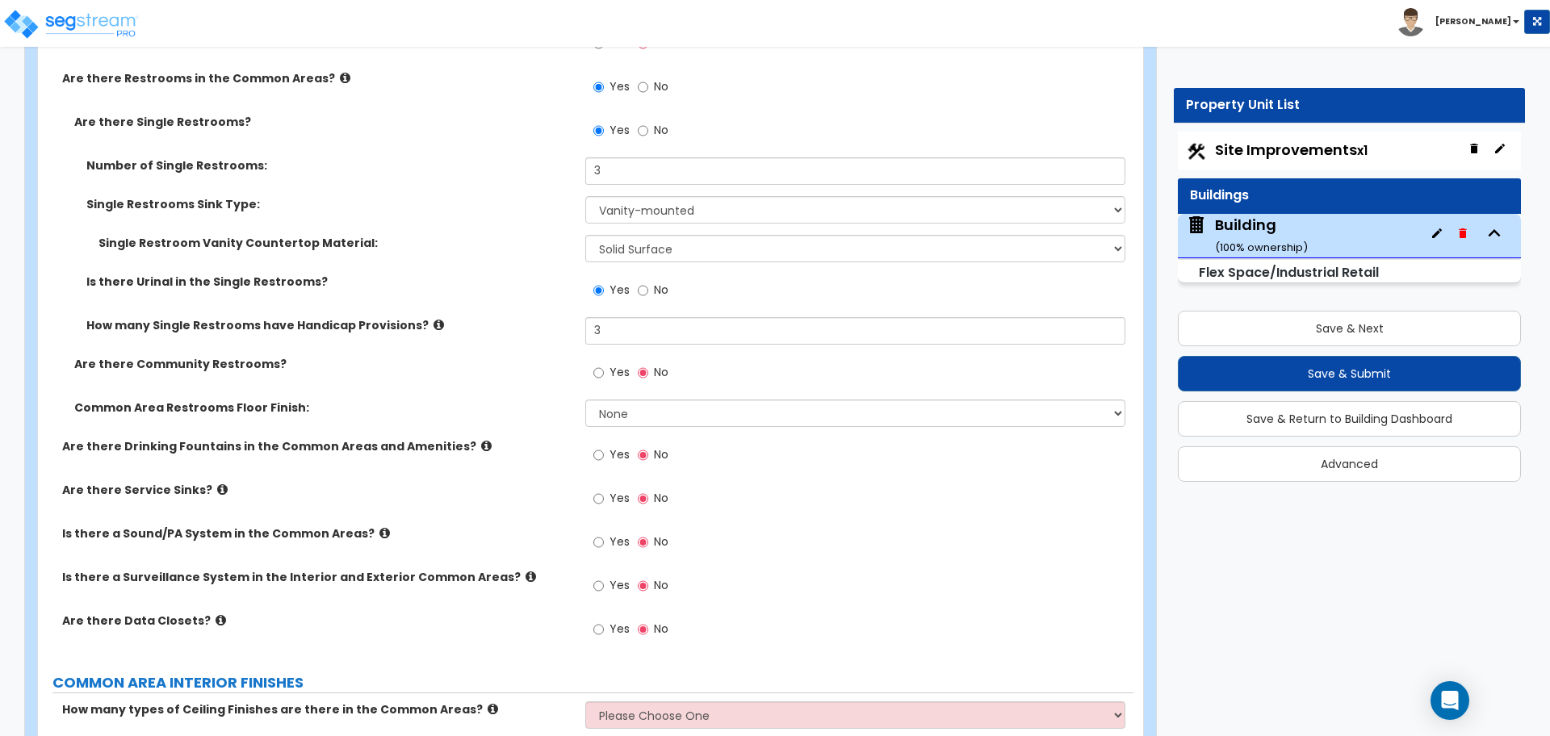
scroll to position [6204, 0]
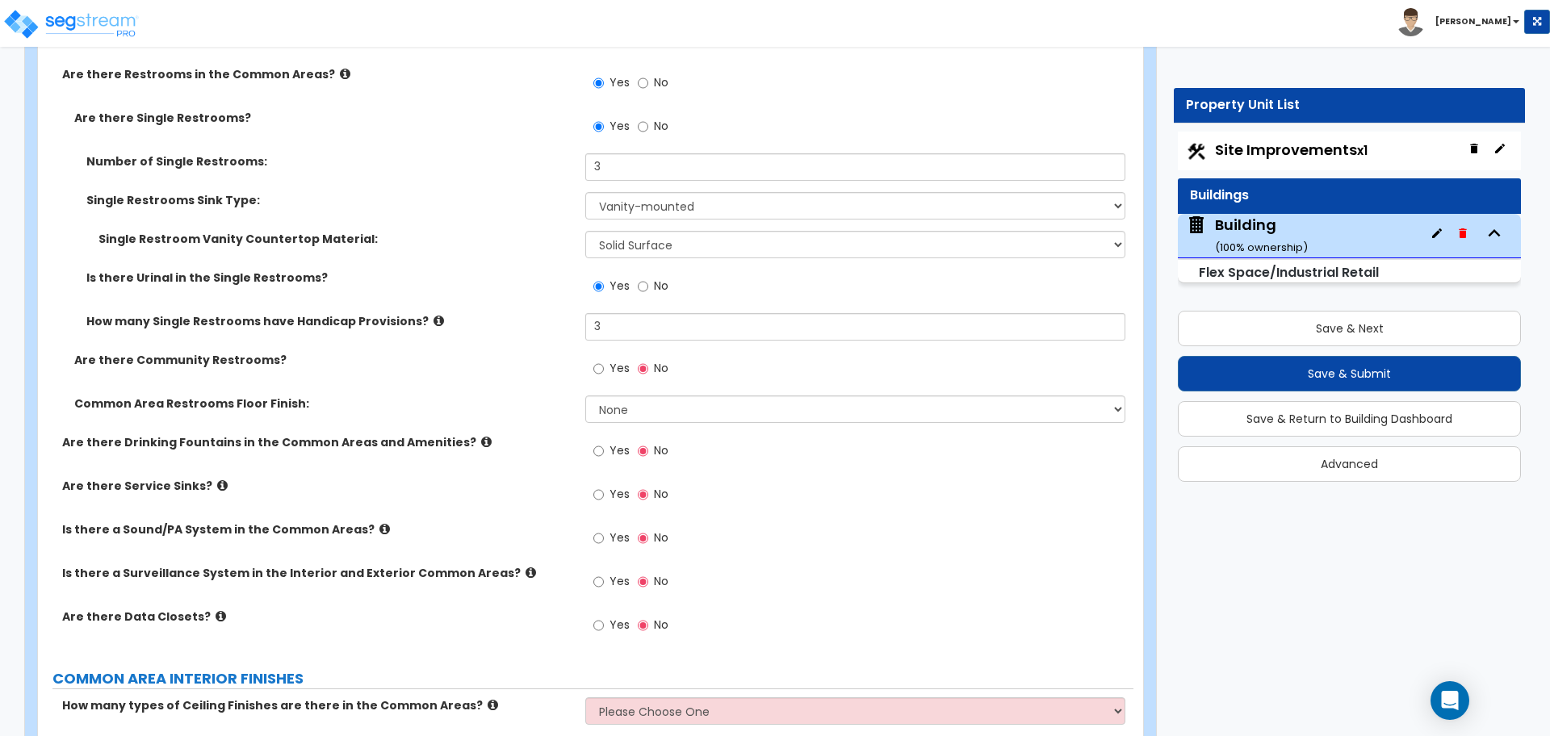
click at [615, 360] on span "Yes" at bounding box center [619, 368] width 20 height 16
click at [604, 360] on input "Yes" at bounding box center [598, 369] width 10 height 18
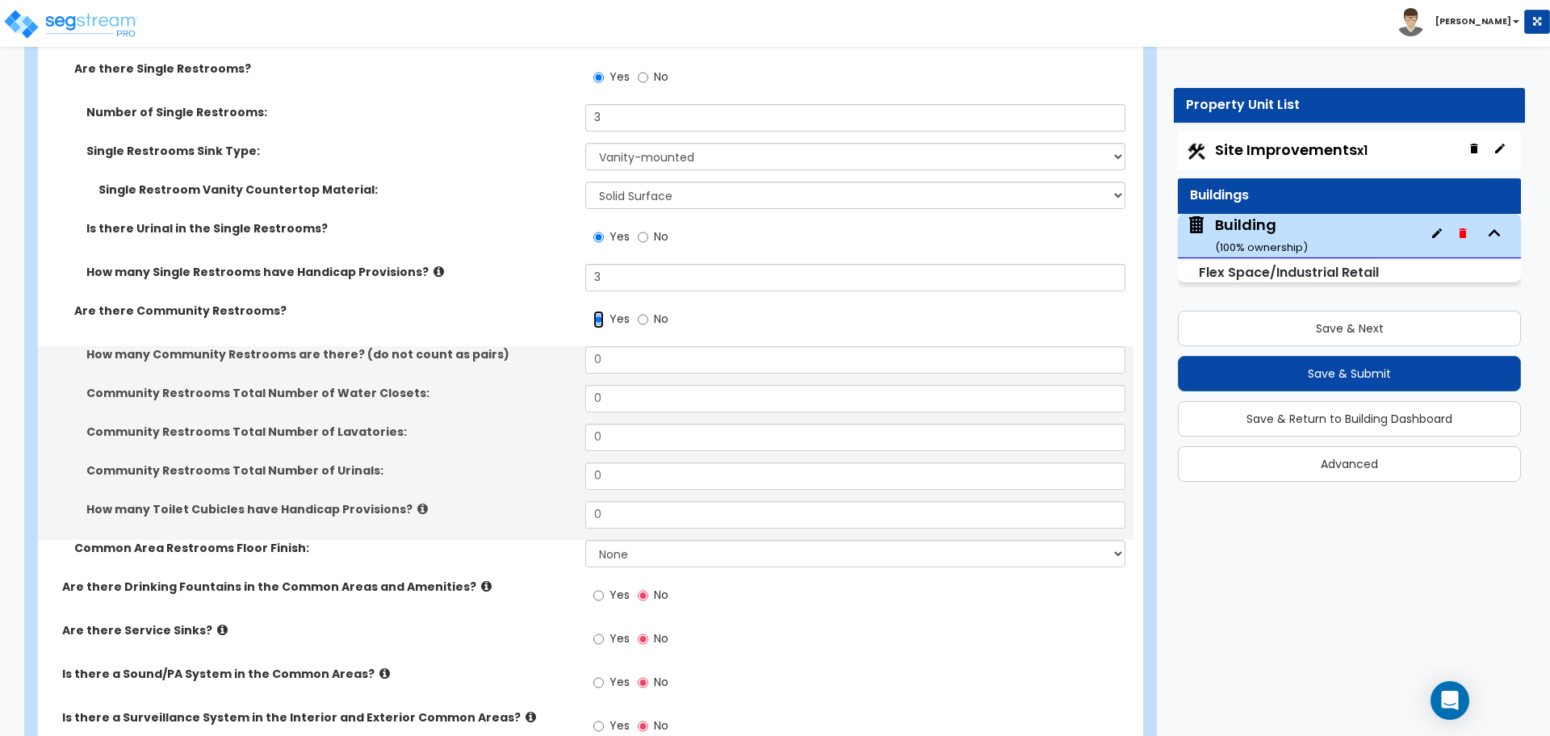
scroll to position [6266, 0]
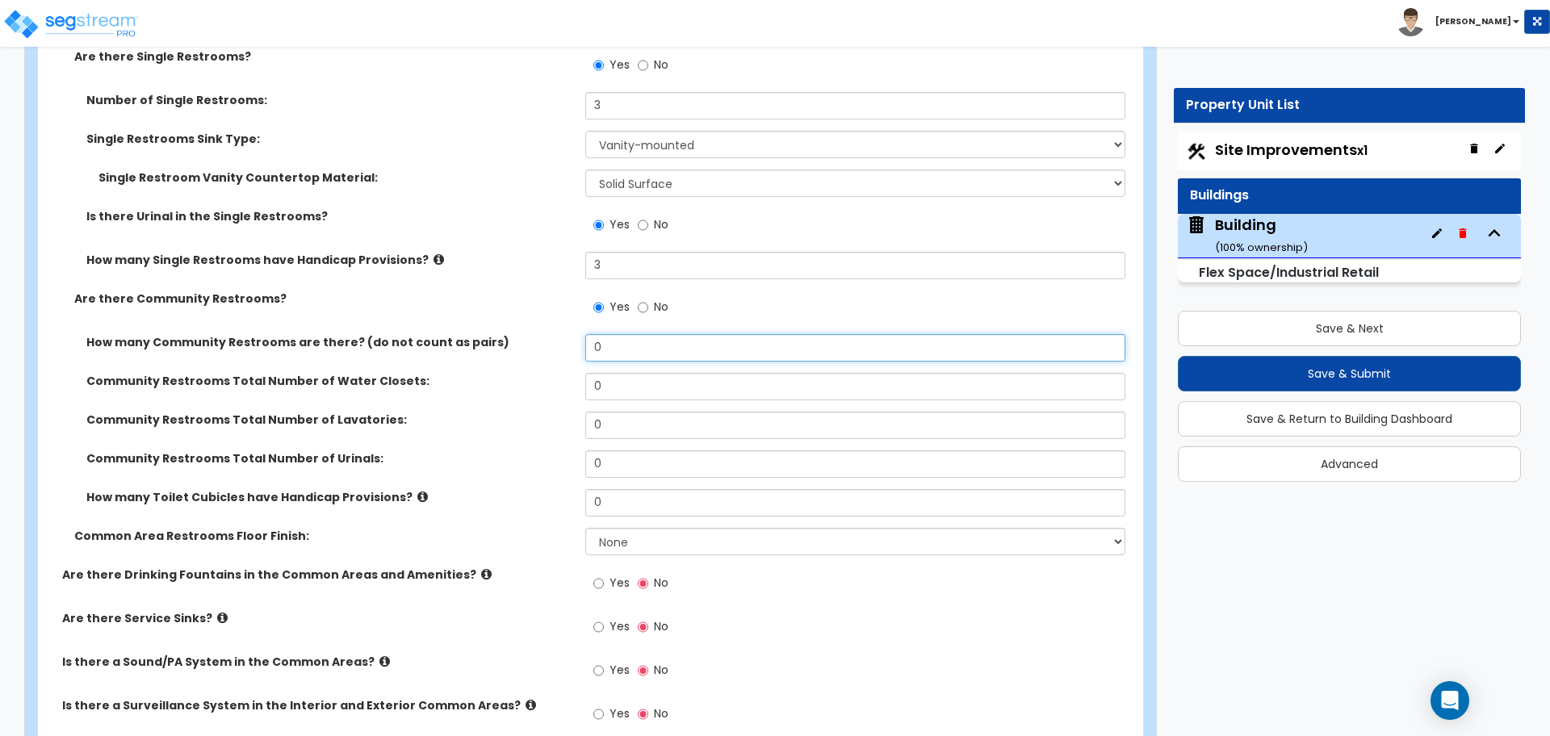
drag, startPoint x: 616, startPoint y: 345, endPoint x: 561, endPoint y: 341, distance: 55.0
click at [561, 341] on div "How many Community Restrooms are there? (do not count as pairs) 0" at bounding box center [585, 353] width 1095 height 39
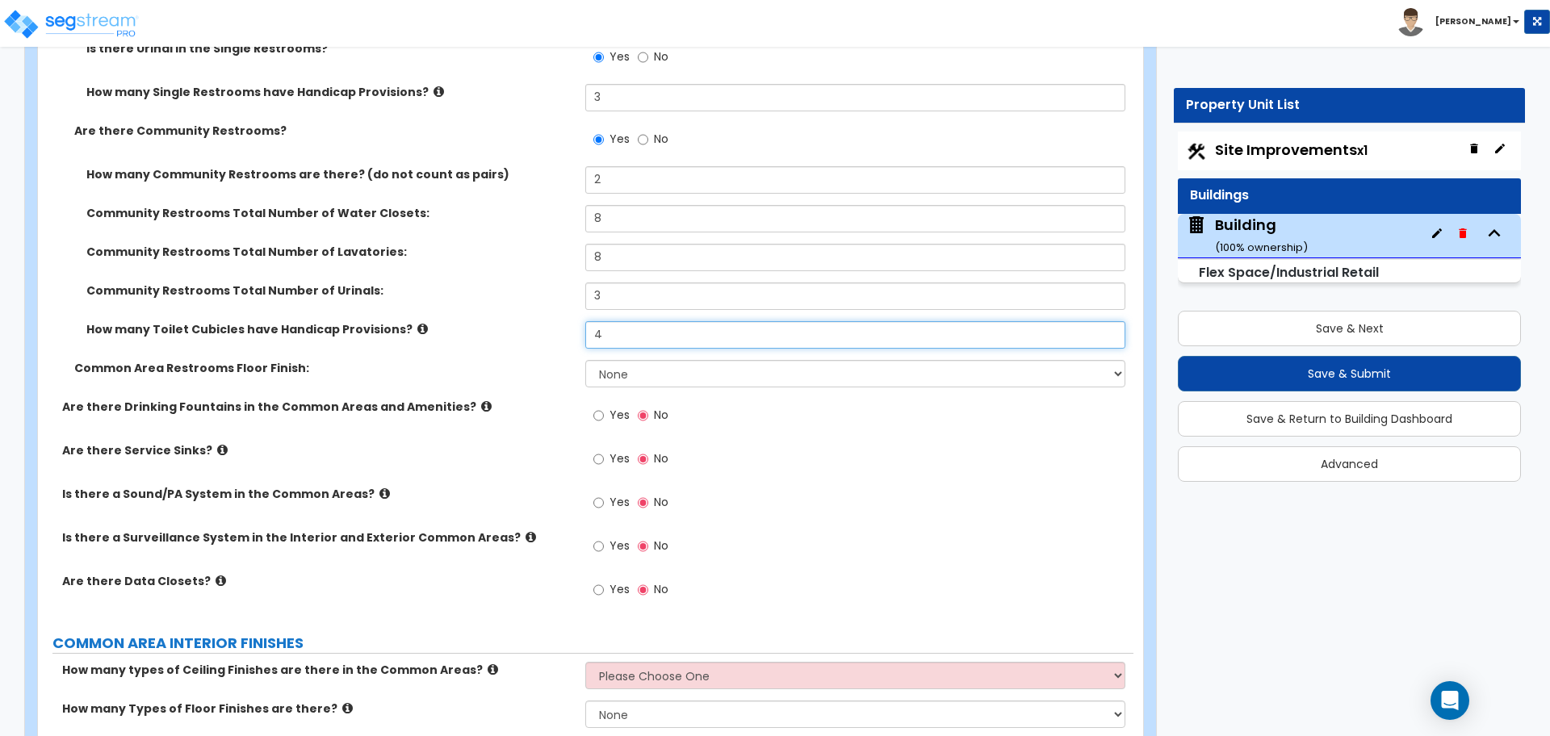
scroll to position [6439, 0]
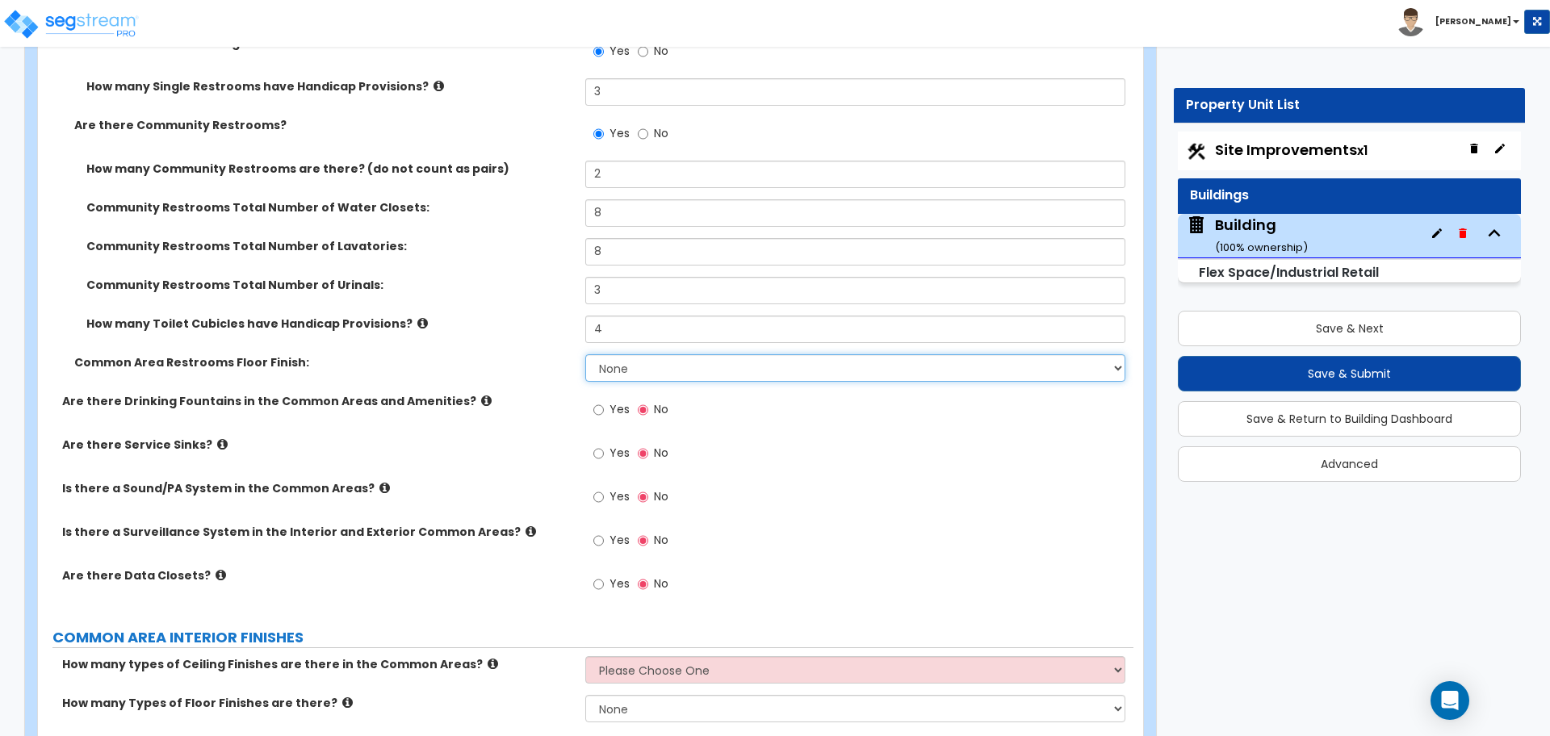
click at [660, 371] on select "None Tile Flooring Resilient Laminate Flooring VCT Flooring Sheet Vinyl Flooring" at bounding box center [854, 367] width 539 height 27
click at [585, 354] on select "None Tile Flooring Resilient Laminate Flooring VCT Flooring Sheet Vinyl Flooring" at bounding box center [854, 367] width 539 height 27
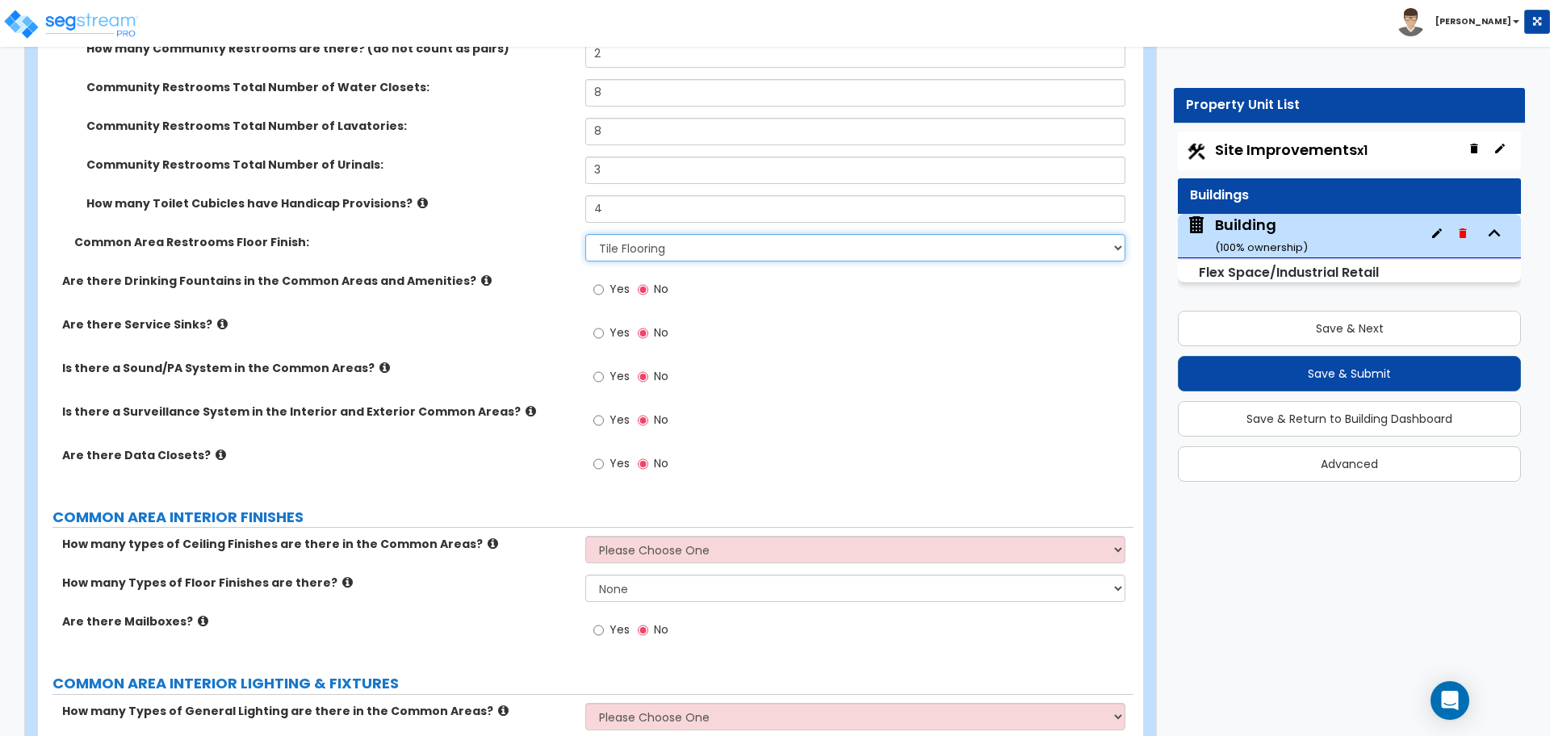
scroll to position [6570, 0]
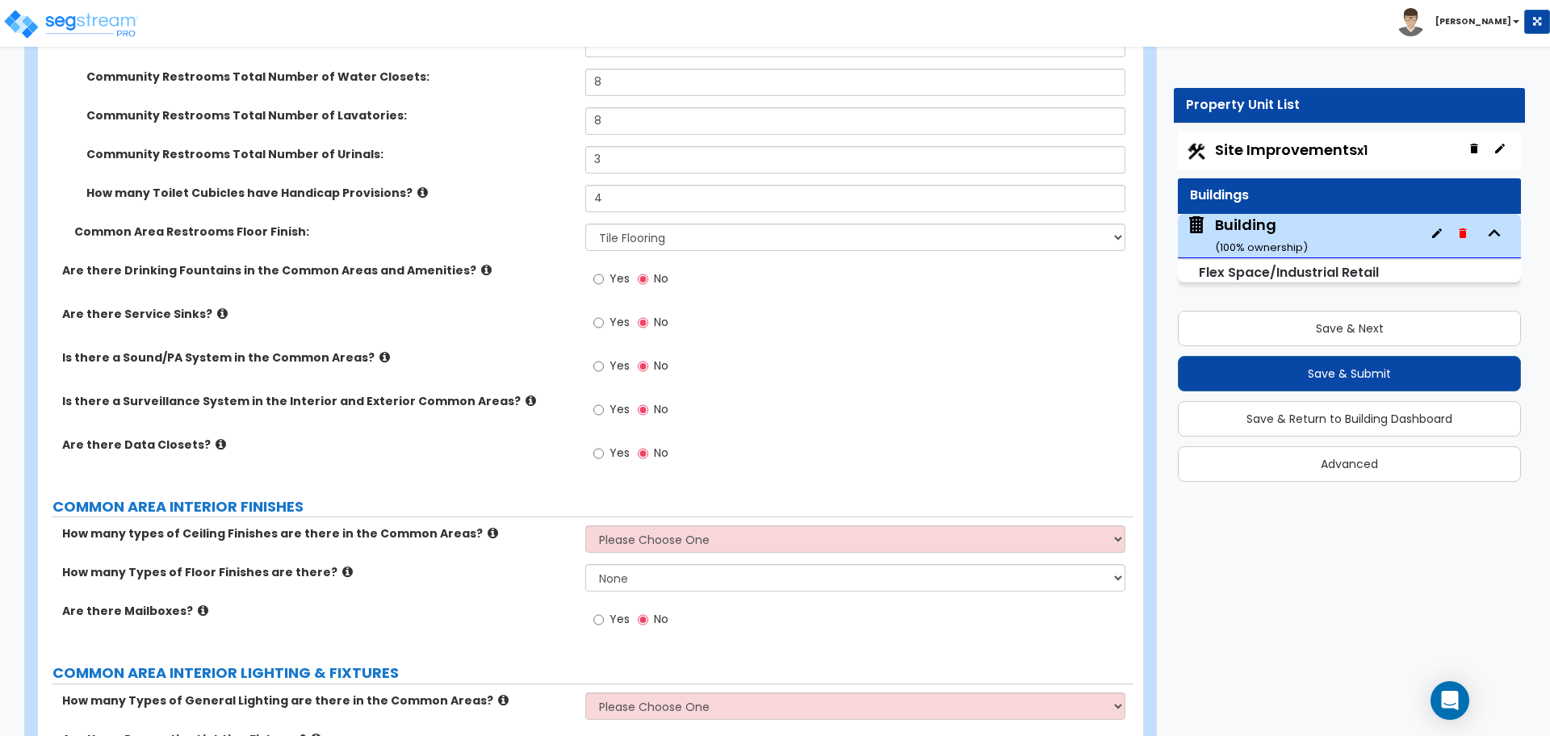
click at [617, 281] on span "Yes" at bounding box center [619, 278] width 20 height 16
click at [604, 281] on input "Yes" at bounding box center [598, 279] width 10 height 18
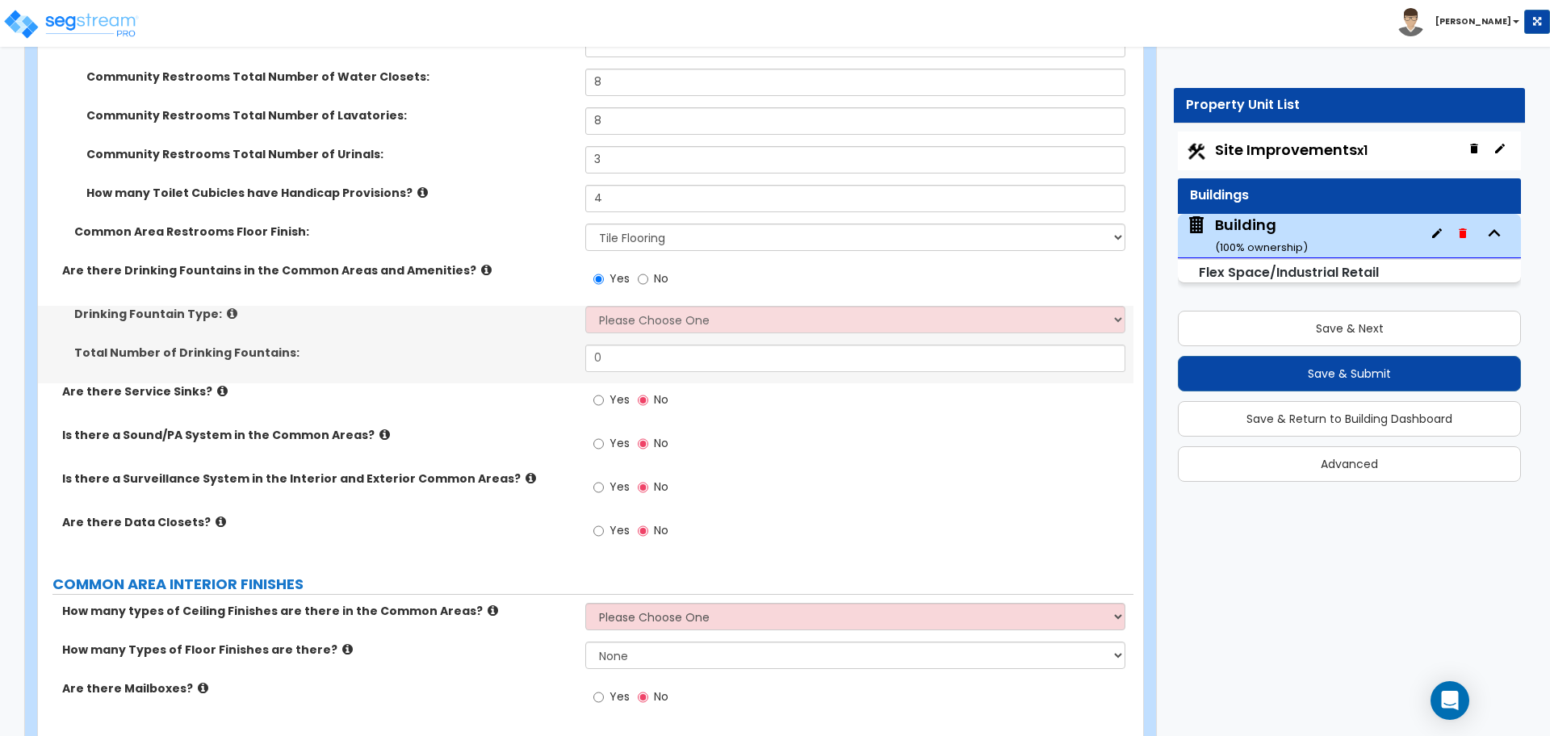
click at [481, 264] on icon at bounding box center [486, 270] width 10 height 12
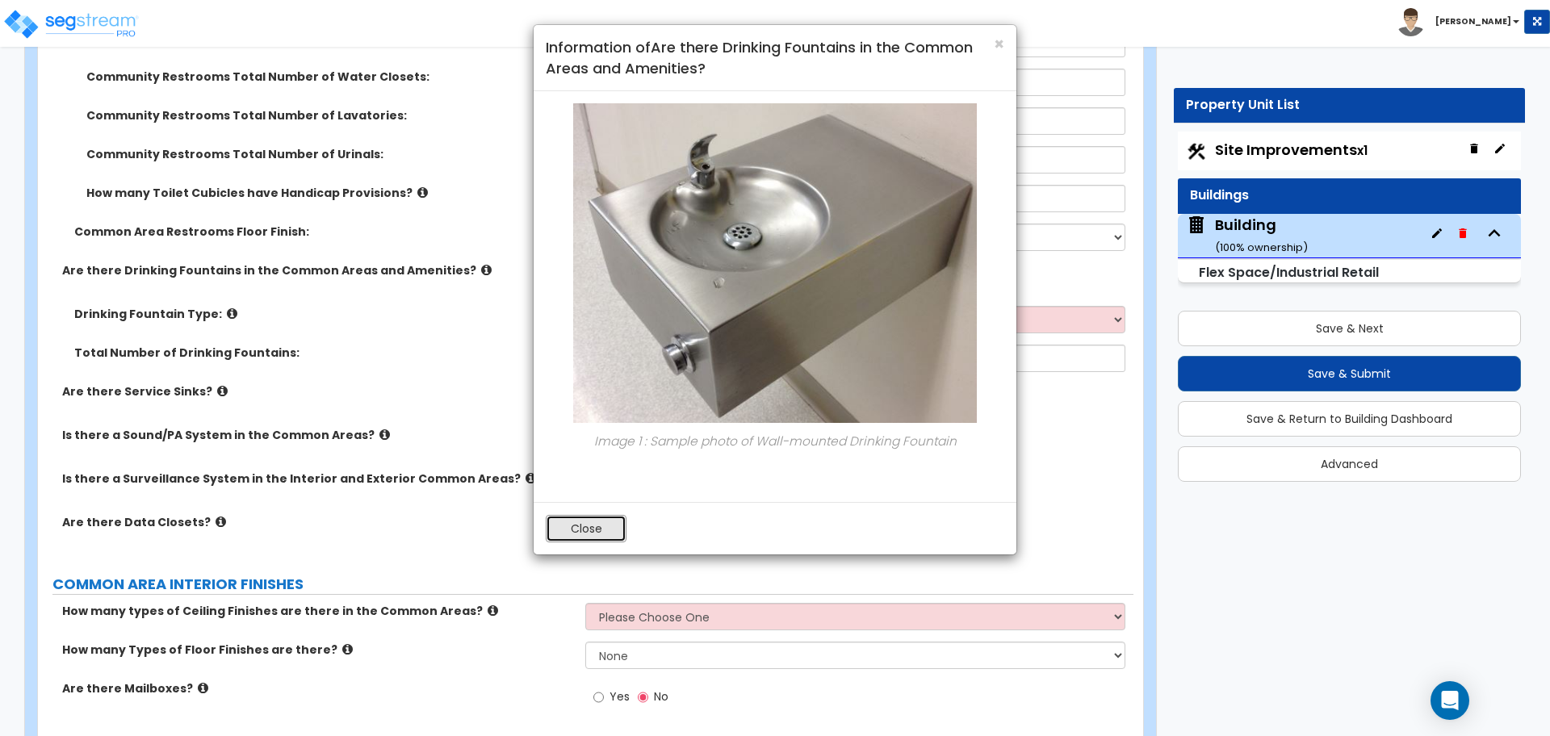
click at [607, 537] on button "Close" at bounding box center [586, 528] width 81 height 27
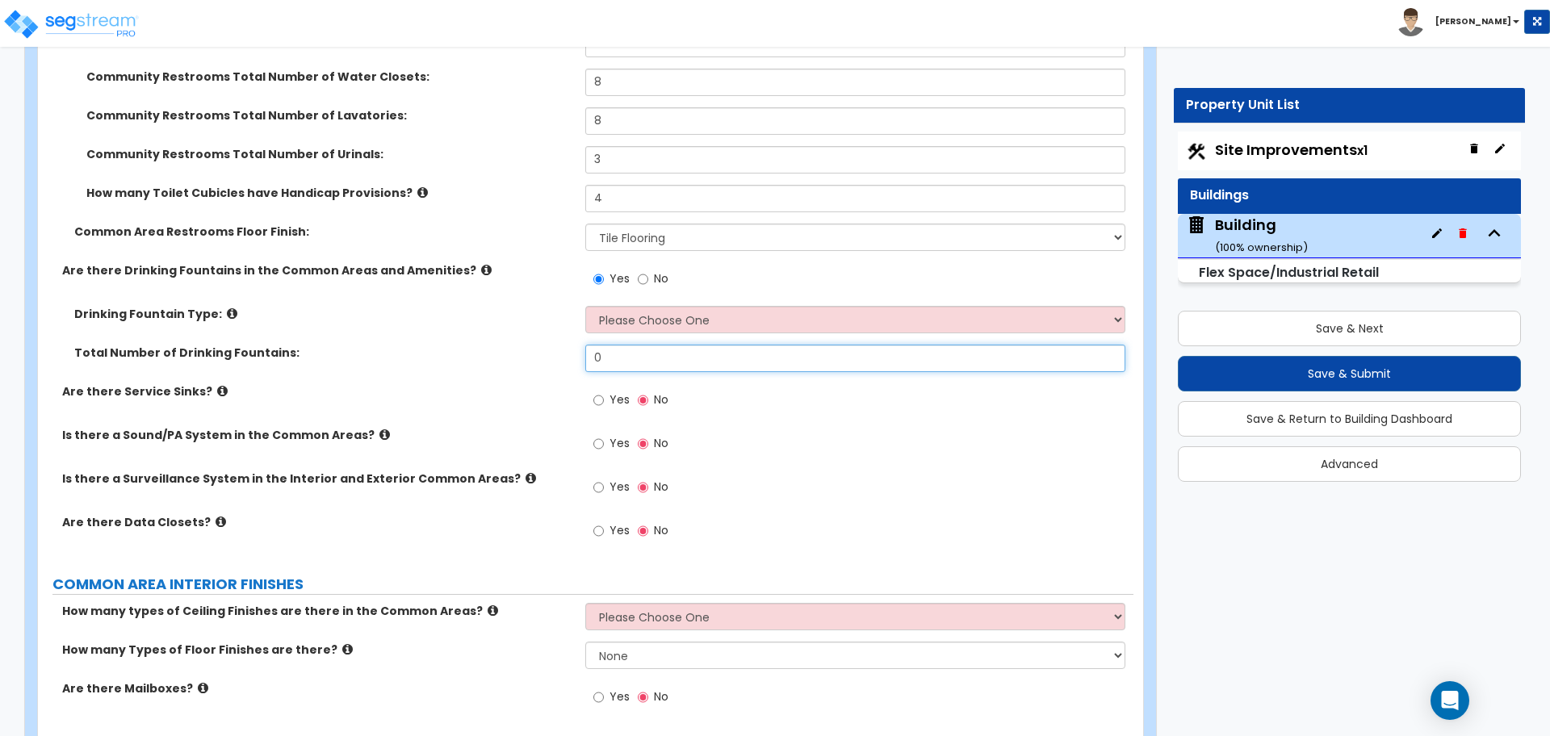
click at [692, 360] on input "0" at bounding box center [854, 358] width 539 height 27
click at [693, 322] on select "Please Choose One Wall-mounted Floor-mounted" at bounding box center [854, 319] width 539 height 27
click at [585, 306] on select "Please Choose One Wall-mounted Floor-mounted" at bounding box center [854, 319] width 539 height 27
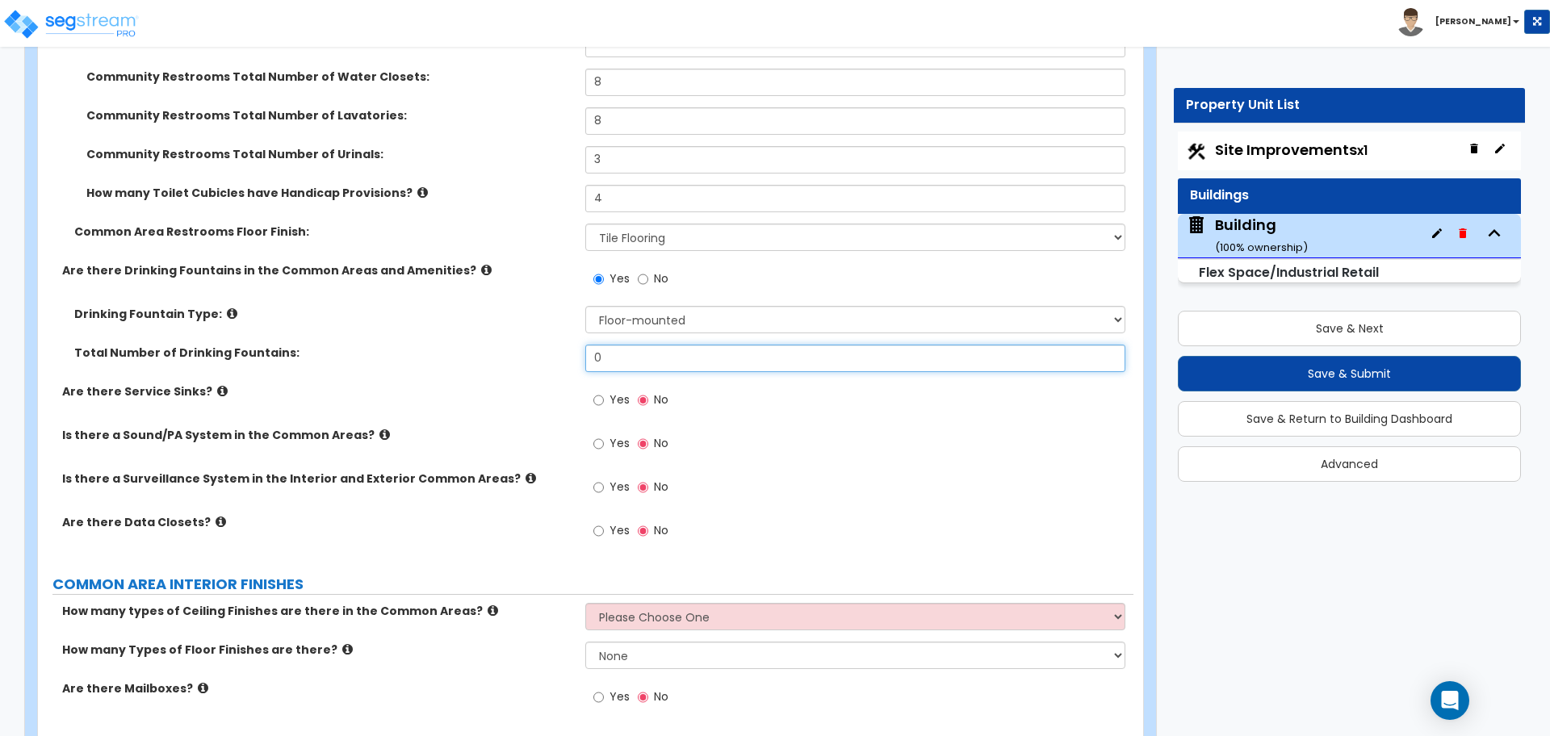
drag, startPoint x: 624, startPoint y: 360, endPoint x: 564, endPoint y: 360, distance: 59.7
click at [564, 360] on div "Total Number of Drinking Fountains: 0" at bounding box center [585, 364] width 1095 height 39
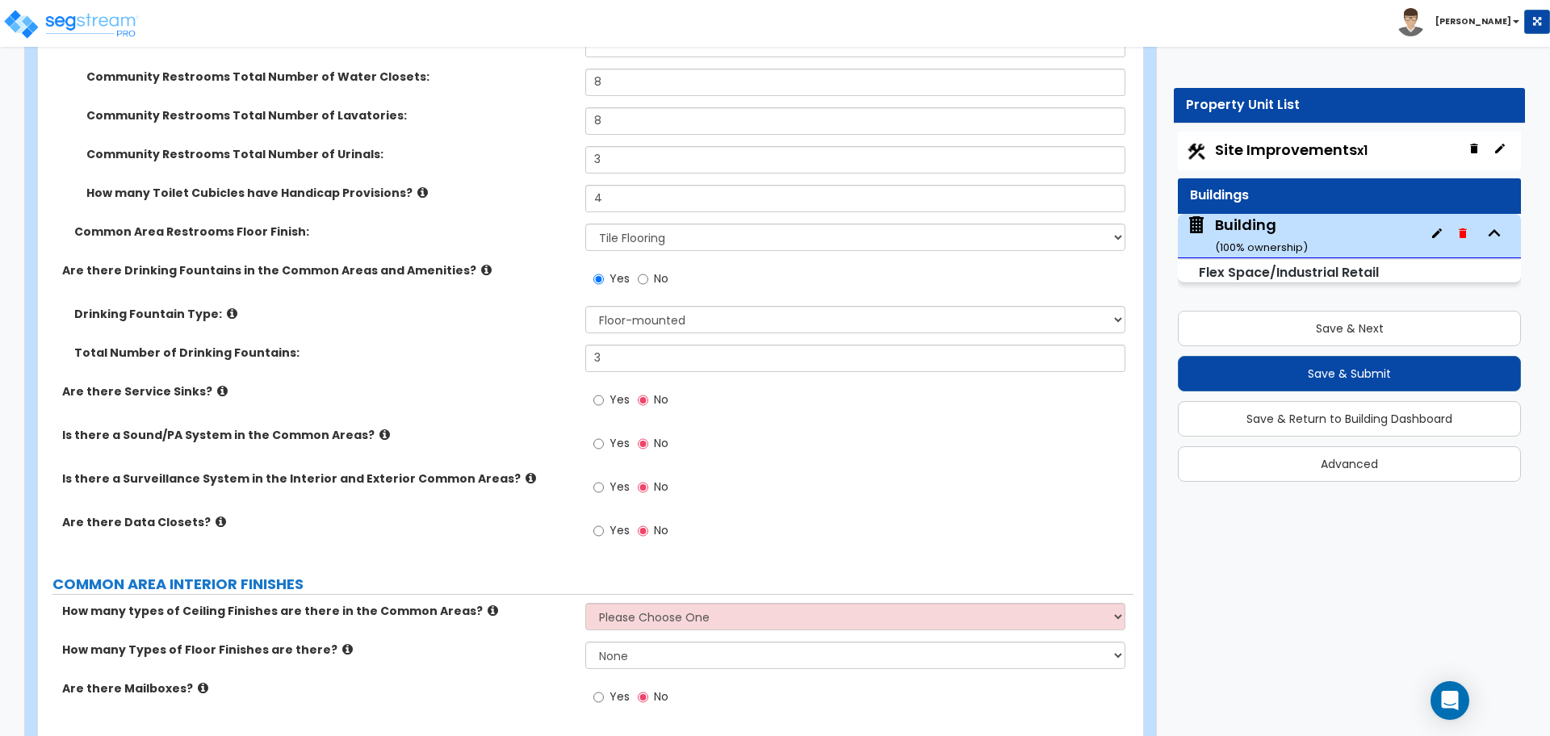
click at [227, 308] on icon at bounding box center [232, 314] width 10 height 12
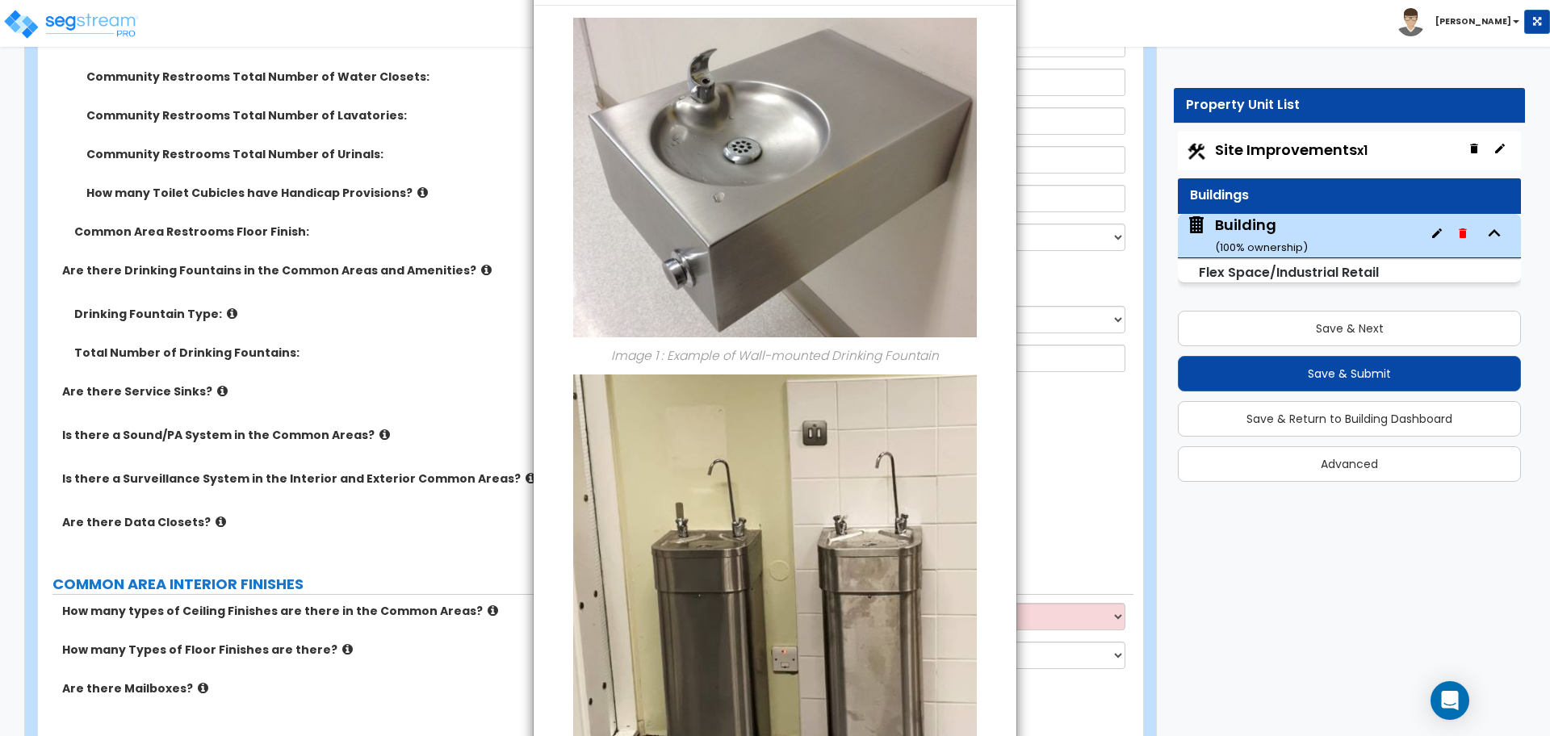
scroll to position [305, 0]
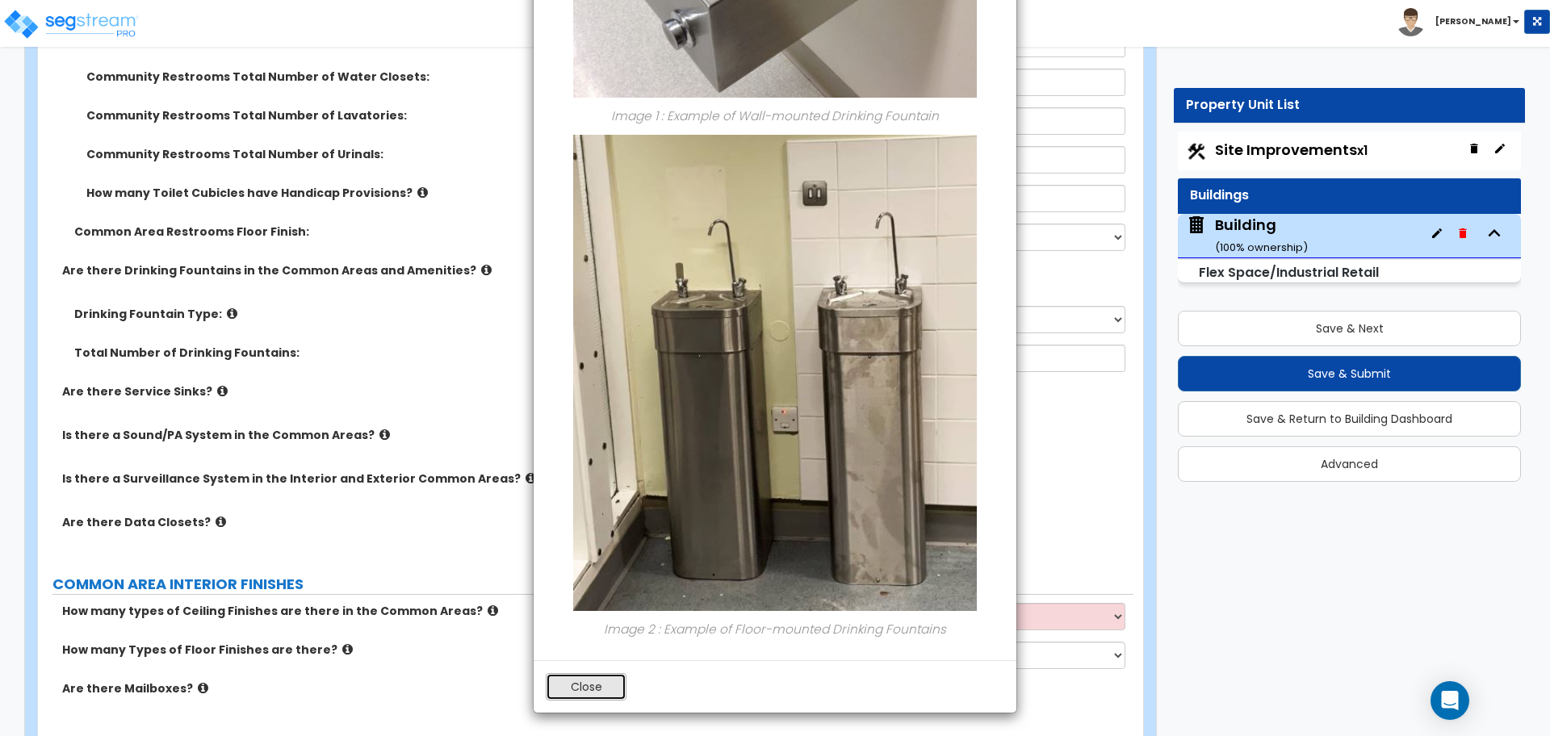
click at [583, 681] on button "Close" at bounding box center [586, 686] width 81 height 27
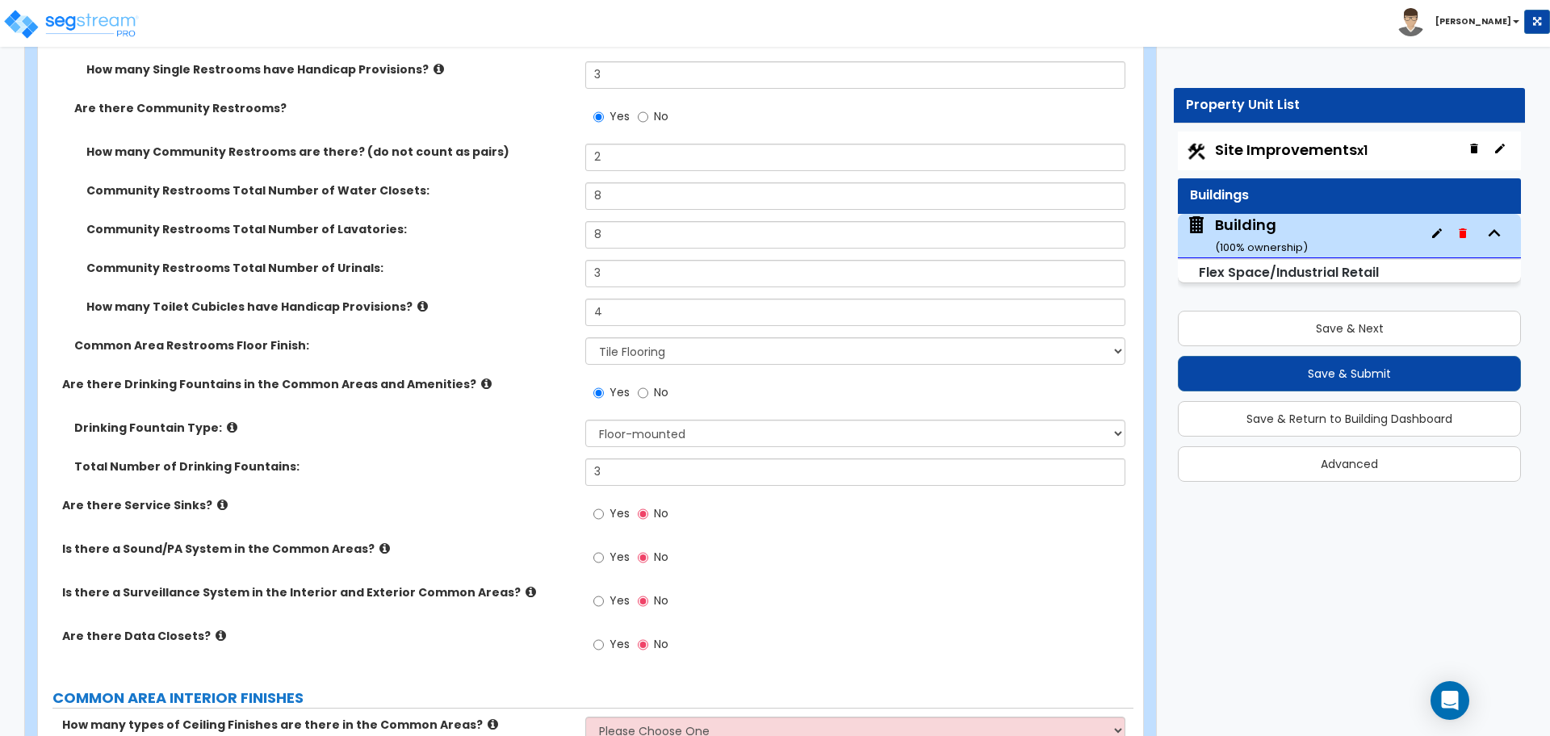
scroll to position [6454, 0]
click at [417, 307] on icon at bounding box center [422, 309] width 10 height 12
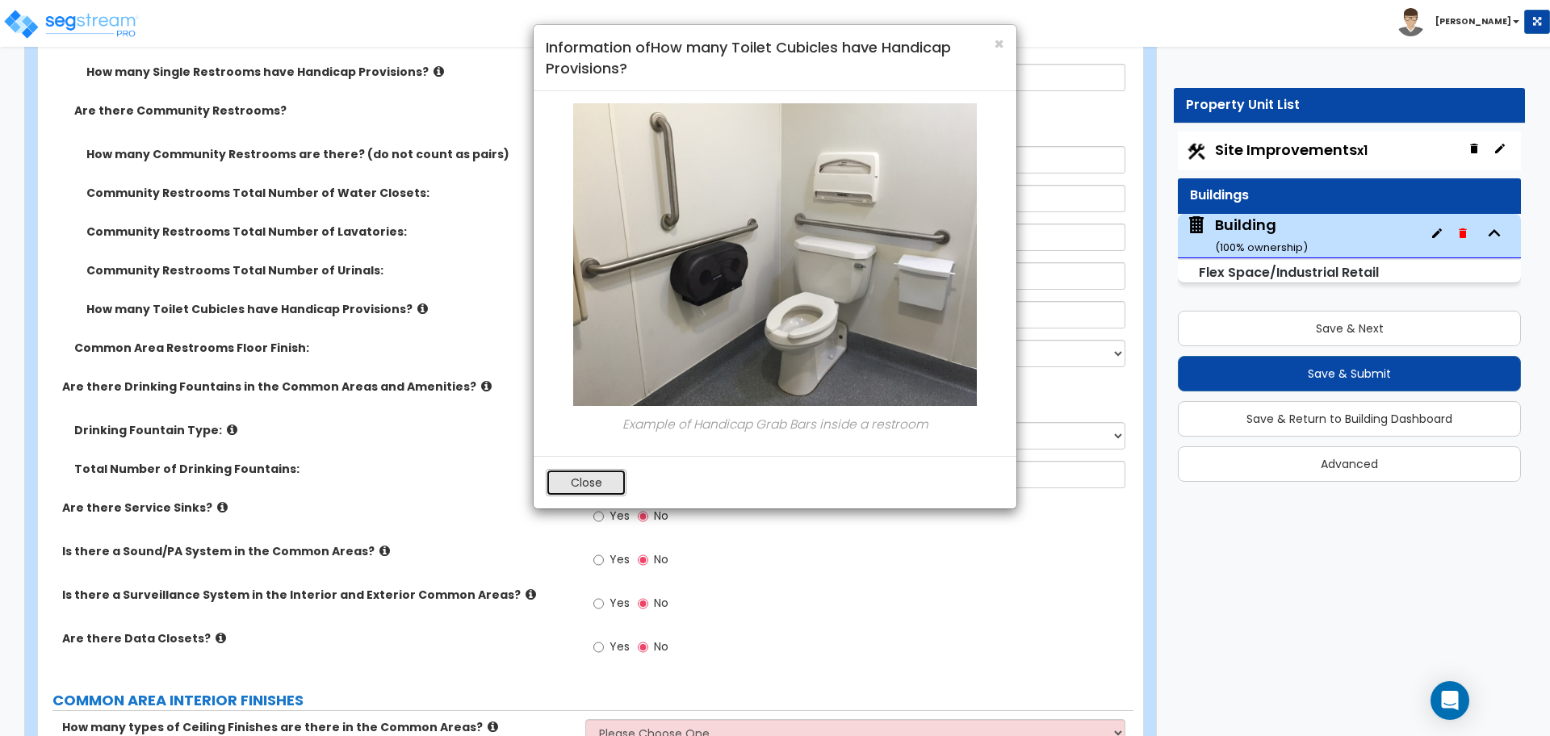
click at [567, 478] on button "Close" at bounding box center [586, 482] width 81 height 27
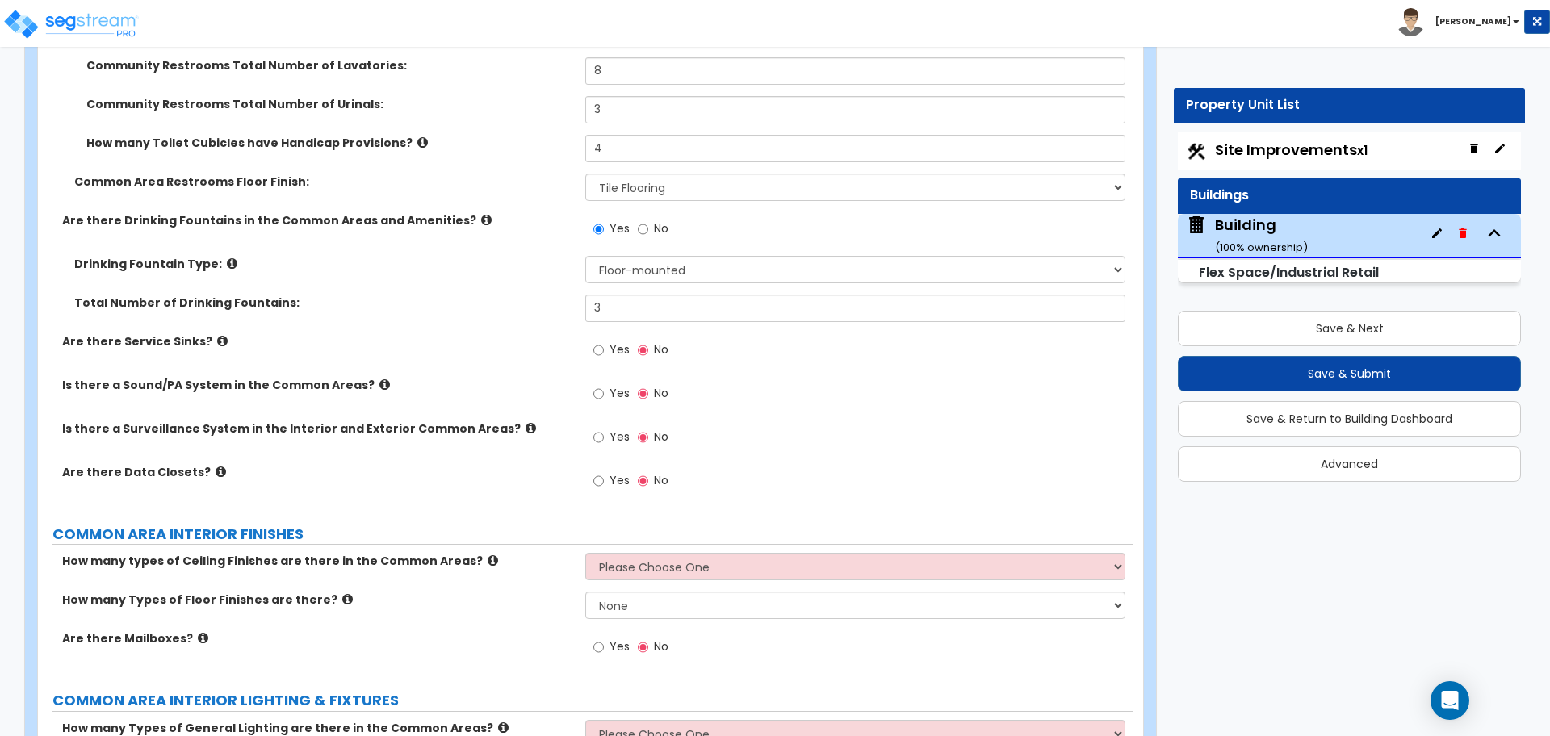
scroll to position [6621, 0]
click at [602, 345] on input "Yes" at bounding box center [598, 350] width 10 height 18
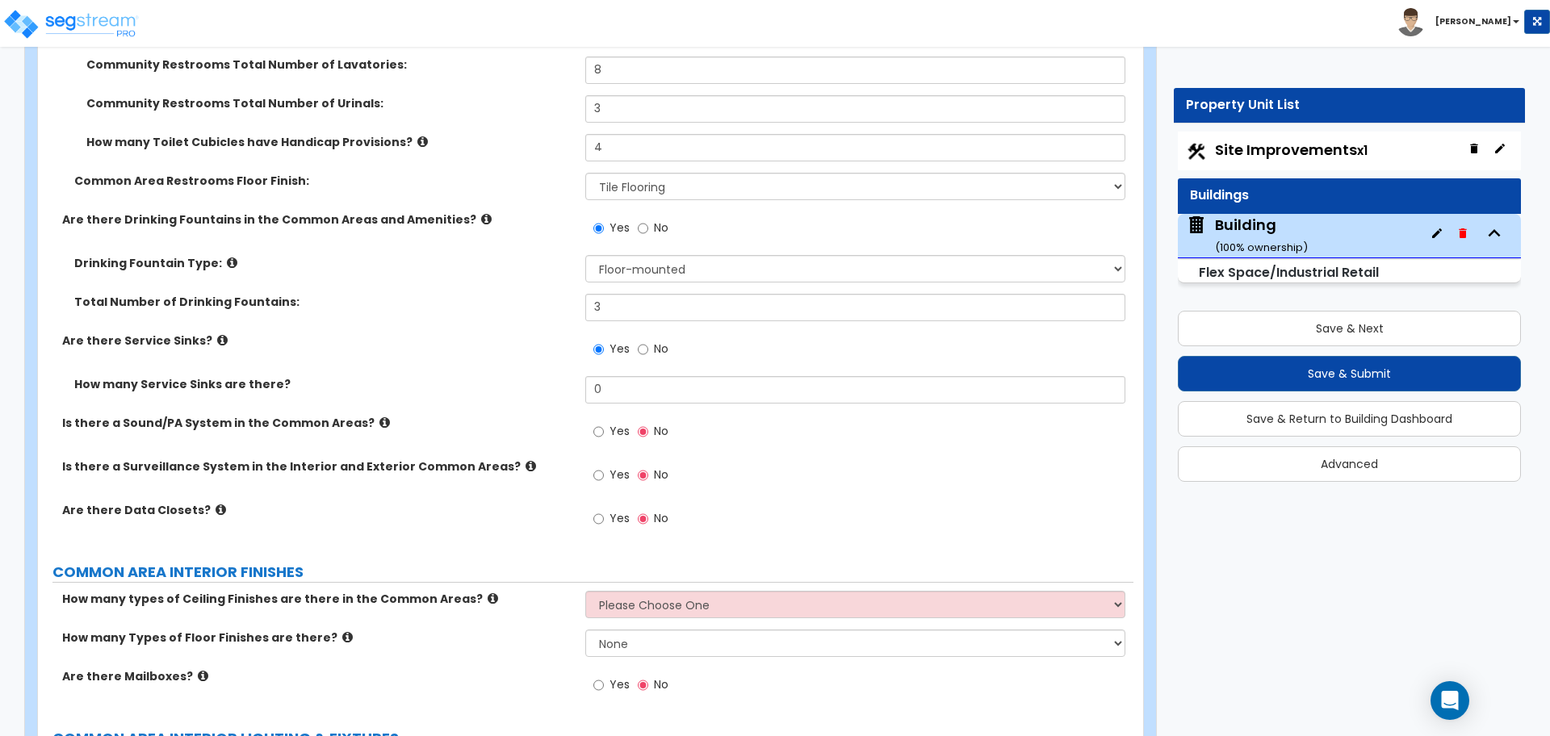
click at [217, 334] on icon at bounding box center [222, 340] width 10 height 12
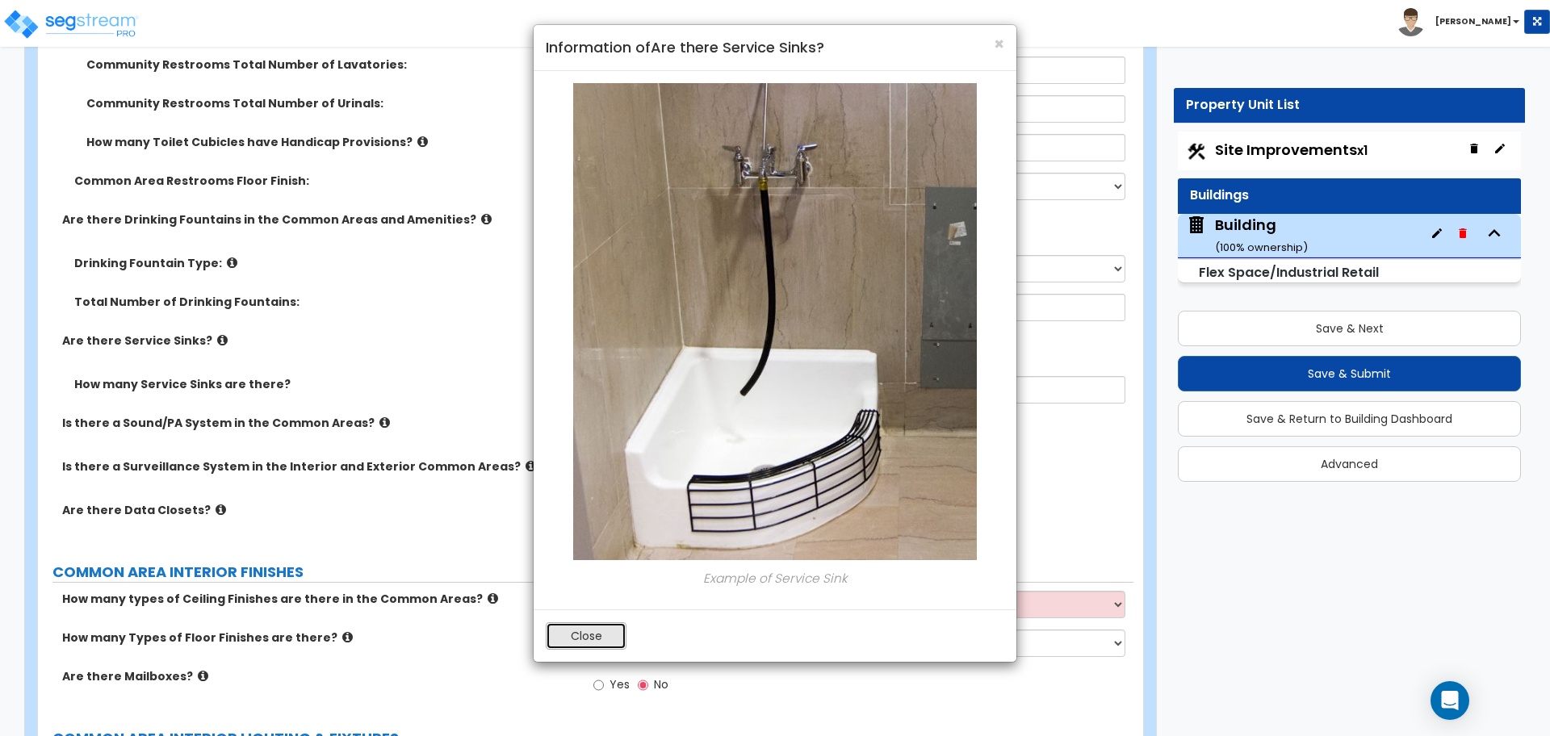
click at [582, 635] on button "Close" at bounding box center [586, 635] width 81 height 27
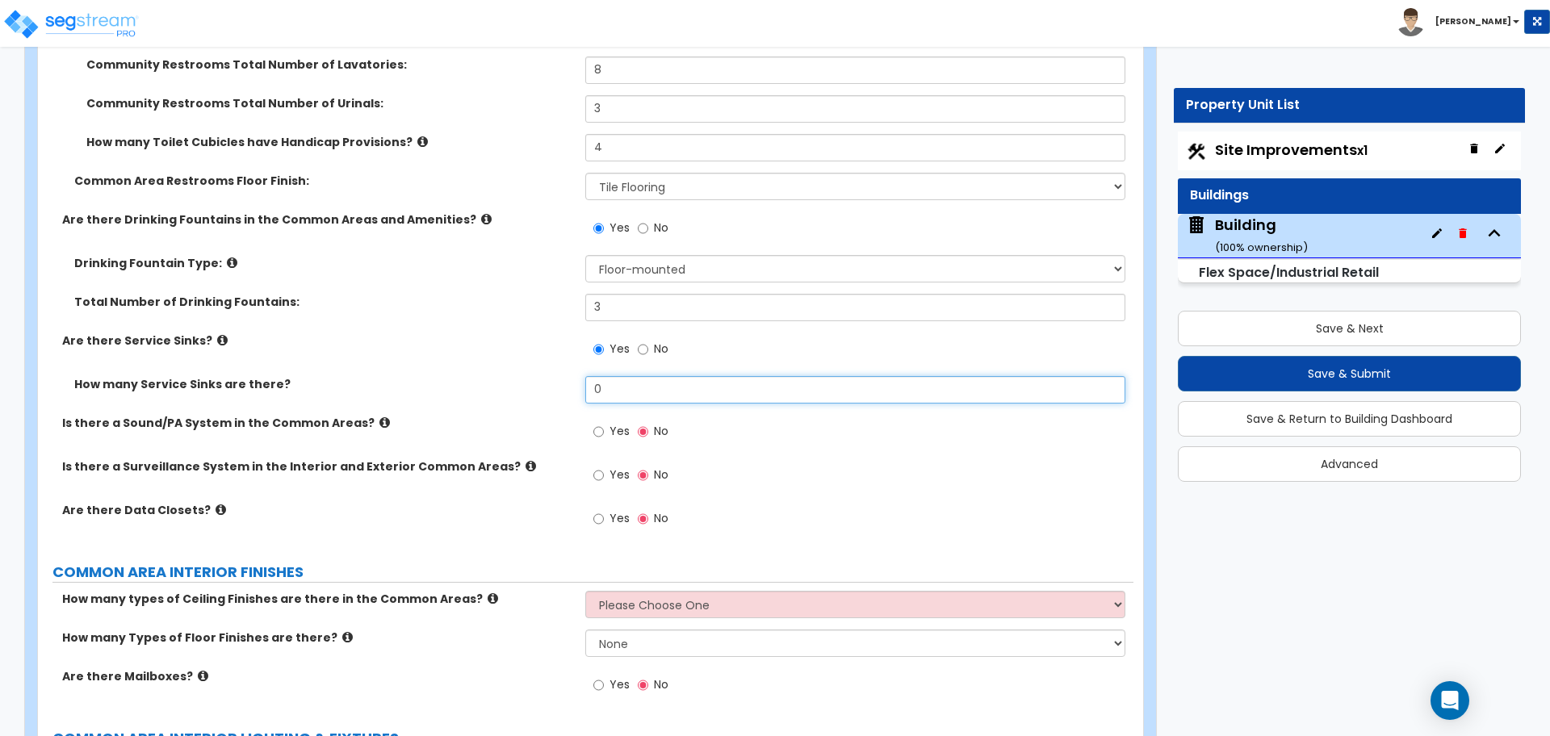
drag, startPoint x: 610, startPoint y: 383, endPoint x: 512, endPoint y: 385, distance: 98.5
click at [513, 383] on div "How many Service Sinks are there? 0" at bounding box center [585, 395] width 1095 height 39
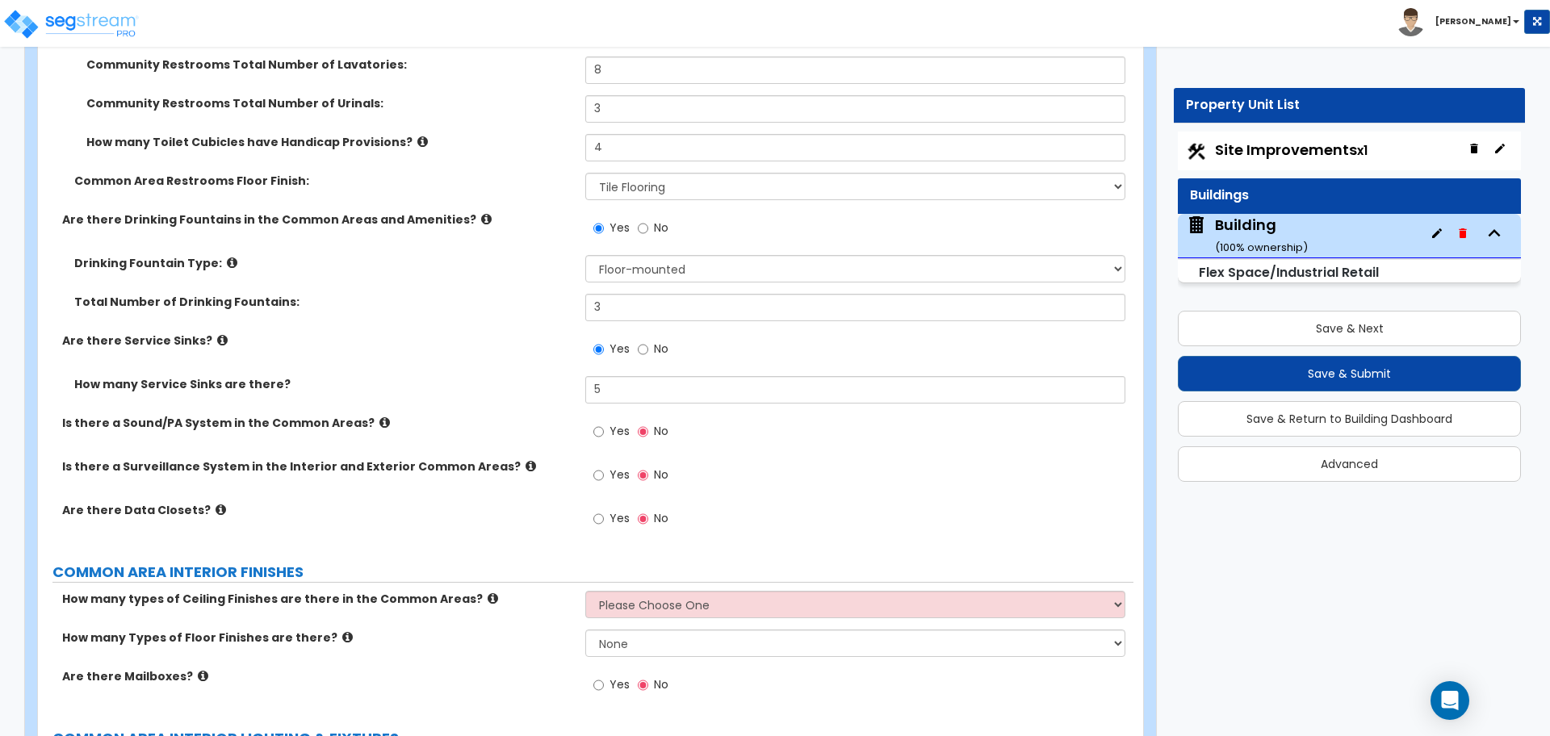
click at [607, 424] on label "Yes" at bounding box center [611, 433] width 36 height 27
click at [604, 424] on input "Yes" at bounding box center [598, 432] width 10 height 18
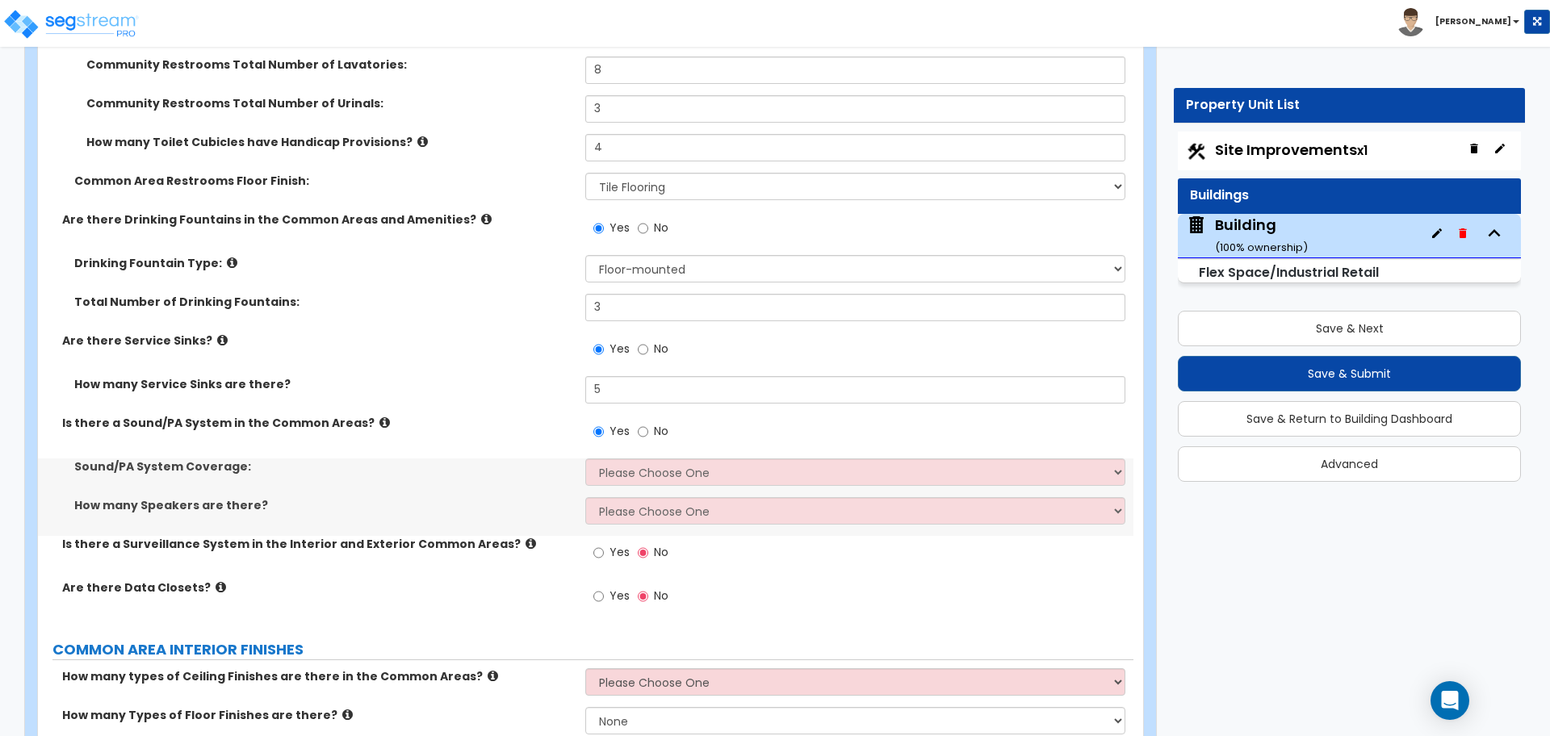
click at [379, 423] on icon at bounding box center [384, 422] width 10 height 12
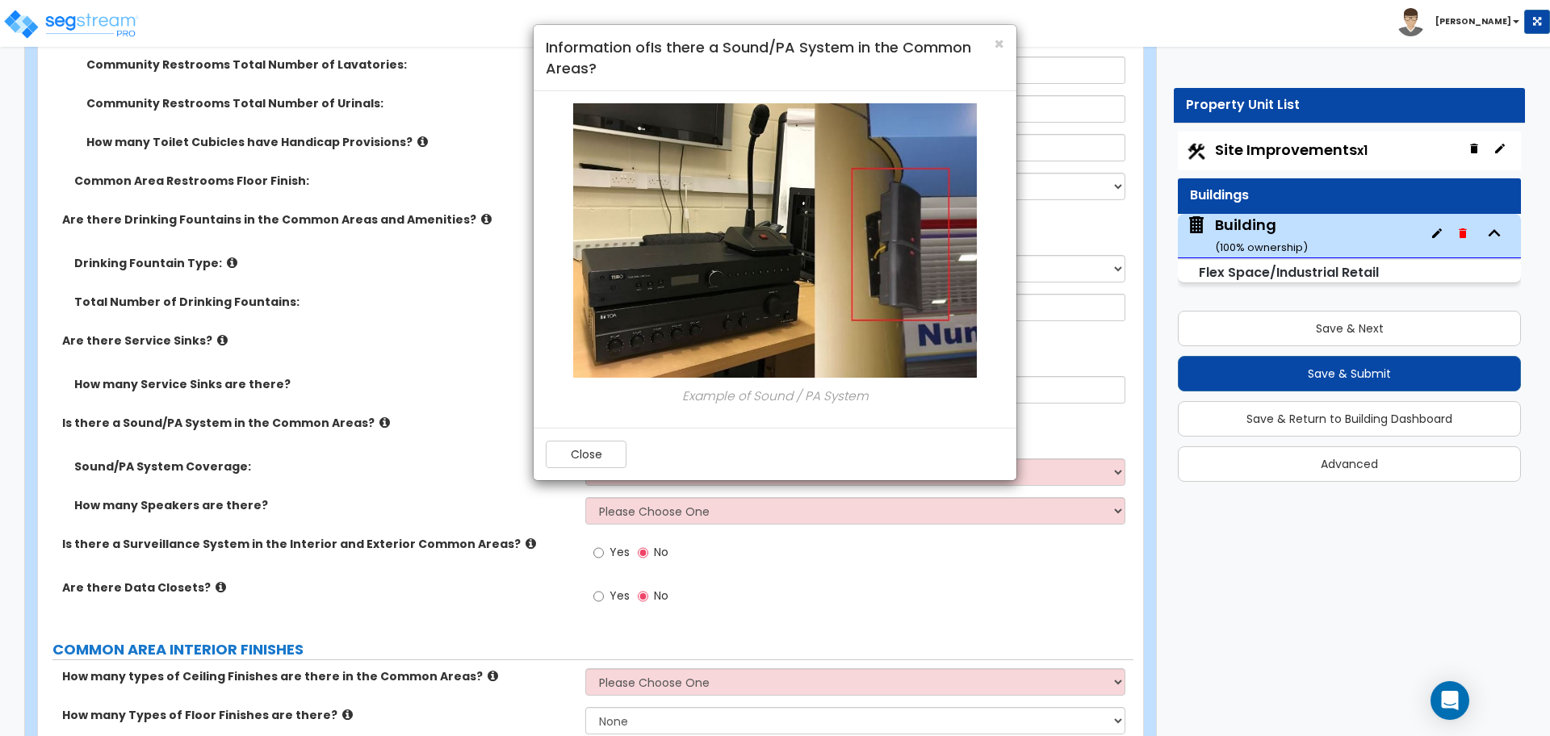
click at [599, 437] on div "Close" at bounding box center [775, 454] width 483 height 52
click at [621, 452] on button "Close" at bounding box center [586, 454] width 81 height 27
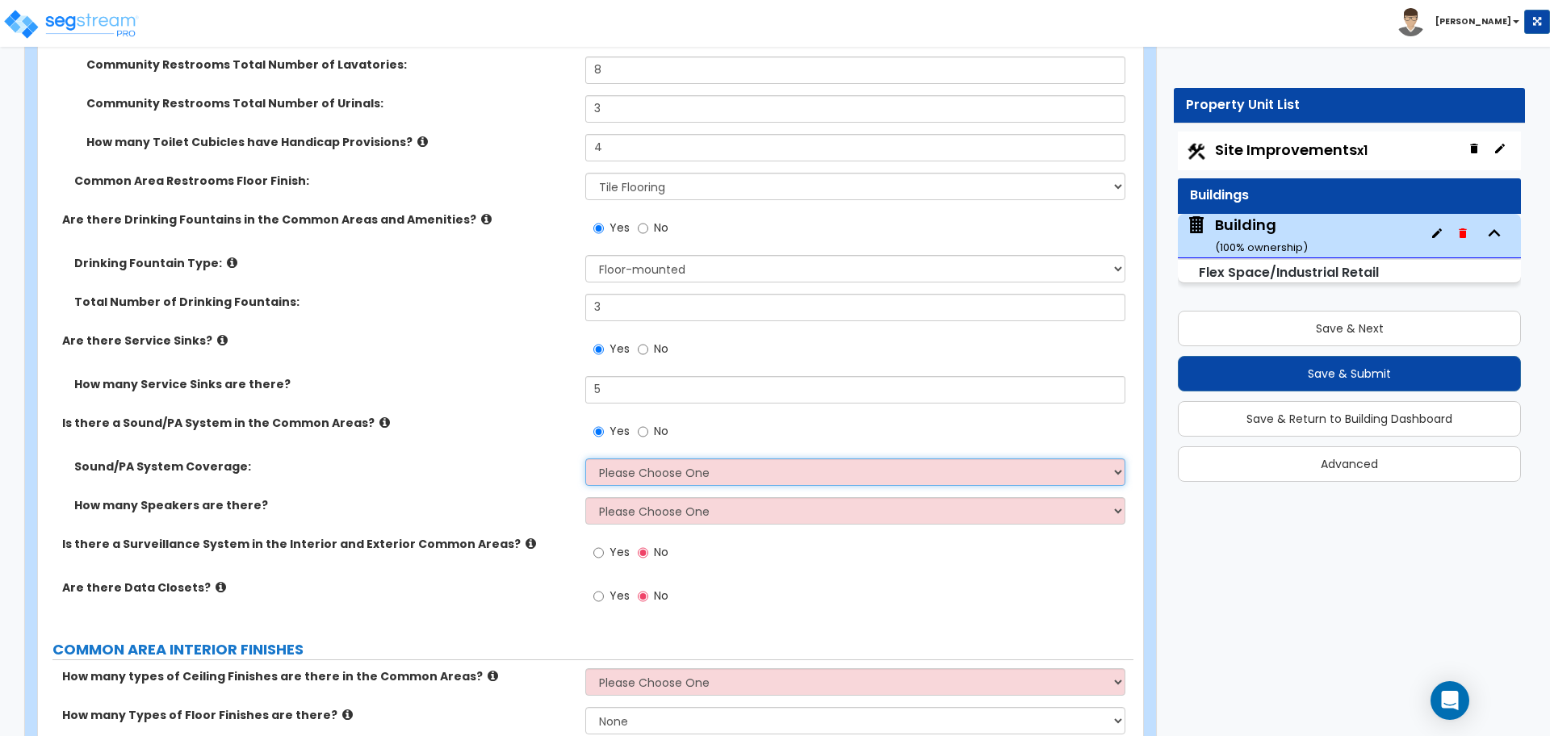
click at [650, 467] on select "Please Choose One All Areas Enter Percent Coverage" at bounding box center [854, 471] width 539 height 27
click at [585, 458] on select "Please Choose One All Areas Enter Percent Coverage" at bounding box center [854, 471] width 539 height 27
click at [663, 509] on select "Please Choose One Please Estimate for me Enter Number of Speakers" at bounding box center [854, 510] width 539 height 27
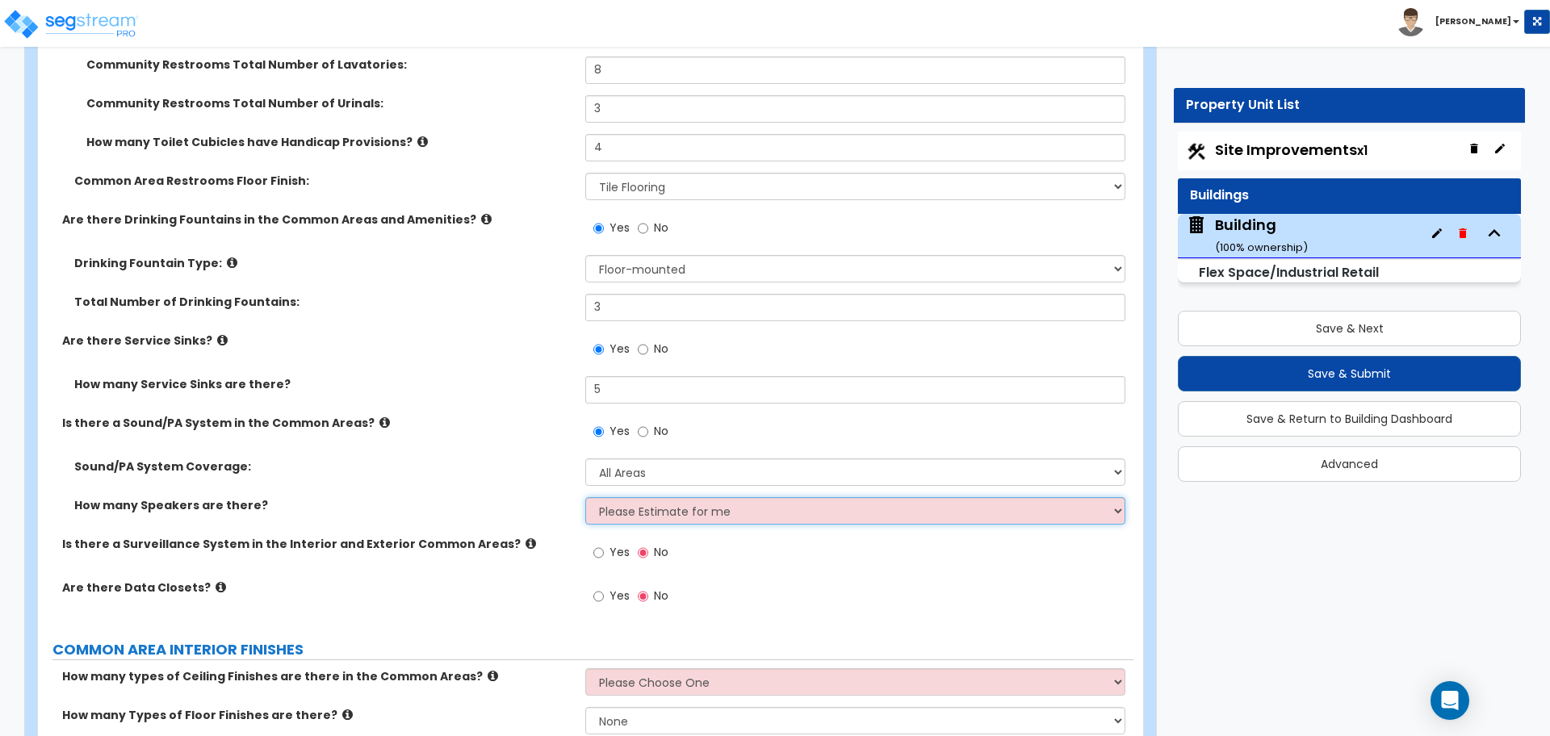
click at [585, 497] on select "Please Choose One Please Estimate for me Enter Number of Speakers" at bounding box center [854, 510] width 539 height 27
click at [657, 507] on select "Please Choose One Please Estimate for me Enter Number of Speakers" at bounding box center [854, 510] width 539 height 27
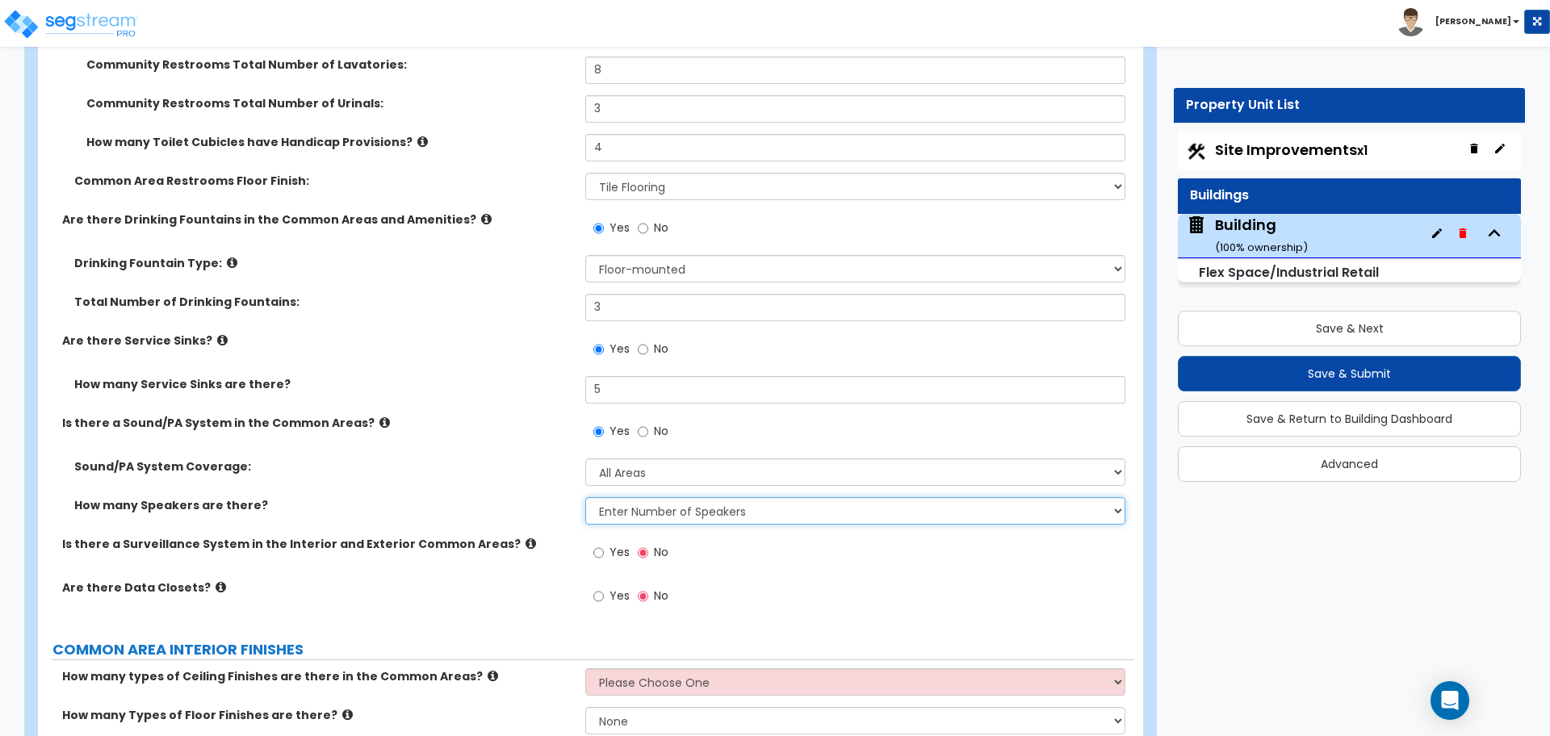
click at [585, 497] on select "Please Choose One Please Estimate for me Enter Number of Speakers" at bounding box center [854, 510] width 539 height 27
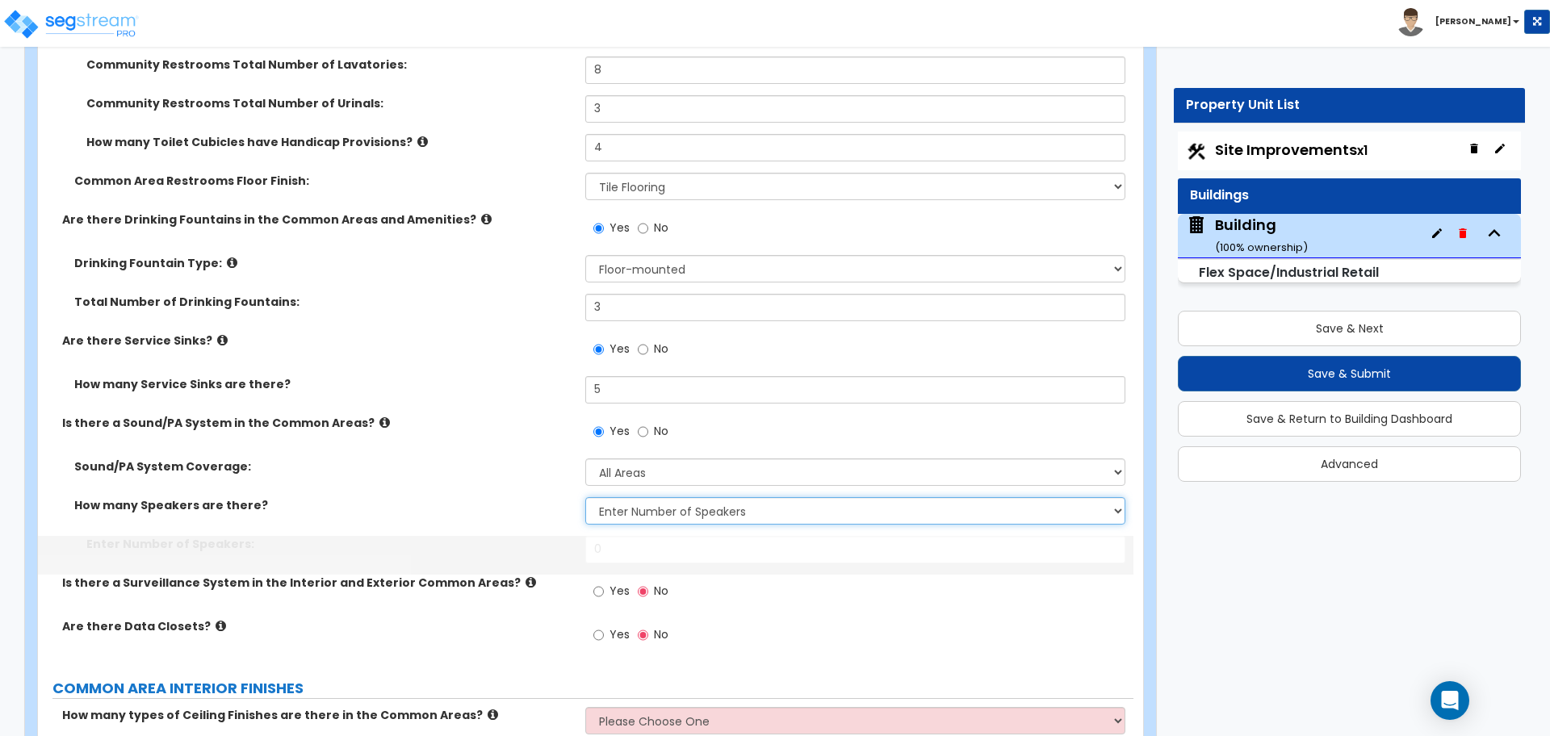
click at [656, 508] on select "Please Choose One Please Estimate for me Enter Number of Speakers" at bounding box center [854, 510] width 539 height 27
click at [585, 497] on select "Please Choose One Please Estimate for me Enter Number of Speakers" at bounding box center [854, 510] width 539 height 27
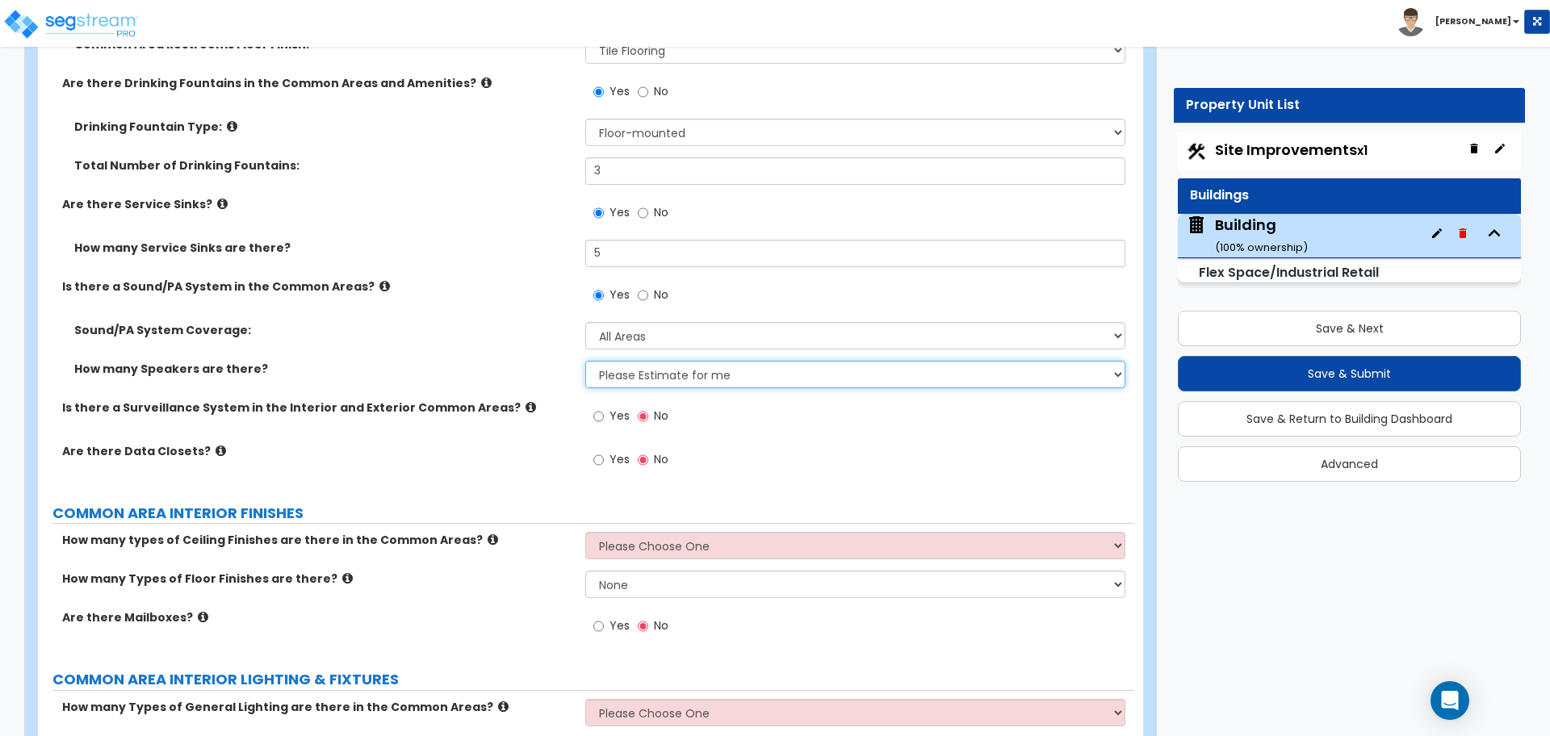
scroll to position [6759, 0]
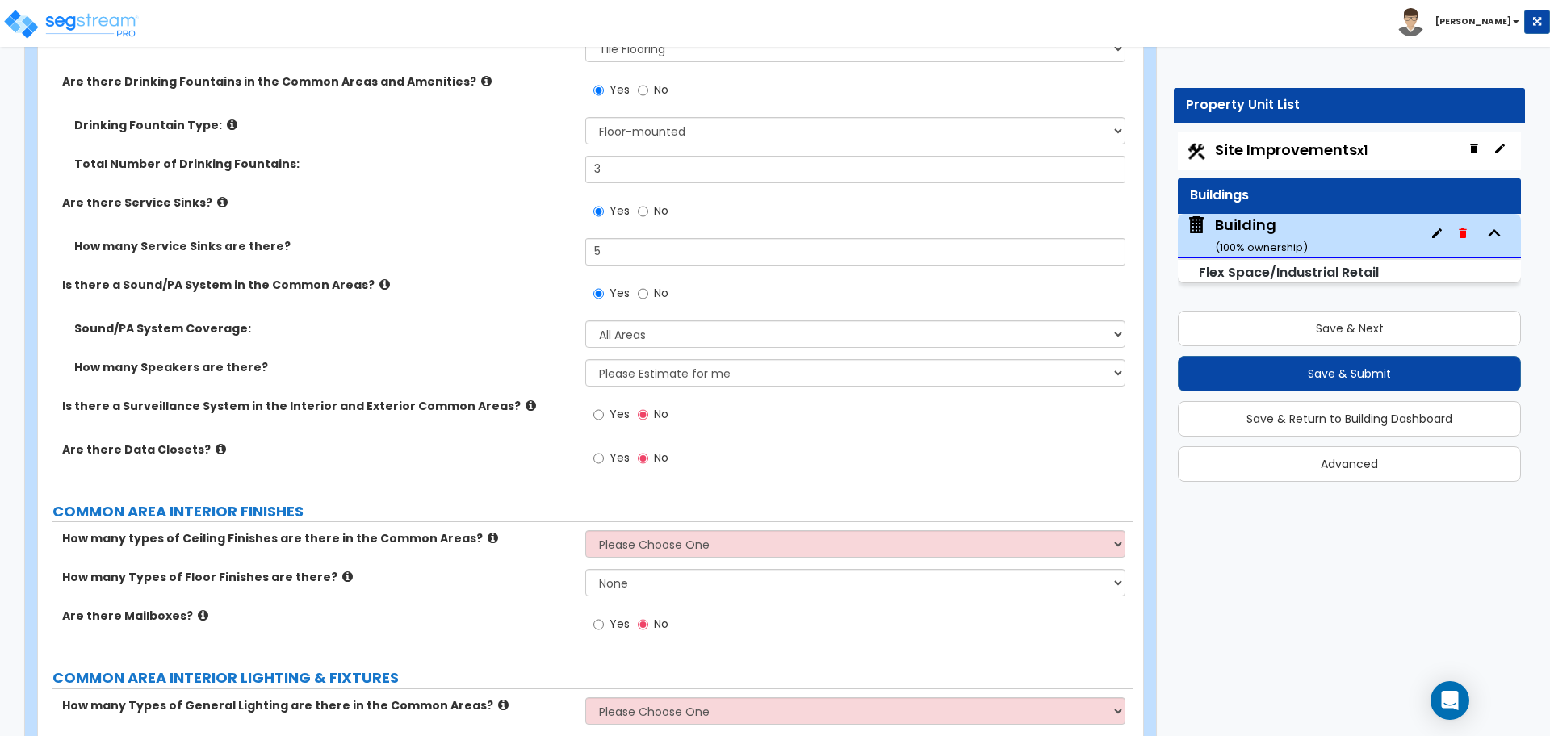
click at [609, 407] on span "Yes" at bounding box center [619, 414] width 20 height 16
click at [604, 407] on input "Yes" at bounding box center [598, 415] width 10 height 18
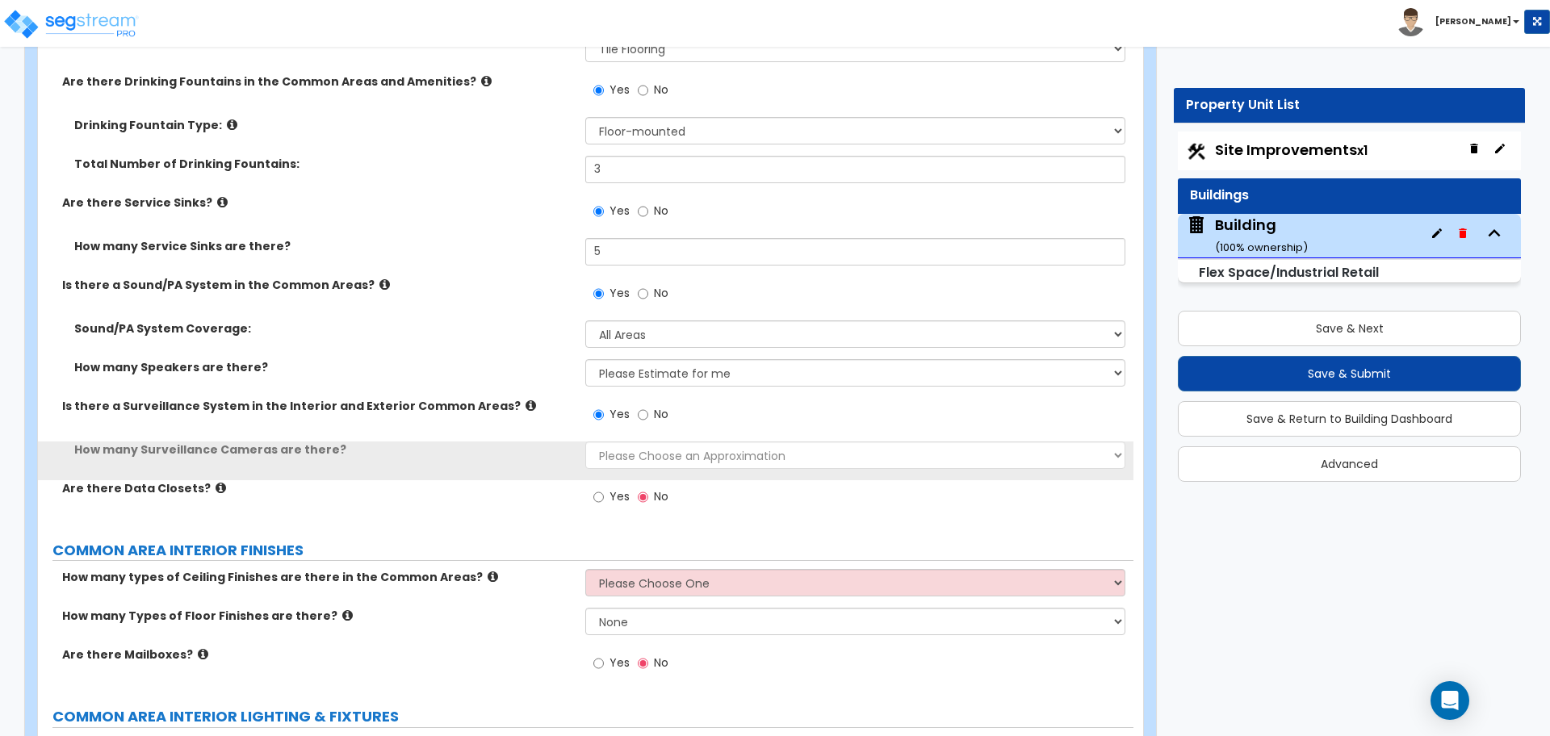
click at [490, 403] on label "Is there a Surveillance System in the Interior and Exterior Common Areas?" at bounding box center [317, 406] width 511 height 16
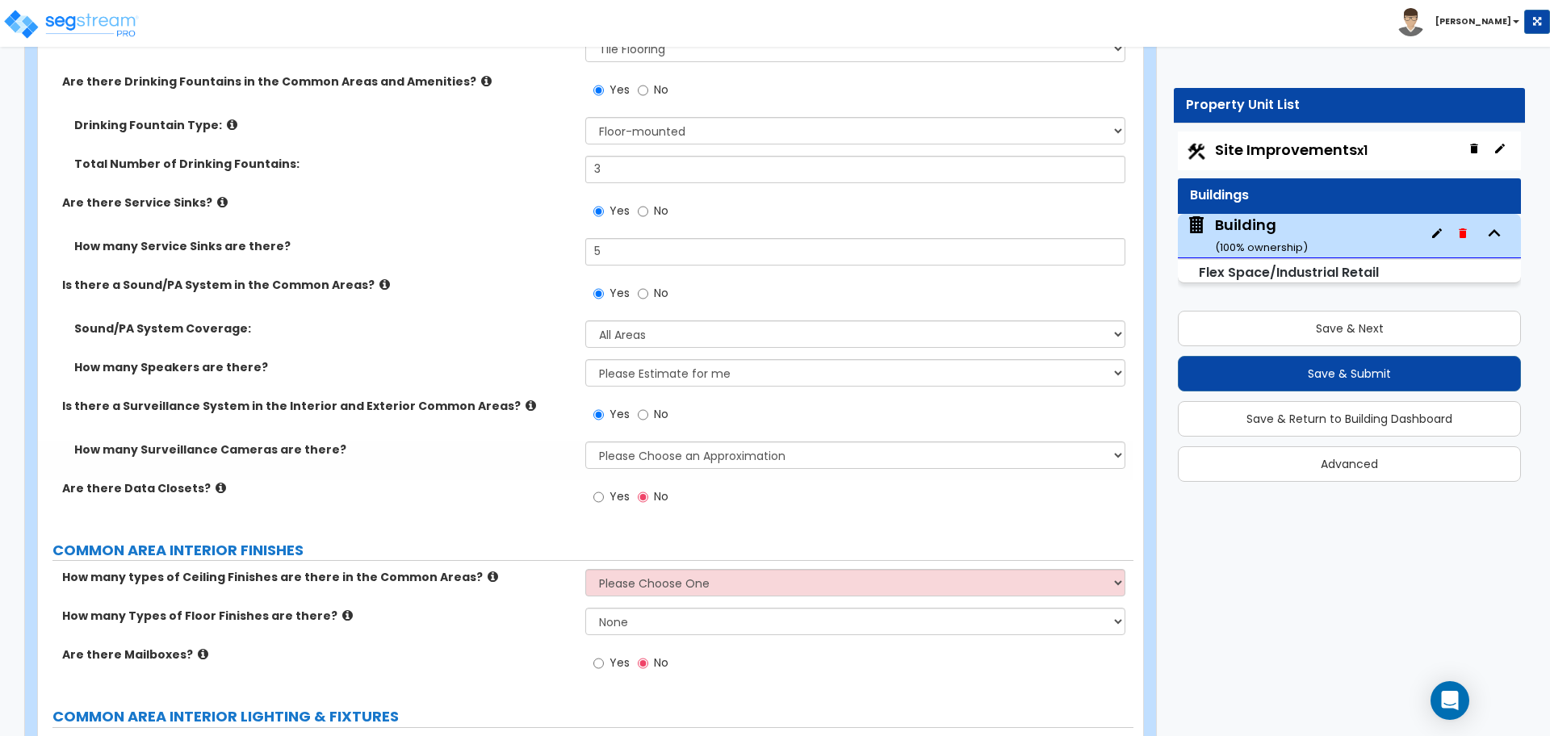
click at [491, 402] on label "Is there a Surveillance System in the Interior and Exterior Common Areas?" at bounding box center [317, 406] width 511 height 16
click at [525, 400] on icon at bounding box center [530, 406] width 10 height 12
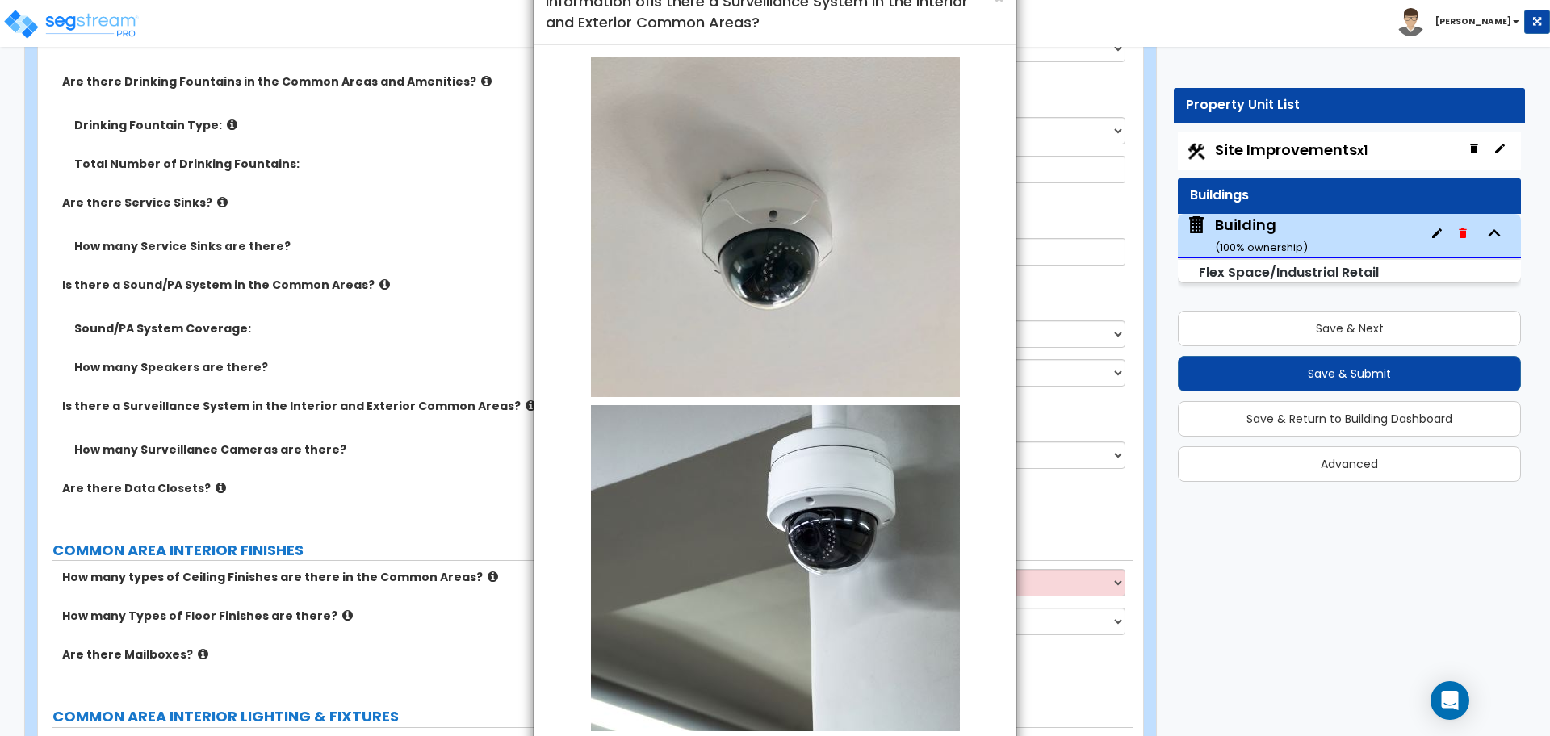
scroll to position [166, 0]
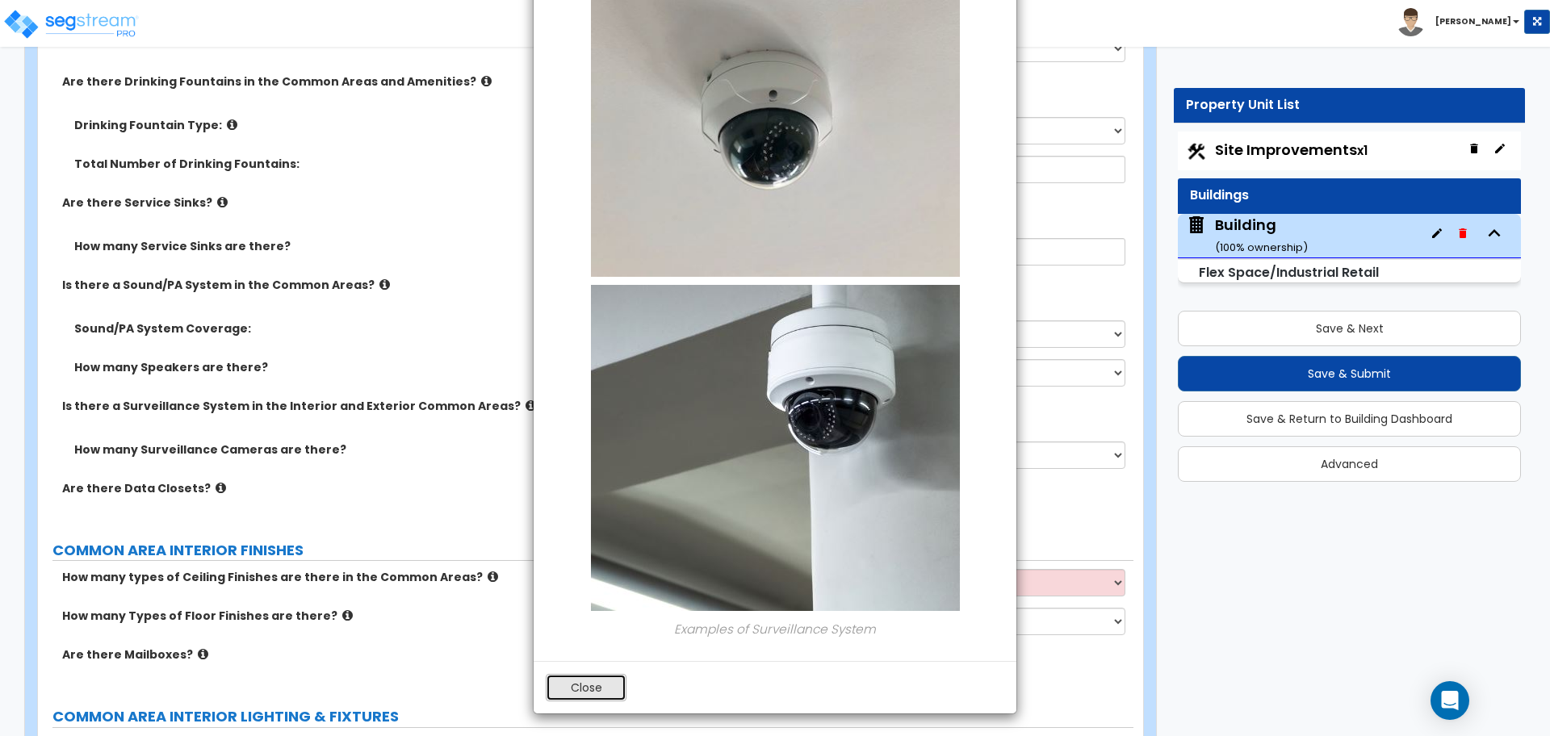
click at [605, 674] on button "Close" at bounding box center [586, 687] width 81 height 27
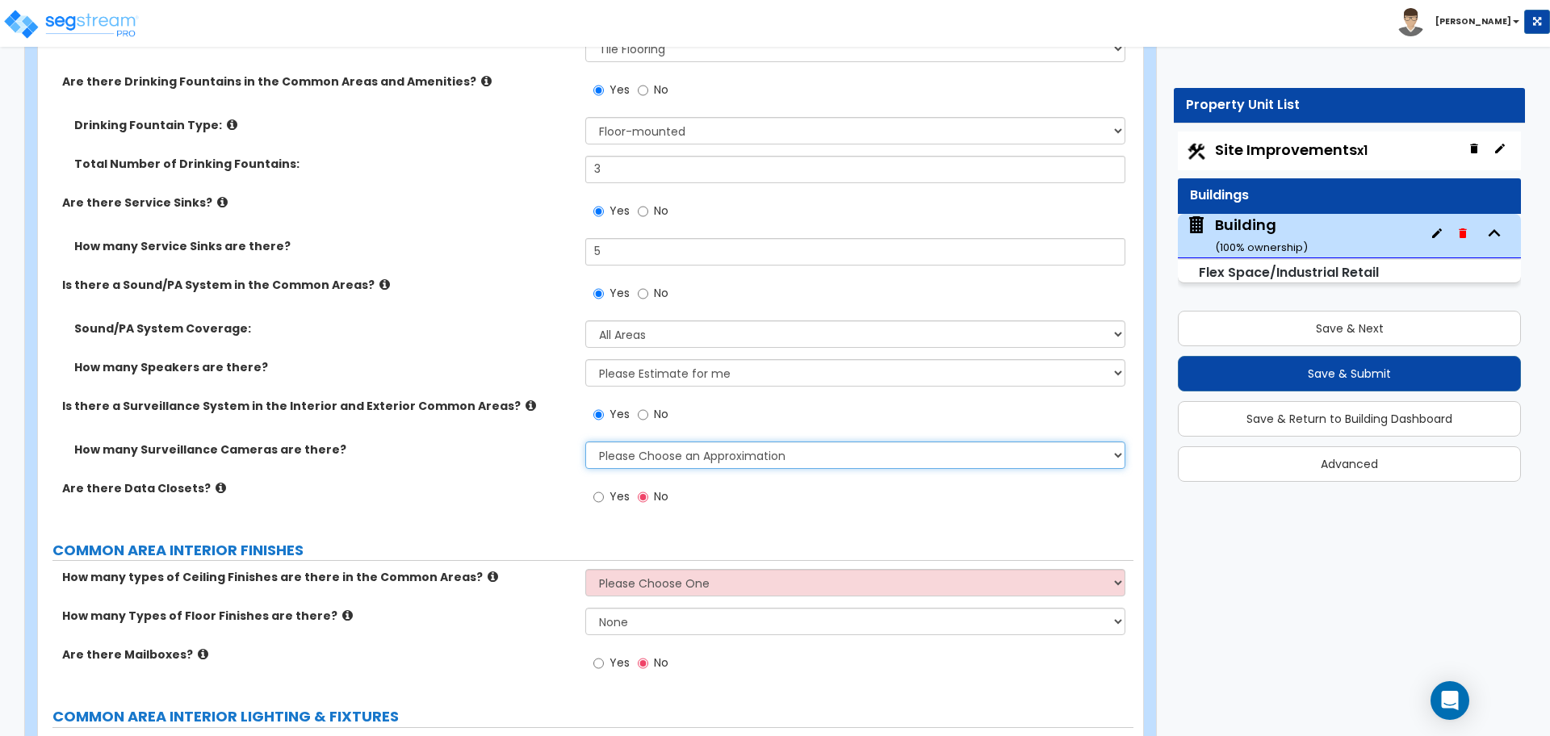
click at [656, 454] on select "Please Choose an Approximation Barely Noticed Any Noticed a Couple Frequently S…" at bounding box center [854, 454] width 539 height 27
click at [585, 441] on select "Please Choose an Approximation Barely Noticed Any Noticed a Couple Frequently S…" at bounding box center [854, 454] width 539 height 27
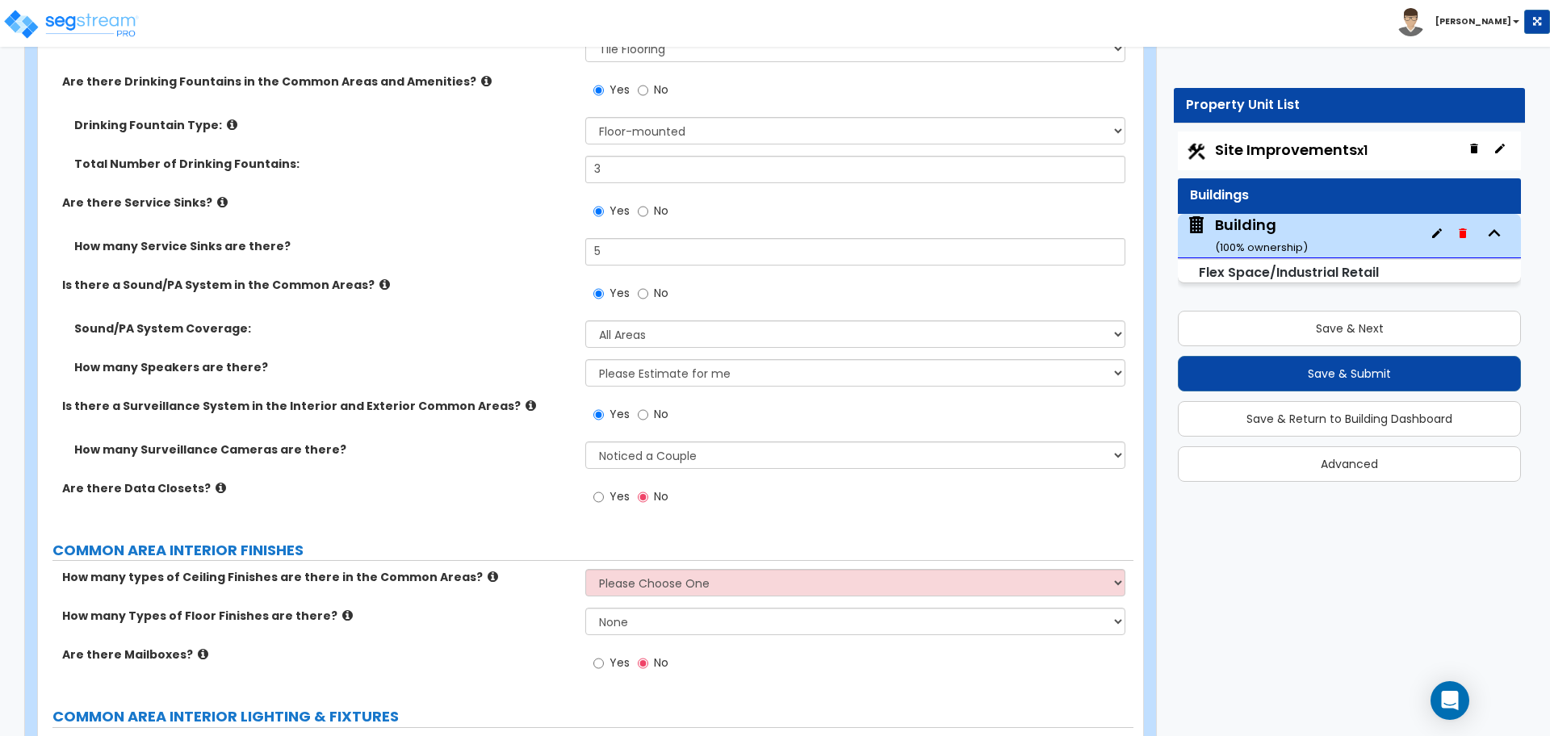
click at [525, 400] on icon at bounding box center [530, 406] width 10 height 12
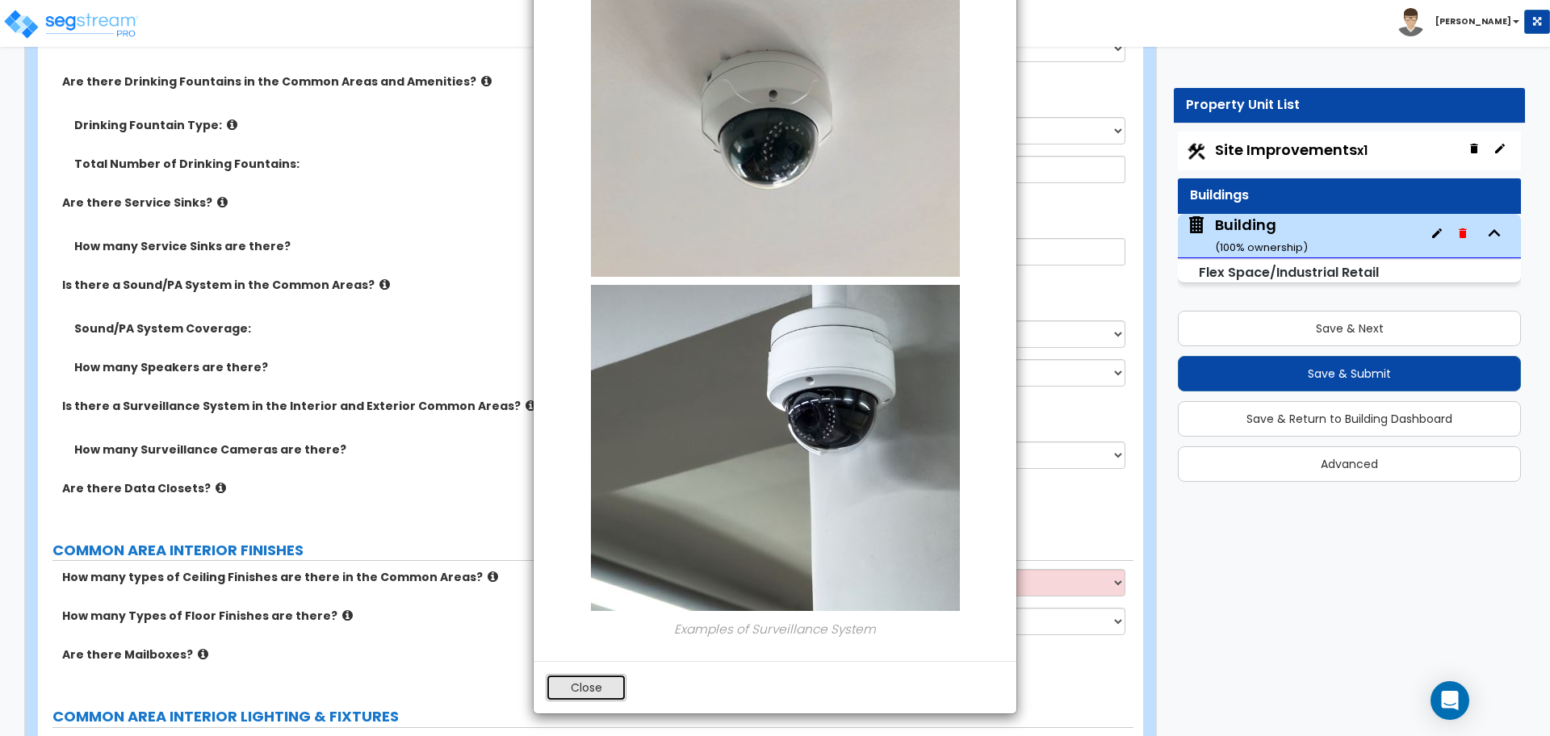
click at [607, 681] on button "Close" at bounding box center [586, 687] width 81 height 27
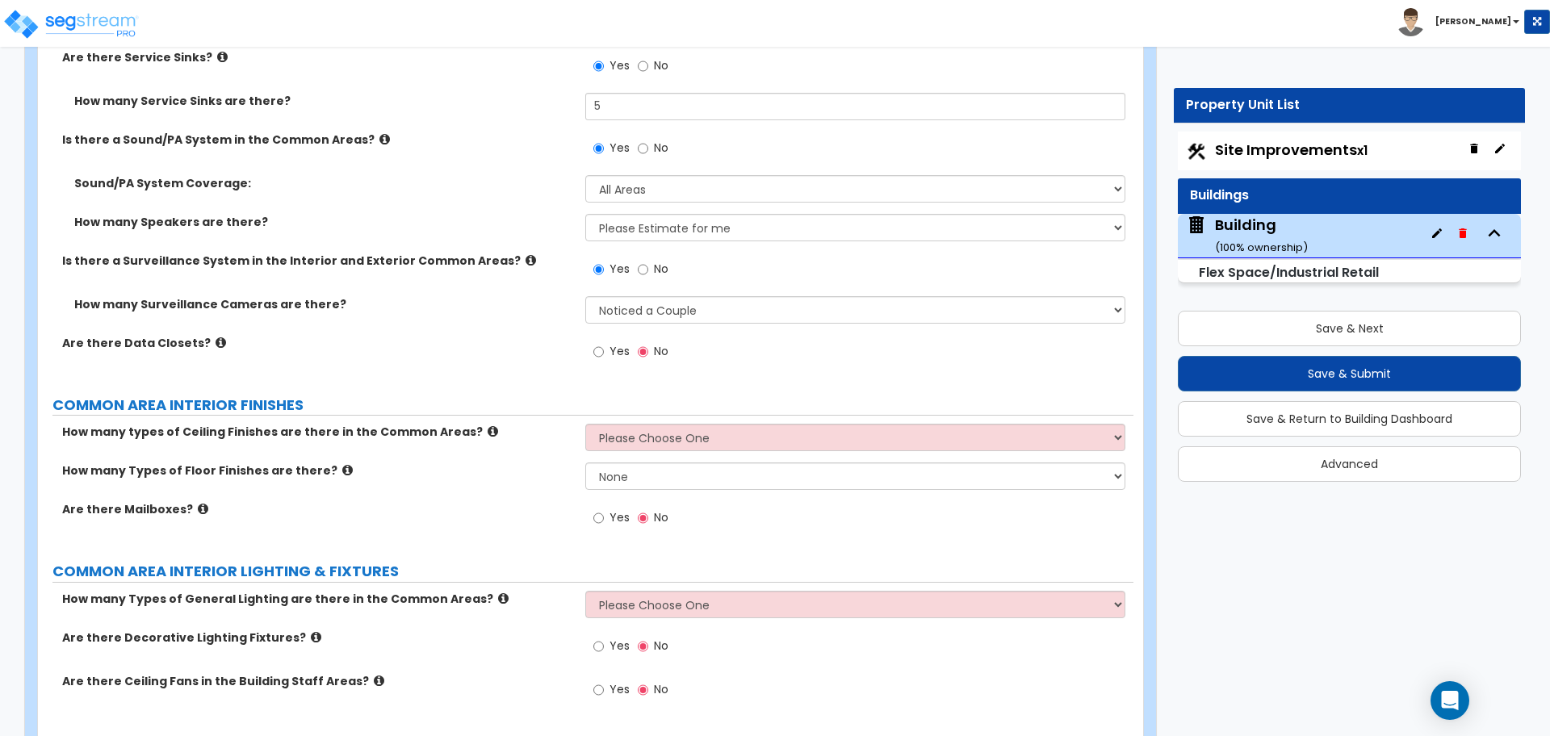
scroll to position [6911, 0]
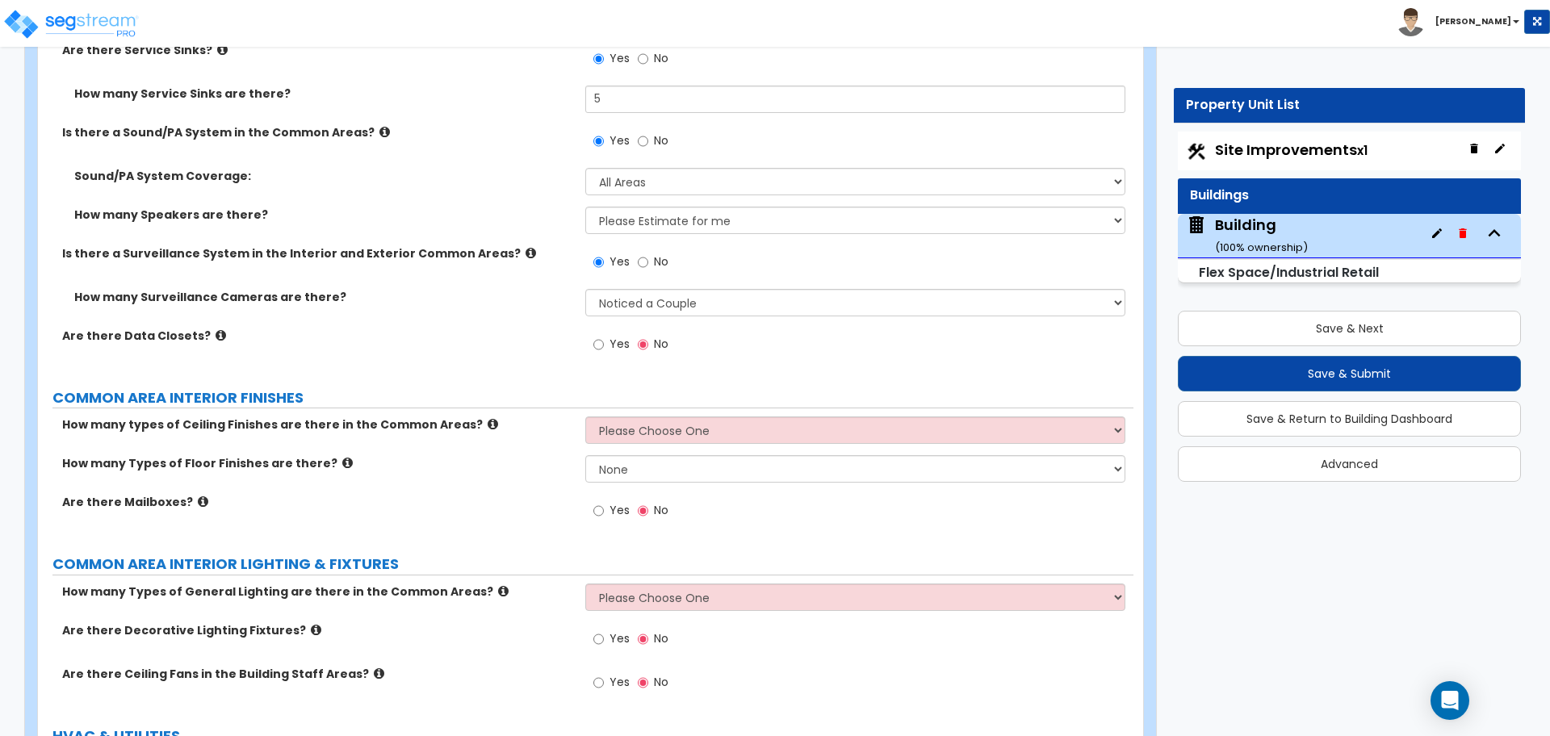
click at [611, 342] on span "Yes" at bounding box center [619, 344] width 20 height 16
click at [604, 342] on input "Yes" at bounding box center [598, 345] width 10 height 18
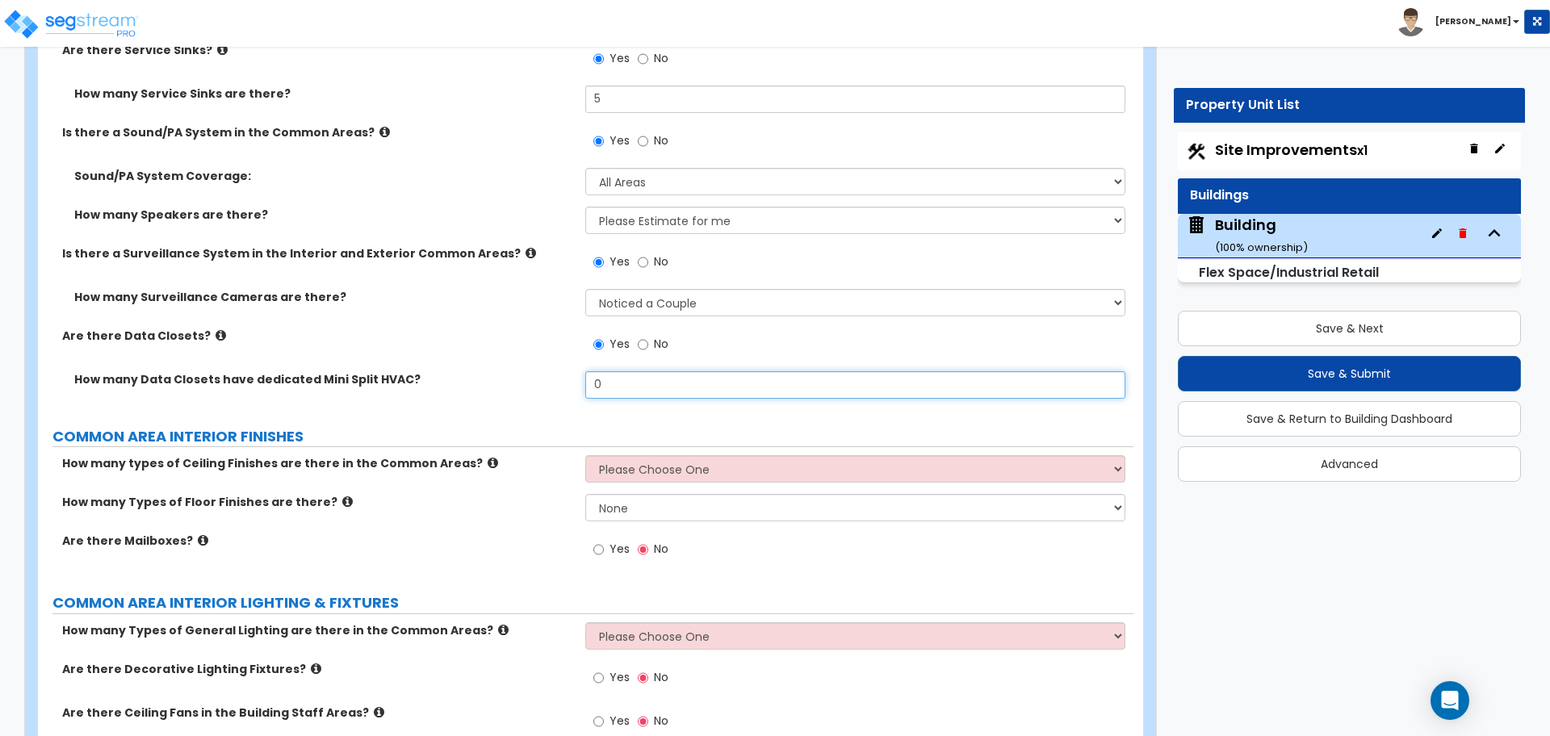
drag, startPoint x: 613, startPoint y: 378, endPoint x: 519, endPoint y: 377, distance: 94.4
click at [519, 377] on div "How many Data Closets have dedicated Mini Split HVAC? 0" at bounding box center [585, 390] width 1095 height 39
click at [216, 331] on icon at bounding box center [221, 335] width 10 height 12
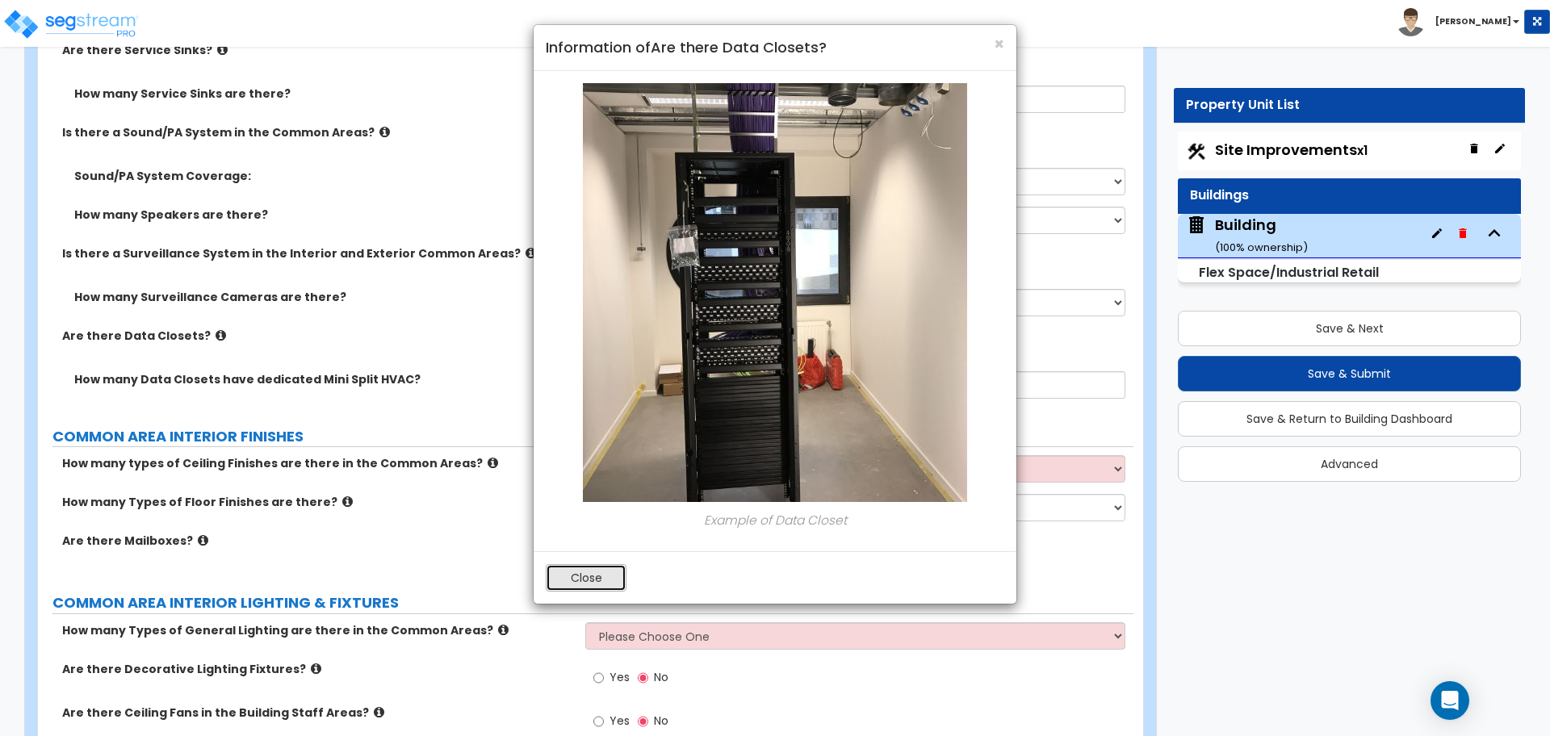
click at [594, 575] on button "Close" at bounding box center [586, 577] width 81 height 27
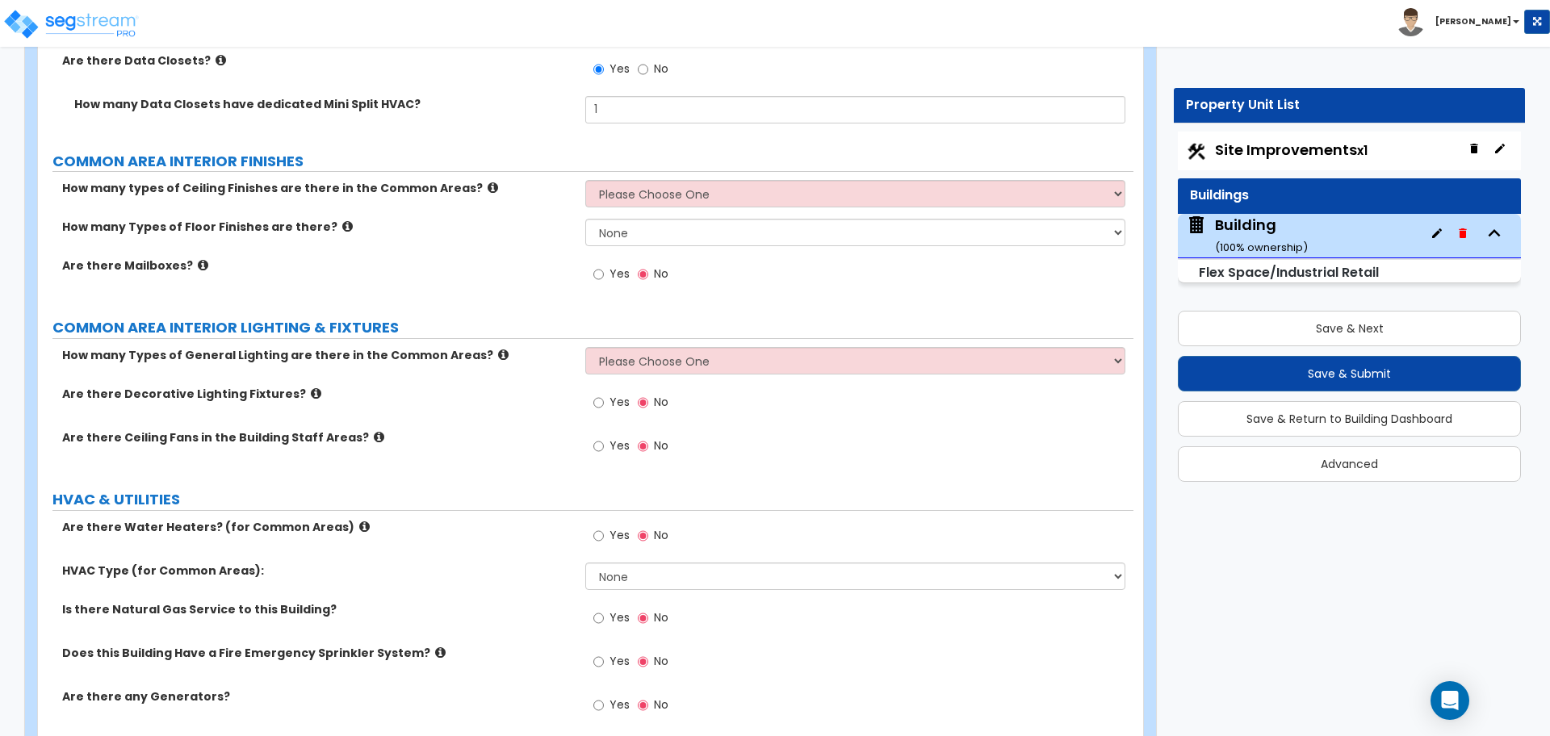
scroll to position [7190, 0]
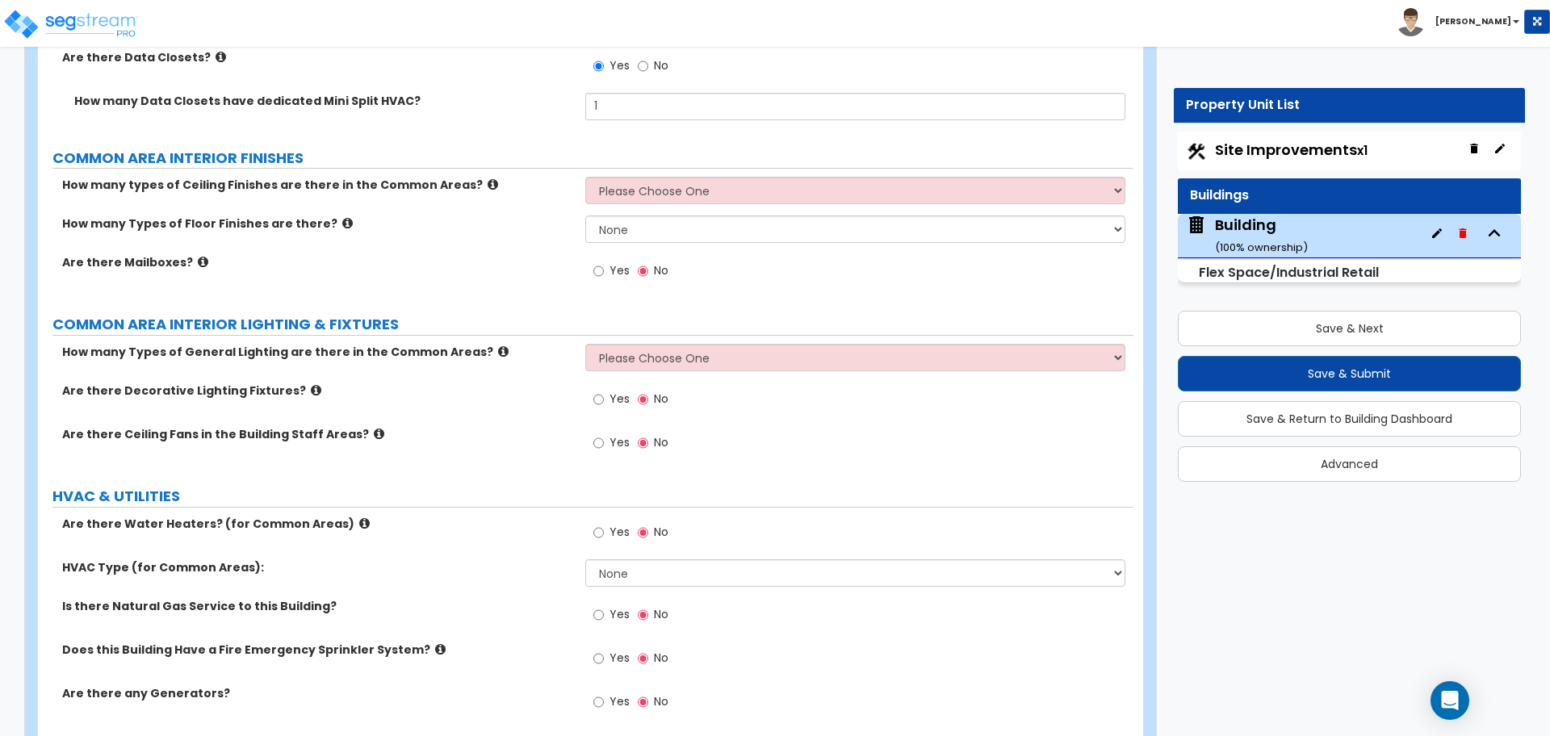
click at [658, 203] on div "How many types of Ceiling Finishes are there in the Common Areas? Please Choose…" at bounding box center [585, 196] width 1095 height 39
click at [654, 194] on select "Please Choose One 1 2 3" at bounding box center [854, 190] width 539 height 27
click at [585, 177] on select "Please Choose One 1 2 3" at bounding box center [854, 190] width 539 height 27
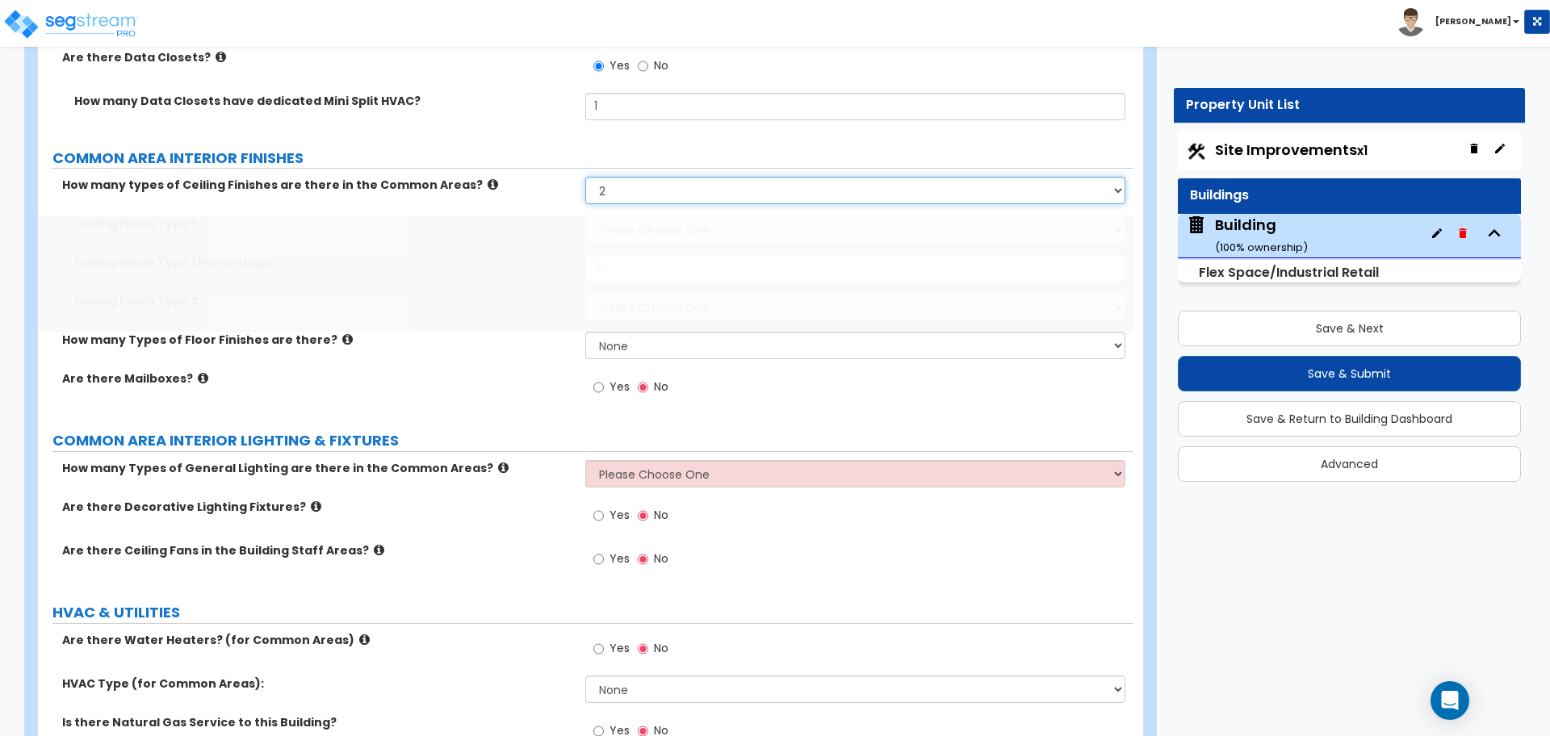
click at [656, 194] on select "Please Choose One 1 2 3" at bounding box center [854, 190] width 539 height 27
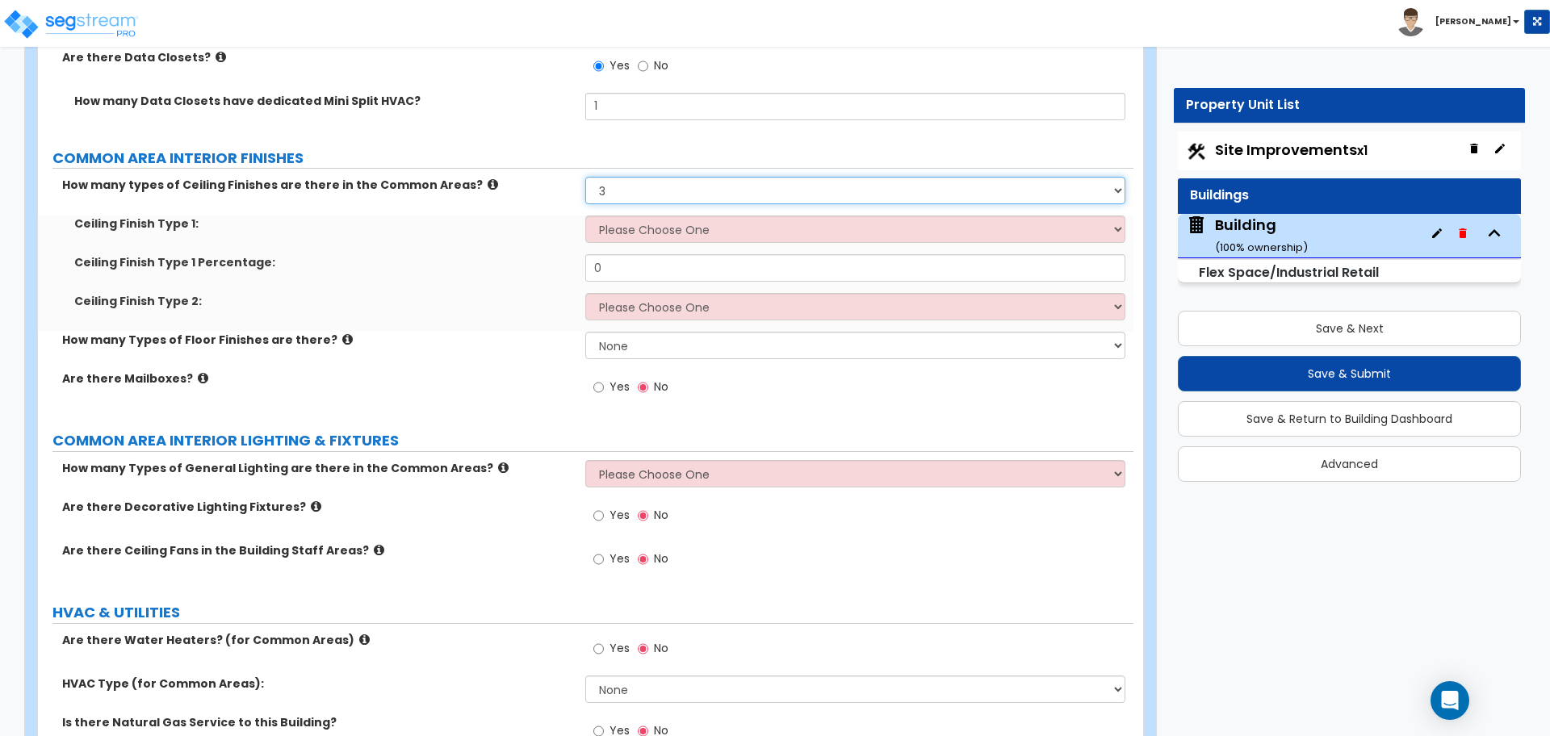
click at [585, 177] on select "Please Choose One 1 2 3" at bounding box center [854, 190] width 539 height 27
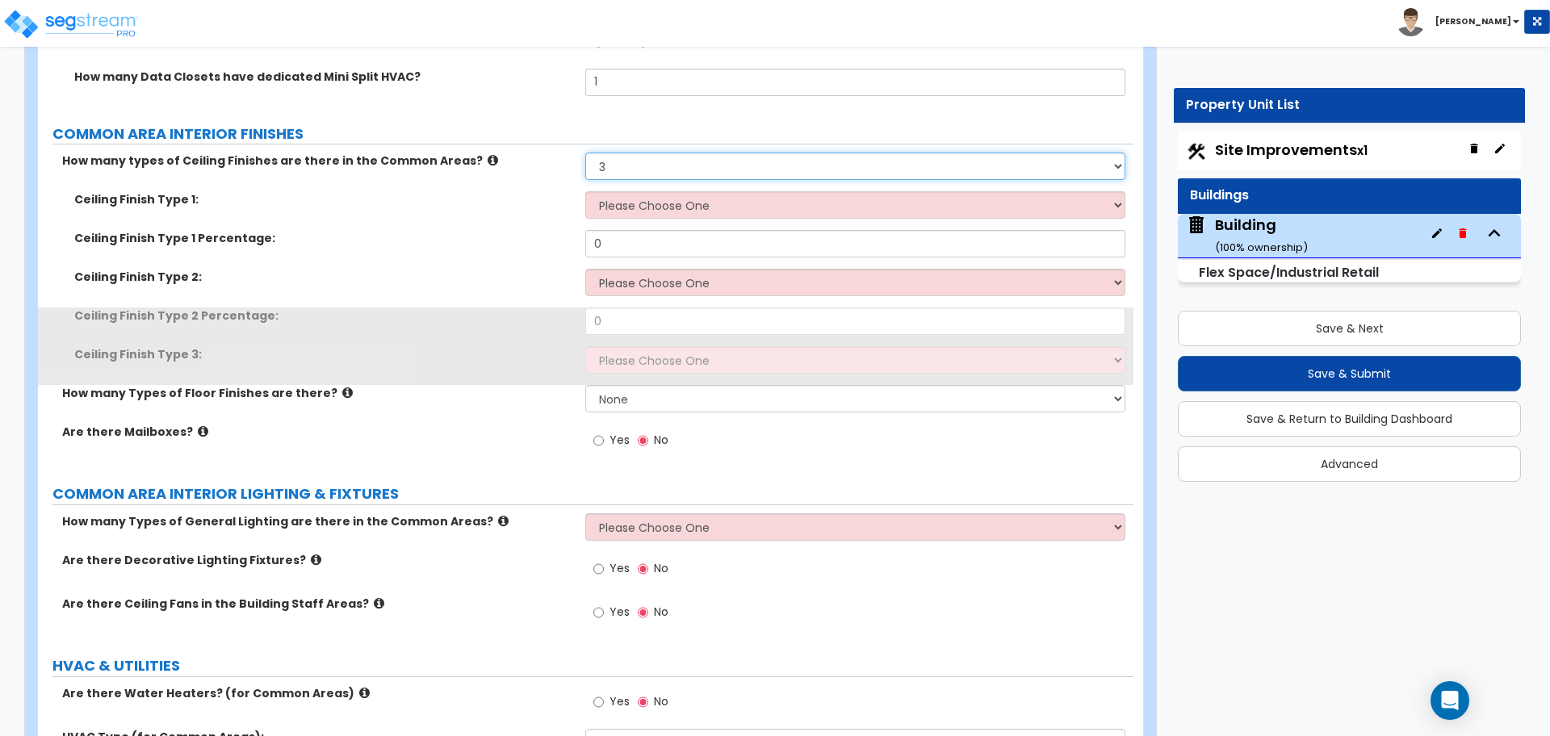
scroll to position [7215, 0]
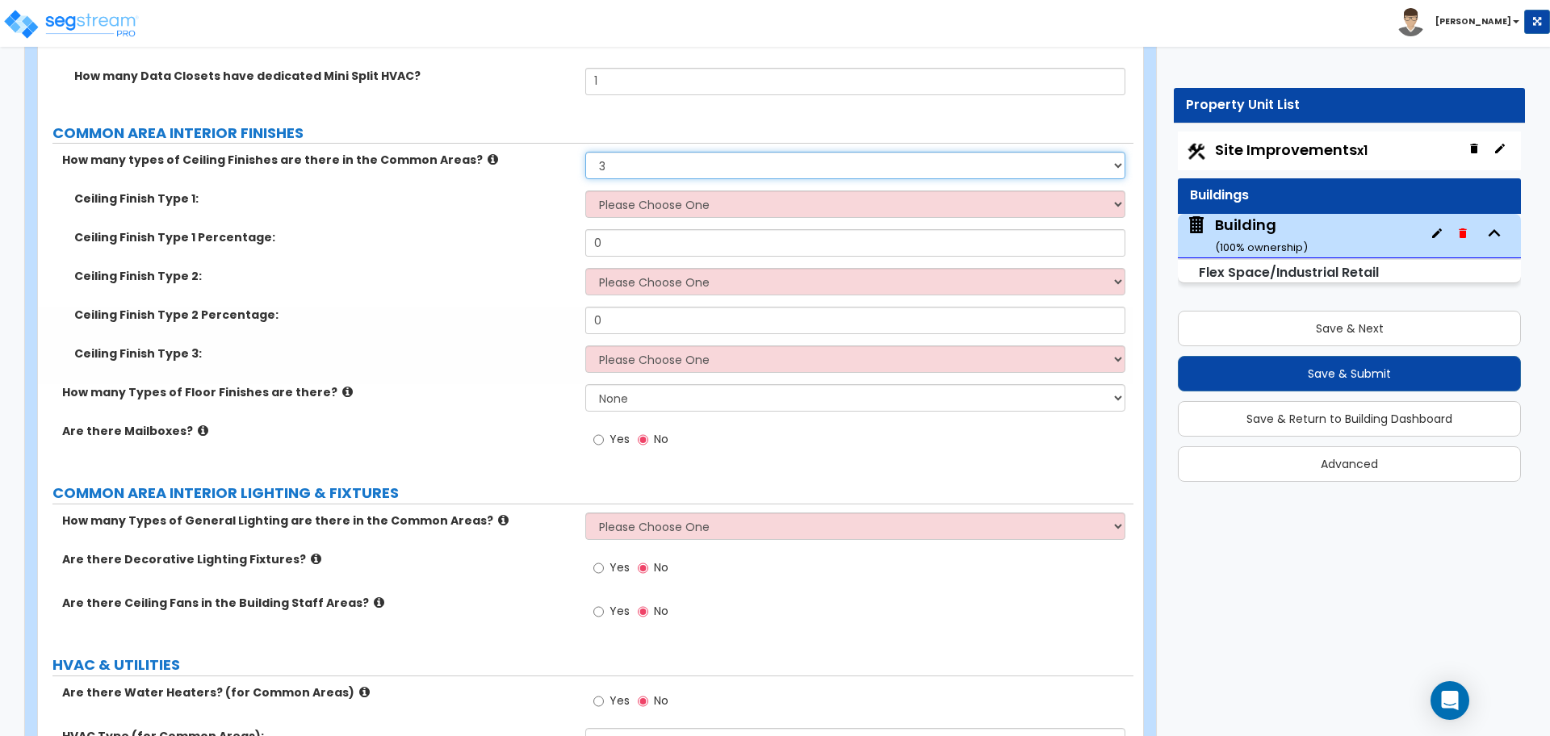
click at [676, 161] on select "Please Choose One 1 2 3" at bounding box center [854, 165] width 539 height 27
click at [585, 152] on select "Please Choose One 1 2 3" at bounding box center [854, 165] width 539 height 27
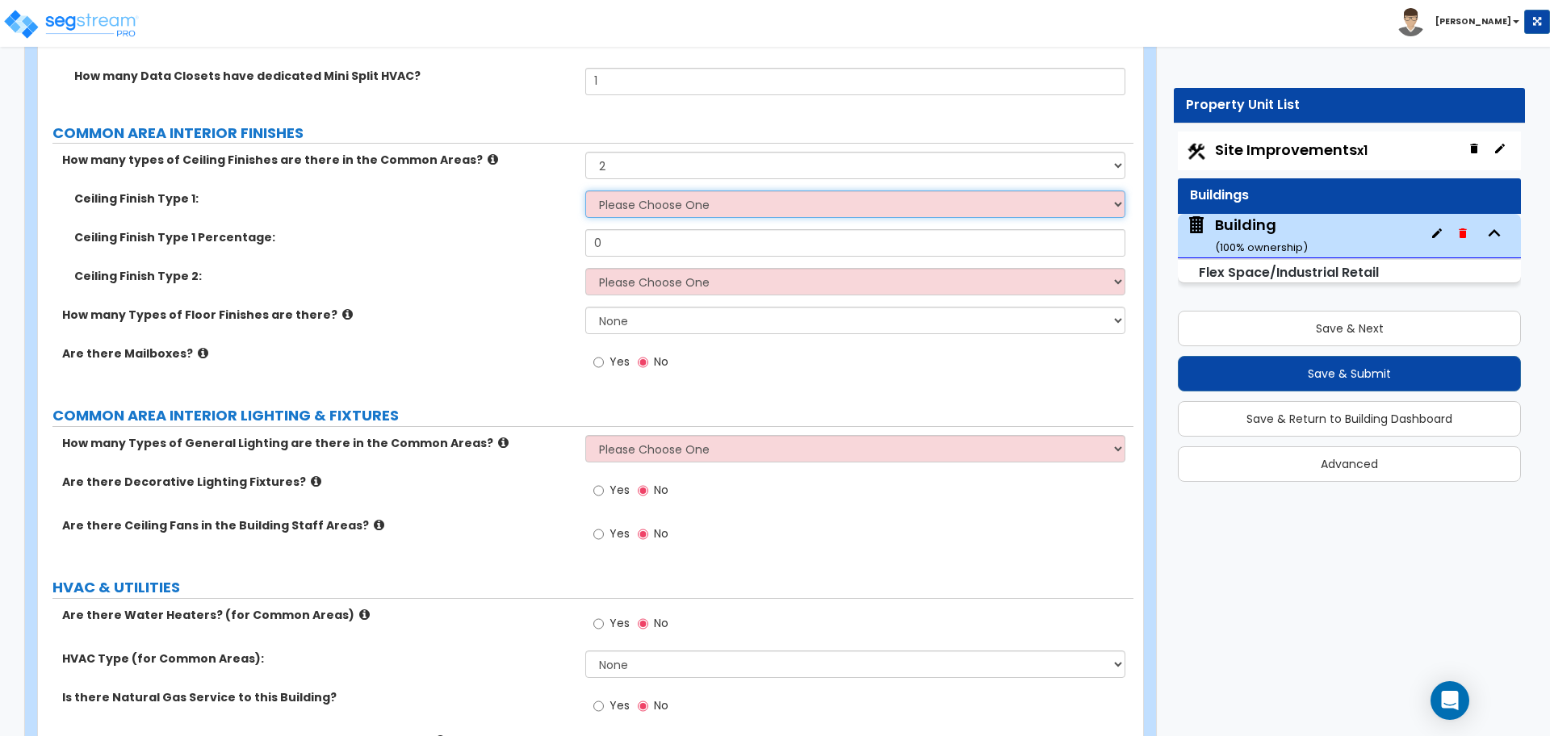
click at [656, 193] on select "Please Choose One Drop Ceiling Drywall Ceiling Open Ceiling" at bounding box center [854, 203] width 539 height 27
click at [653, 200] on select "Please Choose One Drop Ceiling Drywall Ceiling Open Ceiling" at bounding box center [854, 203] width 539 height 27
click at [585, 190] on select "Please Choose One Drop Ceiling Drywall Ceiling Open Ceiling" at bounding box center [854, 203] width 539 height 27
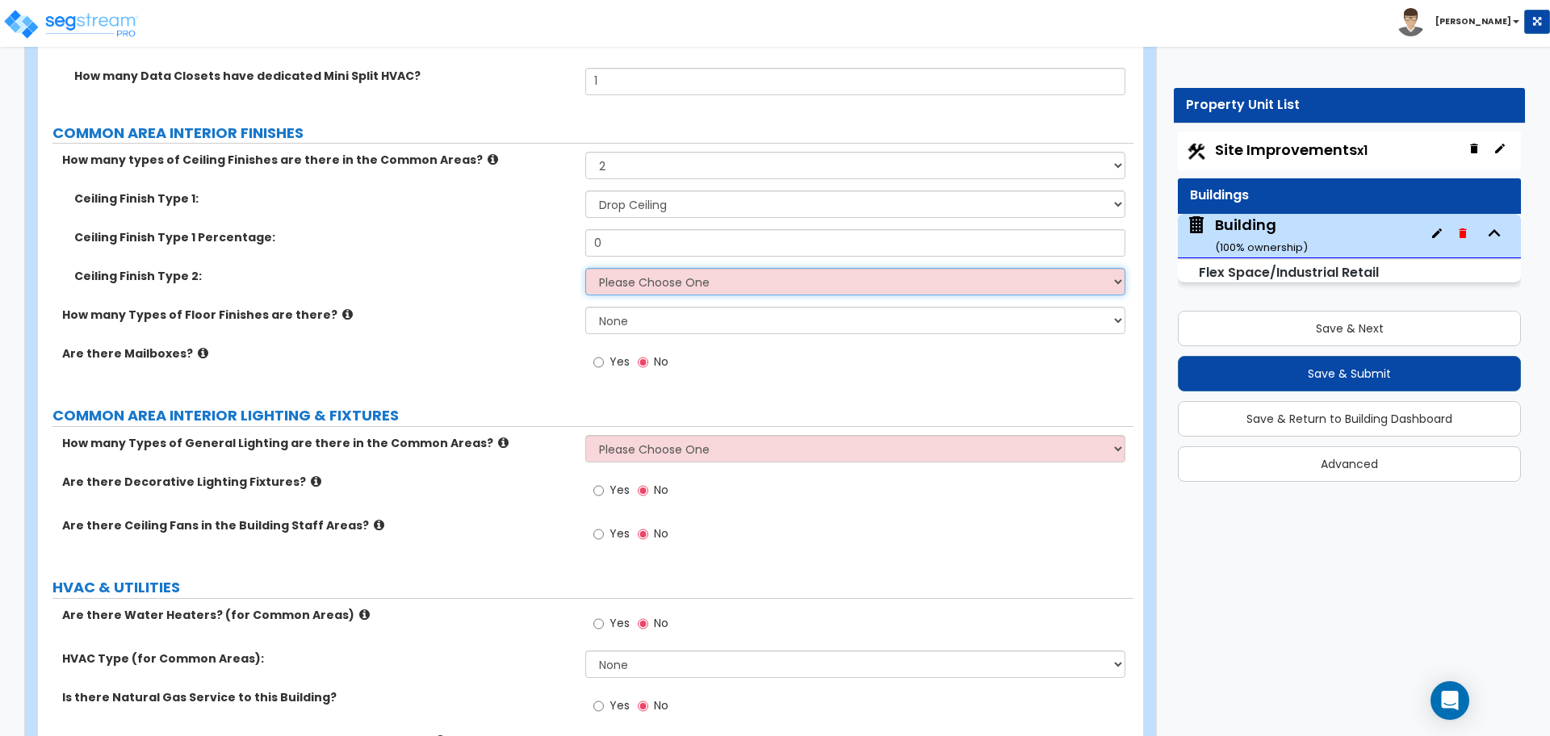
click at [667, 278] on select "Please Choose One Drop Ceiling Drywall Ceiling Open Ceiling" at bounding box center [854, 281] width 539 height 27
click at [585, 268] on select "Please Choose One Drop Ceiling Drywall Ceiling Open Ceiling" at bounding box center [854, 281] width 539 height 27
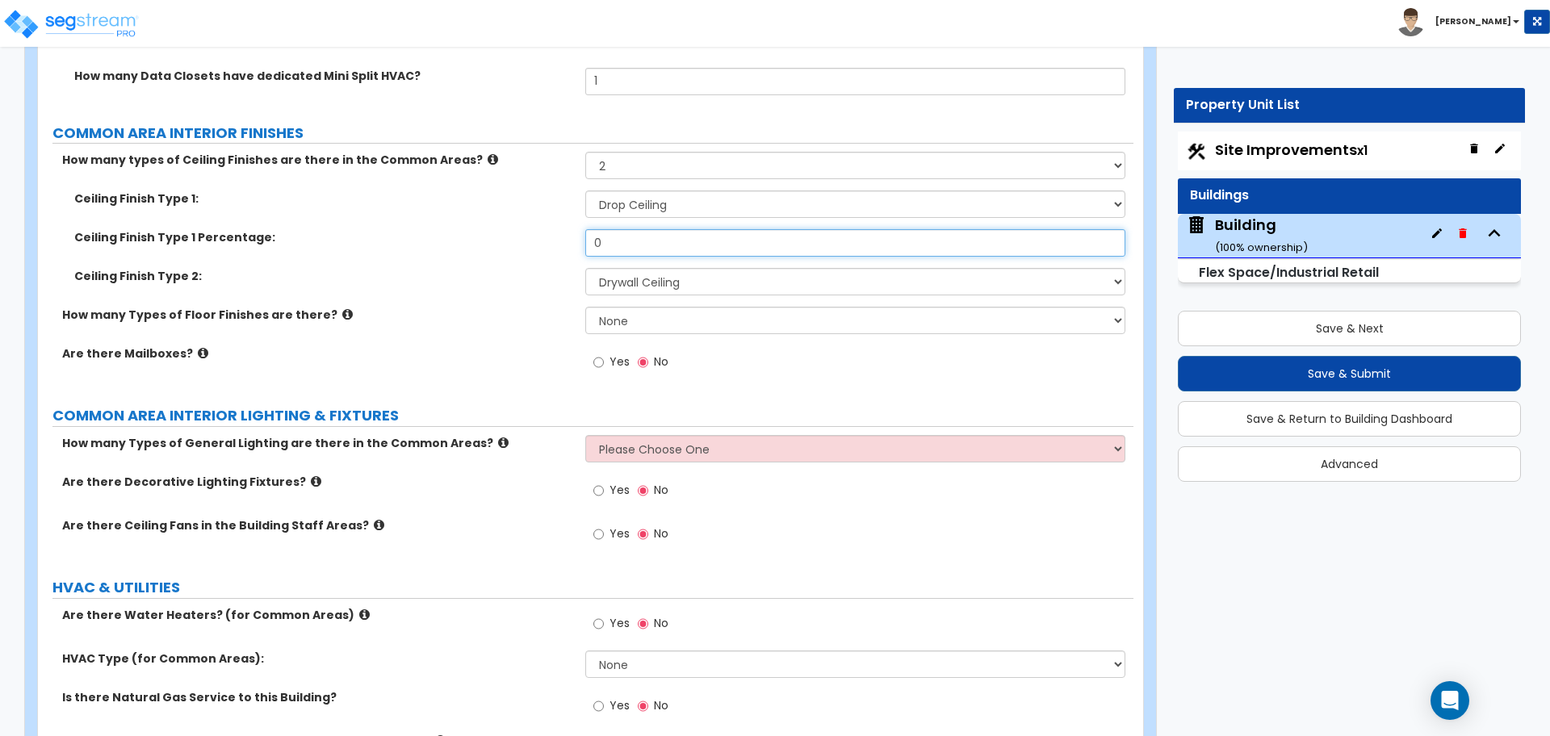
drag, startPoint x: 621, startPoint y: 240, endPoint x: 534, endPoint y: 232, distance: 86.7
click at [533, 232] on div "Ceiling Finish Type 1 Percentage: 0" at bounding box center [585, 248] width 1095 height 39
click at [635, 205] on select "Please Choose One Drop Ceiling Drywall Ceiling Open Ceiling" at bounding box center [854, 203] width 539 height 27
click at [585, 190] on select "Please Choose One Drop Ceiling Drywall Ceiling Open Ceiling" at bounding box center [854, 203] width 539 height 27
drag, startPoint x: 633, startPoint y: 235, endPoint x: 530, endPoint y: 229, distance: 102.7
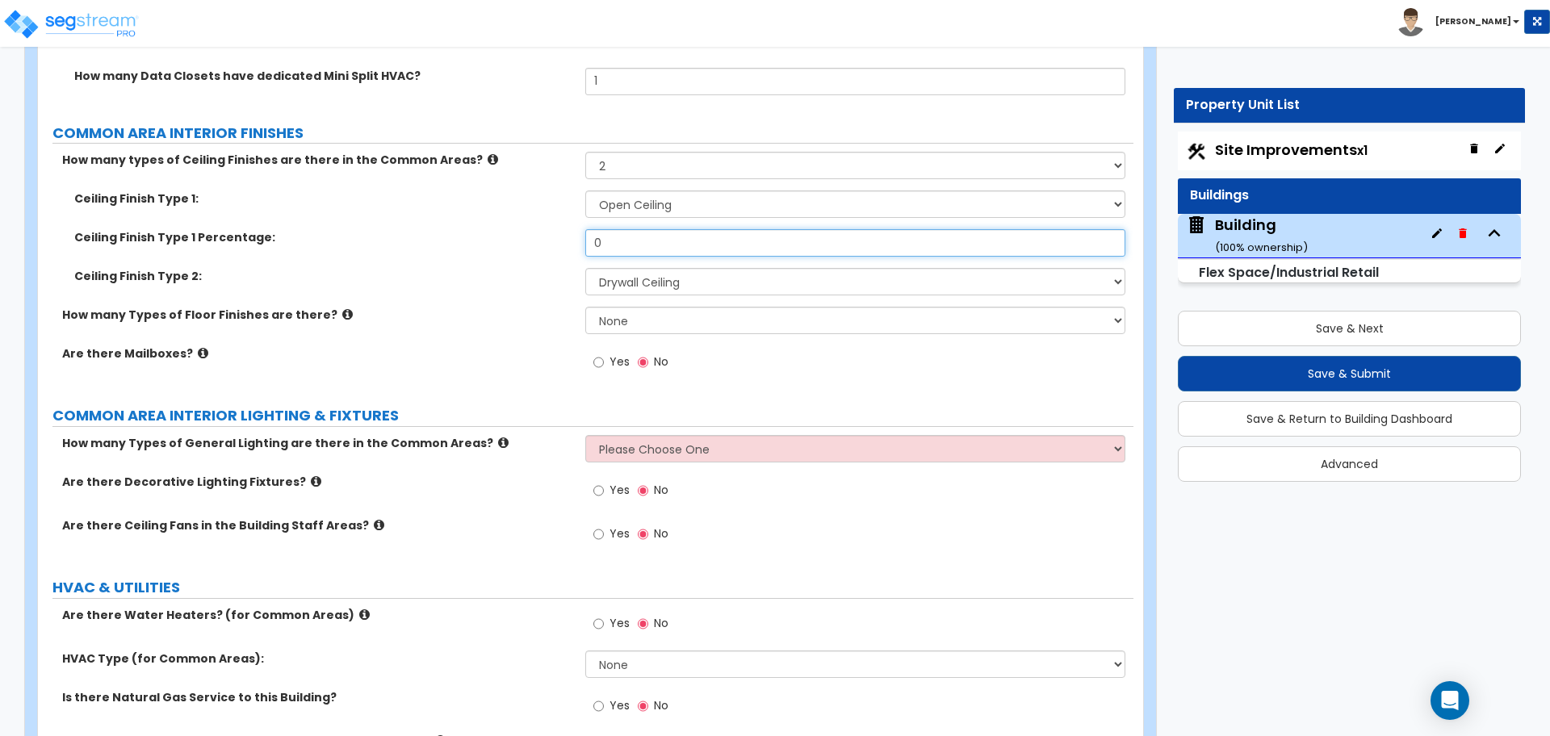
click at [530, 229] on div "Ceiling Finish Type 1 Percentage: 0" at bounding box center [585, 248] width 1095 height 39
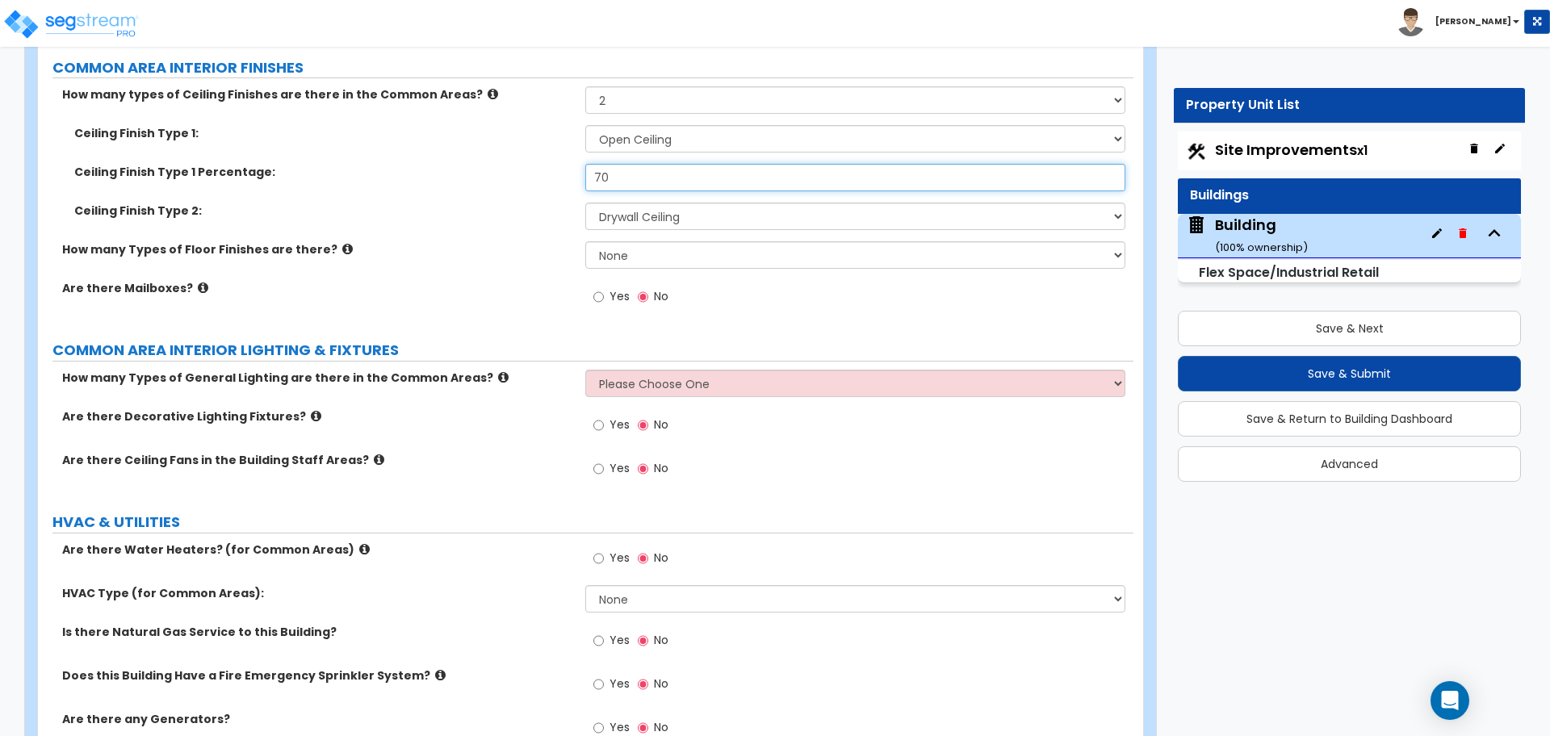
scroll to position [7283, 0]
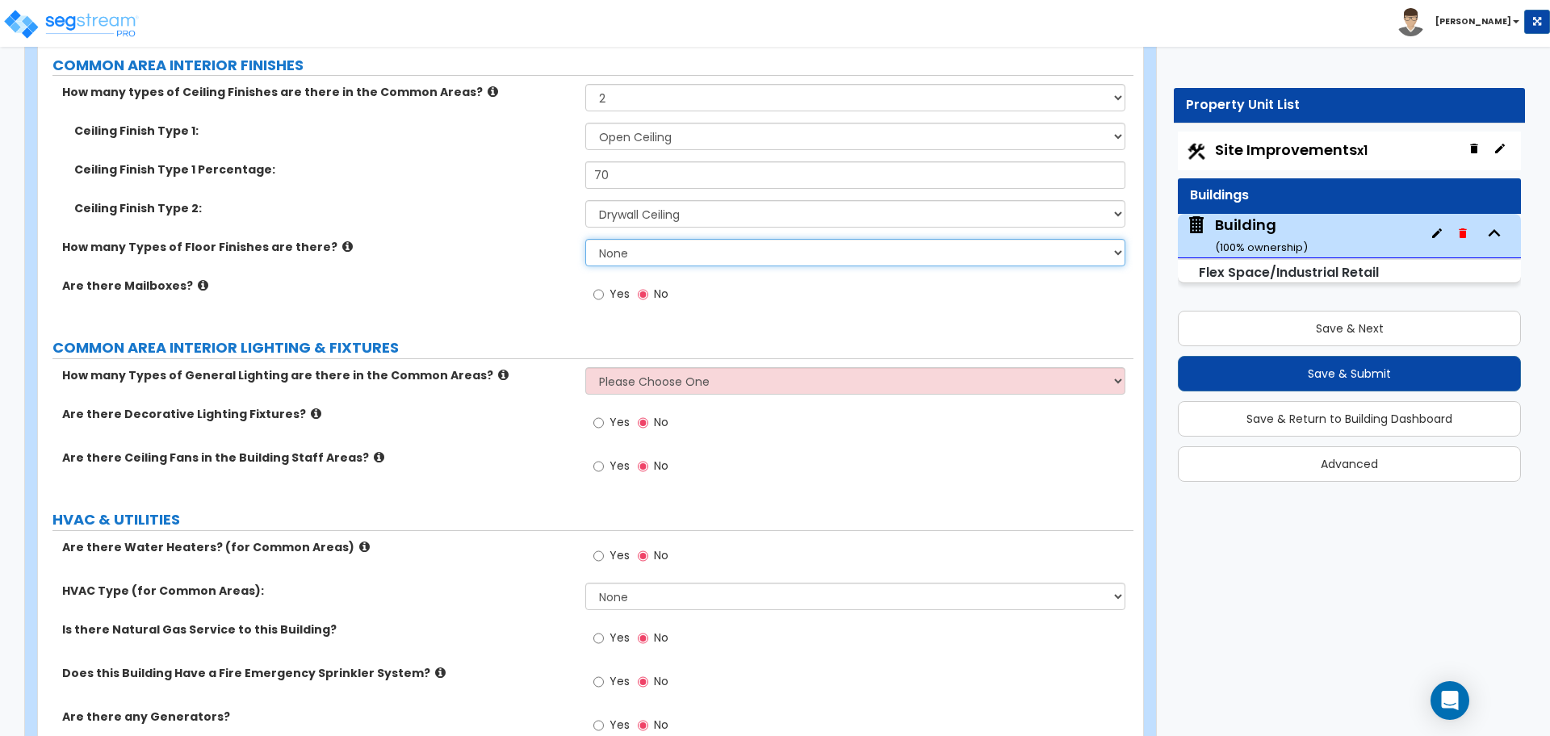
click at [627, 253] on select "None 1 2 3 4" at bounding box center [854, 252] width 539 height 27
click at [585, 239] on select "None 1 2 3 4" at bounding box center [854, 252] width 539 height 27
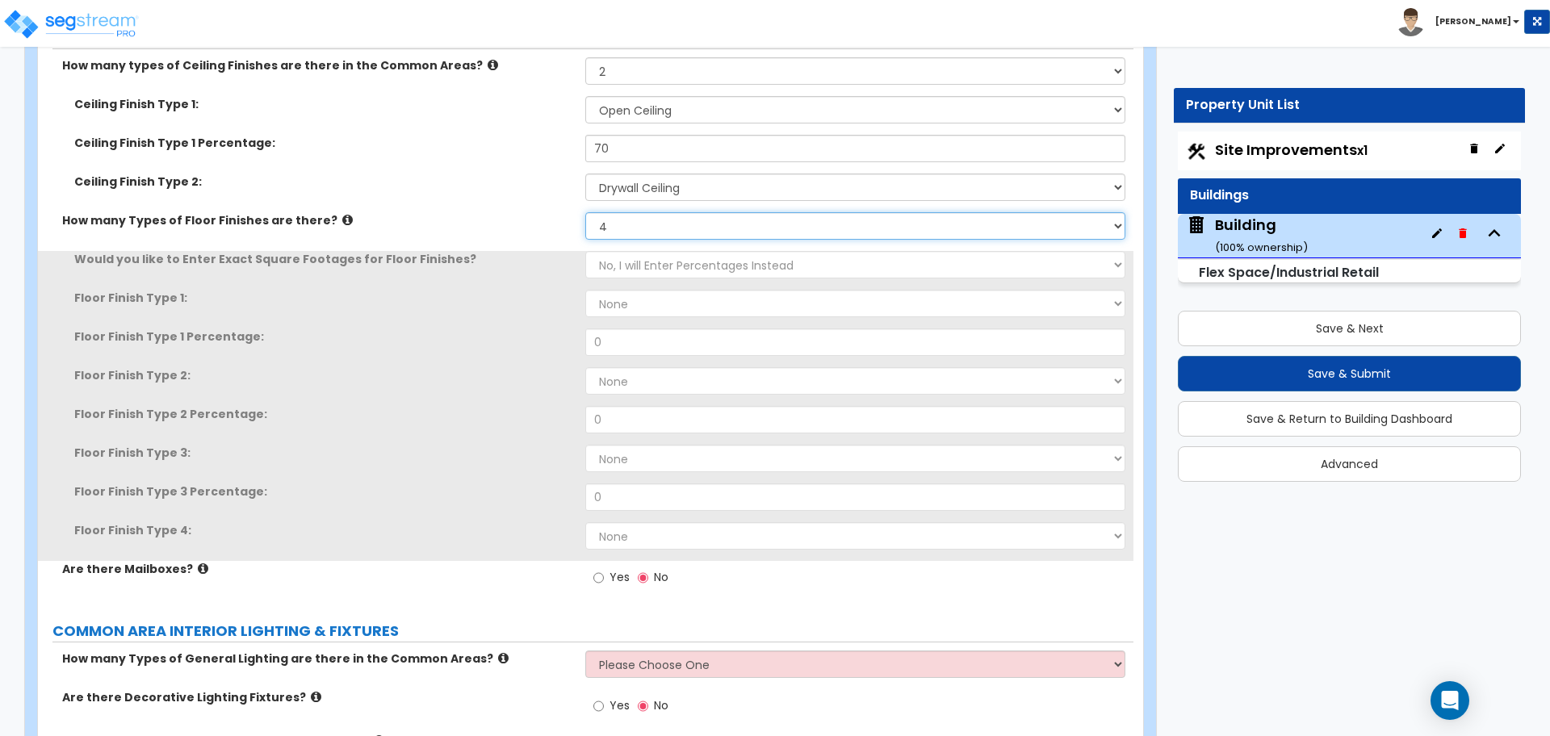
scroll to position [7311, 0]
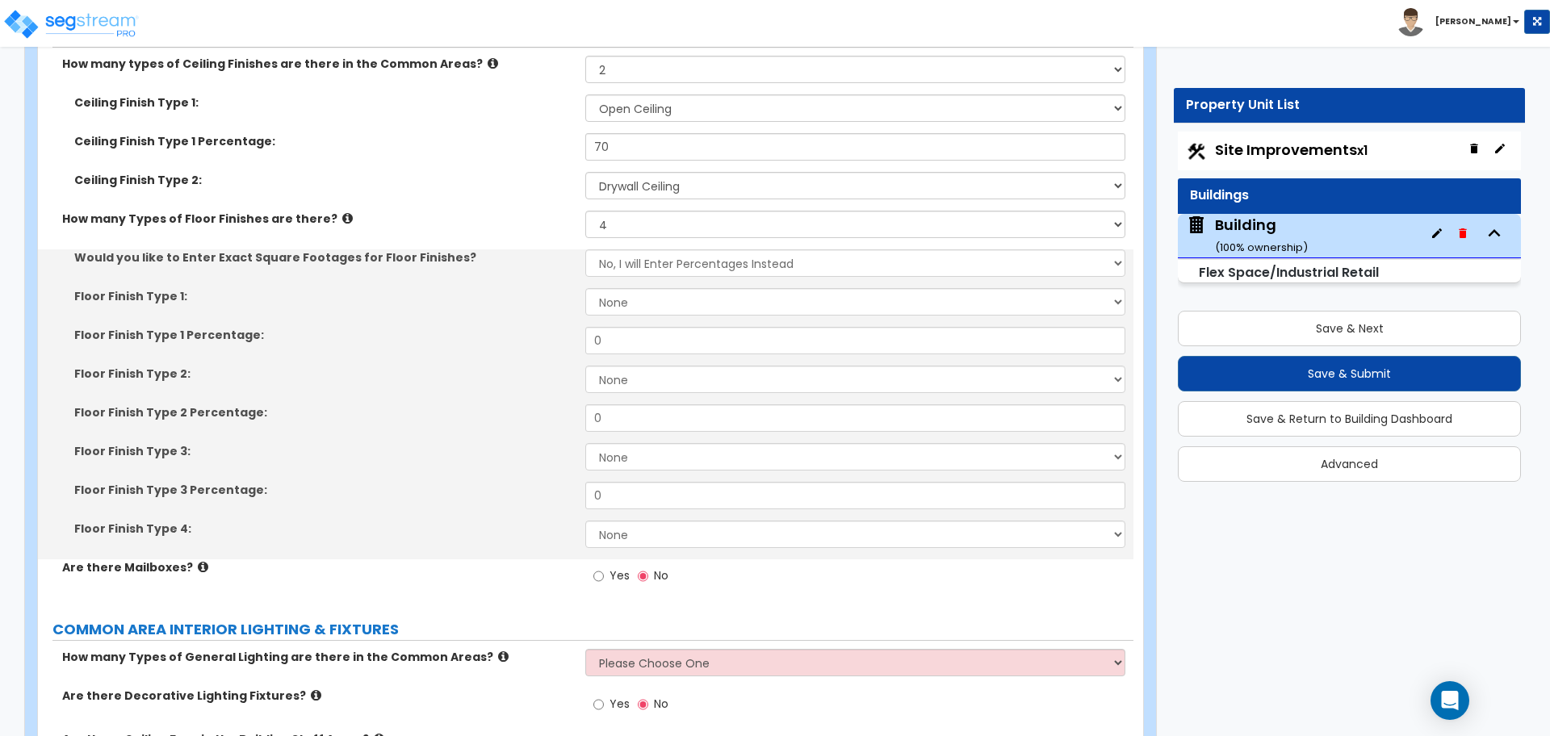
click at [342, 212] on icon at bounding box center [347, 218] width 10 height 12
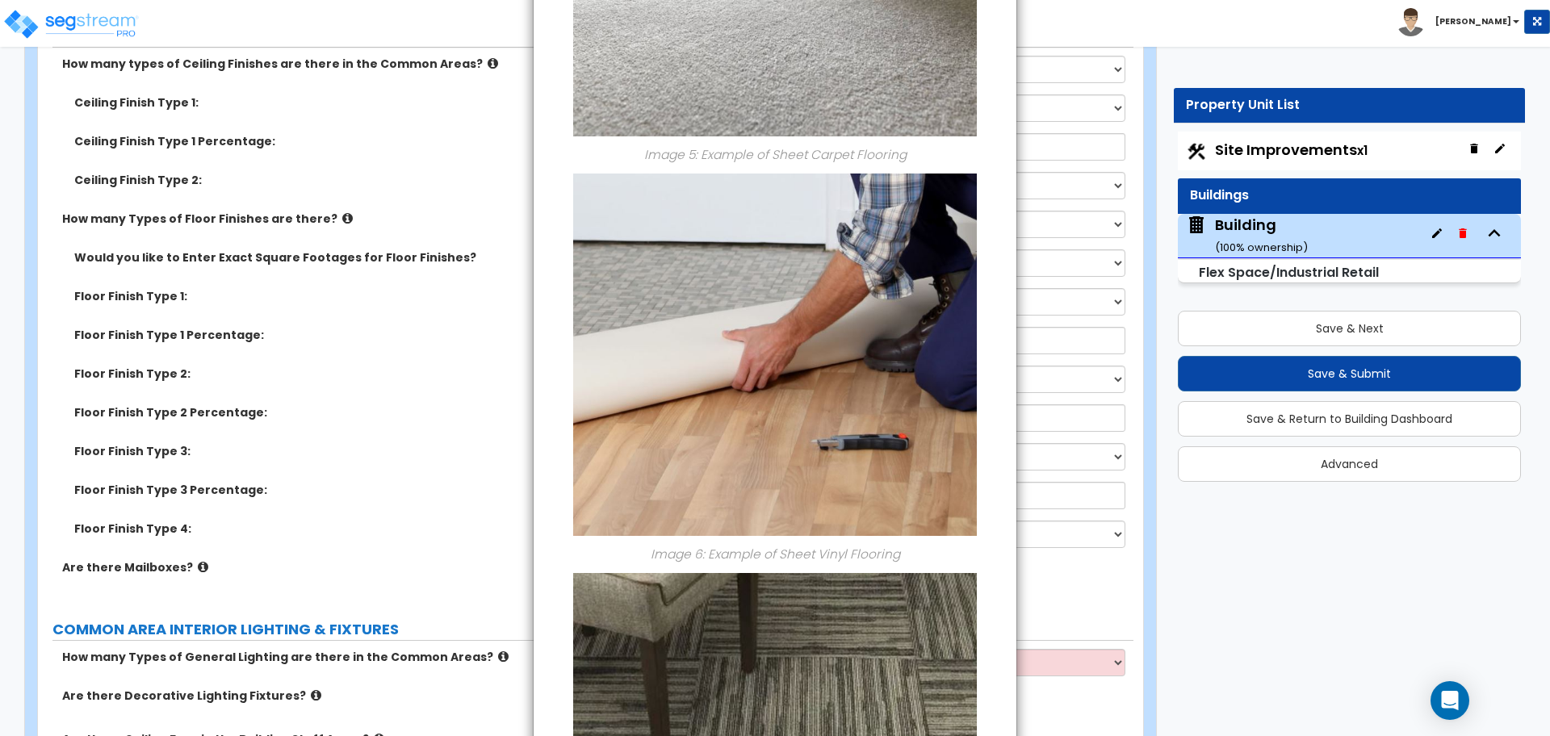
scroll to position [1940, 0]
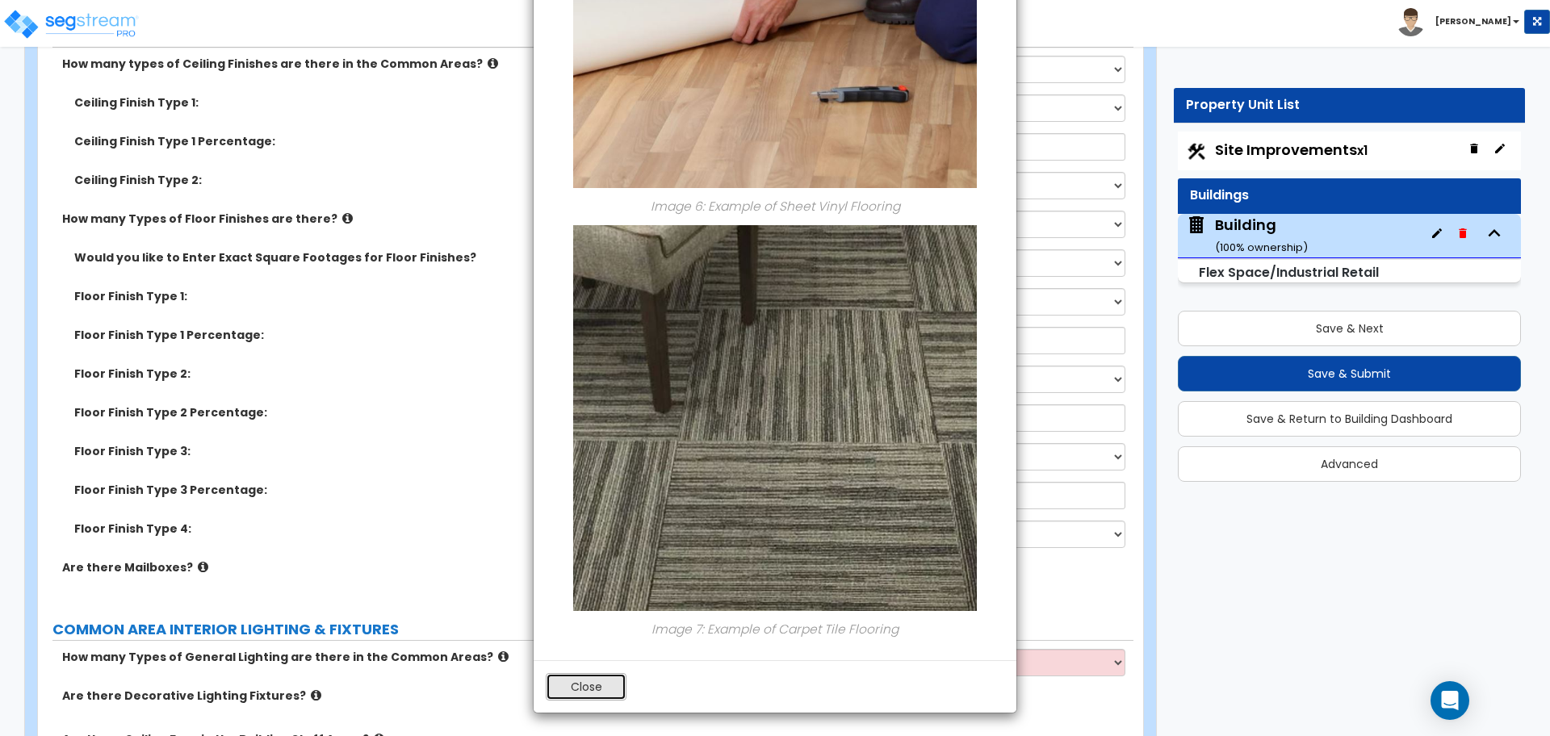
click at [607, 679] on button "Close" at bounding box center [586, 686] width 81 height 27
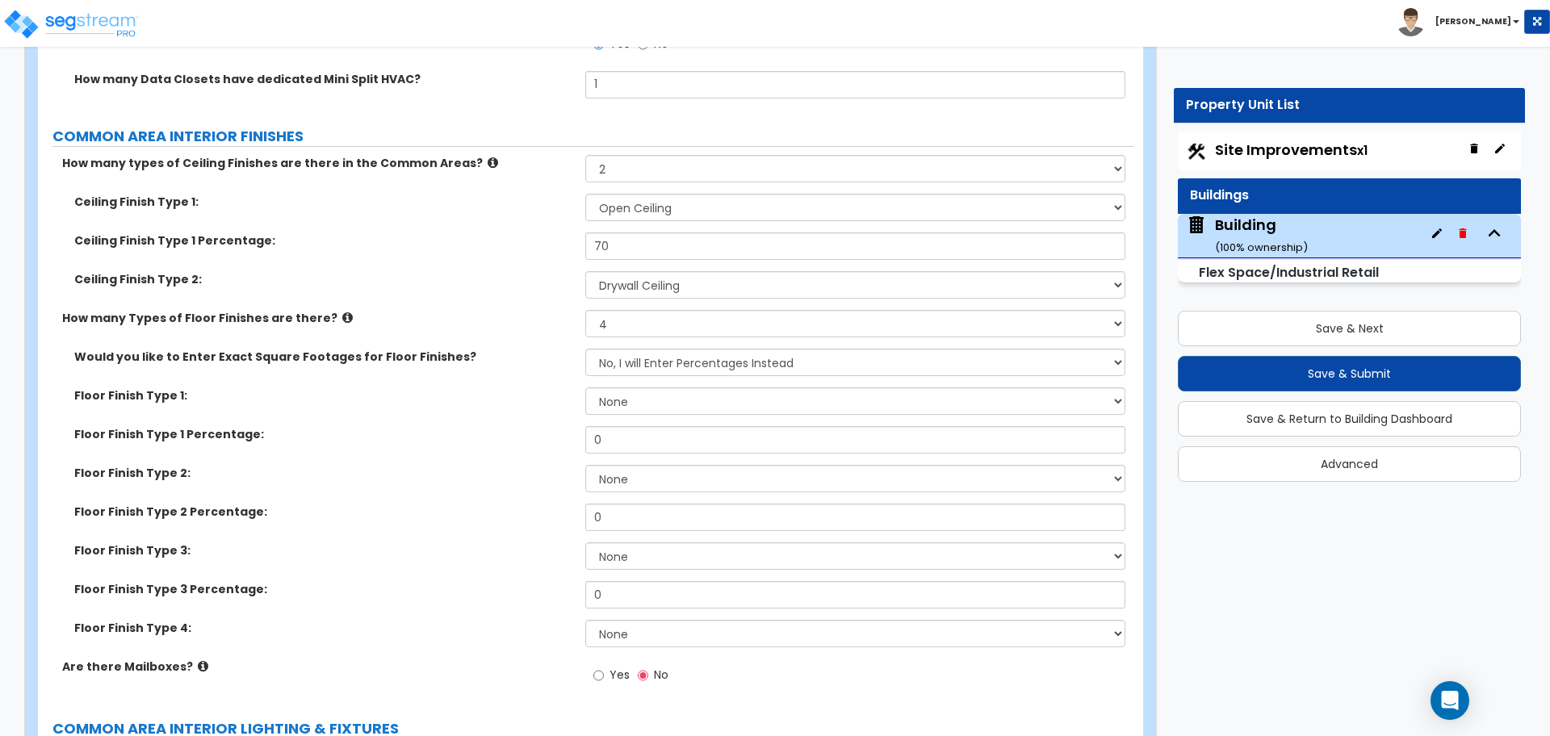
scroll to position [7209, 0]
click at [342, 314] on icon at bounding box center [347, 320] width 10 height 12
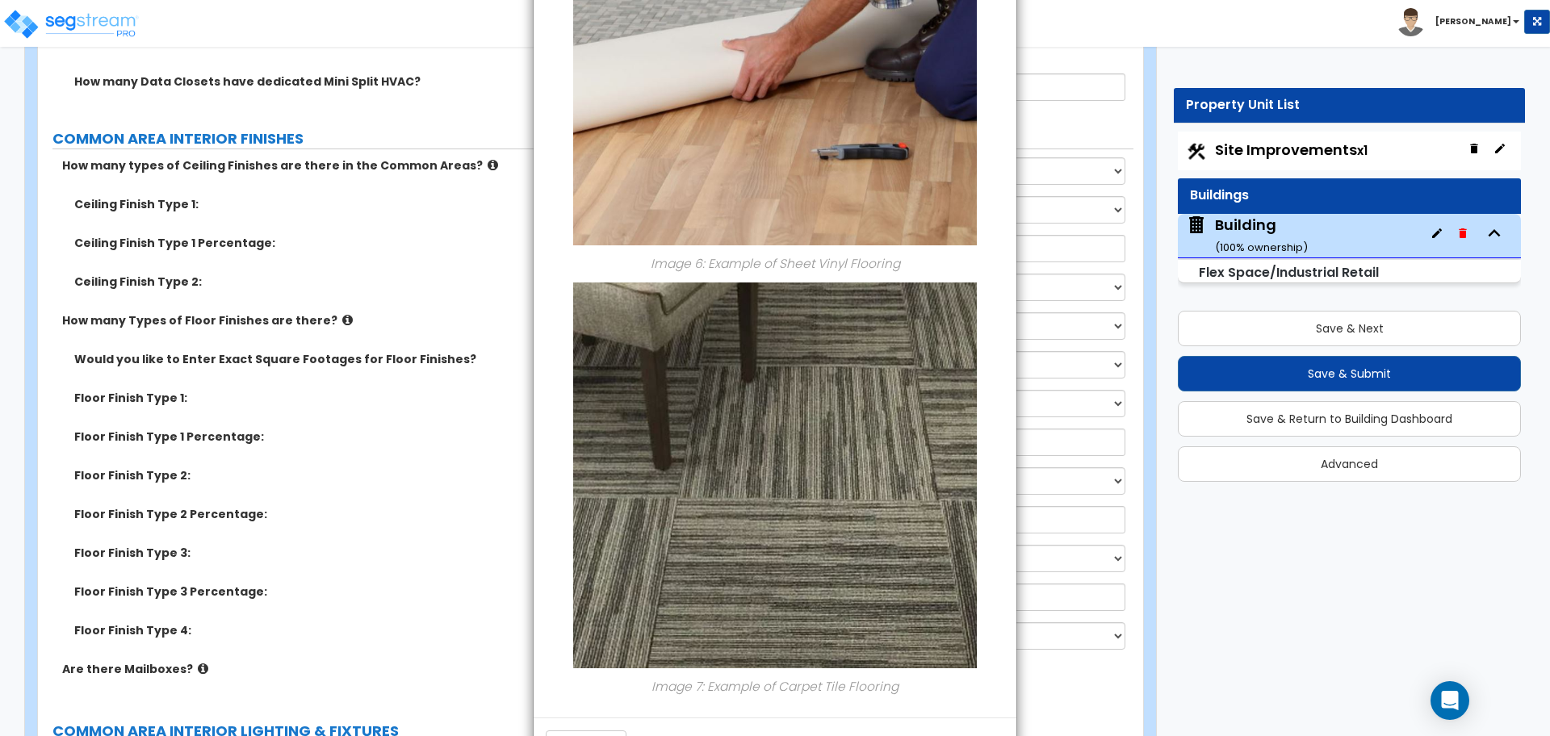
scroll to position [1940, 0]
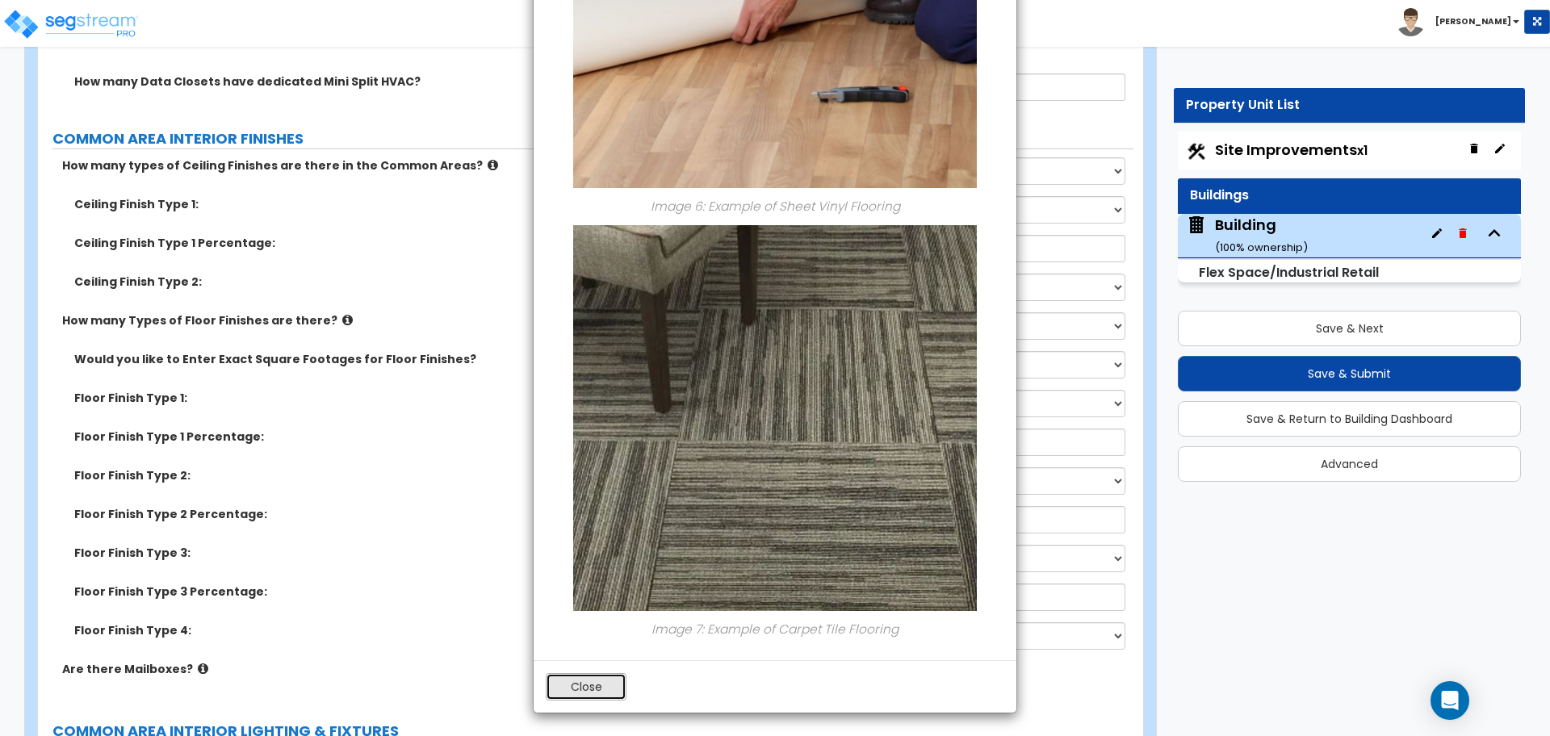
click at [570, 690] on button "Close" at bounding box center [586, 686] width 81 height 27
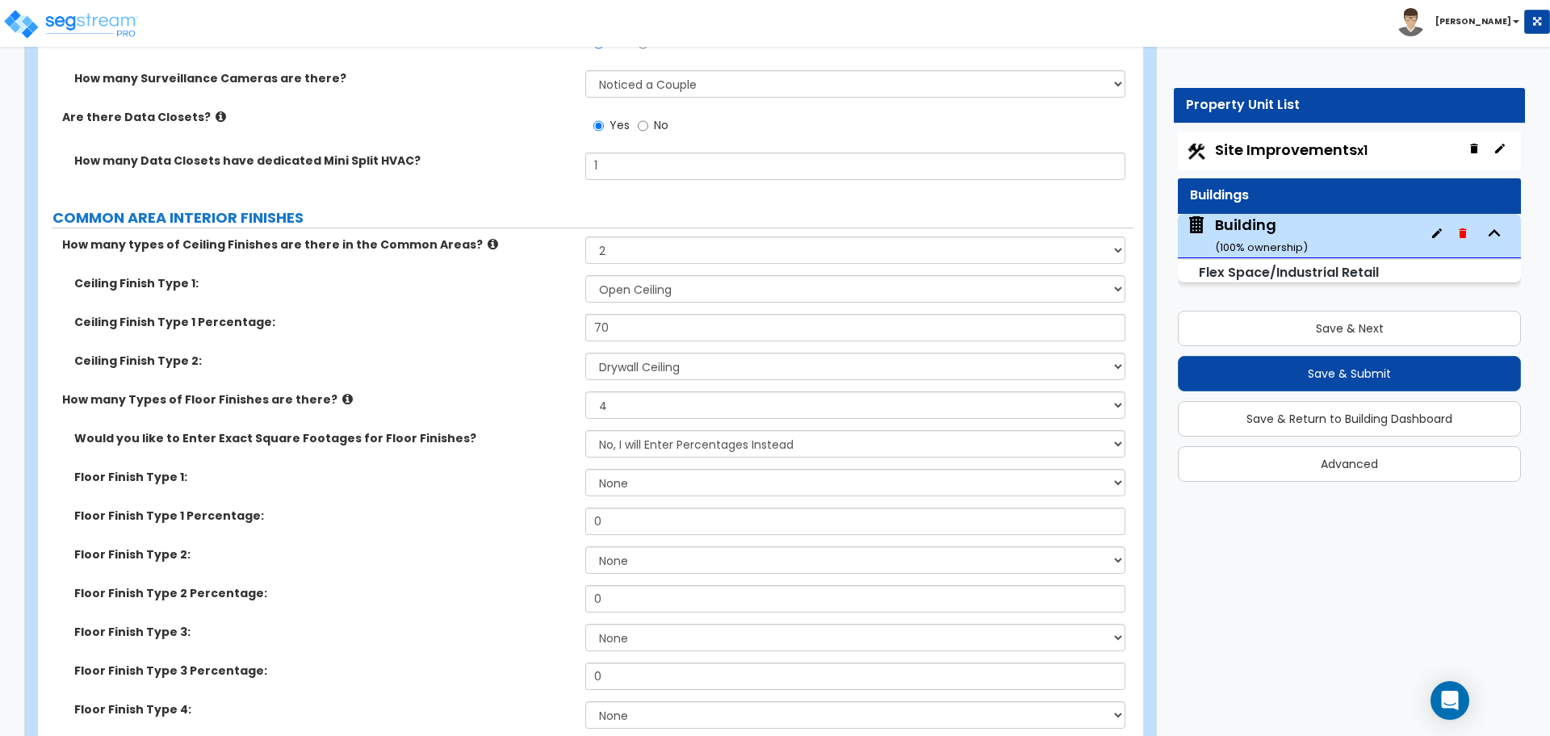
scroll to position [7128, 0]
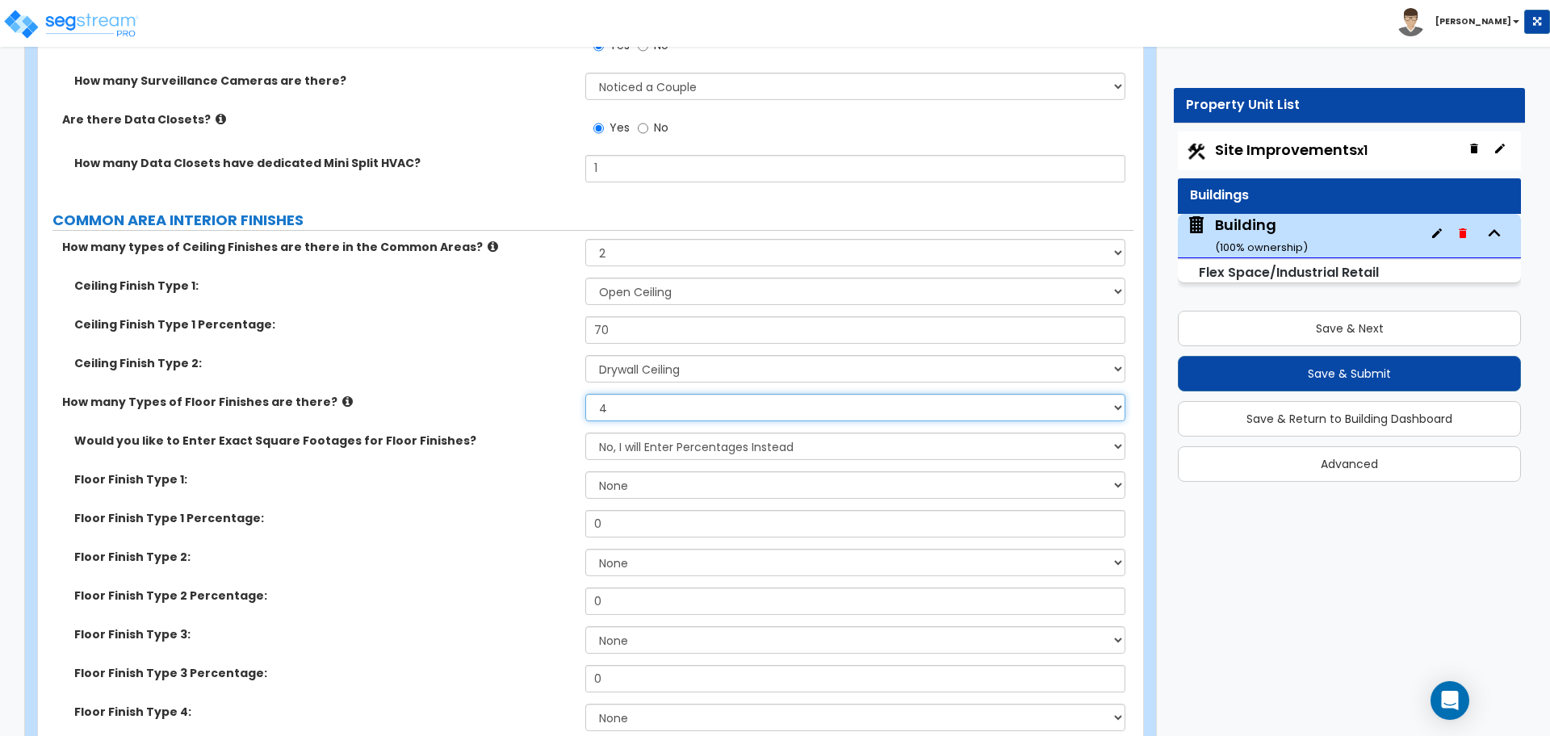
click at [629, 412] on select "None 1 2 3 4" at bounding box center [854, 407] width 539 height 27
click at [638, 413] on select "None 1 2 3 4" at bounding box center [854, 407] width 539 height 27
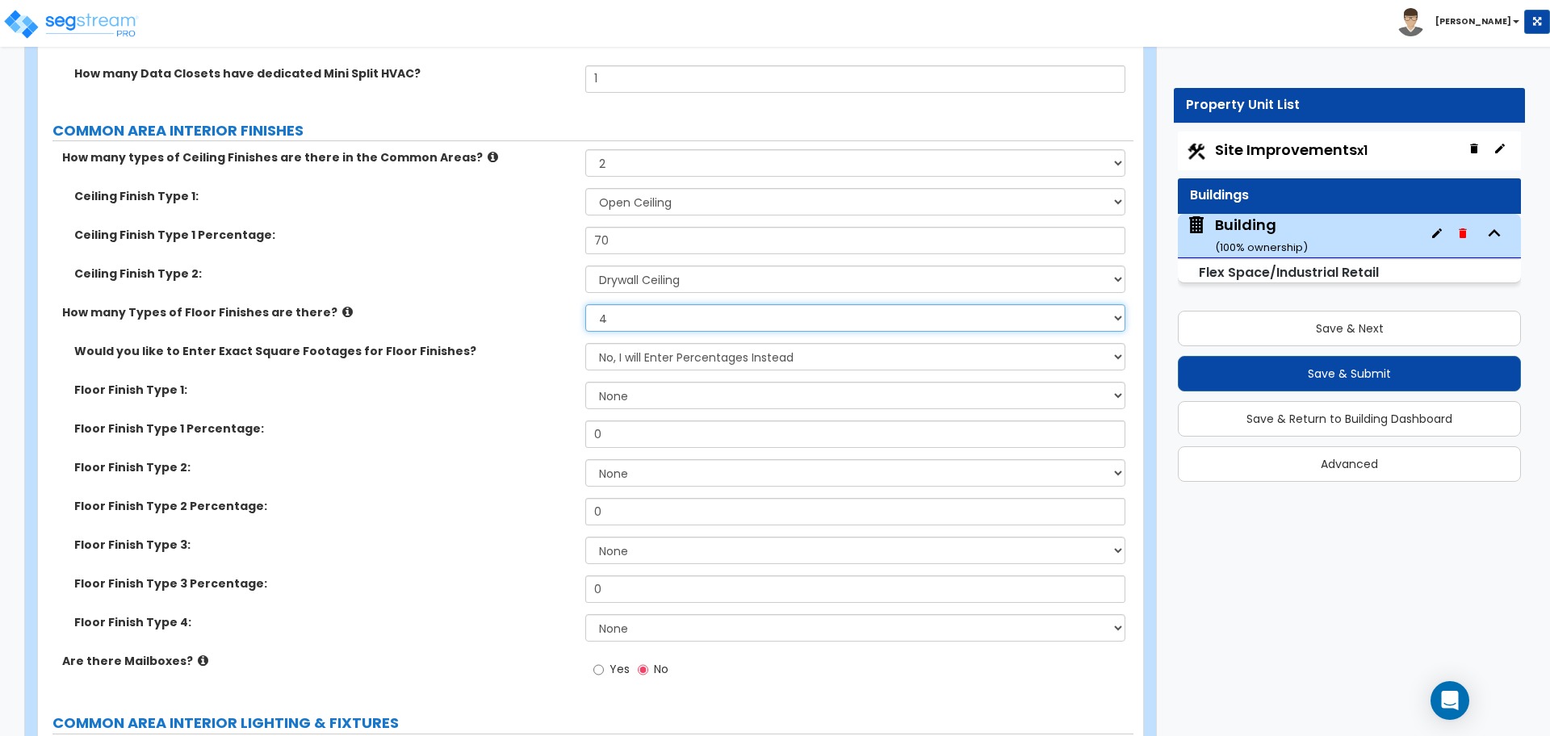
scroll to position [7234, 0]
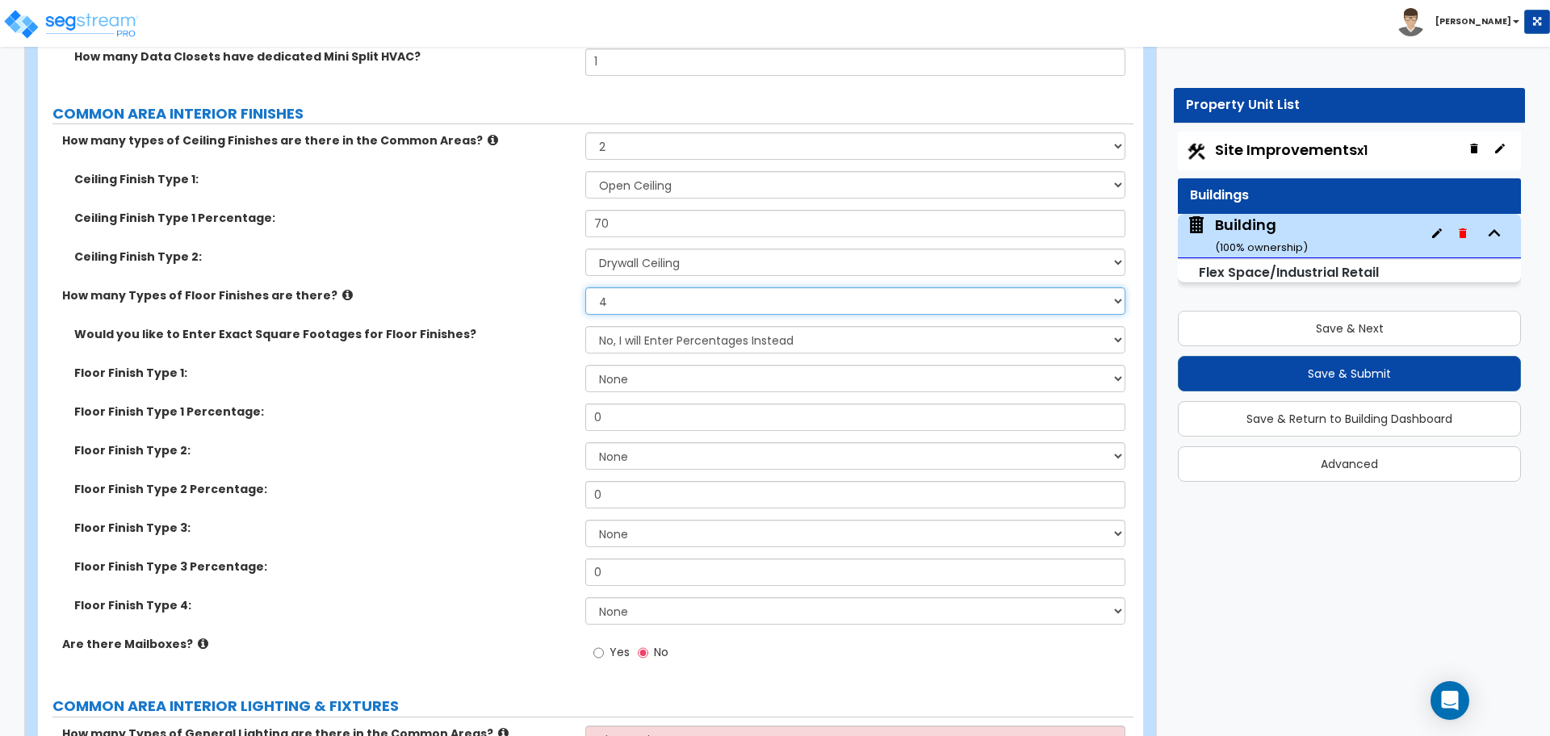
click at [637, 296] on select "None 1 2 3 4" at bounding box center [854, 300] width 539 height 27
click at [663, 302] on select "None 1 2 3 4" at bounding box center [854, 300] width 539 height 27
click at [642, 304] on select "None 1 2 3 4" at bounding box center [854, 300] width 539 height 27
click at [634, 304] on select "None 1 2 3 4" at bounding box center [854, 300] width 539 height 27
click at [585, 287] on select "None 1 2 3 4" at bounding box center [854, 300] width 539 height 27
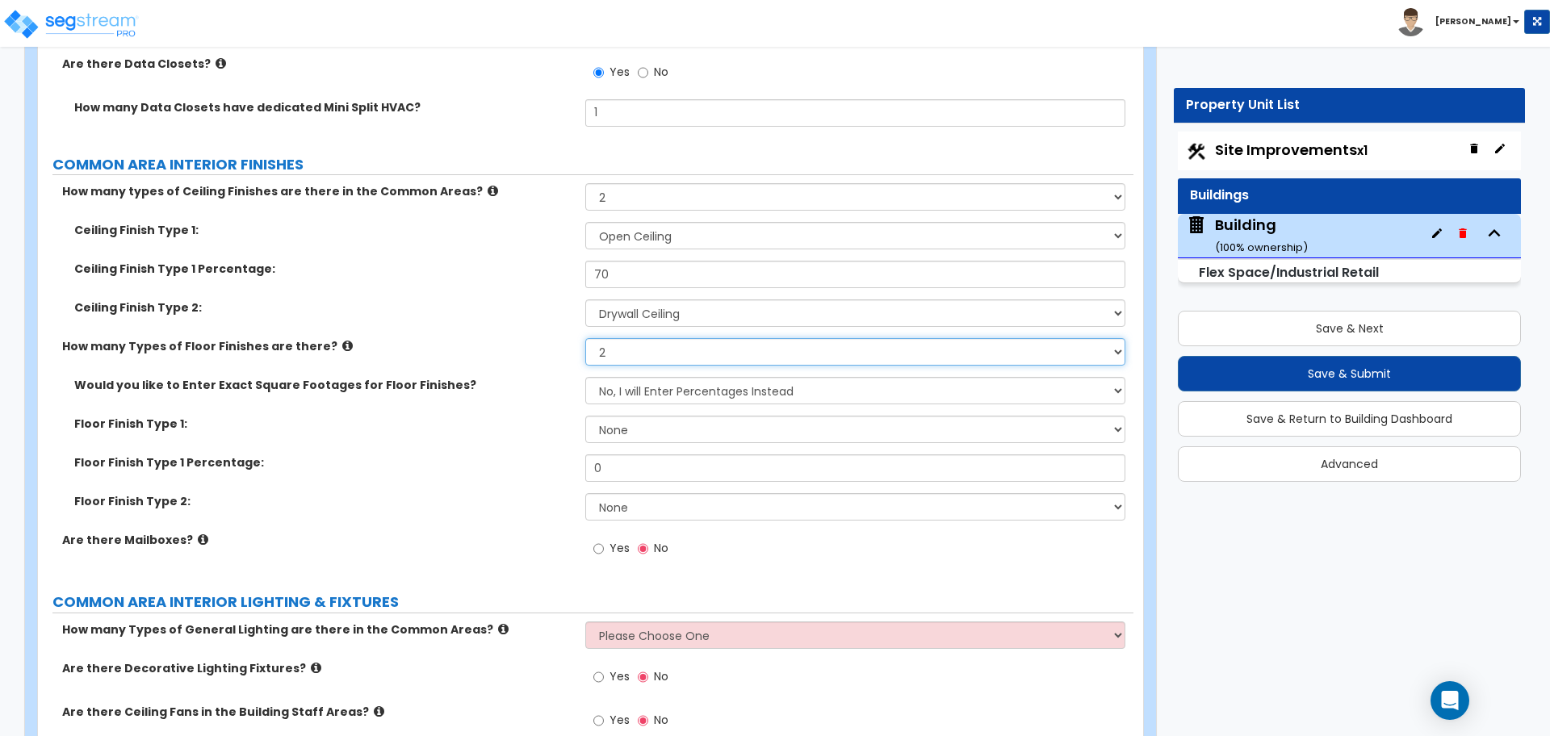
scroll to position [7183, 0]
click at [676, 389] on select "No, I will Enter Percentages Instead Yes, I will Enter Exact Square Footages" at bounding box center [854, 391] width 539 height 27
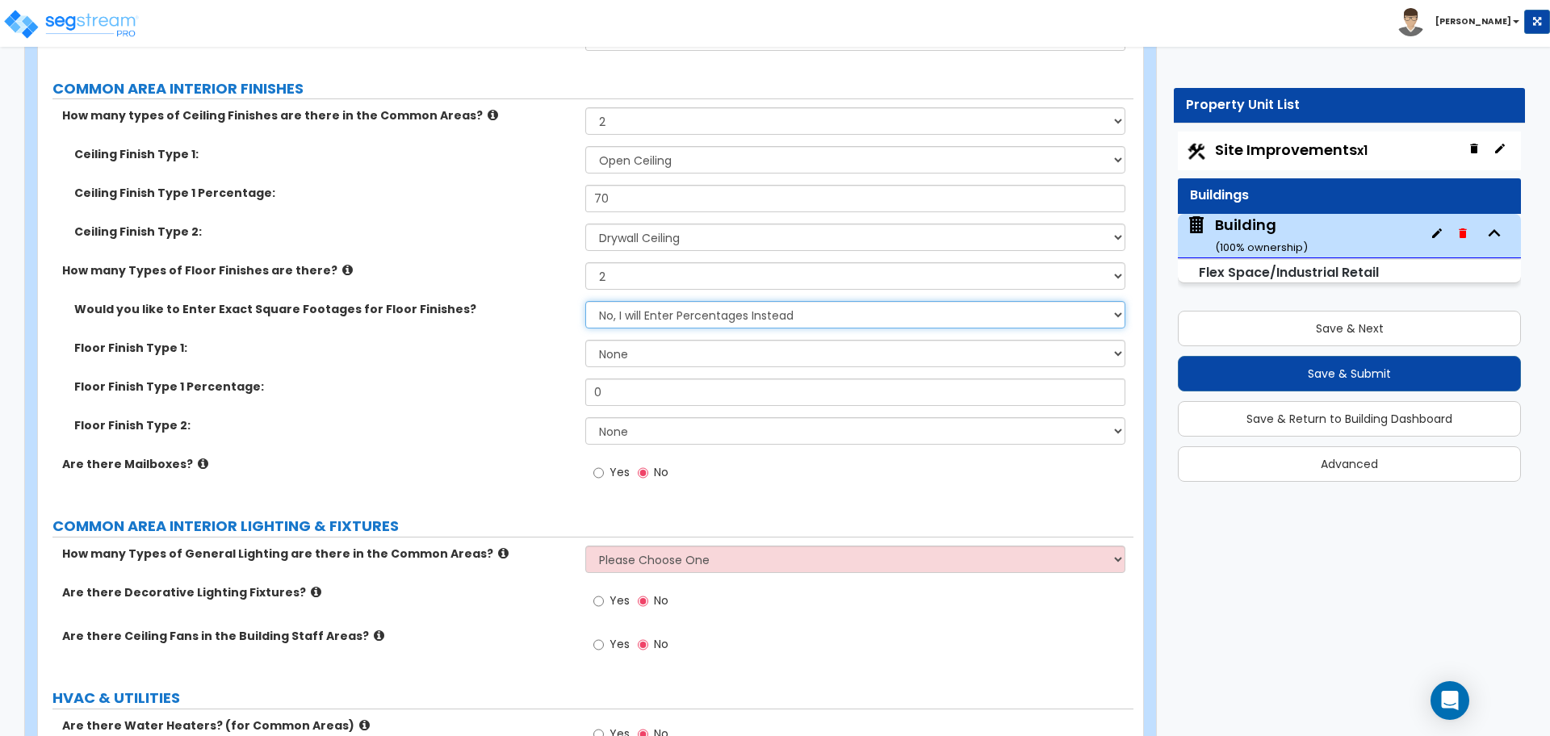
scroll to position [7262, 0]
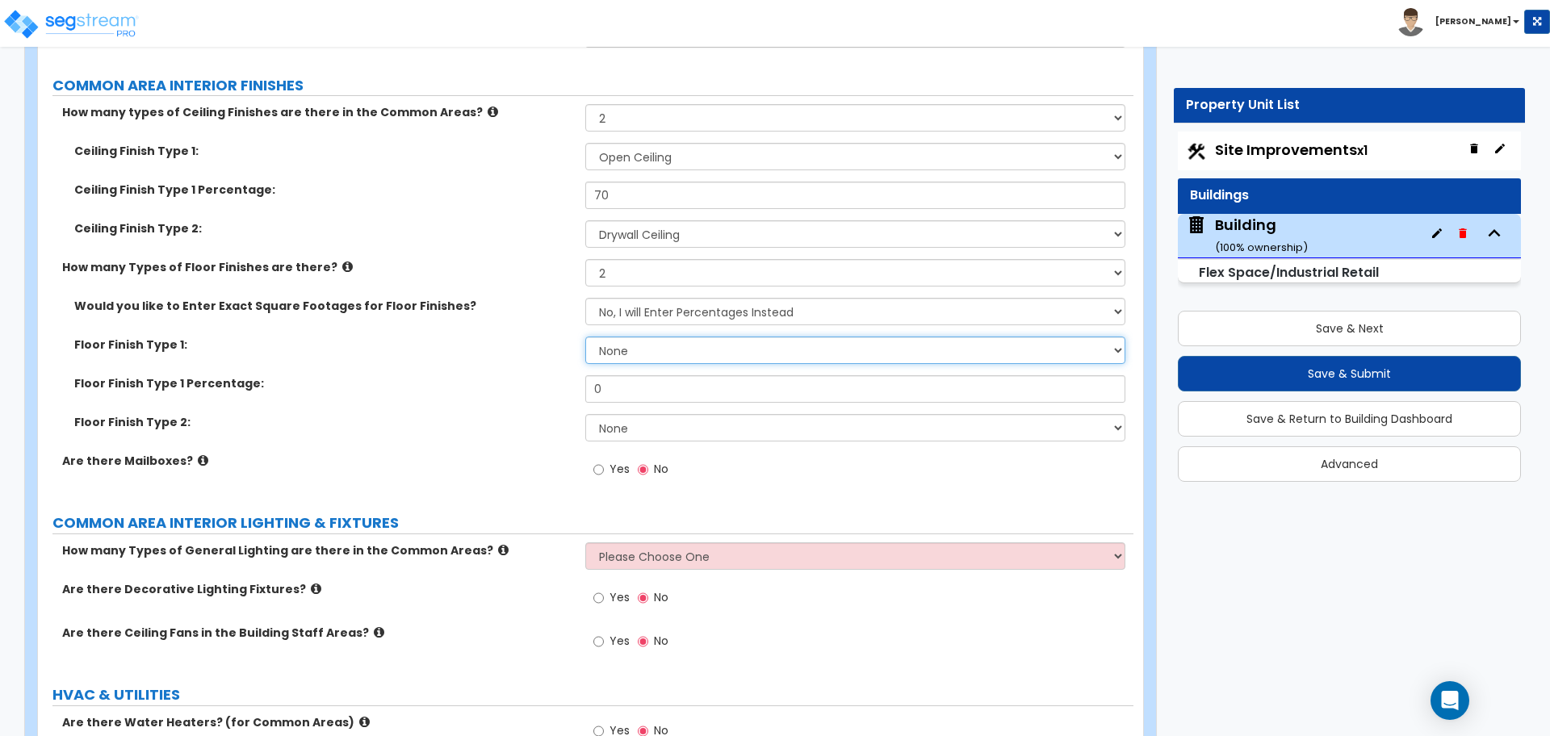
click at [680, 343] on select "None Tile Flooring Hardwood Flooring Resilient Laminate Flooring VCT Flooring S…" at bounding box center [854, 350] width 539 height 27
click at [585, 337] on select "None Tile Flooring Hardwood Flooring Resilient Laminate Flooring VCT Flooring S…" at bounding box center [854, 350] width 539 height 27
drag, startPoint x: 623, startPoint y: 382, endPoint x: 536, endPoint y: 379, distance: 87.2
click at [536, 379] on div "Floor Finish Type 1 Percentage: 0" at bounding box center [585, 394] width 1095 height 39
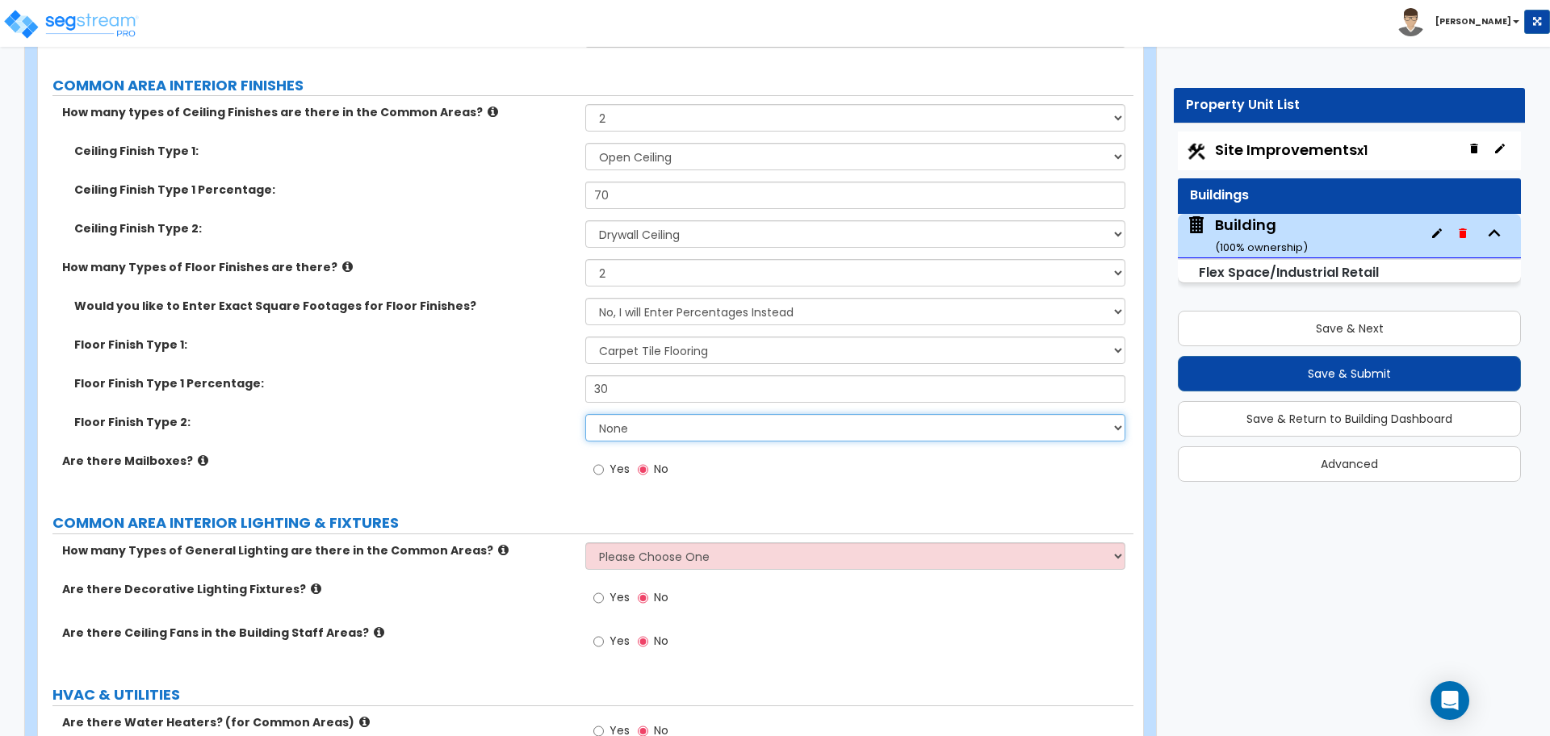
click at [691, 430] on select "None Tile Flooring Hardwood Flooring Resilient Laminate Flooring VCT Flooring S…" at bounding box center [854, 427] width 539 height 27
click at [585, 414] on select "None Tile Flooring Hardwood Flooring Resilient Laminate Flooring VCT Flooring S…" at bounding box center [854, 427] width 539 height 27
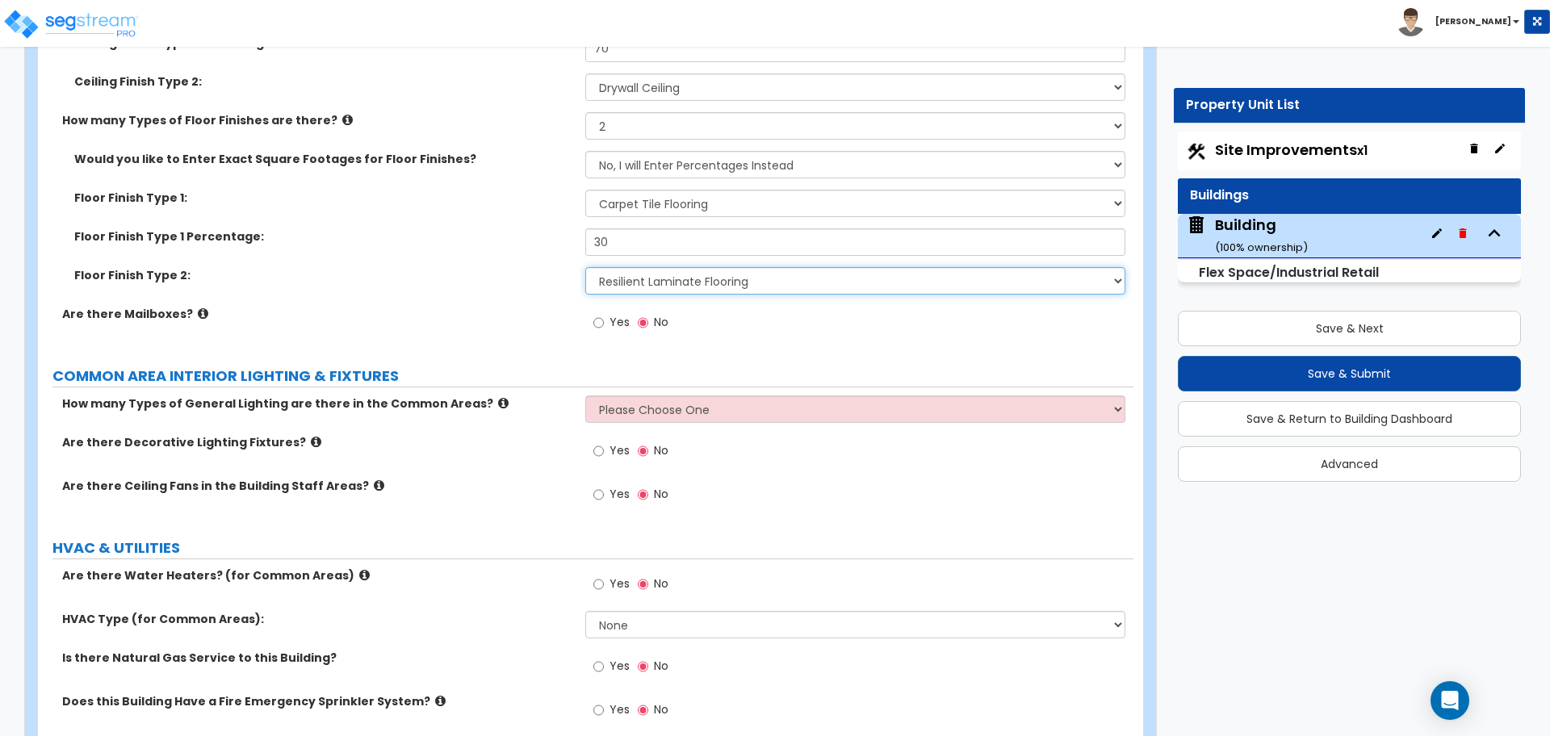
scroll to position [7413, 0]
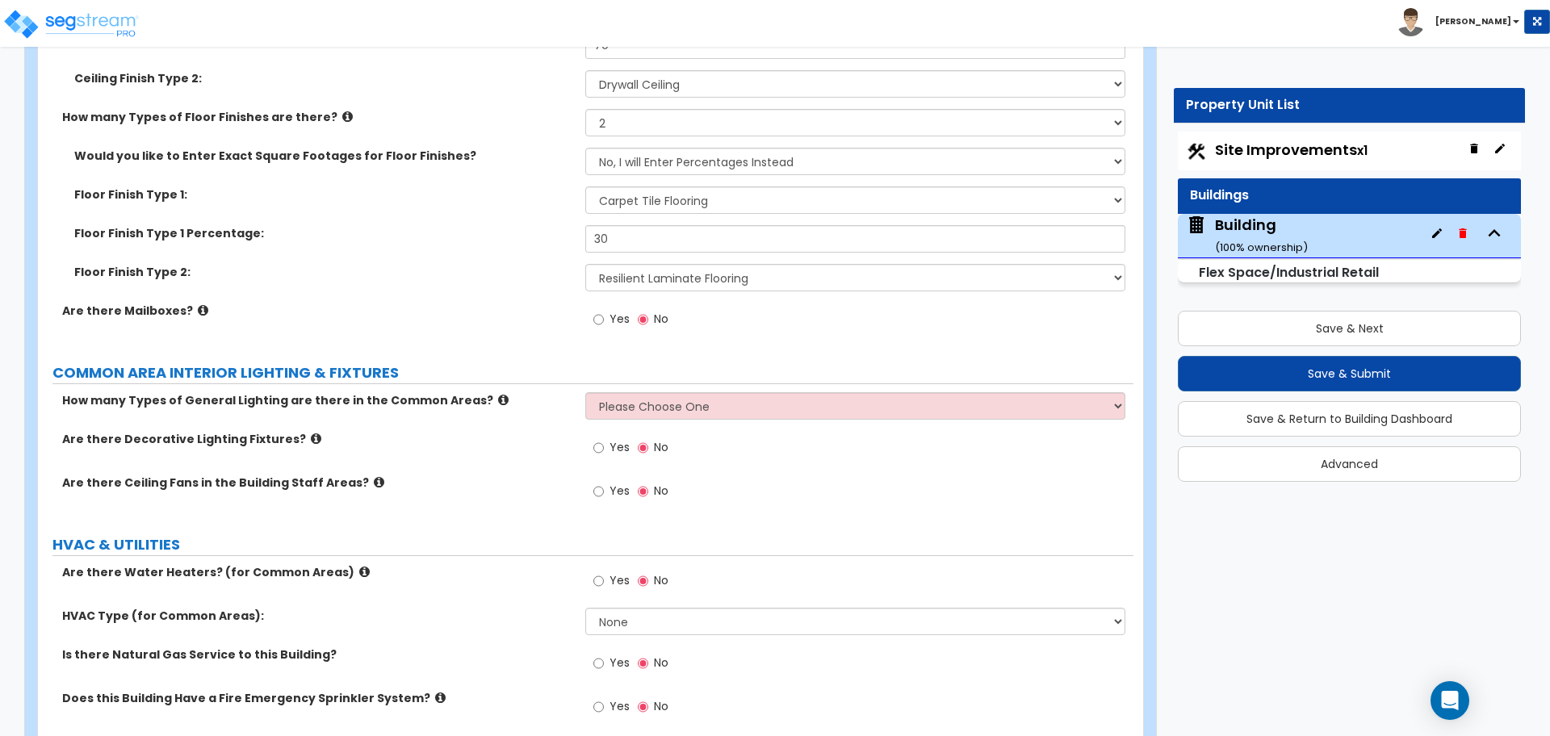
click at [611, 314] on span "Yes" at bounding box center [619, 319] width 20 height 16
click at [604, 314] on input "Yes" at bounding box center [598, 320] width 10 height 18
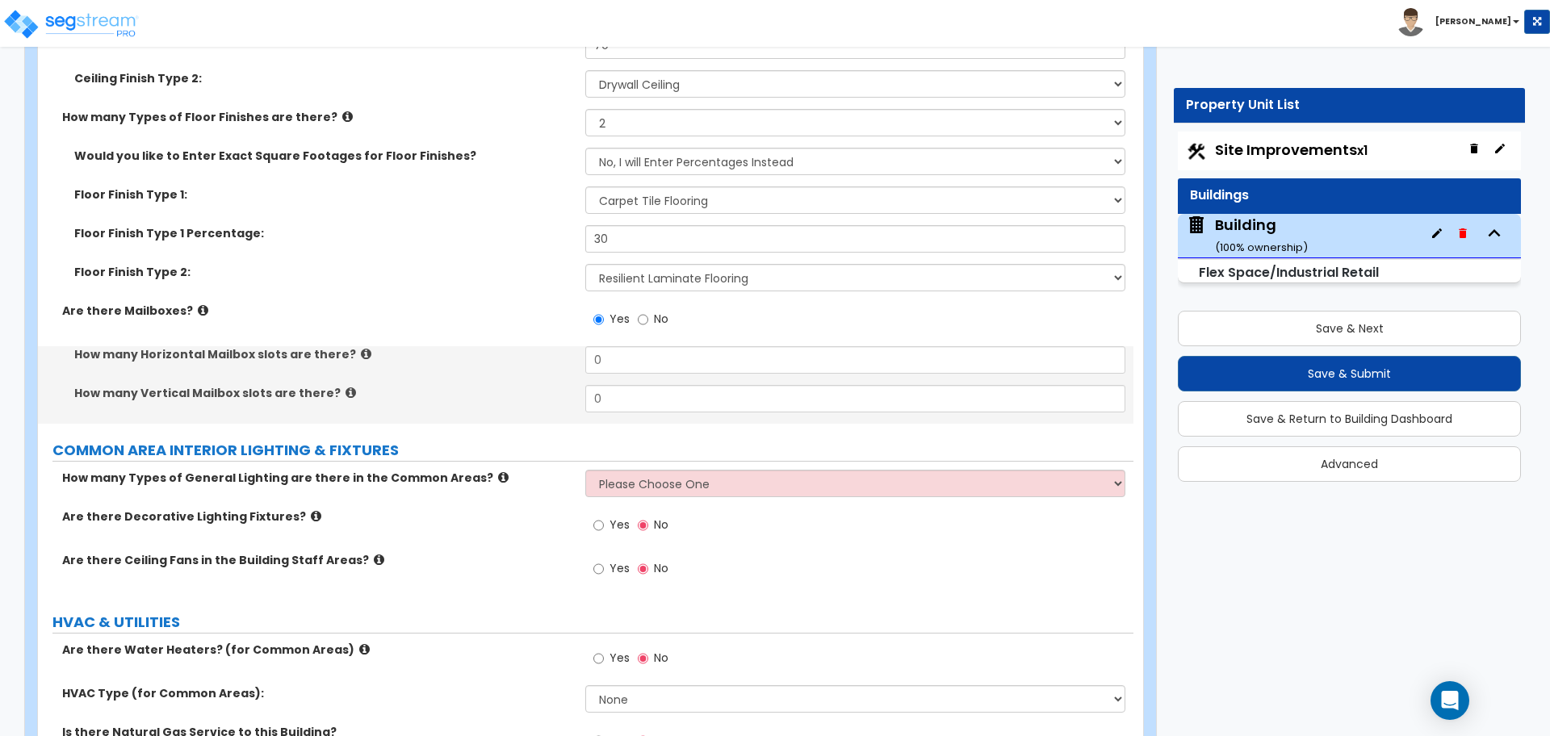
click at [198, 306] on icon at bounding box center [203, 310] width 10 height 12
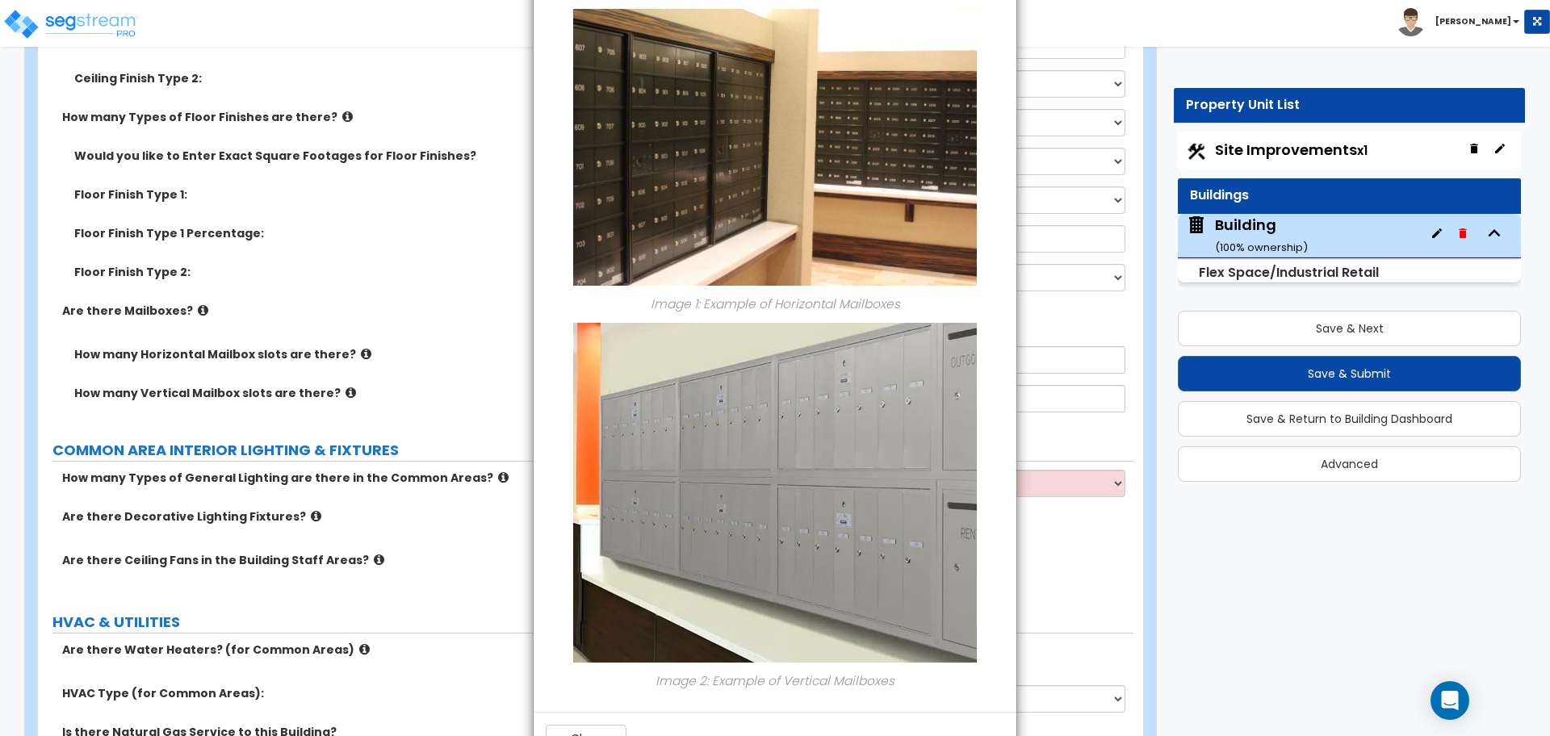
scroll to position [126, 0]
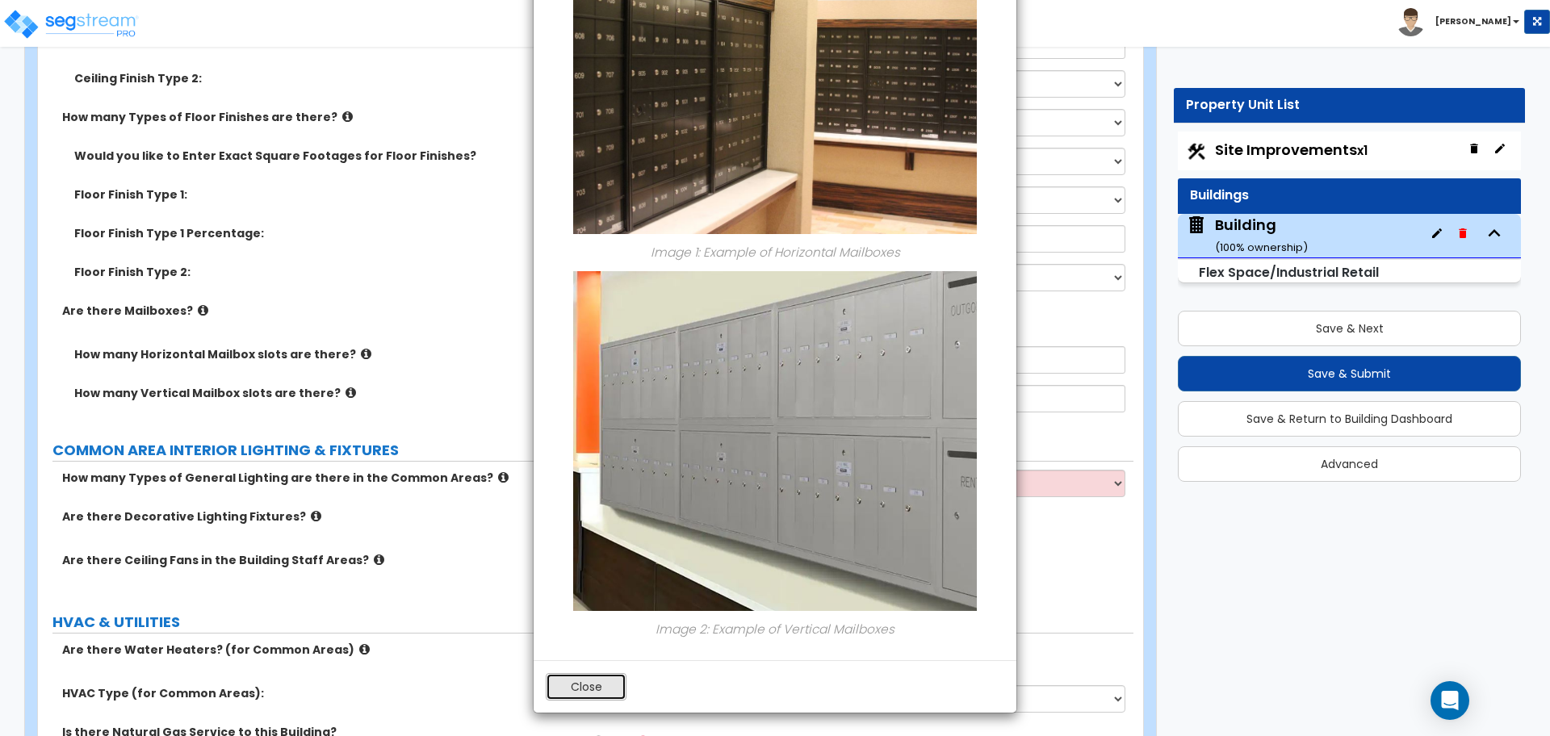
click at [587, 693] on button "Close" at bounding box center [586, 686] width 81 height 27
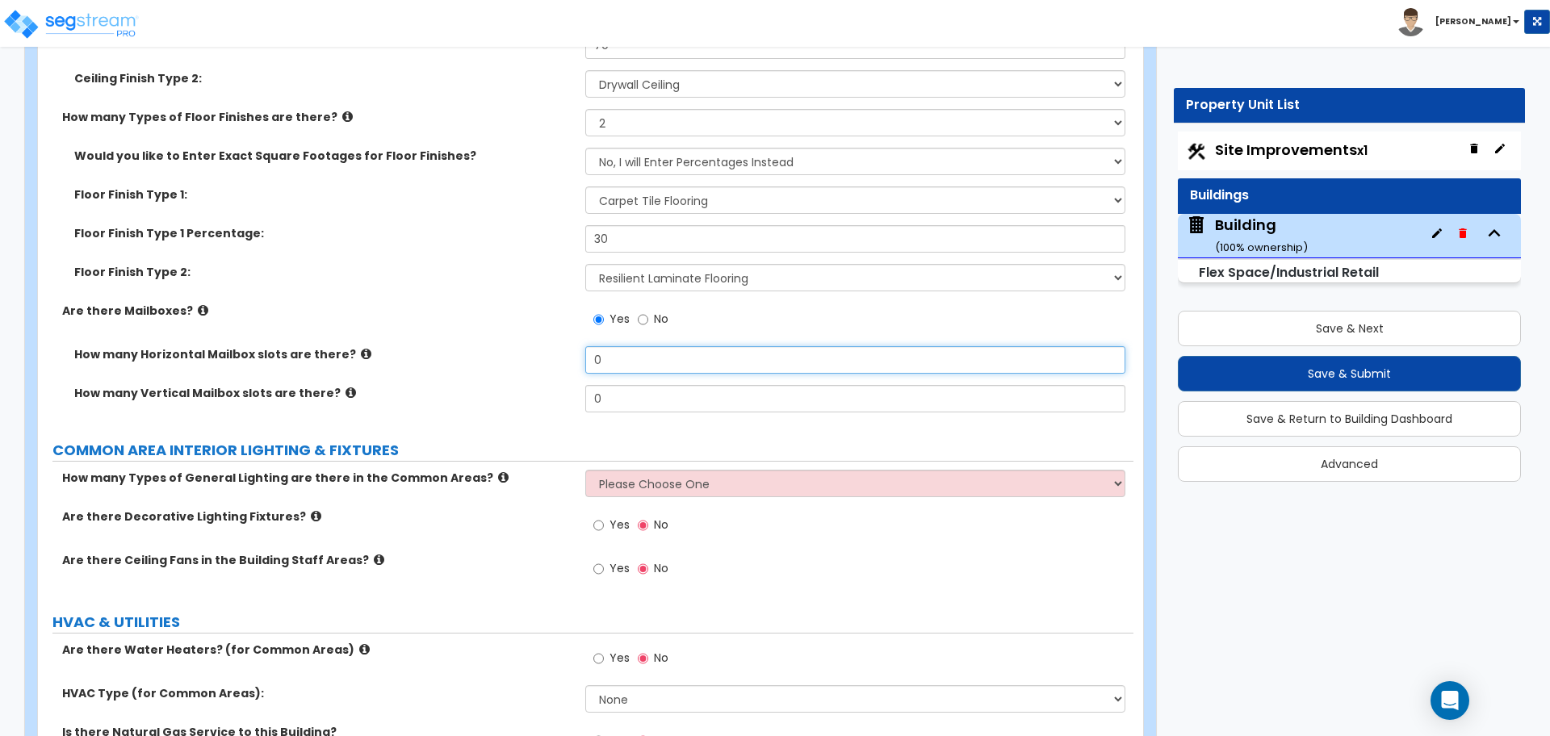
drag, startPoint x: 610, startPoint y: 356, endPoint x: 560, endPoint y: 355, distance: 50.0
click at [560, 356] on div "How many Horizontal Mailbox slots are there? 0" at bounding box center [585, 365] width 1095 height 39
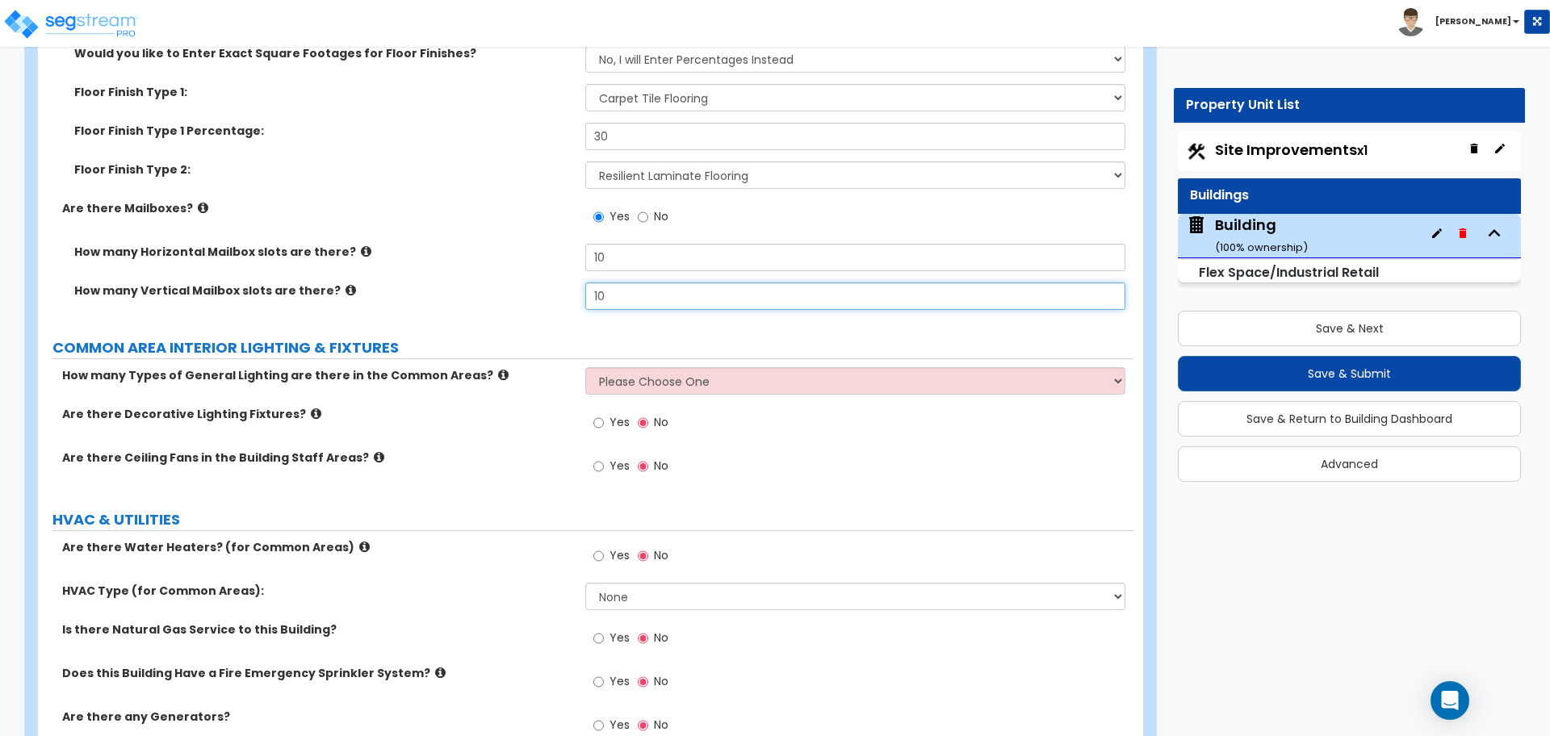
scroll to position [7534, 0]
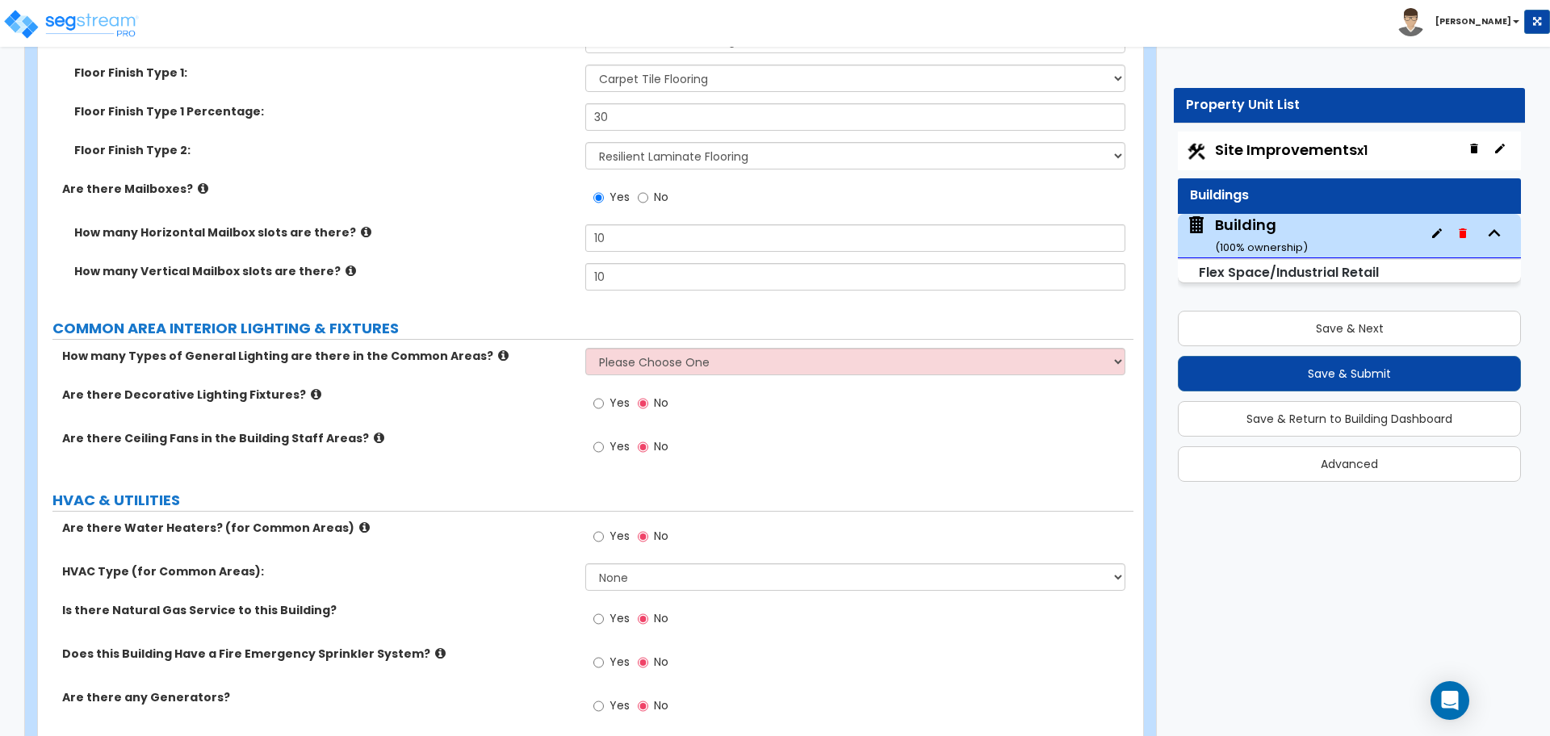
click at [361, 230] on icon at bounding box center [366, 232] width 10 height 12
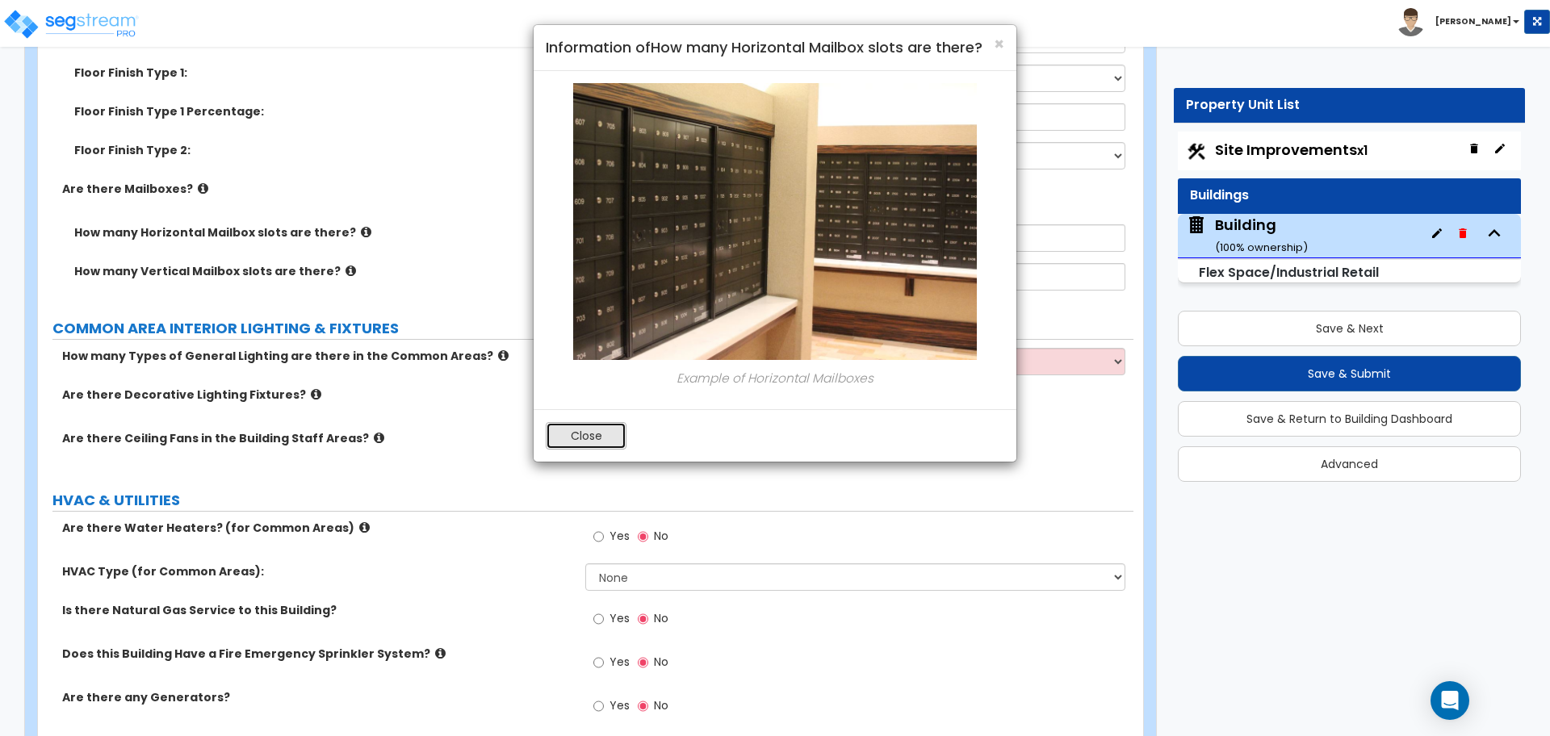
click at [590, 433] on button "Close" at bounding box center [586, 435] width 81 height 27
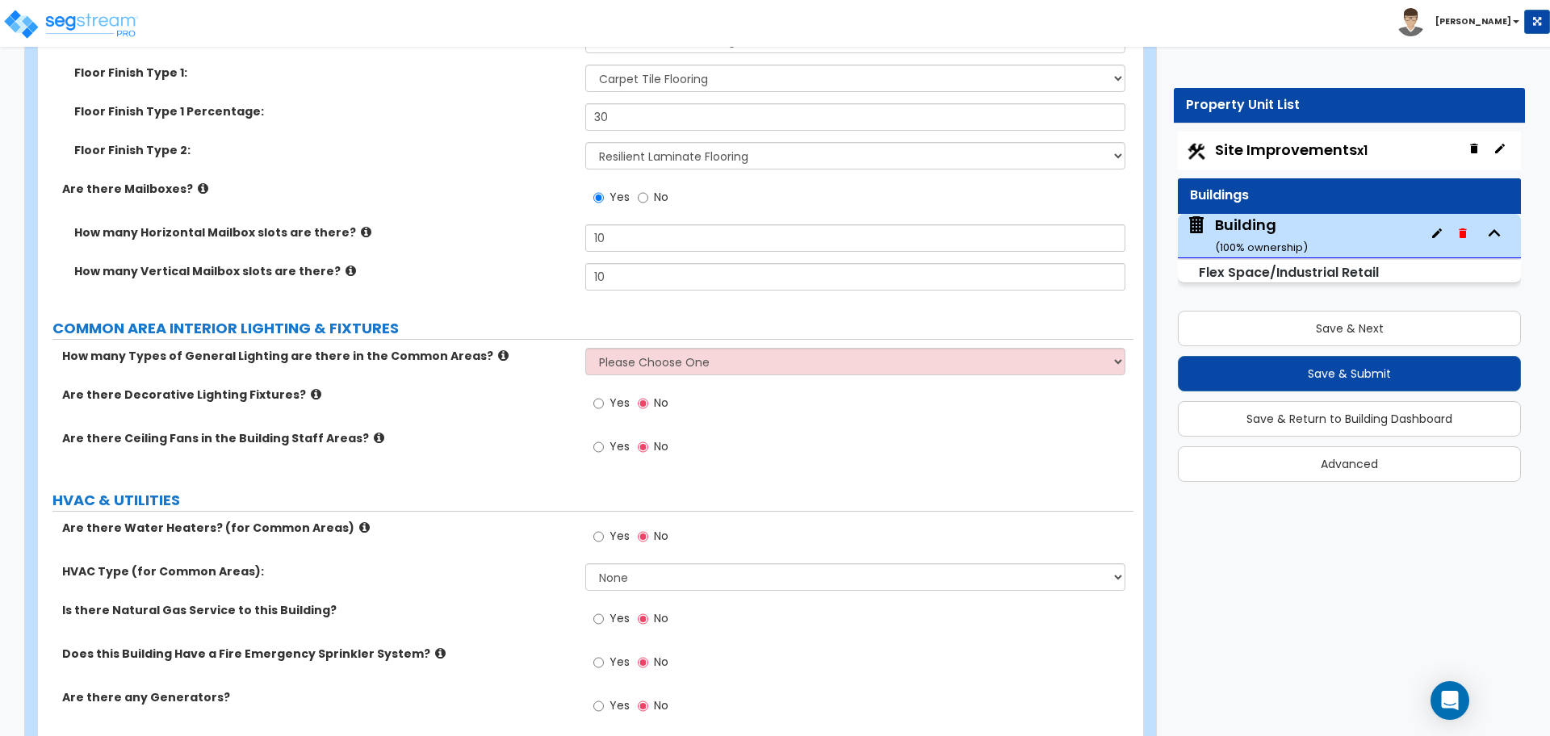
click at [345, 270] on icon at bounding box center [350, 271] width 10 height 12
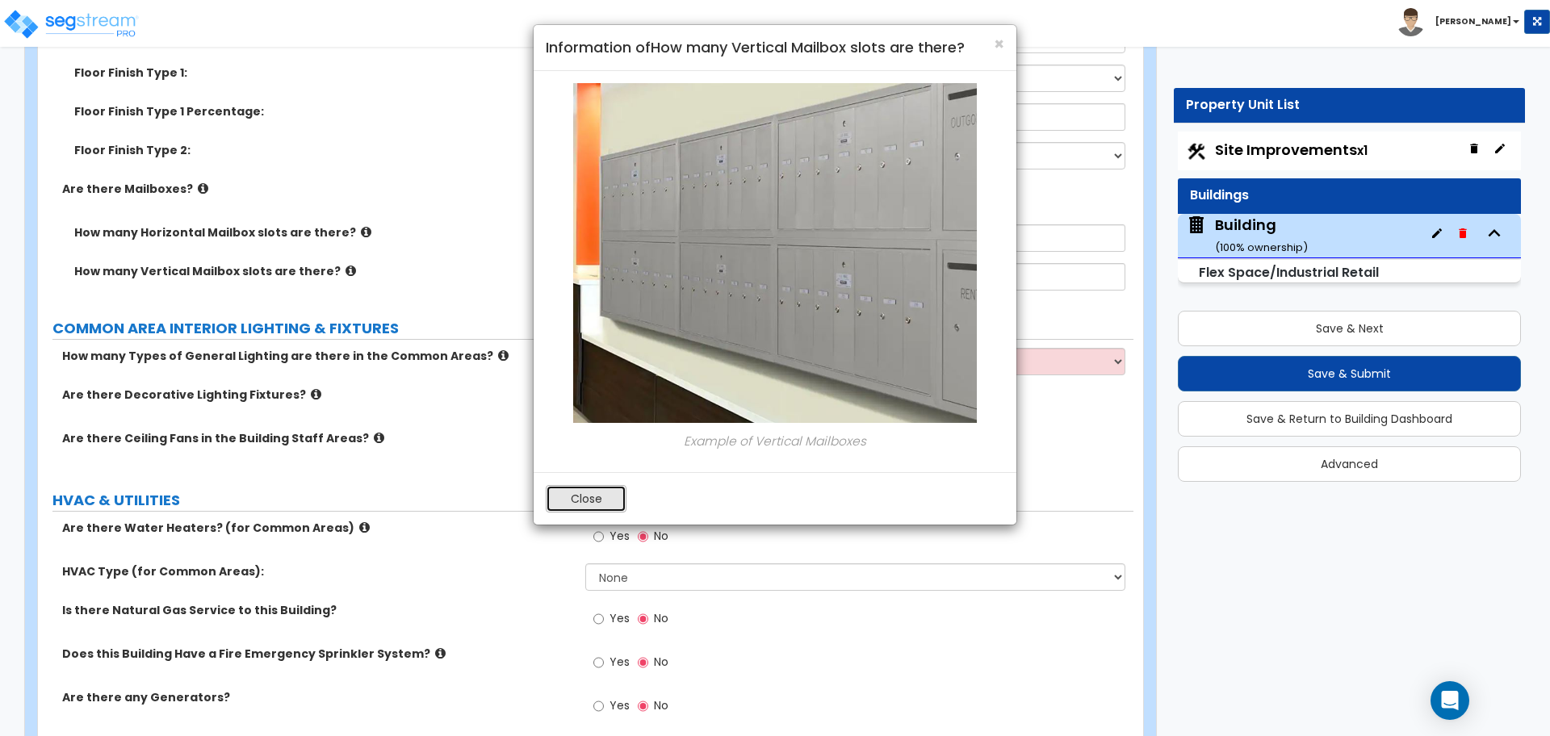
click at [599, 500] on button "Close" at bounding box center [586, 498] width 81 height 27
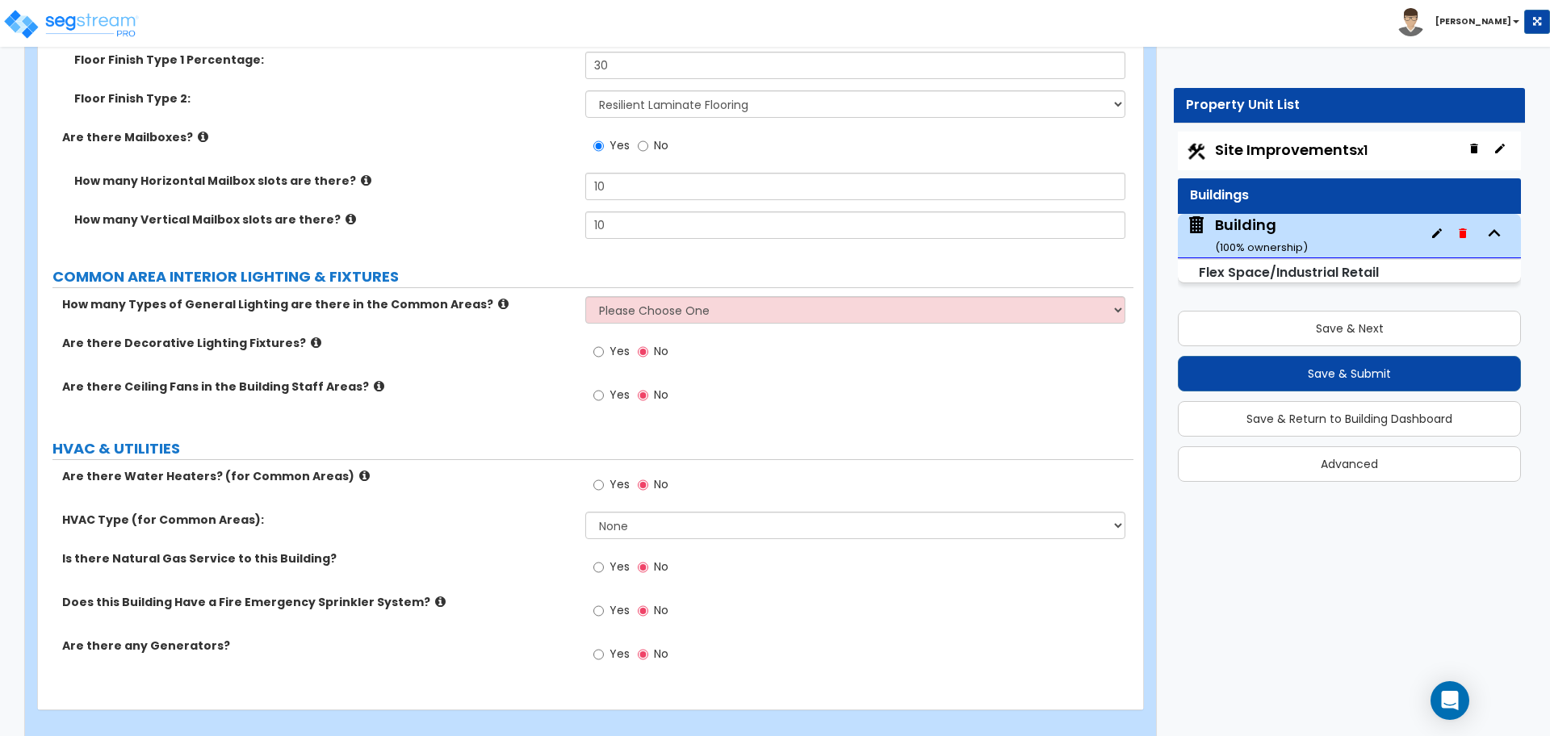
scroll to position [7572, 0]
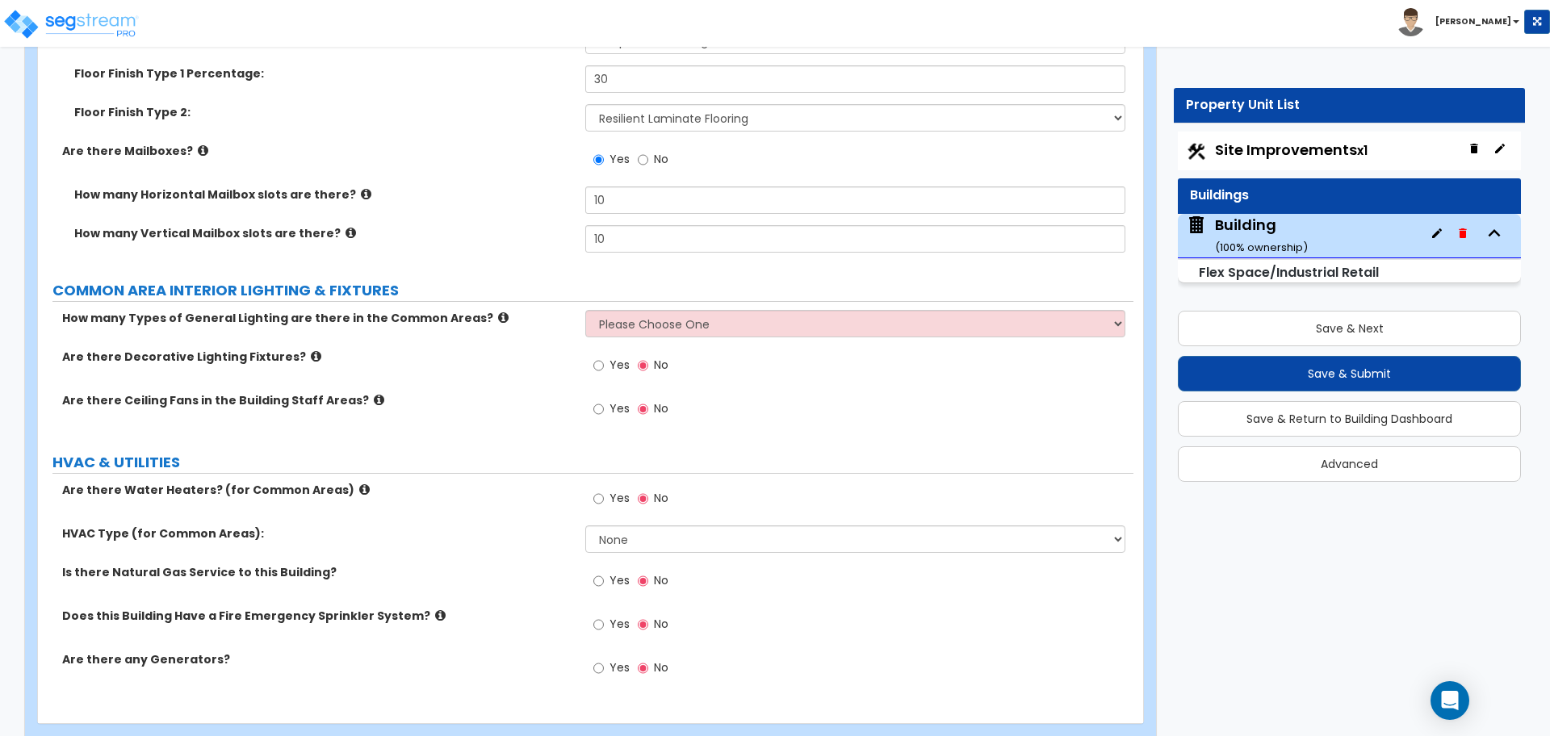
click at [345, 227] on icon at bounding box center [350, 233] width 10 height 12
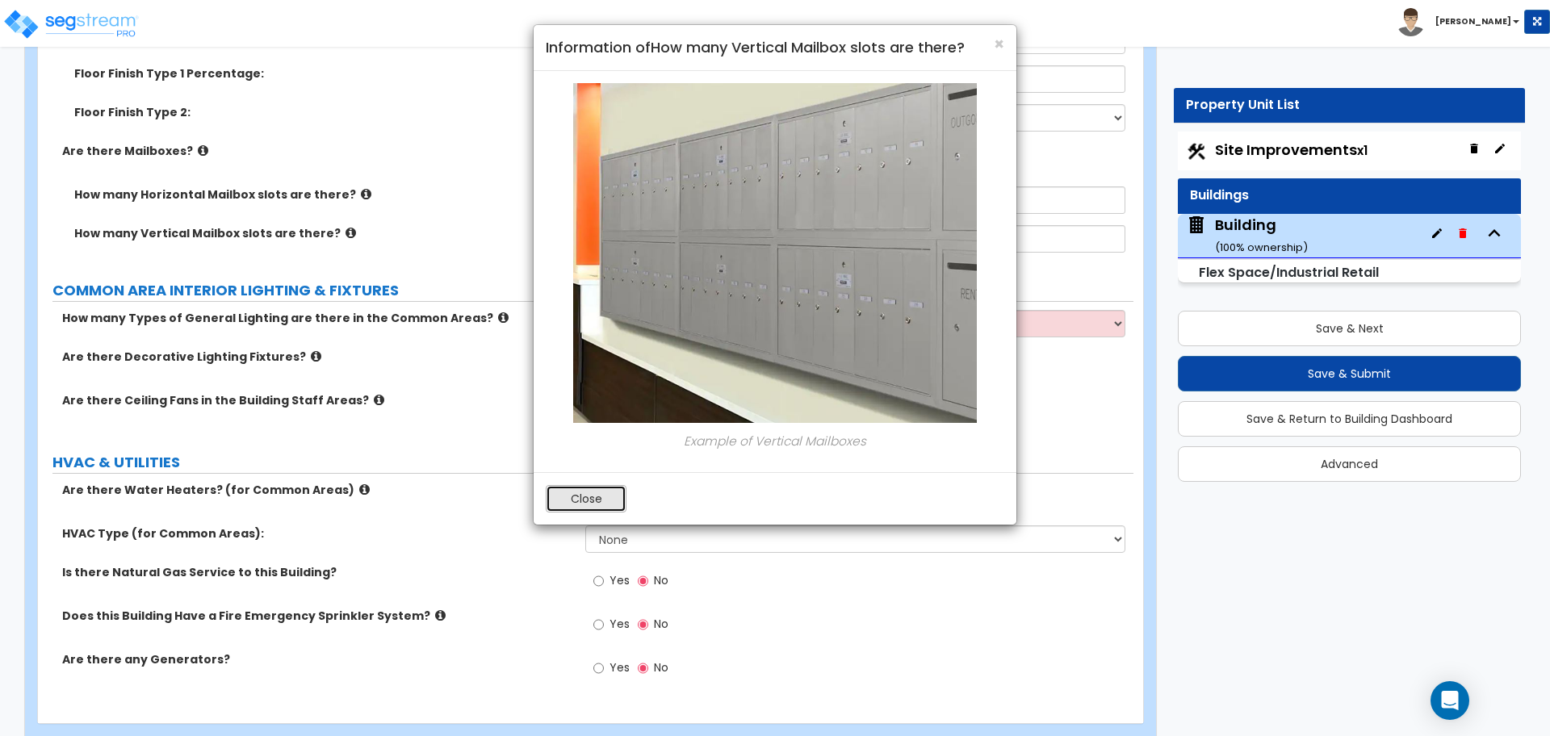
click at [595, 494] on button "Close" at bounding box center [586, 498] width 81 height 27
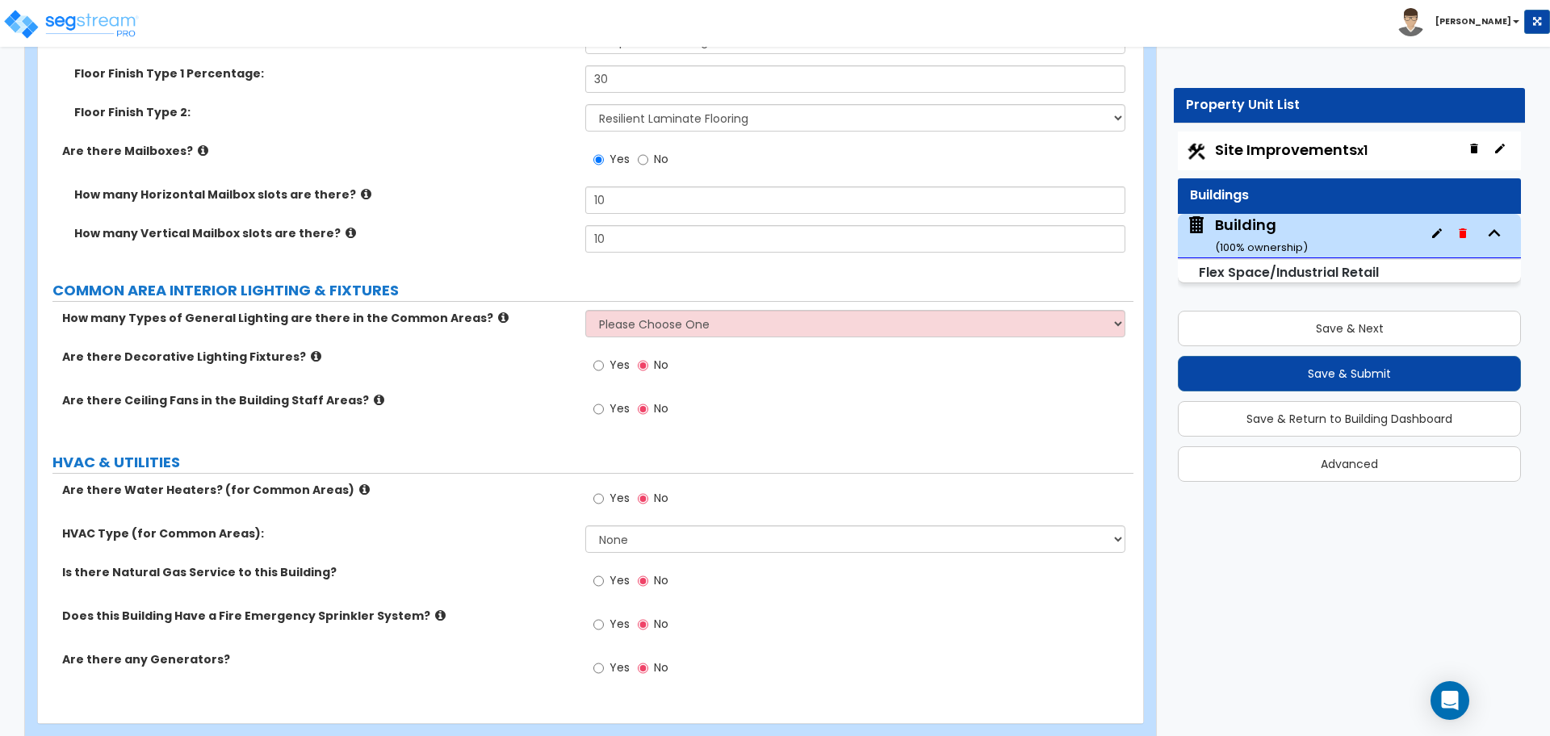
click at [361, 190] on icon at bounding box center [366, 194] width 10 height 12
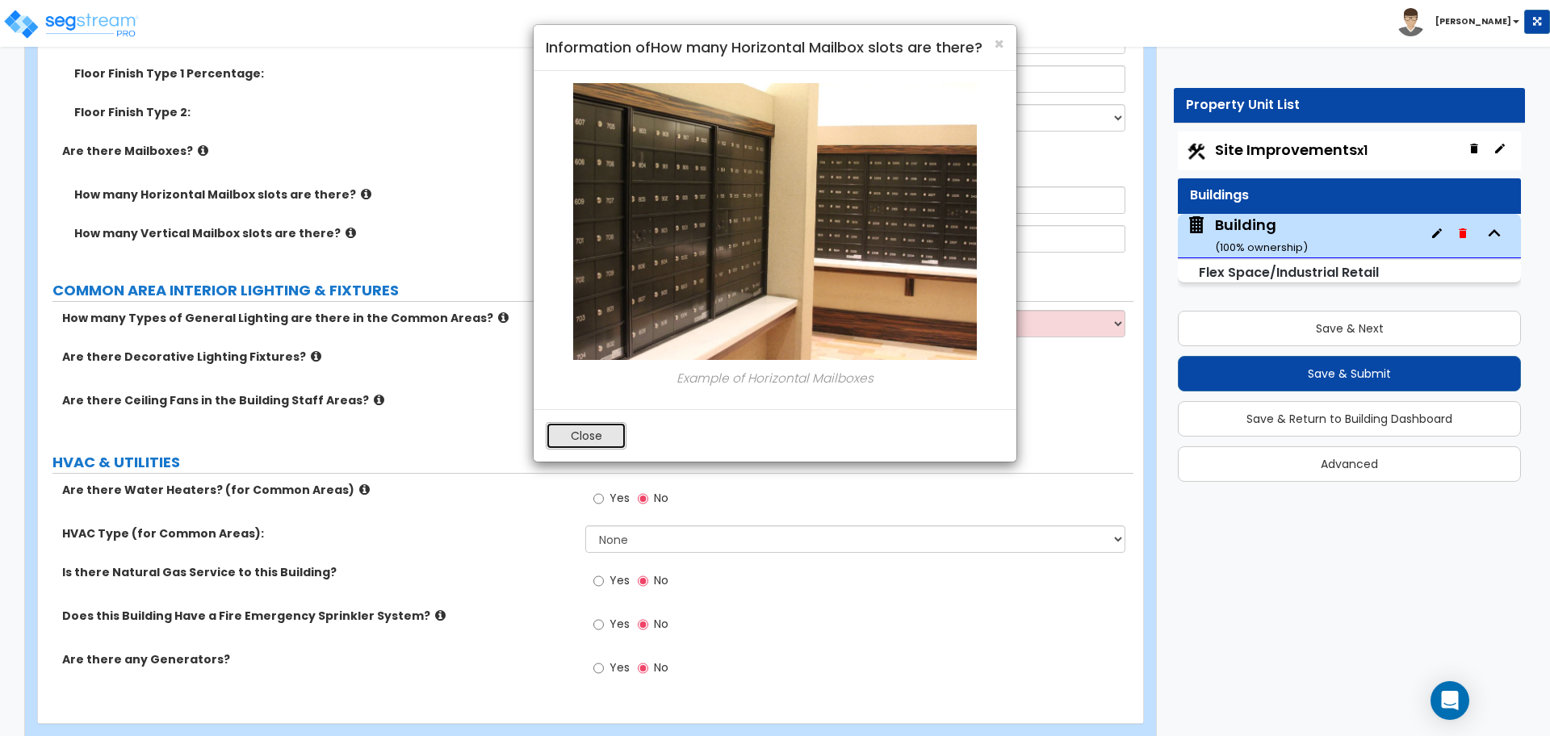
click at [580, 447] on button "Close" at bounding box center [586, 435] width 81 height 27
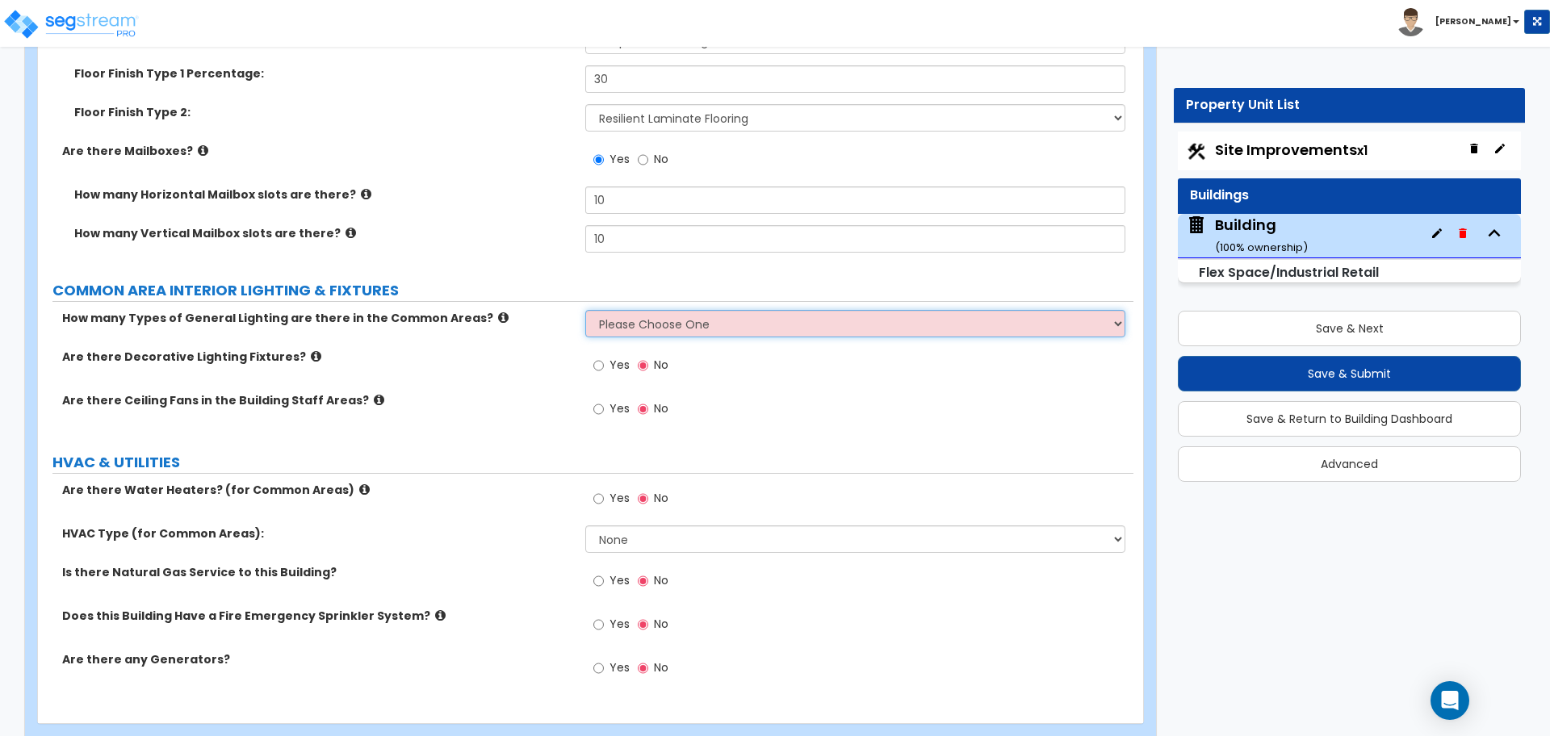
click at [611, 316] on select "Please Choose One 1 2 3" at bounding box center [854, 323] width 539 height 27
click at [498, 313] on icon at bounding box center [503, 318] width 10 height 12
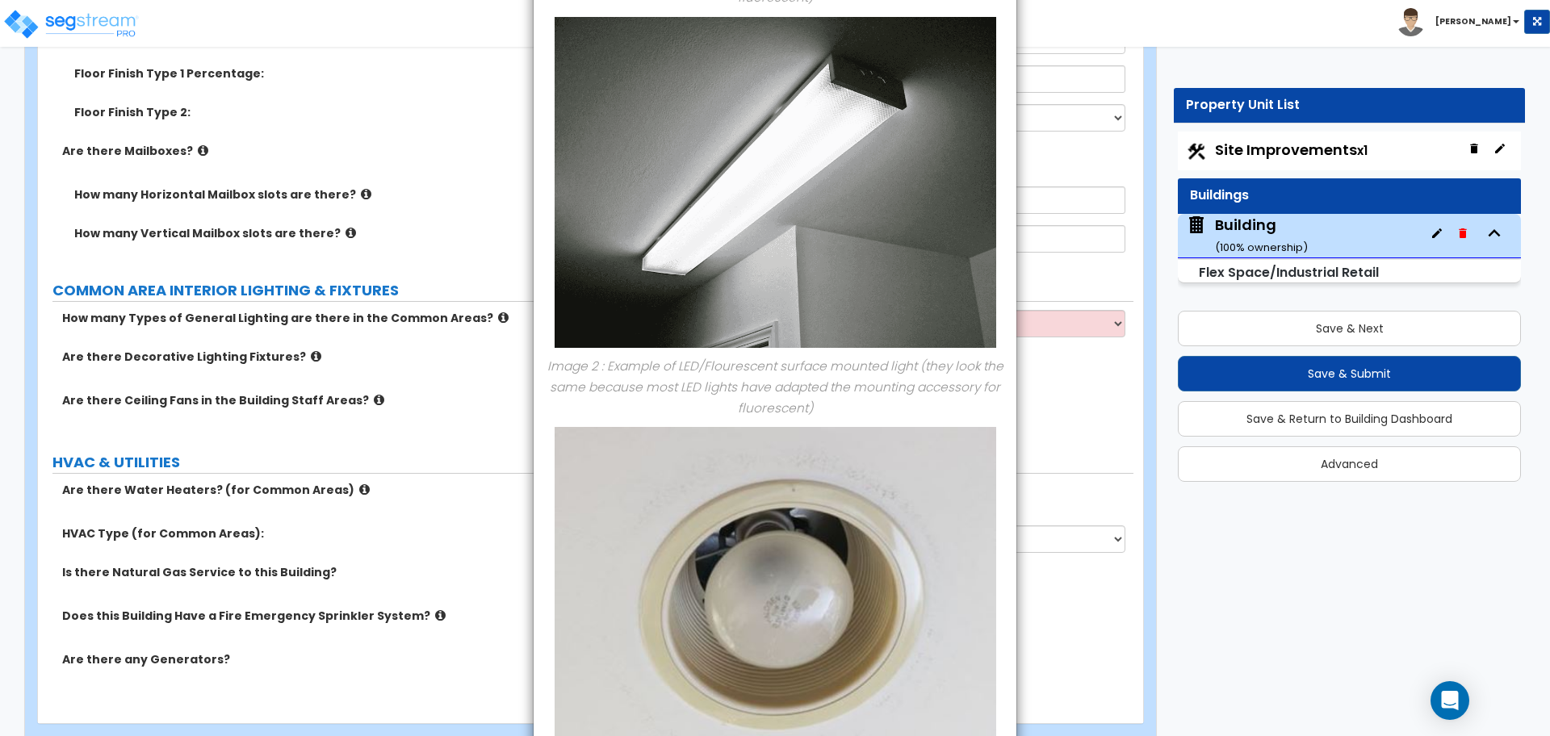
scroll to position [685, 0]
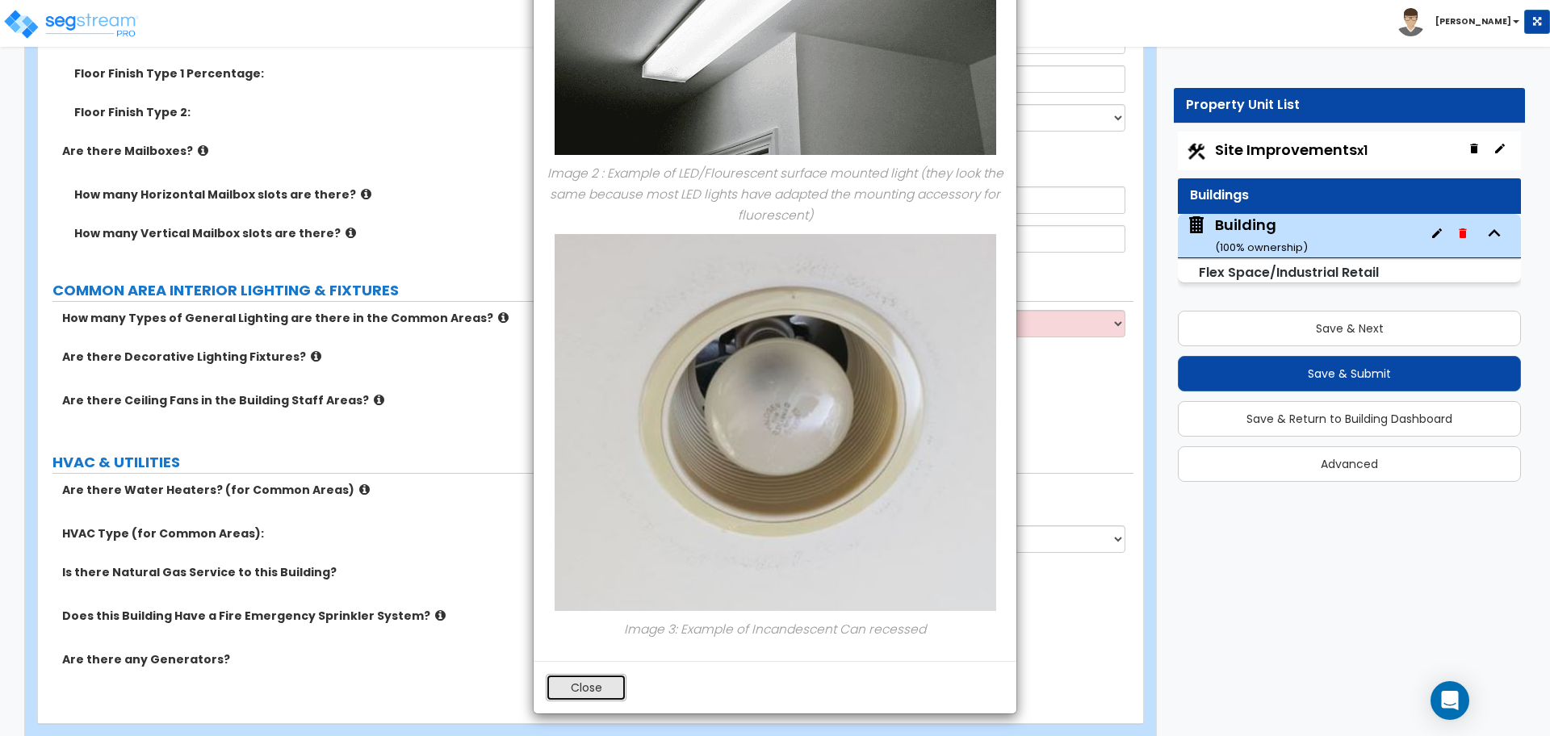
click at [588, 682] on button "Close" at bounding box center [586, 687] width 81 height 27
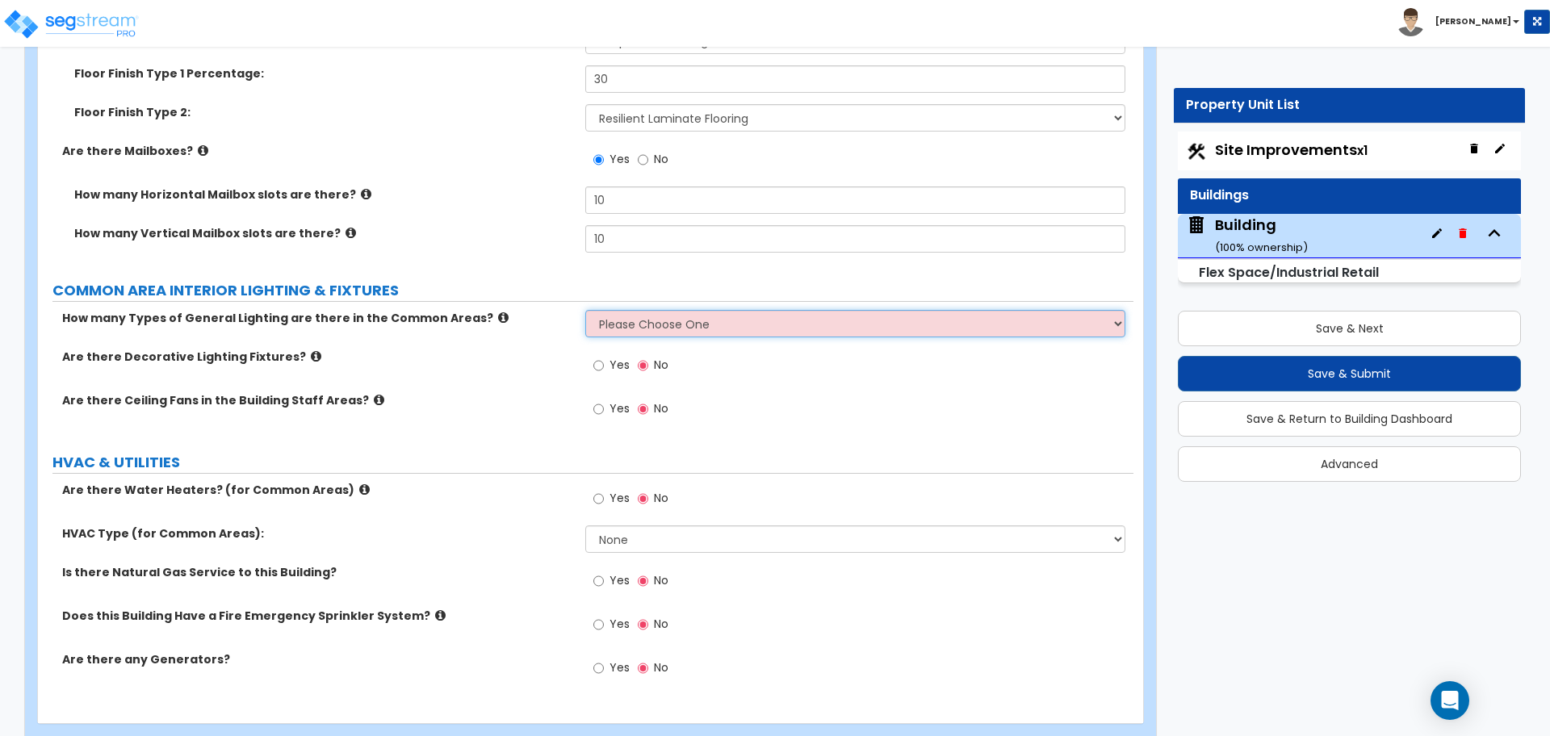
click at [631, 322] on select "Please Choose One 1 2 3" at bounding box center [854, 323] width 539 height 27
click at [585, 310] on select "Please Choose One 1 2 3" at bounding box center [854, 323] width 539 height 27
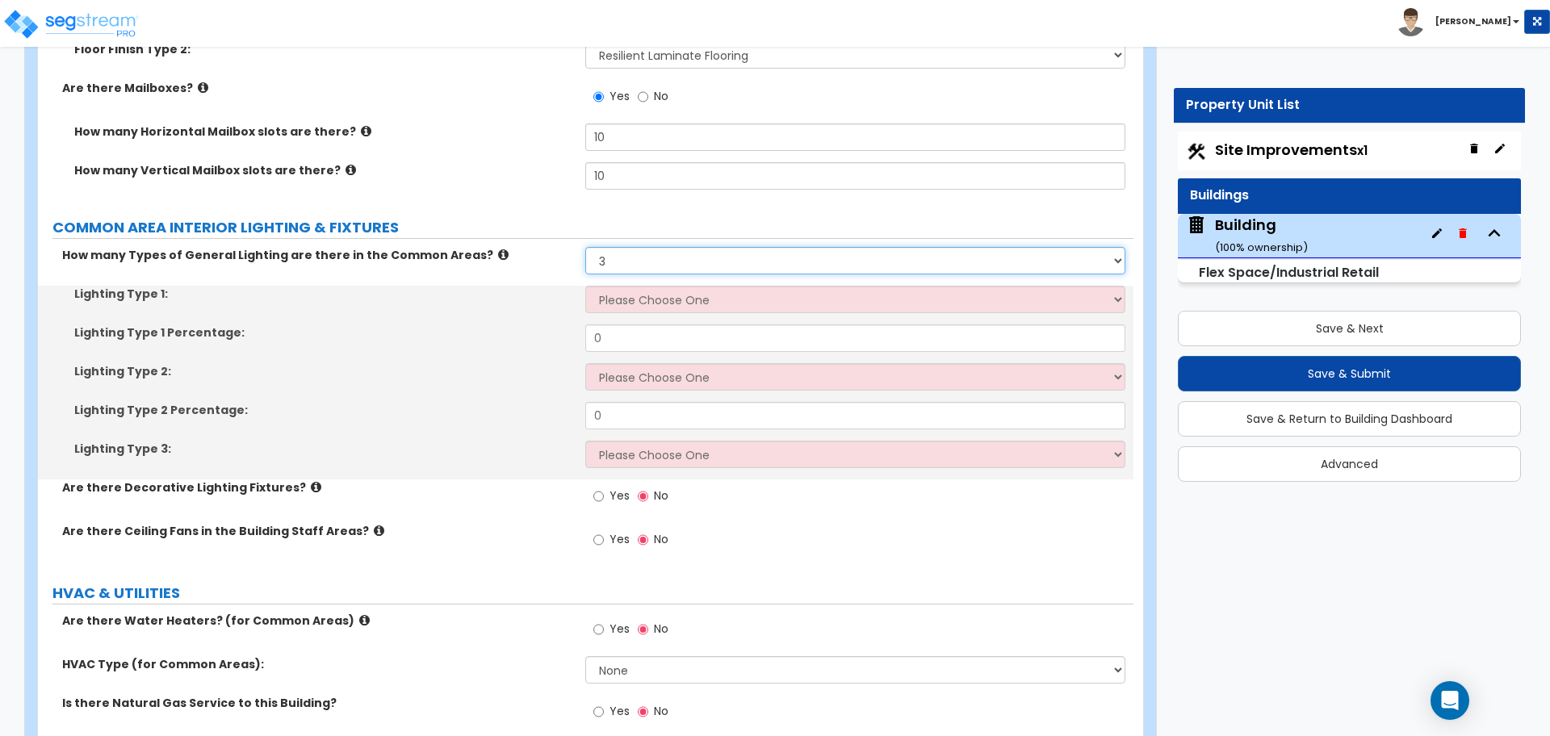
scroll to position [7640, 0]
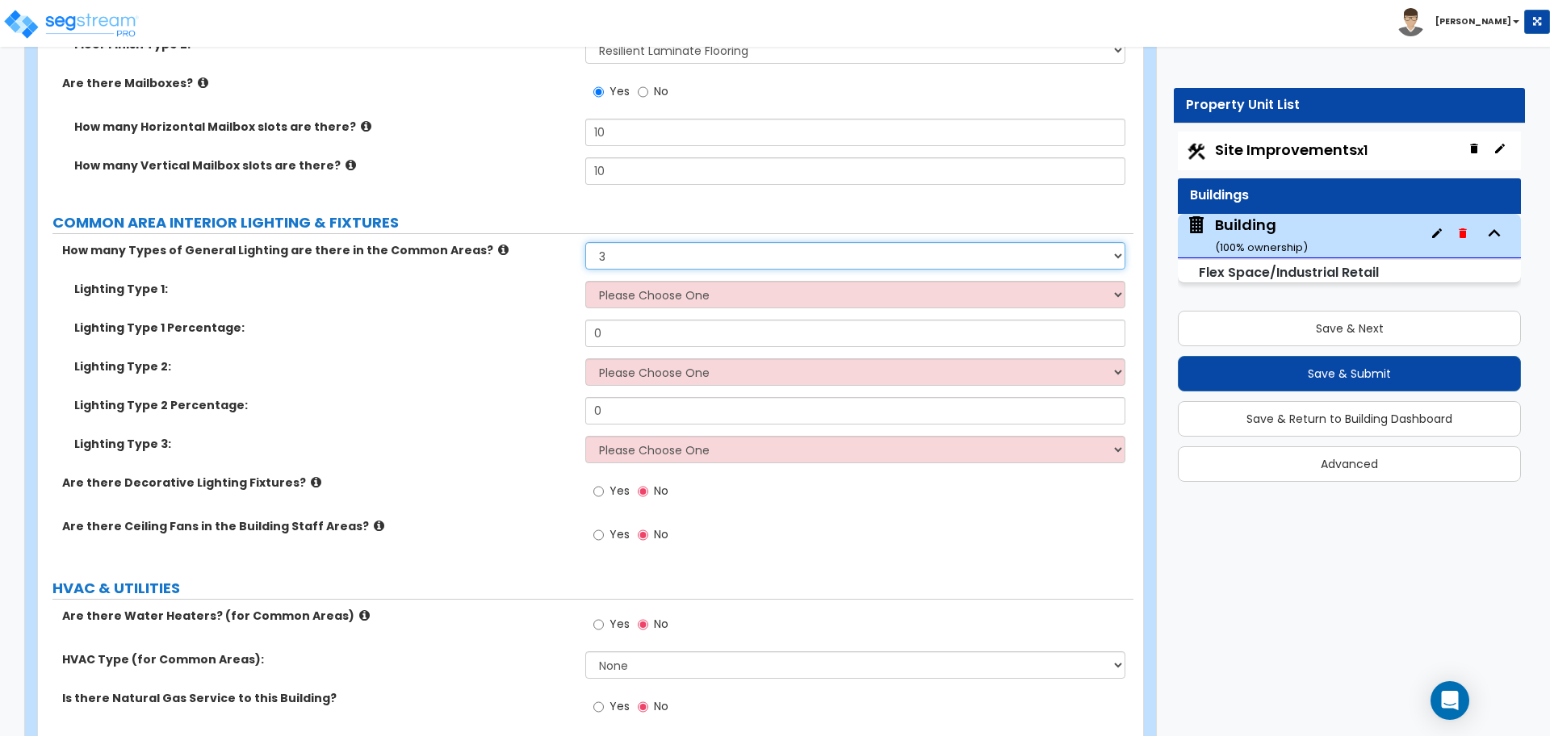
click at [667, 247] on select "Please Choose One 1 2 3" at bounding box center [854, 255] width 539 height 27
click at [585, 242] on select "Please Choose One 1 2 3" at bounding box center [854, 255] width 539 height 27
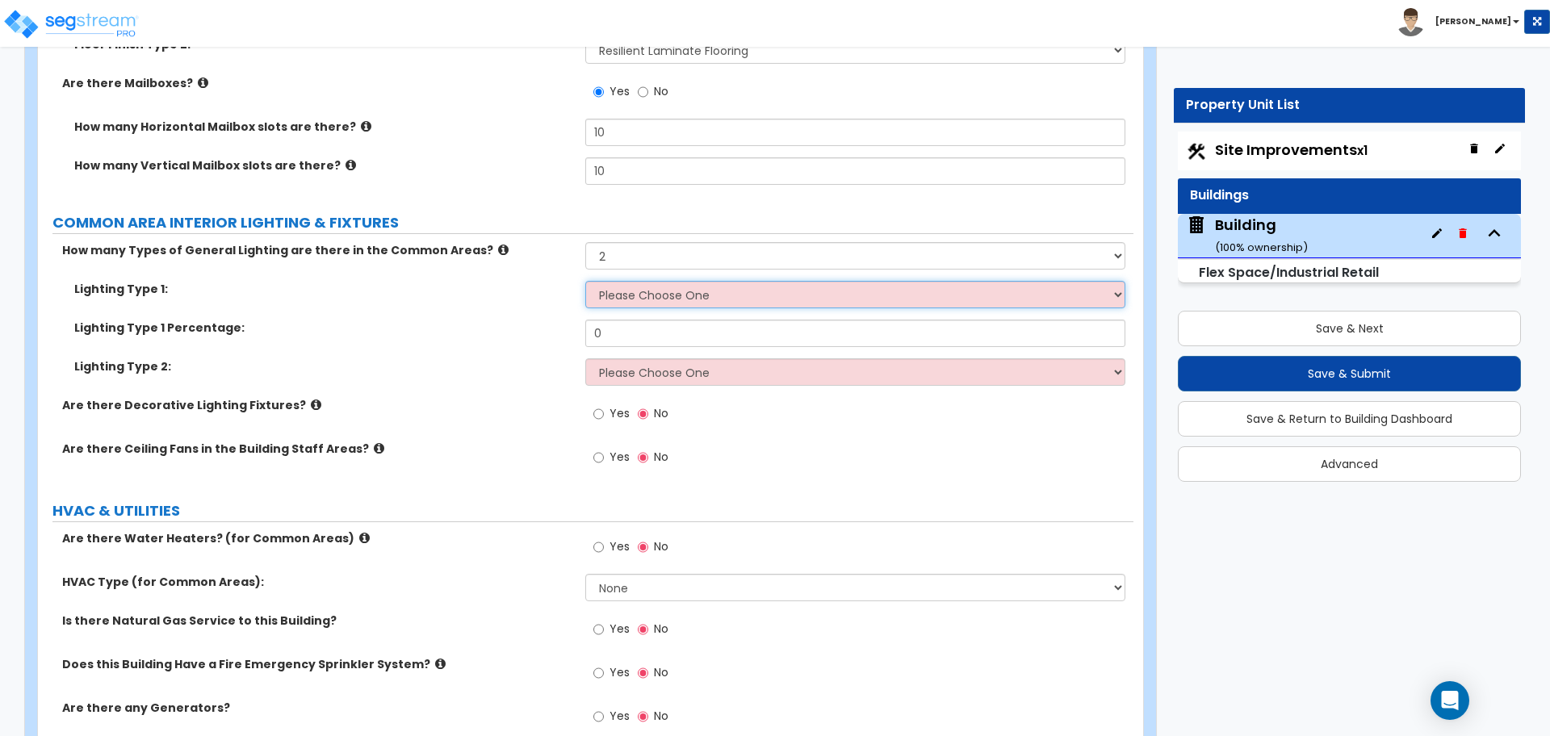
click at [665, 287] on select "Please Choose One LED Surface-Mounted LED Recessed Fluorescent Surface-Mounted …" at bounding box center [854, 294] width 539 height 27
click at [585, 281] on select "Please Choose One LED Surface-Mounted LED Recessed Fluorescent Surface-Mounted …" at bounding box center [854, 294] width 539 height 27
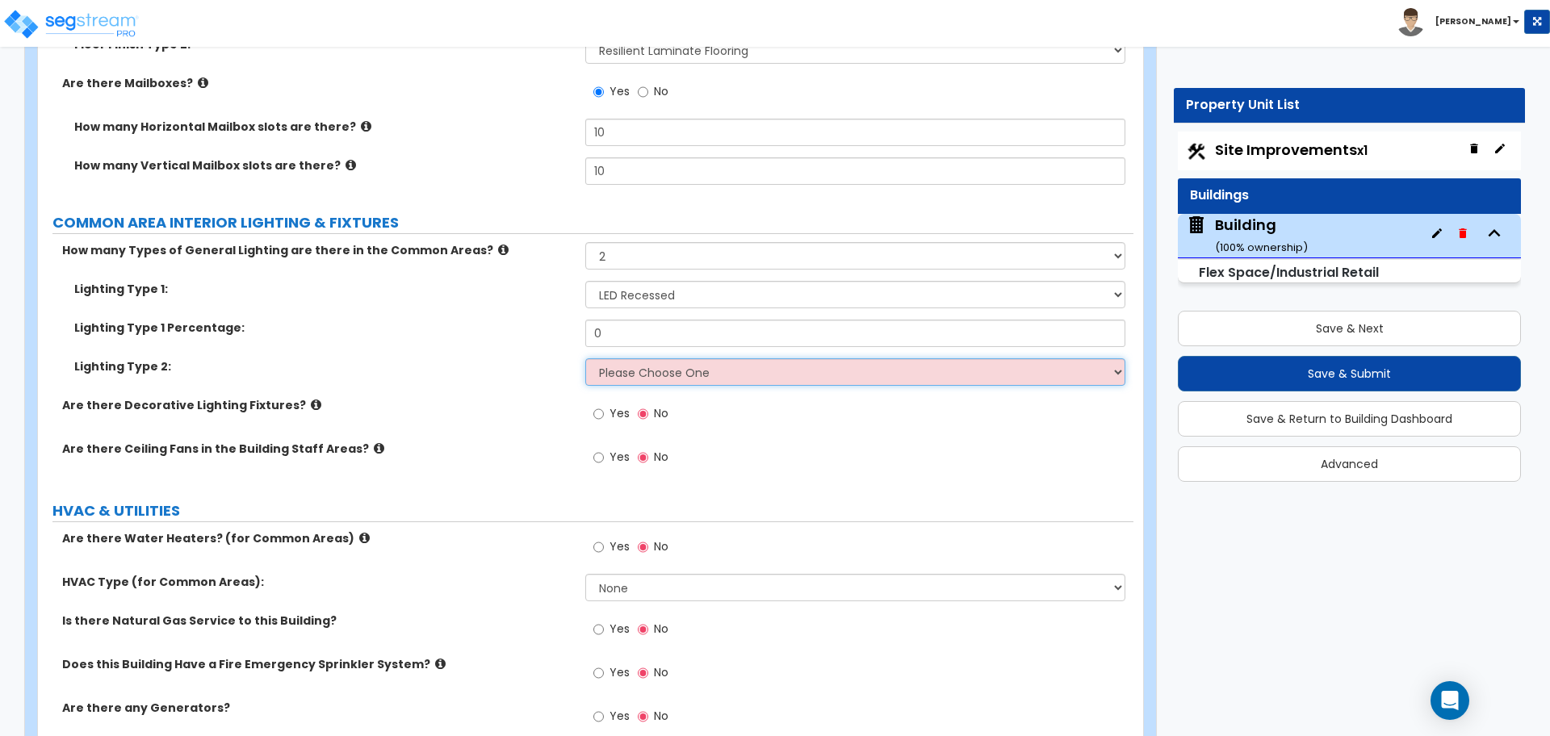
click at [718, 375] on select "Please Choose One LED Surface-Mounted LED Recessed Fluorescent Surface-Mounted …" at bounding box center [854, 371] width 539 height 27
click at [585, 358] on select "Please Choose One LED Surface-Mounted LED Recessed Fluorescent Surface-Mounted …" at bounding box center [854, 371] width 539 height 27
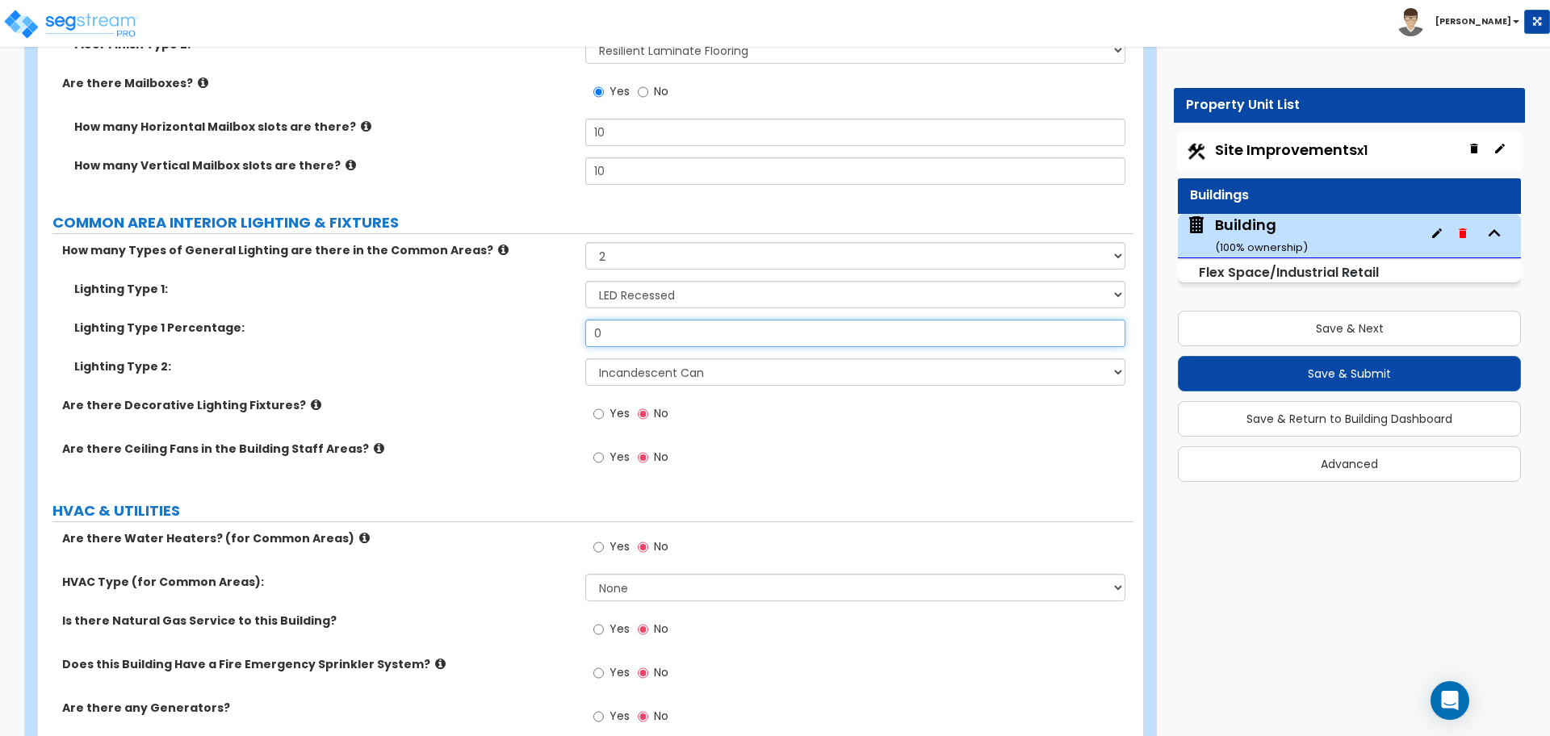
drag, startPoint x: 642, startPoint y: 331, endPoint x: 547, endPoint y: 330, distance: 95.2
click at [547, 329] on div "Lighting Type 1 Percentage: 0" at bounding box center [585, 339] width 1095 height 39
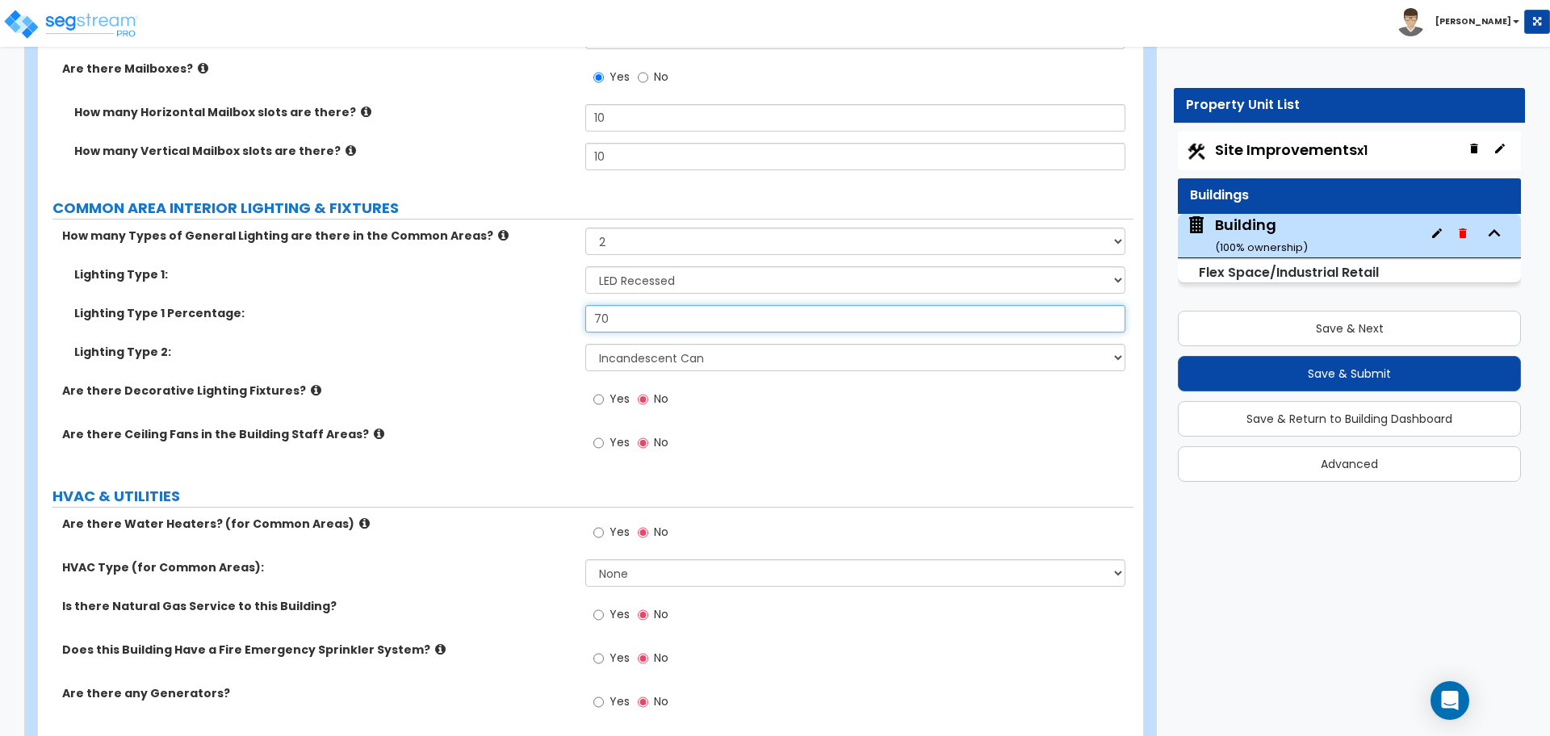
scroll to position [7716, 0]
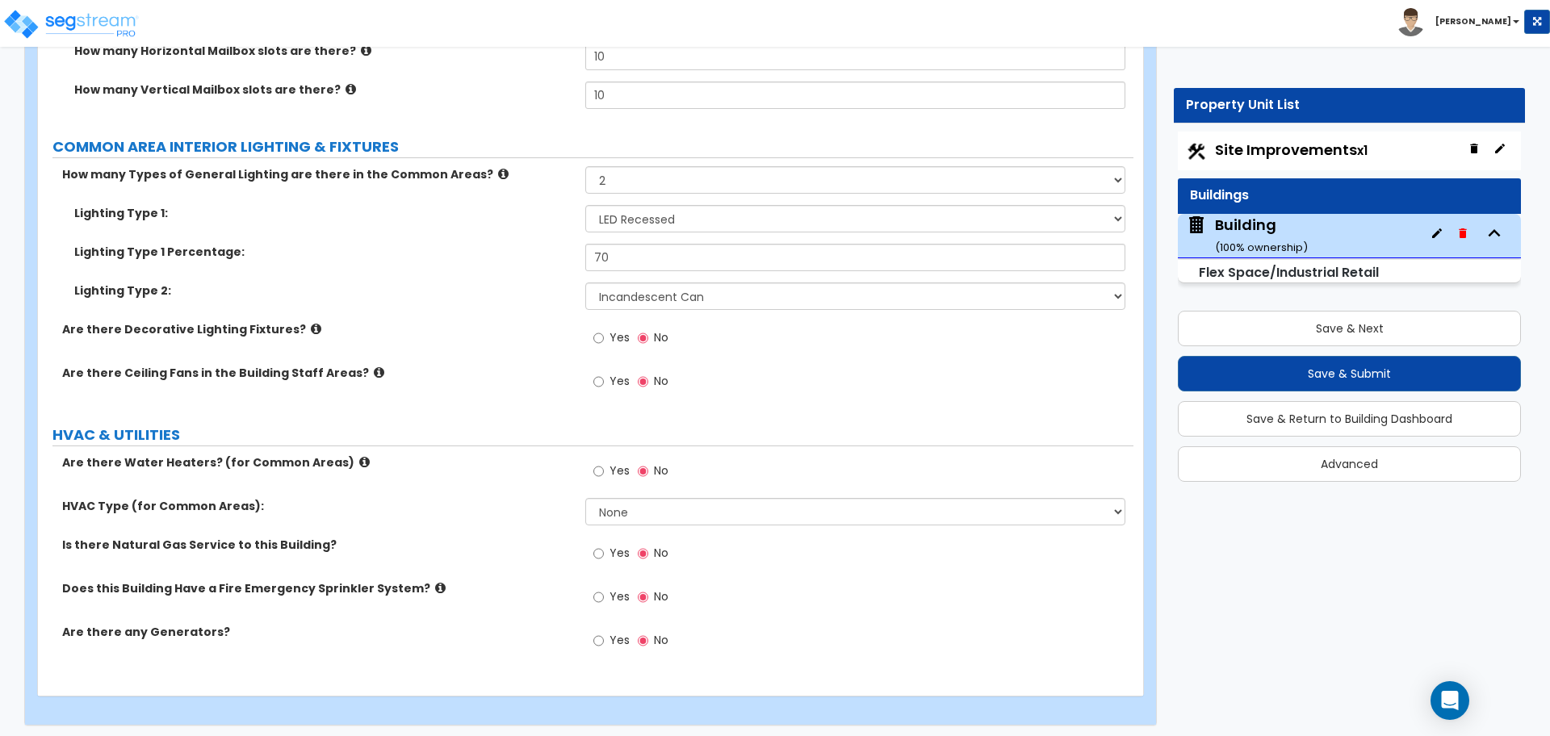
click at [606, 328] on label "Yes" at bounding box center [611, 339] width 36 height 27
click at [604, 329] on input "Yes" at bounding box center [598, 338] width 10 height 18
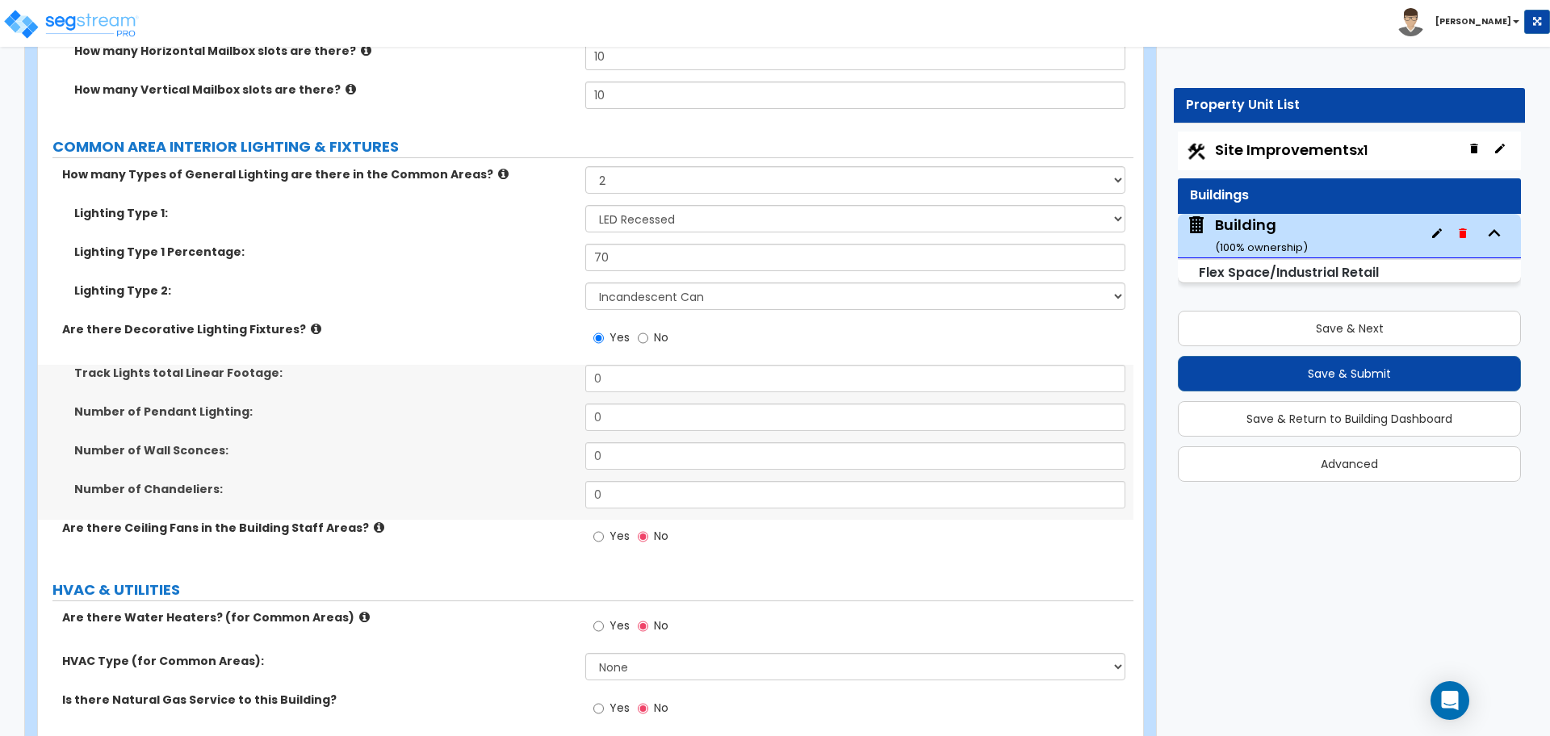
click at [311, 323] on icon at bounding box center [316, 329] width 10 height 12
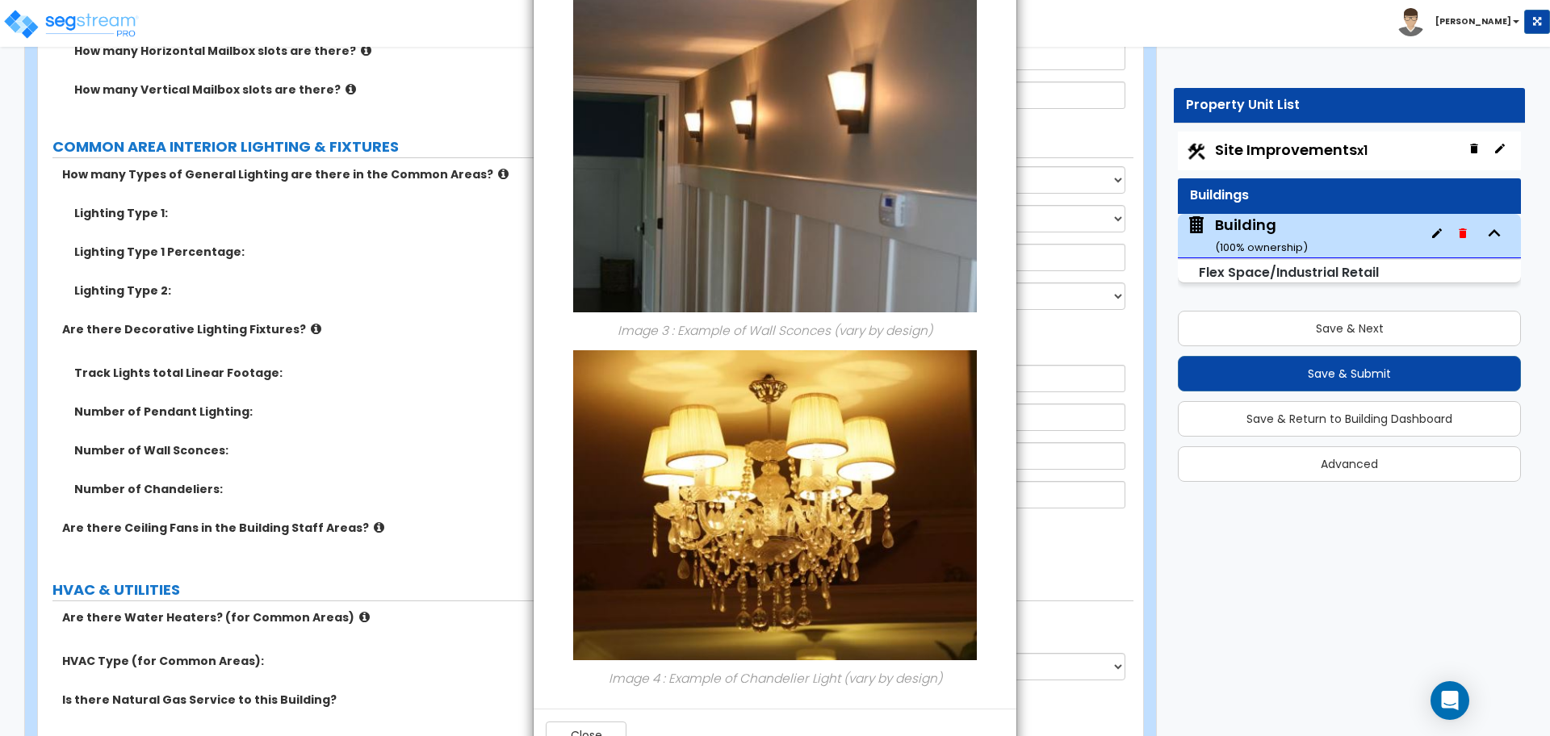
scroll to position [896, 0]
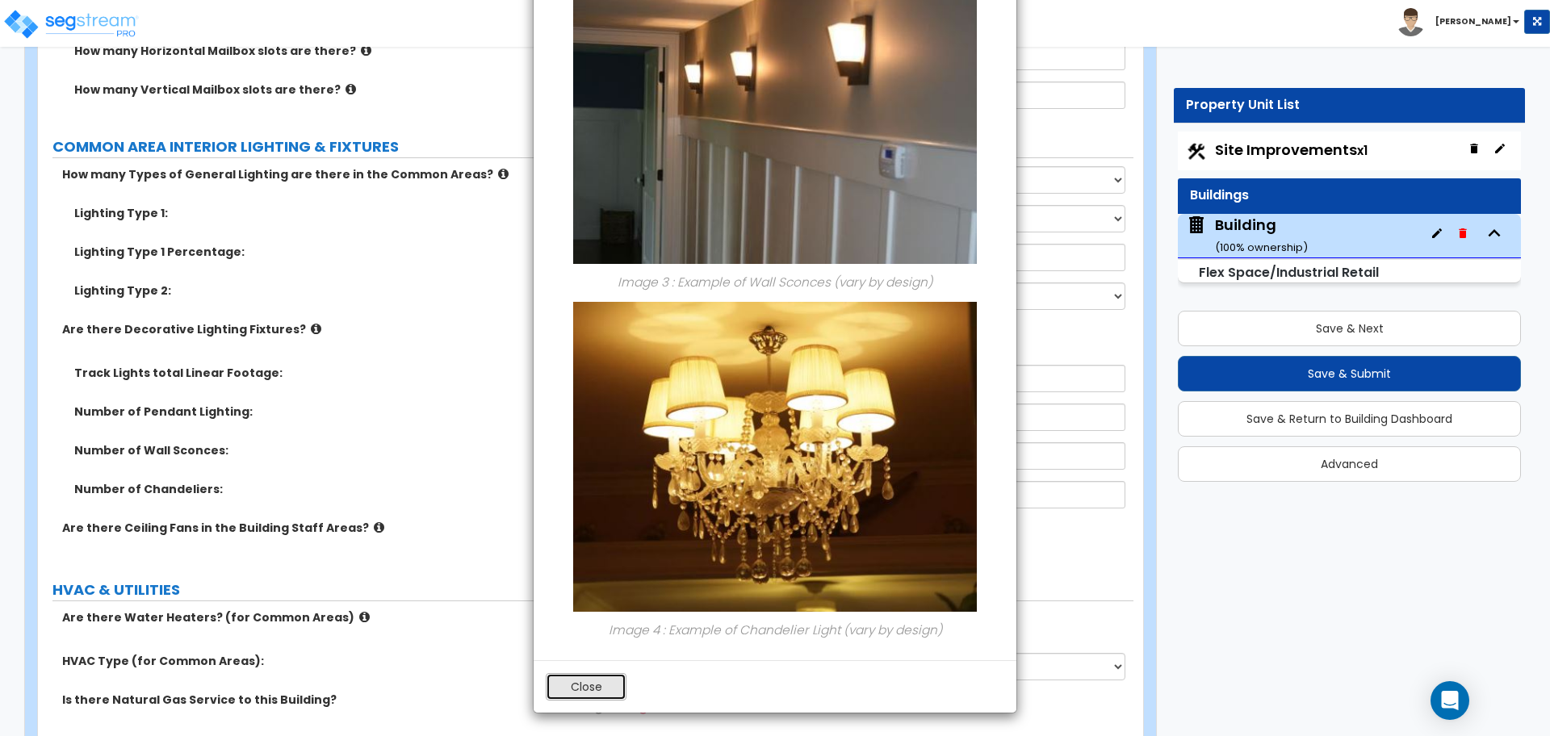
click at [579, 693] on button "Close" at bounding box center [586, 686] width 81 height 27
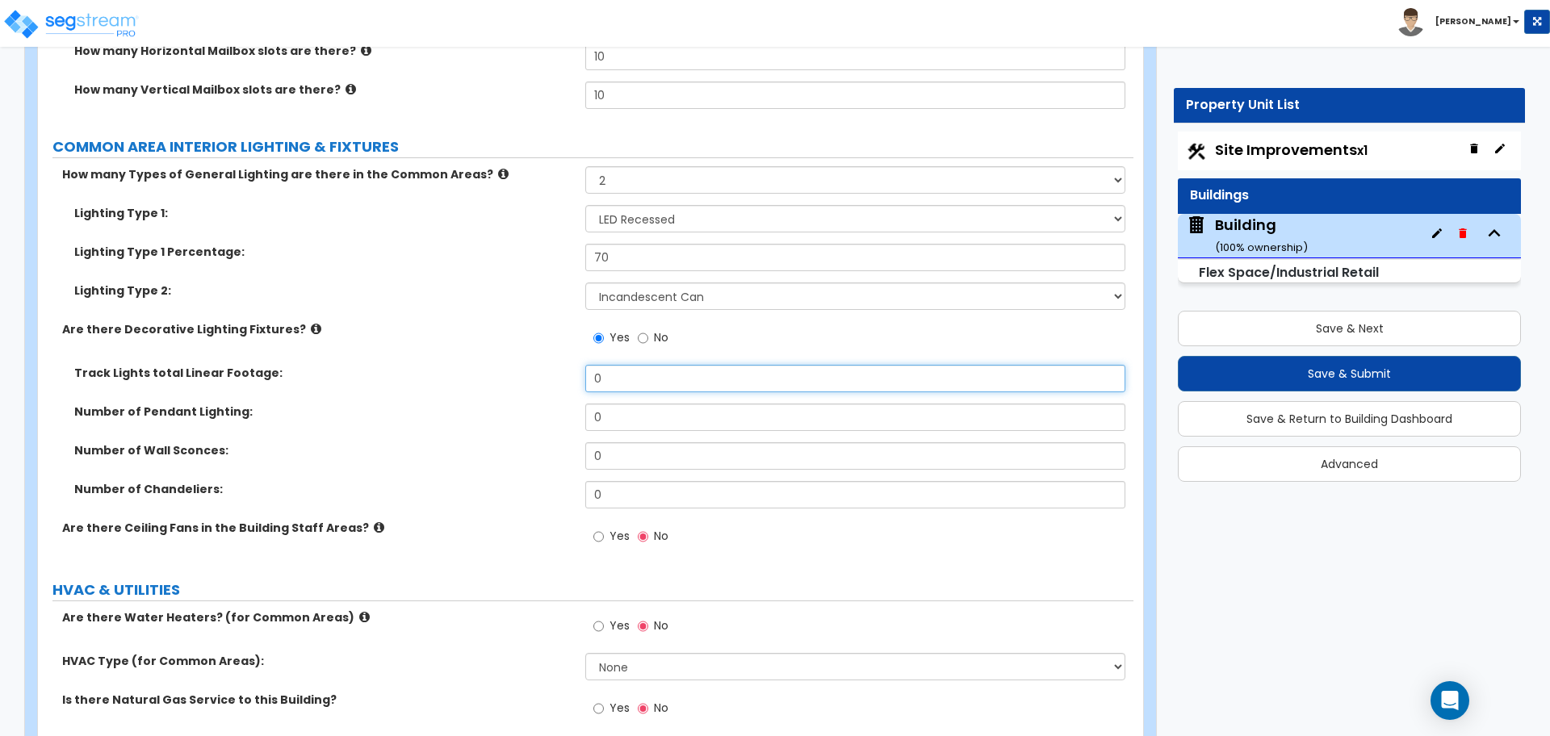
drag, startPoint x: 600, startPoint y: 381, endPoint x: 579, endPoint y: 379, distance: 21.0
click at [579, 379] on div "Track Lights total Linear Footage: 0" at bounding box center [585, 384] width 1095 height 39
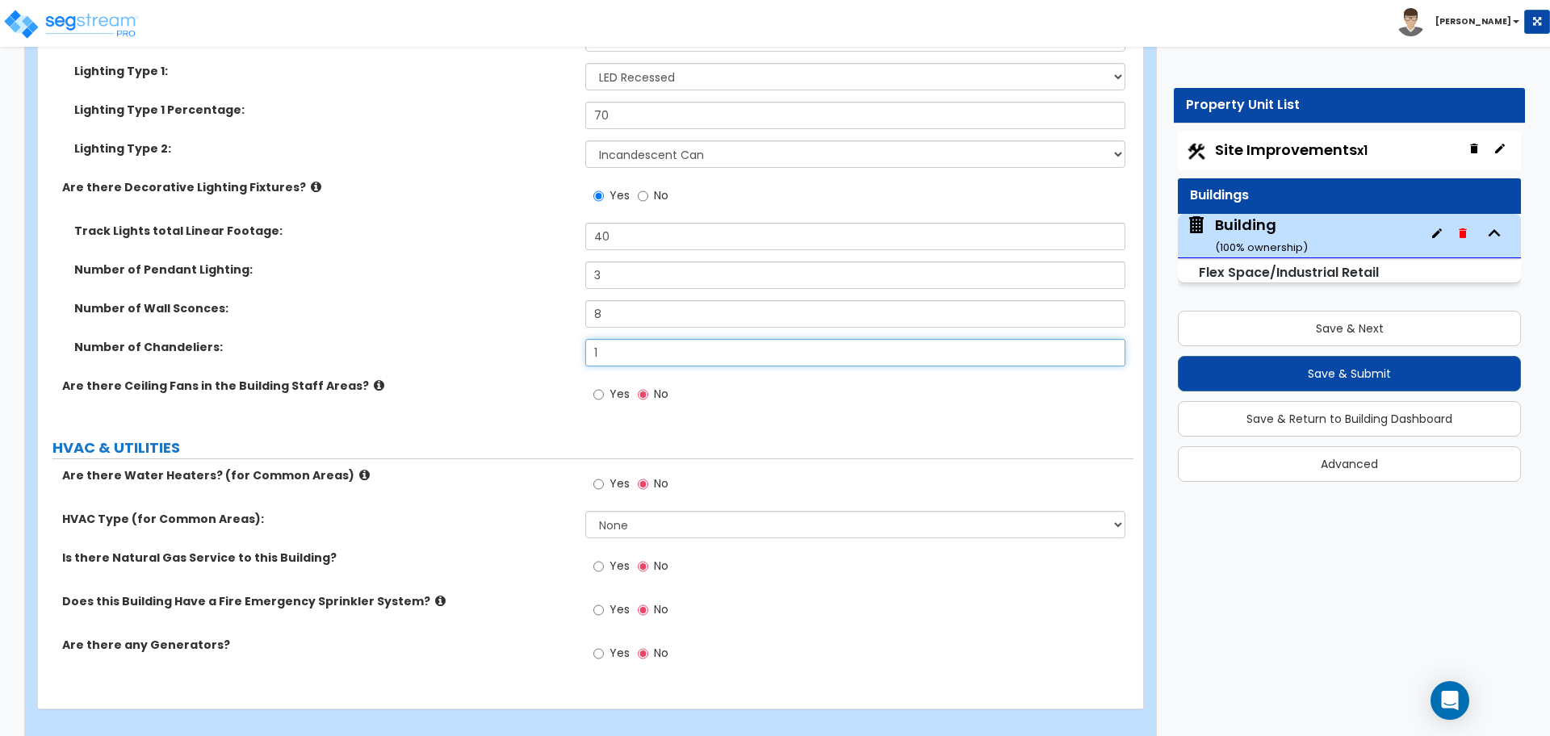
scroll to position [7866, 0]
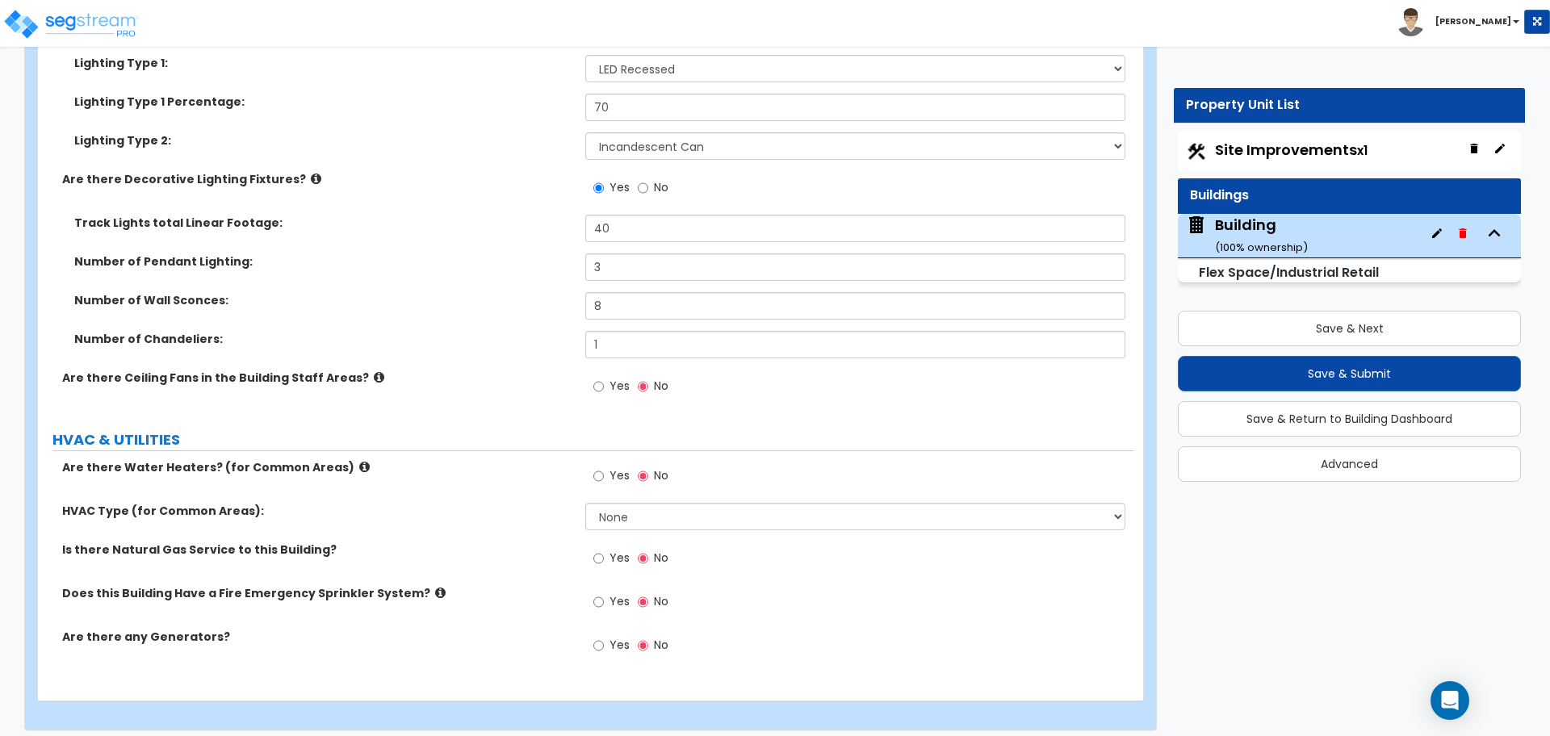
click at [622, 395] on label "Yes" at bounding box center [611, 388] width 36 height 27
click at [604, 395] on input "Yes" at bounding box center [598, 387] width 10 height 18
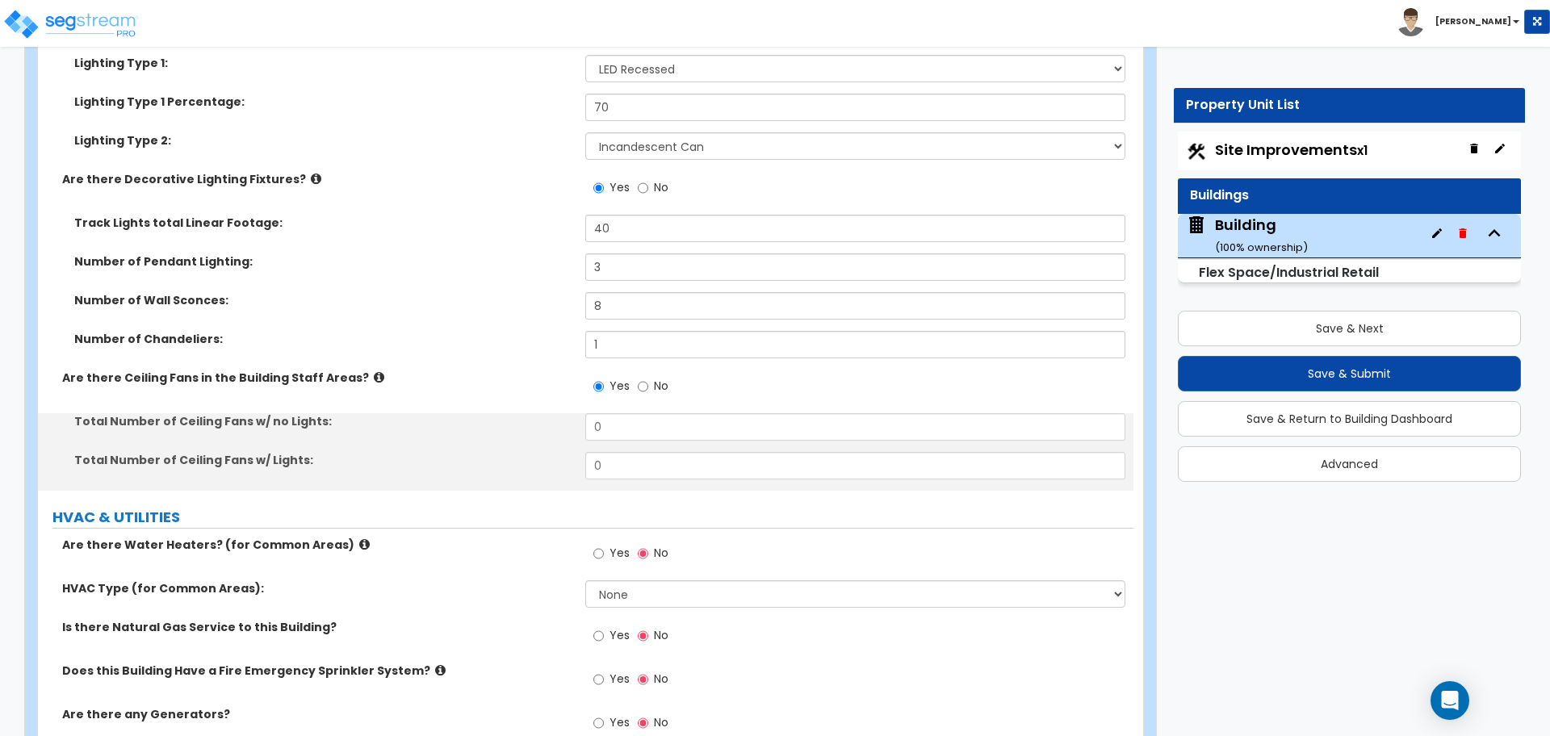
click at [374, 371] on icon at bounding box center [379, 377] width 10 height 12
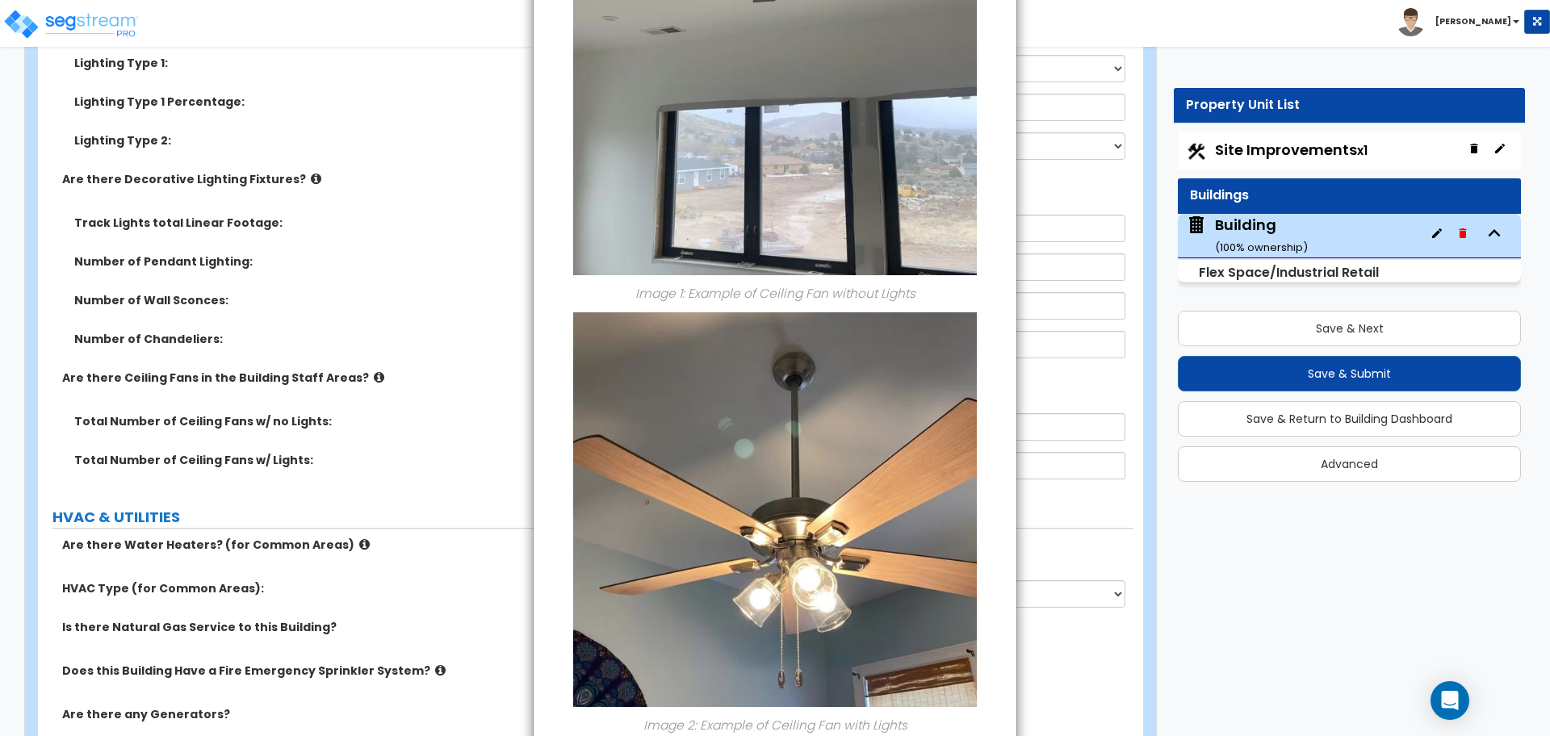
scroll to position [349, 0]
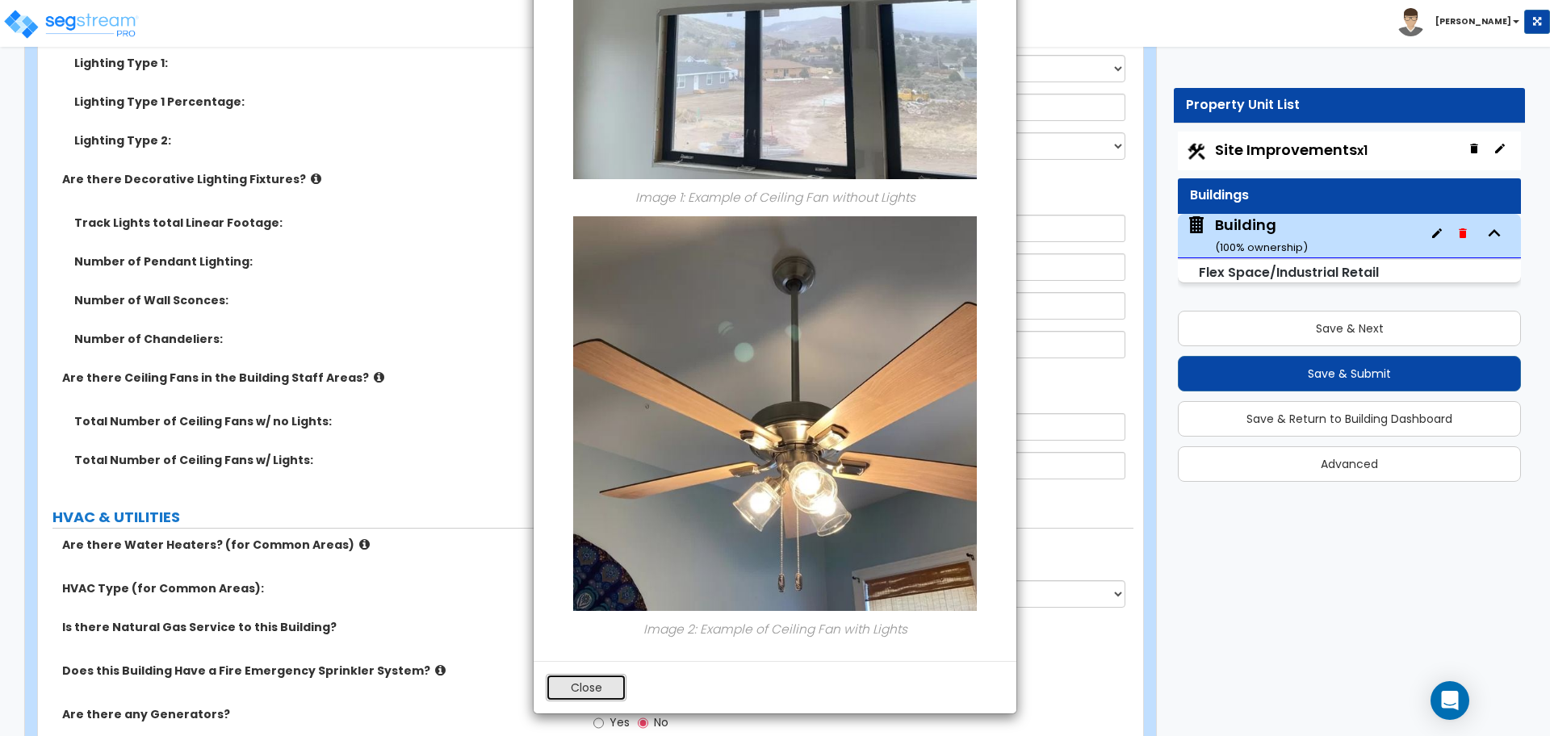
click at [603, 677] on button "Close" at bounding box center [586, 687] width 81 height 27
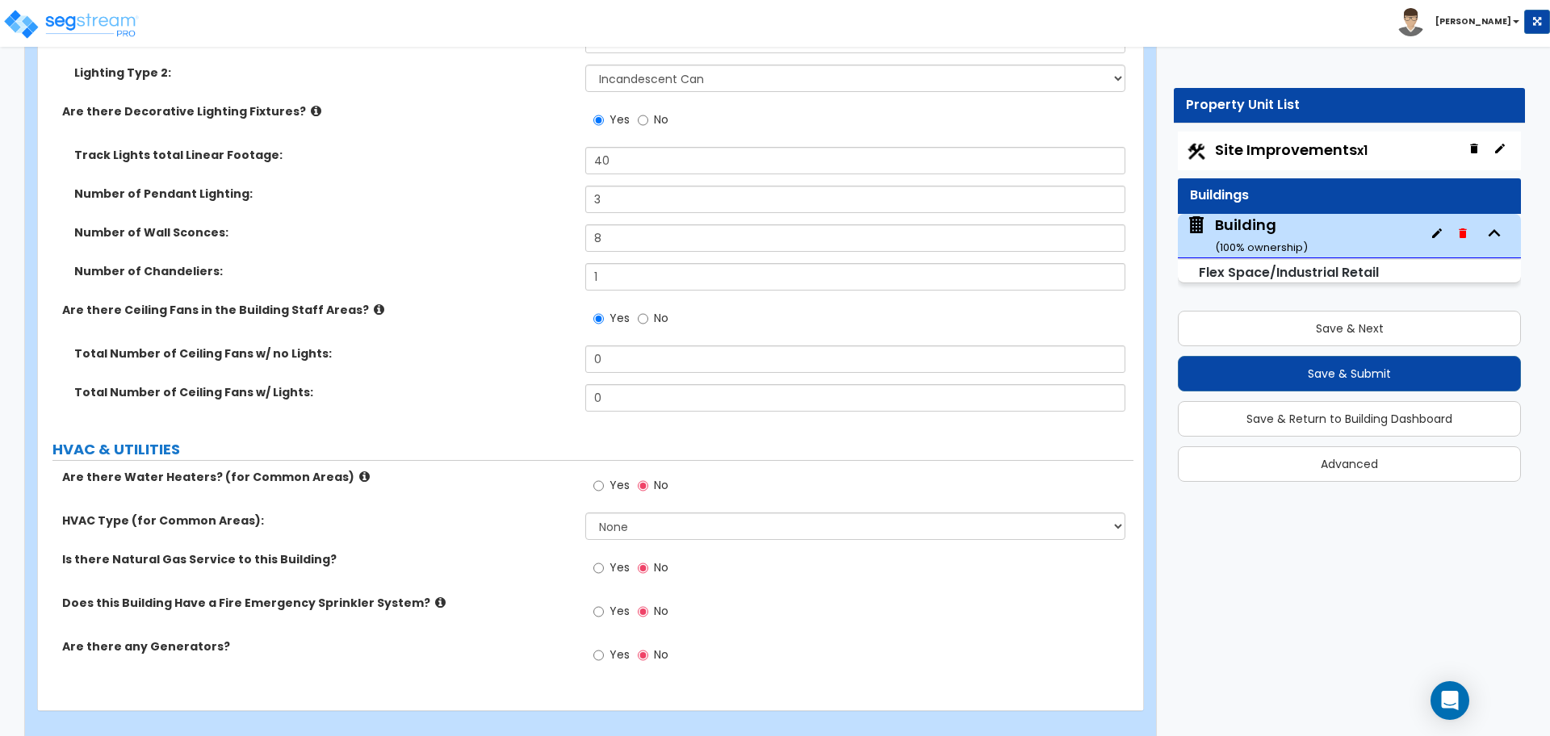
scroll to position [7948, 0]
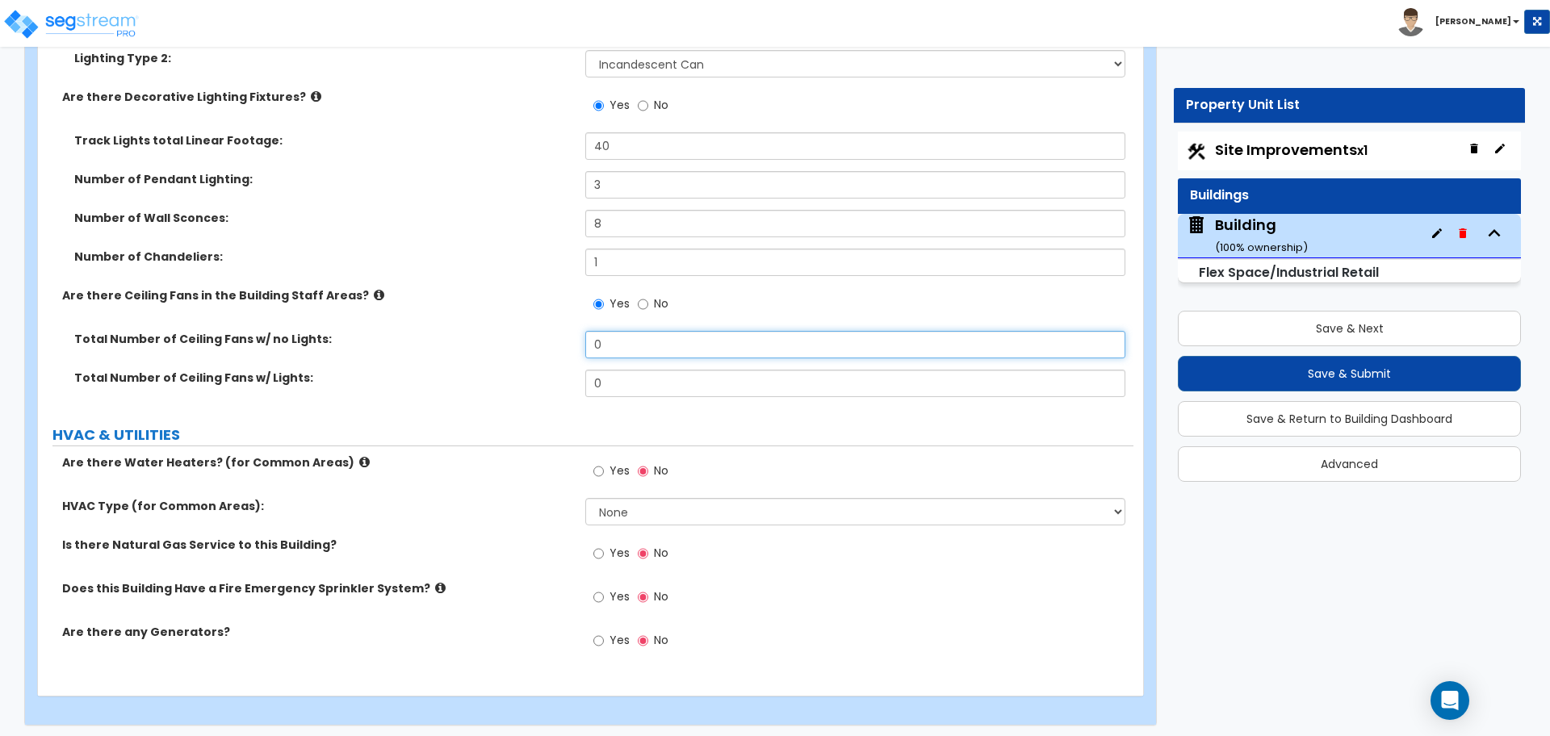
drag, startPoint x: 629, startPoint y: 345, endPoint x: 524, endPoint y: 335, distance: 105.4
click at [524, 335] on div "Total Number of Ceiling Fans w/ no Lights: 0" at bounding box center [585, 350] width 1095 height 39
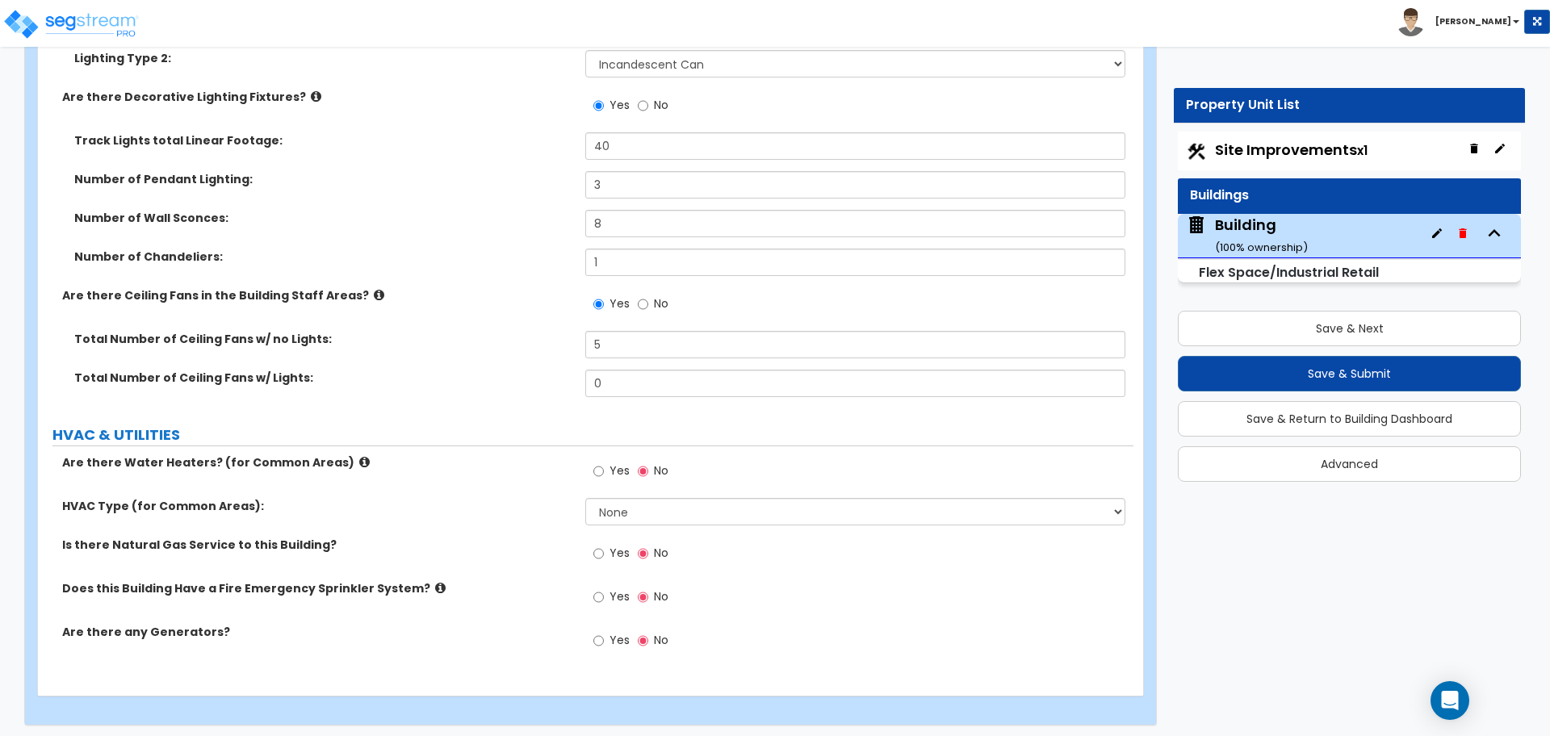
click at [359, 456] on icon at bounding box center [364, 462] width 10 height 12
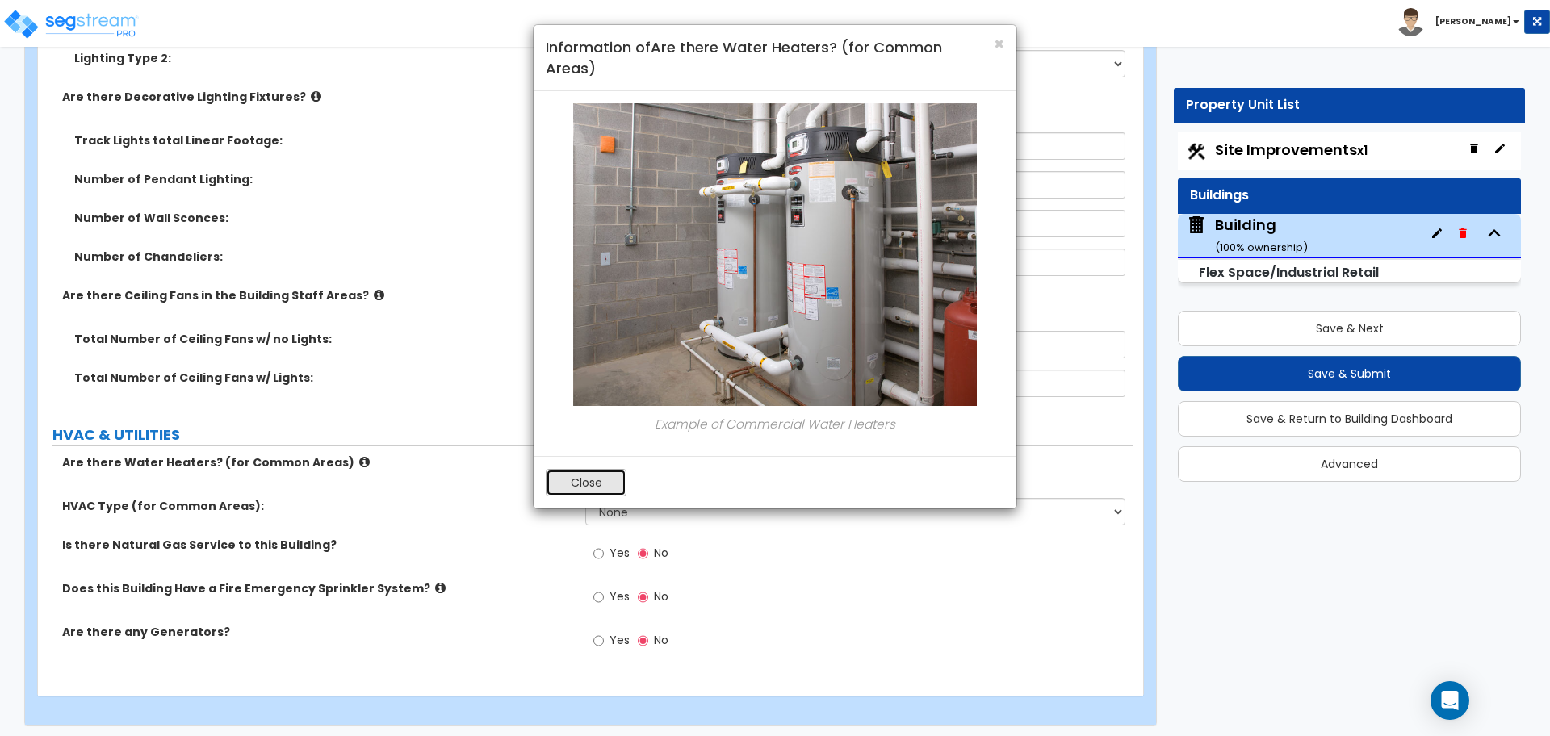
click at [589, 469] on button "Close" at bounding box center [586, 482] width 81 height 27
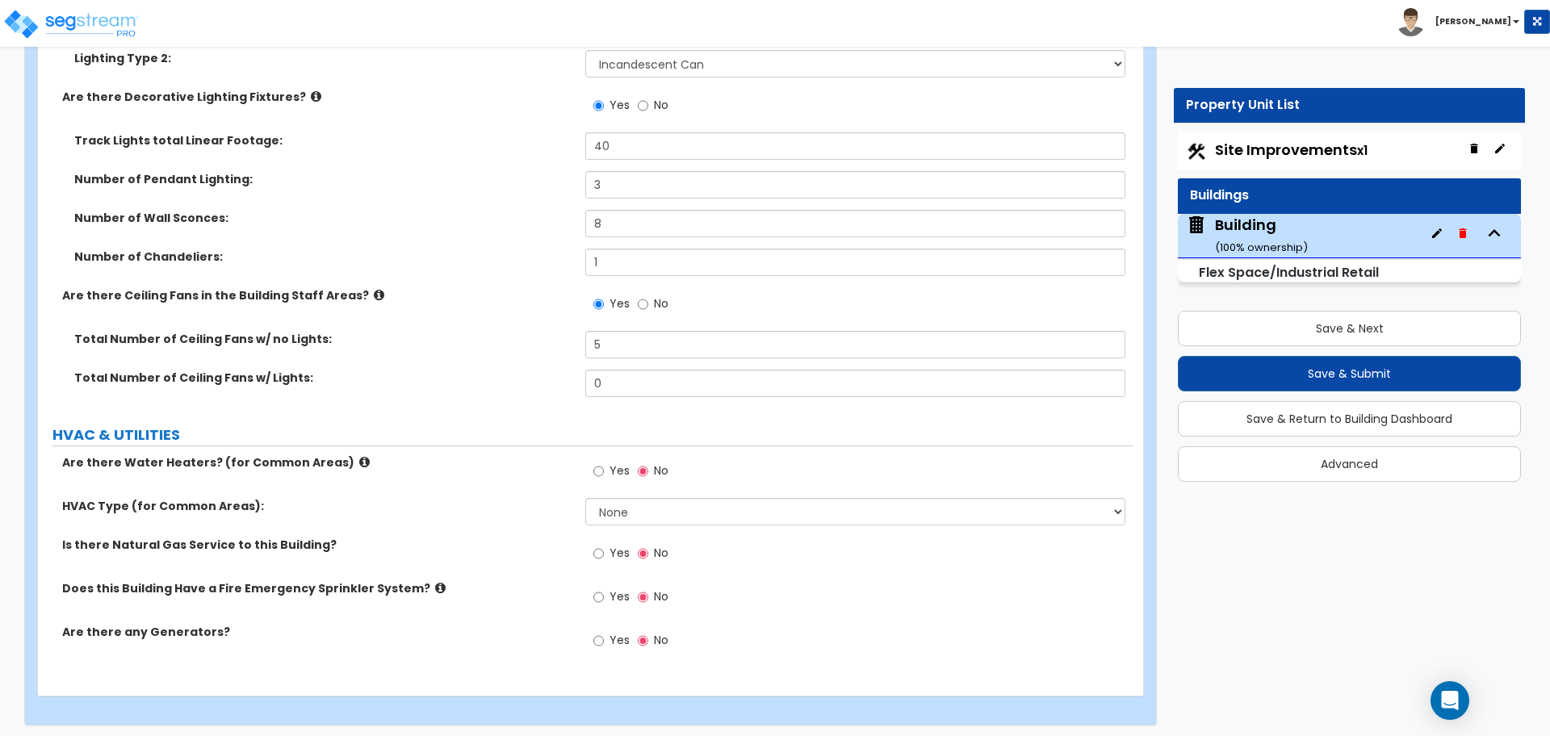
click at [605, 462] on label "Yes" at bounding box center [611, 472] width 36 height 27
click at [604, 462] on input "Yes" at bounding box center [598, 471] width 10 height 18
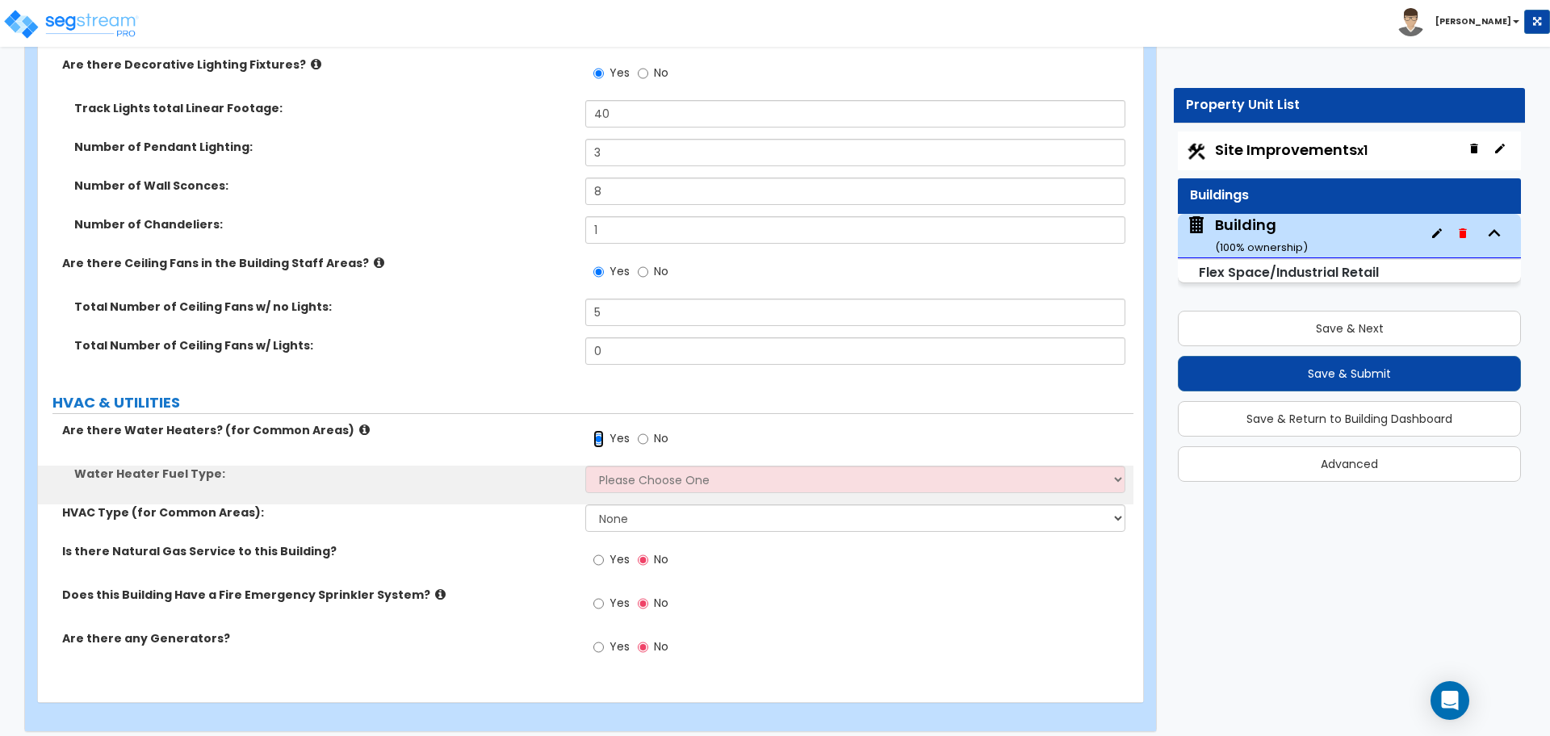
scroll to position [7987, 0]
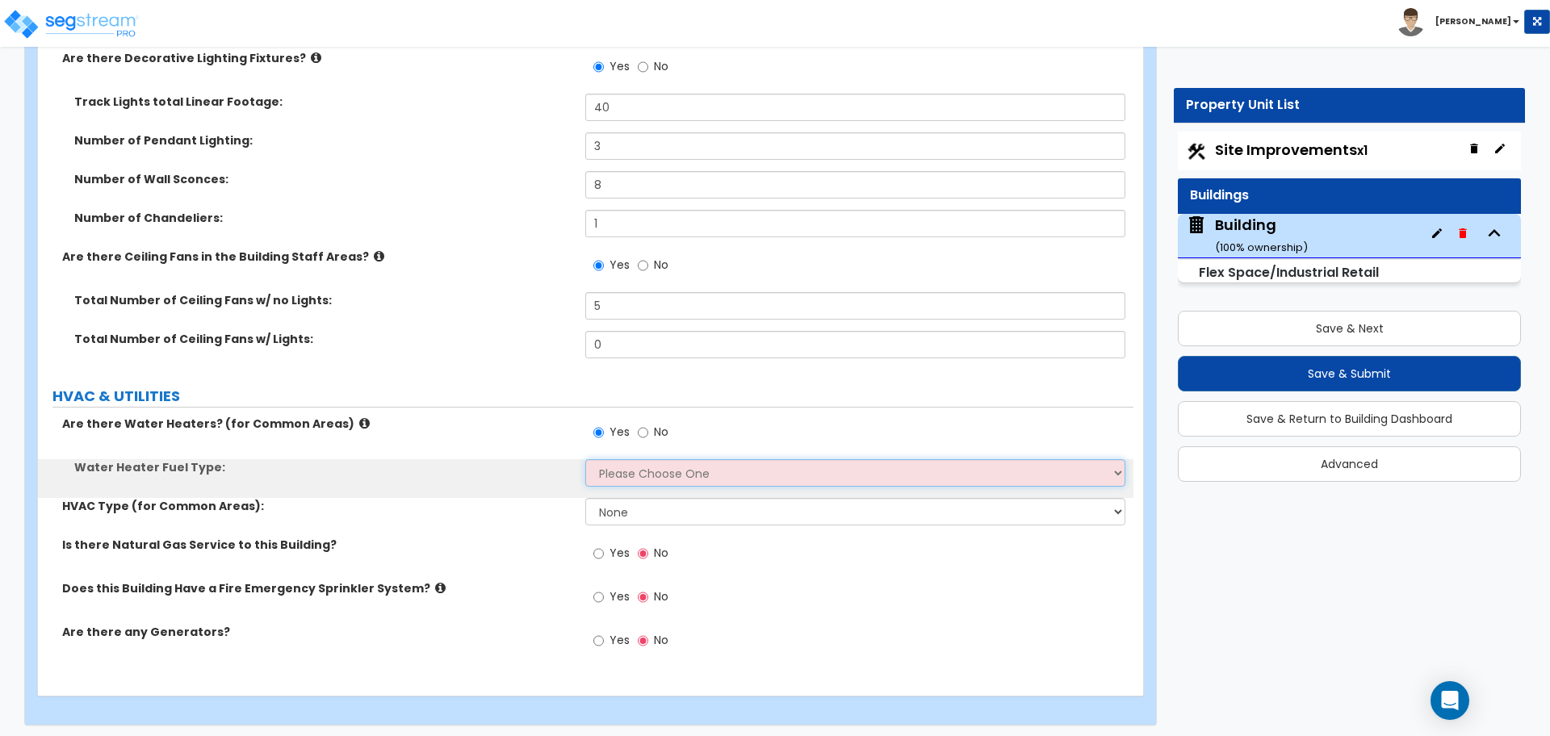
click at [647, 467] on select "Please Choose One Gas Electric" at bounding box center [854, 472] width 539 height 27
click at [585, 459] on select "Please Choose One Gas Electric" at bounding box center [854, 472] width 539 height 27
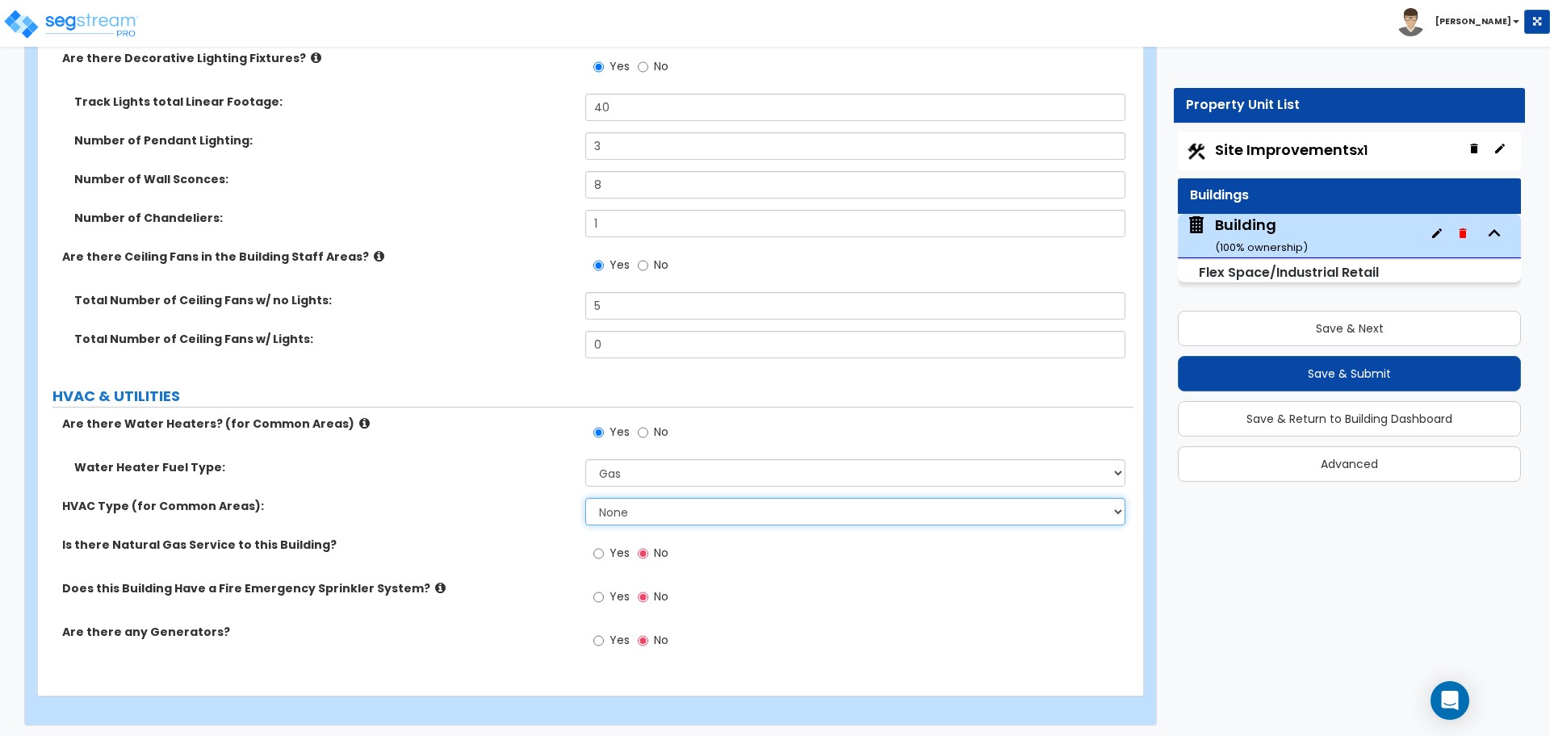
click at [676, 501] on select "None Rooftop Unit Furnace-Condenser Forced Air Split Heating/Cooling Systems He…" at bounding box center [854, 511] width 539 height 27
click at [609, 462] on select "Please Choose One Gas Electric" at bounding box center [854, 472] width 539 height 27
click at [585, 459] on select "Please Choose One Gas Electric" at bounding box center [854, 472] width 539 height 27
click at [648, 498] on select "None Rooftop Unit Furnace-Condenser Forced Air Split Heating/Cooling Systems He…" at bounding box center [854, 511] width 539 height 27
click at [585, 498] on select "None Rooftop Unit Furnace-Condenser Forced Air Split Heating/Cooling Systems He…" at bounding box center [854, 511] width 539 height 27
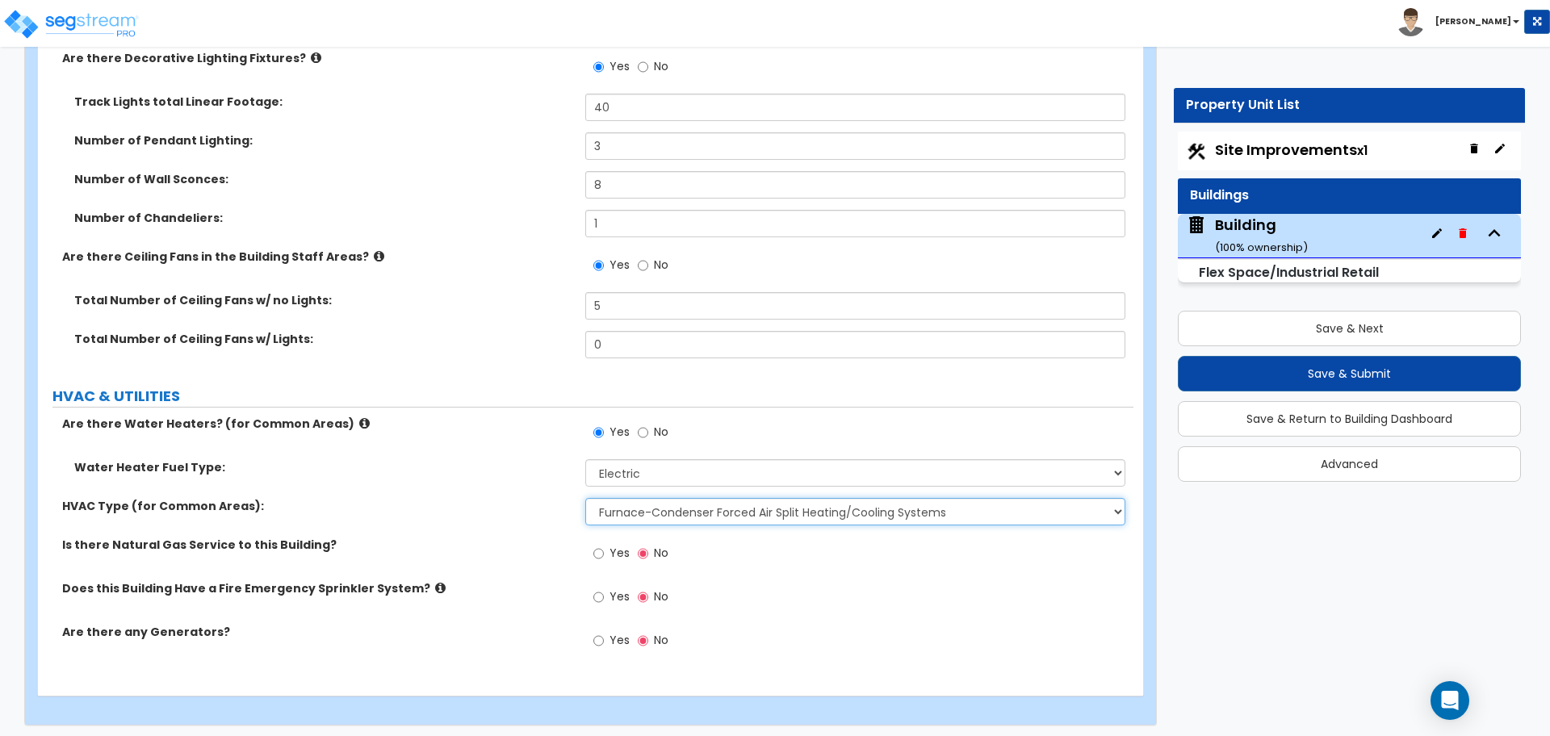
click at [667, 508] on select "None Rooftop Unit Furnace-Condenser Forced Air Split Heating/Cooling Systems He…" at bounding box center [854, 511] width 539 height 27
click at [619, 545] on span "Yes" at bounding box center [619, 553] width 20 height 16
click at [604, 545] on input "Yes" at bounding box center [598, 554] width 10 height 18
click at [600, 588] on input "Yes" at bounding box center [598, 597] width 10 height 18
click at [429, 587] on label "Does this Building Have a Fire Emergency Sprinkler System?" at bounding box center [317, 588] width 511 height 16
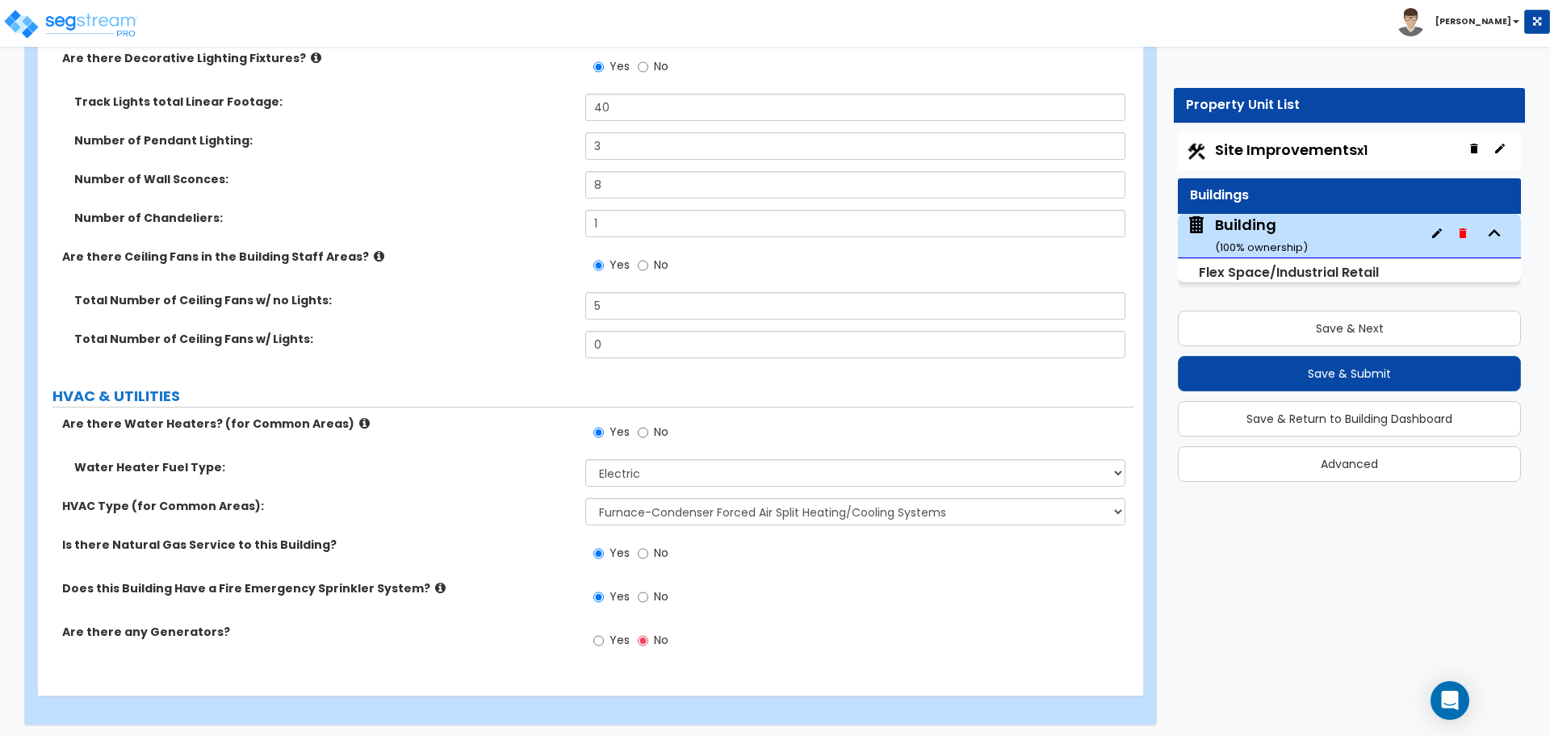
click at [435, 586] on icon at bounding box center [440, 588] width 10 height 12
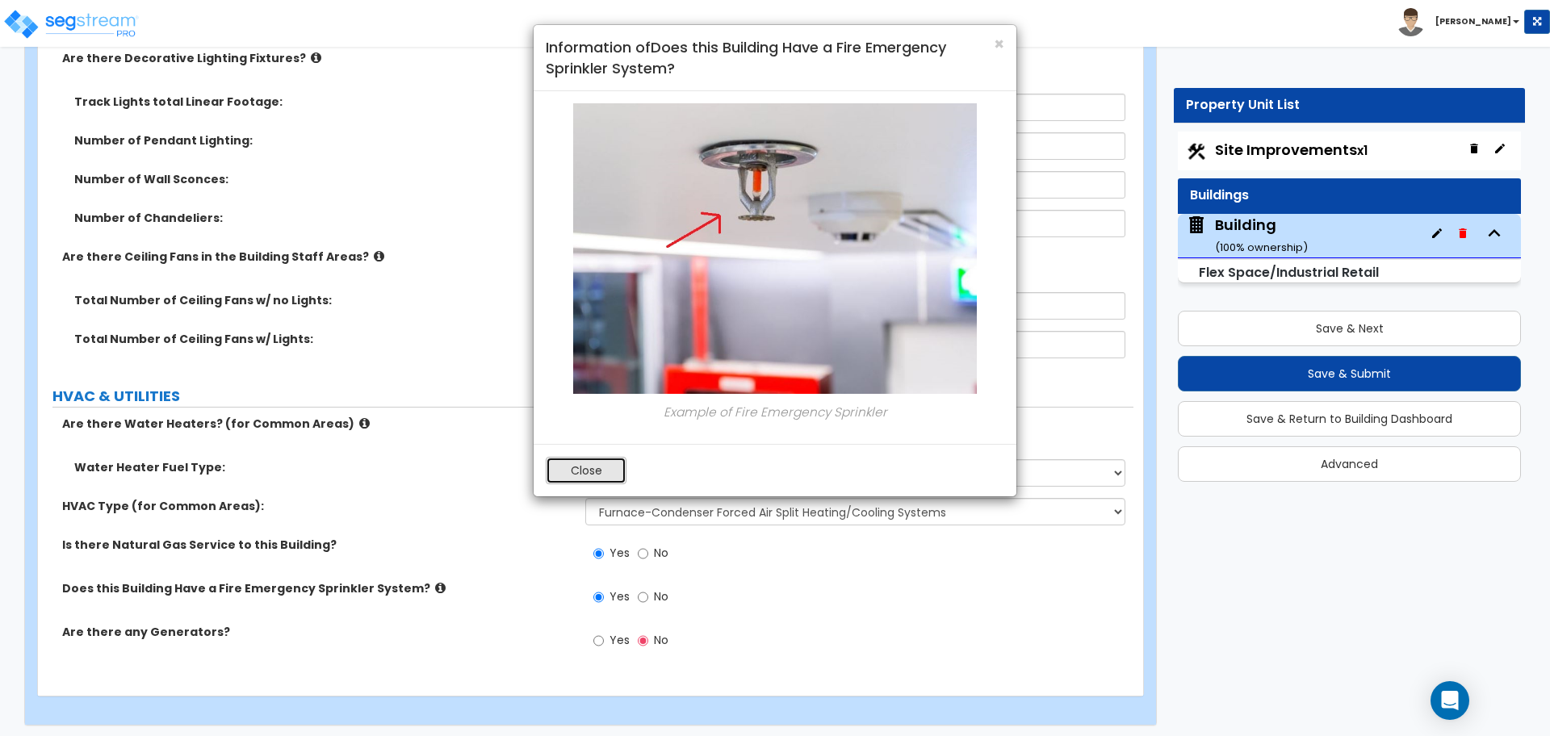
click at [597, 472] on button "Close" at bounding box center [586, 470] width 81 height 27
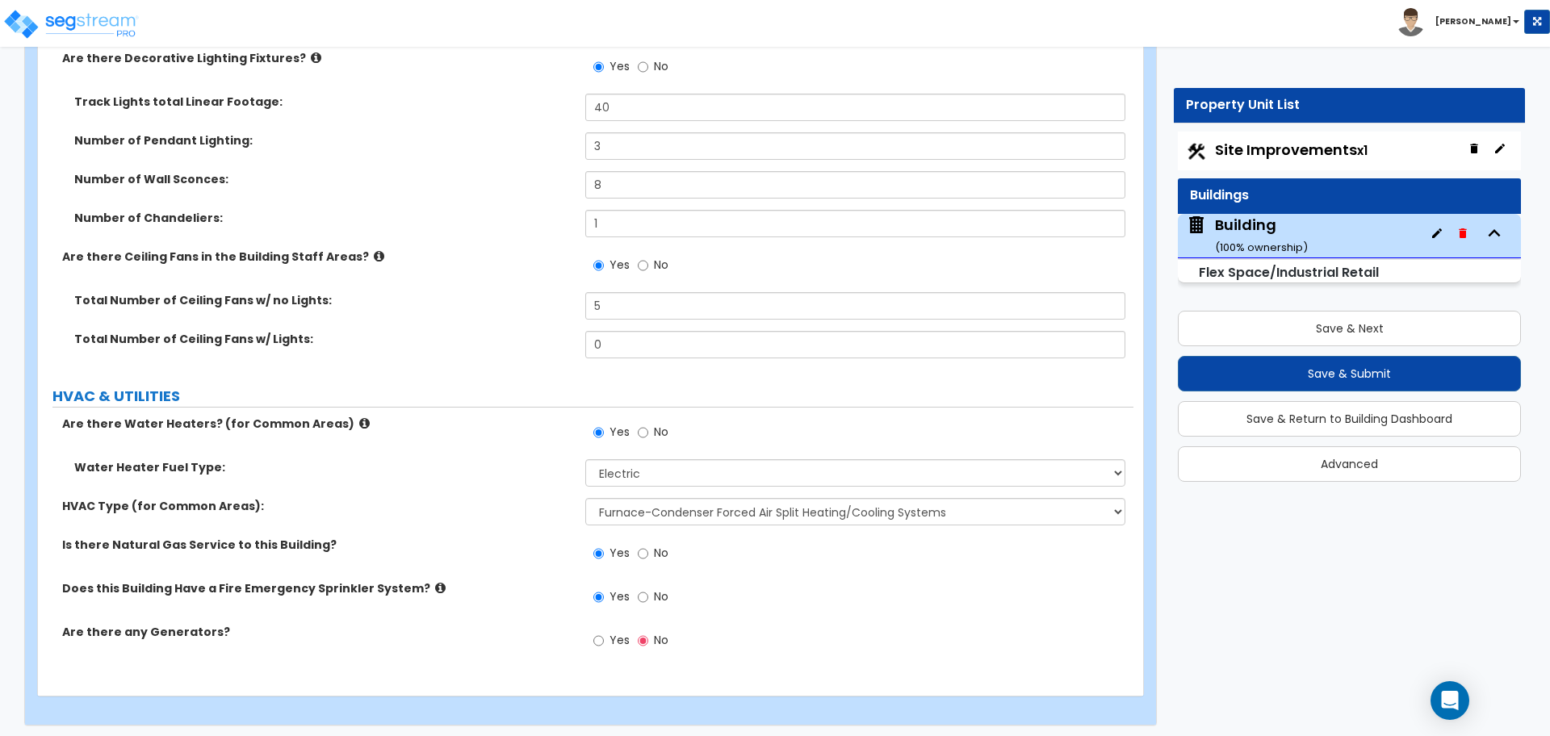
click at [613, 643] on label "Yes" at bounding box center [611, 642] width 36 height 27
click at [604, 643] on input "Yes" at bounding box center [598, 641] width 10 height 18
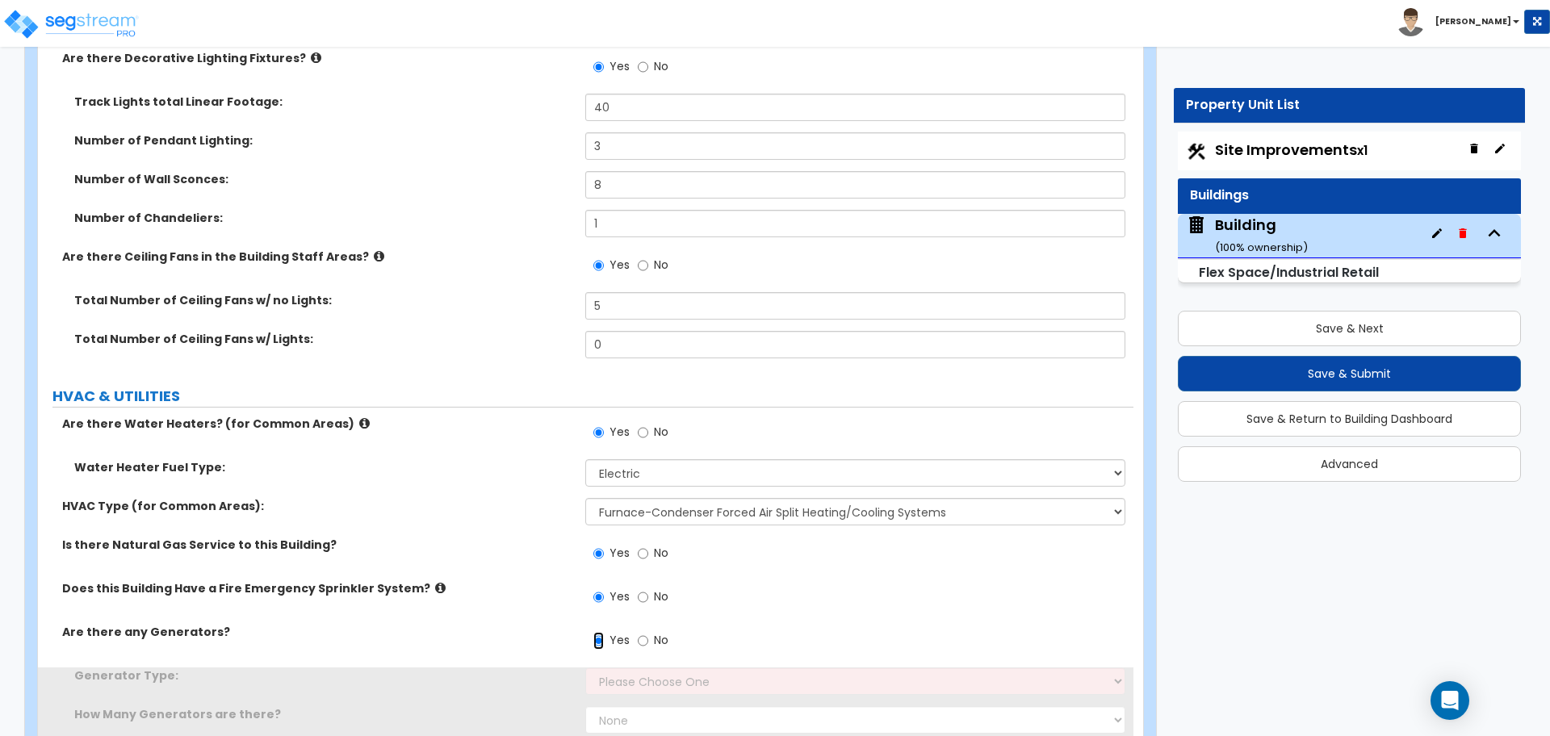
scroll to position [8065, 0]
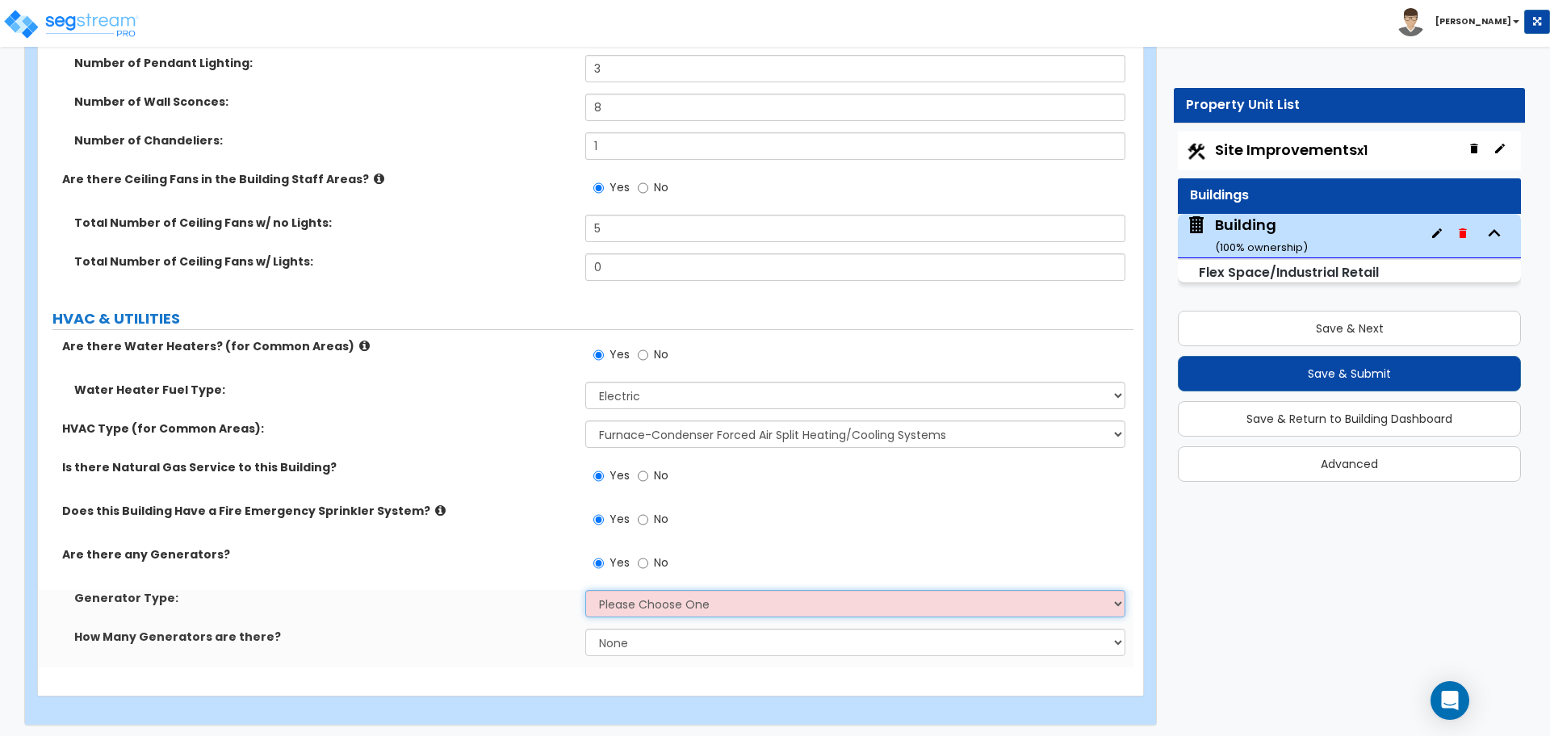
click at [634, 593] on select "Please Choose One Gas Diesel" at bounding box center [854, 603] width 539 height 27
click at [585, 590] on select "Please Choose One Gas Diesel" at bounding box center [854, 603] width 539 height 27
click at [653, 645] on select "None 1 2 3" at bounding box center [854, 642] width 539 height 27
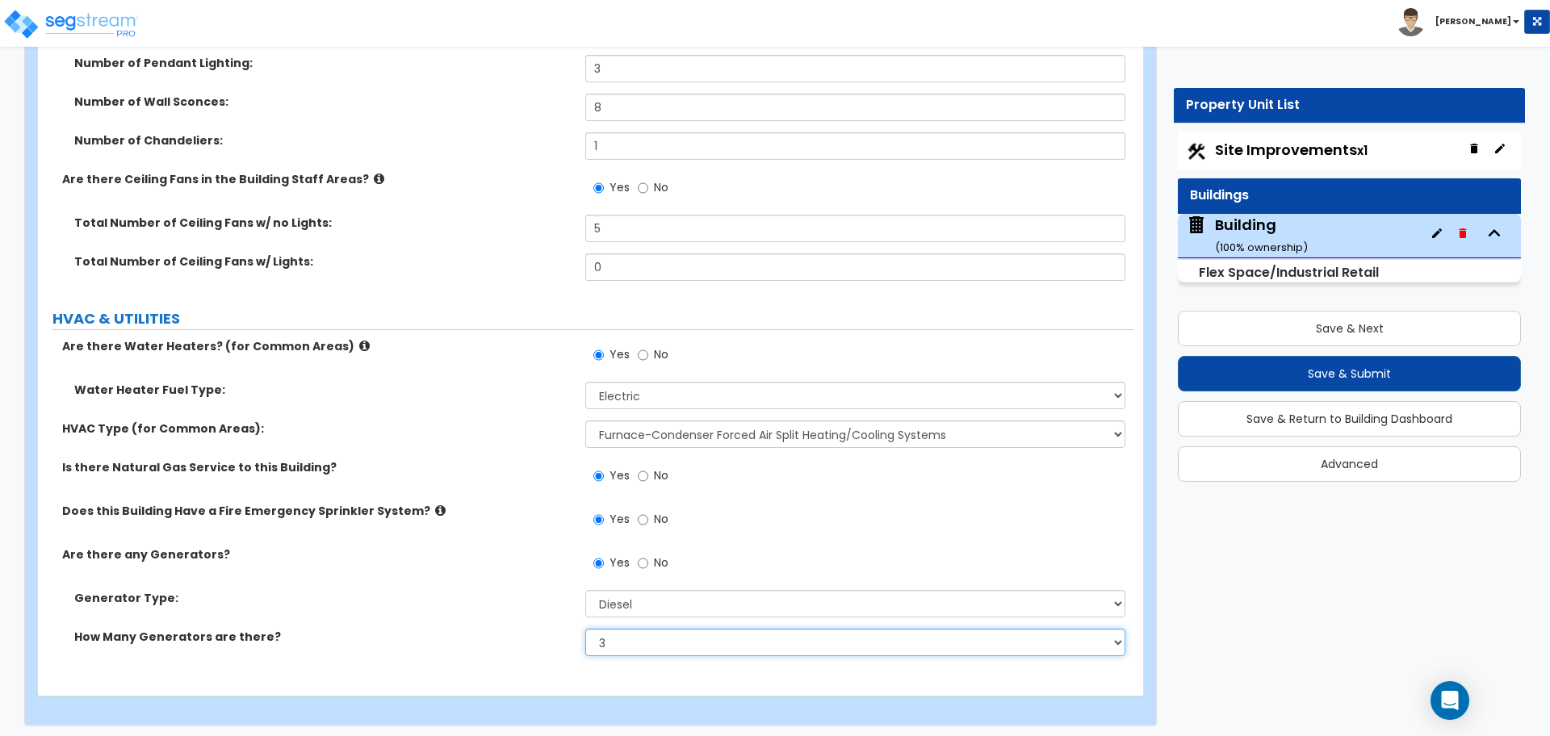
click at [585, 629] on select "None 1 2 3" at bounding box center [854, 642] width 539 height 27
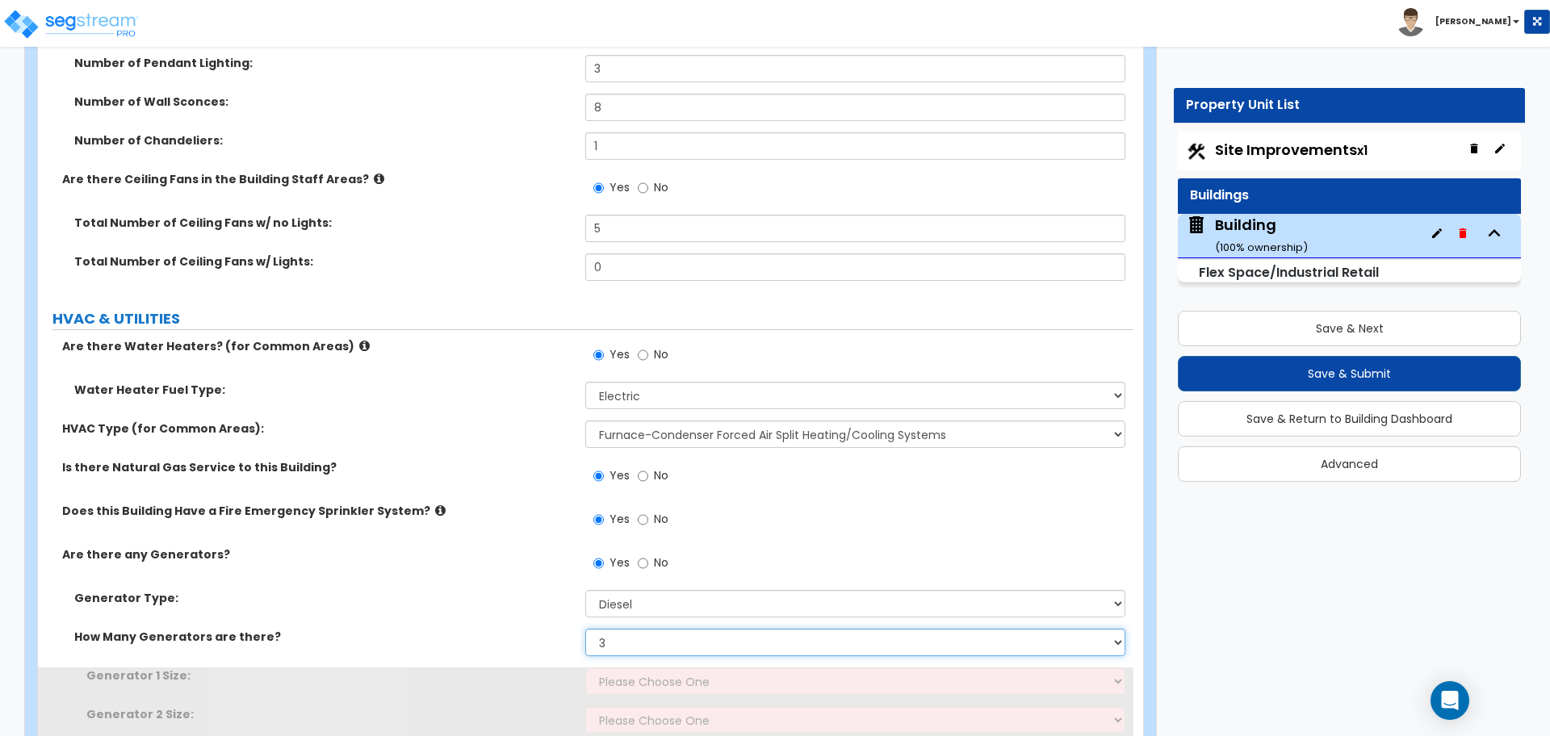
scroll to position [8181, 0]
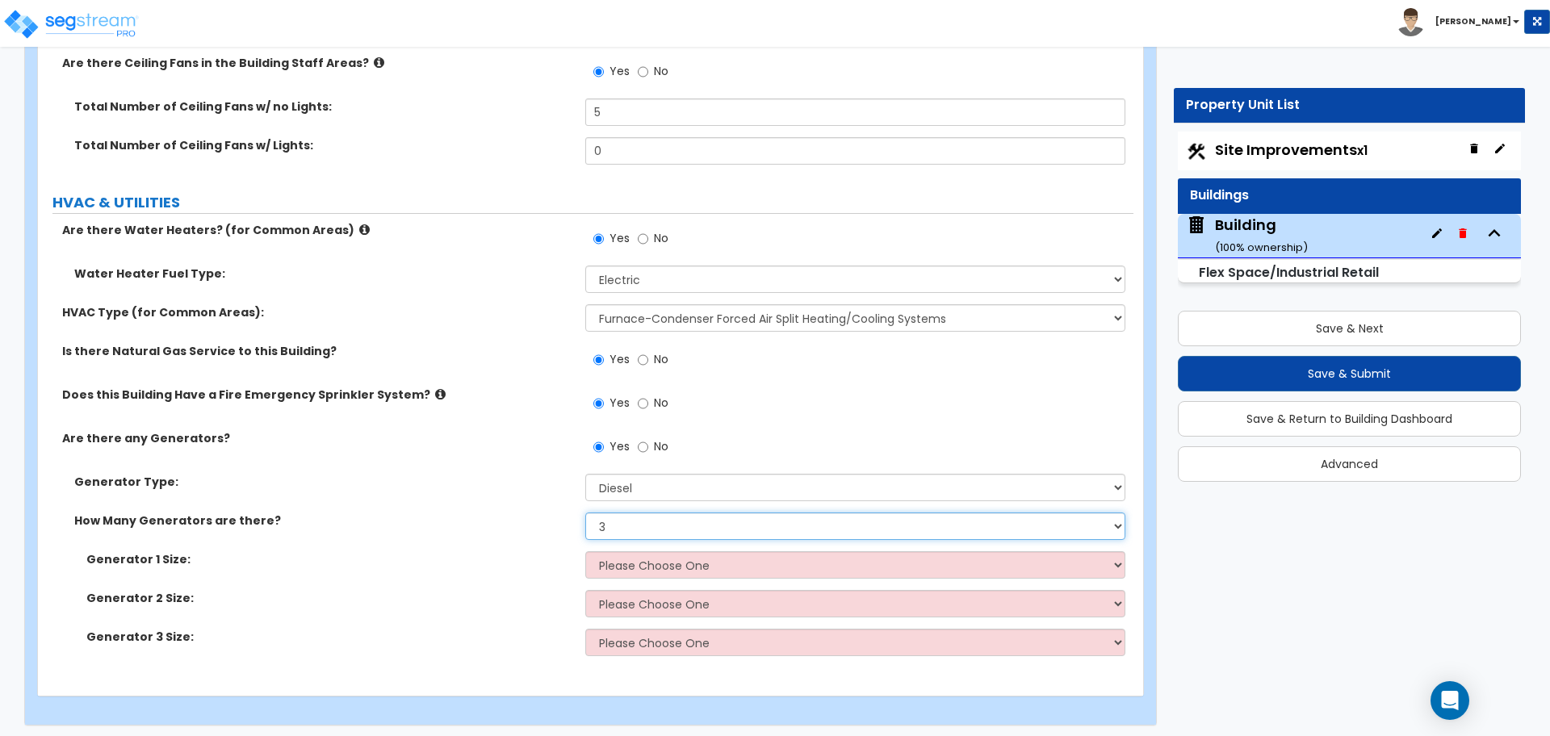
click at [652, 518] on select "None 1 2 3" at bounding box center [854, 526] width 539 height 27
click at [585, 513] on select "None 1 2 3" at bounding box center [854, 526] width 539 height 27
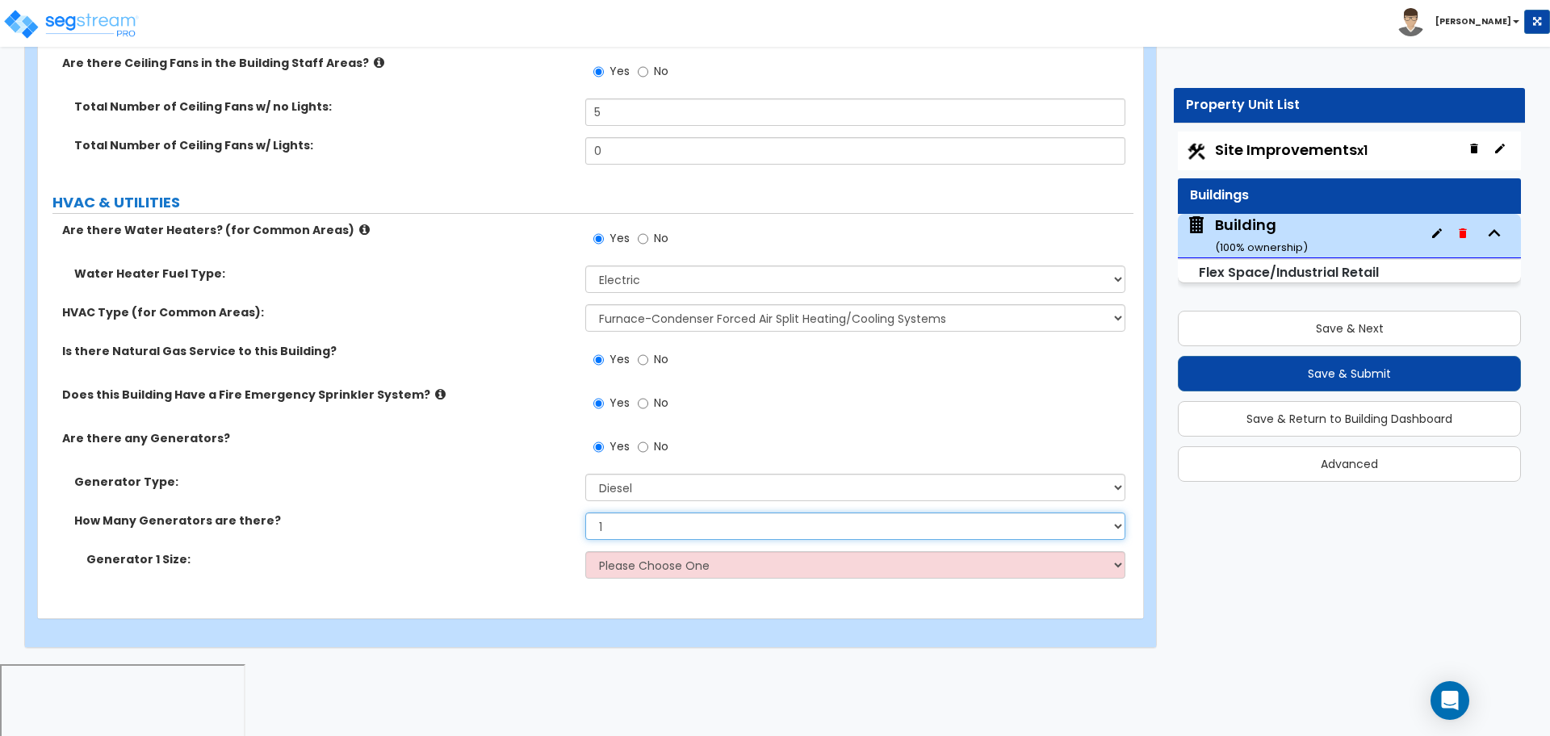
scroll to position [8103, 0]
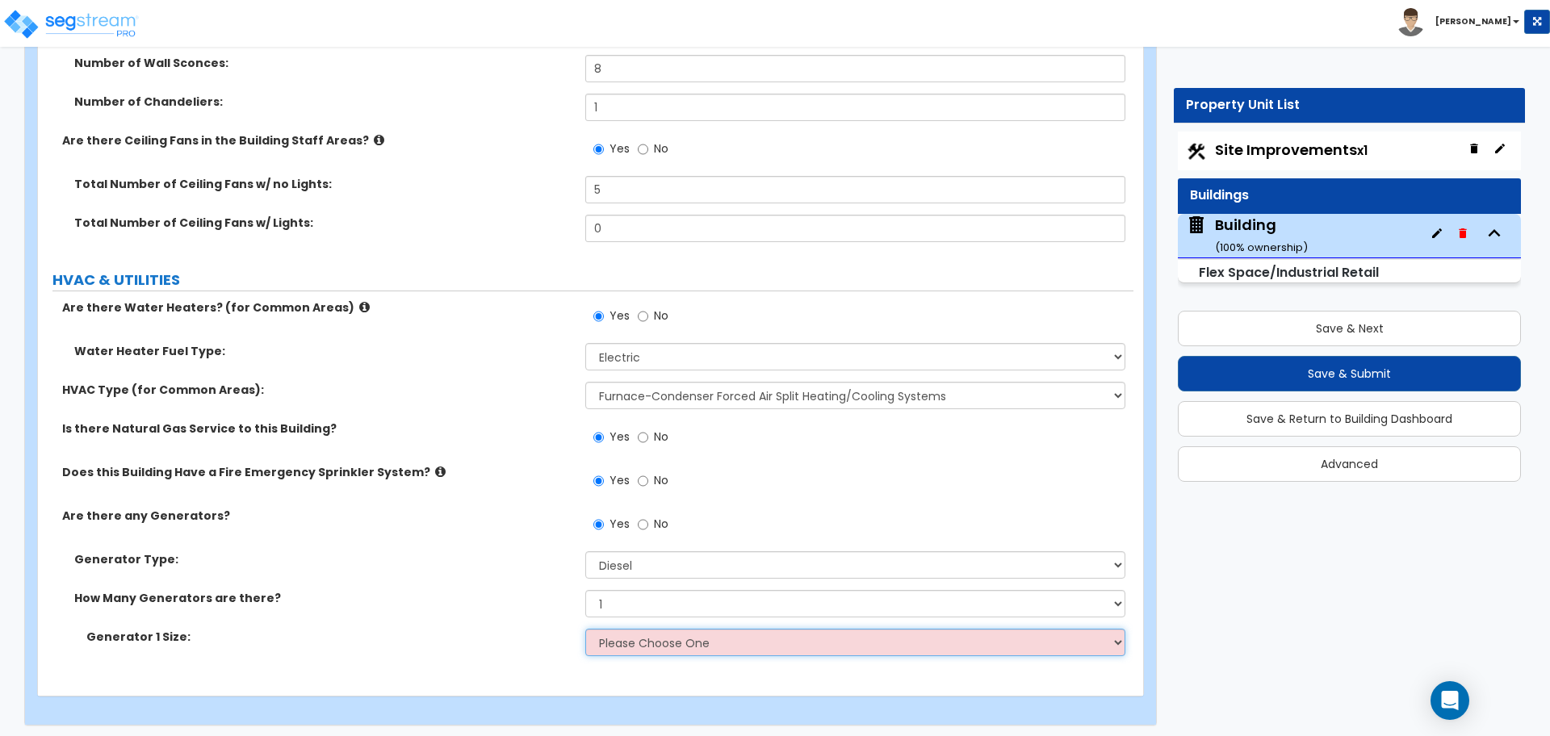
click at [659, 643] on select "Please Choose One 30kW 50kW 75kW 100kW 125 kW 150 kW 175 kW 200 kW 250 kW 300 k…" at bounding box center [854, 642] width 539 height 27
click at [585, 629] on select "Please Choose One 30kW 50kW 75kW 100kW 125 kW 150 kW 175 kW 200 kW 250 kW 300 k…" at bounding box center [854, 642] width 539 height 27
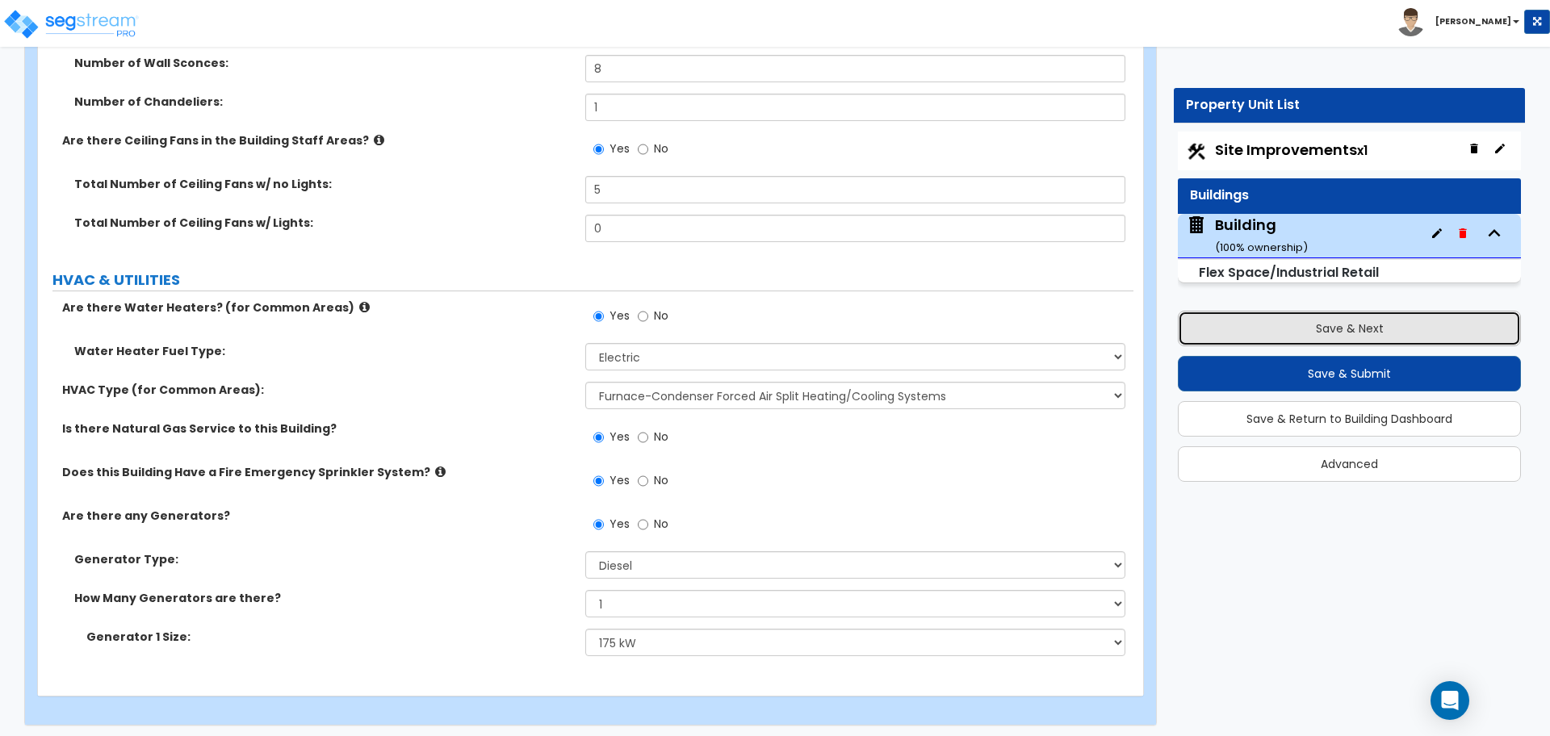
click at [1320, 320] on button "Save & Next" at bounding box center [1349, 329] width 343 height 36
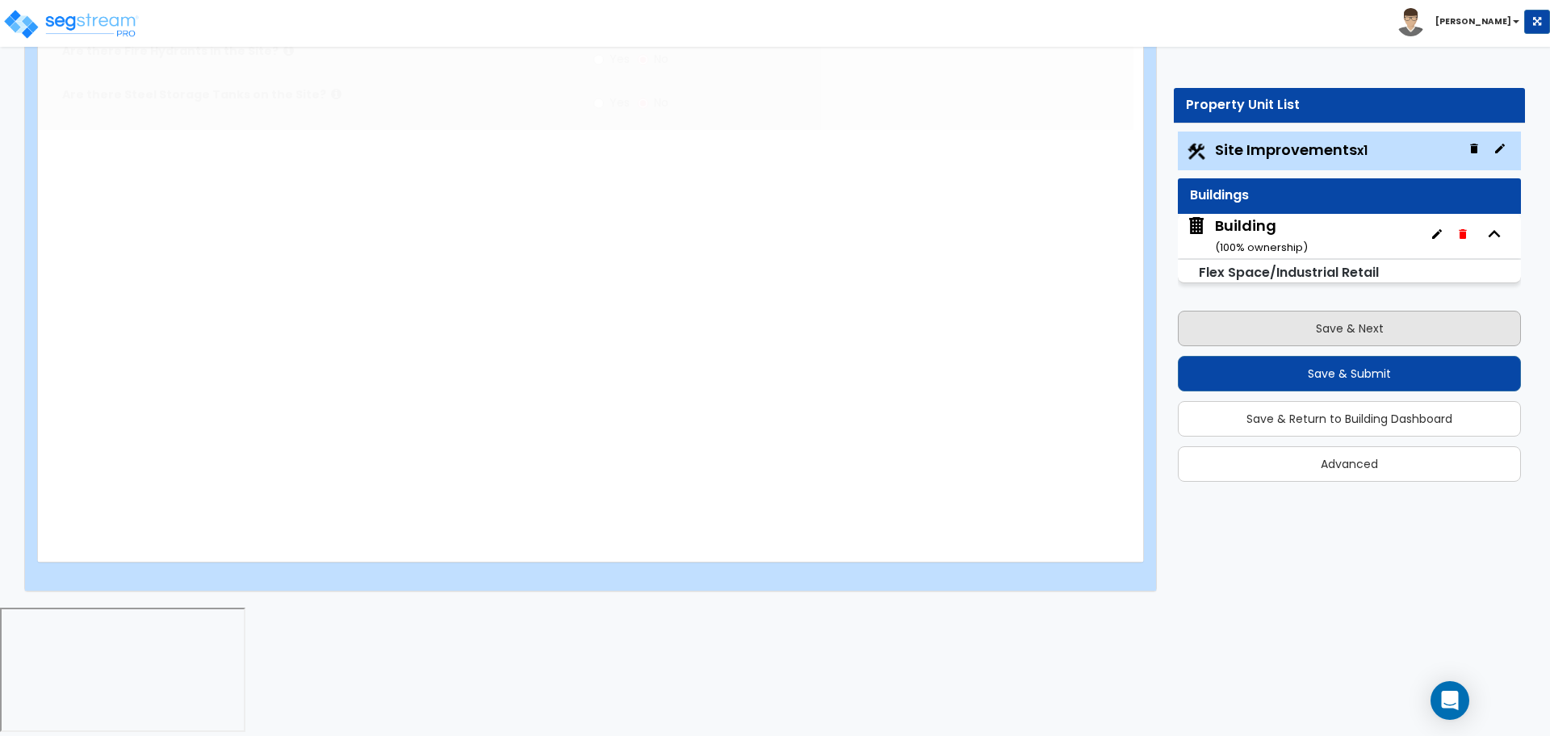
scroll to position [0, 0]
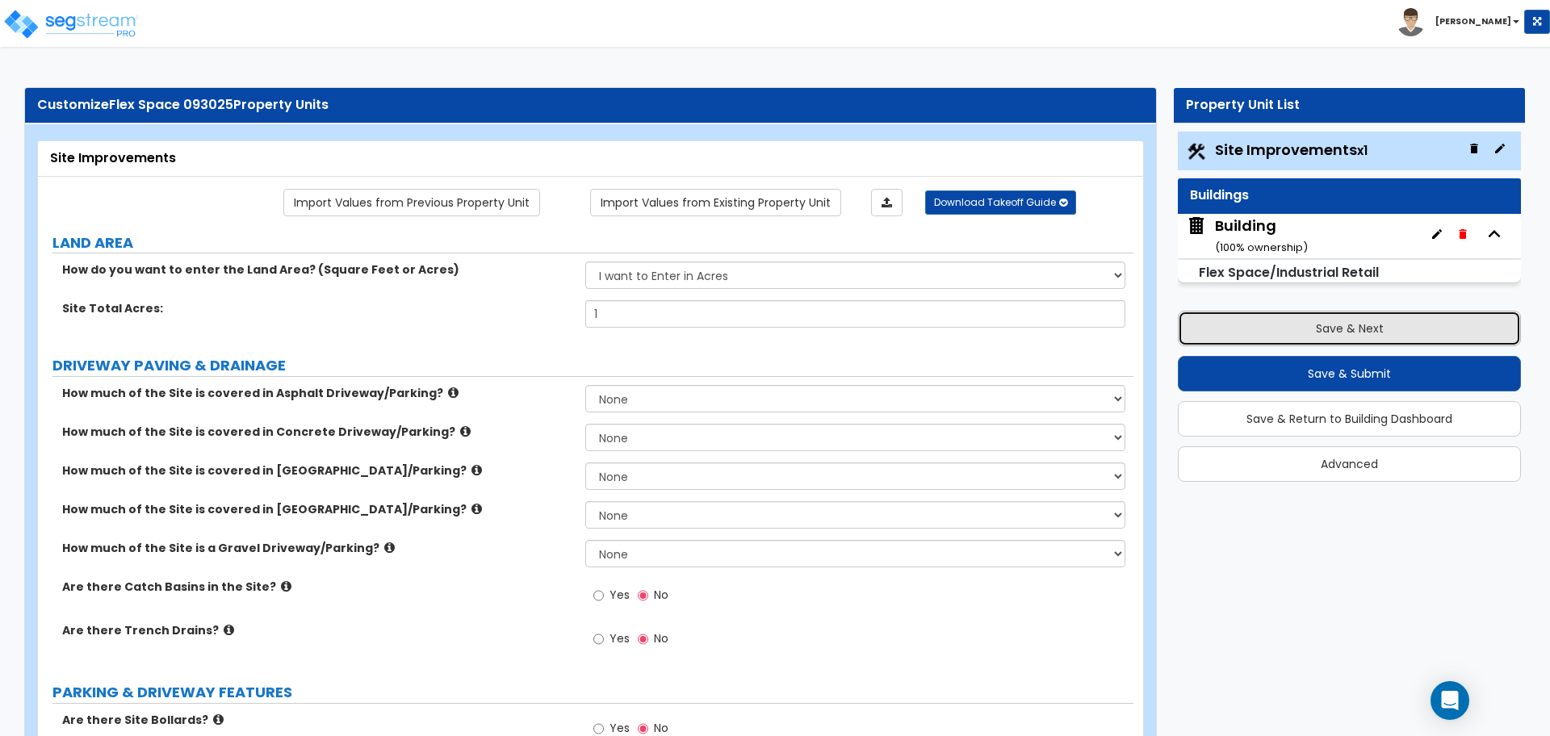
click at [1301, 333] on button "Save & Next" at bounding box center [1349, 329] width 343 height 36
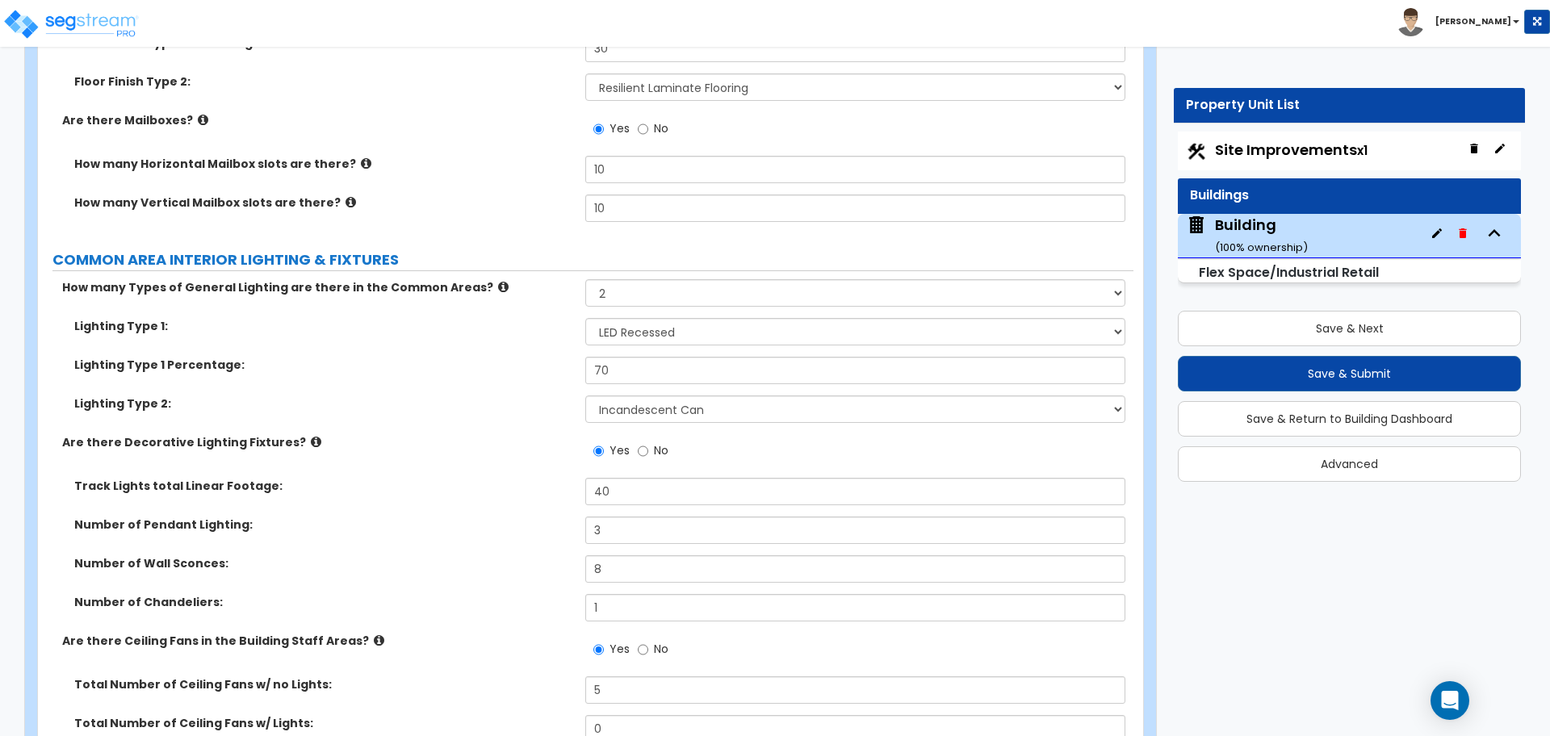
scroll to position [8103, 0]
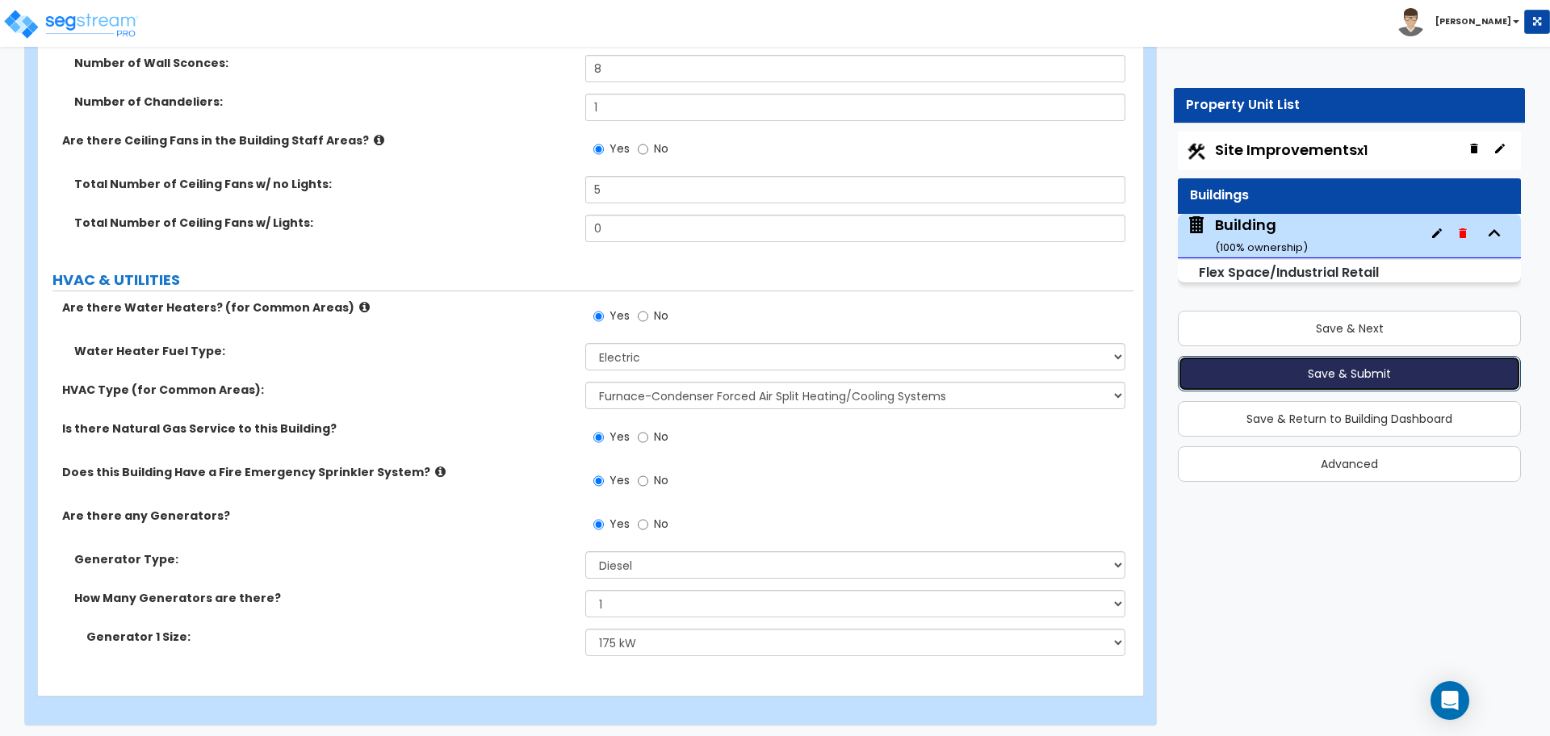
click at [1319, 371] on button "Save & Submit" at bounding box center [1349, 374] width 343 height 36
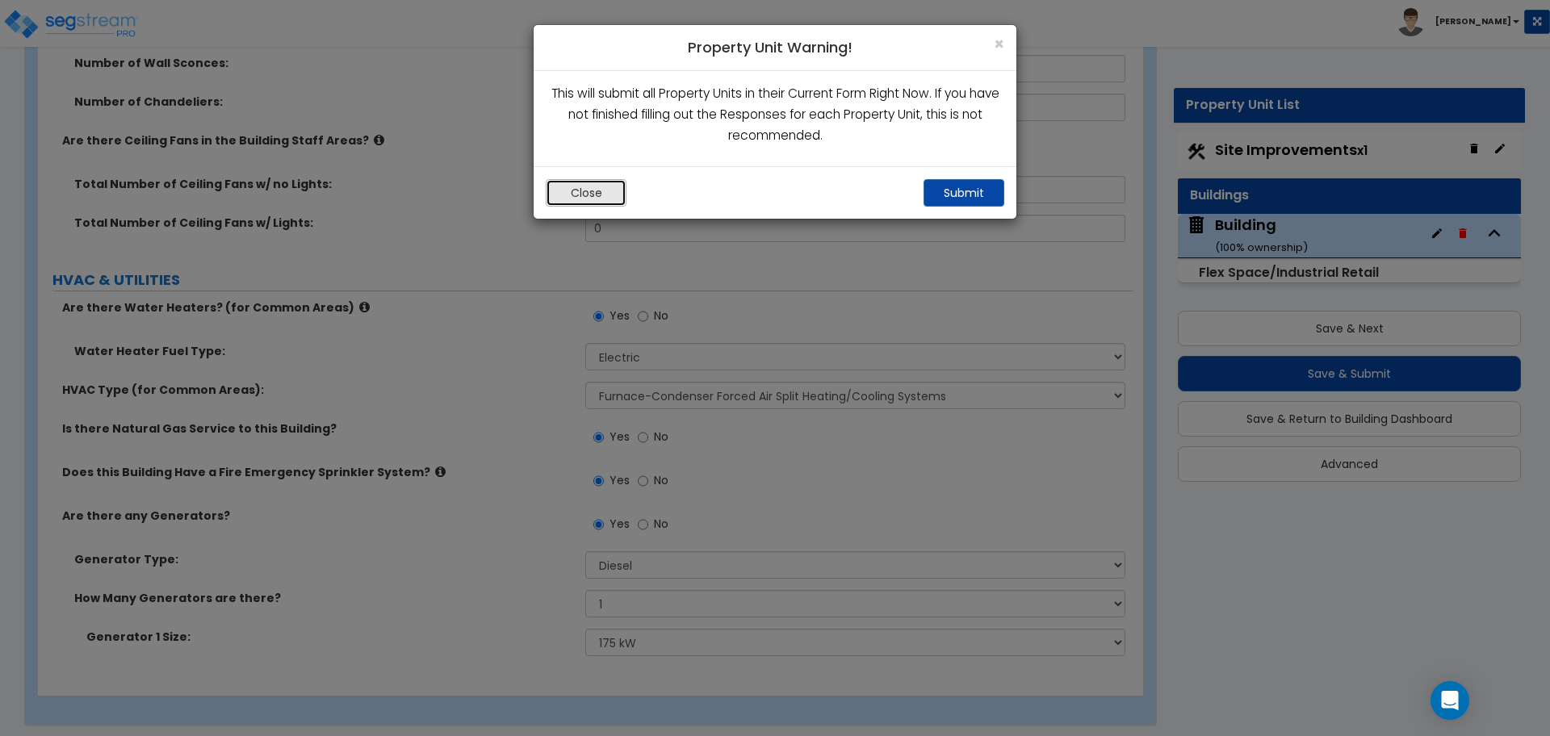
click at [606, 193] on button "Close" at bounding box center [586, 192] width 81 height 27
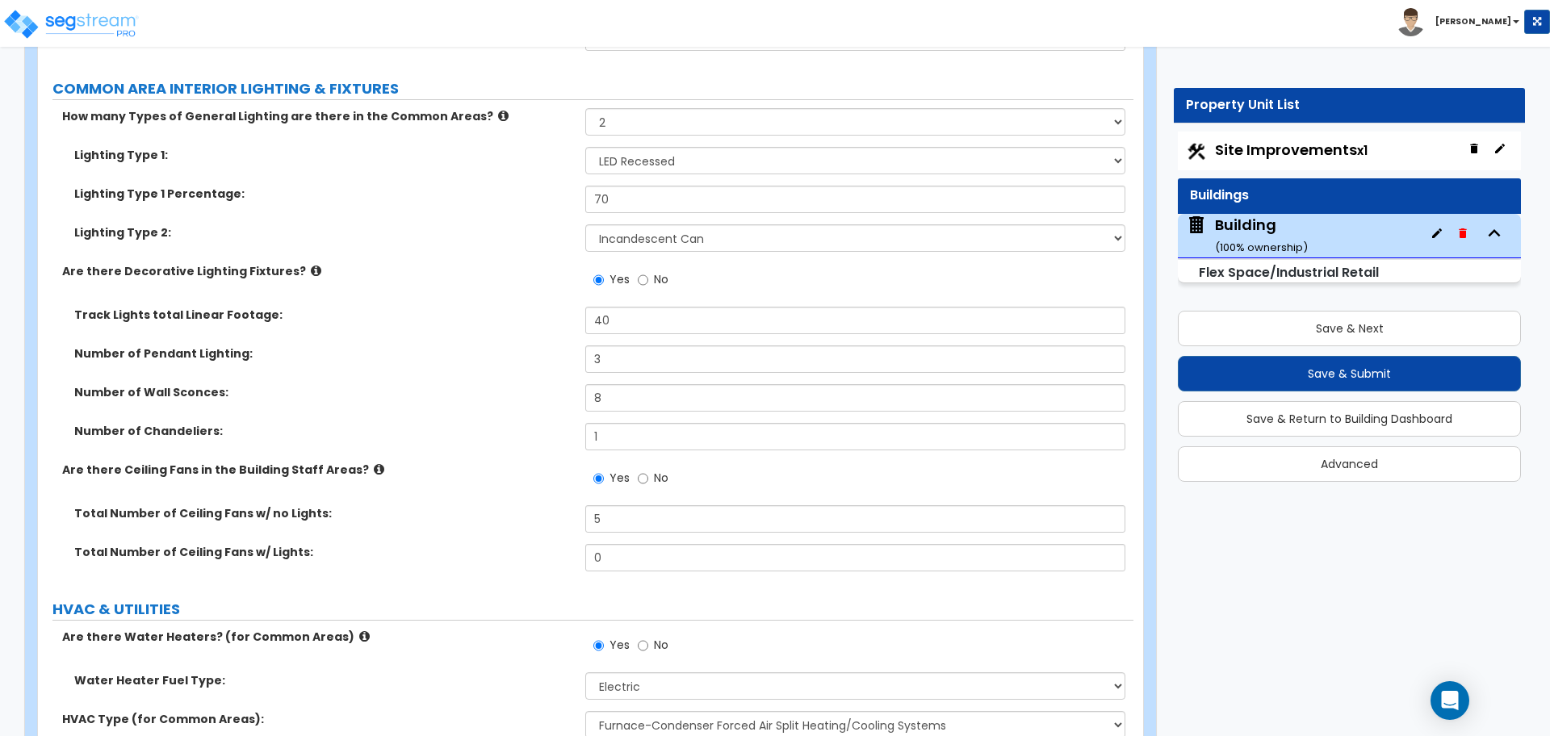
scroll to position [7773, 0]
click at [1190, 385] on button "Save & Submit" at bounding box center [1349, 374] width 343 height 36
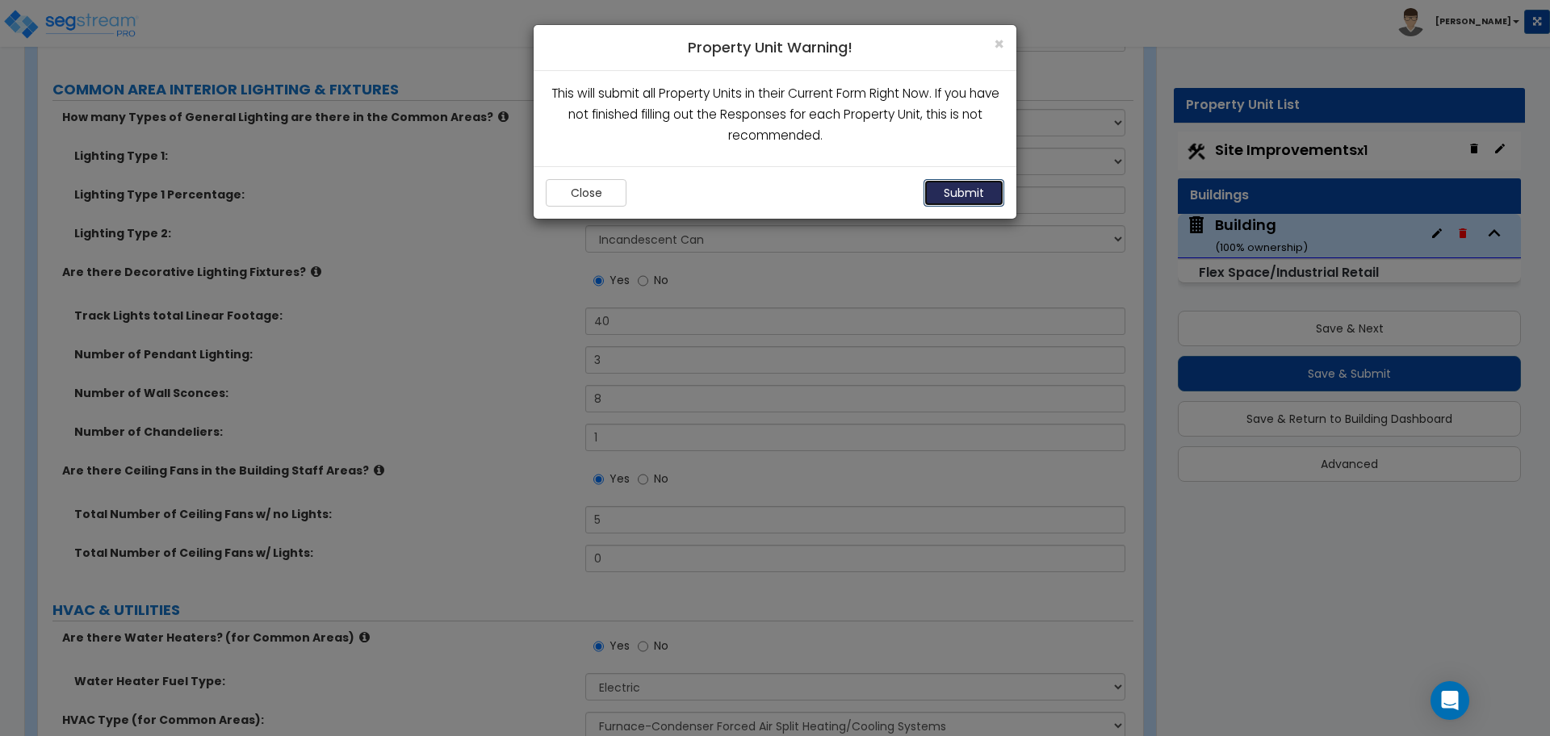
click at [998, 196] on button "Submit" at bounding box center [963, 192] width 81 height 27
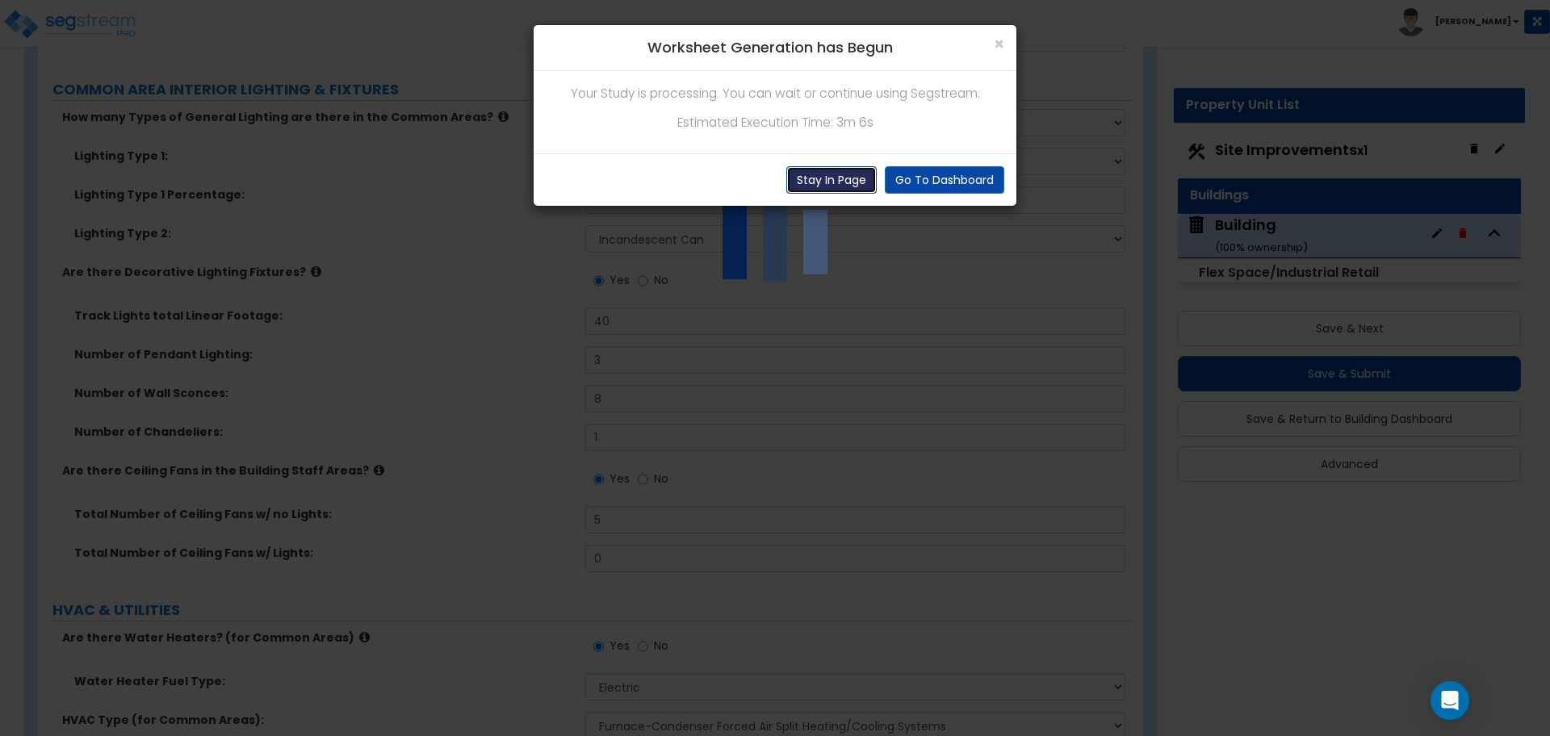
click at [847, 184] on button "Stay In Page" at bounding box center [831, 179] width 90 height 27
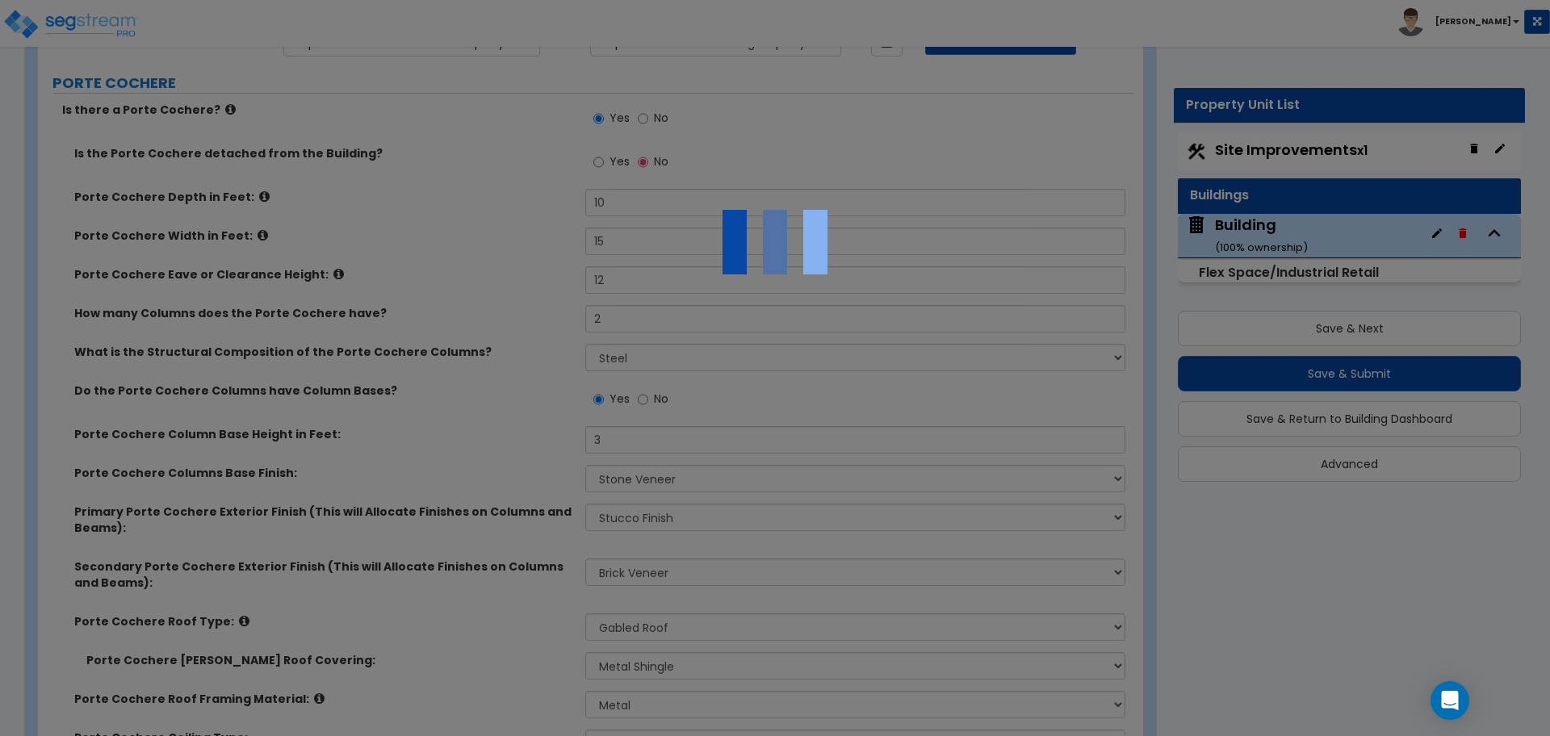
scroll to position [0, 0]
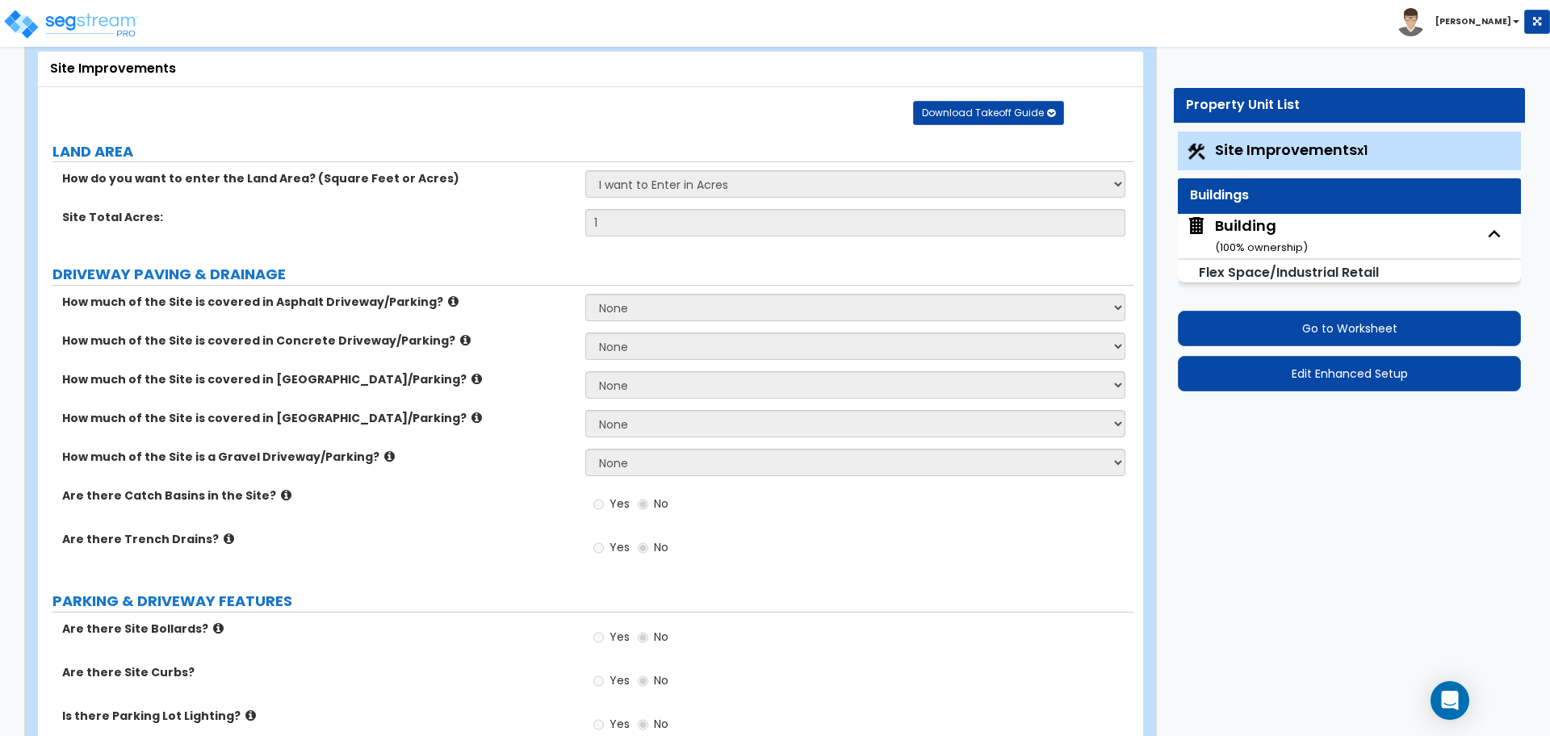
scroll to position [94, 0]
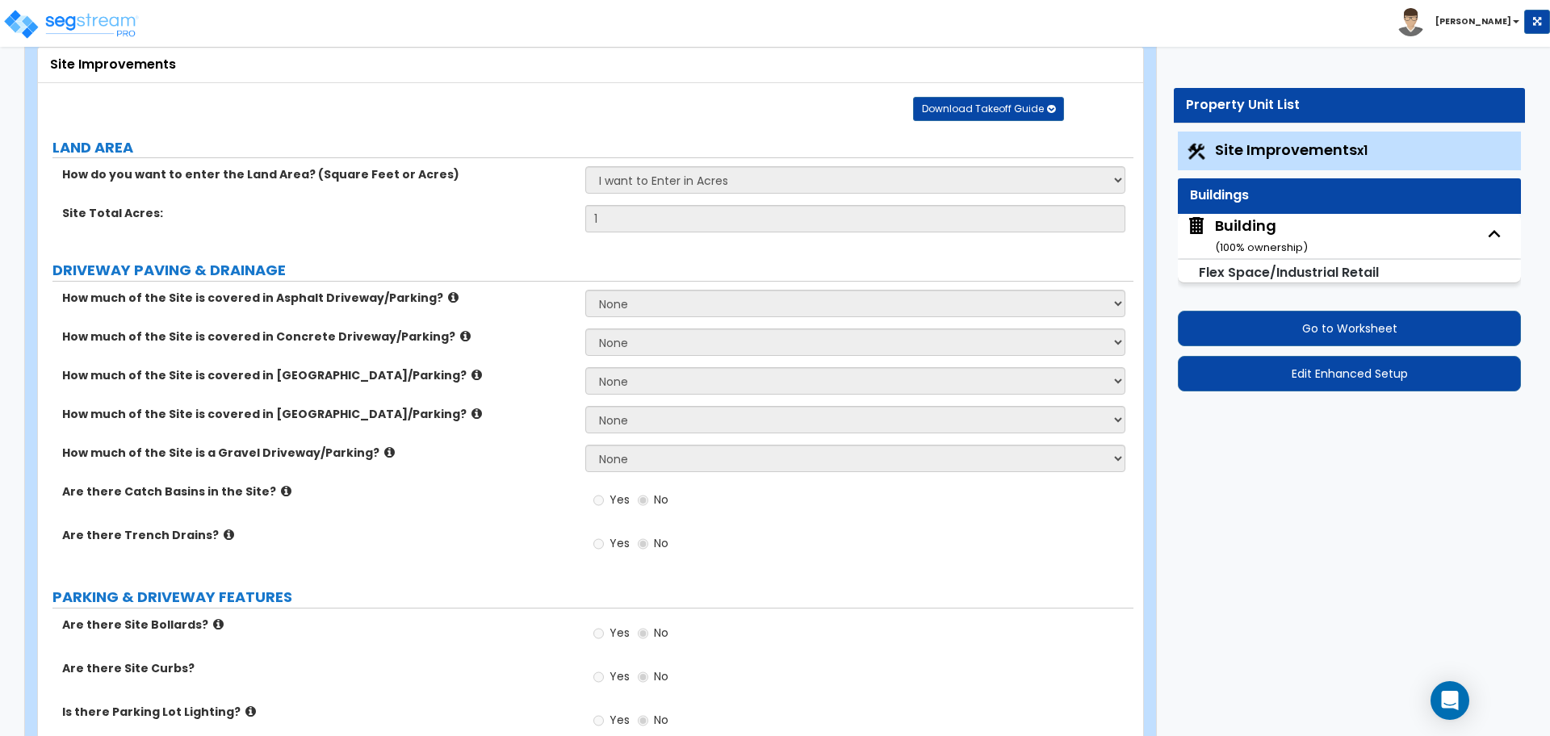
click at [1254, 218] on div "Building ( 100 % ownership)" at bounding box center [1261, 236] width 93 height 41
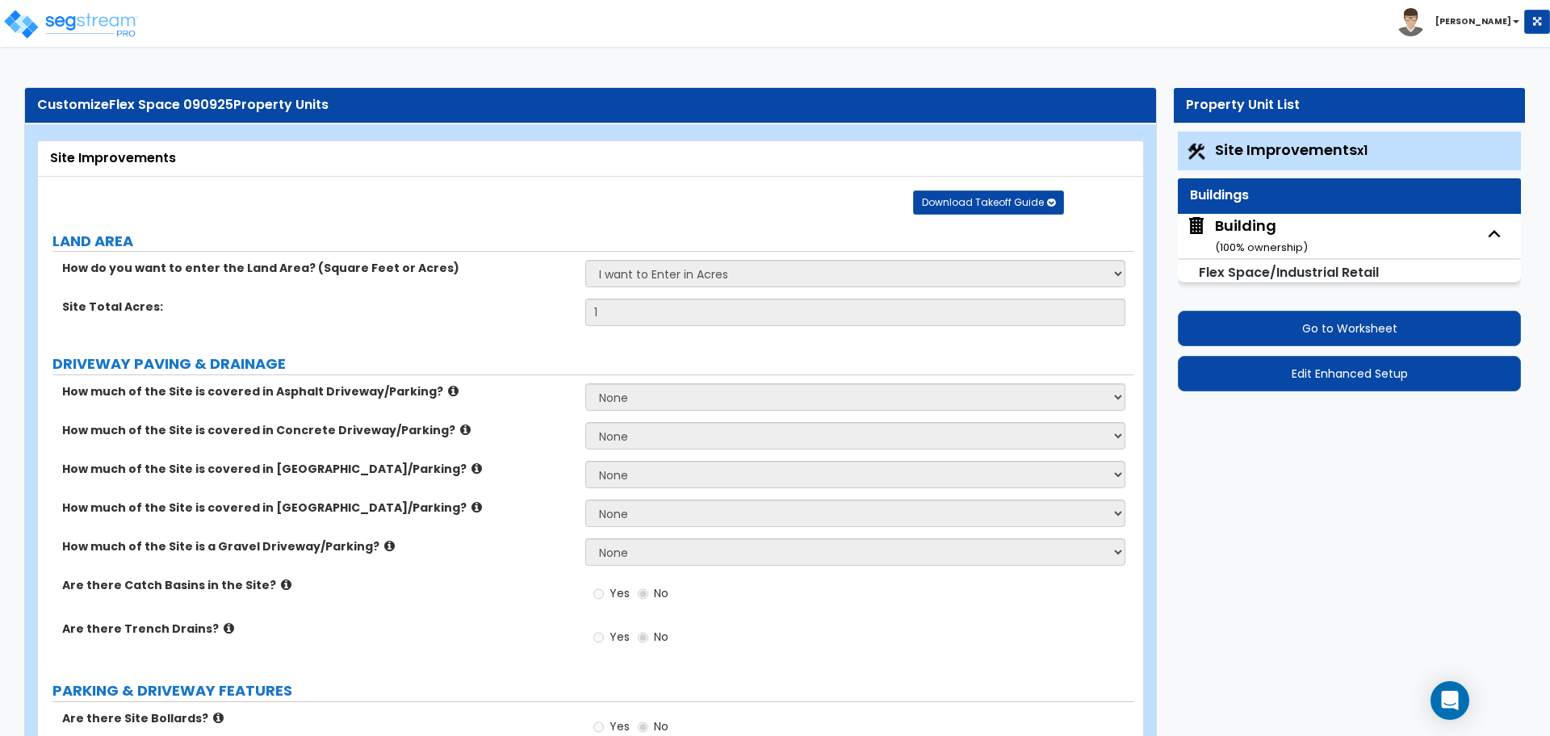
select select "2"
select select "5"
select select "2"
select select "5"
select select "1"
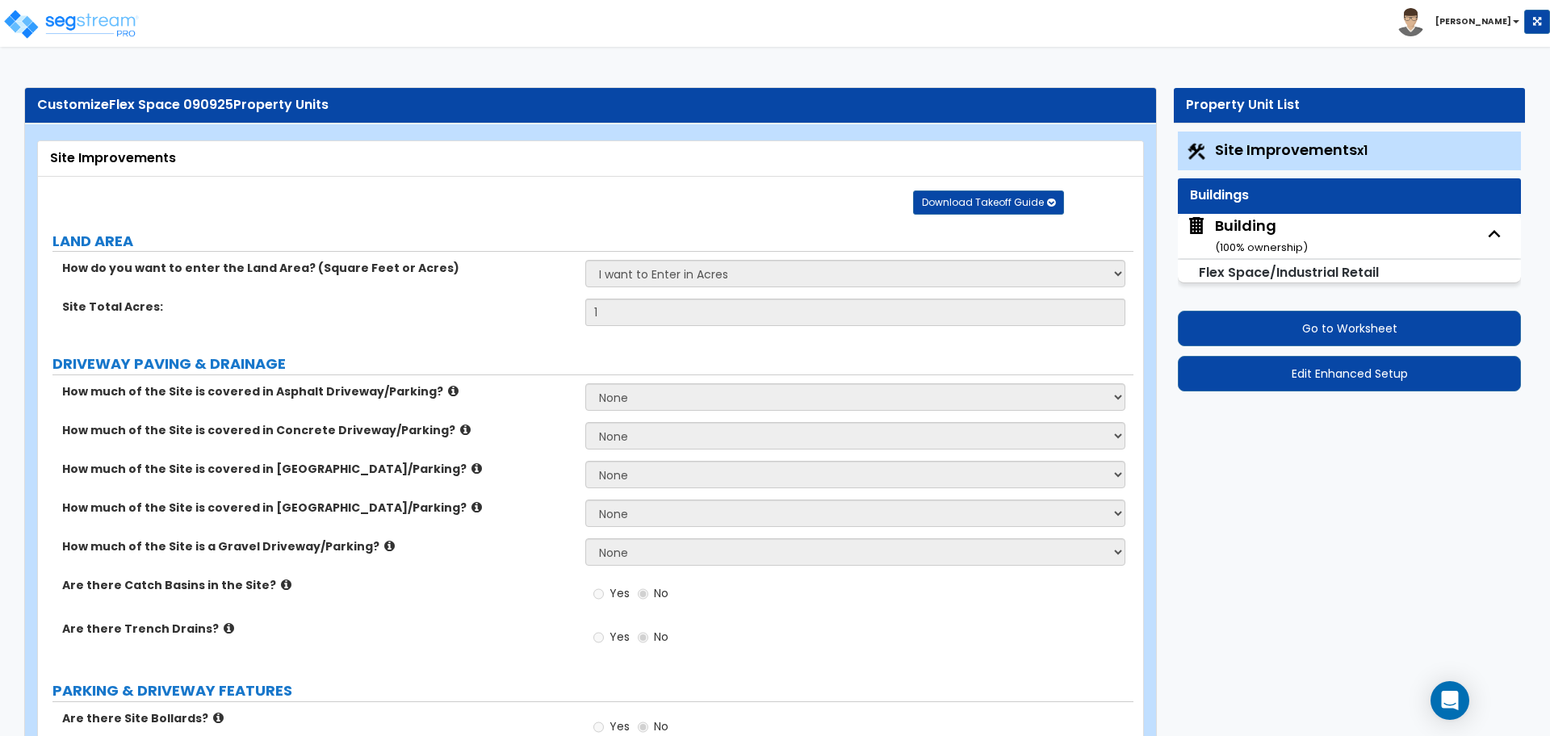
select select "4"
select select "2"
select select "1"
select select "2"
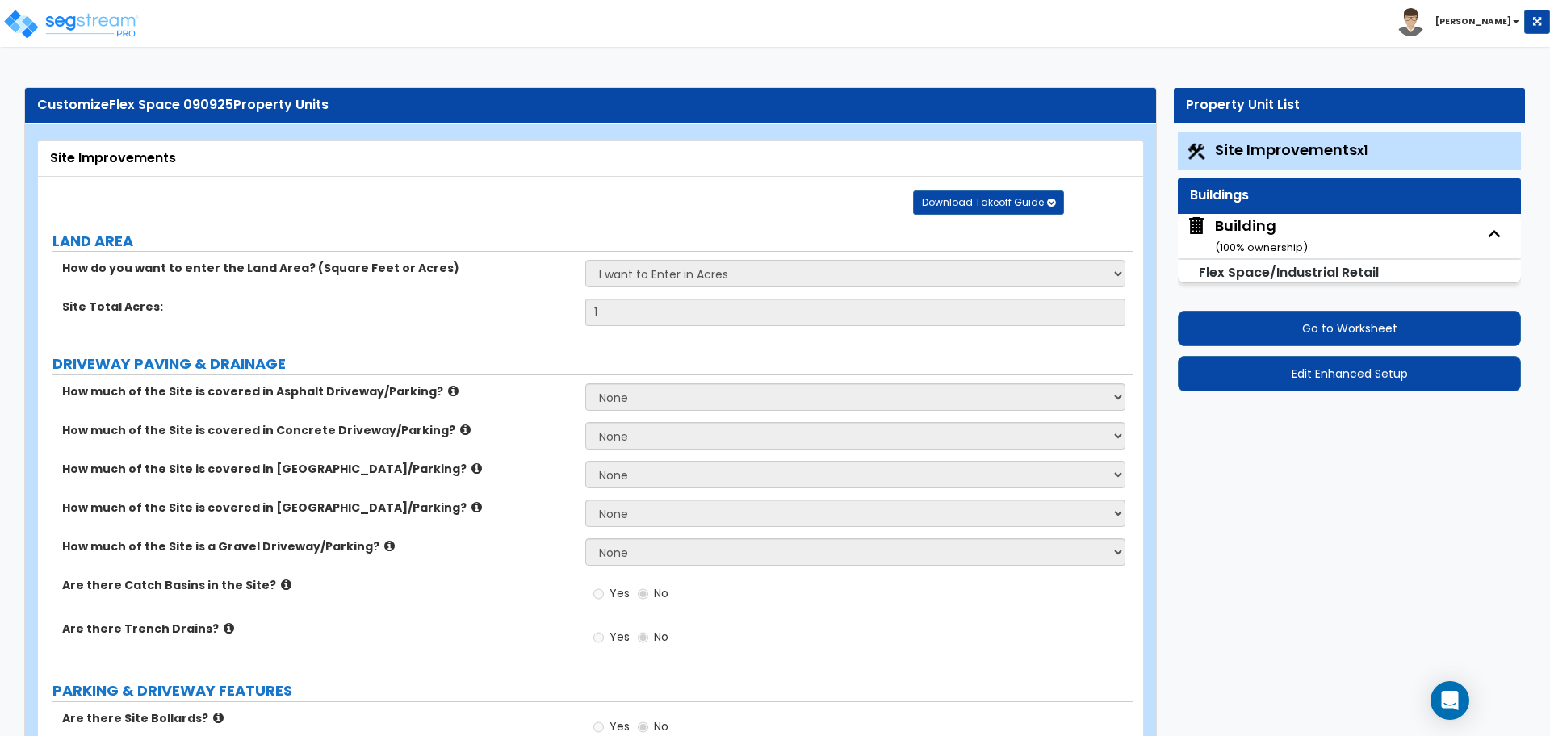
select select "1"
select select "2"
select select "3"
select select "5"
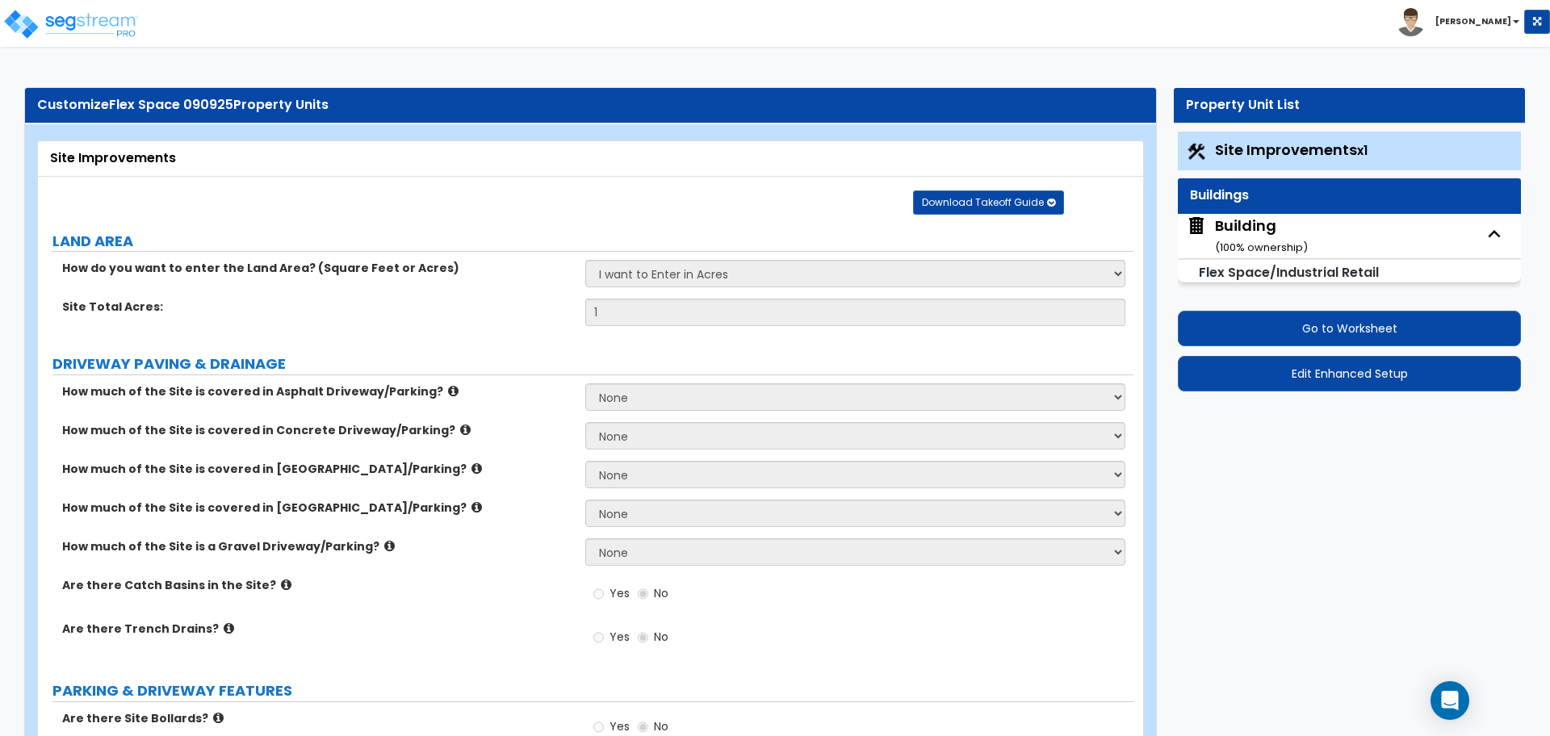
select select "11"
select select "8"
select select "10"
select select "3"
select select "2"
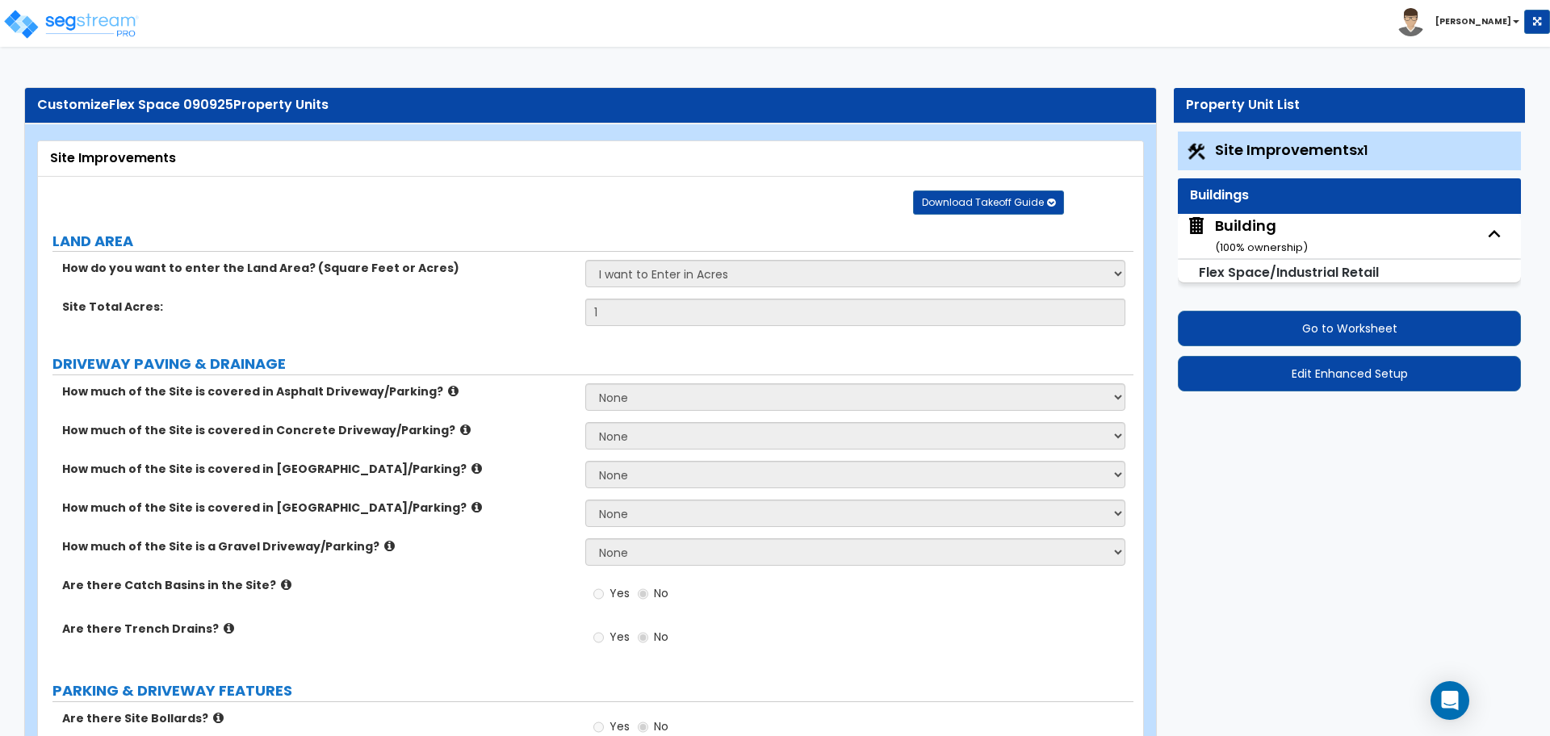
select select "2"
select select "3"
select select "2"
select select "3"
select select "4"
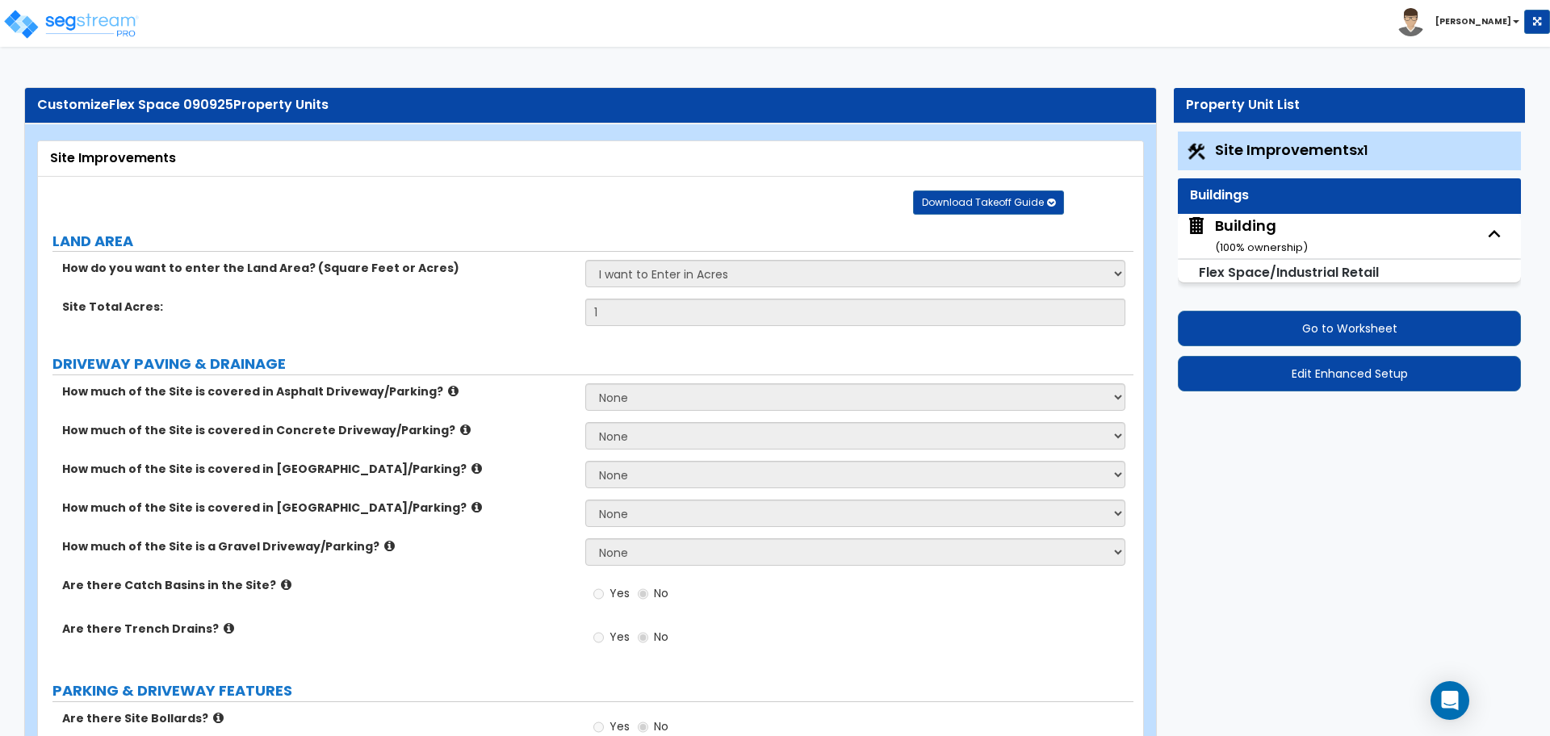
select select "2"
select select "1"
select select "2"
select select "1"
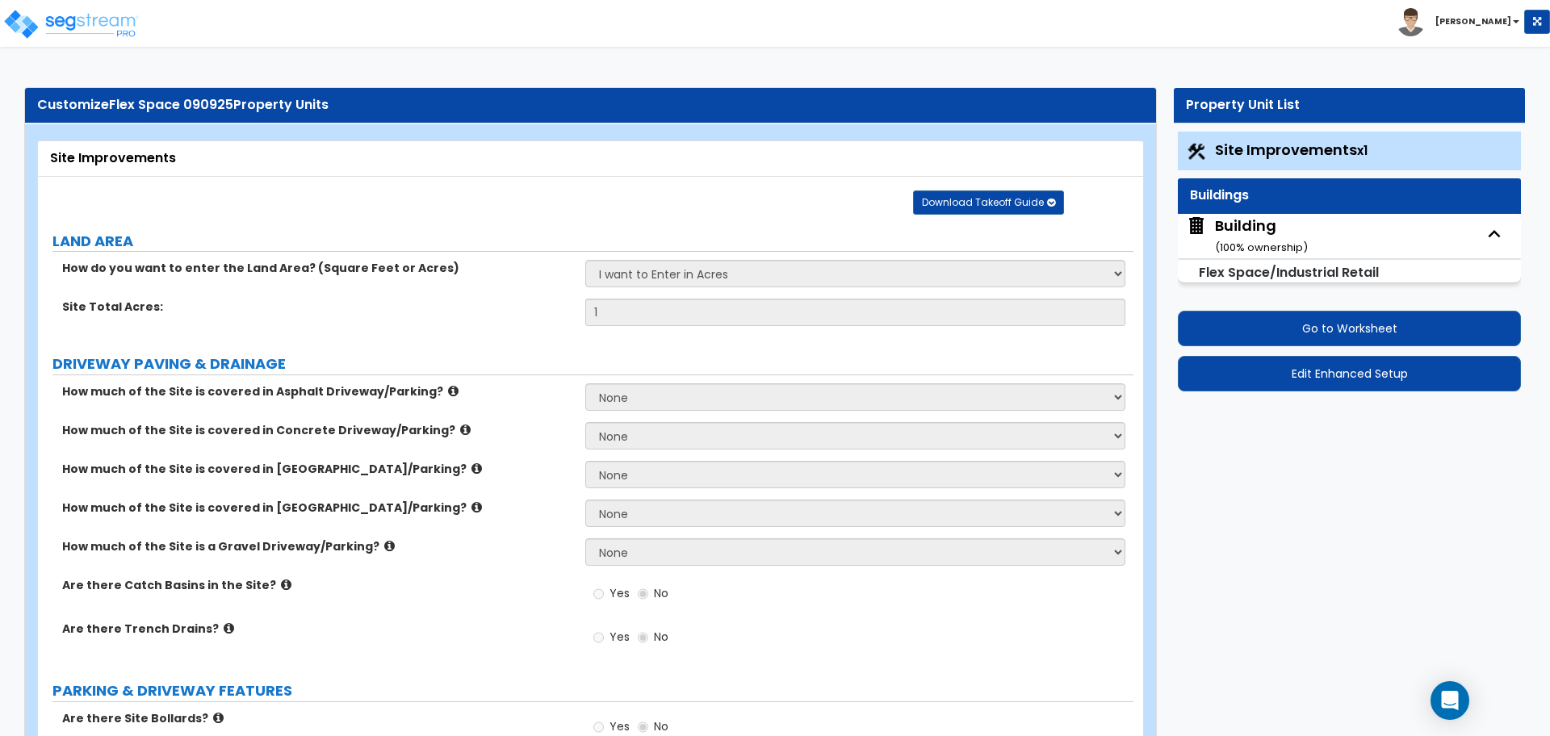
select select "1"
select select "7"
select select "1"
select select "2"
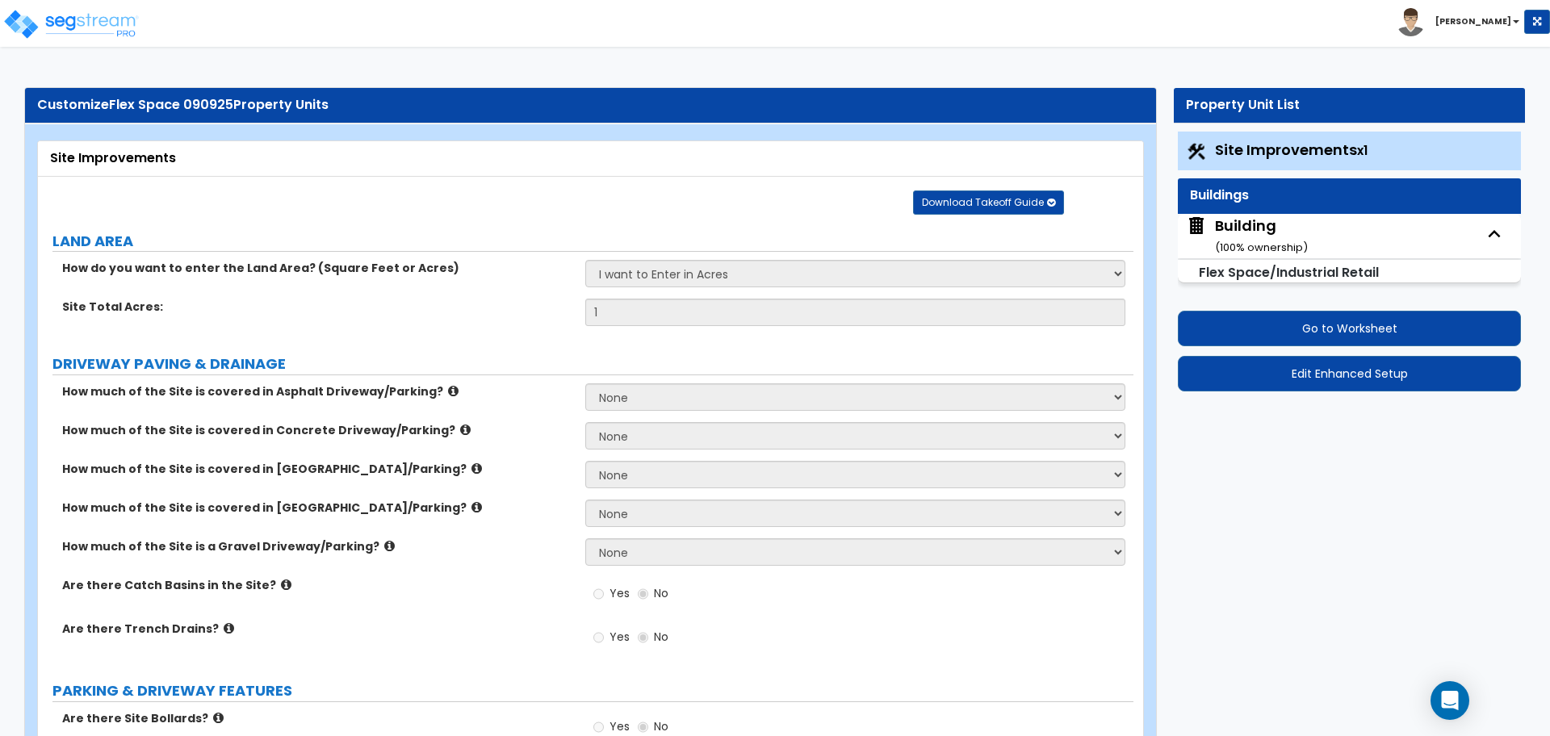
select select "2"
select select "1"
select select "2"
select select "1"
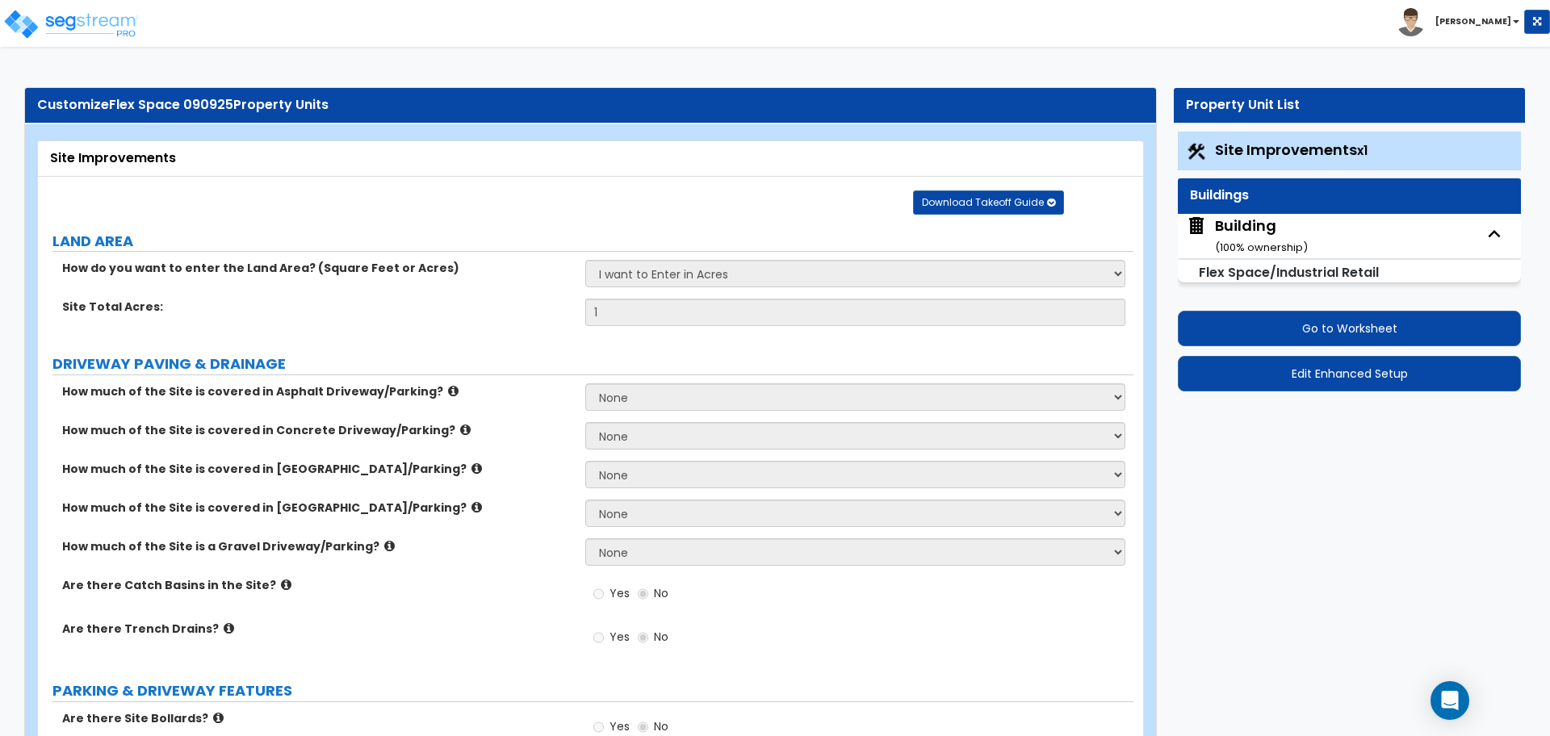
select select "2"
select select "1"
select select "2"
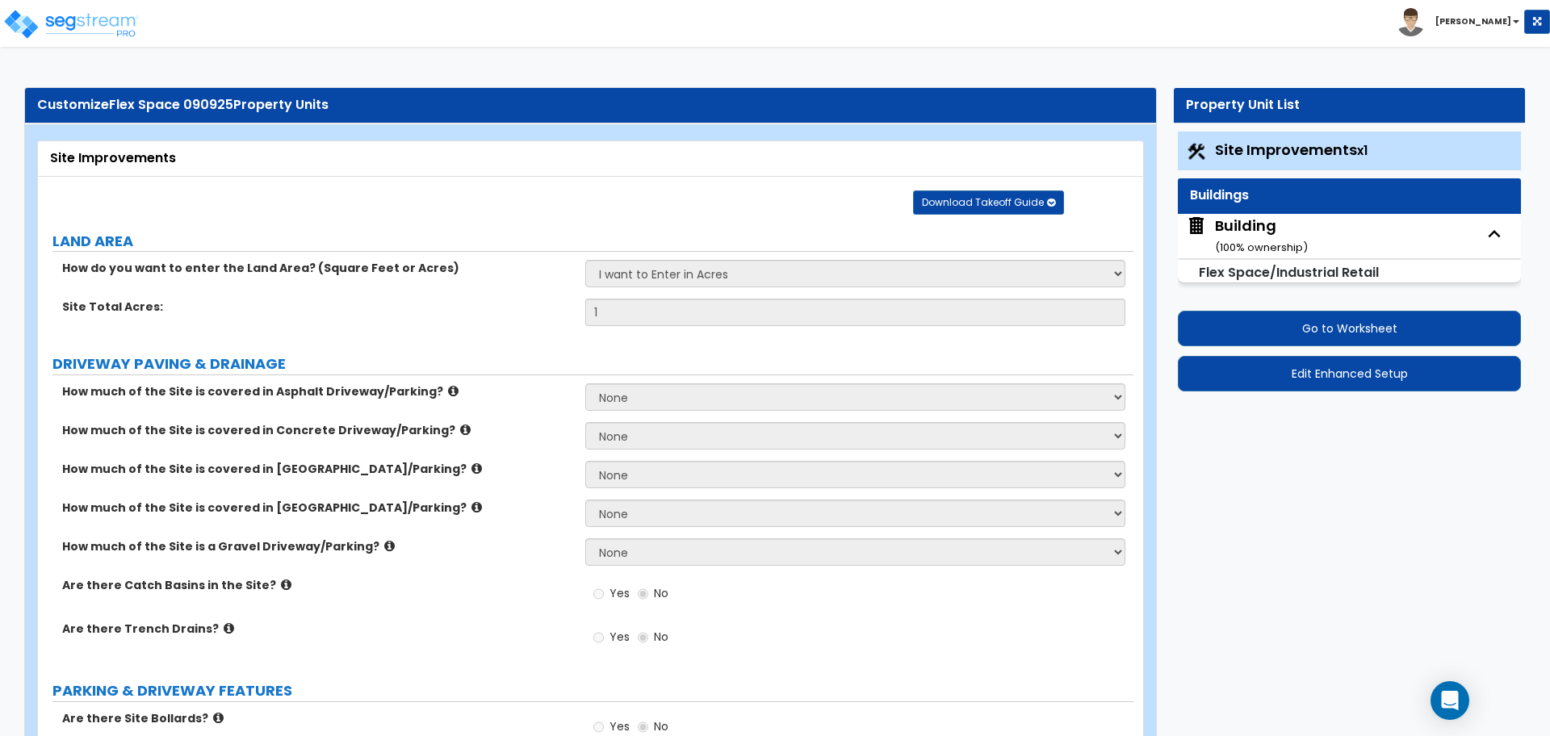
select select "3"
select select "4"
select select "2"
select select "5"
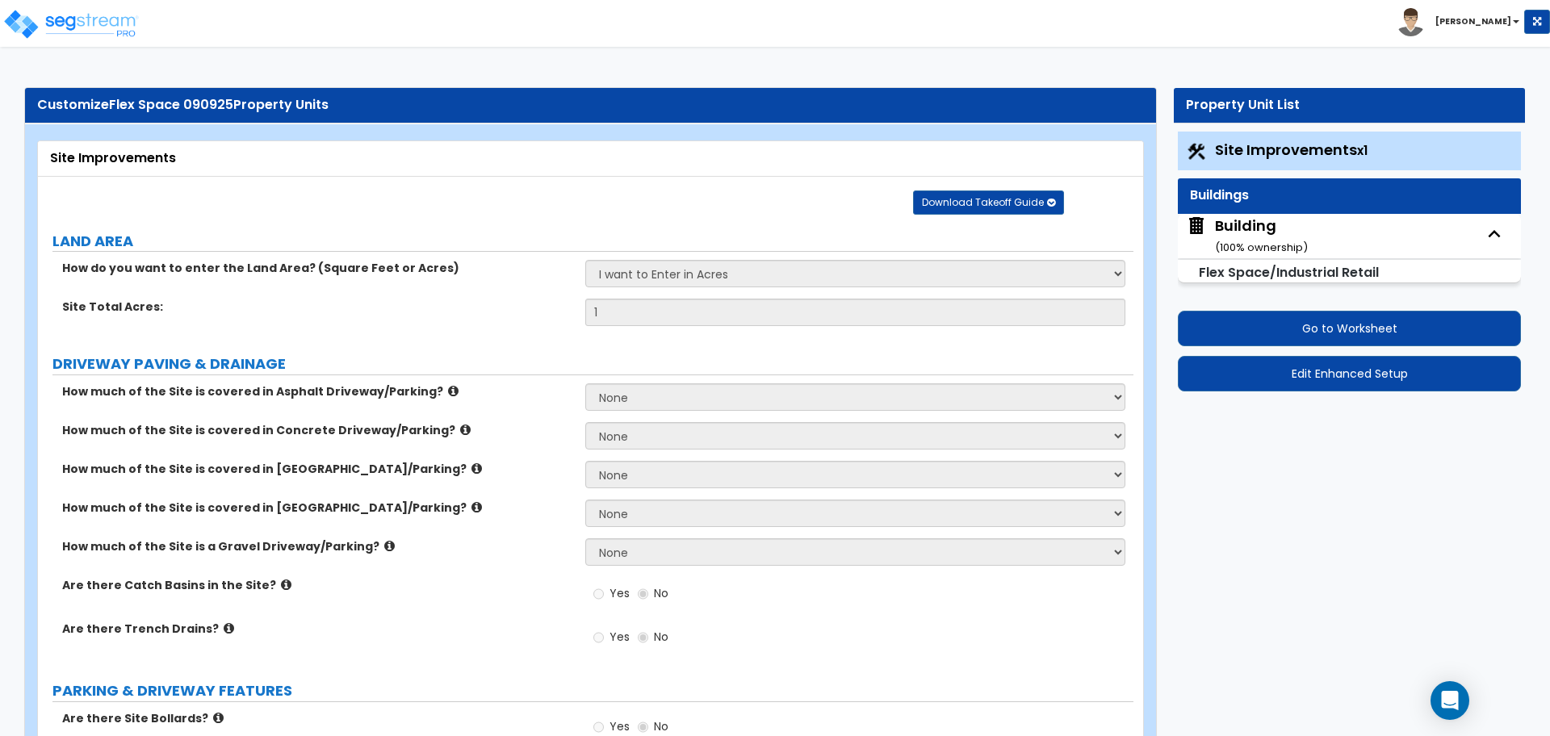
select select "1"
select select "2"
select select "1"
select select "8"
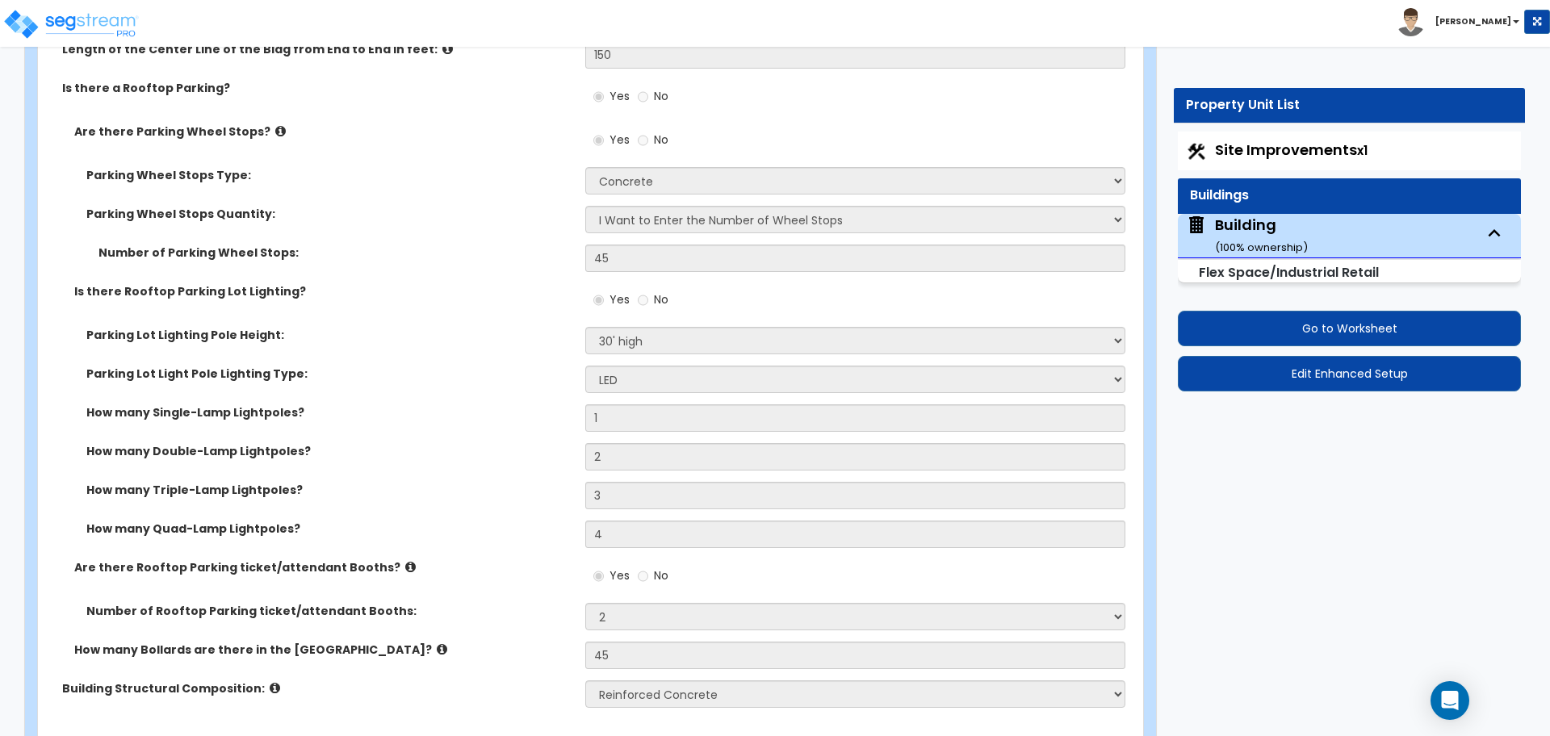
scroll to position [1012, 0]
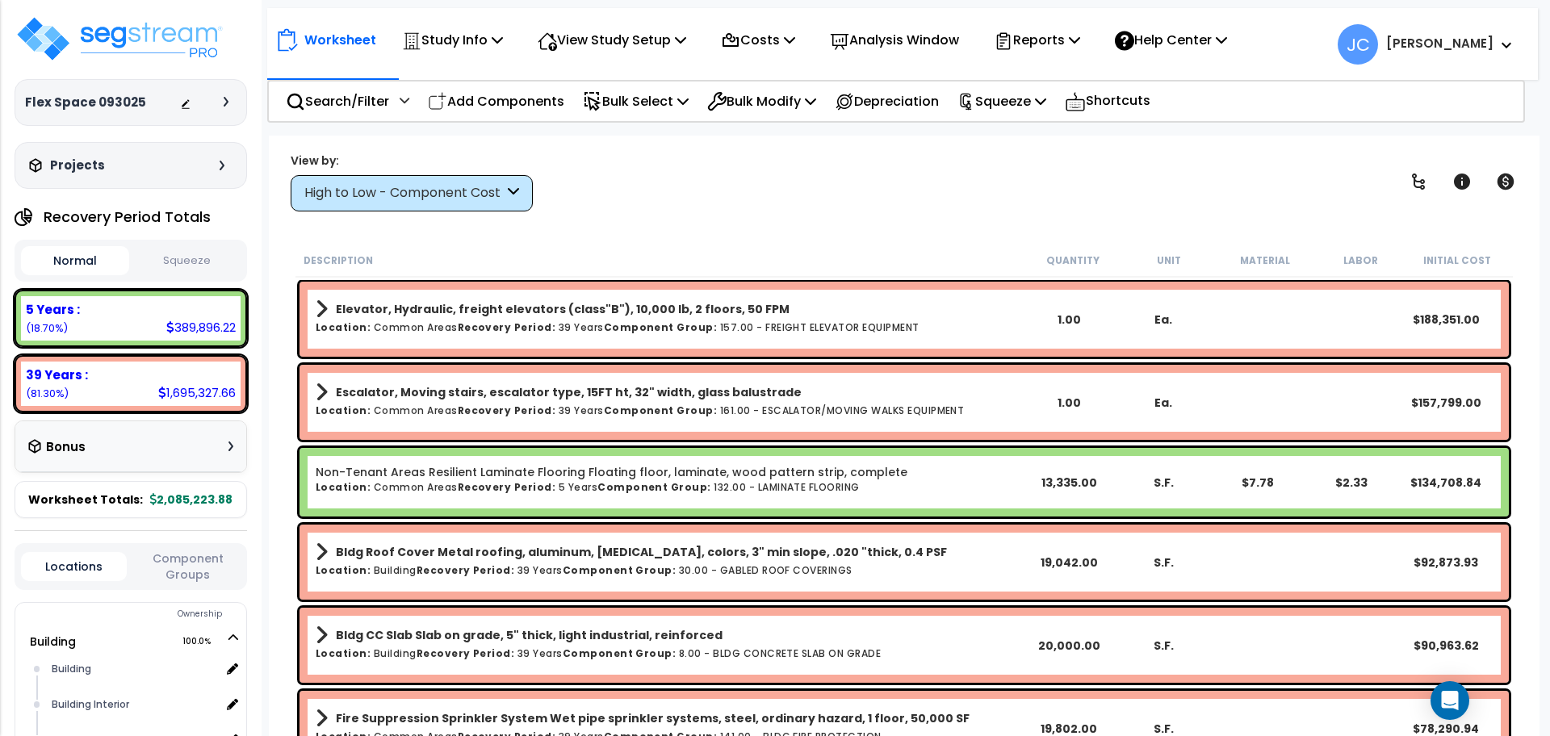
click at [462, 196] on div "High to Low - Component Cost" at bounding box center [403, 193] width 199 height 19
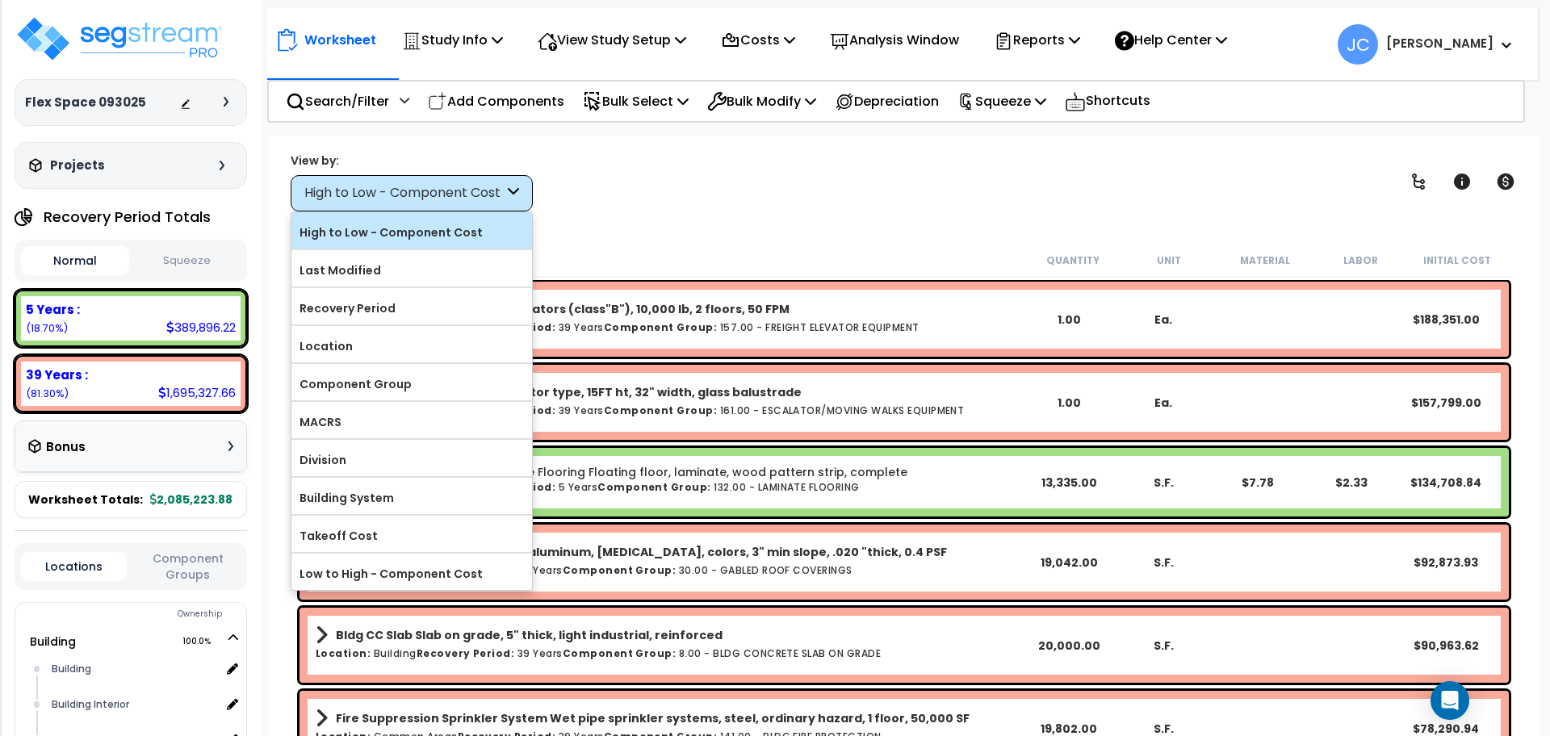
click at [474, 237] on label "High to Low - Component Cost" at bounding box center [411, 232] width 241 height 24
click at [0, 0] on input "High to Low - Component Cost" at bounding box center [0, 0] width 0 height 0
click at [442, 196] on div "High to Low - Component Cost" at bounding box center [403, 193] width 199 height 19
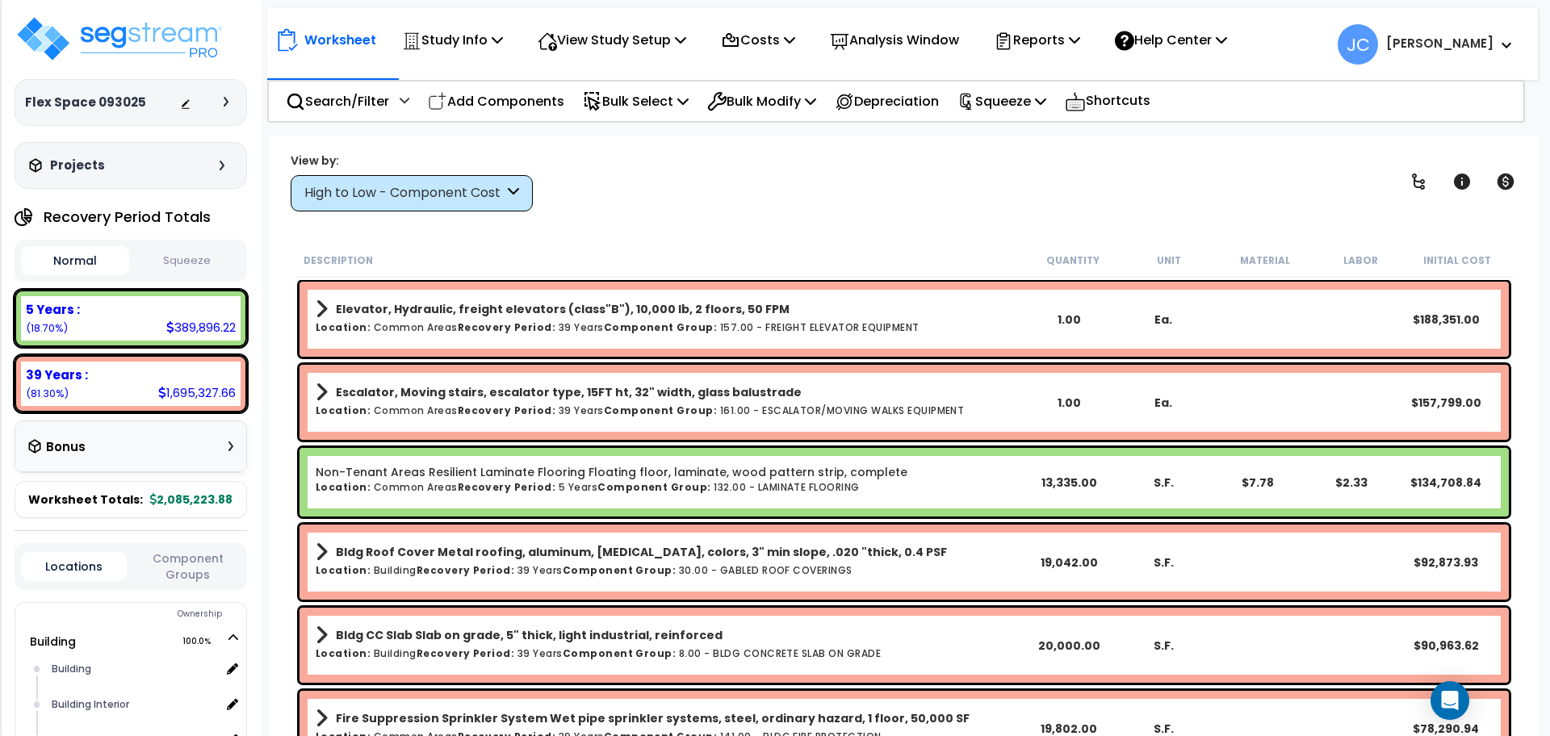
click at [434, 186] on div "High to Low - Component Cost" at bounding box center [403, 193] width 199 height 19
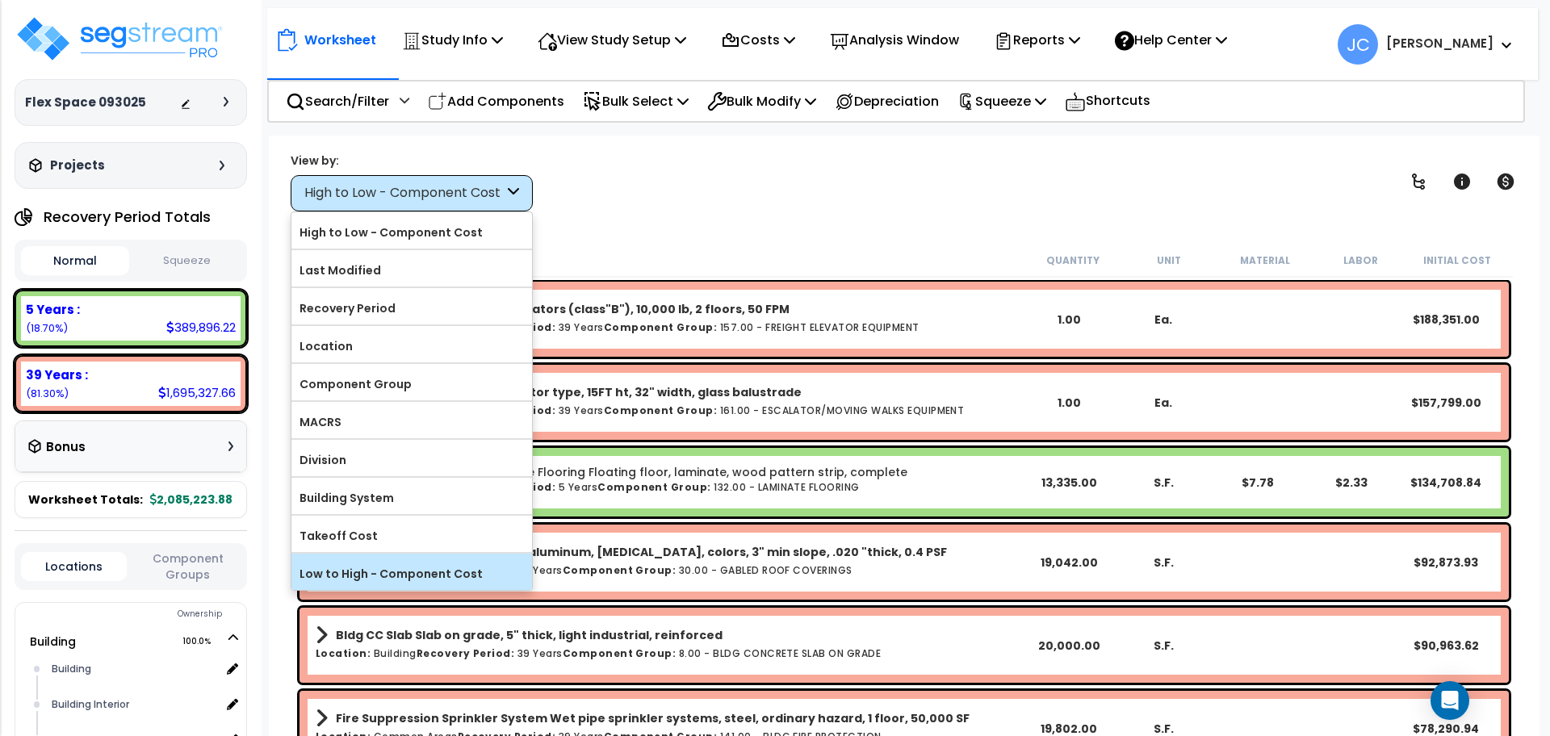
click at [449, 568] on label "Low to High - Component Cost" at bounding box center [411, 574] width 241 height 24
click at [0, 0] on input "Low to High - Component Cost" at bounding box center [0, 0] width 0 height 0
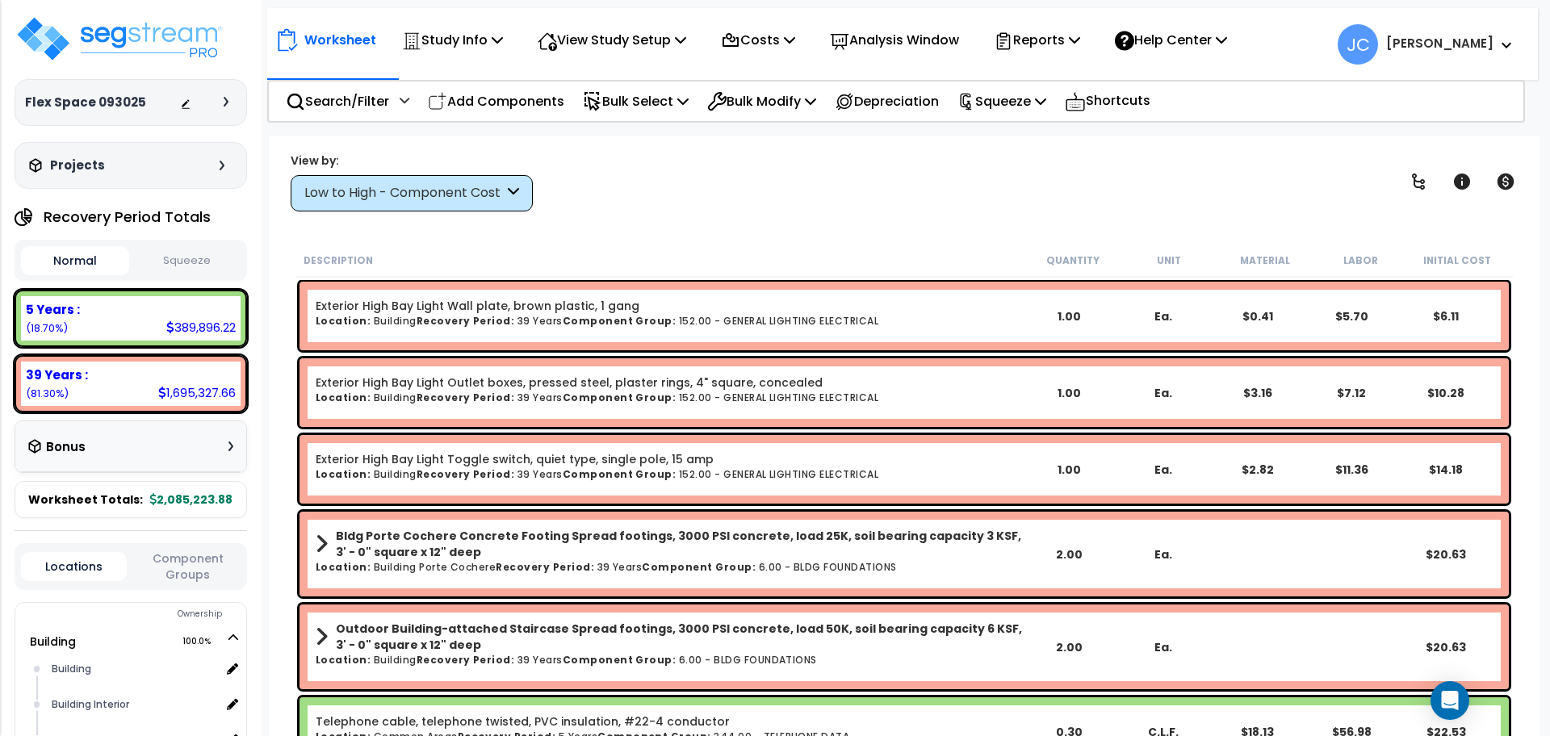
click at [445, 189] on div "Low to High - Component Cost" at bounding box center [403, 193] width 199 height 19
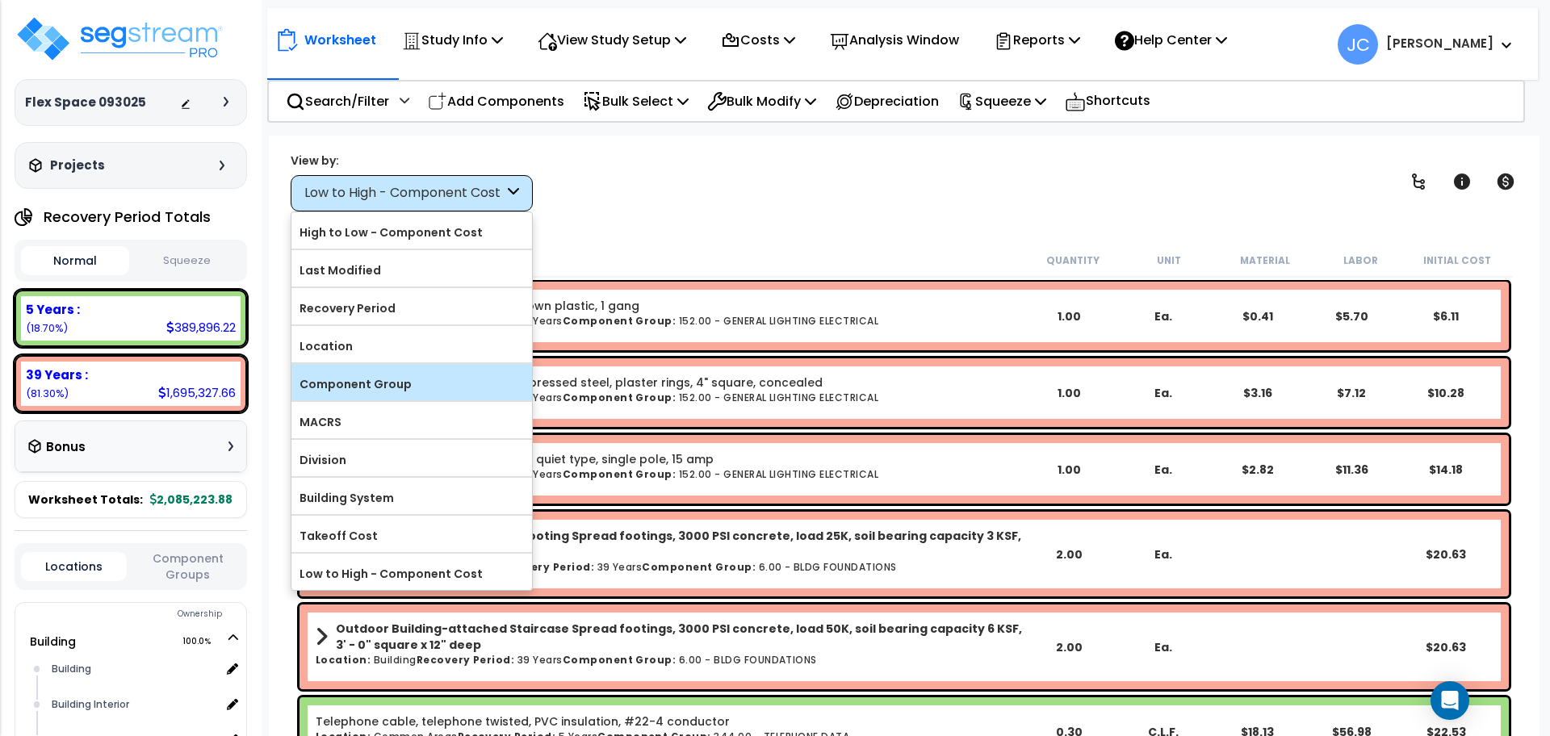
click at [431, 387] on label "Component Group" at bounding box center [411, 384] width 241 height 24
click at [0, 0] on input "Component Group" at bounding box center [0, 0] width 0 height 0
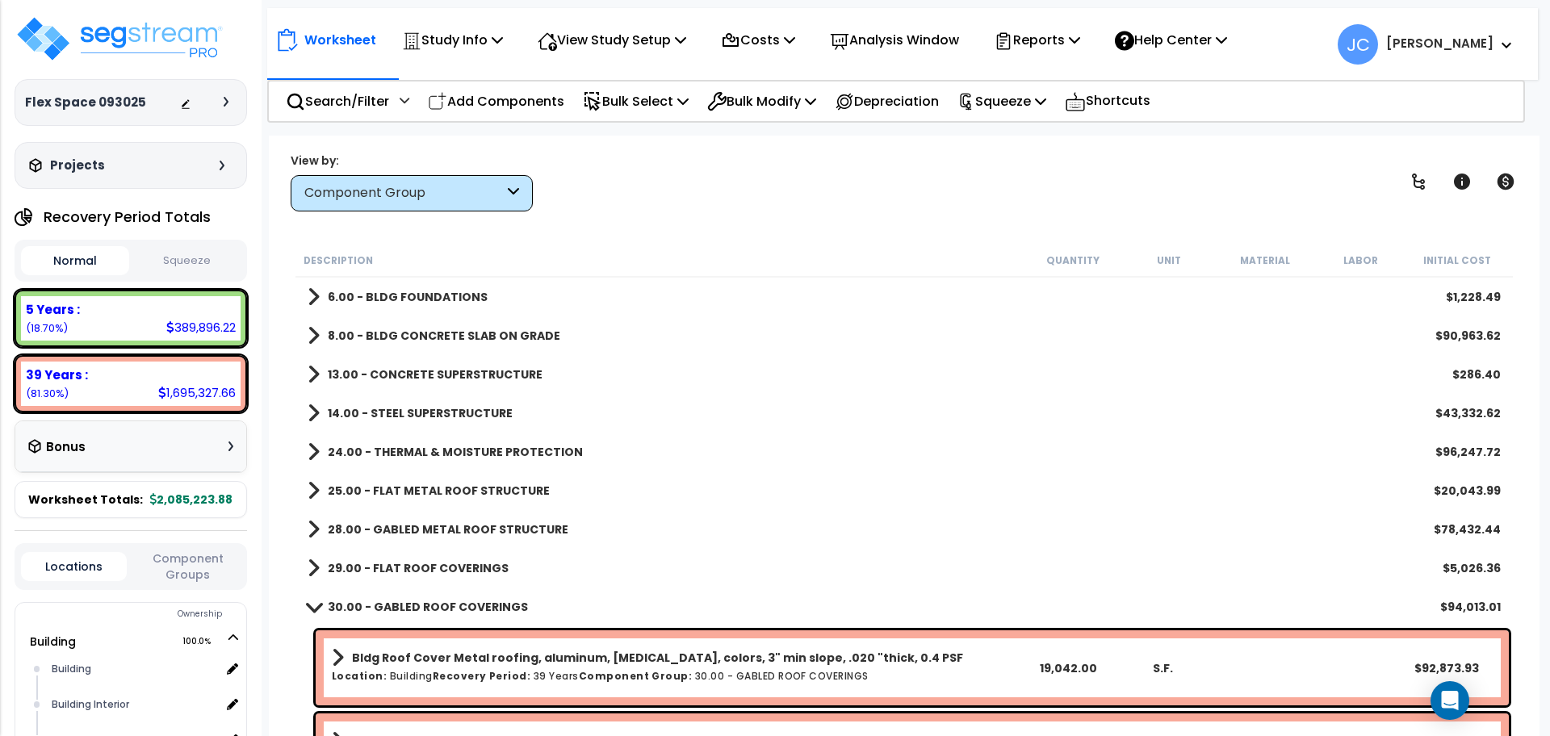
click at [420, 287] on link "6.00 - BLDG FOUNDATIONS" at bounding box center [398, 297] width 180 height 23
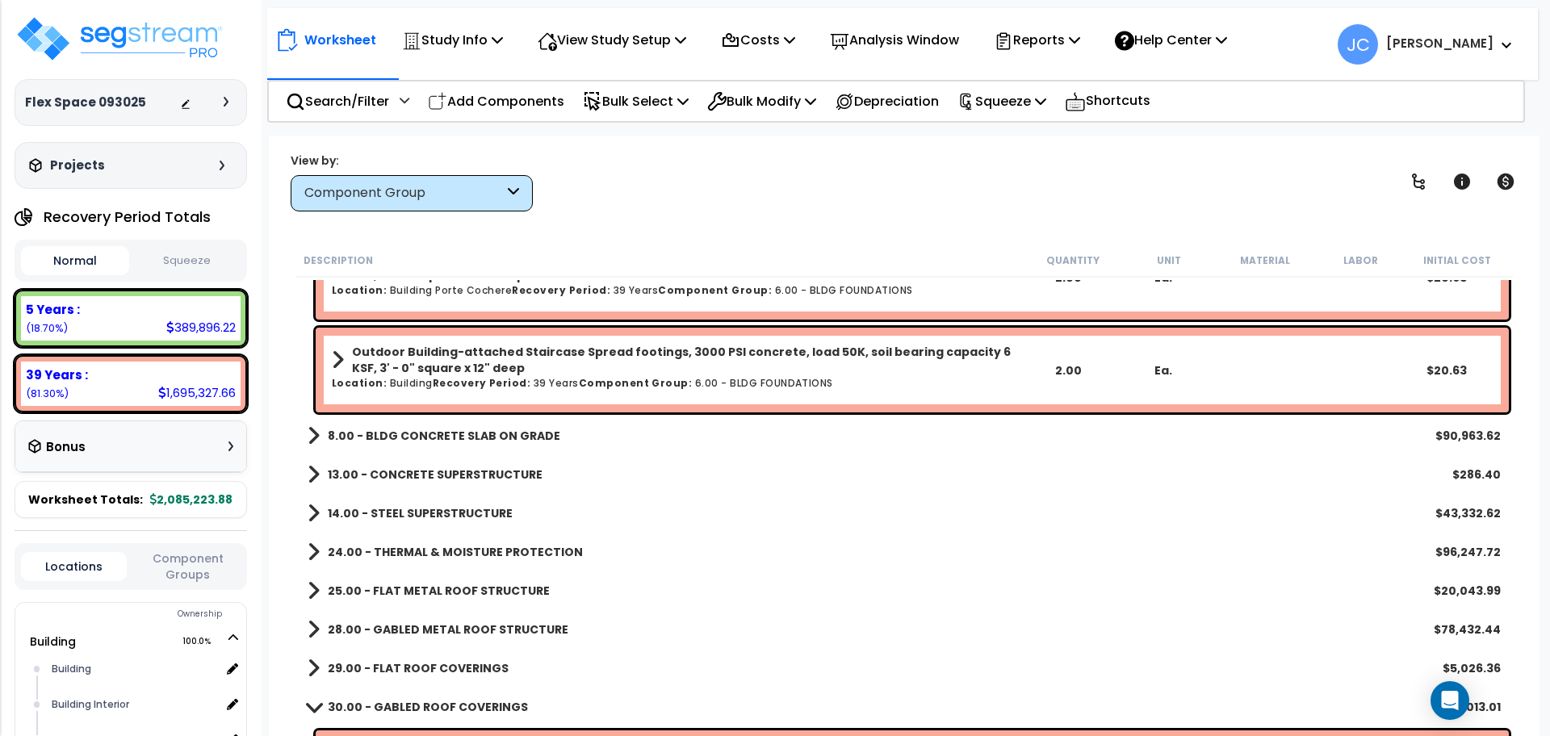
click at [468, 446] on link "8.00 - BLDG CONCRETE SLAB ON GRADE" at bounding box center [434, 436] width 253 height 23
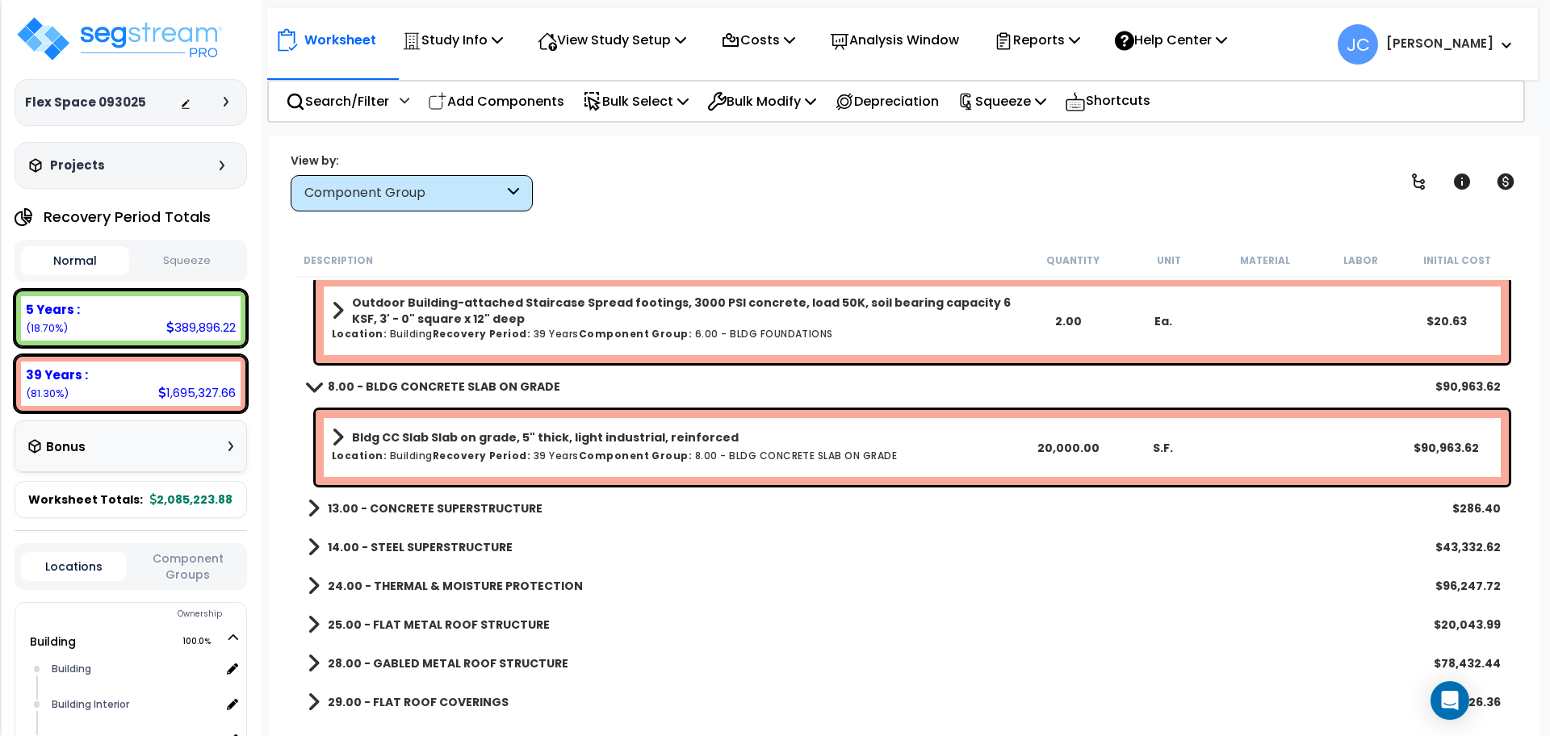
click at [483, 509] on b "13.00 - CONCRETE SUPERSTRUCTURE" at bounding box center [435, 508] width 215 height 16
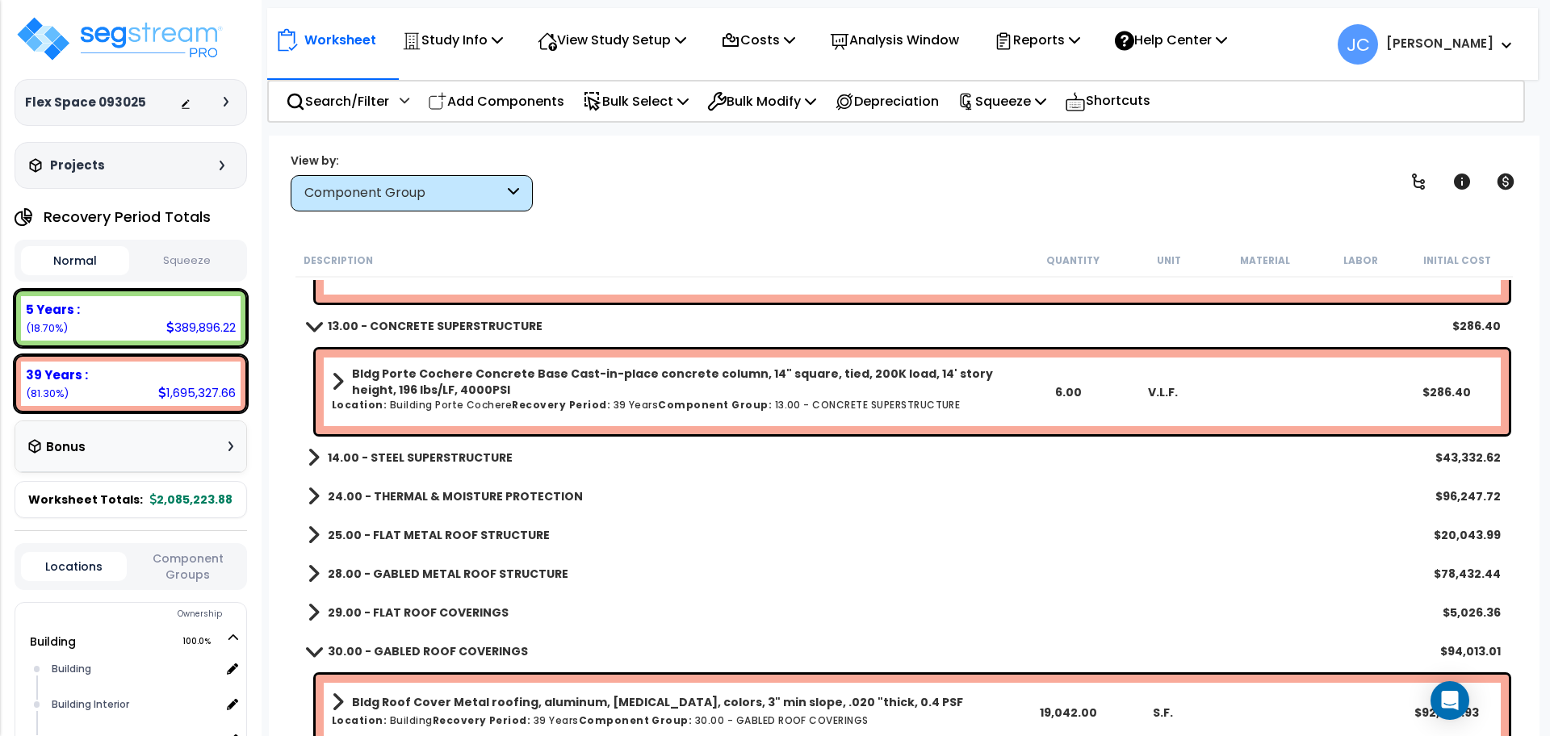
scroll to position [404, 0]
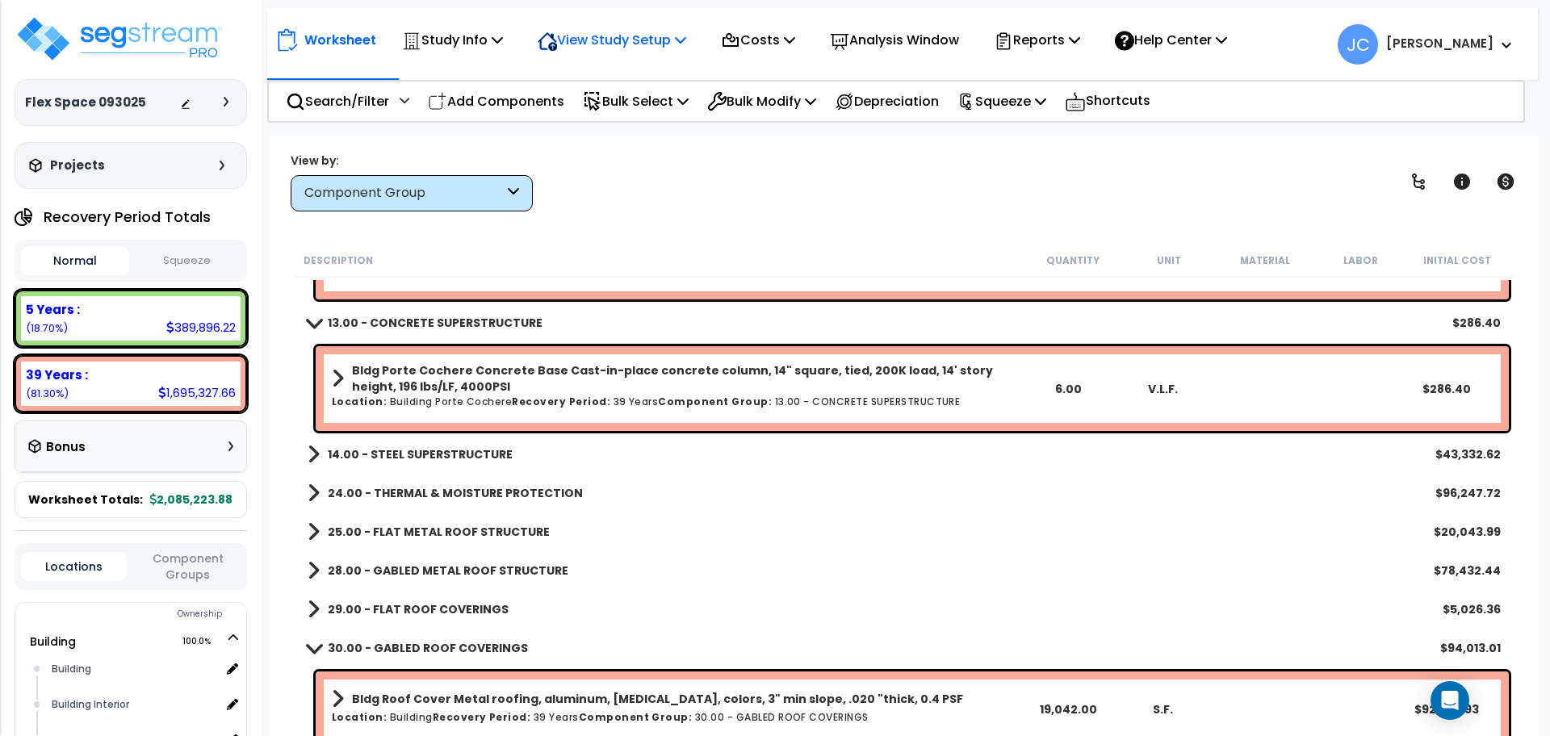
click at [650, 39] on p "View Study Setup" at bounding box center [612, 40] width 149 height 22
click at [622, 103] on link "View Questionnaire" at bounding box center [609, 110] width 160 height 32
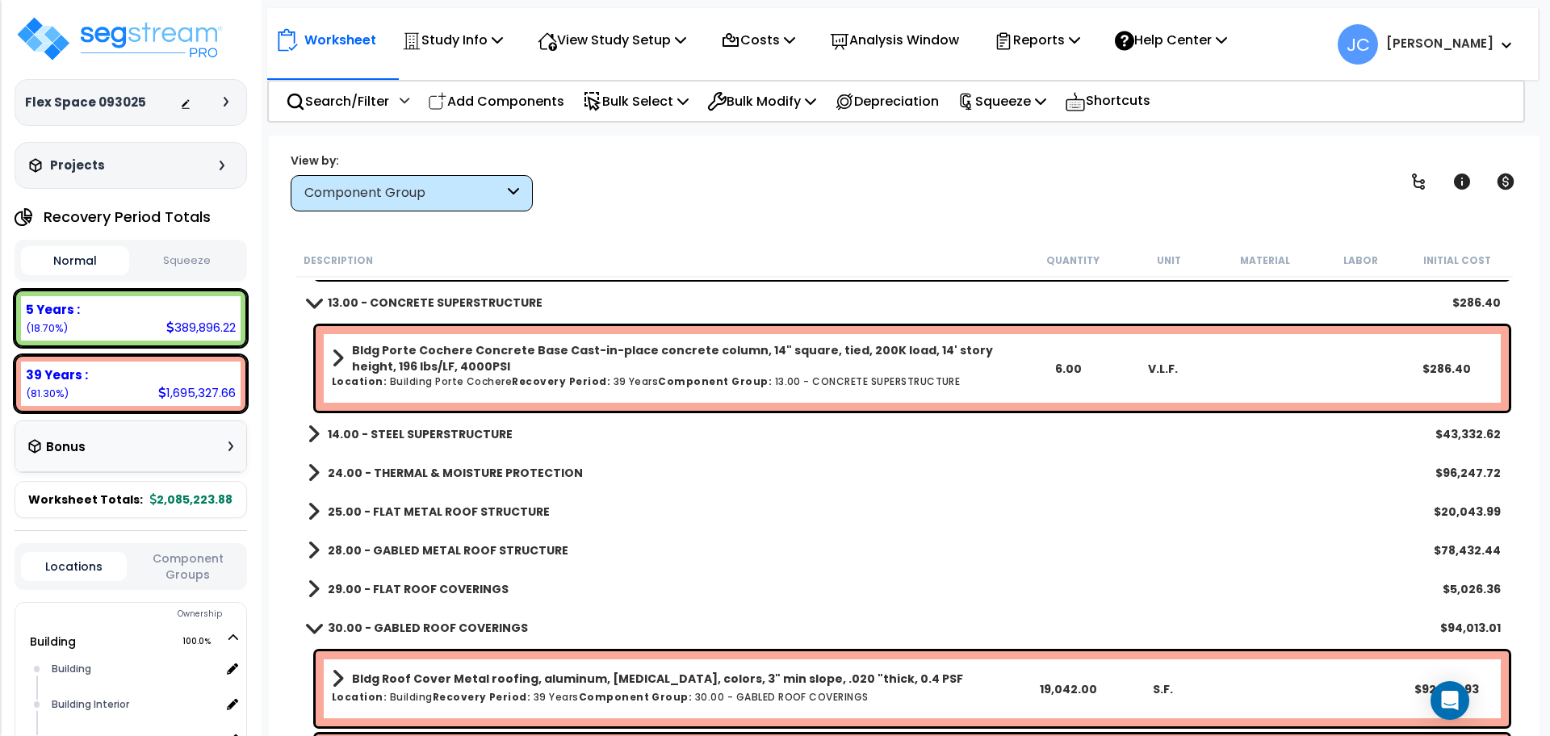
scroll to position [425, 0]
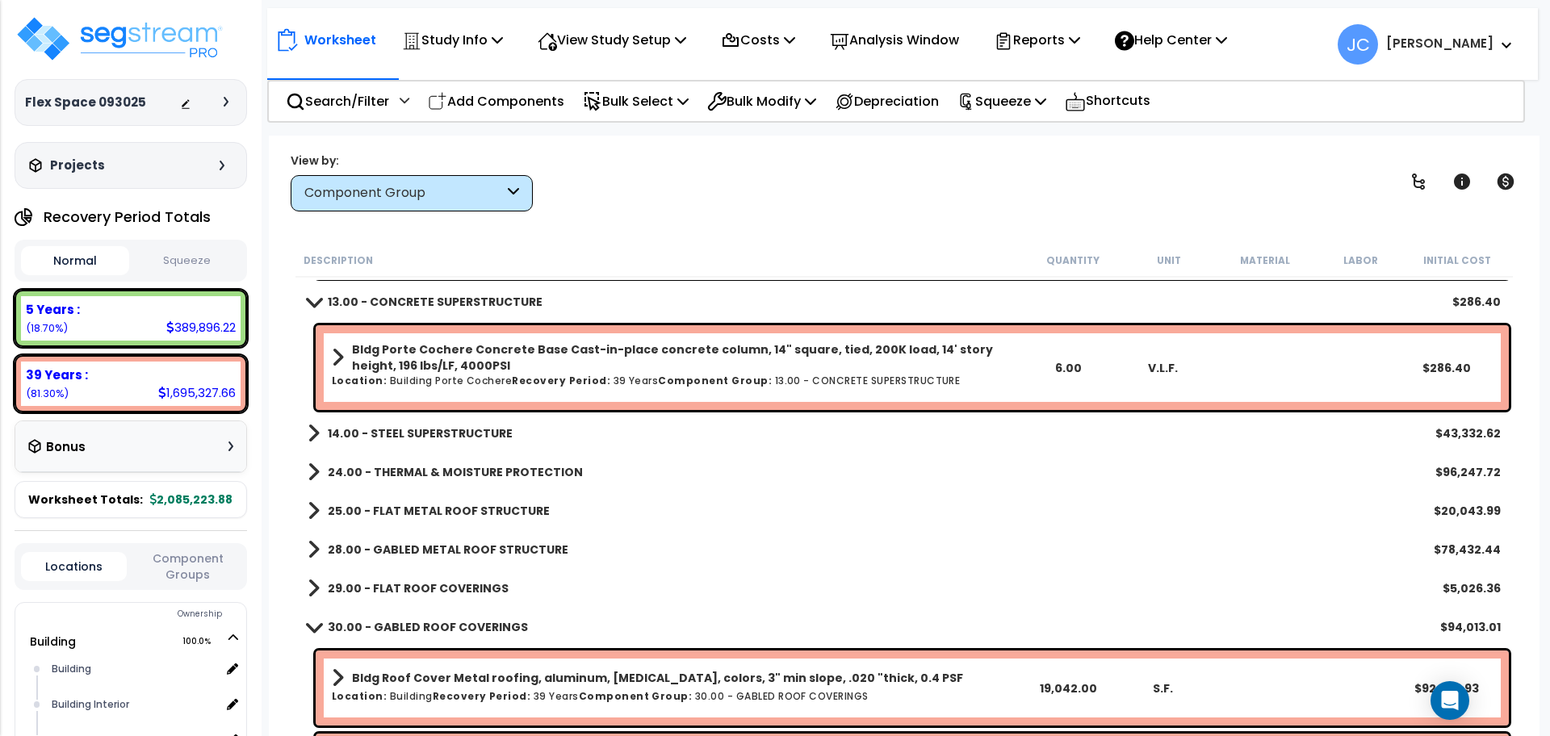
click at [707, 365] on b "Bldg Porte Cochere Concrete Base Cast-in-place concrete column, 14" square, tie…" at bounding box center [686, 357] width 668 height 32
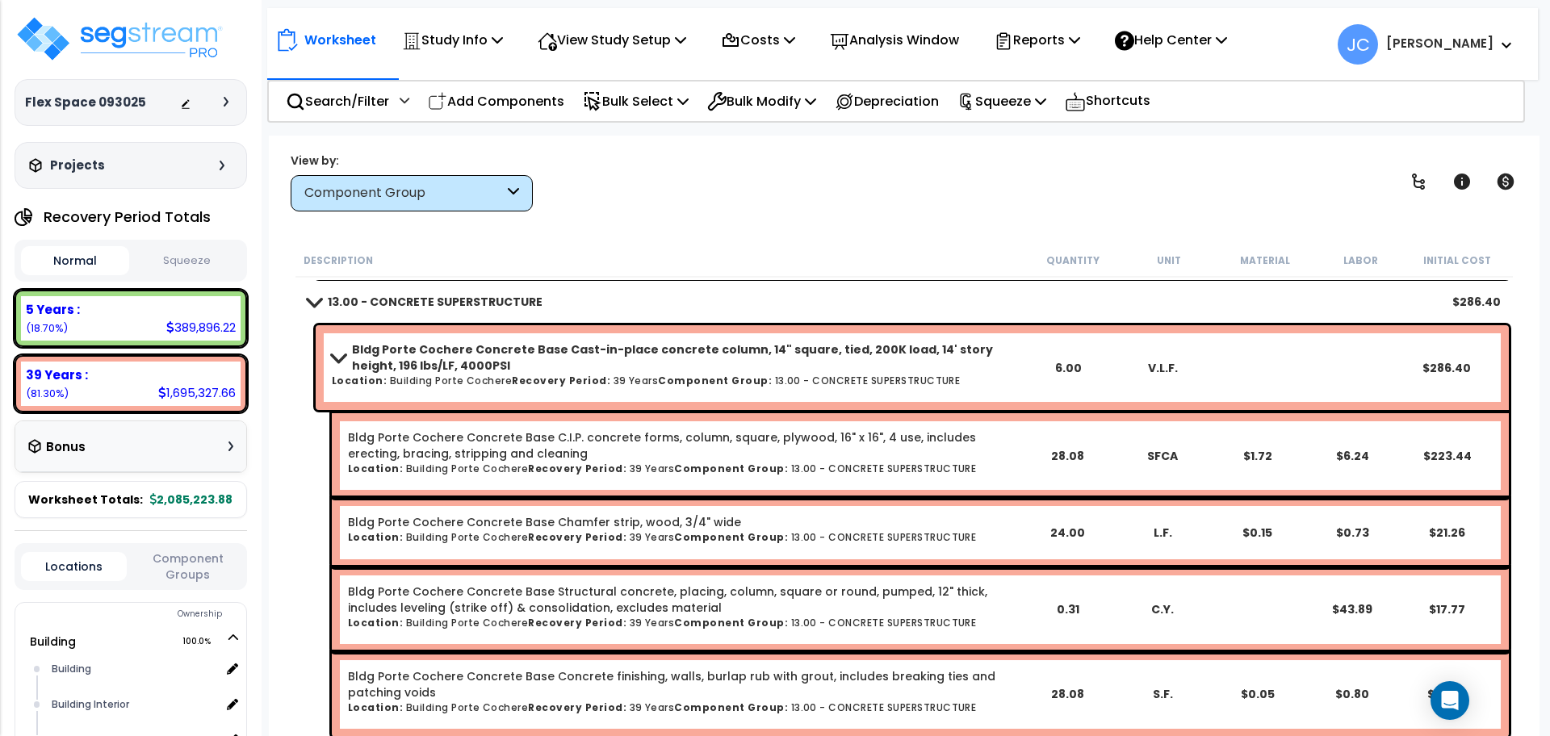
click at [607, 364] on b "Bldg Porte Cochere Concrete Base Cast-in-place concrete column, 14" square, tie…" at bounding box center [686, 357] width 668 height 32
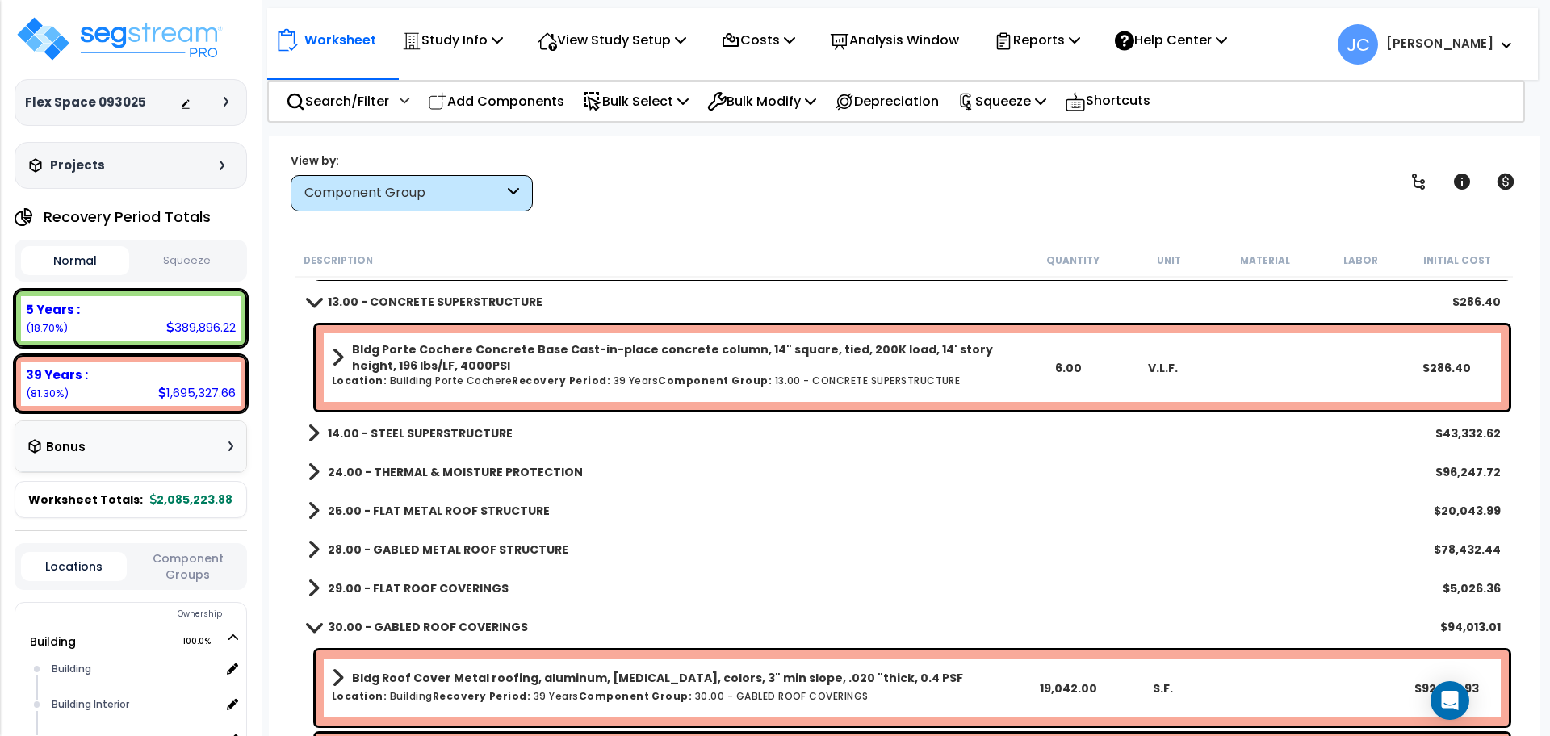
click at [651, 366] on b "Bldg Porte Cochere Concrete Base Cast-in-place concrete column, 14" square, tie…" at bounding box center [686, 357] width 668 height 32
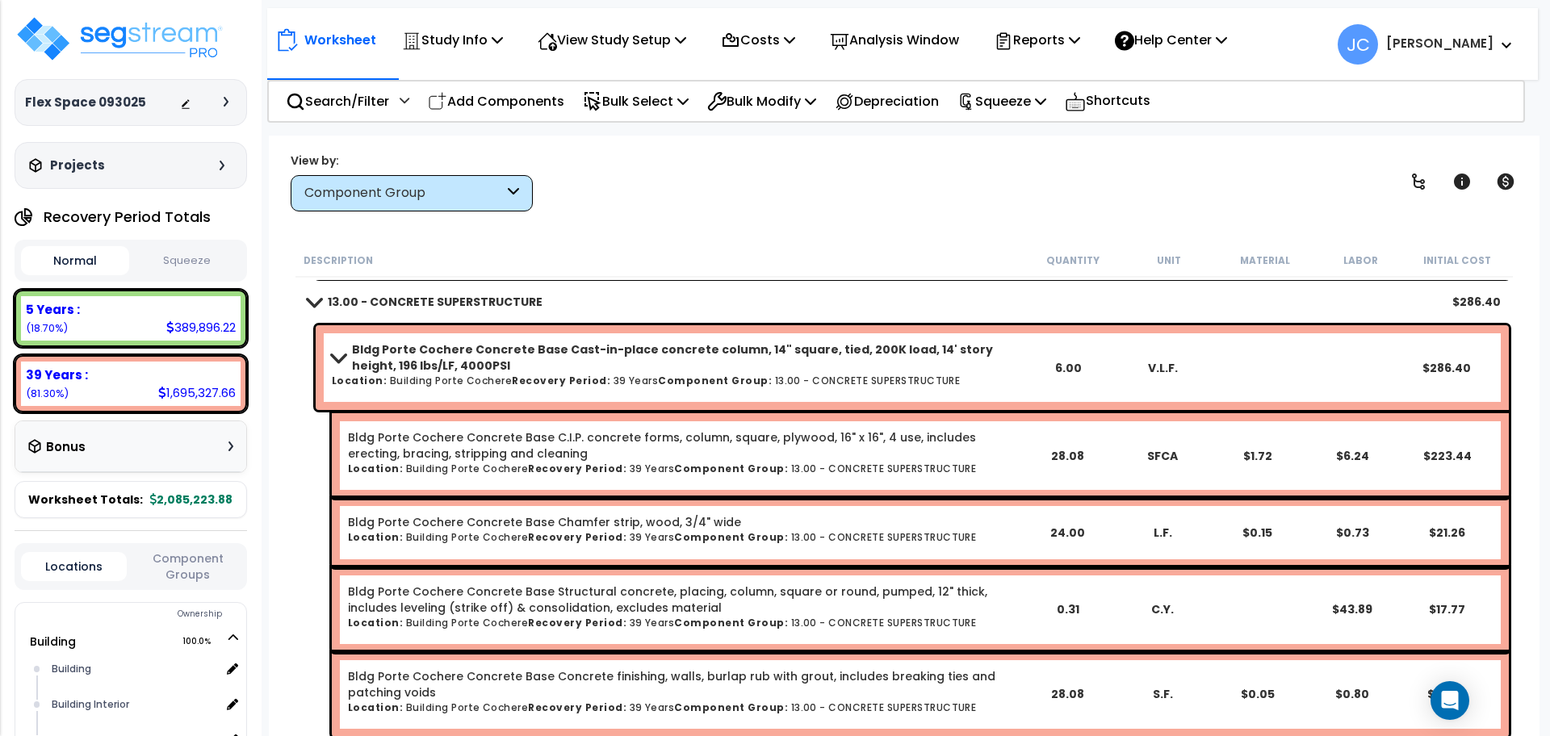
click at [651, 366] on b "Bldg Porte Cochere Concrete Base Cast-in-place concrete column, 14" square, tie…" at bounding box center [686, 357] width 668 height 32
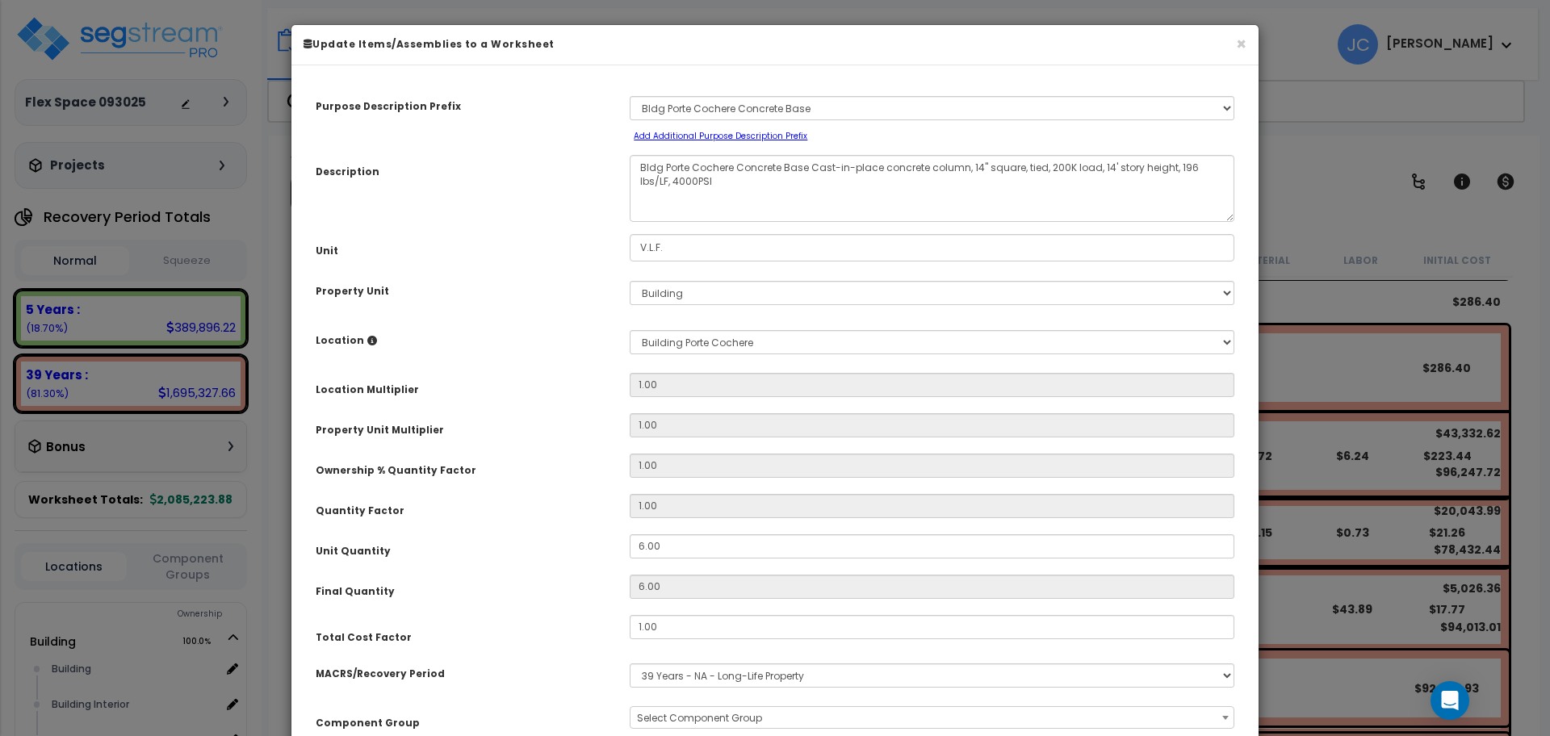
select select "10336"
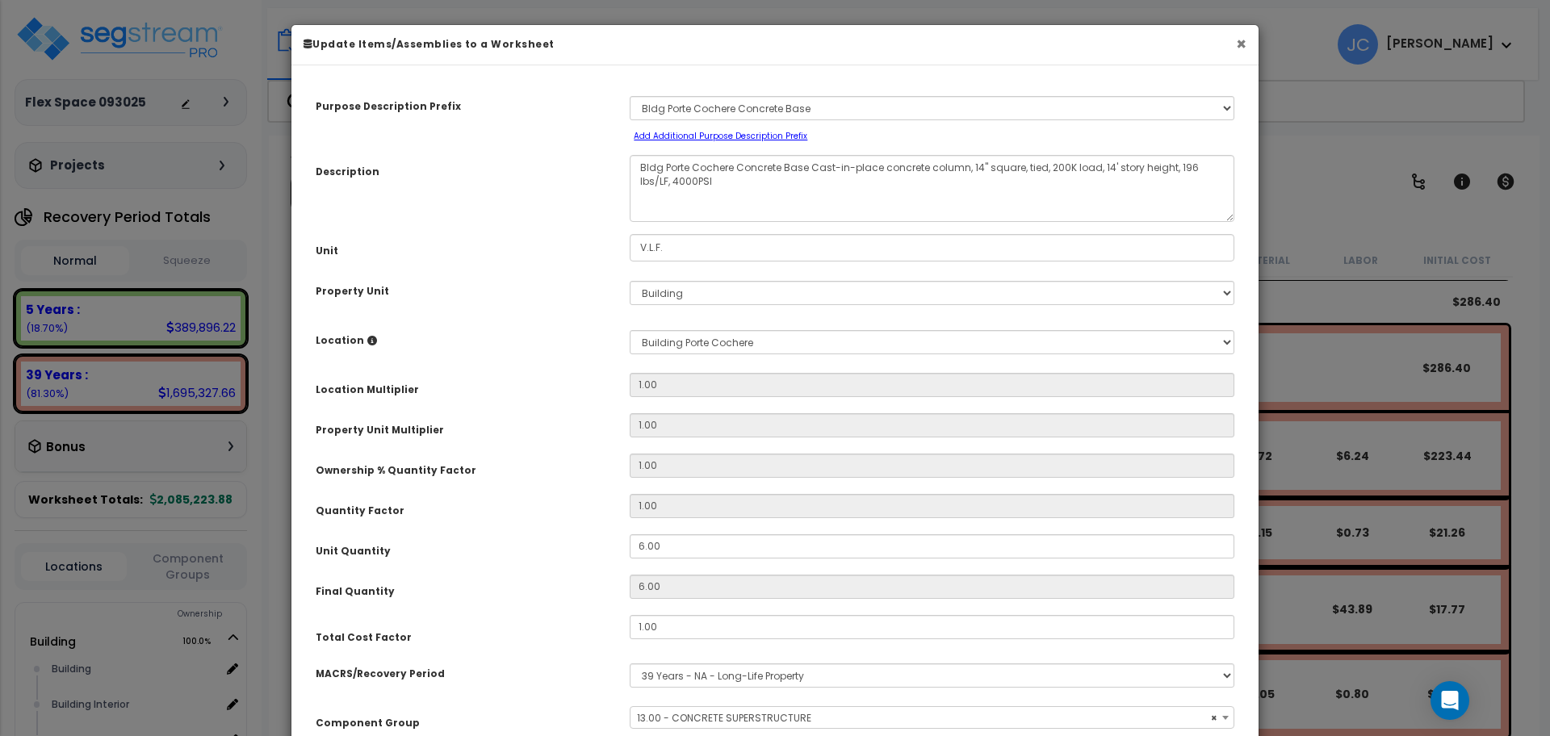
click at [1241, 44] on button "×" at bounding box center [1241, 44] width 10 height 17
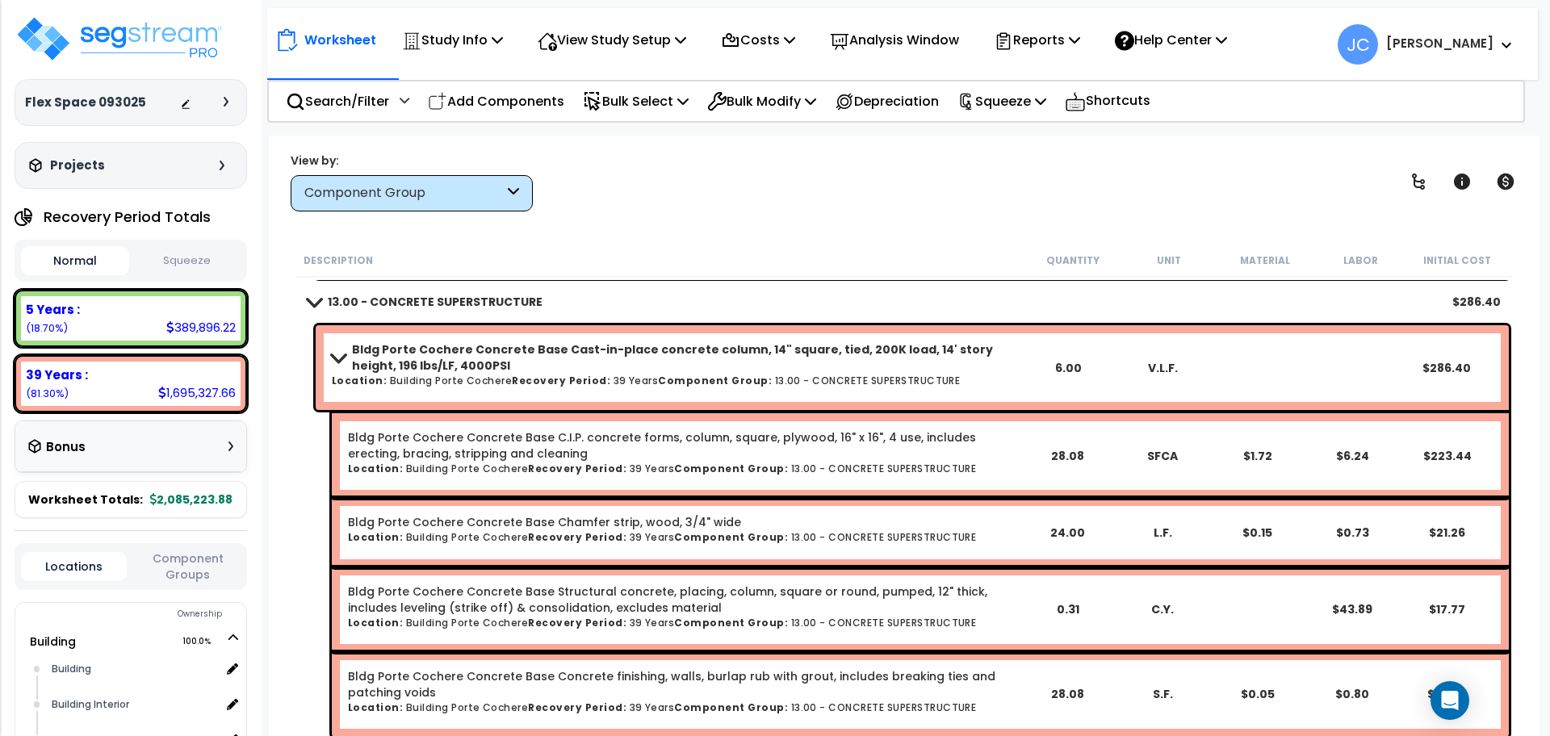
click at [743, 345] on b "Bldg Porte Cochere Concrete Base Cast-in-place concrete column, 14" square, tie…" at bounding box center [686, 357] width 668 height 32
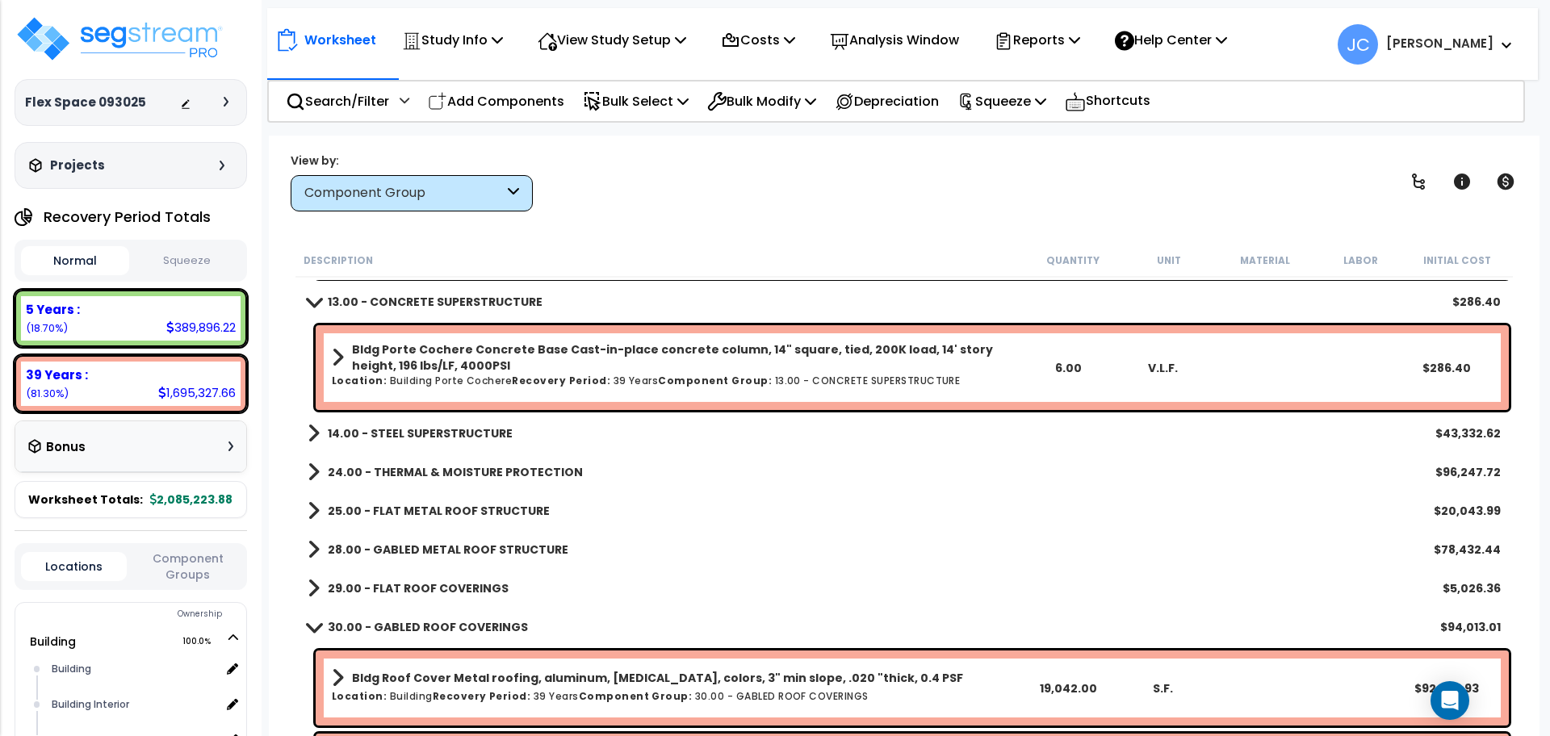
click at [450, 425] on b "14.00 - STEEL SUPERSTRUCTURE" at bounding box center [420, 433] width 185 height 16
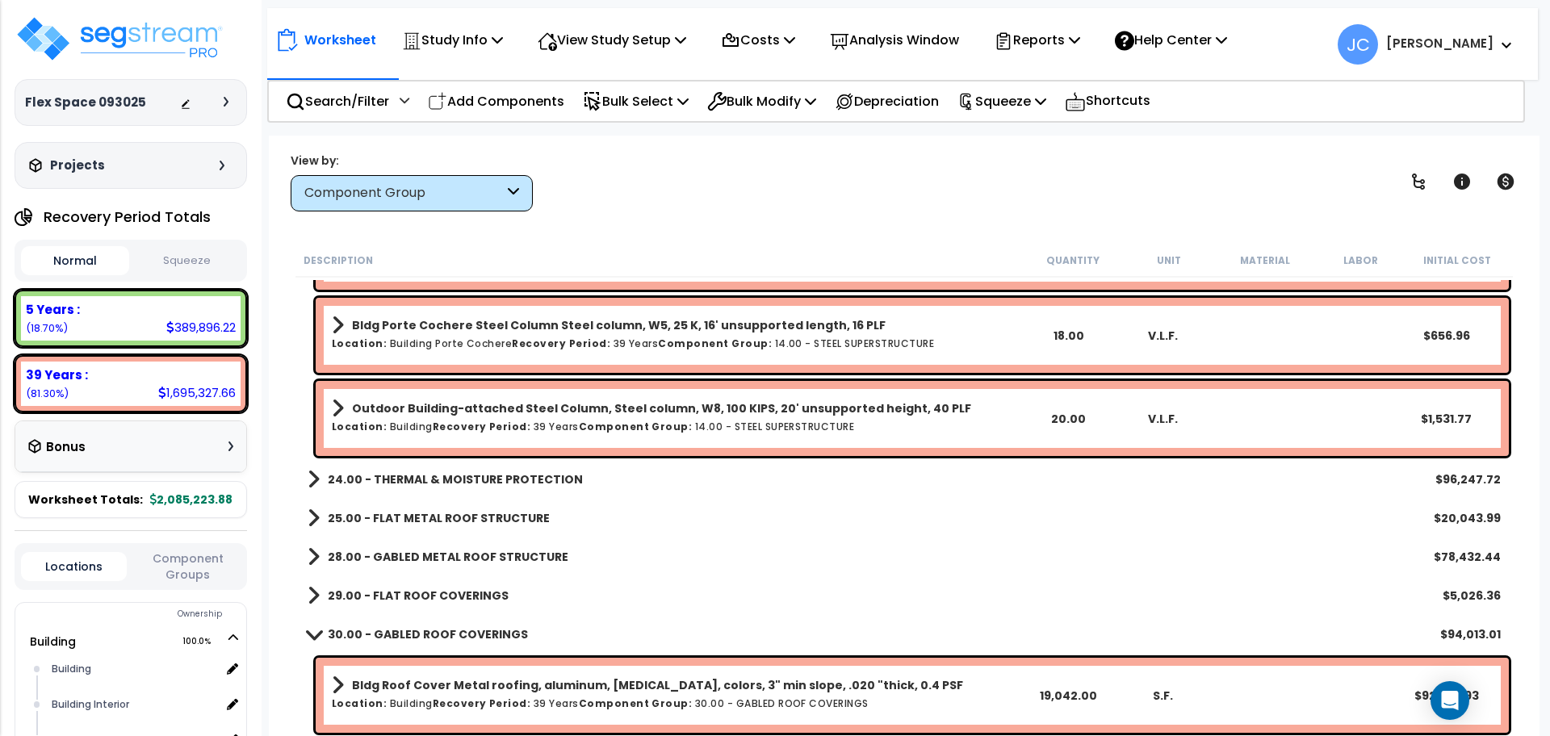
scroll to position [867, 0]
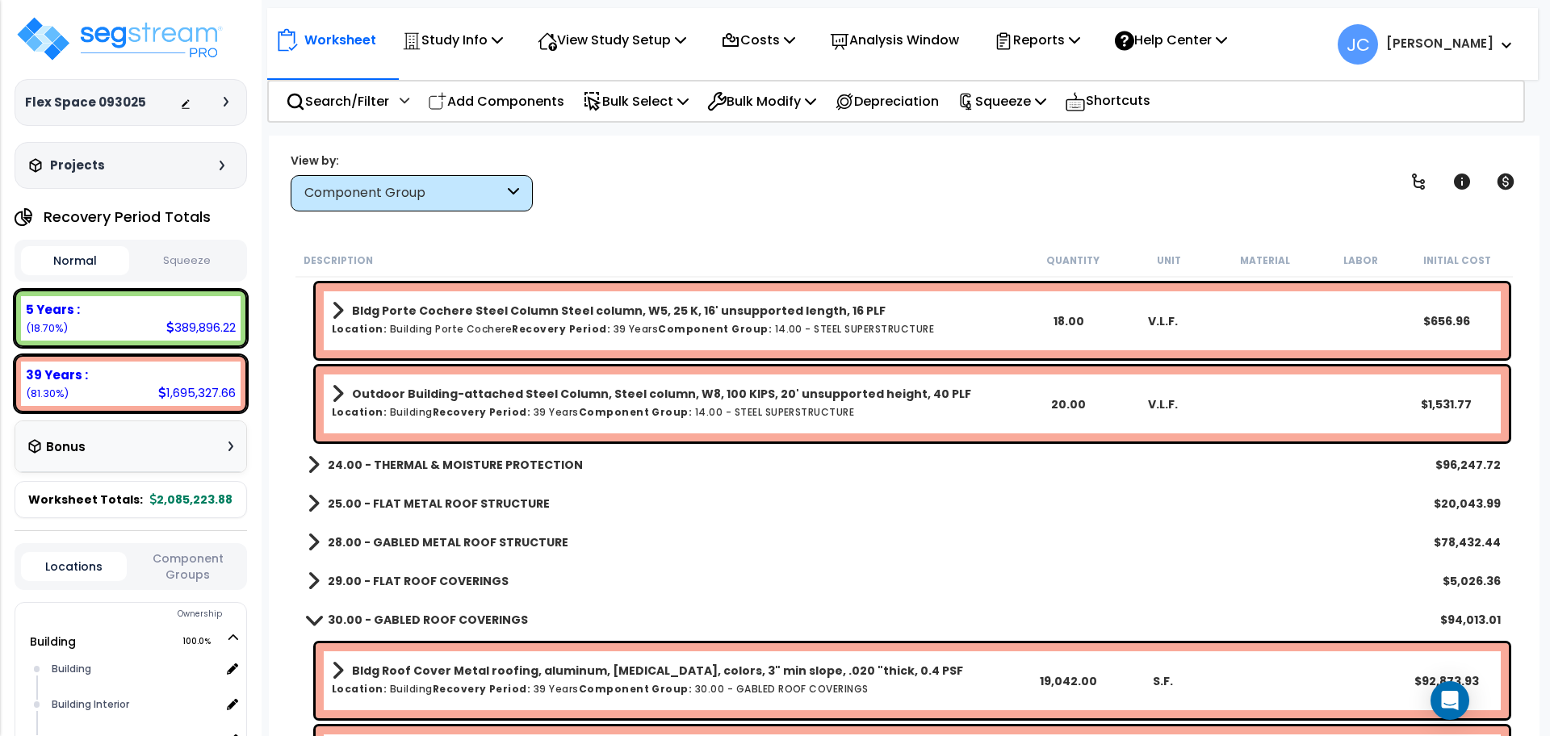
click at [513, 458] on b "24.00 - THERMAL & MOISTURE PROTECTION" at bounding box center [455, 465] width 255 height 16
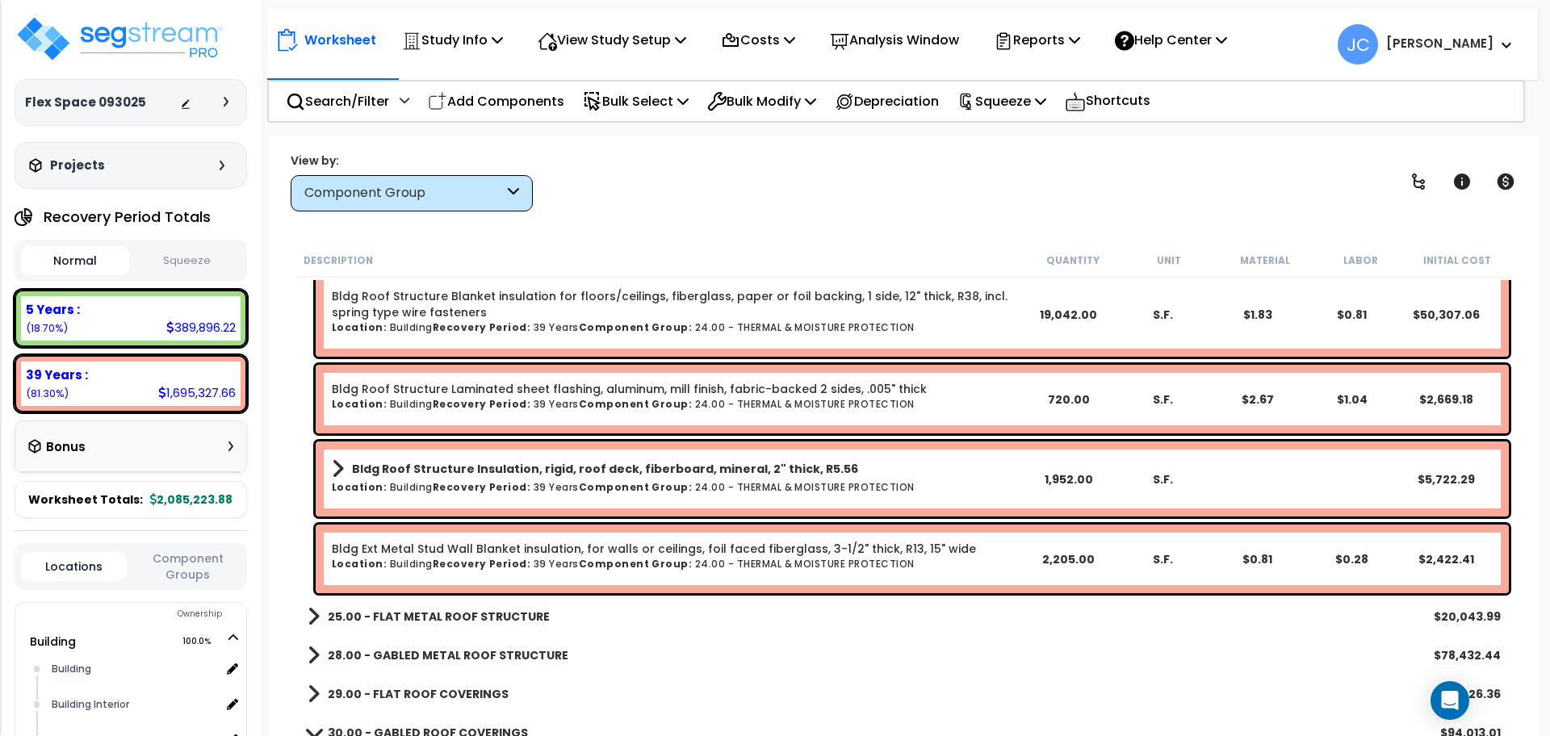
scroll to position [1173, 0]
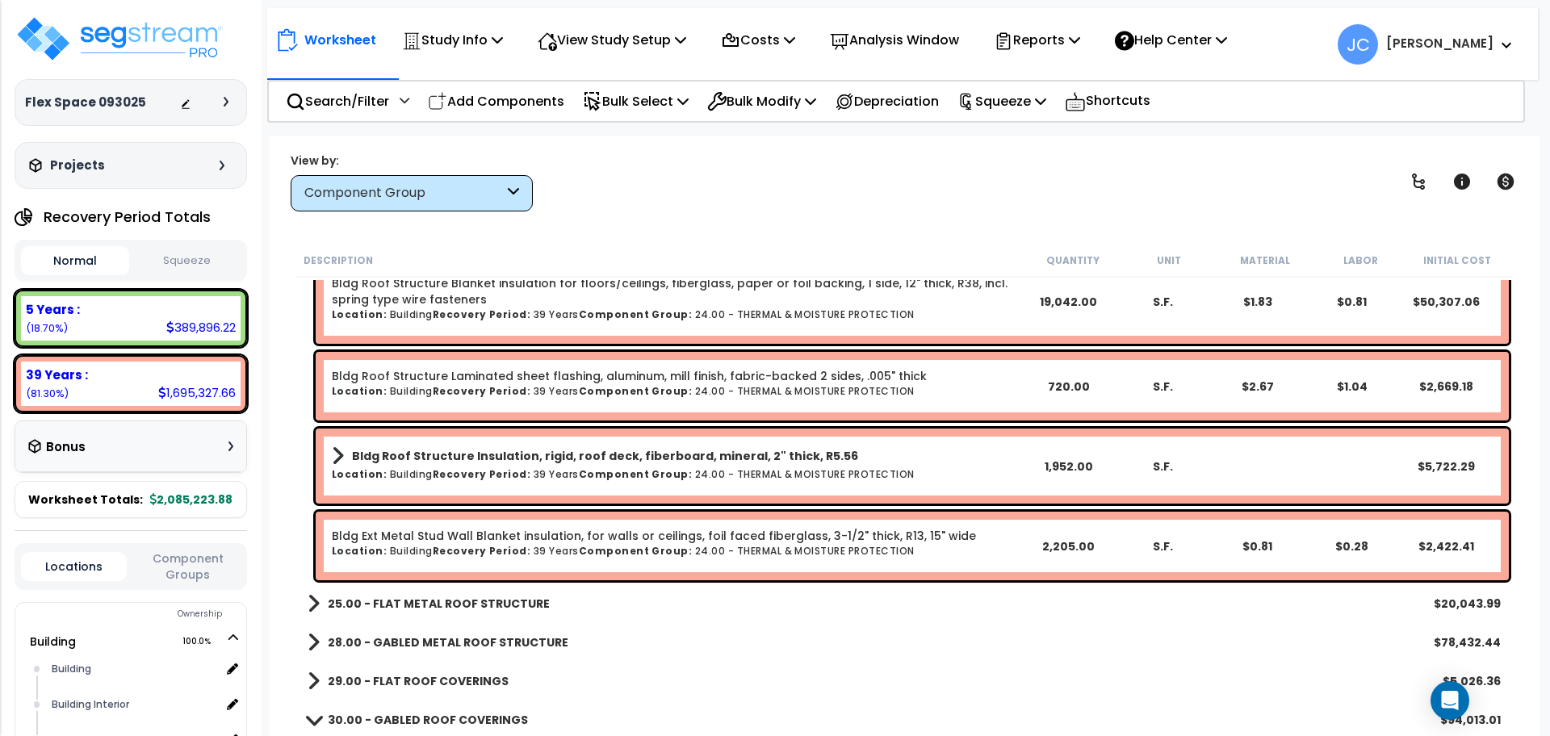
click at [467, 608] on b "25.00 - FLAT METAL ROOF STRUCTURE" at bounding box center [439, 604] width 222 height 16
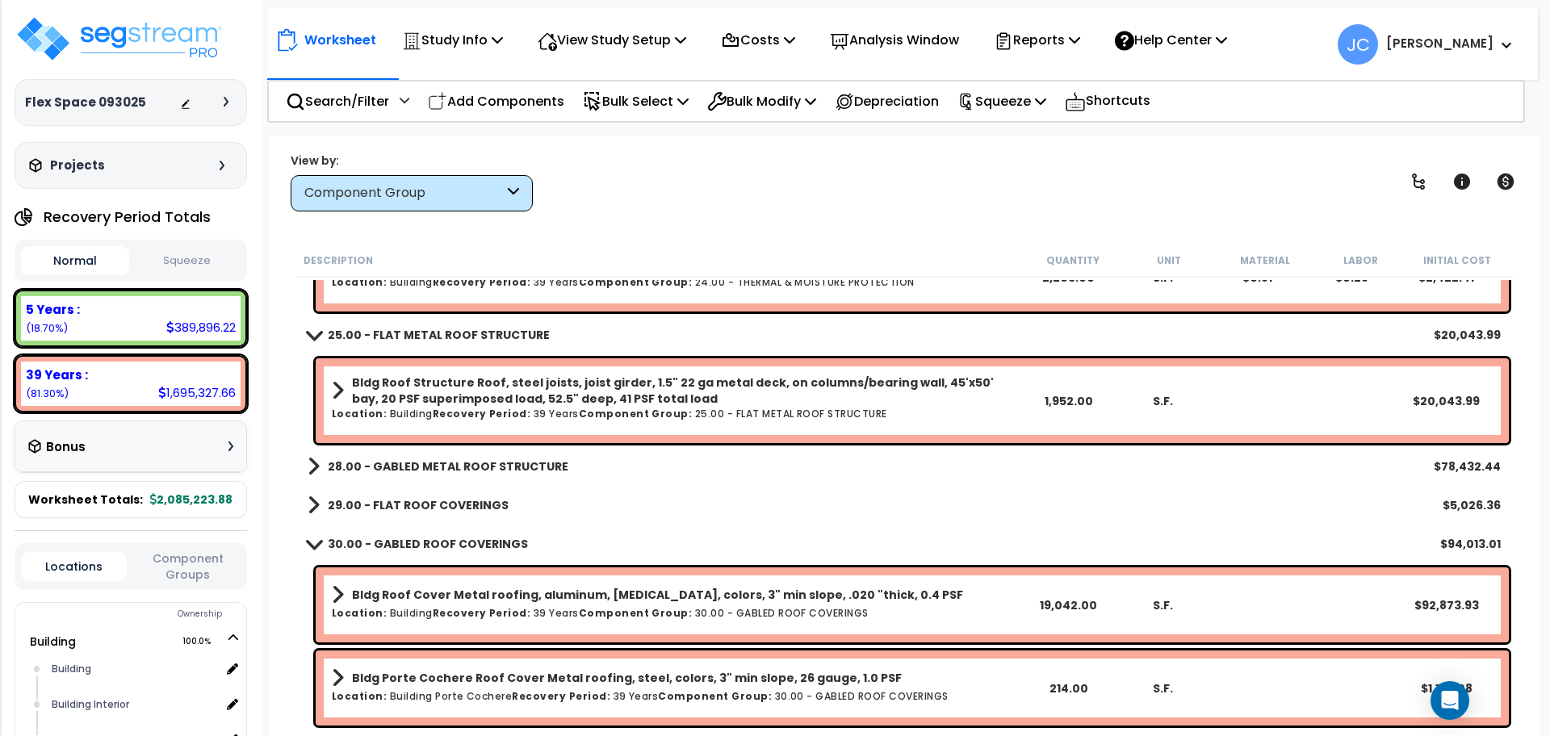
scroll to position [1444, 0]
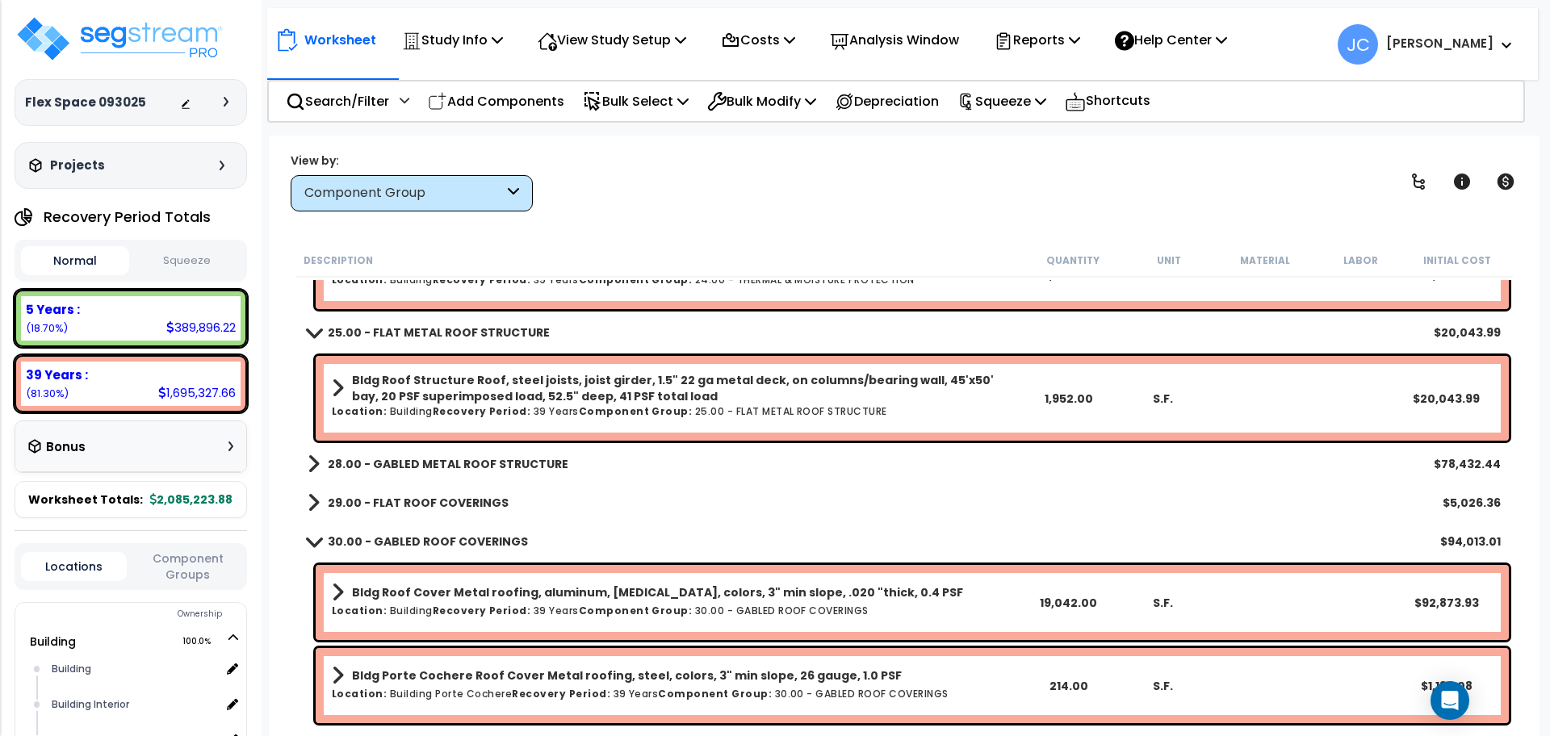
click at [459, 458] on b "28.00 - GABLED METAL ROOF STRUCTURE" at bounding box center [448, 464] width 241 height 16
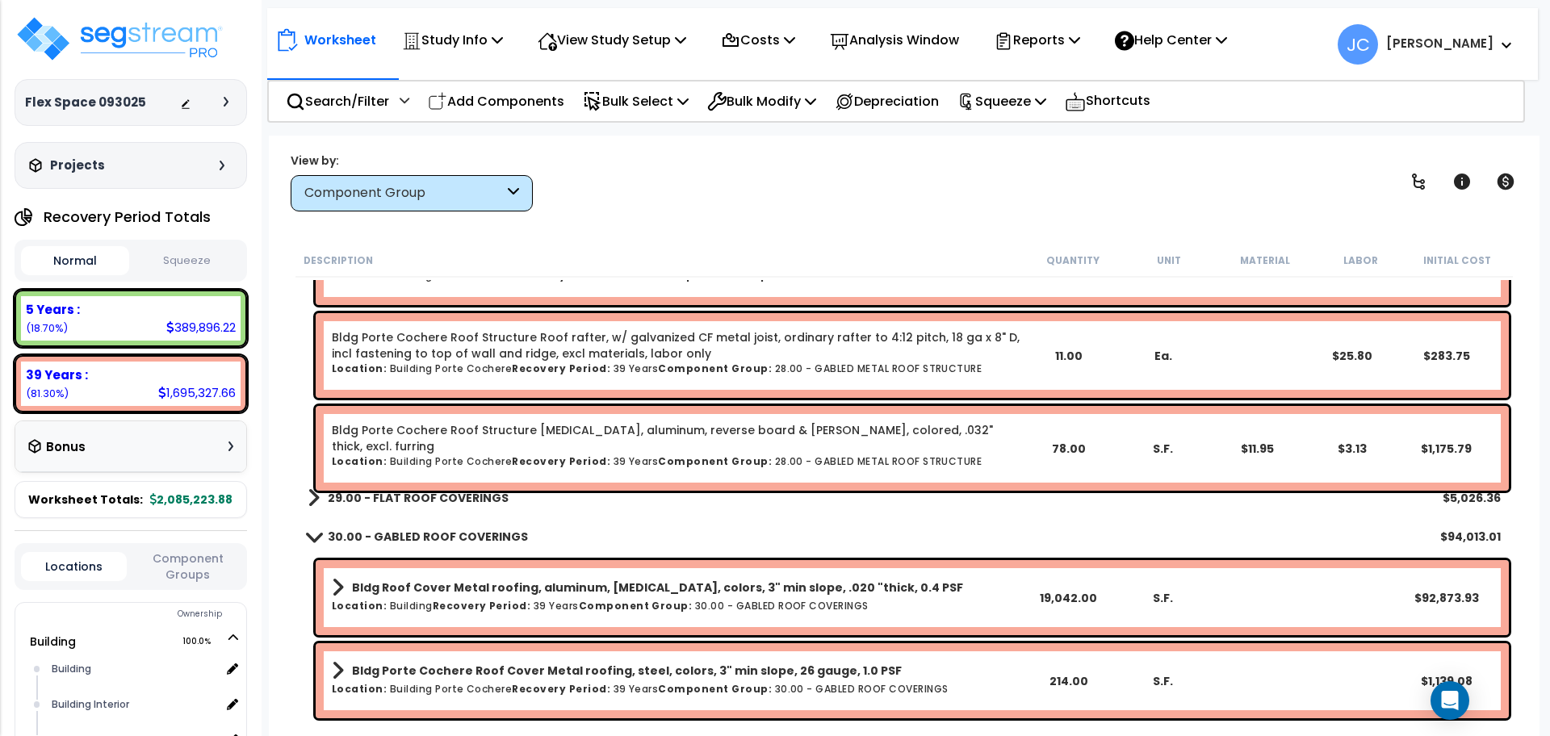
scroll to position [1990, 0]
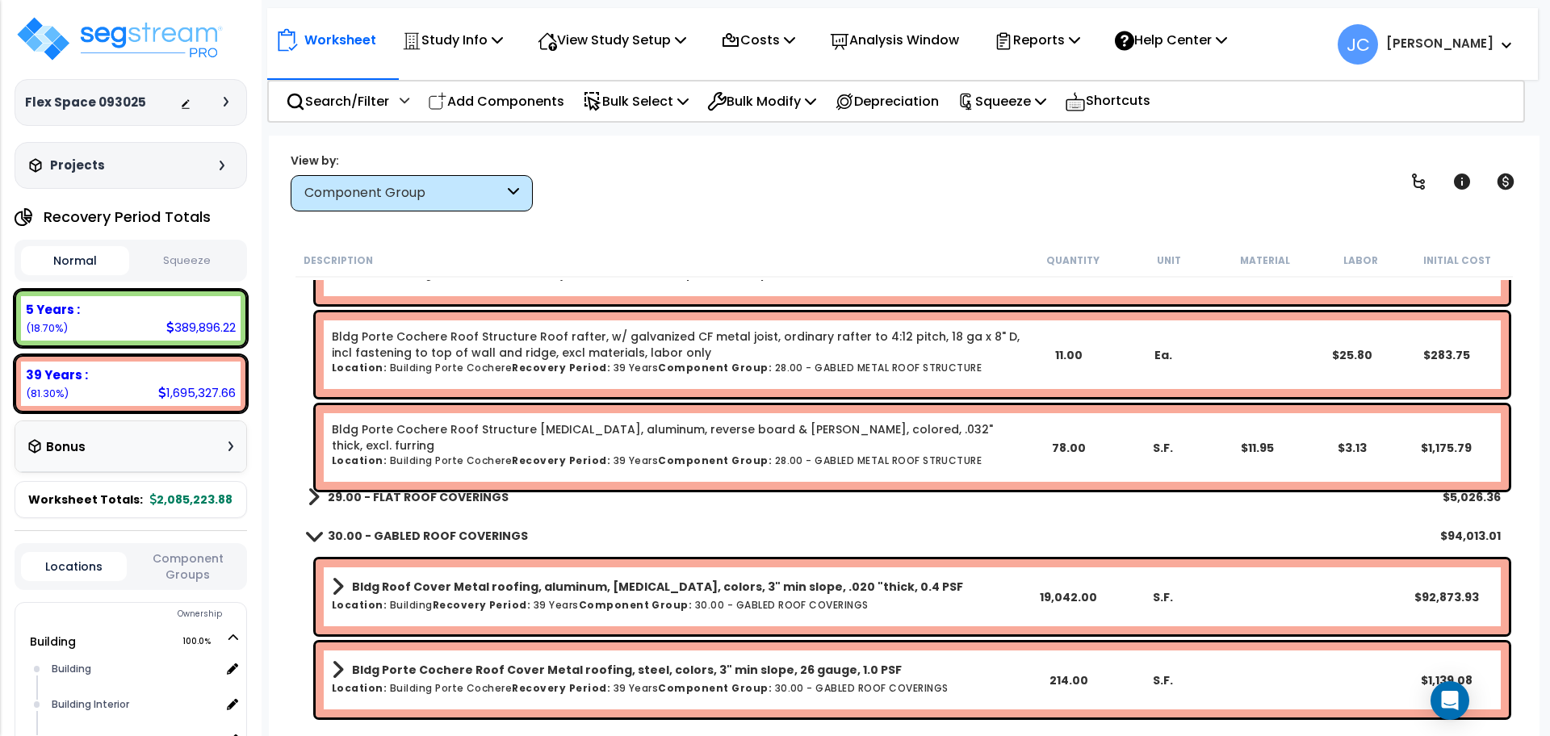
click at [458, 504] on b "29.00 - FLAT ROOF COVERINGS" at bounding box center [418, 497] width 181 height 16
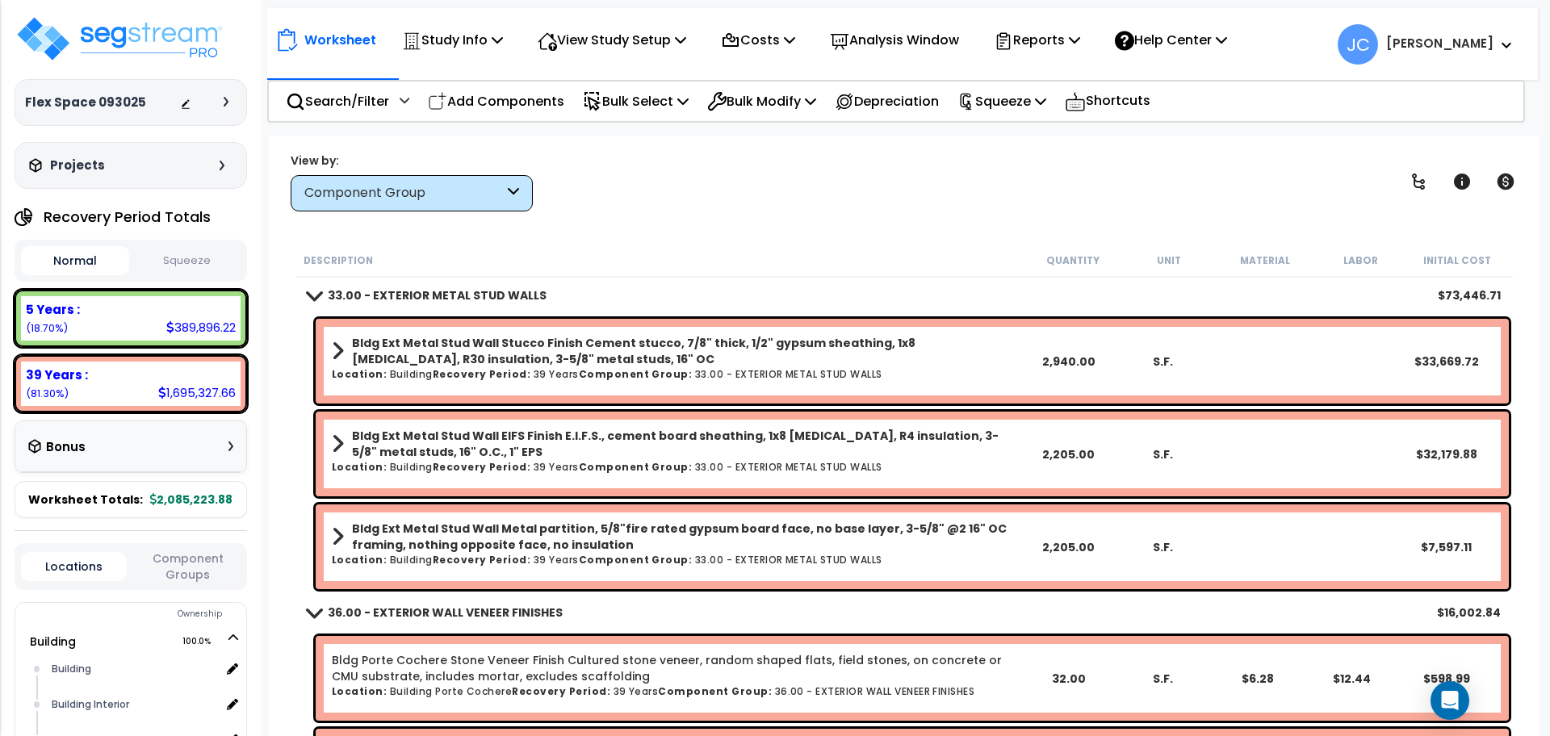
scroll to position [3174, 0]
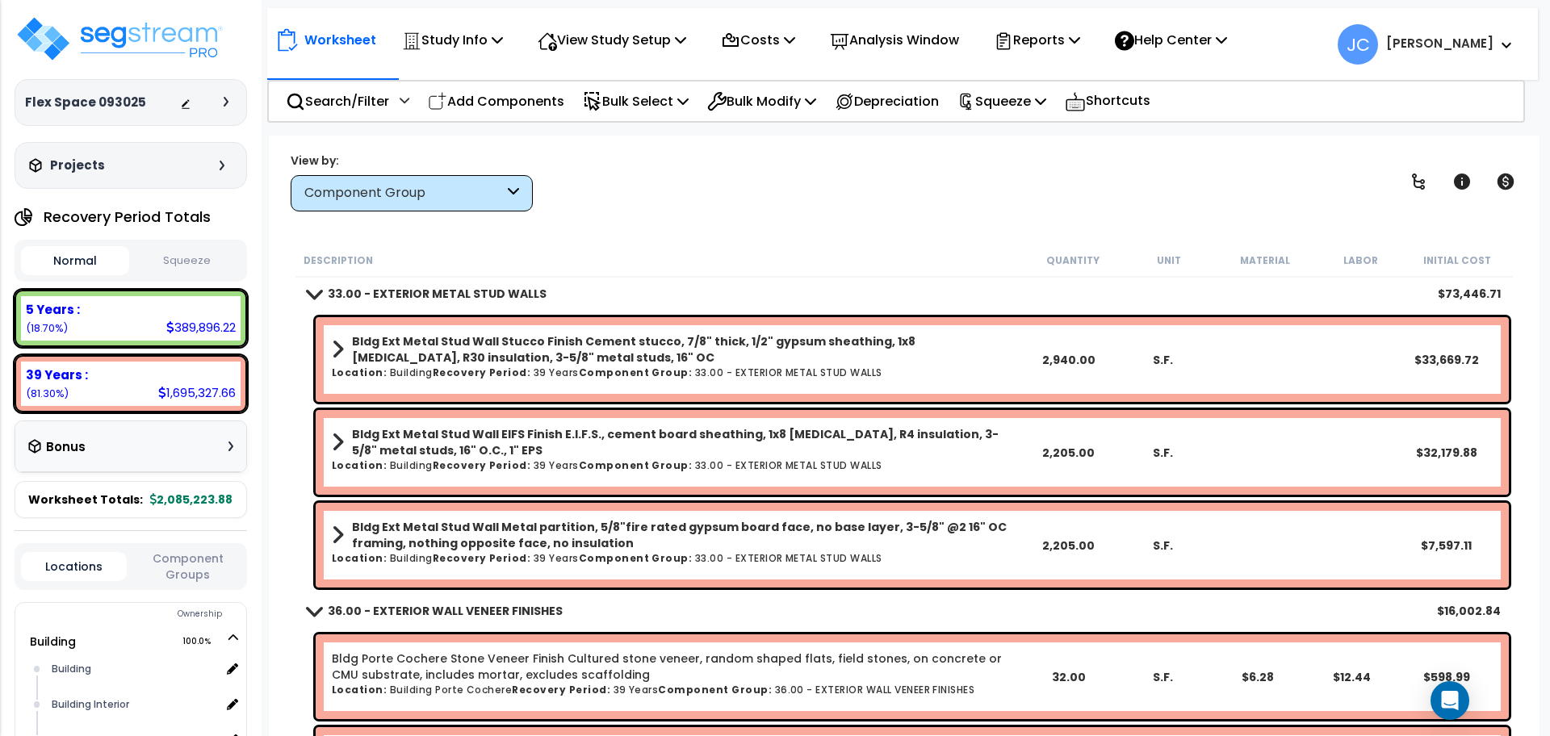
click at [716, 380] on div "Bldg Ext Metal Stud Wall Stucco Finish Cement stucco, 7/8" thick, 1/2" gypsum s…" at bounding box center [676, 359] width 688 height 52
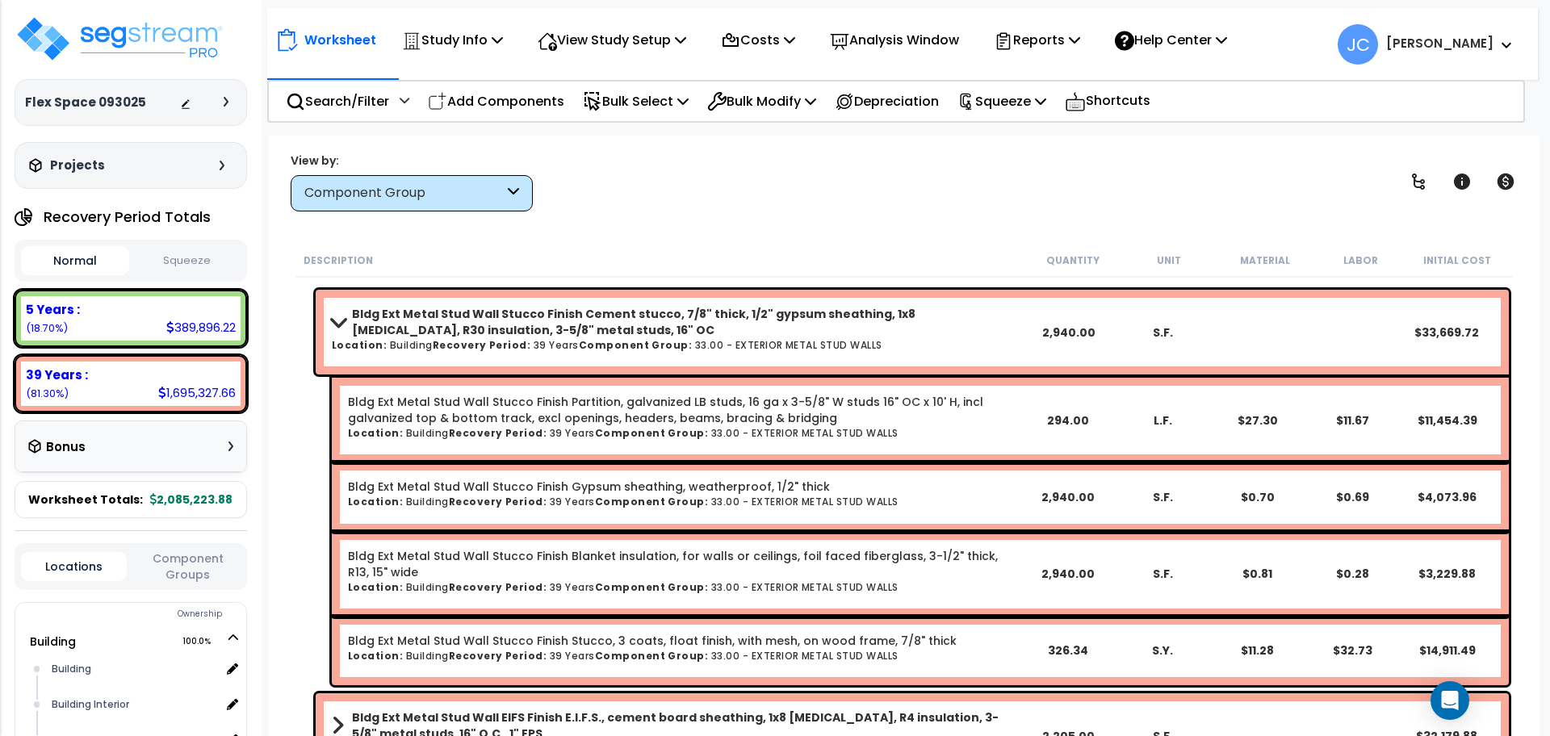
scroll to position [3187, 0]
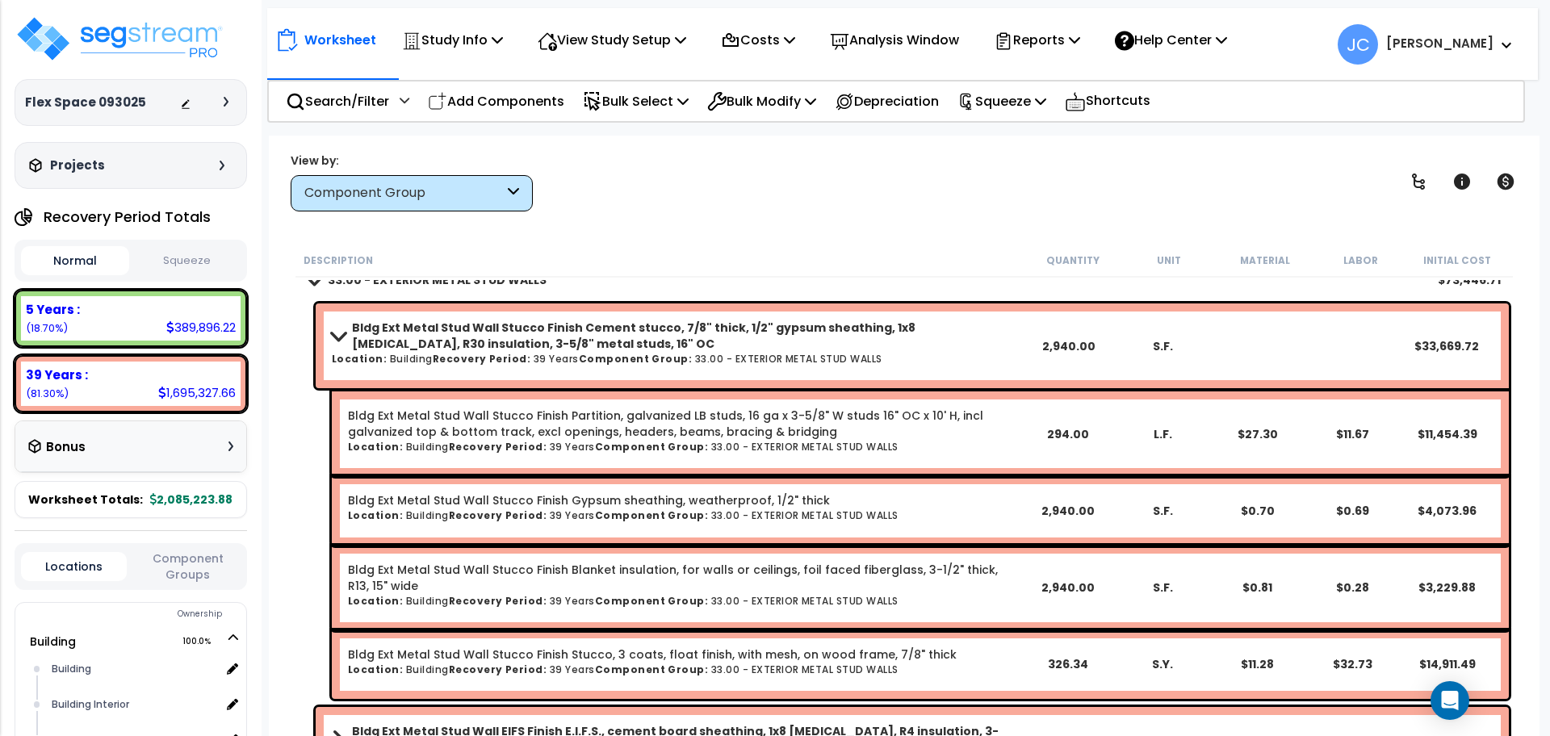
click at [690, 341] on b "Bldg Ext Metal Stud Wall Stucco Finish Cement stucco, 7/8" thick, 1/2" gypsum s…" at bounding box center [686, 336] width 668 height 32
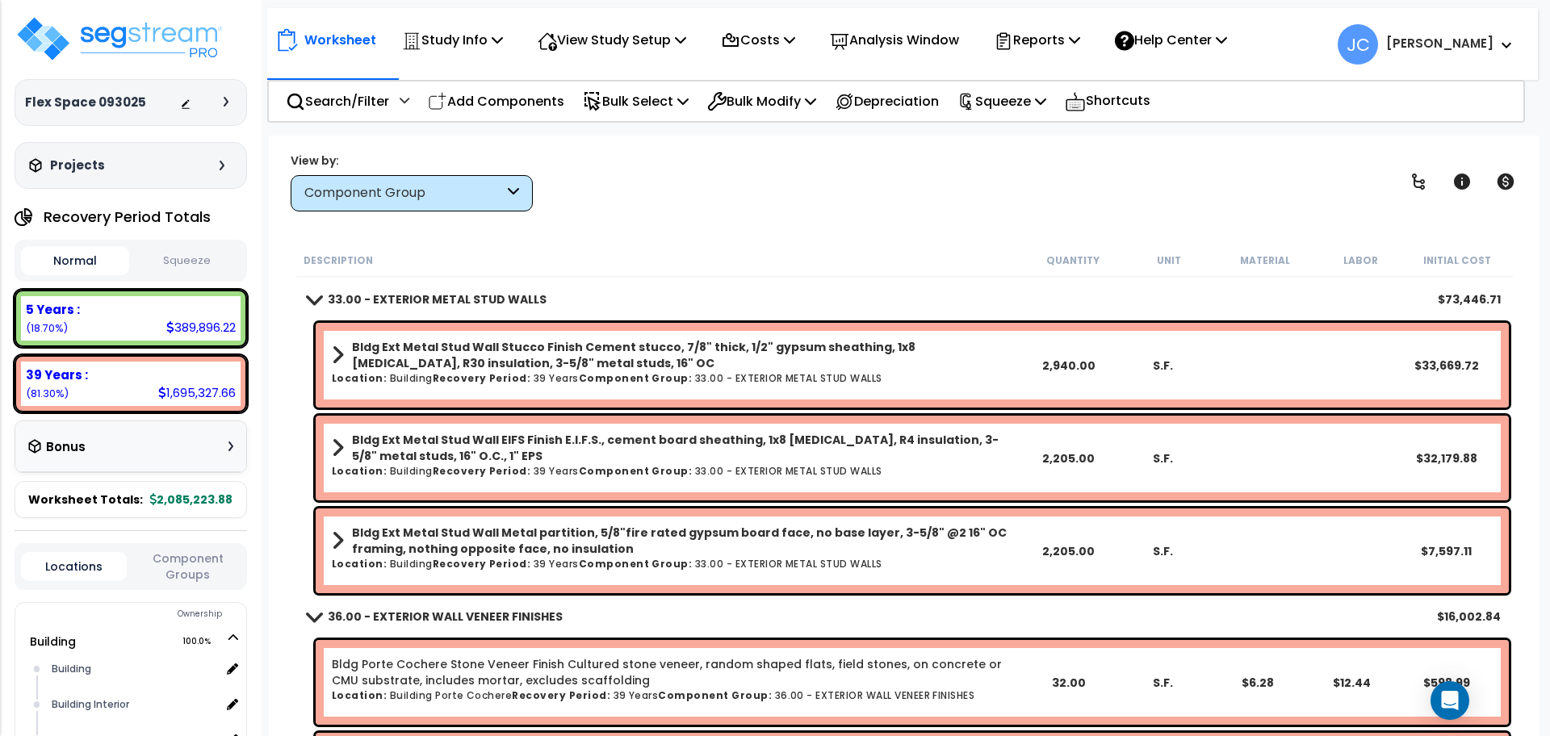
scroll to position [3169, 0]
click at [706, 558] on h6 "Location: Building Recovery Period: 39 Years Component Group: 33.00 - EXTERIOR …" at bounding box center [676, 563] width 688 height 10
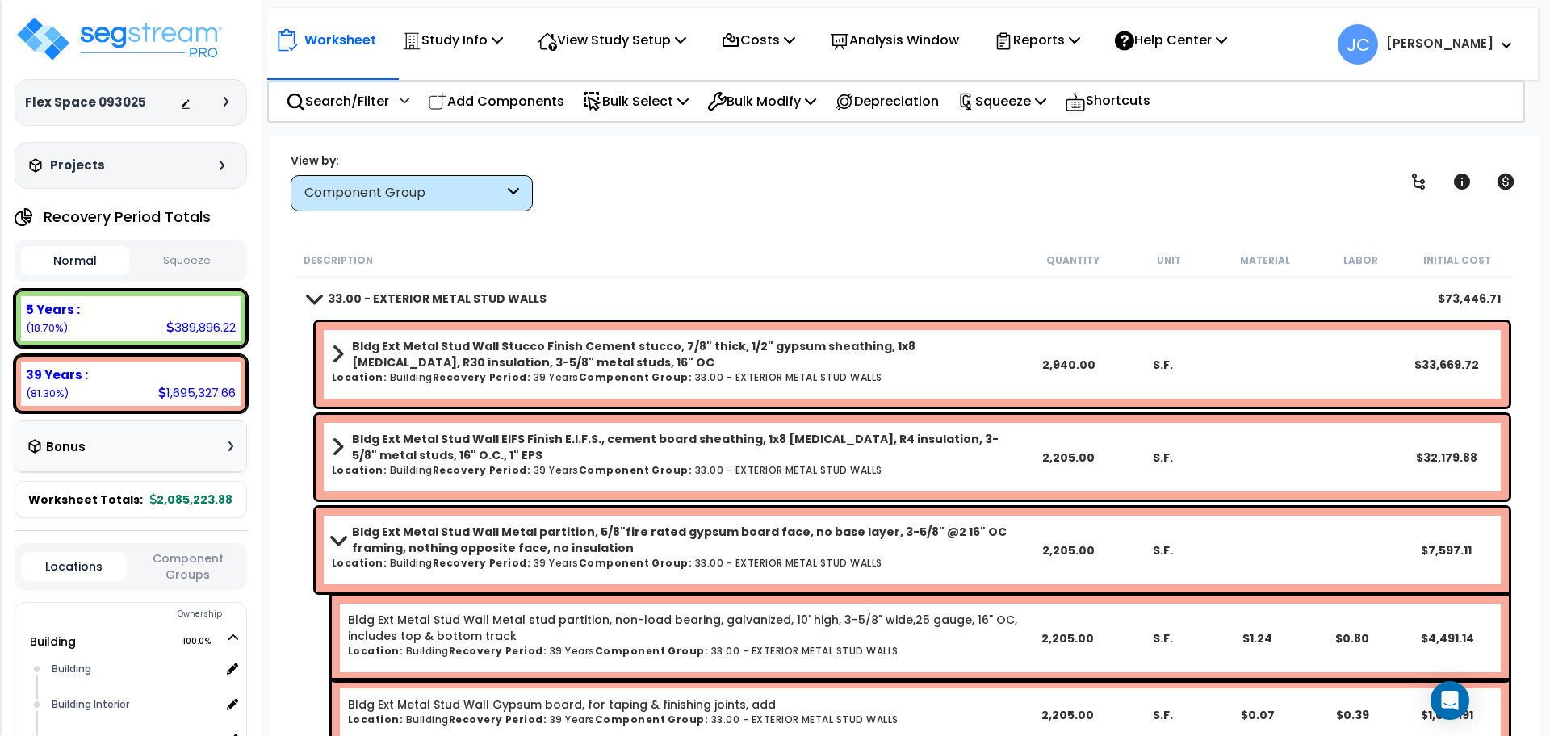
click at [694, 541] on b "Bldg Ext Metal Stud Wall Metal partition, 5/8"fire rated gypsum board face, no …" at bounding box center [686, 540] width 668 height 32
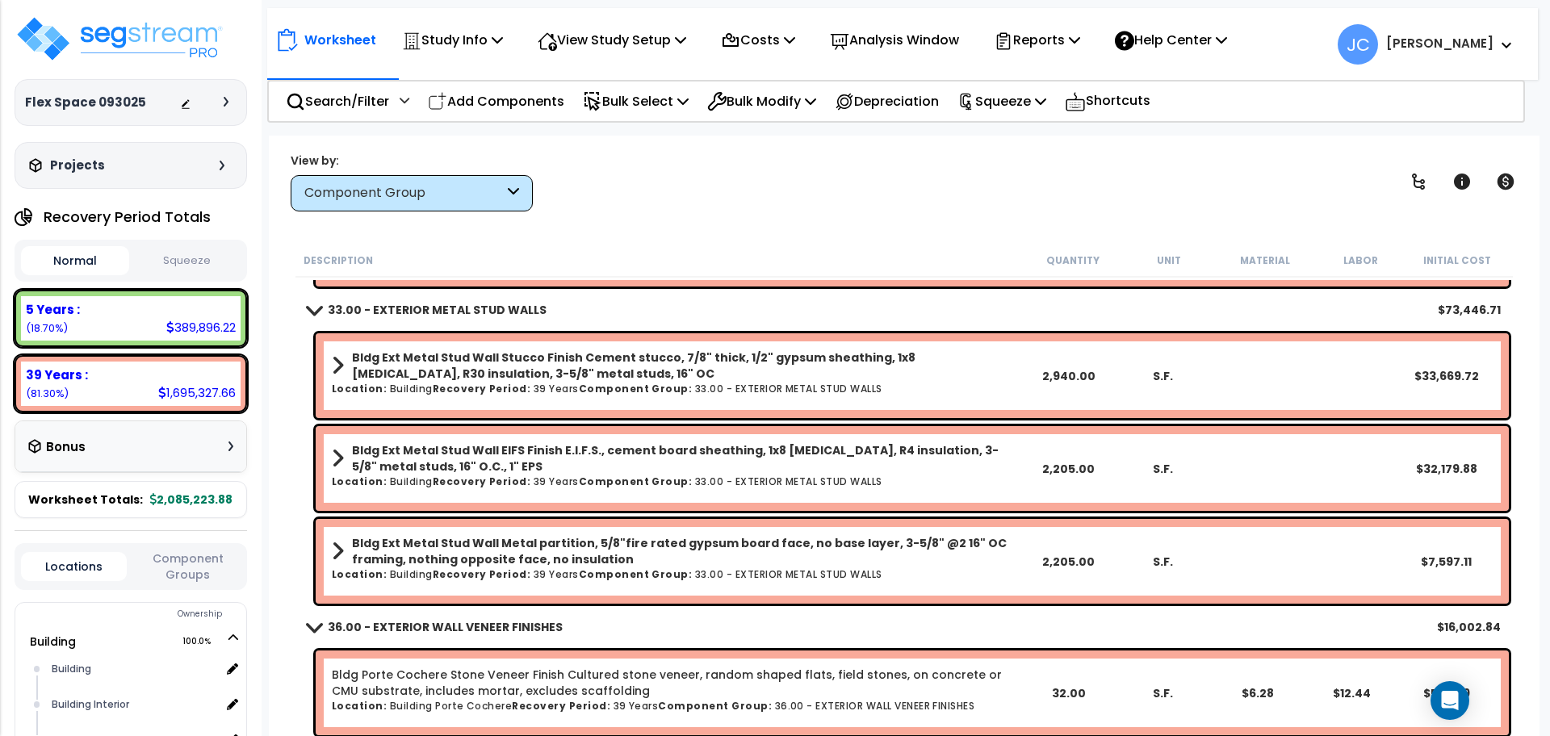
scroll to position [3158, 0]
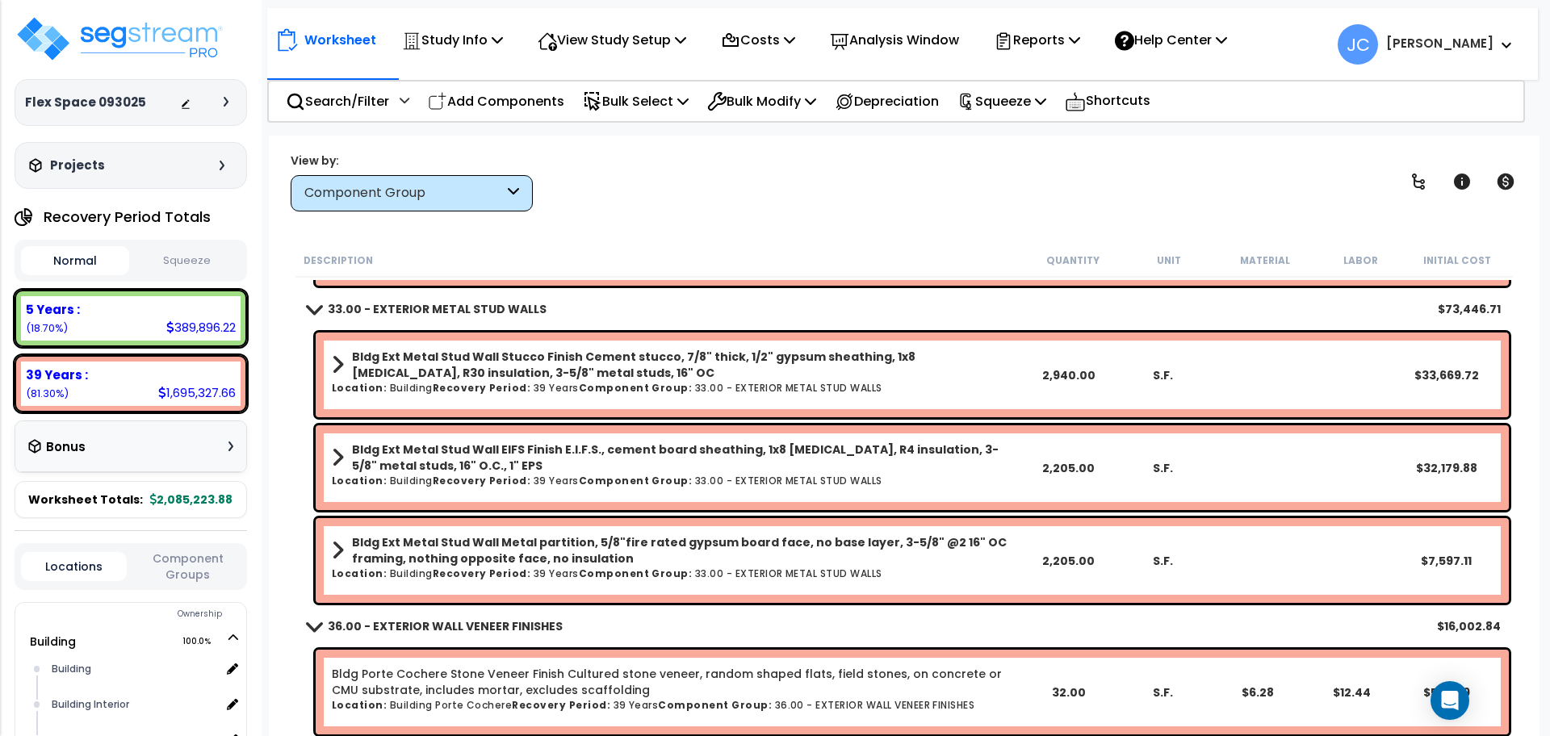
click at [652, 387] on b "Component Group:" at bounding box center [636, 388] width 114 height 14
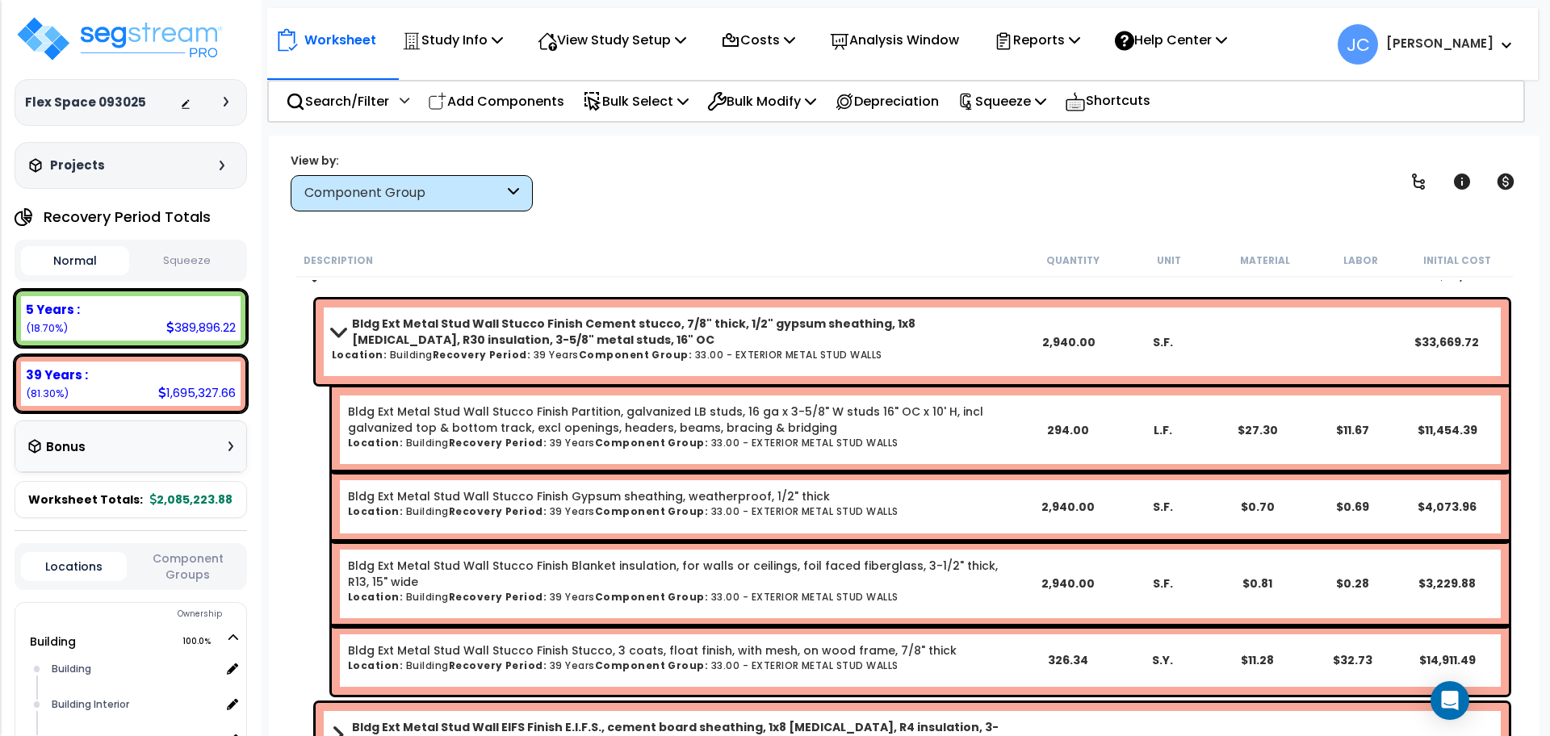
scroll to position [3190, 0]
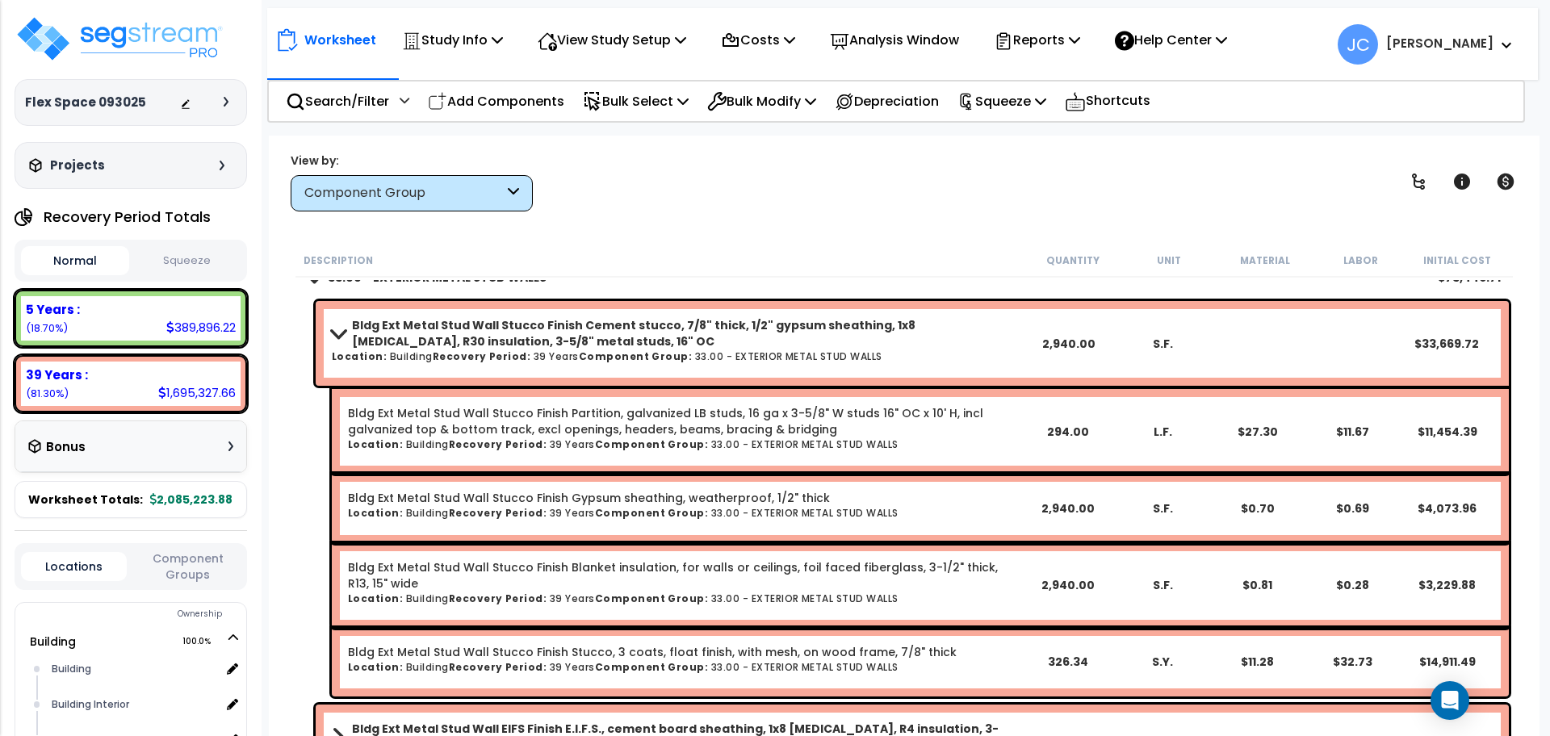
click at [626, 343] on b "Bldg Ext Metal Stud Wall Stucco Finish Cement stucco, 7/8" thick, 1/2" gypsum s…" at bounding box center [686, 333] width 668 height 32
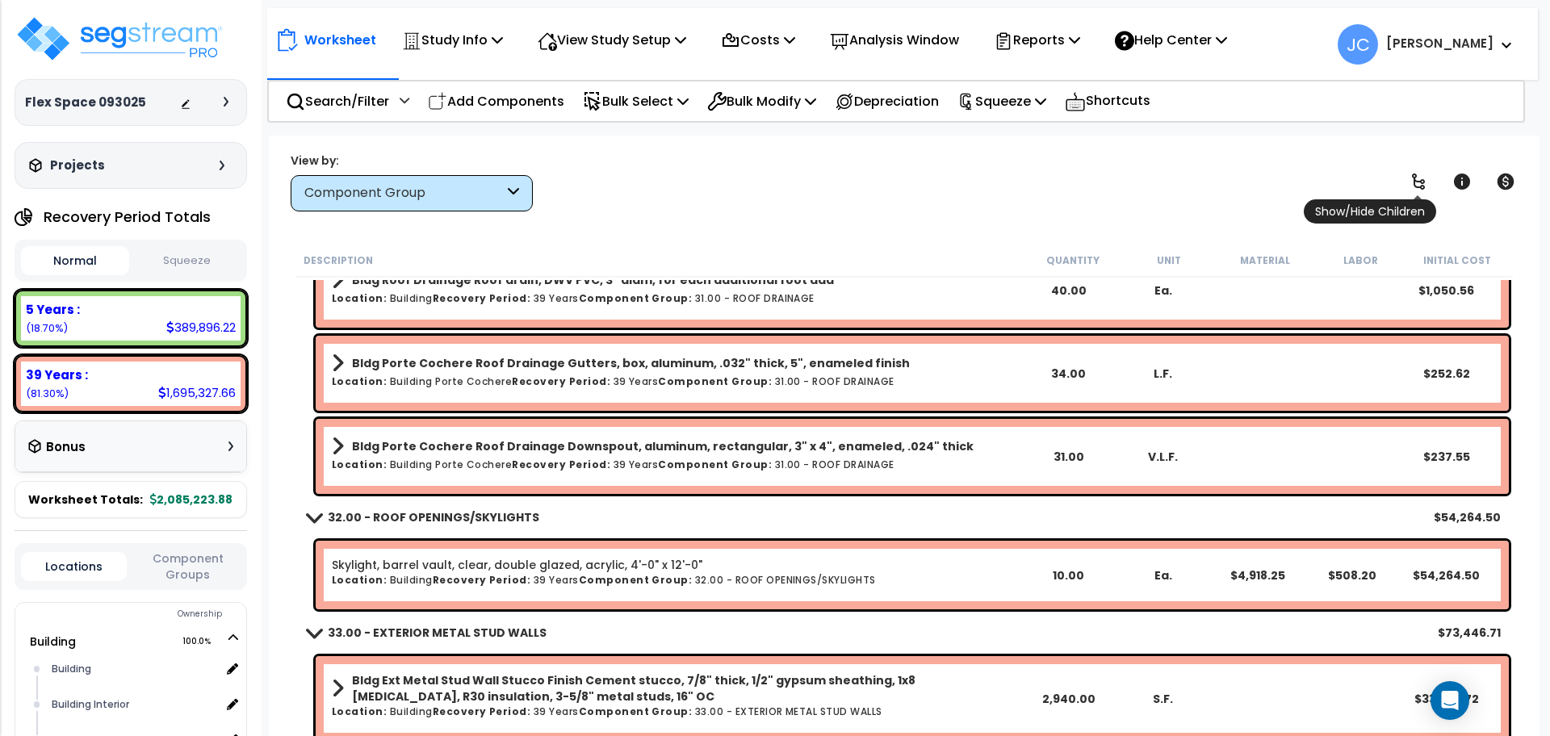
scroll to position [2829, 0]
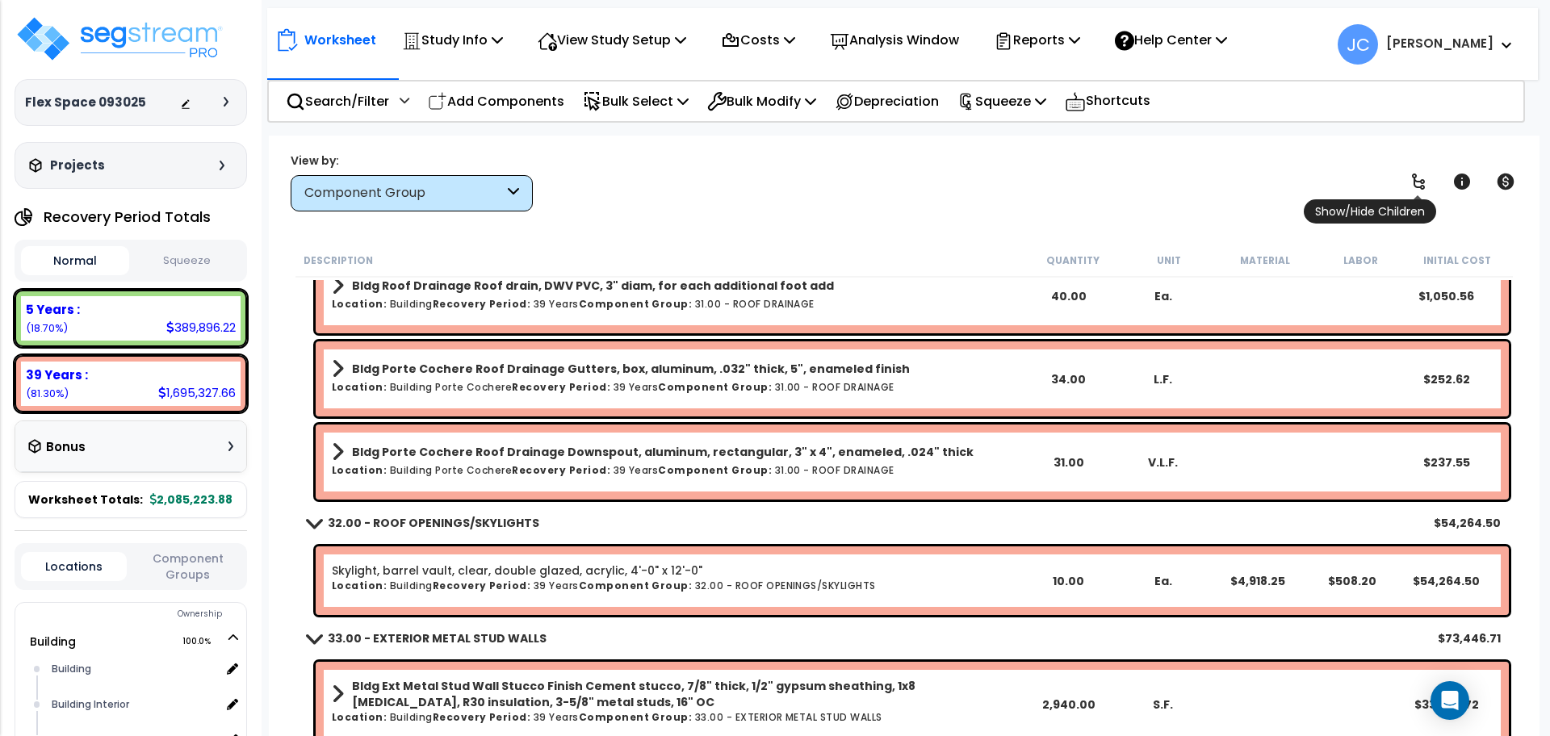
click at [1425, 190] on icon at bounding box center [1417, 181] width 19 height 19
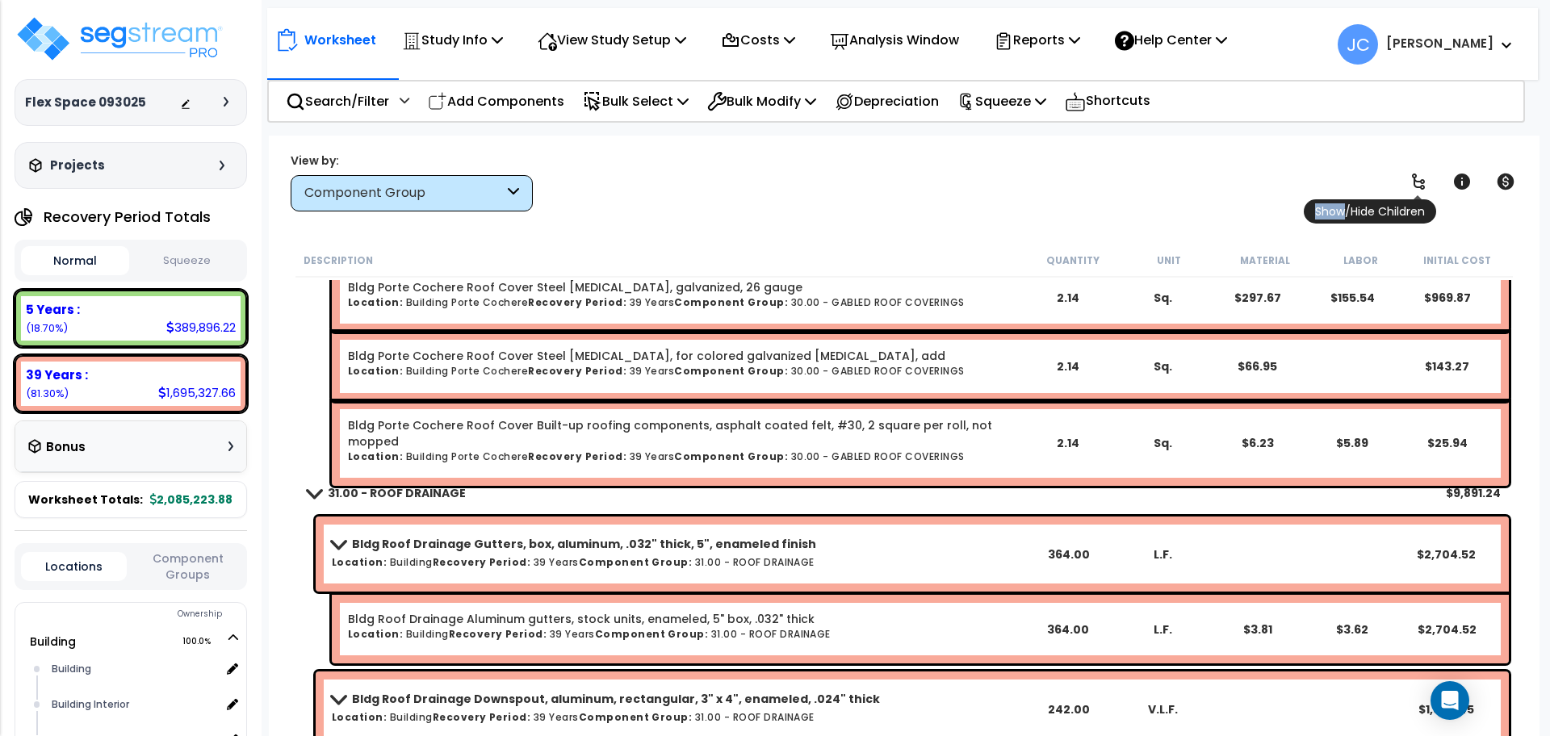
click at [1425, 190] on icon at bounding box center [1417, 181] width 19 height 19
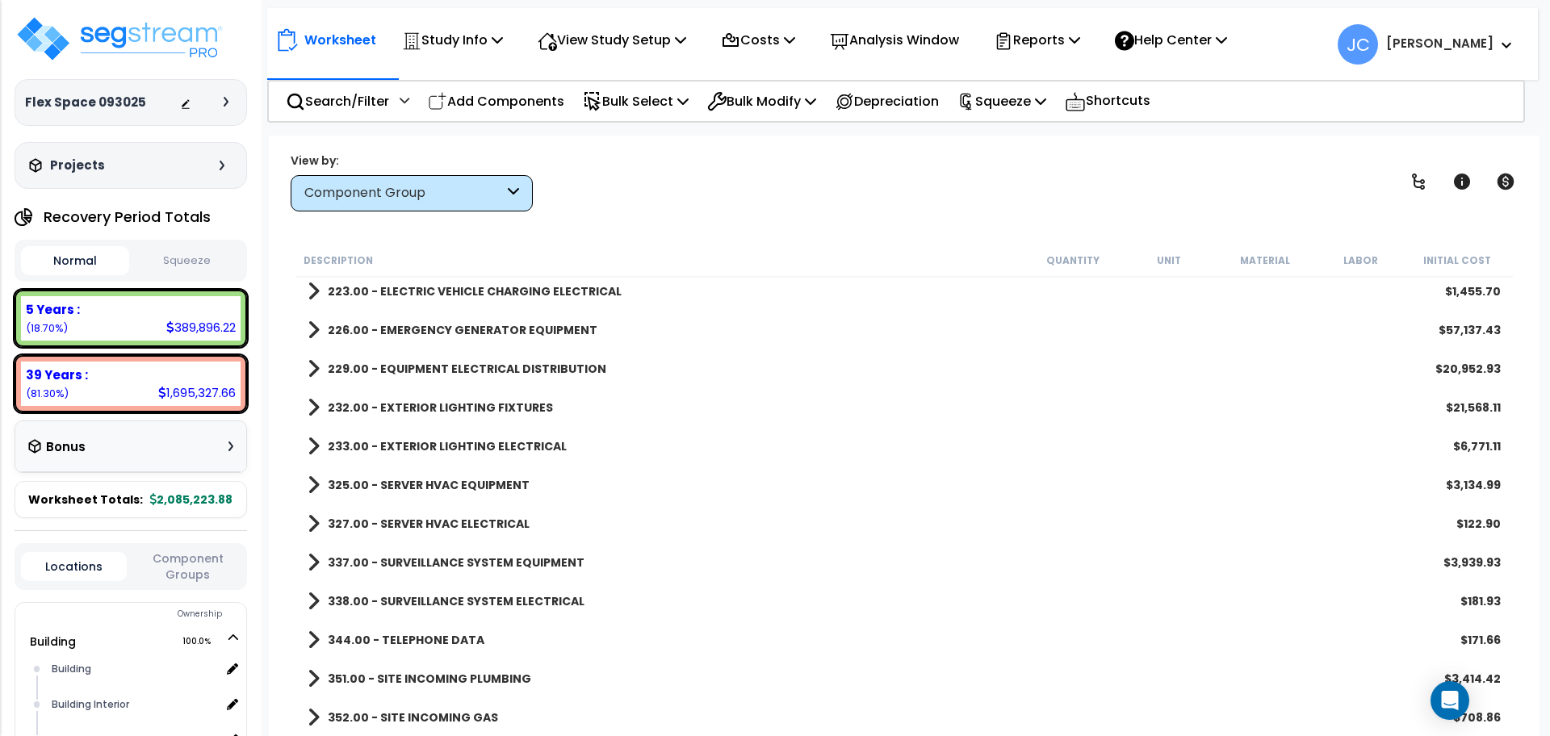
scroll to position [71, 0]
click at [445, 676] on b "351.00 - SITE INCOMING PLUMBING" at bounding box center [429, 679] width 203 height 16
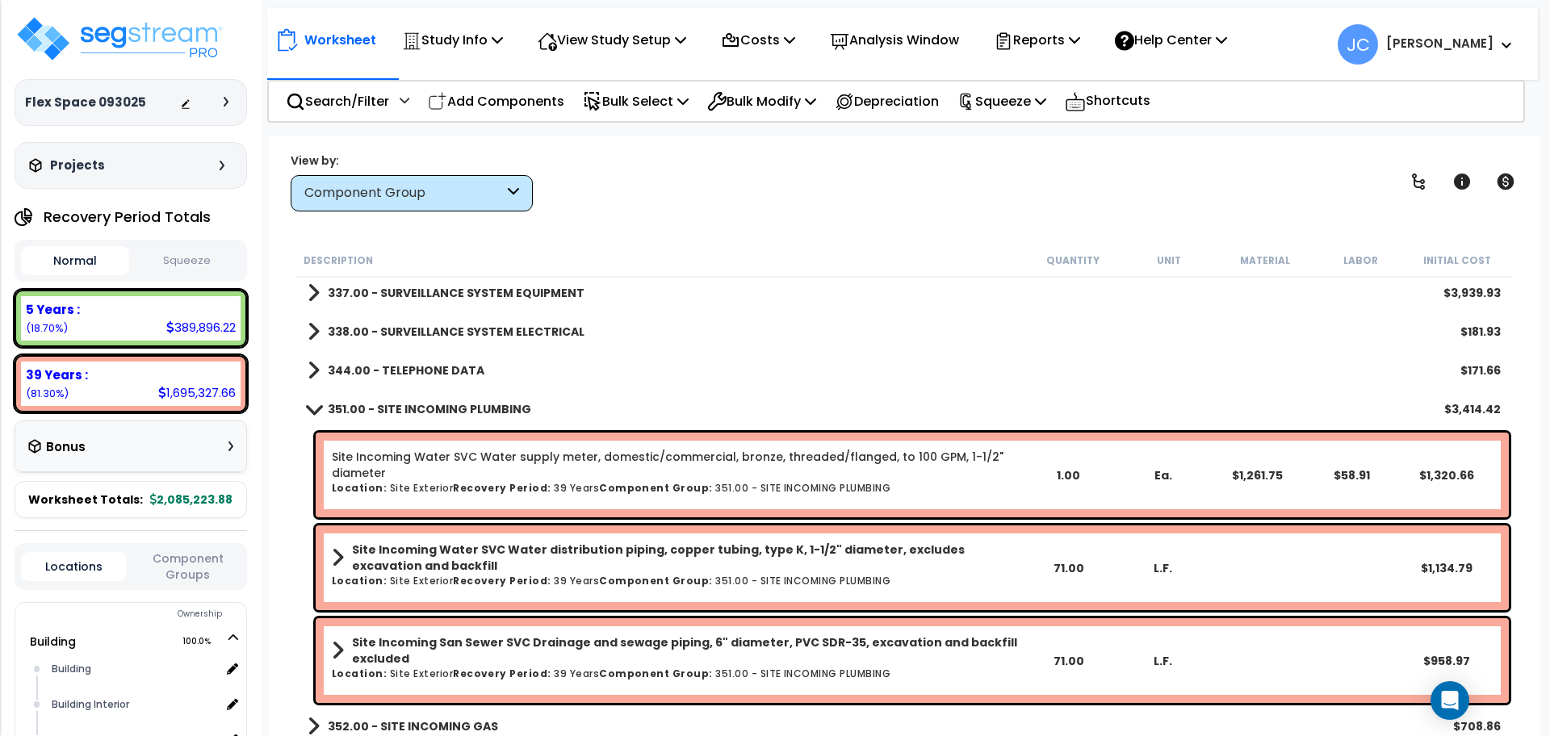
scroll to position [3869, 0]
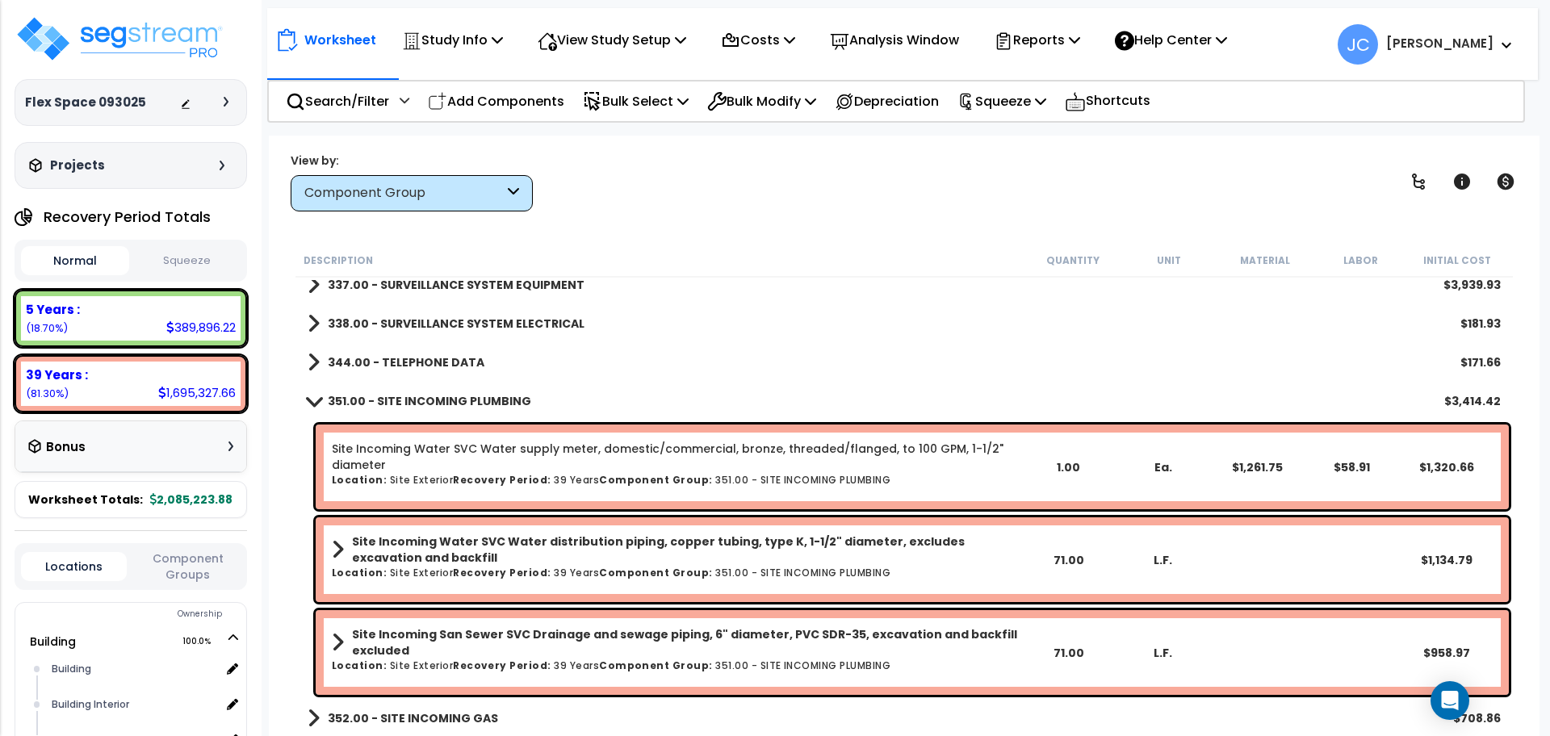
click at [467, 719] on b "352.00 - SITE INCOMING GAS" at bounding box center [413, 718] width 170 height 16
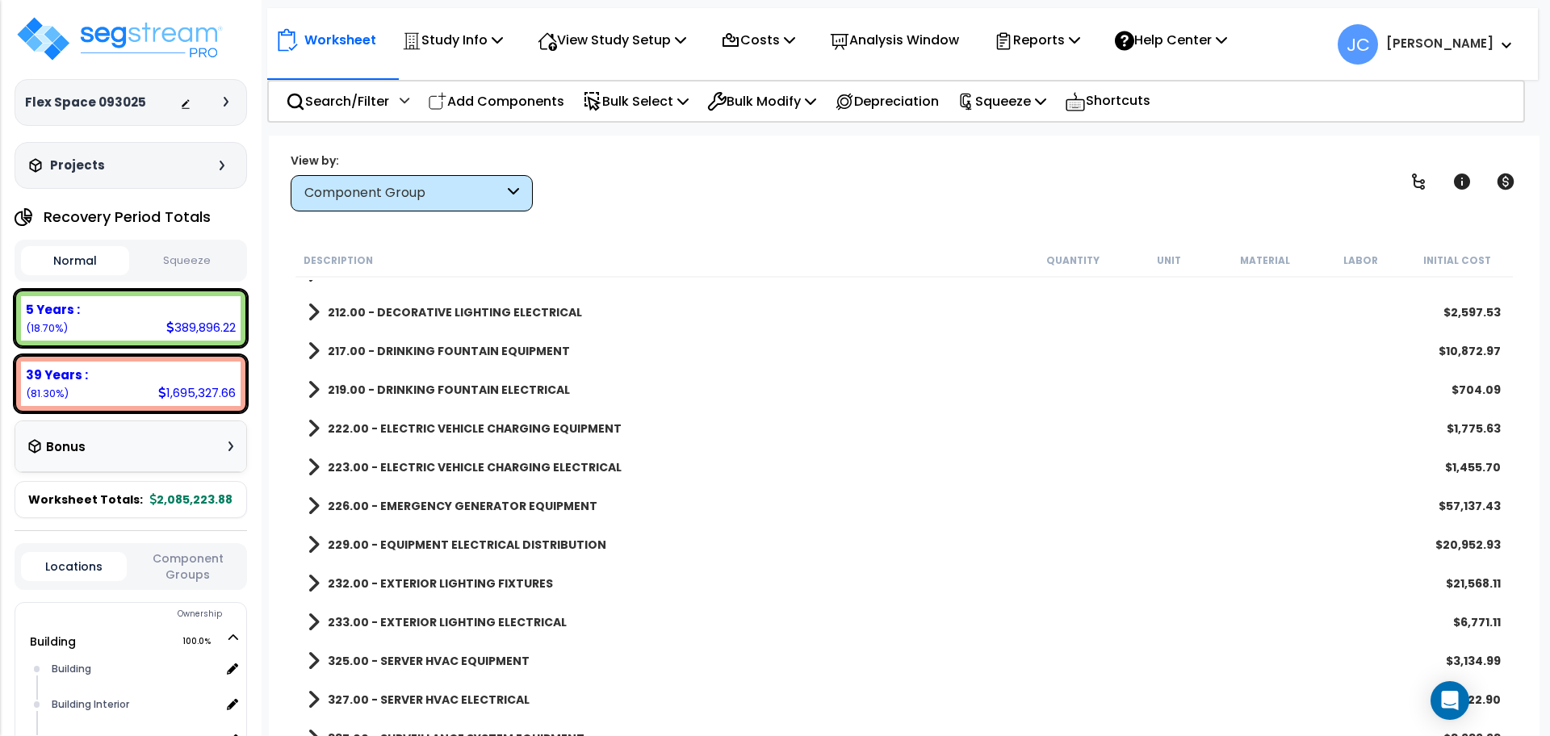
click at [487, 591] on link "232.00 - EXTERIOR LIGHTING FIXTURES" at bounding box center [430, 583] width 245 height 23
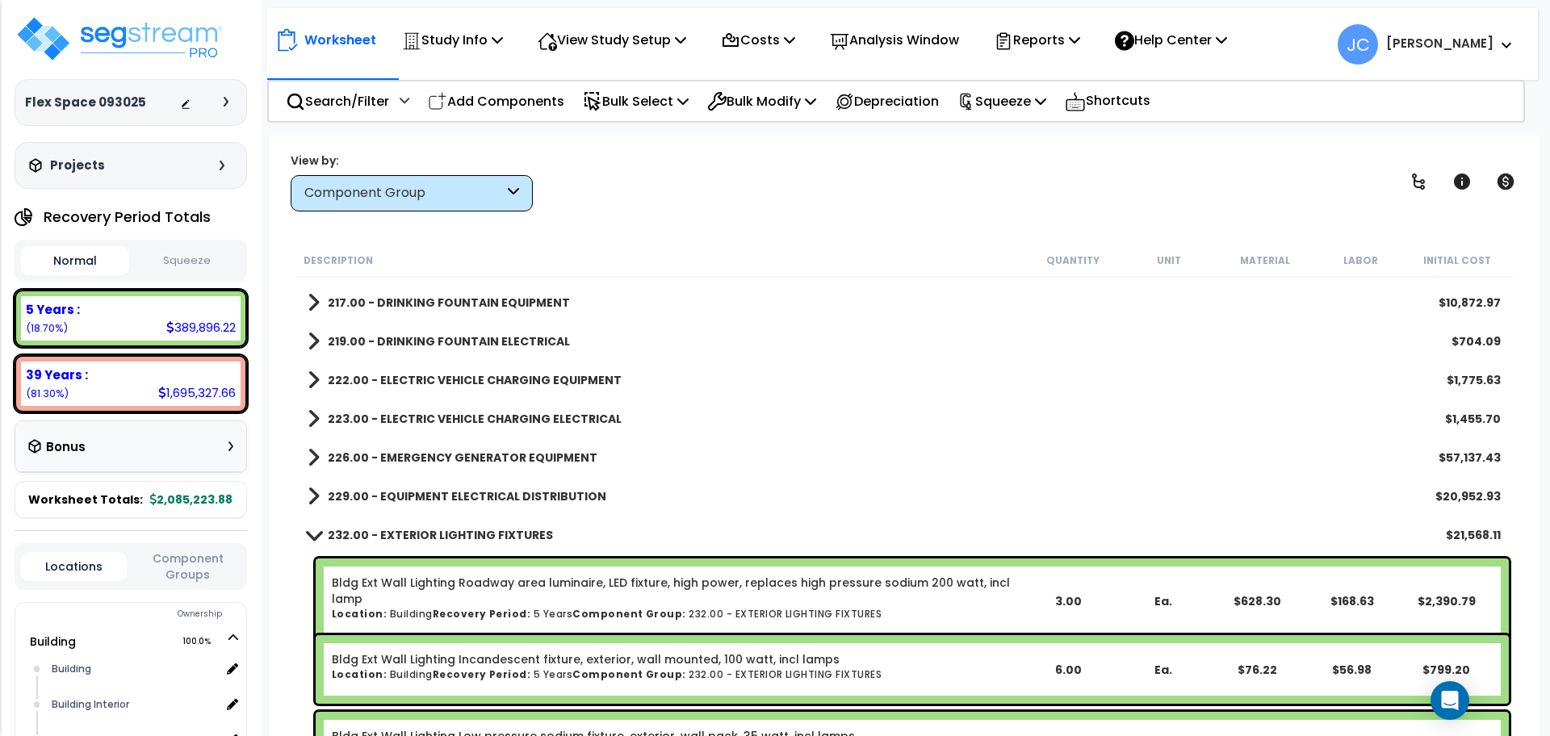
scroll to position [3459, 0]
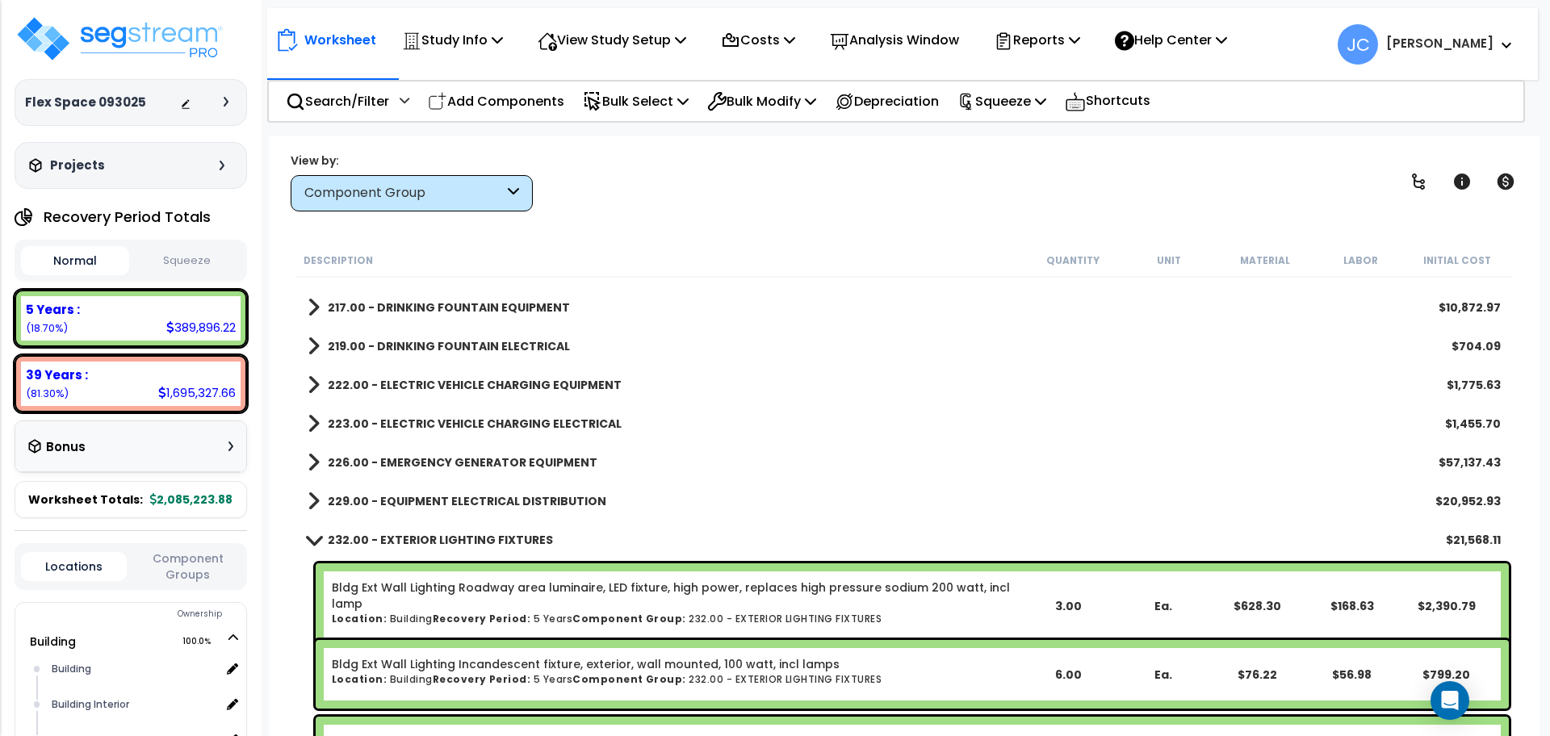
click at [454, 527] on div "232.00 - EXTERIOR LIGHTING FIXTURES $21,568.11" at bounding box center [903, 540] width 1209 height 39
click at [450, 537] on b "232.00 - EXTERIOR LIGHTING FIXTURES" at bounding box center [440, 540] width 225 height 16
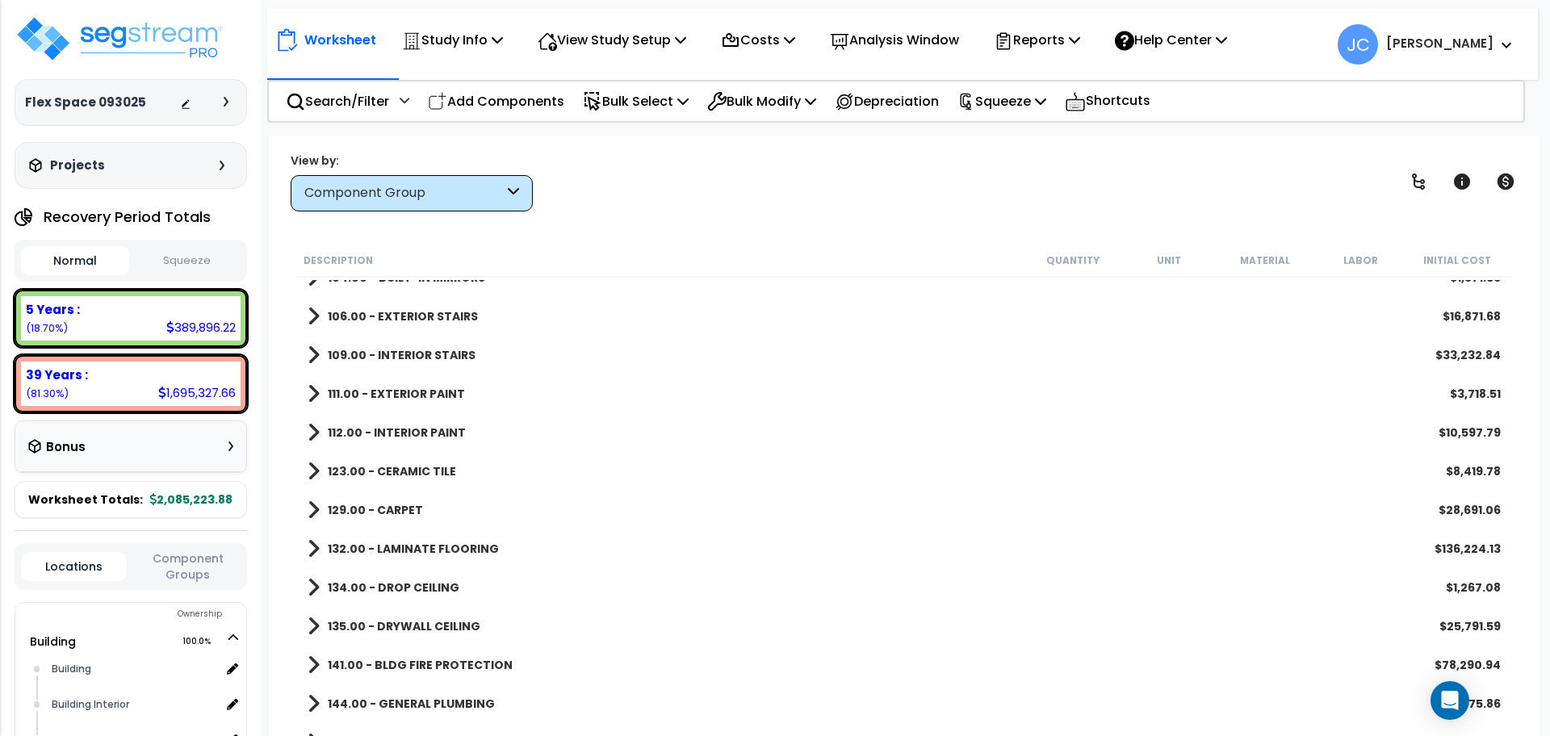
scroll to position [1217, 0]
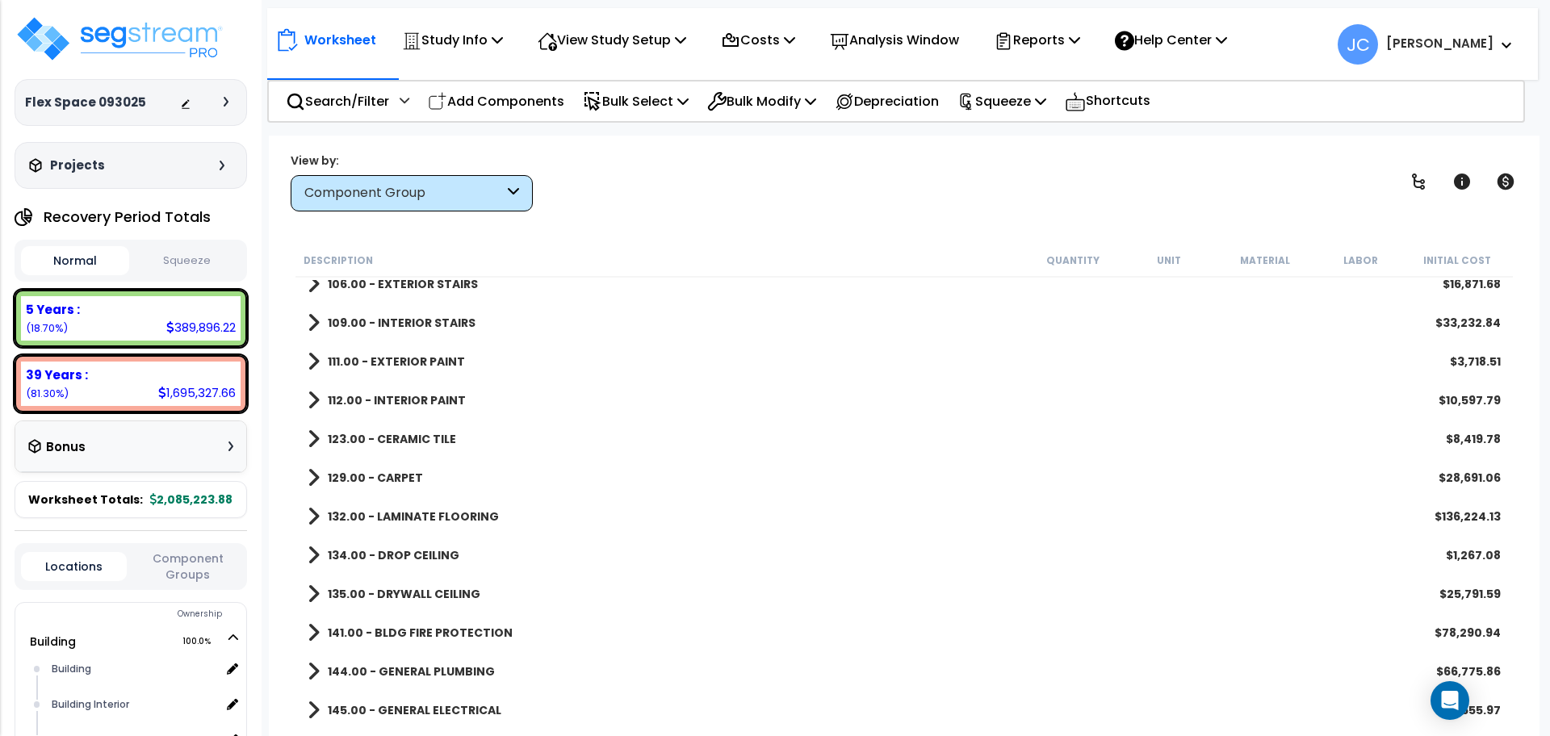
click at [412, 366] on b "111.00 - EXTERIOR PAINT" at bounding box center [396, 362] width 137 height 16
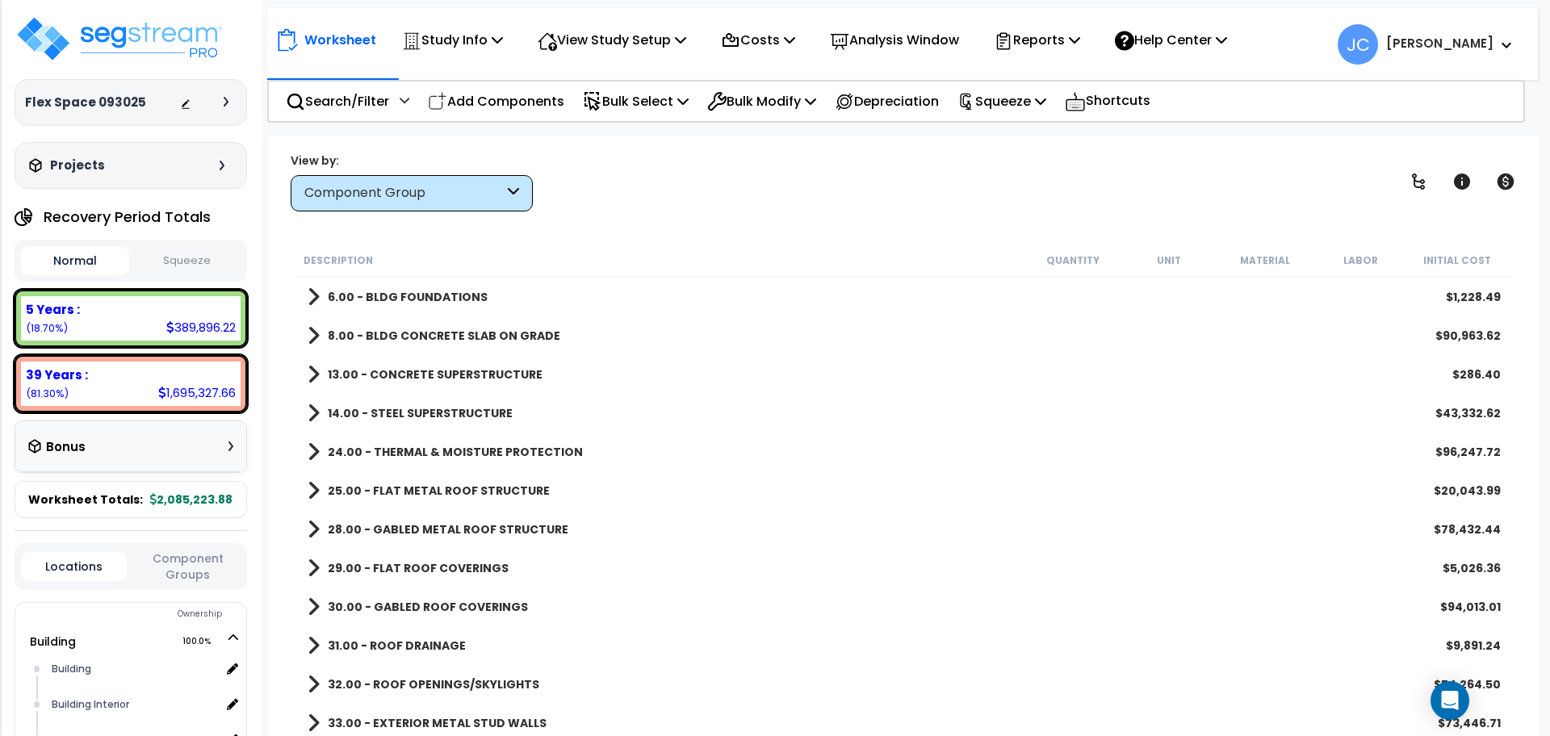
scroll to position [20, 0]
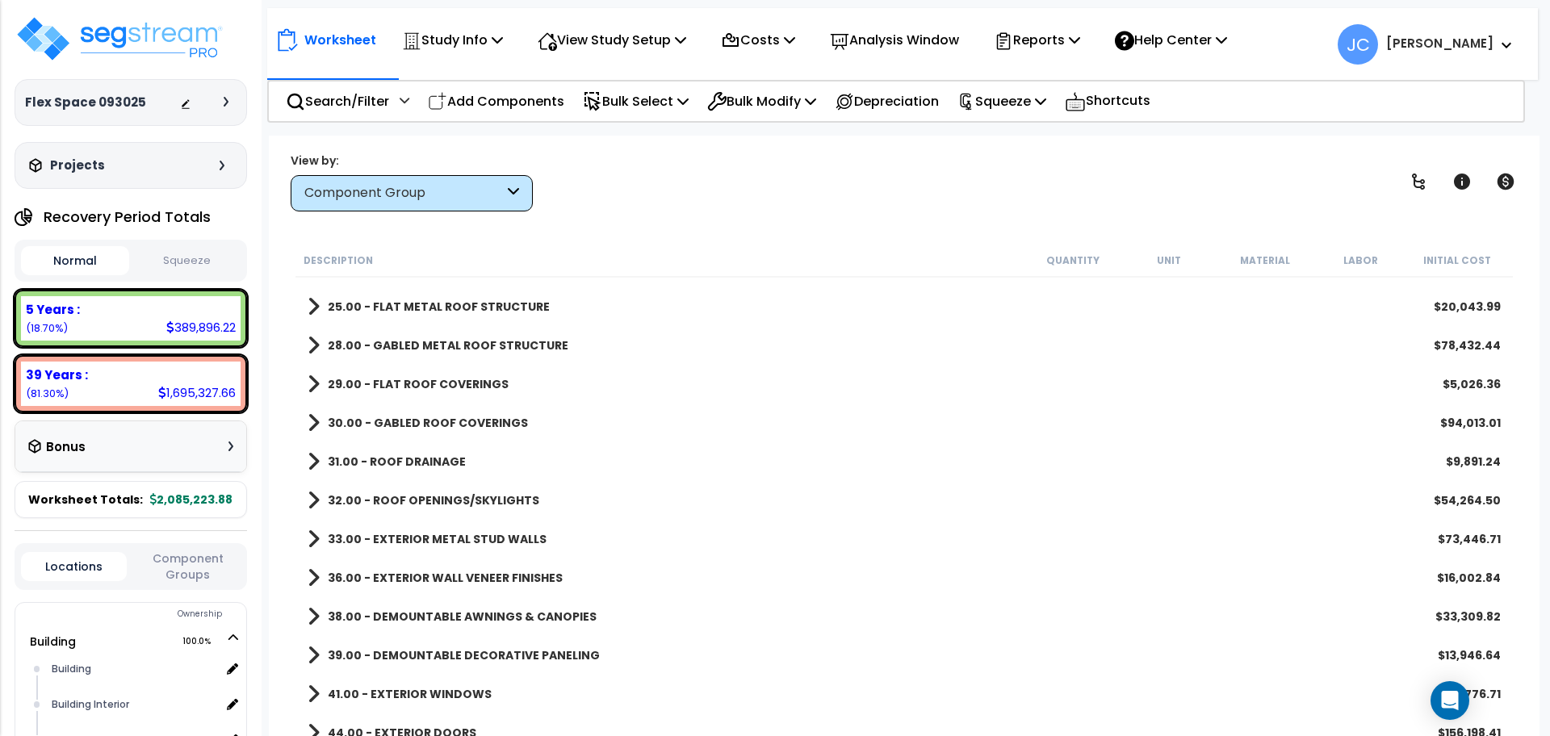
click at [464, 531] on b "33.00 - EXTERIOR METAL STUD WALLS" at bounding box center [437, 539] width 219 height 16
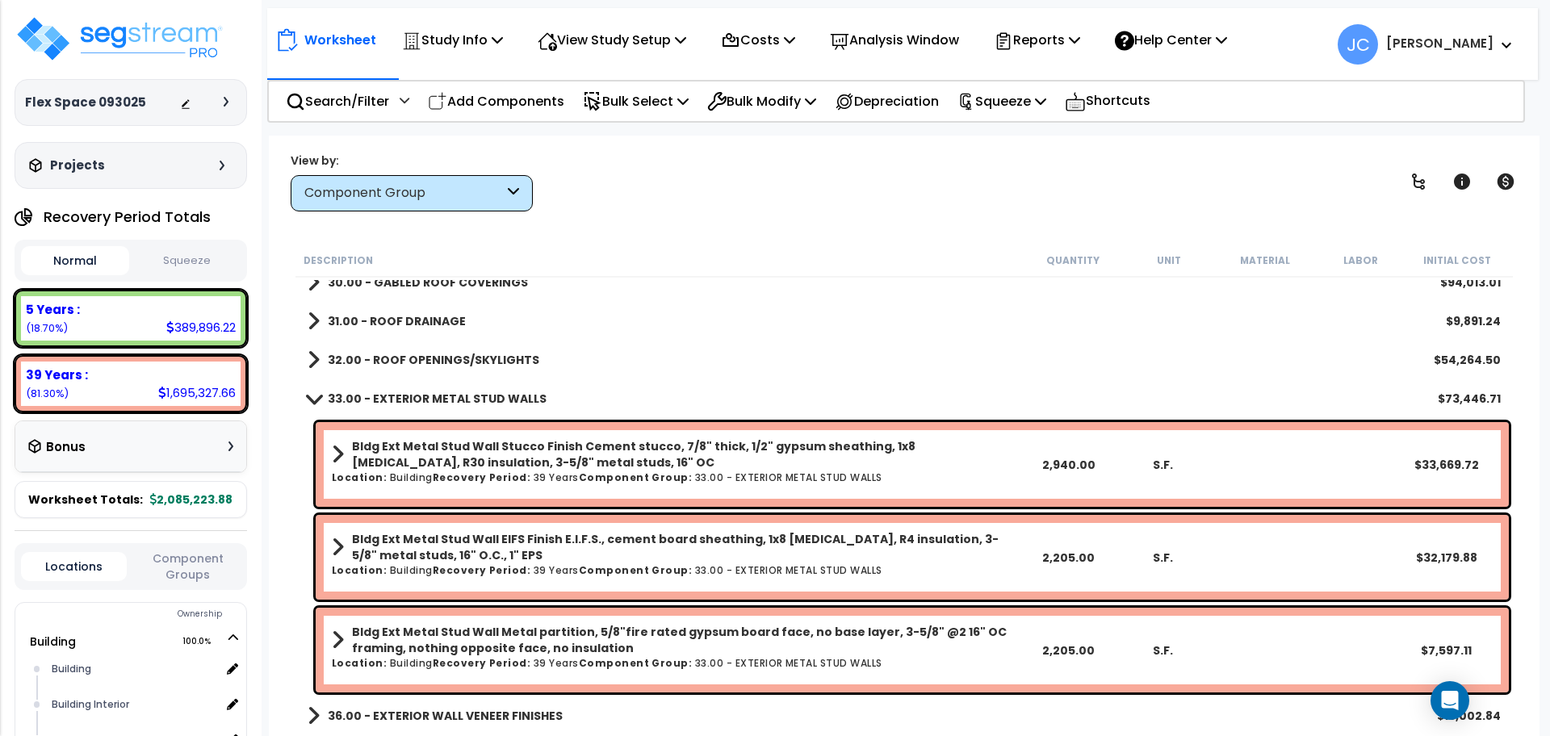
click at [526, 472] on h6 "Location: Building Recovery Period: 39 Years Component Group: 33.00 - EXTERIOR …" at bounding box center [676, 477] width 688 height 10
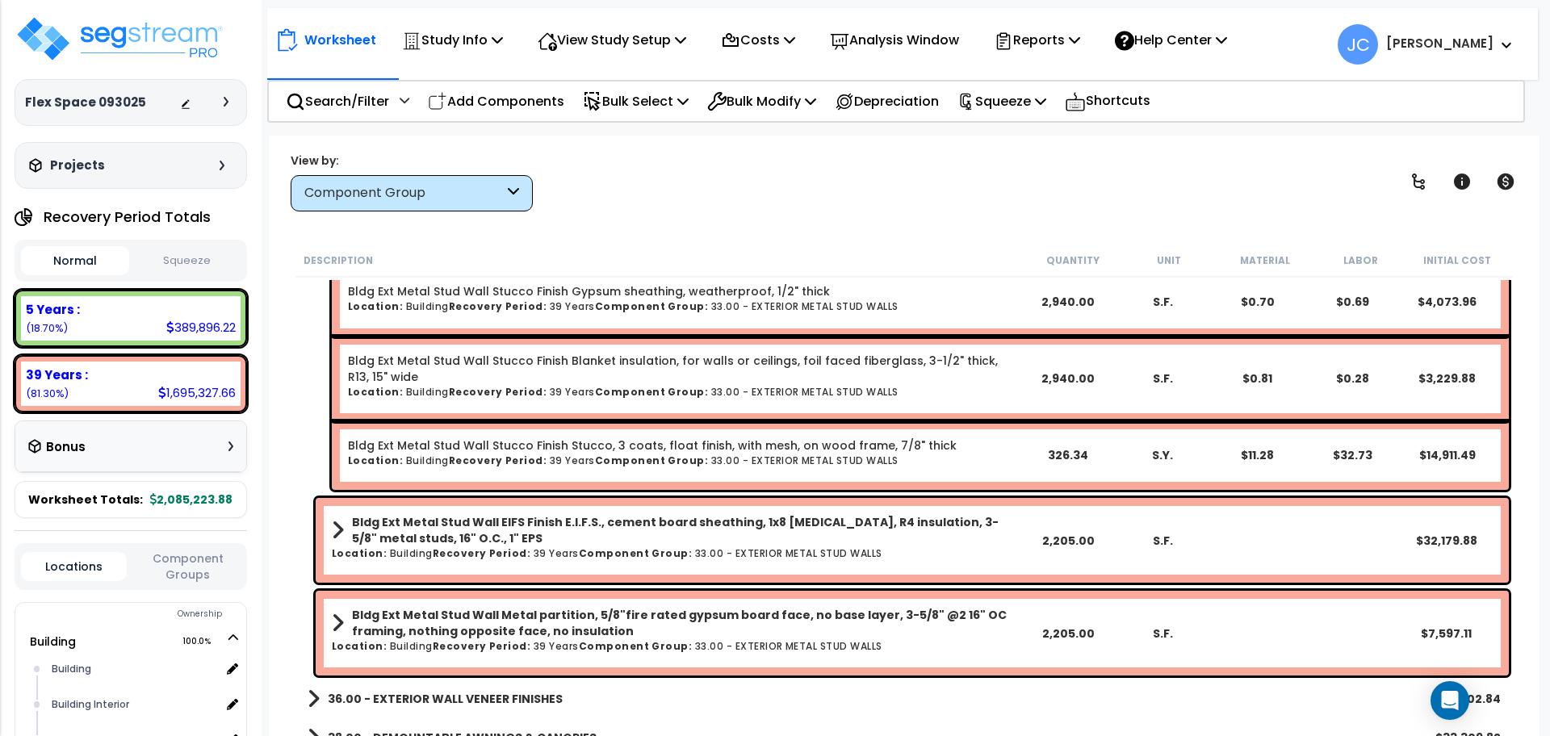
scroll to position [660, 0]
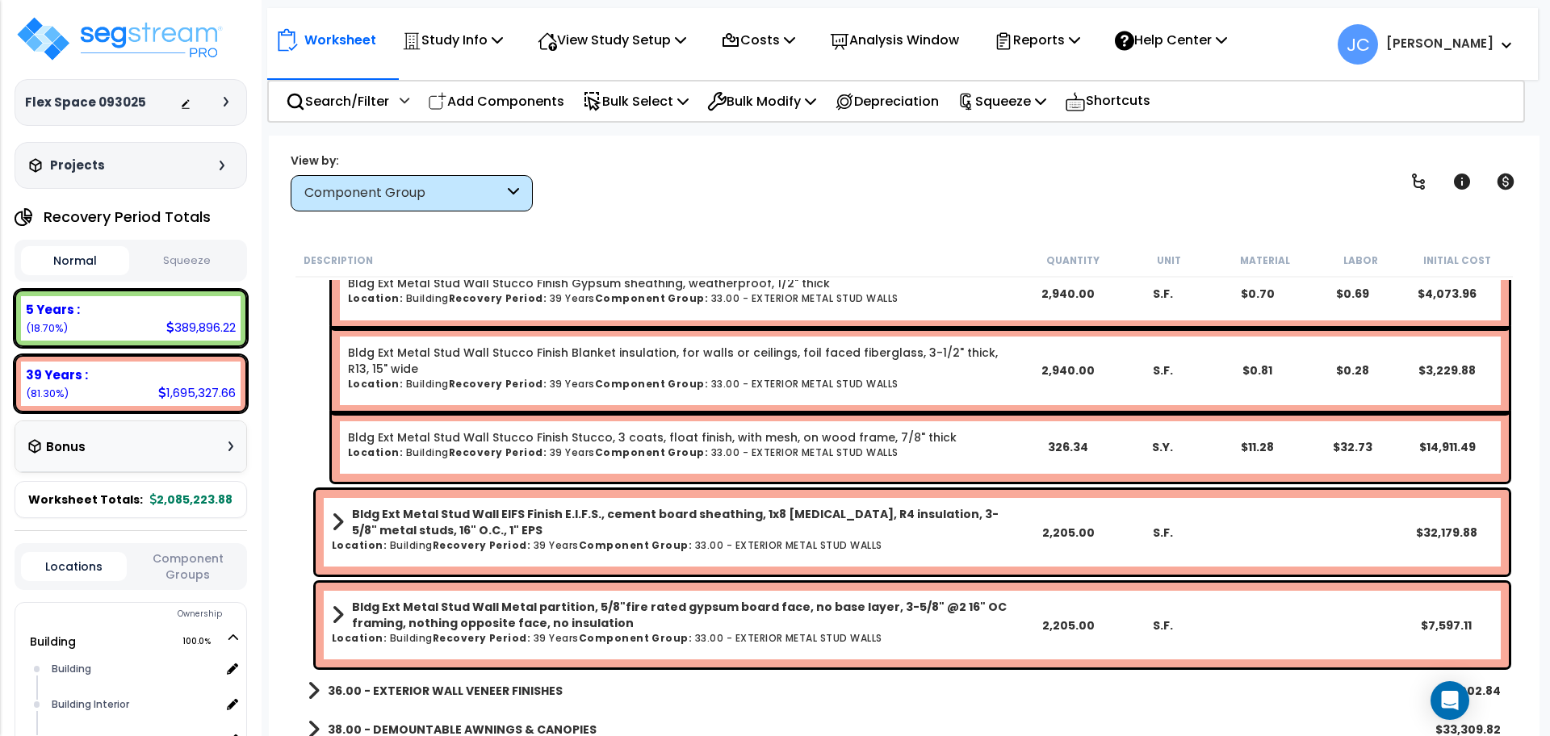
click at [425, 521] on b "Bldg Ext Metal Stud Wall EIFS Finish E.I.F.S., cement board sheathing, 1x8 fasc…" at bounding box center [686, 522] width 668 height 32
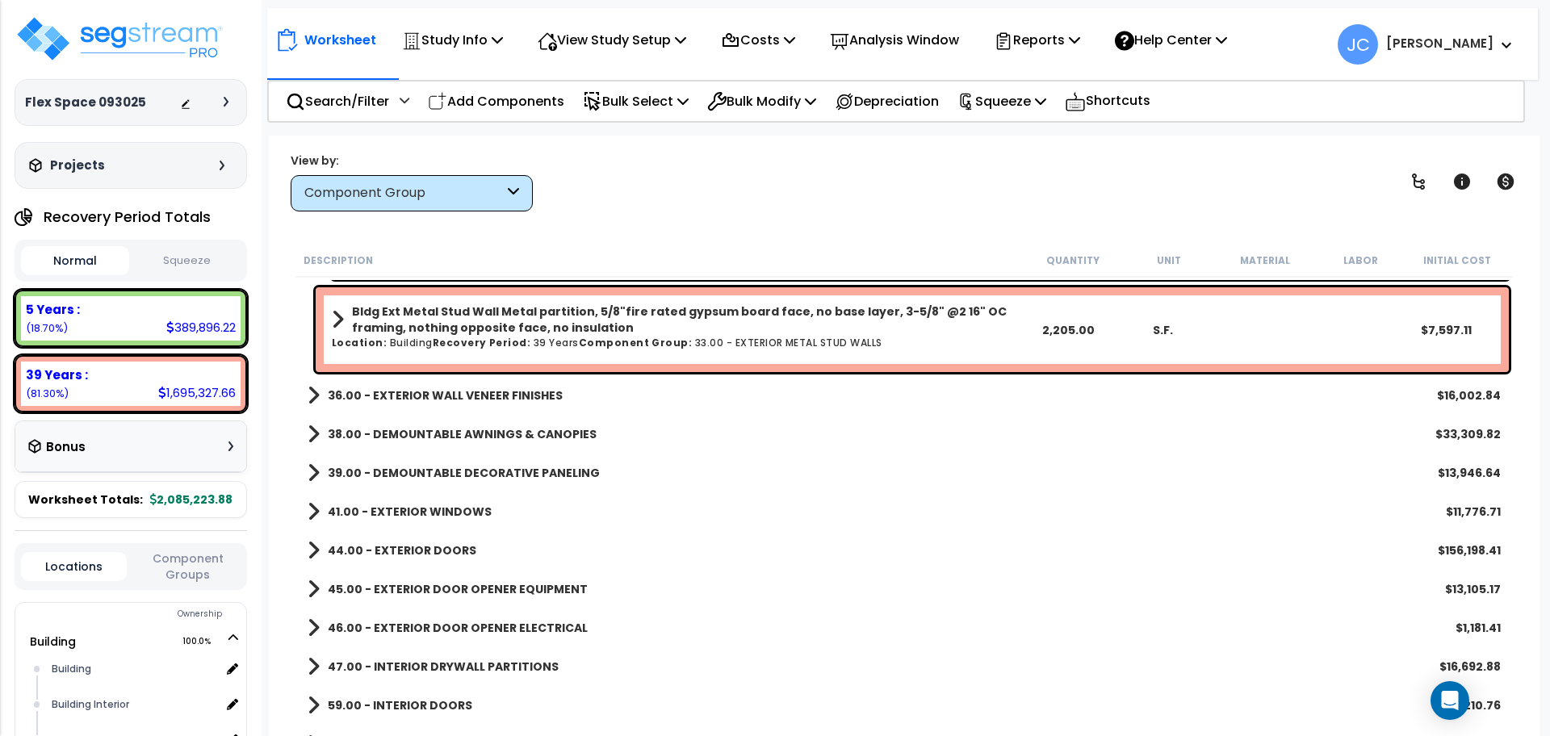
scroll to position [1246, 0]
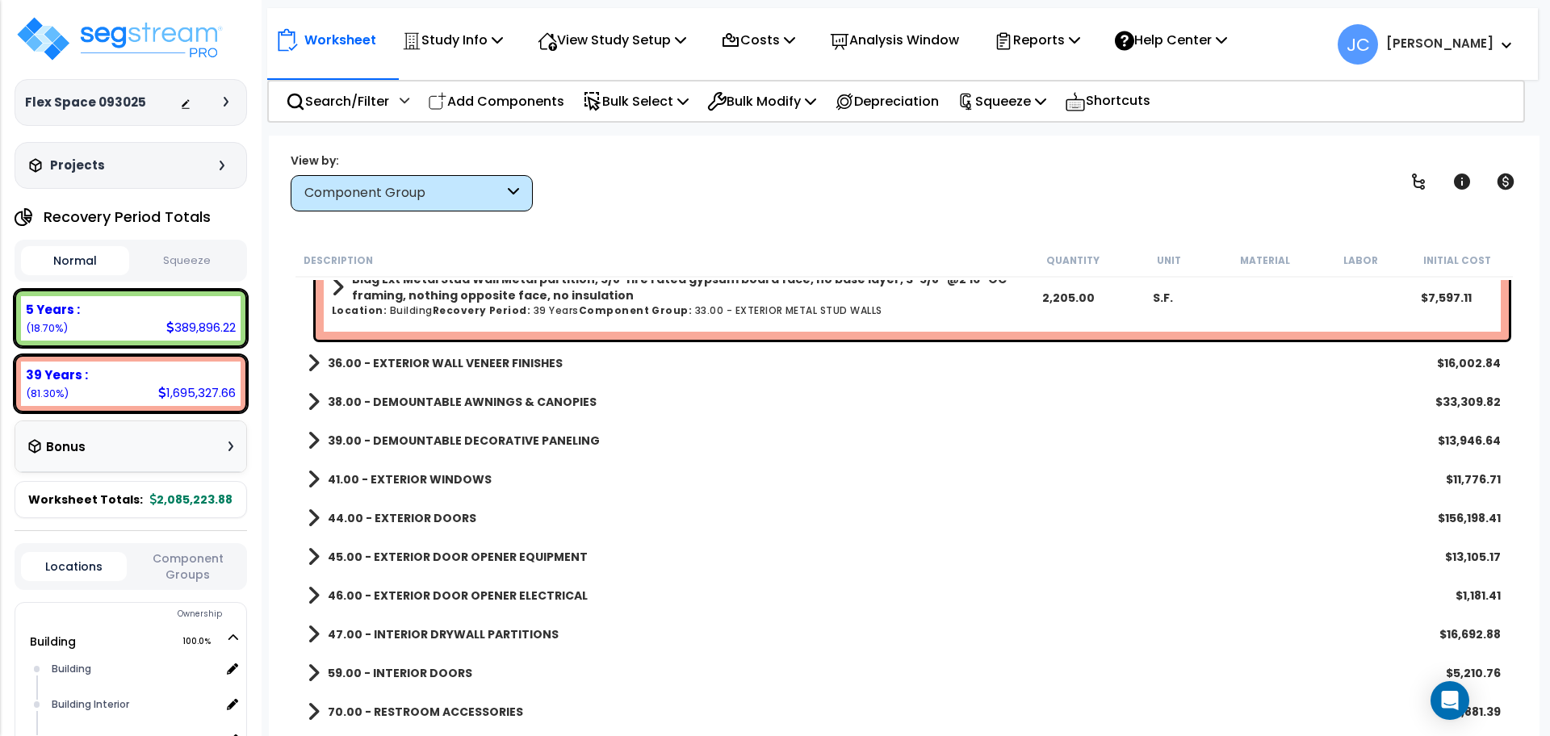
click at [437, 373] on link "36.00 - EXTERIOR WALL VENEER FINISHES" at bounding box center [435, 363] width 255 height 23
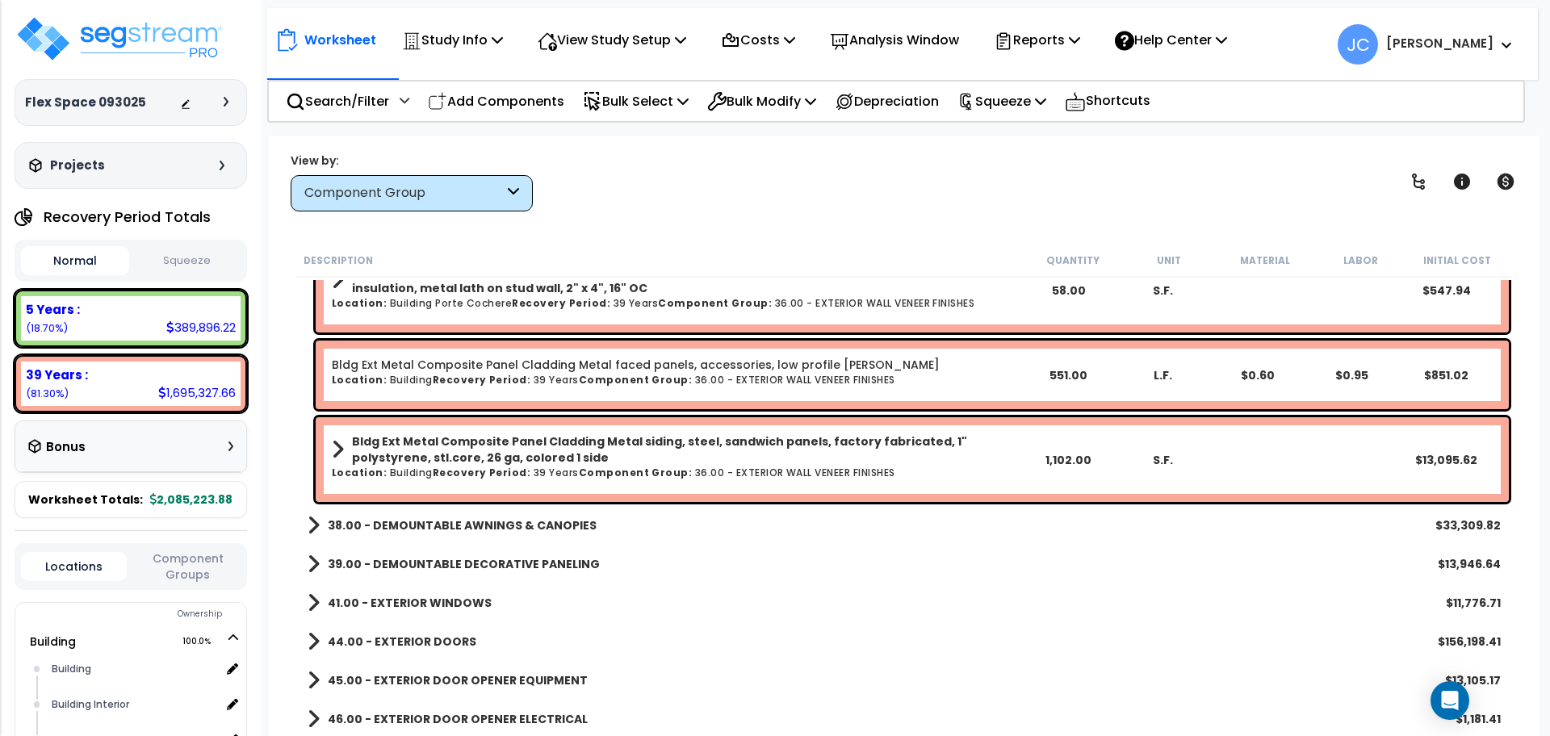
scroll to position [1570, 0]
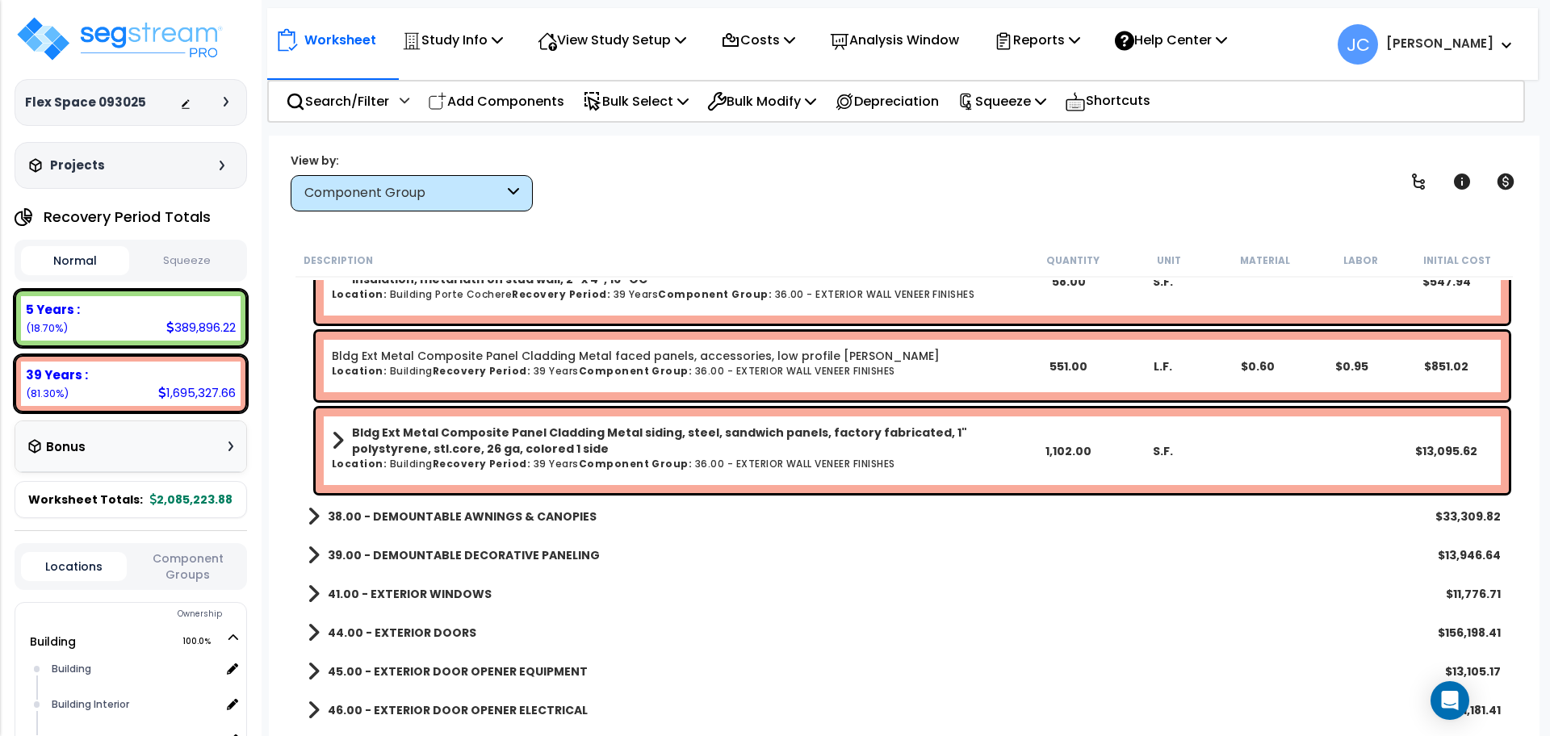
click at [547, 554] on b "39.00 - DEMOUNTABLE DECORATIVE PANELING" at bounding box center [464, 555] width 272 height 16
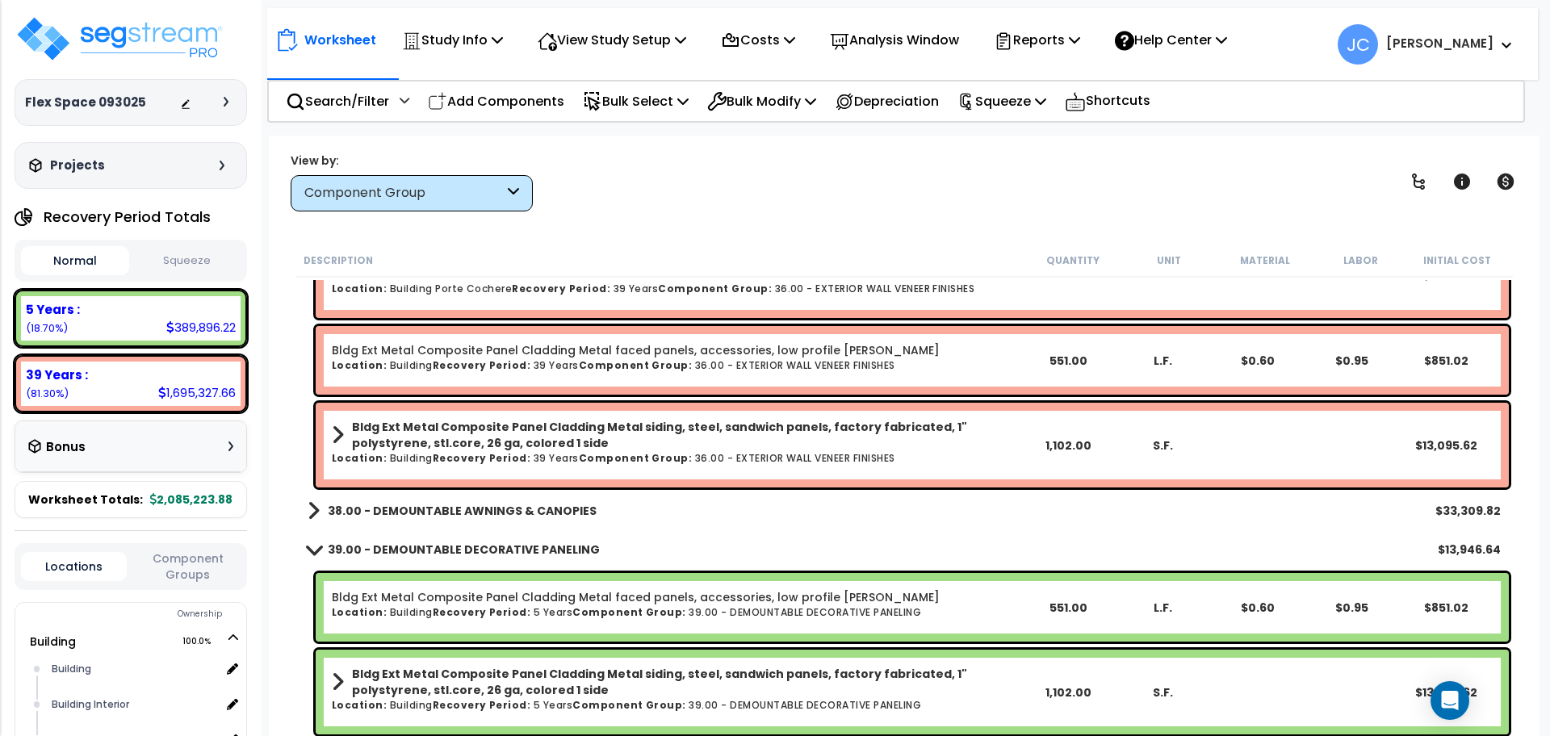
scroll to position [1573, 0]
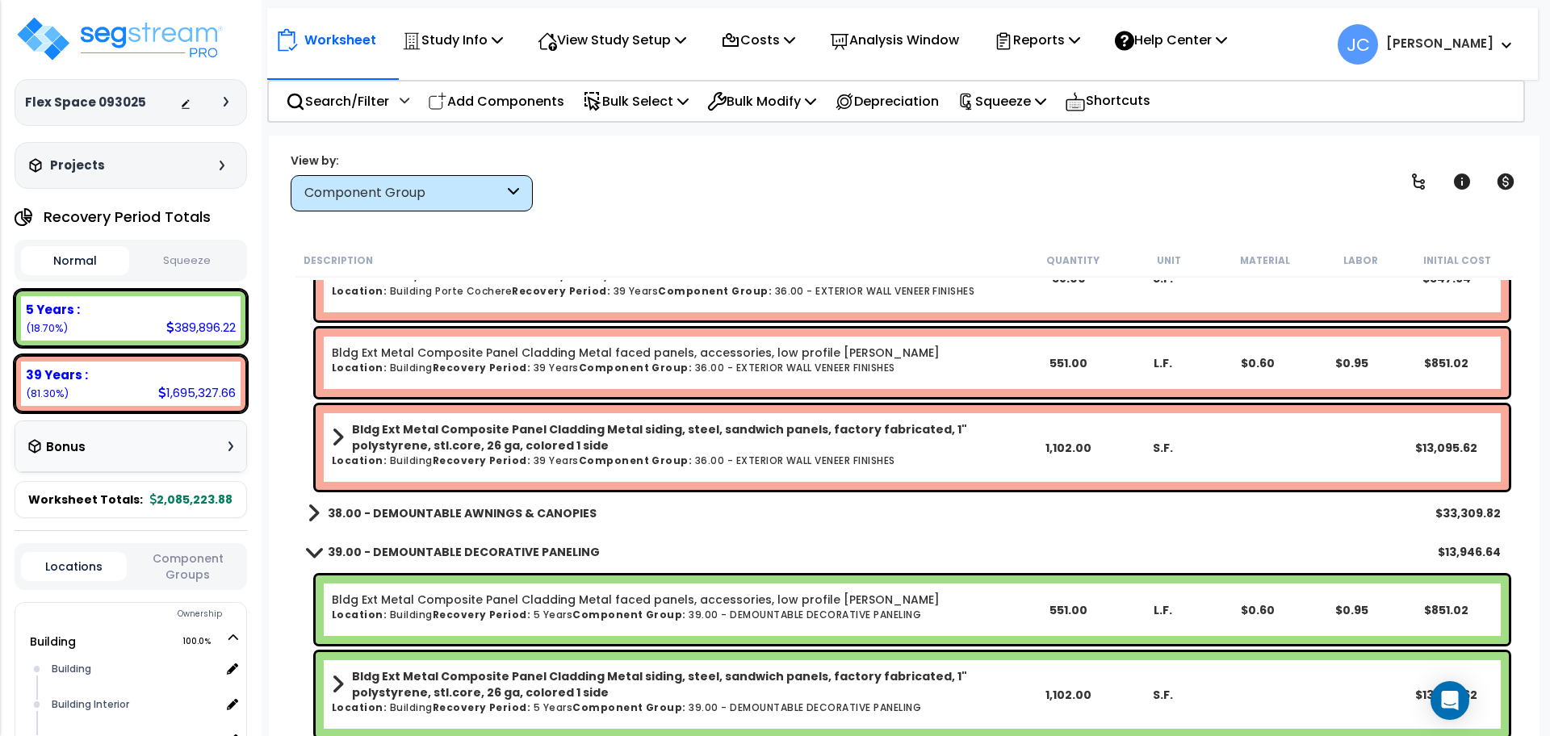
click at [492, 514] on b "38.00 - DEMOUNTABLE AWNINGS & CANOPIES" at bounding box center [462, 513] width 269 height 16
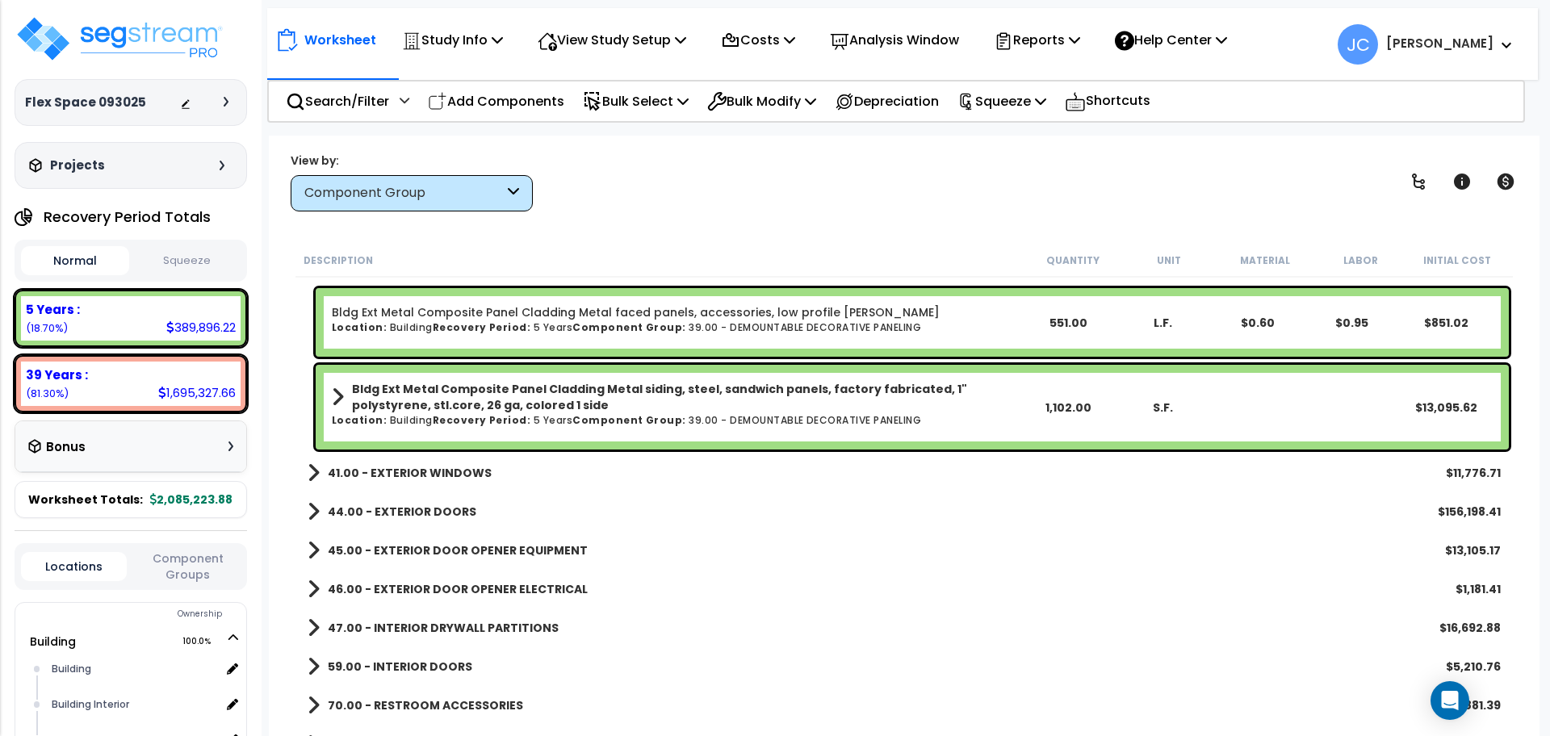
scroll to position [2197, 0]
click at [436, 467] on b "41.00 - EXTERIOR WINDOWS" at bounding box center [410, 472] width 164 height 16
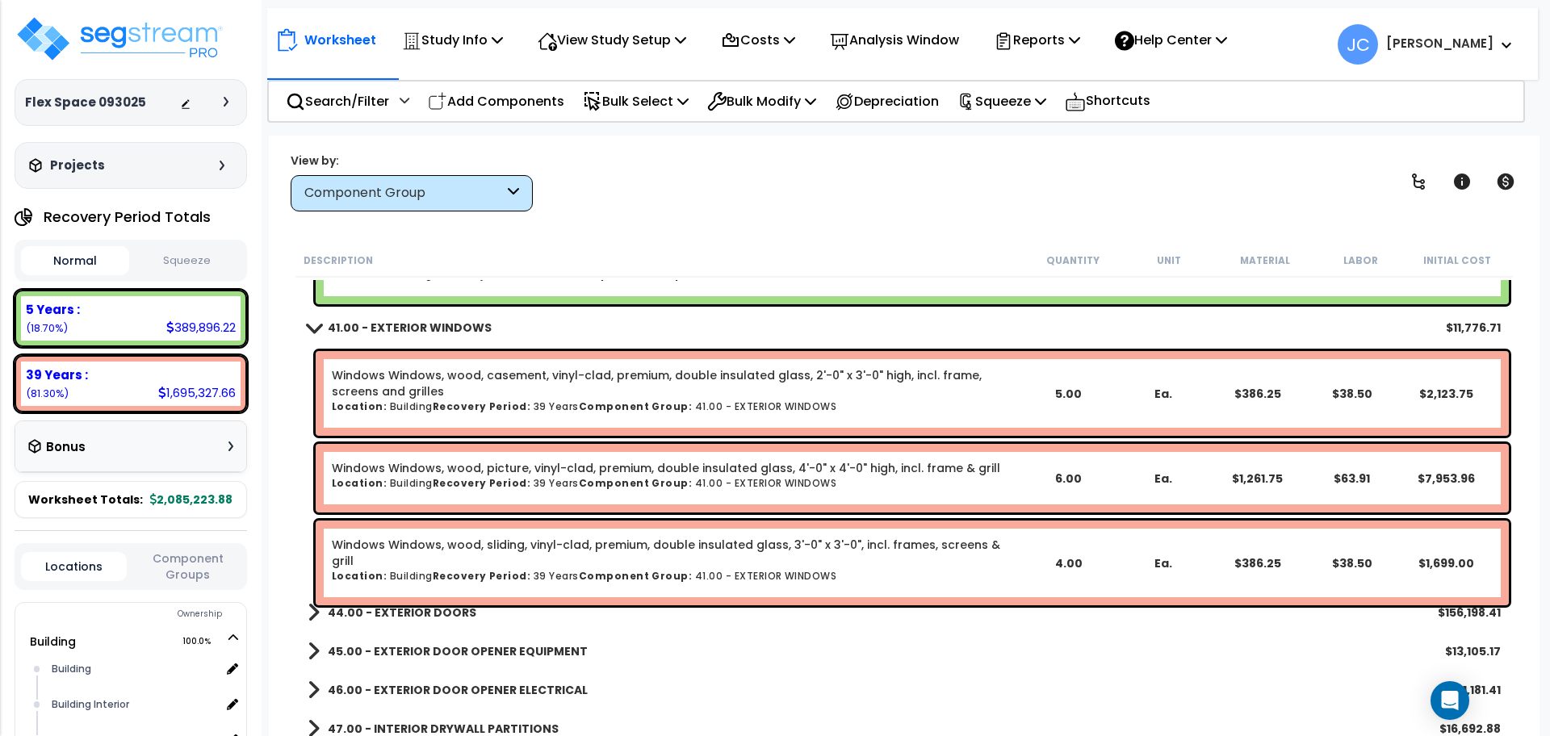
scroll to position [2441, 0]
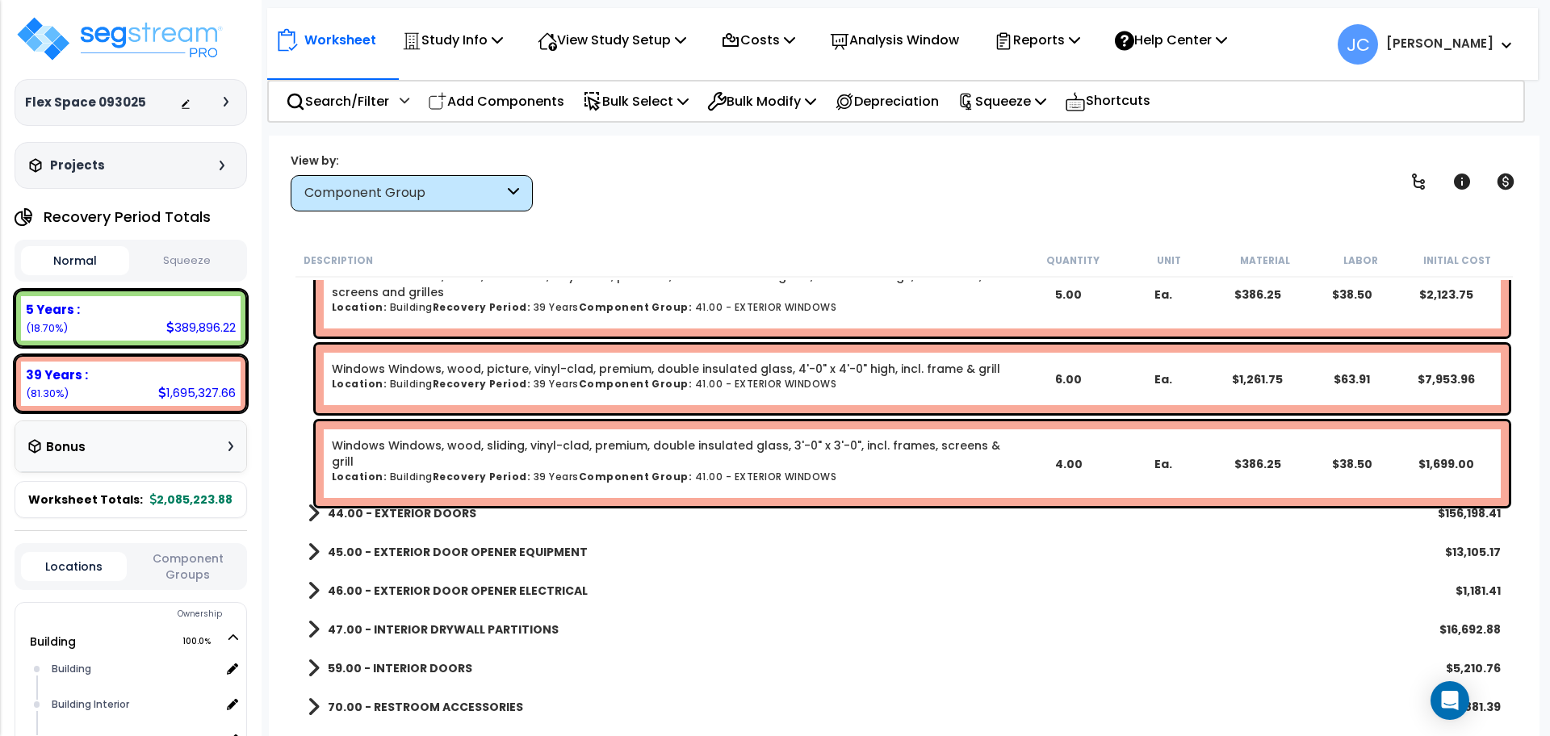
click at [437, 509] on b "44.00 - EXTERIOR DOORS" at bounding box center [402, 513] width 149 height 16
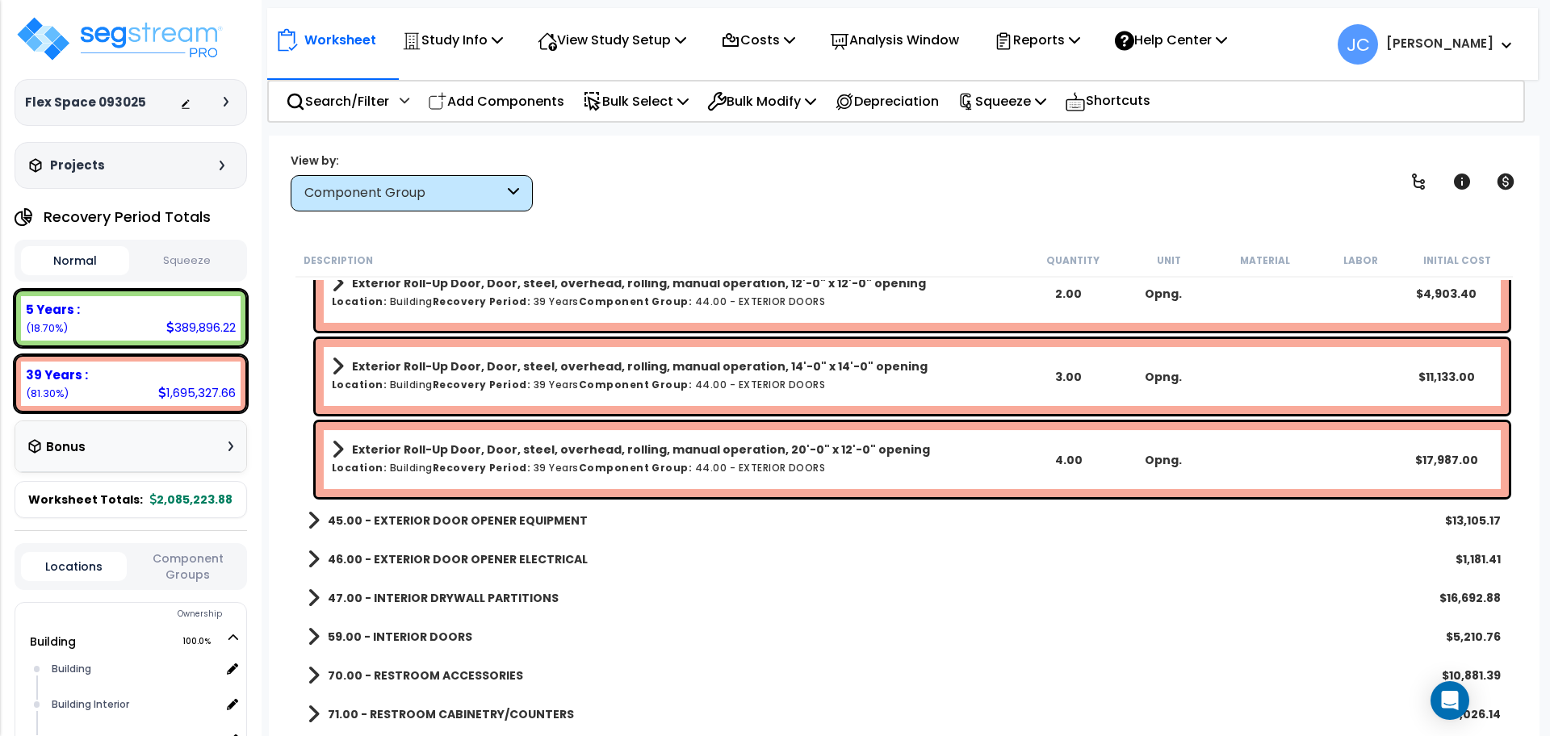
scroll to position [3367, 0]
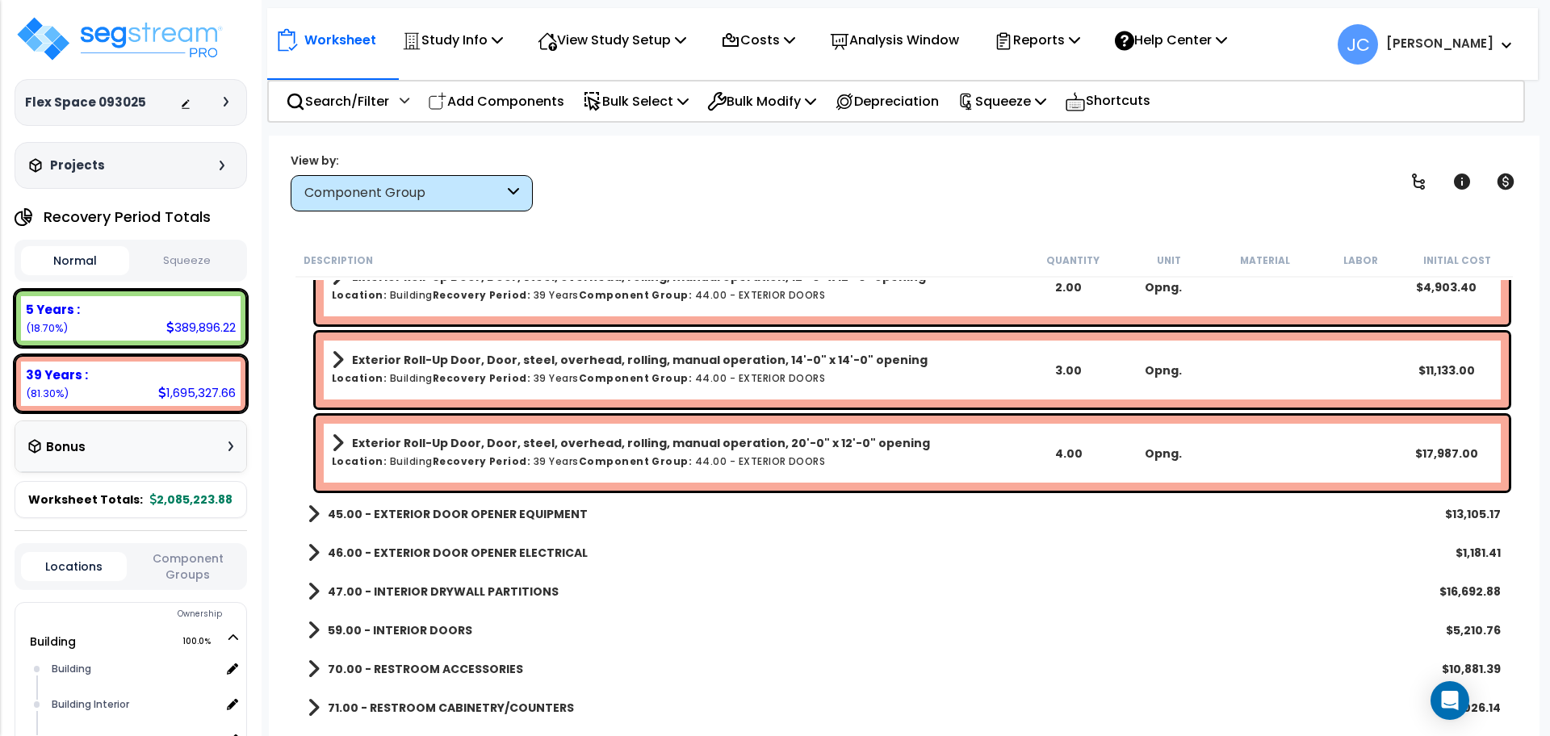
click at [529, 527] on div "45.00 - EXTERIOR DOOR OPENER EQUIPMENT $13,105.17" at bounding box center [903, 514] width 1209 height 39
click at [521, 503] on link "45.00 - EXTERIOR DOOR OPENER EQUIPMENT" at bounding box center [448, 514] width 280 height 23
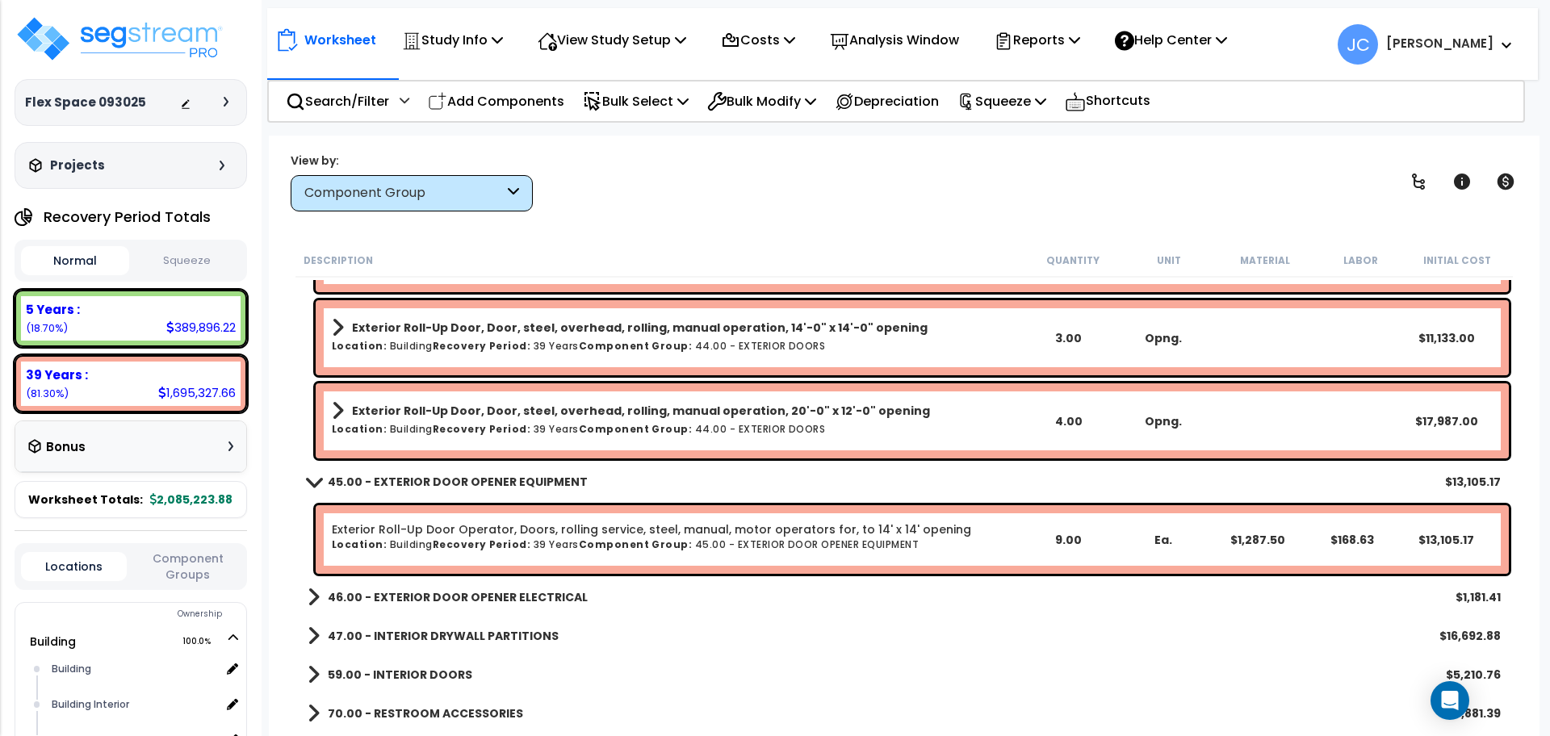
scroll to position [3392, 0]
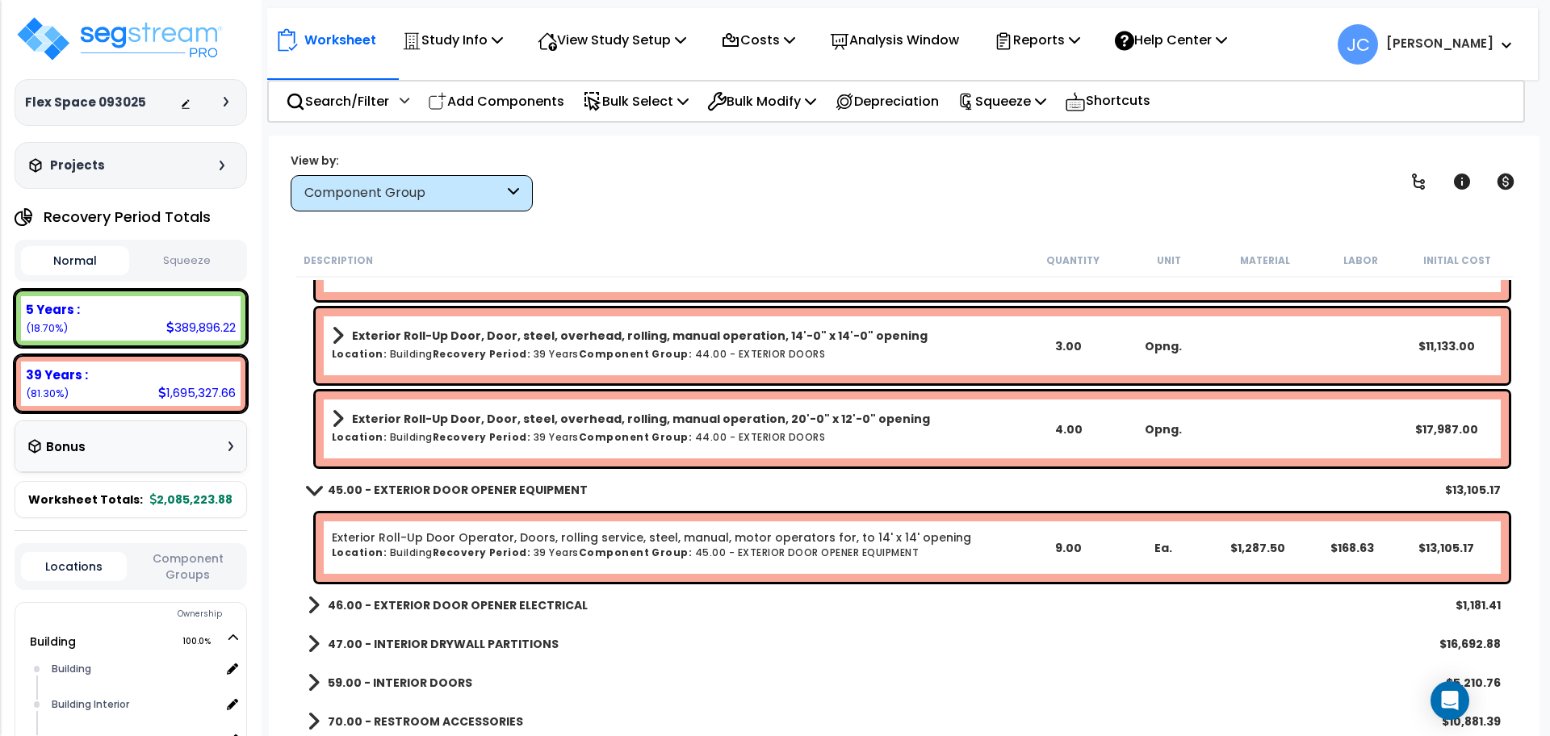
click at [545, 608] on b "46.00 - EXTERIOR DOOR OPENER ELECTRICAL" at bounding box center [458, 605] width 260 height 16
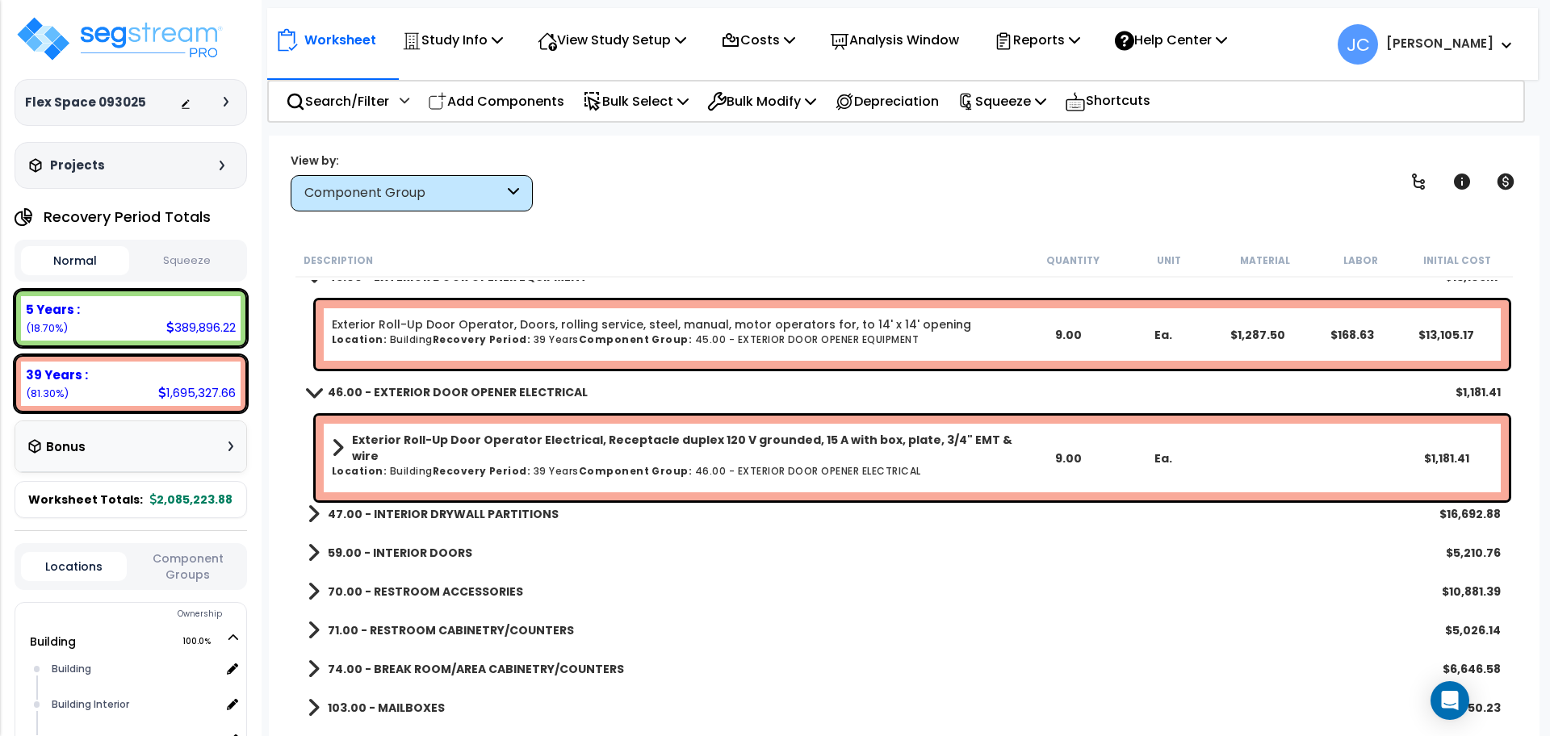
scroll to position [3608, 0]
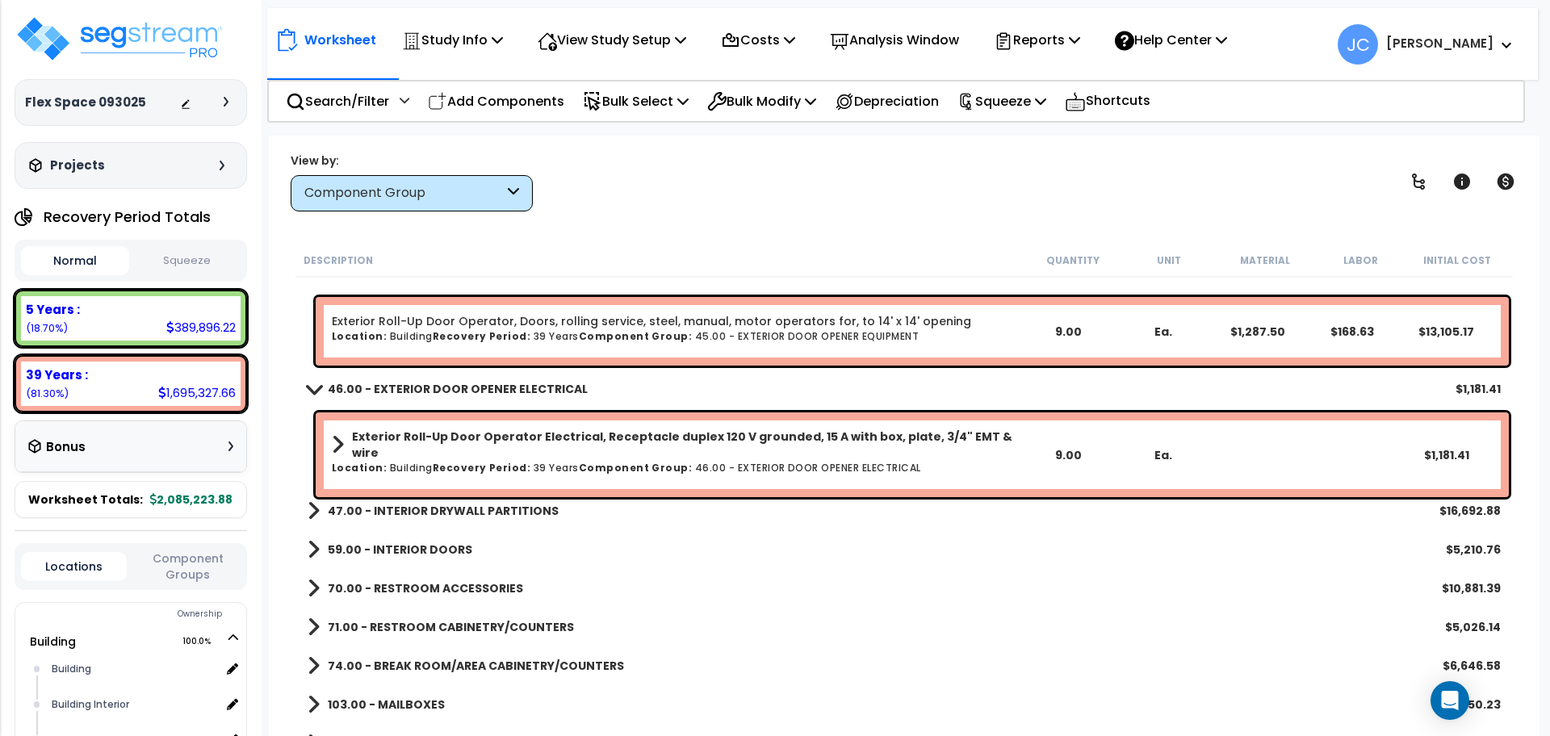
click at [500, 497] on div "47.00 - INTERIOR DRYWALL PARTITIONS $16,692.88" at bounding box center [903, 511] width 1209 height 39
click at [515, 511] on b "47.00 - INTERIOR DRYWALL PARTITIONS" at bounding box center [443, 511] width 231 height 16
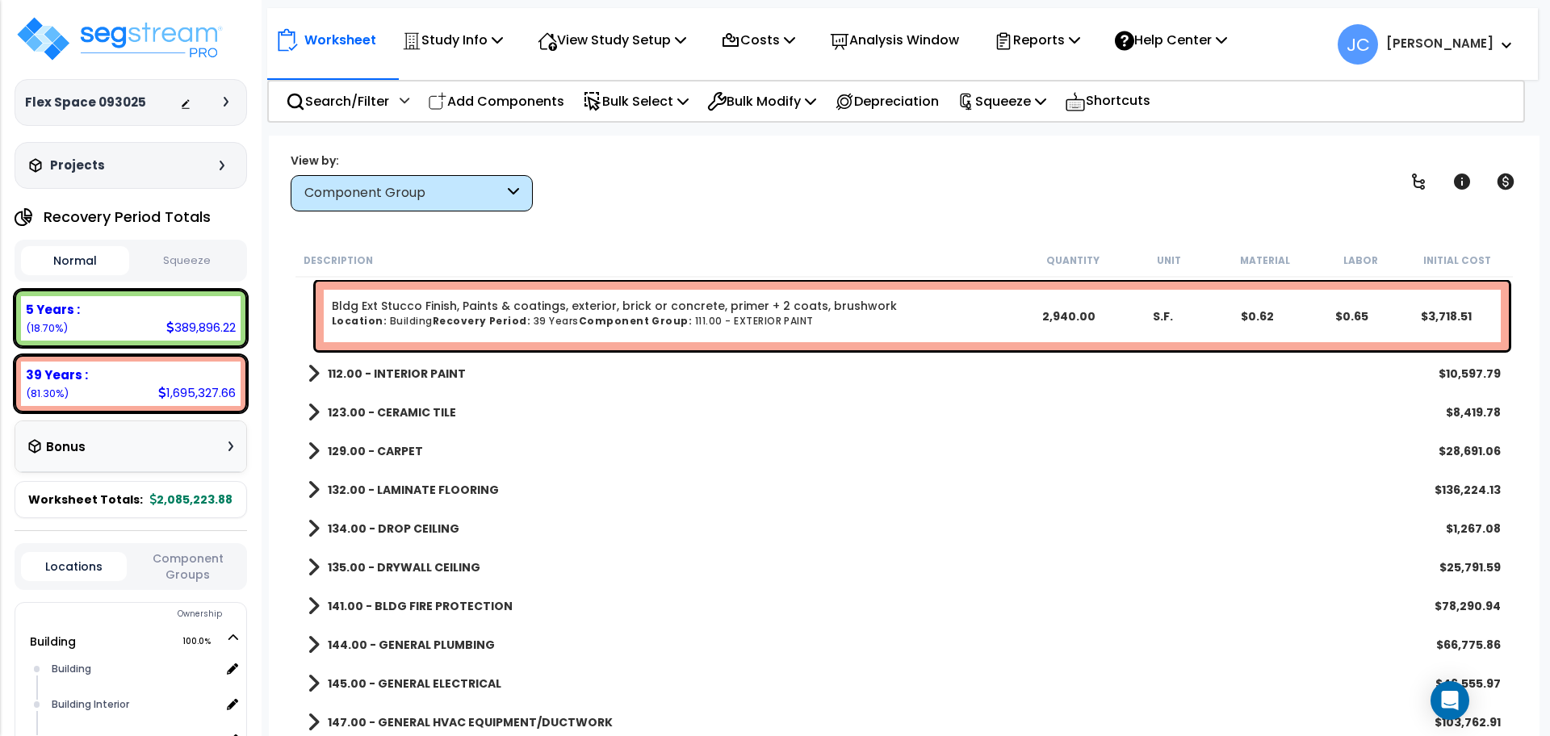
scroll to position [4254, 0]
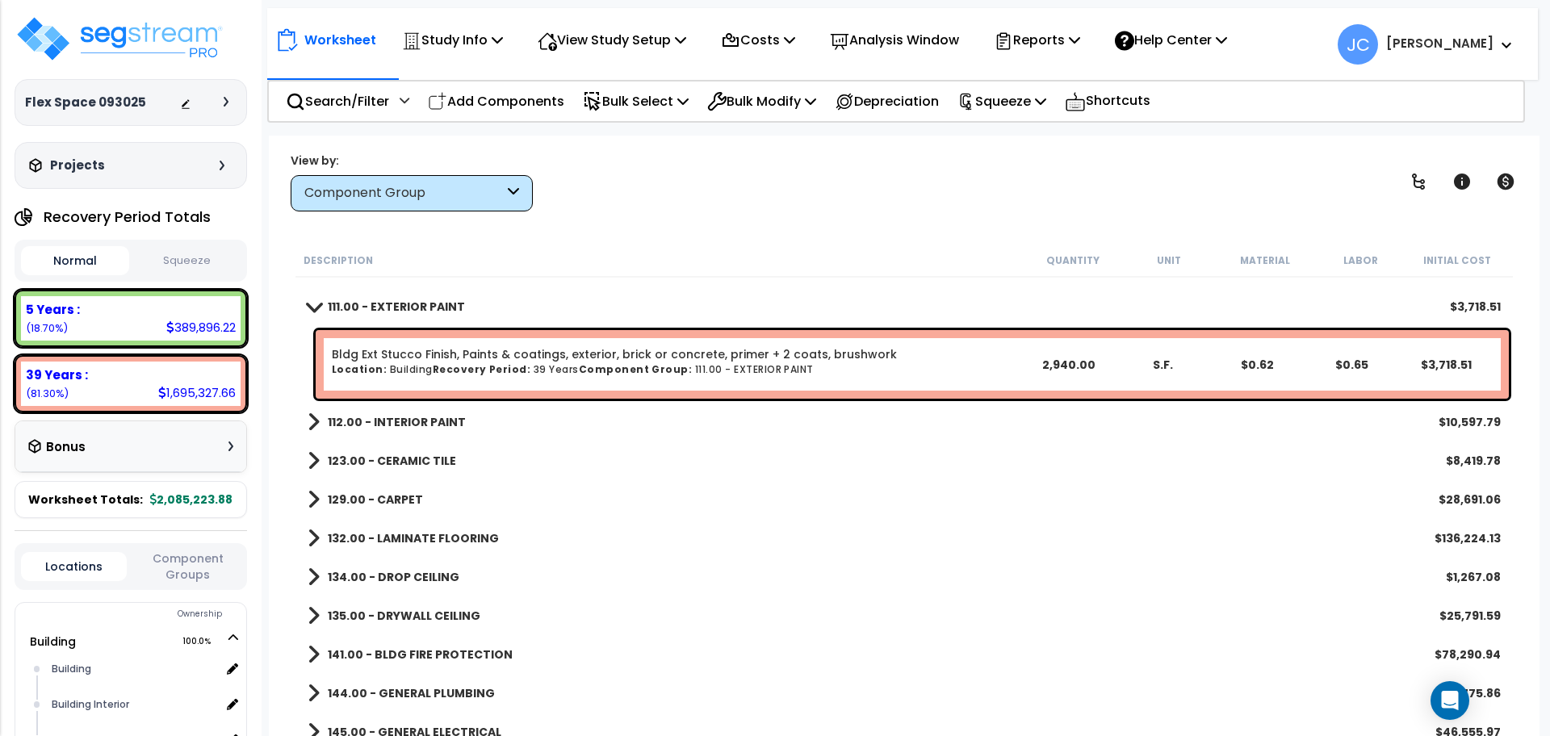
click at [437, 414] on b "112.00 - INTERIOR PAINT" at bounding box center [397, 422] width 138 height 16
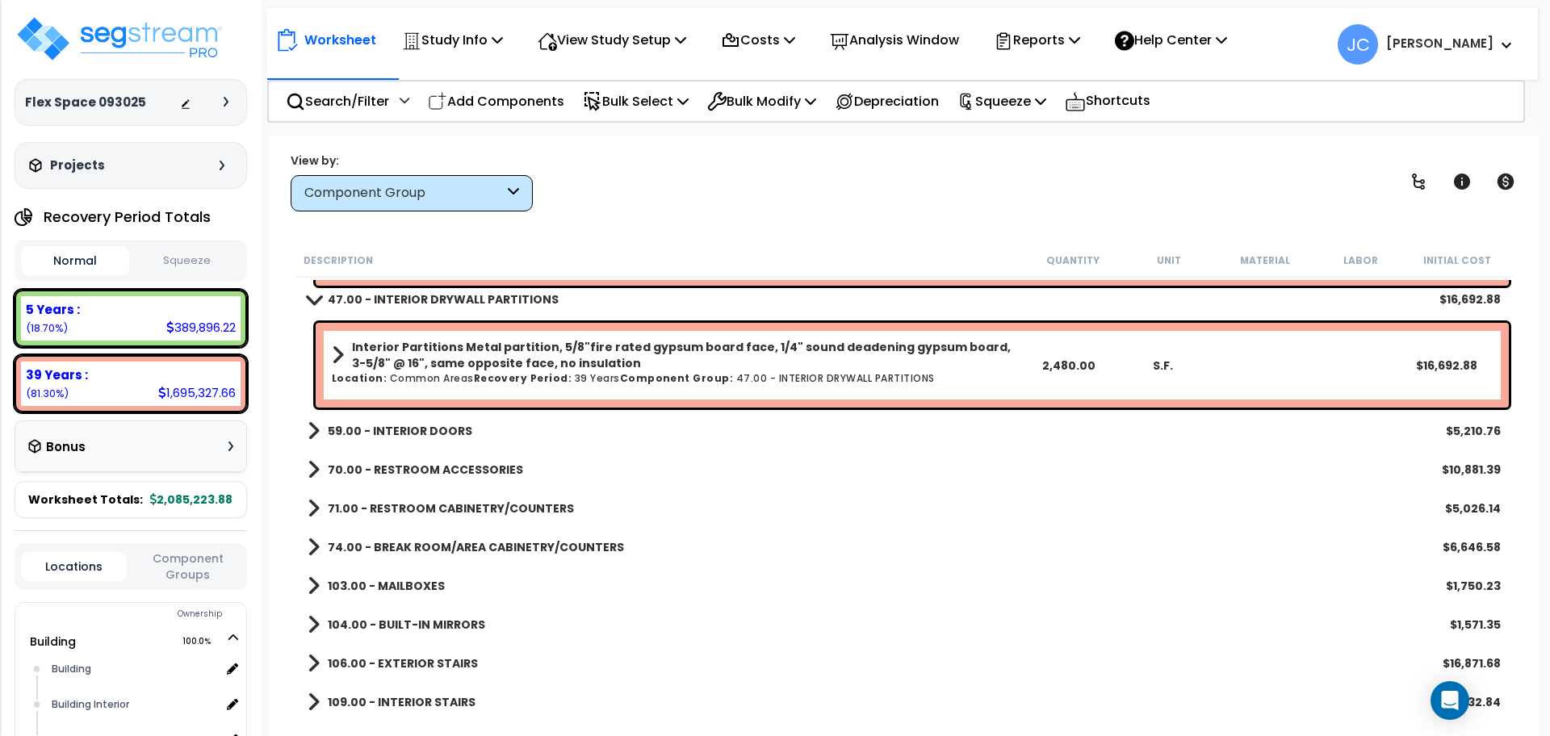
scroll to position [3820, 0]
click at [743, 368] on b "Interior Partitions Metal partition, 5/8"fire rated gypsum board face, 1/4" sou…" at bounding box center [686, 354] width 668 height 32
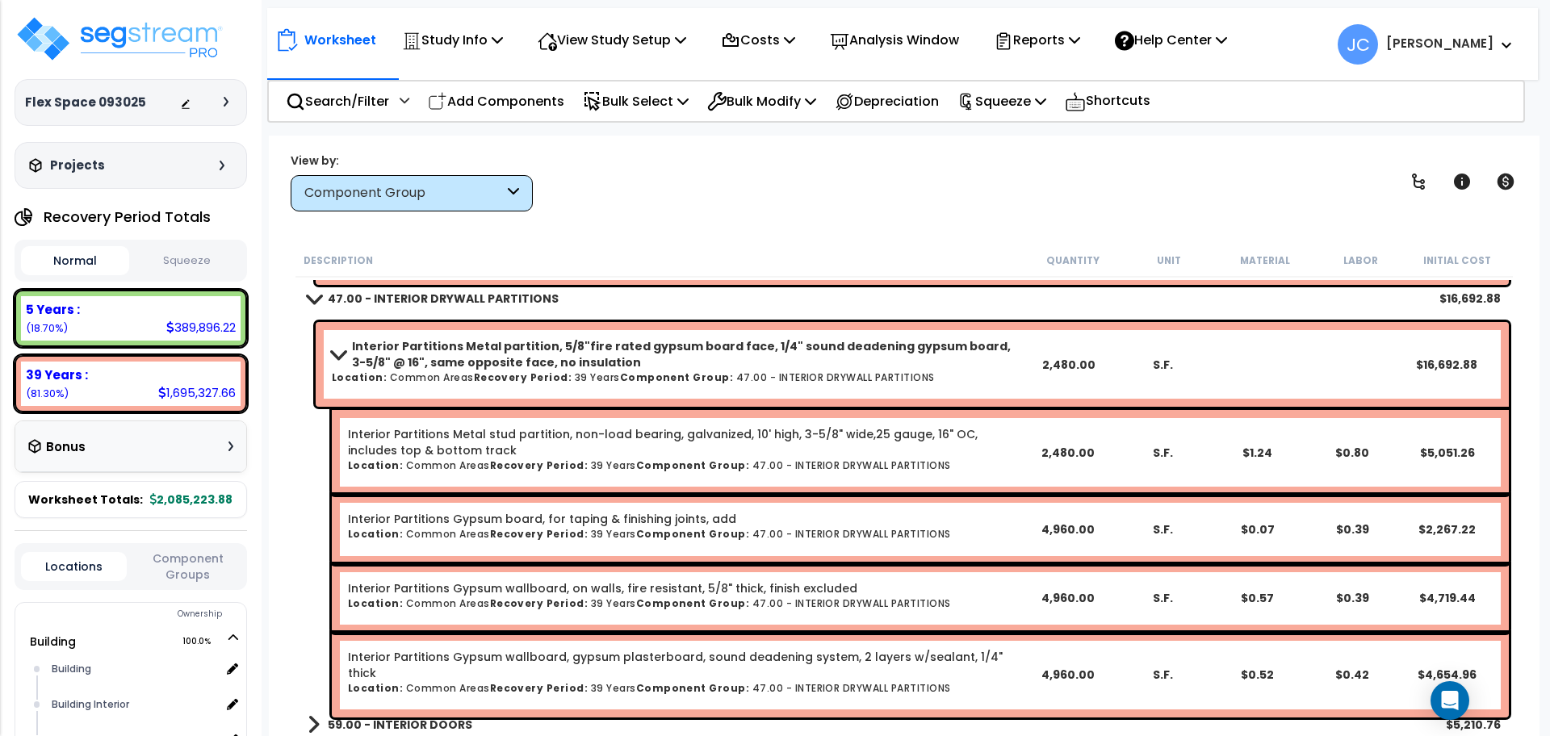
click at [684, 352] on b "Interior Partitions Metal partition, 5/8"fire rated gypsum board face, 1/4" sou…" at bounding box center [686, 354] width 668 height 32
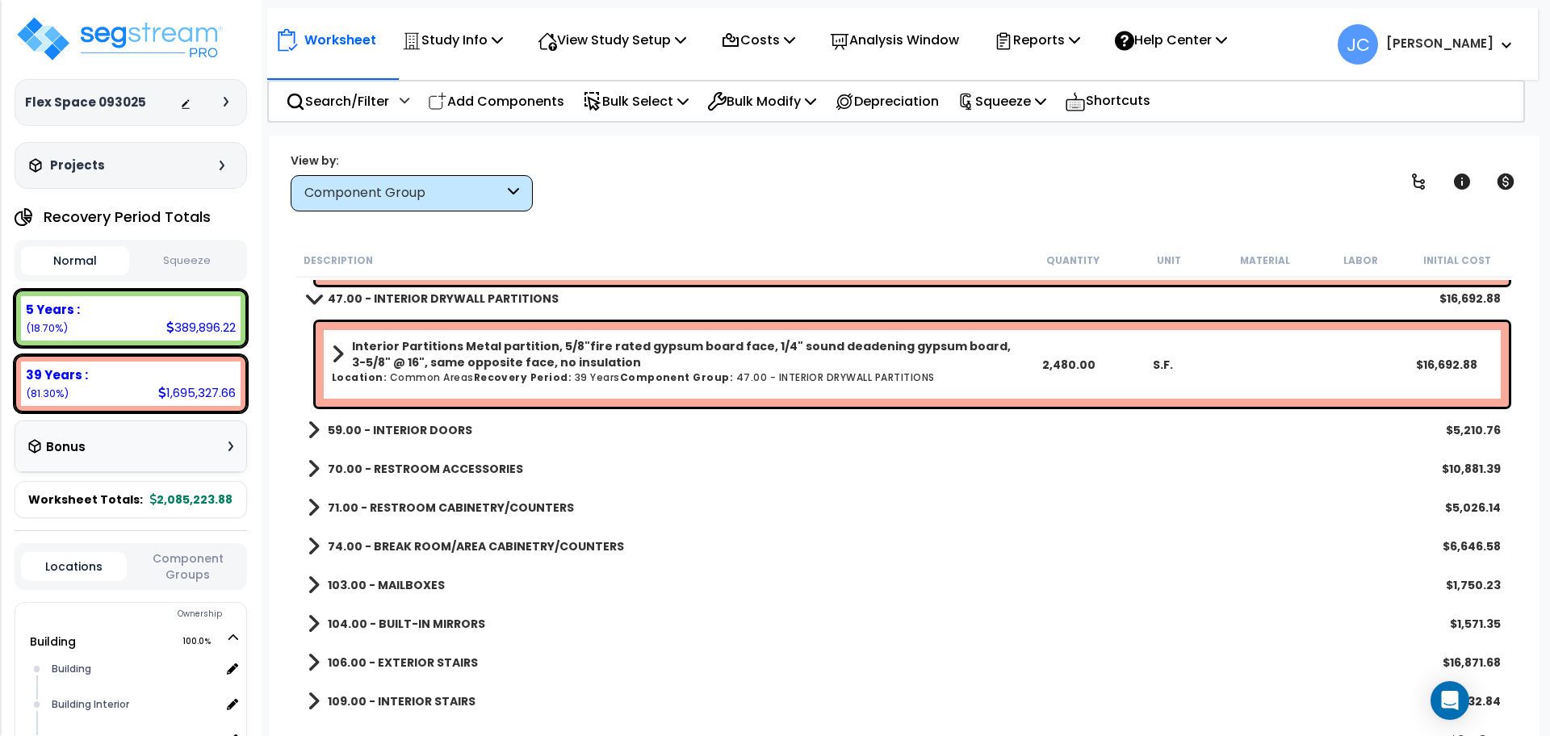
click at [722, 249] on div "Description Quantity Unit Material Labor Initial Cost" at bounding box center [903, 261] width 1217 height 34
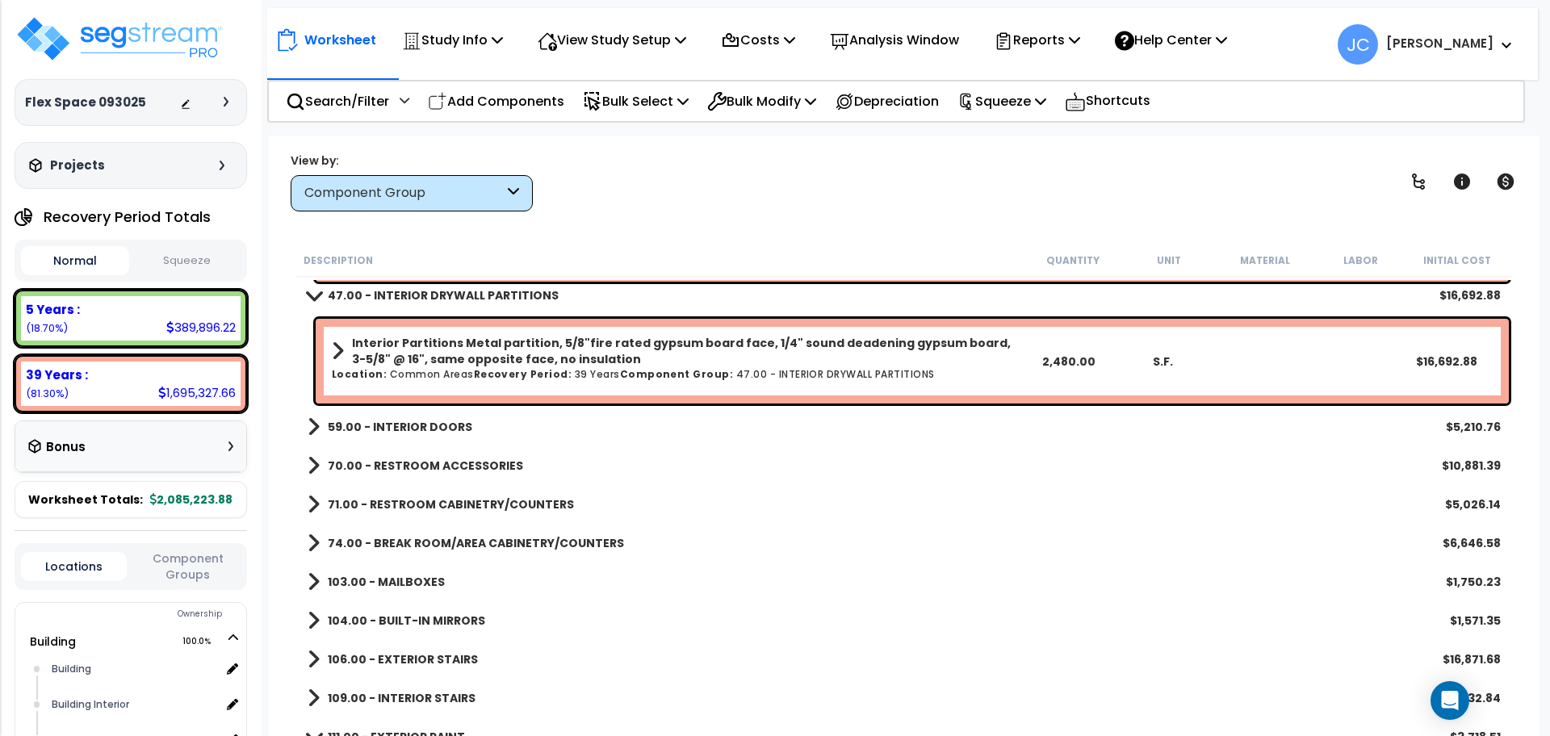
scroll to position [3826, 0]
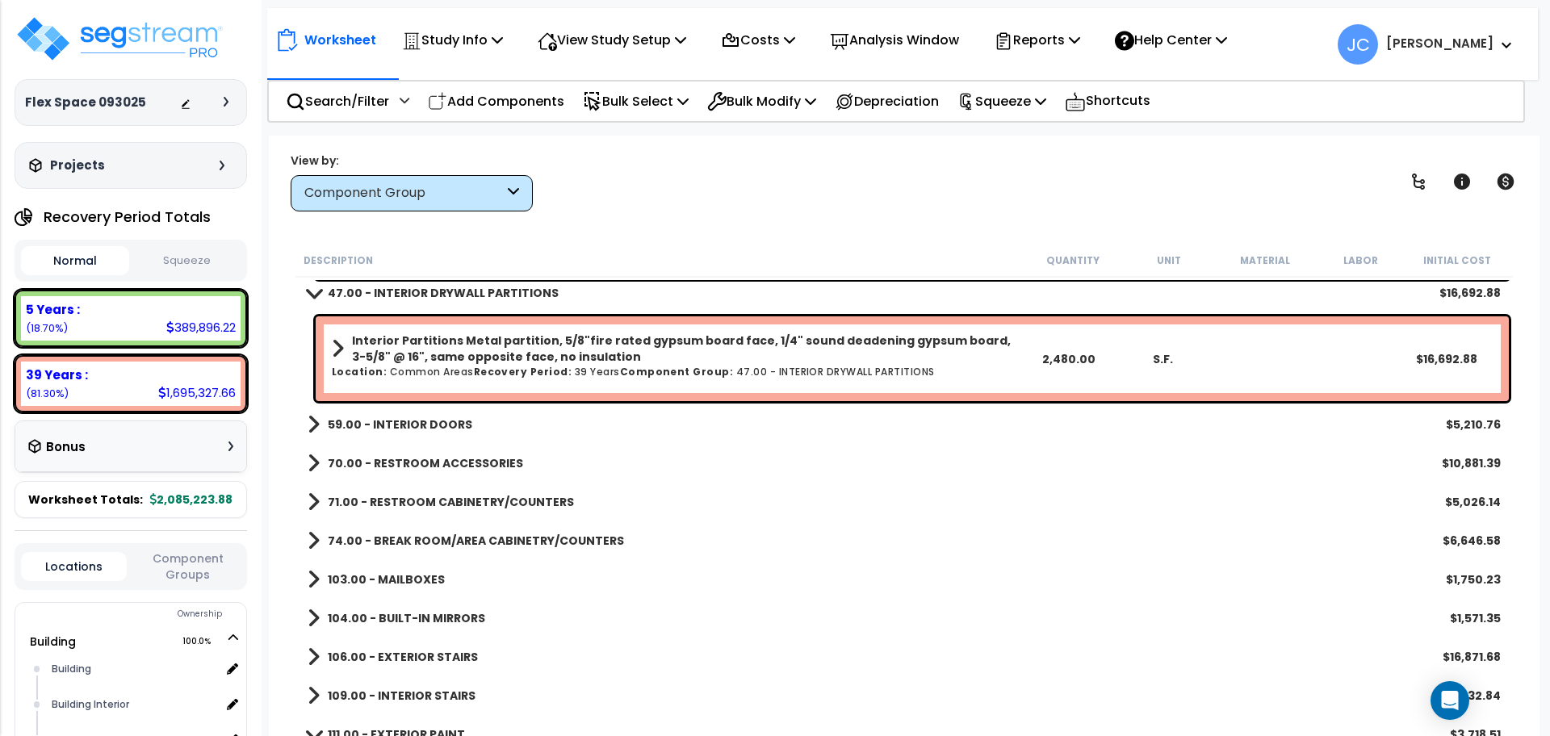
click at [421, 416] on b "59.00 - INTERIOR DOORS" at bounding box center [400, 424] width 144 height 16
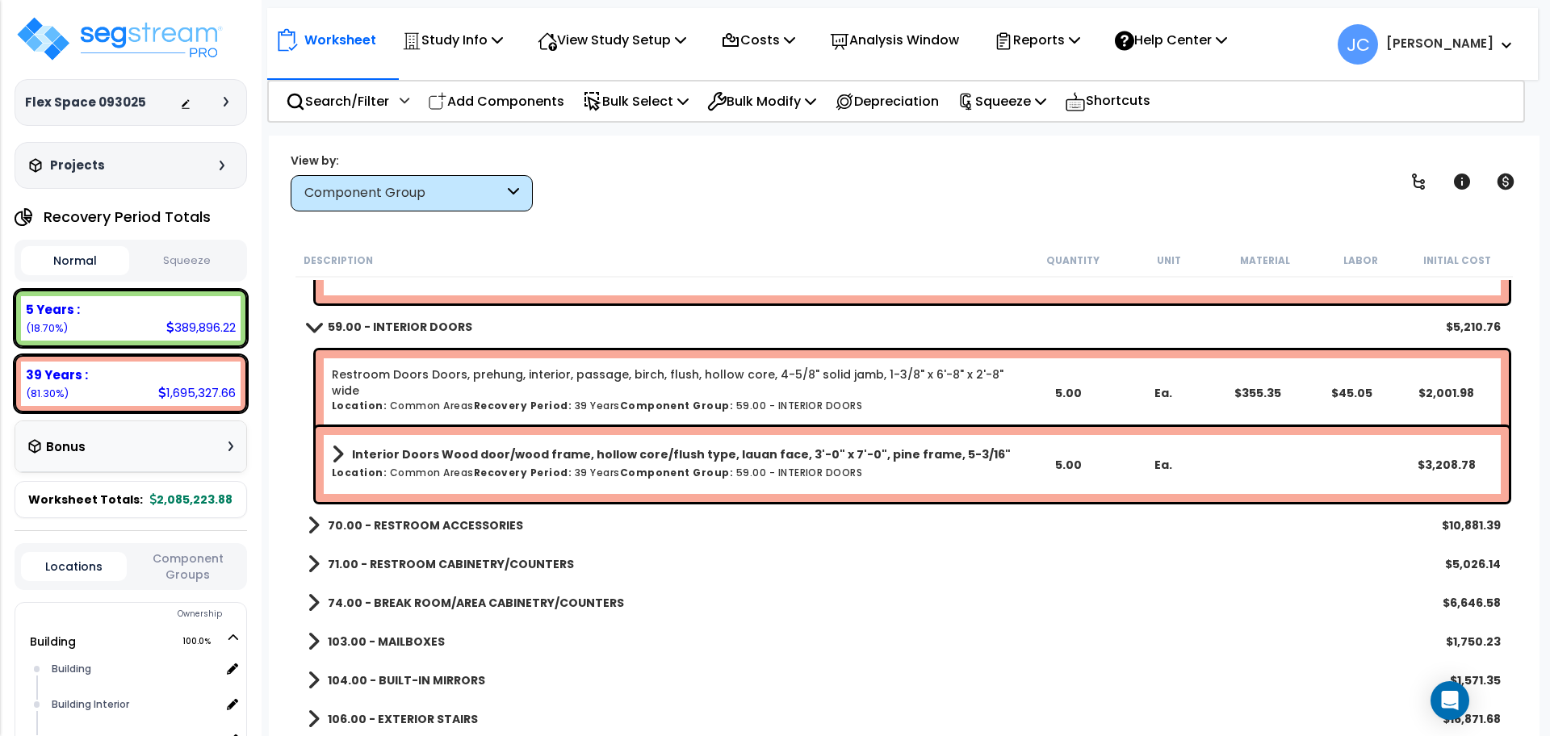
scroll to position [3934, 0]
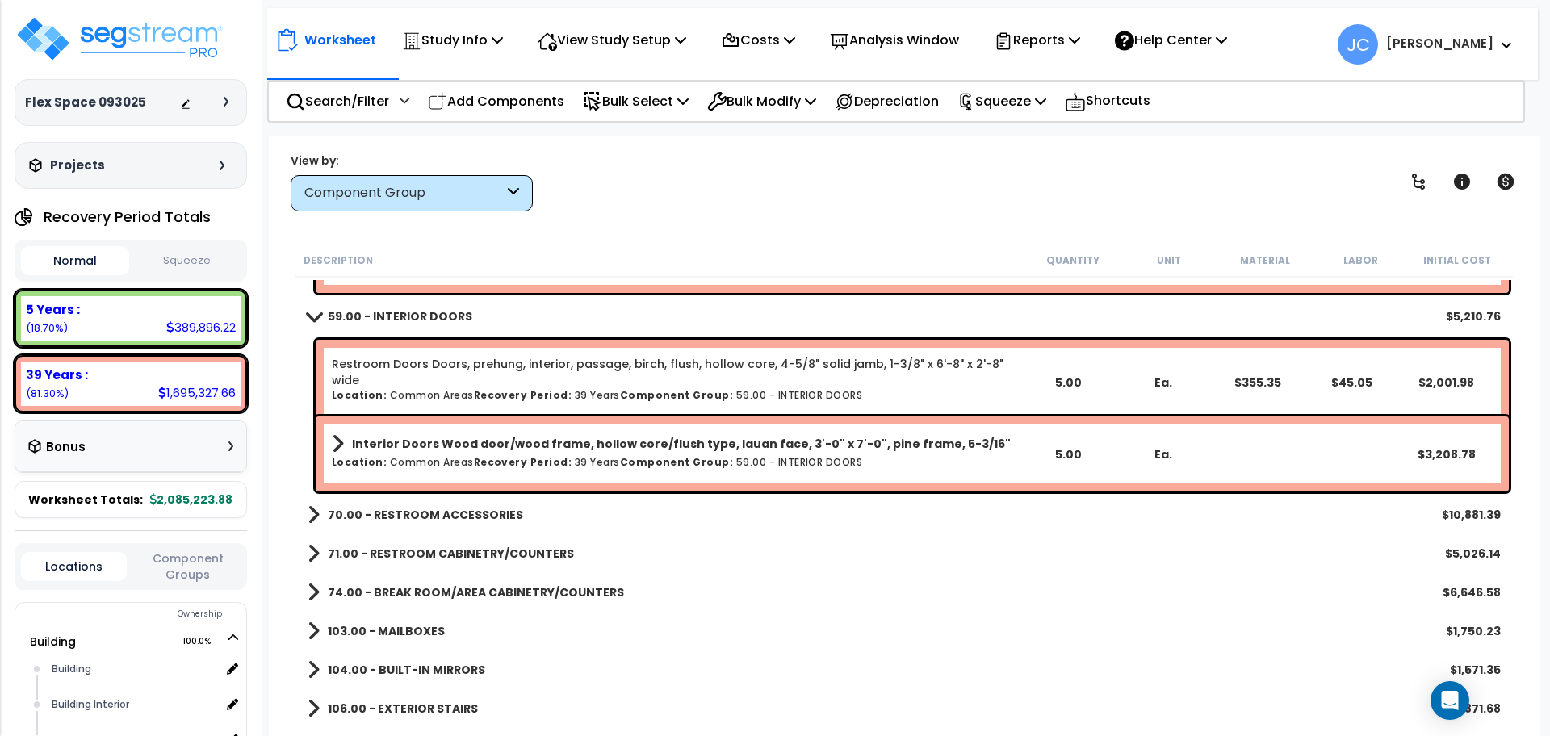
click at [490, 507] on b "70.00 - RESTROOM ACCESSORIES" at bounding box center [425, 515] width 195 height 16
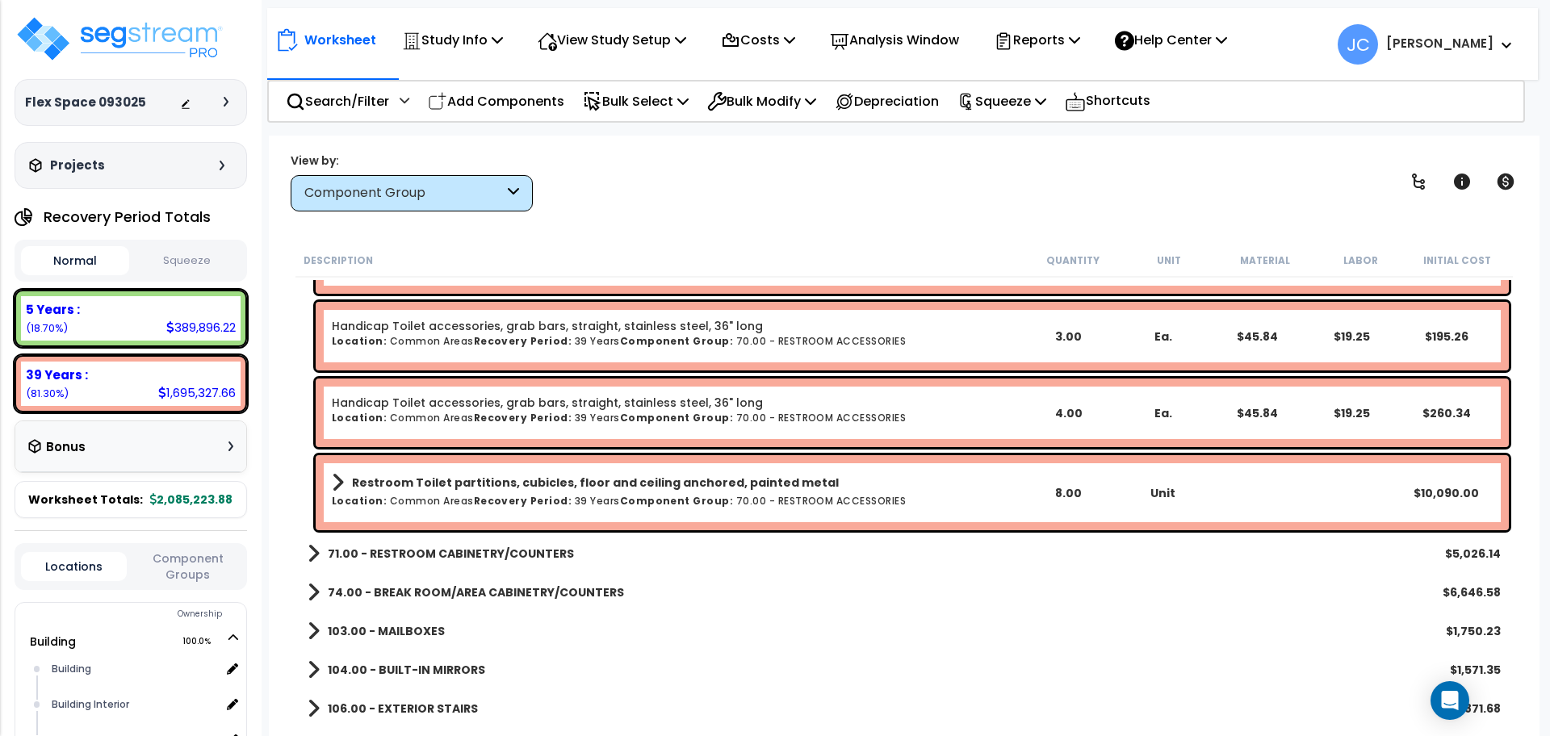
scroll to position [4337, 0]
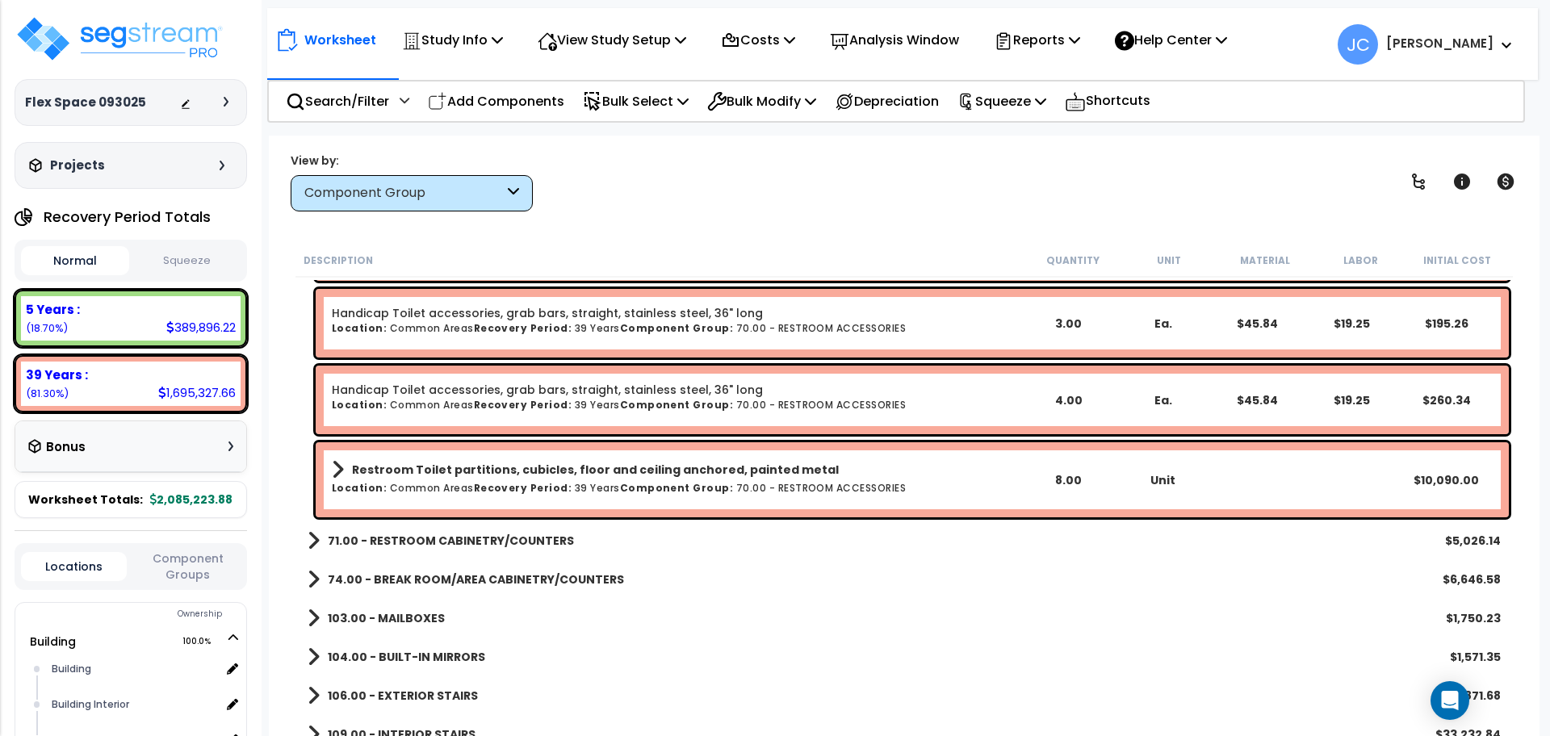
click at [537, 534] on b "71.00 - RESTROOM CABINETRY/COUNTERS" at bounding box center [451, 541] width 246 height 16
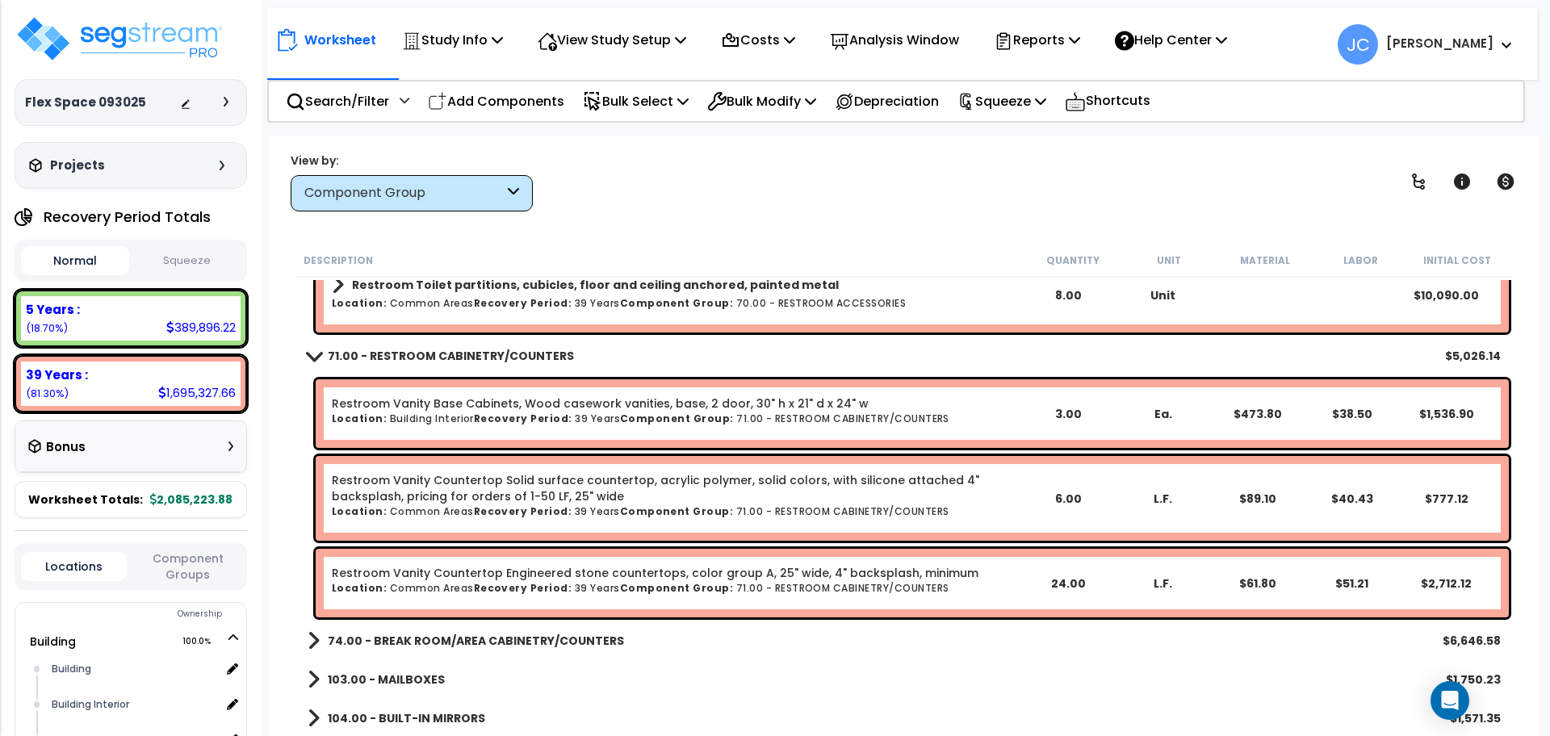
scroll to position [4523, 0]
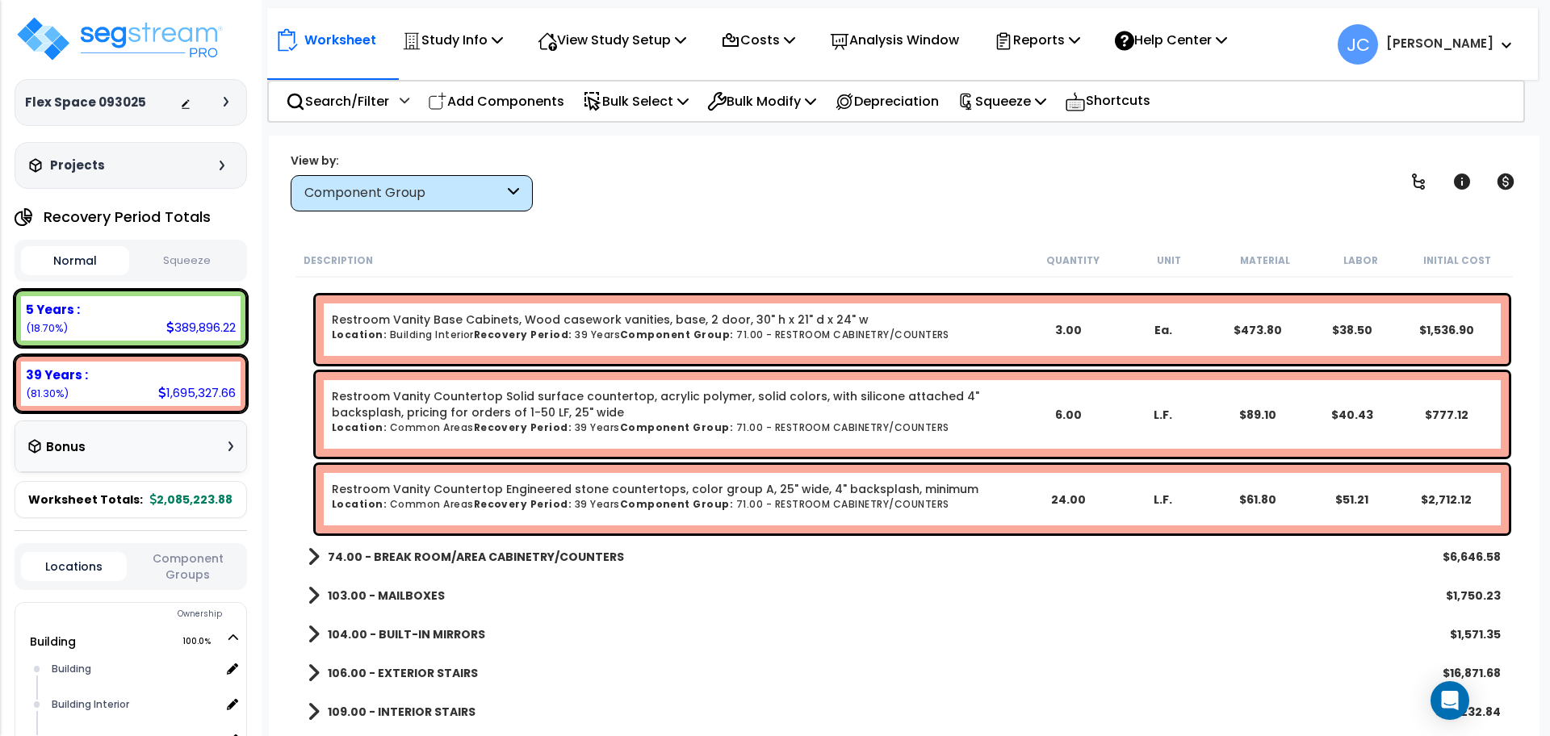
click at [529, 553] on b "74.00 - BREAK ROOM/AREA CABINETRY/COUNTERS" at bounding box center [476, 557] width 296 height 16
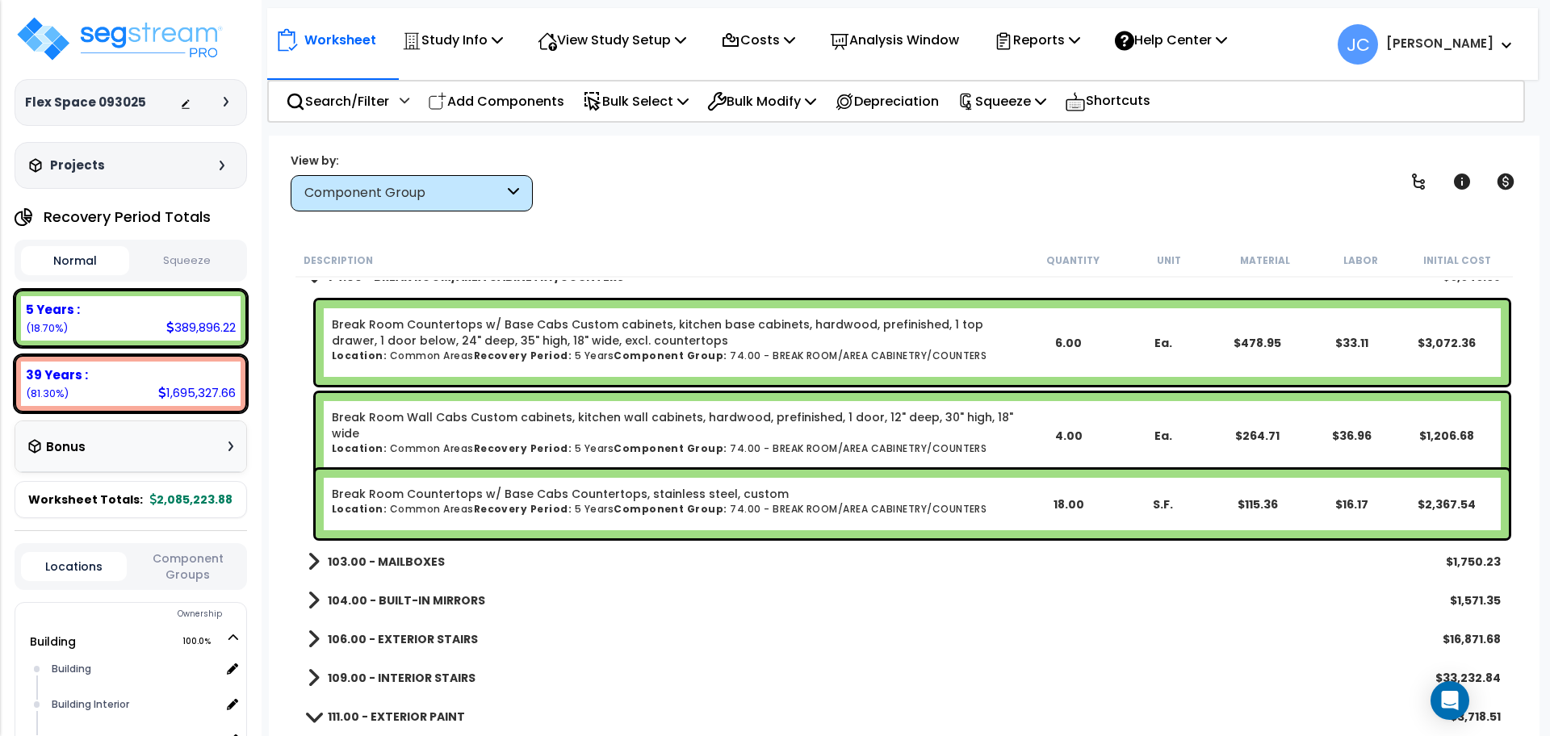
scroll to position [4889, 0]
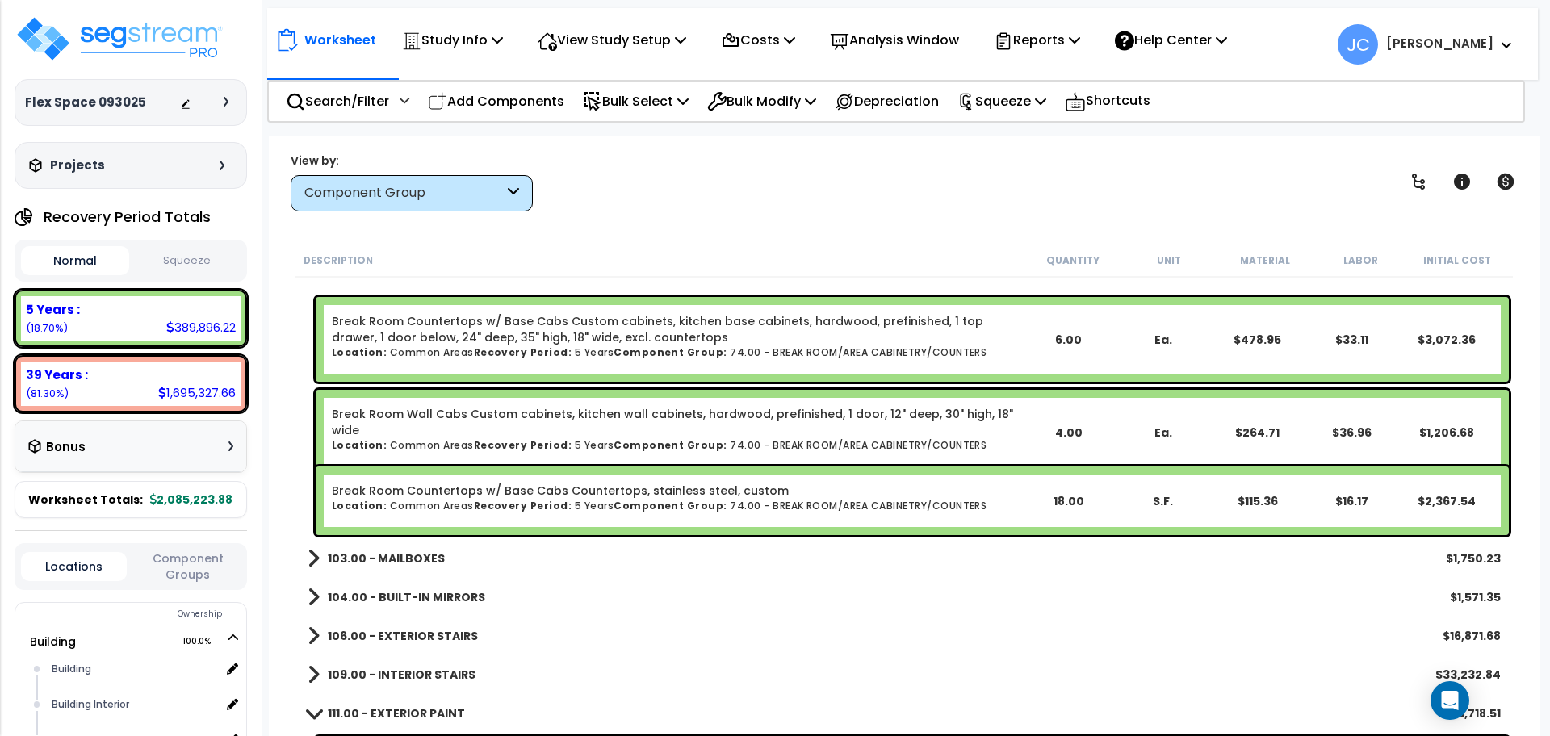
click at [408, 567] on link "103.00 - MAILBOXES" at bounding box center [376, 558] width 137 height 23
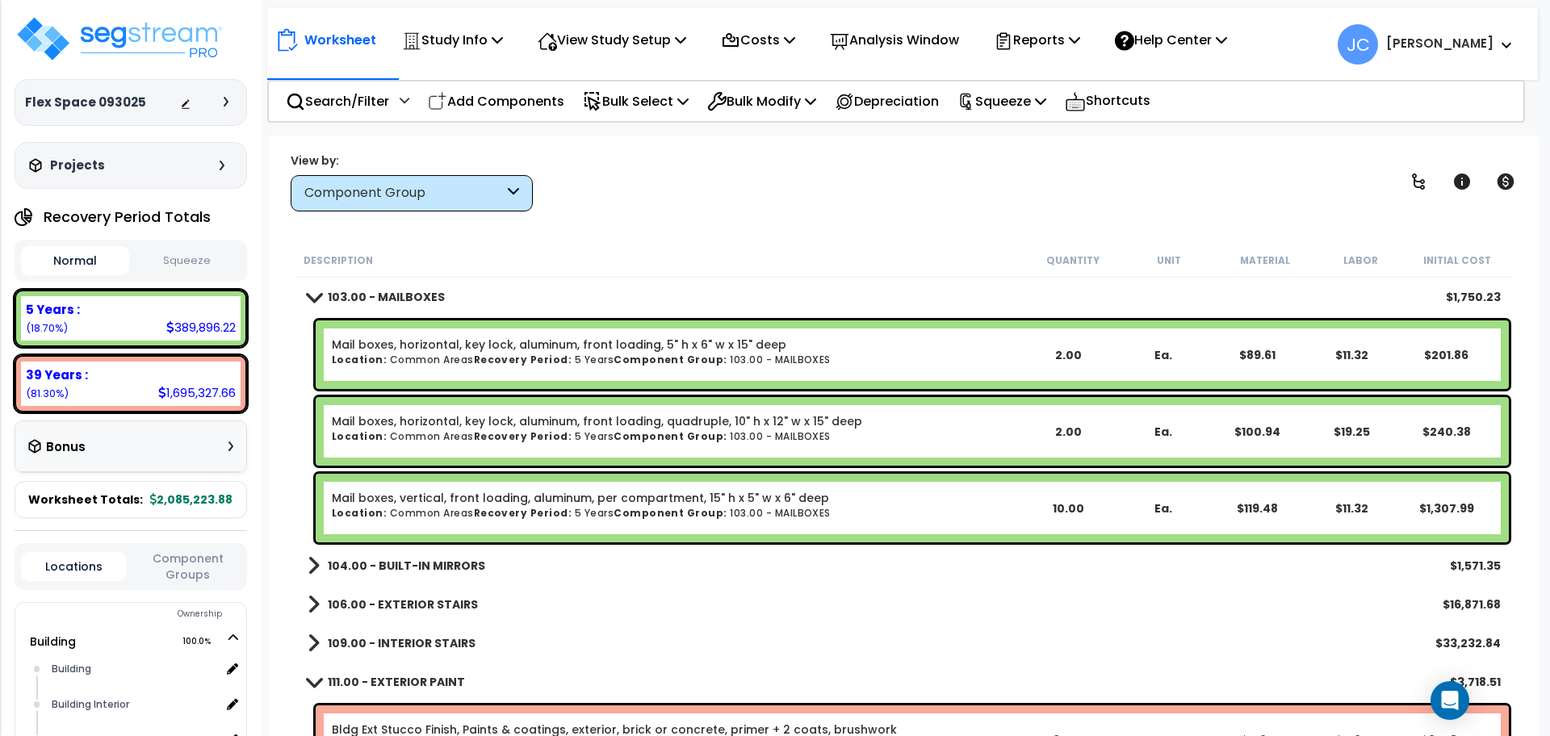
scroll to position [5151, 0]
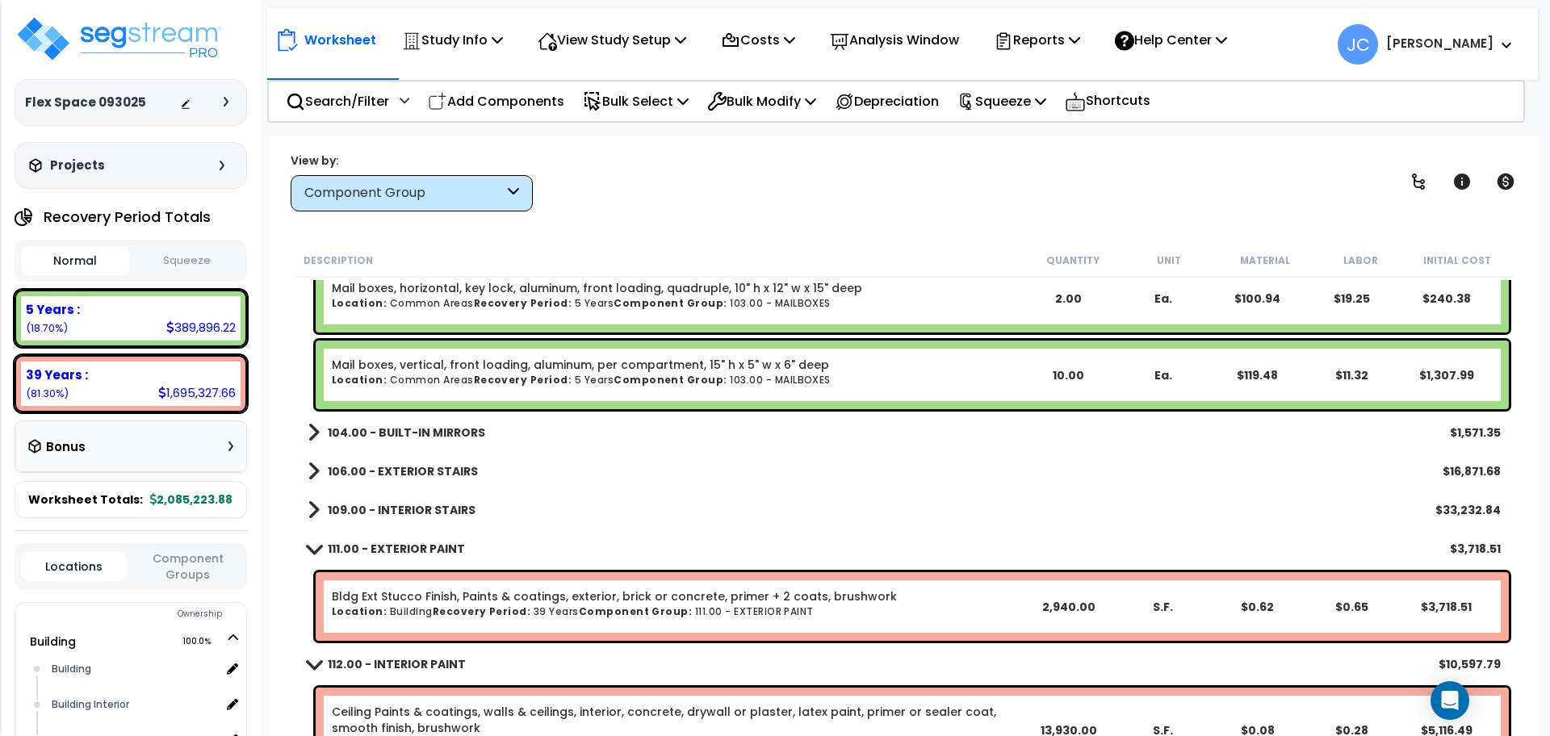
click at [432, 433] on b "104.00 - BUILT-IN MIRRORS" at bounding box center [406, 433] width 157 height 16
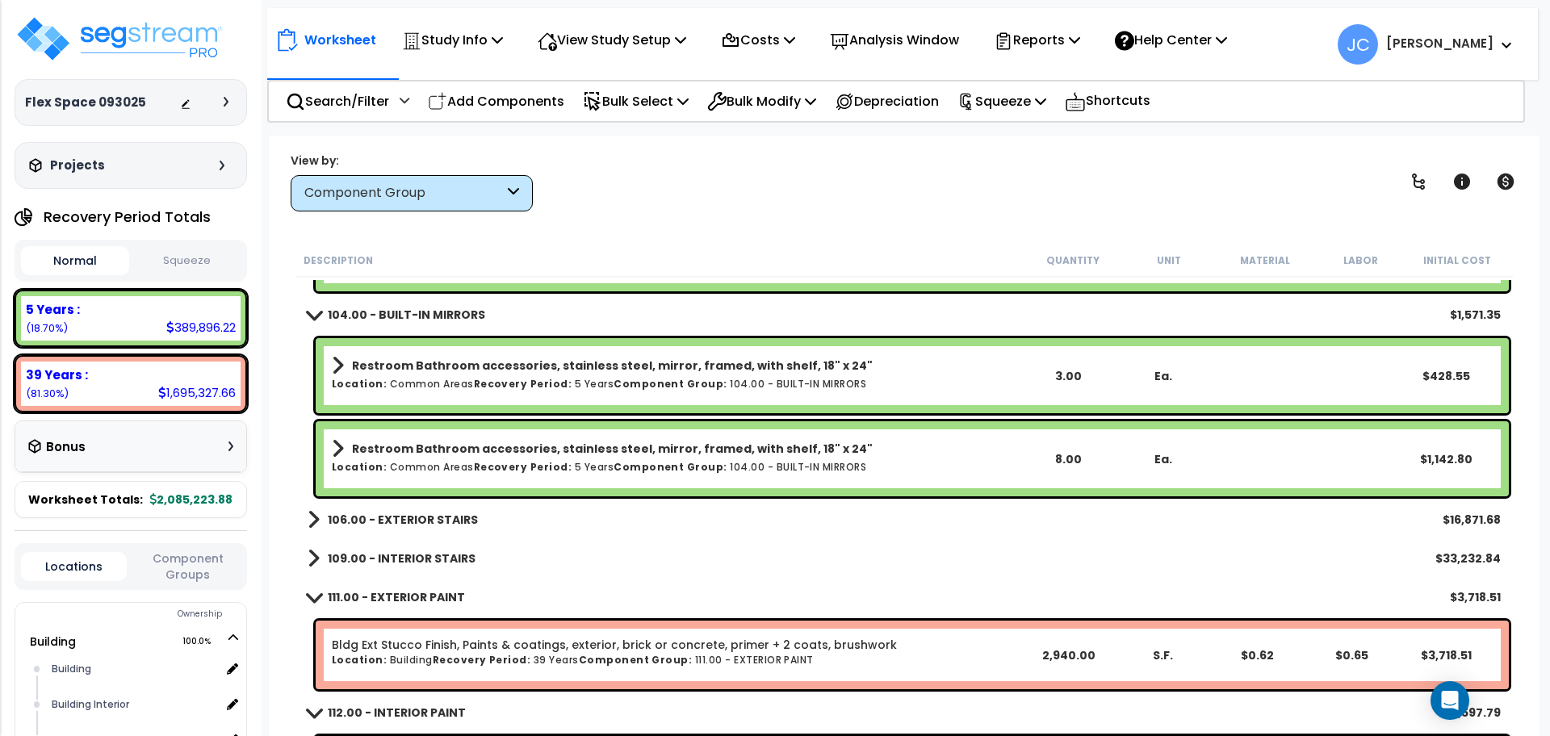
scroll to position [5404, 0]
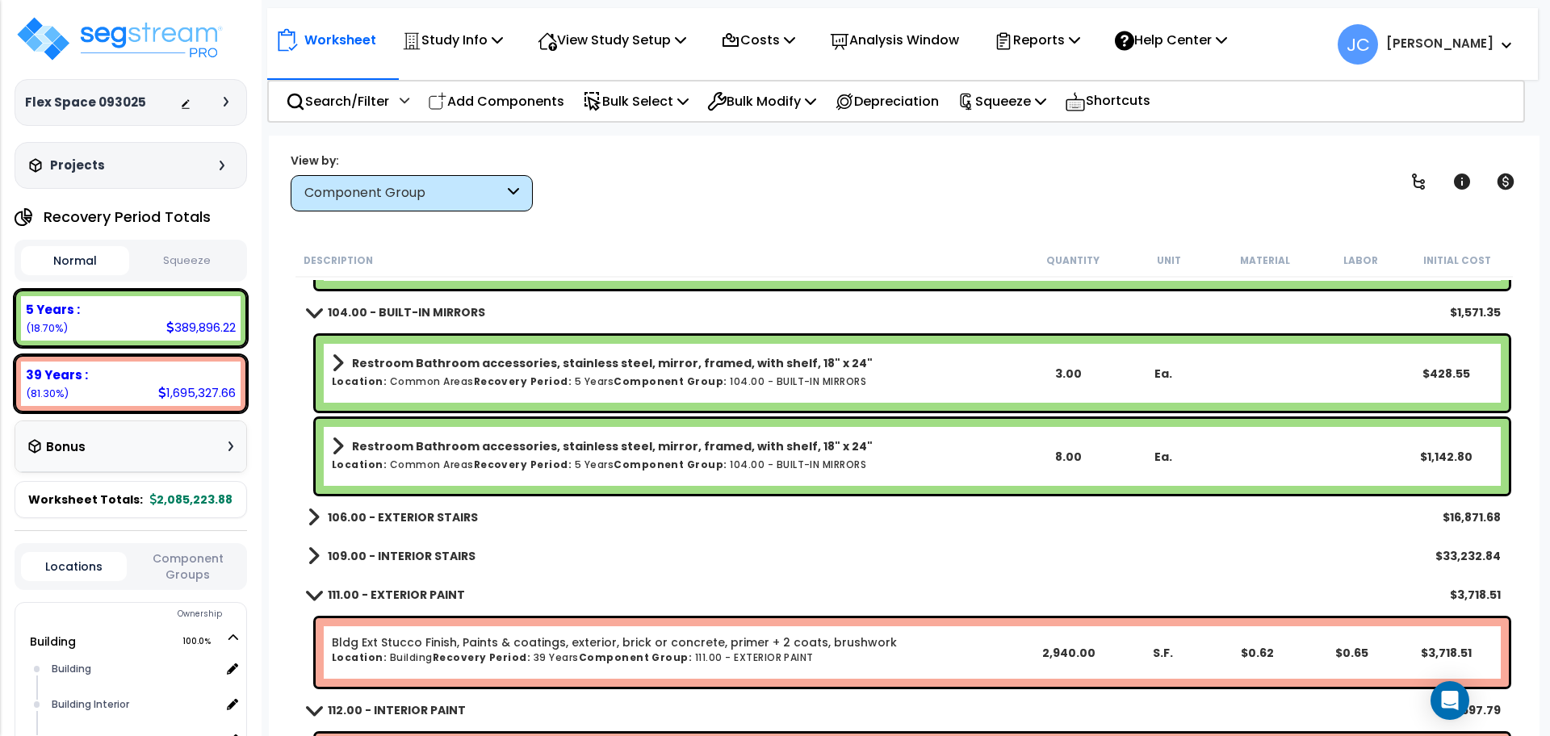
click at [419, 514] on b "106.00 - EXTERIOR STAIRS" at bounding box center [403, 517] width 150 height 16
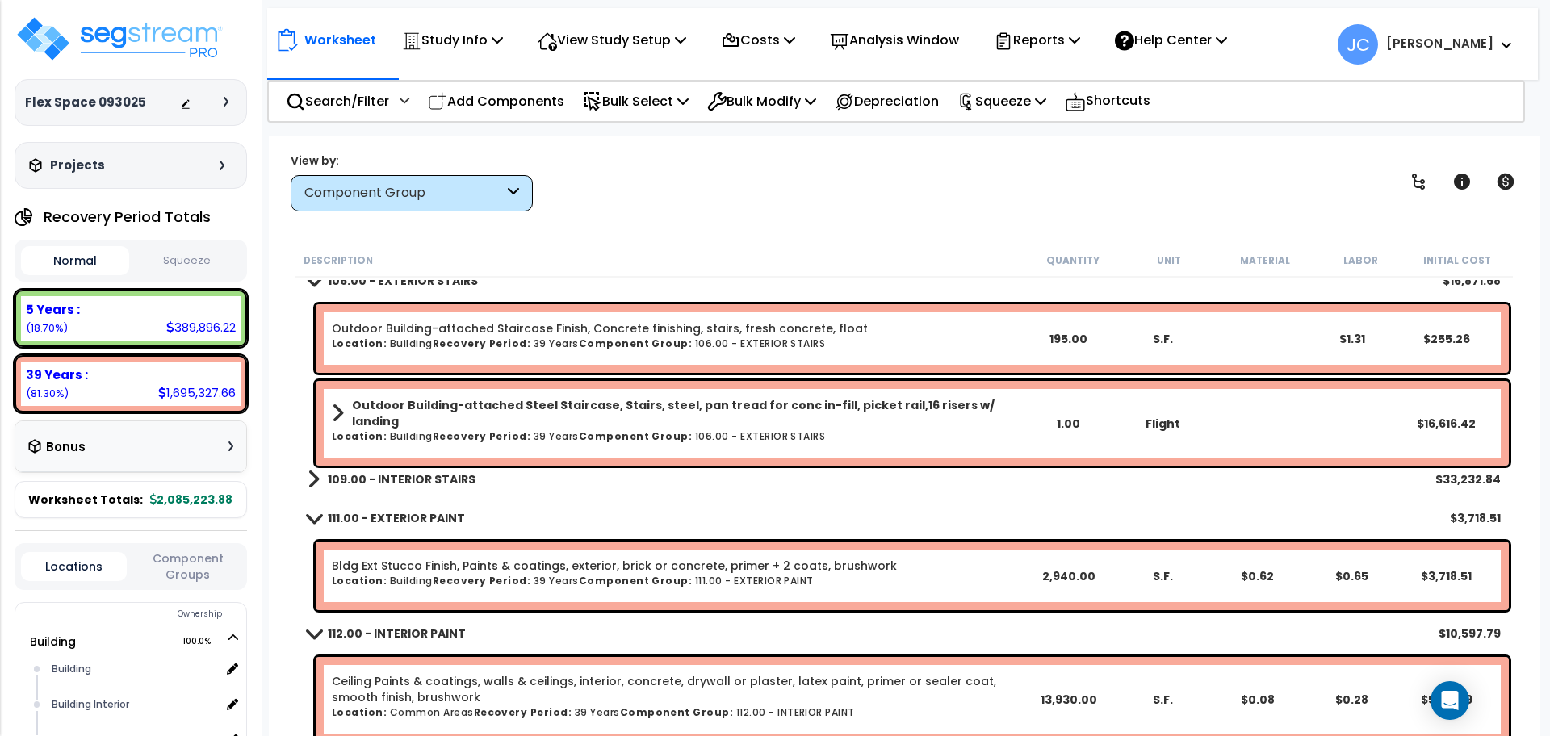
scroll to position [5630, 0]
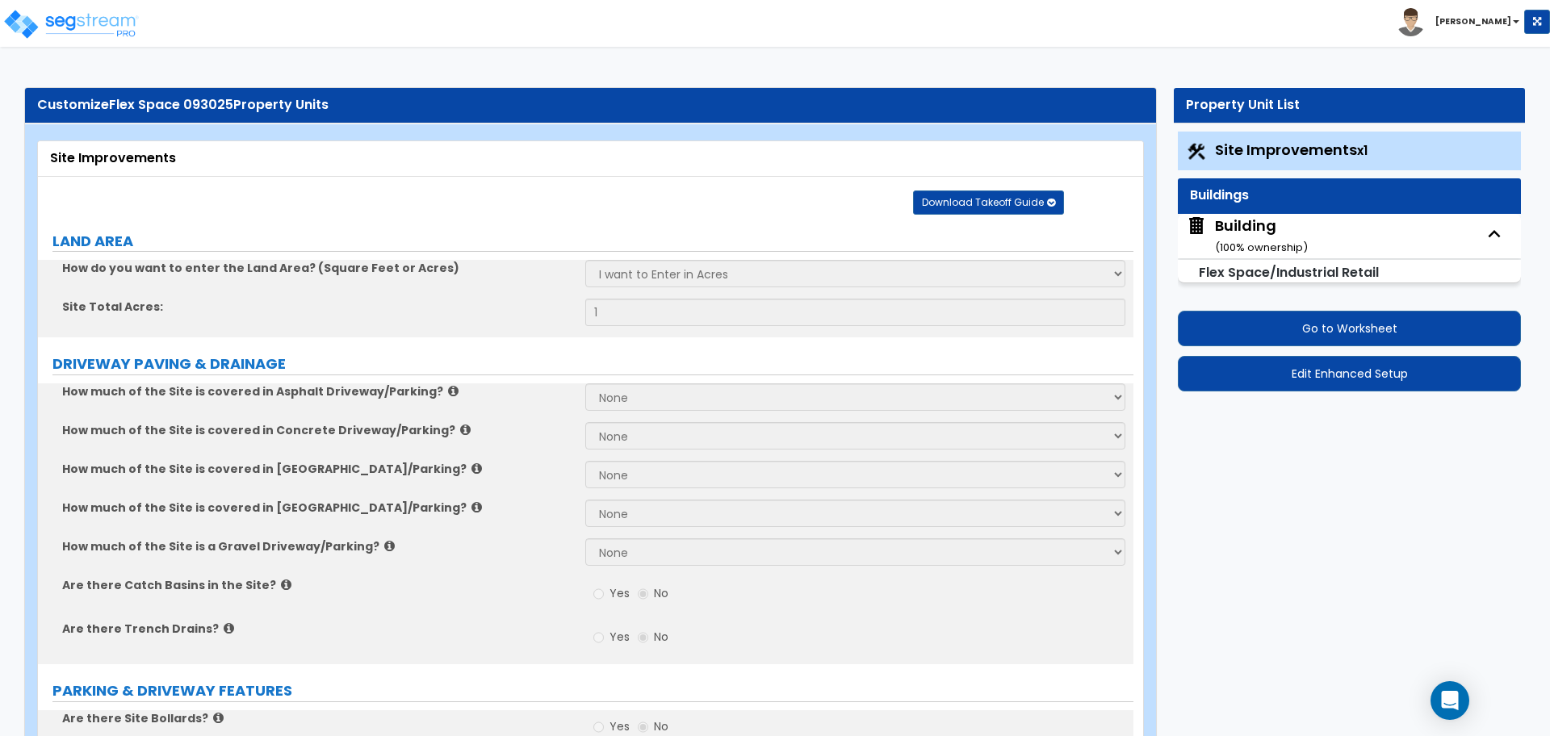
click at [1275, 224] on div "Building ( 100 % ownership)" at bounding box center [1261, 236] width 93 height 41
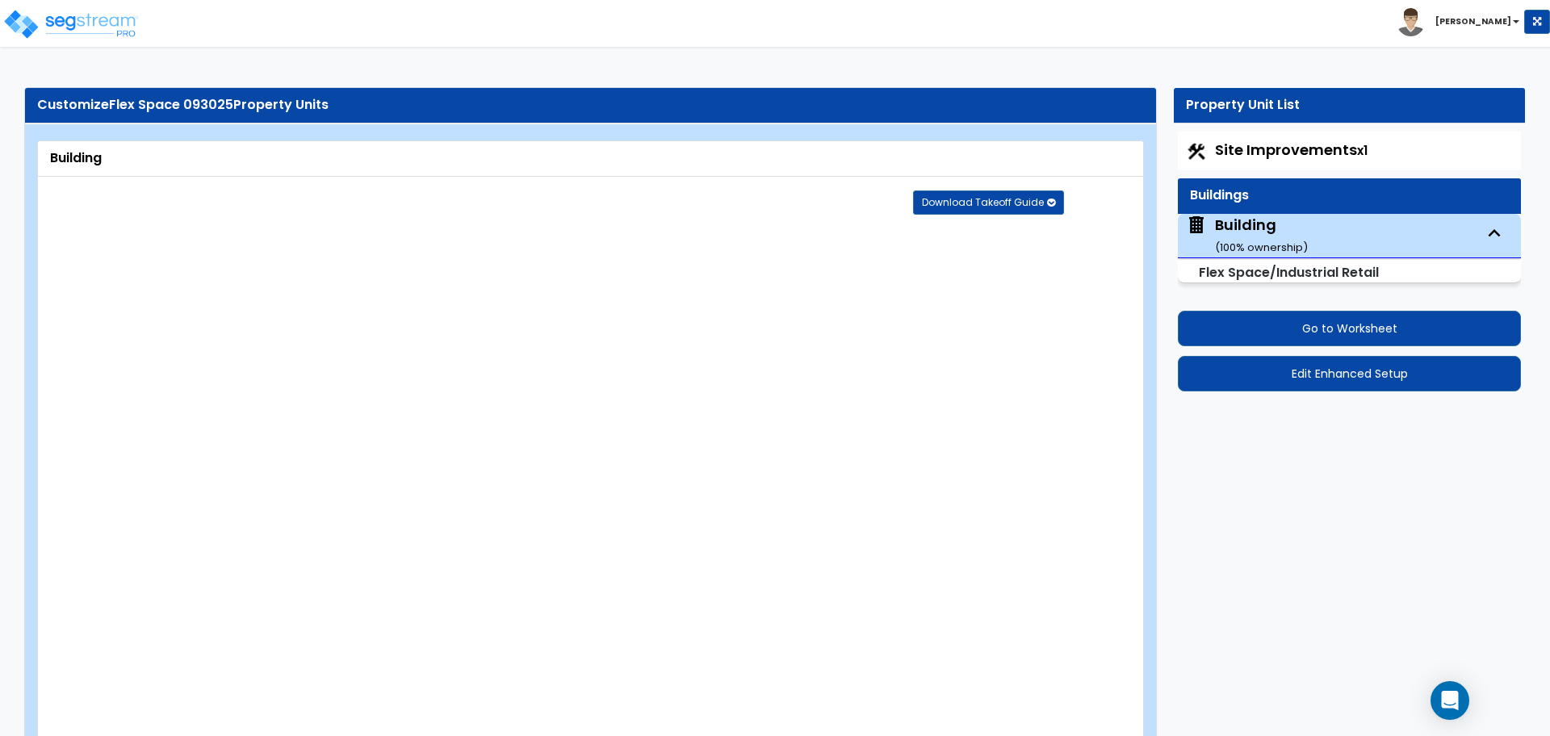
radio input "true"
type input "10"
type input "15"
type input "12"
type input "2"
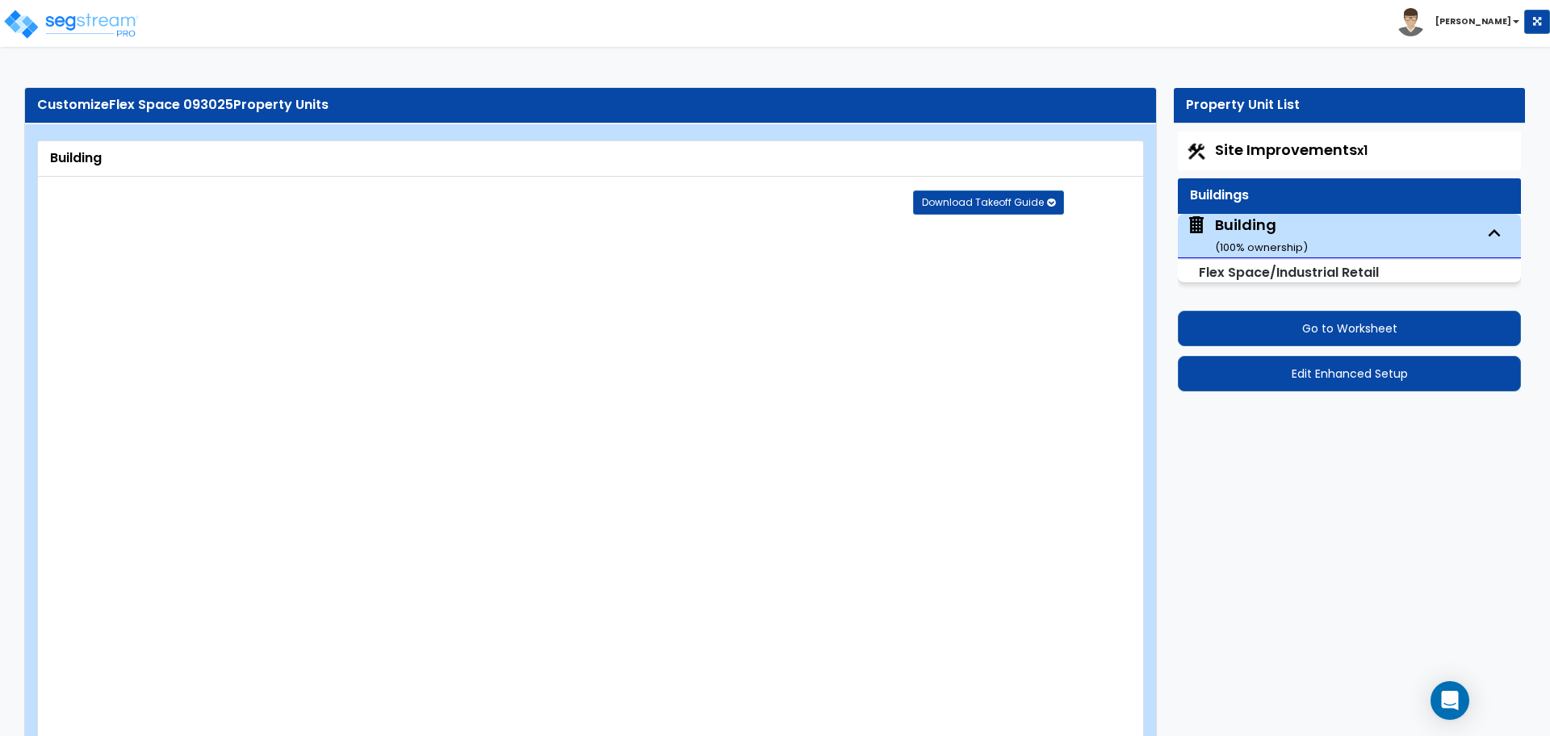
select select "2"
radio input "true"
type input "3"
select select "5"
select select "2"
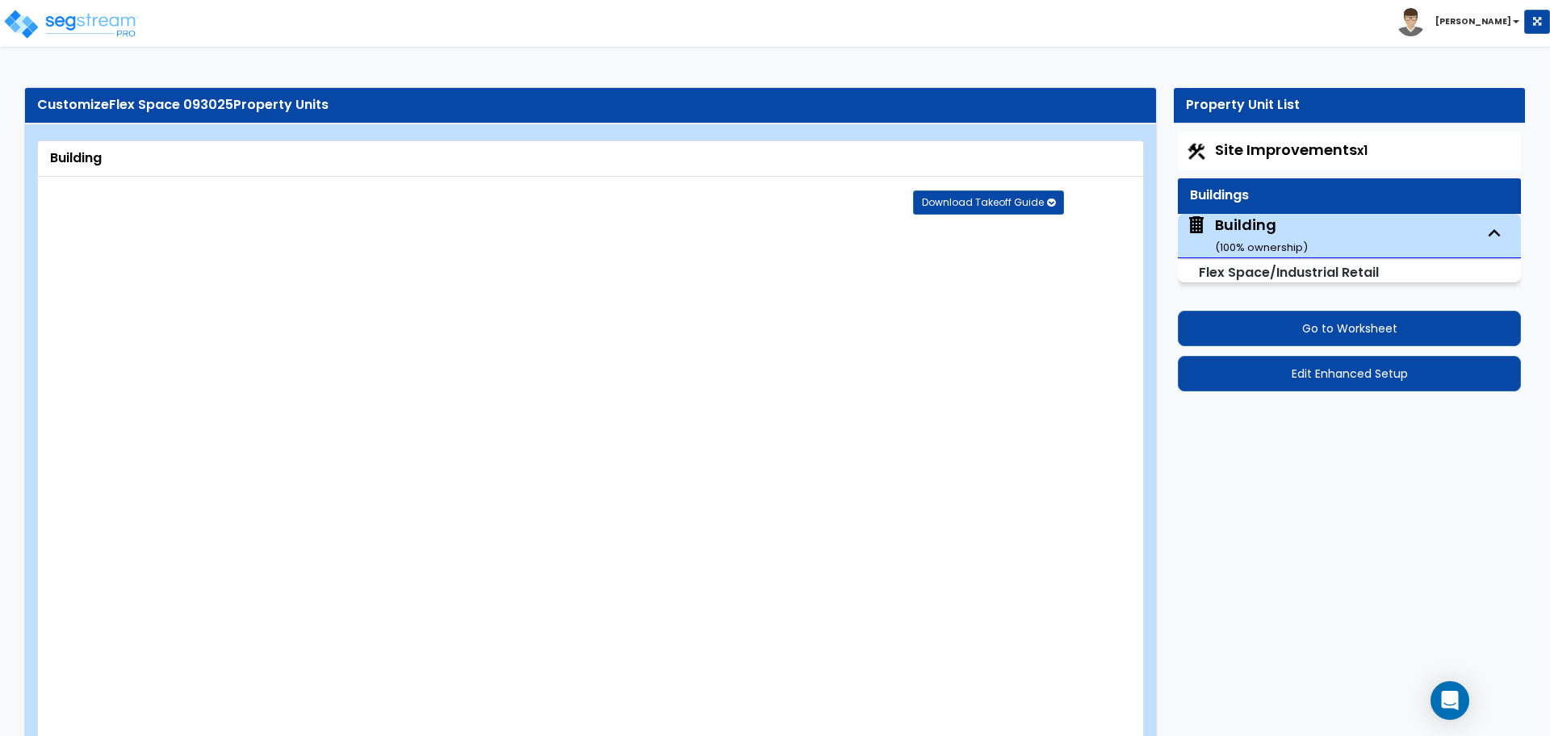
select select "4"
select select "1"
select select "4"
select select "2"
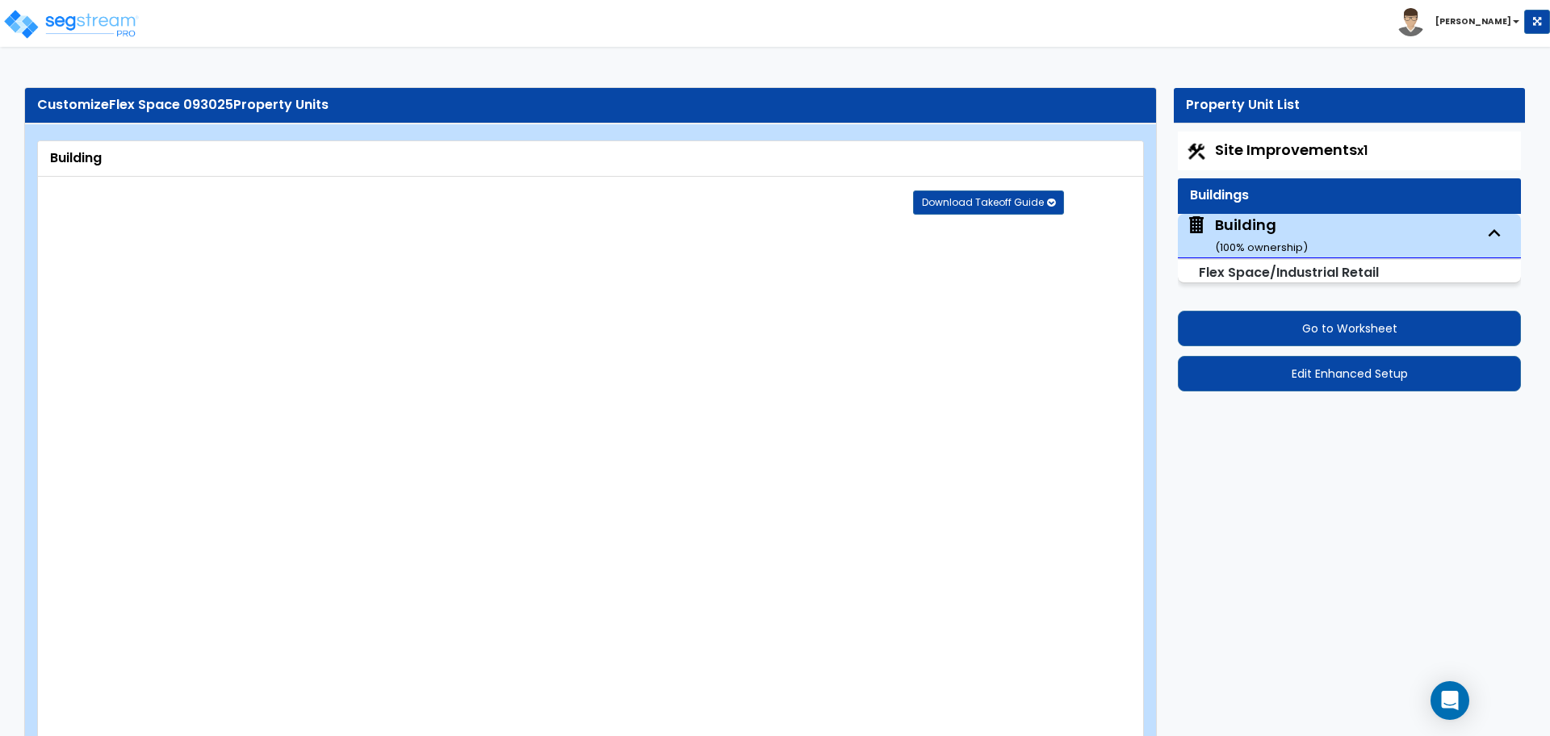
type input "20000"
type input "20"
type input "200"
select select "4"
select select "3"
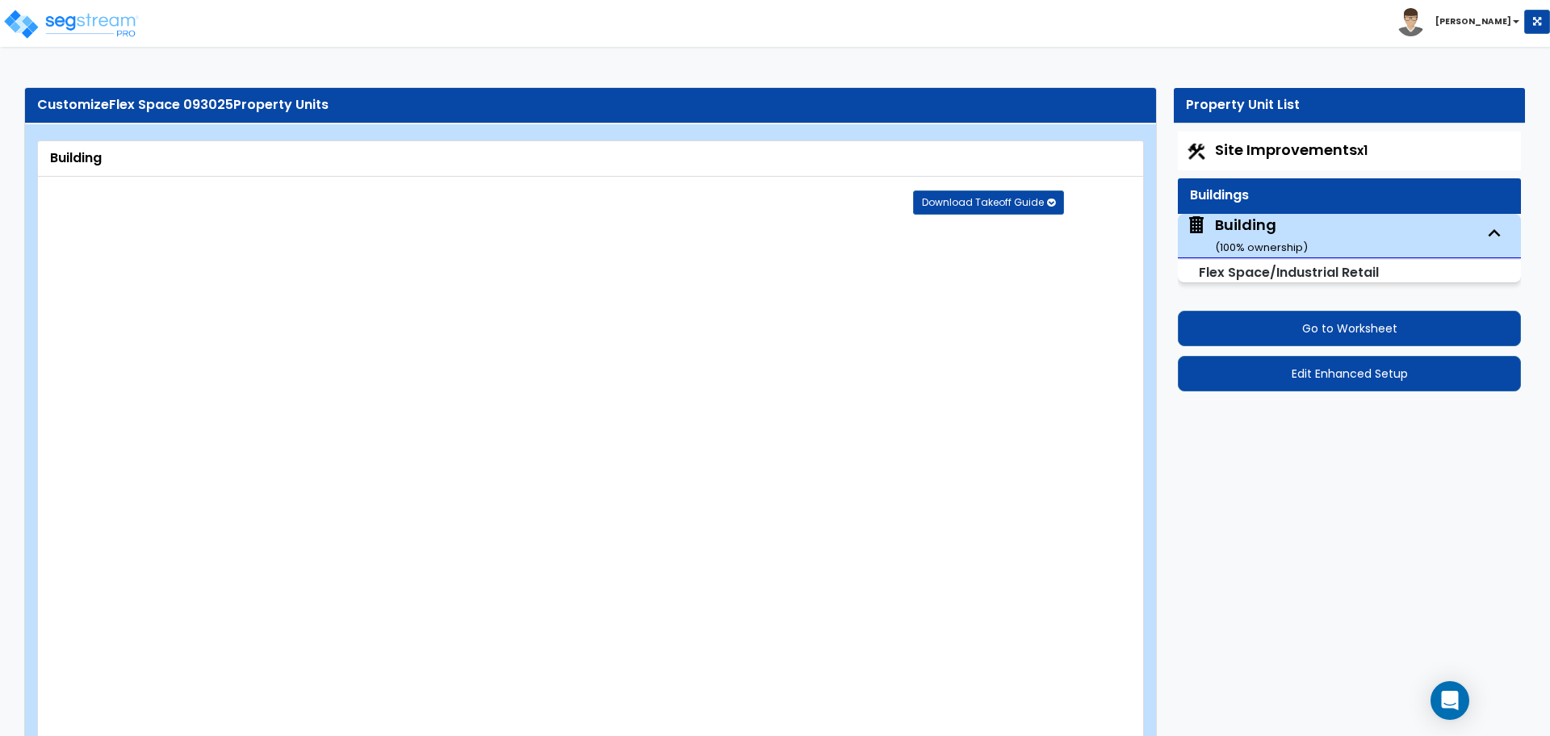
select select "5"
select select "7"
type input "40"
select select "8"
type input "30"
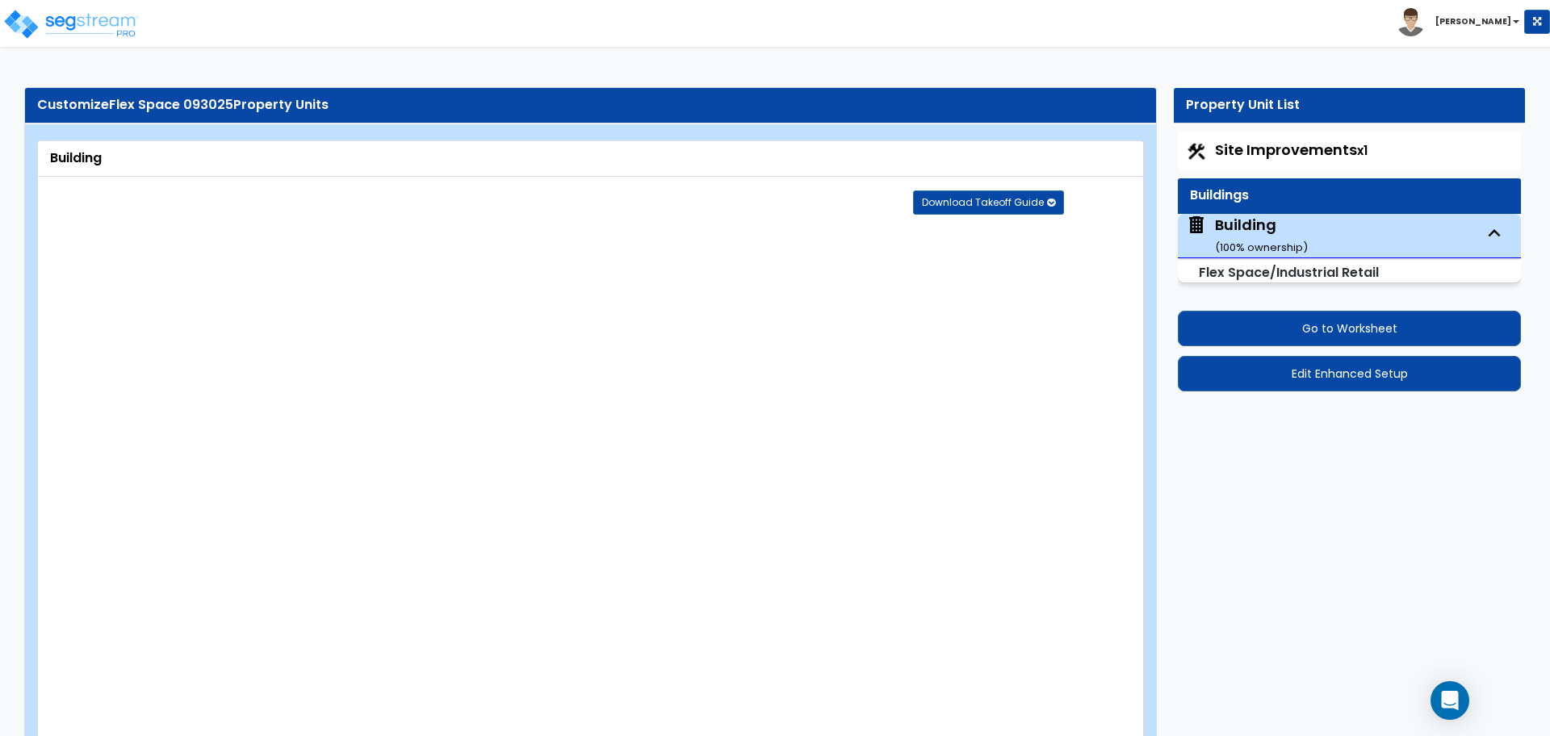
select select "11"
select select "3"
select select "1"
select select "4"
select select "1"
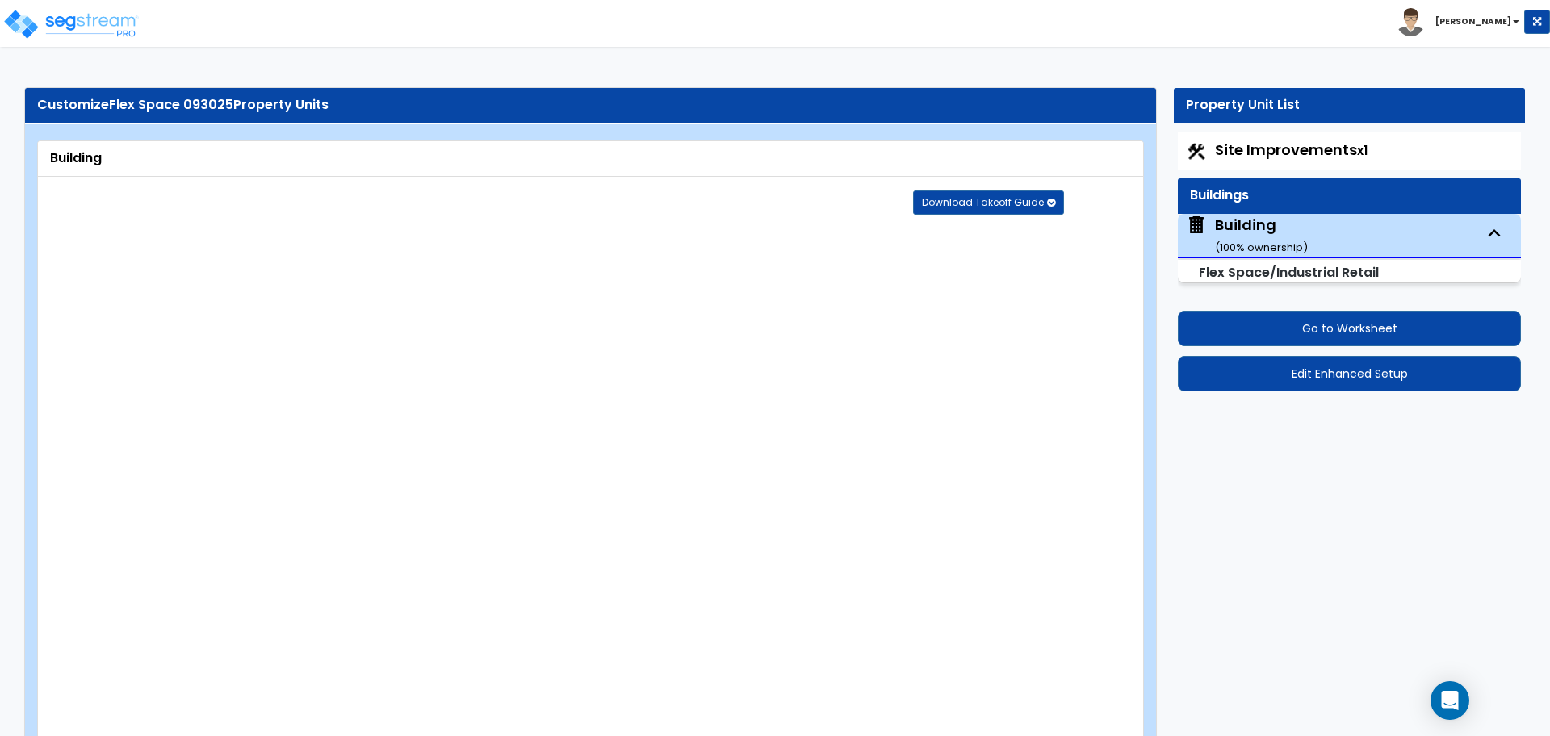
select select "2"
radio input "true"
select select "3"
type input "10"
radio input "true"
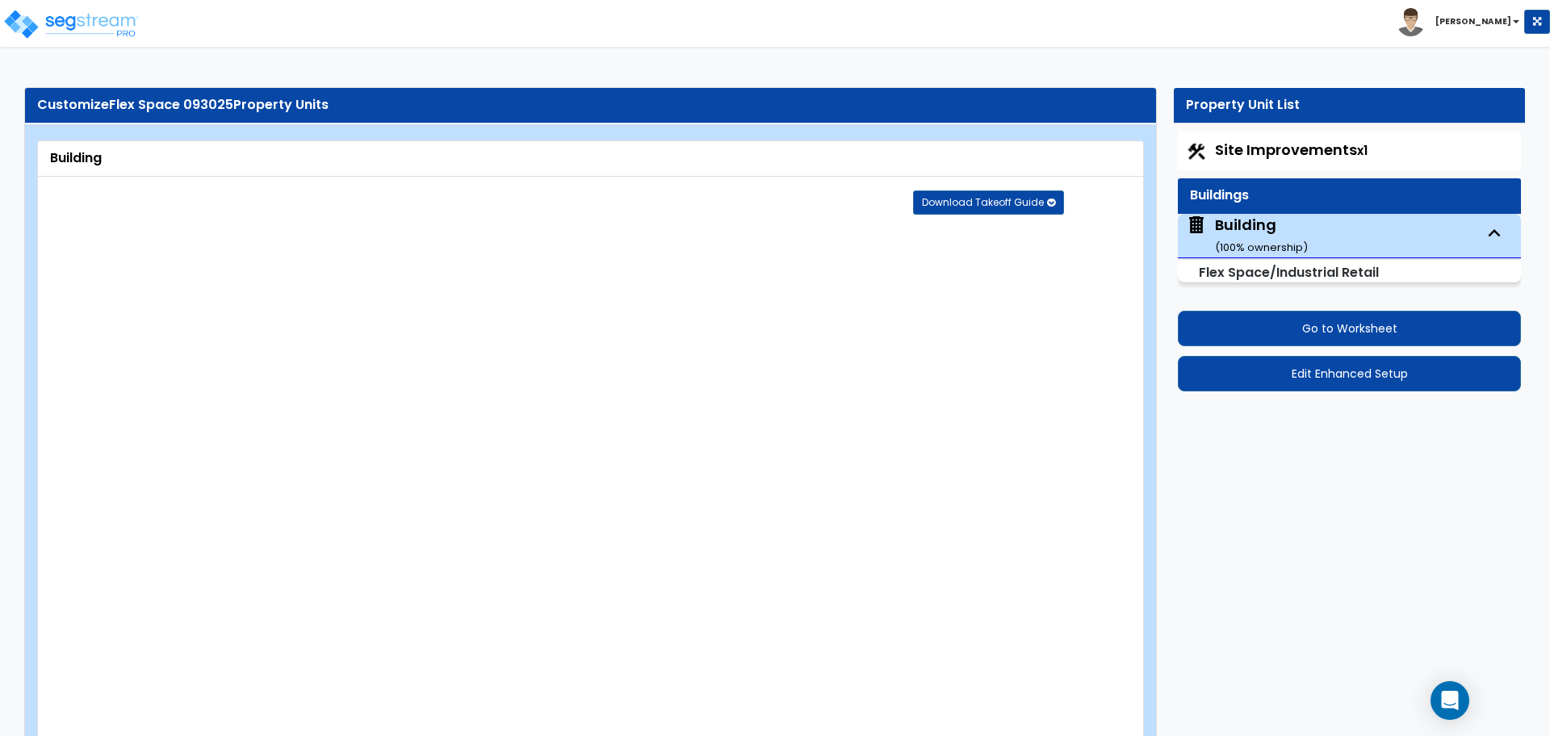
radio input "true"
select select "3"
type input "100"
radio input "true"
type input "150"
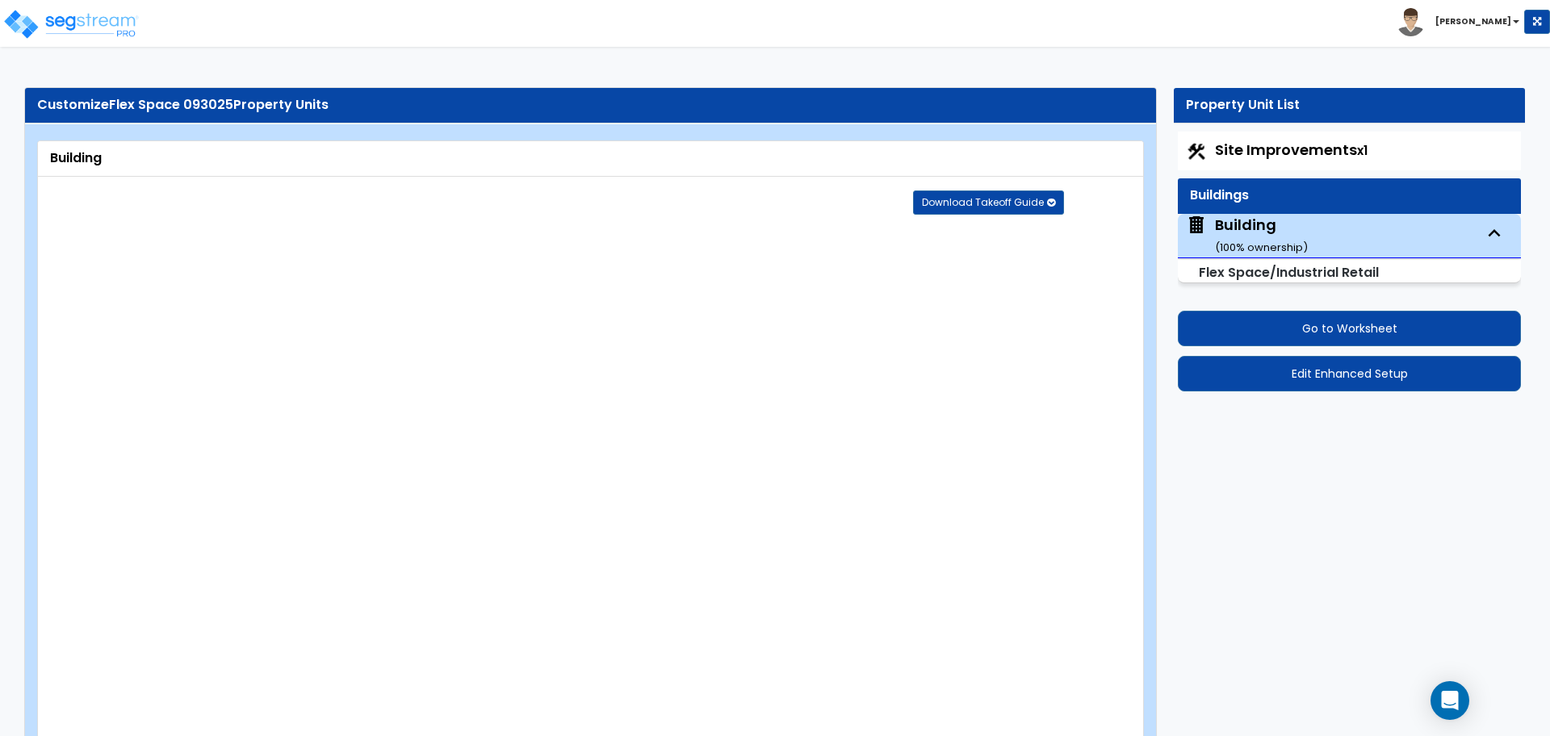
radio input "true"
select select "2"
type input "2"
radio input "true"
type input "1"
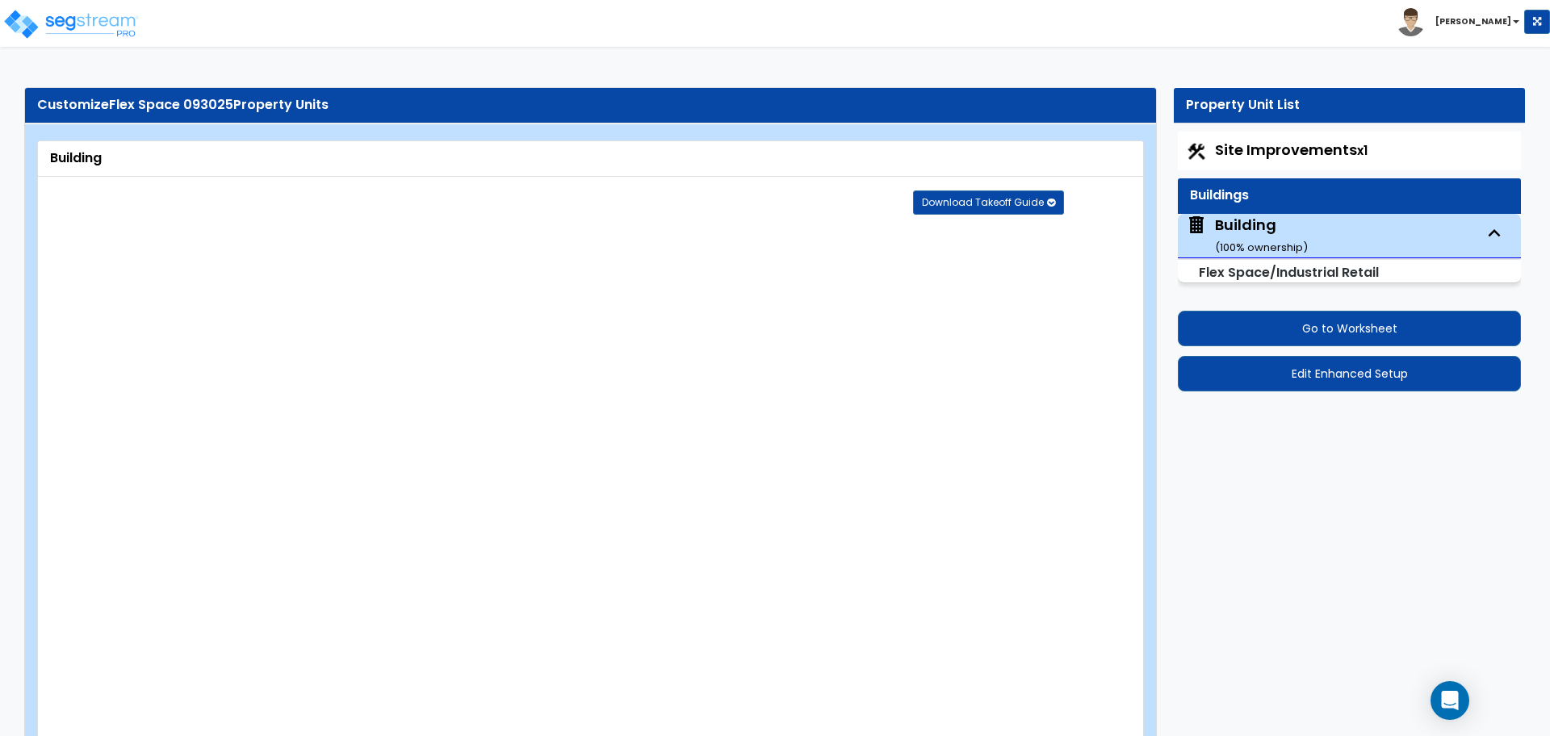
type input "2"
type input "3"
type input "6"
type input "8"
type input "4"
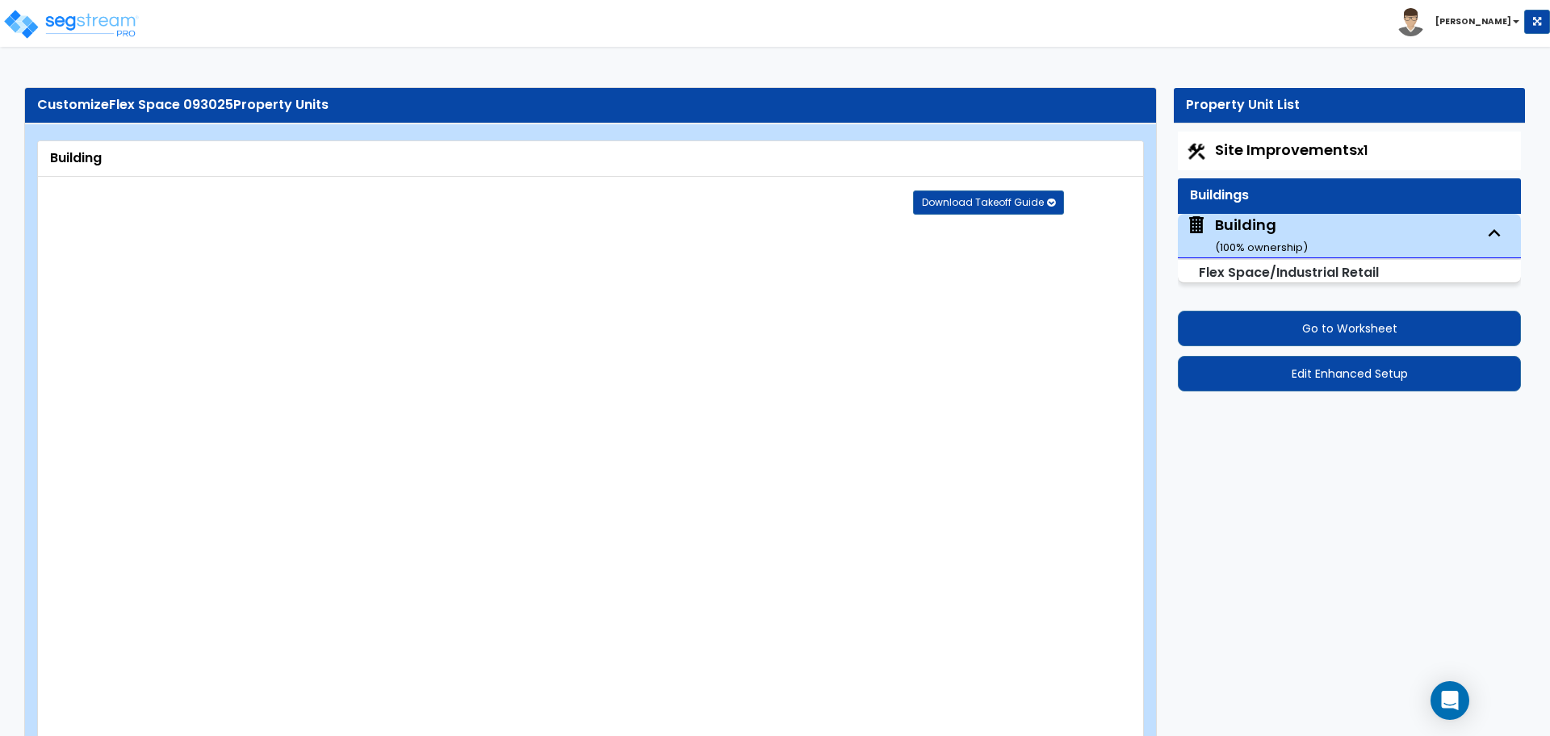
type input "10"
type input "5"
type input "9"
radio input "true"
select select "1"
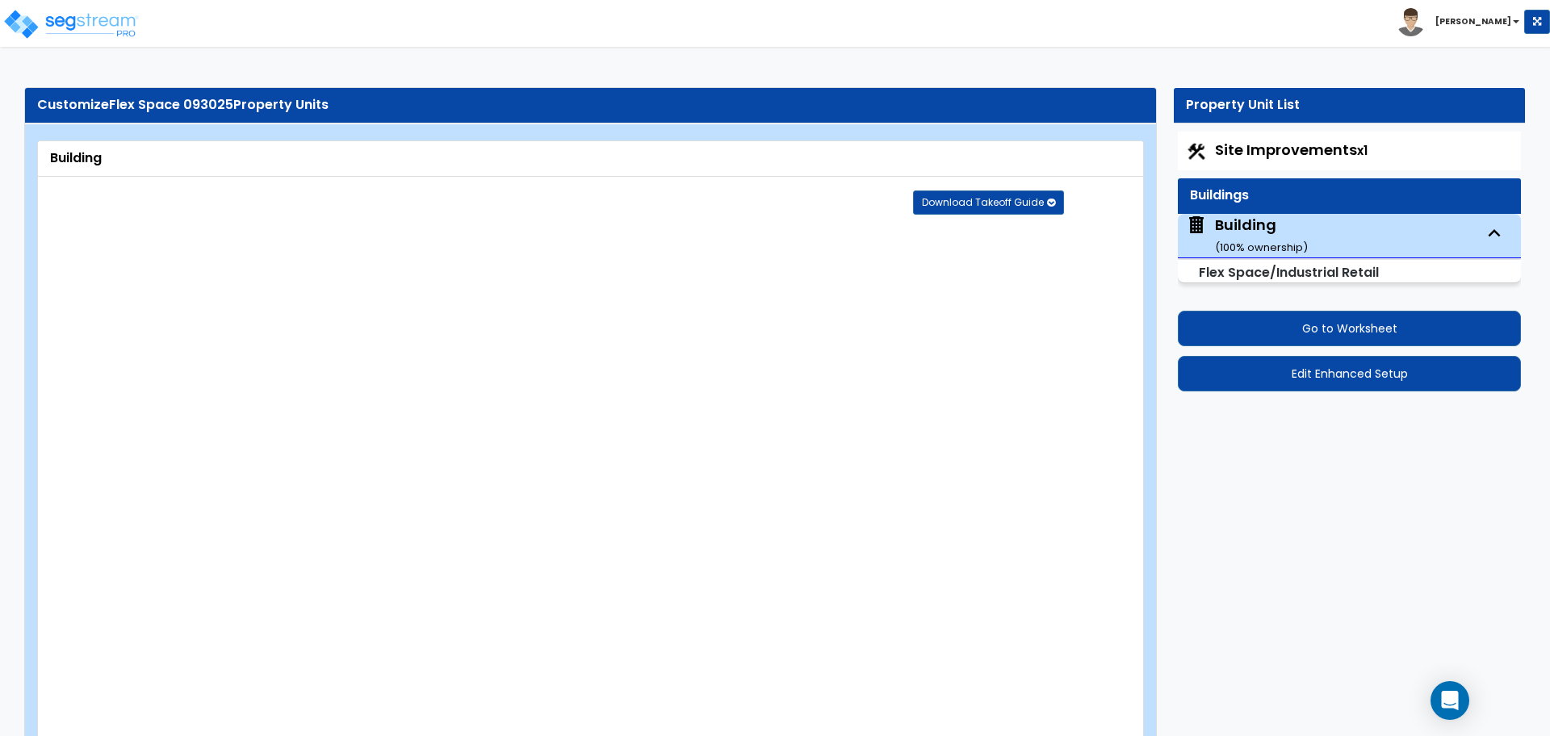
type input "5"
radio input "true"
select select "4"
type input "1"
radio input "true"
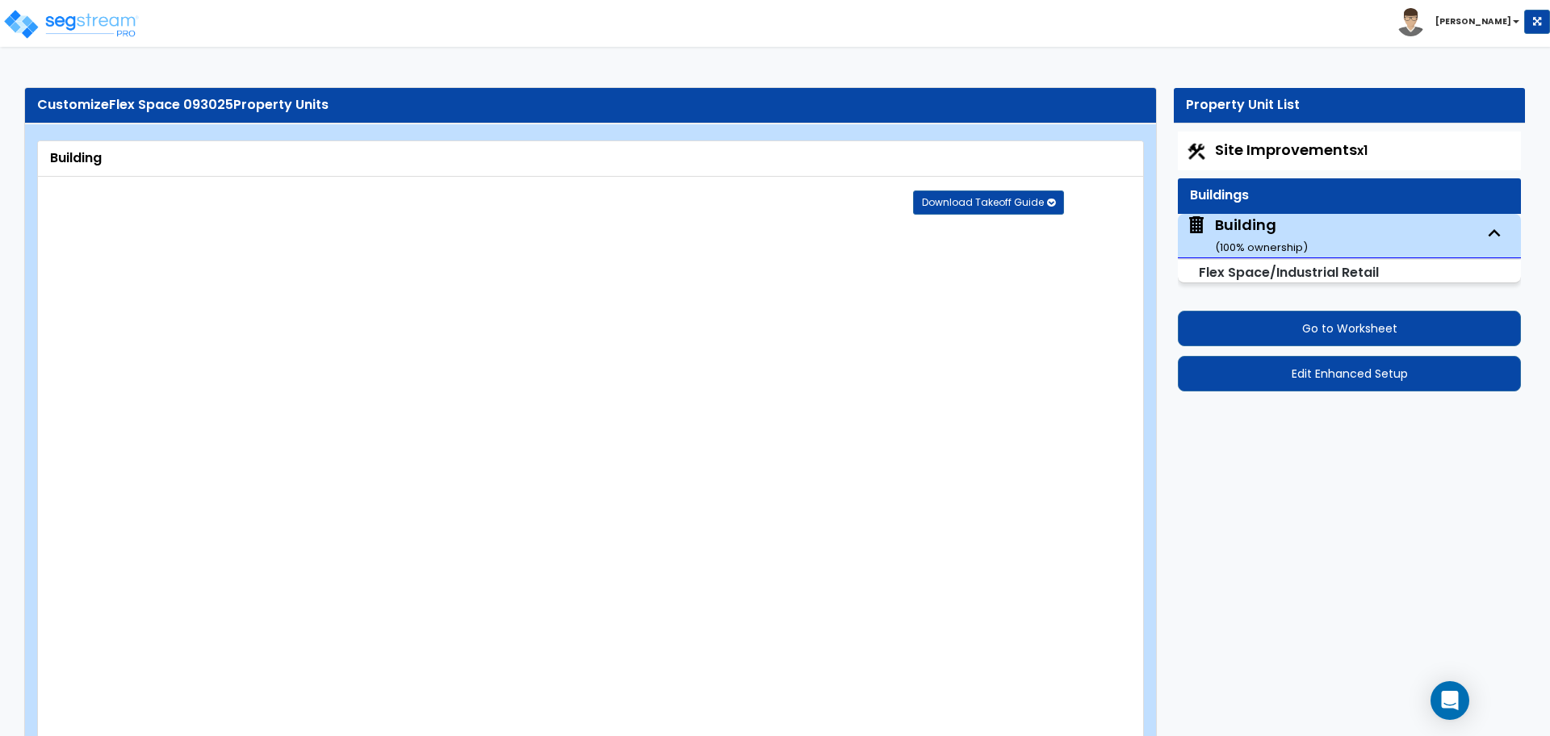
type input "1"
type input "2"
radio input "true"
type input "3"
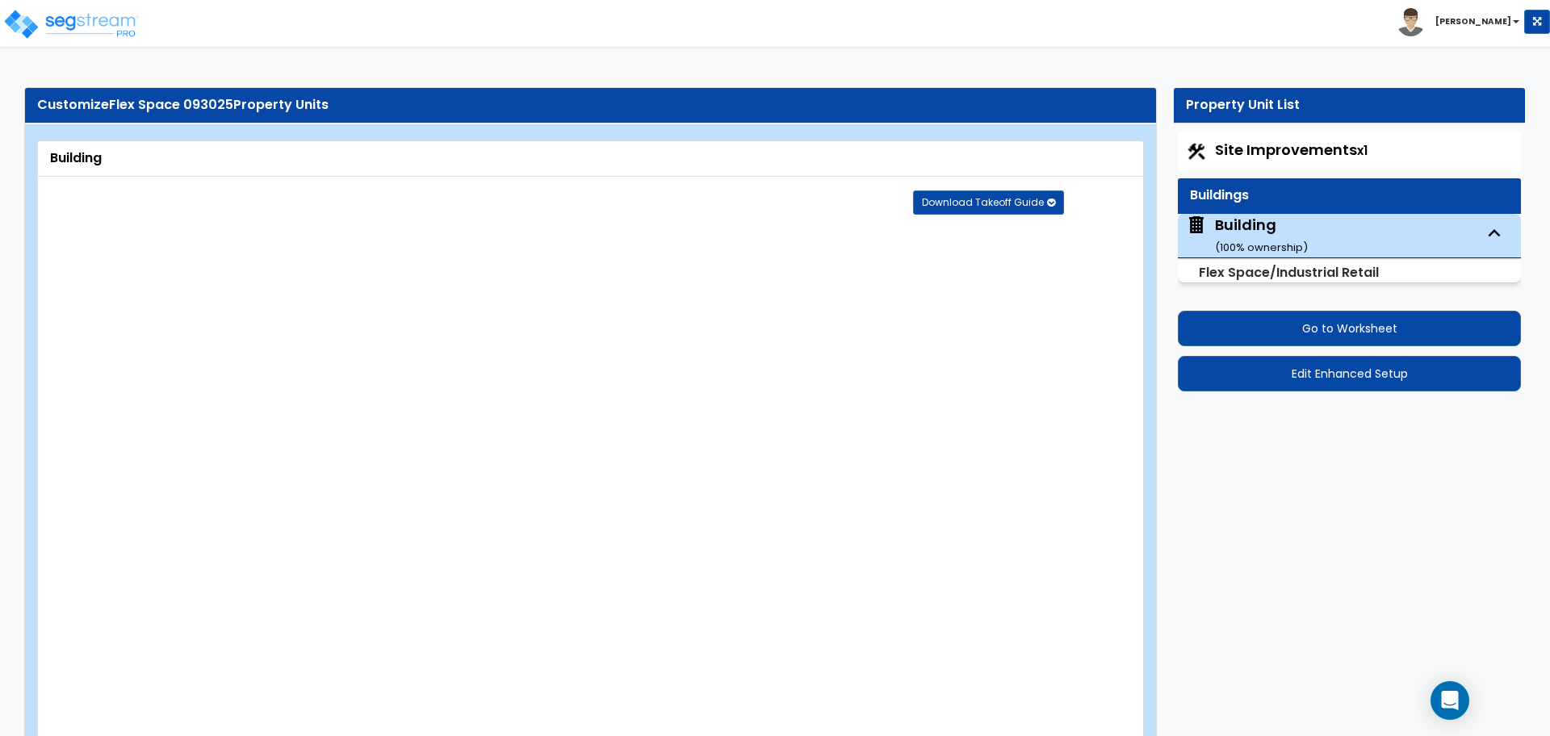
radio input "true"
select select "3"
type input "2"
select select "4"
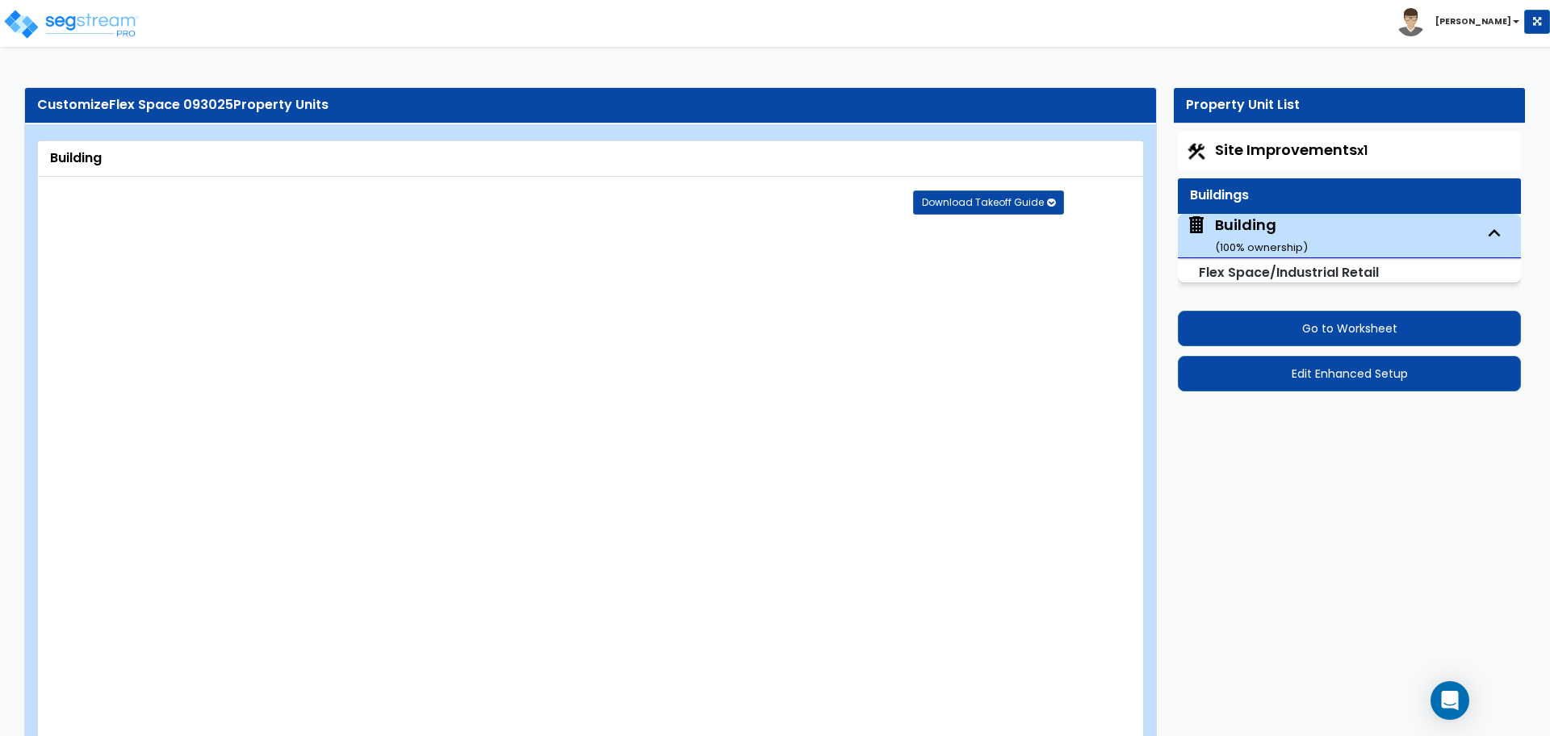
type input "3"
select select "5"
type input "4"
select select "2"
radio input "true"
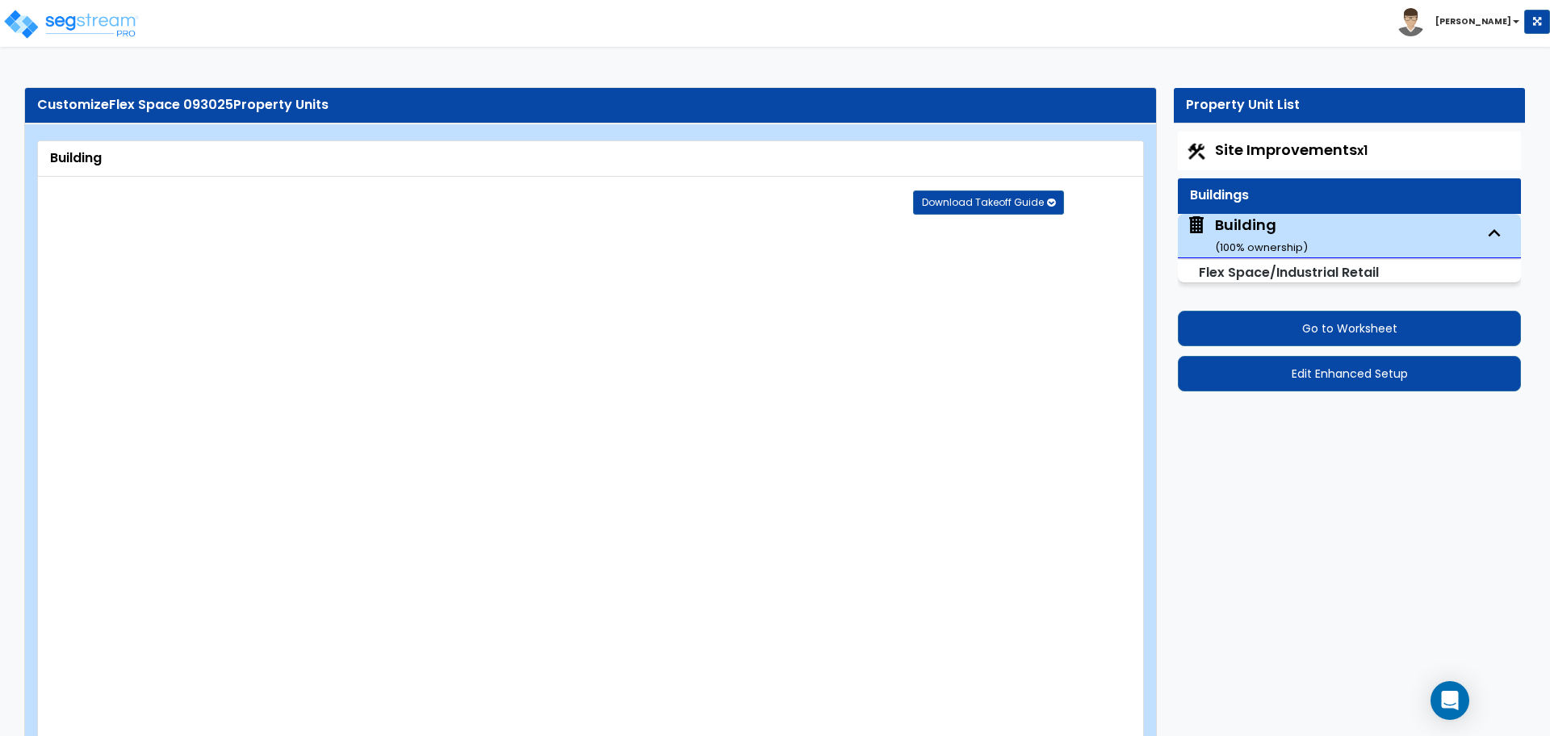
select select "3"
select select "2"
type input "2"
select select "3"
type input "3"
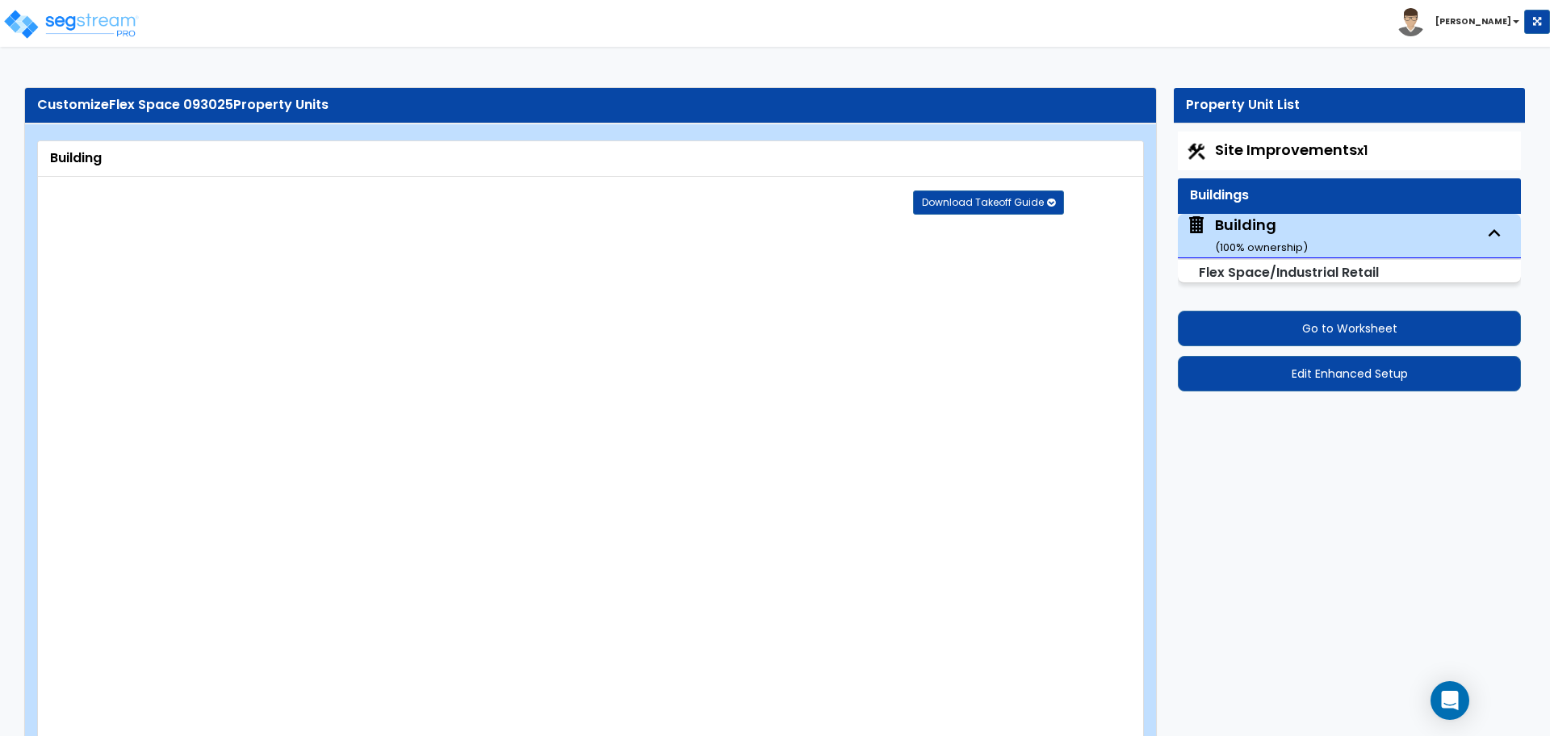
select select "4"
type input "4"
radio input "true"
select select "4"
type input "180"
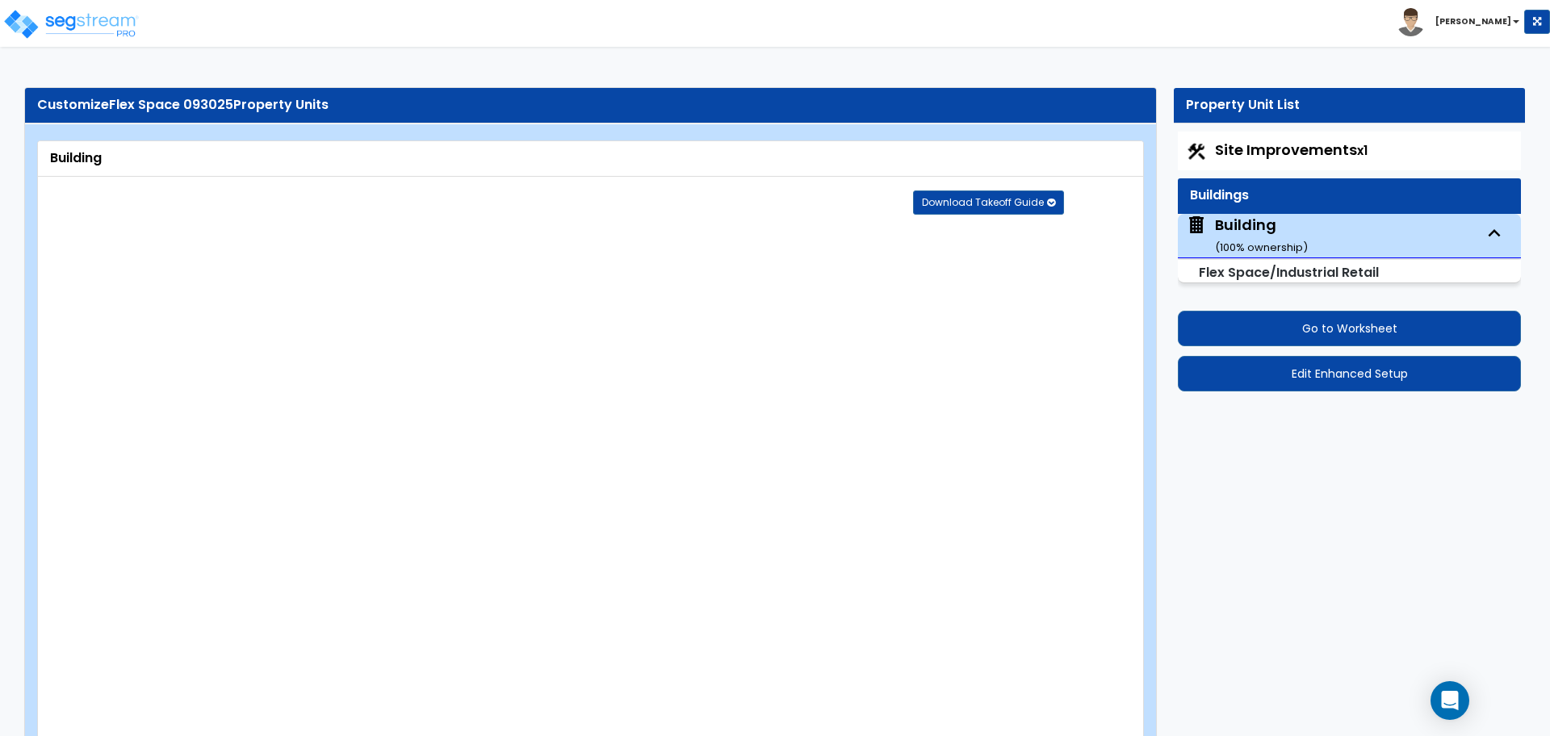
radio input "true"
type input "2"
select select "2"
select select "3"
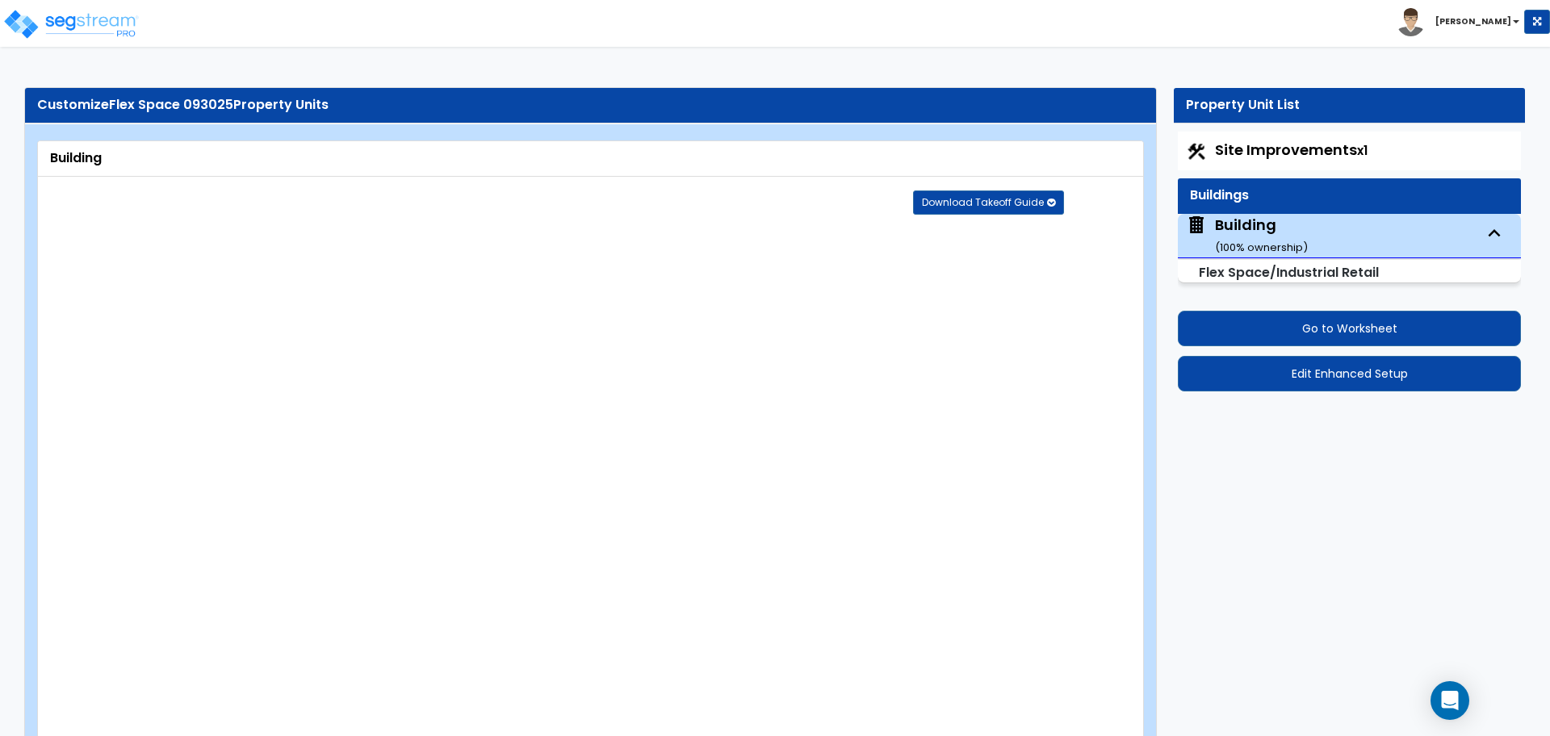
radio input "true"
type input "1"
radio input "true"
type input "1"
radio input "true"
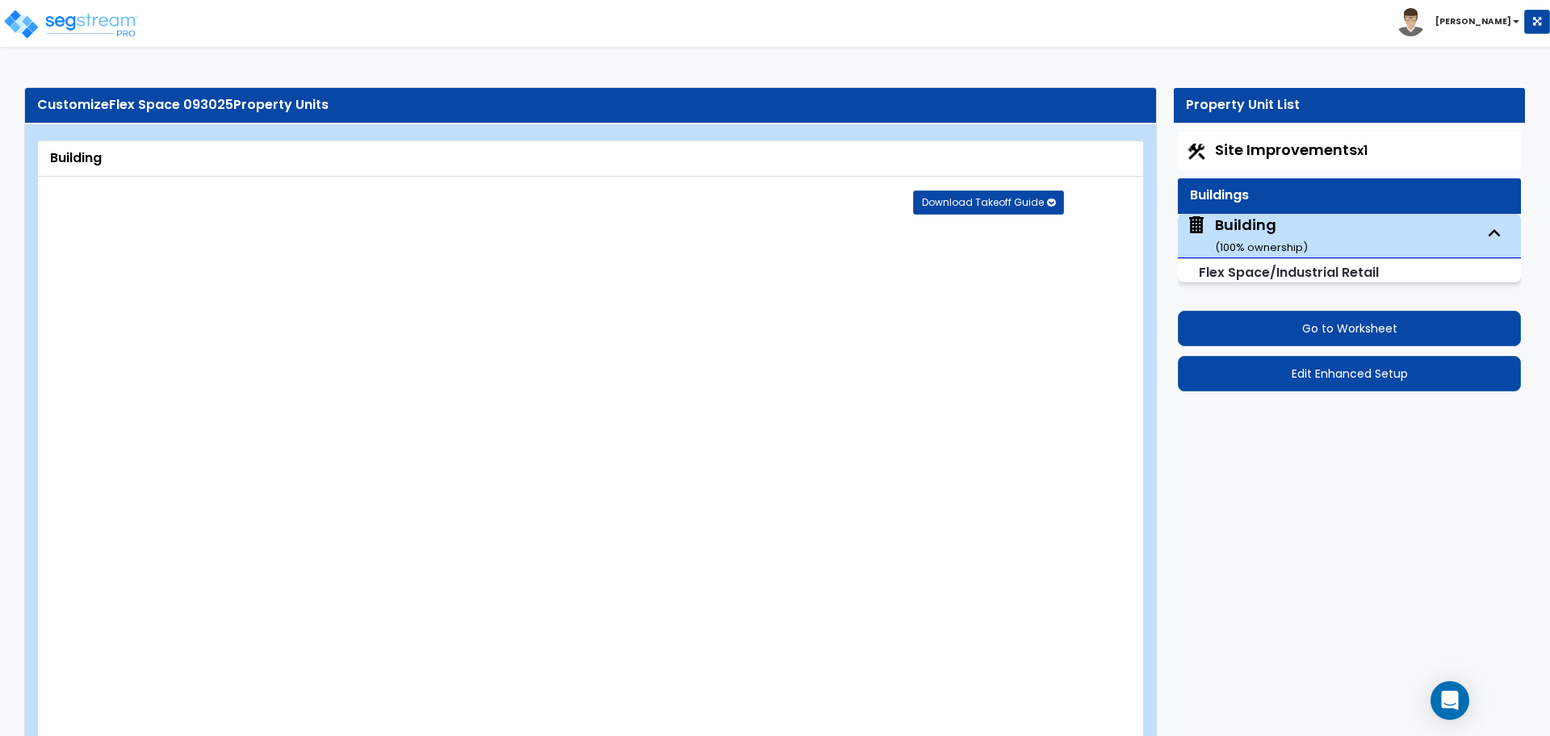
type input "1"
radio input "true"
type input "750"
radio input "true"
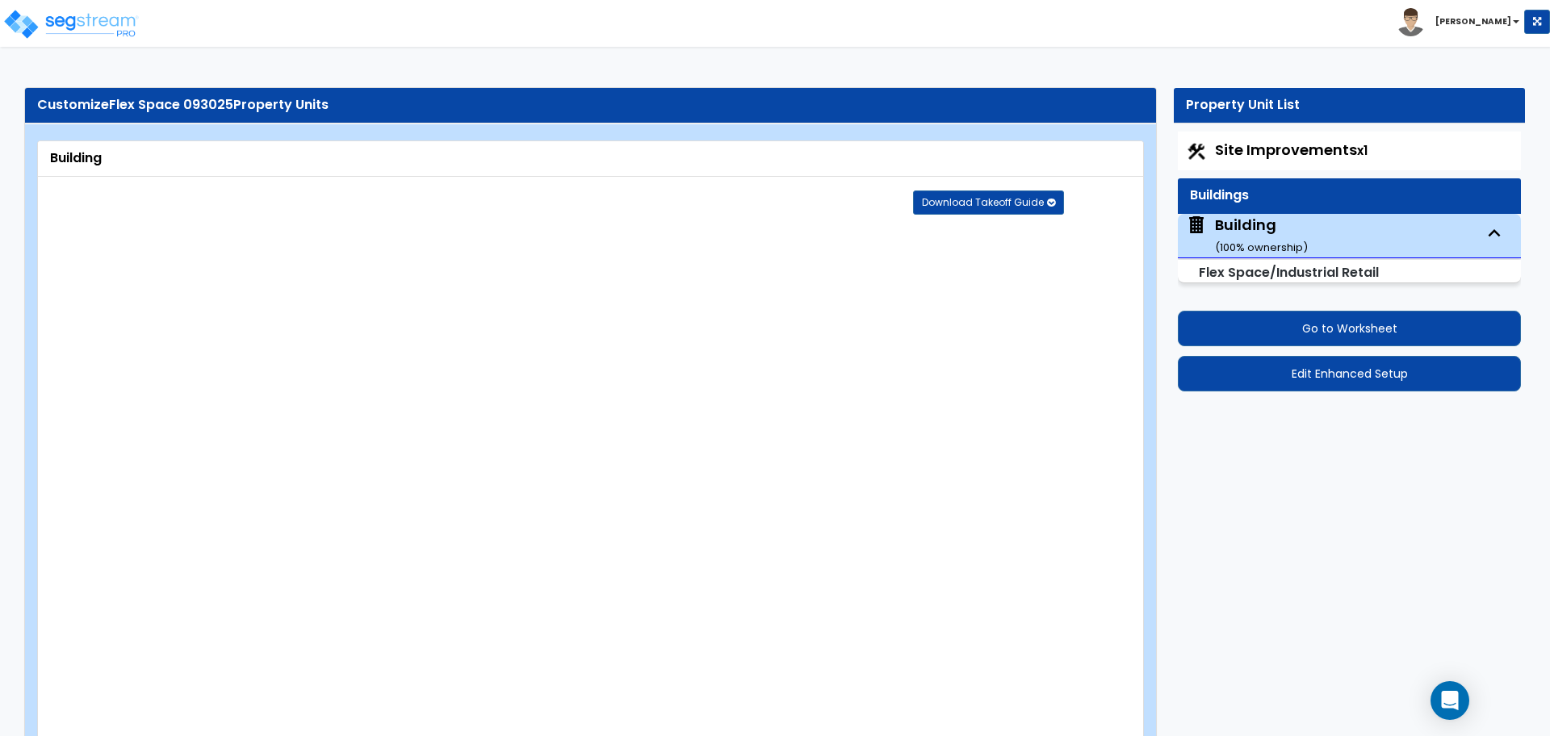
type input "3"
select select "1"
radio input "true"
type input "1"
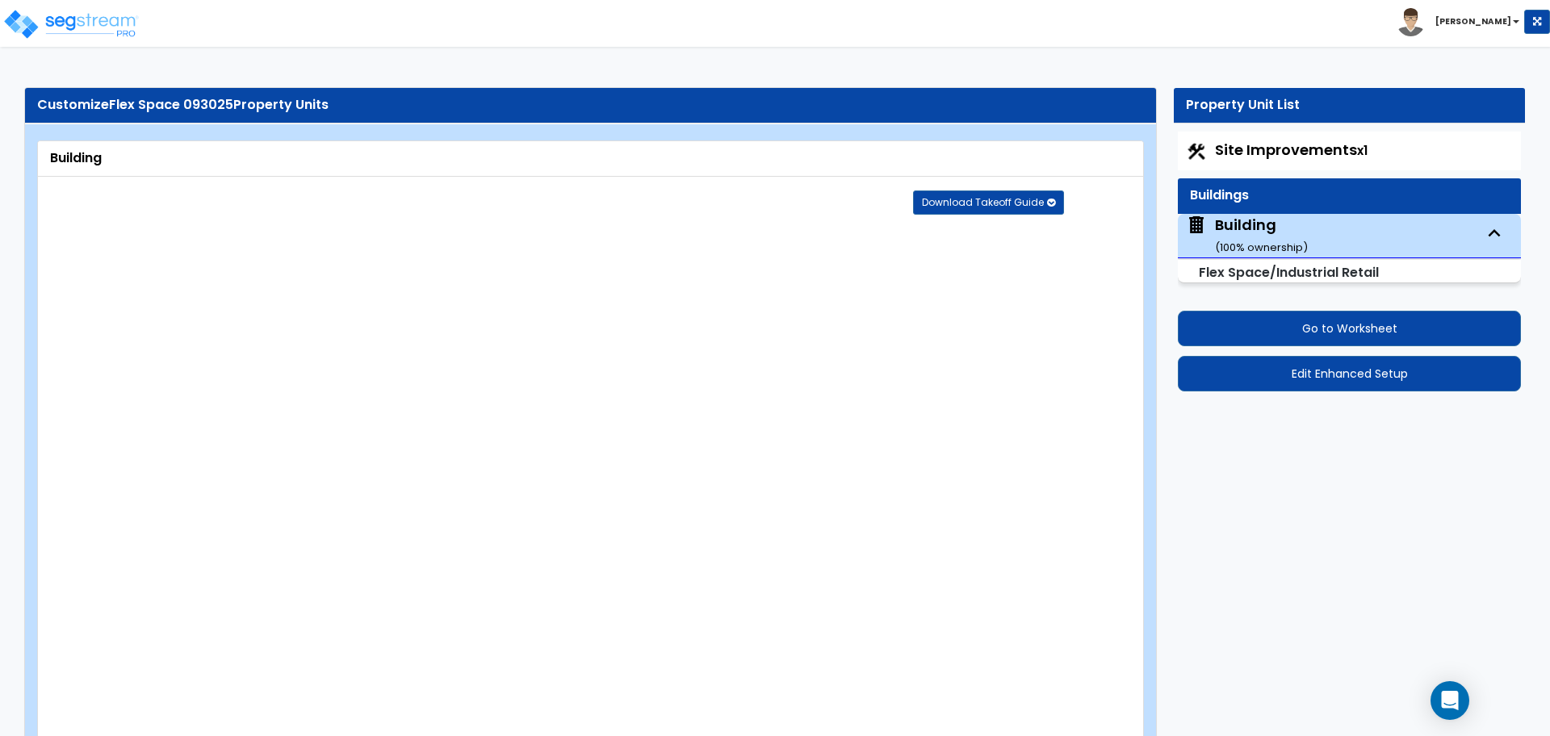
type input "250"
select select "8"
type input "9"
type input "6"
type input "1"
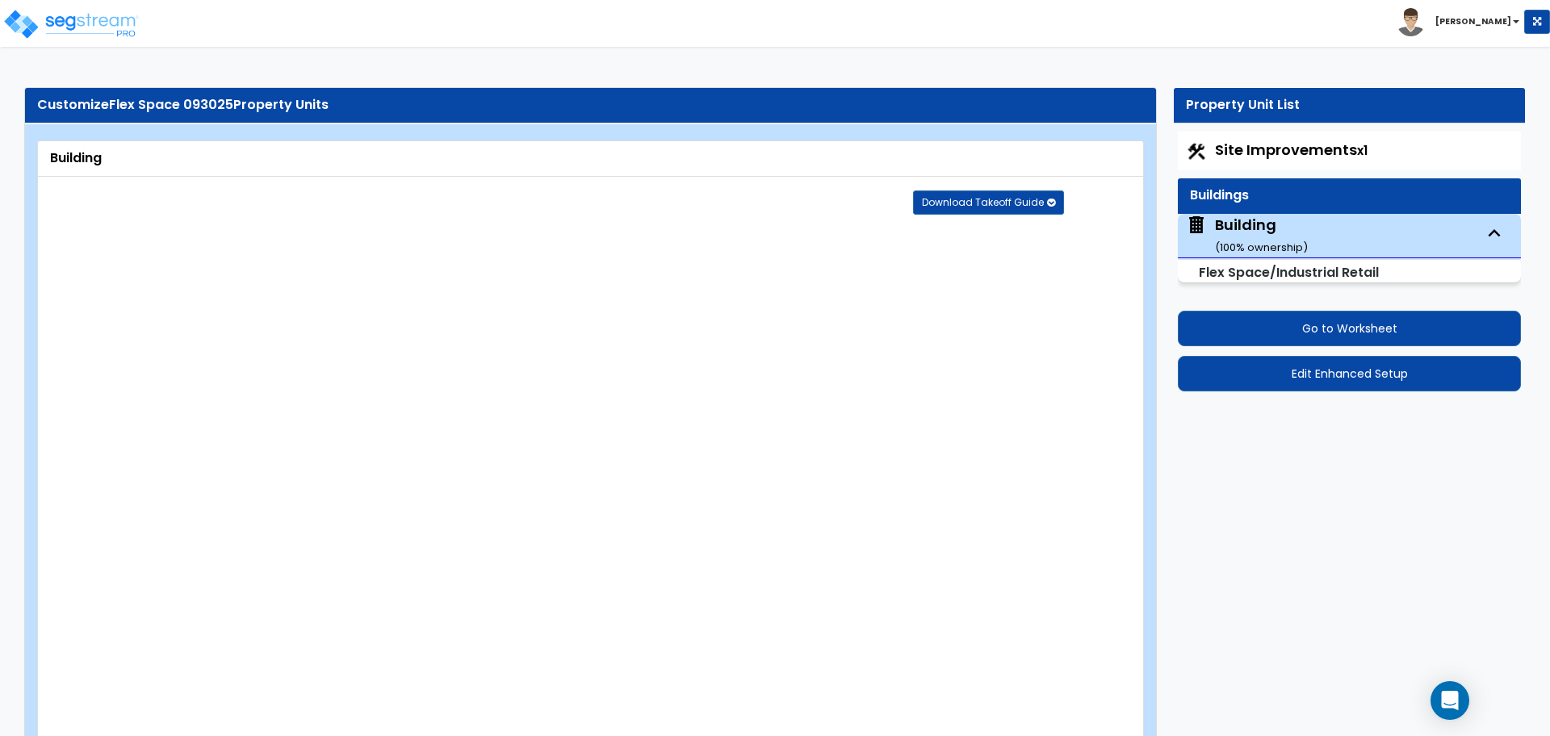
select select "1"
type input "1"
radio input "true"
type input "1"
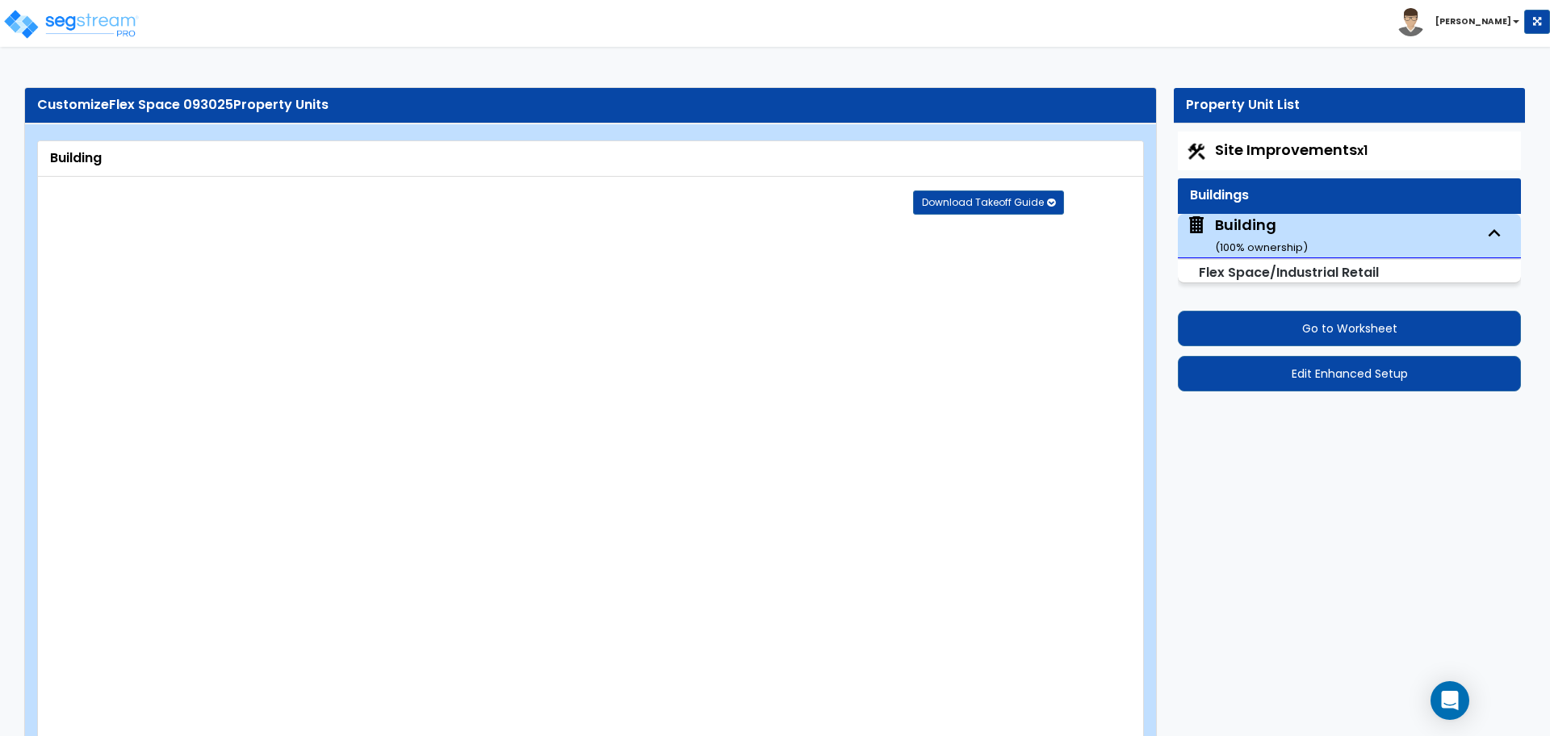
radio input "true"
type input "1"
radio input "true"
type input "1"
radio input "true"
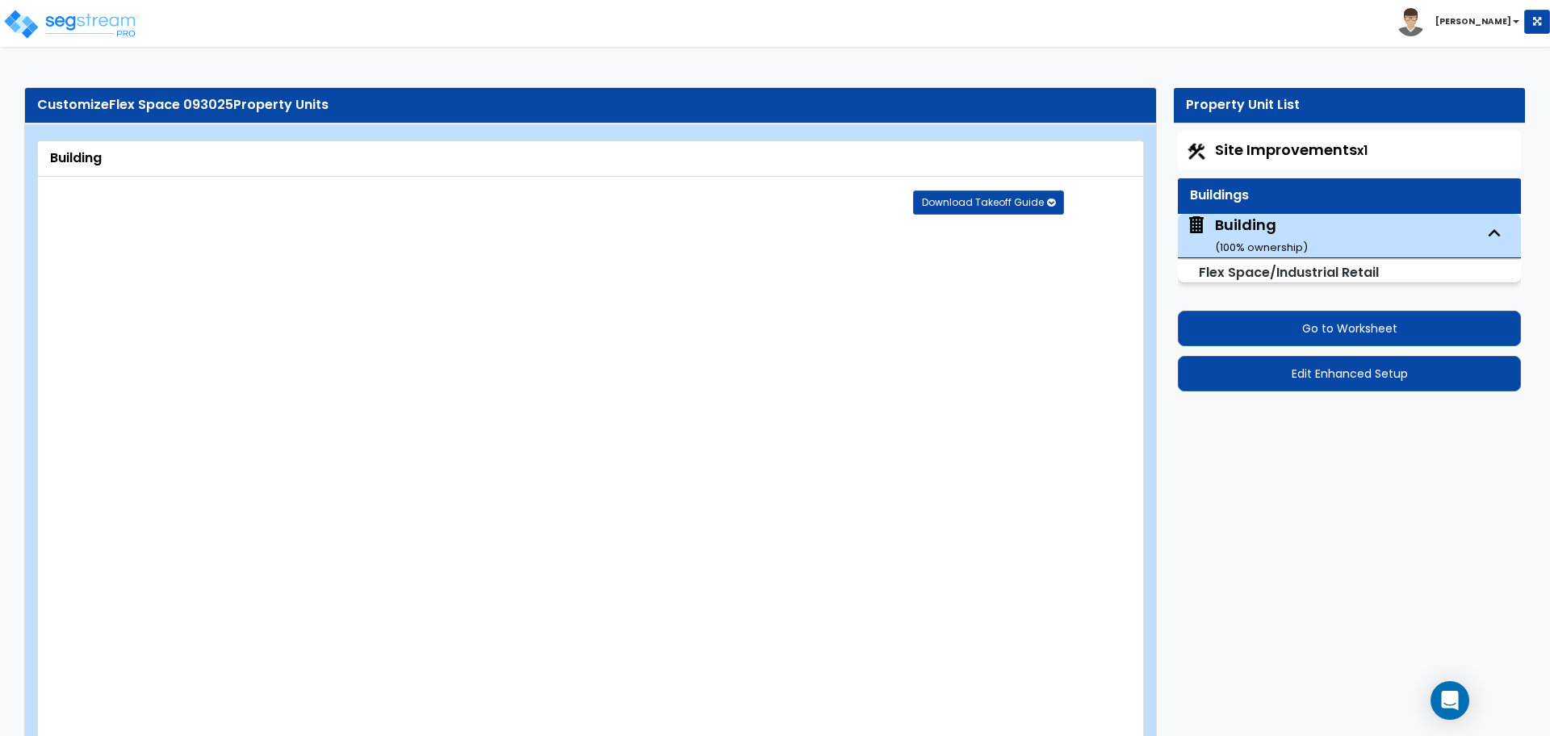
radio input "true"
type input "3"
select select "2"
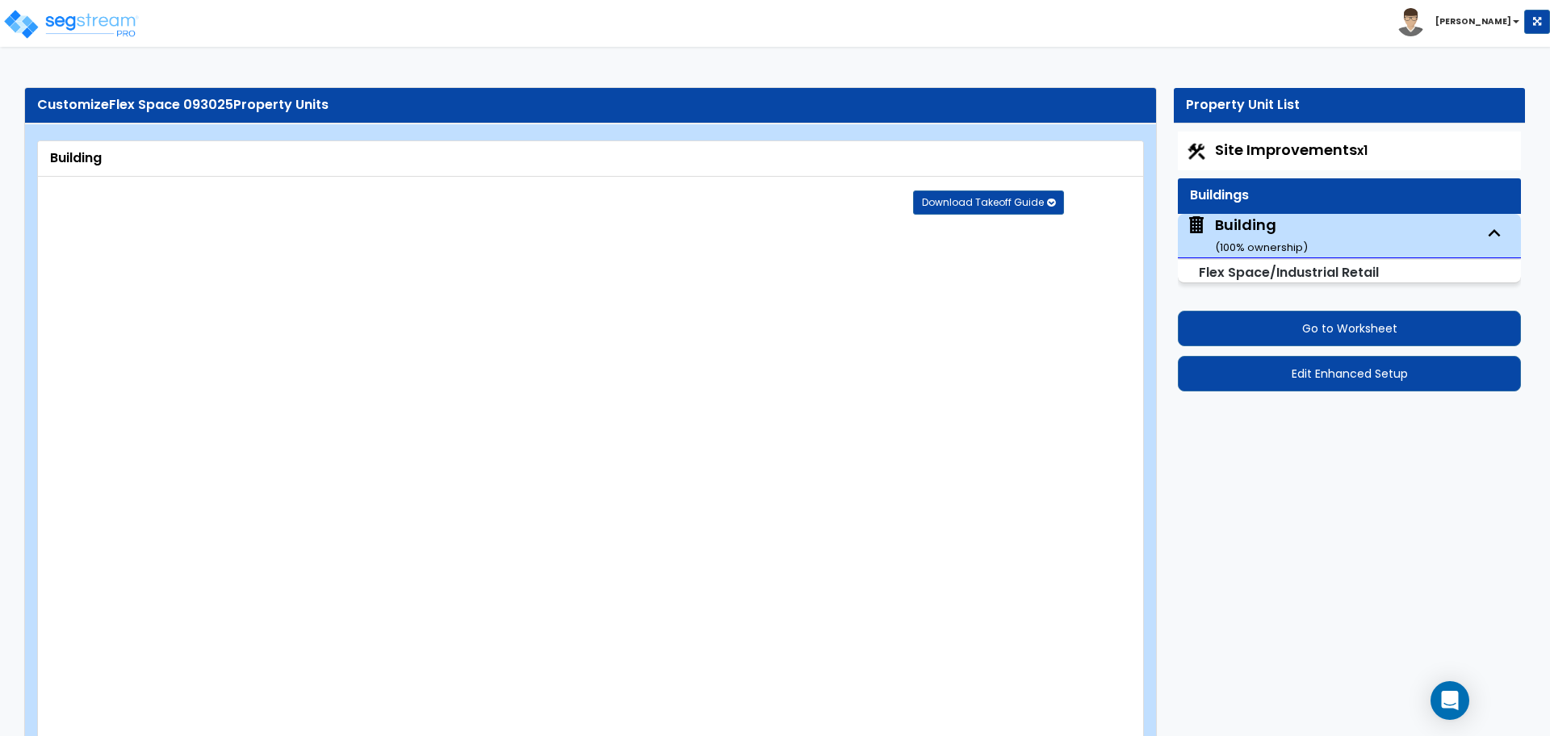
radio input "true"
type input "3"
radio input "true"
type input "2"
type input "8"
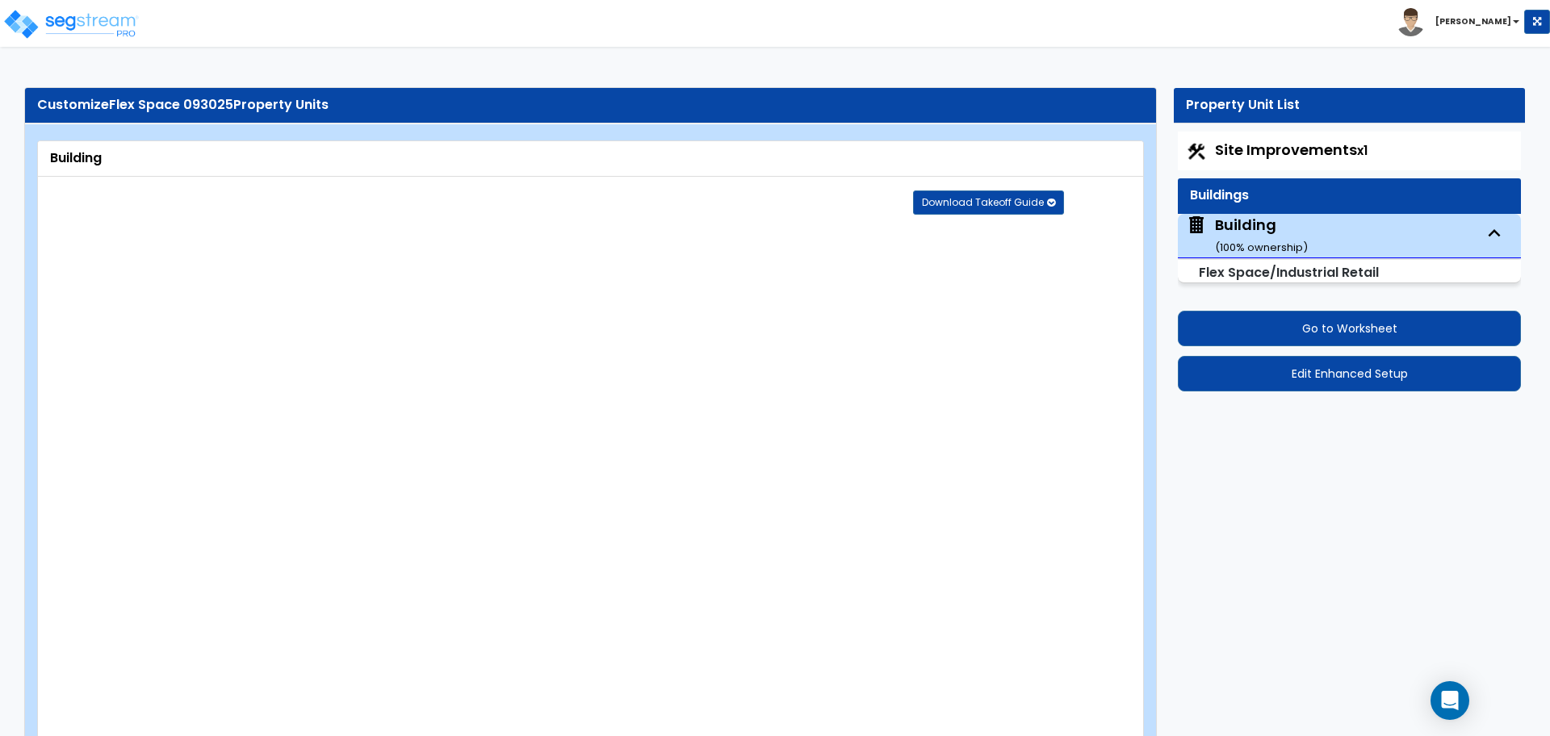
type input "8"
type input "3"
type input "4"
select select "1"
radio input "true"
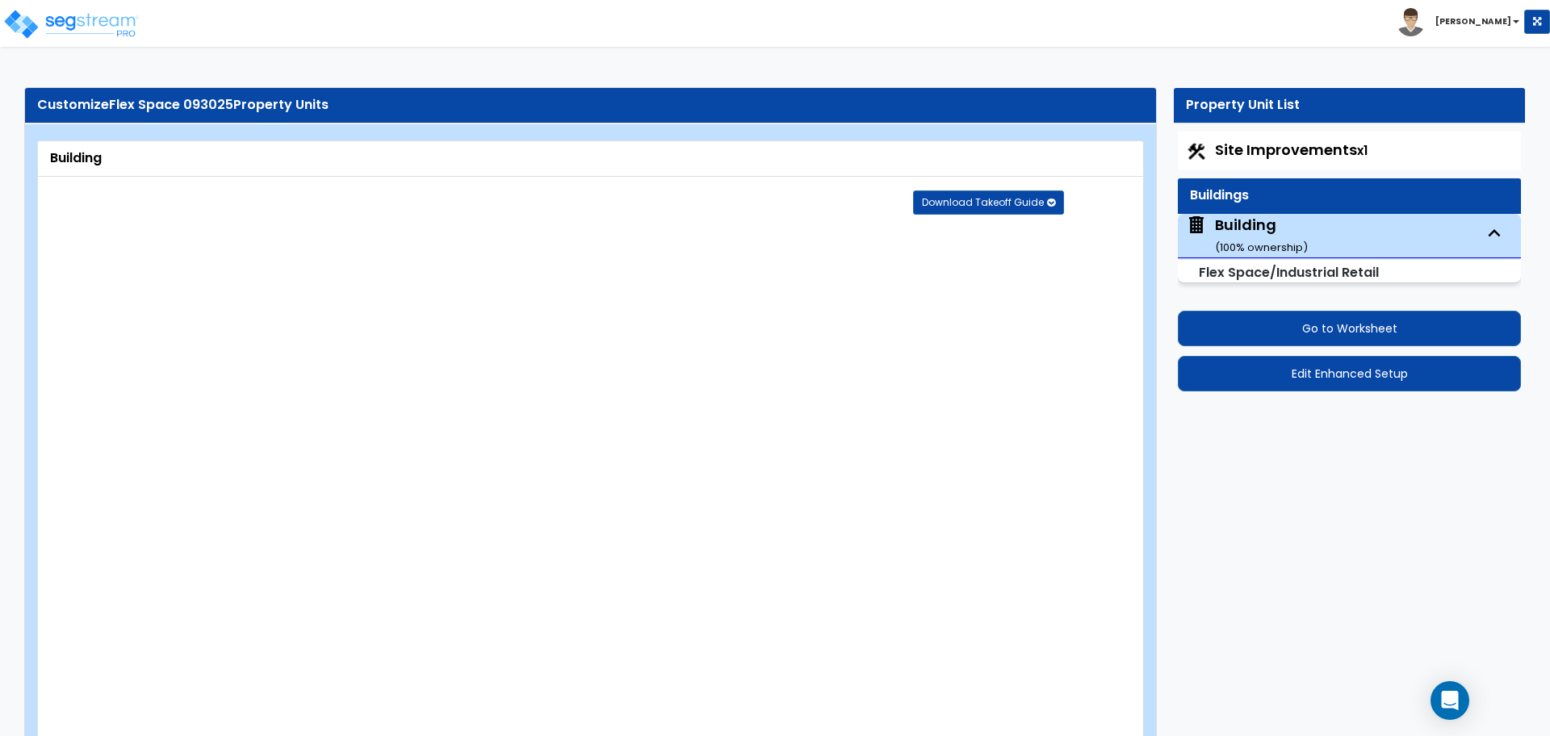
select select "2"
type input "3"
radio input "true"
type input "5"
radio input "true"
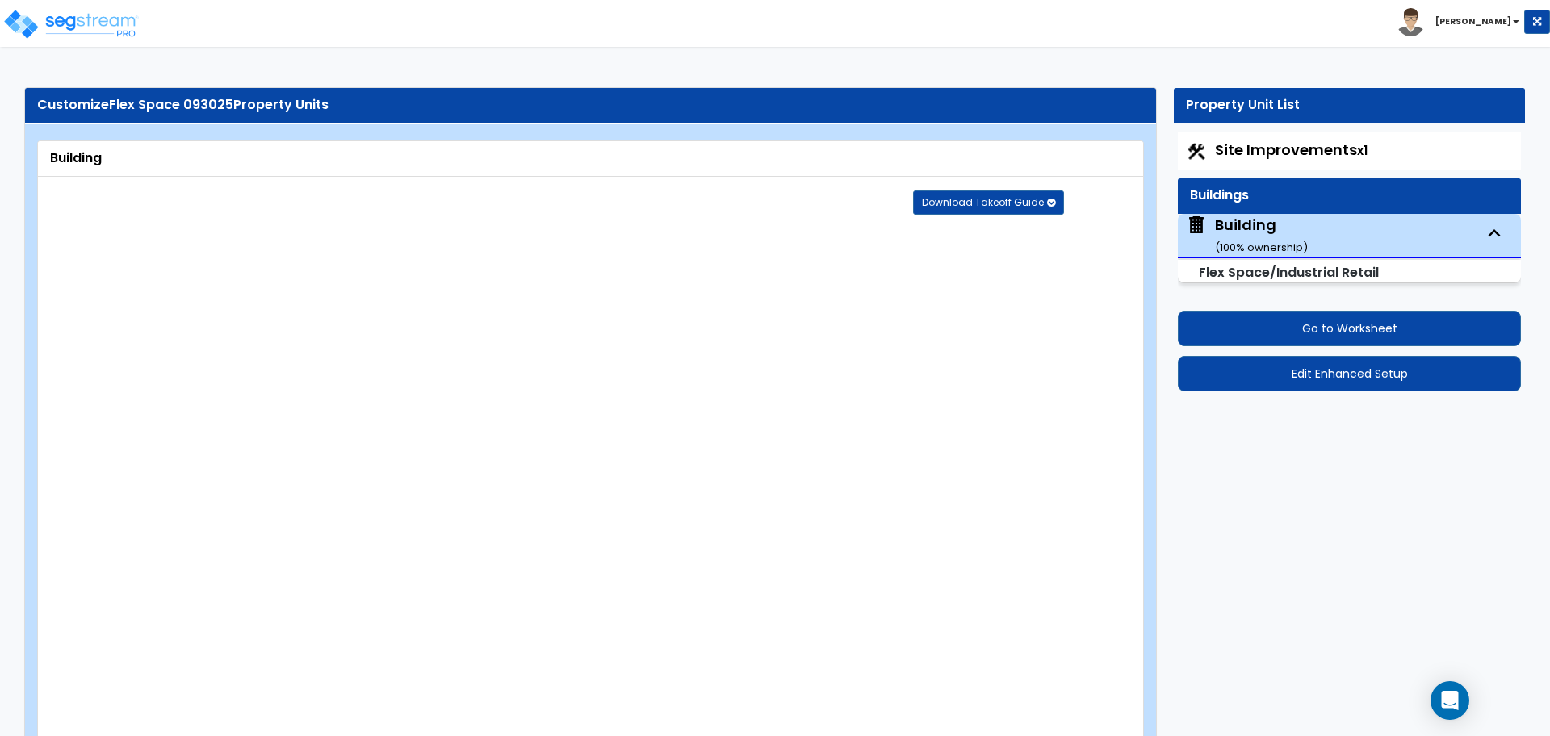
select select "1"
radio input "true"
select select "2"
radio input "true"
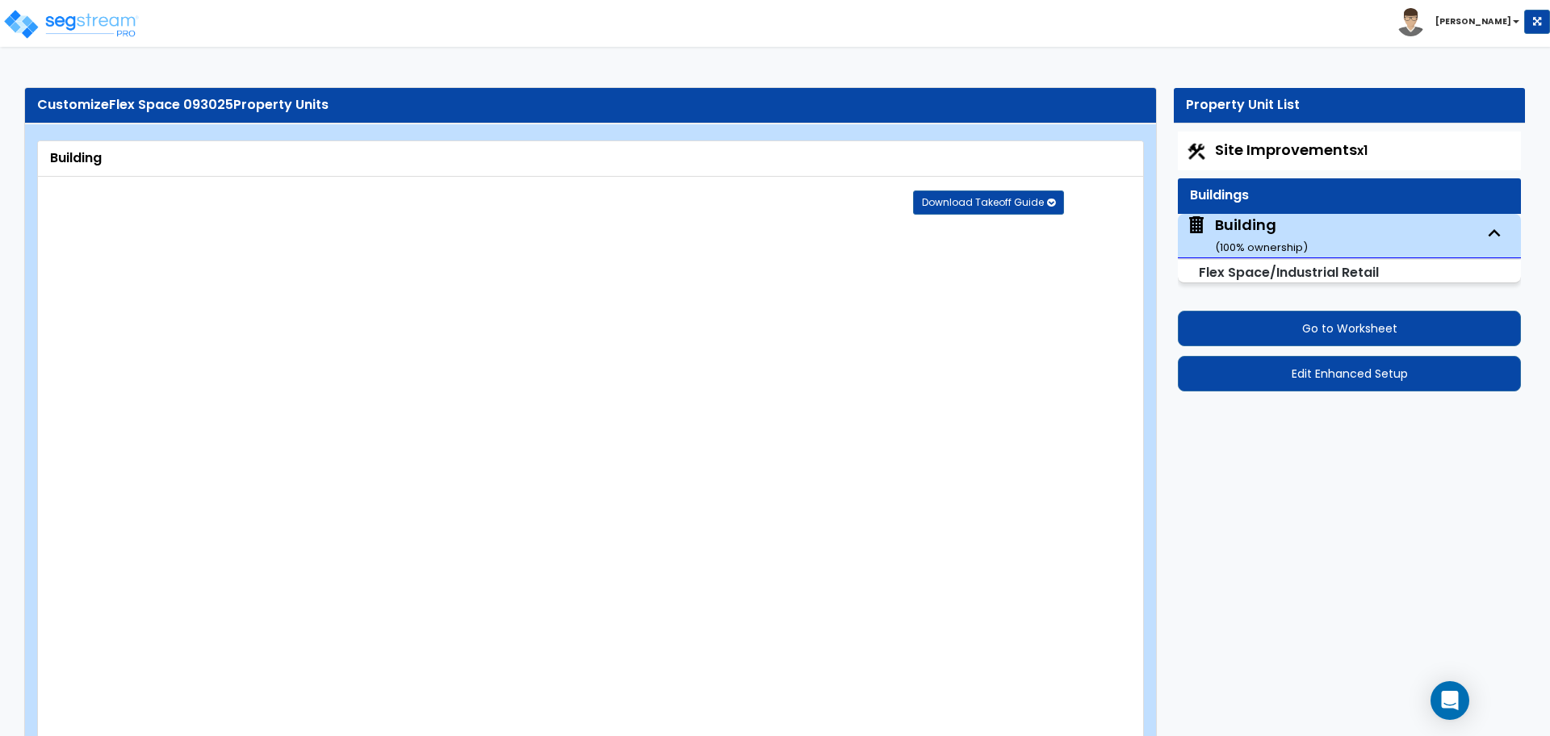
type input "1"
select select "2"
select select "3"
type input "70"
select select "2"
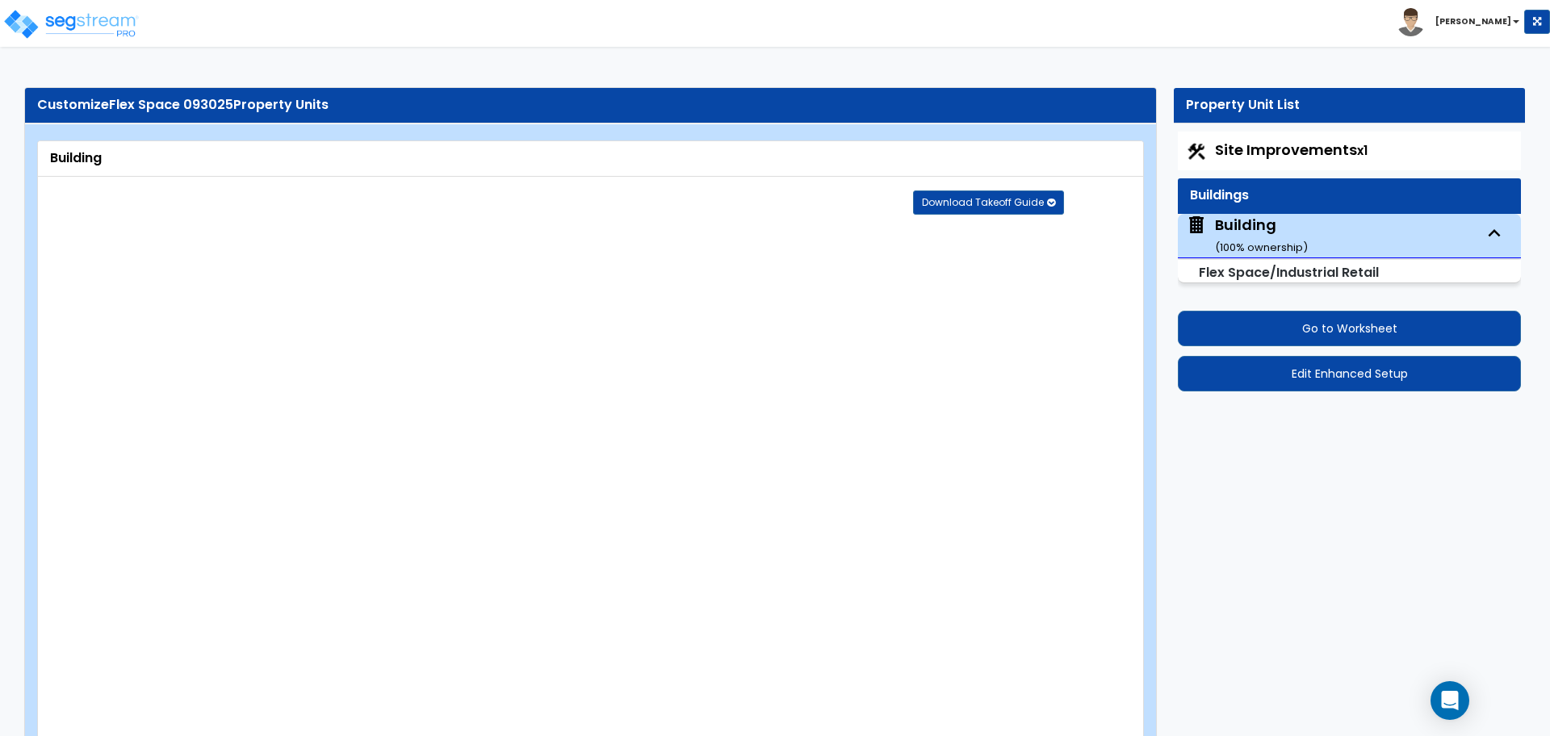
select select "2"
select select "7"
type input "30"
select select "3"
radio input "true"
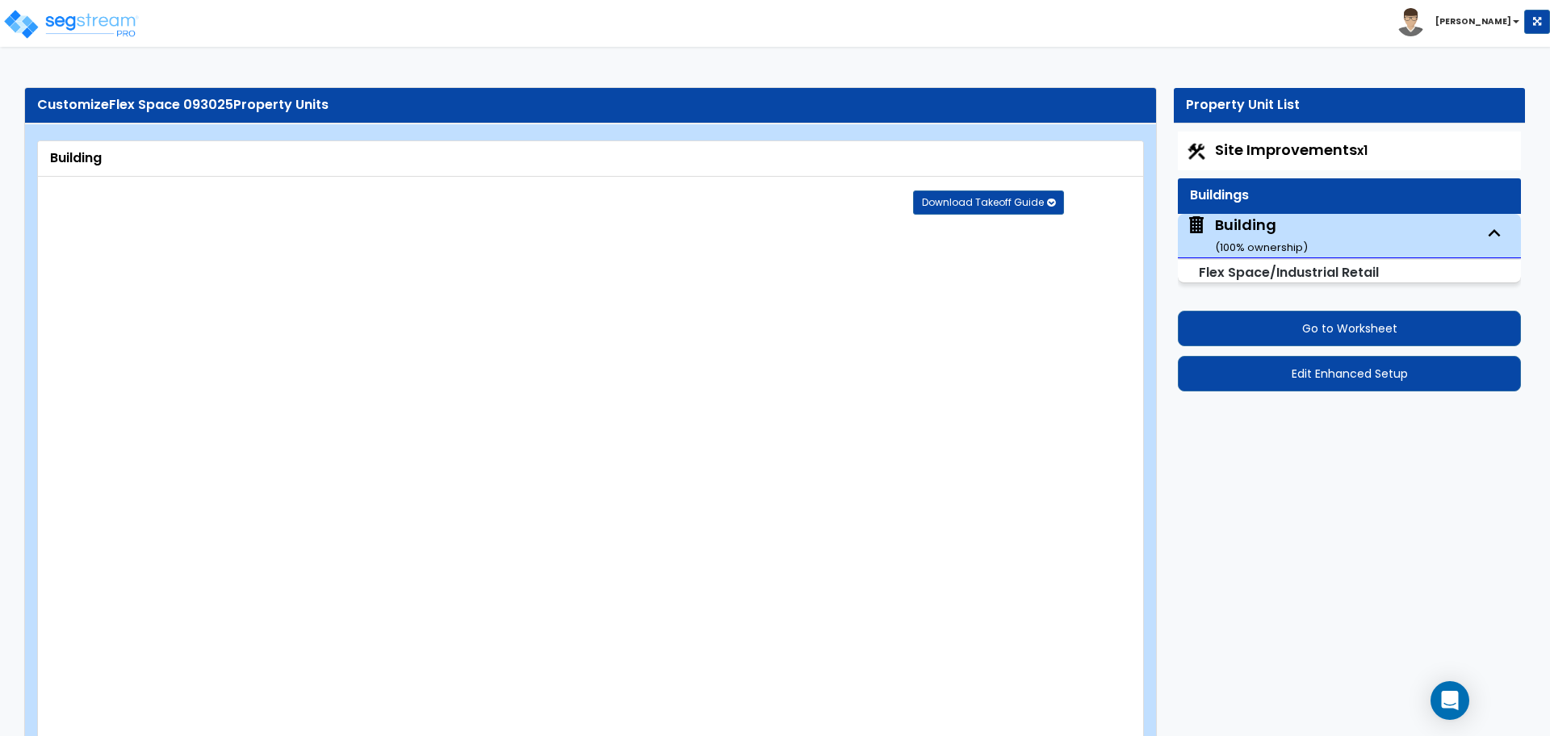
type input "10"
select select "2"
type input "70"
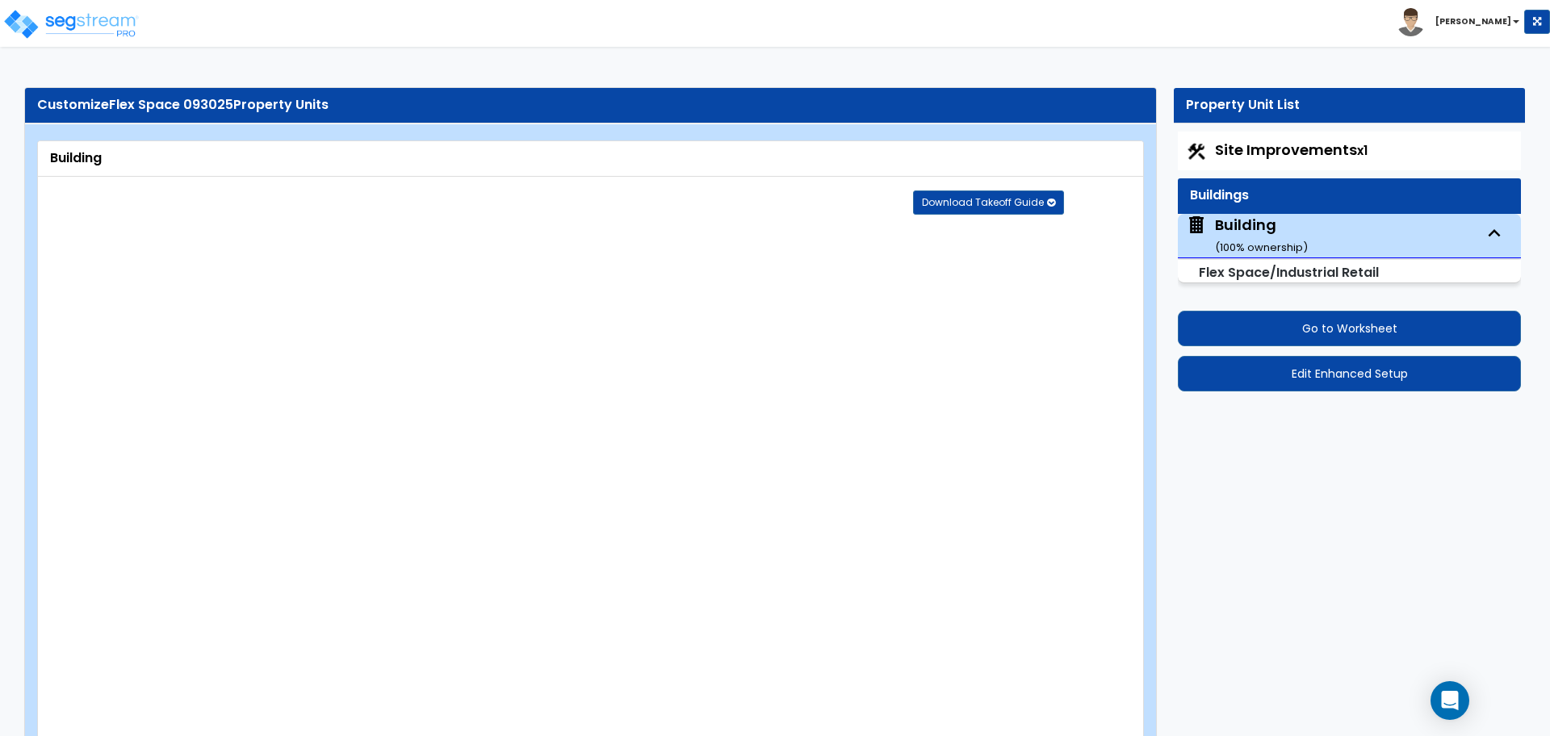
select select "5"
radio input "true"
type input "40"
type input "3"
type input "8"
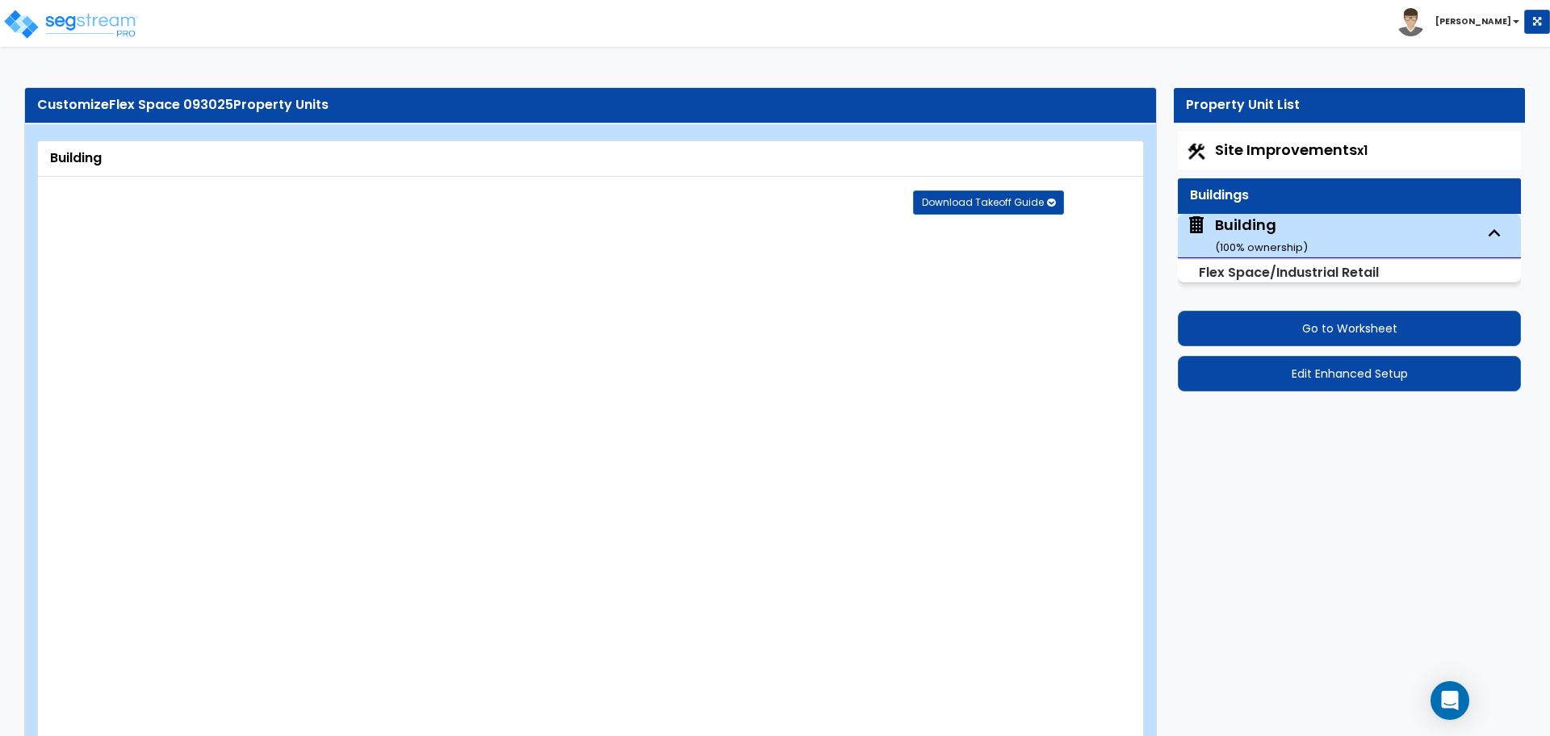
type input "1"
radio input "true"
type input "5"
radio input "true"
select select "2"
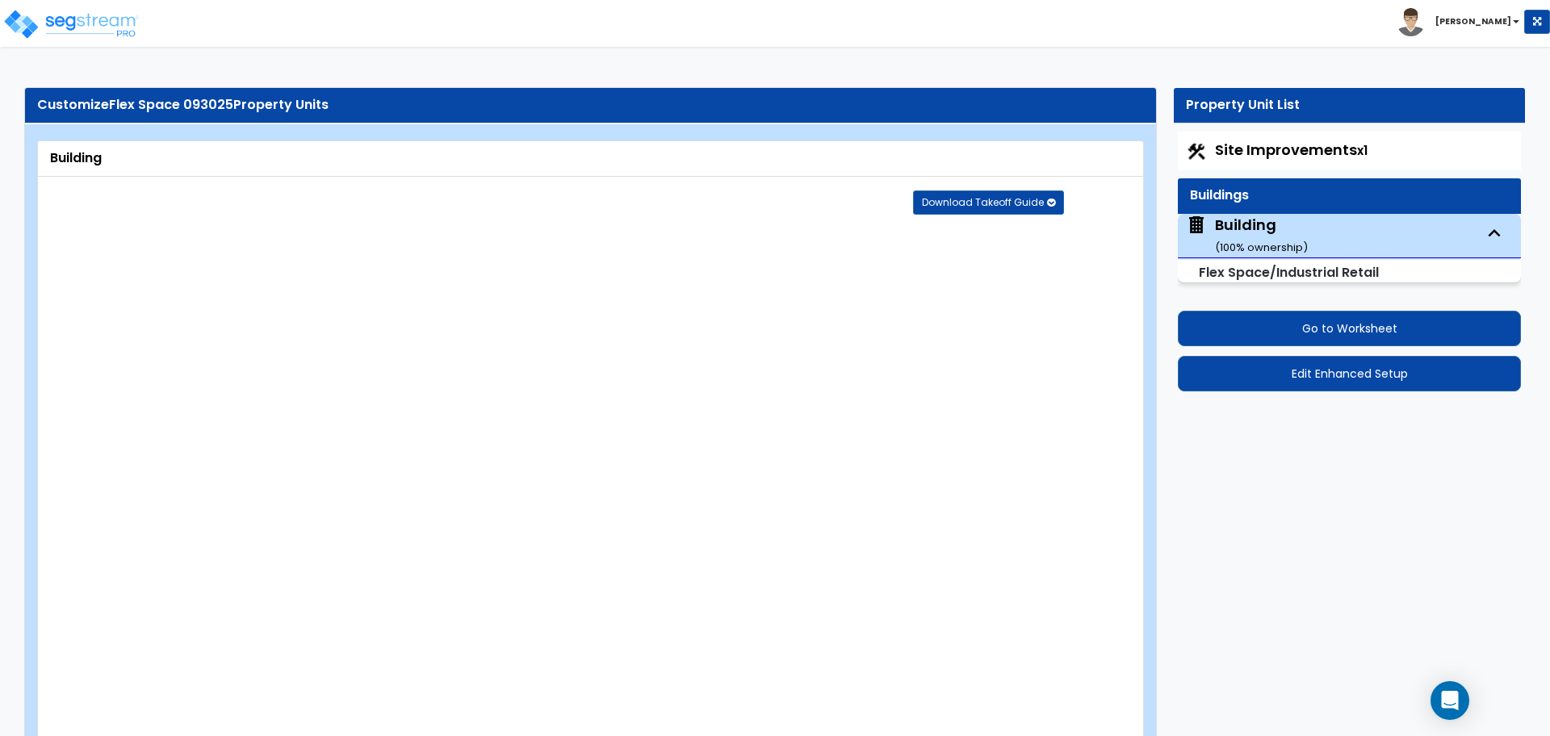
select select "2"
radio input "true"
select select "2"
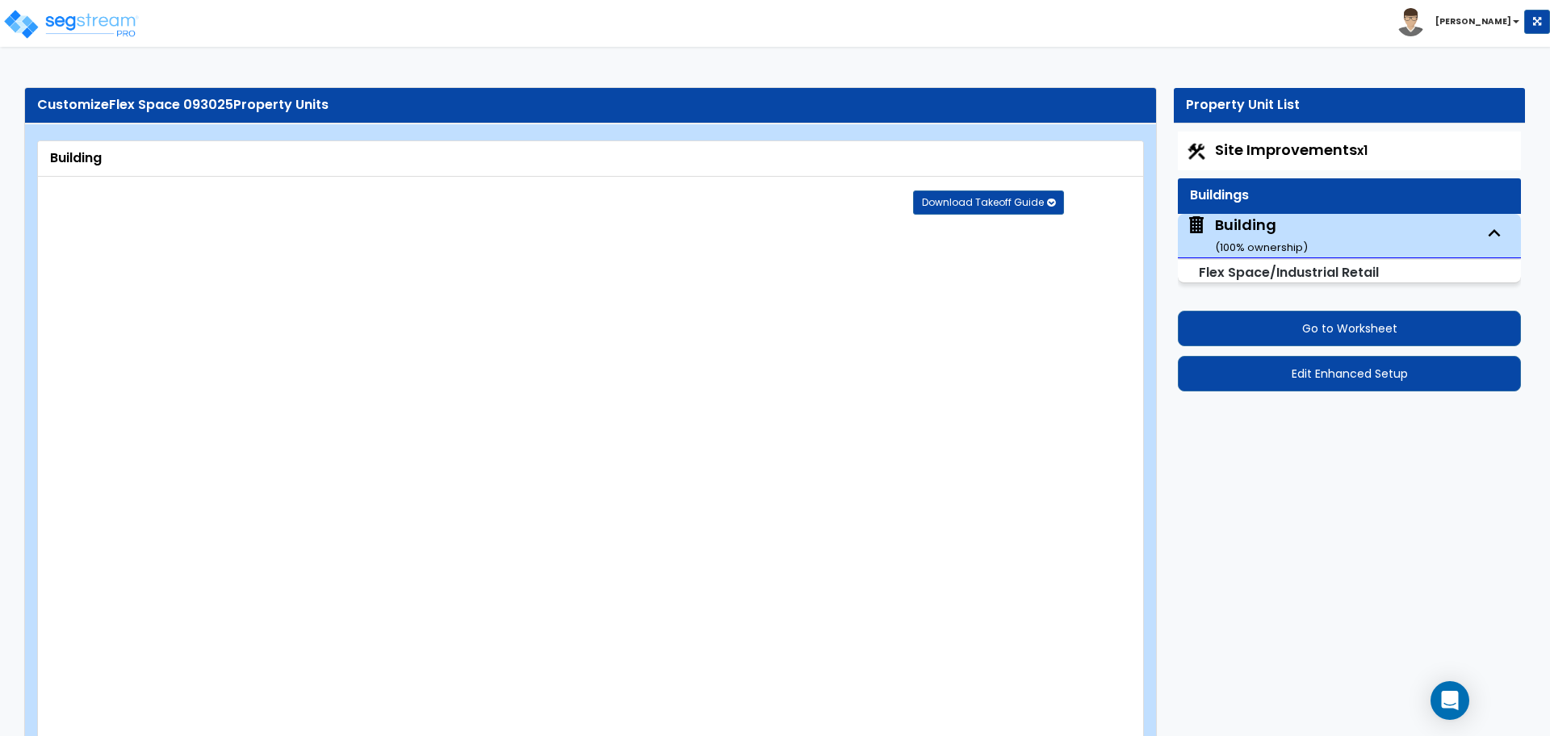
select select "1"
select select "7"
select select "1"
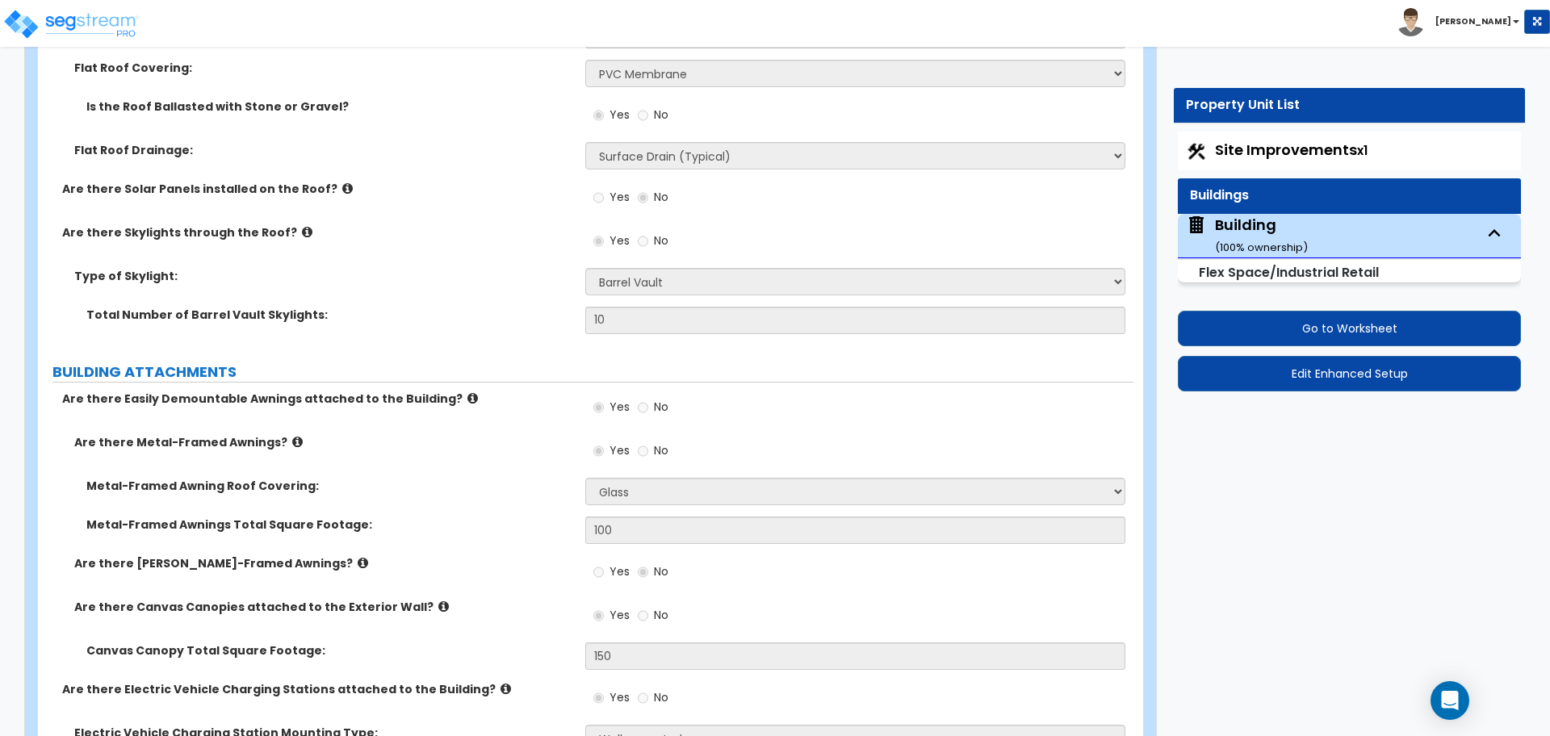
scroll to position [2763, 0]
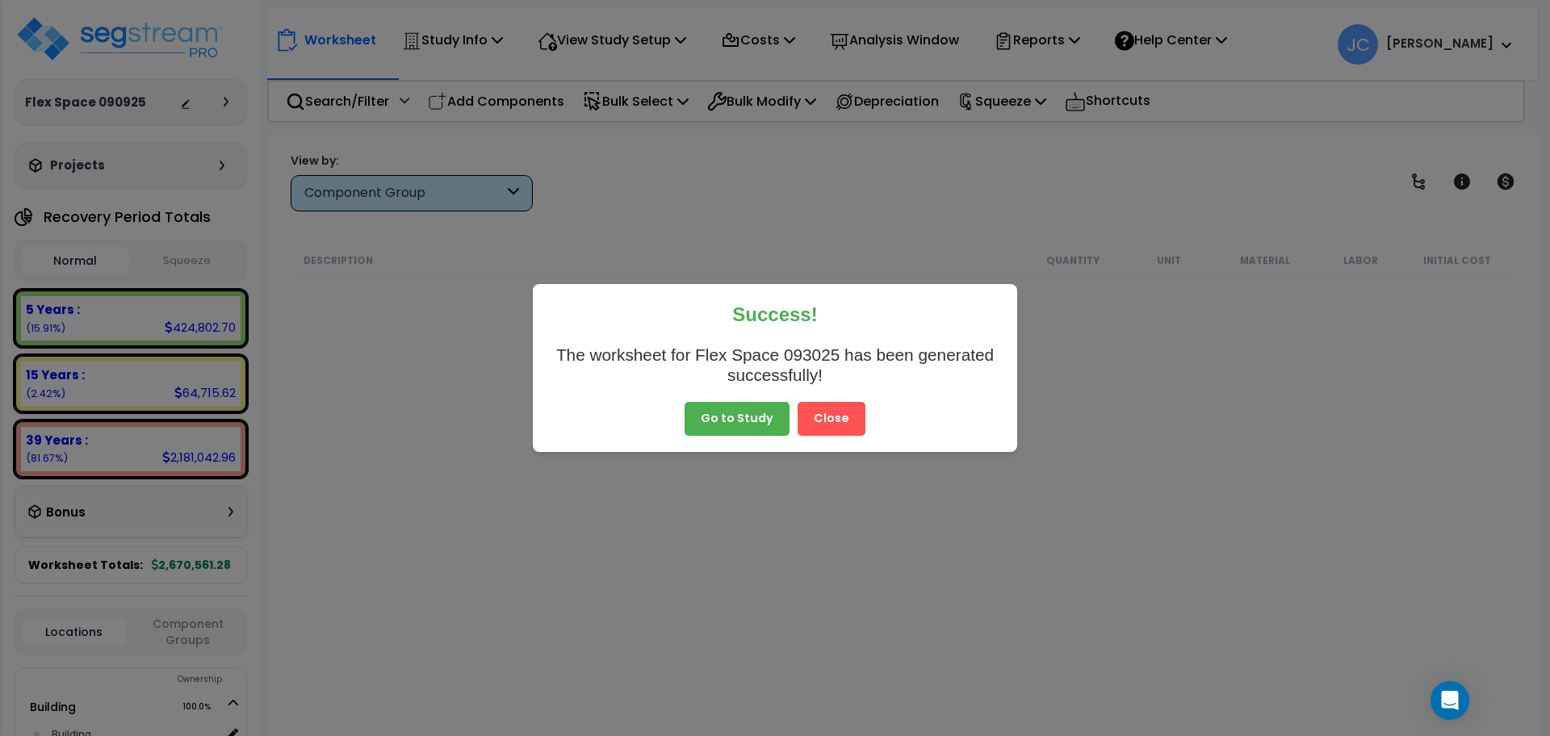
scroll to position [2151, 0]
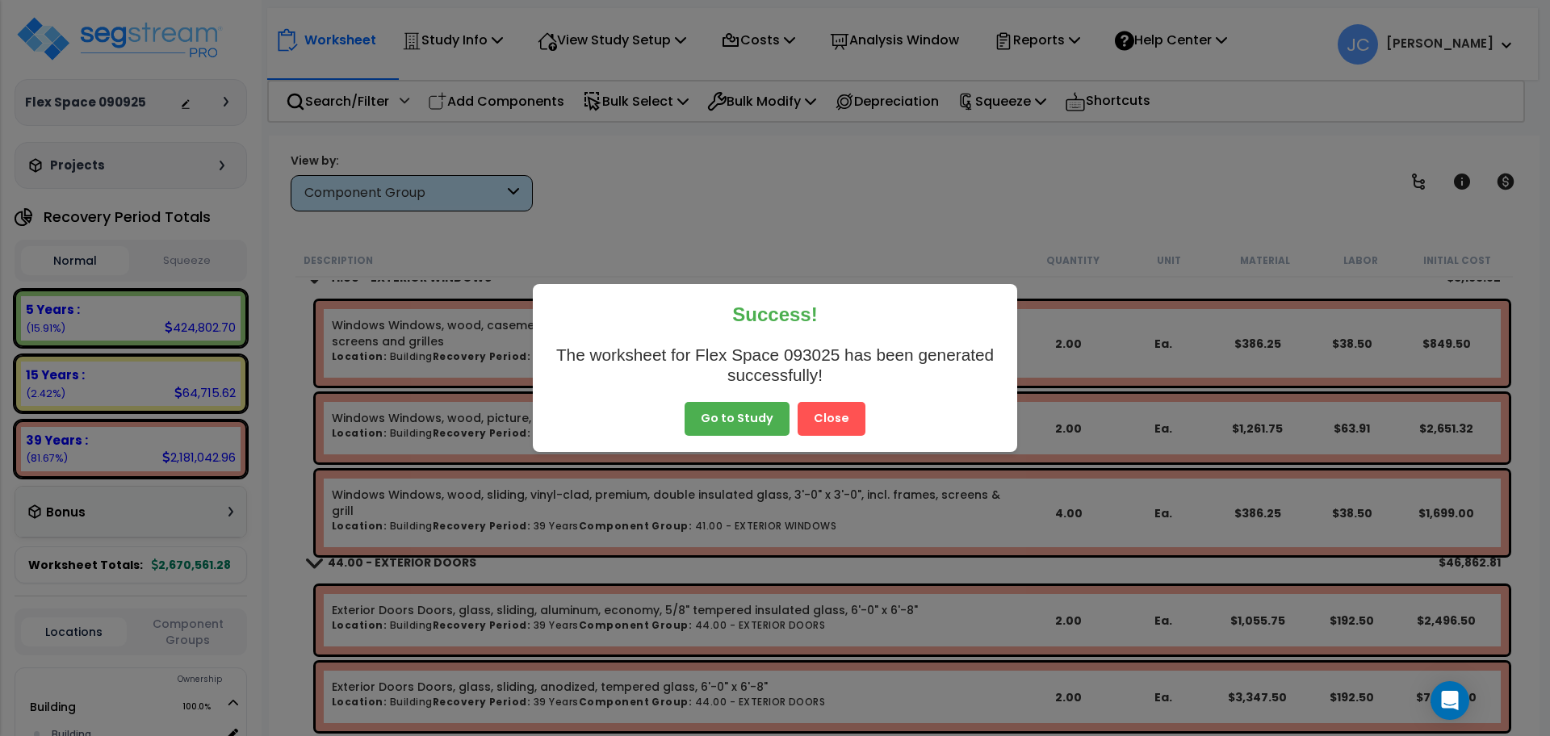
click at [832, 426] on button "Close" at bounding box center [831, 419] width 68 height 34
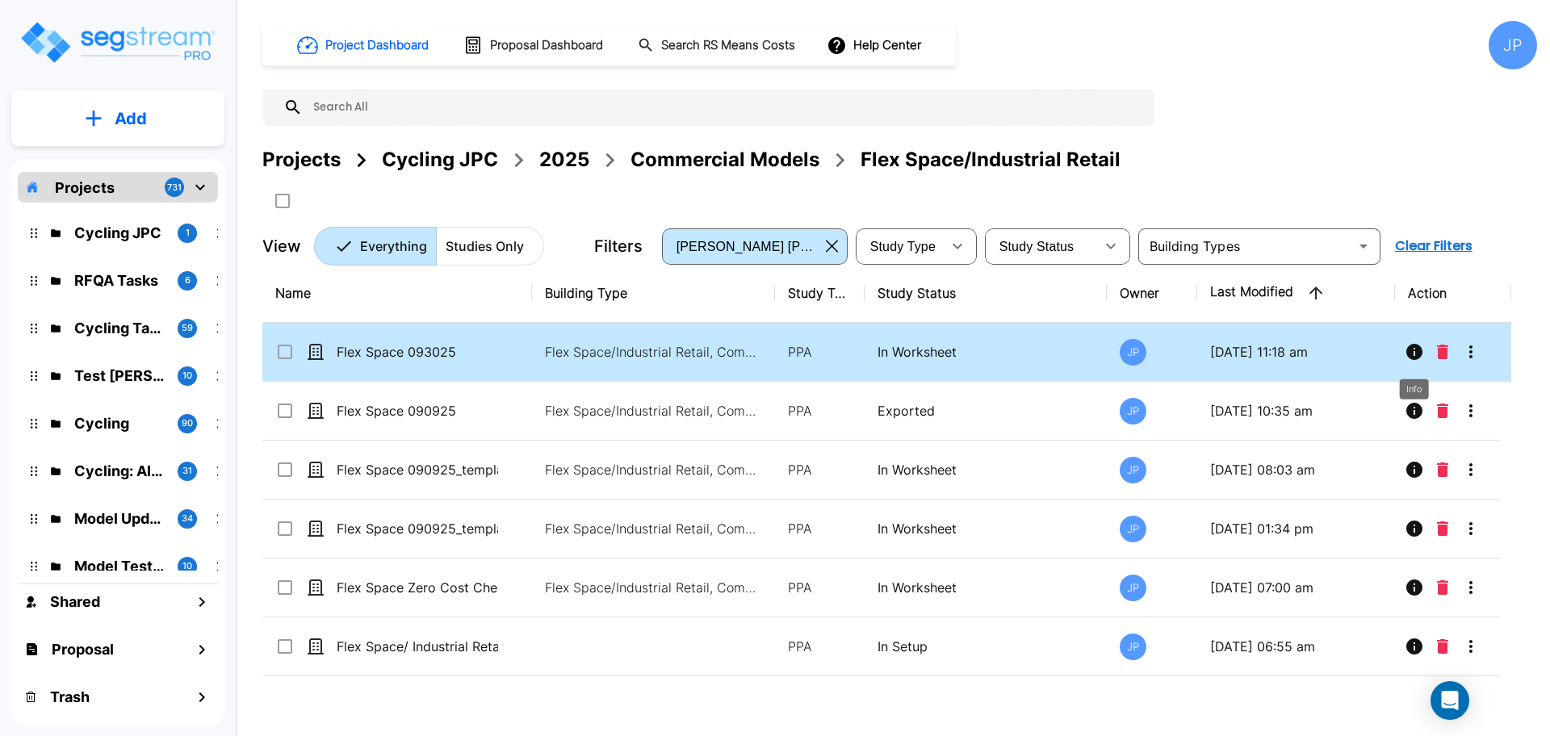
click at [1415, 358] on icon "Info" at bounding box center [1414, 352] width 16 height 16
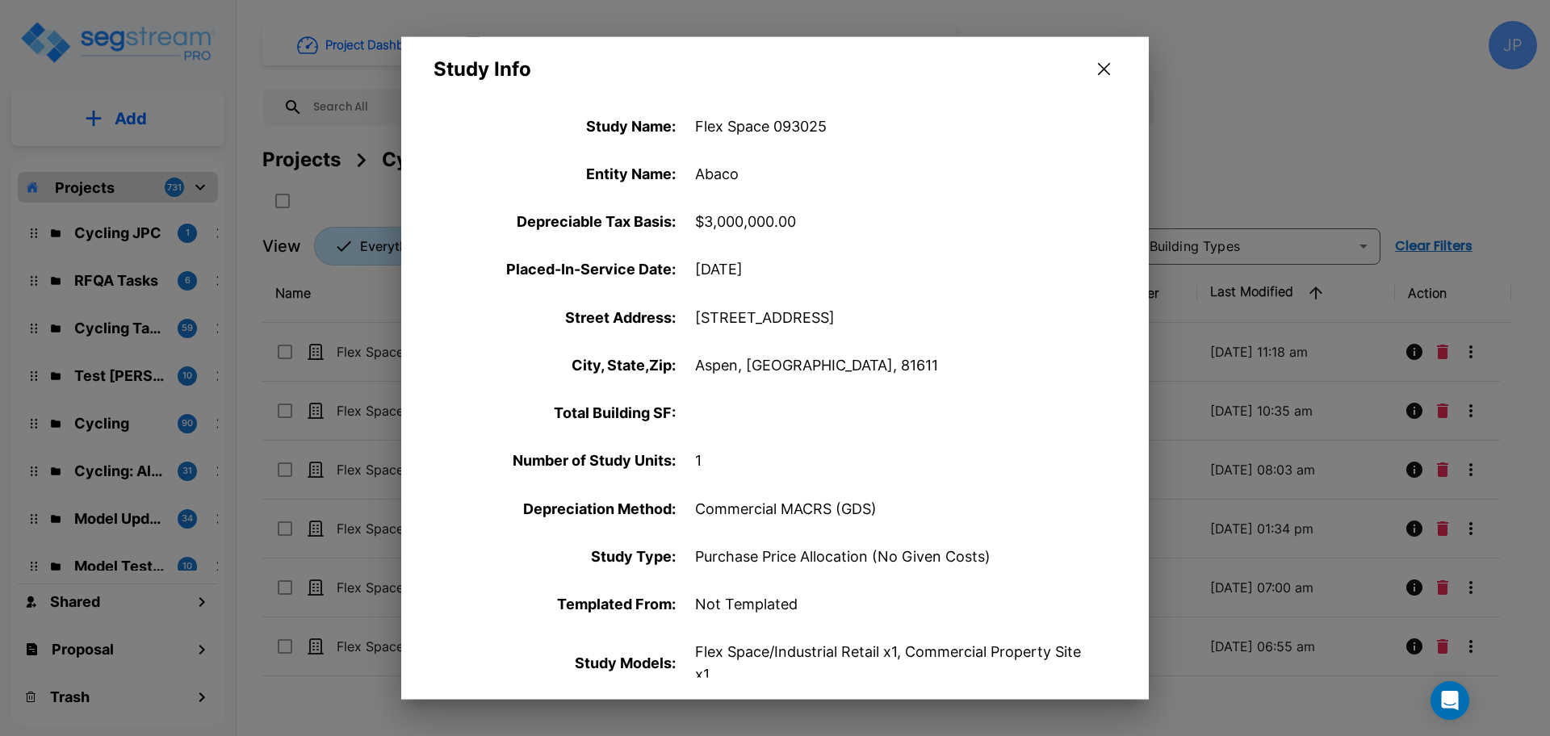
scroll to position [602, 0]
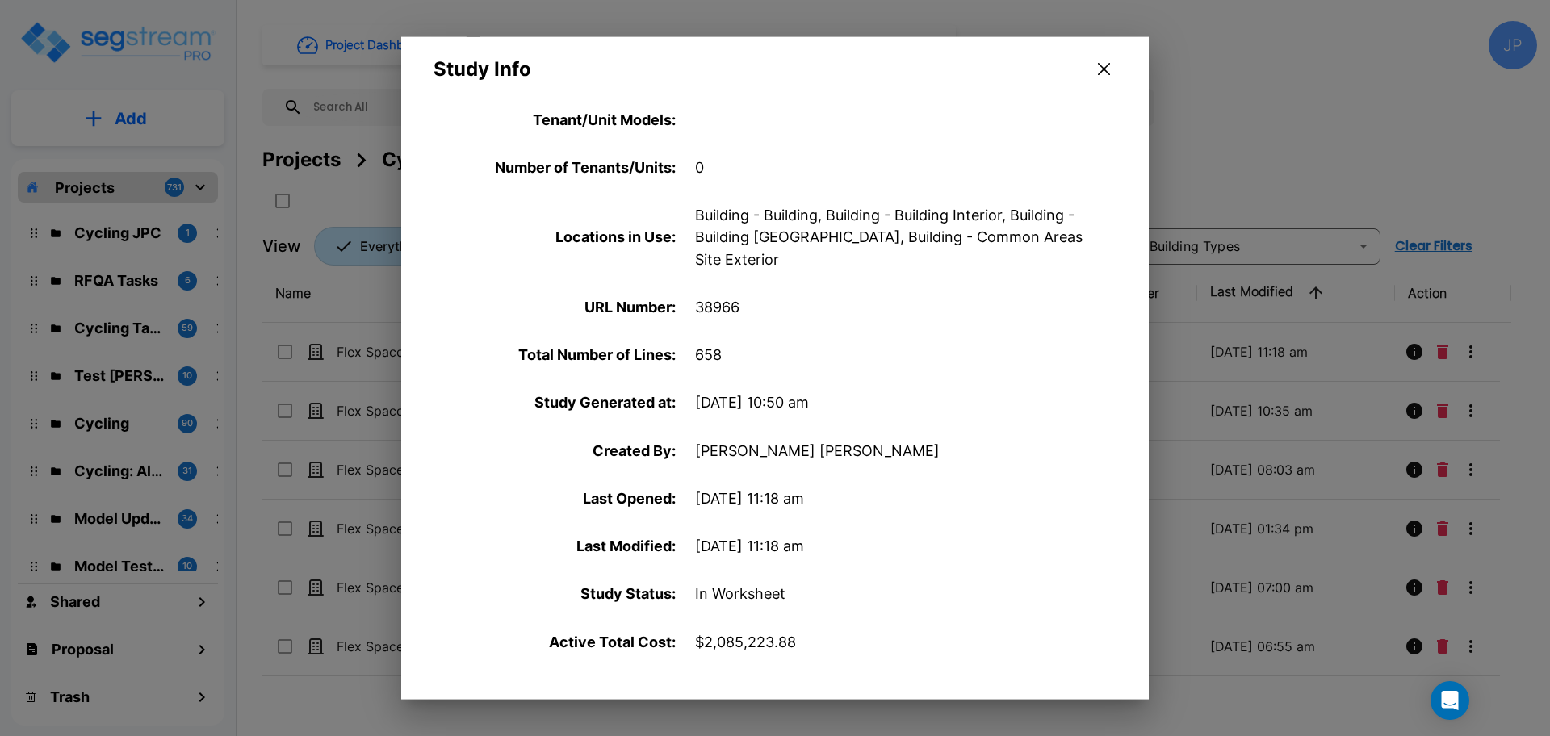
click at [1106, 75] on icon "button" at bounding box center [1104, 69] width 12 height 13
